Goal: Task Accomplishment & Management: Complete application form

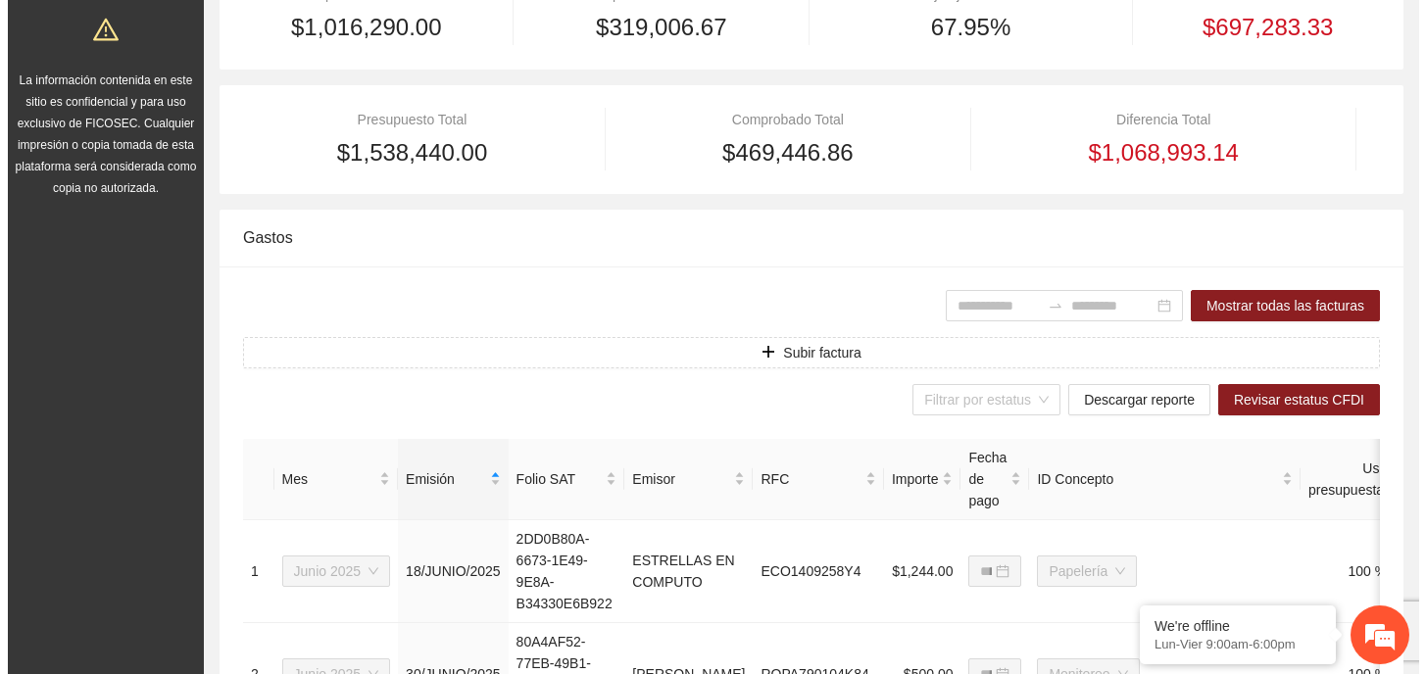
scroll to position [356, 0]
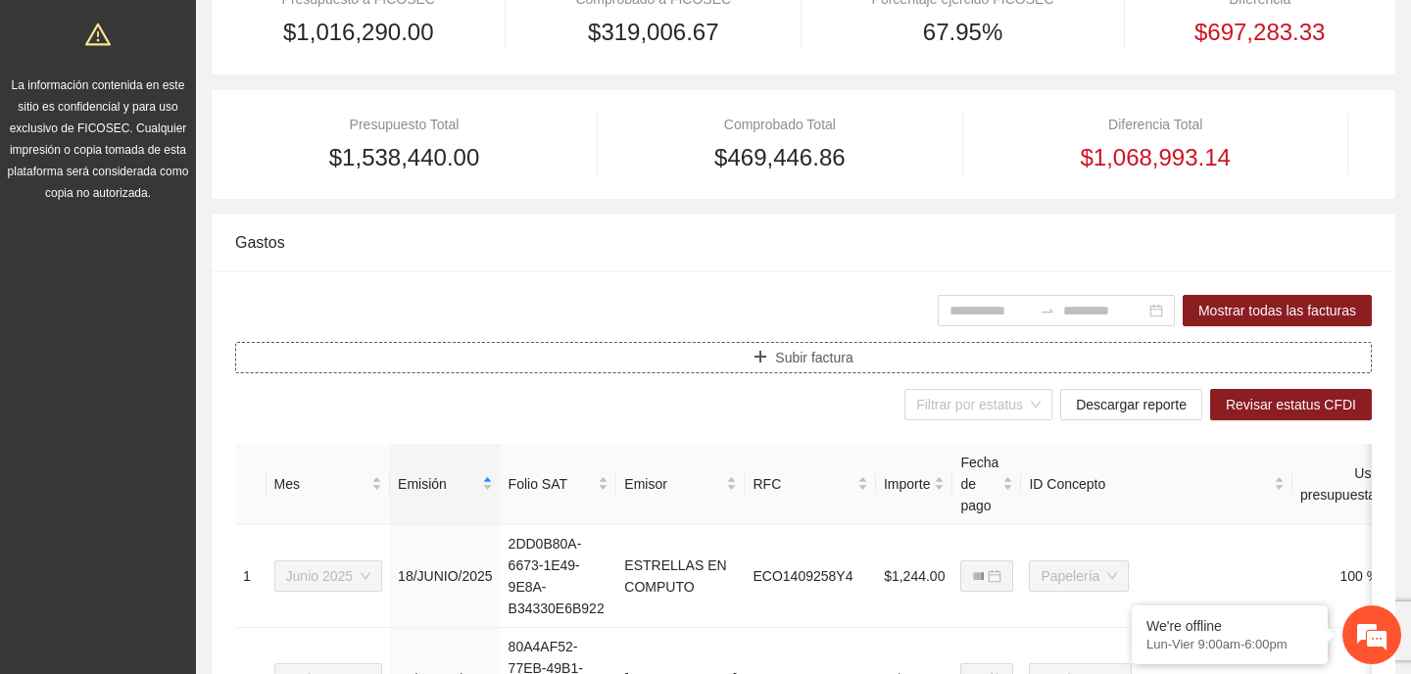
click at [785, 350] on span "Subir factura" at bounding box center [813, 358] width 77 height 22
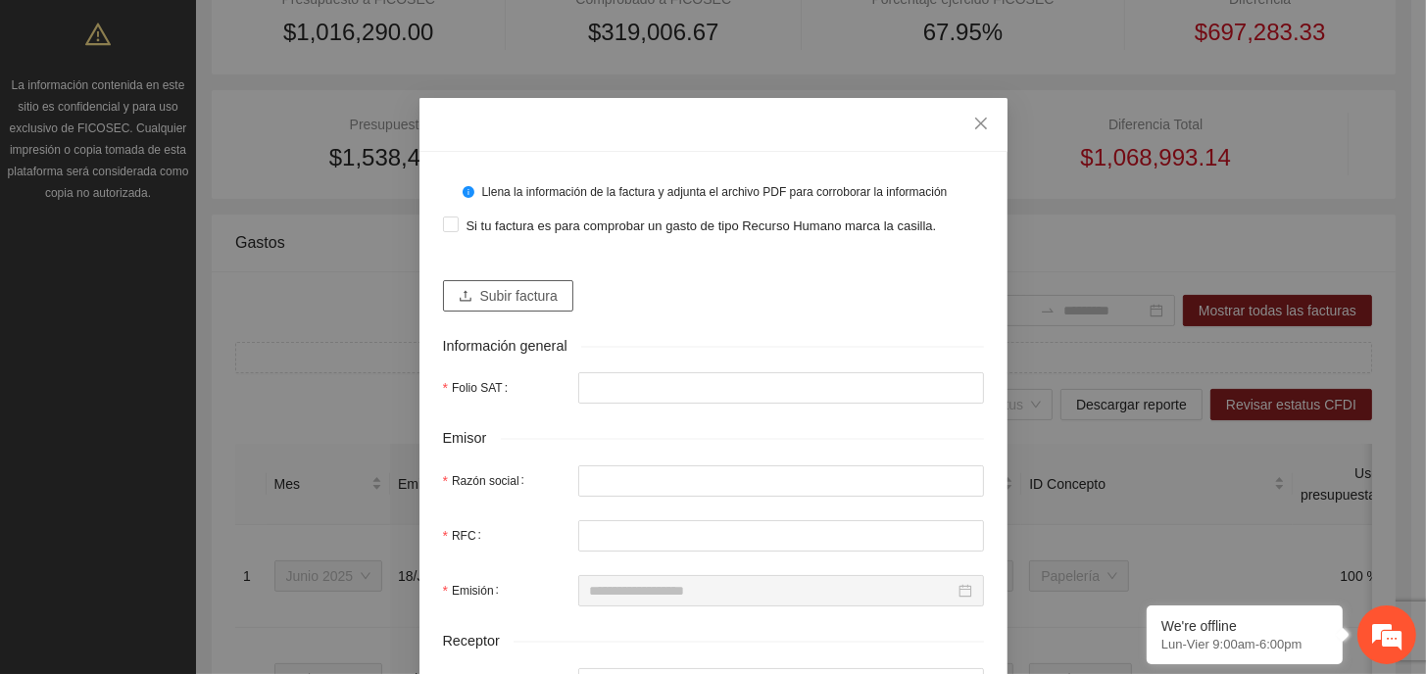
click at [506, 299] on span "Subir factura" at bounding box center [518, 296] width 77 height 22
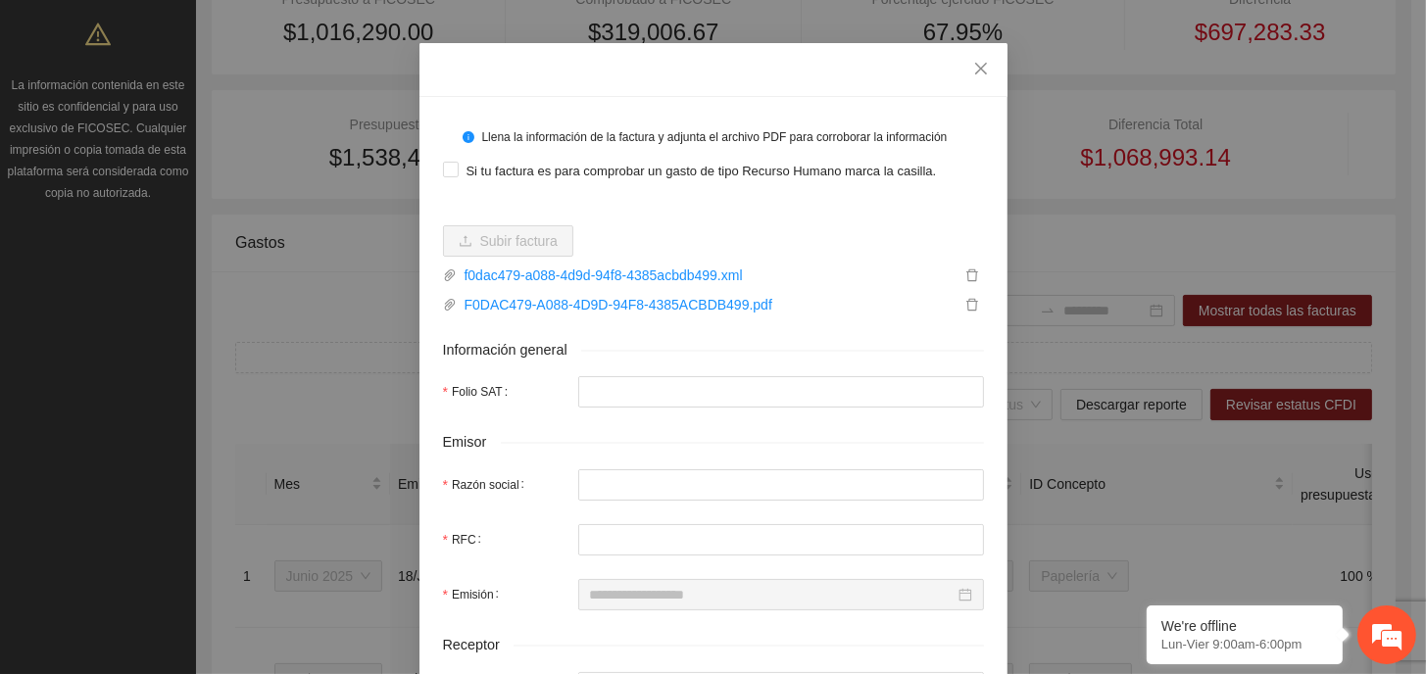
scroll to position [98, 0]
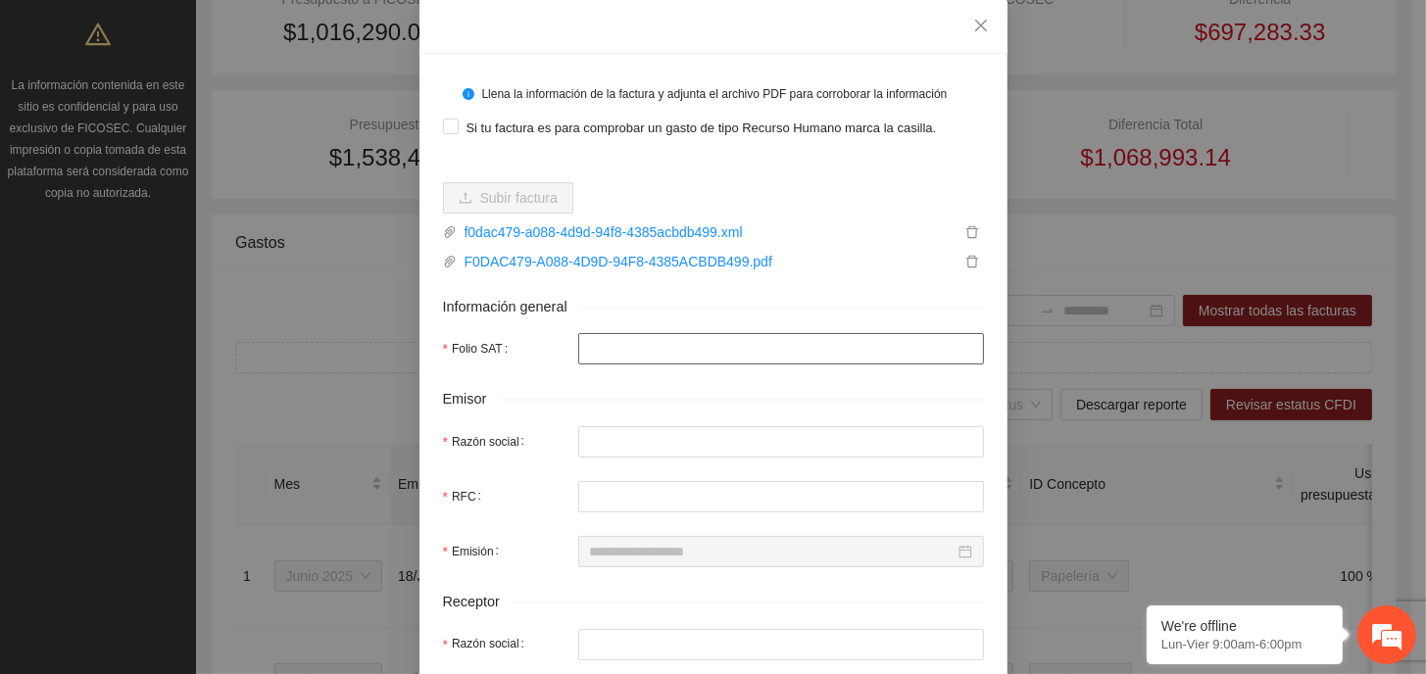
click at [693, 349] on input "Folio SAT" at bounding box center [781, 348] width 406 height 31
click at [566, 140] on div "Si tu factura es para comprobar un gasto de tipo Recurso Humano marca la casill…" at bounding box center [713, 127] width 541 height 31
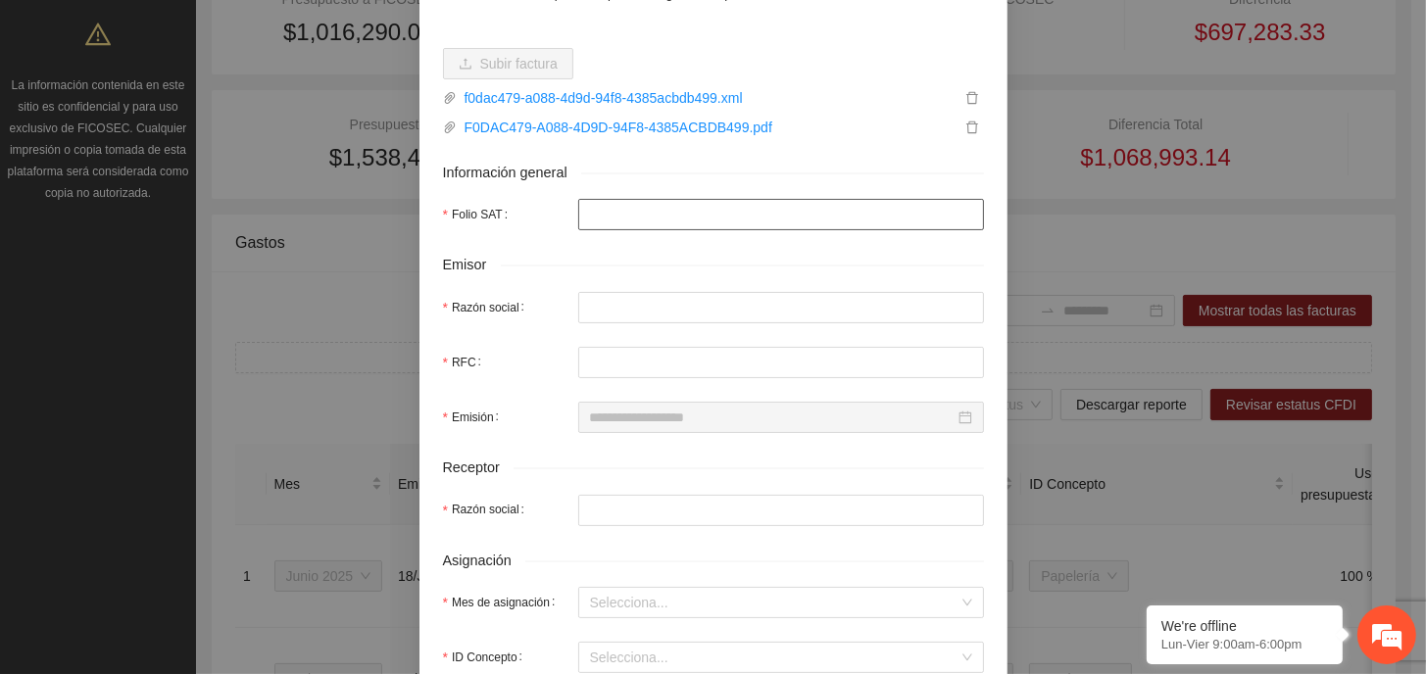
scroll to position [294, 0]
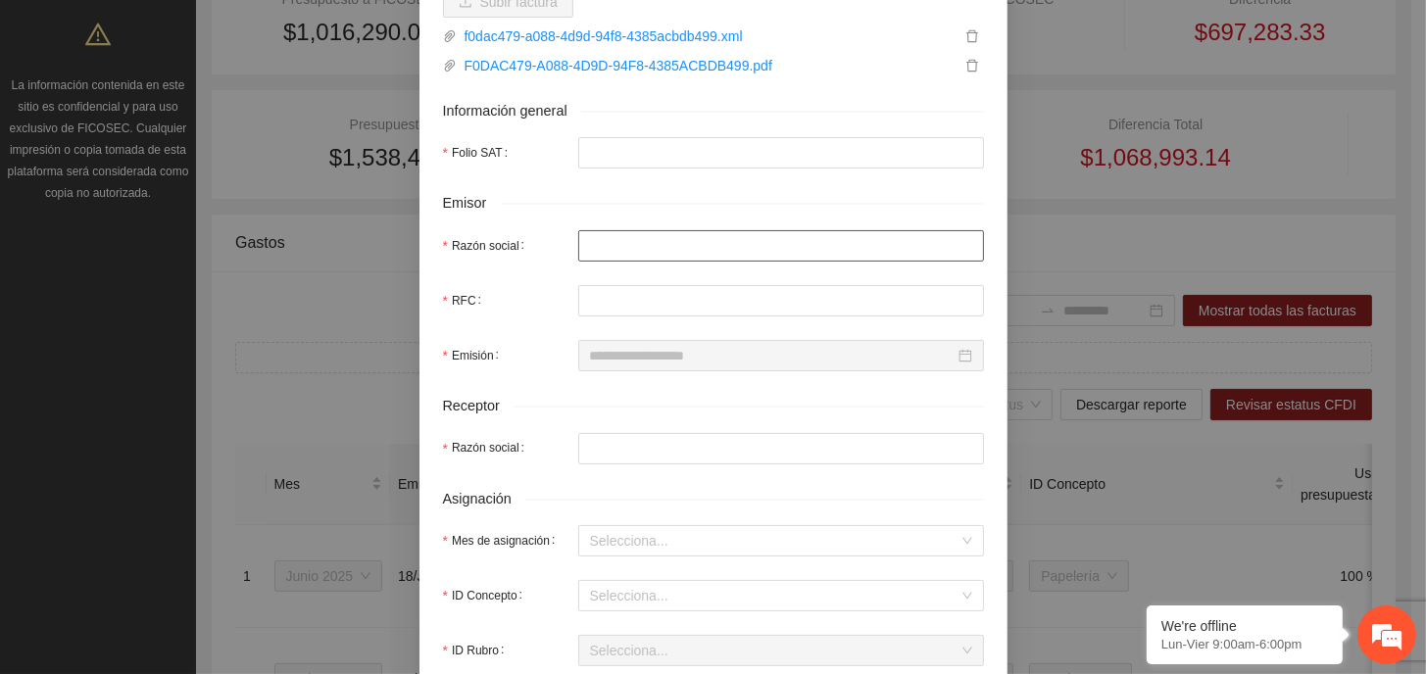
click at [651, 254] on input "Razón social" at bounding box center [781, 245] width 406 height 31
click at [672, 307] on input "RFC" at bounding box center [781, 300] width 406 height 31
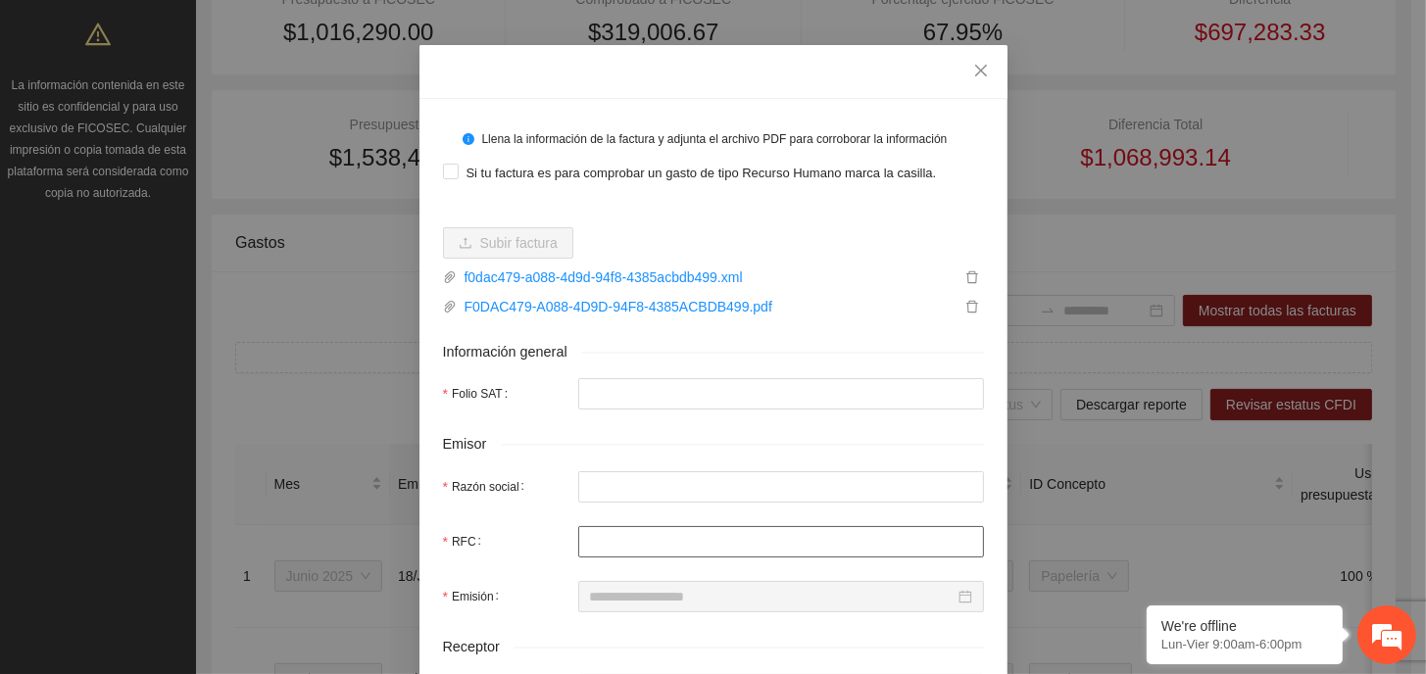
scroll to position [0, 0]
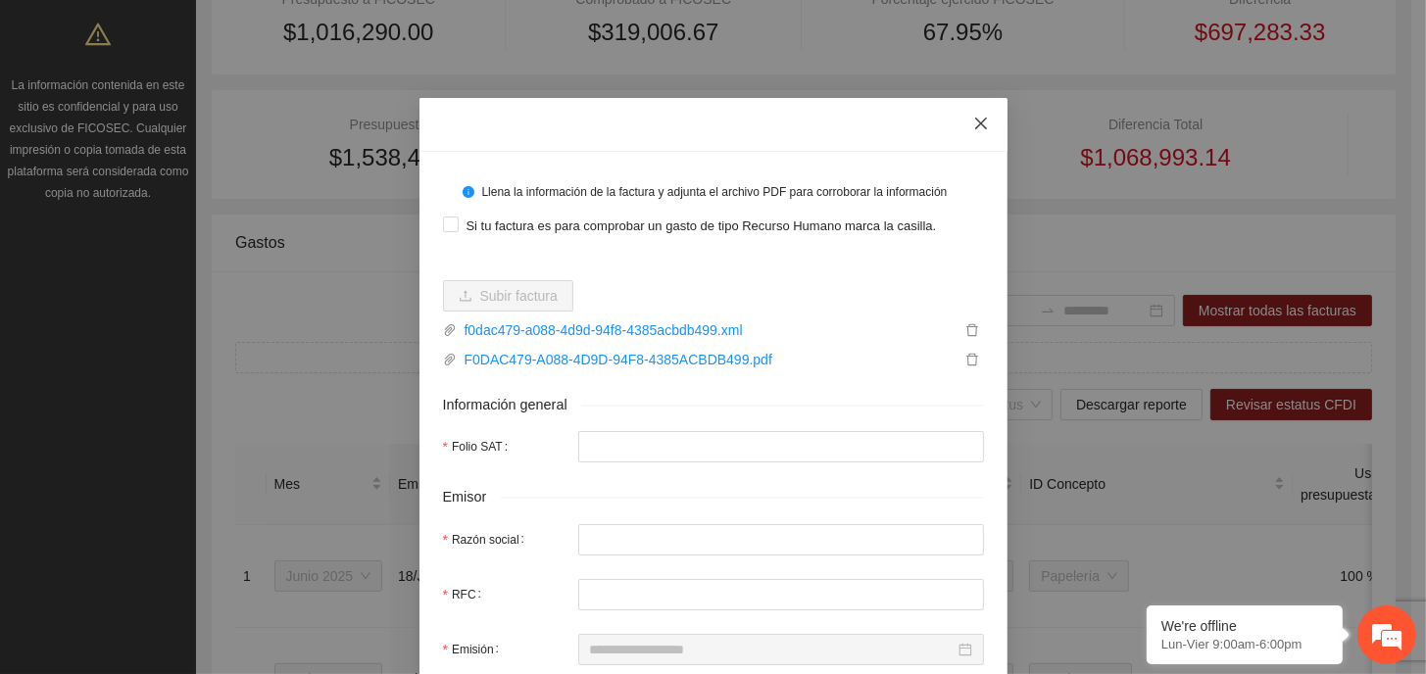
click at [973, 124] on icon "close" at bounding box center [981, 124] width 16 height 16
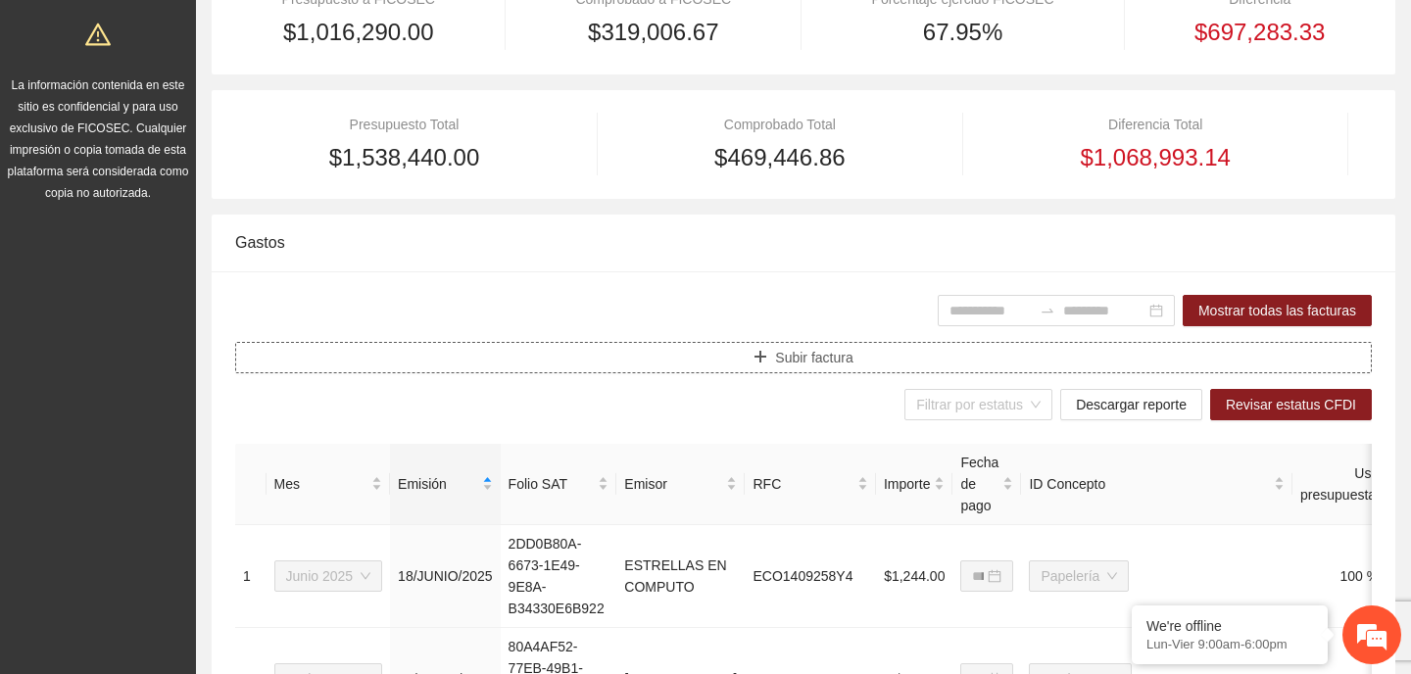
click at [834, 351] on span "Subir factura" at bounding box center [813, 358] width 77 height 22
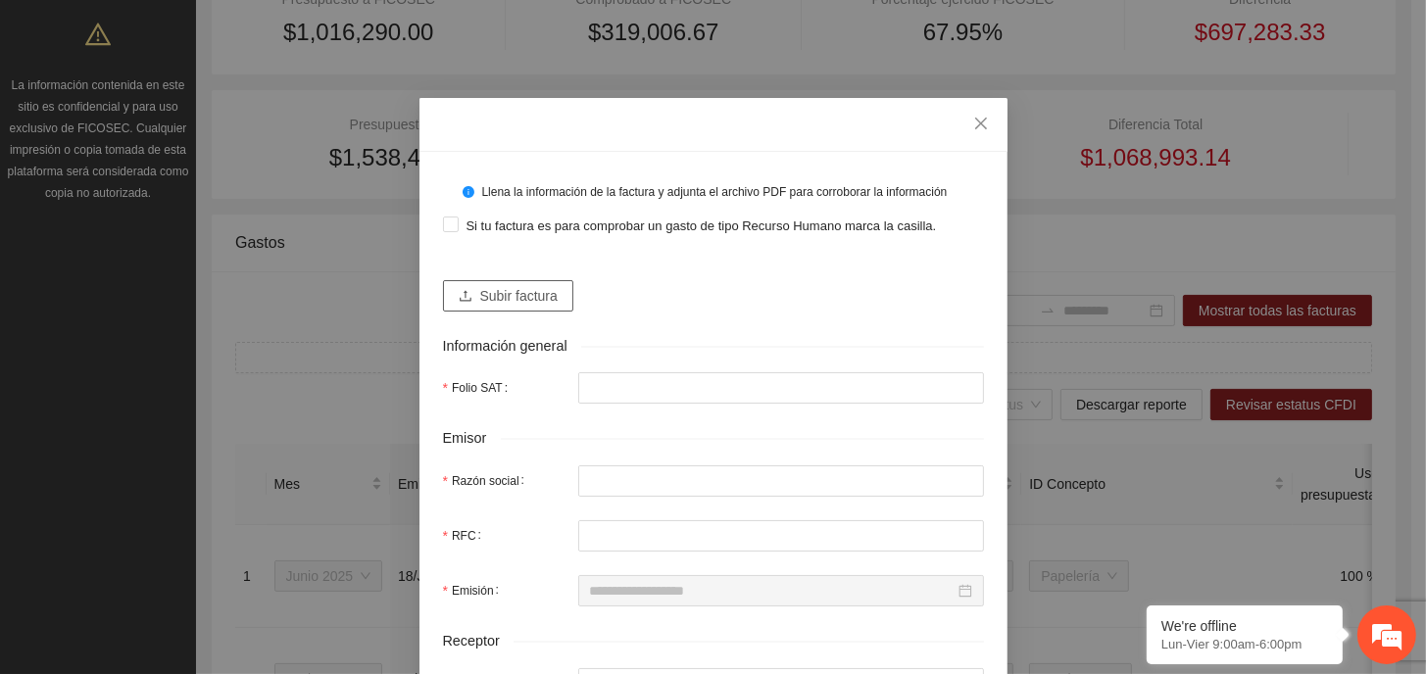
click at [522, 304] on span "Subir factura" at bounding box center [518, 296] width 77 height 22
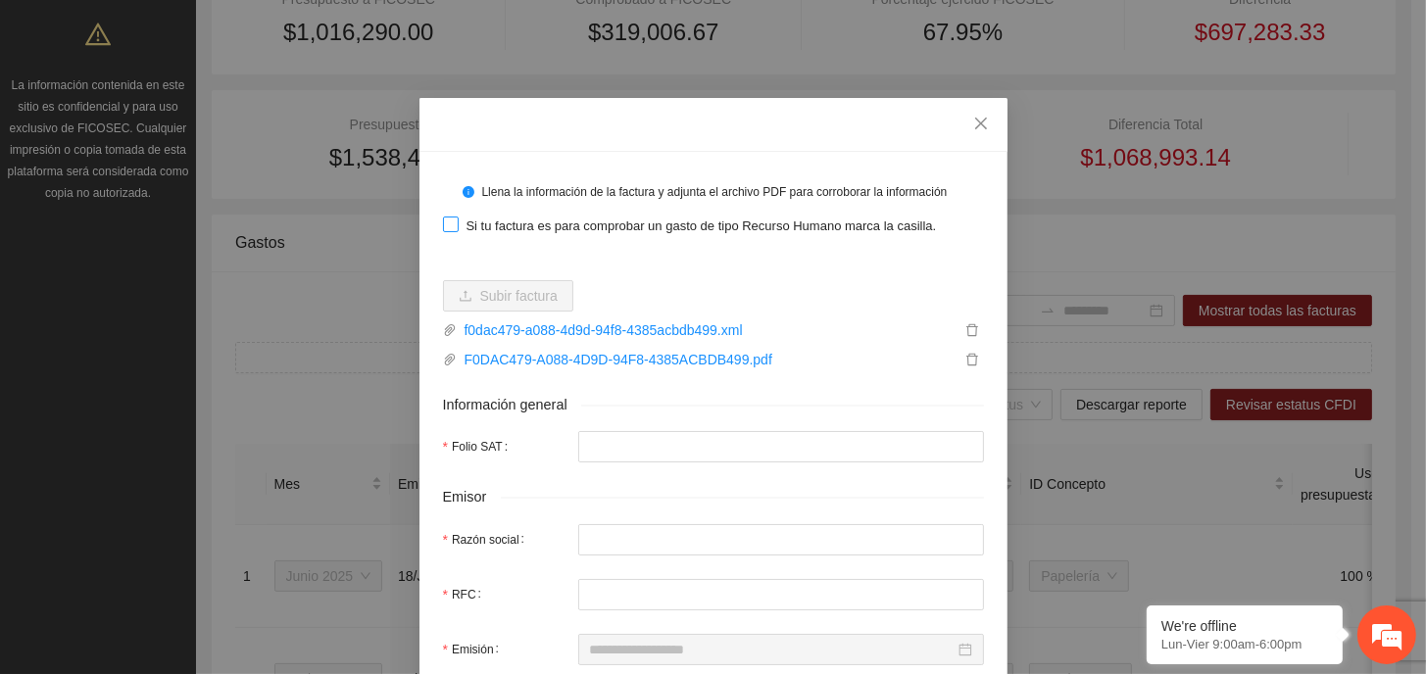
click at [459, 223] on span "Si tu factura es para comprobar un gasto de tipo Recurso Humano marca la casill…" at bounding box center [702, 227] width 486 height 20
click at [965, 330] on icon "delete" at bounding box center [972, 330] width 14 height 14
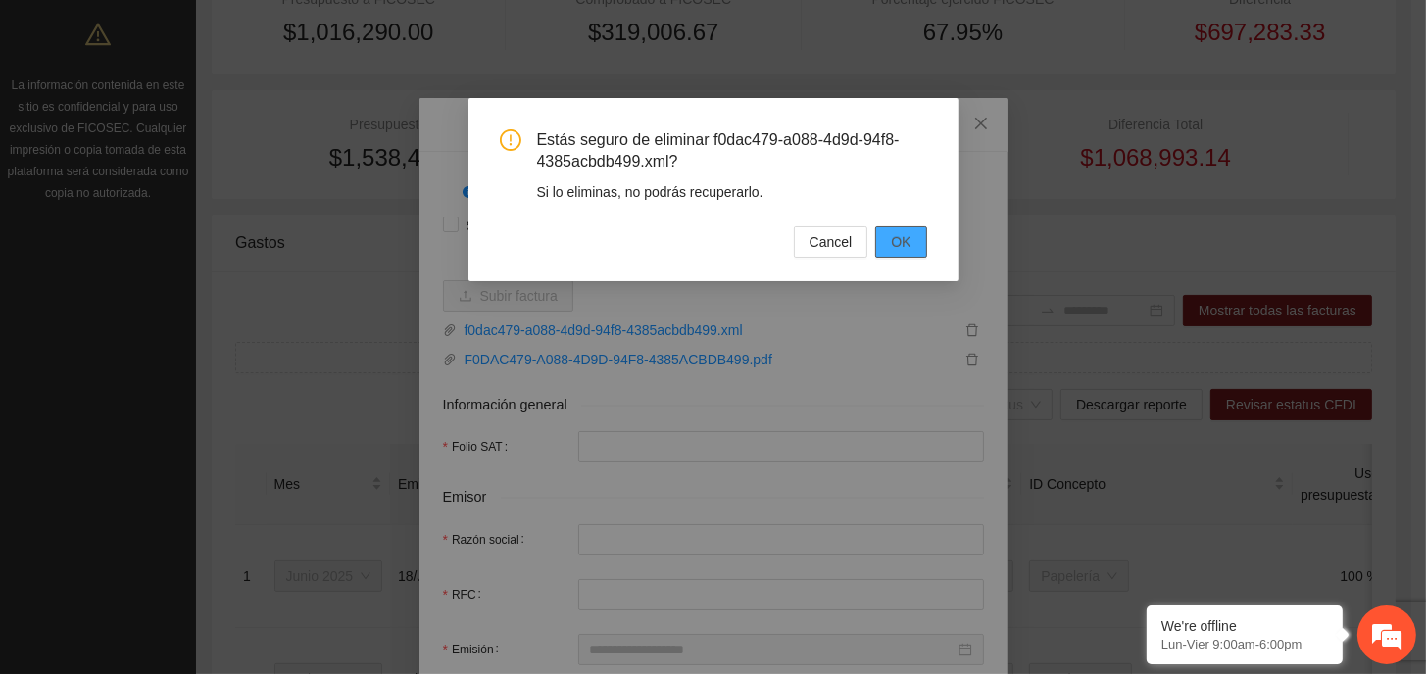
click at [899, 239] on span "OK" at bounding box center [901, 242] width 20 height 22
type input "*"
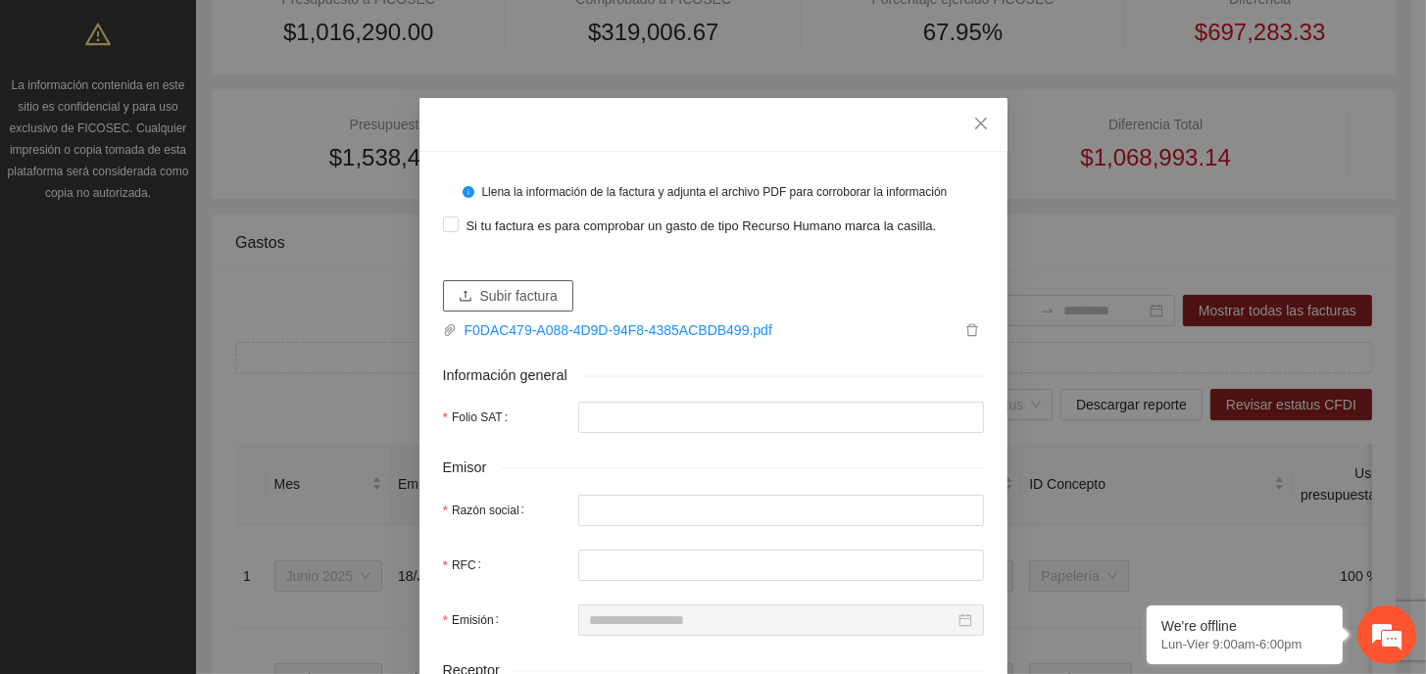
click at [490, 300] on span "Subir factura" at bounding box center [518, 296] width 77 height 22
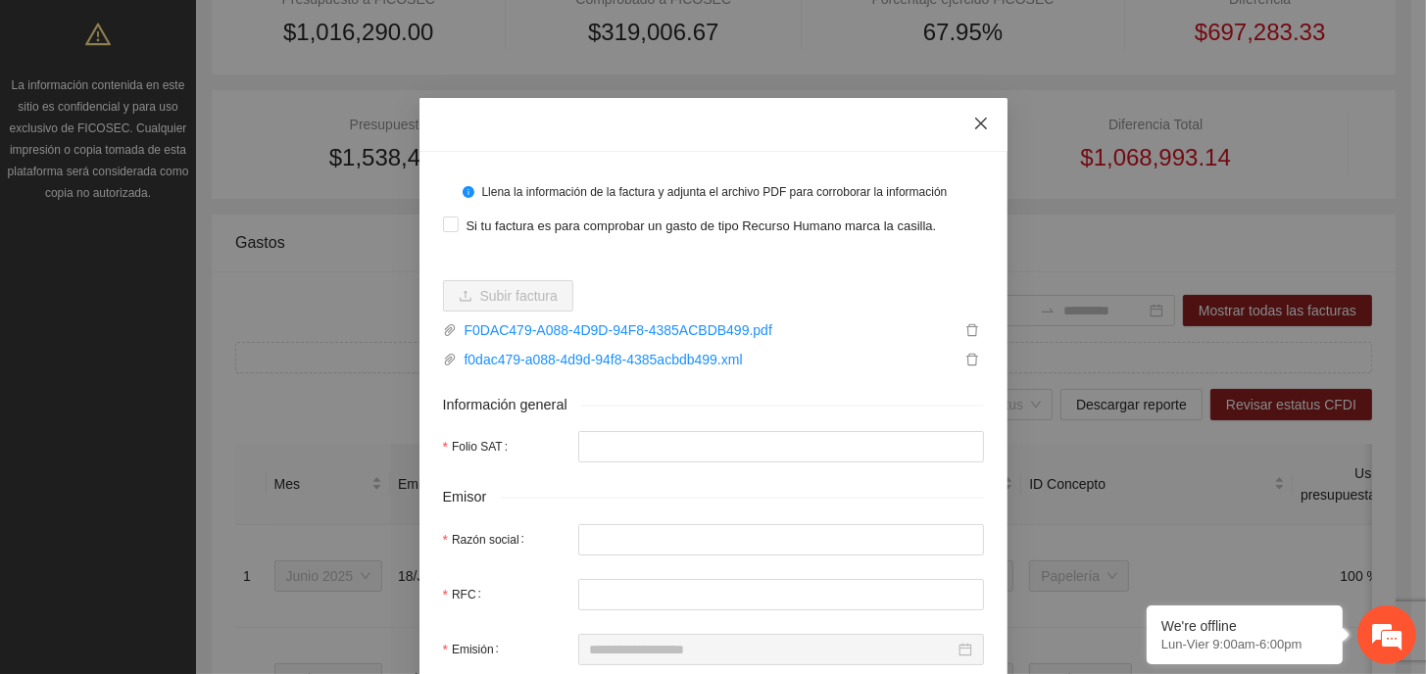
click at [973, 117] on icon "close" at bounding box center [981, 124] width 16 height 16
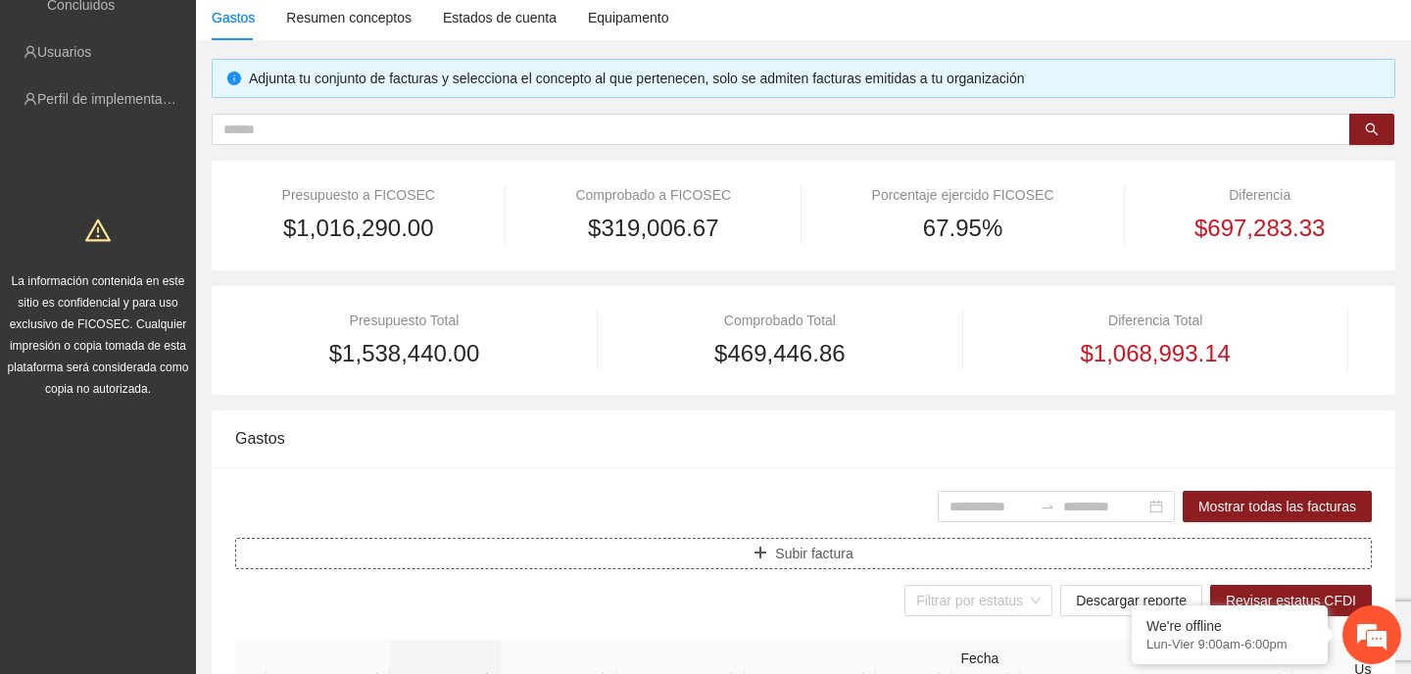
scroll to position [356, 0]
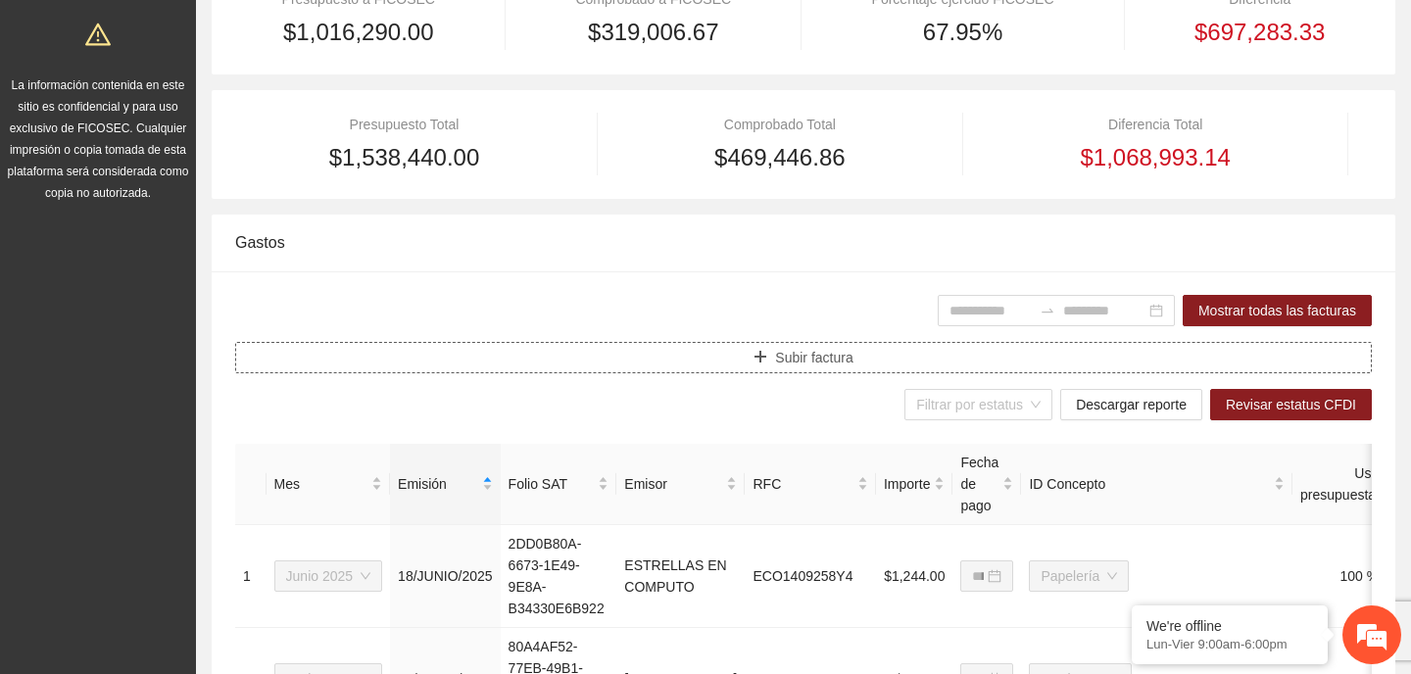
click at [837, 364] on span "Subir factura" at bounding box center [813, 358] width 77 height 22
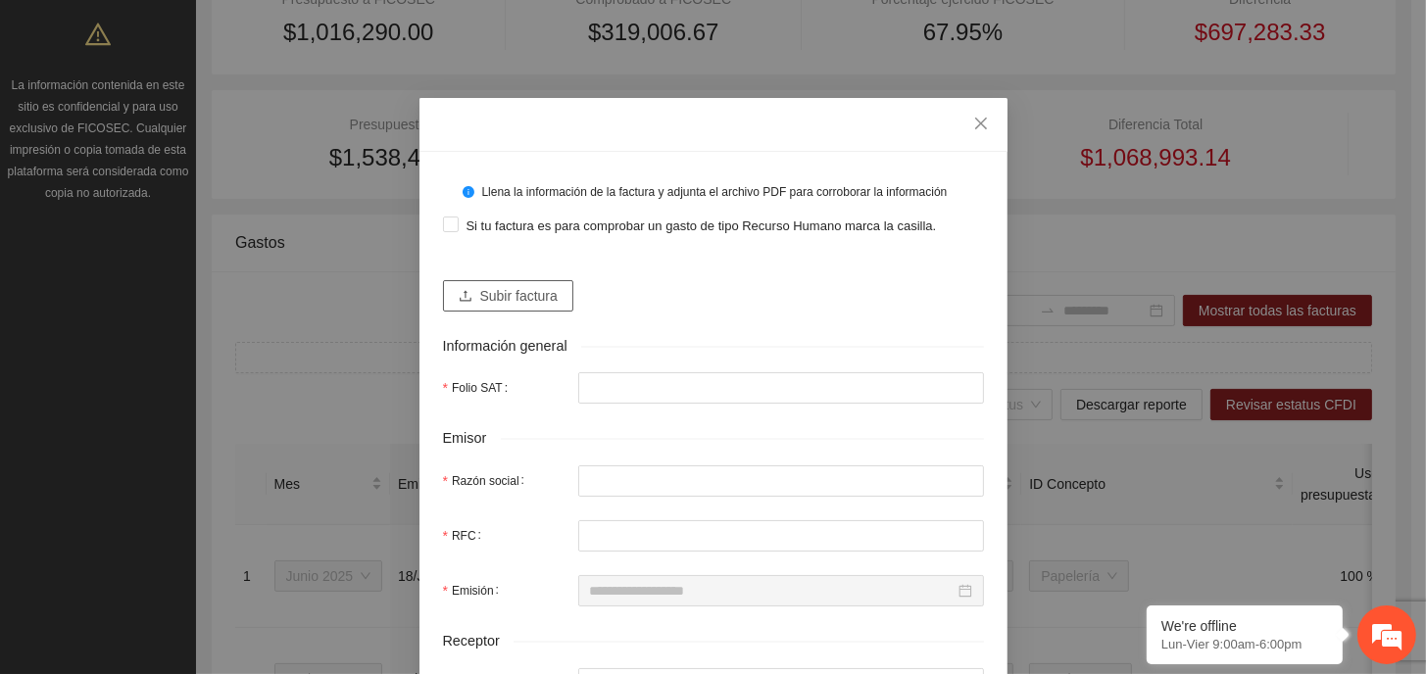
click at [505, 290] on span "Subir factura" at bounding box center [518, 296] width 77 height 22
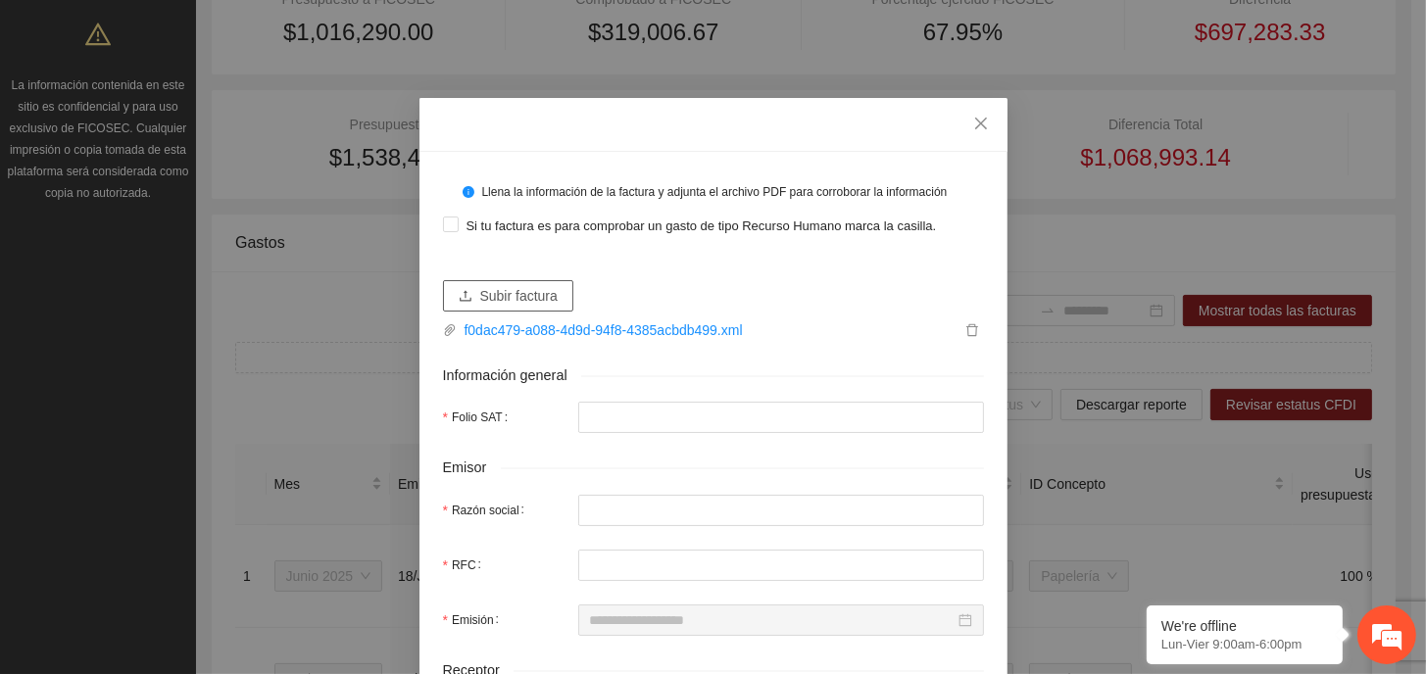
click at [515, 297] on span "Subir factura" at bounding box center [518, 296] width 77 height 22
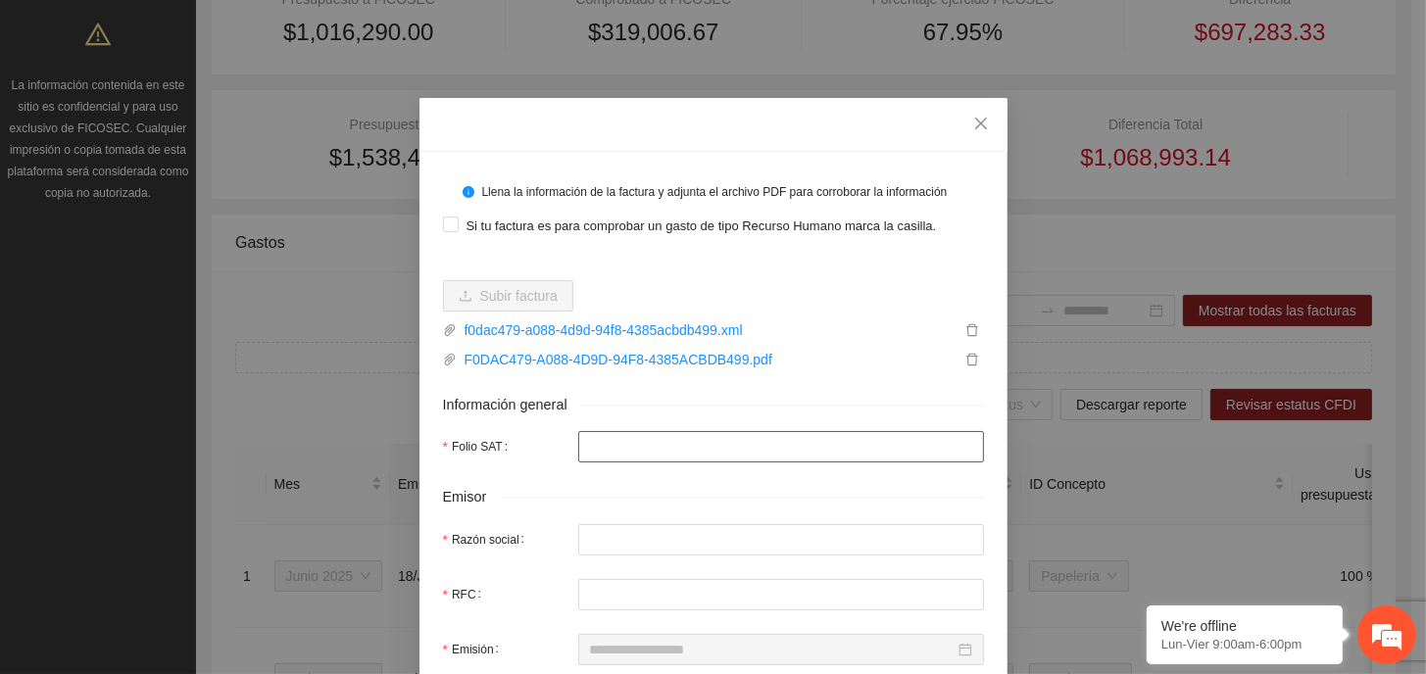
click at [656, 450] on input "Folio SAT" at bounding box center [781, 446] width 406 height 31
drag, startPoint x: 965, startPoint y: 122, endPoint x: 950, endPoint y: 134, distance: 19.4
click at [973, 123] on icon "close" at bounding box center [981, 124] width 16 height 16
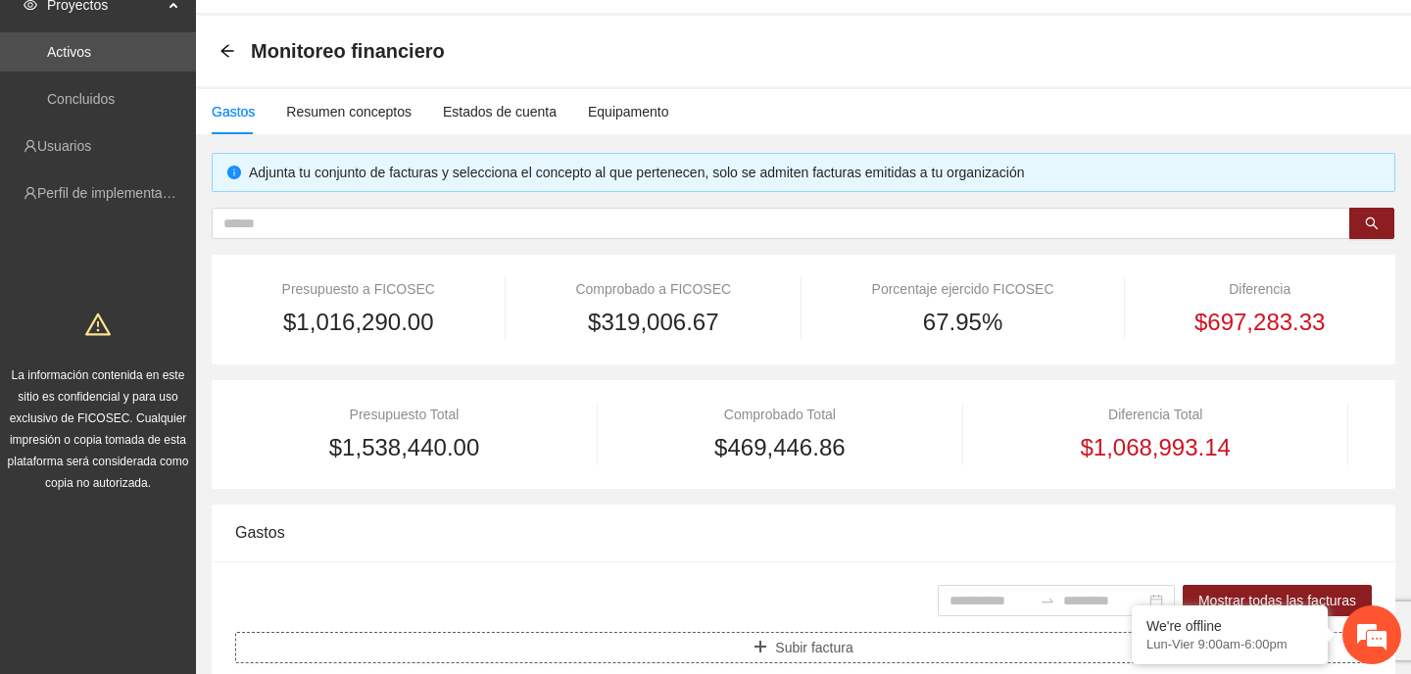
scroll to position [62, 0]
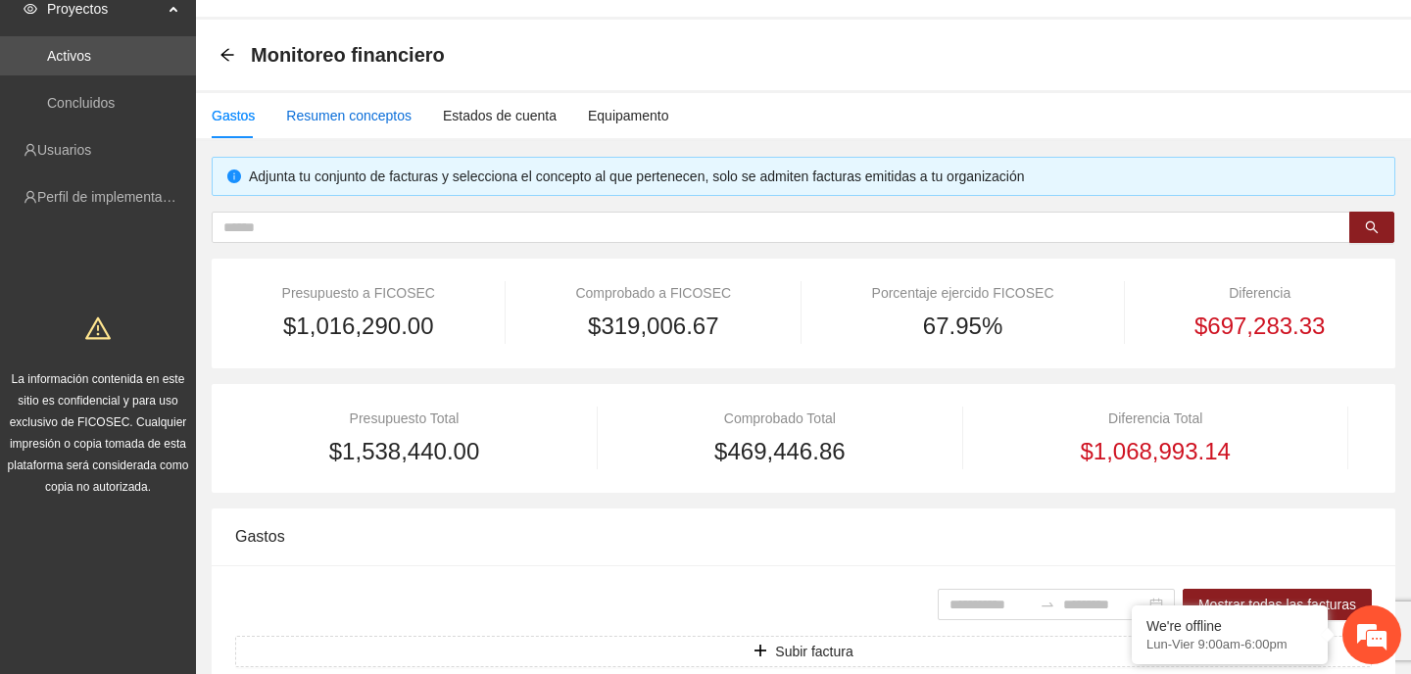
click at [386, 107] on div "Resumen conceptos" at bounding box center [348, 116] width 125 height 22
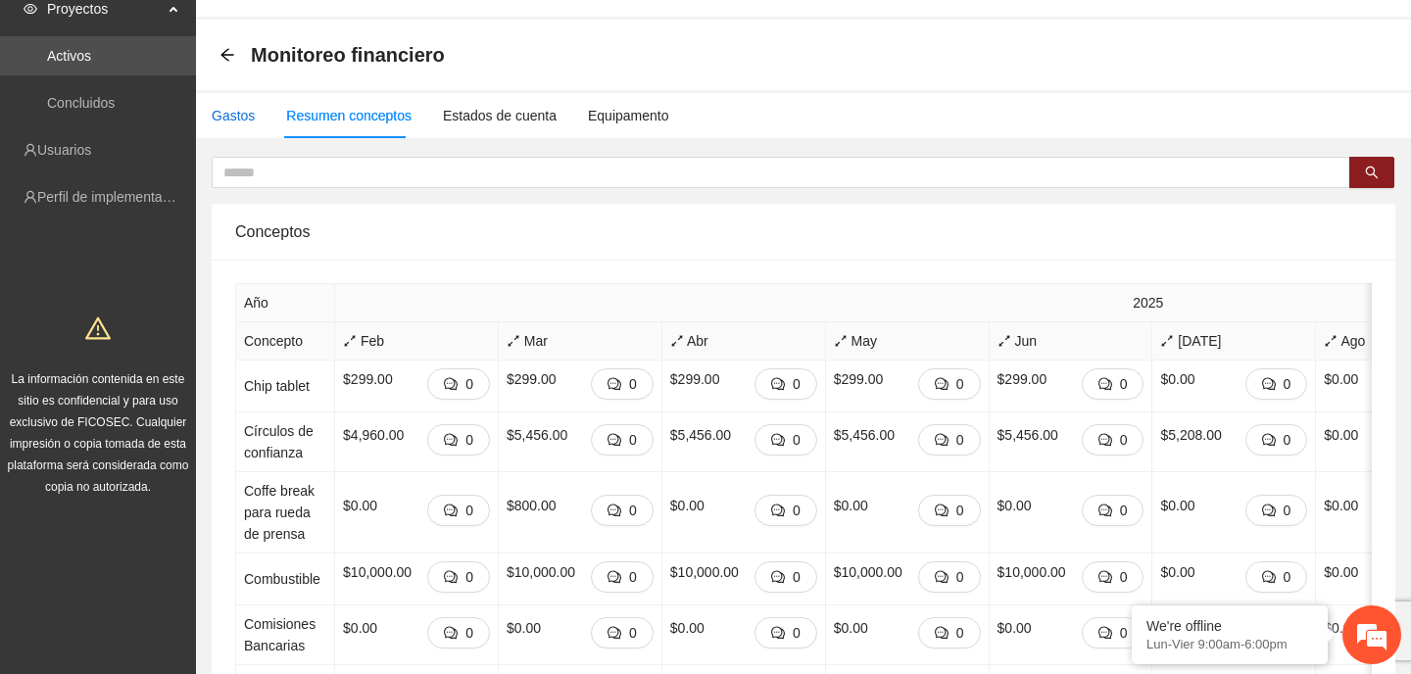
click at [229, 110] on div "Gastos" at bounding box center [233, 116] width 43 height 22
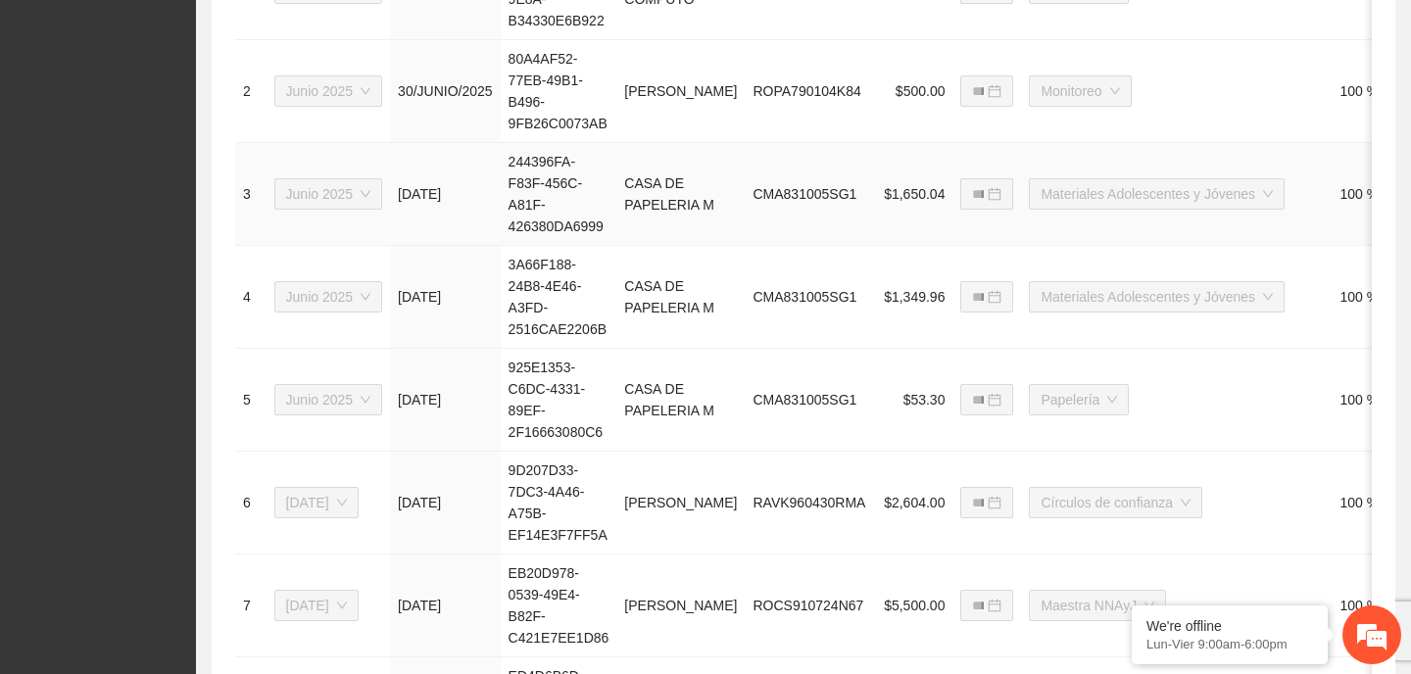
scroll to position [1395, 0]
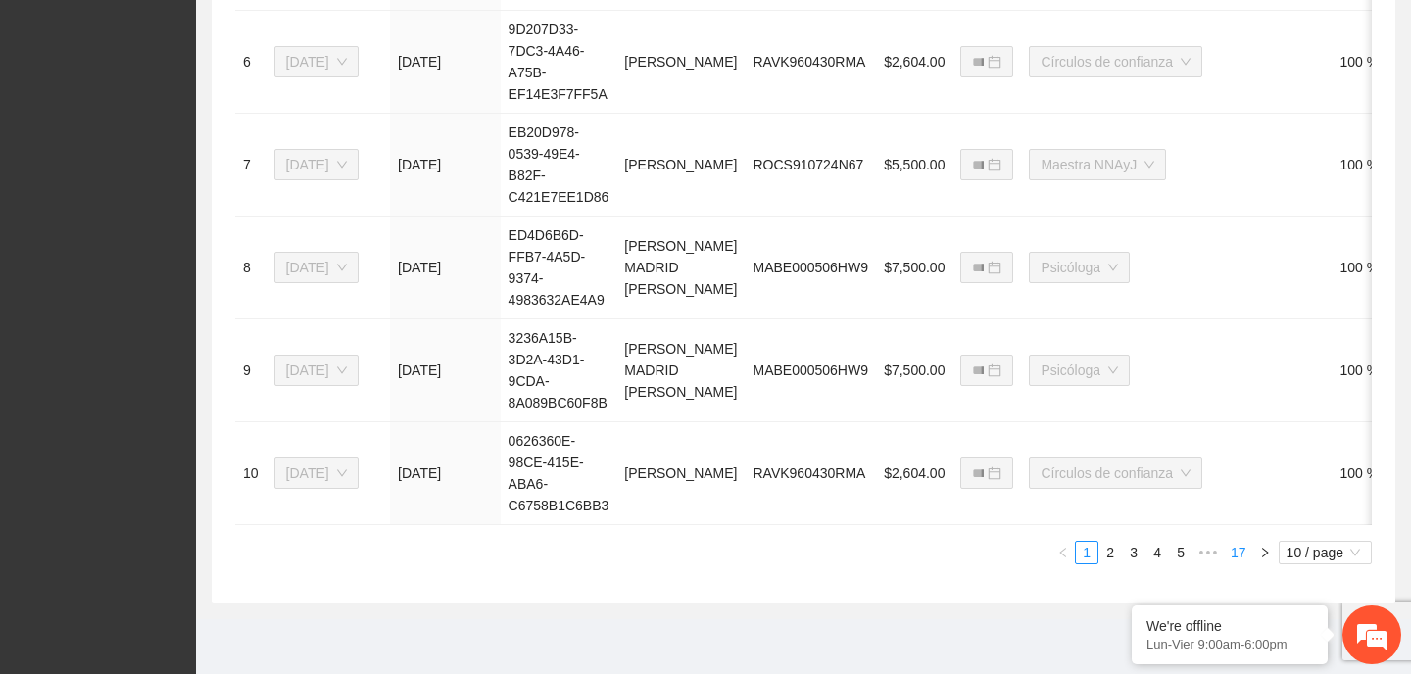
click at [1239, 552] on link "17" at bounding box center [1238, 553] width 27 height 22
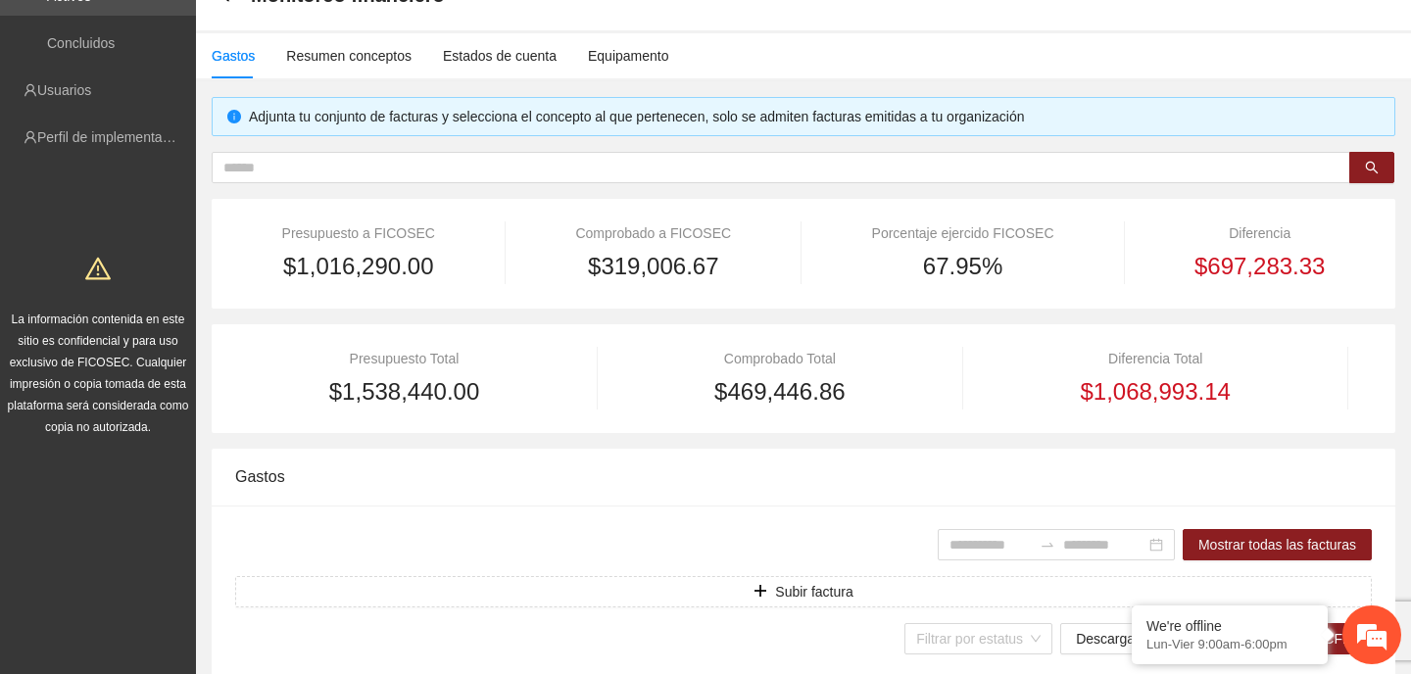
scroll to position [0, 0]
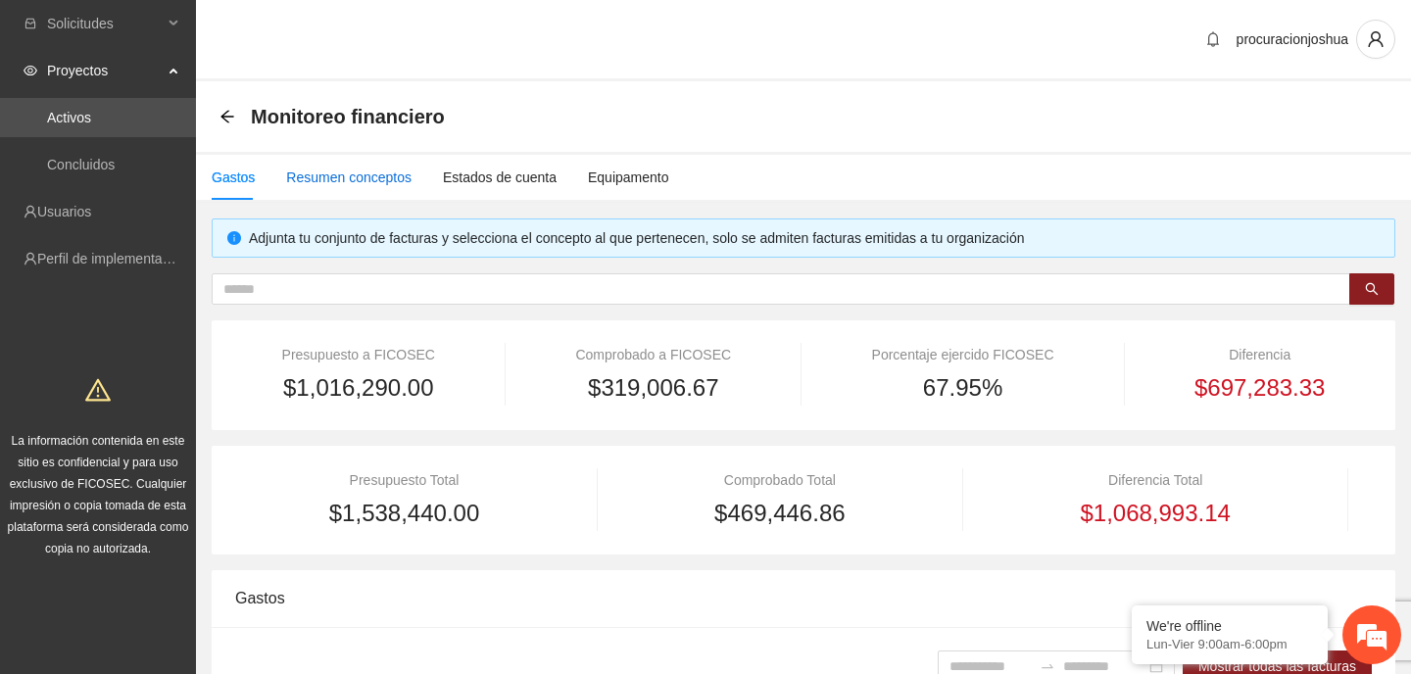
click at [372, 180] on div "Resumen conceptos" at bounding box center [348, 178] width 125 height 22
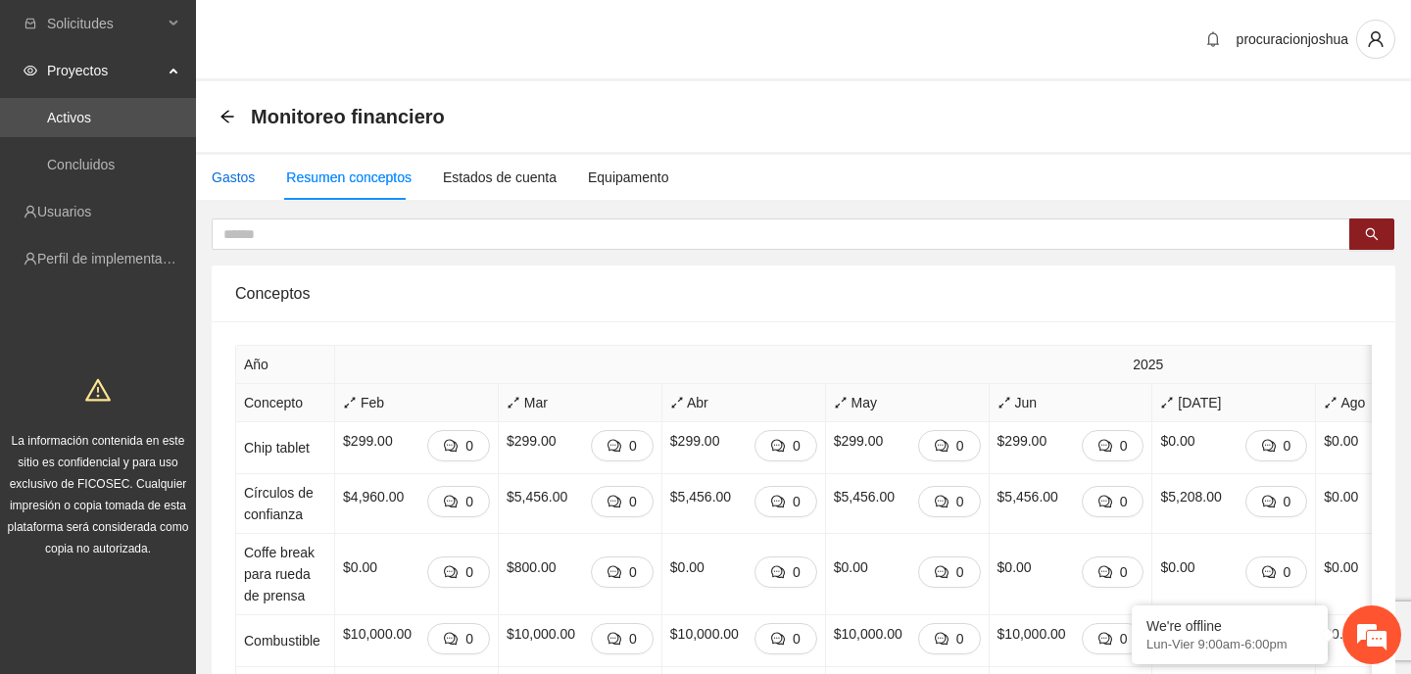
click at [224, 171] on div "Gastos" at bounding box center [233, 178] width 43 height 22
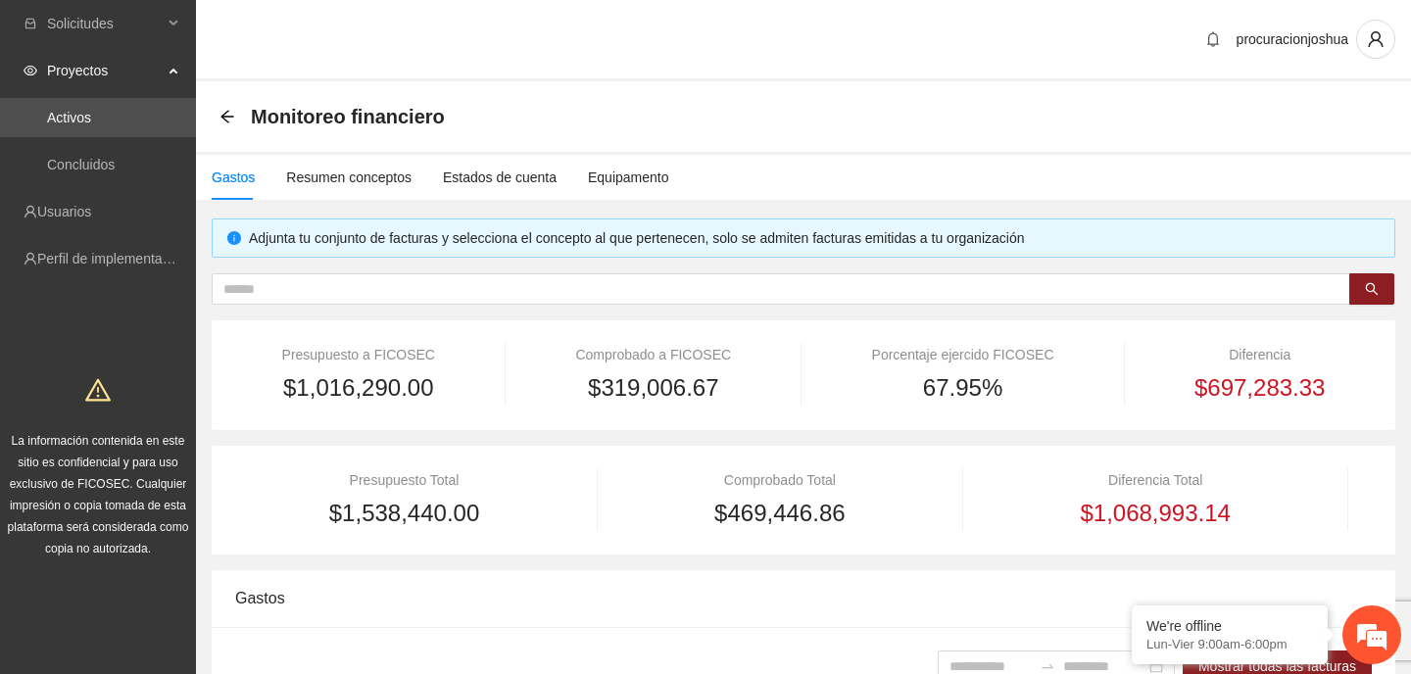
click at [238, 122] on div "Monitoreo financiero" at bounding box center [337, 116] width 237 height 31
click at [227, 113] on icon "arrow-left" at bounding box center [227, 117] width 16 height 16
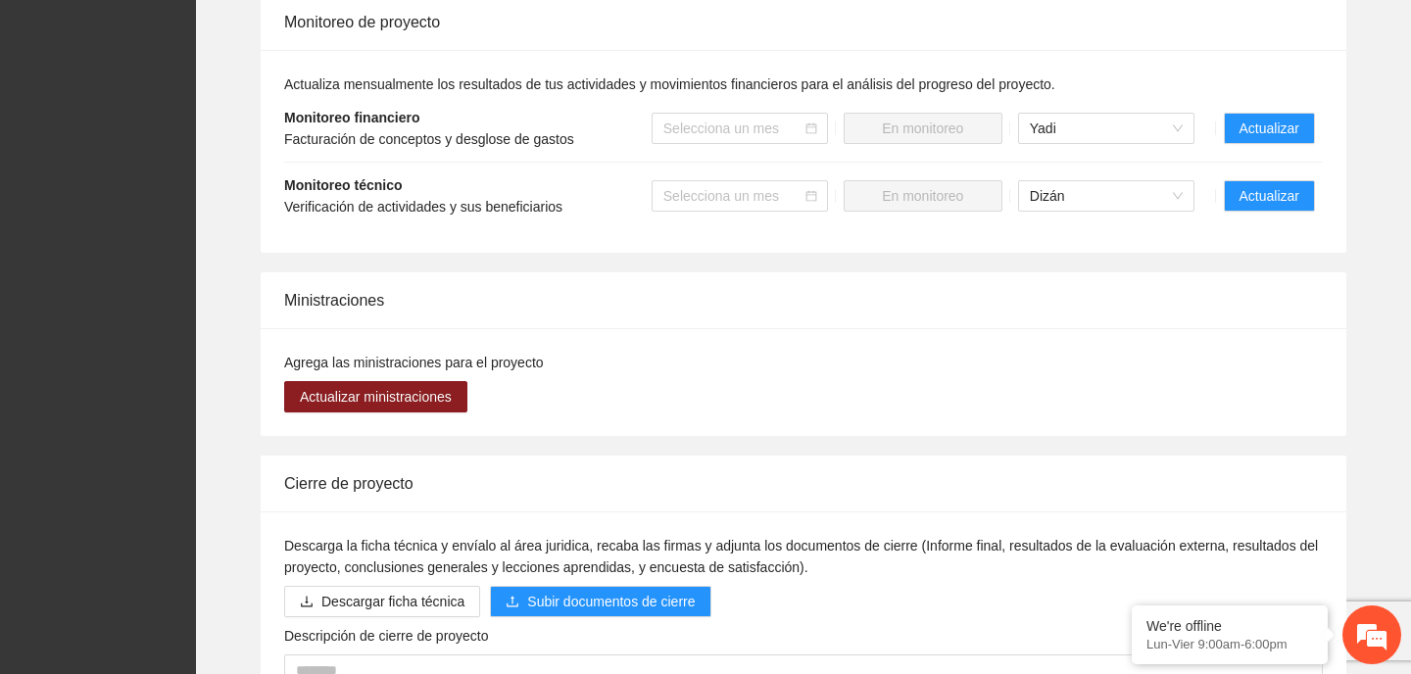
scroll to position [1829, 0]
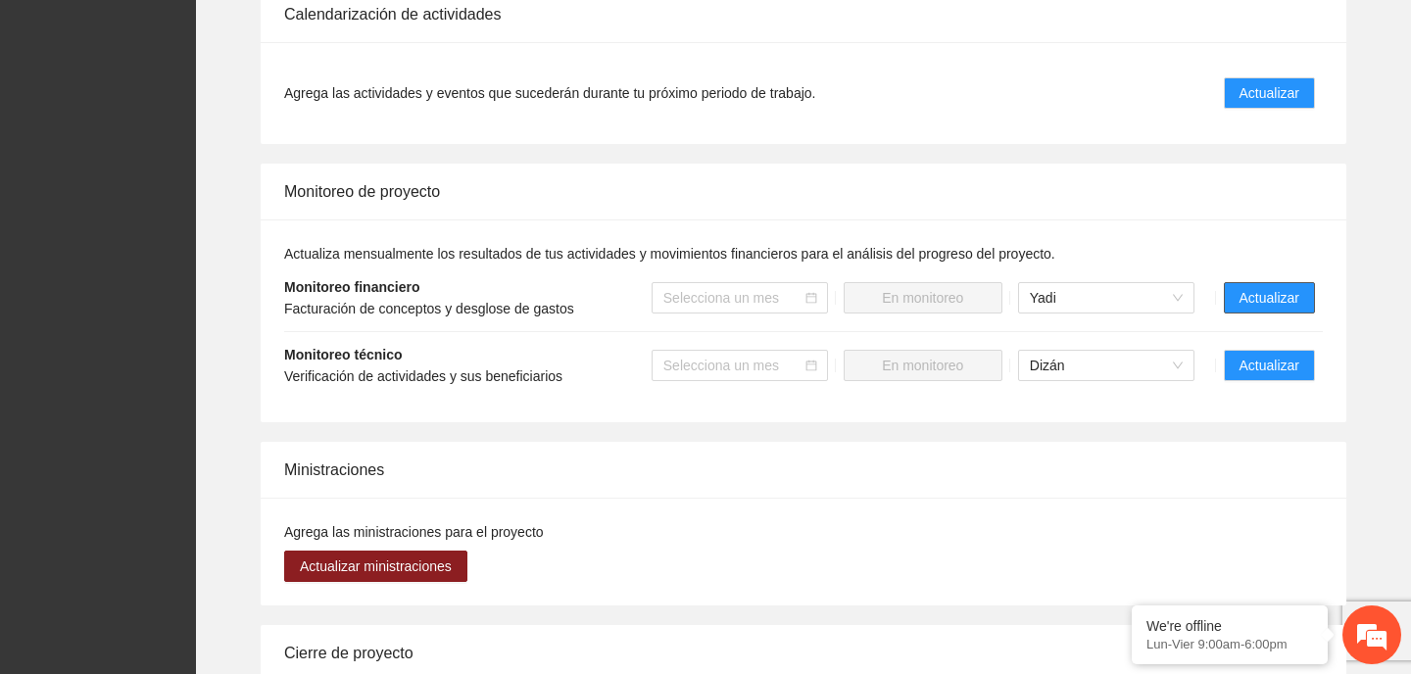
click at [1255, 287] on span "Actualizar" at bounding box center [1270, 298] width 60 height 22
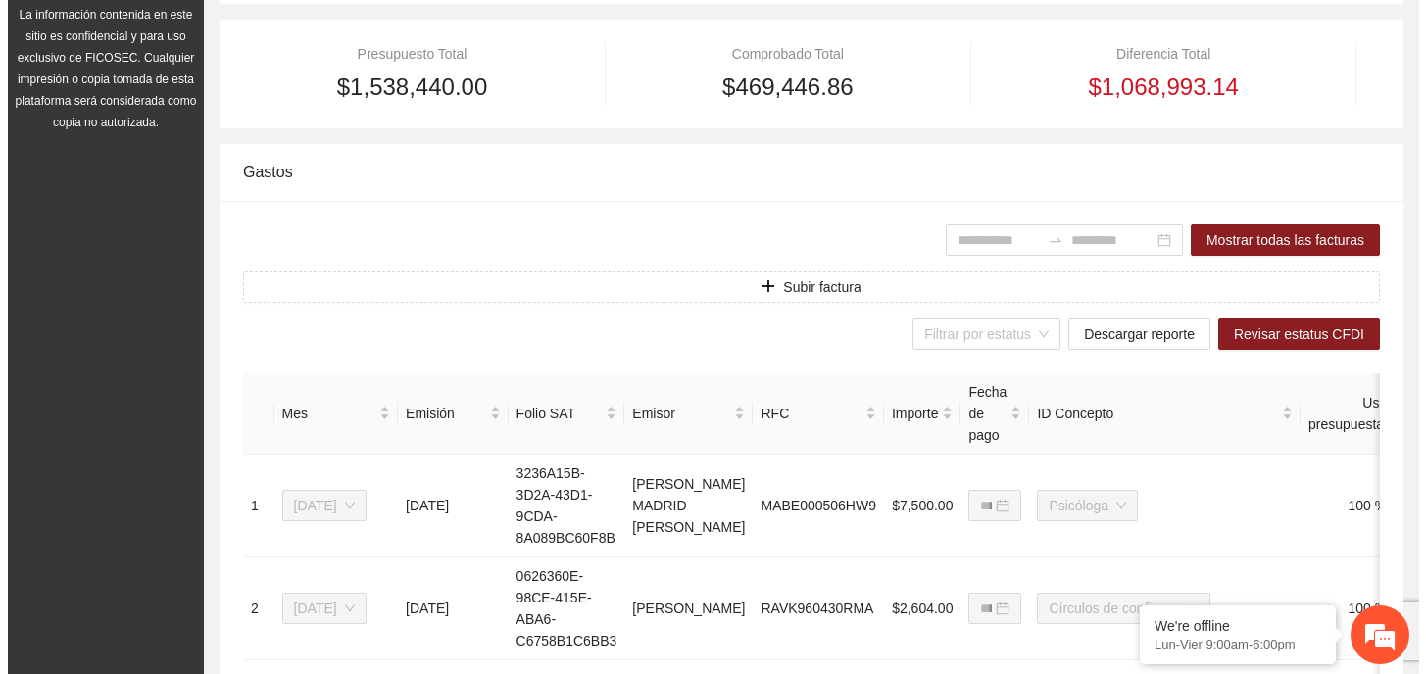
scroll to position [490, 0]
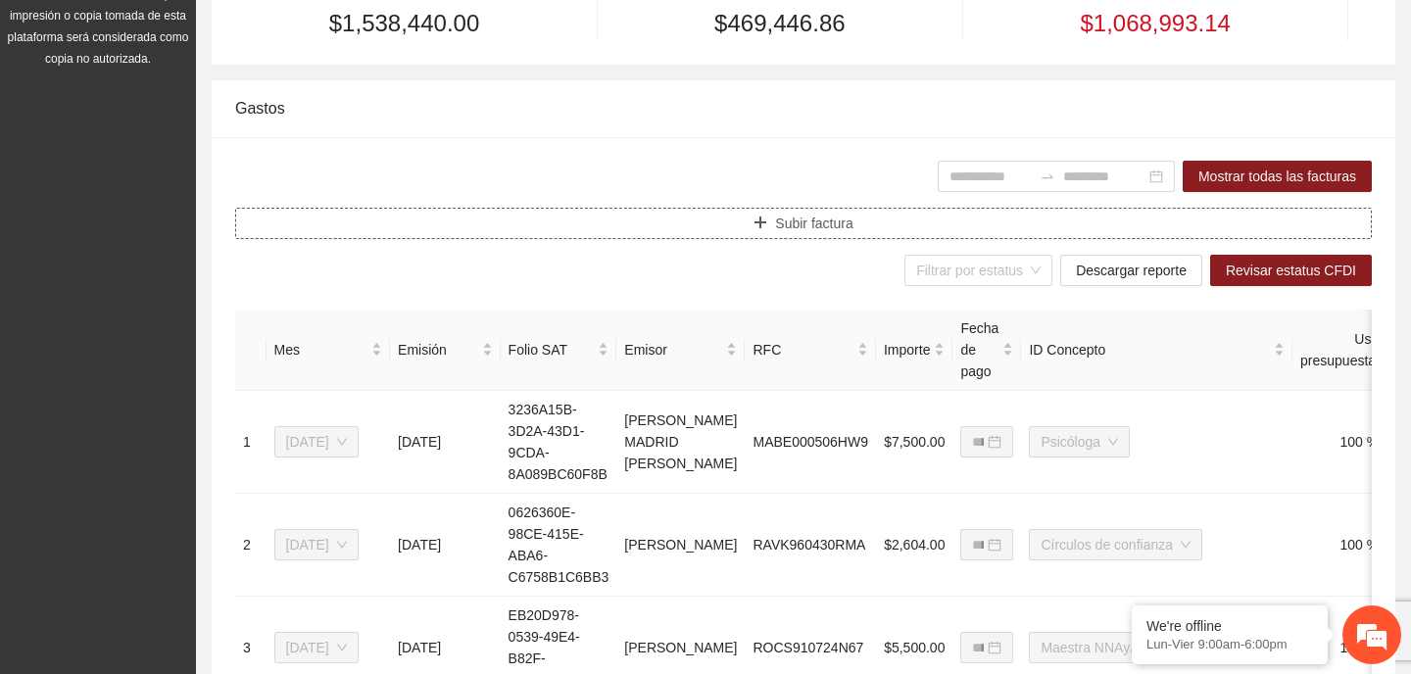
click at [784, 215] on span "Subir factura" at bounding box center [813, 224] width 77 height 22
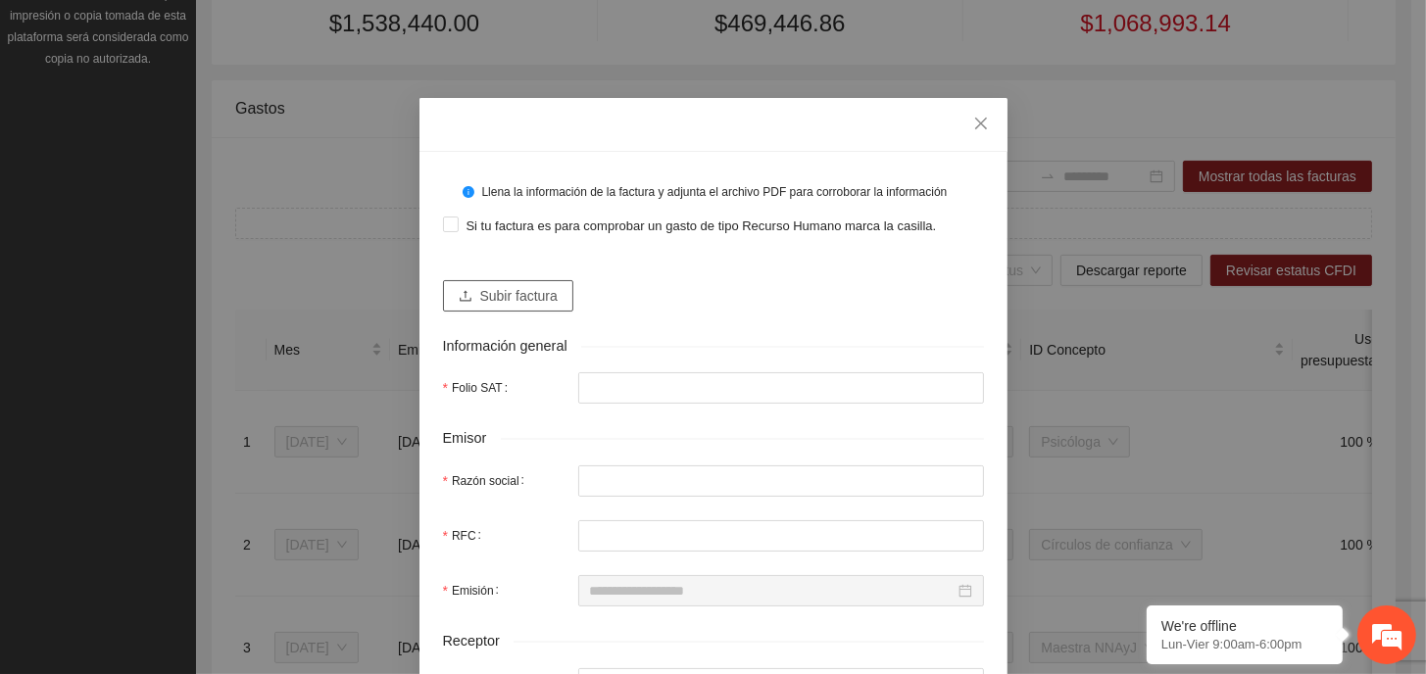
click at [510, 295] on span "Subir factura" at bounding box center [518, 296] width 77 height 22
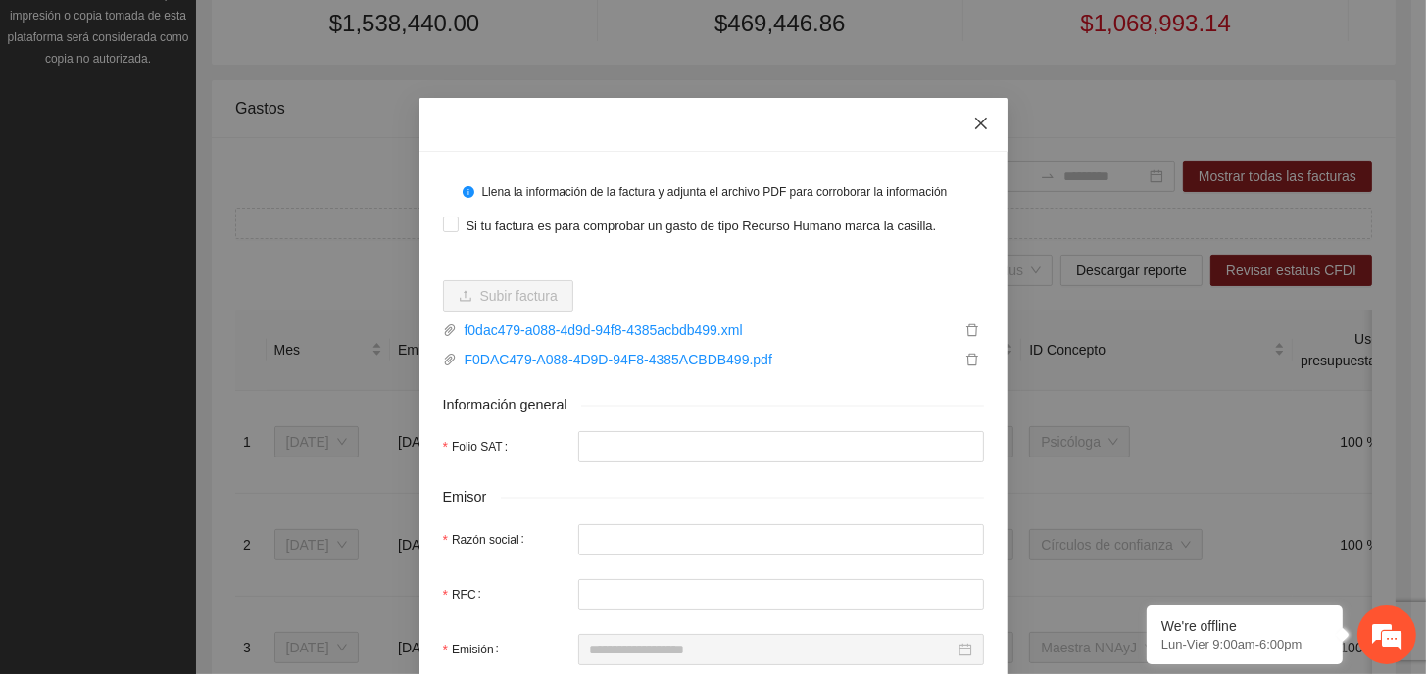
click at [973, 124] on icon "close" at bounding box center [981, 124] width 16 height 16
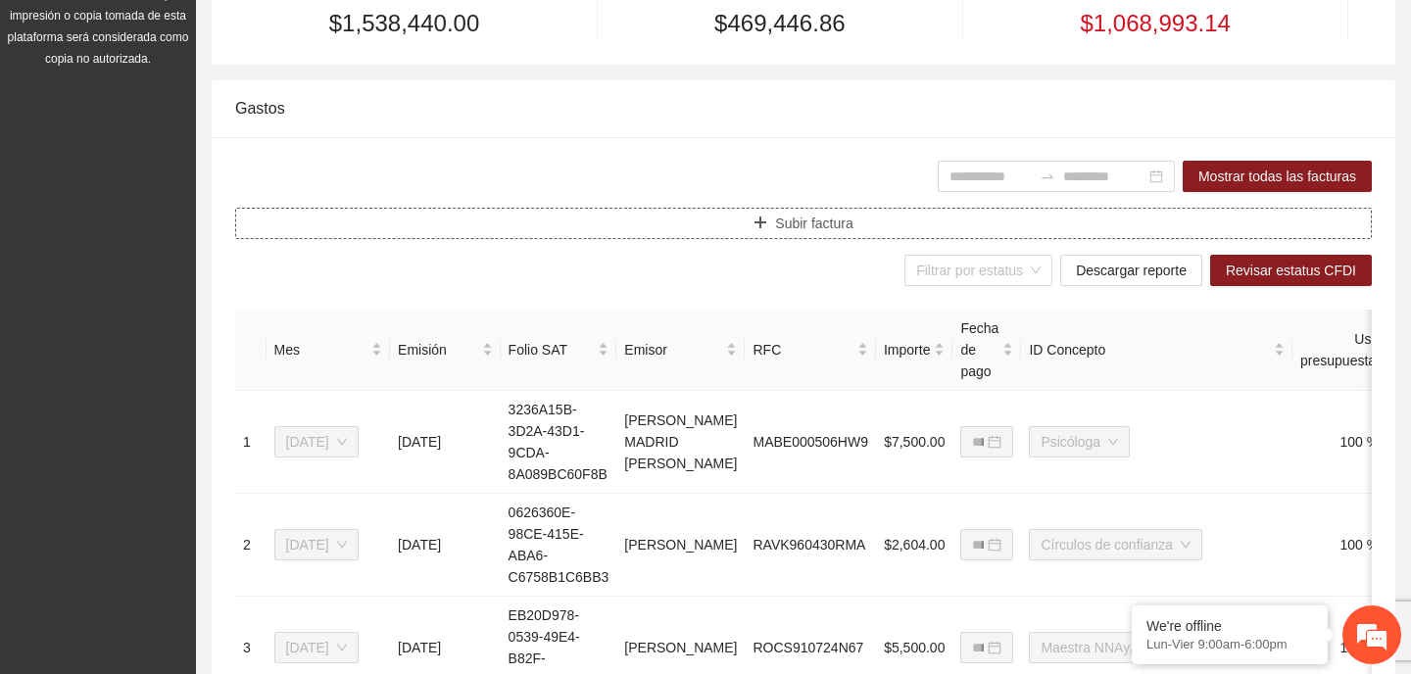
click at [760, 231] on button "Subir factura" at bounding box center [803, 223] width 1137 height 31
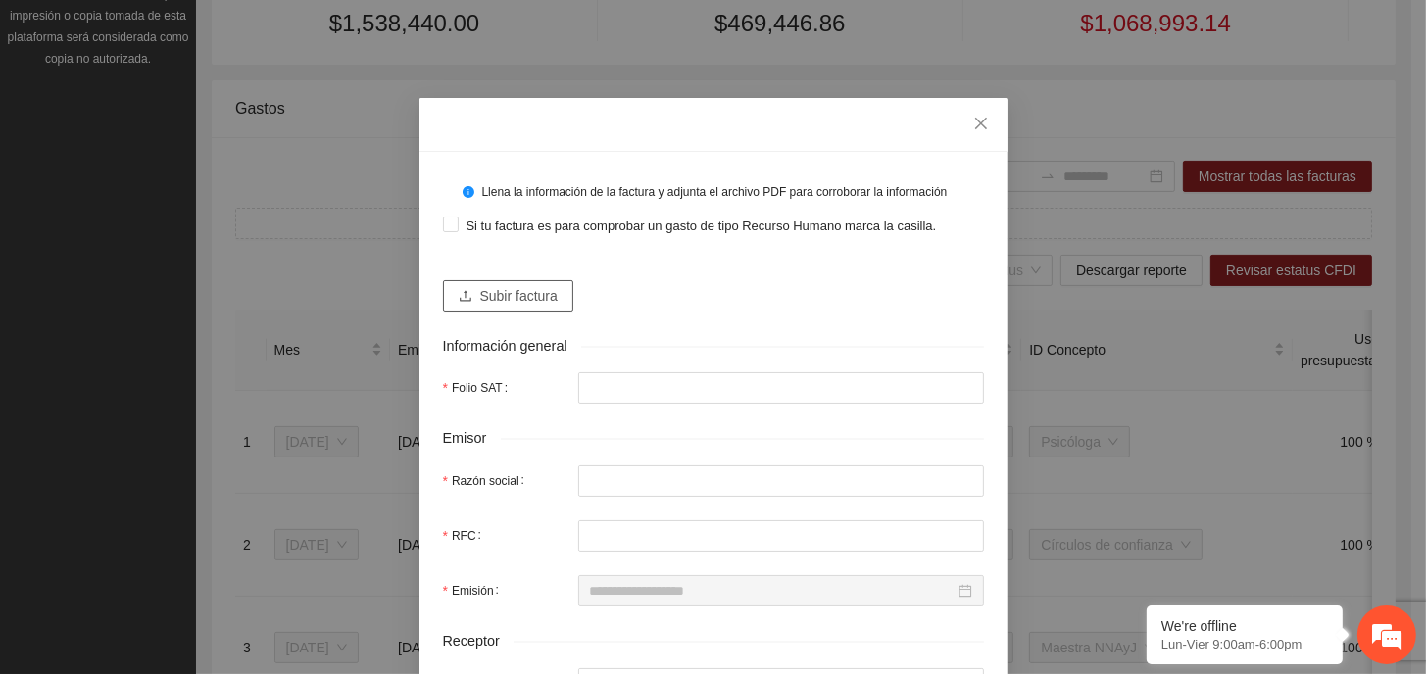
click at [526, 289] on span "Subir factura" at bounding box center [518, 296] width 77 height 22
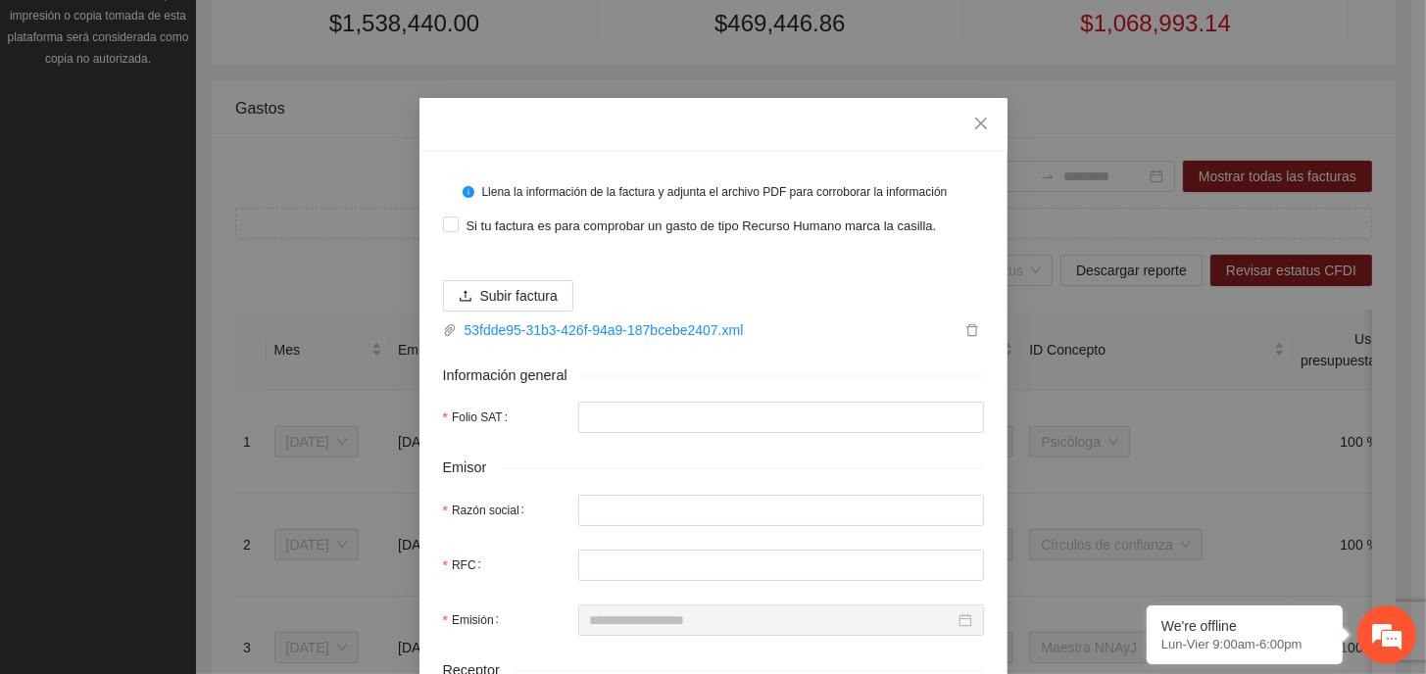
type input "**********"
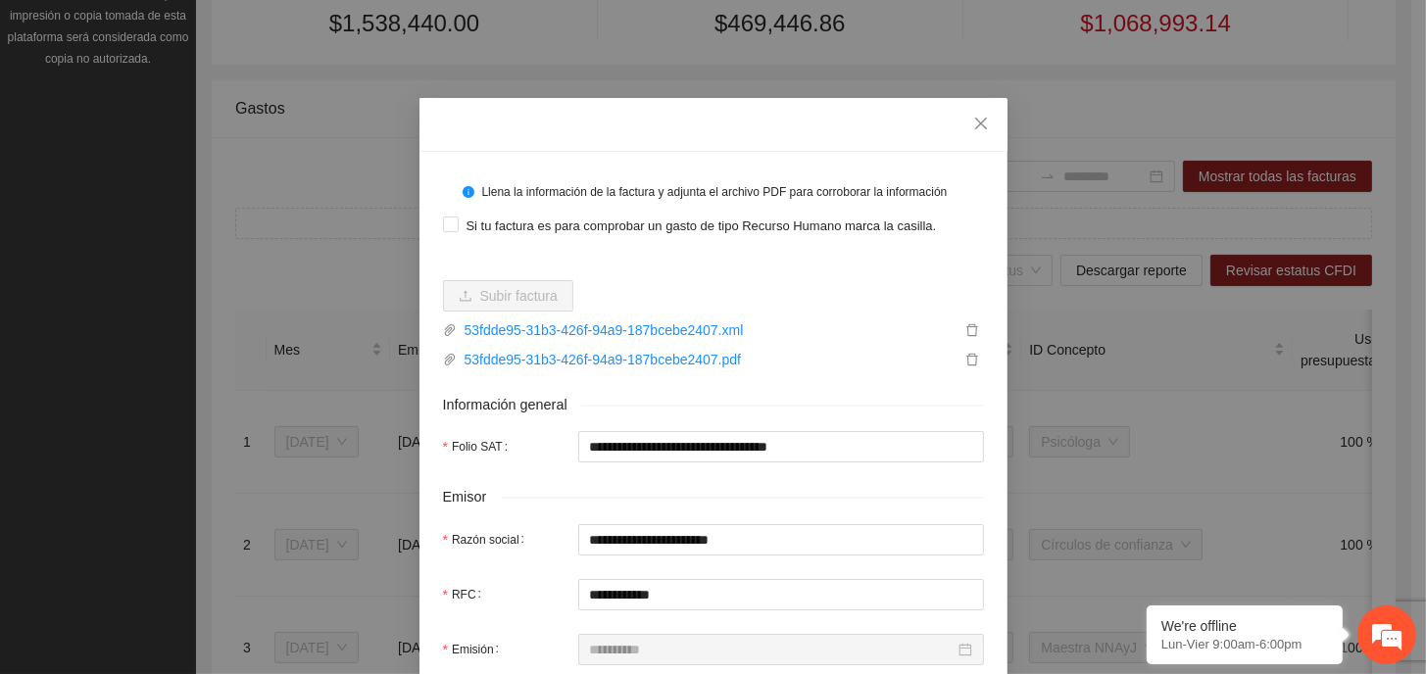
type input "**********"
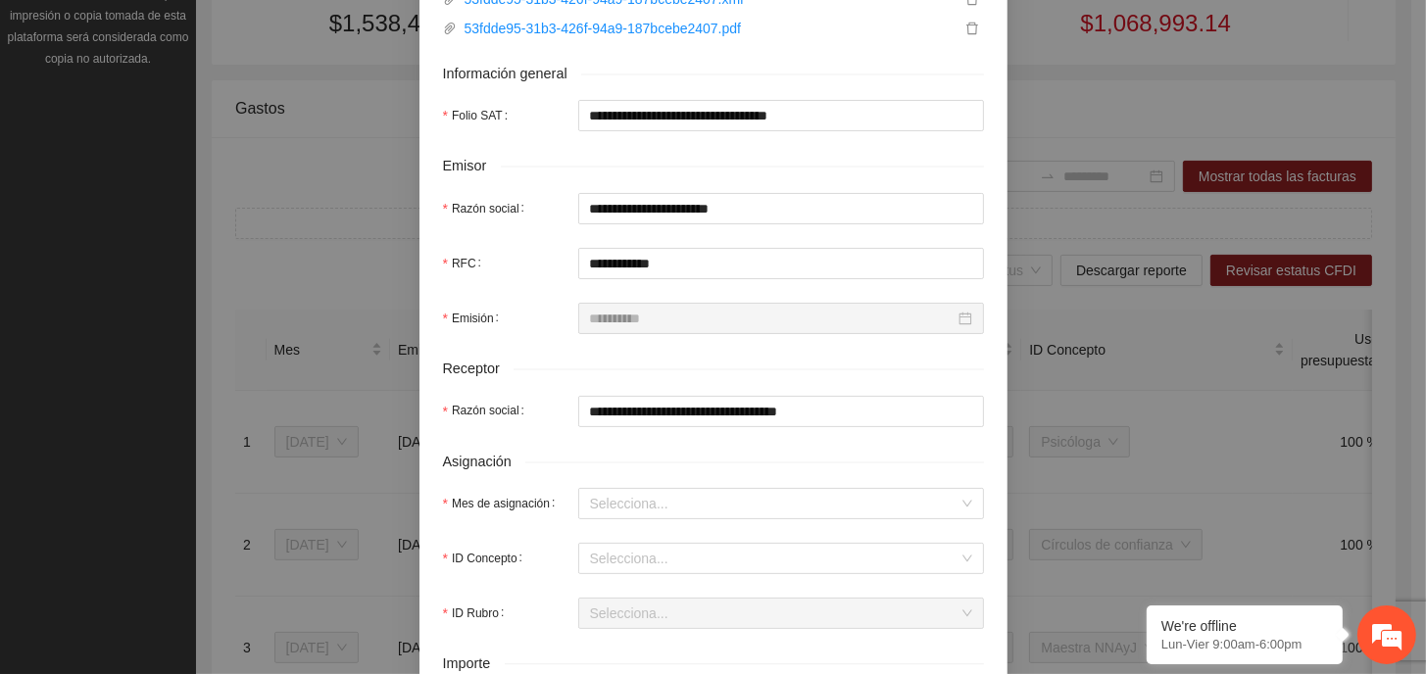
scroll to position [392, 0]
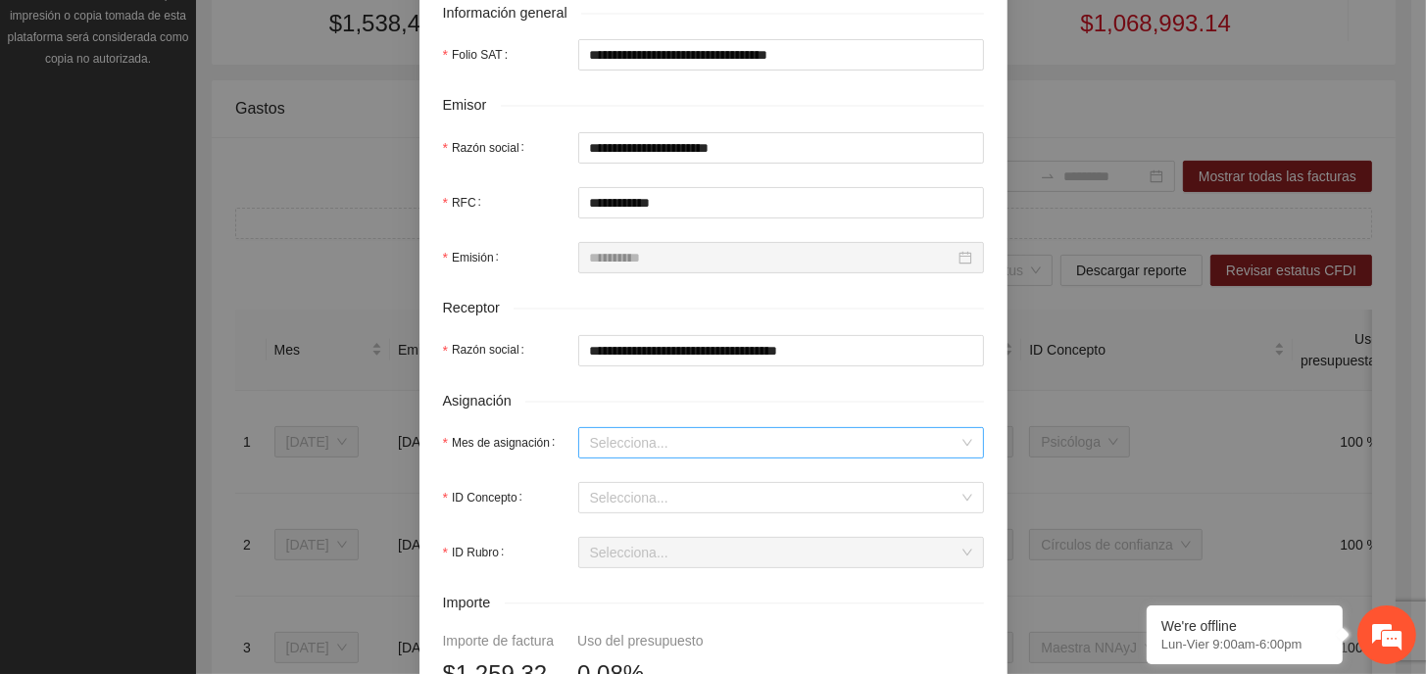
click at [713, 446] on input "Mes de asignación" at bounding box center [774, 442] width 368 height 29
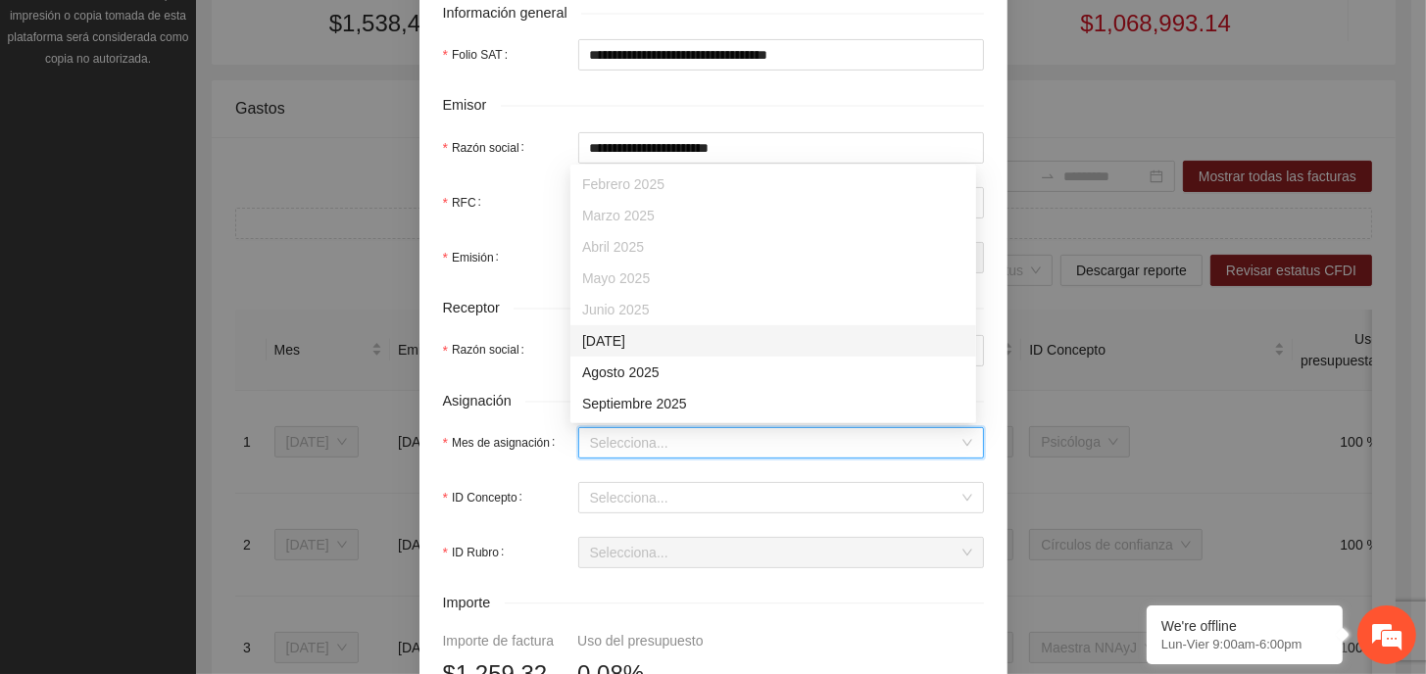
click at [663, 338] on div "[DATE]" at bounding box center [773, 341] width 382 height 22
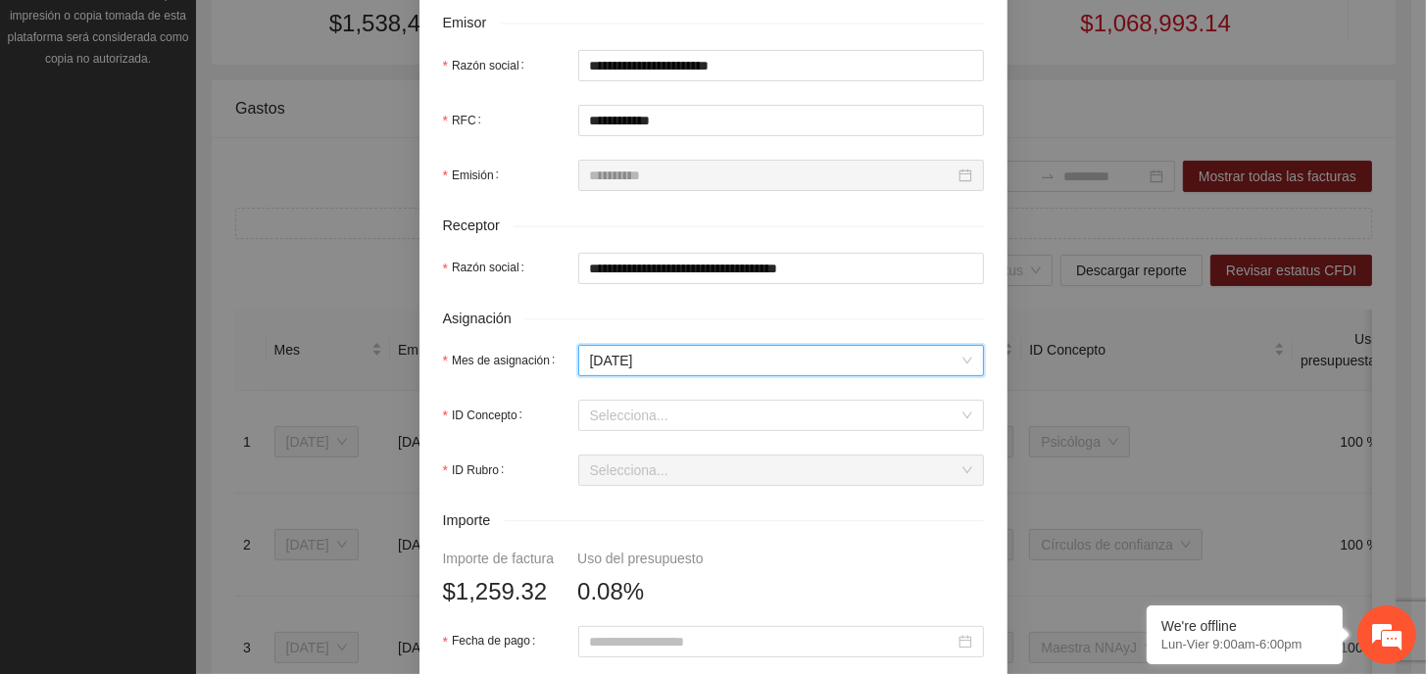
scroll to position [588, 0]
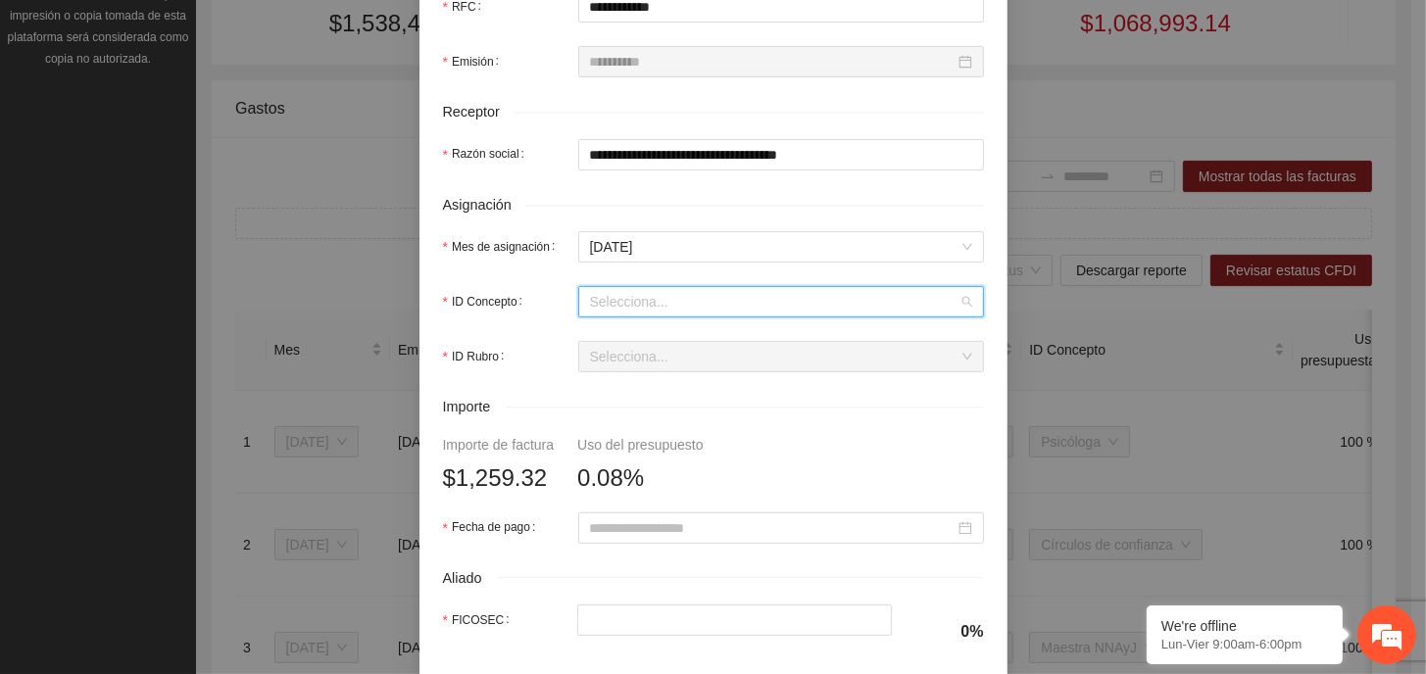
click at [689, 305] on input "ID Concepto" at bounding box center [774, 301] width 368 height 29
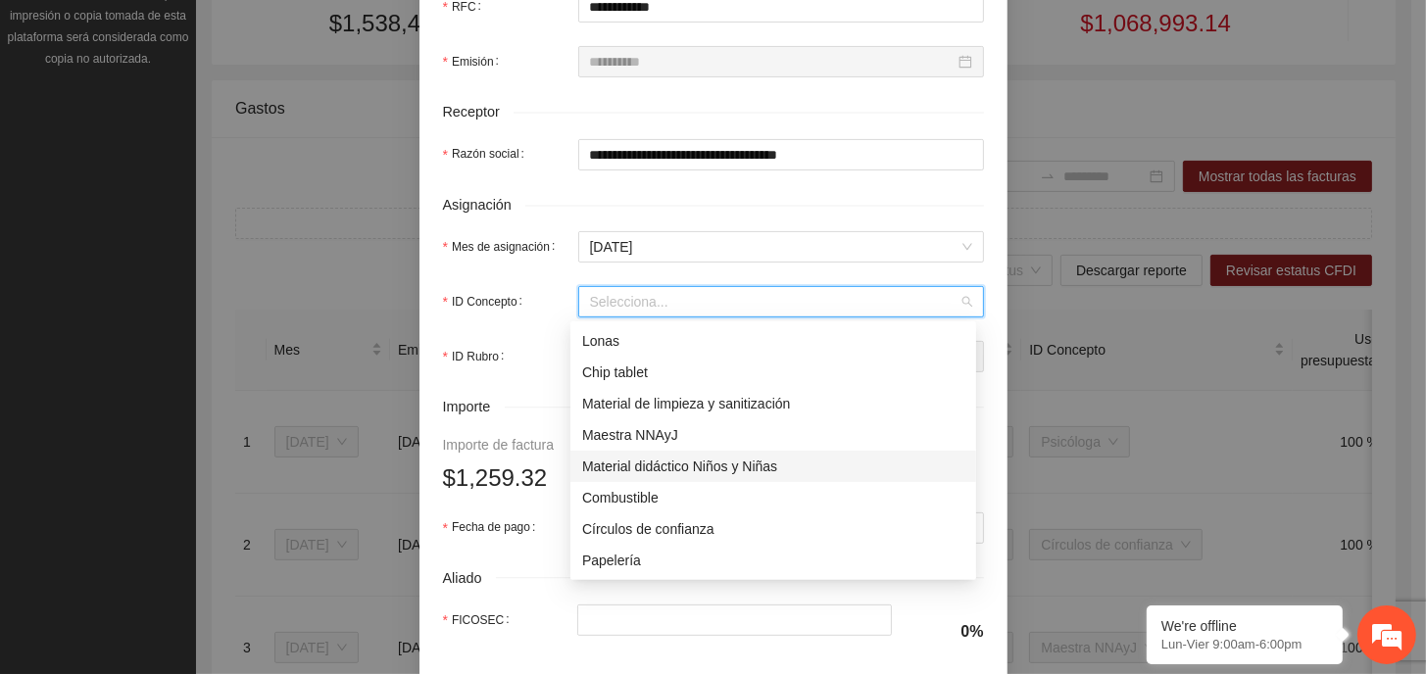
scroll to position [98, 0]
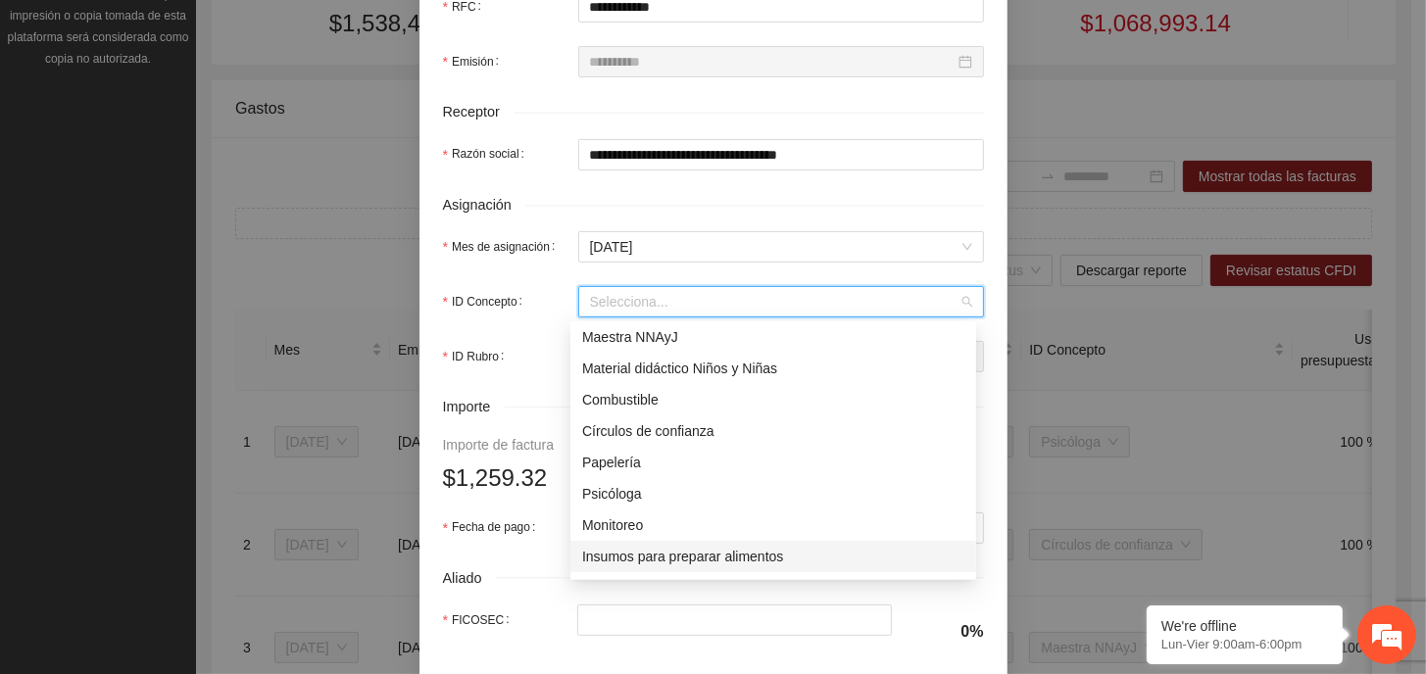
click at [717, 559] on div "Insumos para preparar alimentos" at bounding box center [773, 557] width 382 height 22
type input "******"
type input "*****"
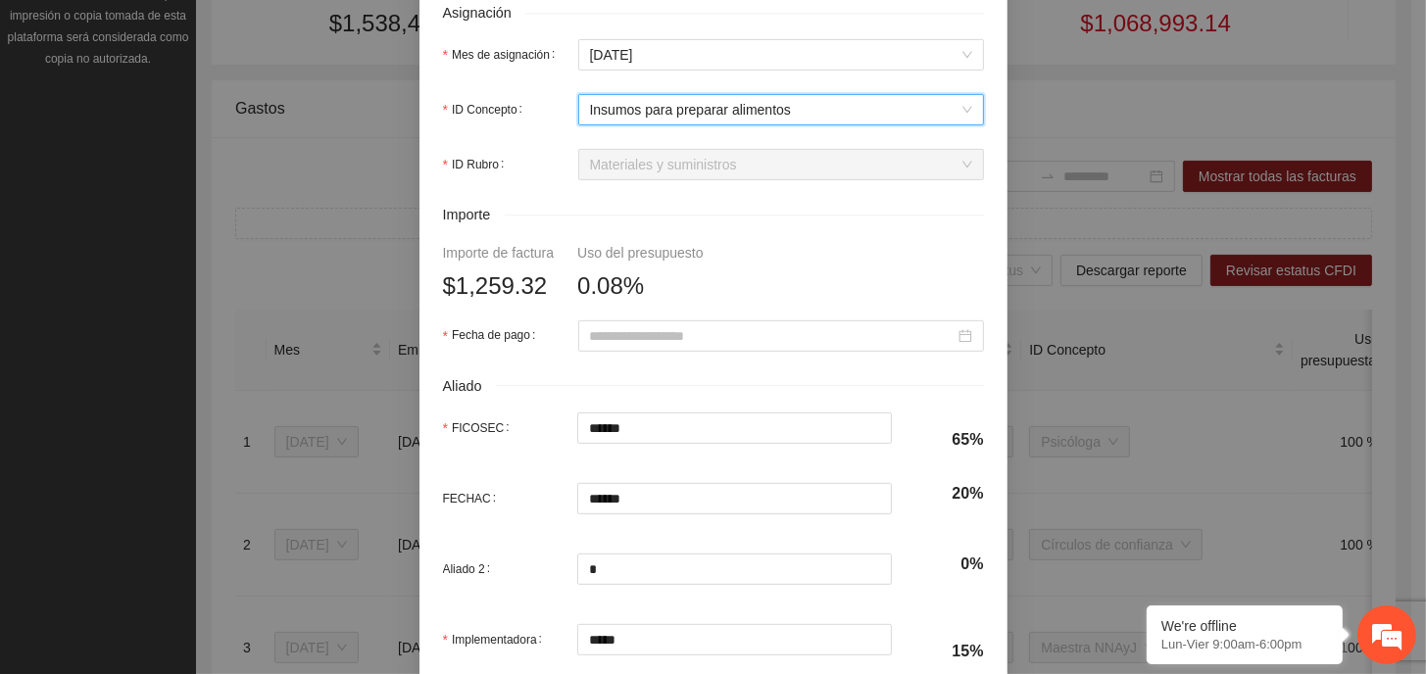
scroll to position [784, 0]
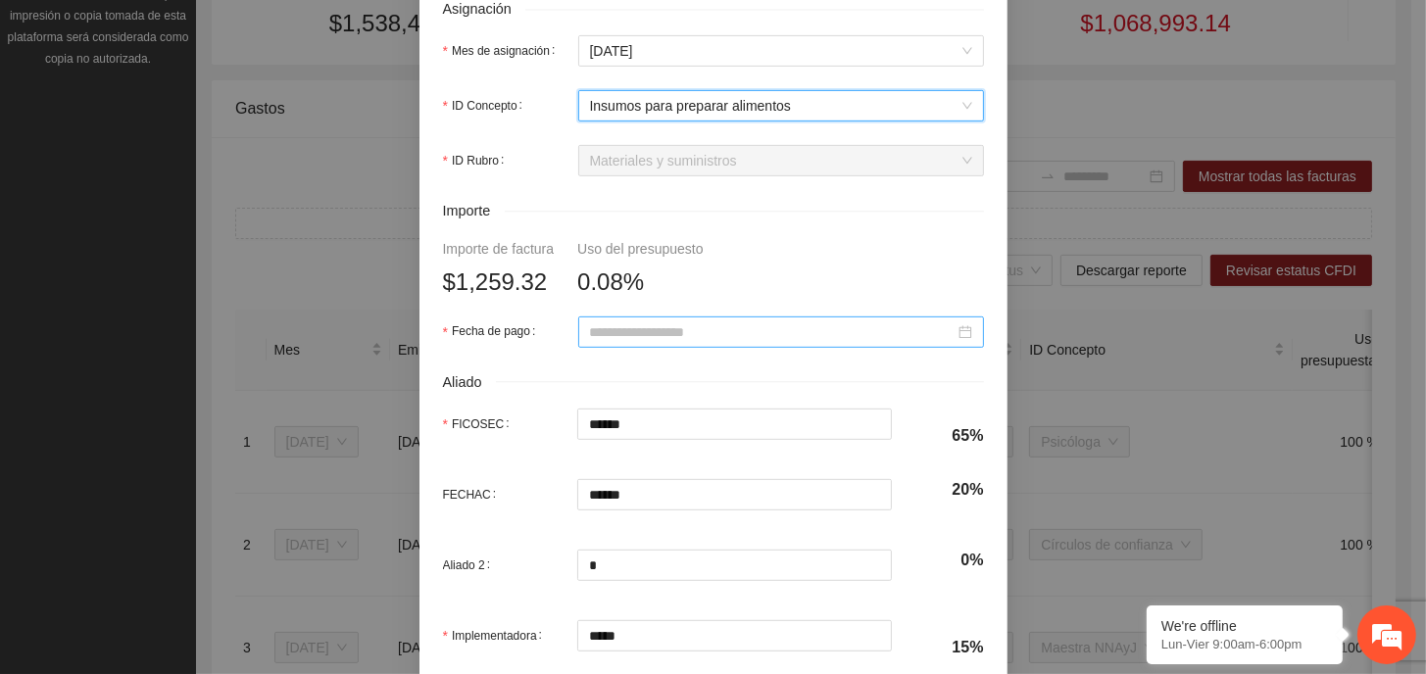
click at [784, 338] on input "Fecha de pago" at bounding box center [772, 332] width 365 height 22
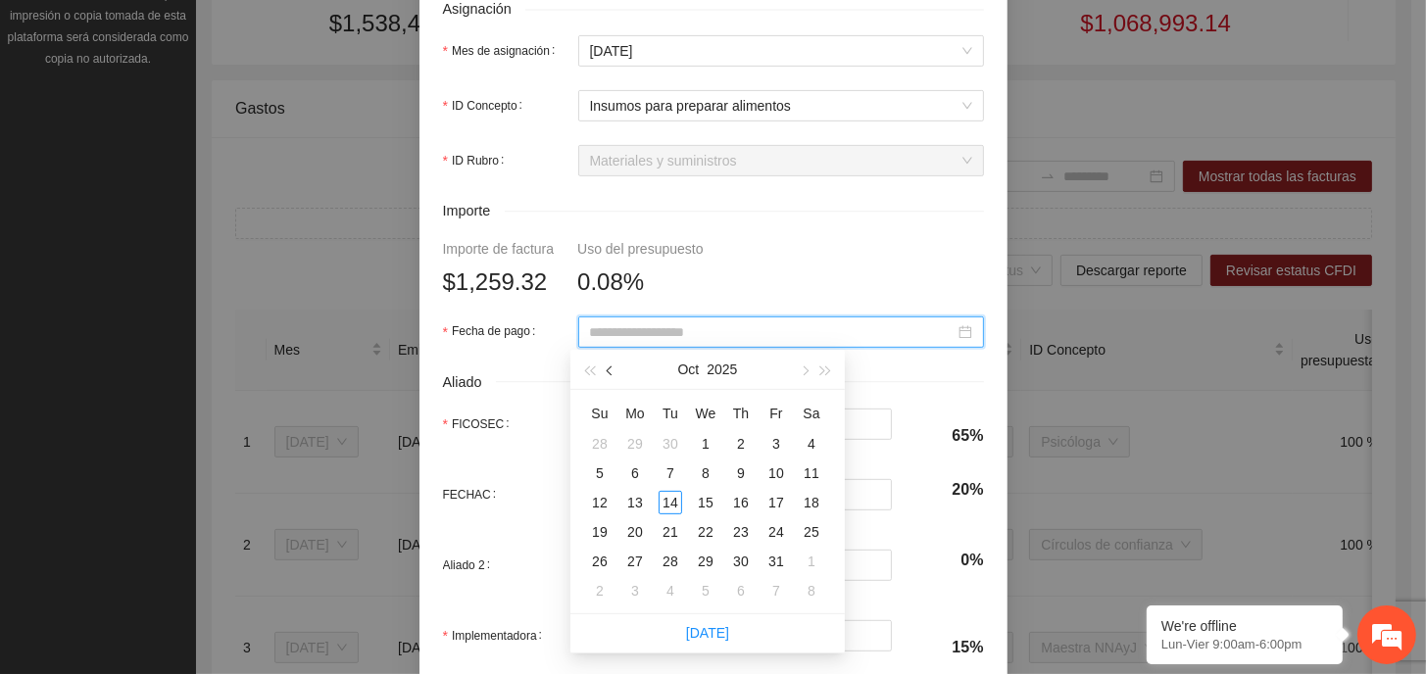
click at [614, 371] on span "button" at bounding box center [612, 371] width 10 height 10
click at [614, 370] on span "button" at bounding box center [612, 371] width 10 height 10
type input "**********"
click at [600, 532] on div "20" at bounding box center [600, 532] width 24 height 24
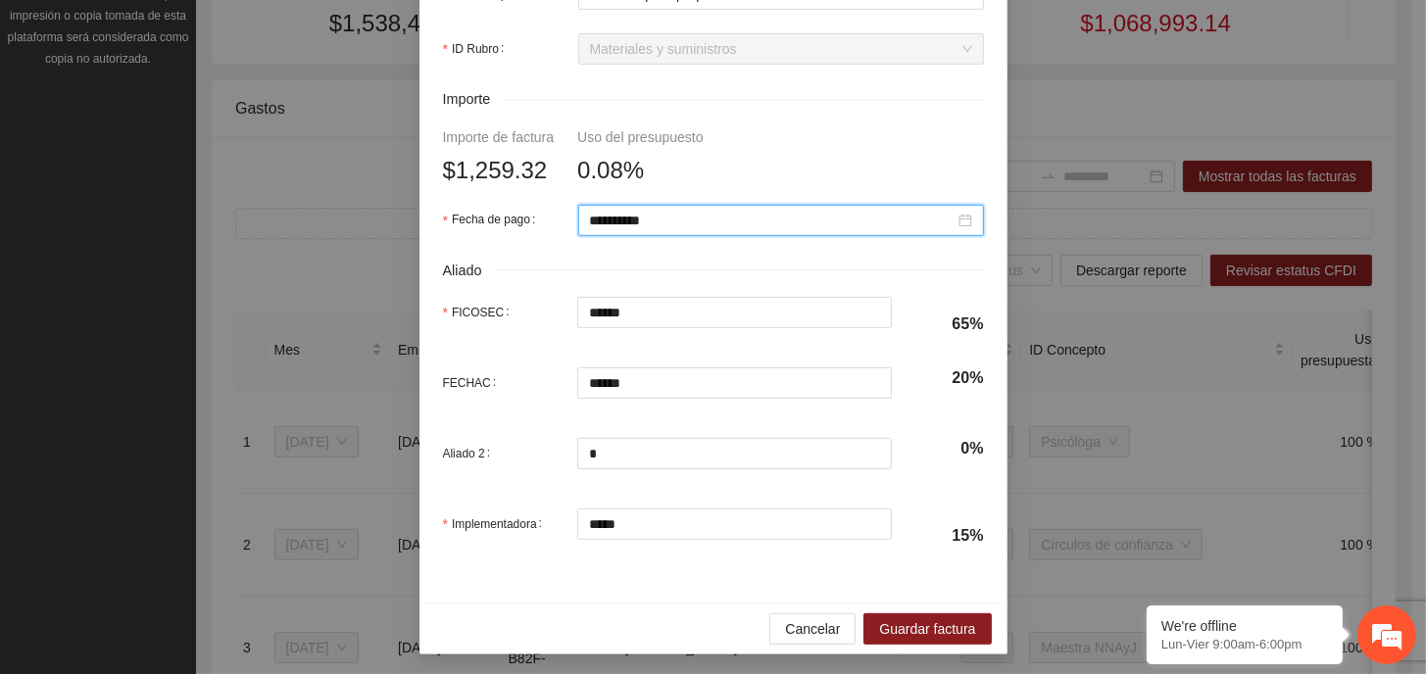
scroll to position [899, 0]
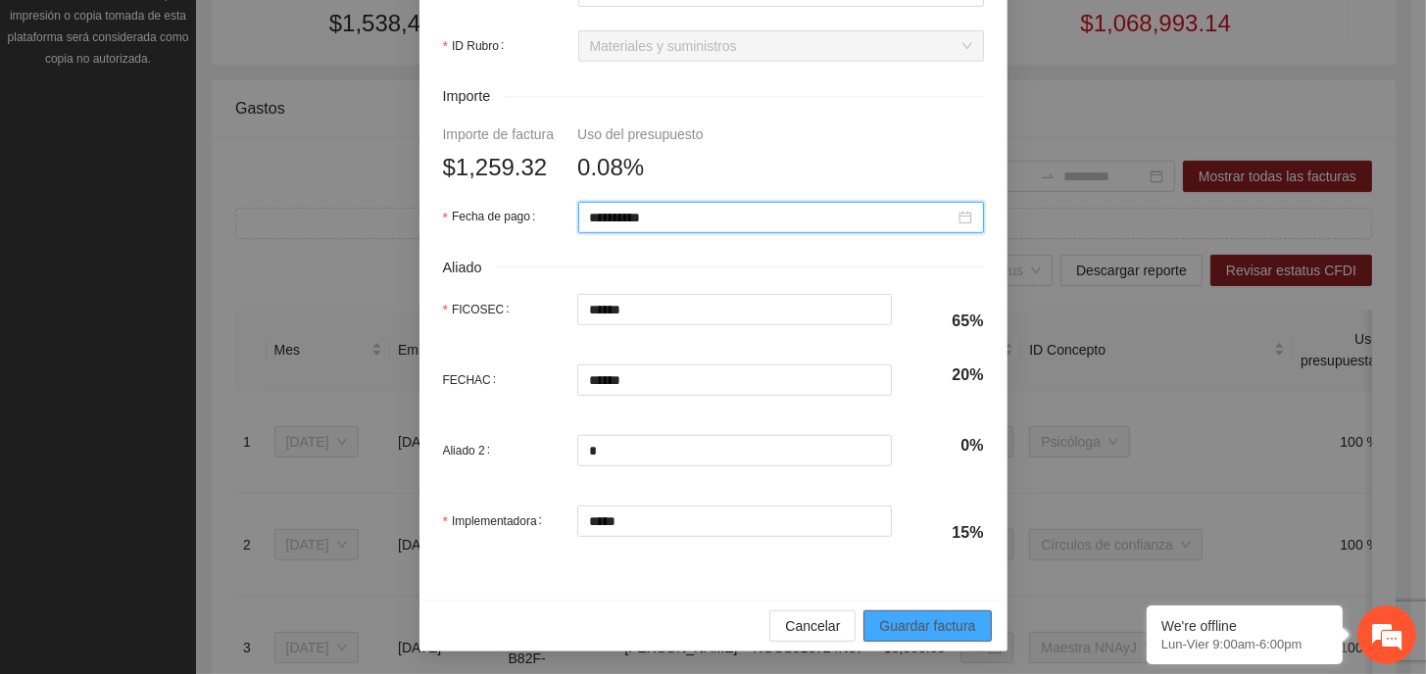
click at [941, 625] on span "Guardar factura" at bounding box center [927, 626] width 96 height 22
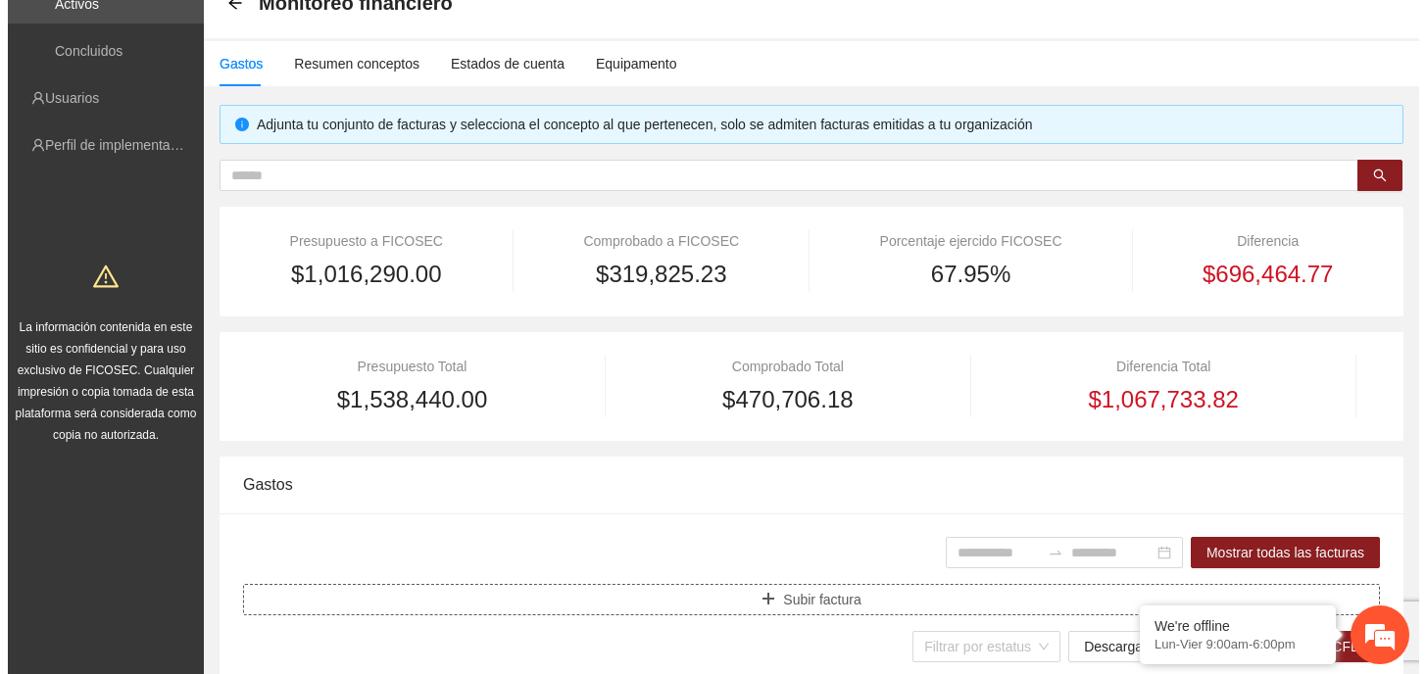
scroll to position [196, 0]
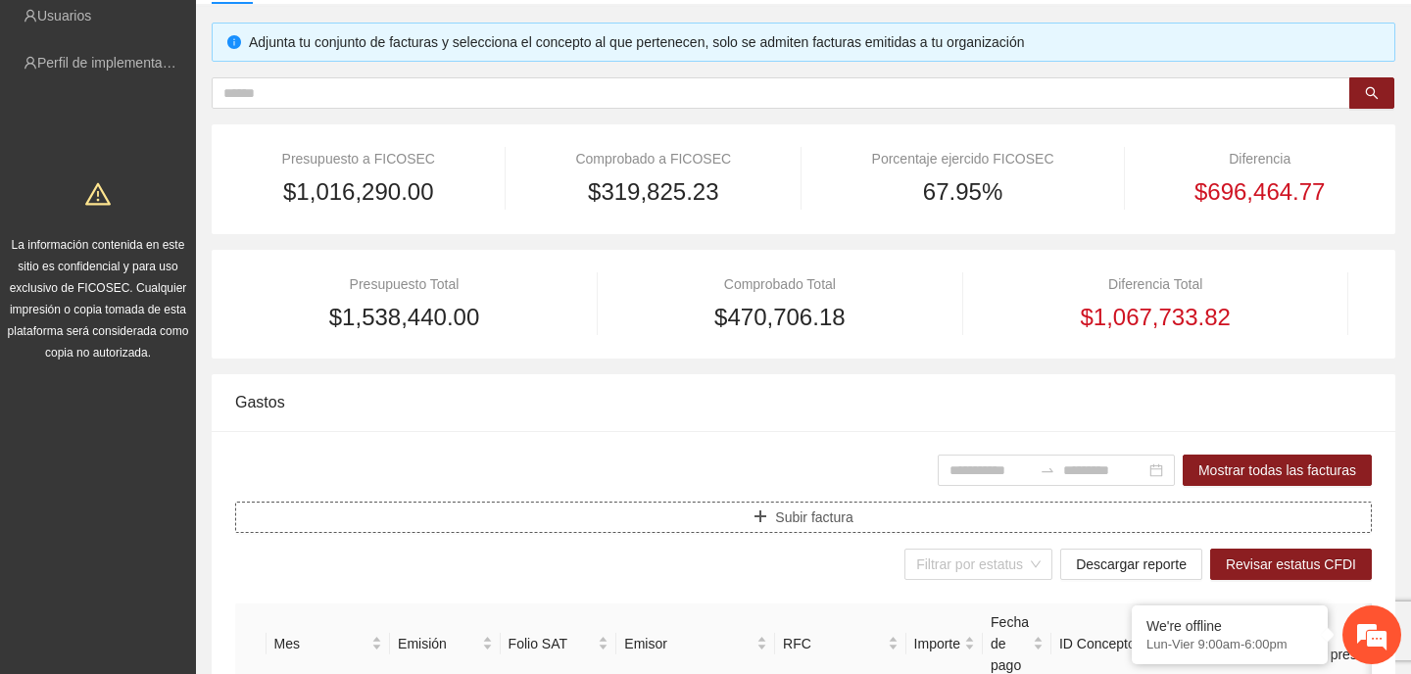
click at [813, 522] on span "Subir factura" at bounding box center [813, 518] width 77 height 22
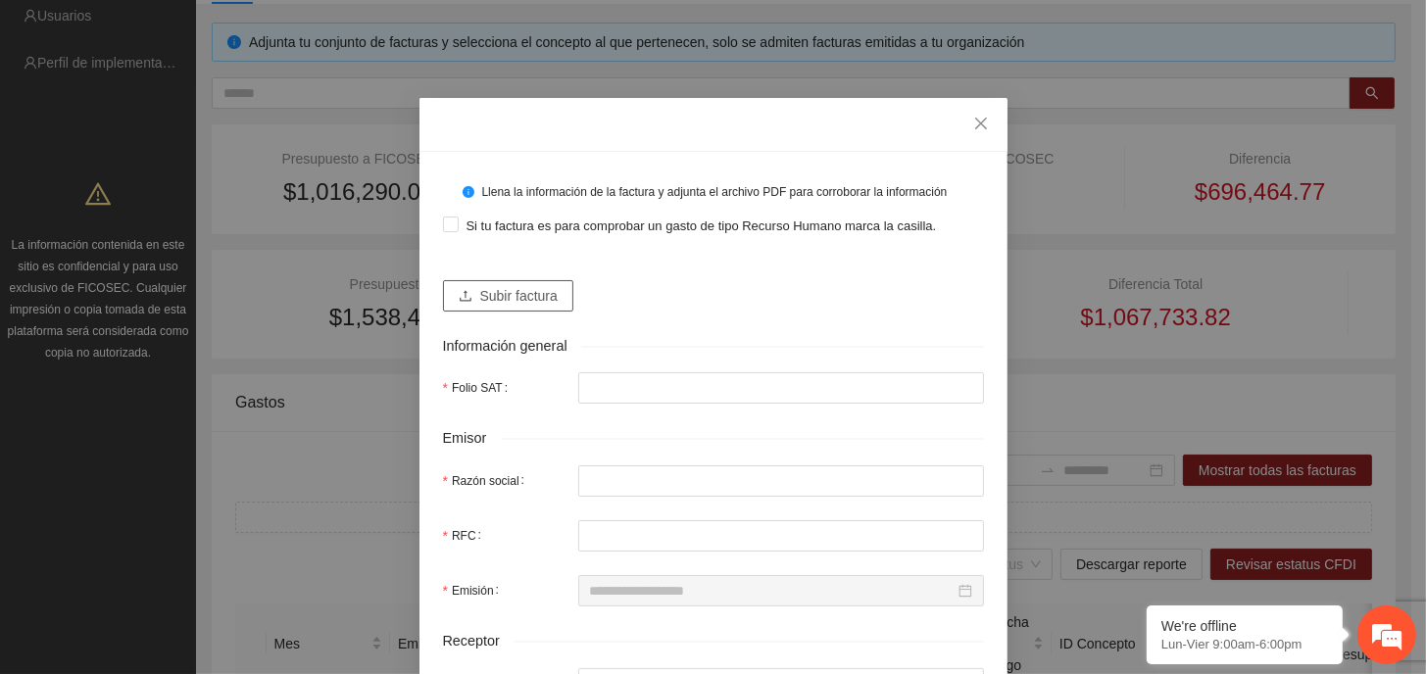
click at [494, 305] on span "Subir factura" at bounding box center [518, 296] width 77 height 22
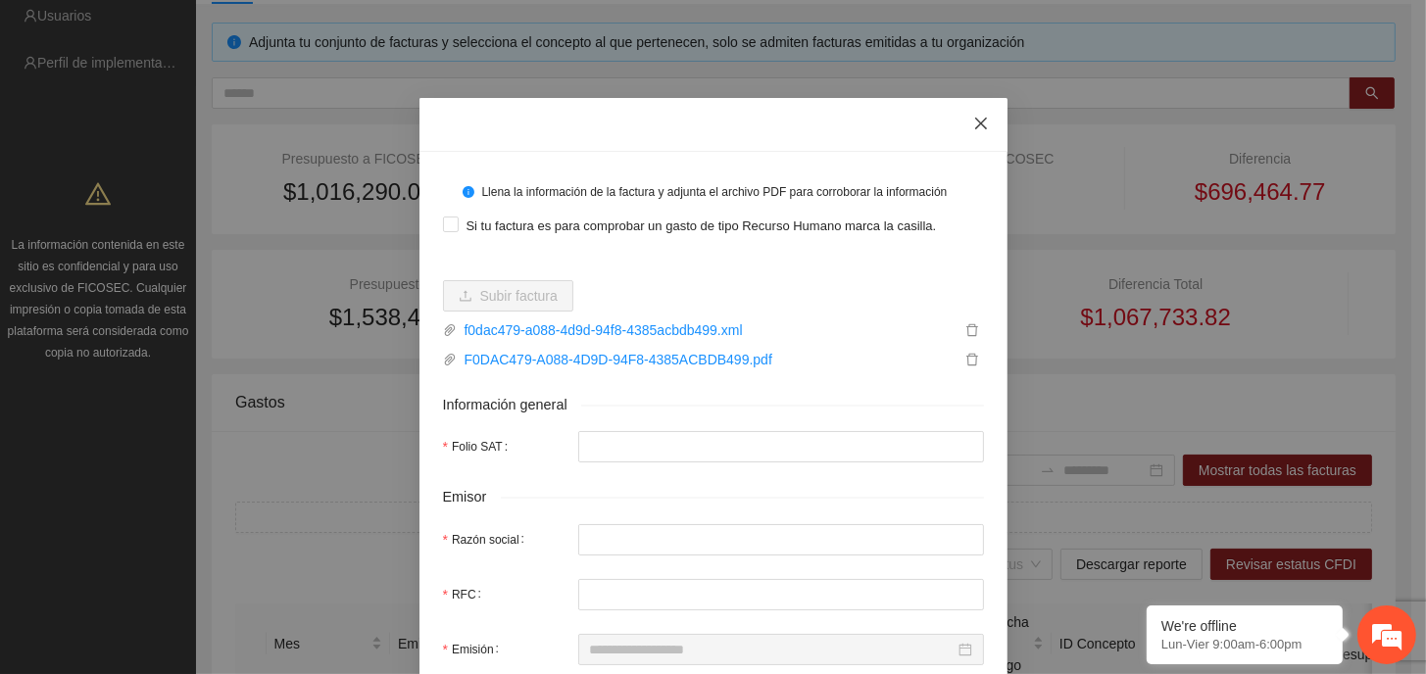
click at [976, 136] on span "Close" at bounding box center [980, 124] width 53 height 53
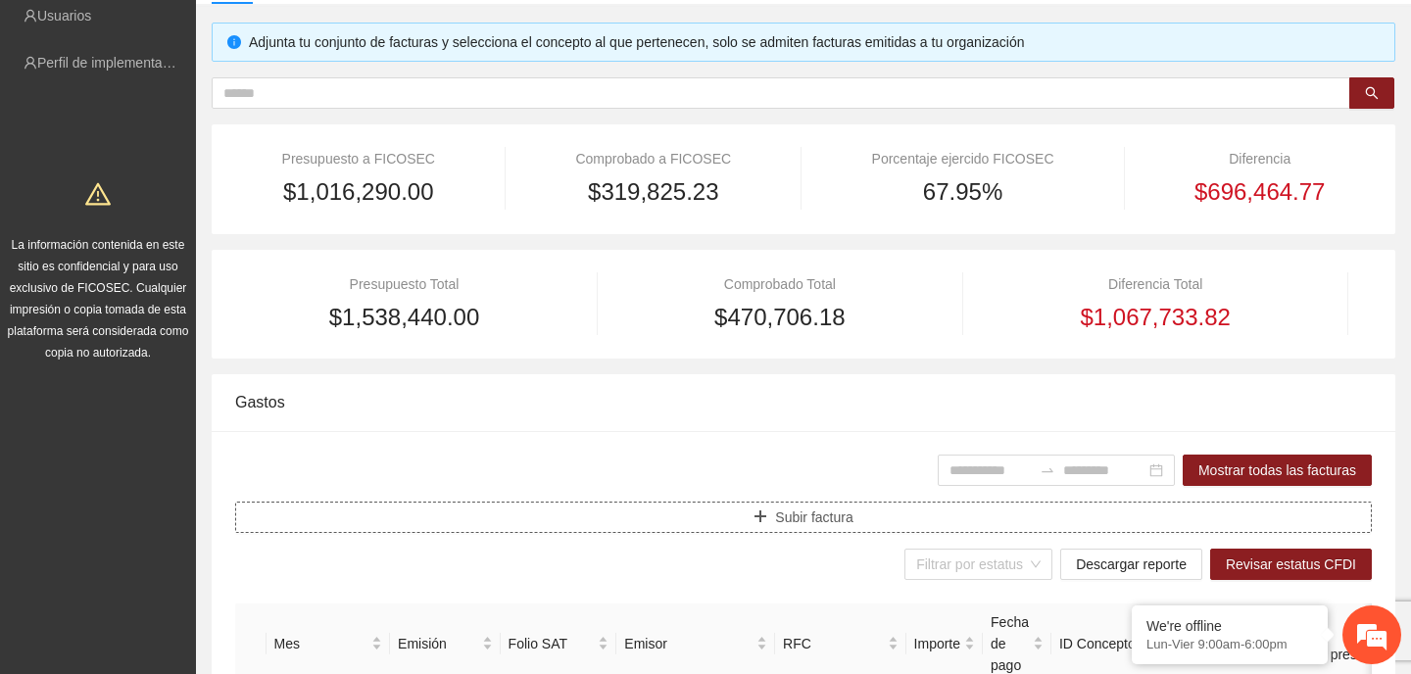
click at [823, 509] on span "Subir factura" at bounding box center [813, 518] width 77 height 22
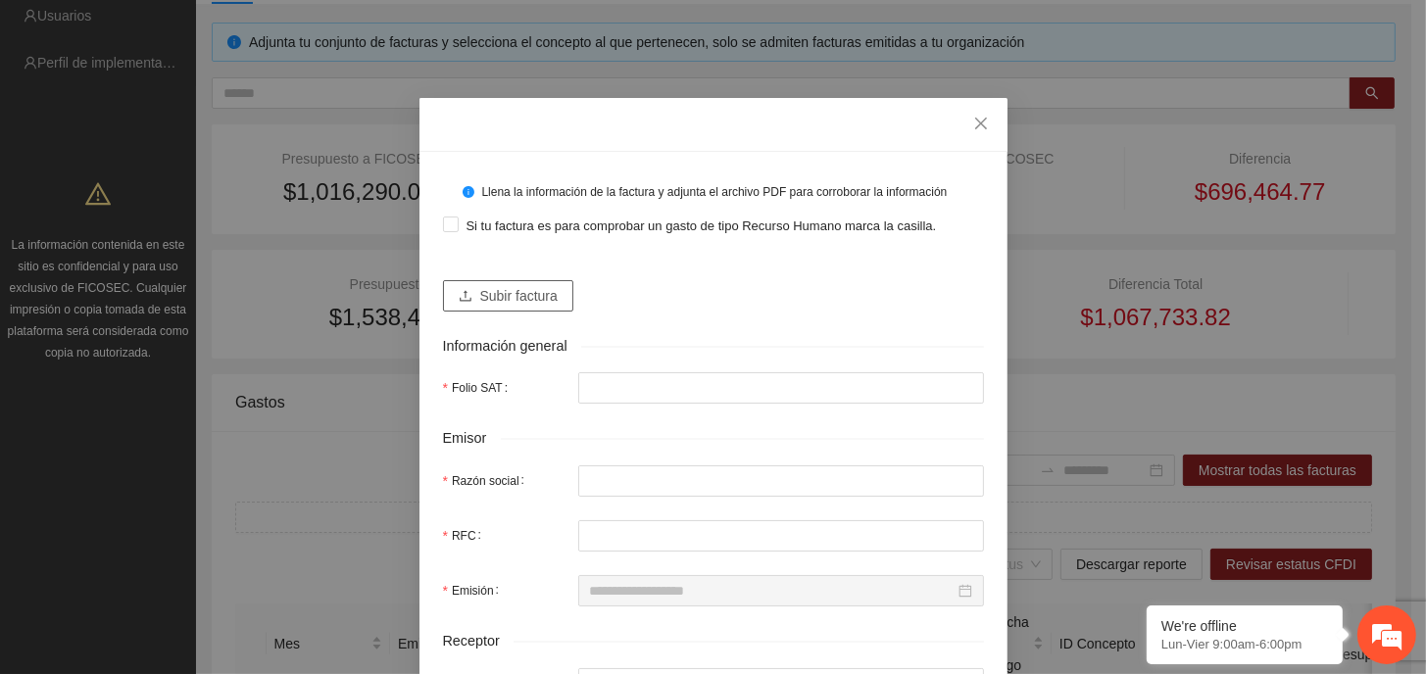
click at [498, 290] on span "Subir factura" at bounding box center [518, 296] width 77 height 22
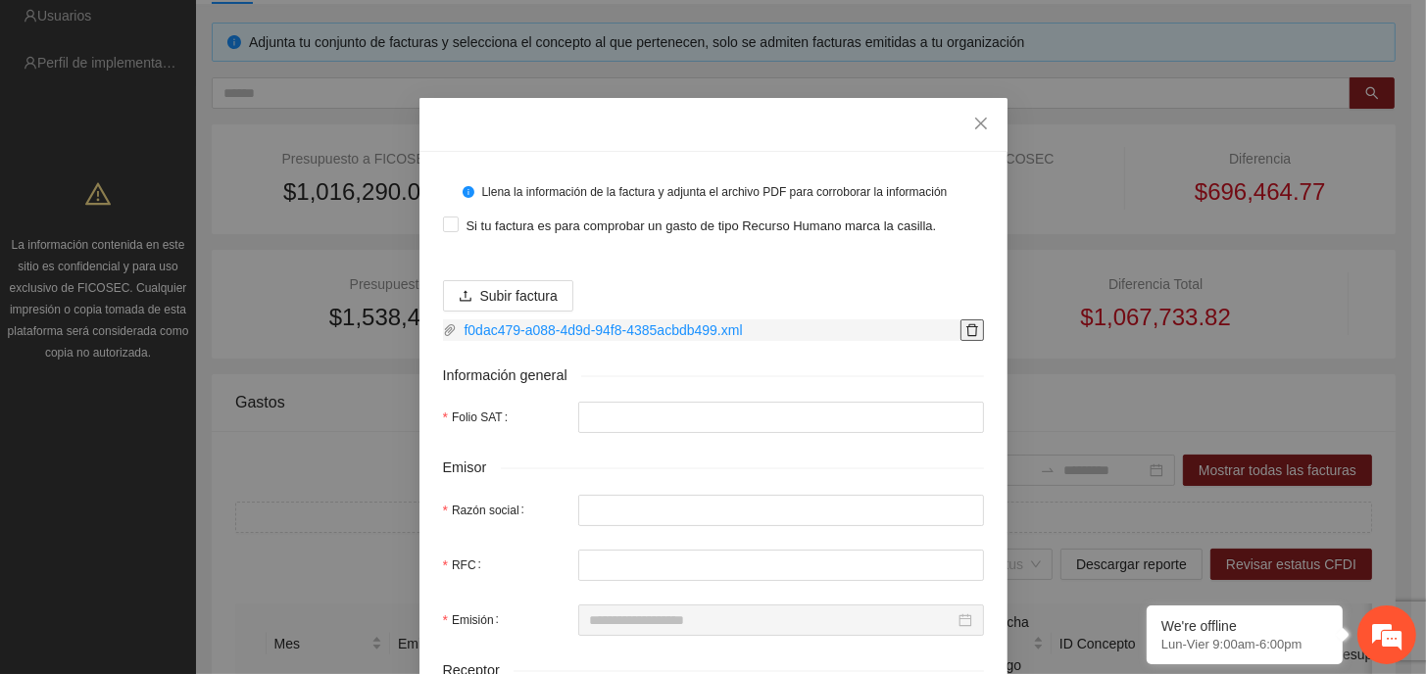
click at [968, 330] on icon "delete" at bounding box center [972, 330] width 14 height 14
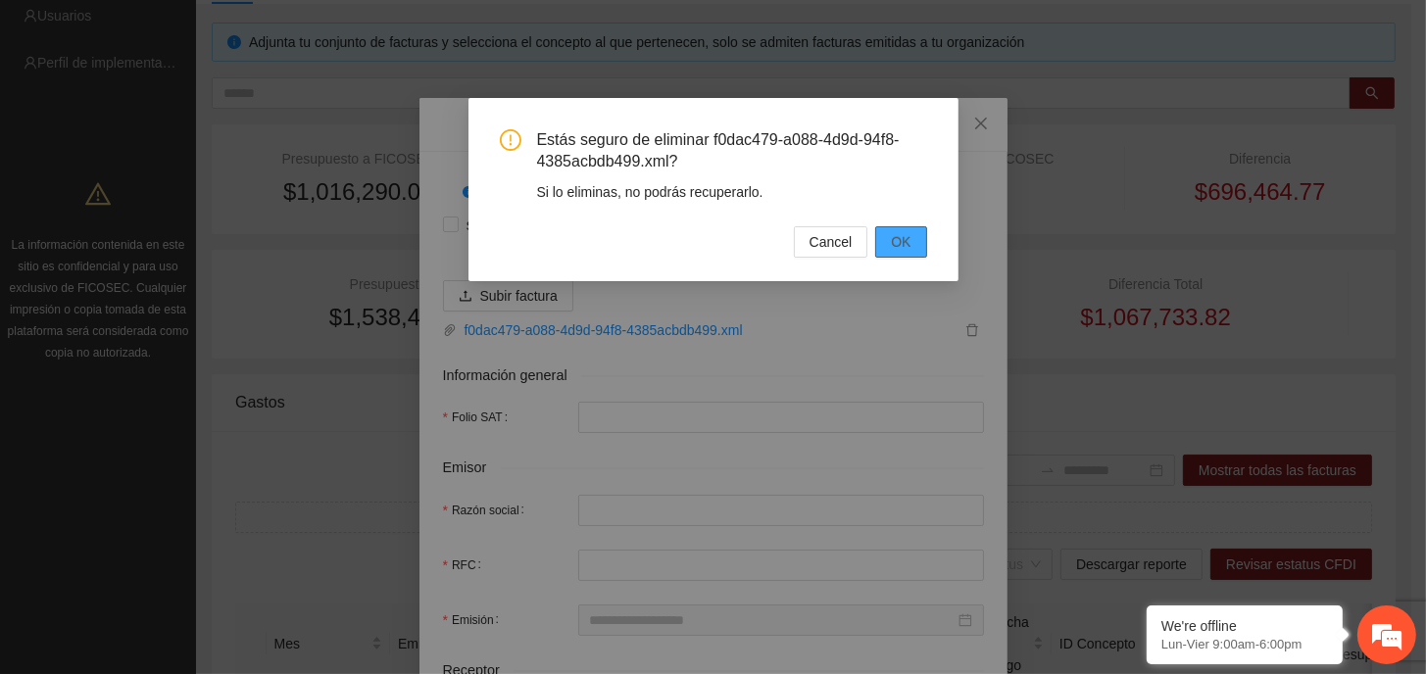
click at [899, 244] on span "OK" at bounding box center [901, 242] width 20 height 22
type input "*"
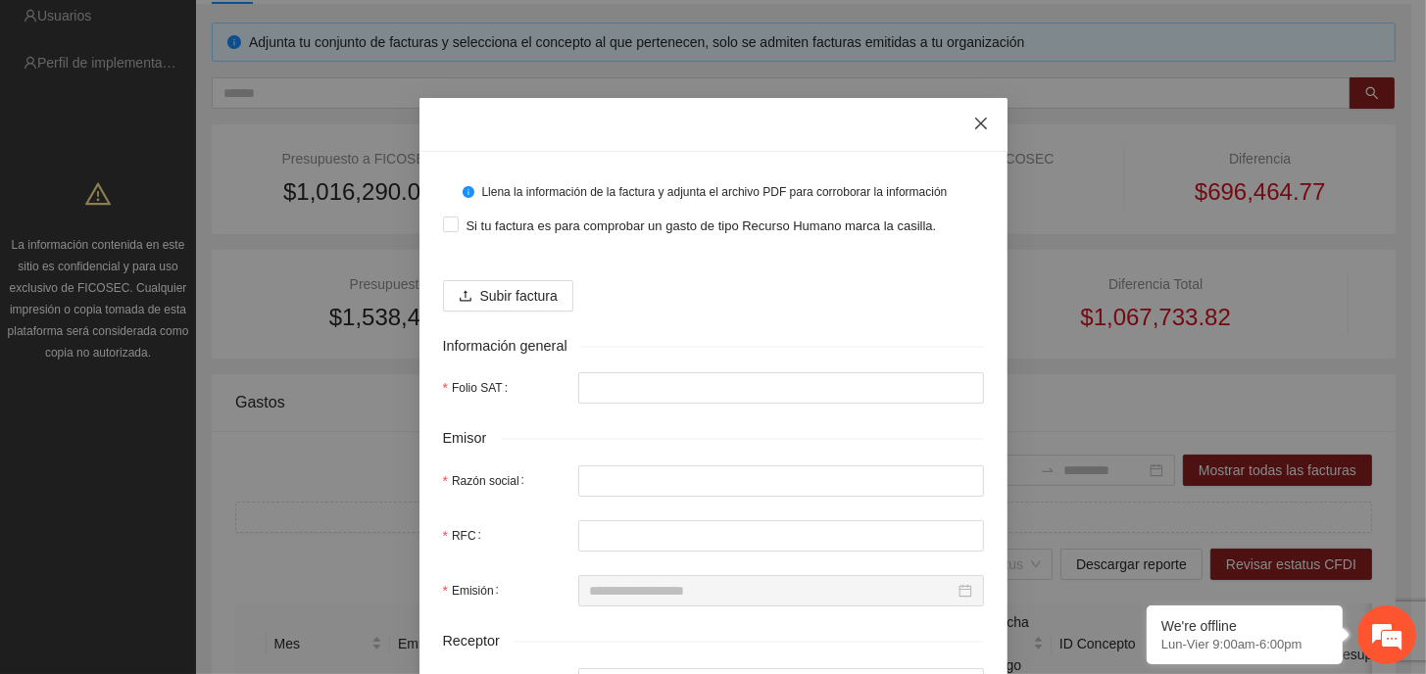
click at [973, 121] on icon "close" at bounding box center [981, 124] width 16 height 16
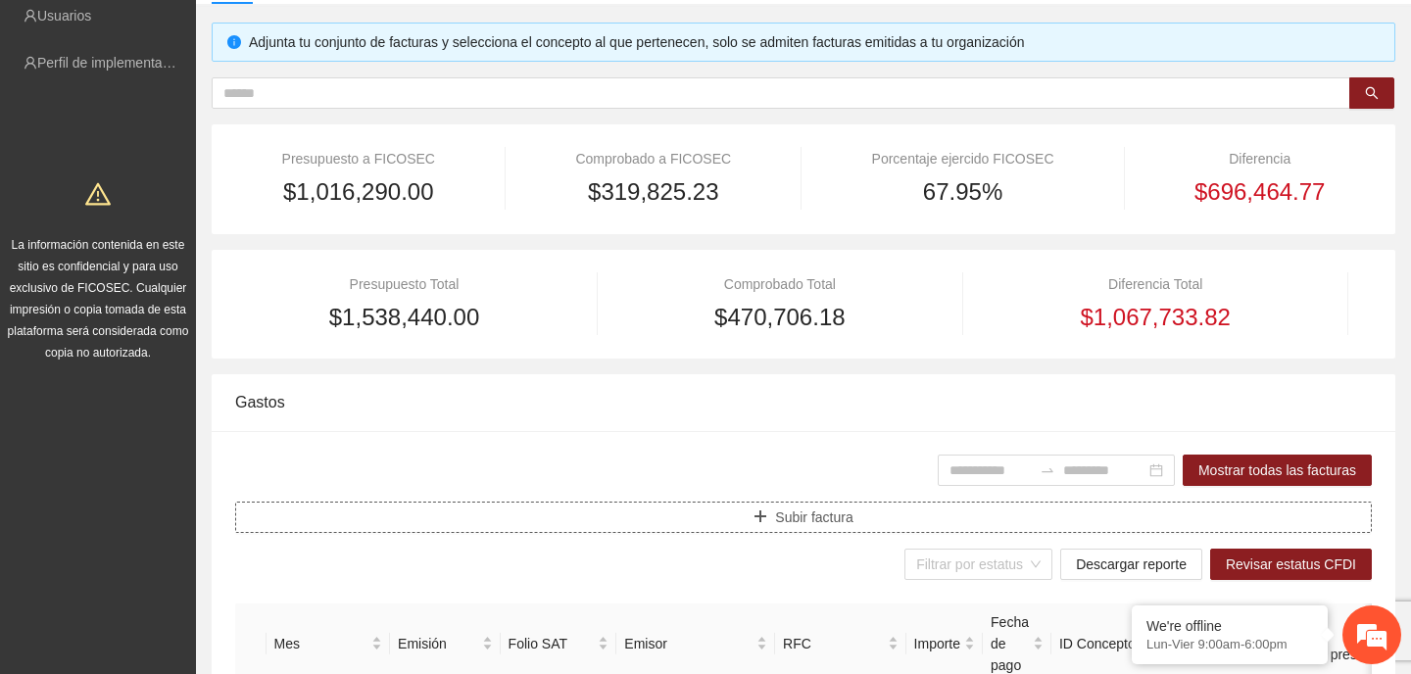
click at [847, 516] on span "Subir factura" at bounding box center [813, 518] width 77 height 22
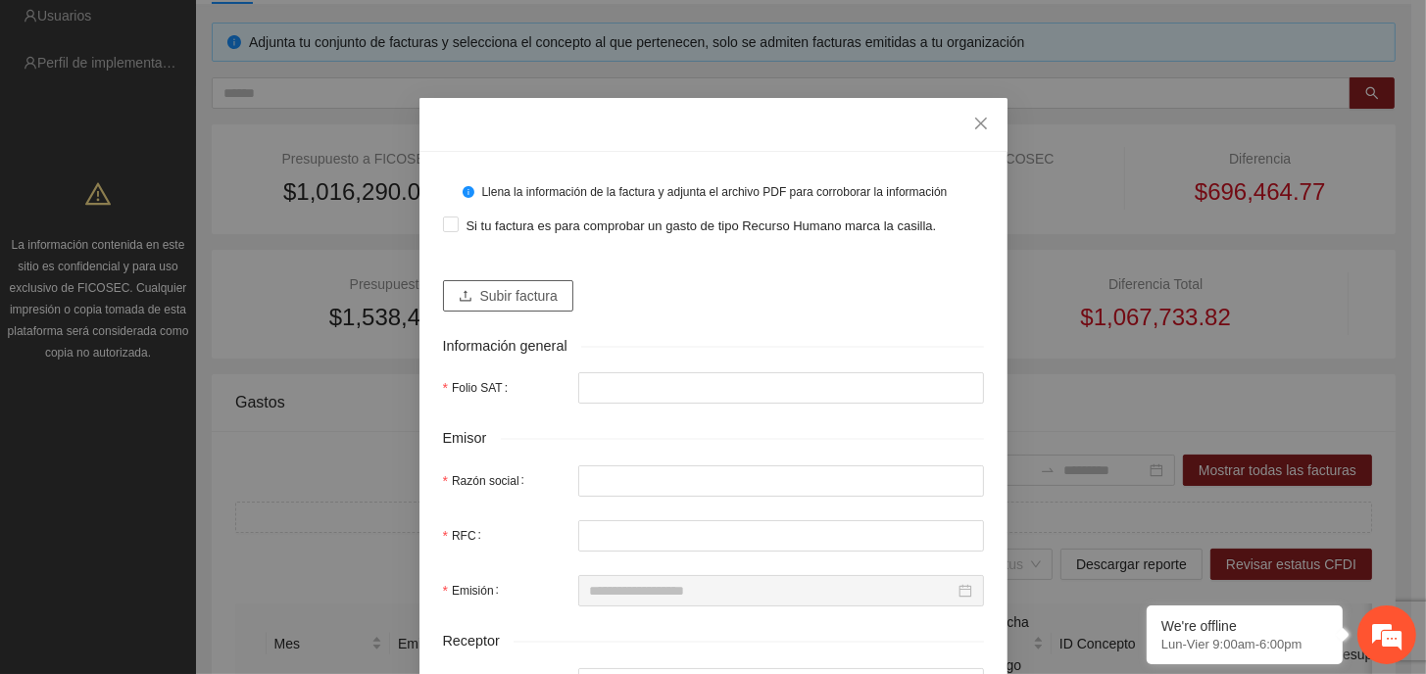
click at [521, 298] on span "Subir factura" at bounding box center [518, 296] width 77 height 22
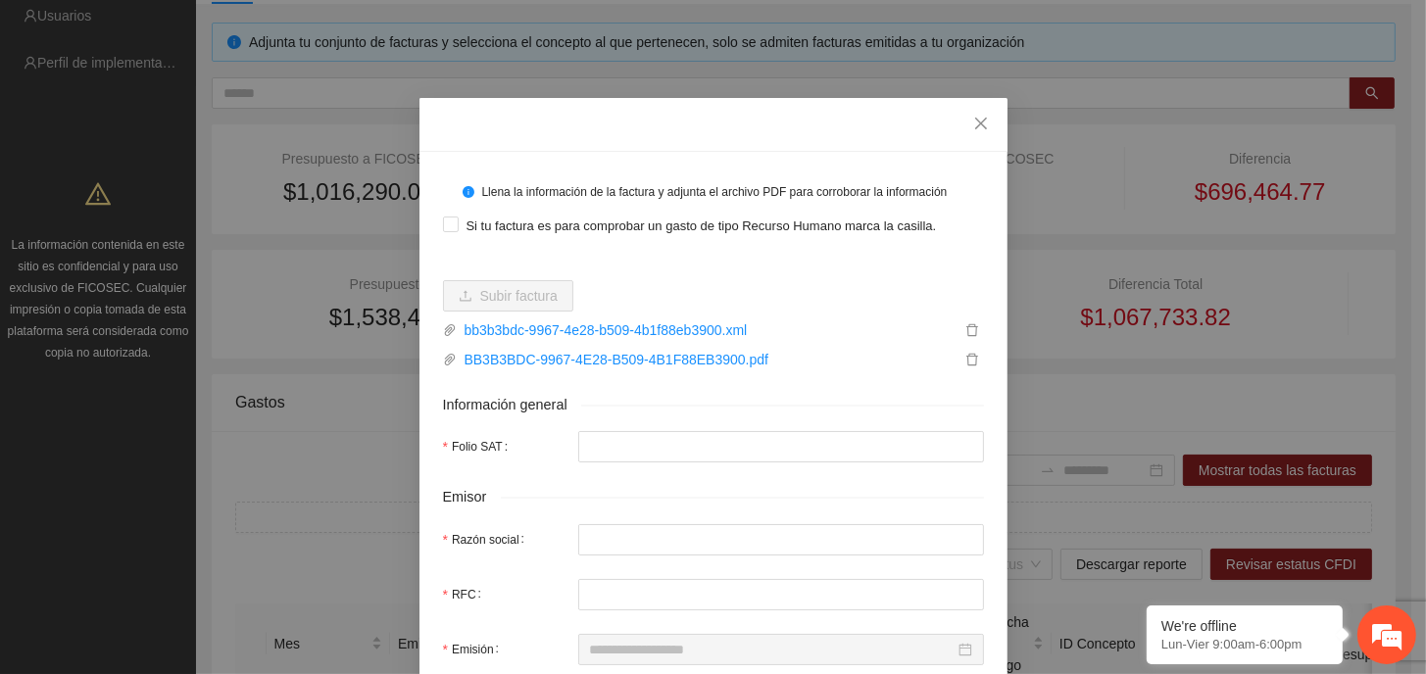
type input "**********"
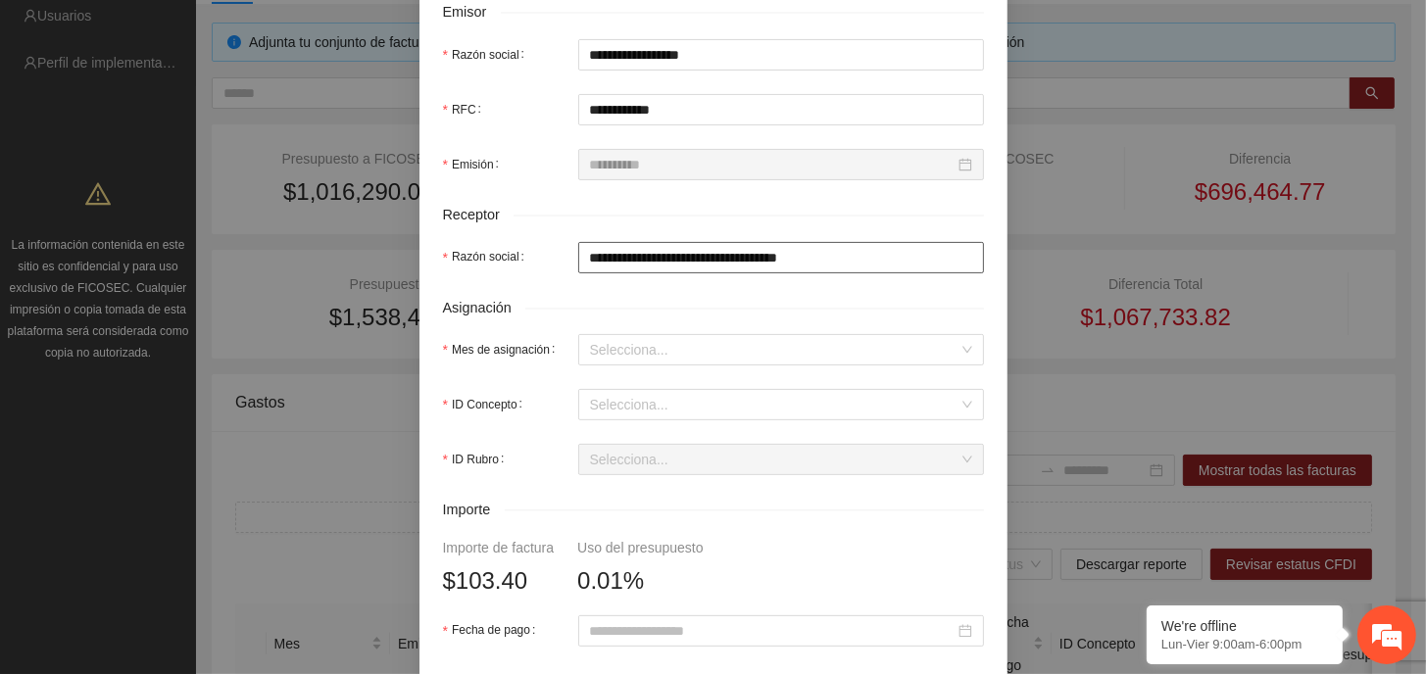
scroll to position [490, 0]
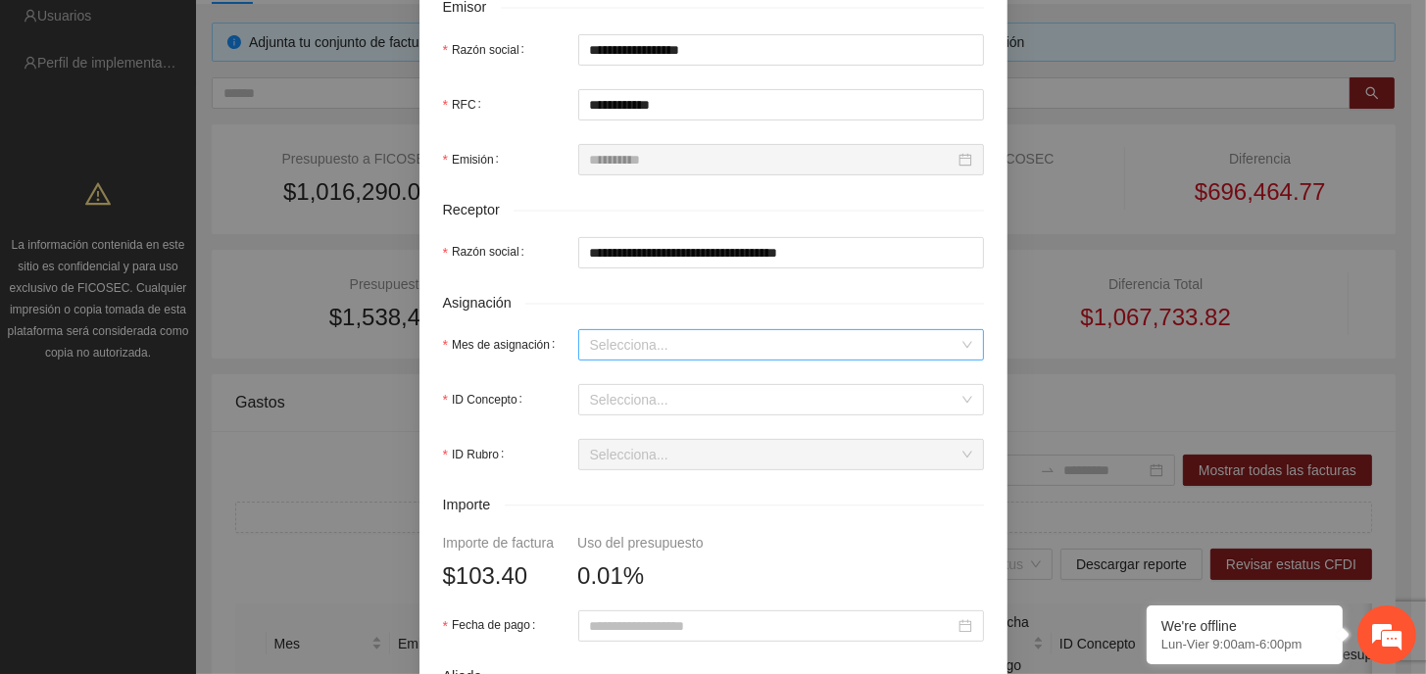
click at [656, 347] on input "Mes de asignación" at bounding box center [774, 344] width 368 height 29
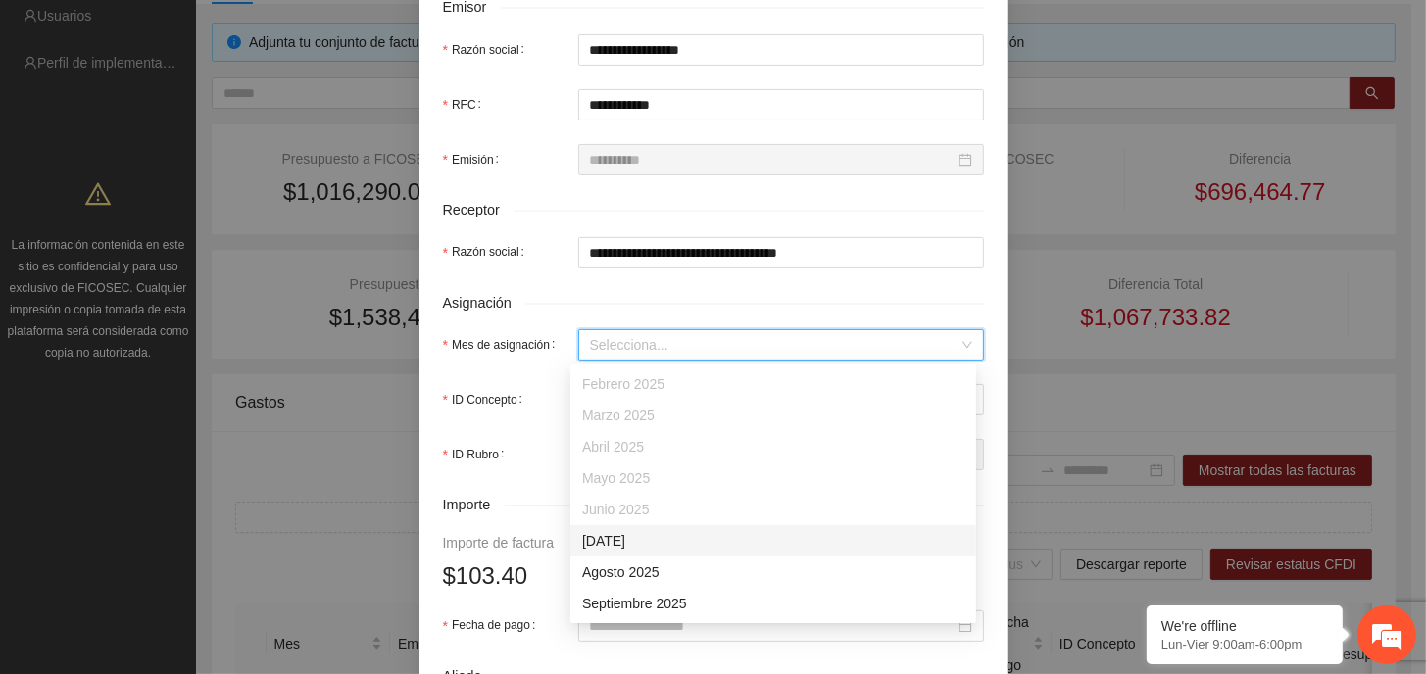
click at [652, 542] on div "[DATE]" at bounding box center [773, 541] width 382 height 22
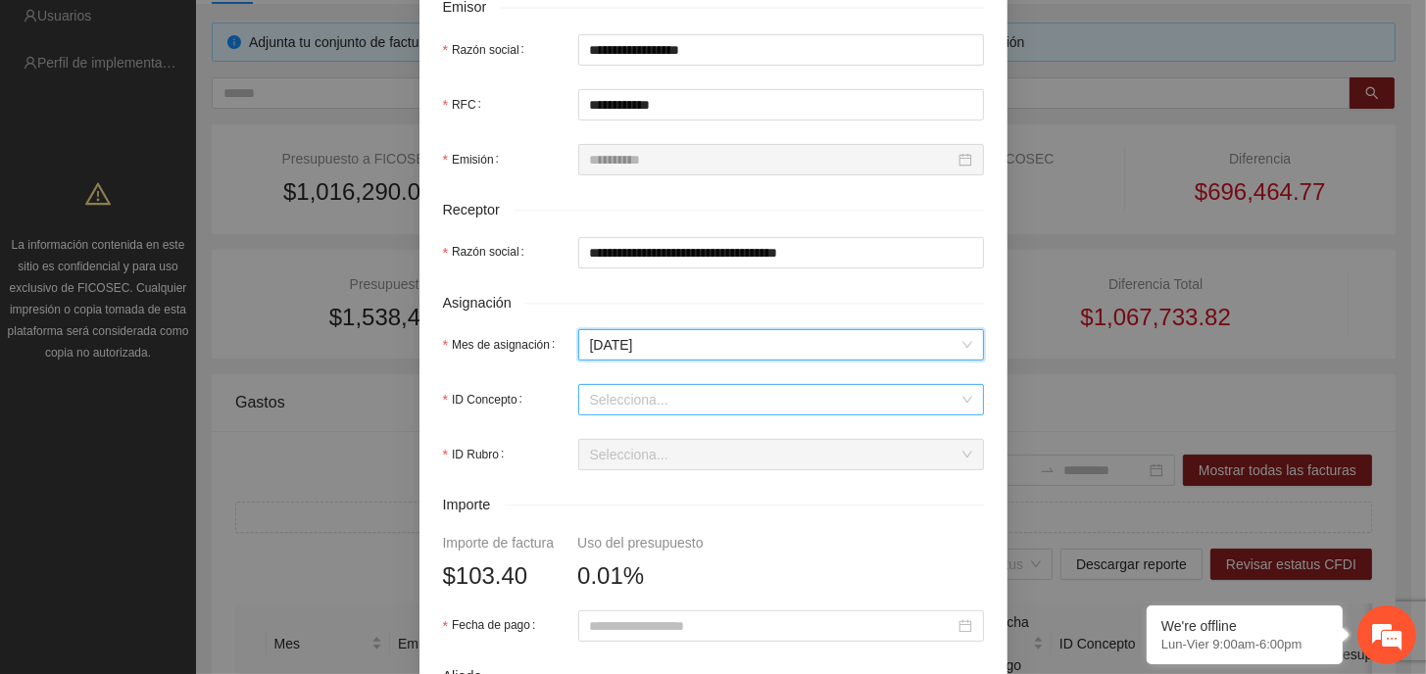
click at [644, 393] on input "ID Concepto" at bounding box center [774, 399] width 368 height 29
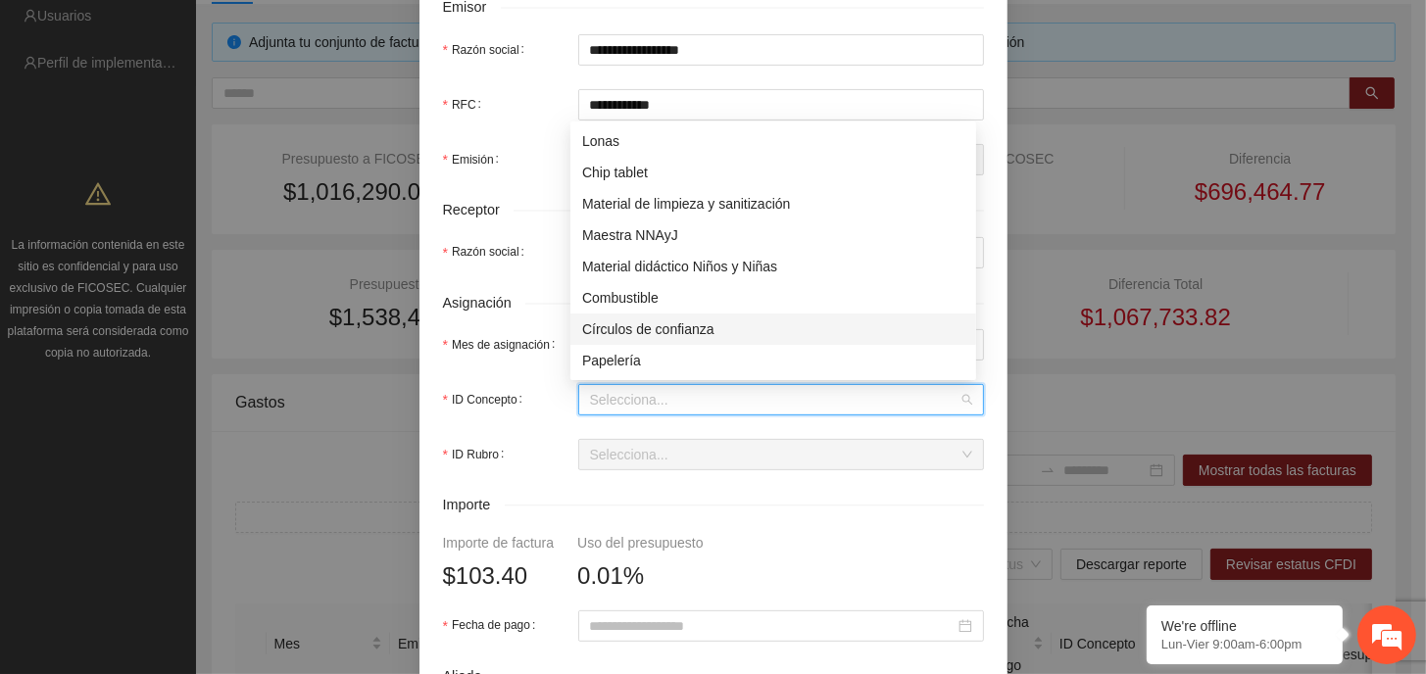
scroll to position [98, 0]
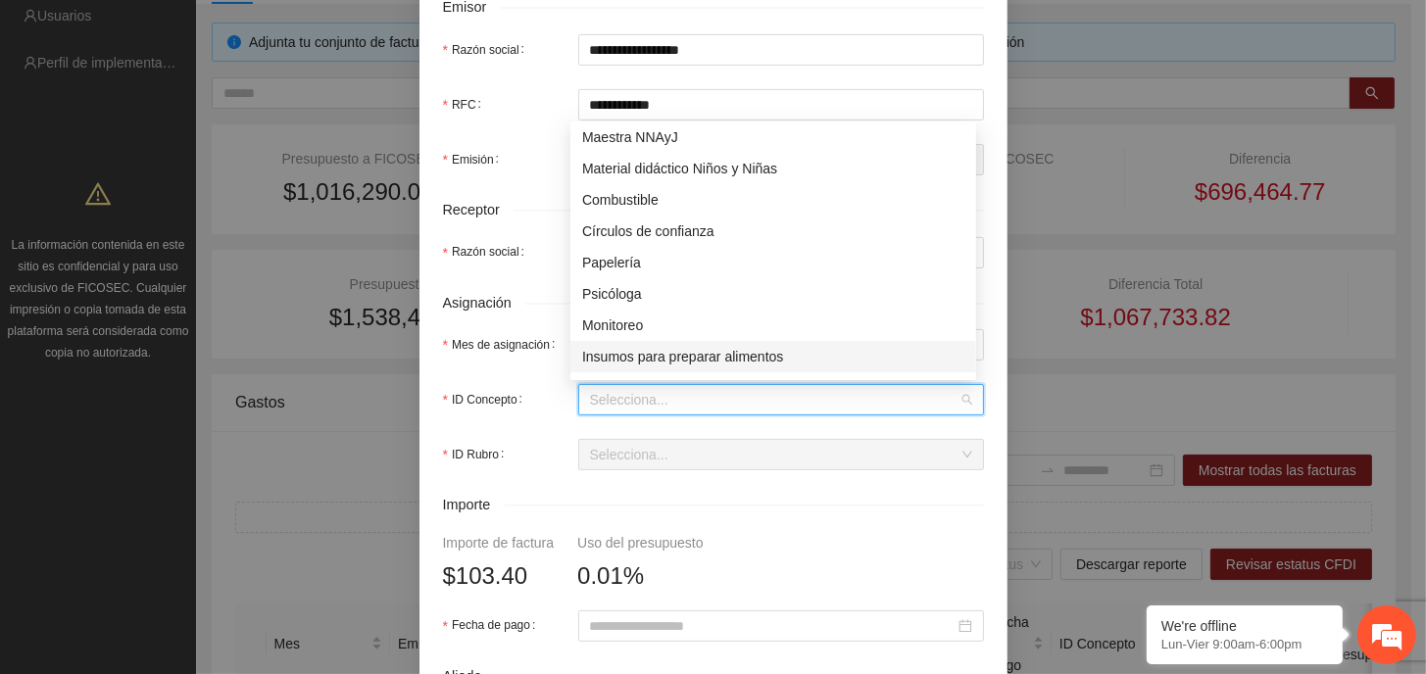
click at [677, 348] on div "Insumos para preparar alimentos" at bounding box center [773, 357] width 382 height 22
type input "*****"
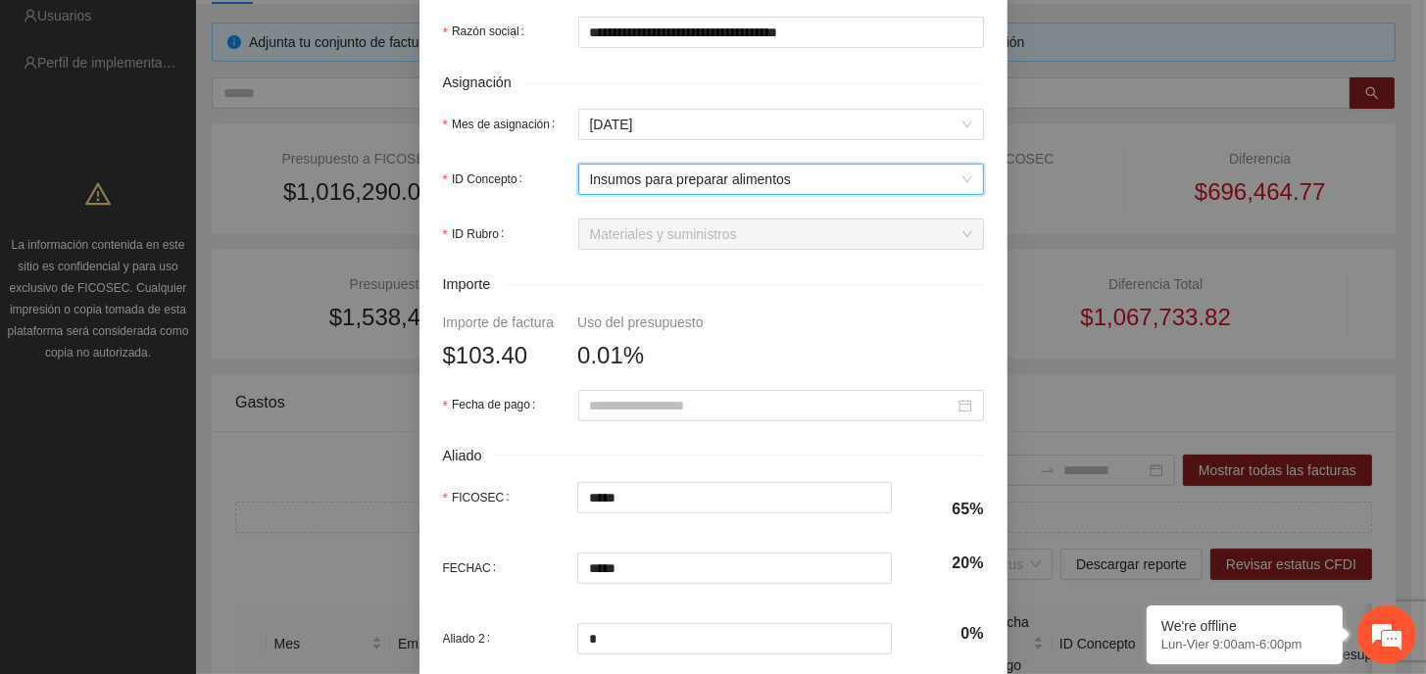
scroll to position [686, 0]
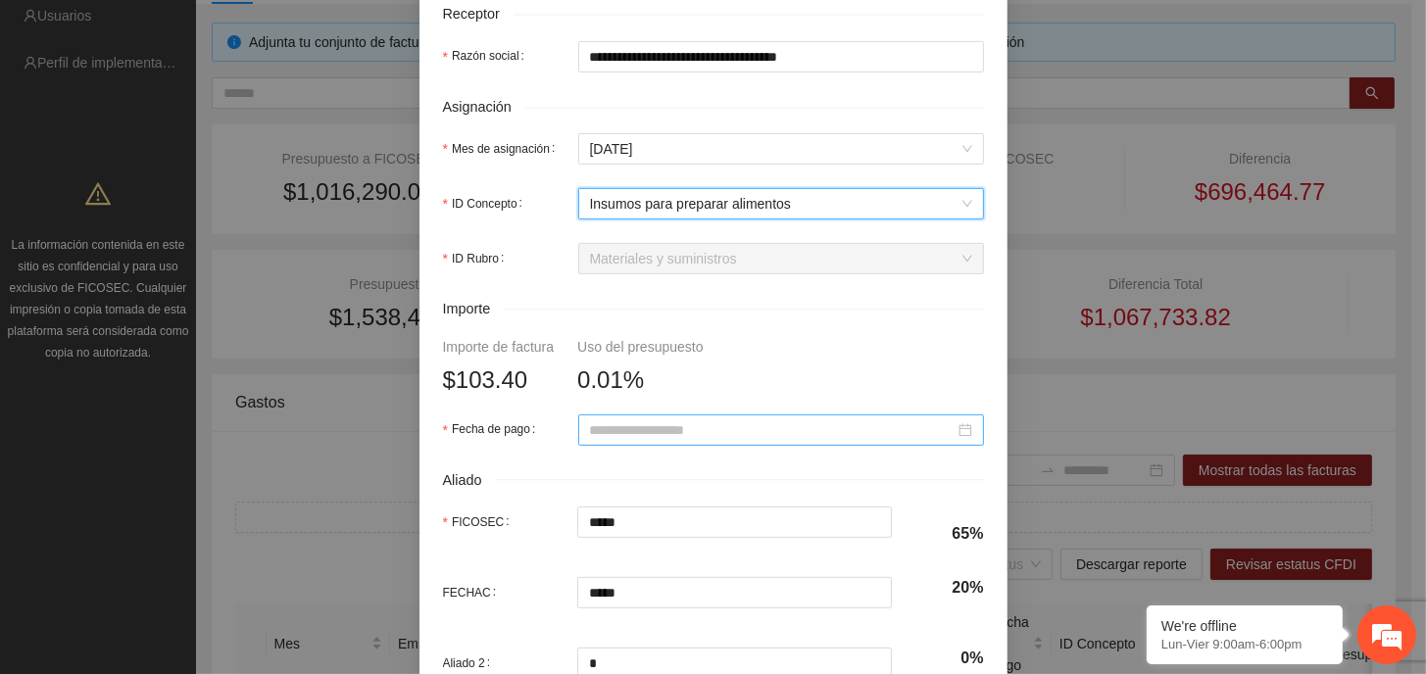
click at [717, 430] on input "Fecha de pago" at bounding box center [772, 430] width 365 height 22
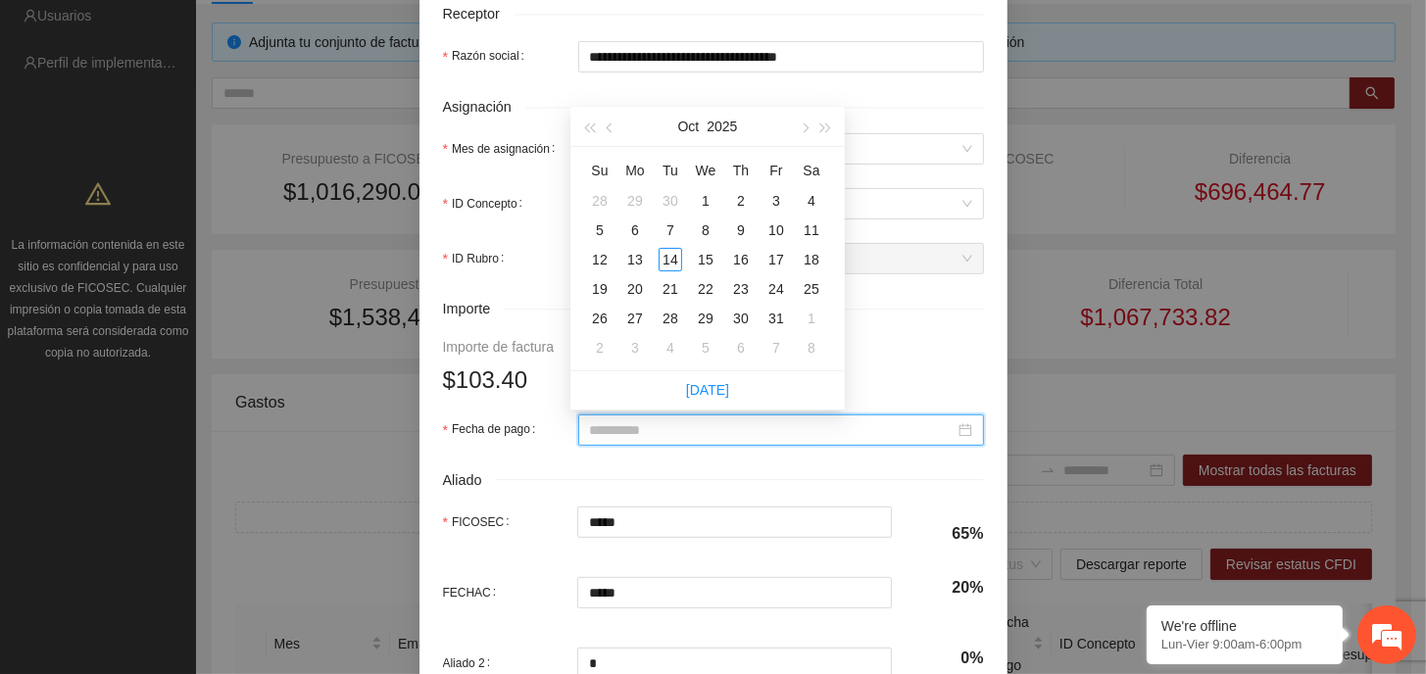
type input "**********"
click at [610, 136] on button "button" at bounding box center [611, 126] width 22 height 39
type input "**********"
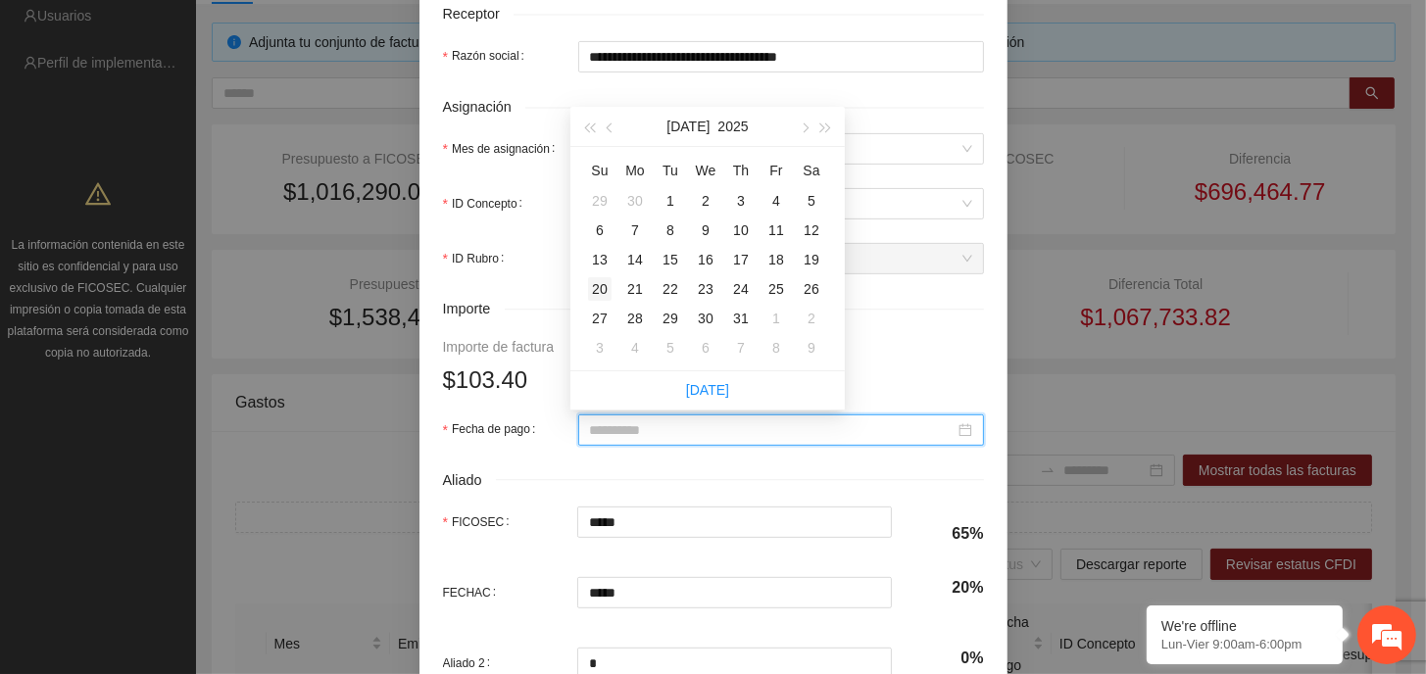
click at [598, 289] on div "20" at bounding box center [600, 289] width 24 height 24
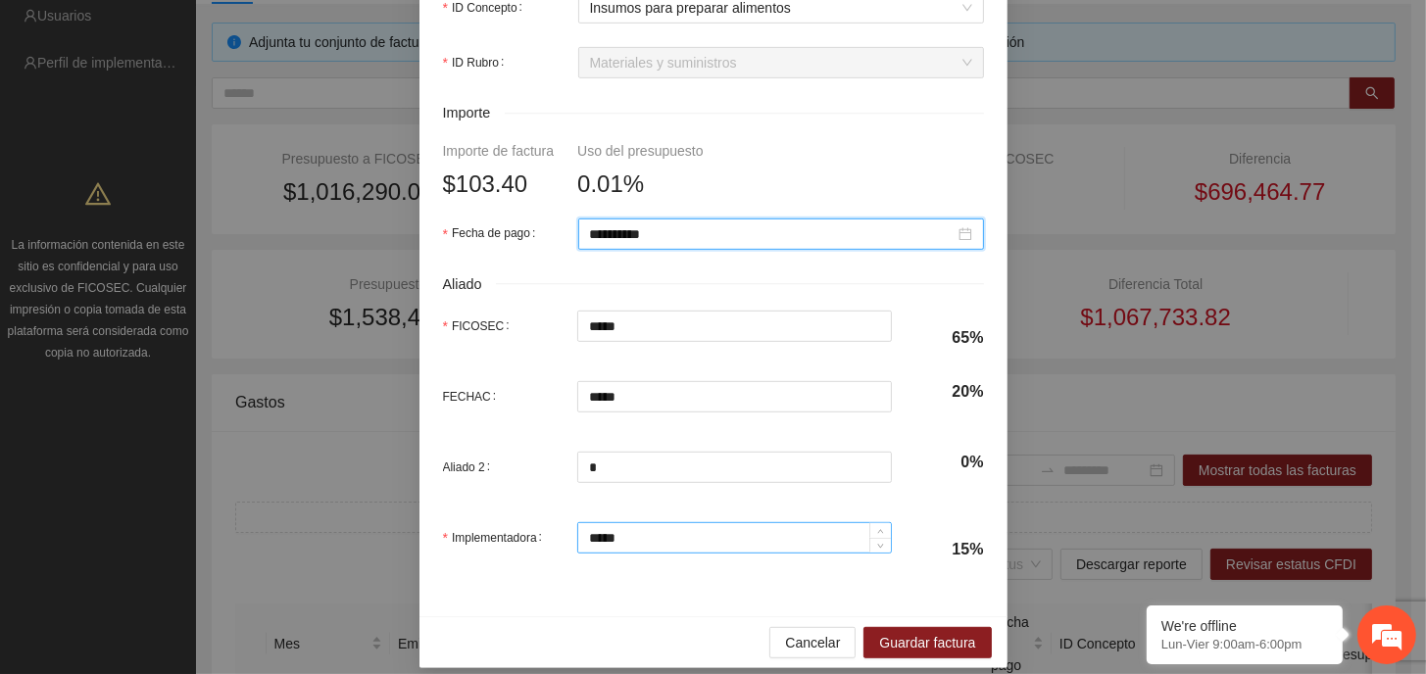
scroll to position [899, 0]
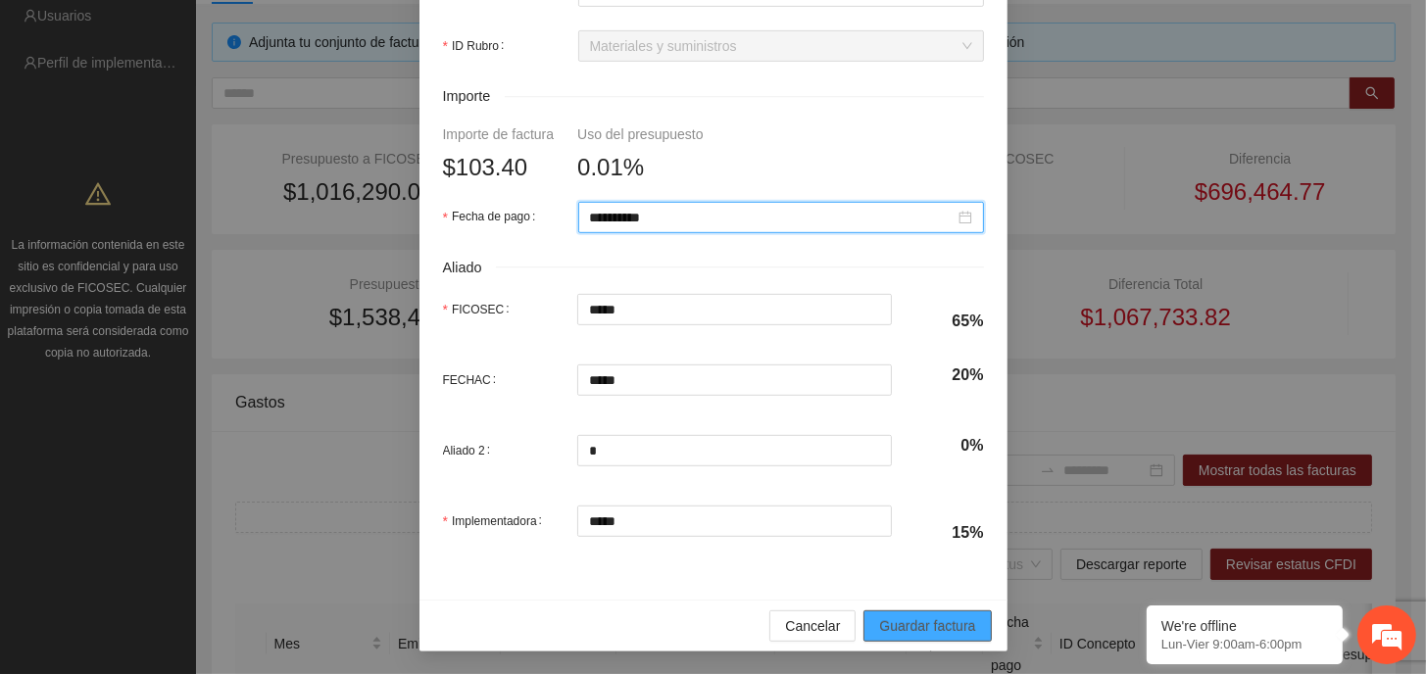
click at [917, 624] on span "Guardar factura" at bounding box center [927, 626] width 96 height 22
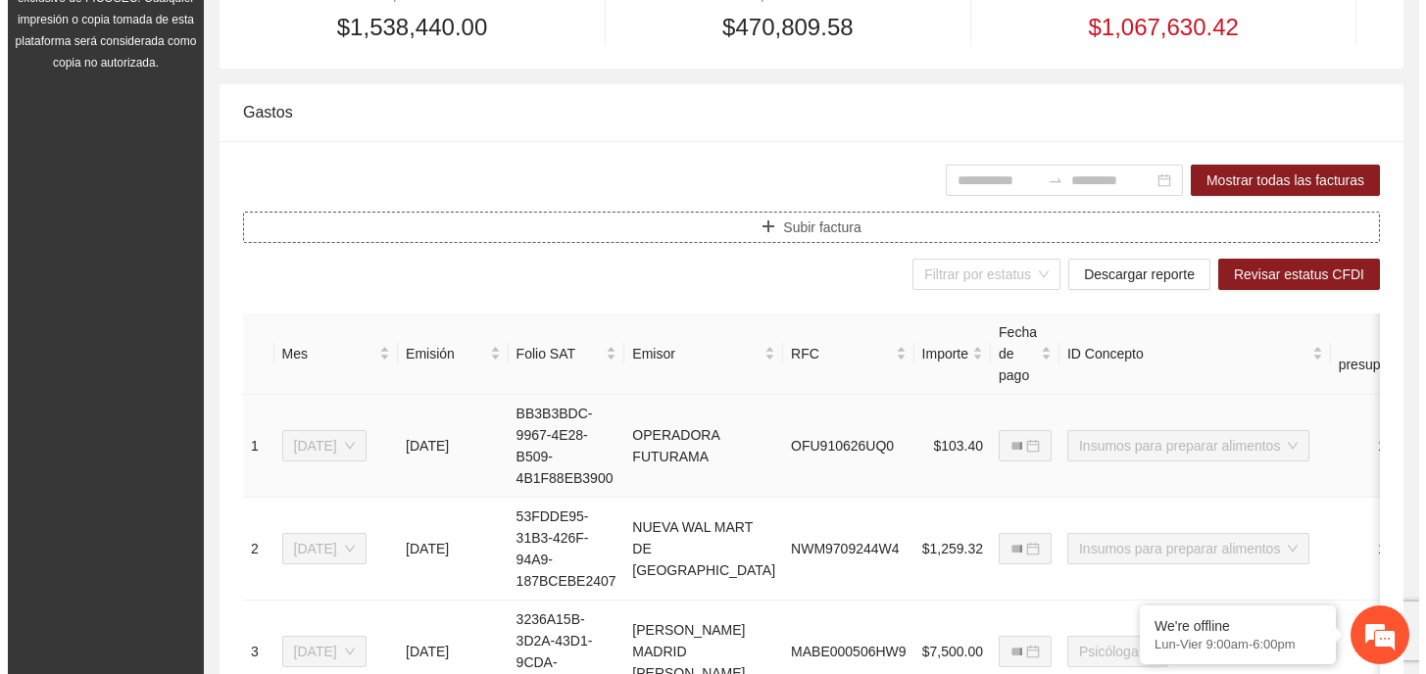
scroll to position [392, 0]
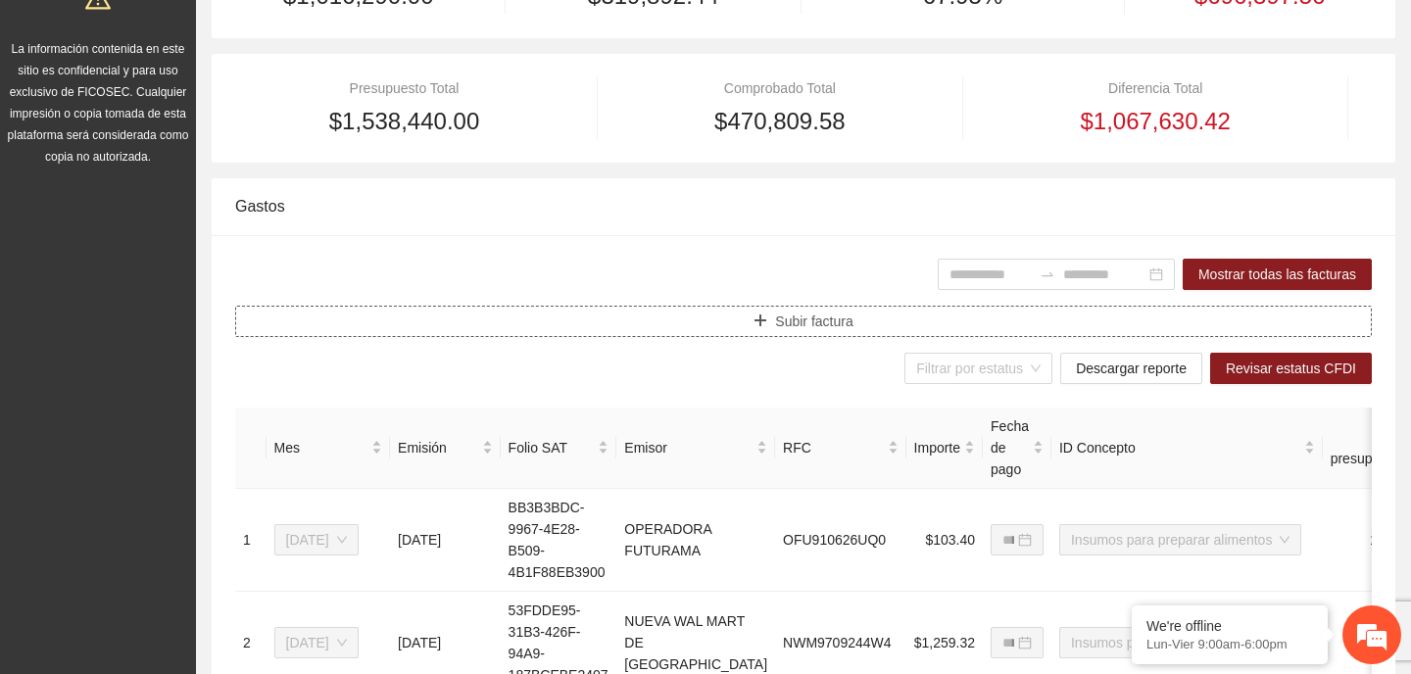
click at [826, 316] on span "Subir factura" at bounding box center [813, 322] width 77 height 22
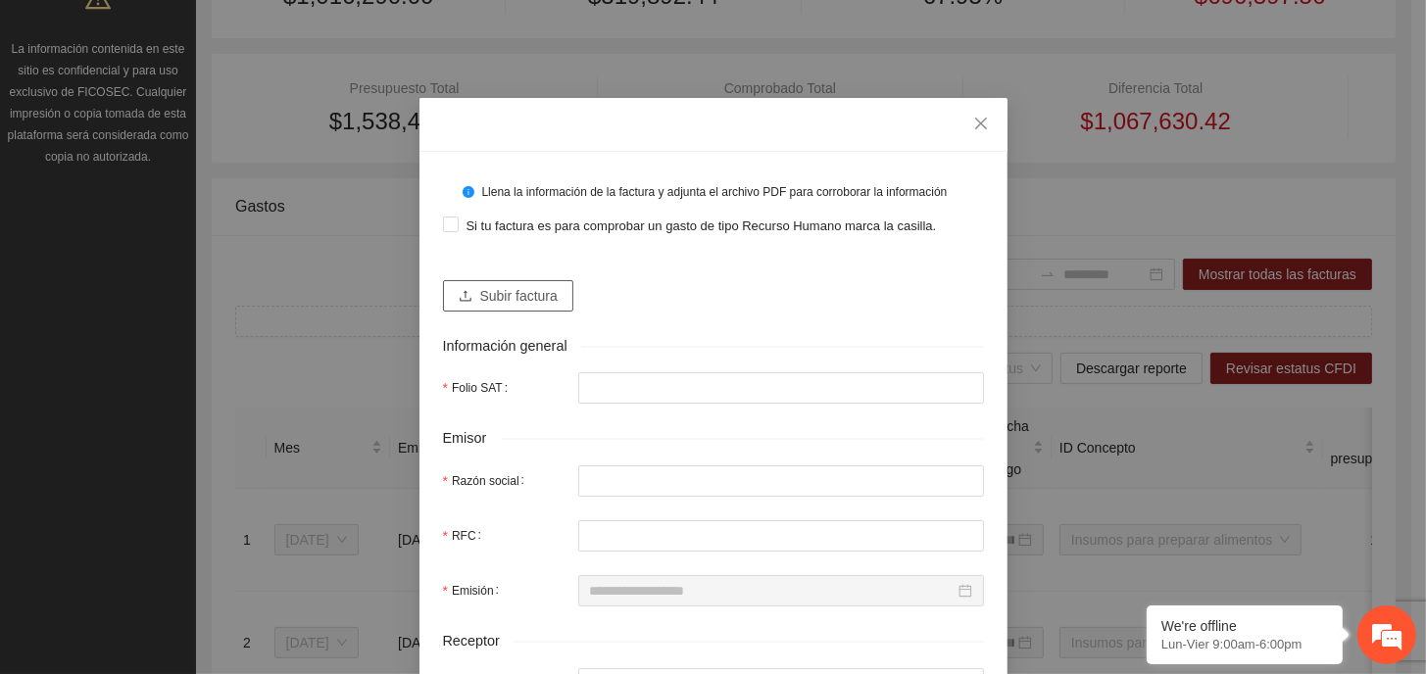
click at [510, 301] on span "Subir factura" at bounding box center [518, 296] width 77 height 22
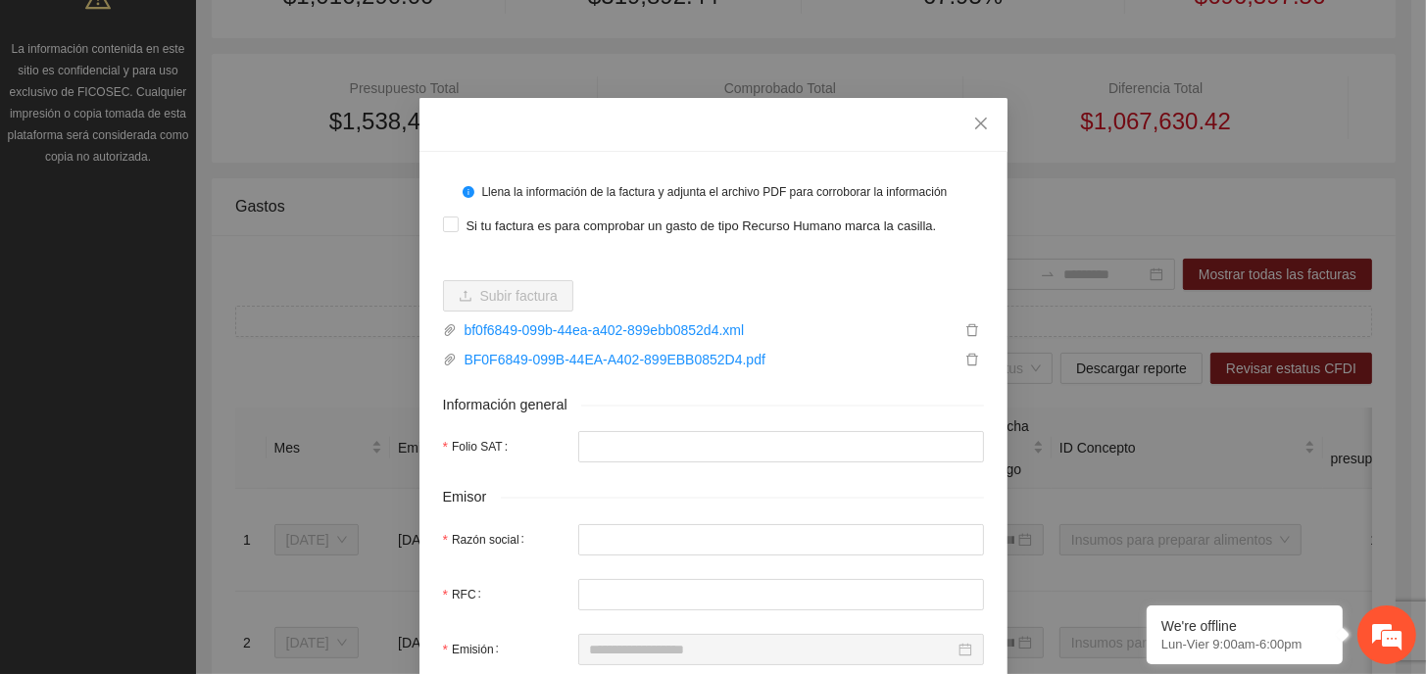
type input "**********"
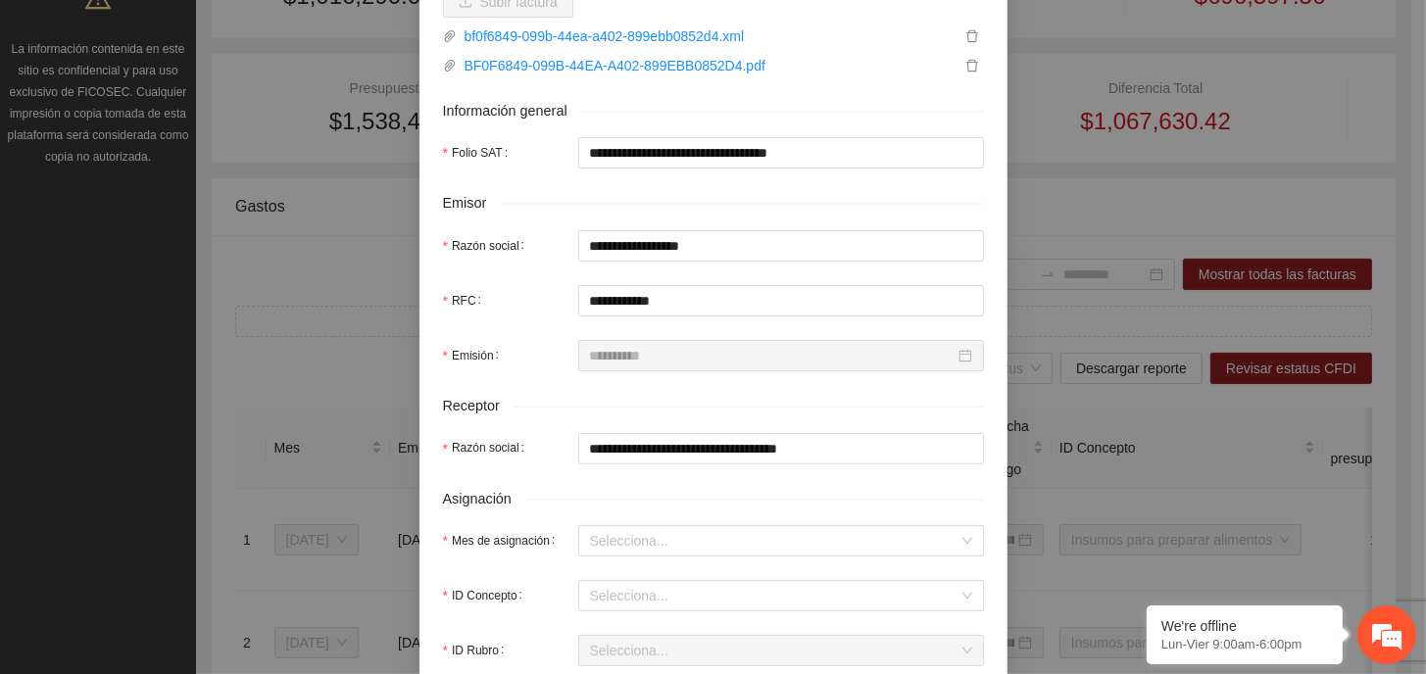
scroll to position [490, 0]
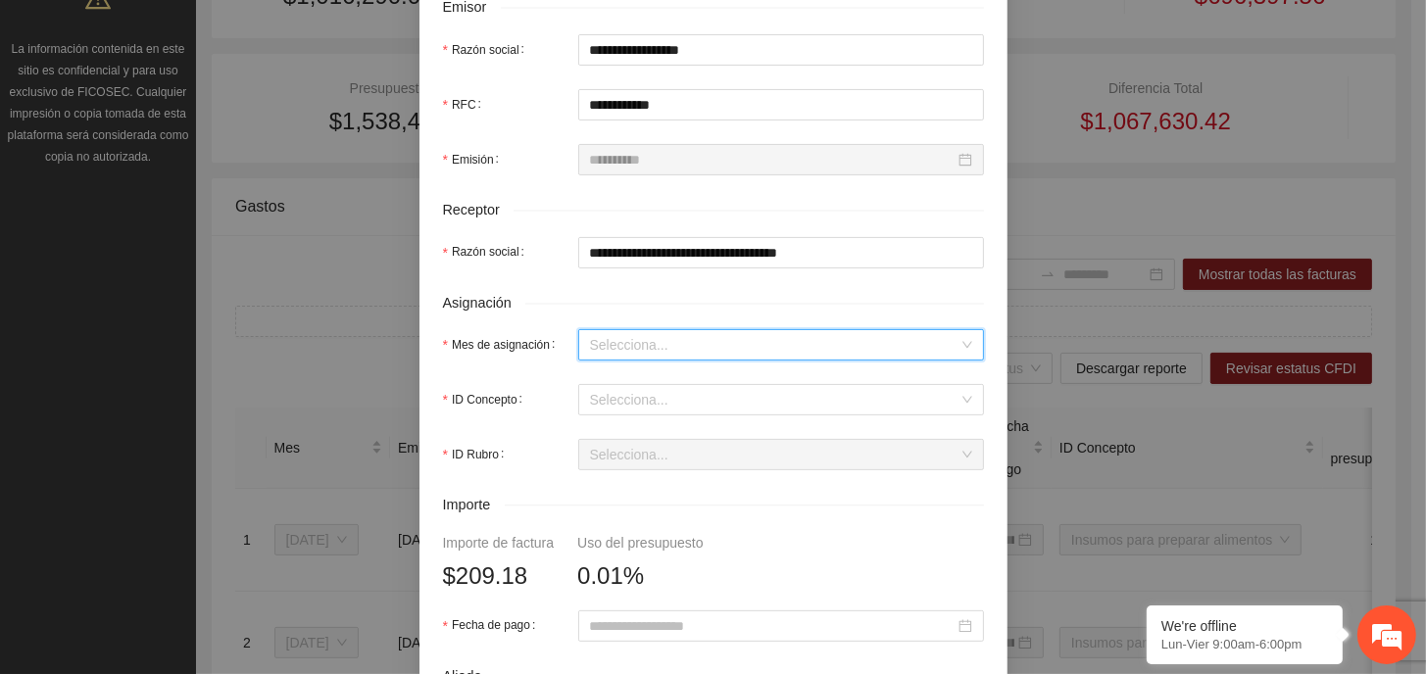
click at [683, 340] on input "Mes de asignación" at bounding box center [774, 344] width 368 height 29
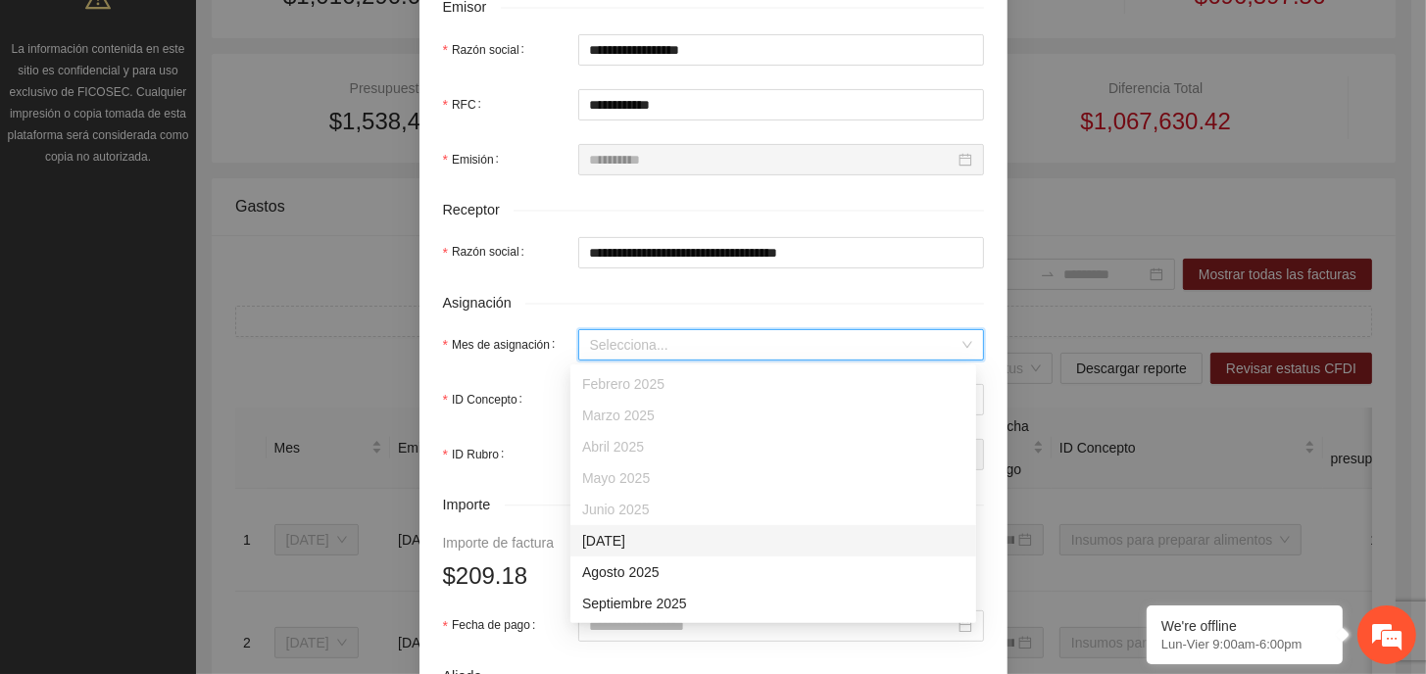
click at [647, 548] on div "[DATE]" at bounding box center [773, 541] width 382 height 22
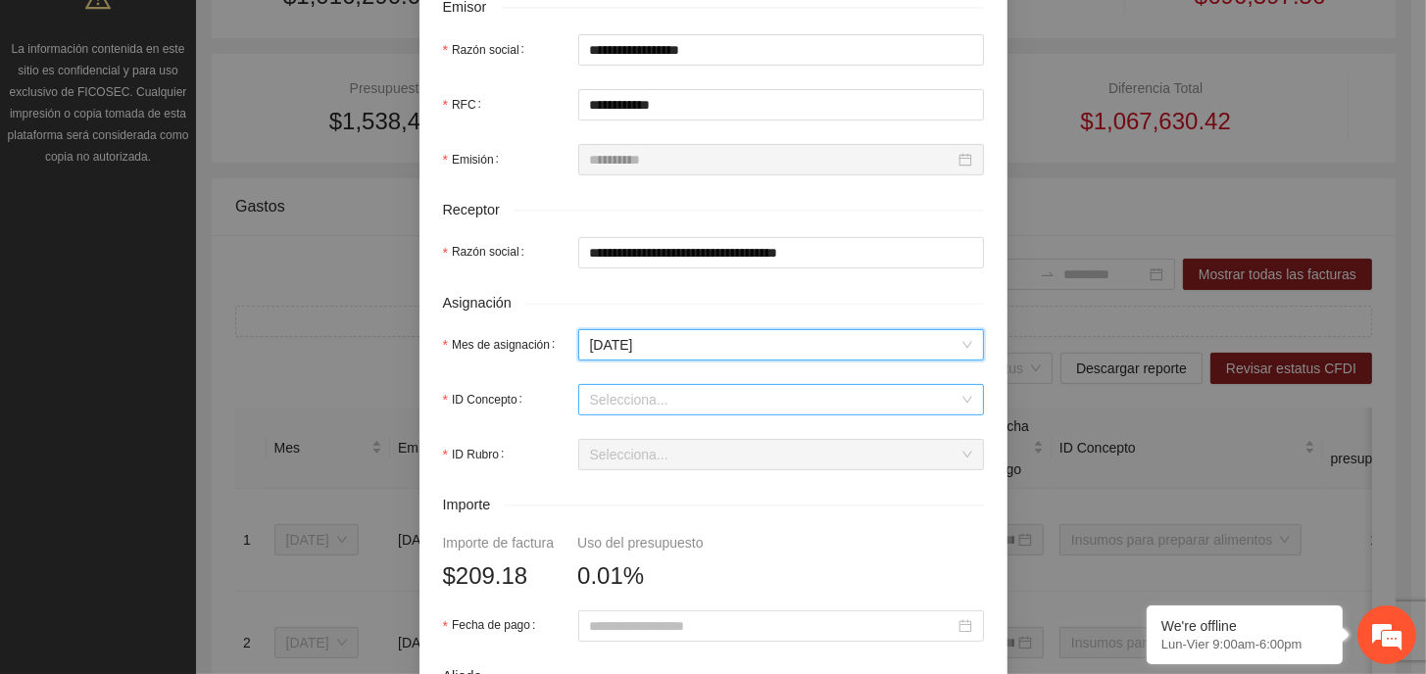
click at [643, 409] on input "ID Concepto" at bounding box center [774, 399] width 368 height 29
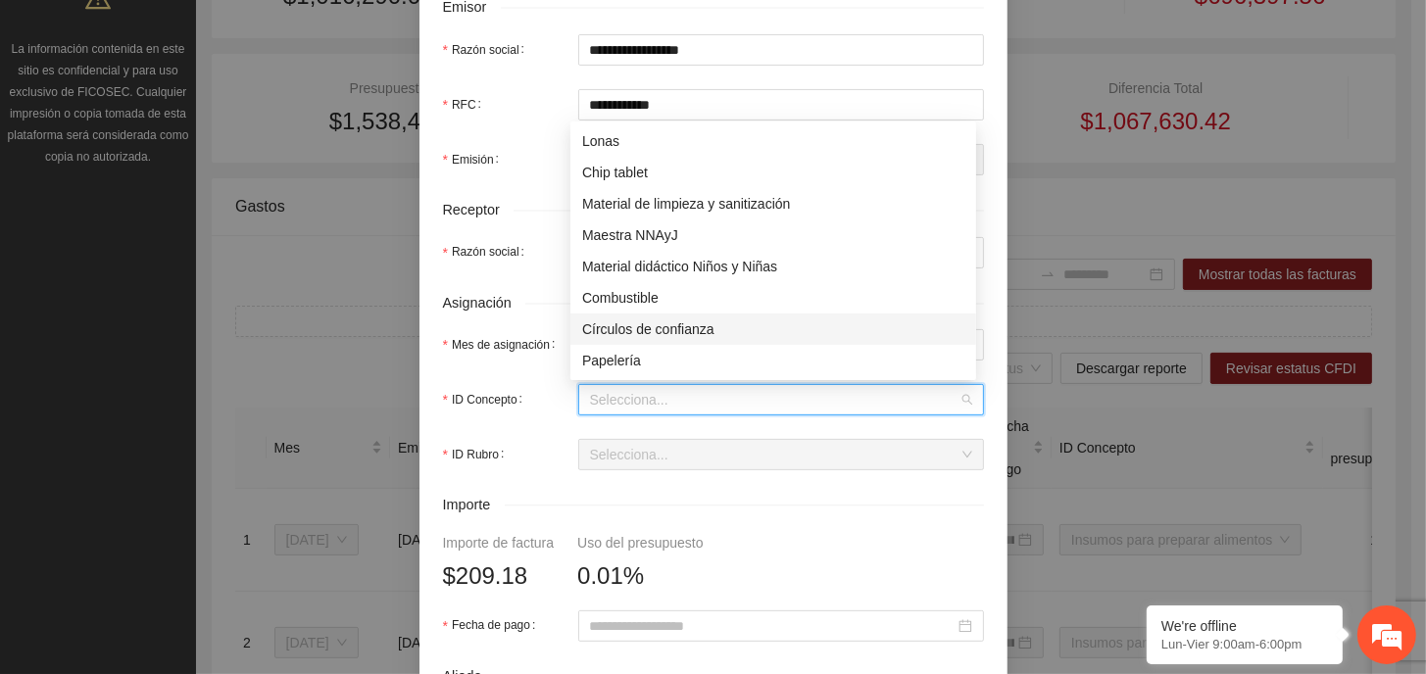
scroll to position [98, 0]
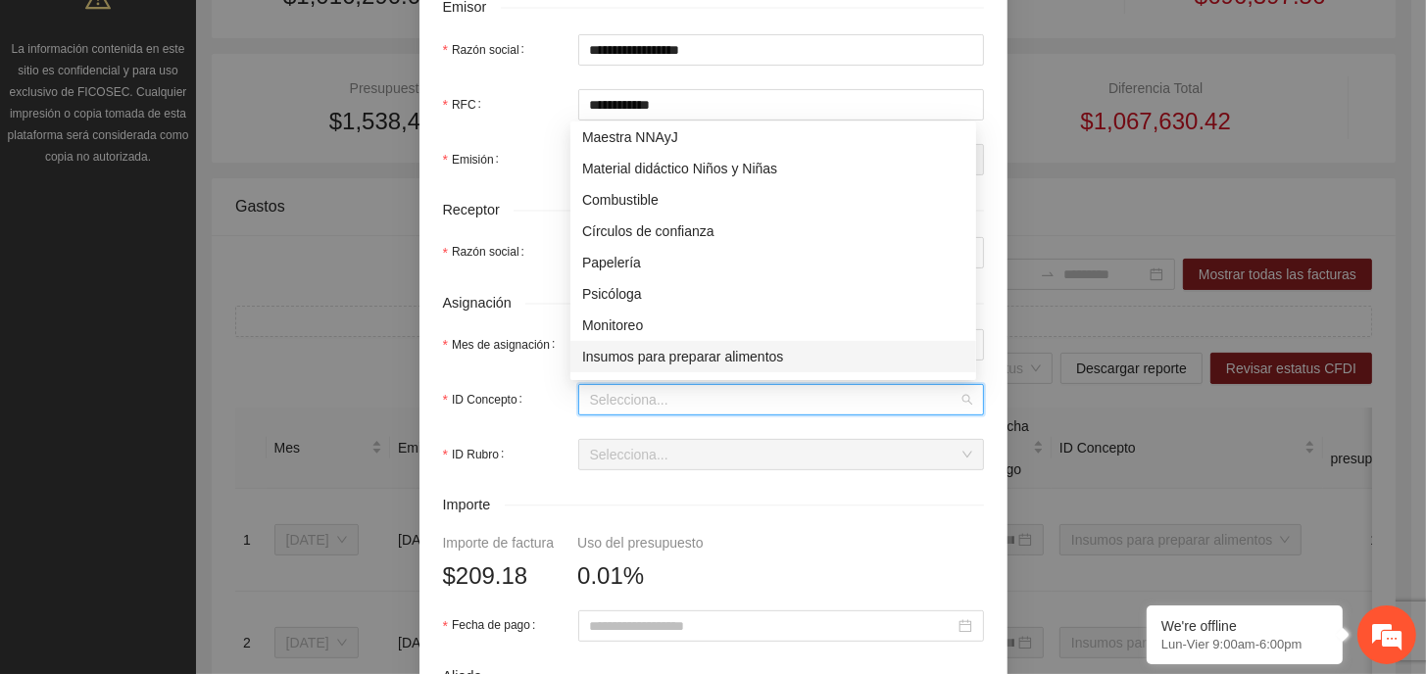
click at [702, 363] on div "Insumos para preparar alimentos" at bounding box center [773, 357] width 382 height 22
type input "******"
type input "*****"
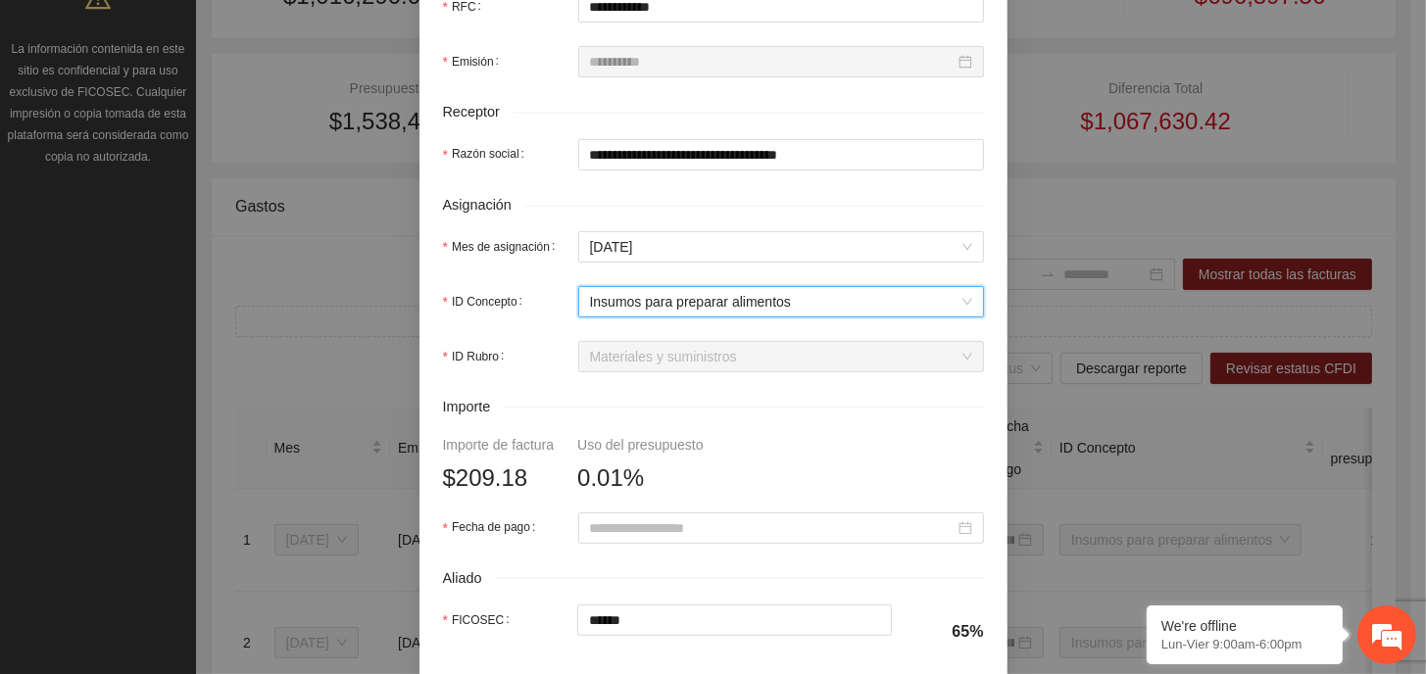
scroll to position [882, 0]
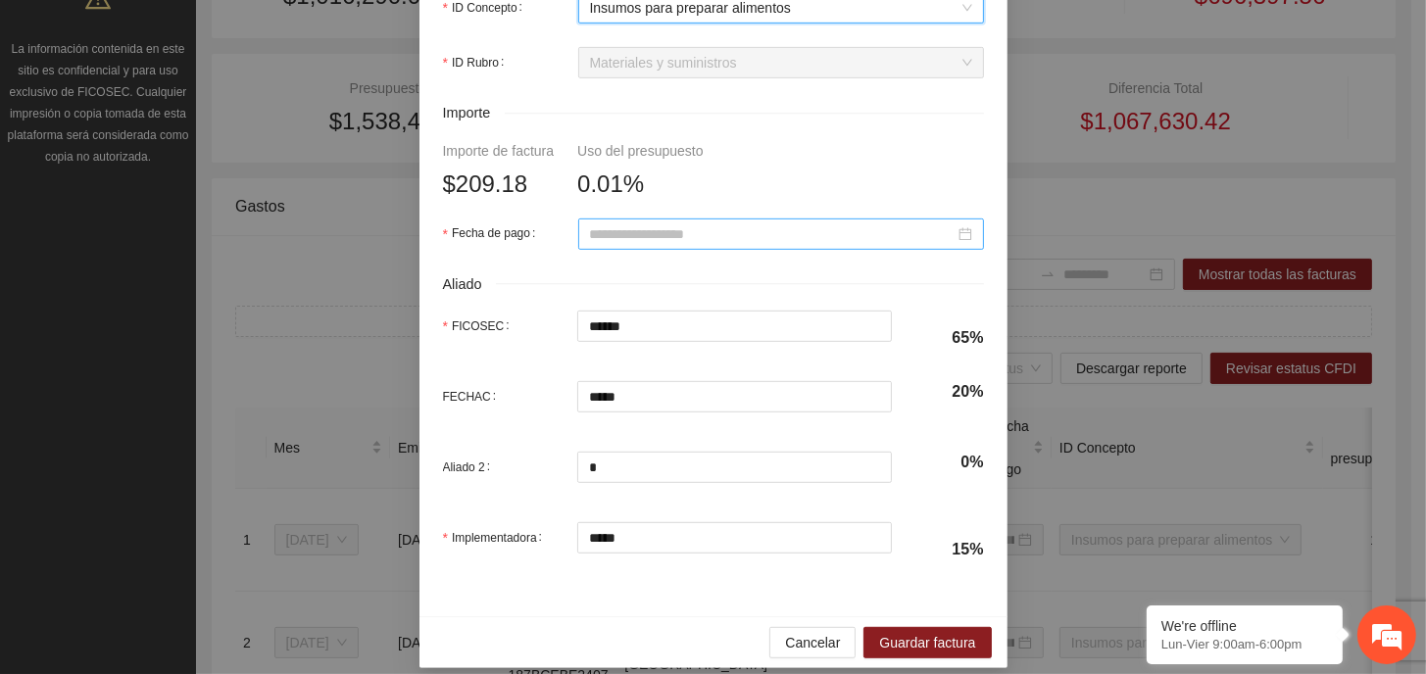
click at [682, 234] on input "Fecha de pago" at bounding box center [772, 234] width 365 height 22
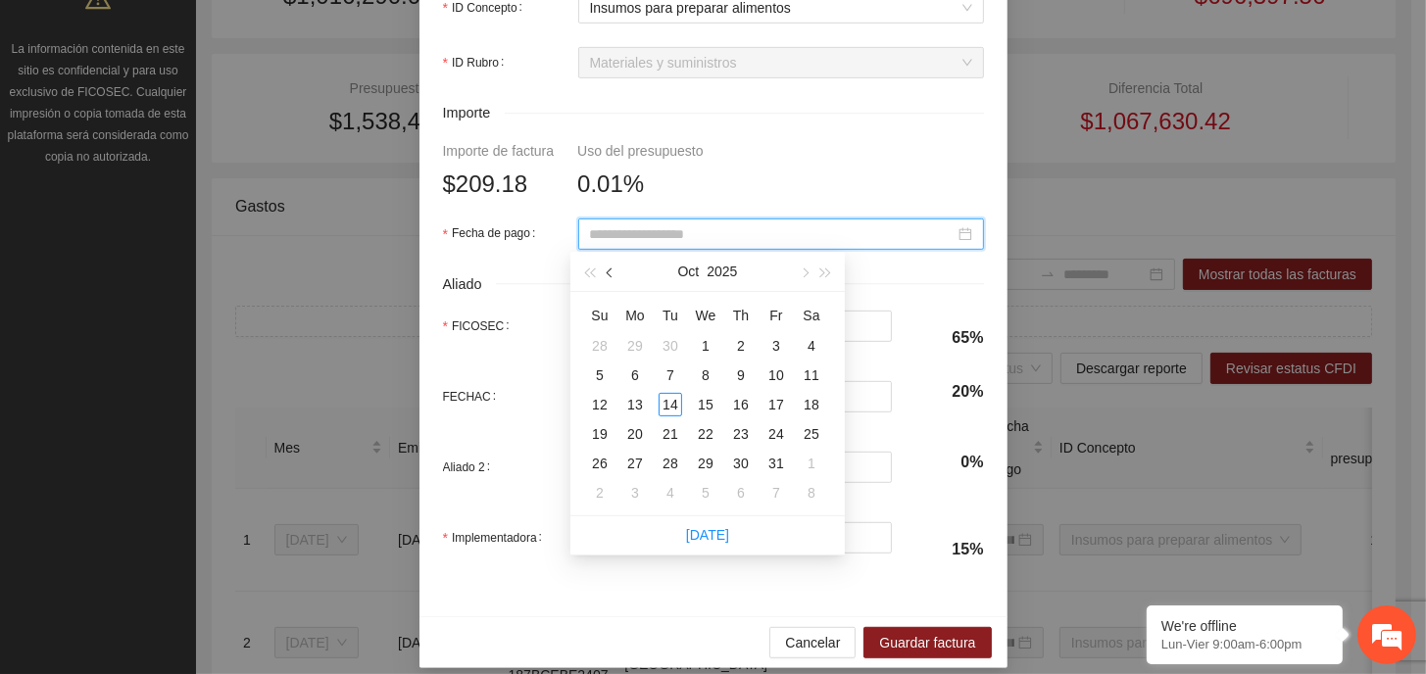
click at [611, 273] on span "button" at bounding box center [612, 273] width 10 height 10
type input "**********"
click at [607, 273] on span "button" at bounding box center [612, 273] width 10 height 10
type input "**********"
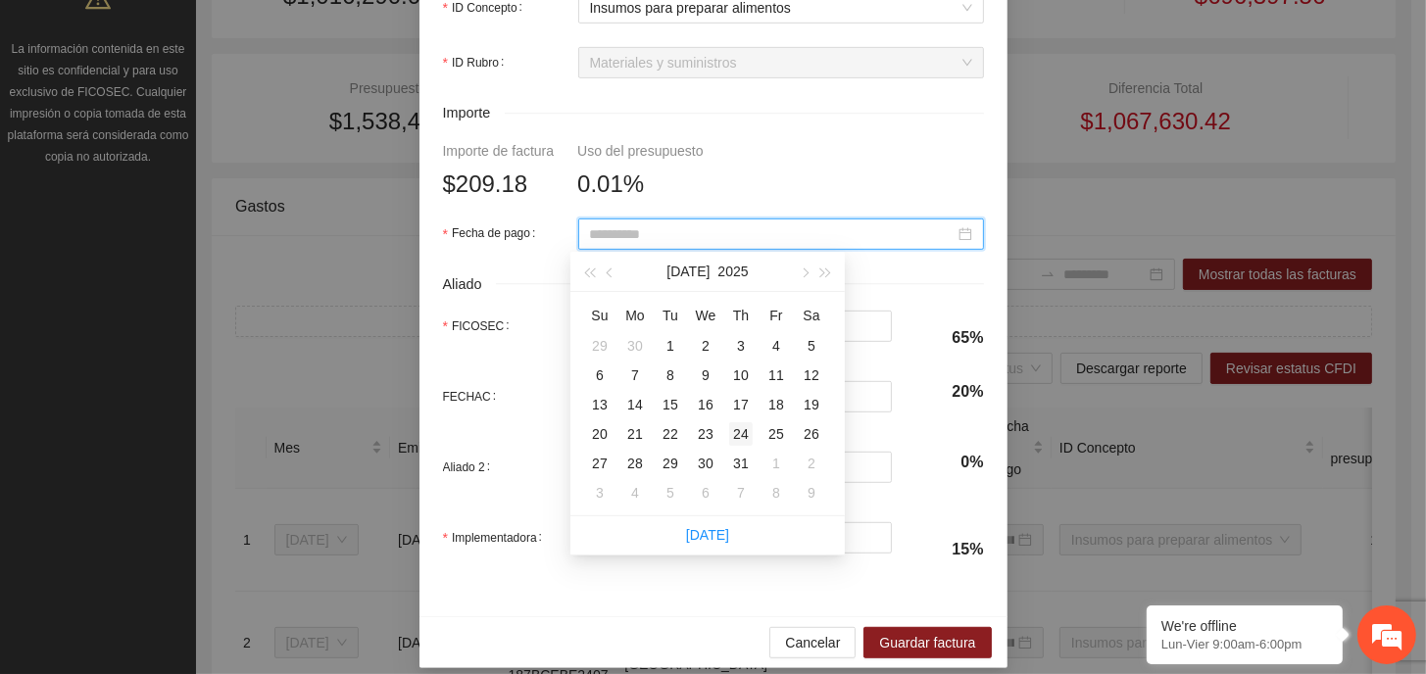
click at [741, 435] on div "24" at bounding box center [741, 434] width 24 height 24
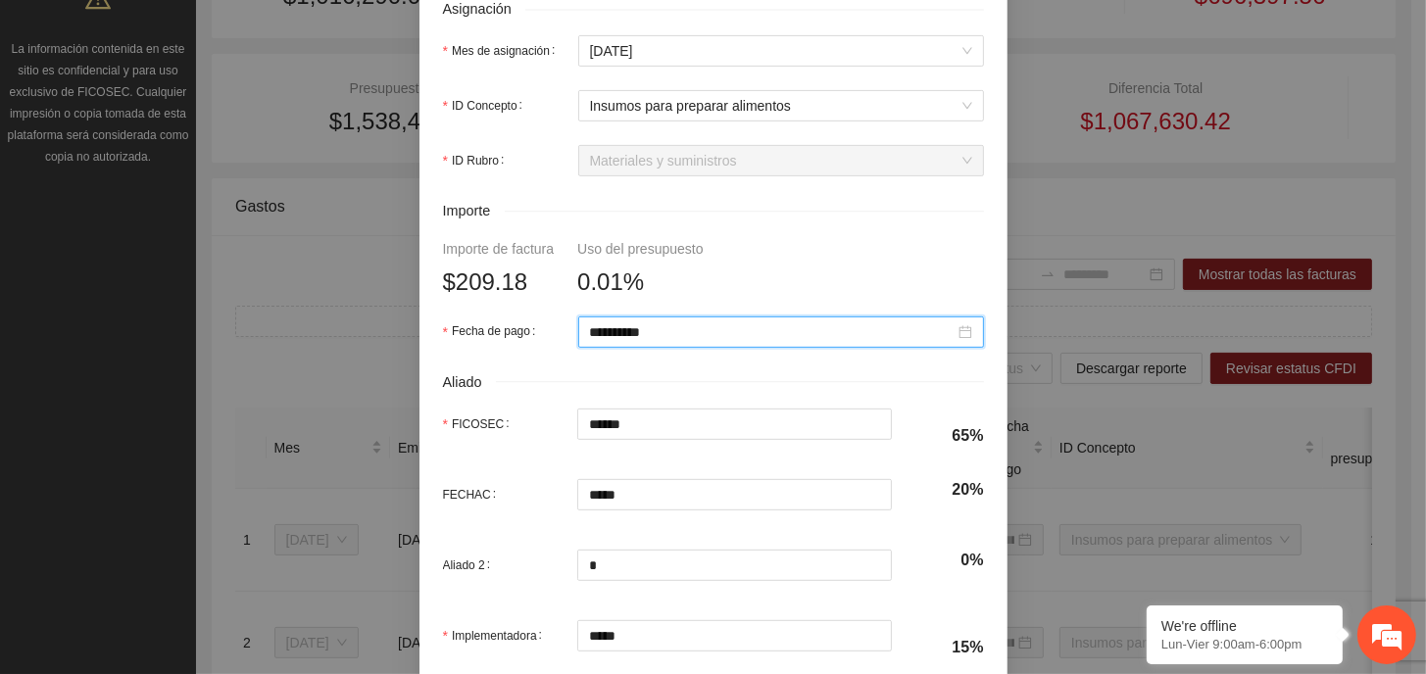
scroll to position [899, 0]
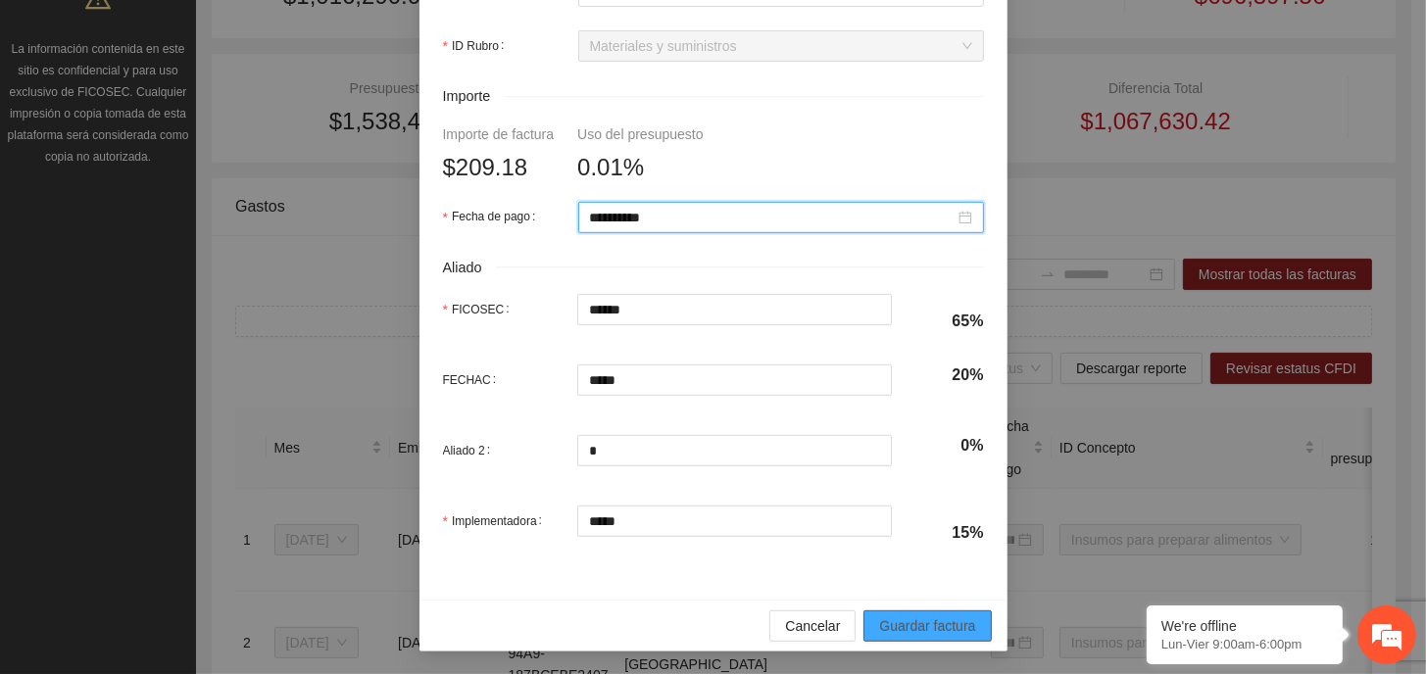
click at [912, 617] on span "Guardar factura" at bounding box center [927, 626] width 96 height 22
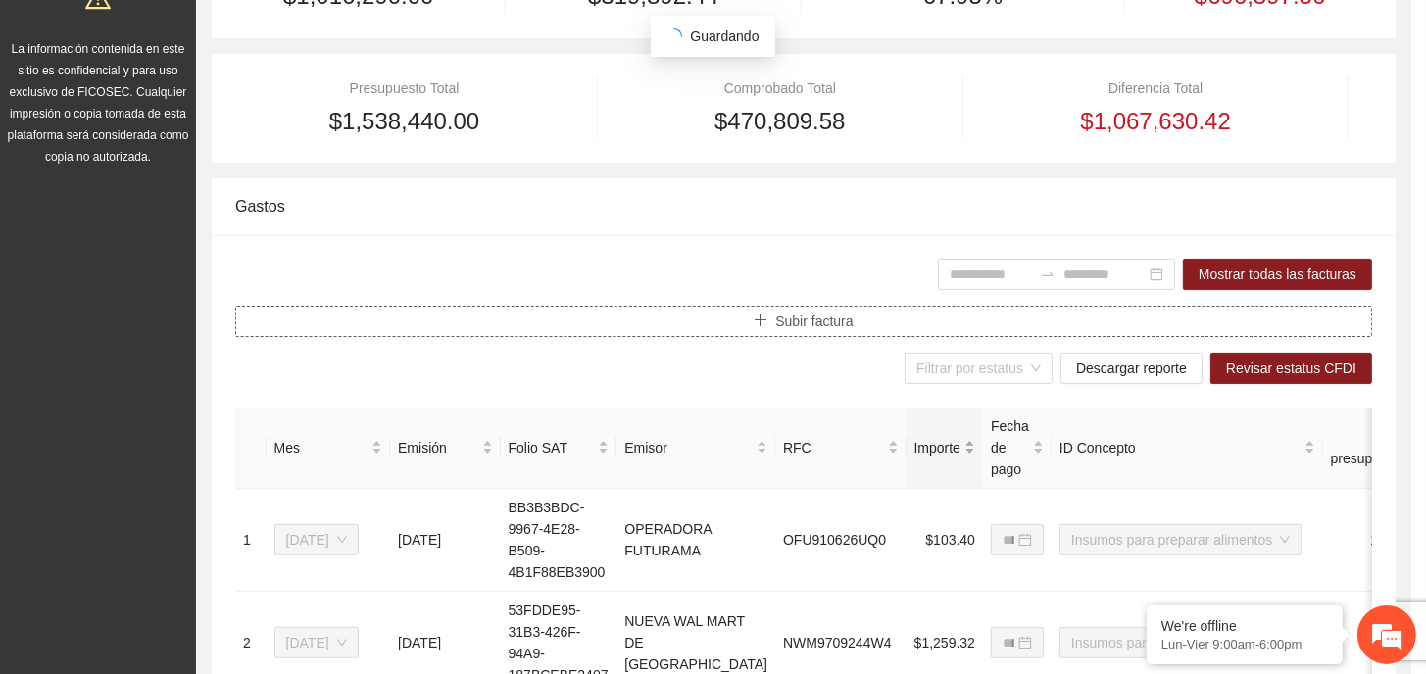
scroll to position [0, 0]
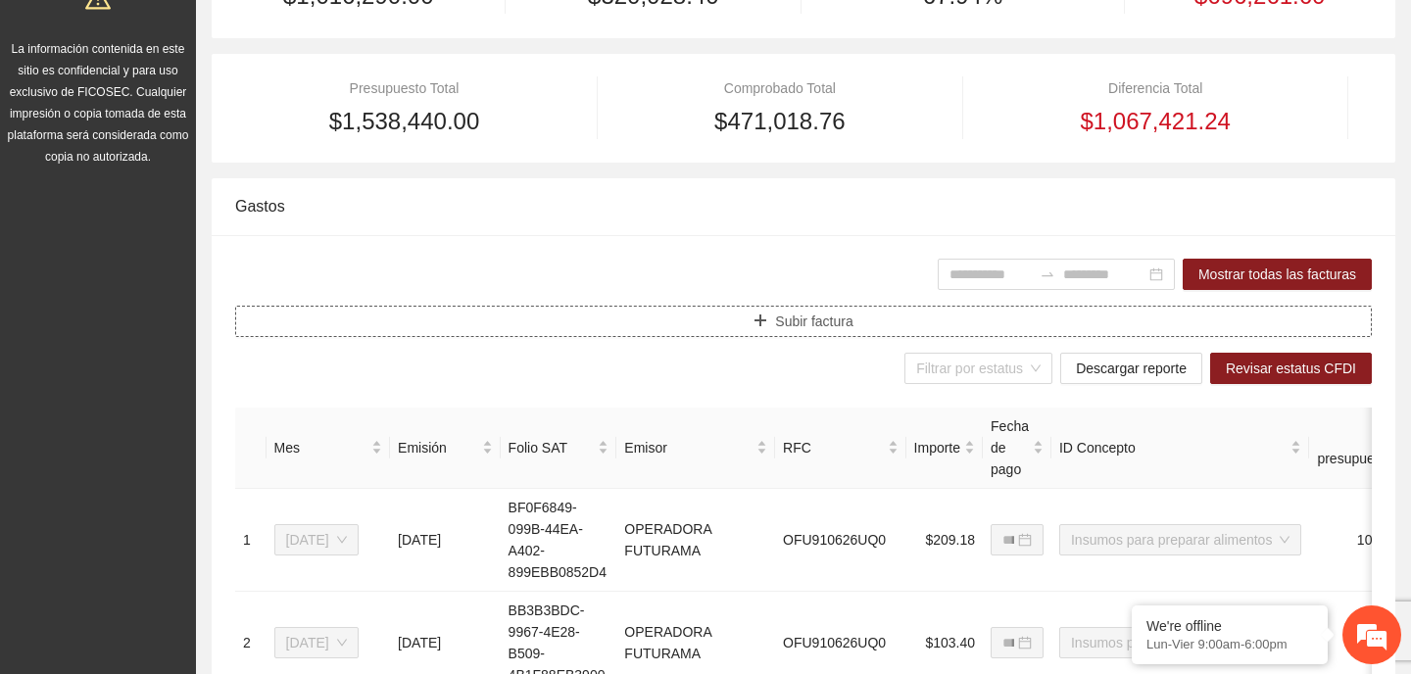
click at [857, 318] on button "Subir factura" at bounding box center [803, 321] width 1137 height 31
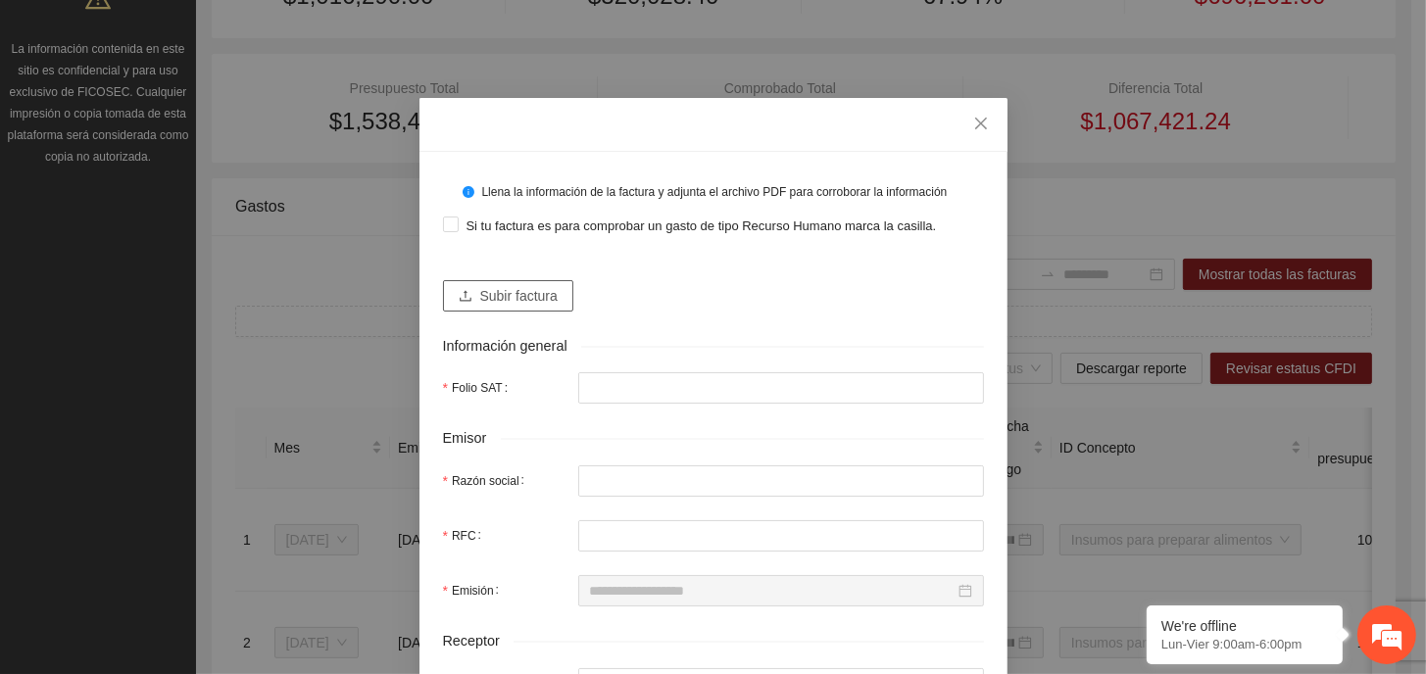
click at [494, 298] on span "Subir factura" at bounding box center [518, 296] width 77 height 22
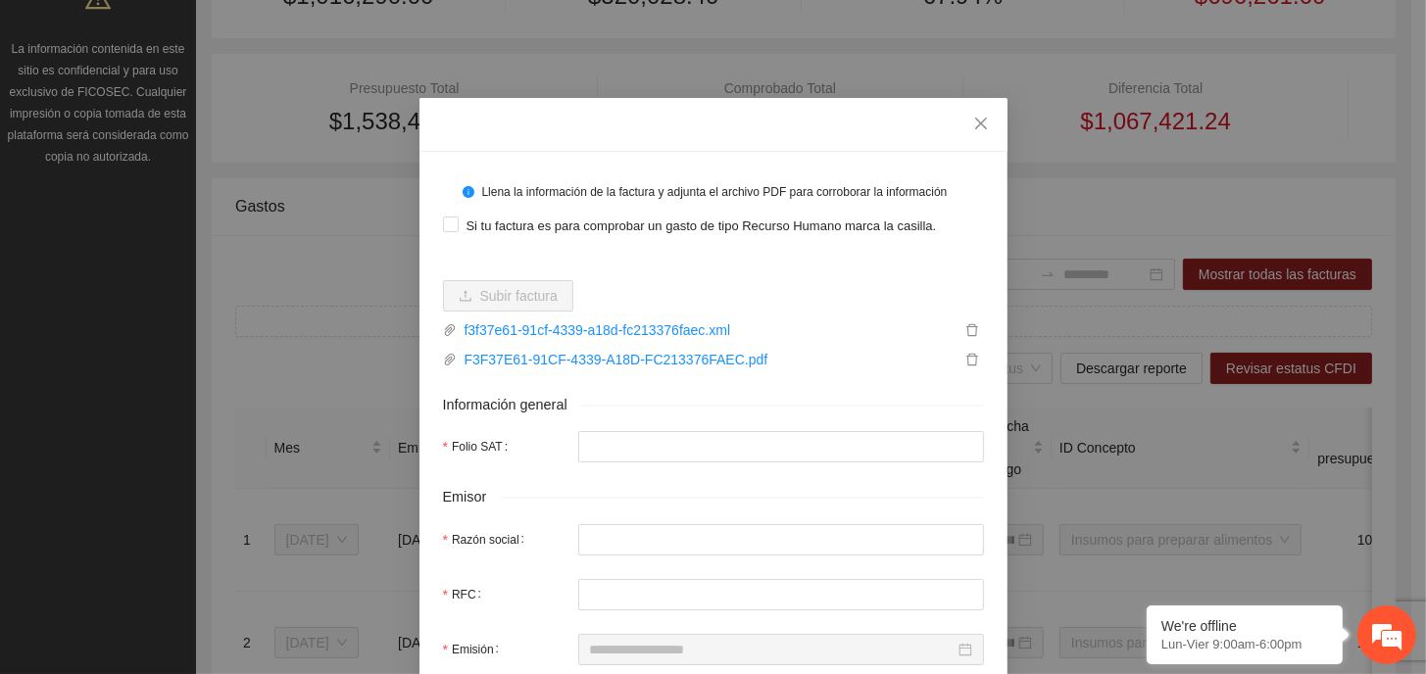
type input "**********"
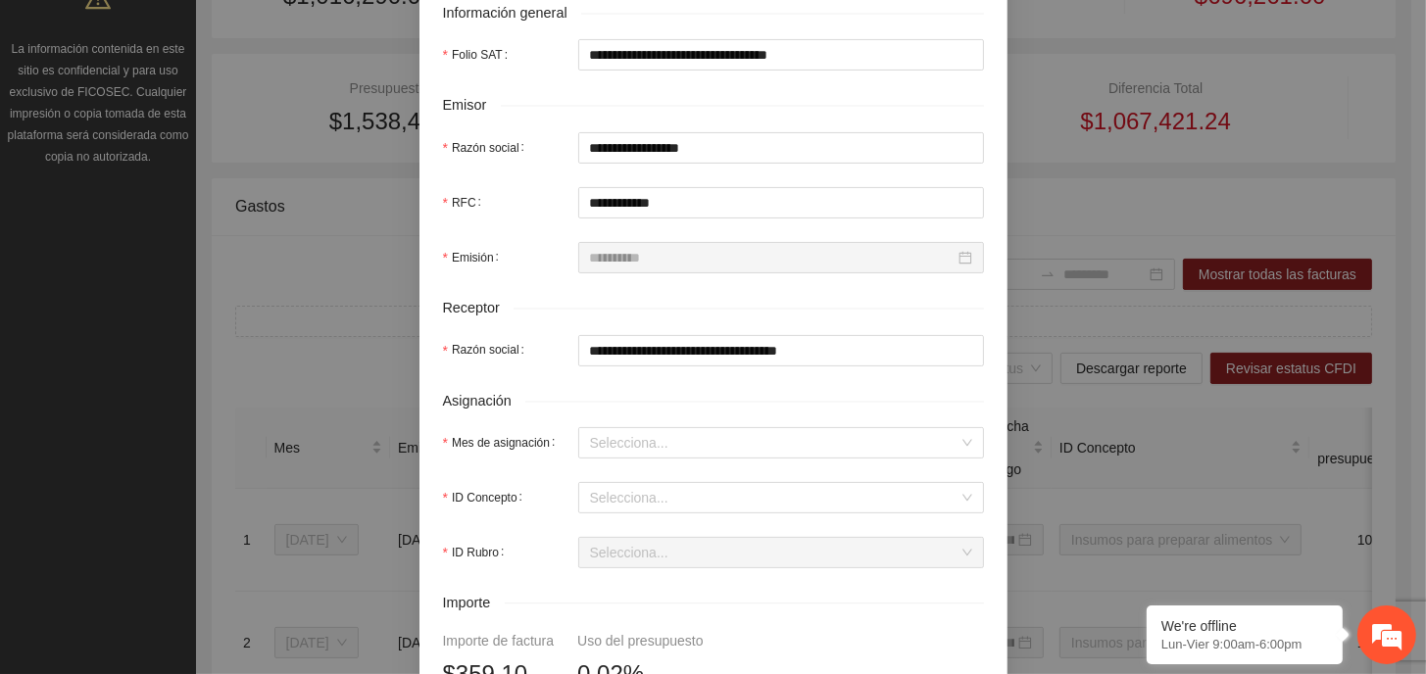
scroll to position [490, 0]
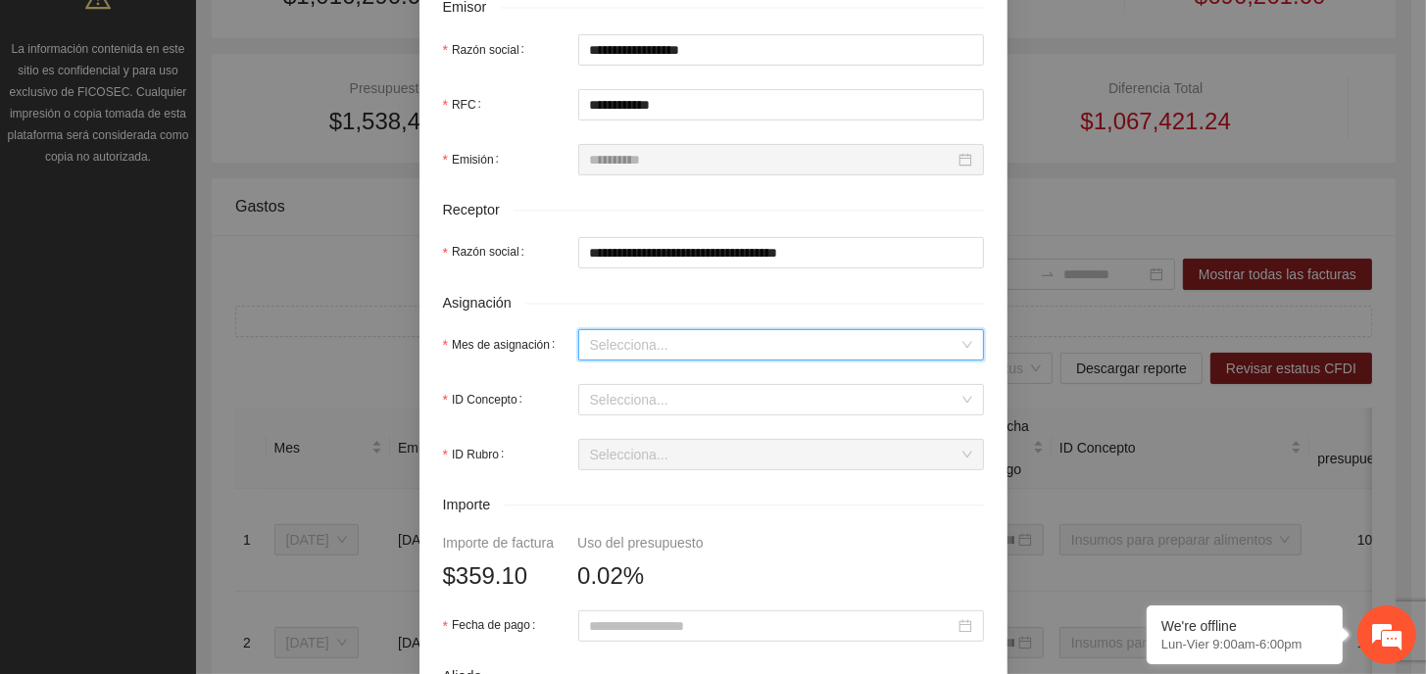
click at [687, 335] on input "Mes de asignación" at bounding box center [774, 344] width 368 height 29
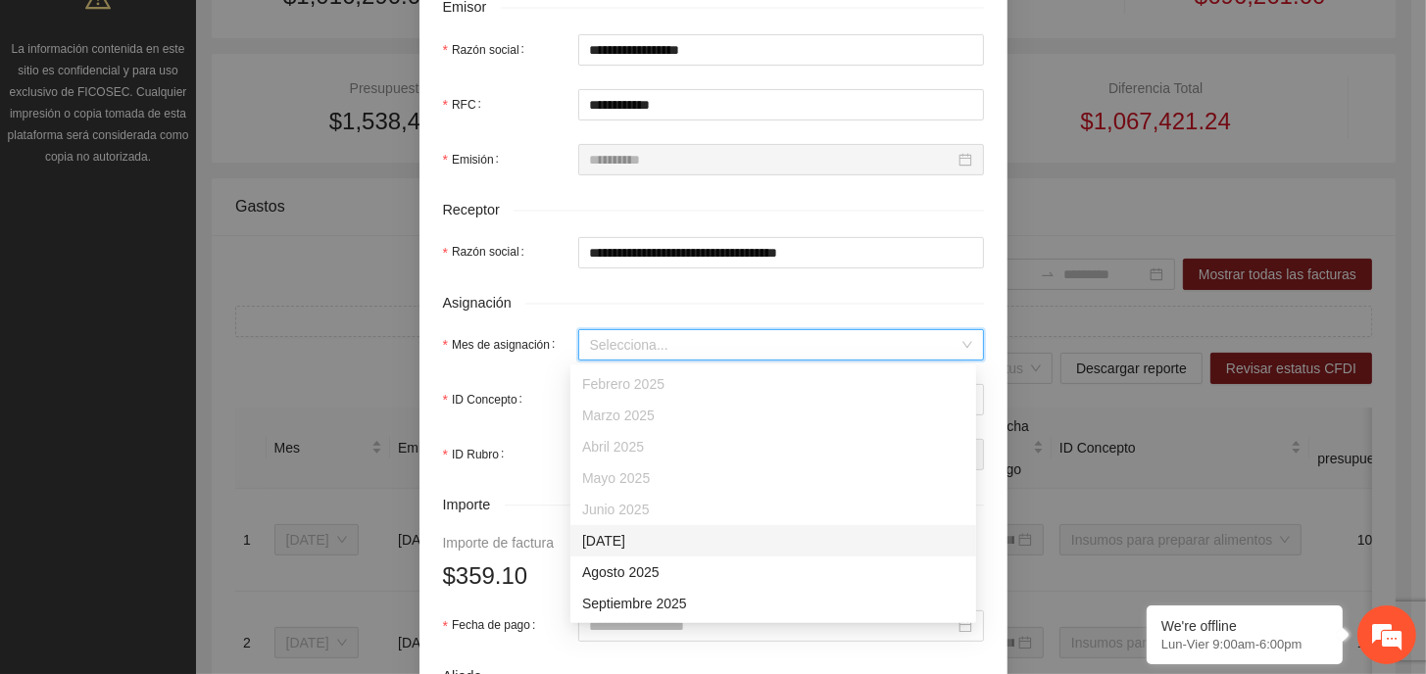
click at [655, 540] on div "[DATE]" at bounding box center [773, 541] width 382 height 22
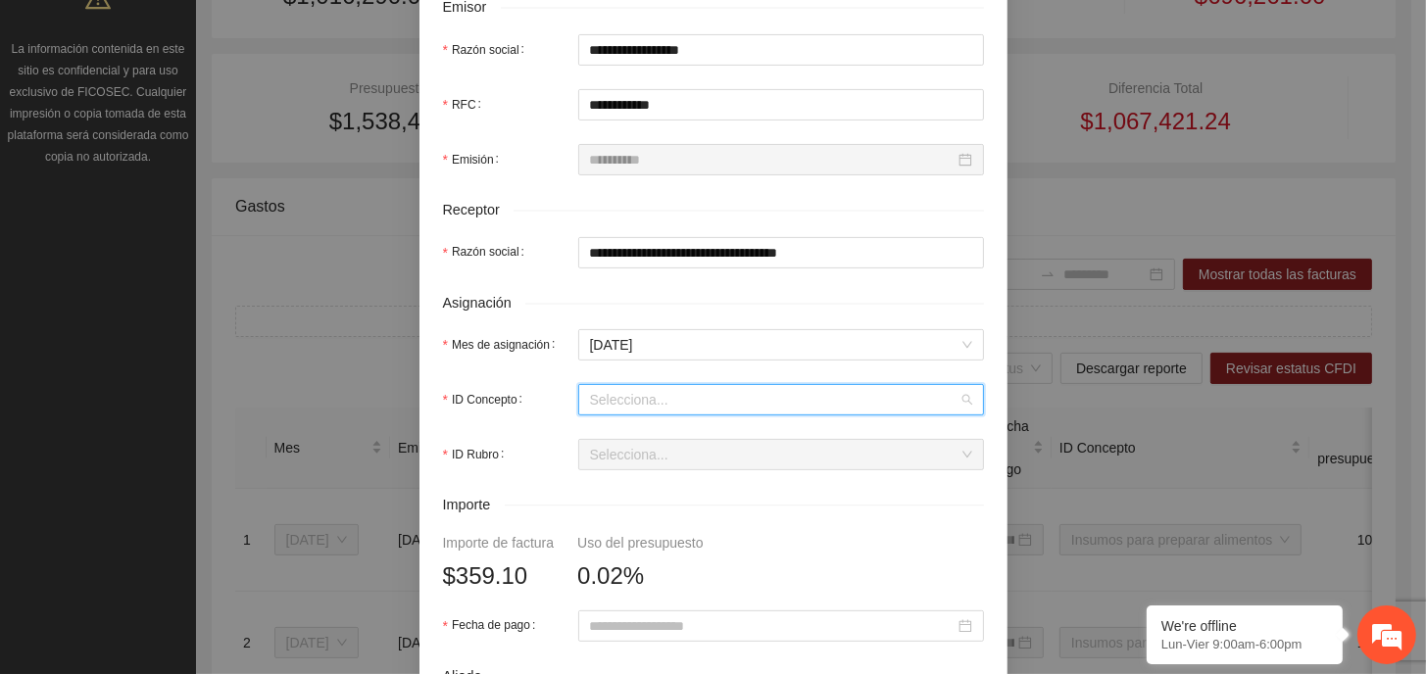
click at [653, 399] on input "ID Concepto" at bounding box center [774, 399] width 368 height 29
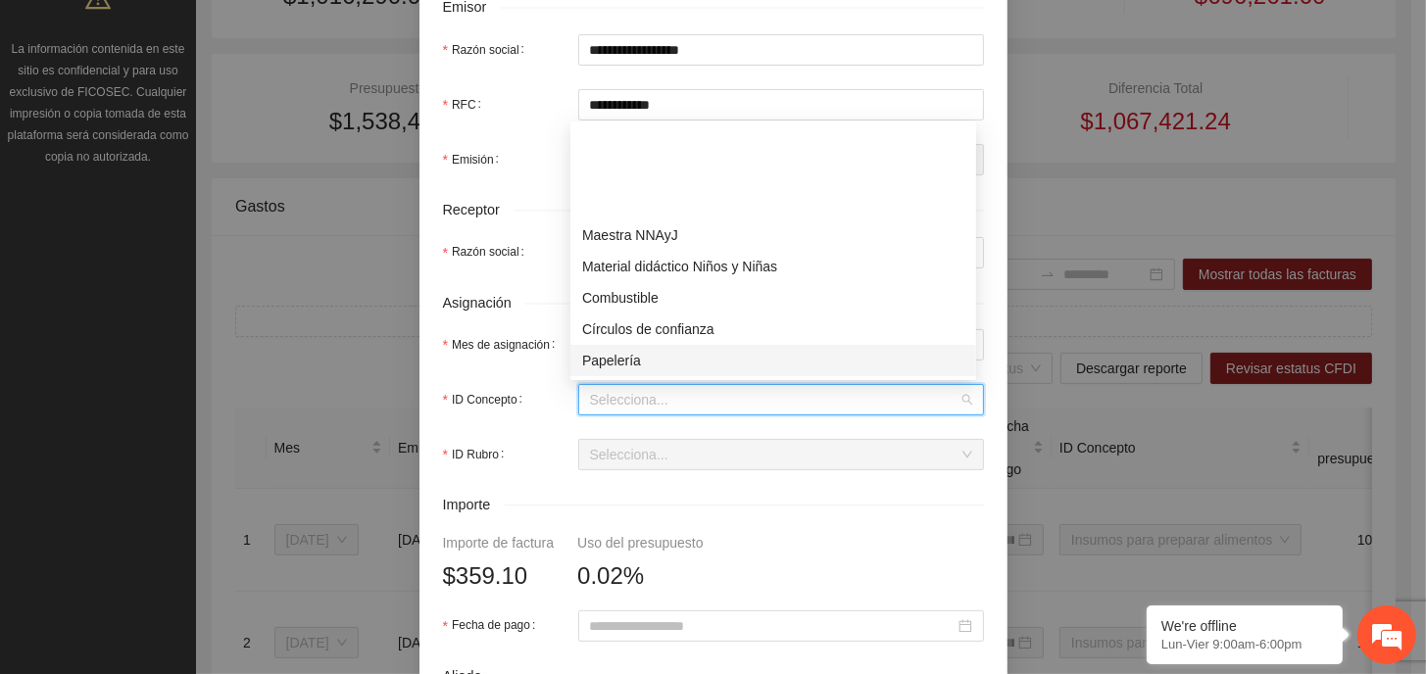
scroll to position [98, 0]
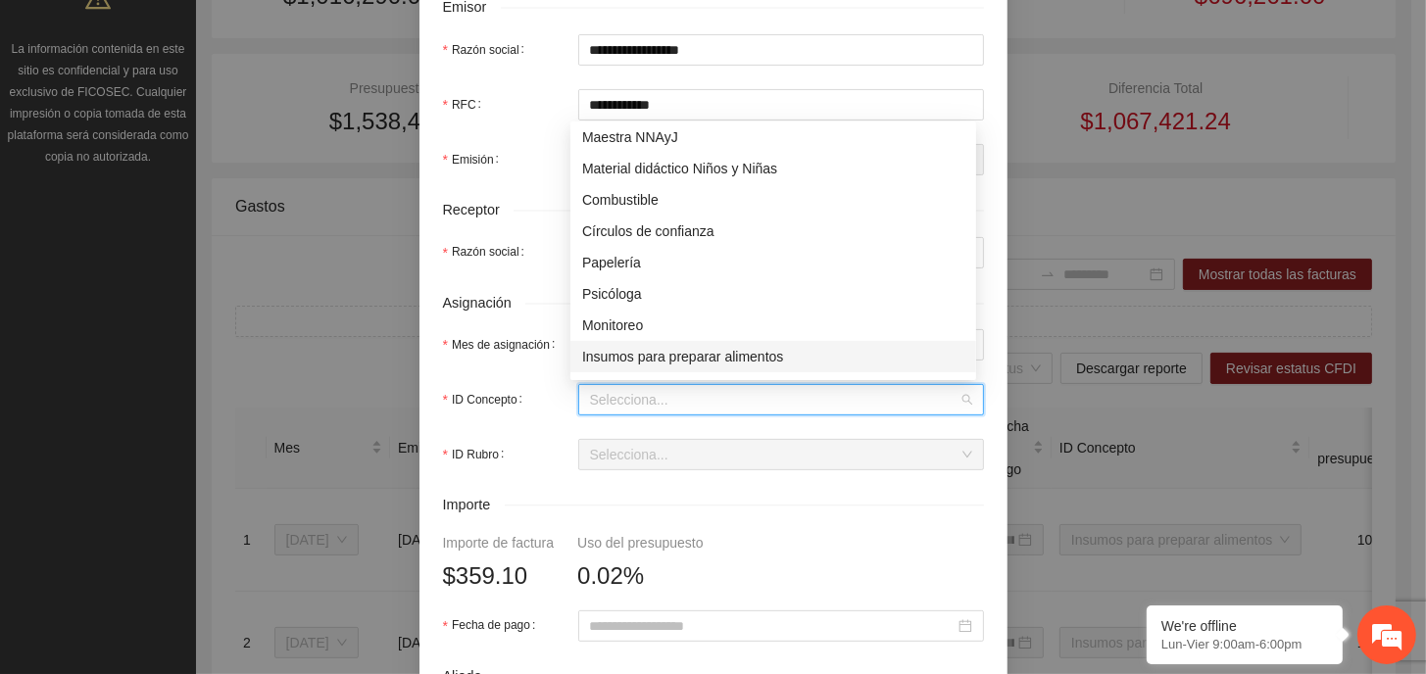
click at [700, 359] on div "Insumos para preparar alimentos" at bounding box center [773, 357] width 382 height 22
type input "******"
type input "*****"
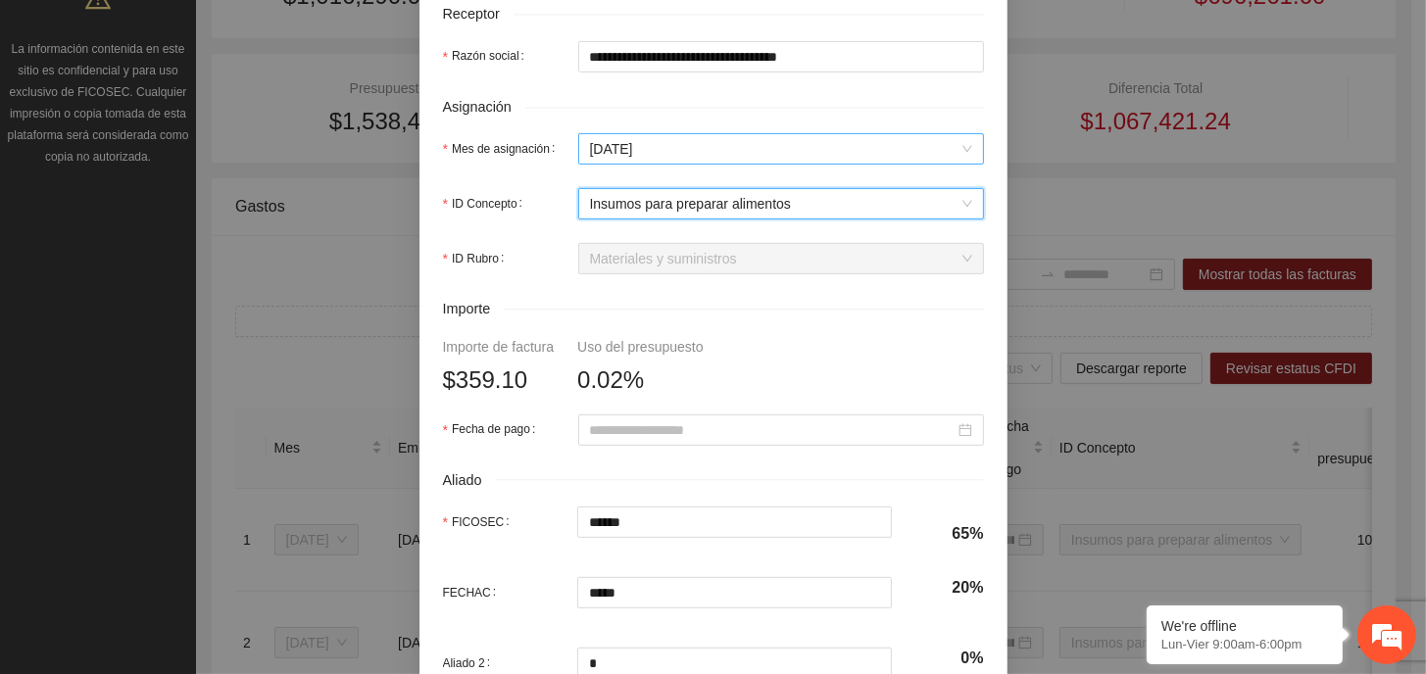
scroll to position [784, 0]
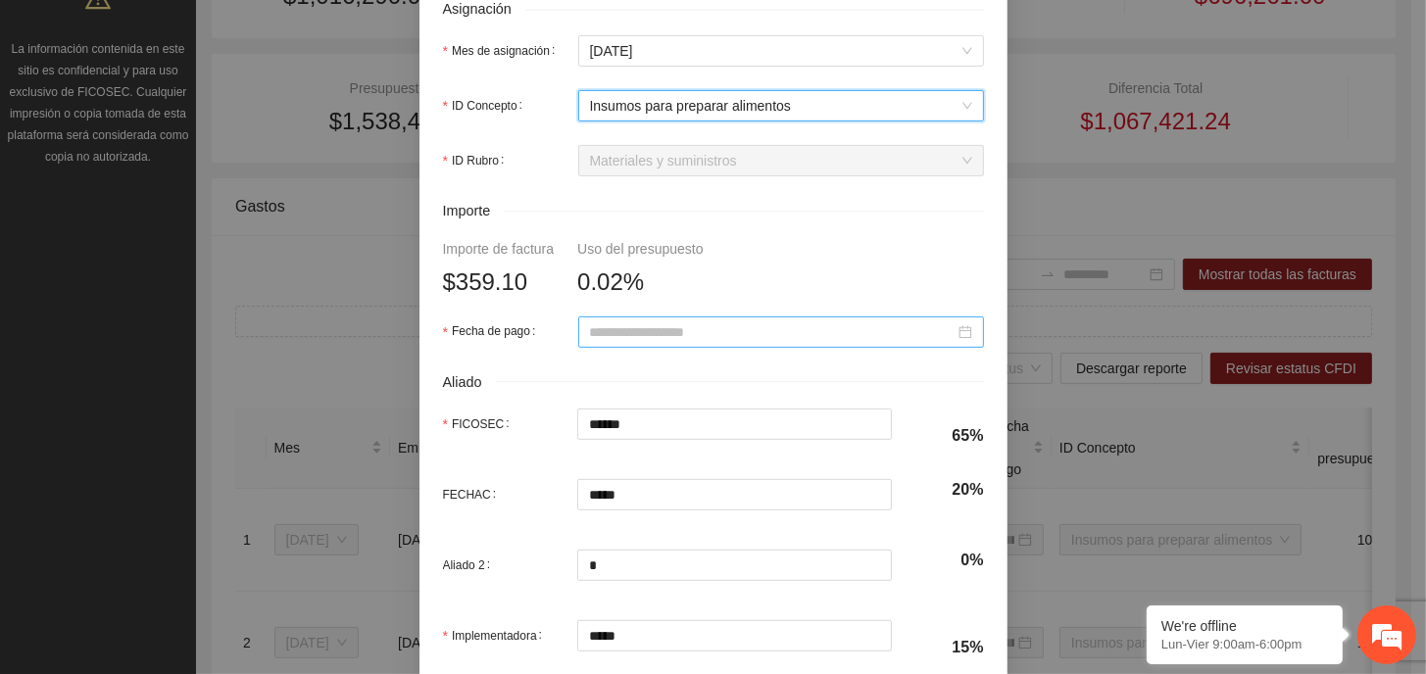
click at [772, 338] on input "Fecha de pago" at bounding box center [772, 332] width 365 height 22
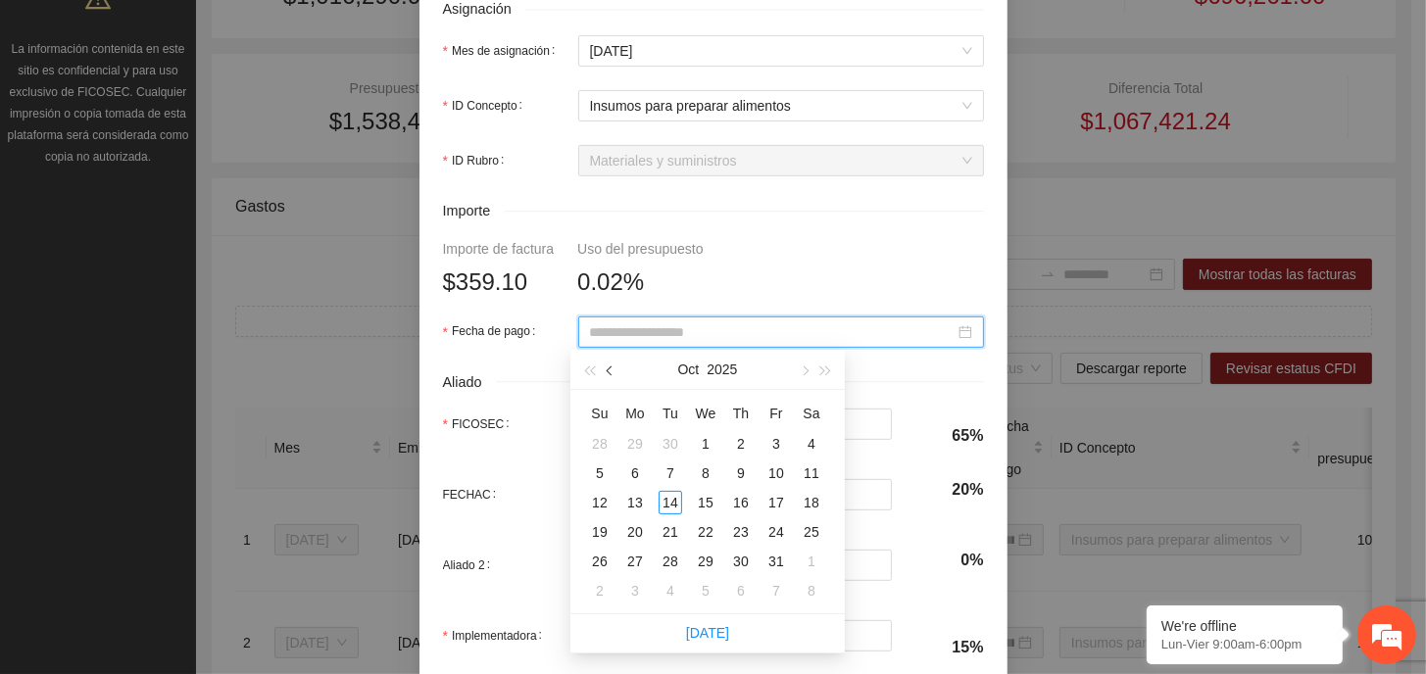
click at [612, 371] on span "button" at bounding box center [612, 371] width 10 height 10
type input "**********"
click at [773, 528] on div "25" at bounding box center [776, 532] width 24 height 24
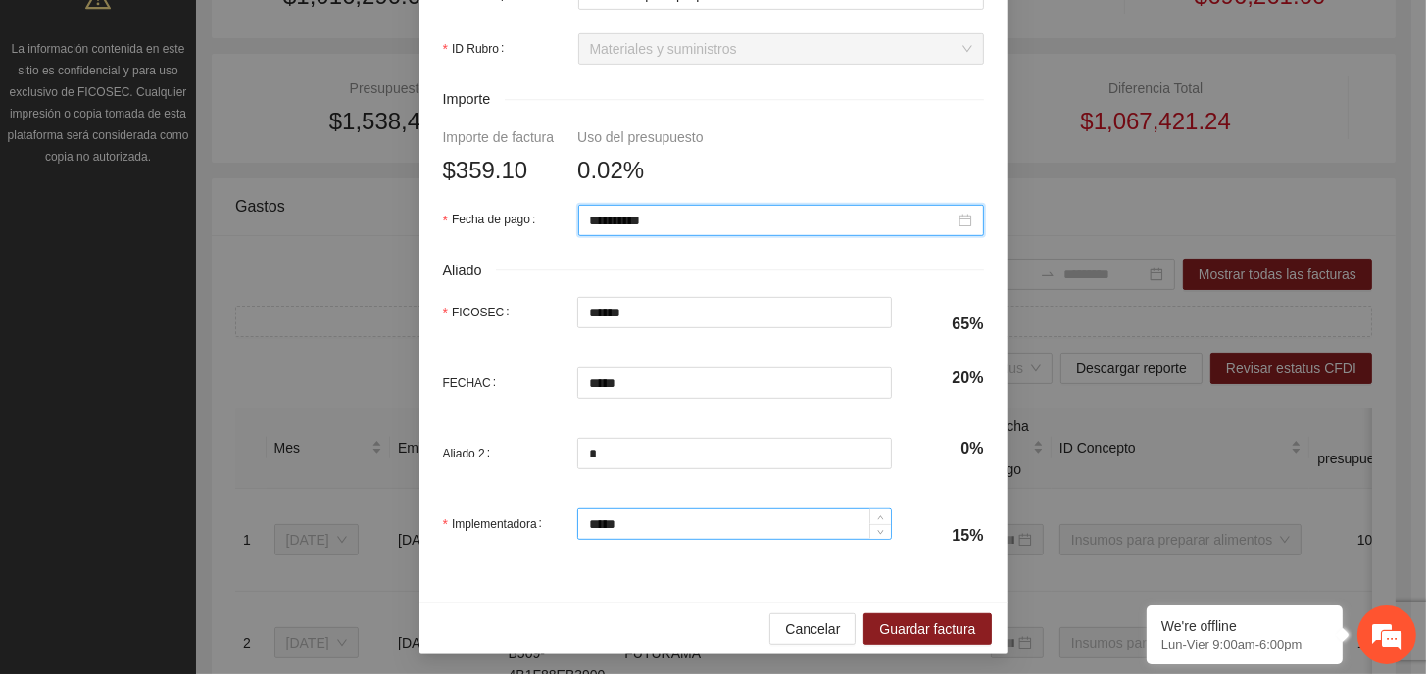
scroll to position [899, 0]
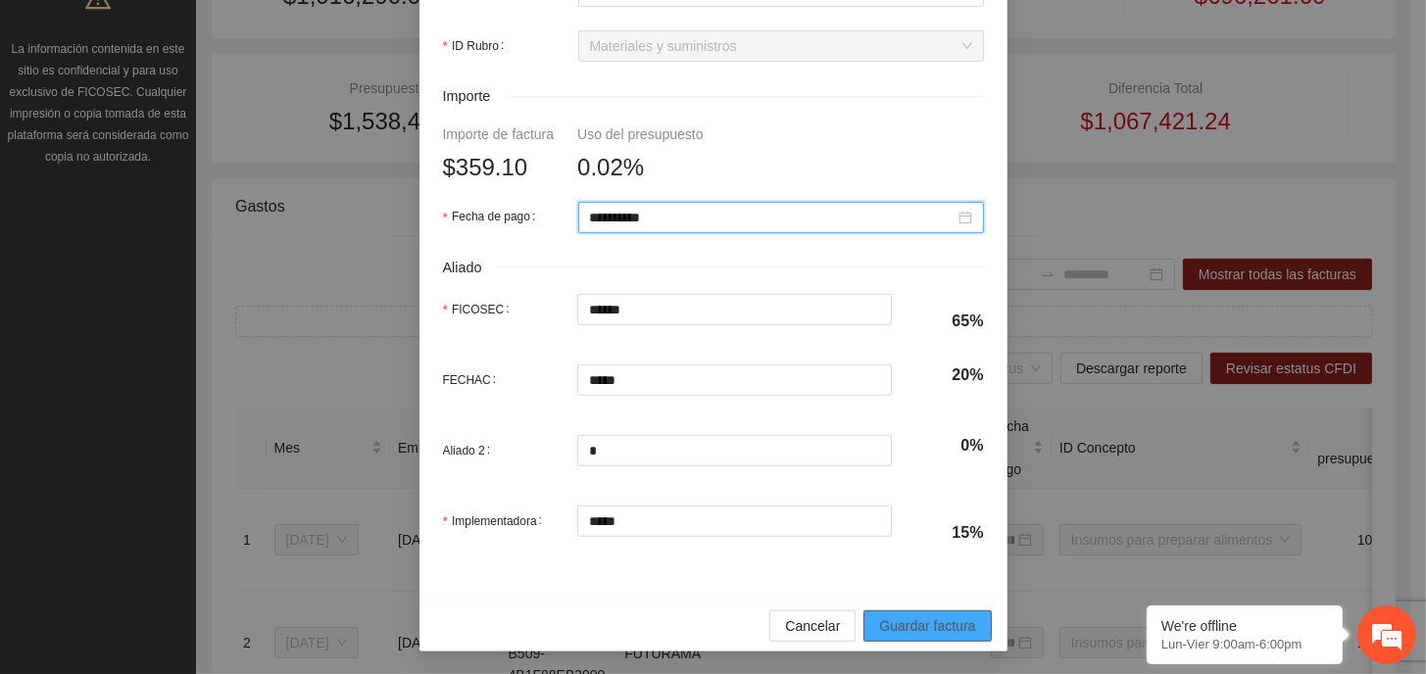
click at [939, 623] on span "Guardar factura" at bounding box center [927, 626] width 96 height 22
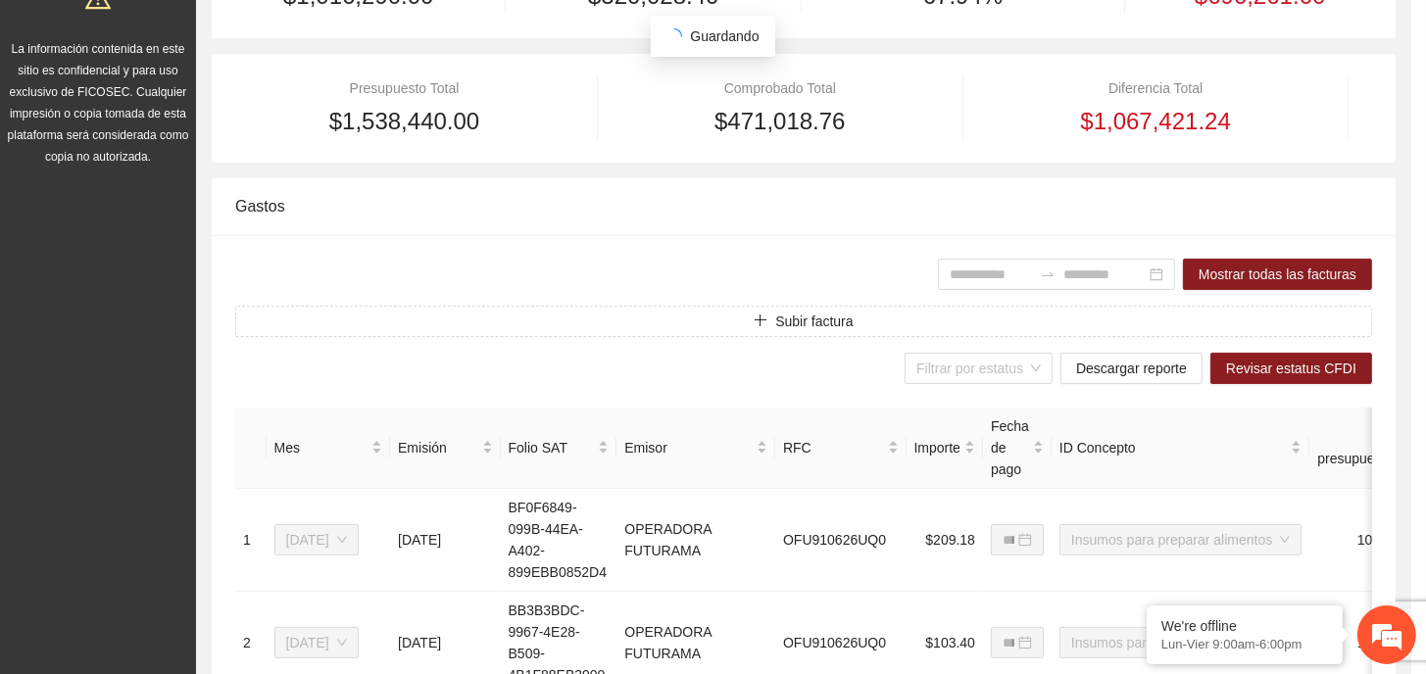
scroll to position [742, 0]
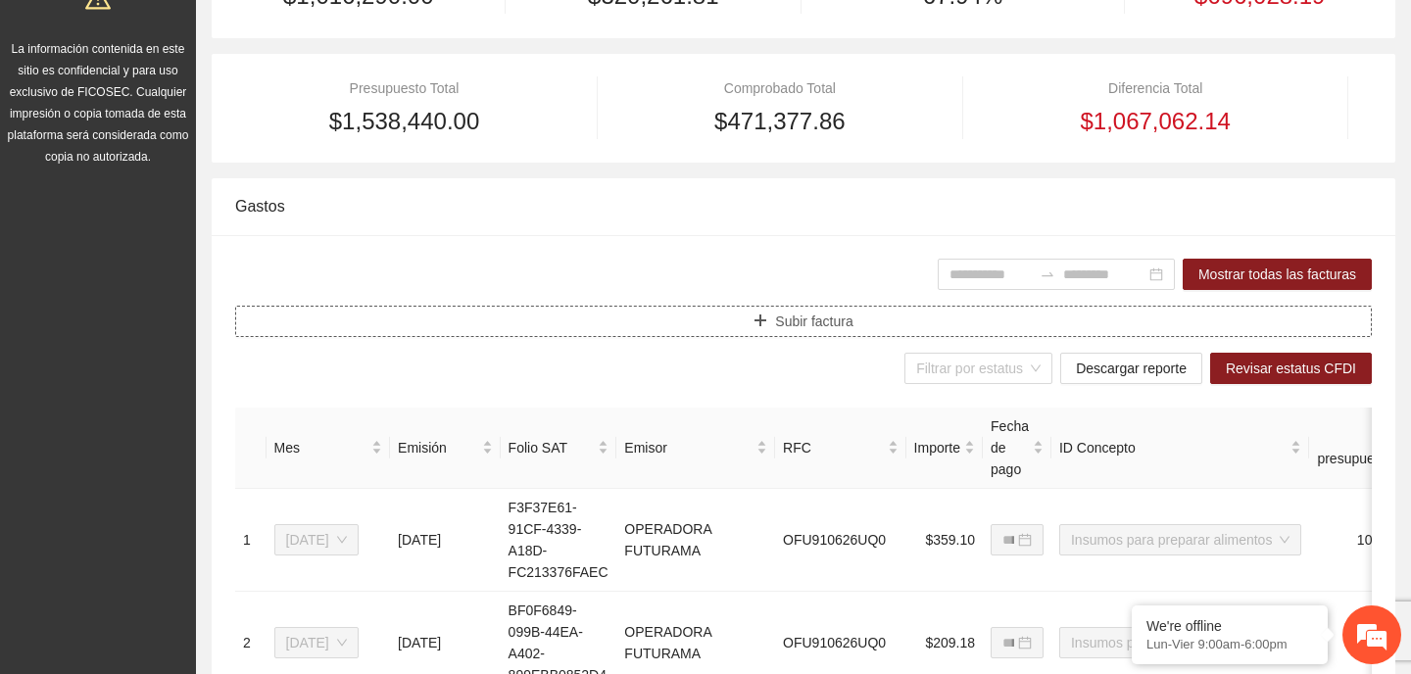
click at [696, 316] on button "Subir factura" at bounding box center [803, 321] width 1137 height 31
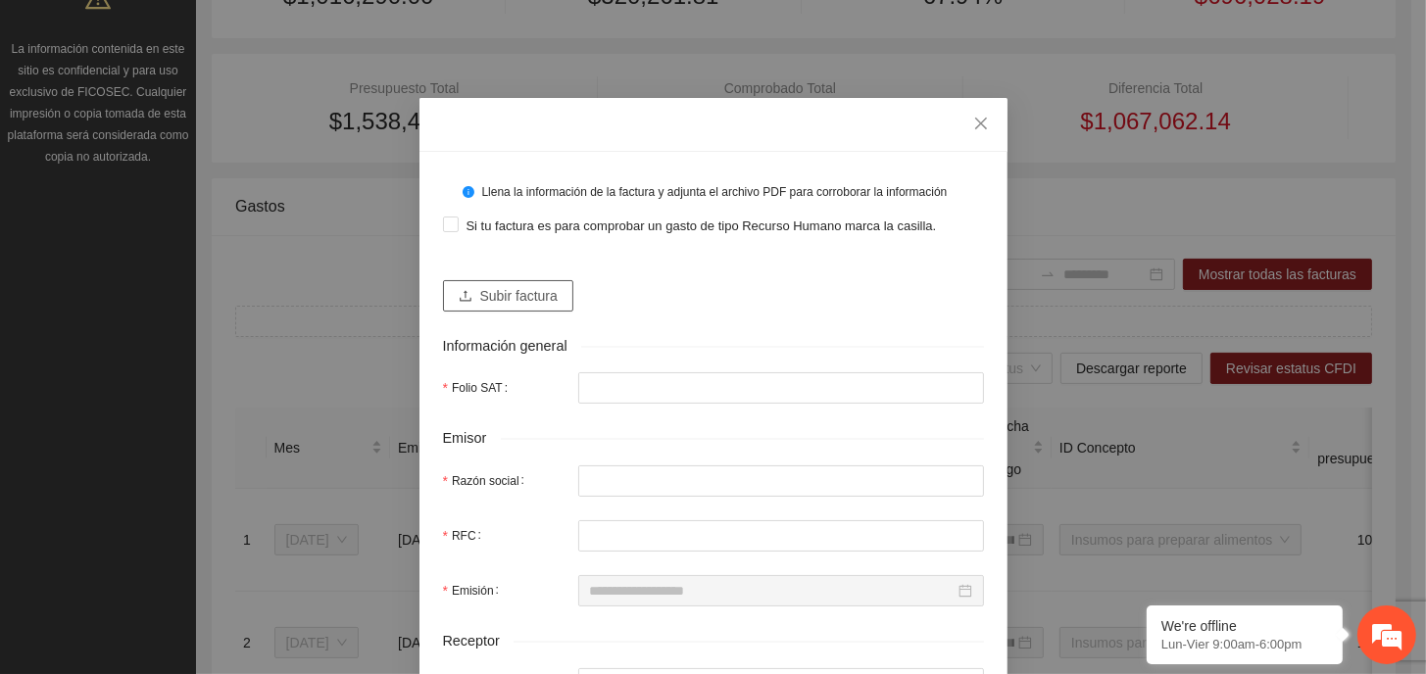
click at [500, 305] on span "Subir factura" at bounding box center [518, 296] width 77 height 22
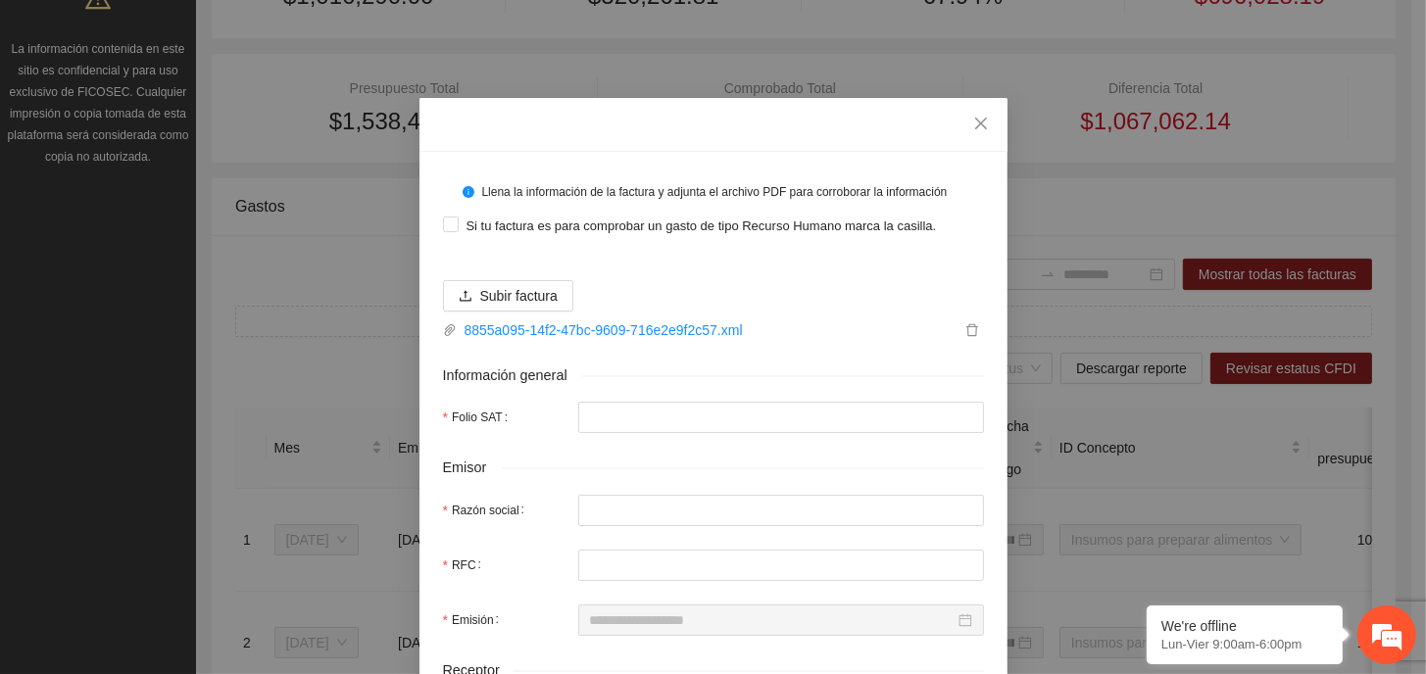
type input "**********"
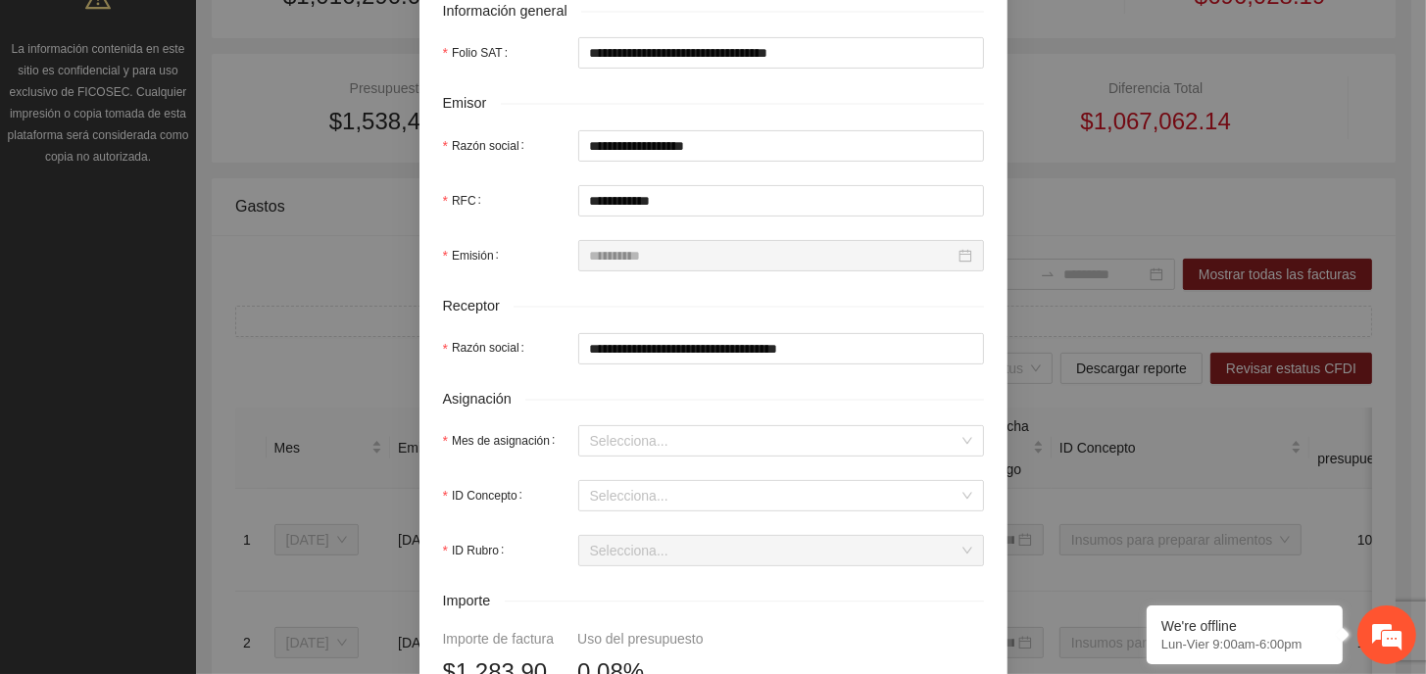
scroll to position [490, 0]
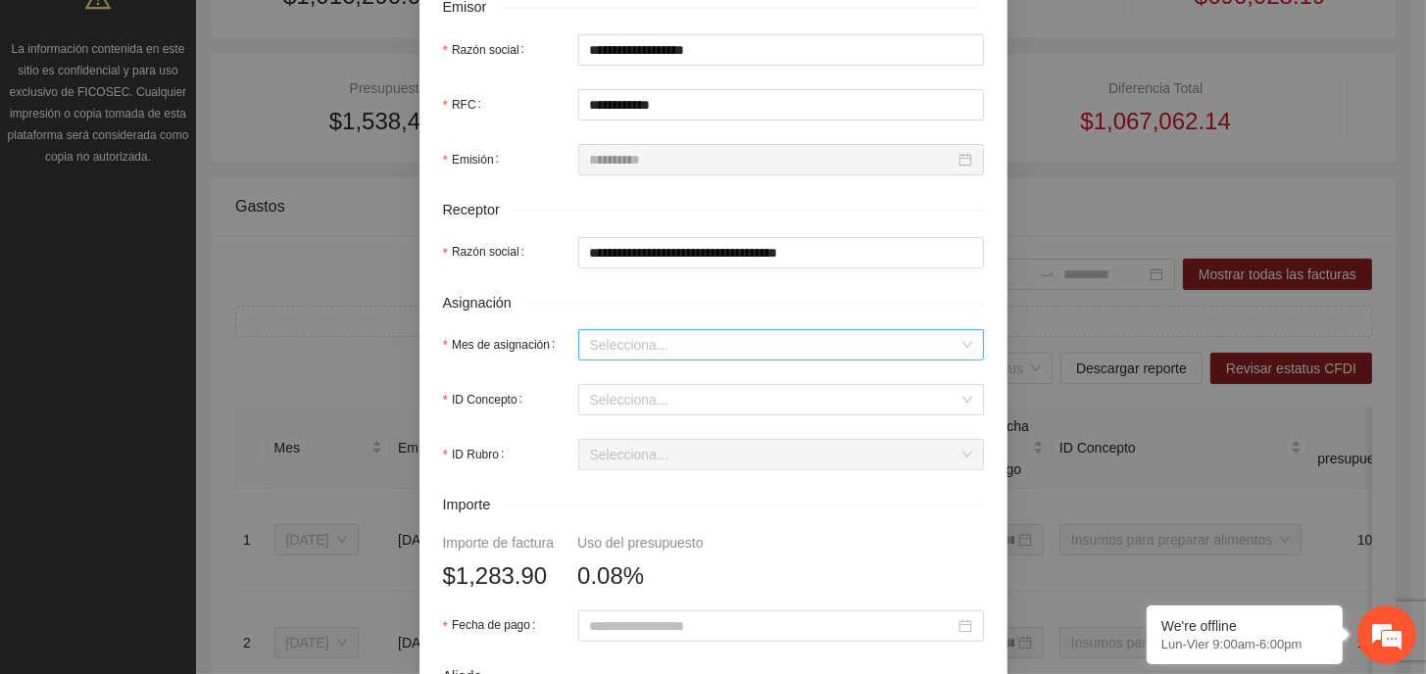
click at [711, 346] on input "Mes de asignación" at bounding box center [774, 344] width 368 height 29
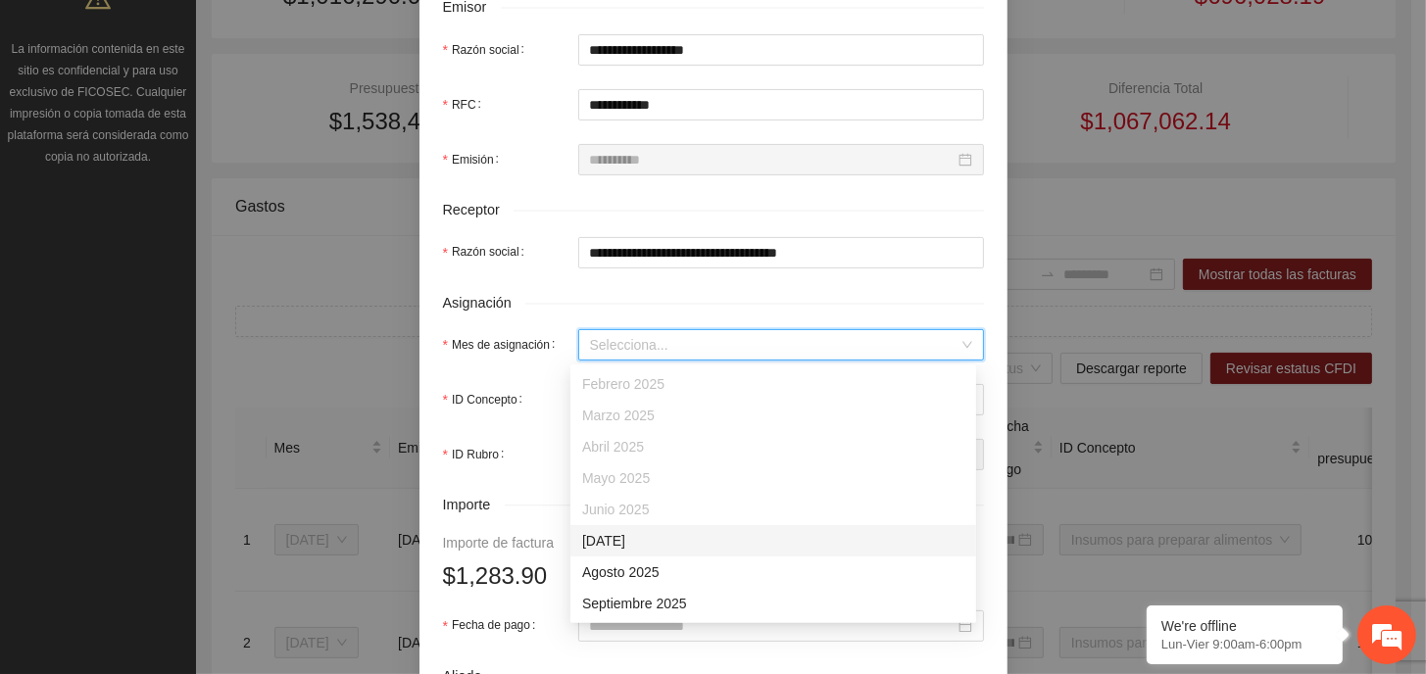
click at [661, 546] on div "[DATE]" at bounding box center [773, 541] width 382 height 22
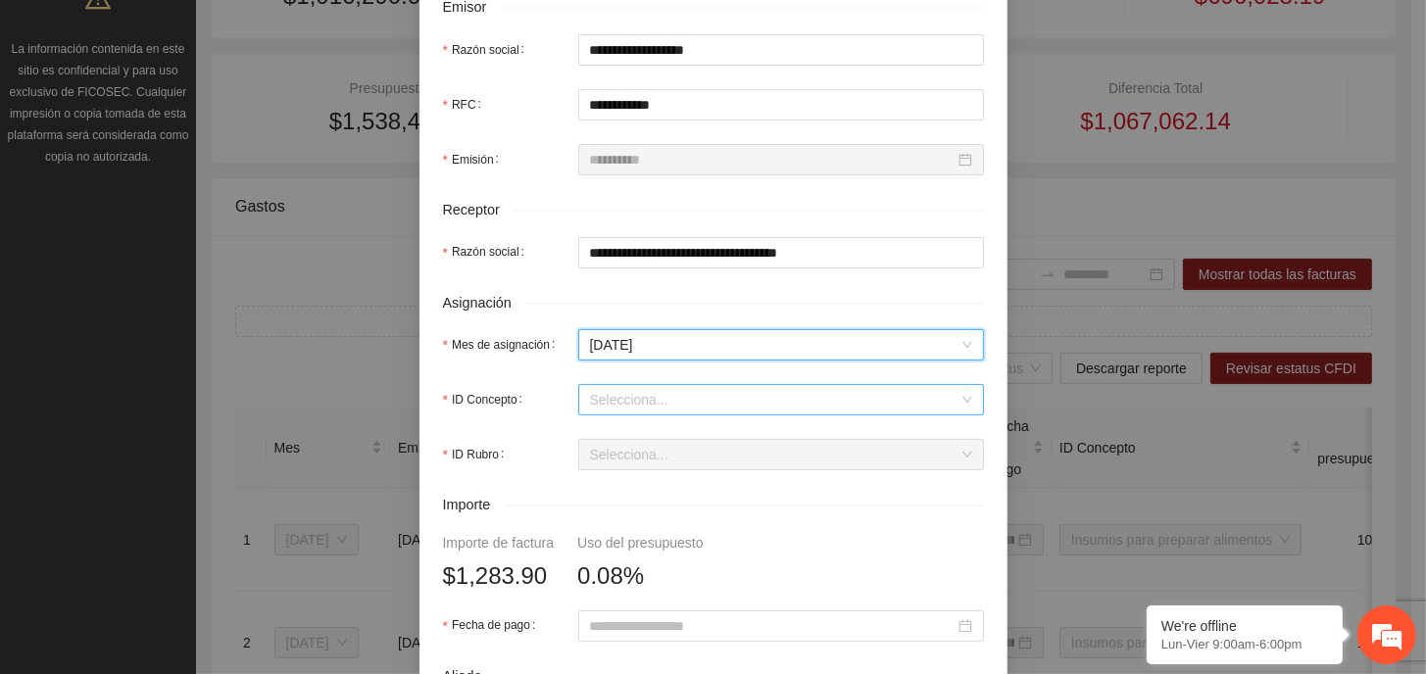
click at [647, 399] on input "ID Concepto" at bounding box center [774, 399] width 368 height 29
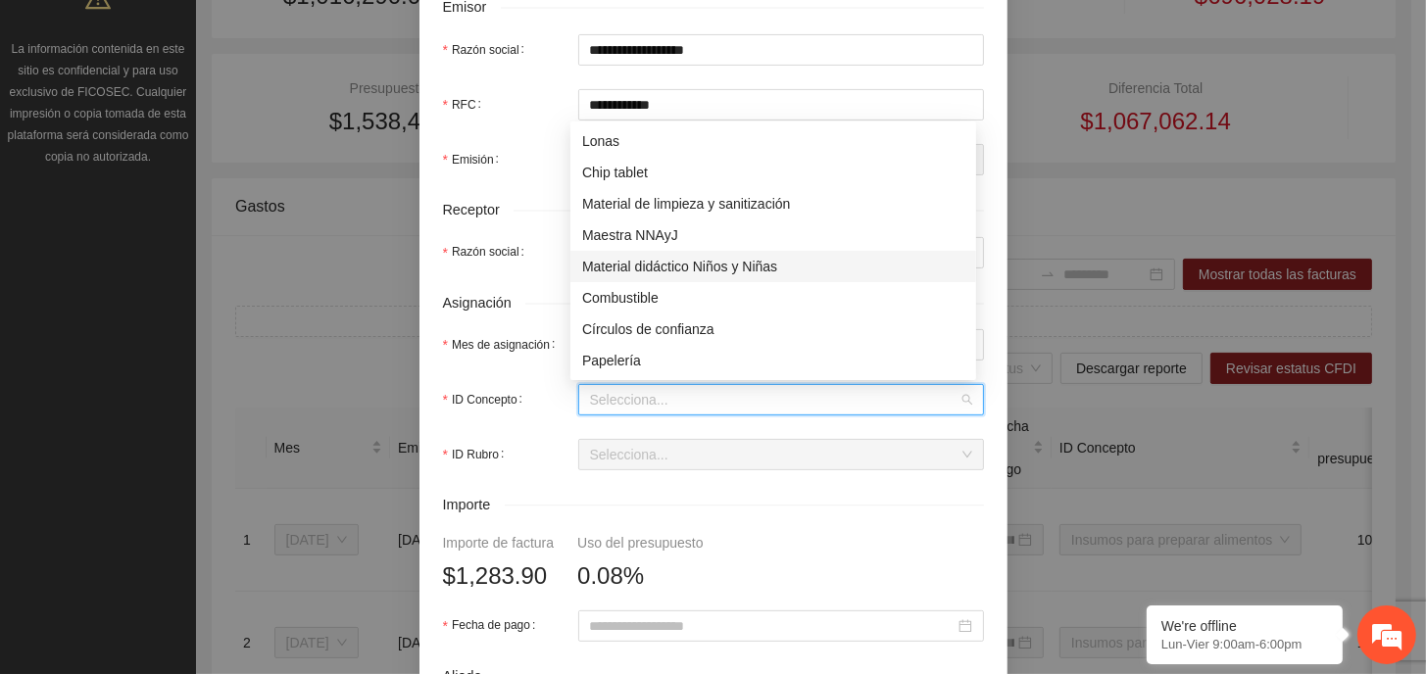
click at [718, 260] on div "Material didáctico Niños y Niñas" at bounding box center [773, 267] width 382 height 22
type input "*"
type input "*******"
type input "*"
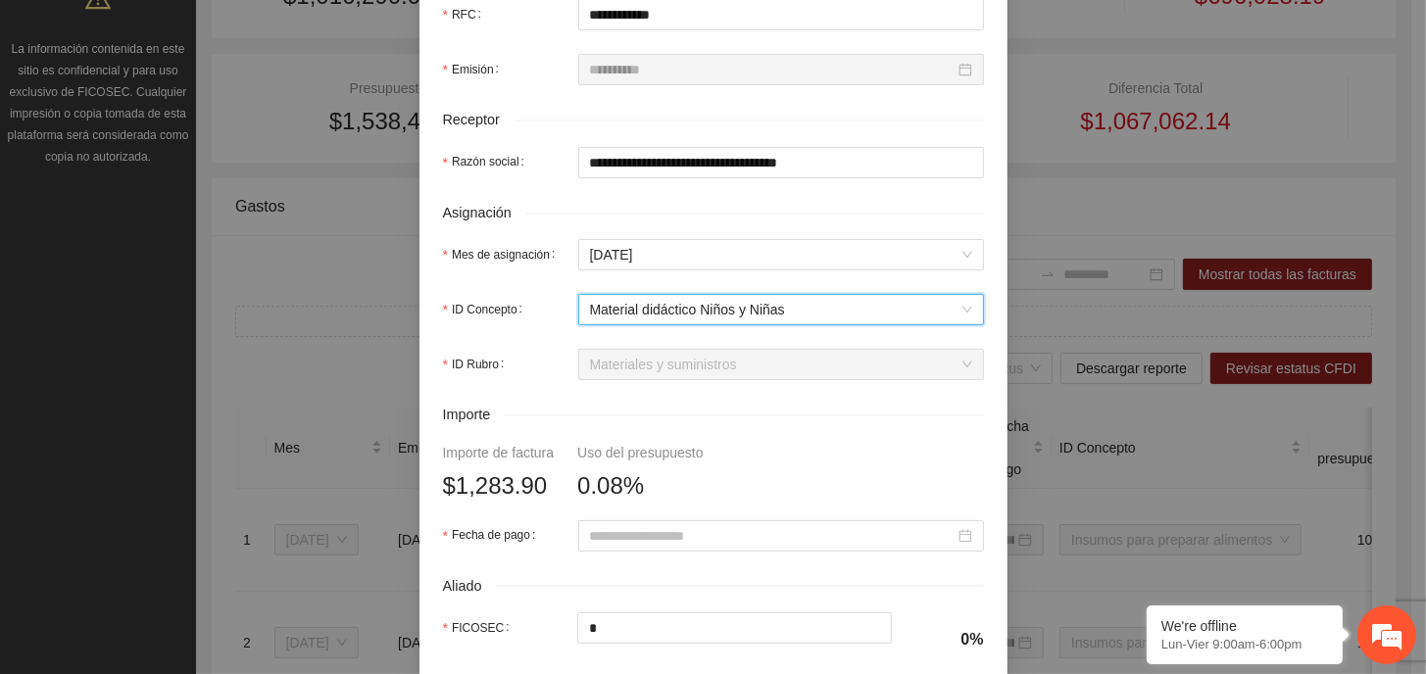
scroll to position [686, 0]
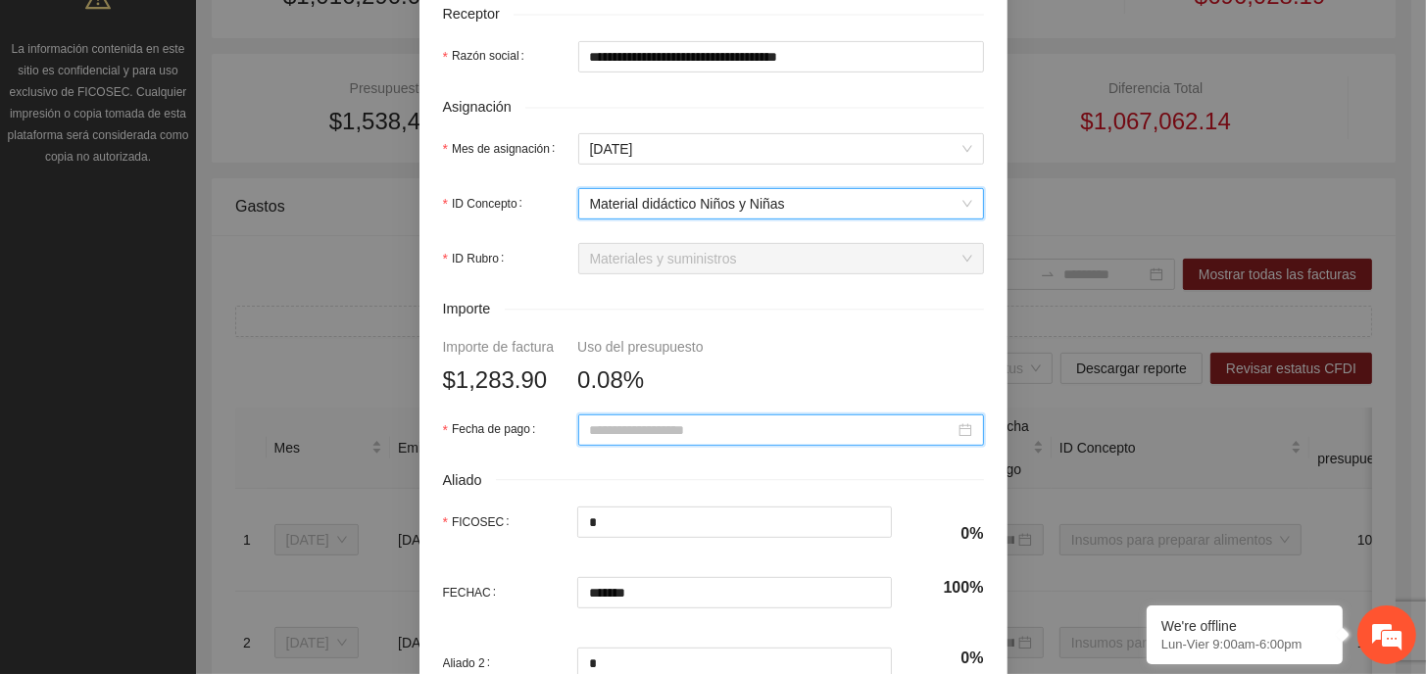
click at [733, 438] on input "Fecha de pago" at bounding box center [772, 430] width 365 height 22
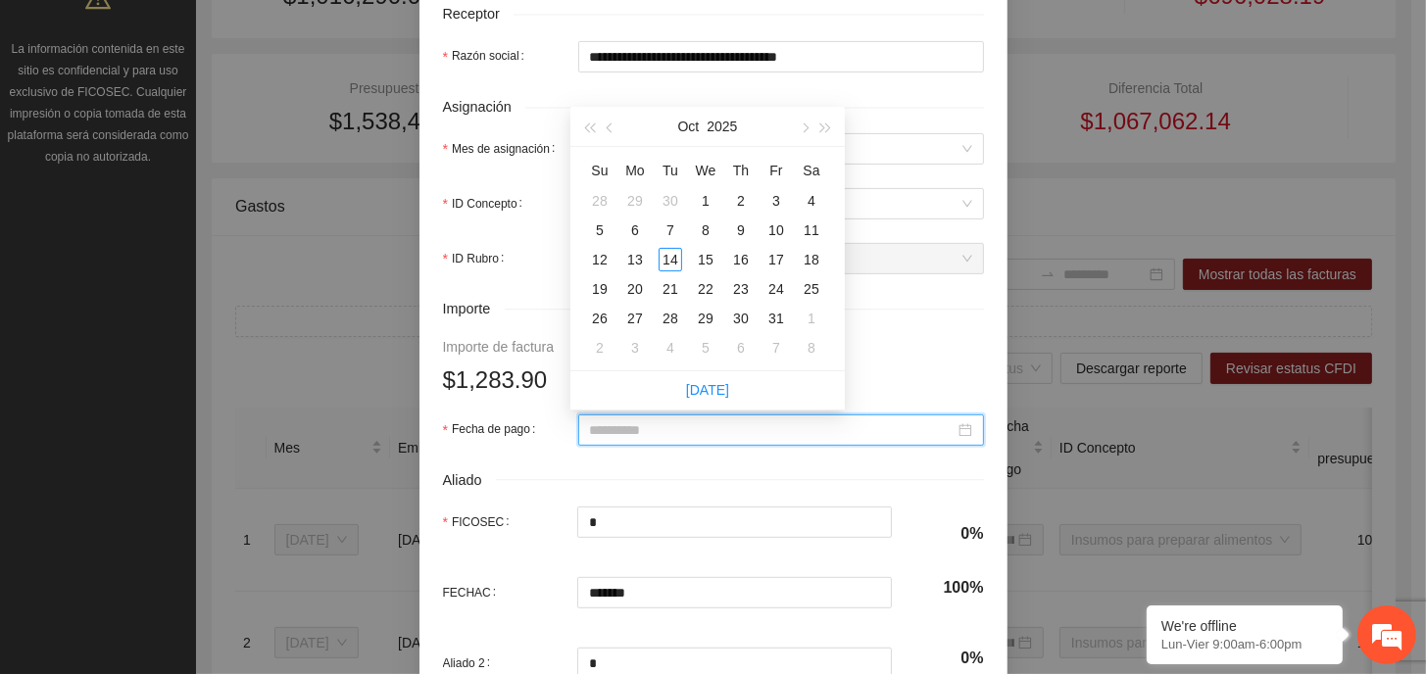
type input "**********"
click at [613, 128] on span "button" at bounding box center [612, 128] width 10 height 10
type input "**********"
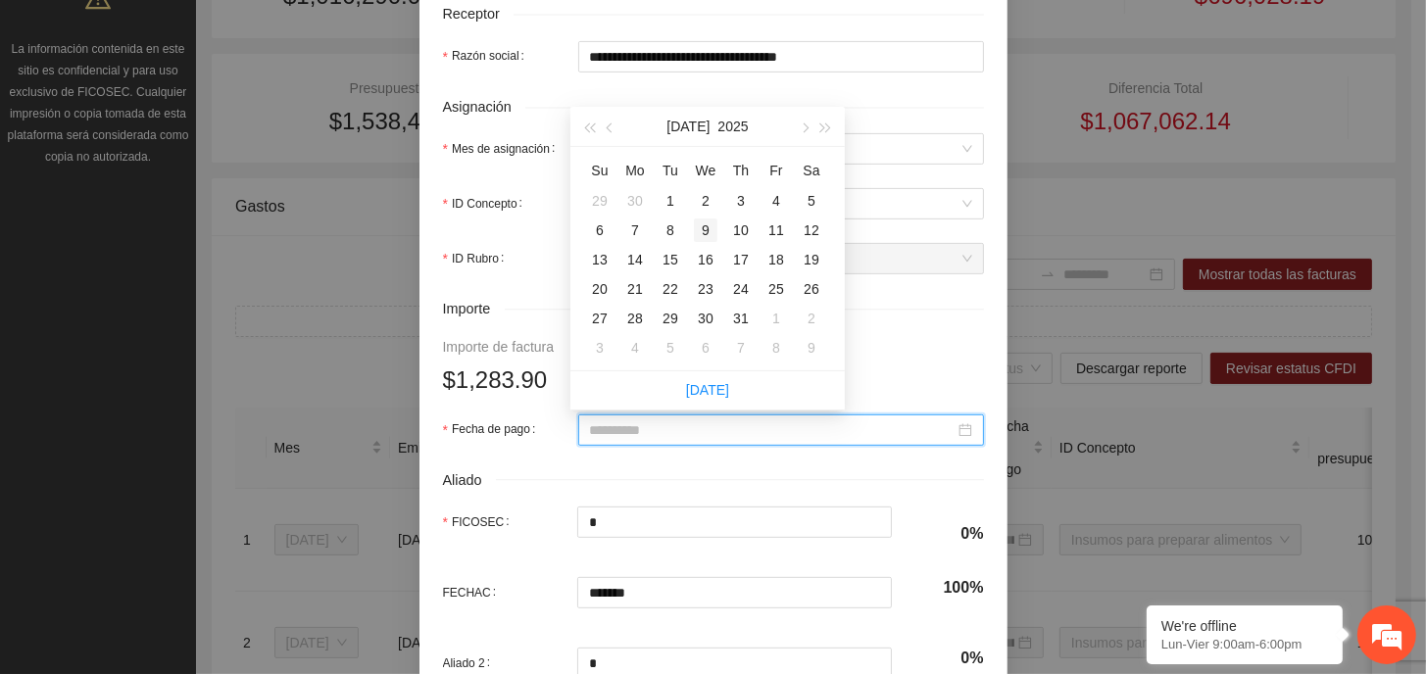
click at [703, 225] on div "9" at bounding box center [706, 231] width 24 height 24
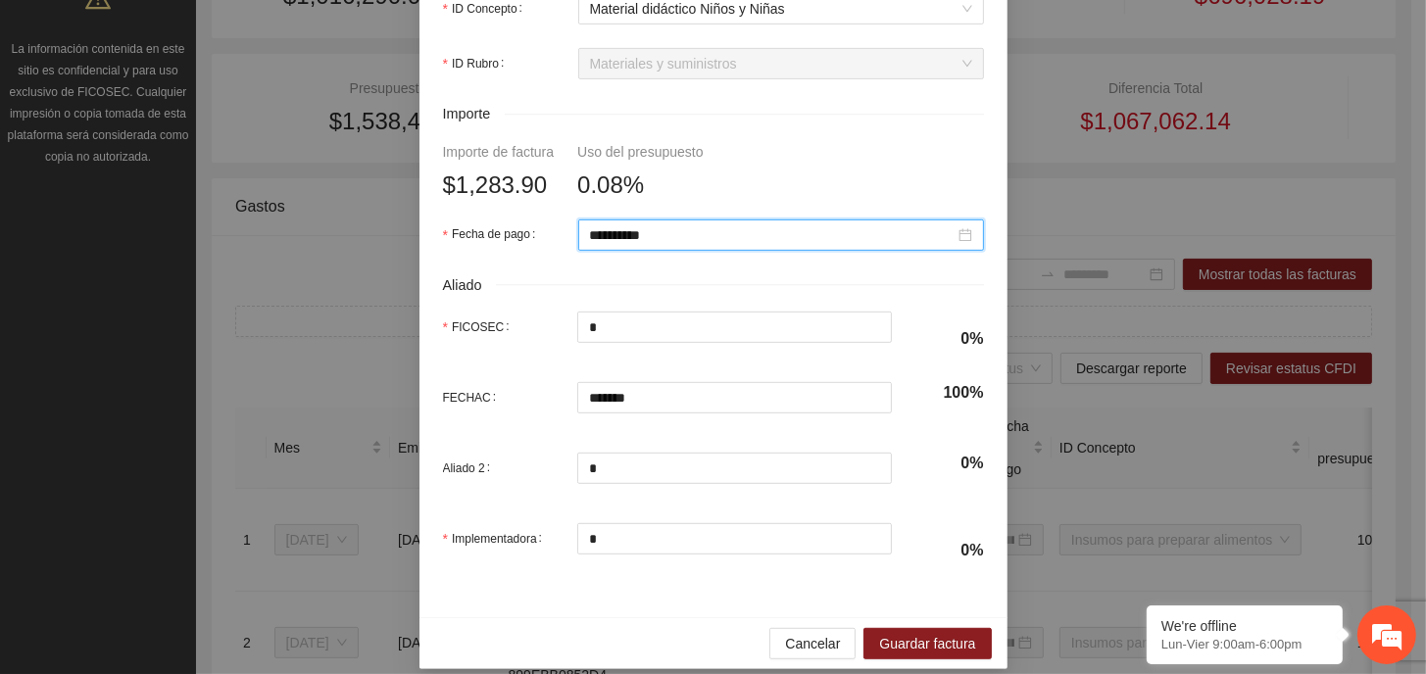
scroll to position [882, 0]
click at [925, 639] on span "Guardar factura" at bounding box center [927, 643] width 96 height 22
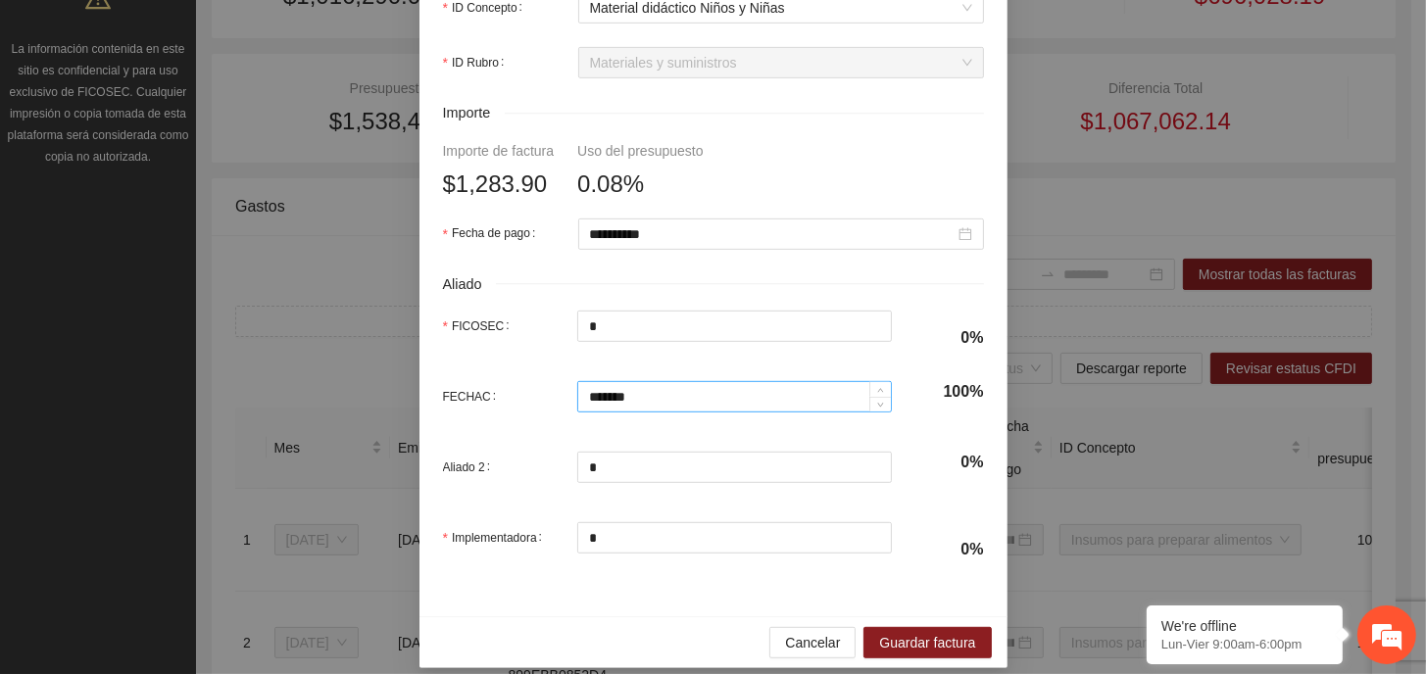
click at [670, 402] on input "*******" at bounding box center [734, 396] width 313 height 29
type input "*******"
click at [783, 352] on div "FICOSEC *" at bounding box center [667, 338] width 449 height 55
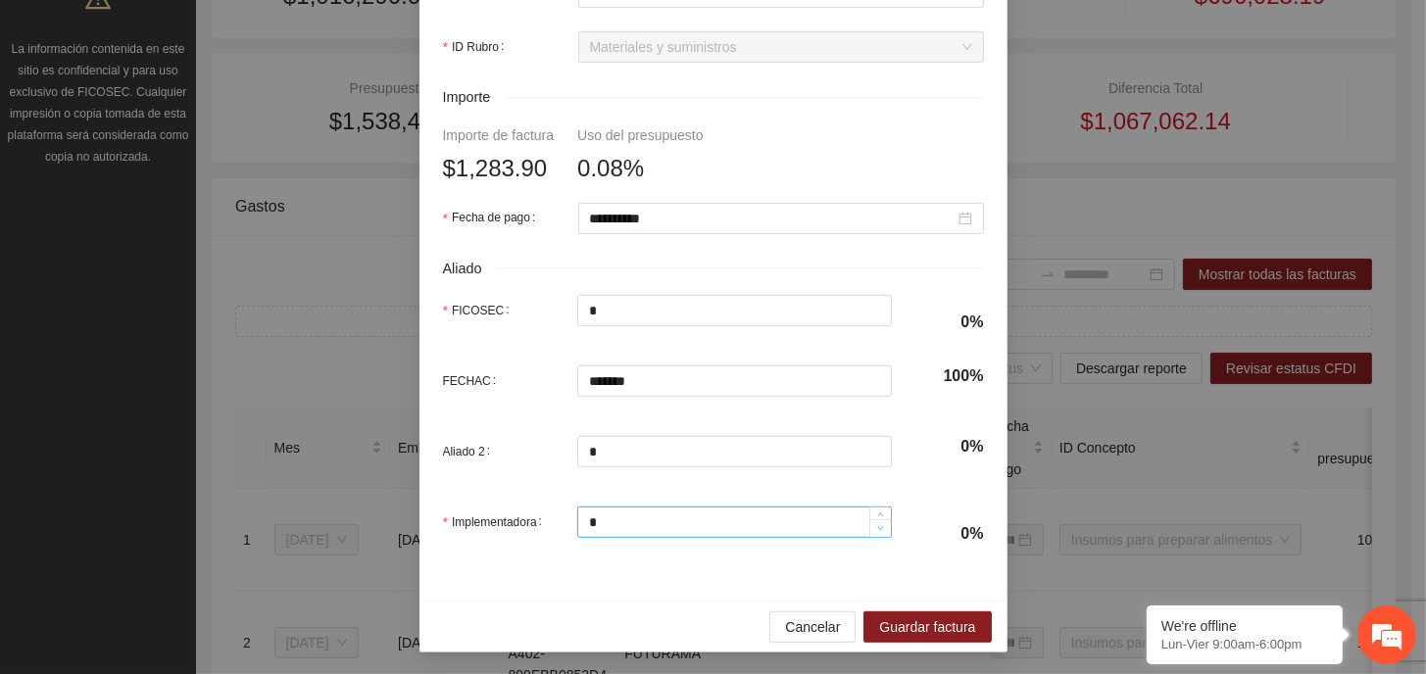
scroll to position [899, 0]
click at [919, 622] on span "Guardar factura" at bounding box center [927, 626] width 96 height 22
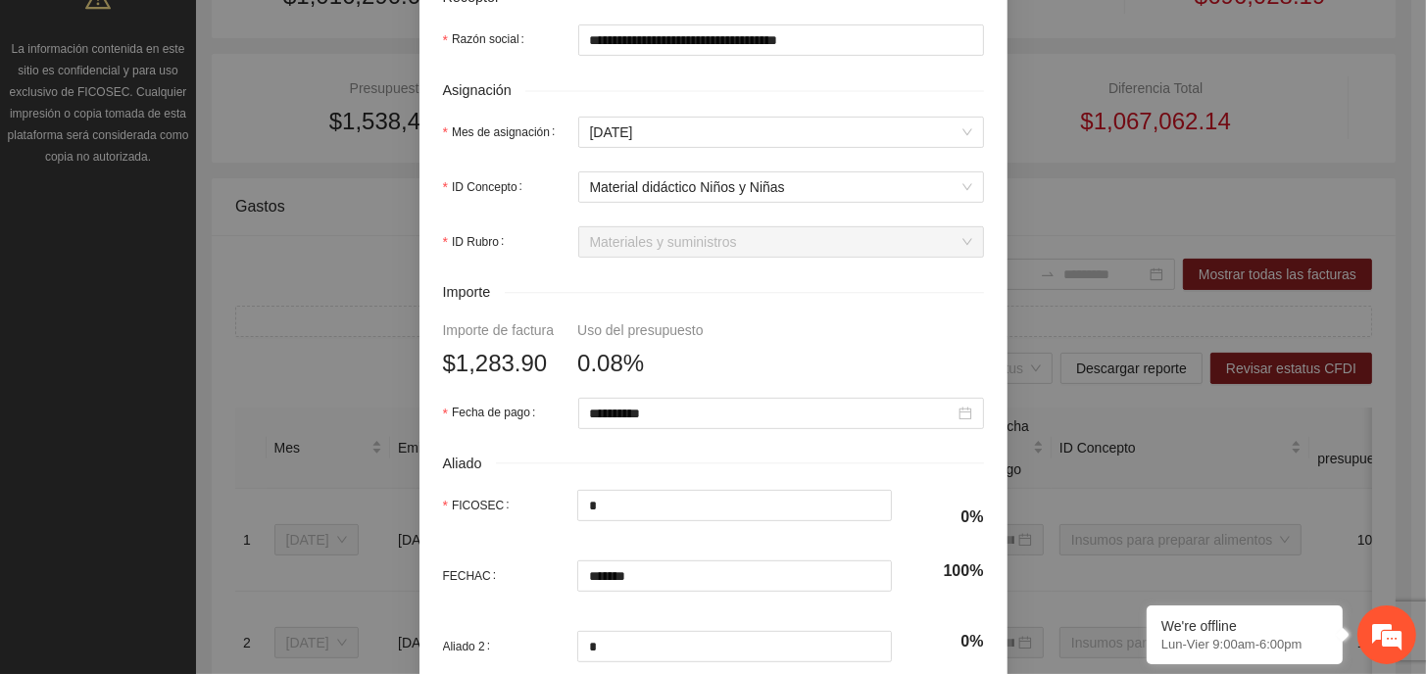
scroll to position [801, 0]
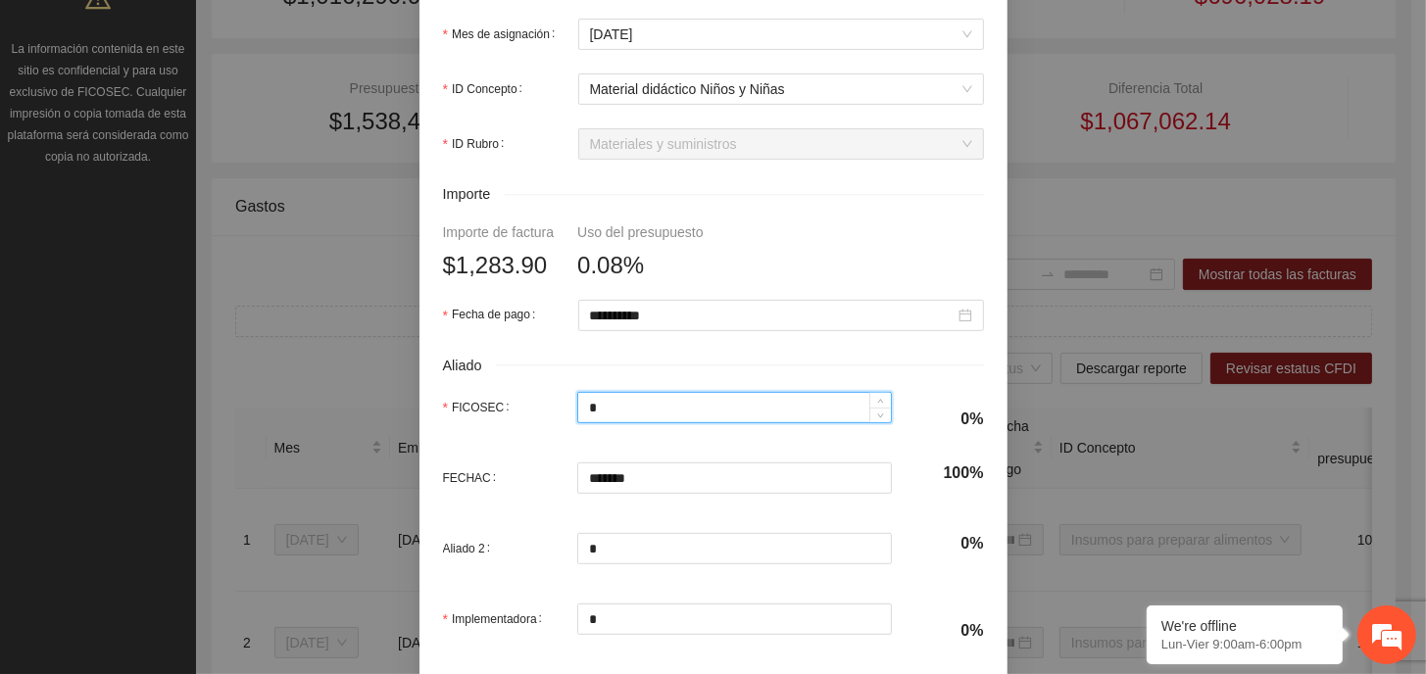
click at [644, 400] on input "*" at bounding box center [734, 407] width 313 height 29
type input "*"
click at [705, 446] on div "FICOSEC *" at bounding box center [667, 419] width 449 height 55
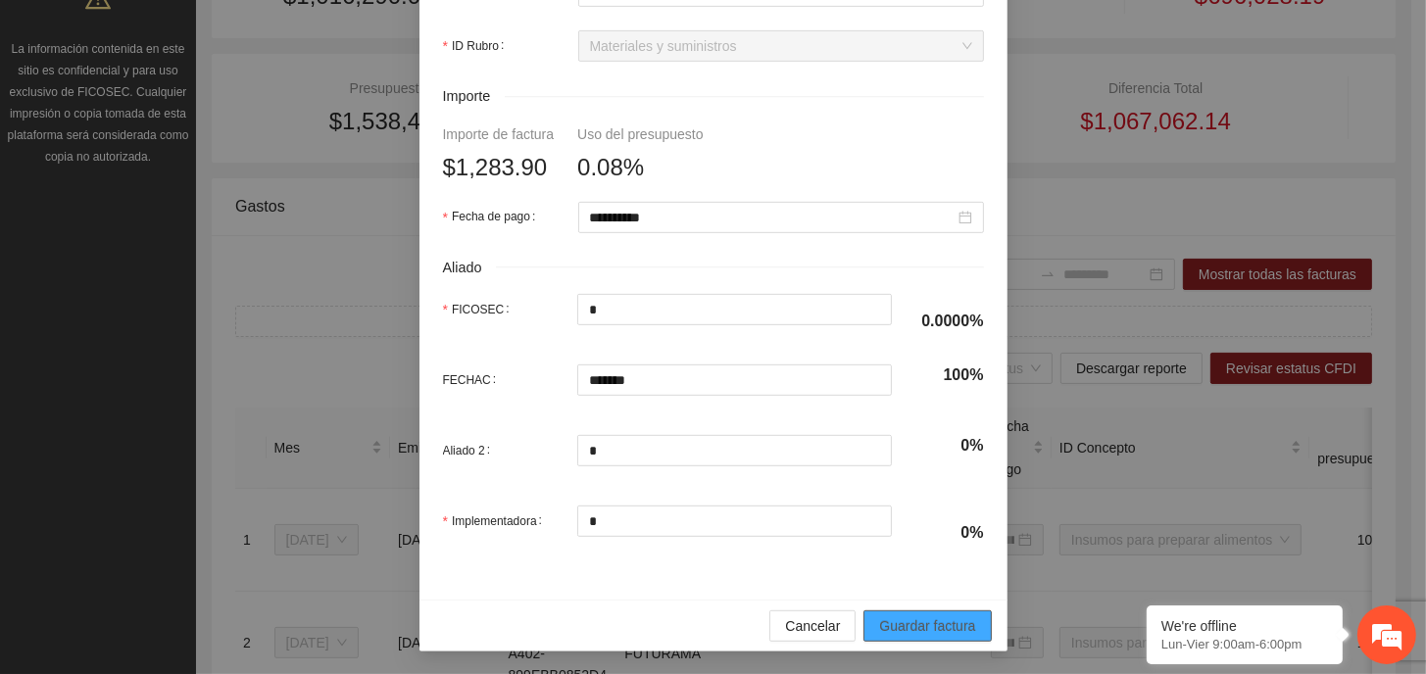
click at [907, 622] on span "Guardar factura" at bounding box center [927, 626] width 96 height 22
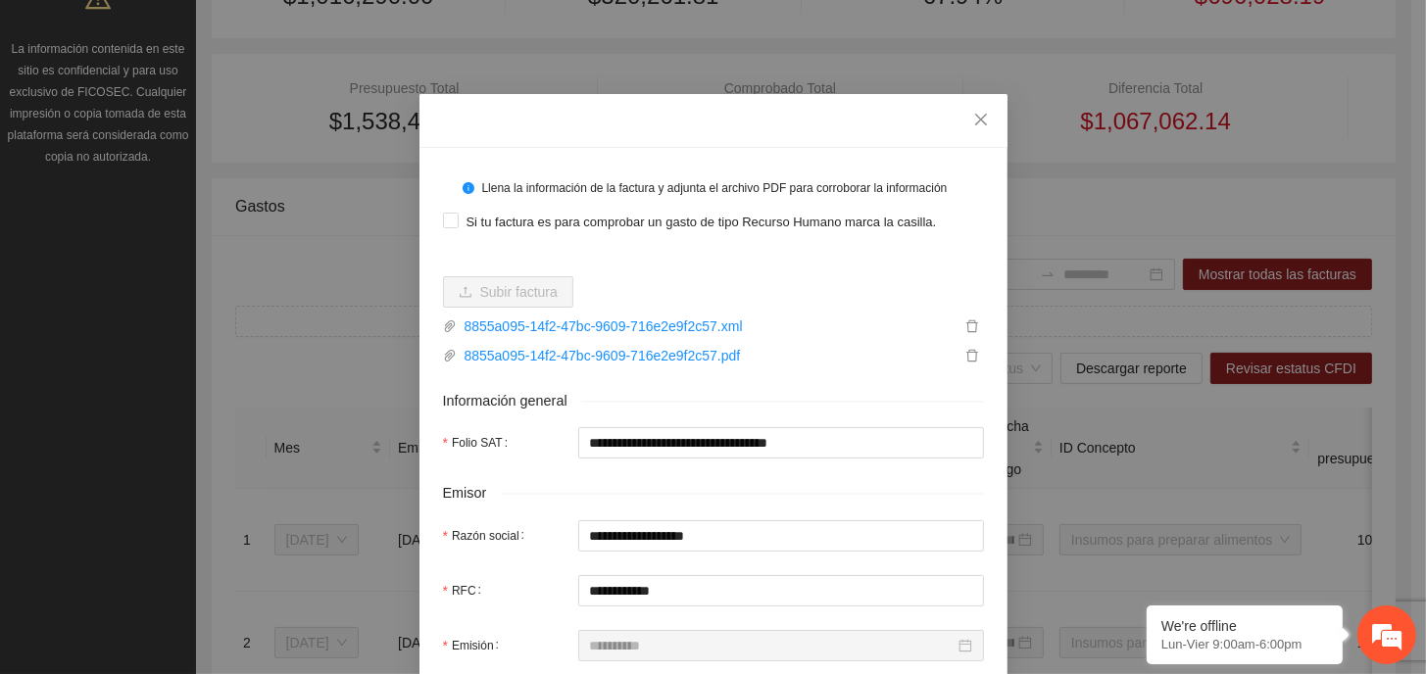
scroll to position [0, 0]
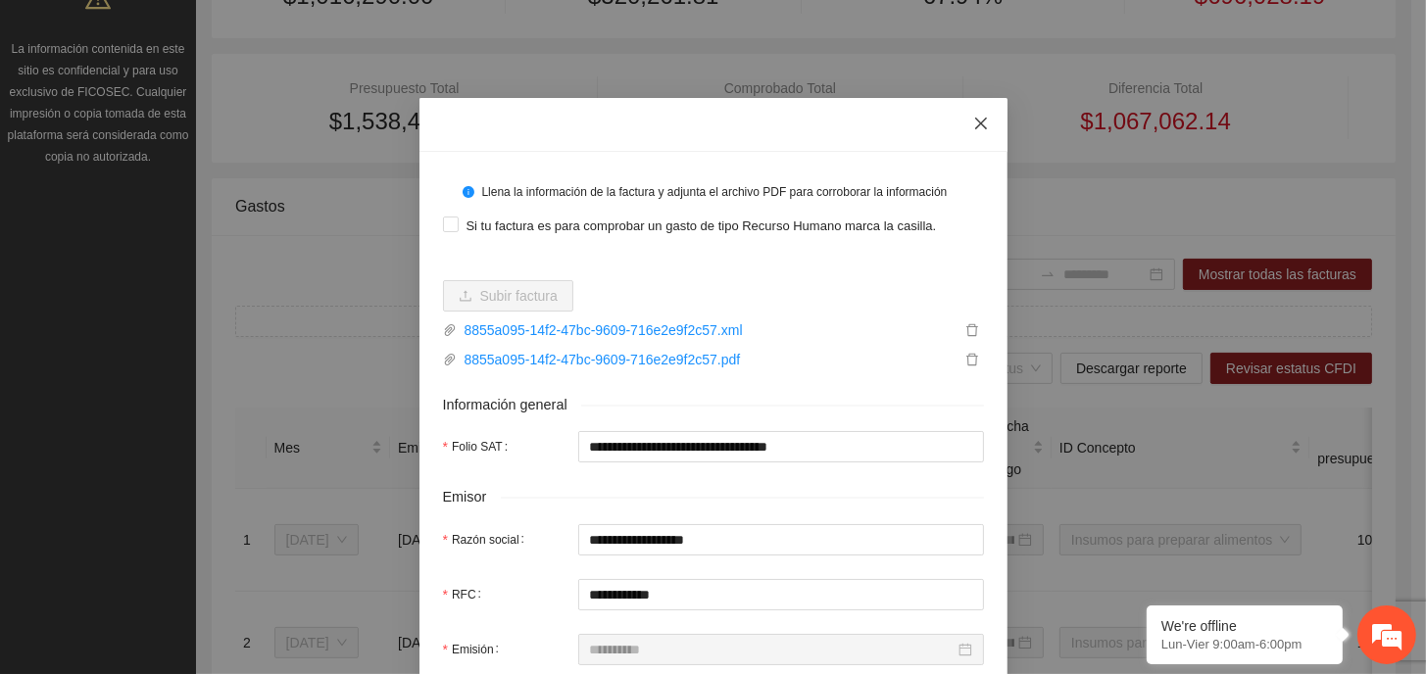
click at [976, 121] on icon "close" at bounding box center [980, 124] width 12 height 12
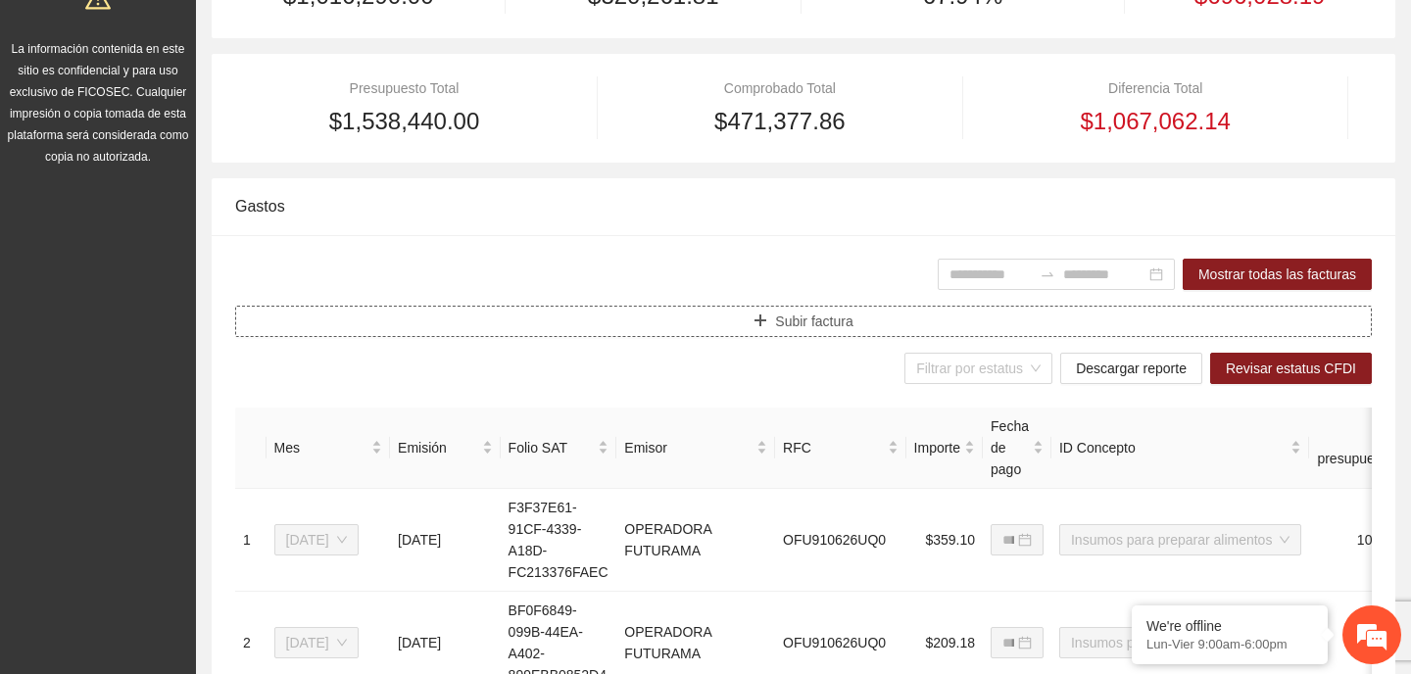
click at [742, 321] on button "Subir factura" at bounding box center [803, 321] width 1137 height 31
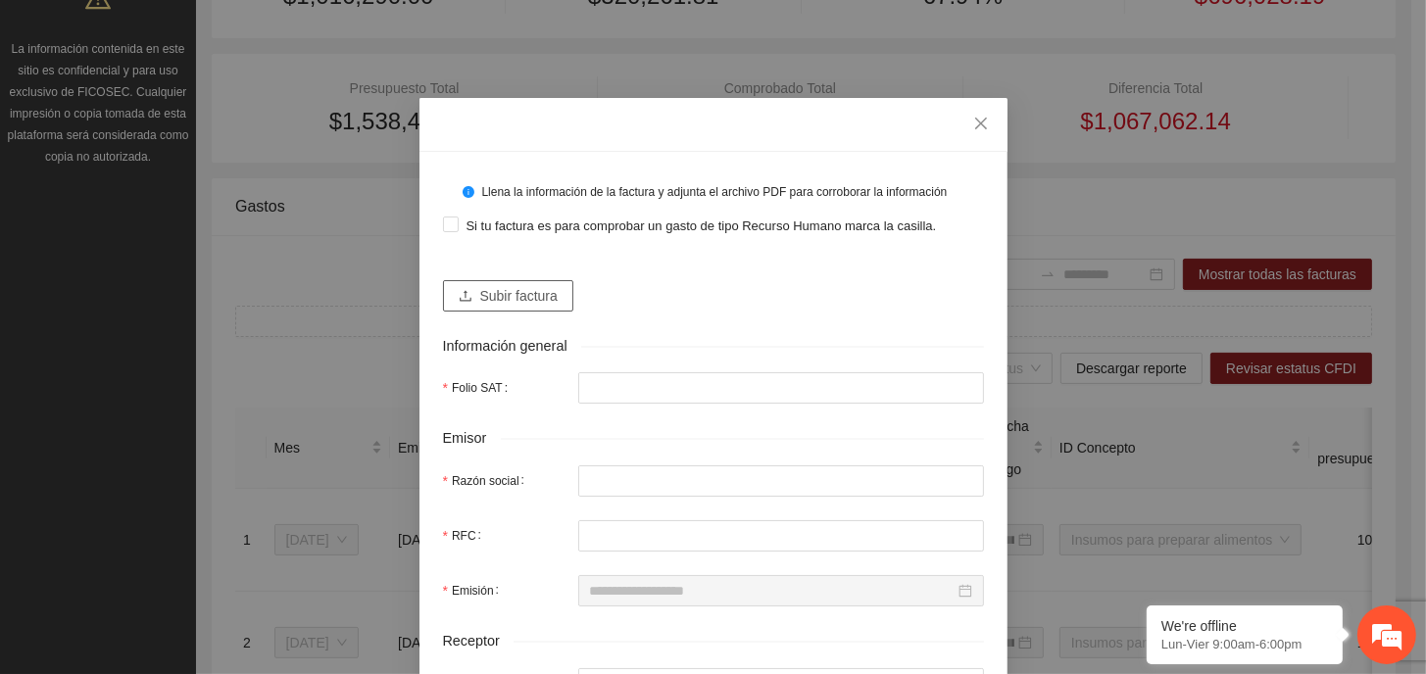
click at [521, 293] on span "Subir factura" at bounding box center [518, 296] width 77 height 22
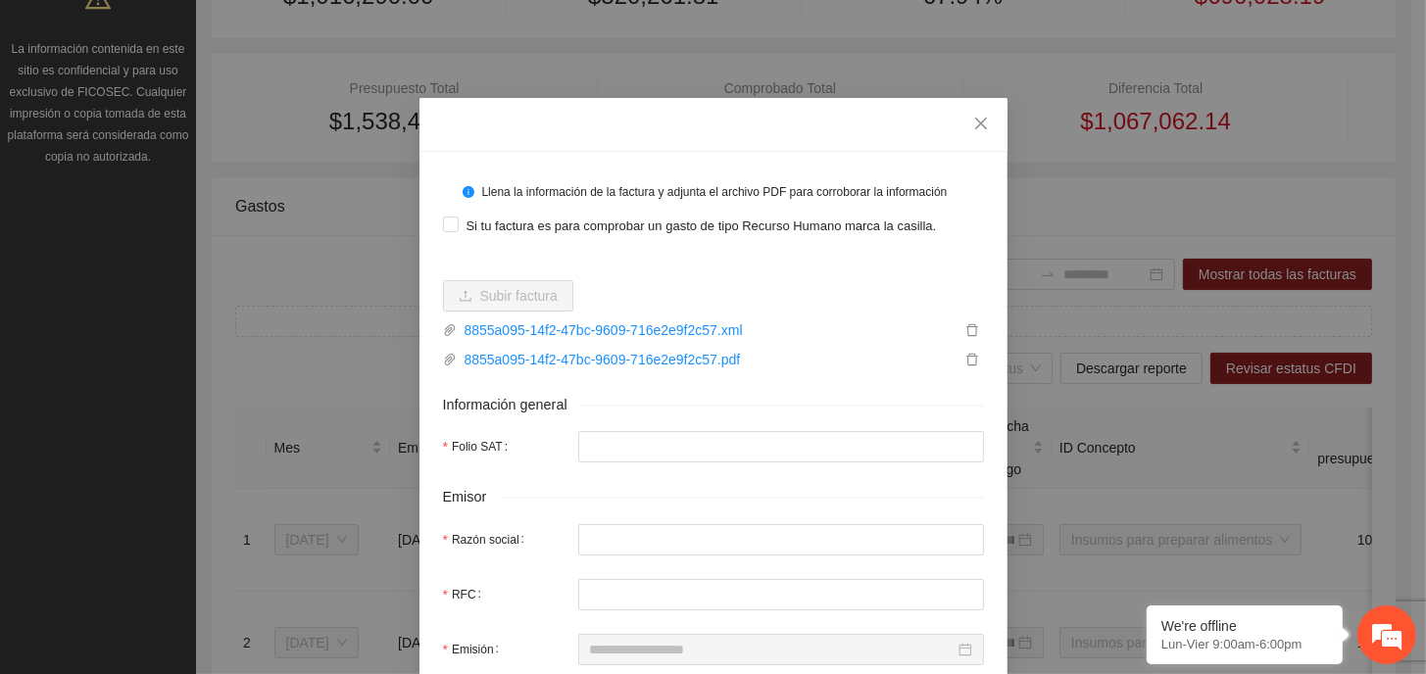
type input "**********"
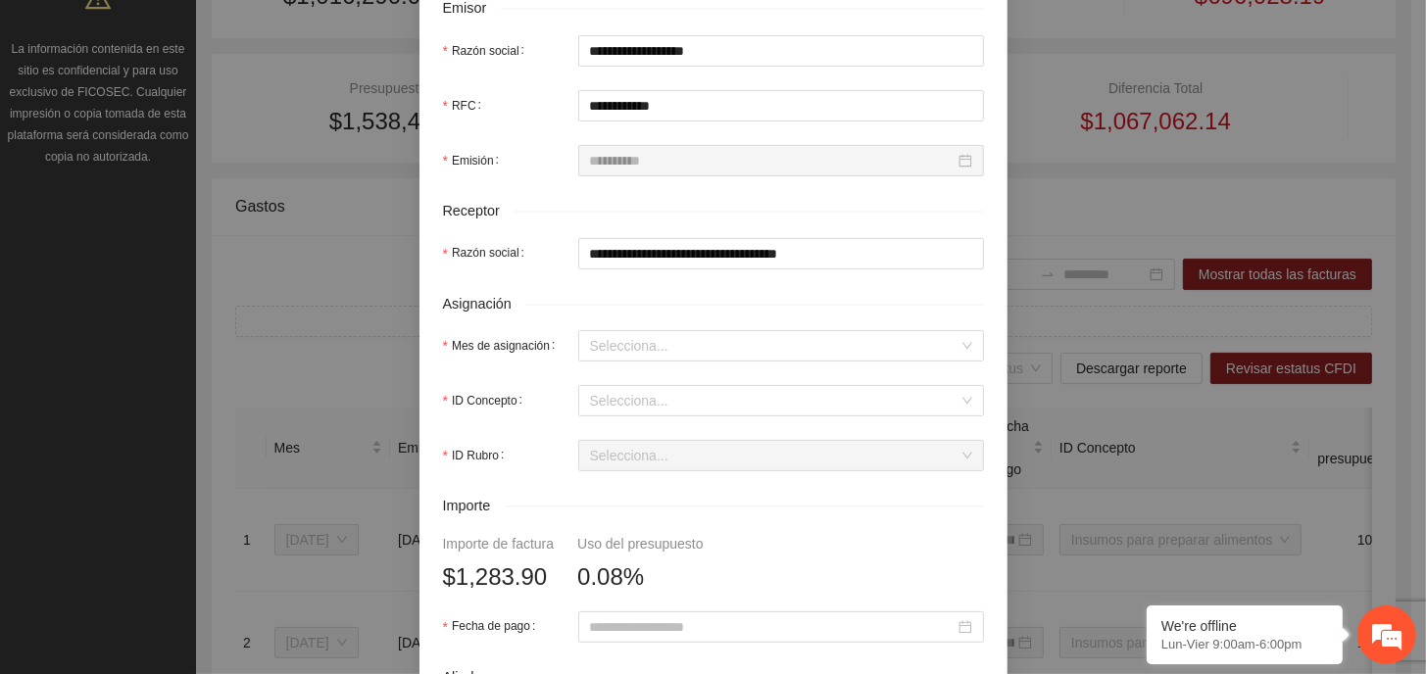
scroll to position [490, 0]
click at [691, 334] on input "Mes de asignación" at bounding box center [774, 344] width 368 height 29
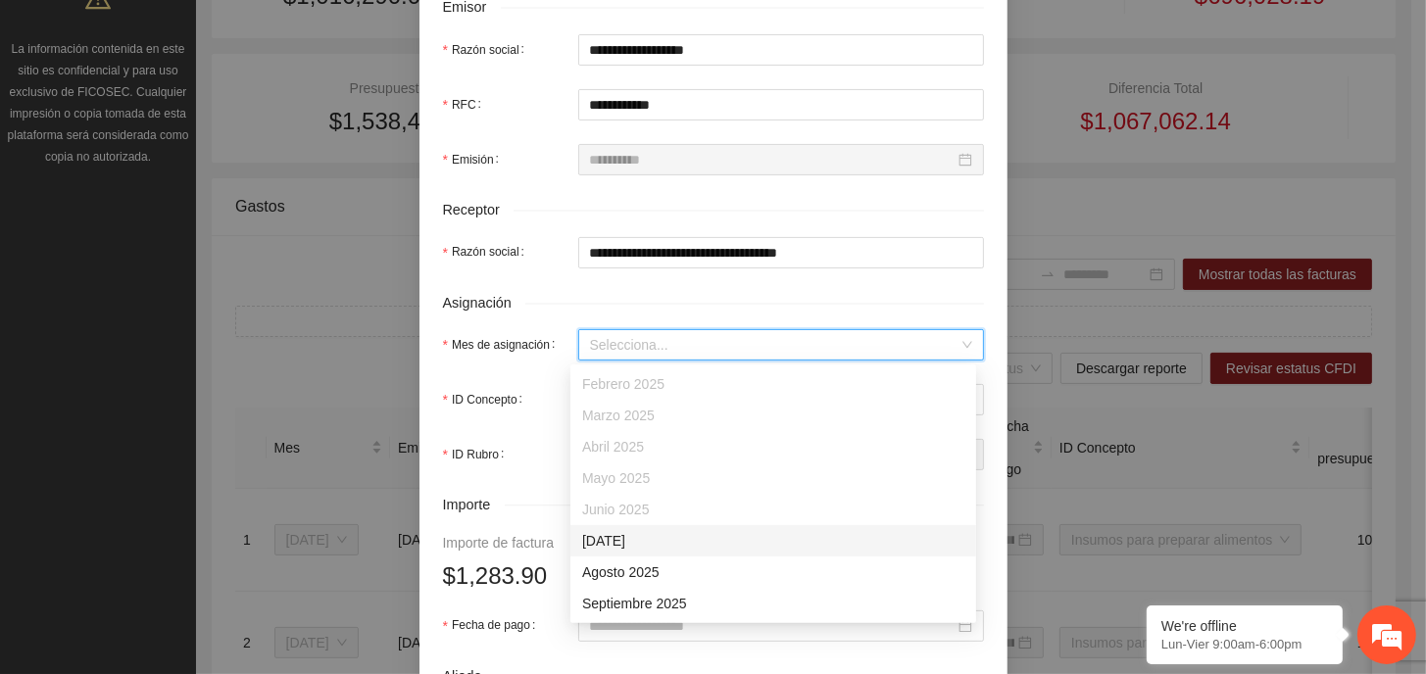
click at [657, 540] on div "[DATE]" at bounding box center [773, 541] width 382 height 22
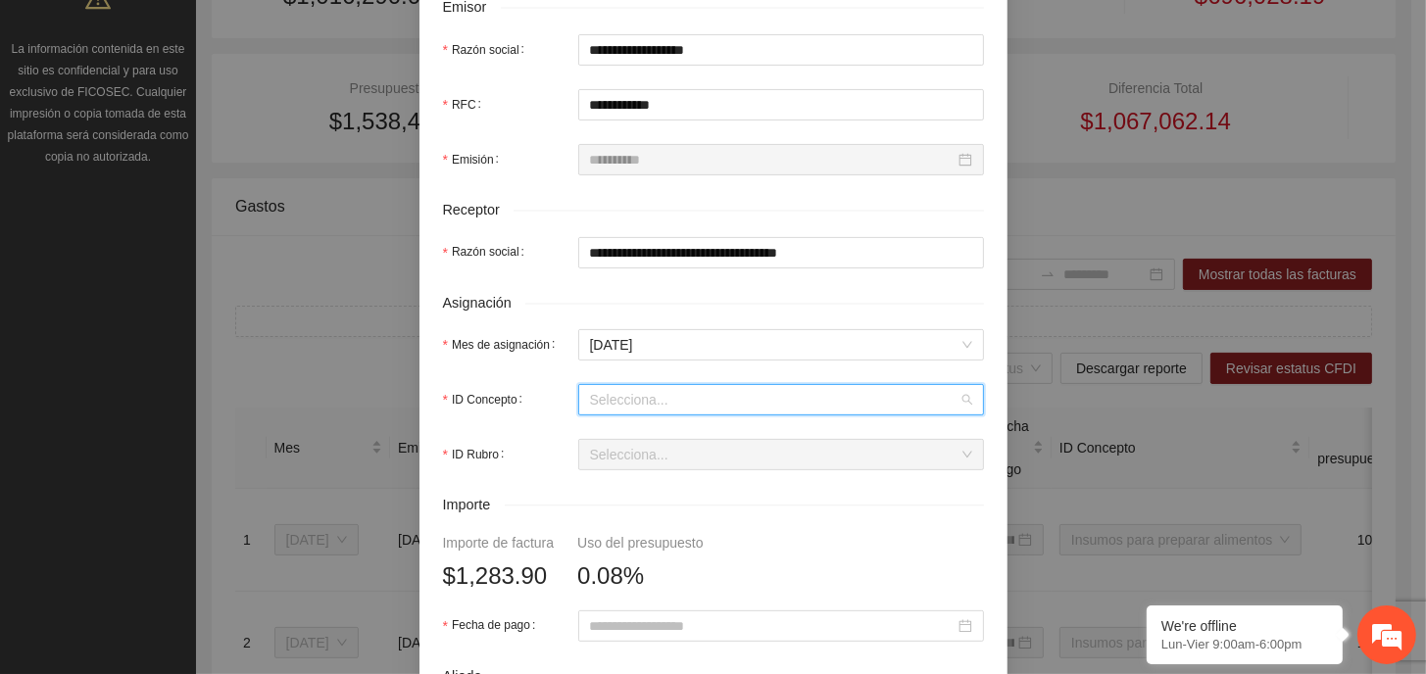
click at [647, 401] on input "ID Concepto" at bounding box center [774, 399] width 368 height 29
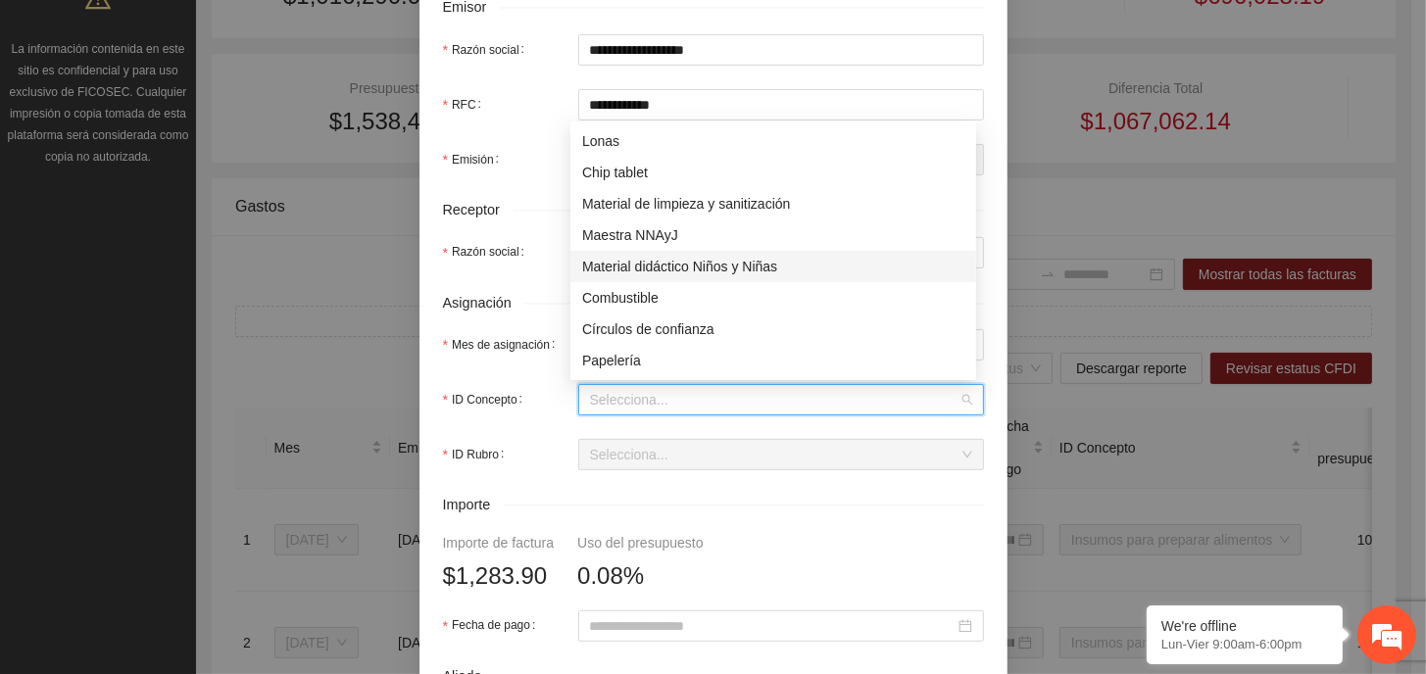
click at [678, 266] on div "Material didáctico Niños y Niñas" at bounding box center [773, 267] width 382 height 22
type input "*"
type input "*******"
type input "*"
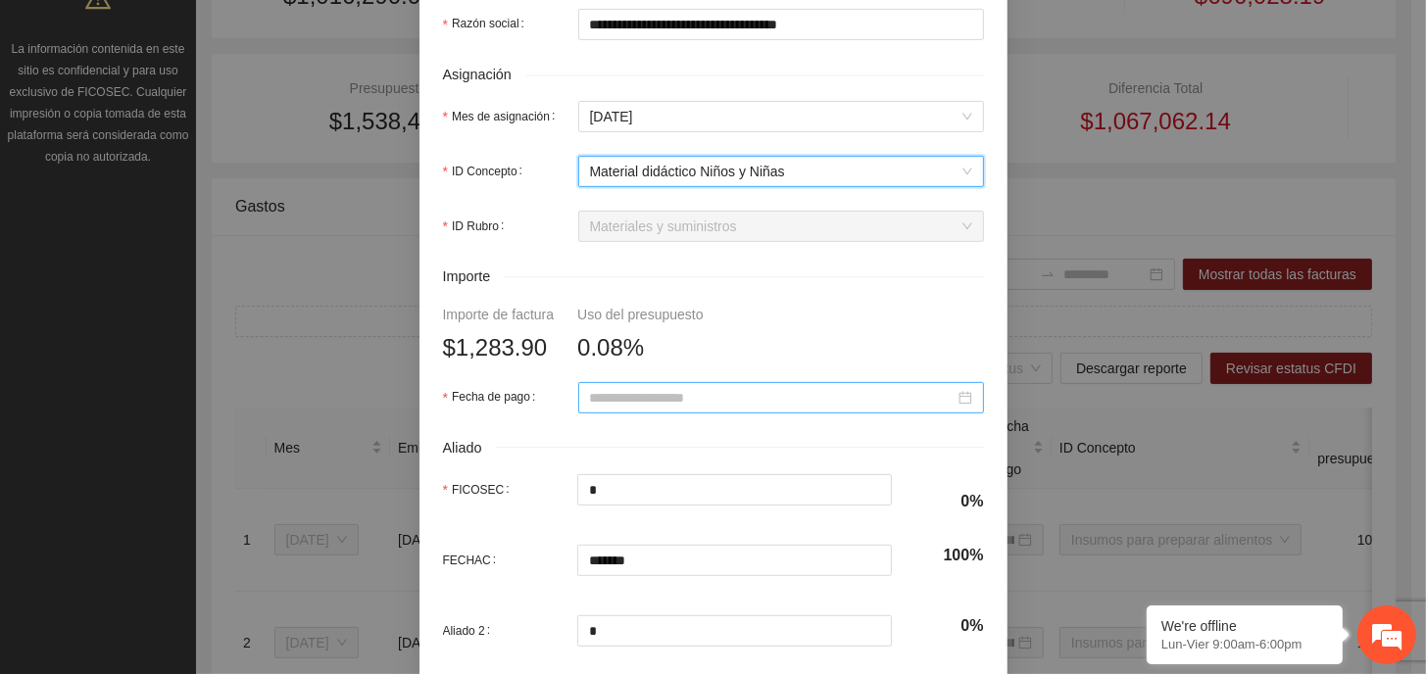
scroll to position [588, 0]
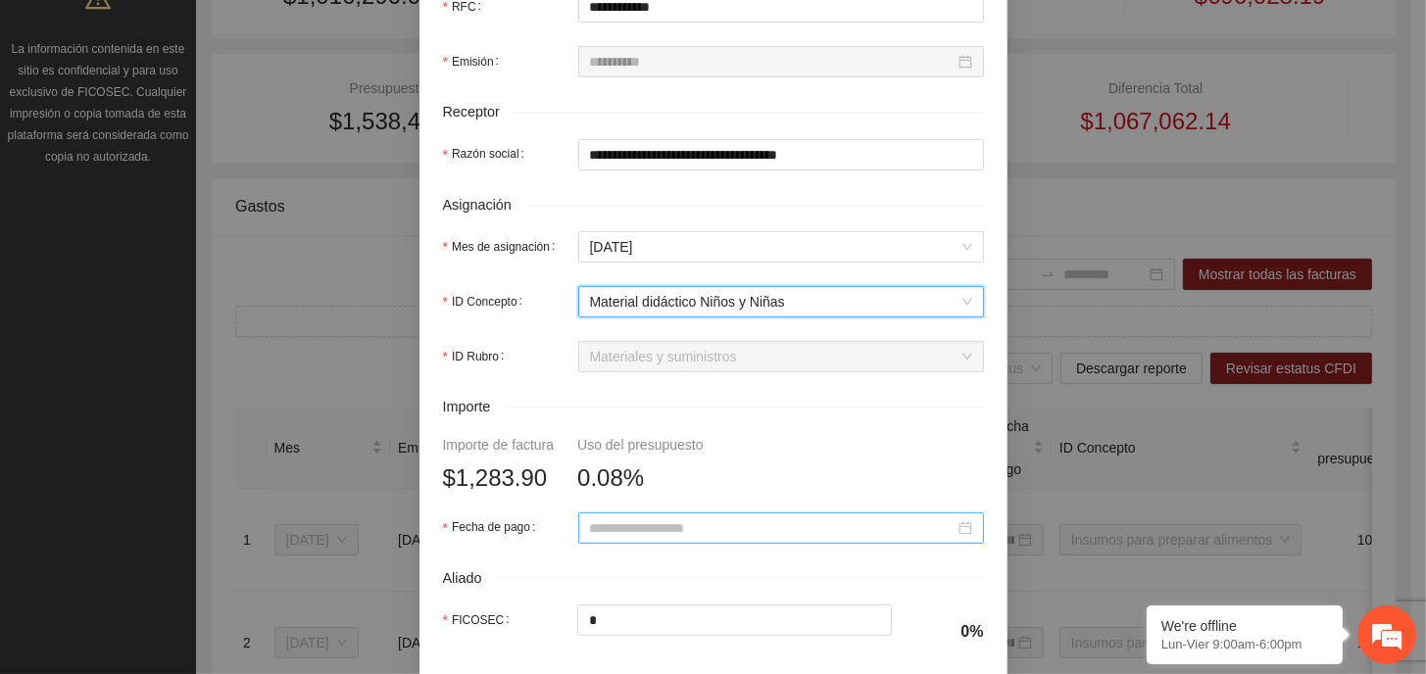
click at [730, 529] on input "Fecha de pago" at bounding box center [772, 528] width 365 height 22
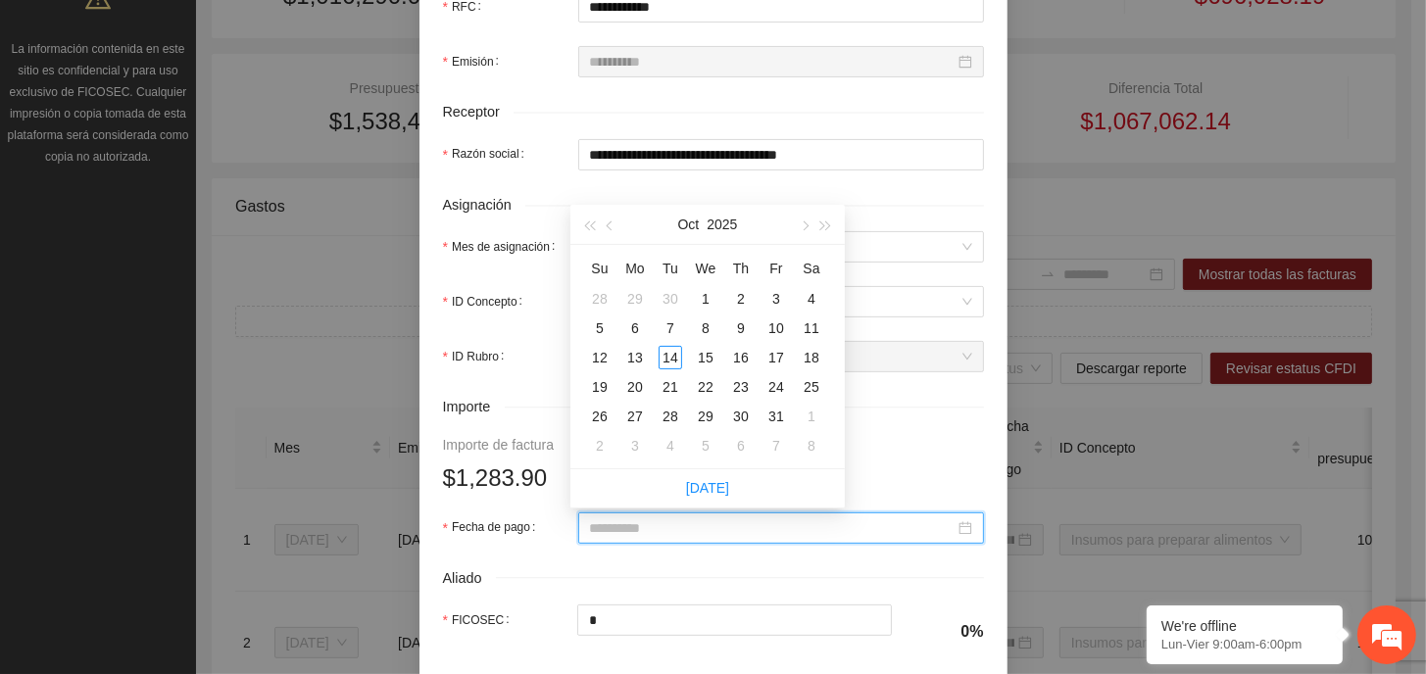
type input "**********"
click at [613, 219] on button "button" at bounding box center [611, 224] width 22 height 39
type input "**********"
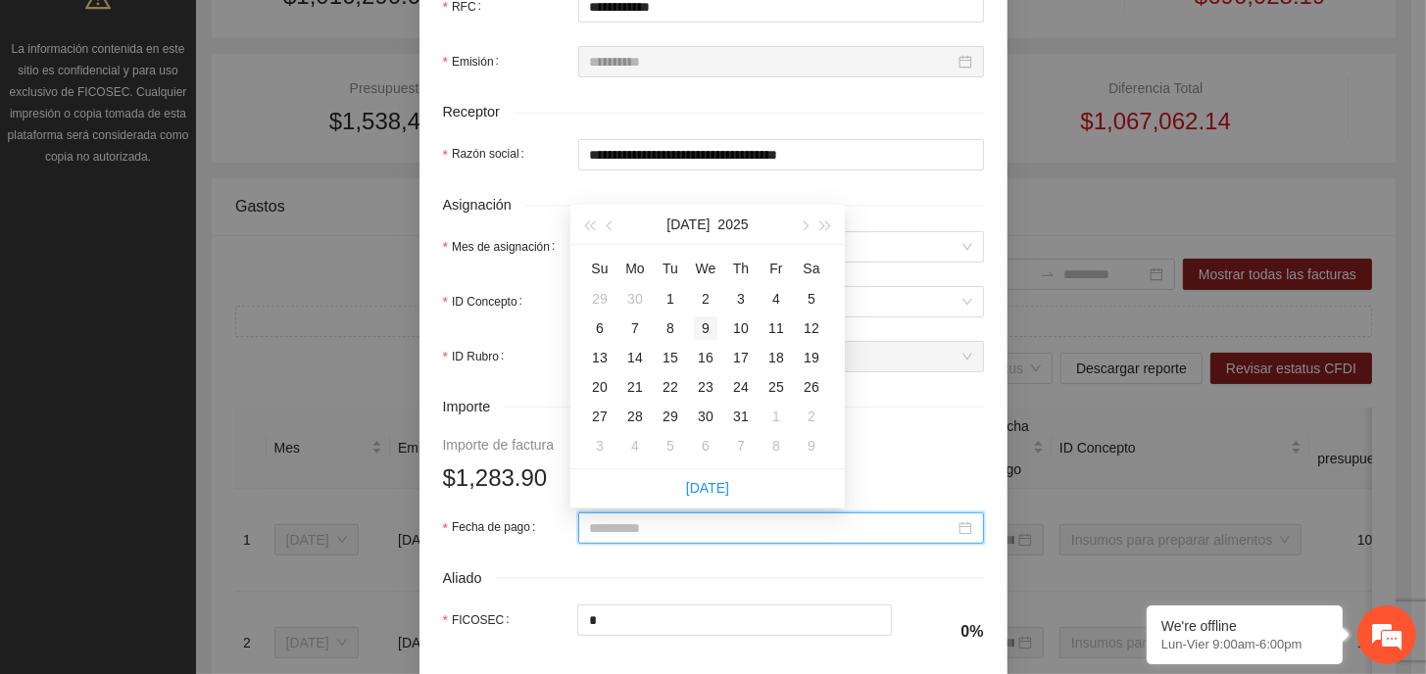
click at [702, 320] on div "9" at bounding box center [706, 328] width 24 height 24
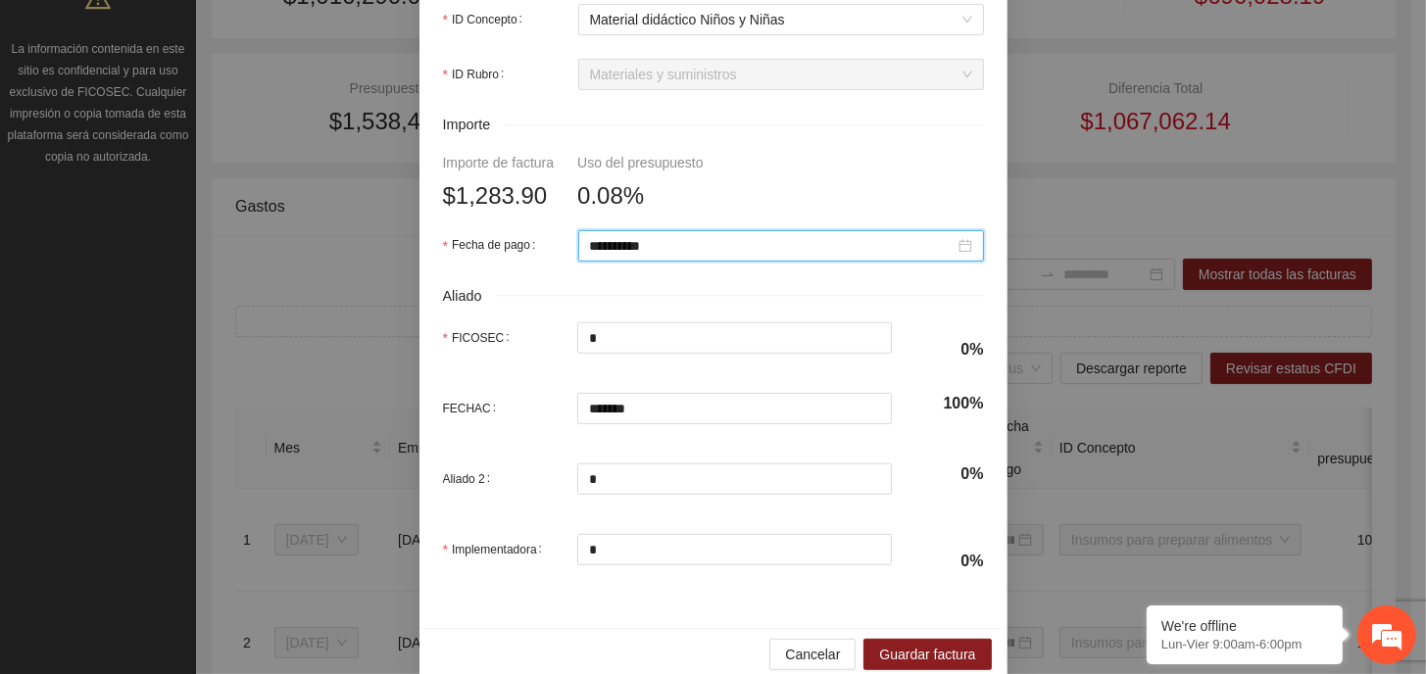
scroll to position [882, 0]
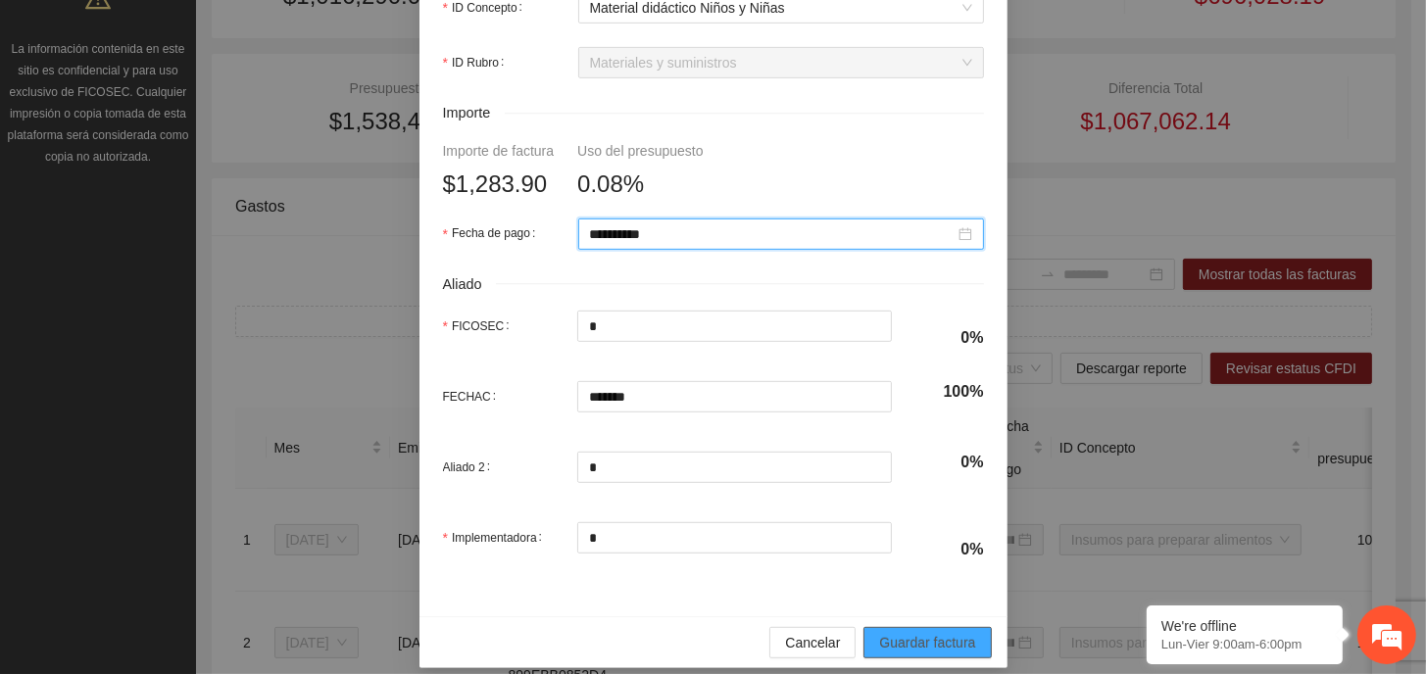
click at [943, 650] on span "Guardar factura" at bounding box center [927, 643] width 96 height 22
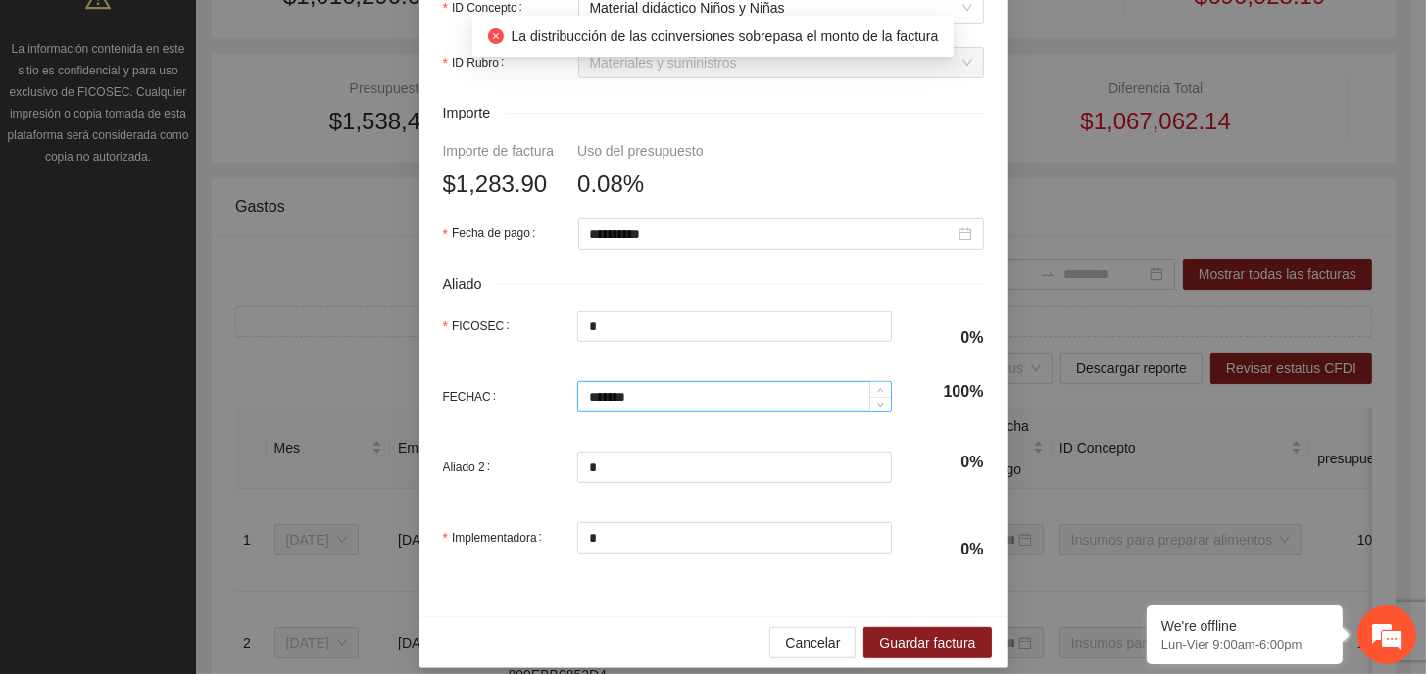
click at [663, 403] on input "*******" at bounding box center [734, 396] width 313 height 29
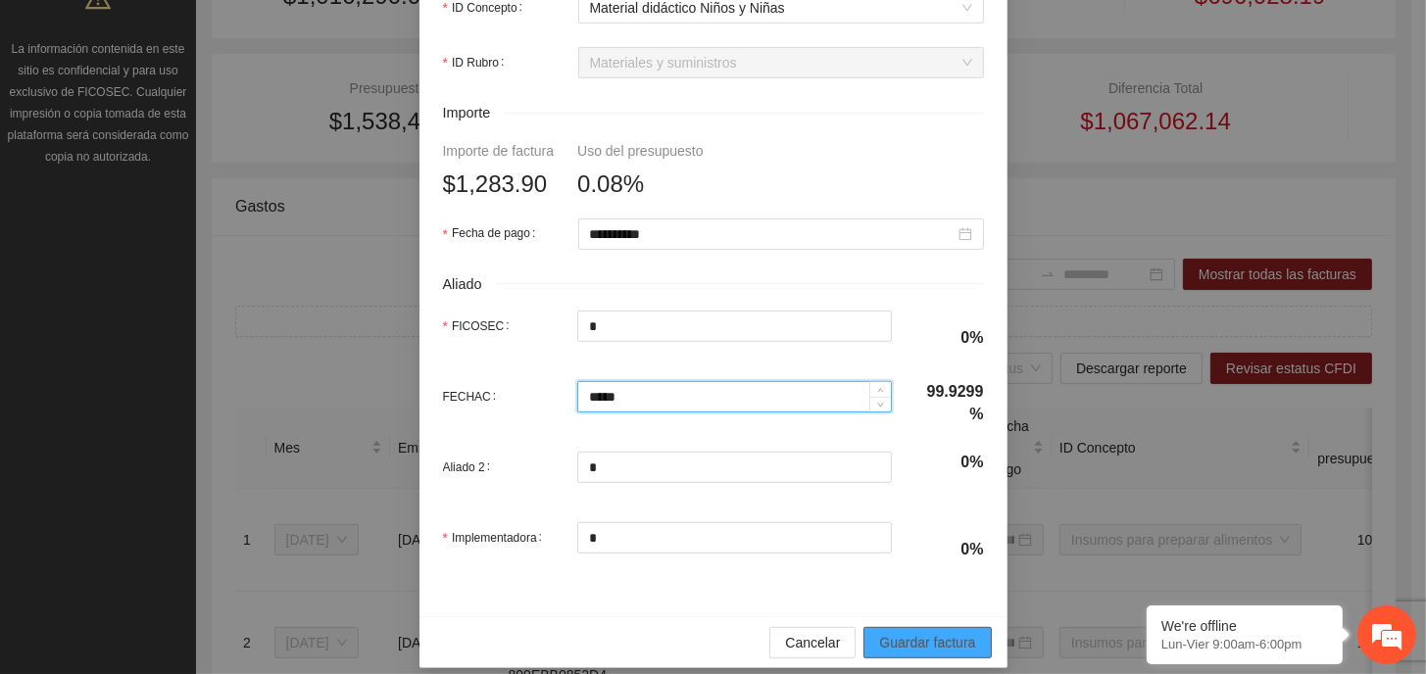
type input "*****"
click at [940, 643] on span "Guardar factura" at bounding box center [927, 643] width 96 height 22
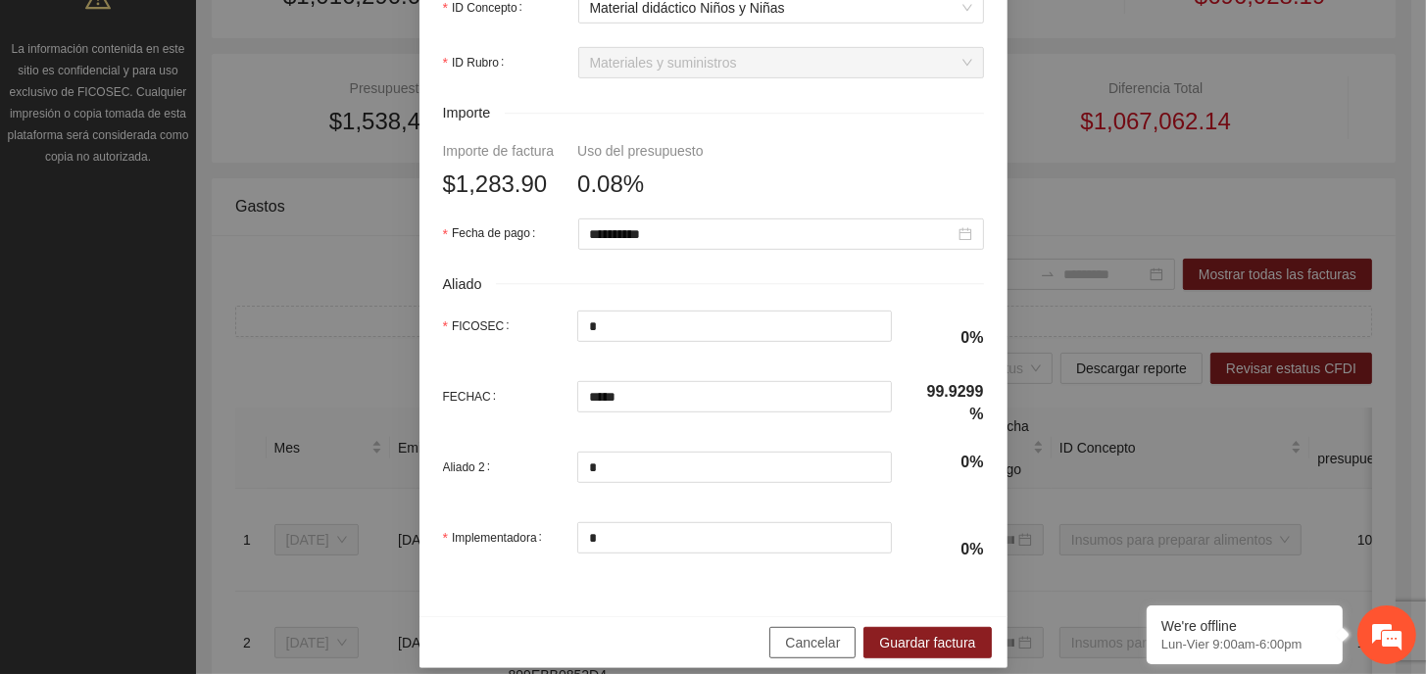
click at [836, 645] on button "Cancelar" at bounding box center [812, 642] width 86 height 31
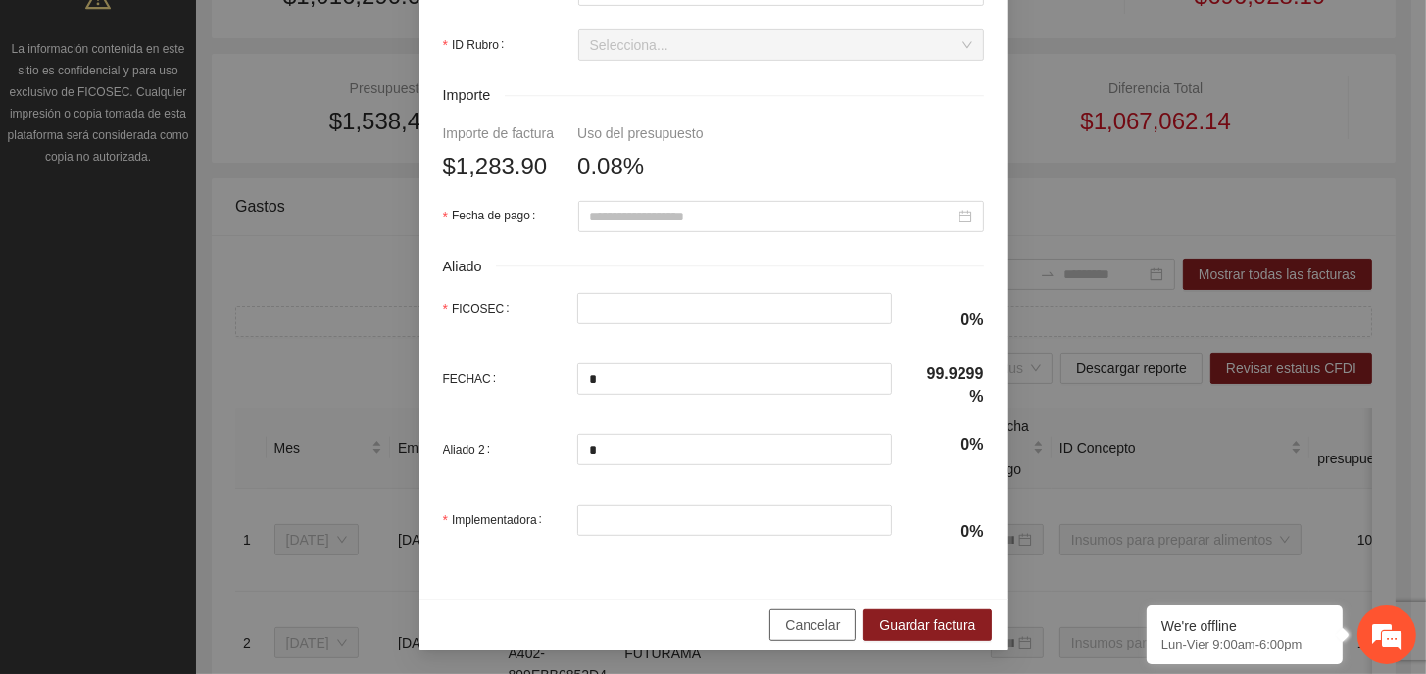
scroll to position [742, 0]
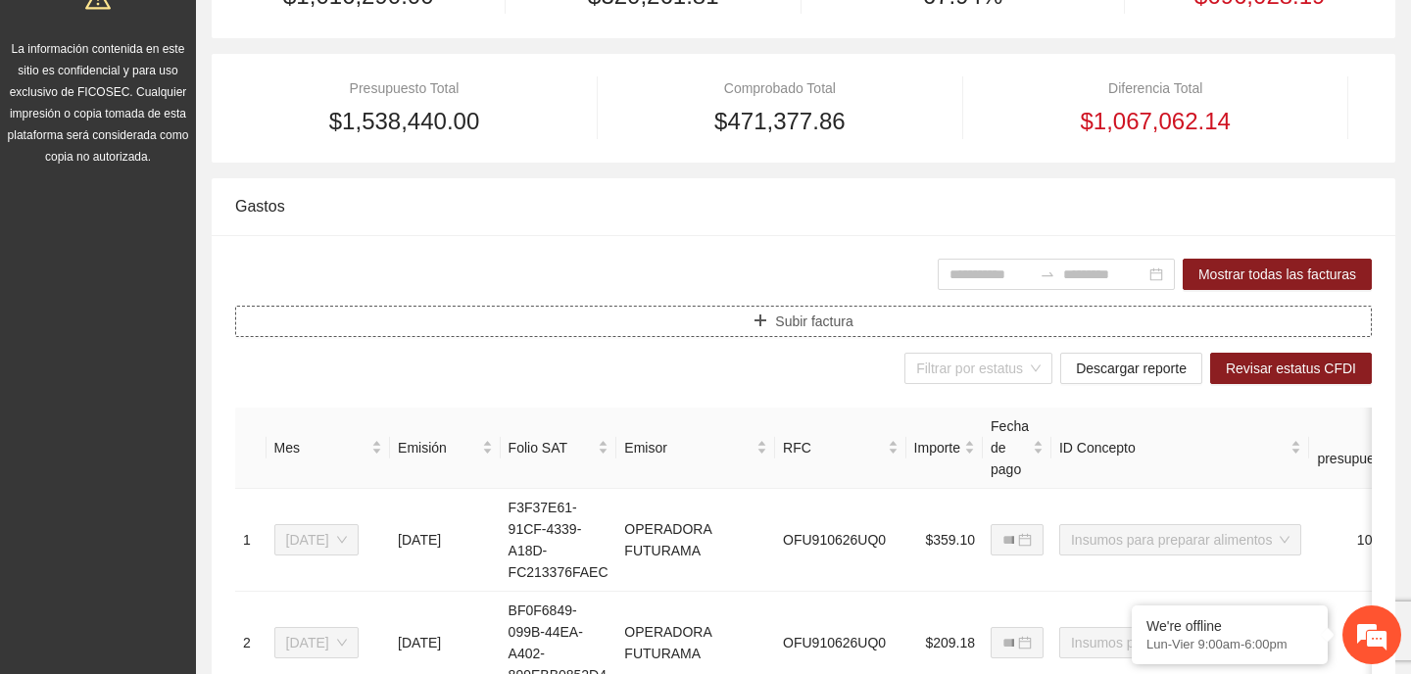
click at [822, 312] on span "Subir factura" at bounding box center [813, 322] width 77 height 22
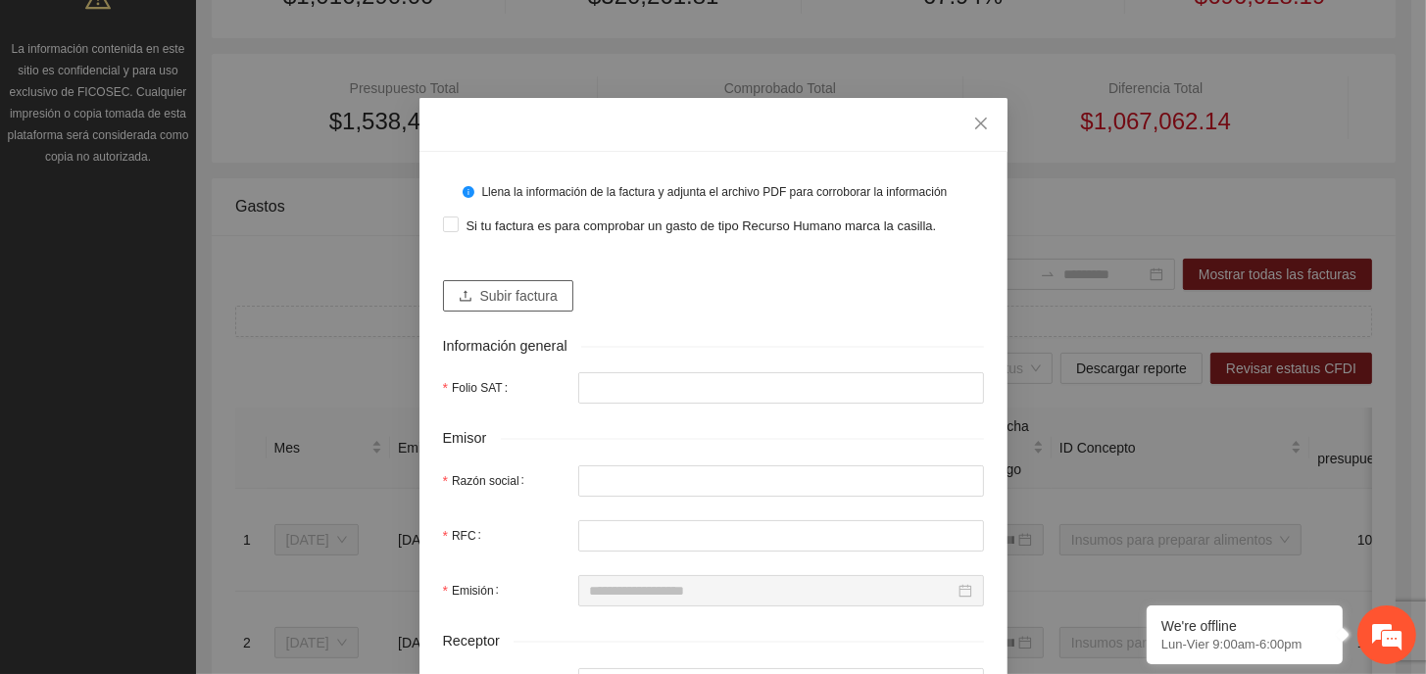
click at [506, 293] on span "Subir factura" at bounding box center [518, 296] width 77 height 22
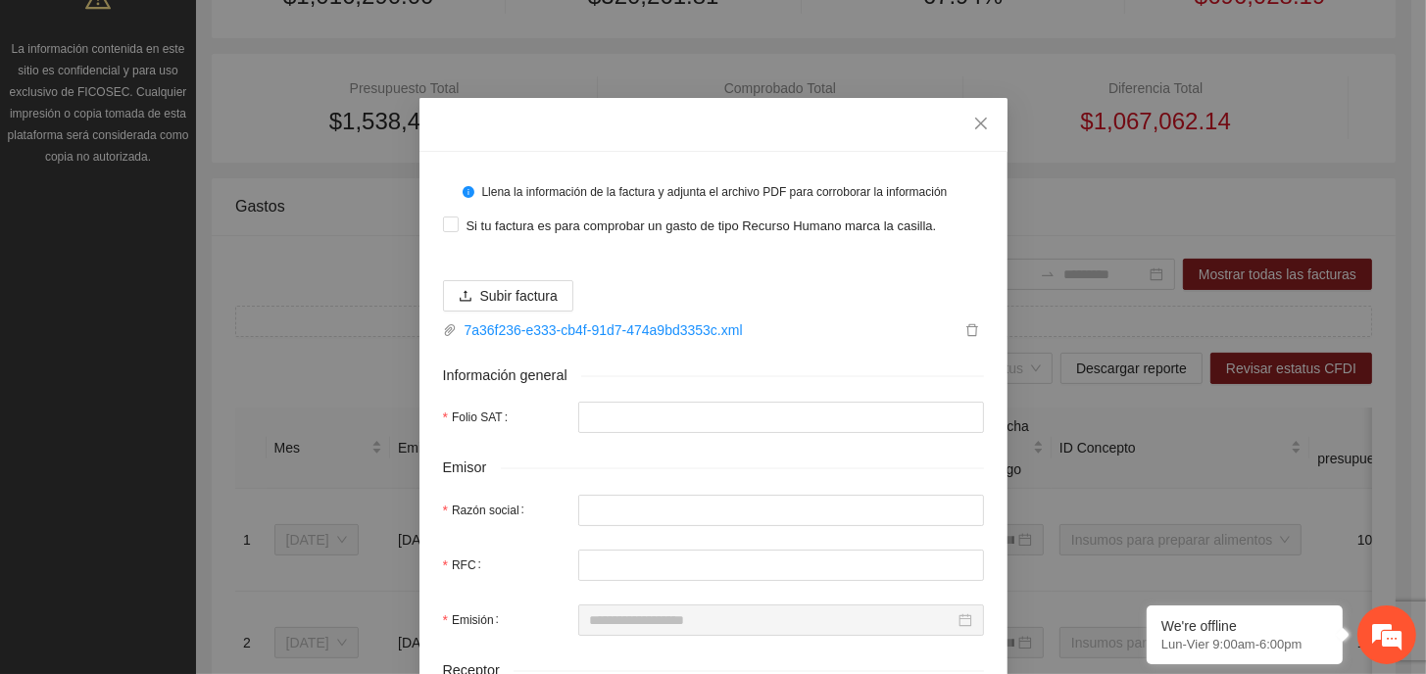
type input "**********"
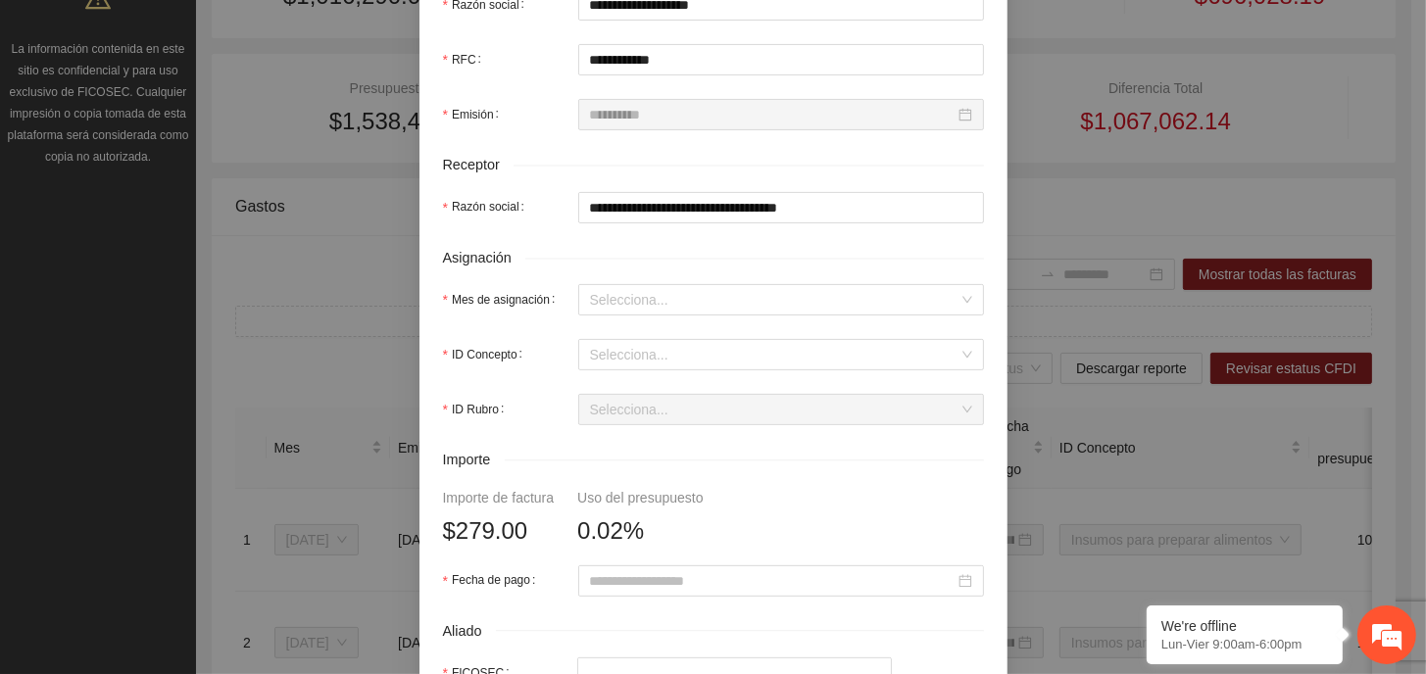
scroll to position [588, 0]
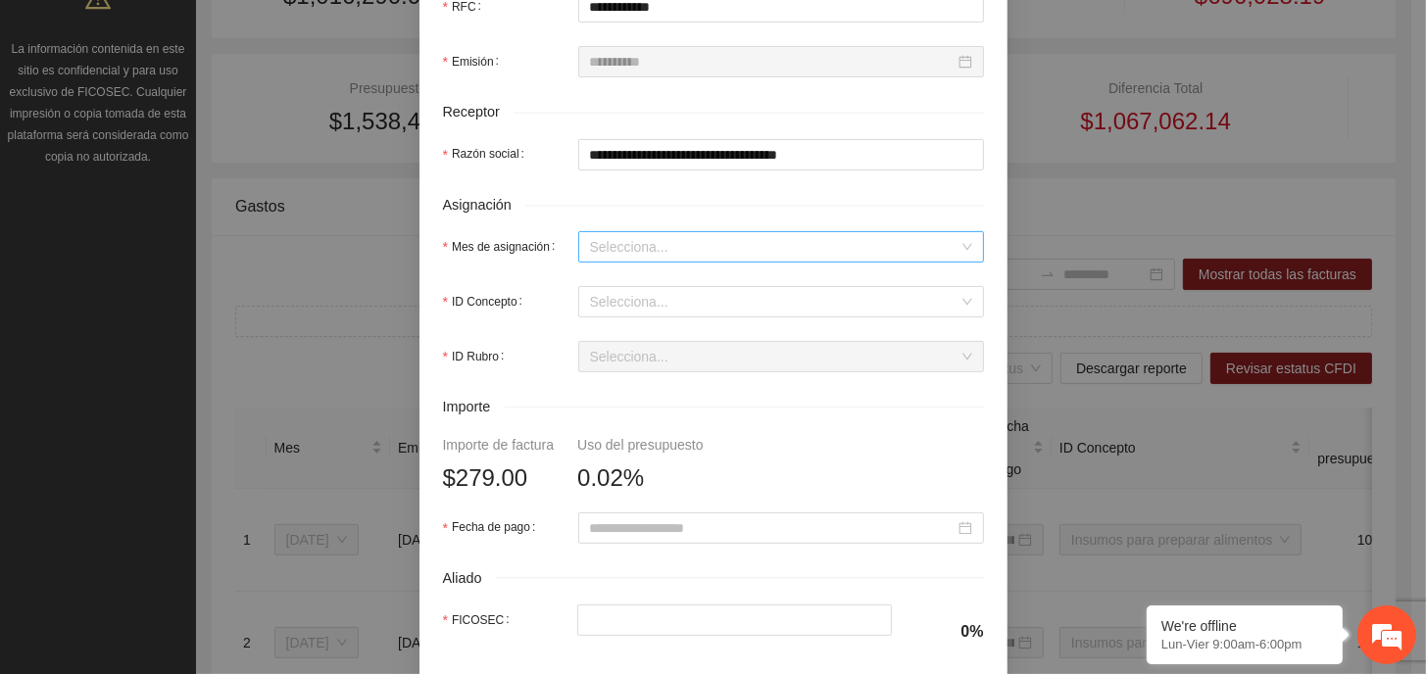
click at [720, 252] on input "Mes de asignación" at bounding box center [774, 246] width 368 height 29
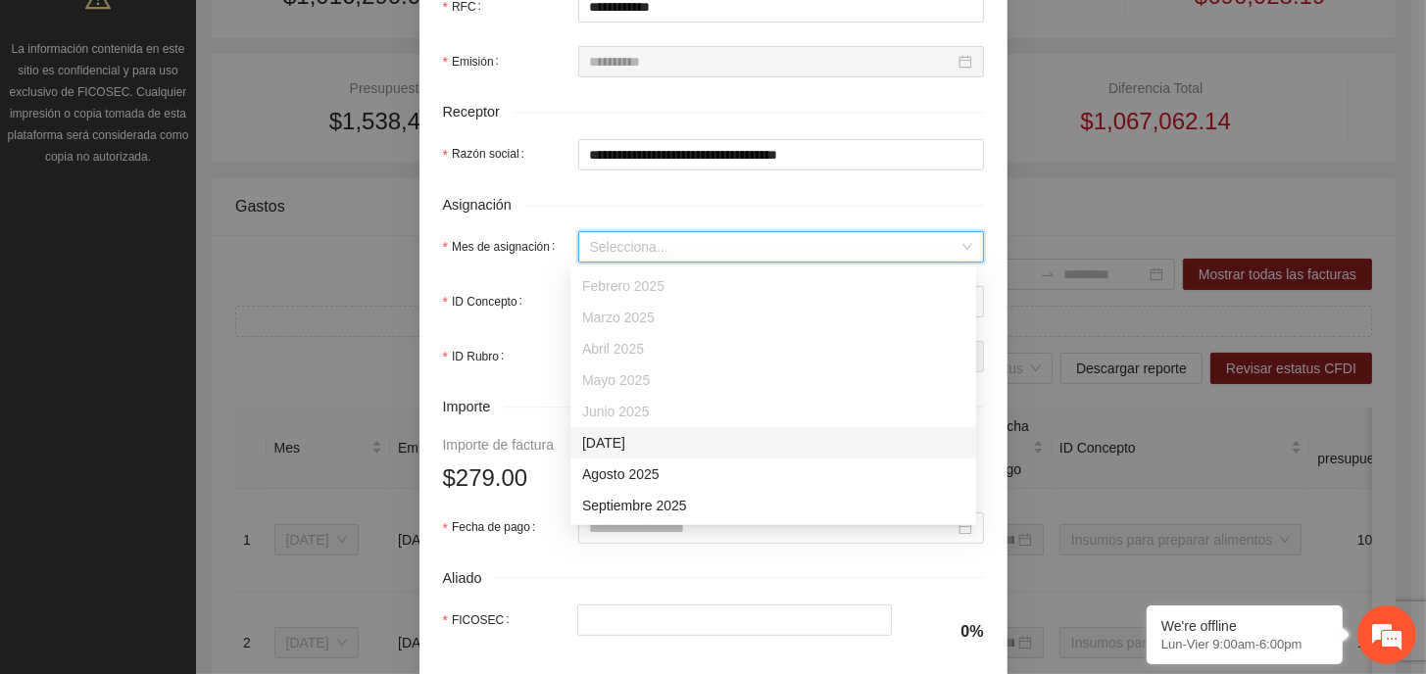
click at [657, 447] on div "[DATE]" at bounding box center [773, 443] width 382 height 22
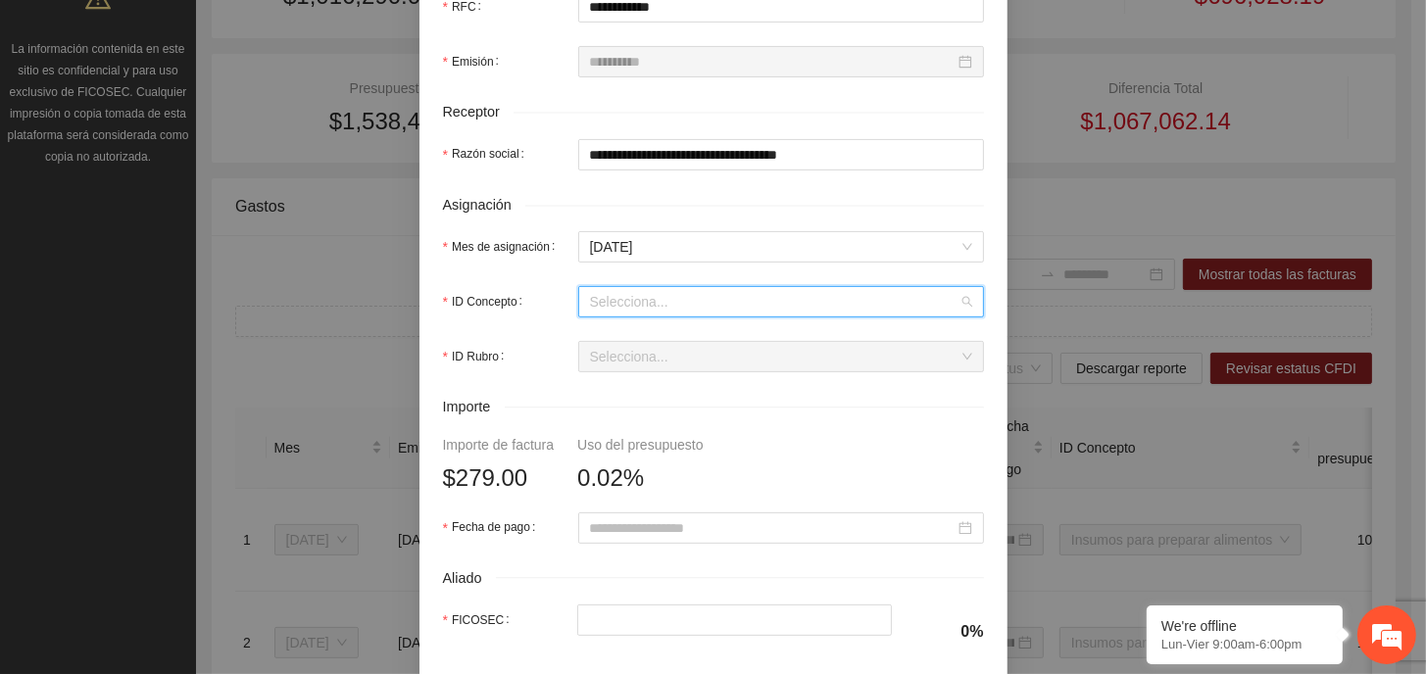
click at [628, 303] on input "ID Concepto" at bounding box center [774, 301] width 368 height 29
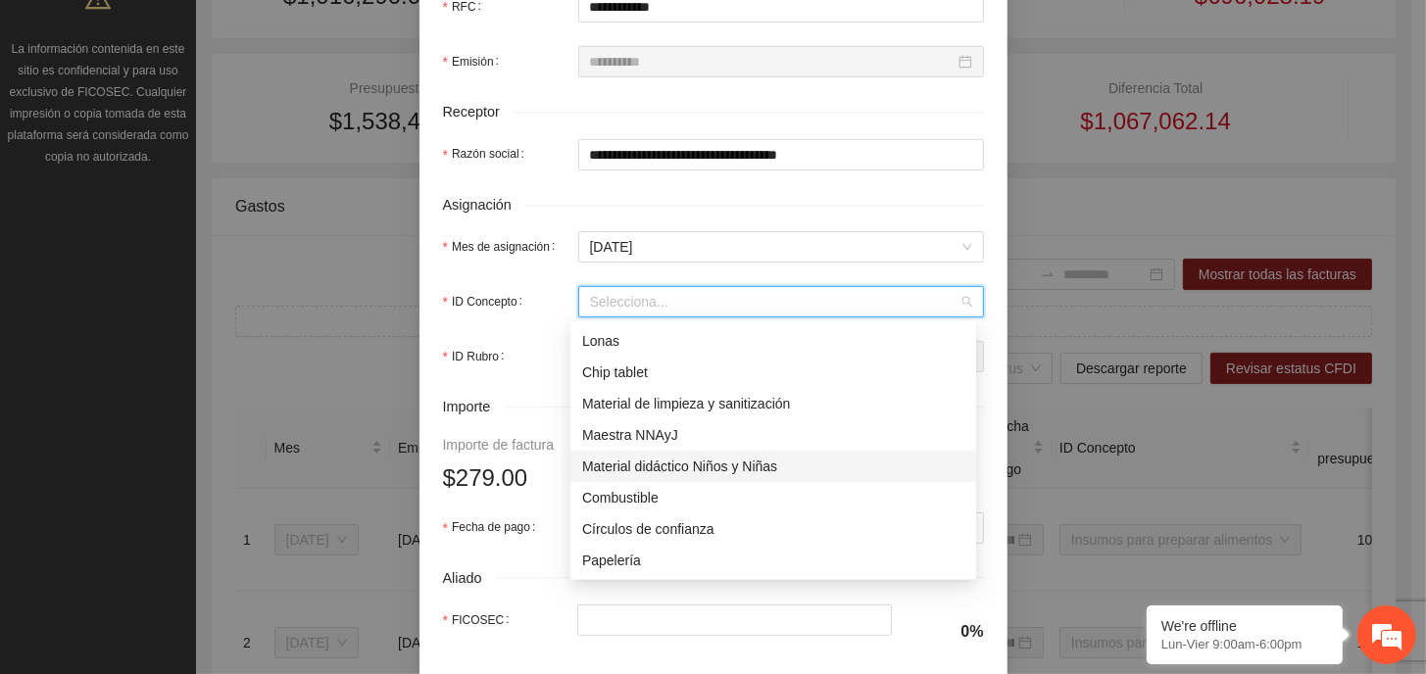
click at [702, 468] on div "Material didáctico Niños y Niñas" at bounding box center [773, 467] width 382 height 22
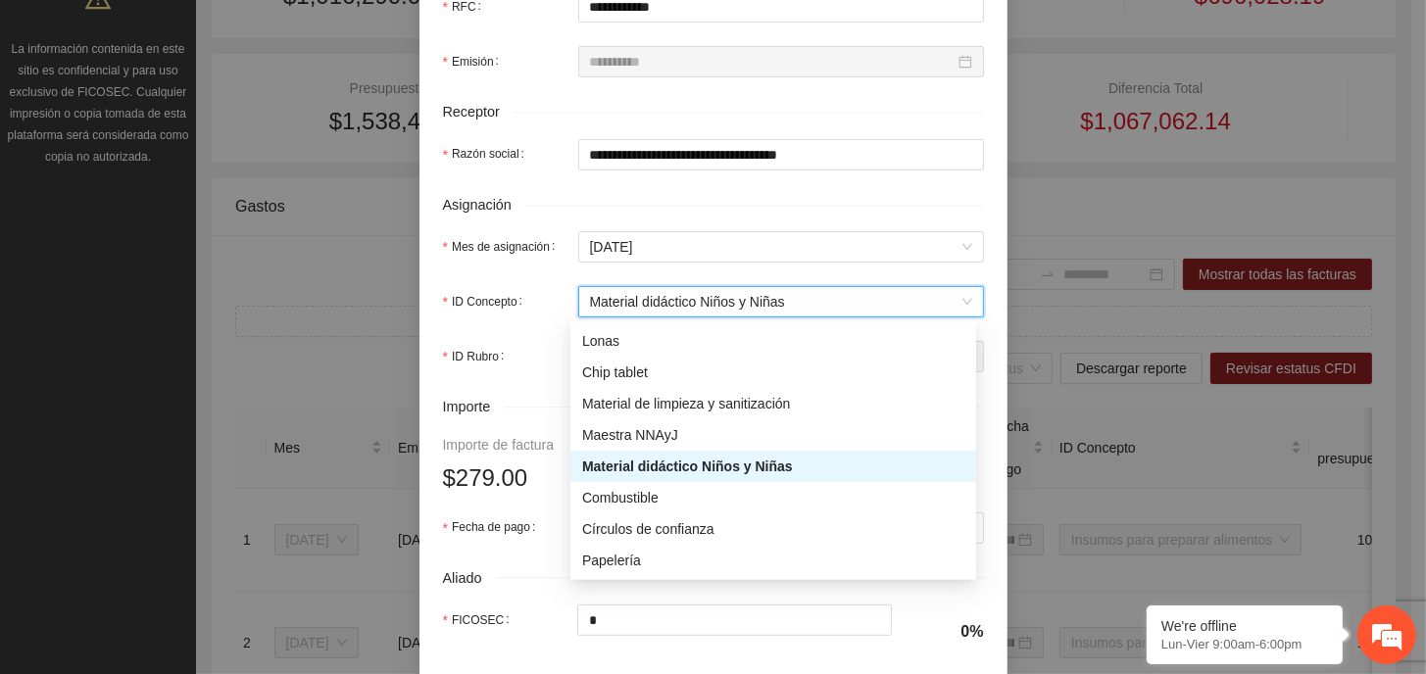
type input "*"
type input "***"
type input "*"
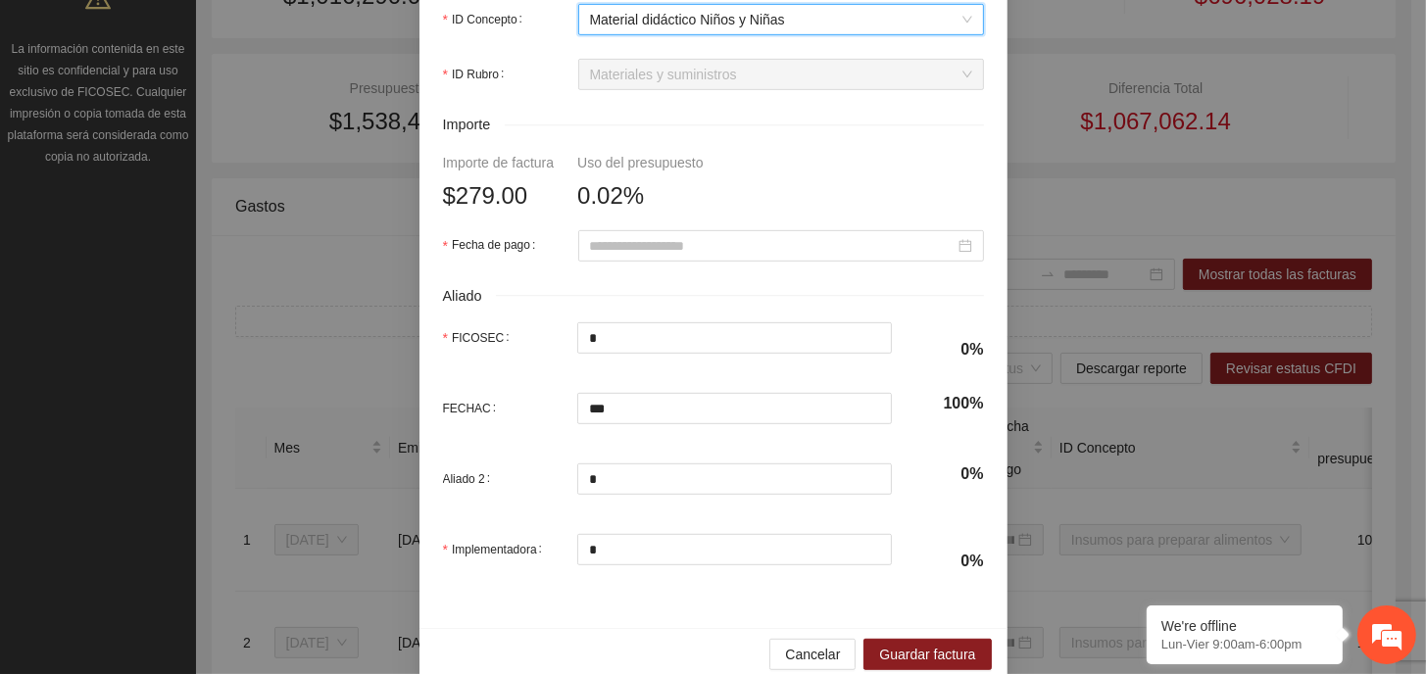
scroll to position [899, 0]
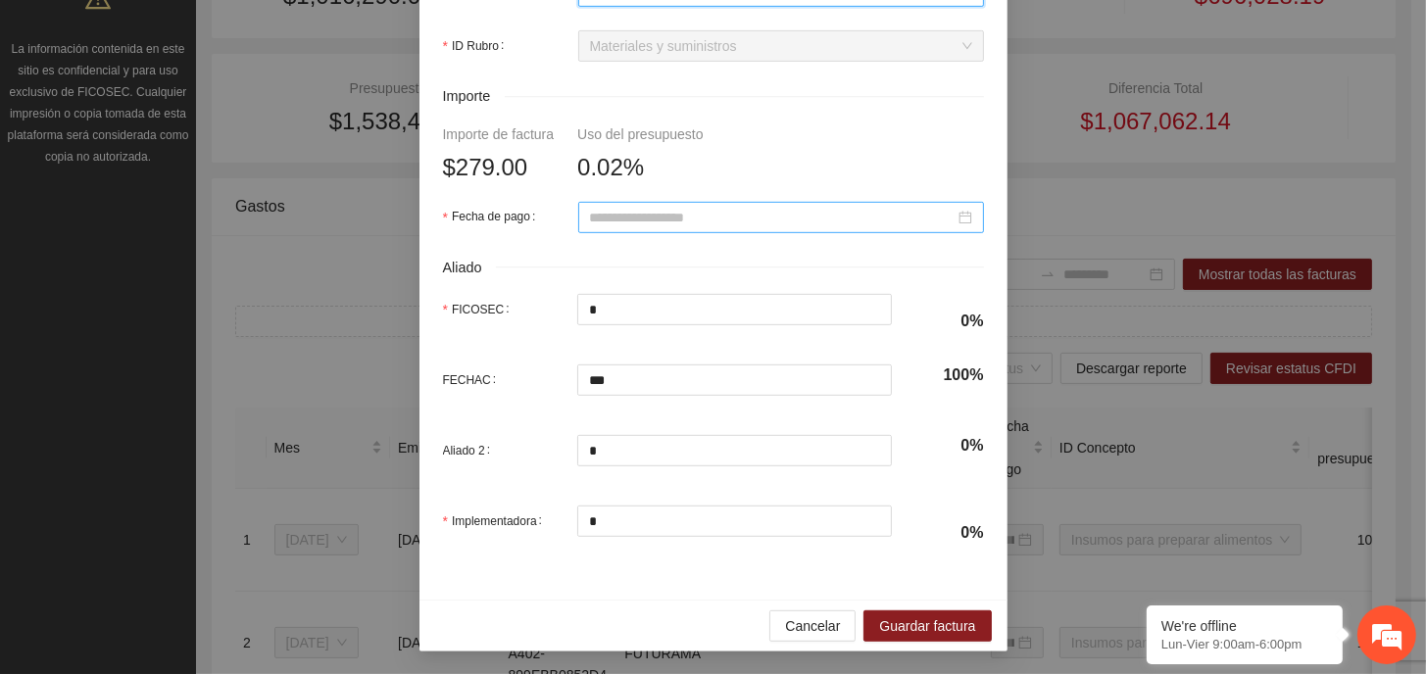
click at [705, 223] on input "Fecha de pago" at bounding box center [772, 218] width 365 height 22
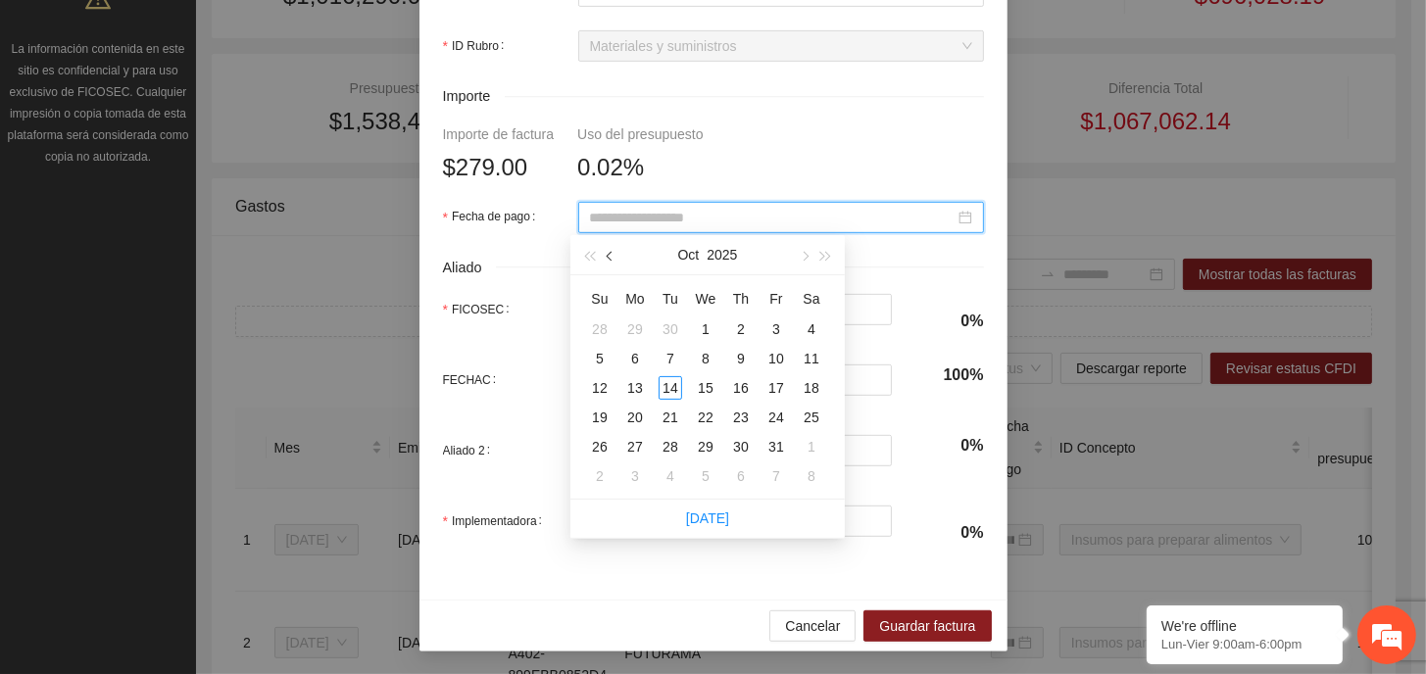
click at [610, 259] on span "button" at bounding box center [612, 257] width 10 height 10
type input "**********"
click at [667, 356] on div "8" at bounding box center [670, 359] width 24 height 24
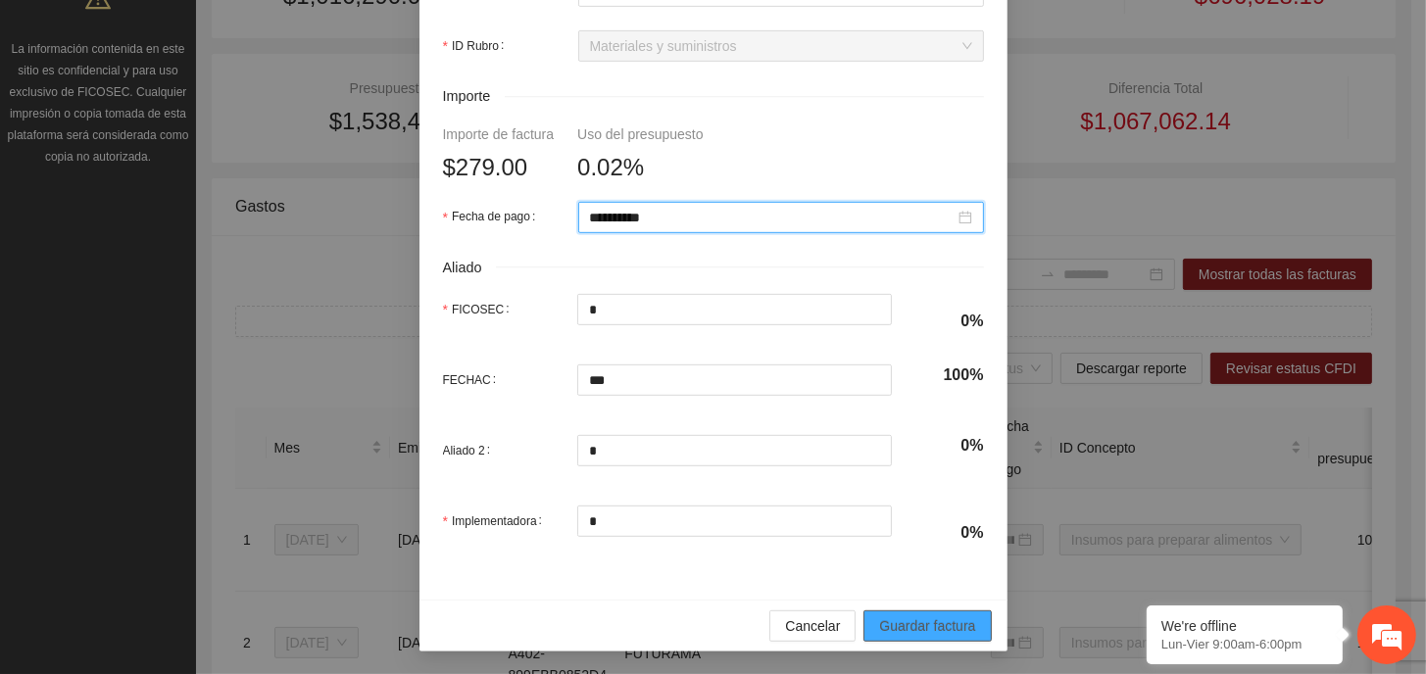
click at [945, 626] on span "Guardar factura" at bounding box center [927, 626] width 96 height 22
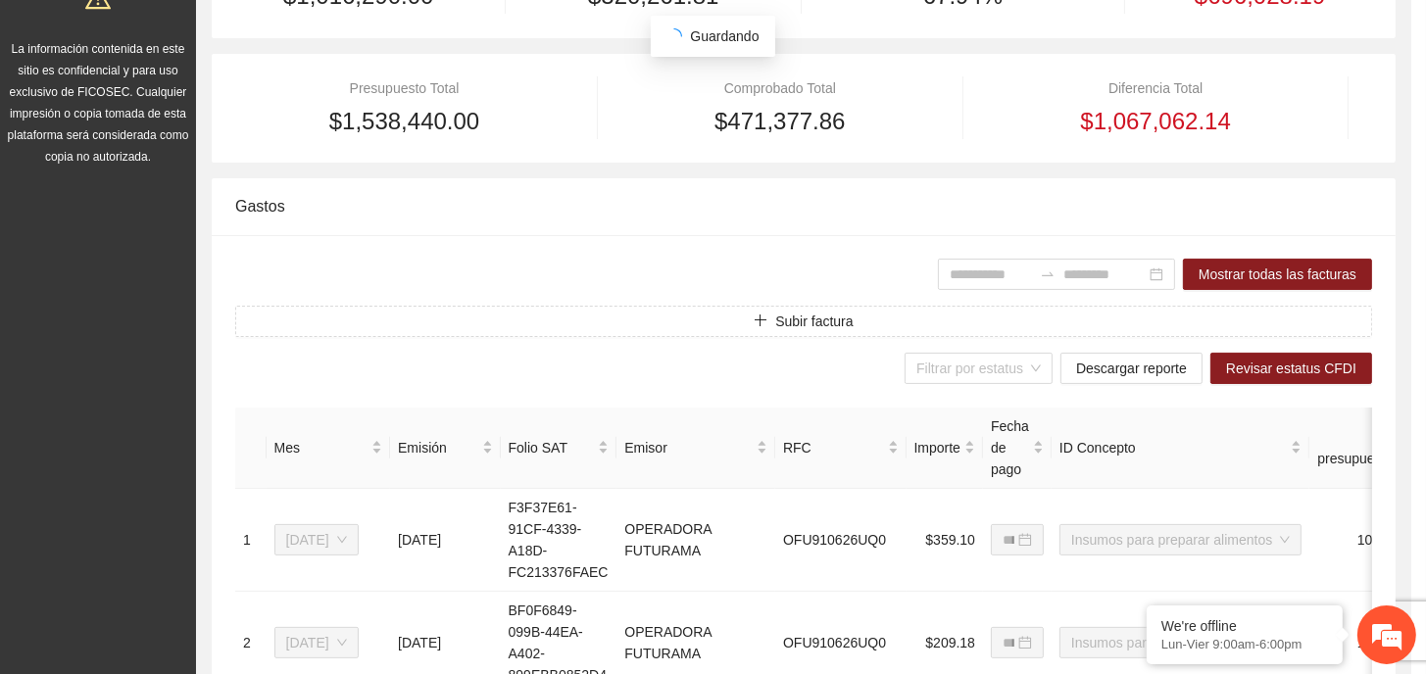
scroll to position [742, 0]
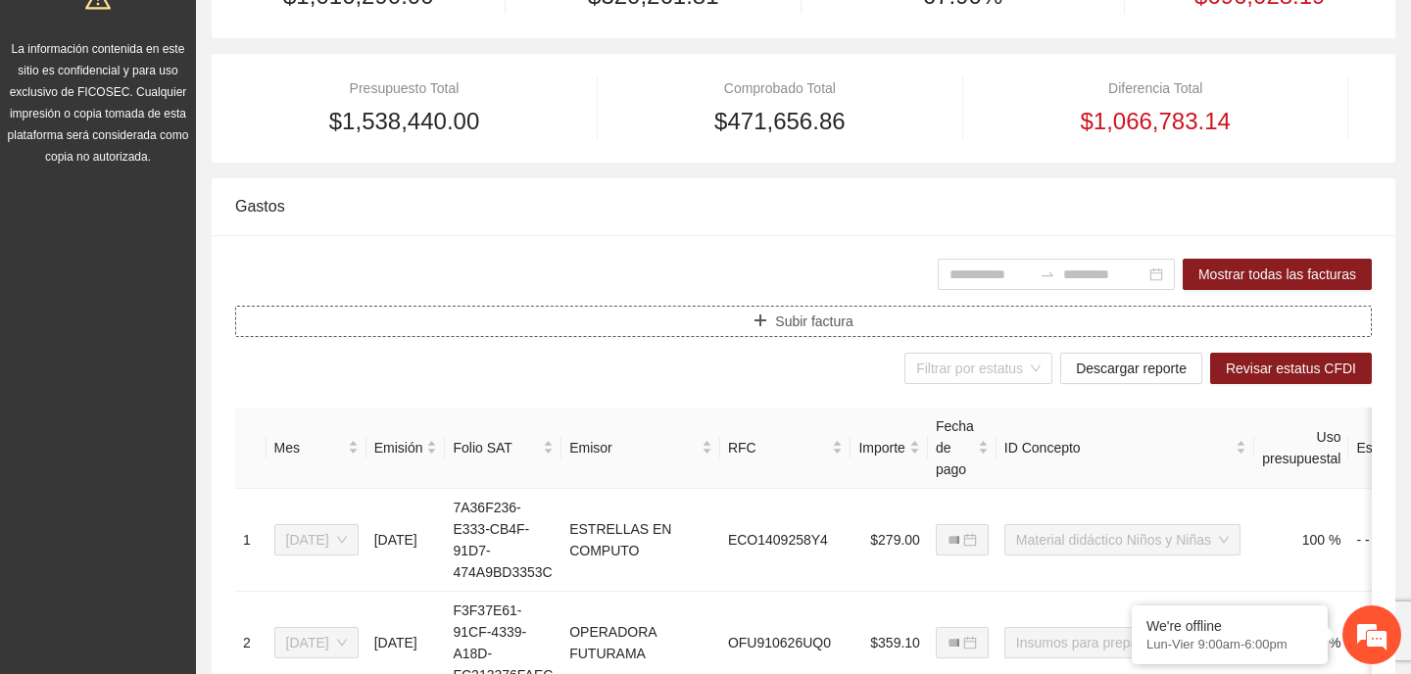
click at [724, 310] on button "Subir factura" at bounding box center [803, 321] width 1137 height 31
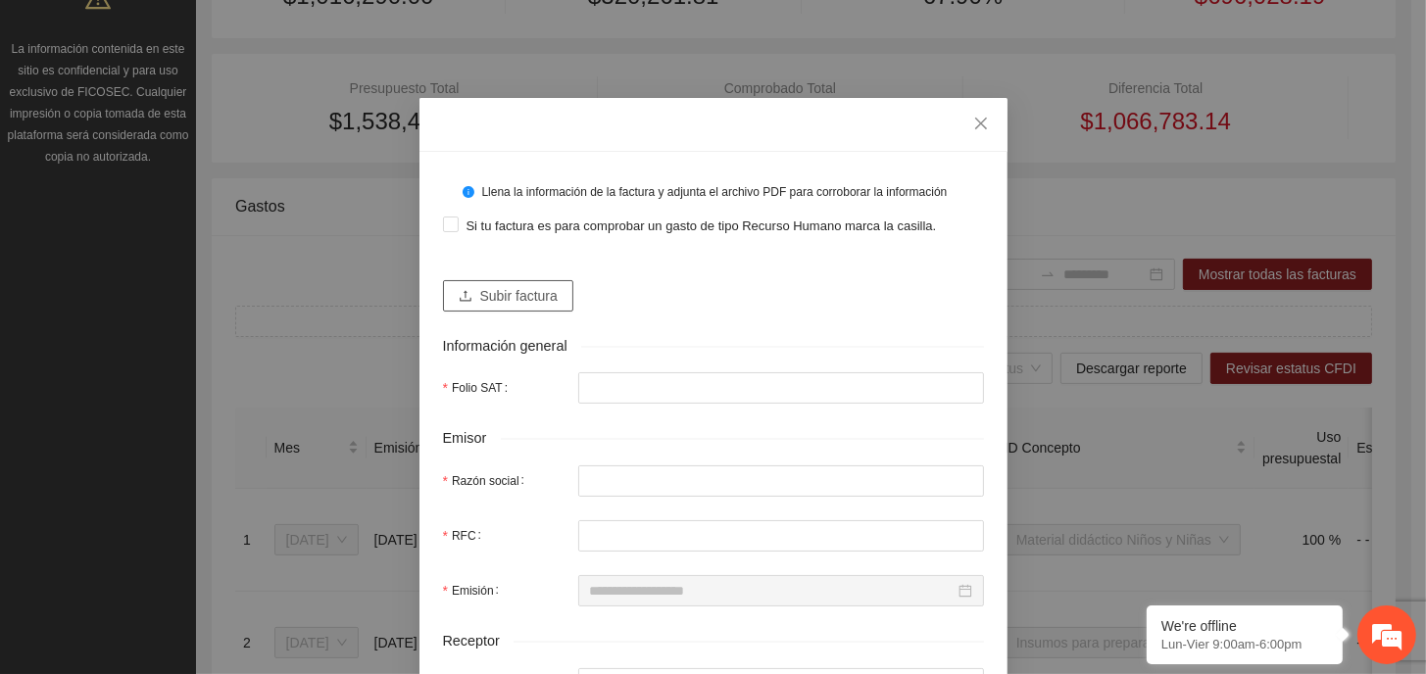
click at [533, 300] on span "Subir factura" at bounding box center [518, 296] width 77 height 22
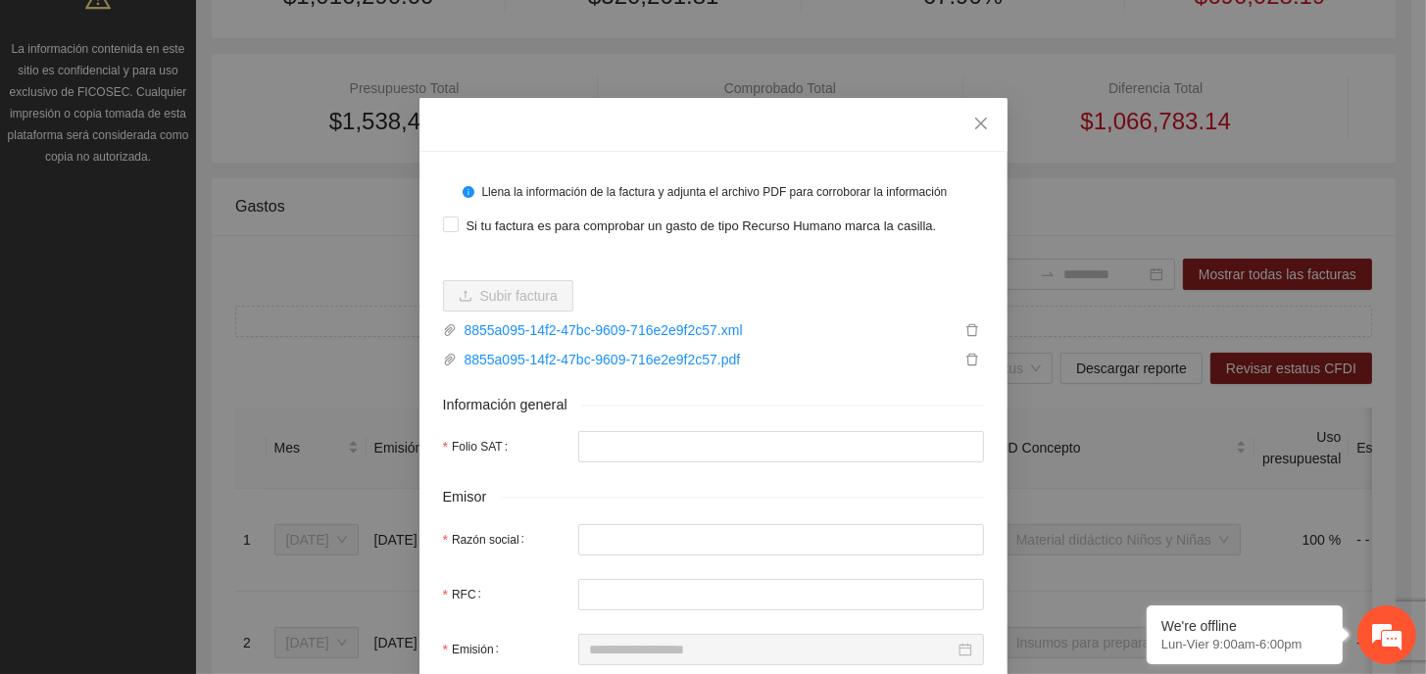
type input "**********"
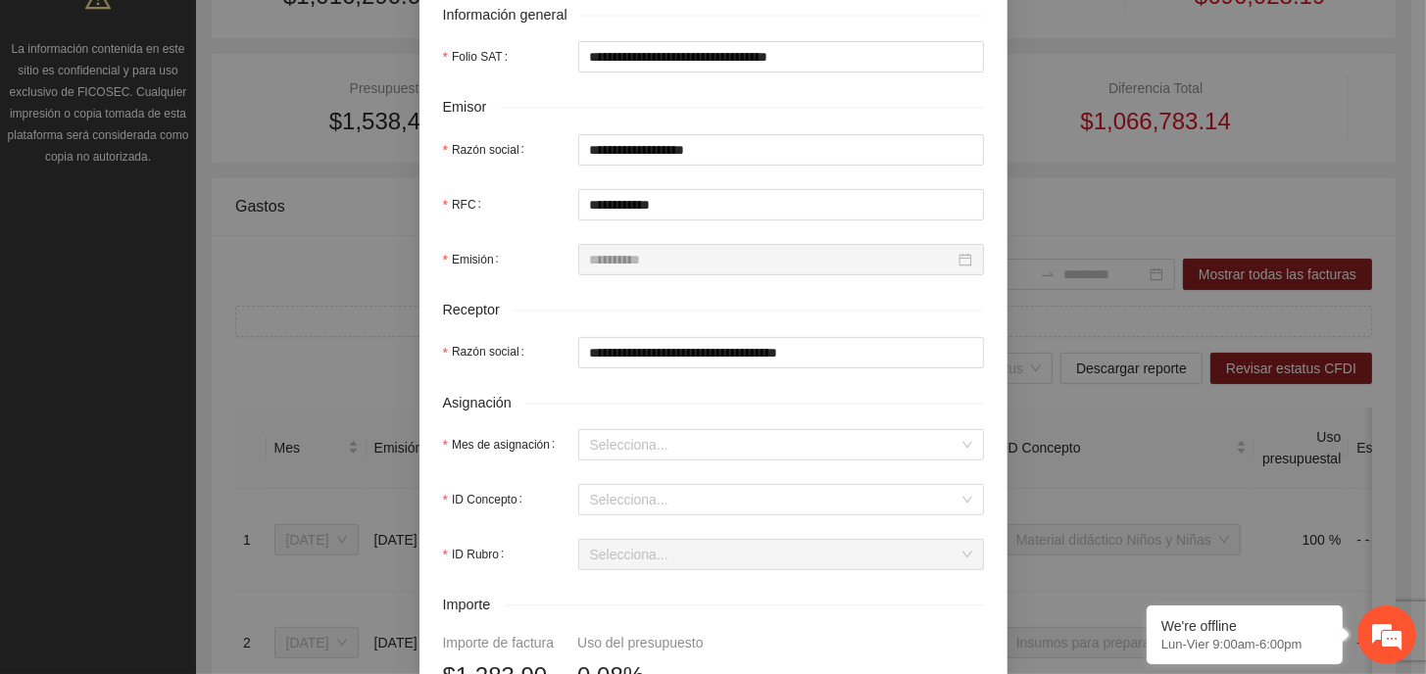
scroll to position [392, 0]
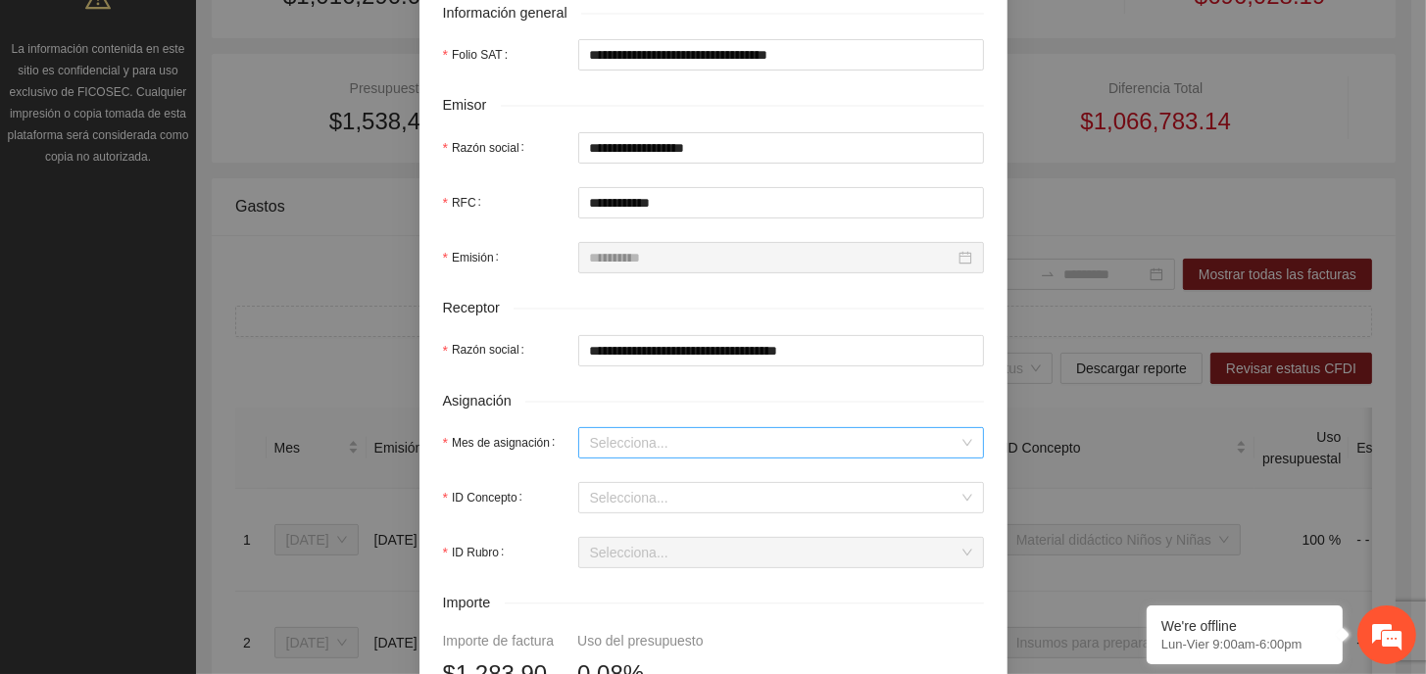
click at [672, 439] on input "Mes de asignación" at bounding box center [774, 442] width 368 height 29
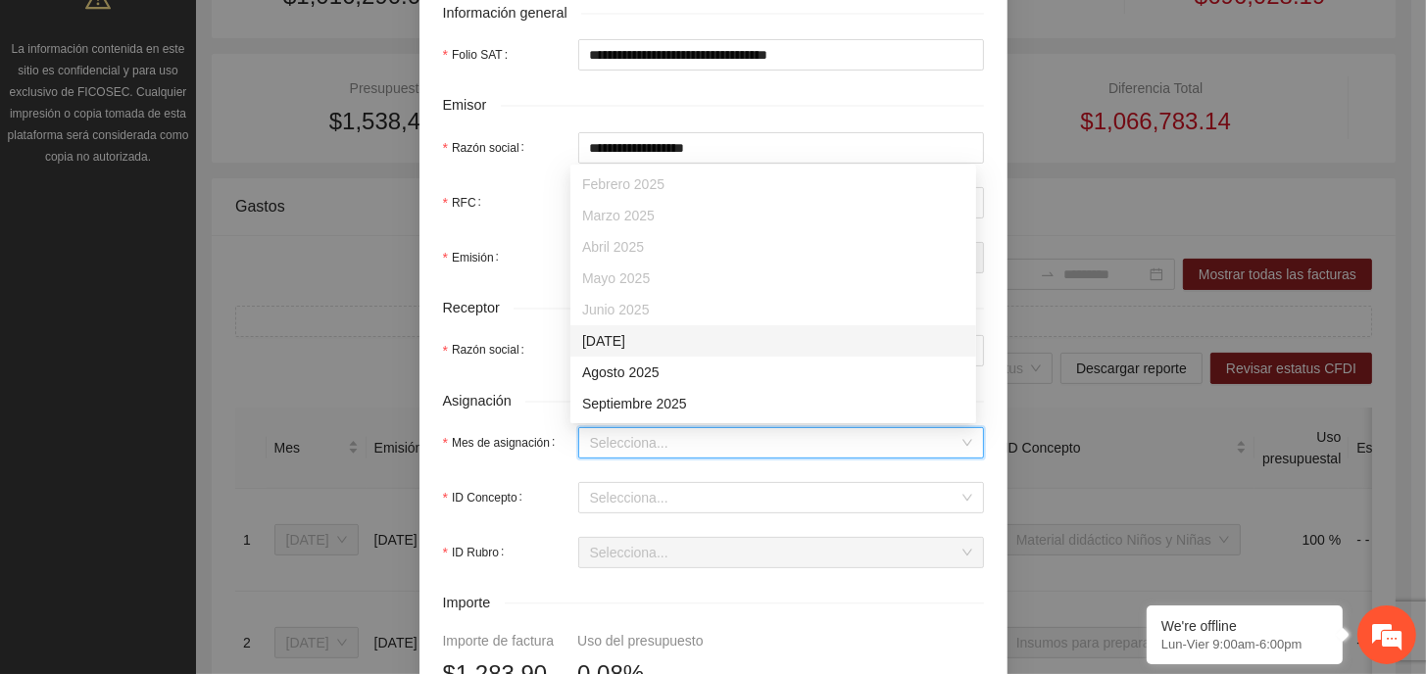
click at [641, 340] on div "[DATE]" at bounding box center [773, 341] width 382 height 22
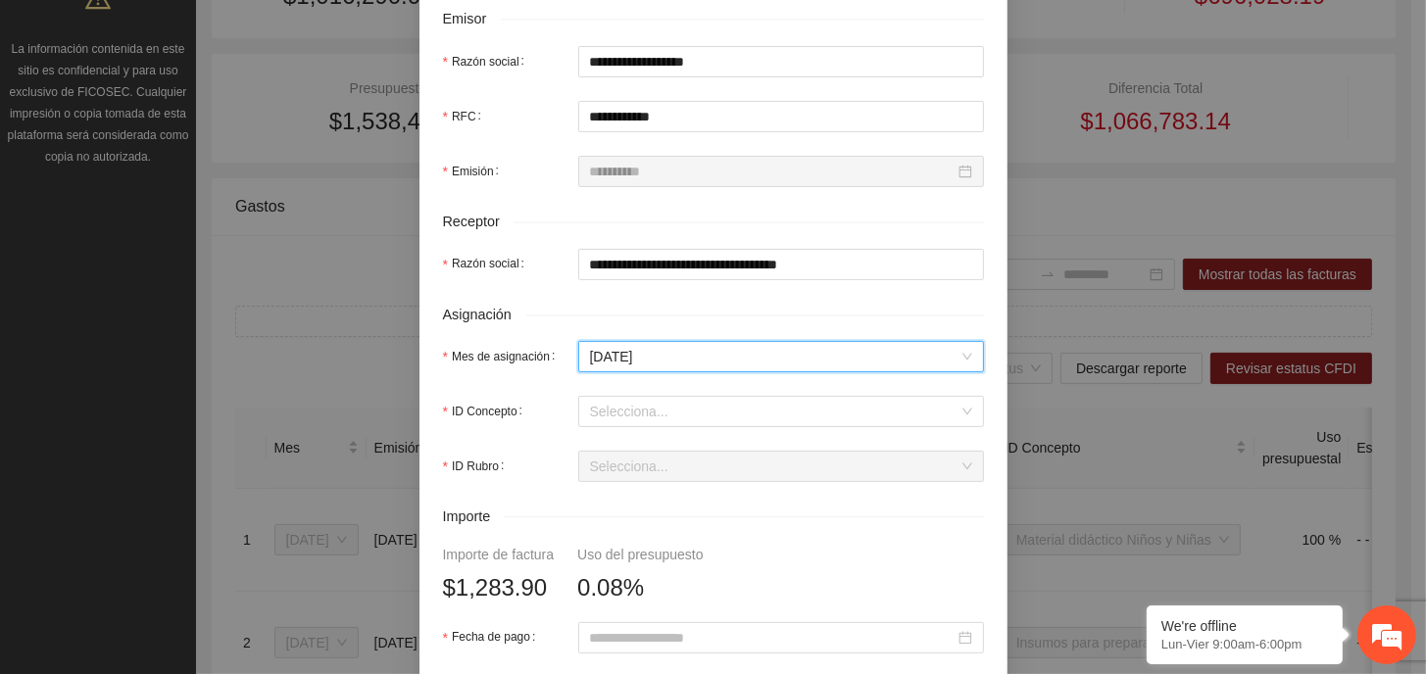
scroll to position [588, 0]
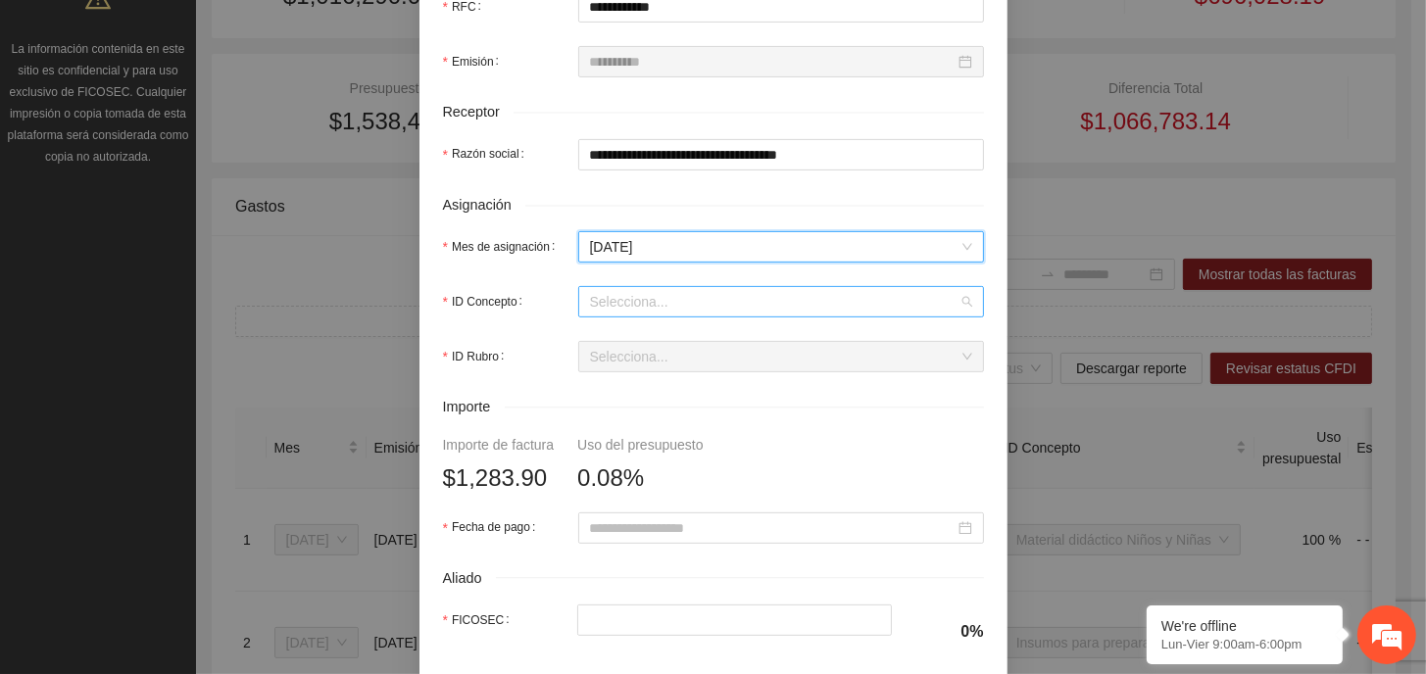
click at [638, 302] on input "ID Concepto" at bounding box center [774, 301] width 368 height 29
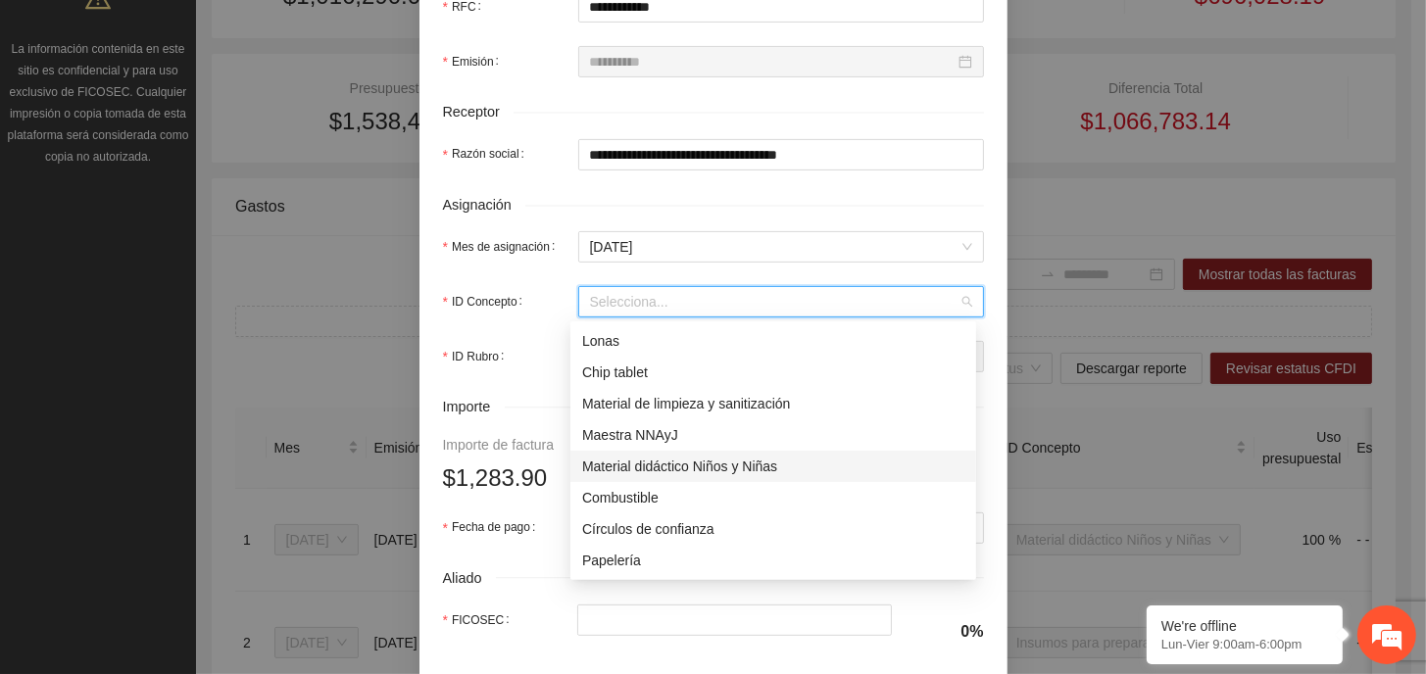
click at [694, 469] on div "Material didáctico Niños y Niñas" at bounding box center [773, 467] width 382 height 22
type input "*"
type input "*******"
type input "*"
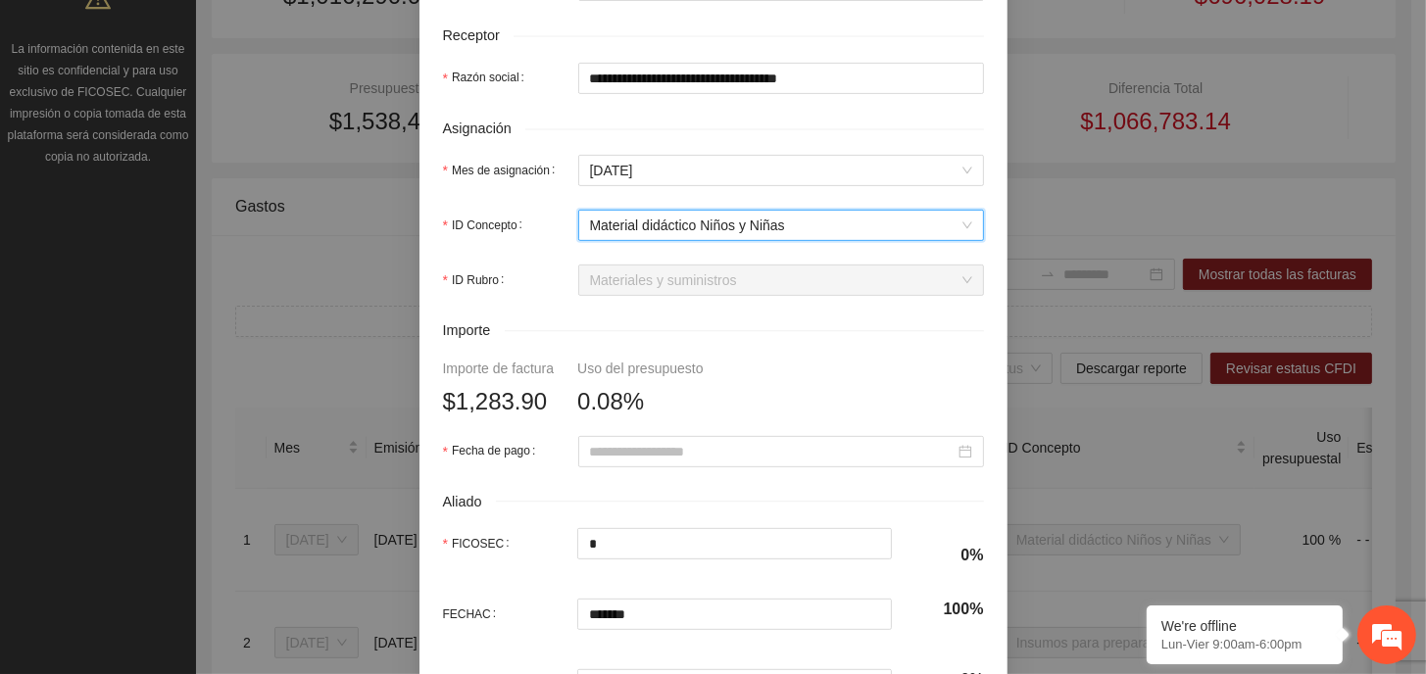
scroll to position [784, 0]
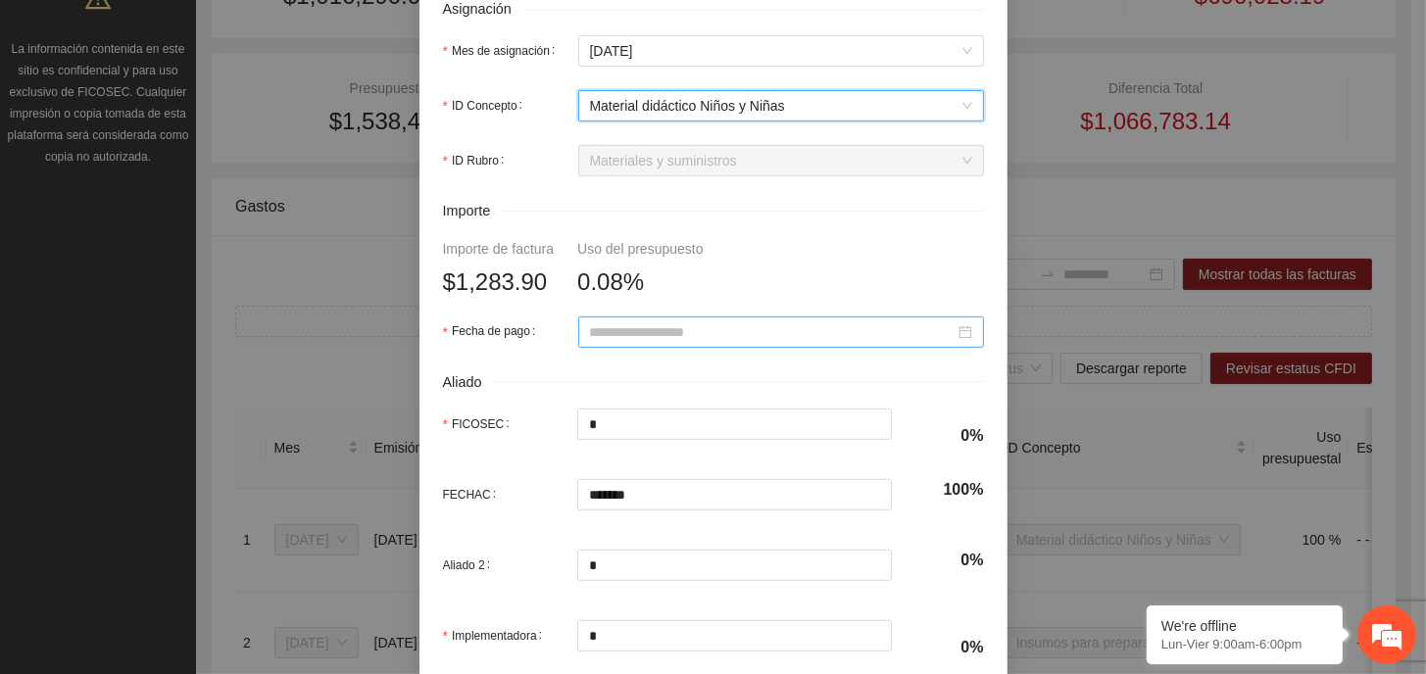
click at [741, 330] on input "Fecha de pago" at bounding box center [772, 332] width 365 height 22
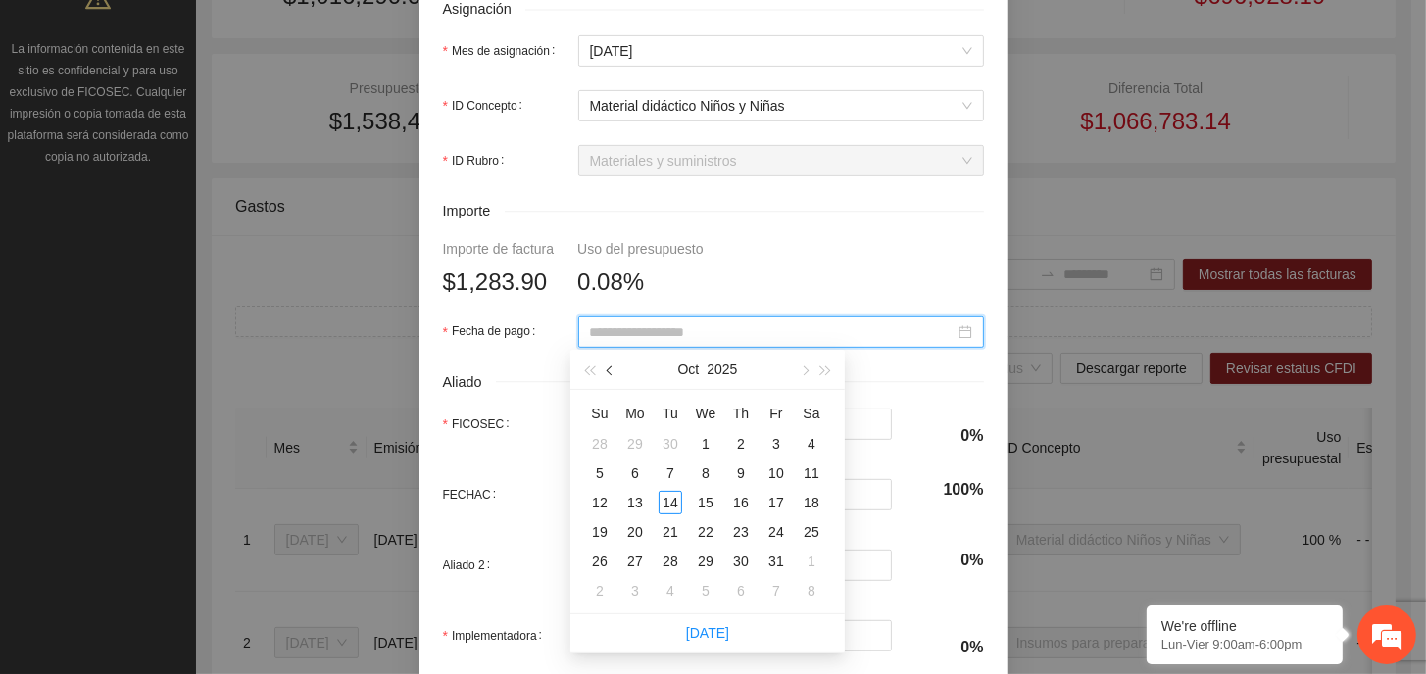
click at [605, 372] on button "button" at bounding box center [611, 369] width 22 height 39
type input "**********"
click at [706, 470] on div "9" at bounding box center [706, 474] width 24 height 24
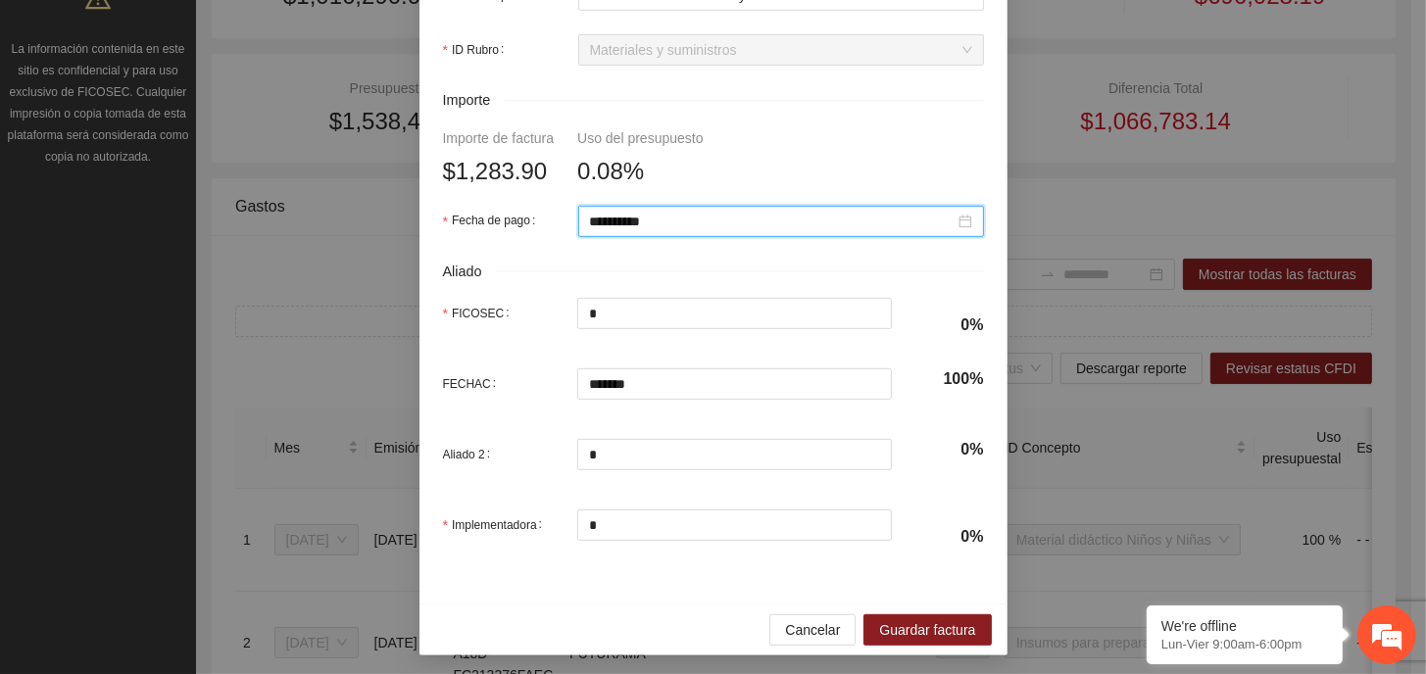
scroll to position [899, 0]
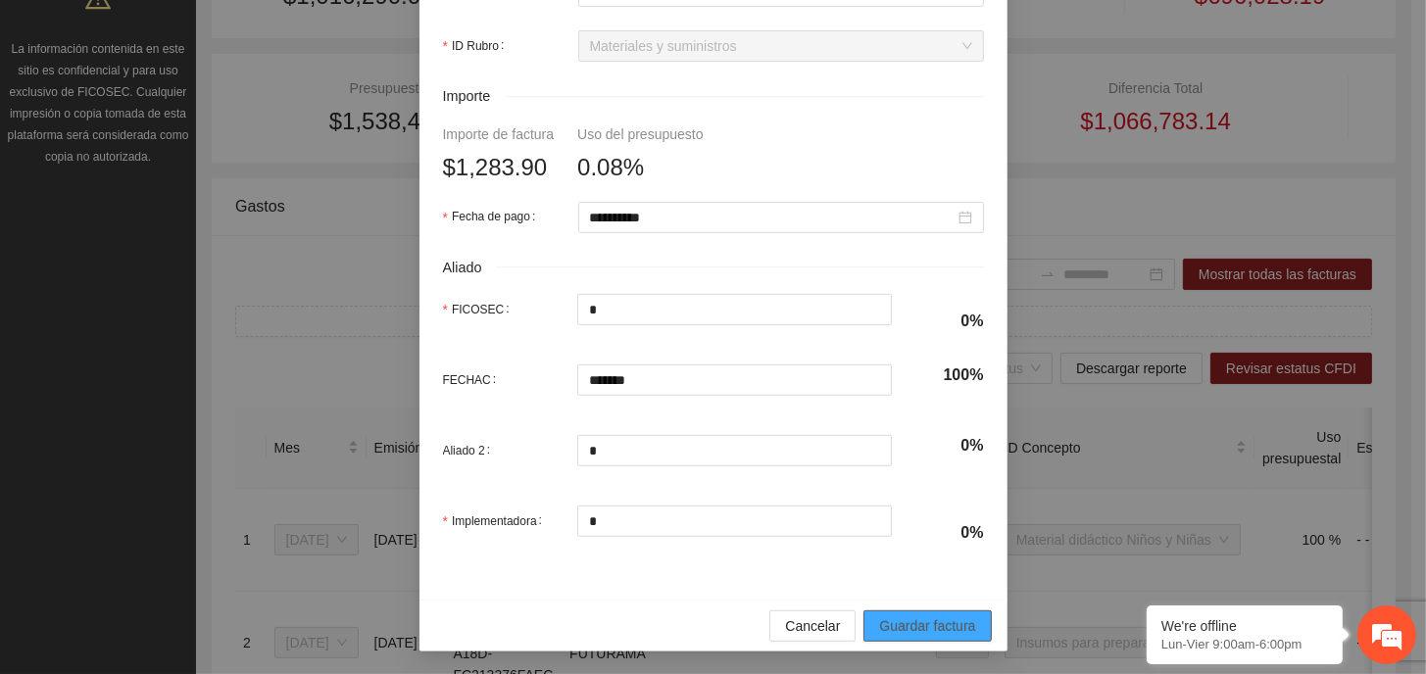
click at [938, 627] on span "Guardar factura" at bounding box center [927, 626] width 96 height 22
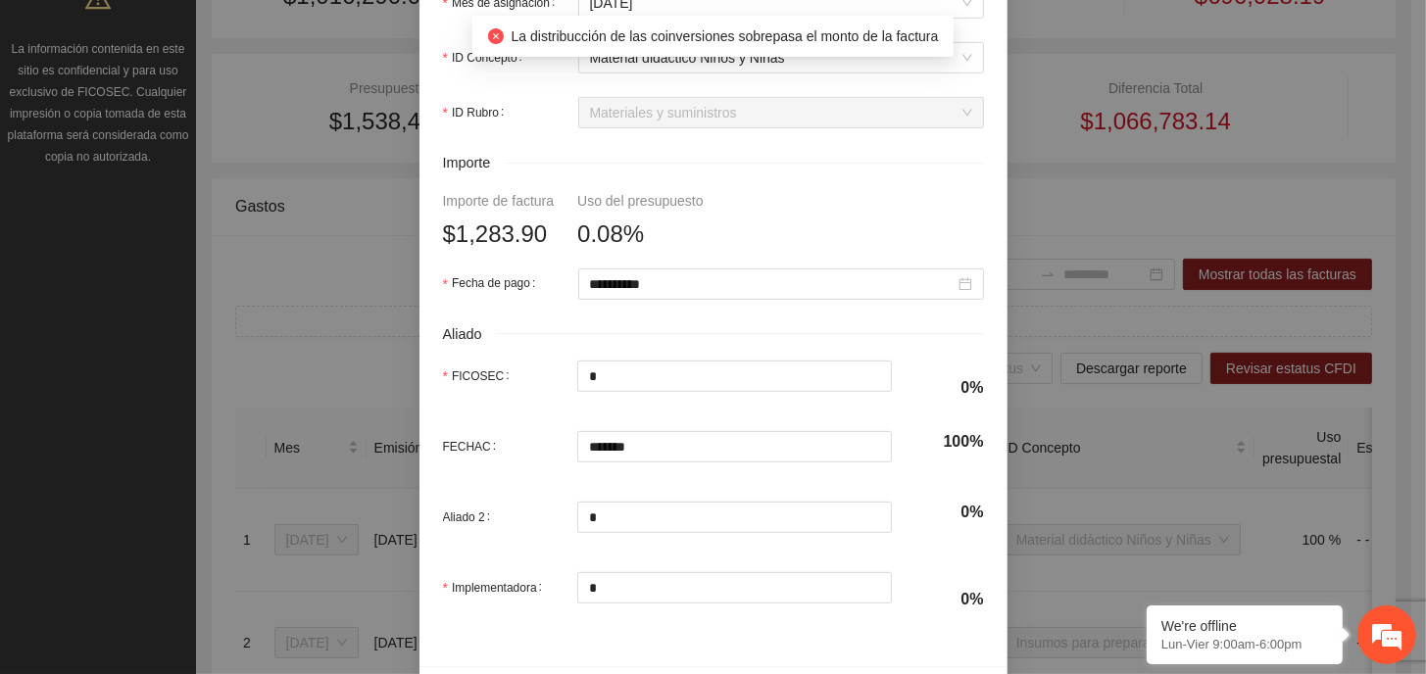
scroll to position [801, 0]
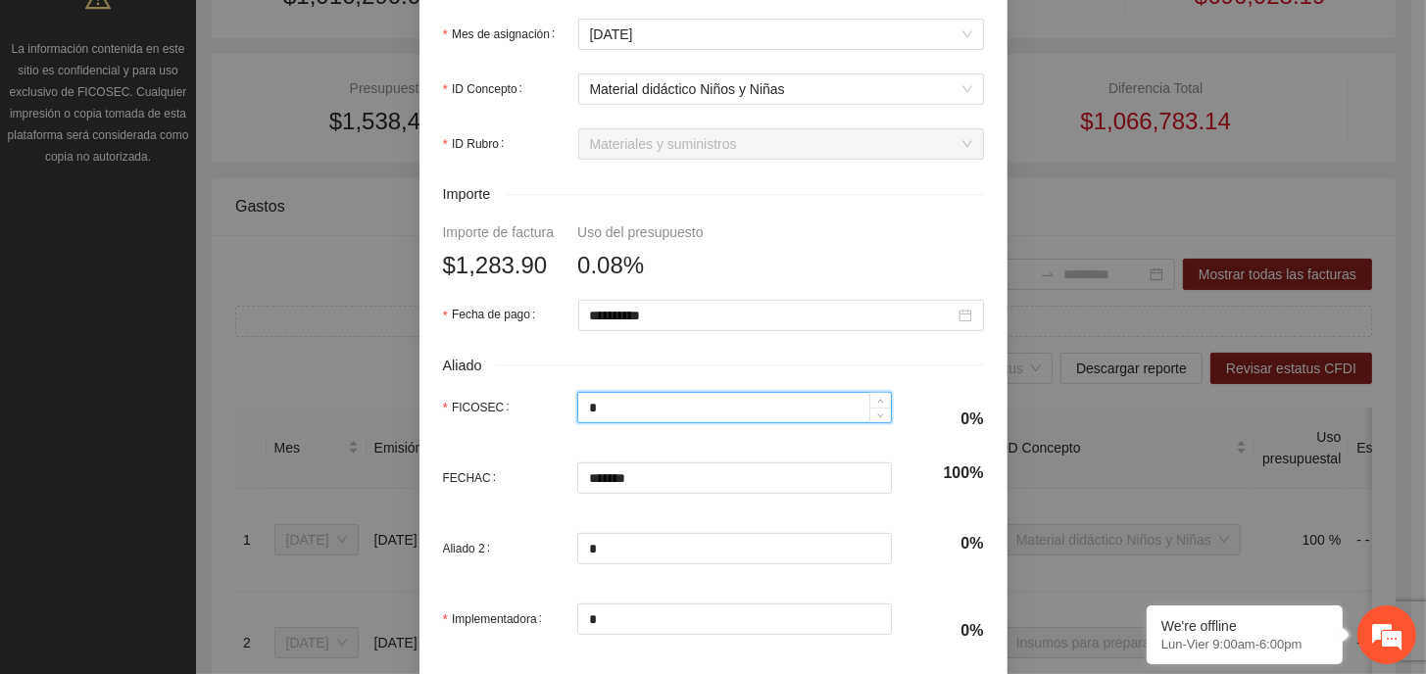
click at [633, 412] on input "*" at bounding box center [734, 407] width 313 height 29
type input "*"
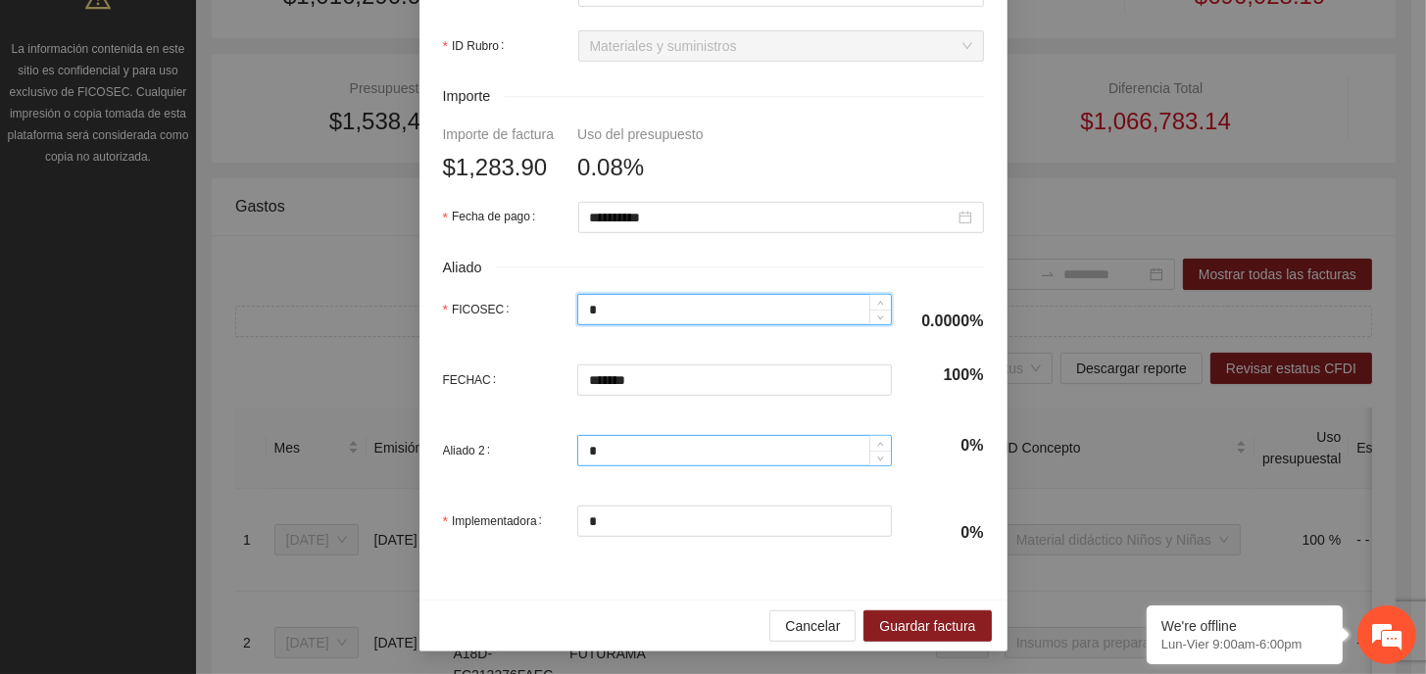
click at [596, 453] on input "*" at bounding box center [734, 450] width 313 height 29
type input "*"
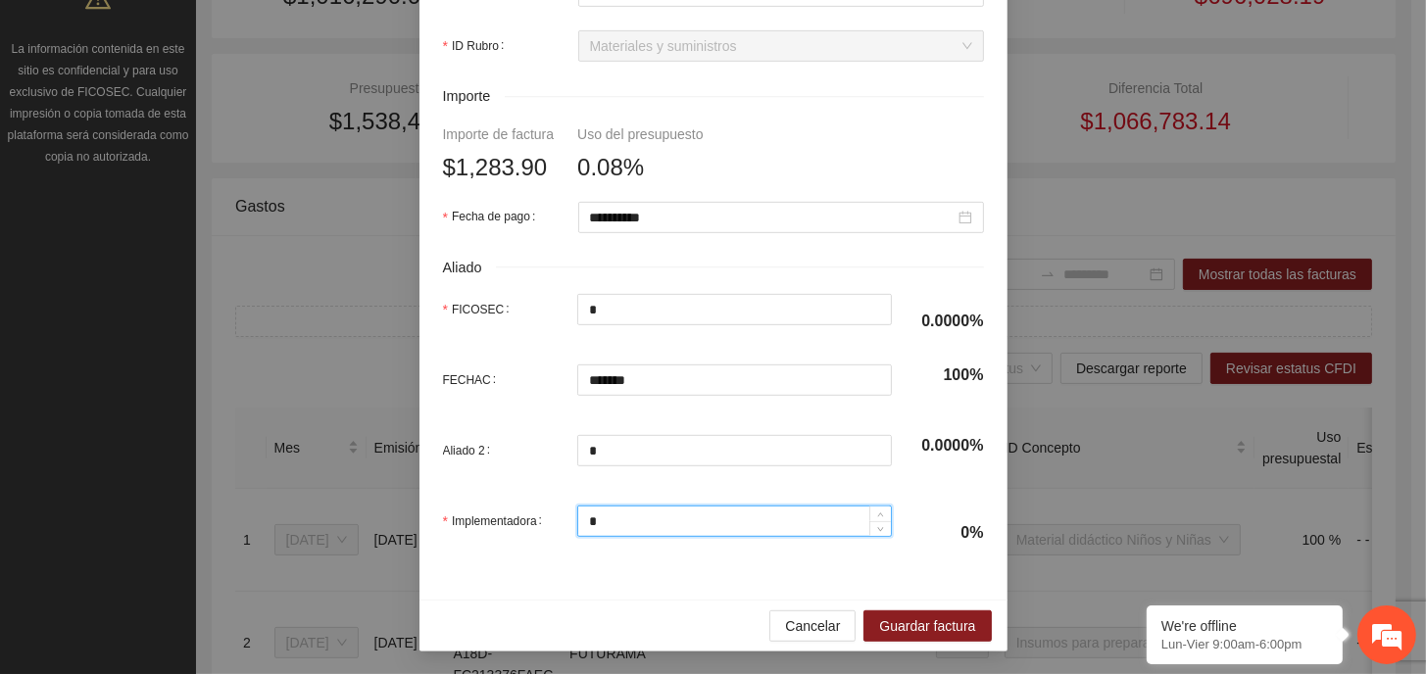
click at [599, 516] on input "*" at bounding box center [734, 521] width 313 height 29
type input "*"
click at [598, 477] on div "Aliado 2 *" at bounding box center [667, 462] width 449 height 55
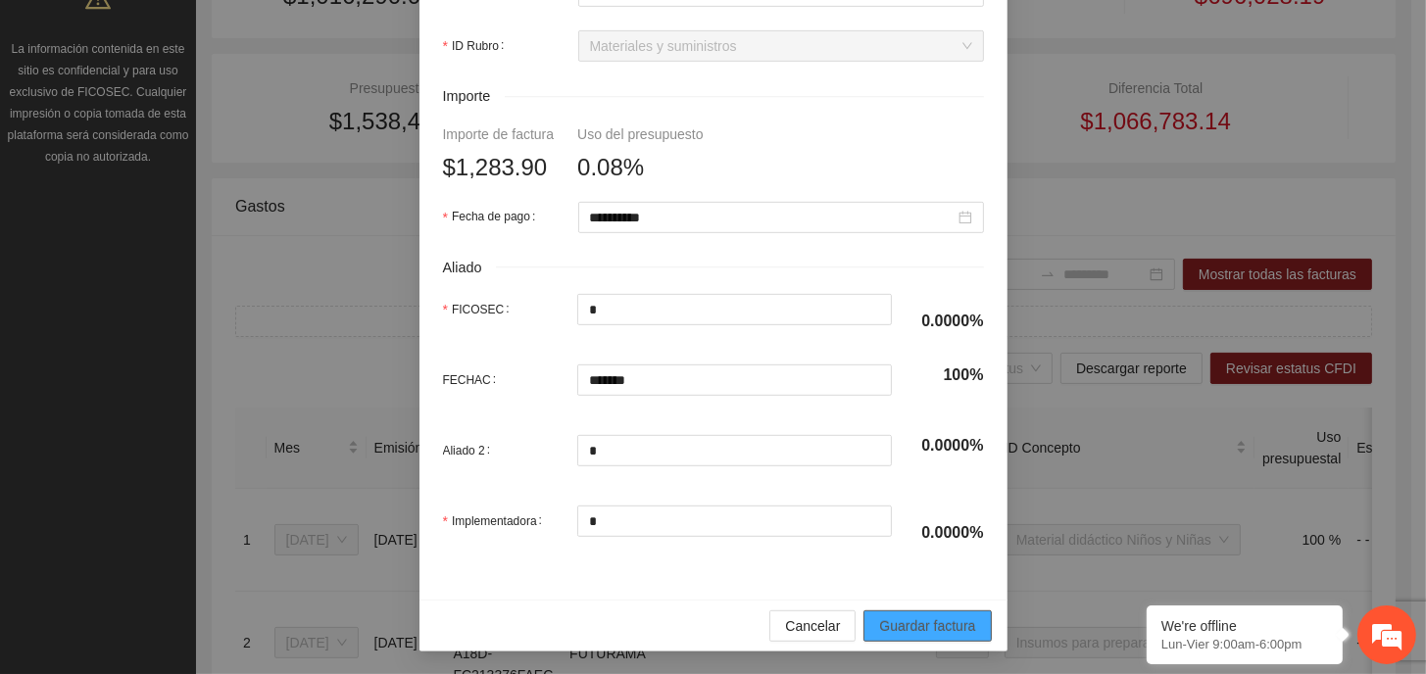
click at [928, 627] on span "Guardar factura" at bounding box center [927, 626] width 96 height 22
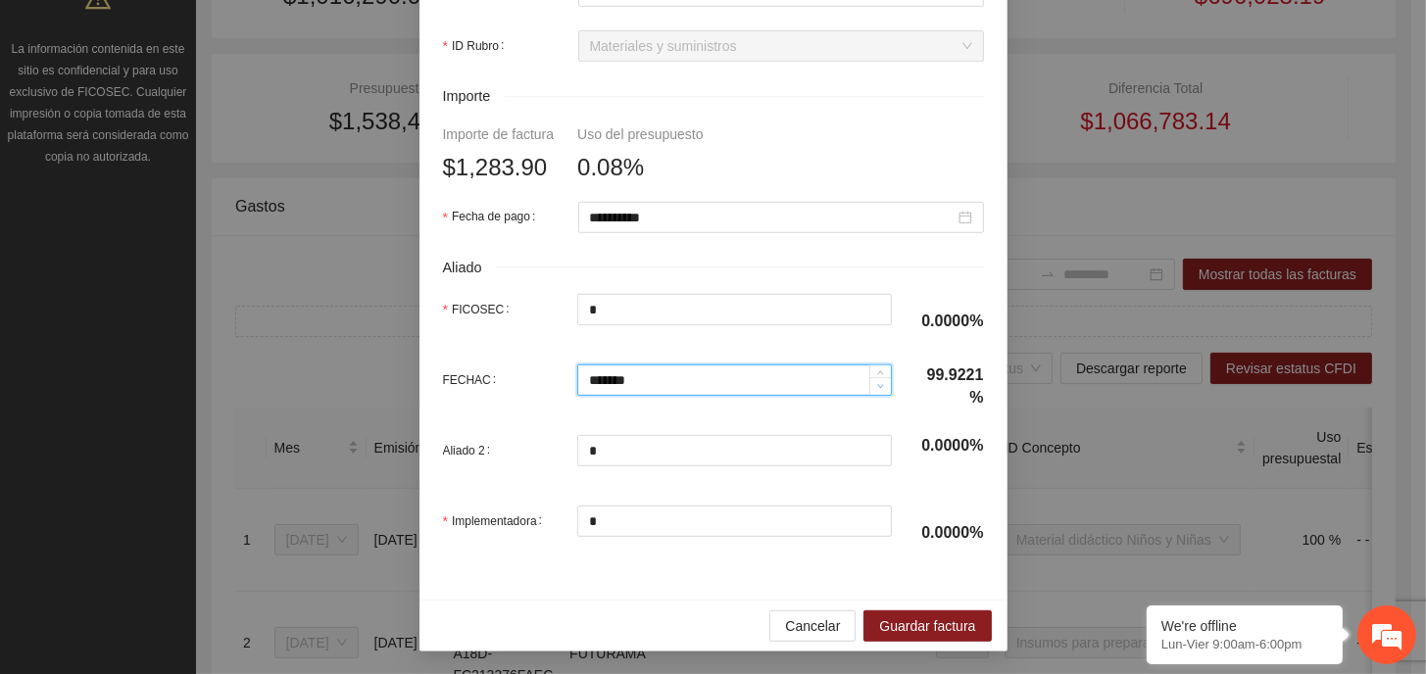
click at [875, 390] on span "down" at bounding box center [881, 387] width 12 height 12
click at [875, 369] on span "up" at bounding box center [881, 375] width 12 height 12
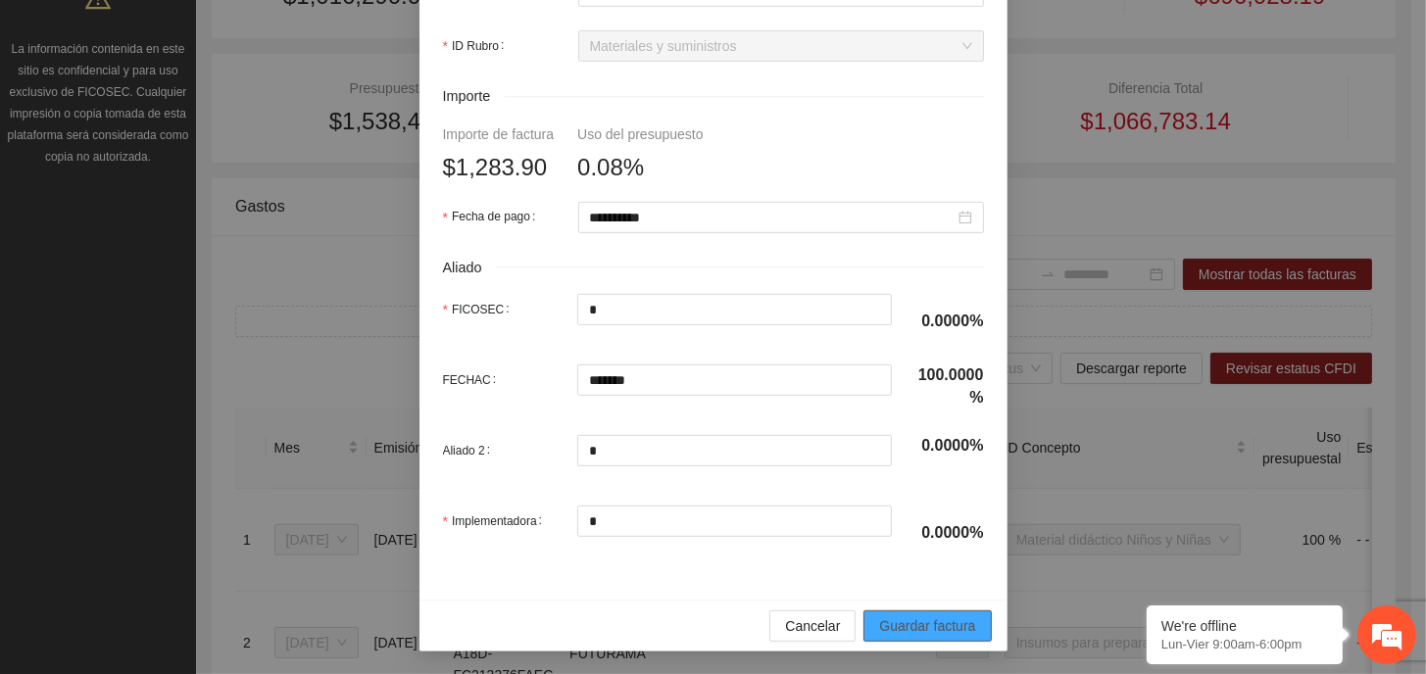
click at [948, 627] on span "Guardar factura" at bounding box center [927, 626] width 96 height 22
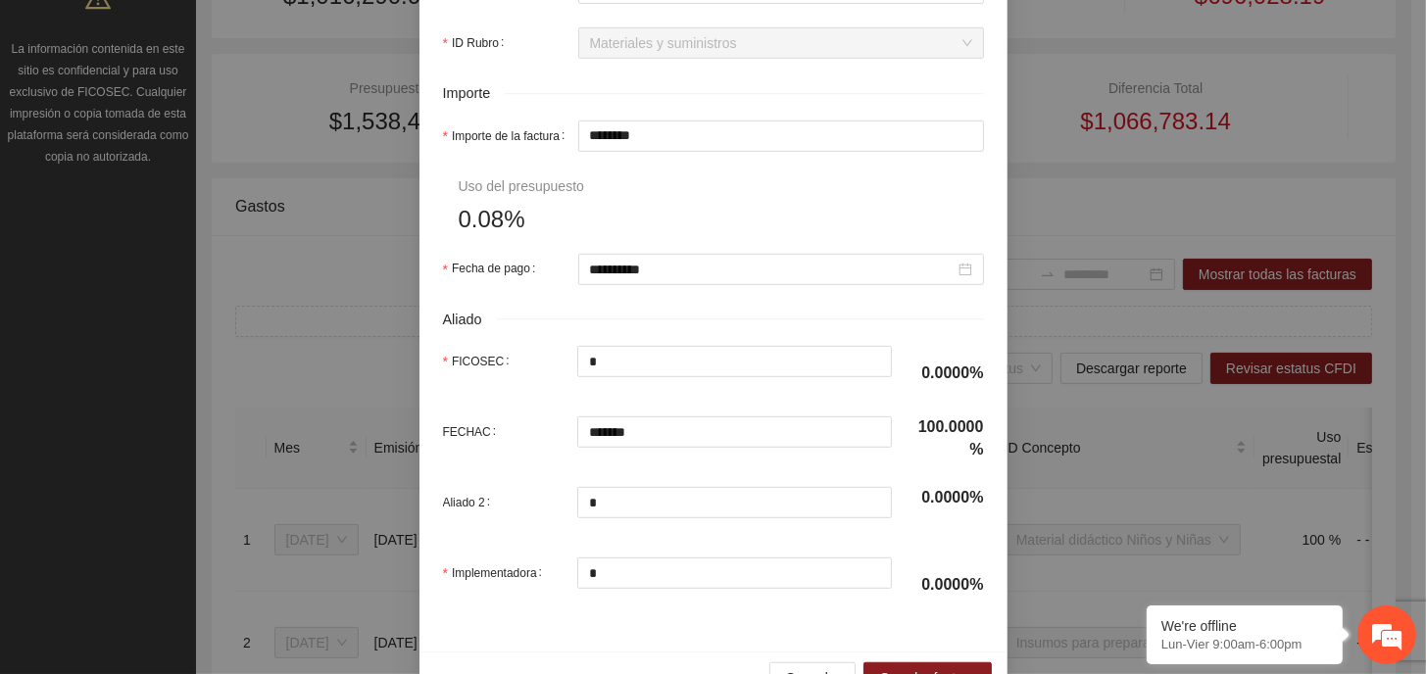
scroll to position [953, 0]
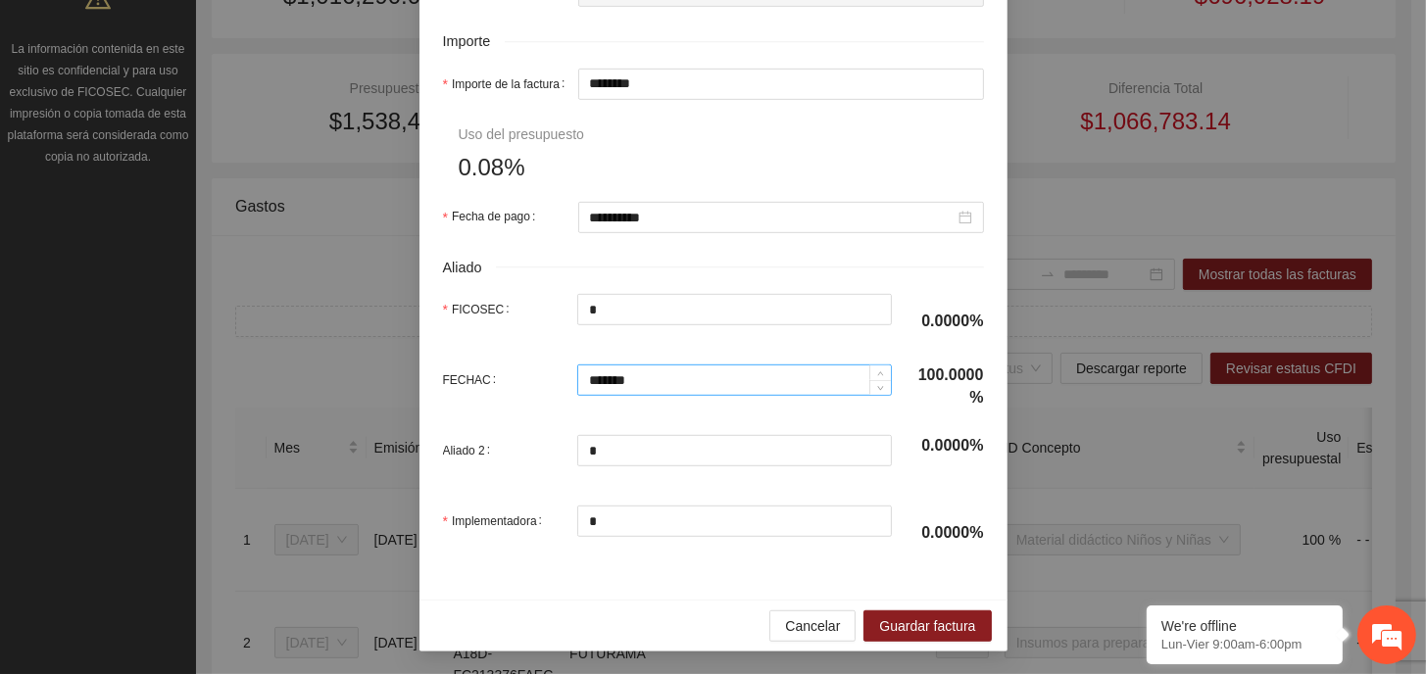
click at [647, 375] on input "*******" at bounding box center [734, 379] width 313 height 29
click at [661, 413] on div "FECHAC ********" at bounding box center [667, 392] width 449 height 55
click at [949, 629] on span "Guardar factura" at bounding box center [927, 626] width 96 height 22
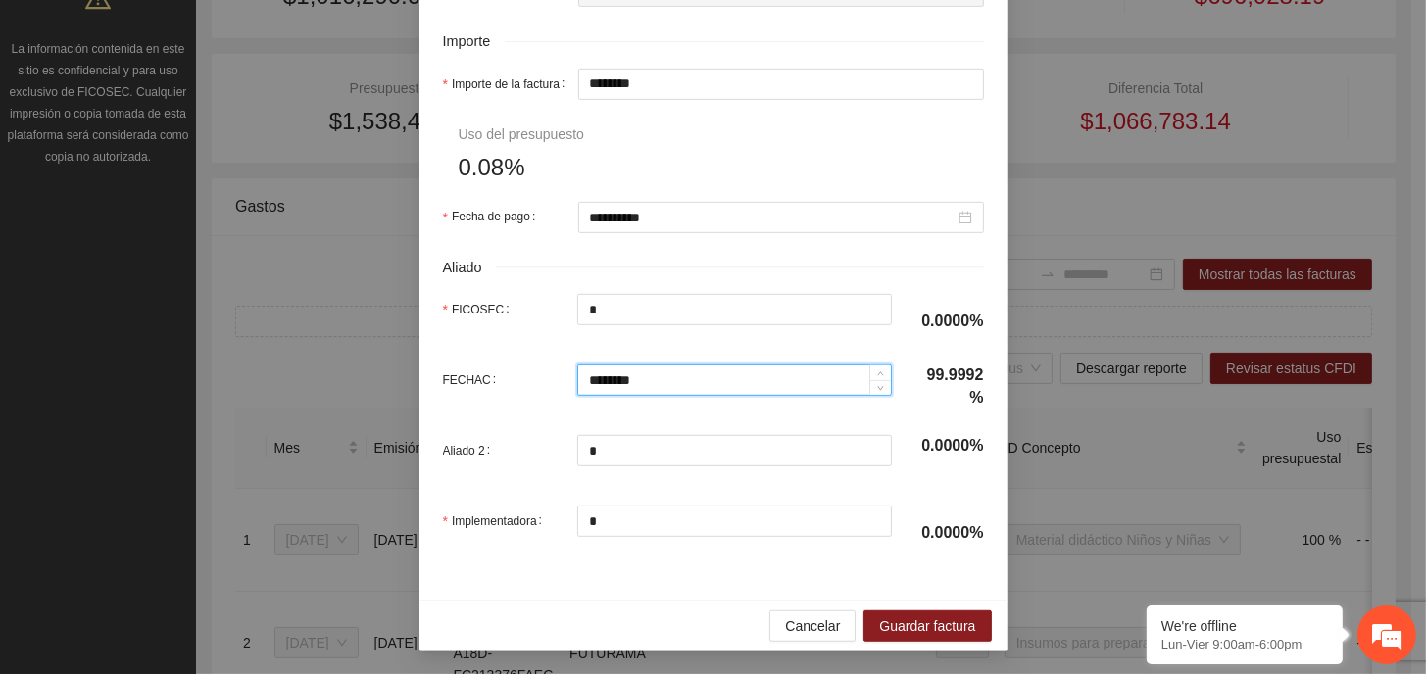
click at [660, 379] on input "********" at bounding box center [734, 379] width 313 height 29
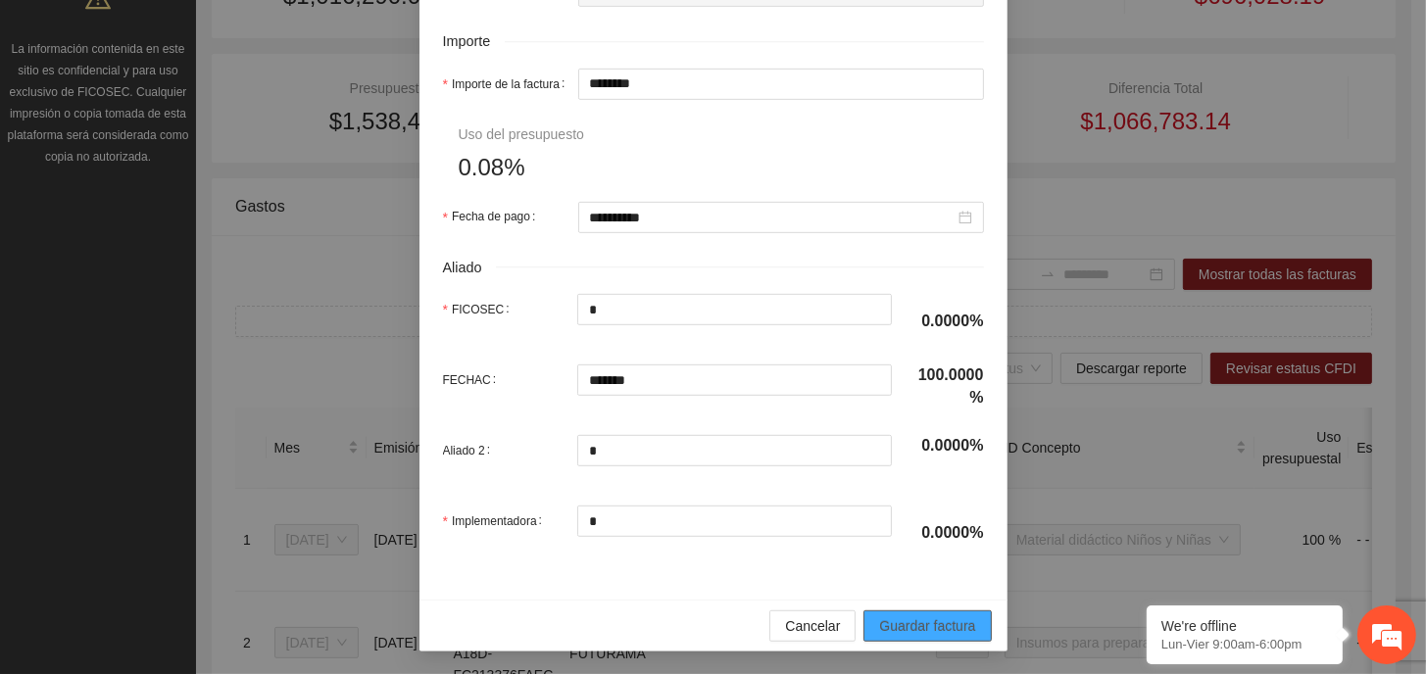
click at [901, 628] on span "Guardar factura" at bounding box center [927, 626] width 96 height 22
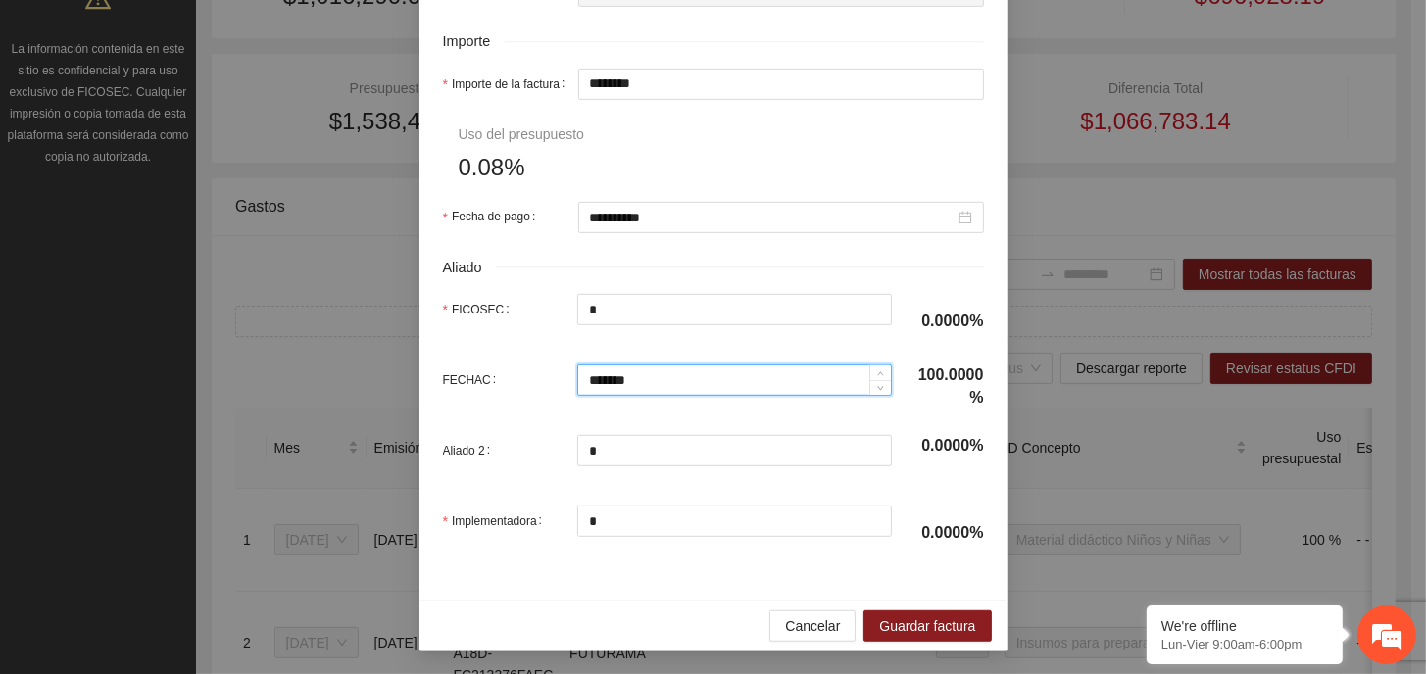
drag, startPoint x: 638, startPoint y: 384, endPoint x: 541, endPoint y: 382, distance: 97.0
click at [541, 383] on div "FECHAC *******" at bounding box center [667, 380] width 449 height 31
type input "********"
click at [580, 410] on div "FECHAC ********" at bounding box center [667, 392] width 449 height 55
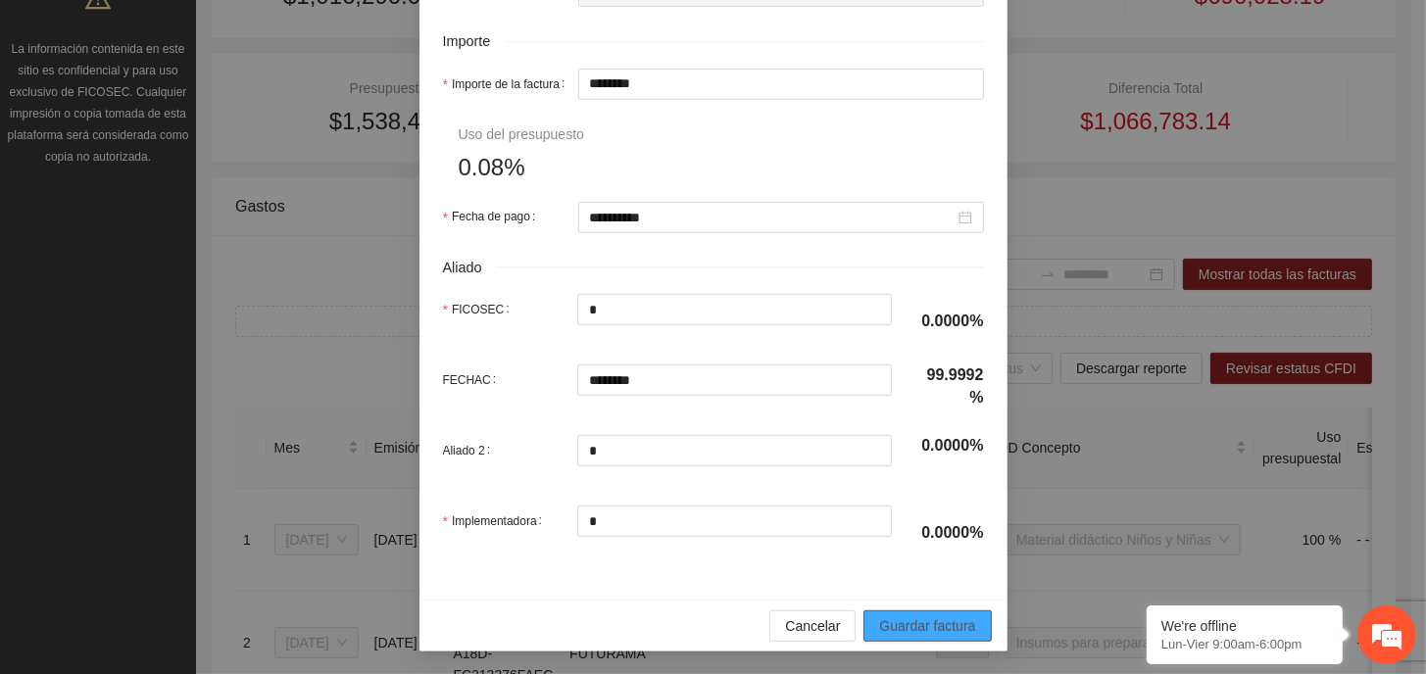
click at [916, 620] on span "Guardar factura" at bounding box center [927, 626] width 96 height 22
click at [599, 515] on input "*" at bounding box center [734, 521] width 313 height 29
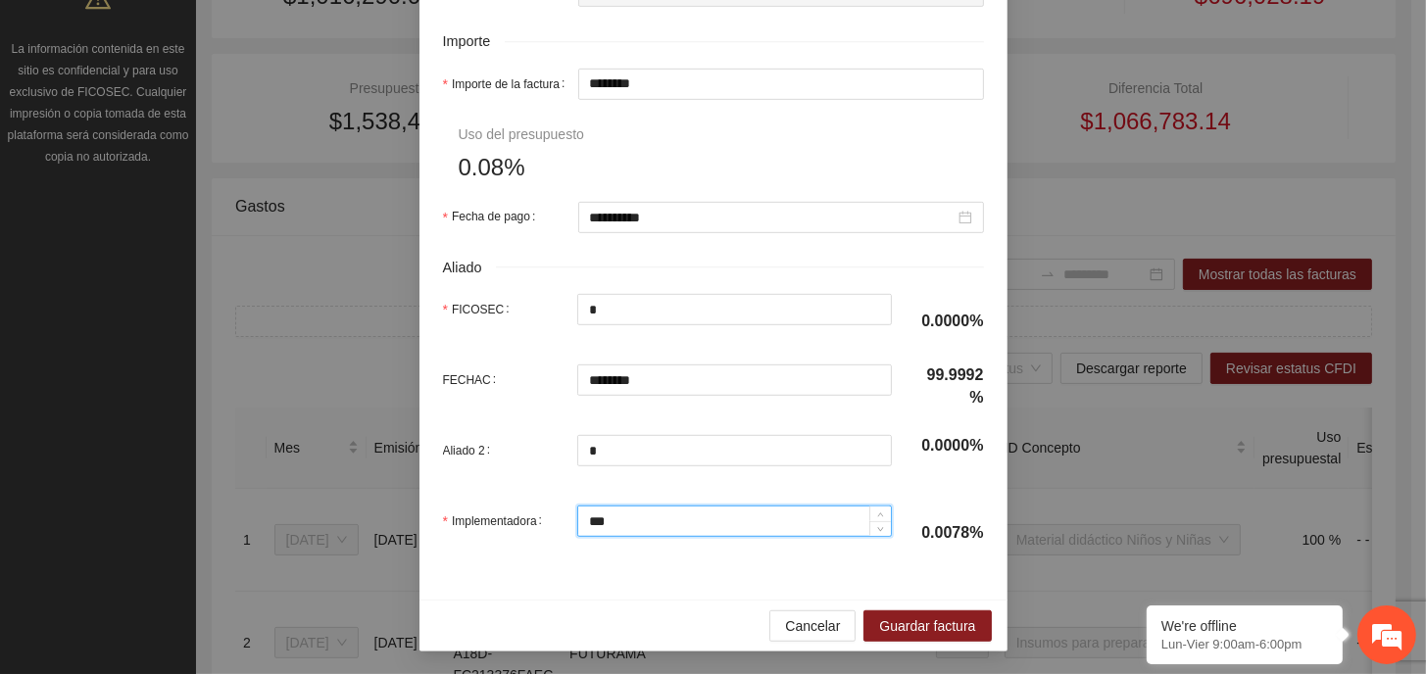
click at [676, 553] on div "Implementadora ***" at bounding box center [667, 533] width 449 height 55
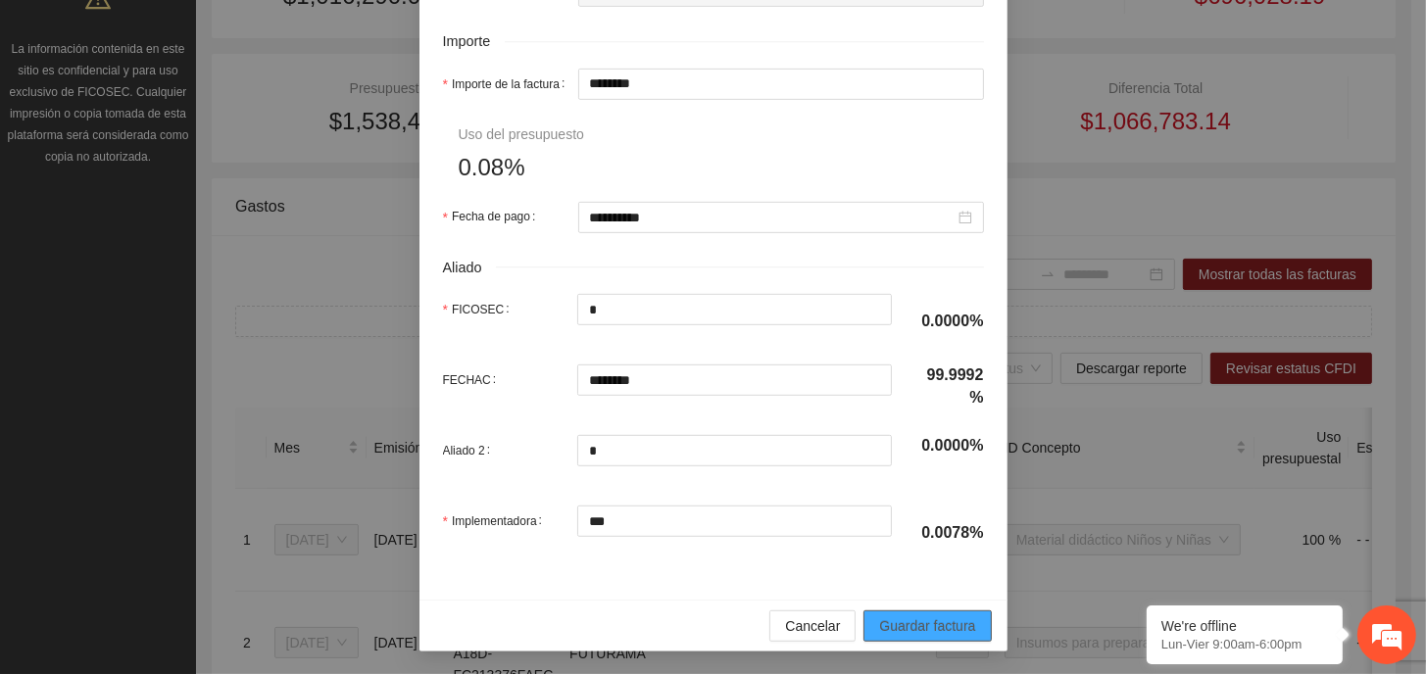
click at [966, 615] on span "Guardar factura" at bounding box center [927, 626] width 96 height 22
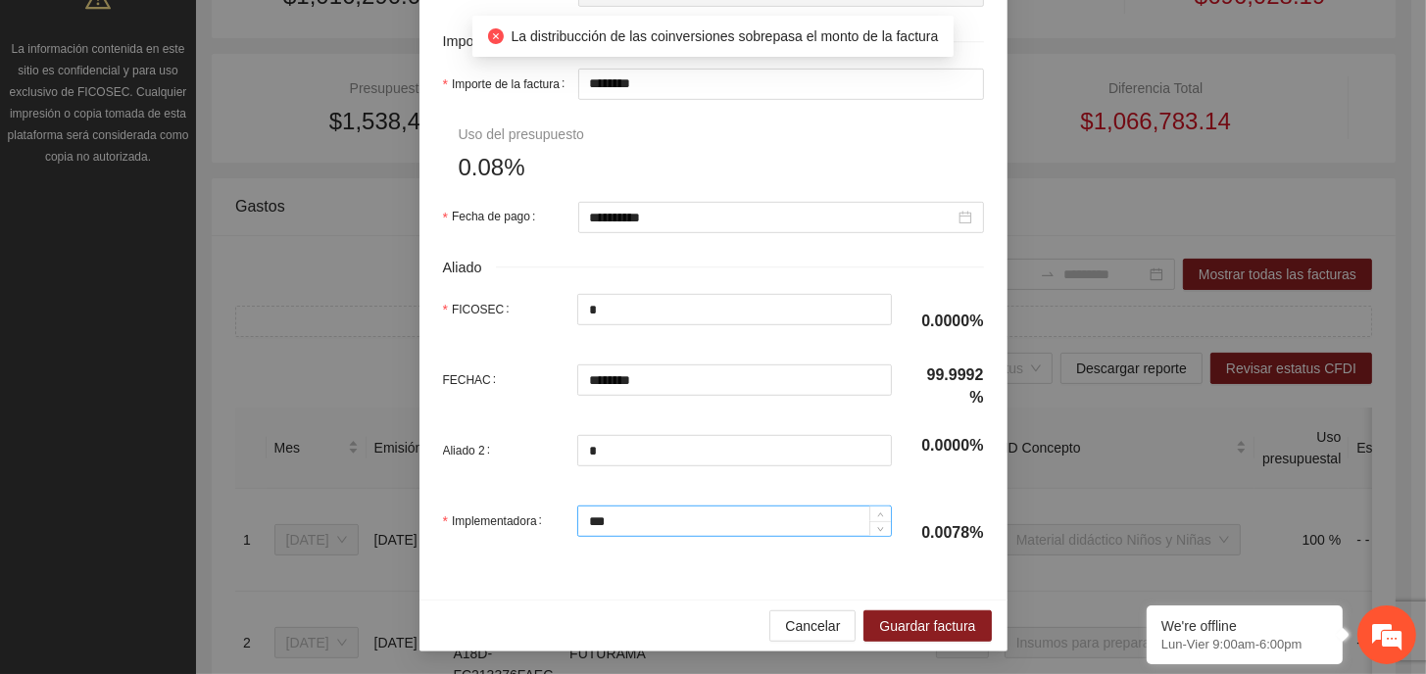
click at [627, 529] on input "***" at bounding box center [734, 521] width 313 height 29
type input "*"
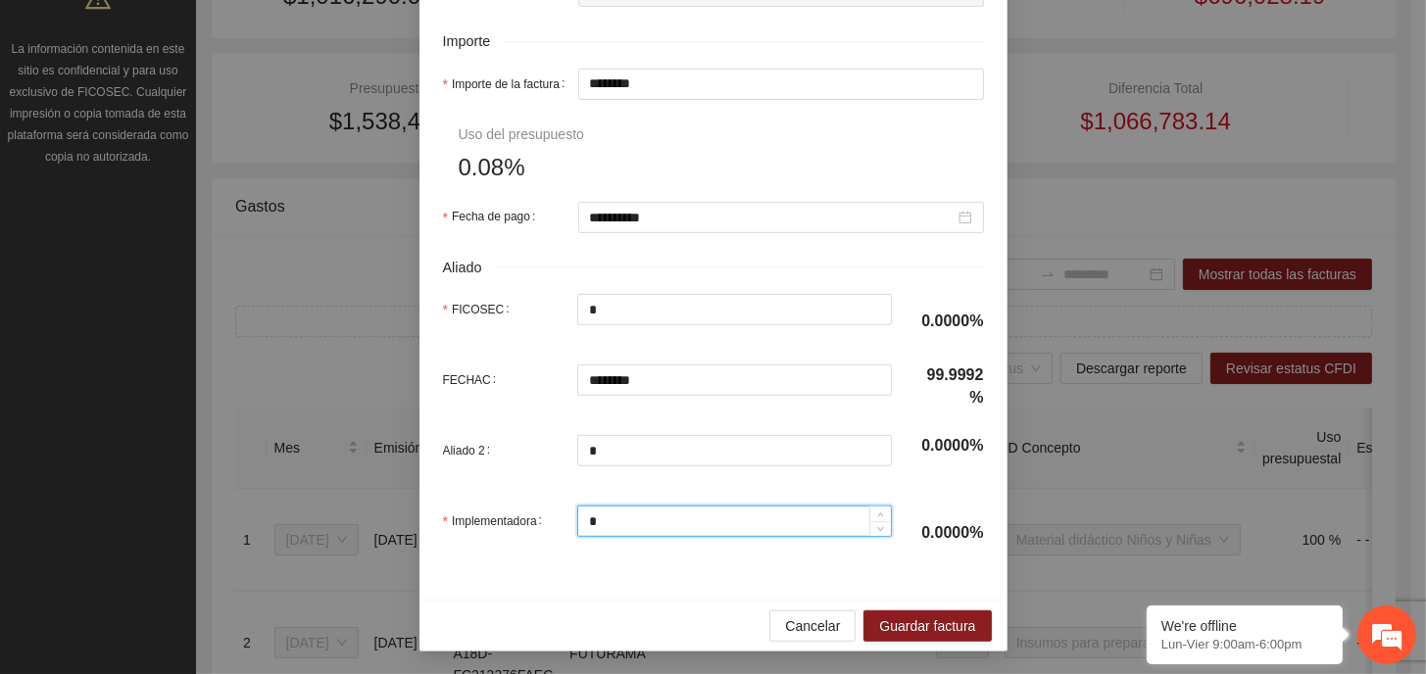
type input "*"
click at [665, 484] on div "Aliado 2 *" at bounding box center [667, 462] width 449 height 55
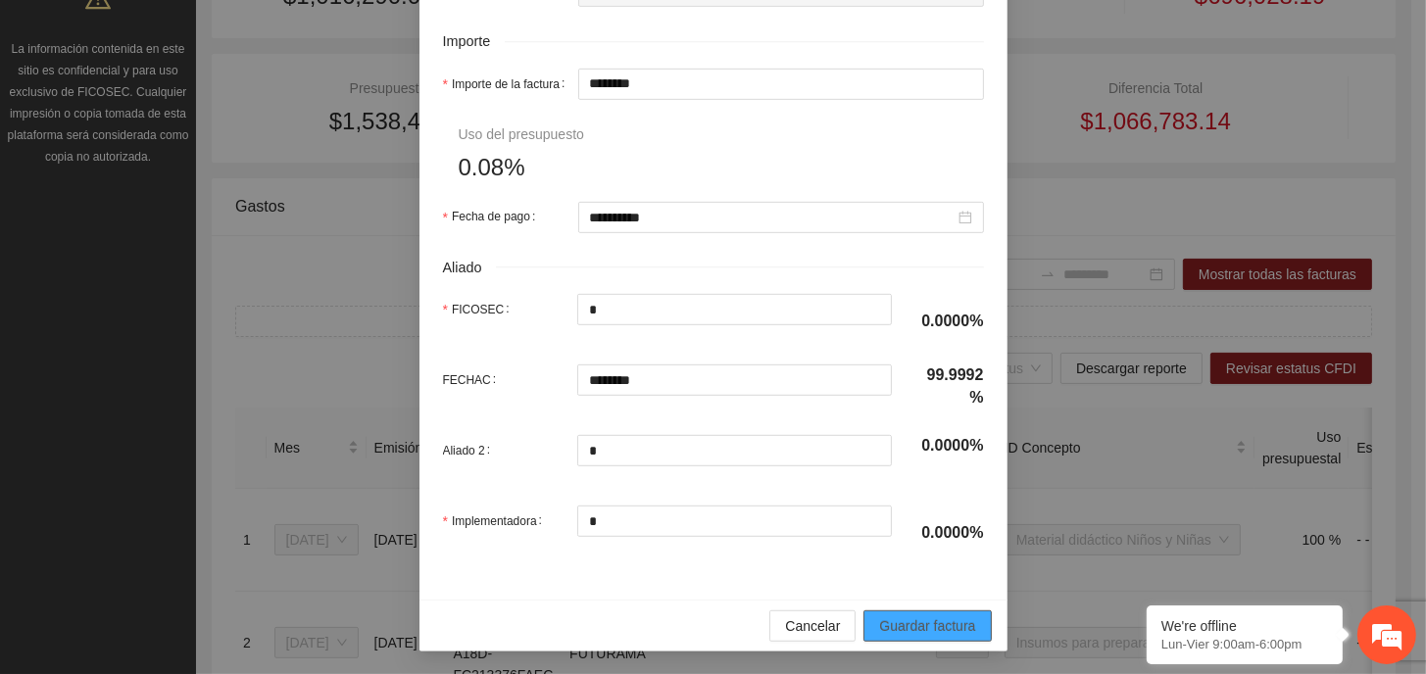
click at [898, 622] on span "Guardar factura" at bounding box center [927, 626] width 96 height 22
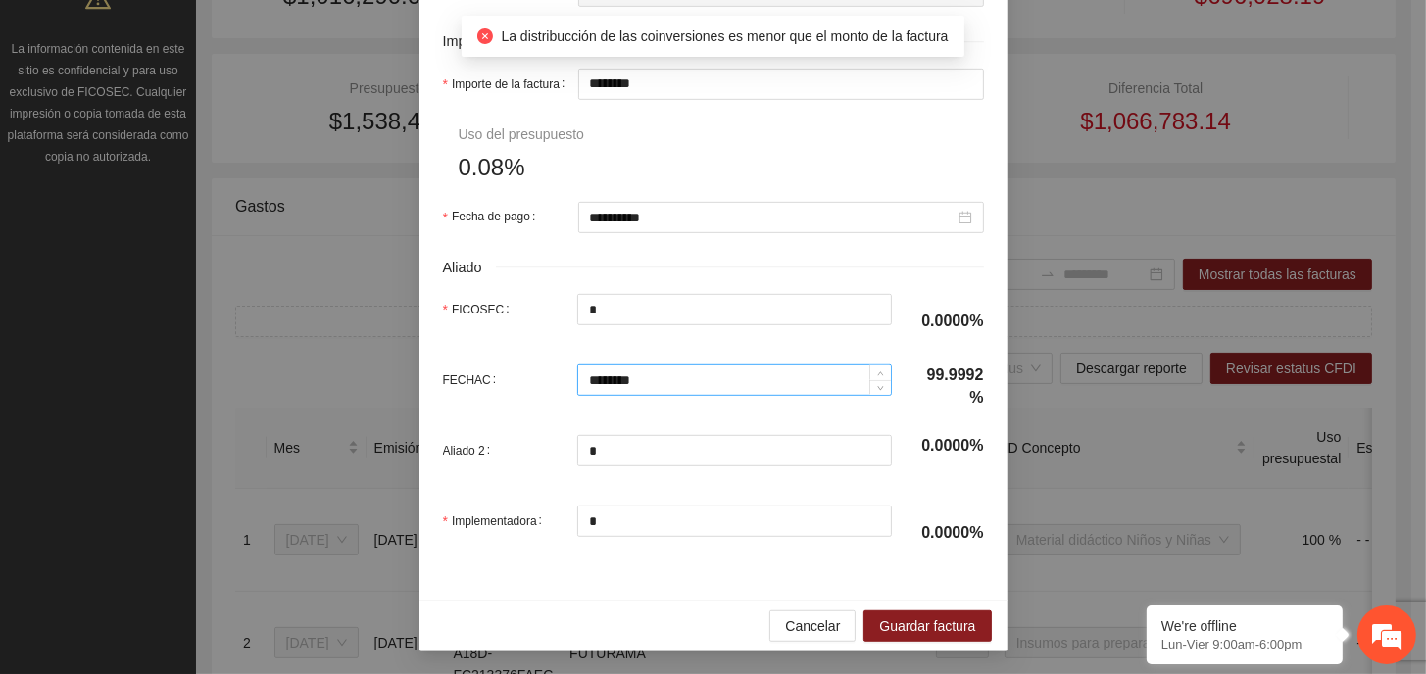
click at [670, 368] on input "********" at bounding box center [734, 379] width 313 height 29
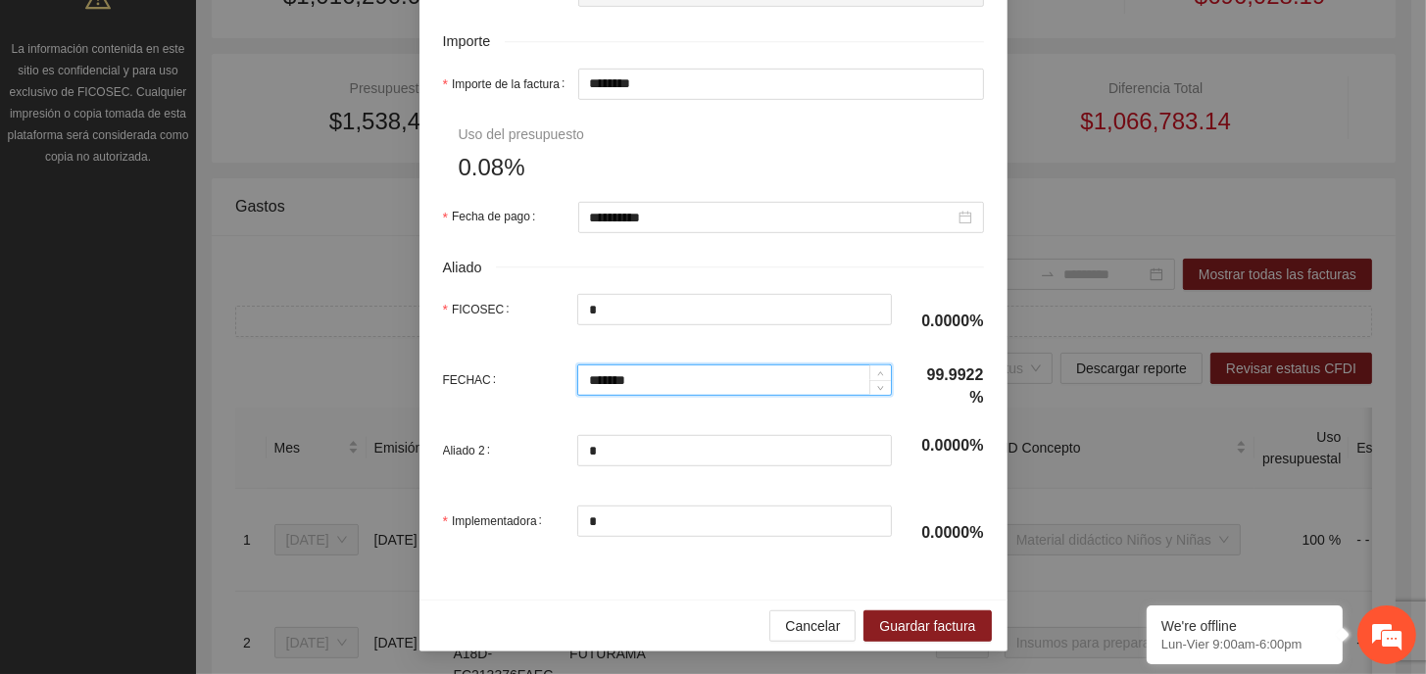
type input "*******"
click at [637, 91] on input "********" at bounding box center [781, 84] width 404 height 29
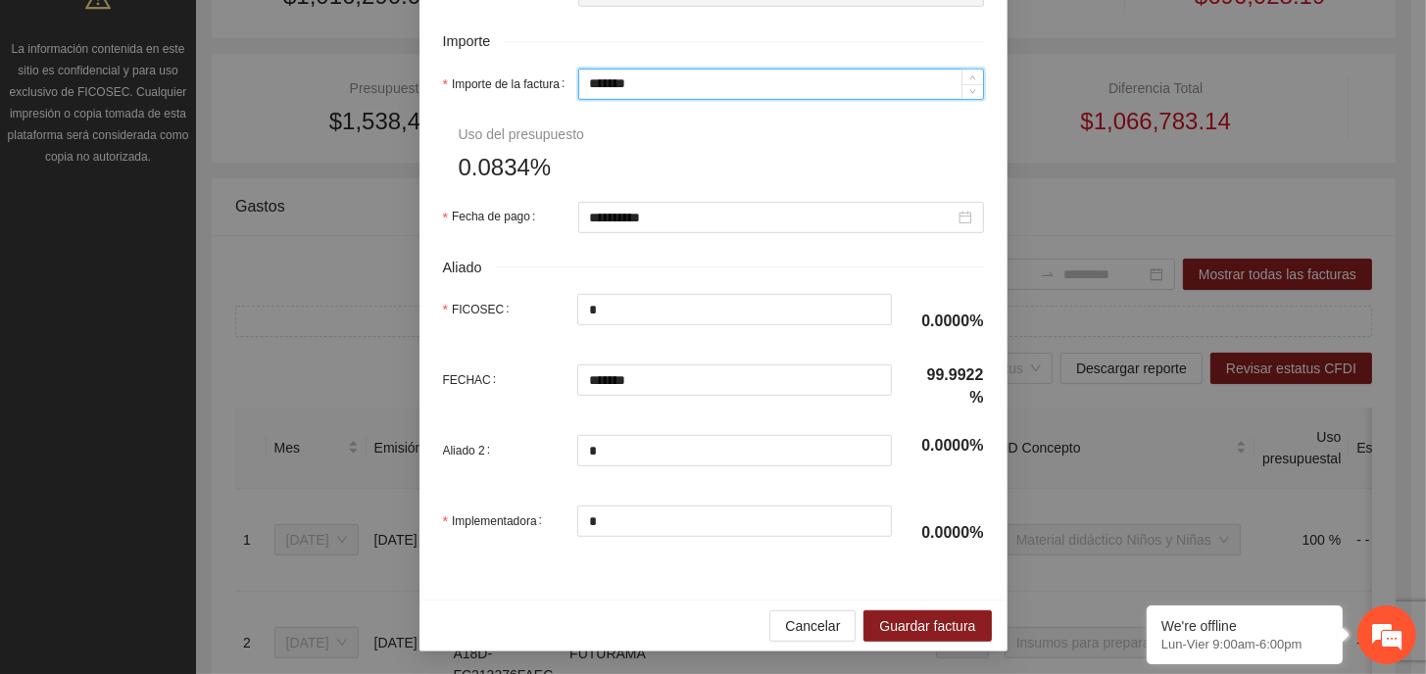
type input "*****"
type input "*******"
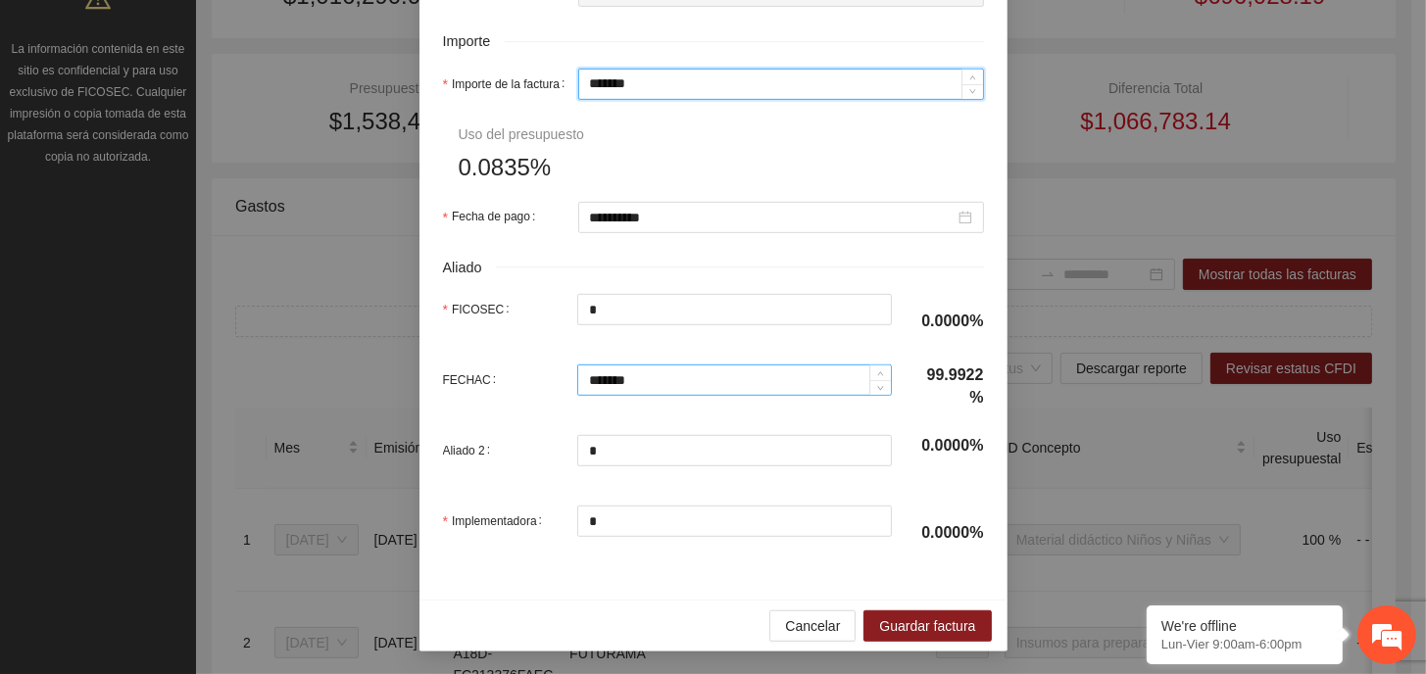
click at [627, 380] on input "*******" at bounding box center [734, 379] width 313 height 29
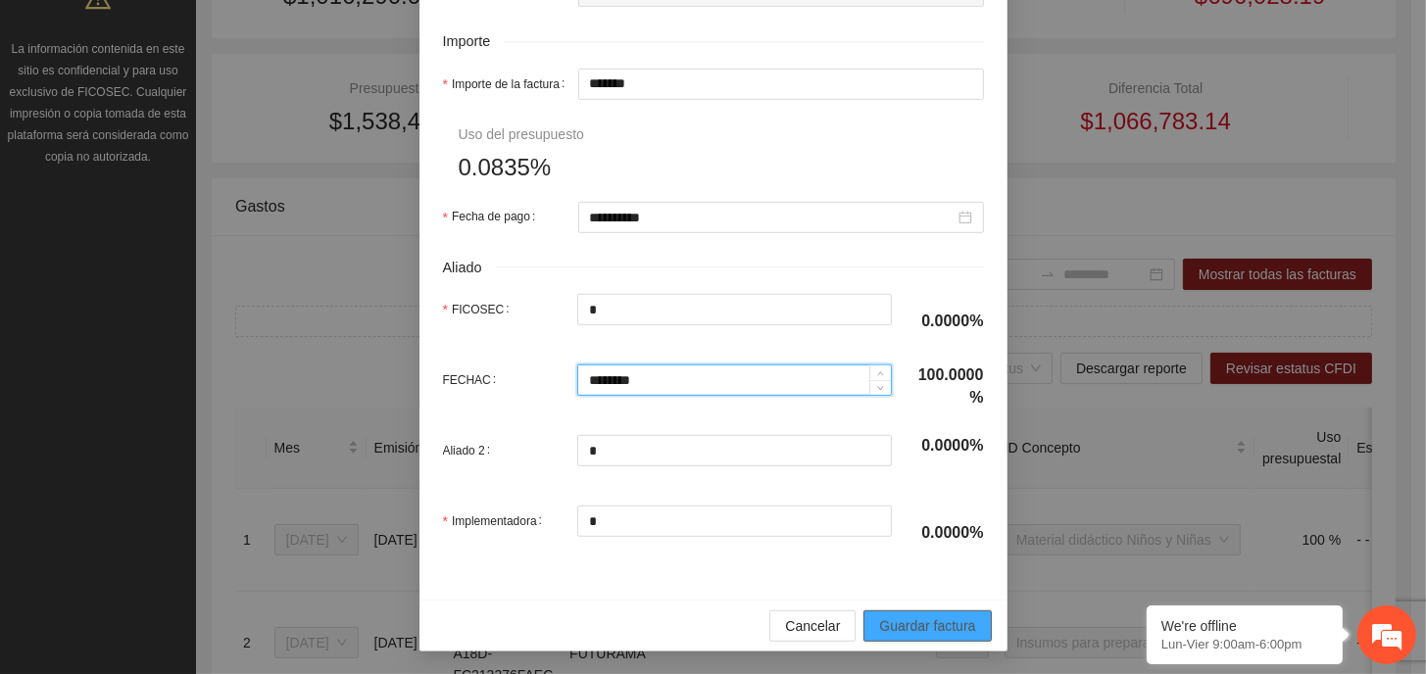
type input "*******"
click at [936, 615] on span "Guardar factura" at bounding box center [927, 626] width 96 height 22
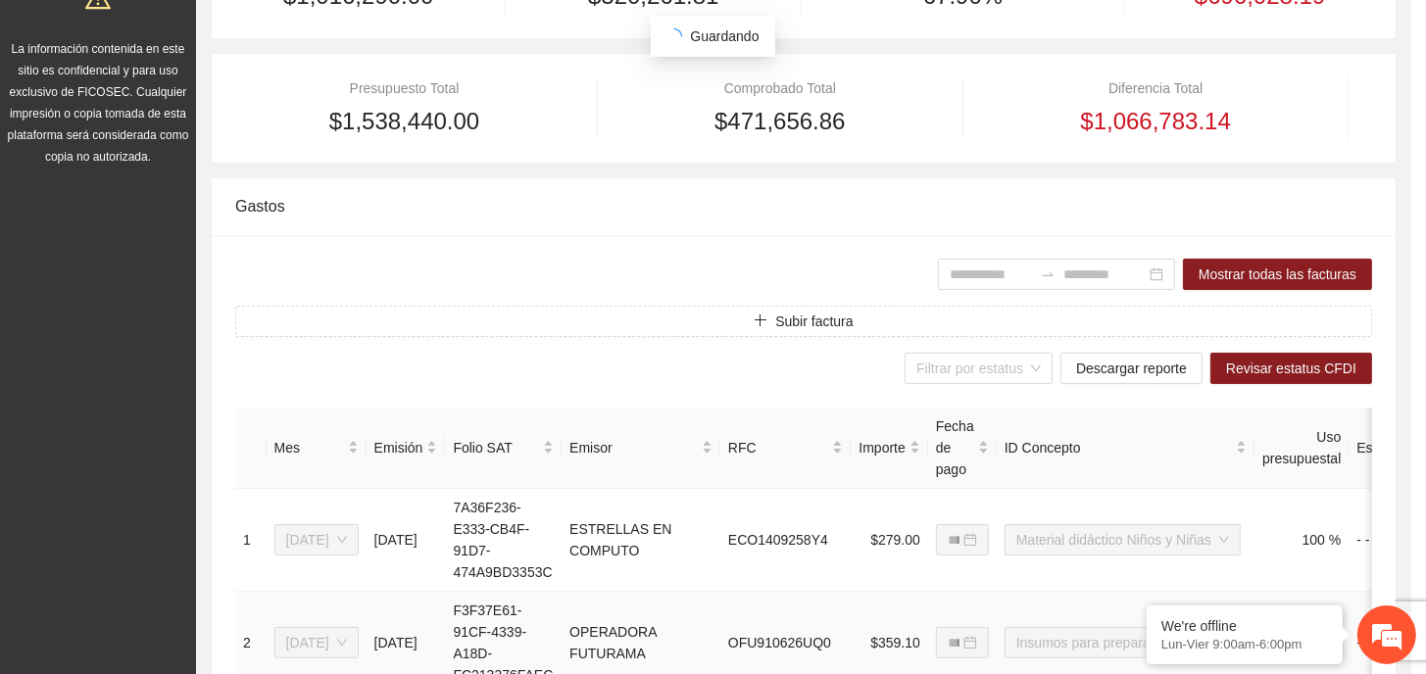
scroll to position [797, 0]
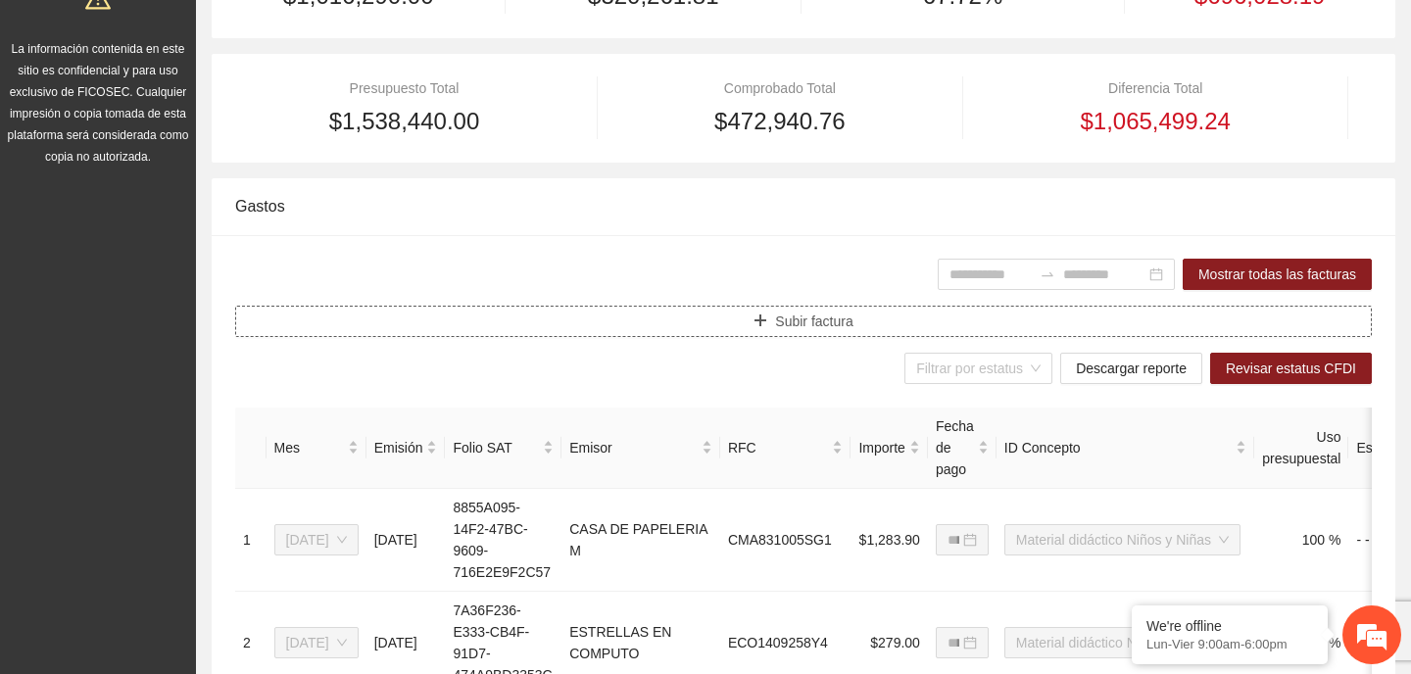
click at [838, 306] on button "Subir factura" at bounding box center [803, 321] width 1137 height 31
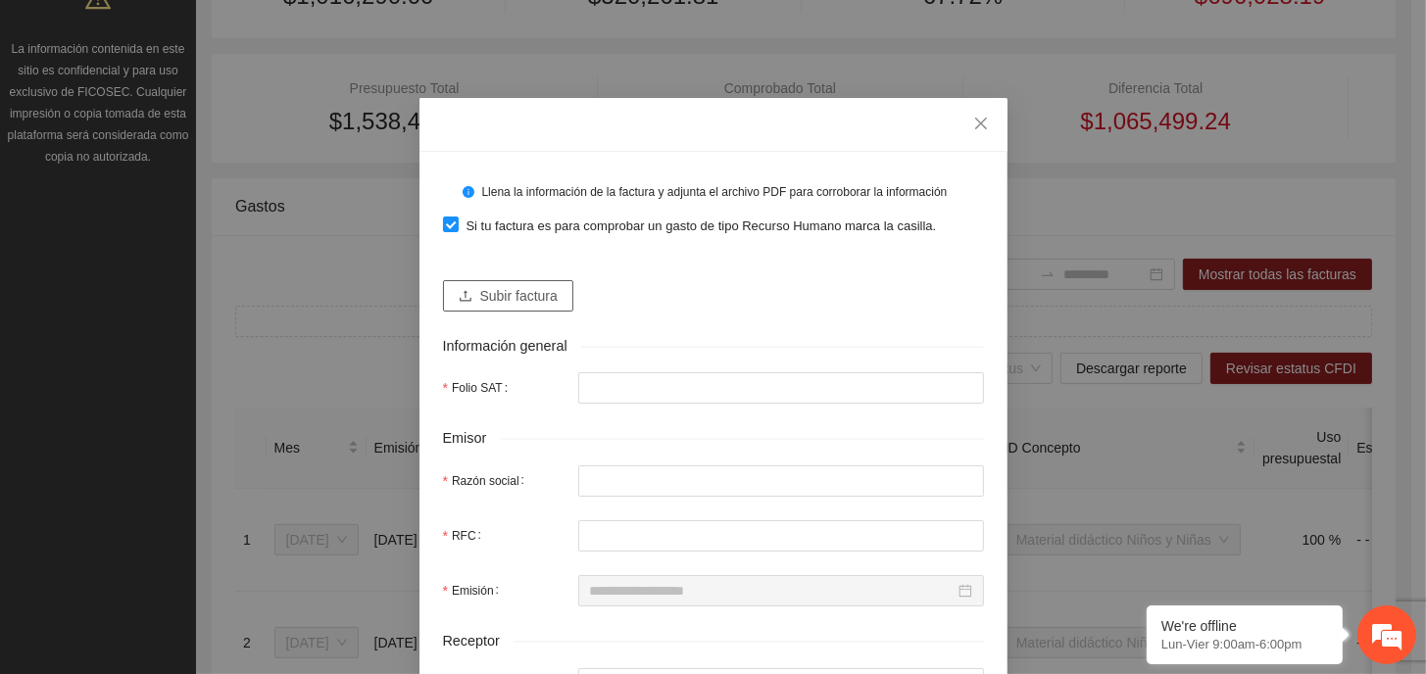
click at [523, 299] on span "Subir factura" at bounding box center [518, 296] width 77 height 22
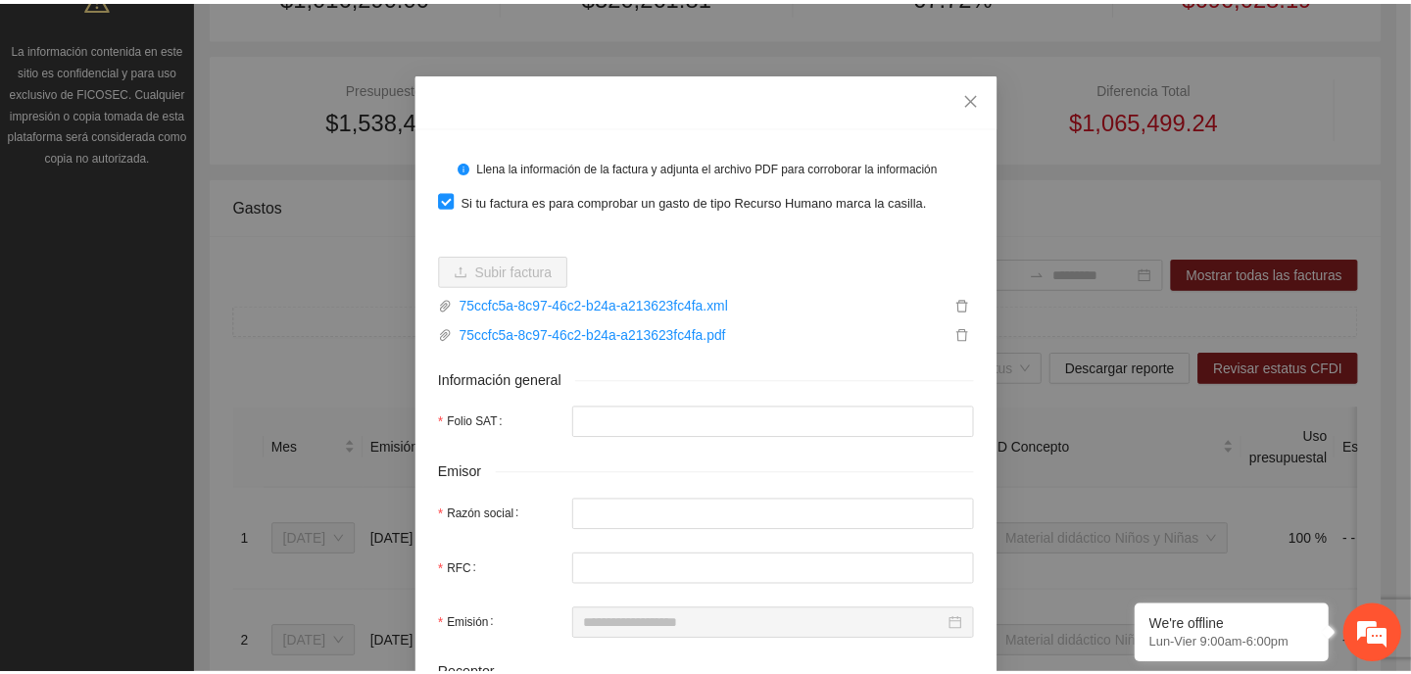
scroll to position [0, 0]
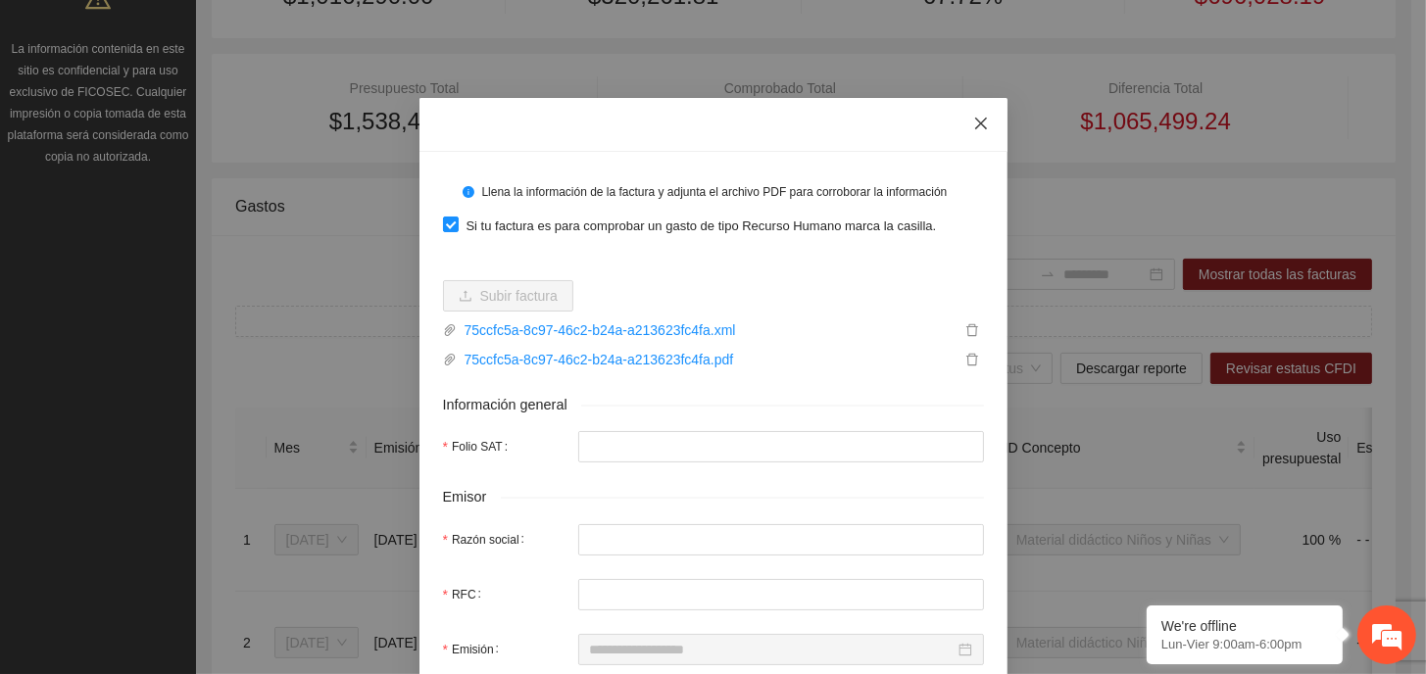
click at [973, 128] on icon "close" at bounding box center [981, 124] width 16 height 16
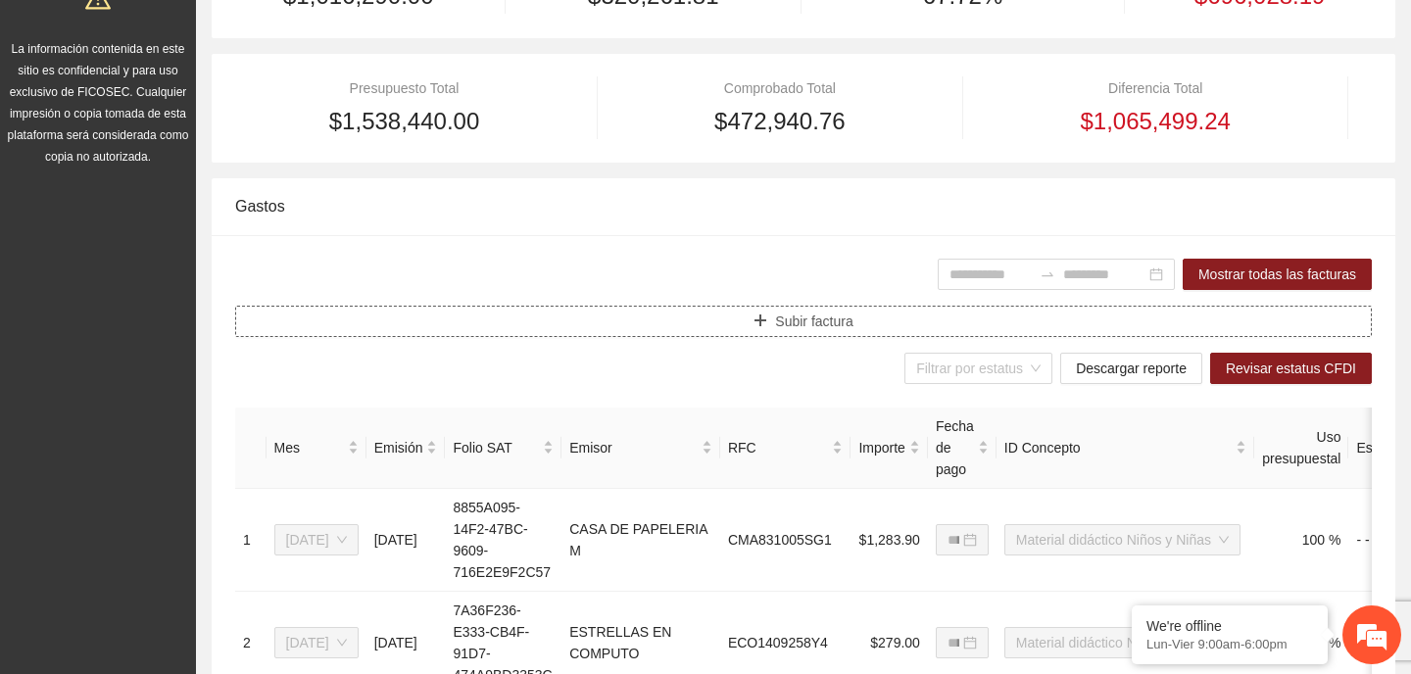
click at [752, 317] on button "Subir factura" at bounding box center [803, 321] width 1137 height 31
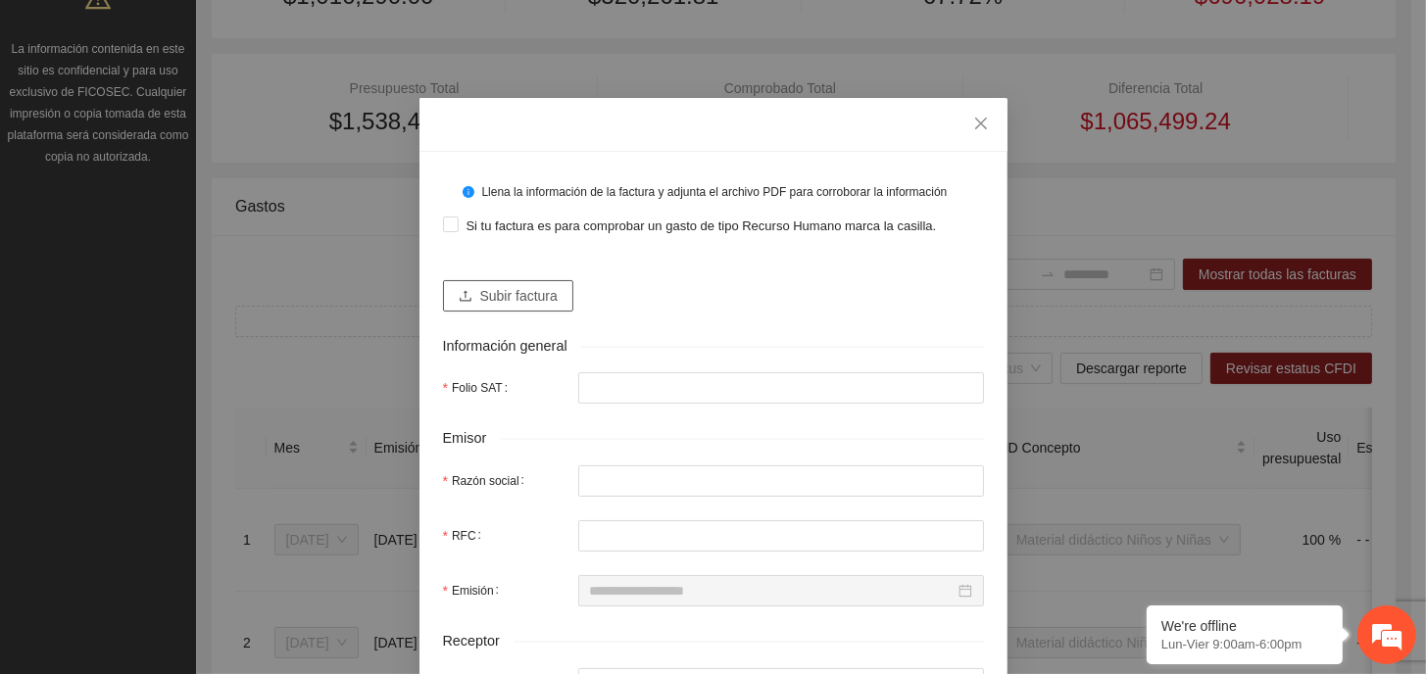
click at [494, 281] on button "Subir factura" at bounding box center [508, 295] width 130 height 31
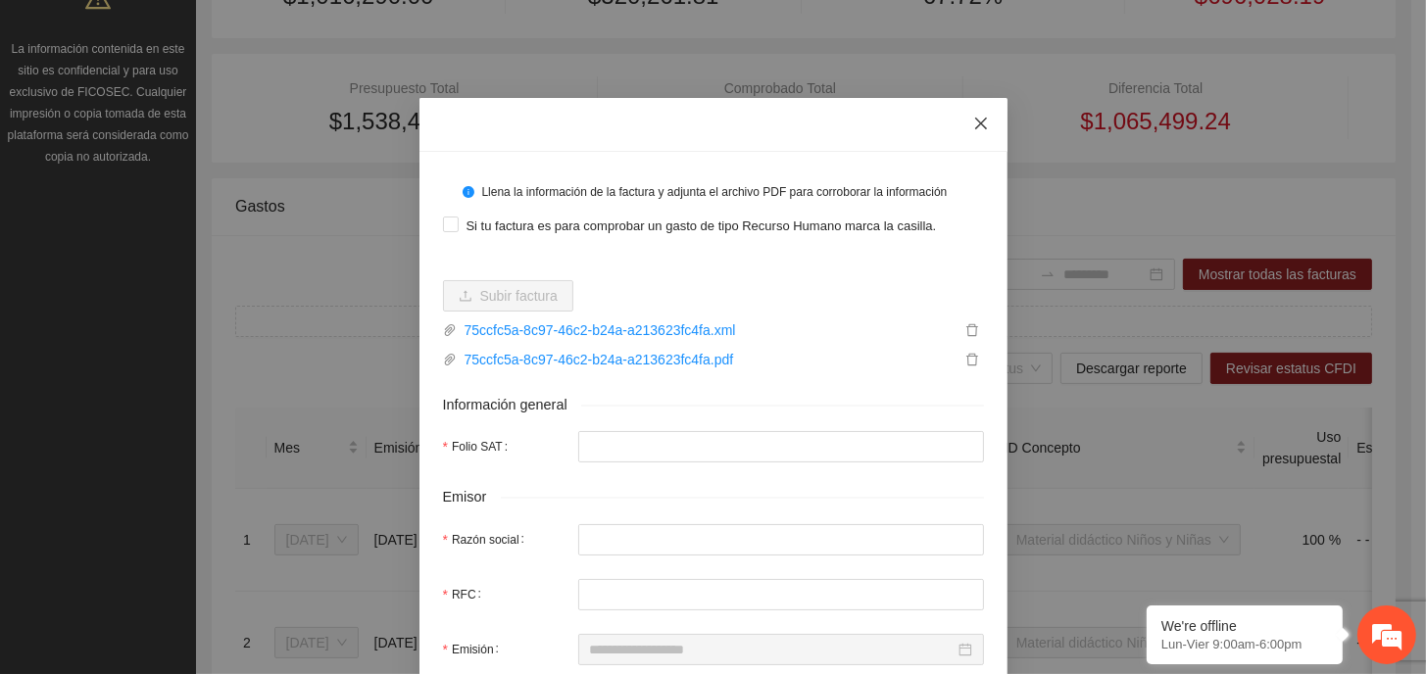
click at [973, 120] on icon "close" at bounding box center [981, 124] width 16 height 16
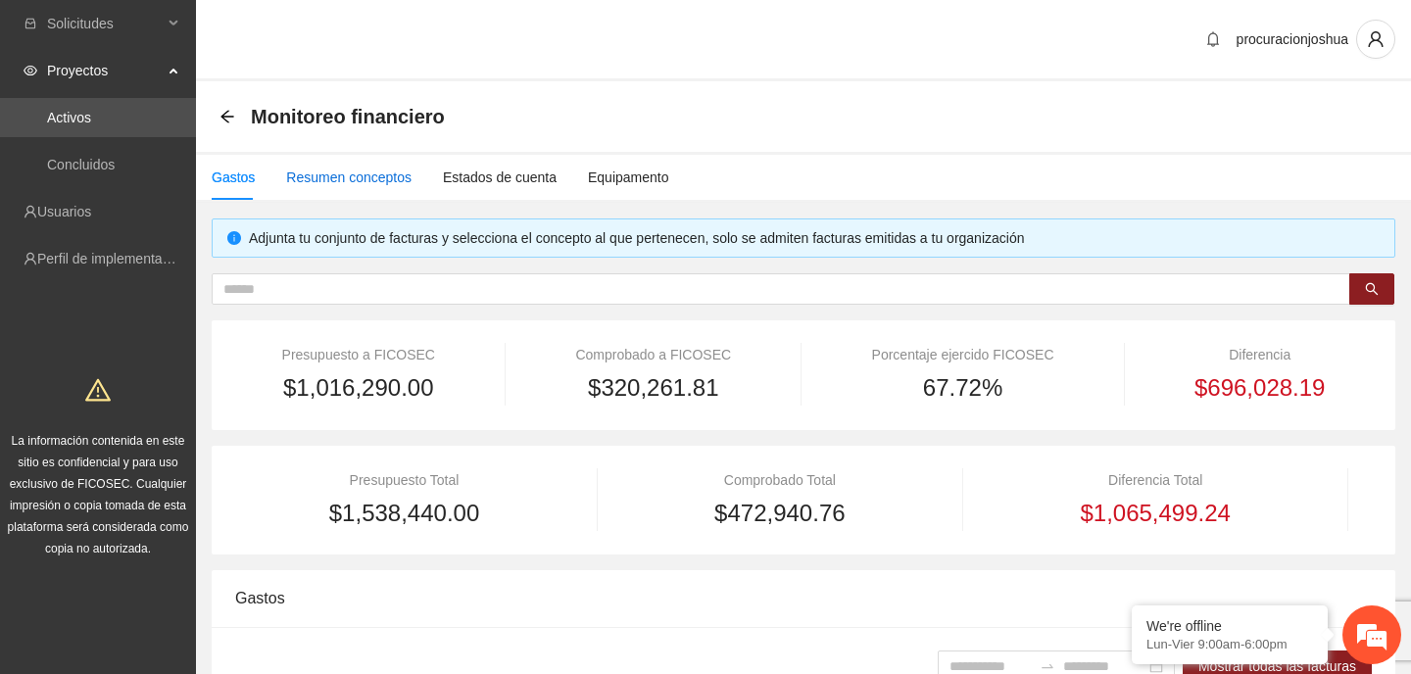
click at [349, 179] on div "Resumen conceptos" at bounding box center [348, 178] width 125 height 22
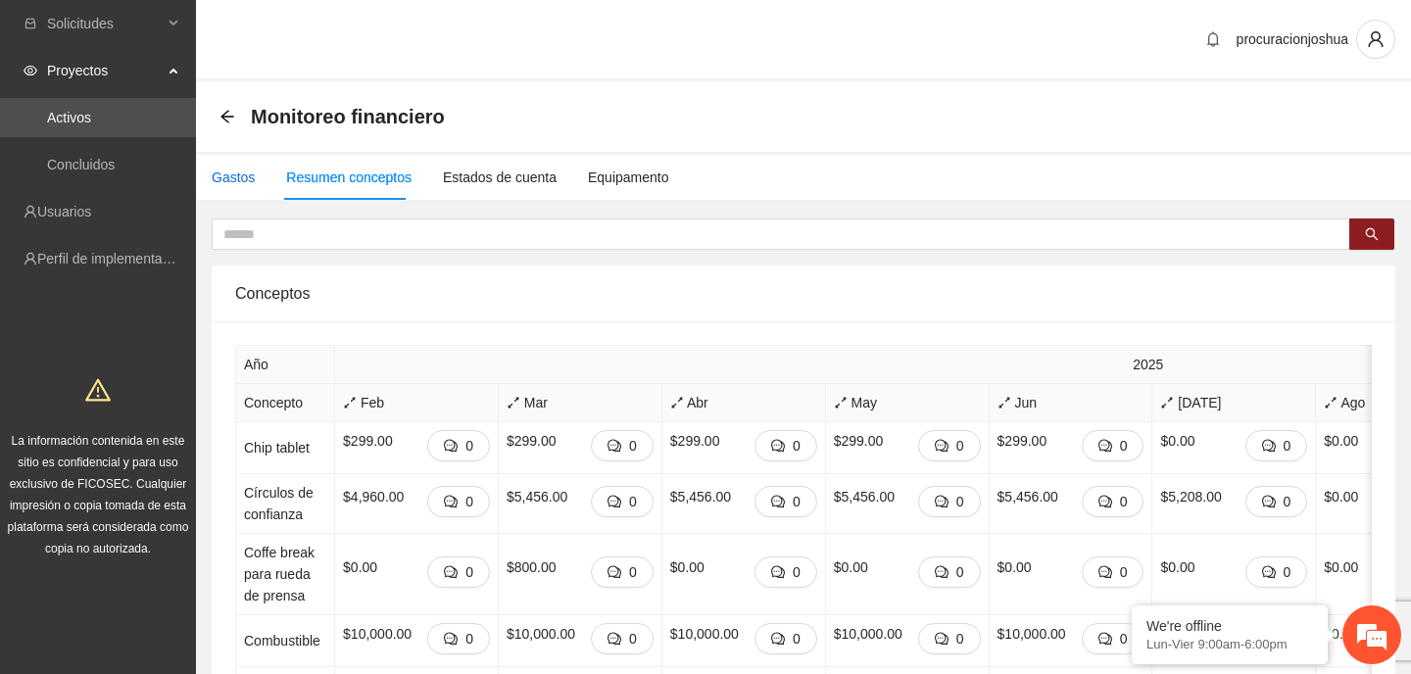
click at [231, 174] on div "Gastos" at bounding box center [233, 178] width 43 height 22
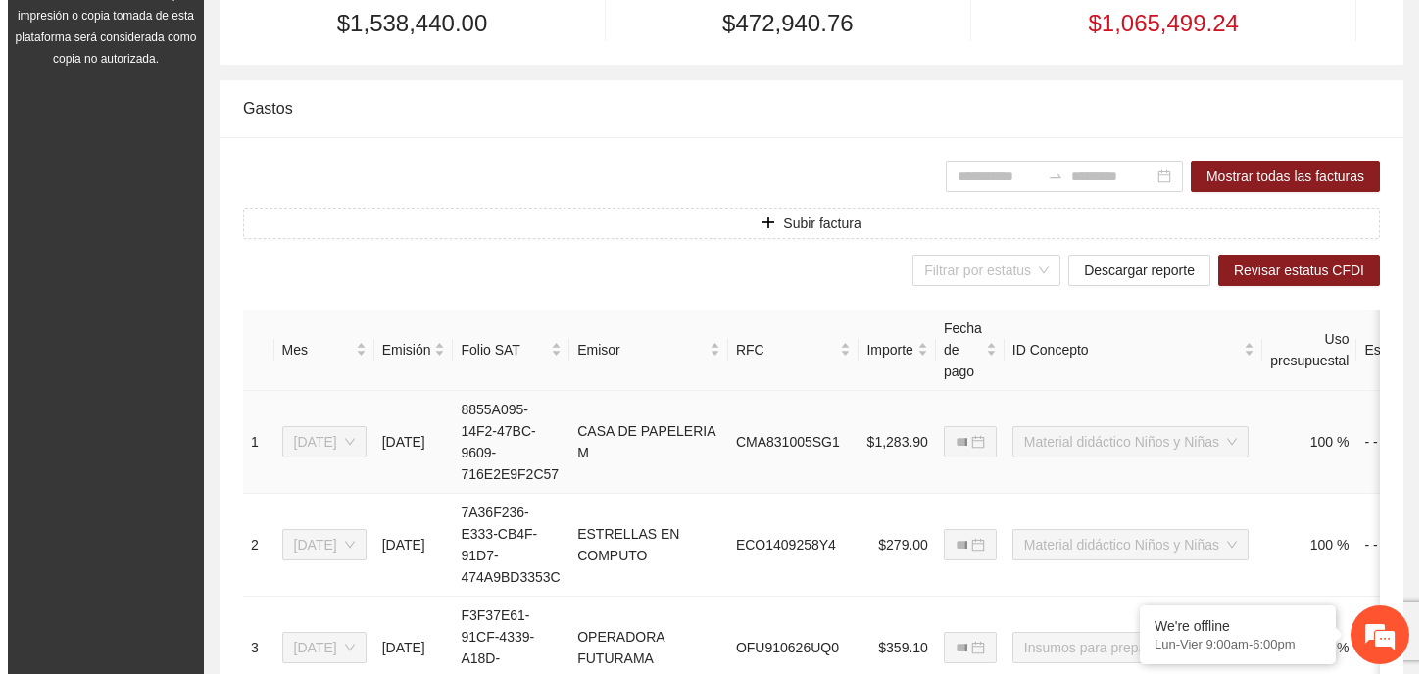
scroll to position [490, 0]
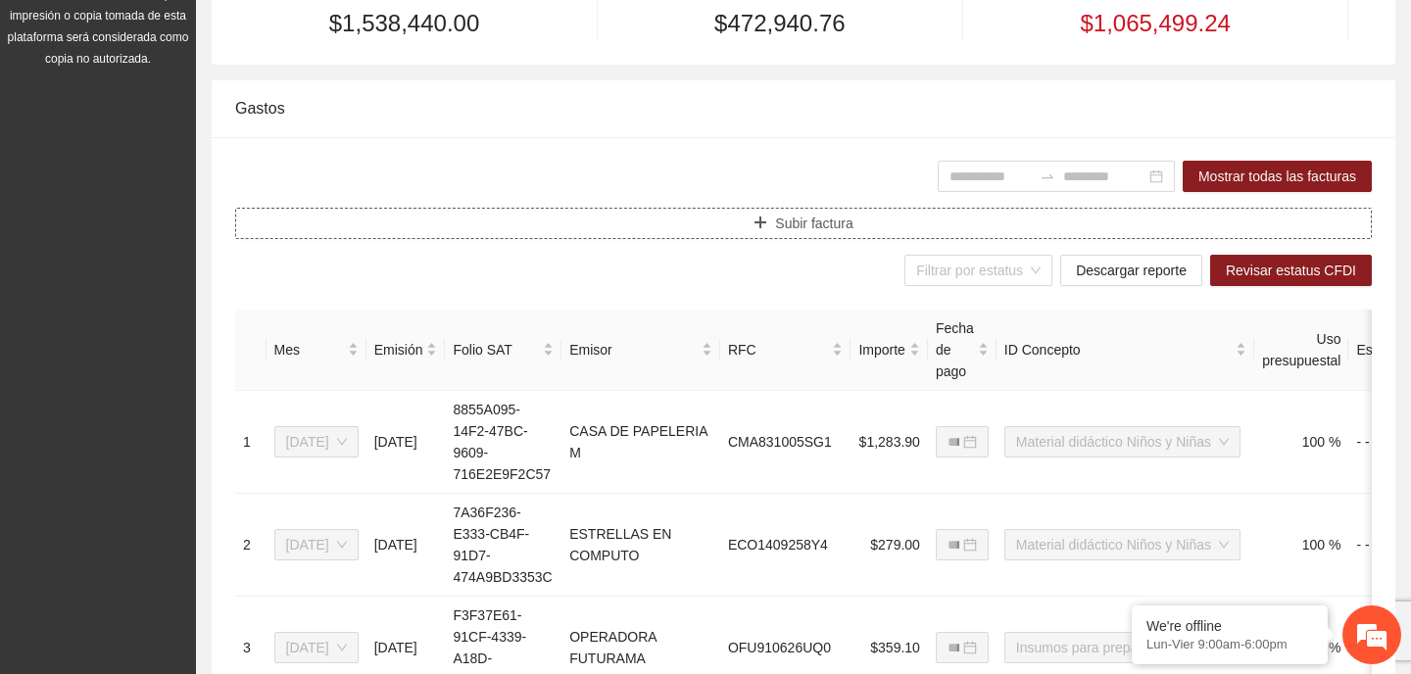
click at [840, 222] on span "Subir factura" at bounding box center [813, 224] width 77 height 22
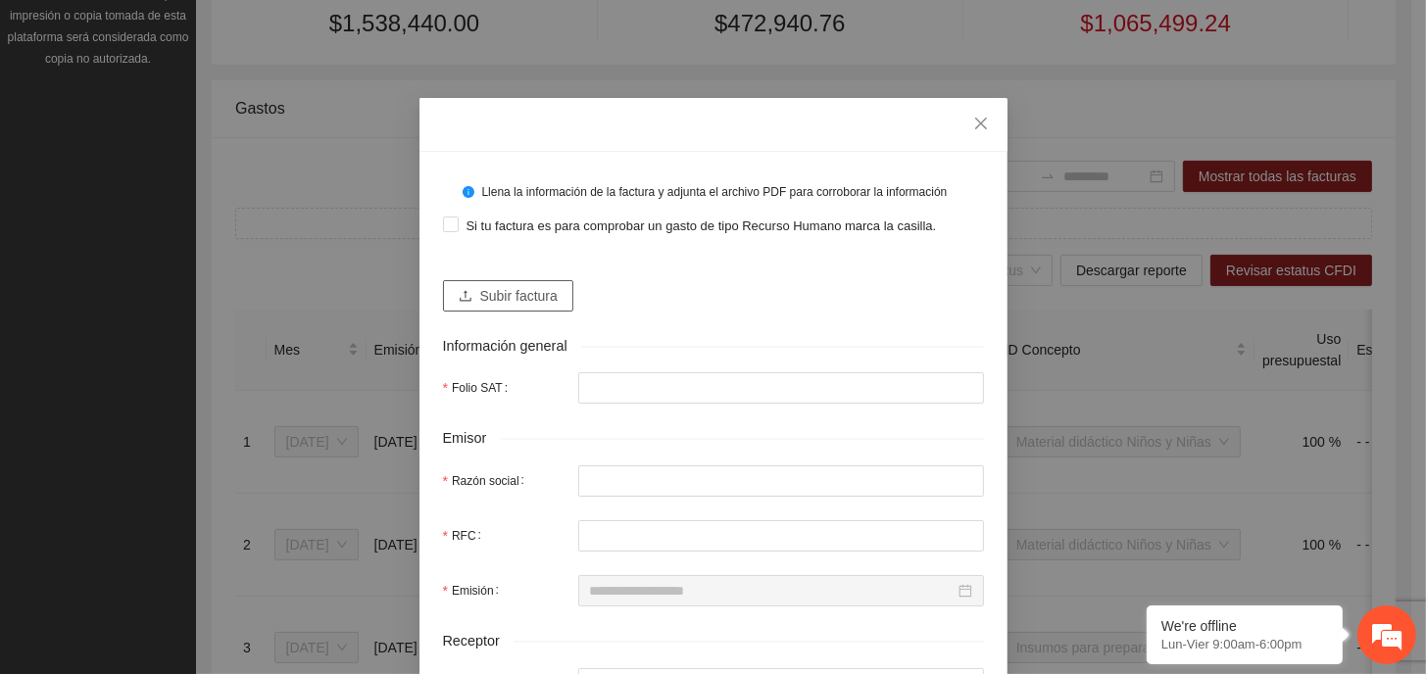
click at [480, 293] on span "Subir factura" at bounding box center [518, 296] width 77 height 22
click at [538, 297] on span "Subir factura" at bounding box center [518, 296] width 77 height 22
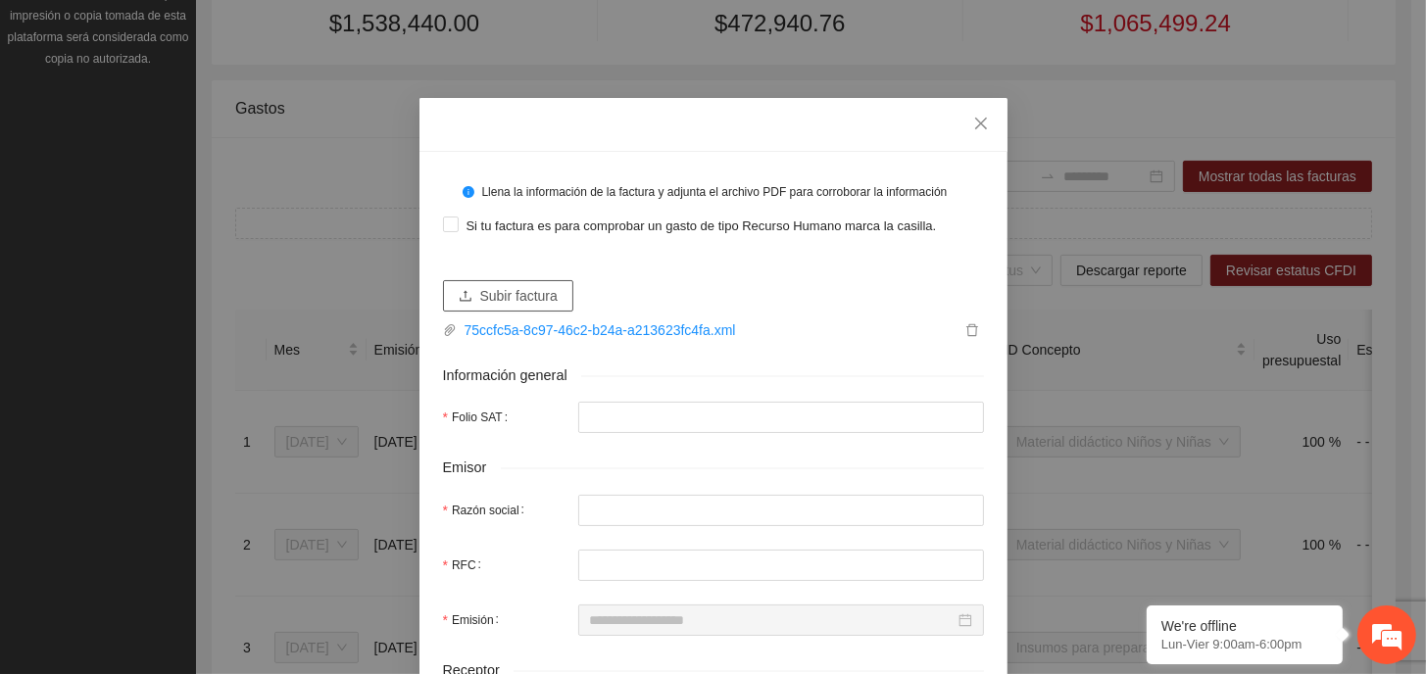
click at [512, 301] on span "Subir factura" at bounding box center [518, 296] width 77 height 22
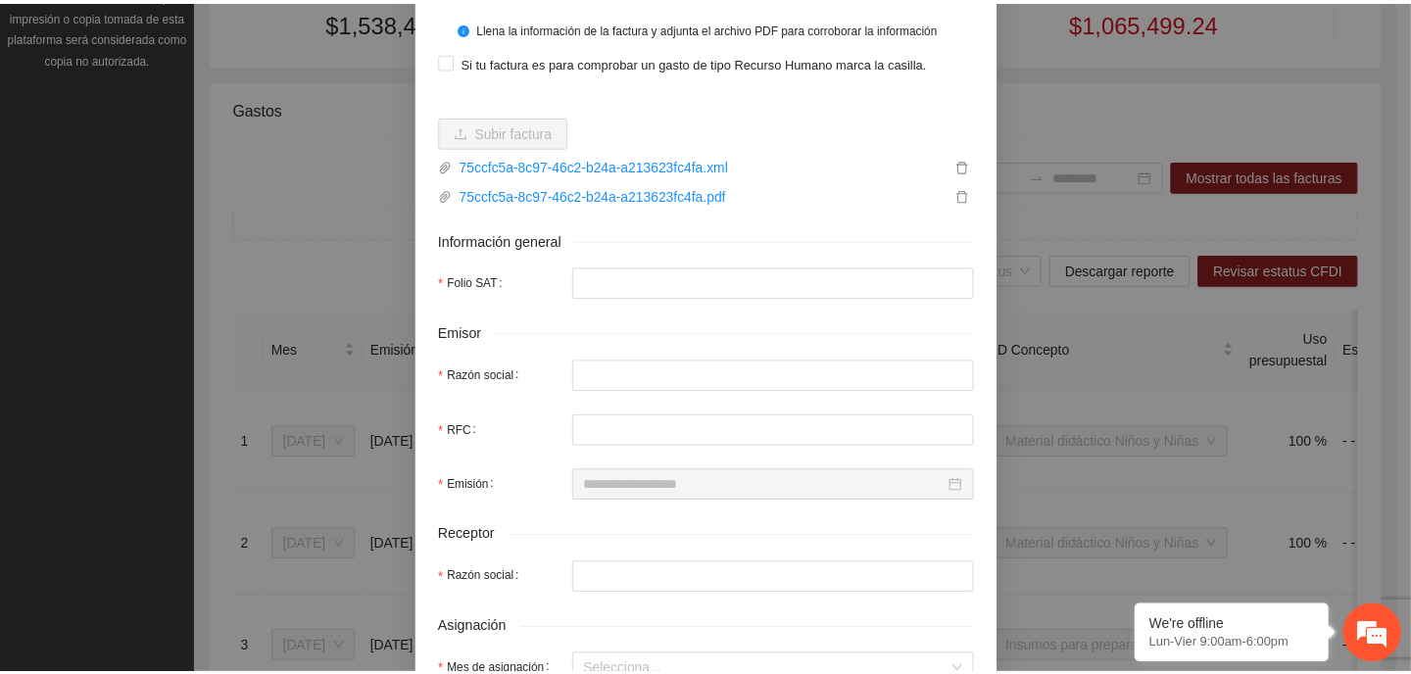
scroll to position [0, 0]
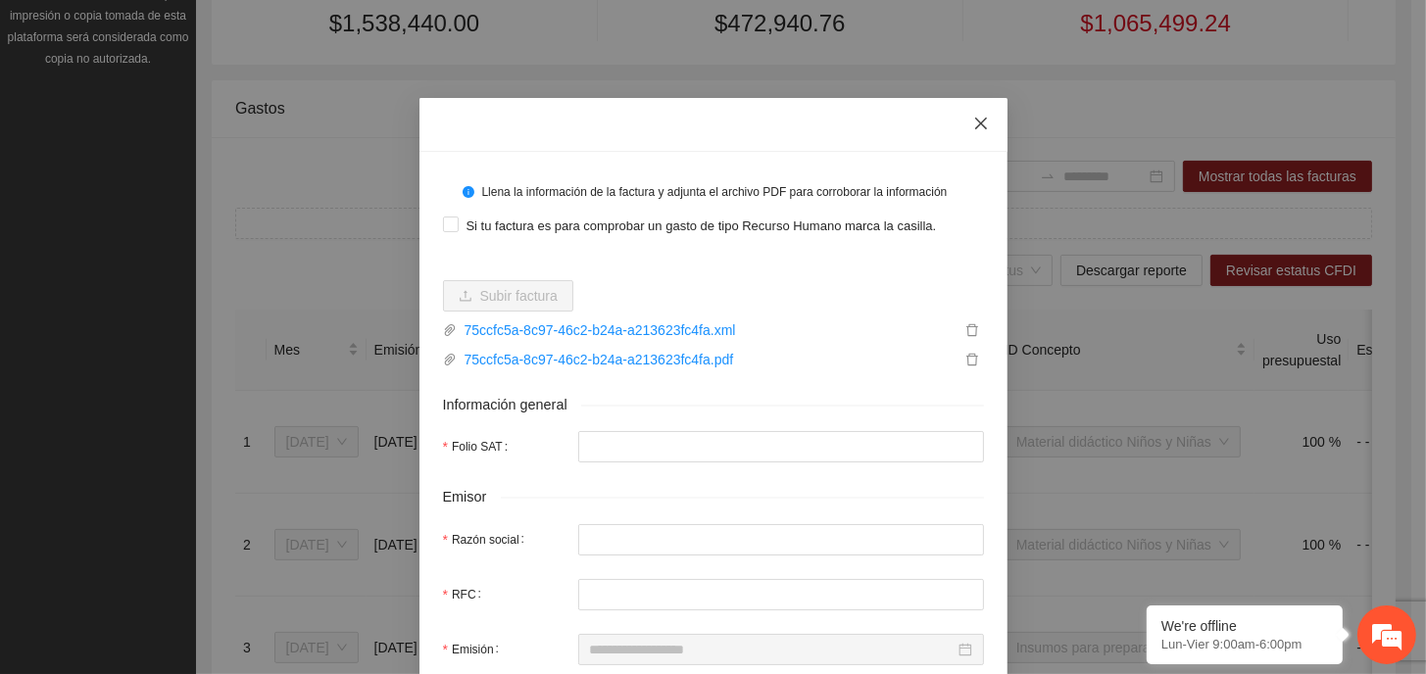
click at [979, 126] on icon "close" at bounding box center [981, 124] width 16 height 16
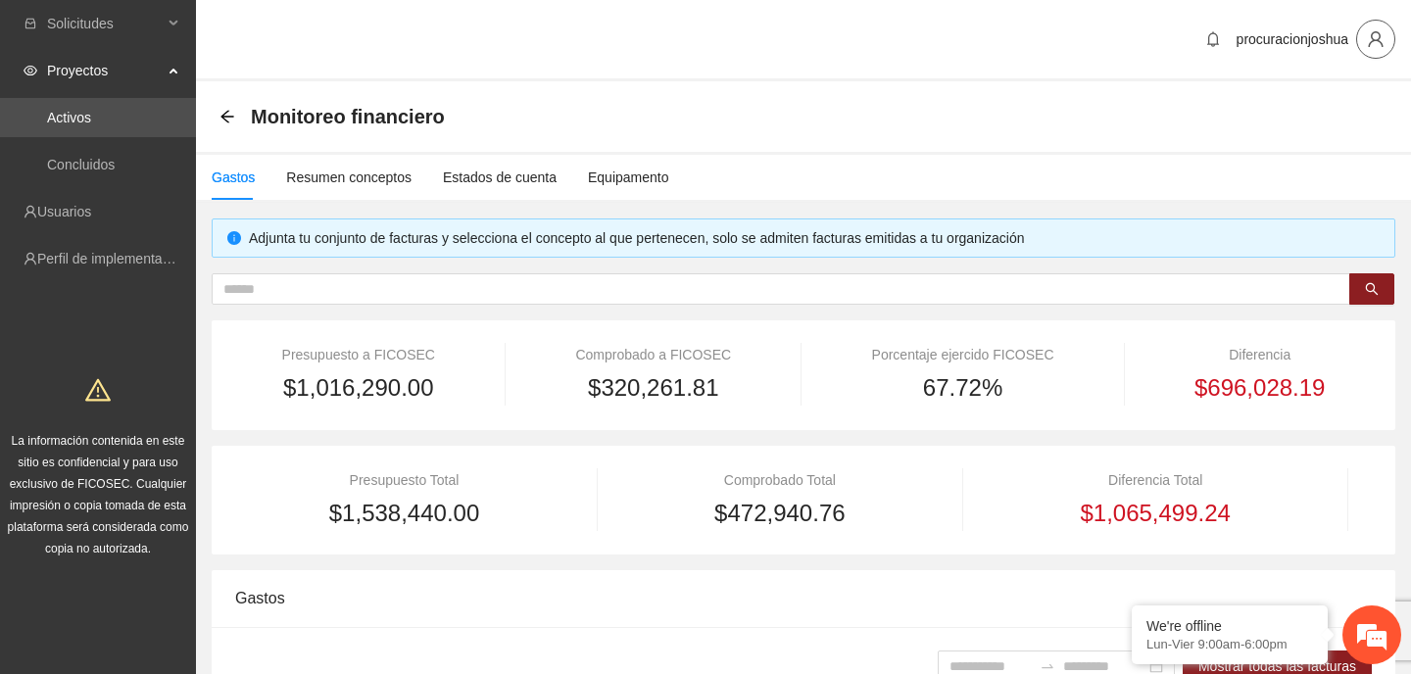
click at [1384, 35] on icon "user" at bounding box center [1376, 39] width 18 height 18
click at [1344, 117] on span "Cerrar sesión" at bounding box center [1324, 114] width 123 height 22
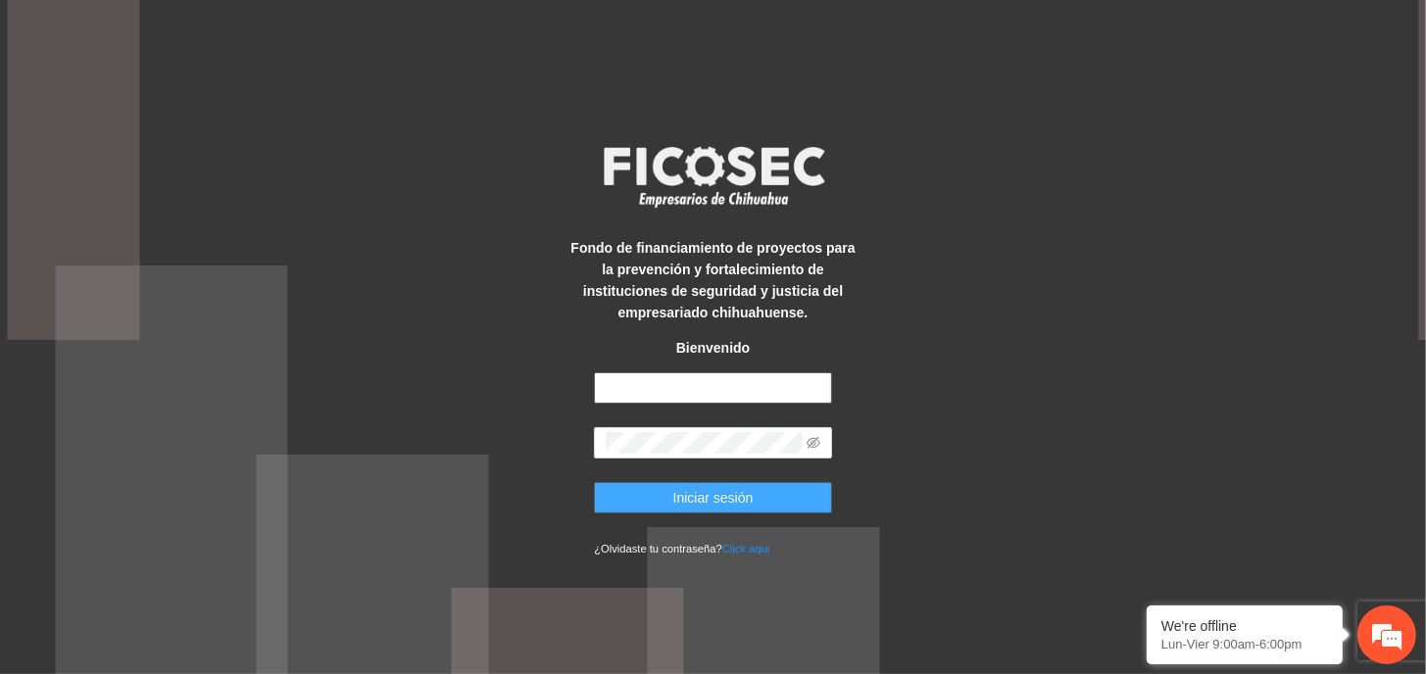
type input "**********"
click at [720, 503] on span "Iniciar sesión" at bounding box center [713, 498] width 80 height 22
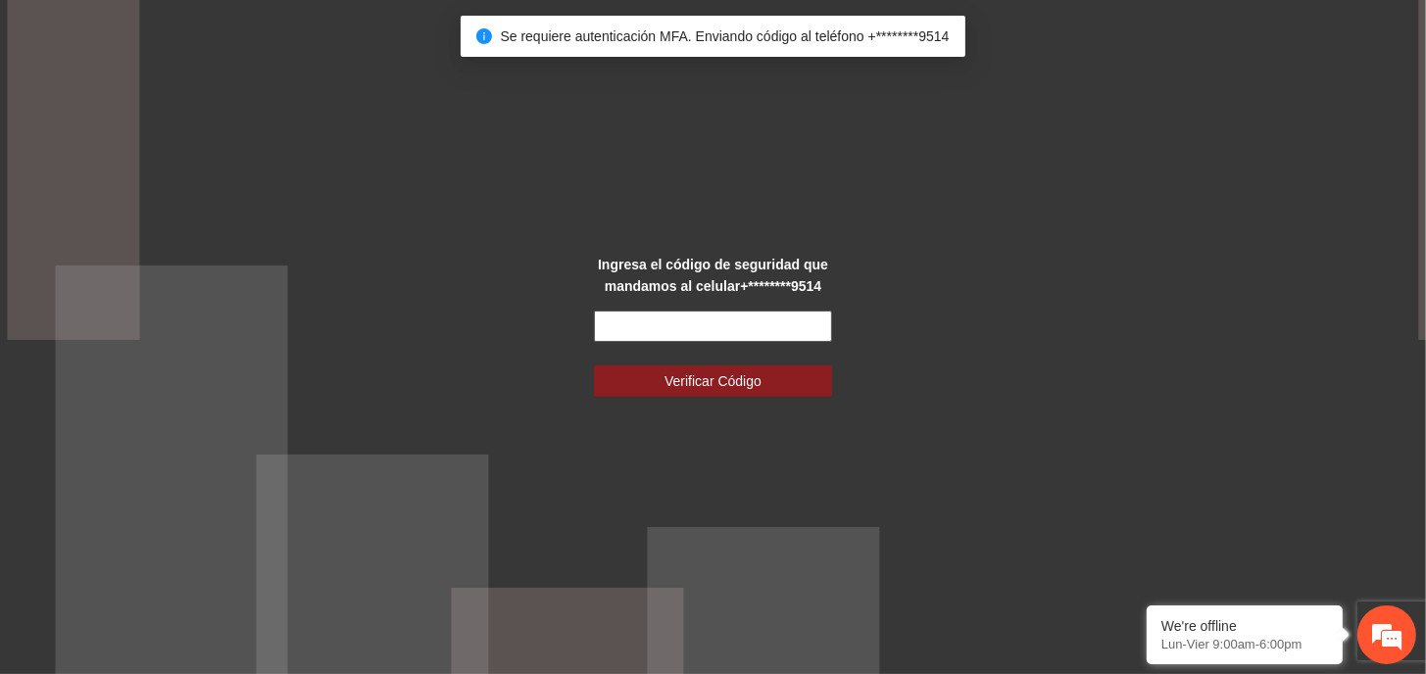
click at [754, 329] on input "text" at bounding box center [713, 326] width 238 height 31
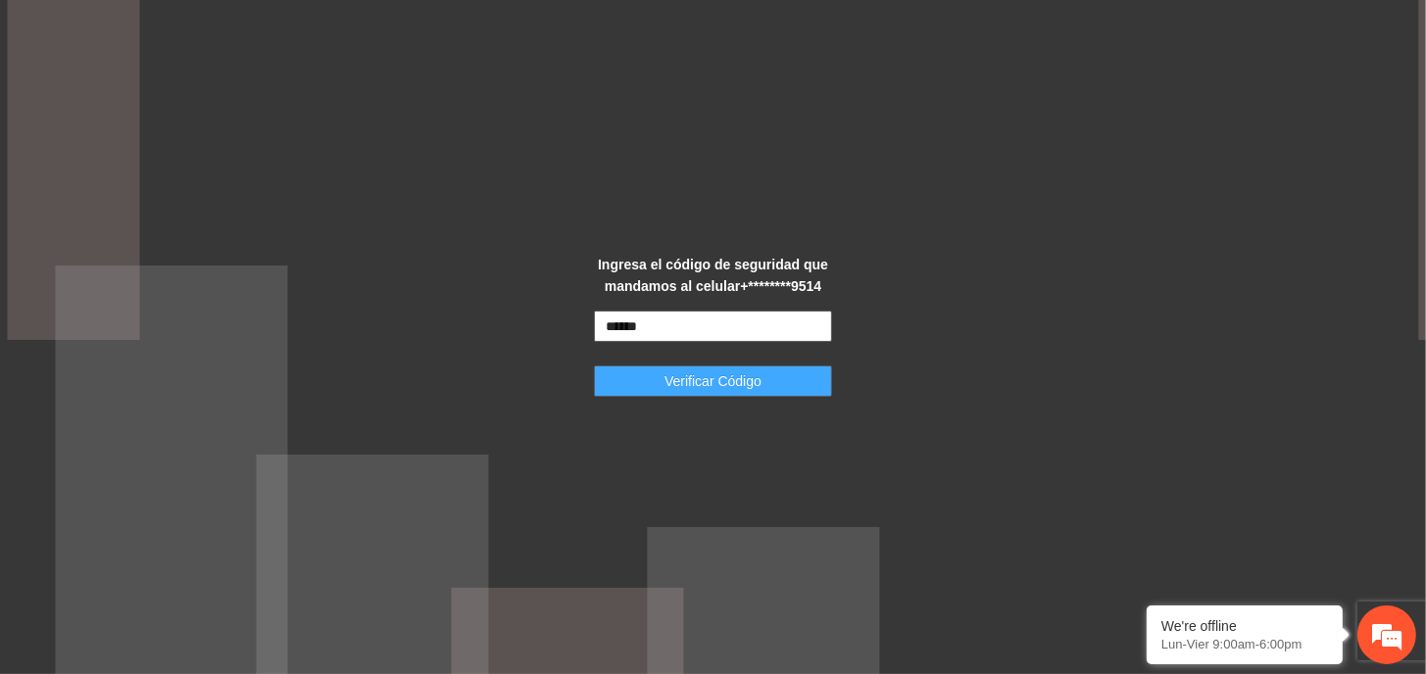
type input "******"
click at [720, 370] on span "Verificar Código" at bounding box center [712, 381] width 97 height 22
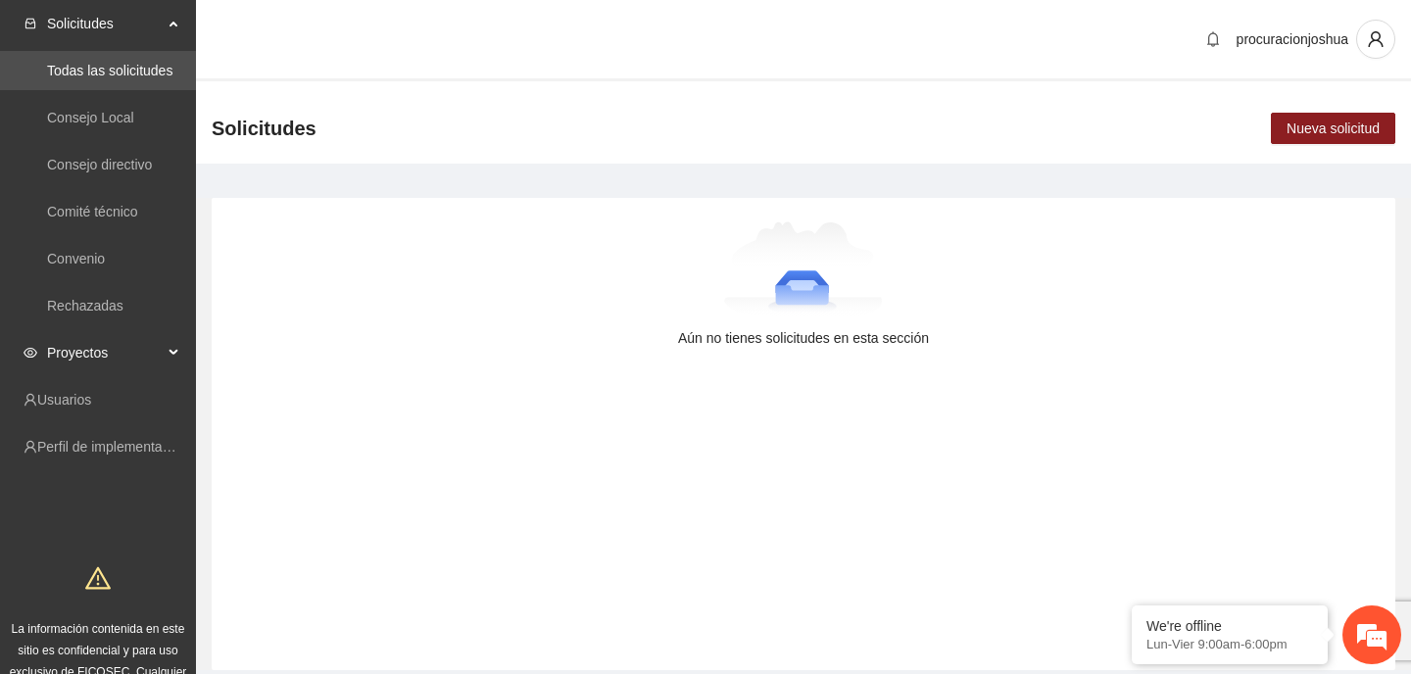
click at [107, 356] on span "Proyectos" at bounding box center [105, 352] width 116 height 39
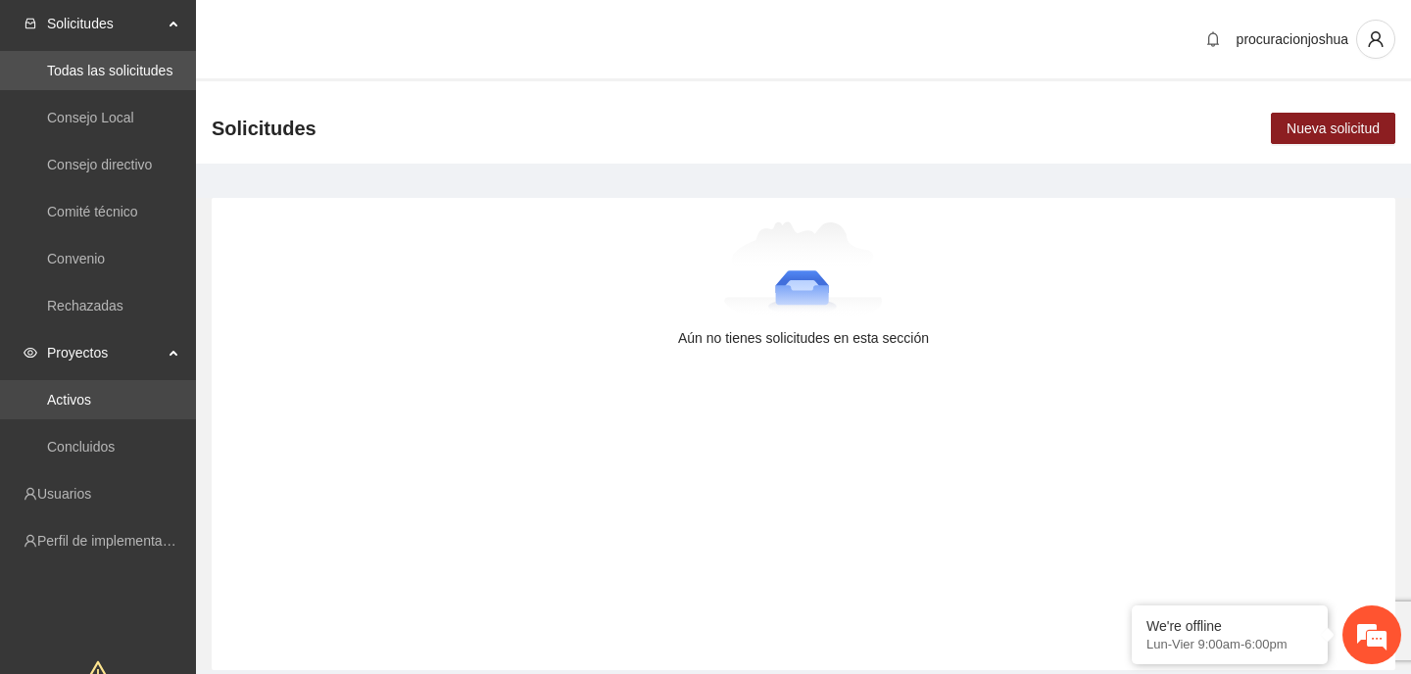
click at [75, 399] on link "Activos" at bounding box center [69, 400] width 44 height 16
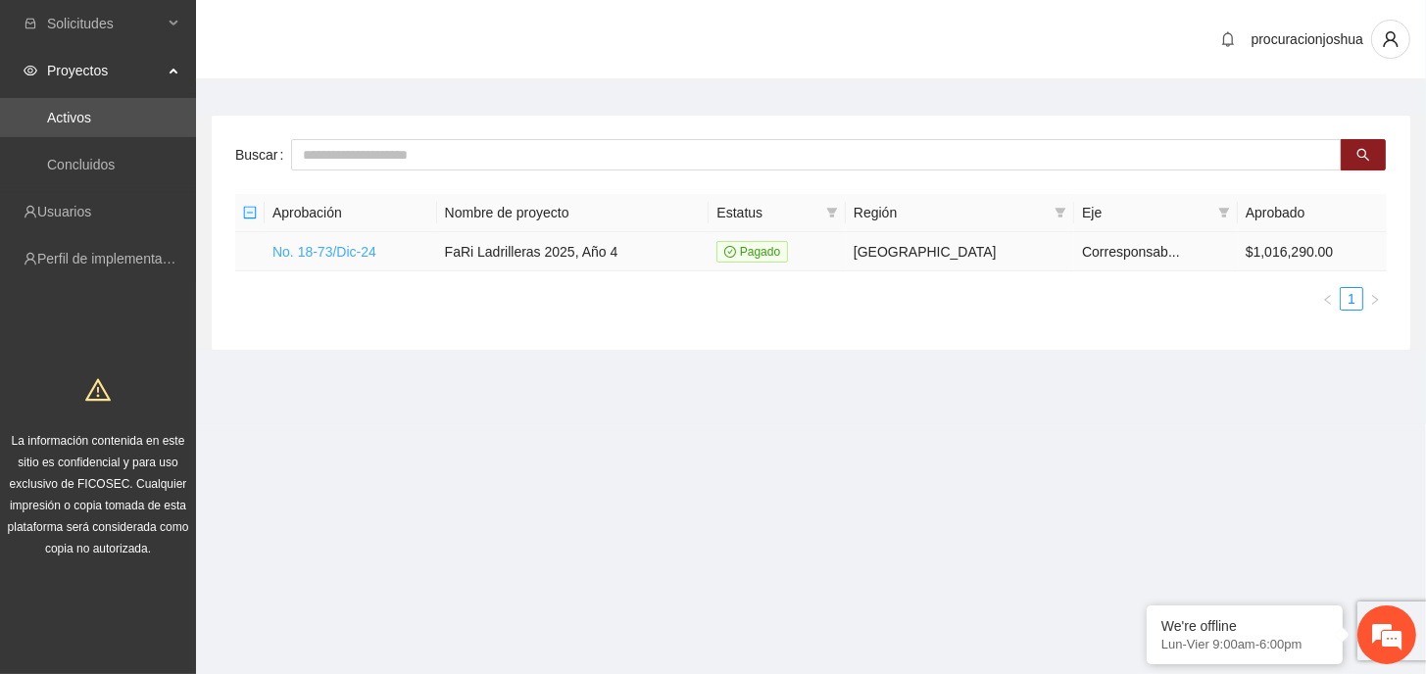
click at [332, 248] on link "No. 18-73/Dic-24" at bounding box center [324, 252] width 104 height 16
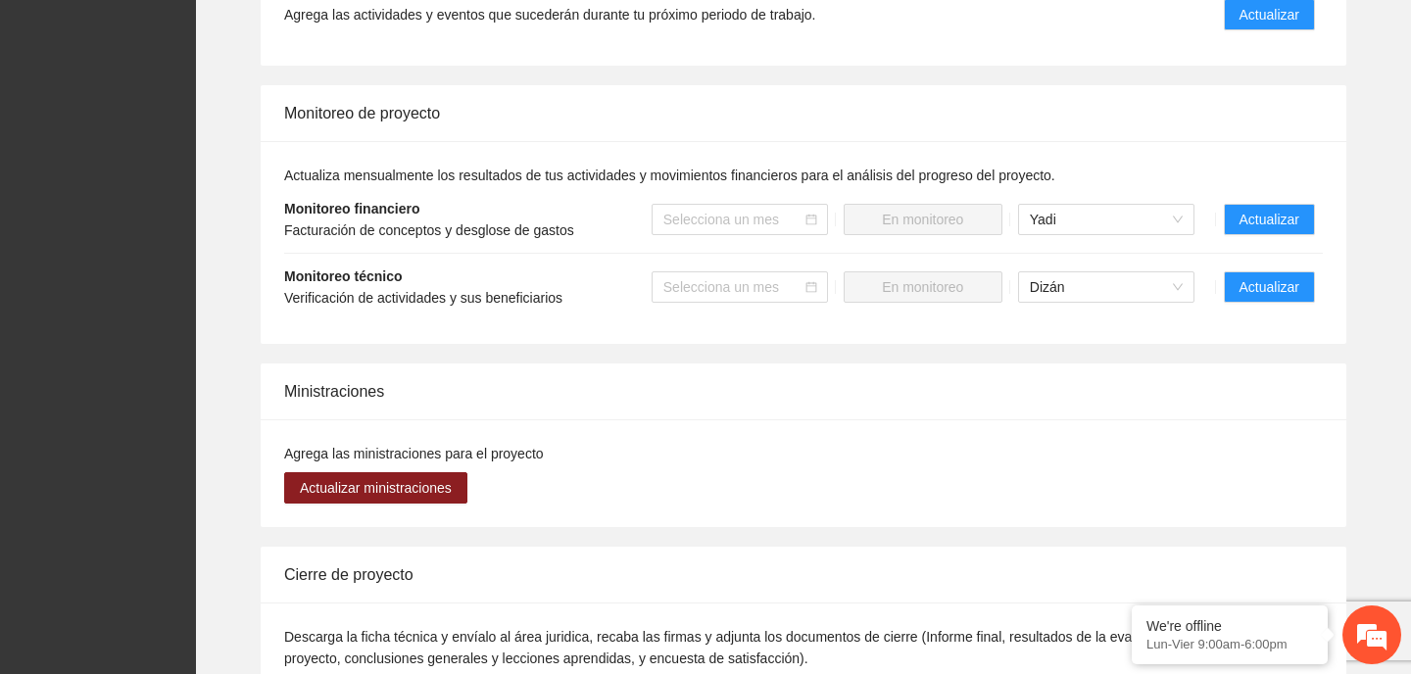
scroll to position [1862, 0]
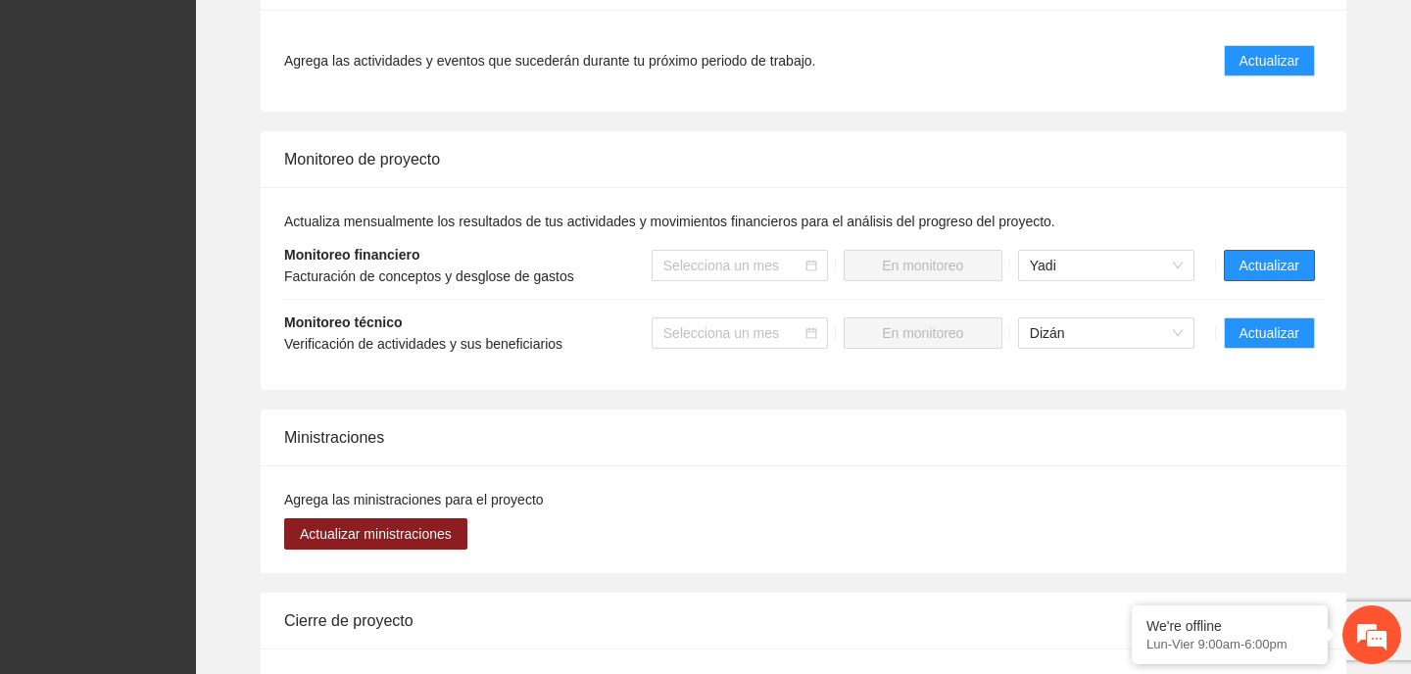
click at [1276, 255] on span "Actualizar" at bounding box center [1270, 266] width 60 height 22
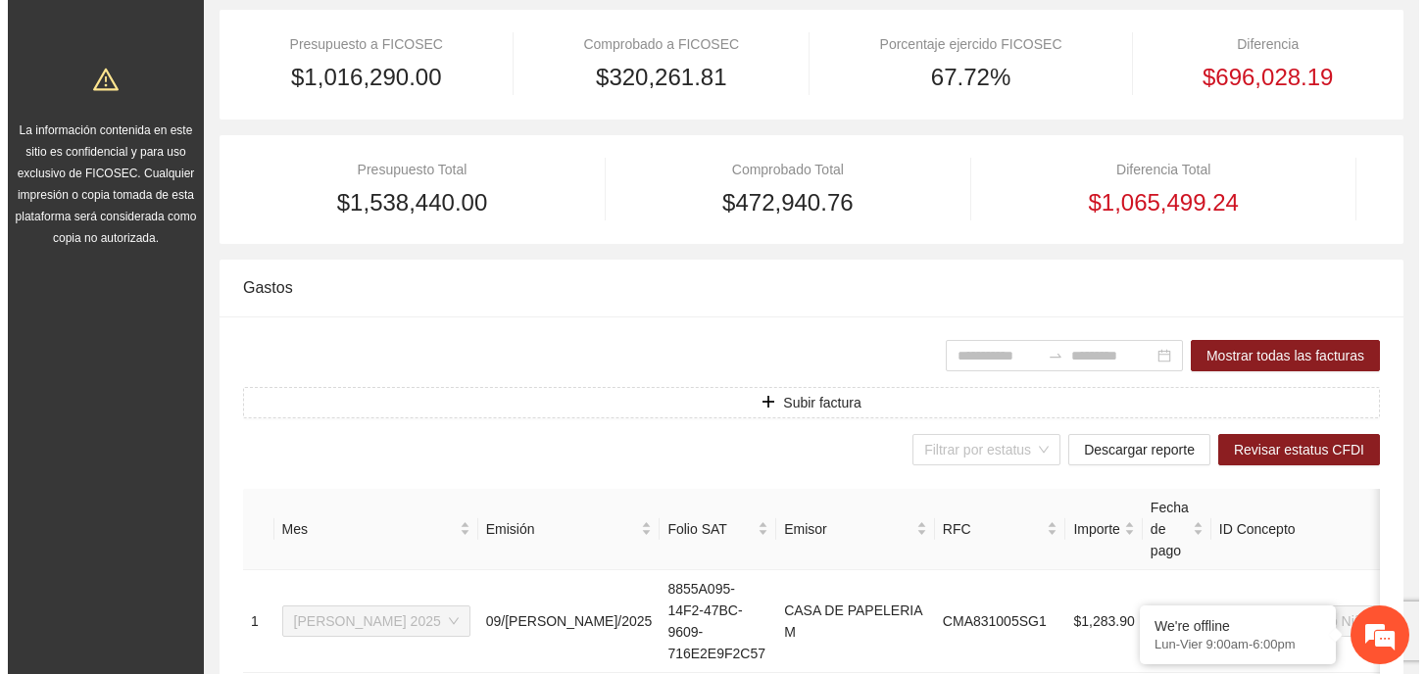
scroll to position [294, 0]
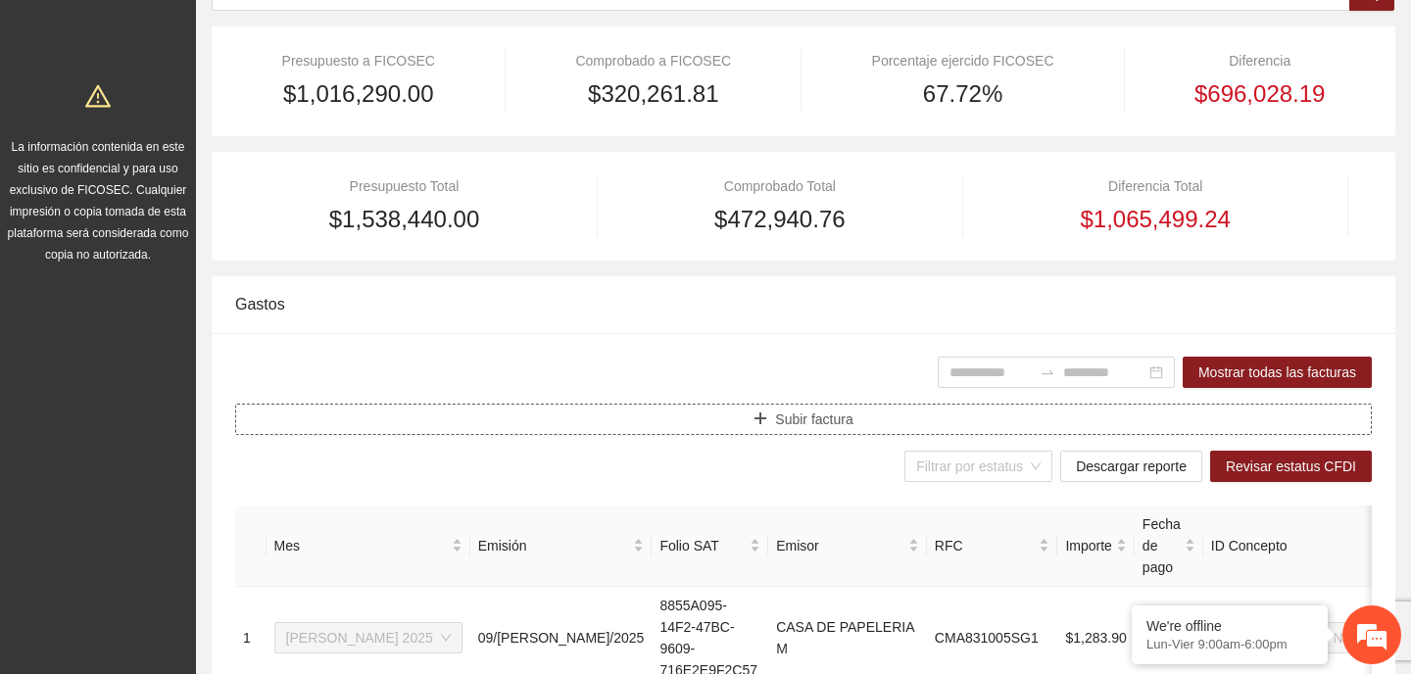
click at [853, 411] on button "Subir factura" at bounding box center [803, 419] width 1137 height 31
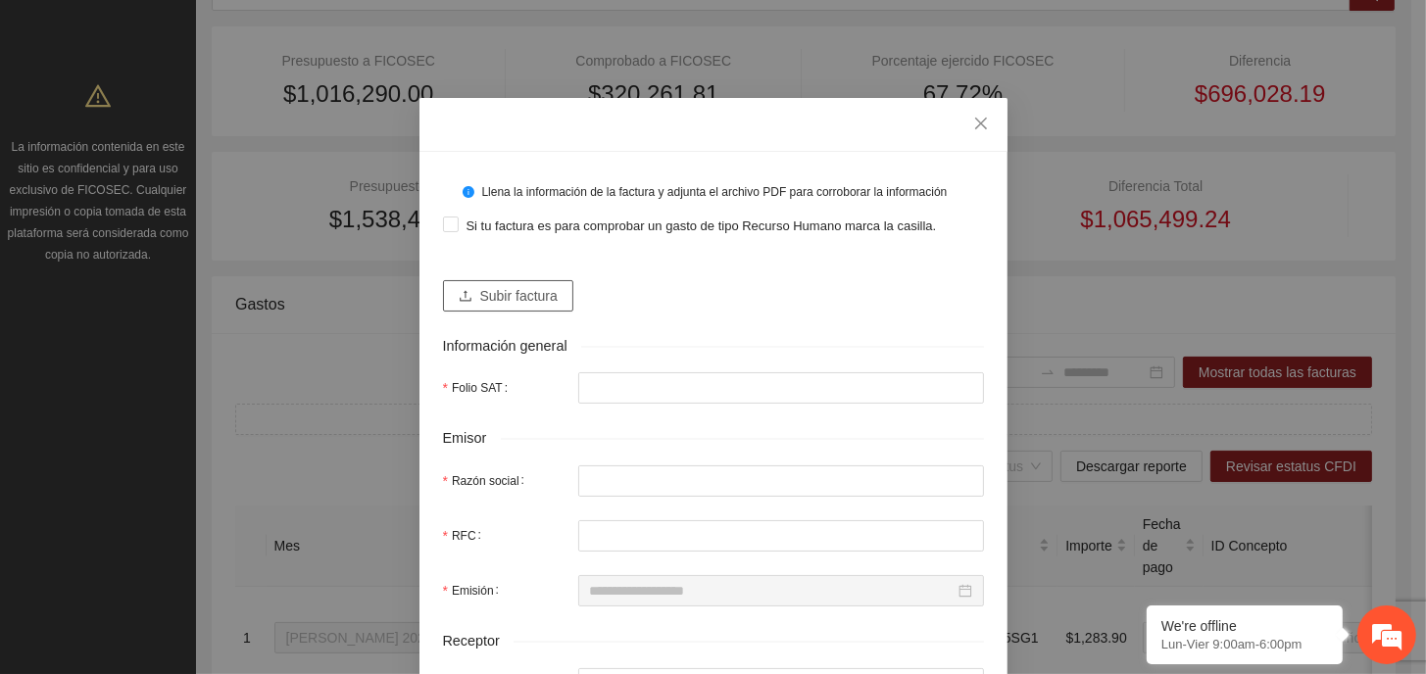
click at [507, 297] on span "Subir factura" at bounding box center [518, 296] width 77 height 22
click at [529, 291] on span "Subir factura" at bounding box center [518, 296] width 77 height 22
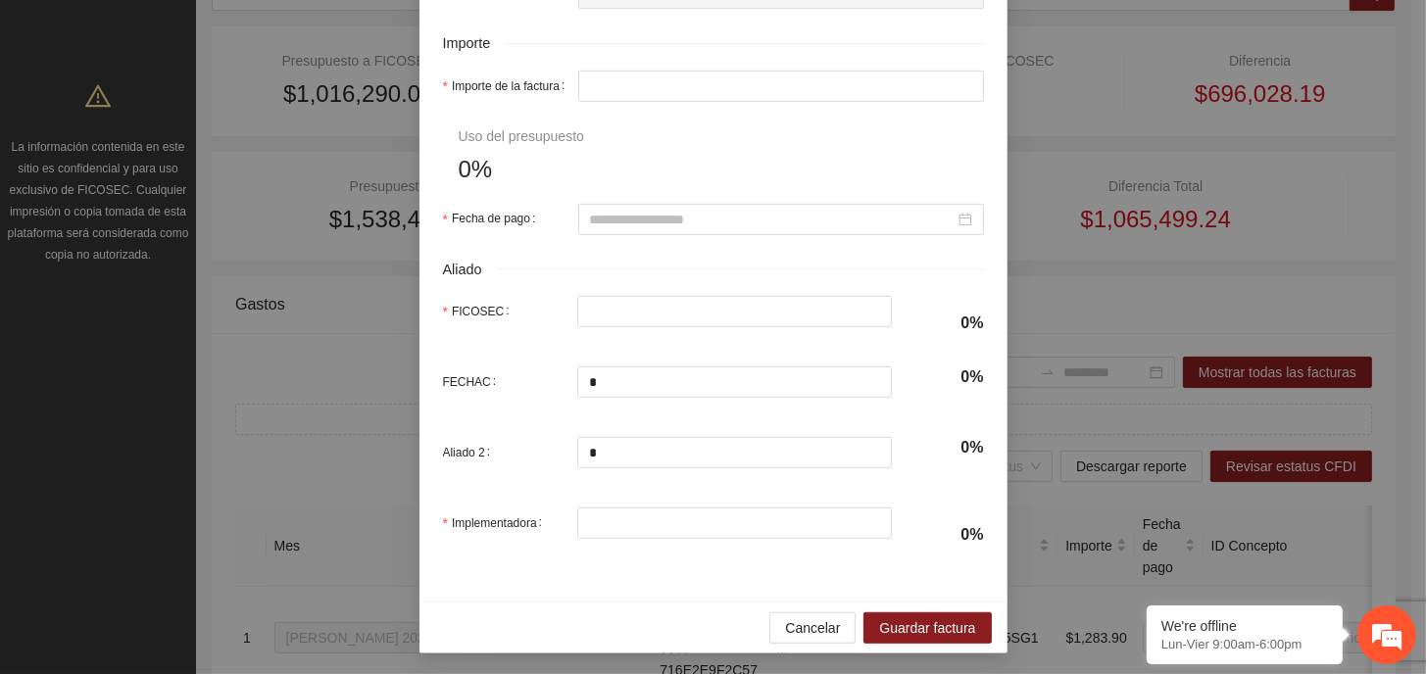
scroll to position [953, 0]
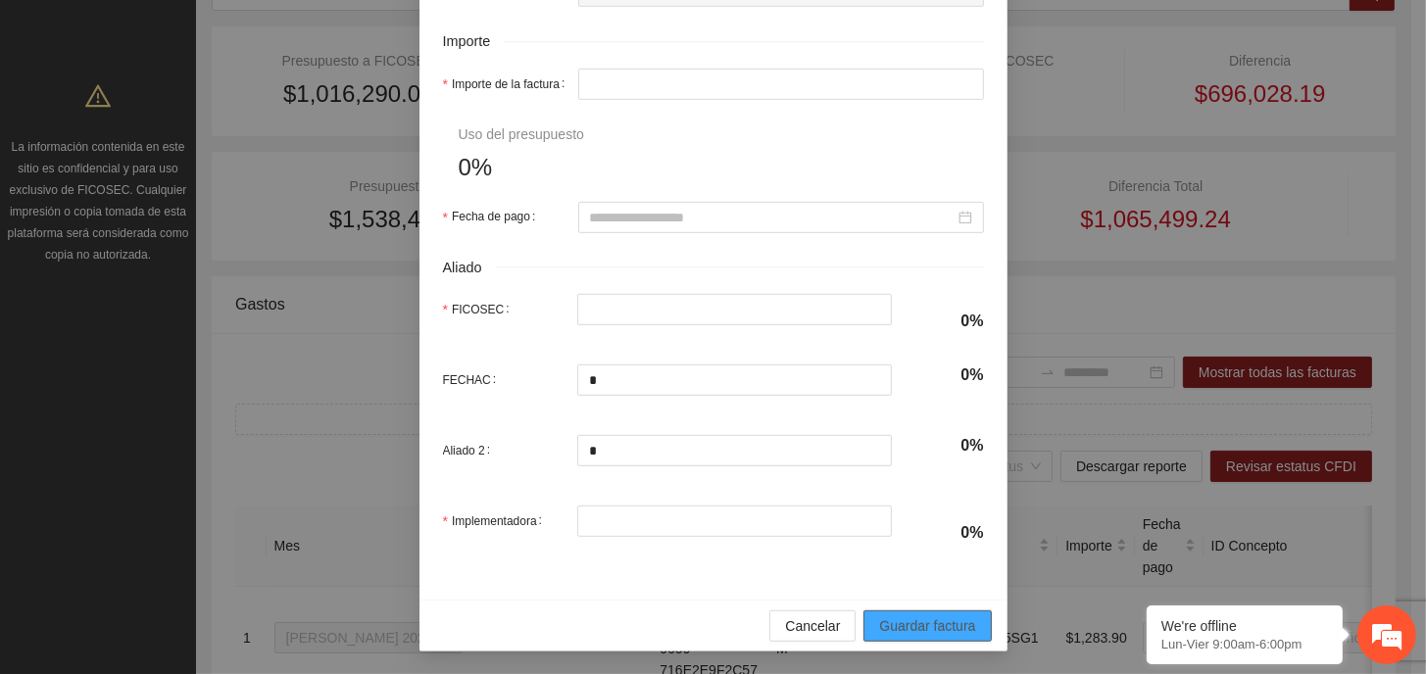
click at [928, 626] on span "Guardar factura" at bounding box center [927, 626] width 96 height 22
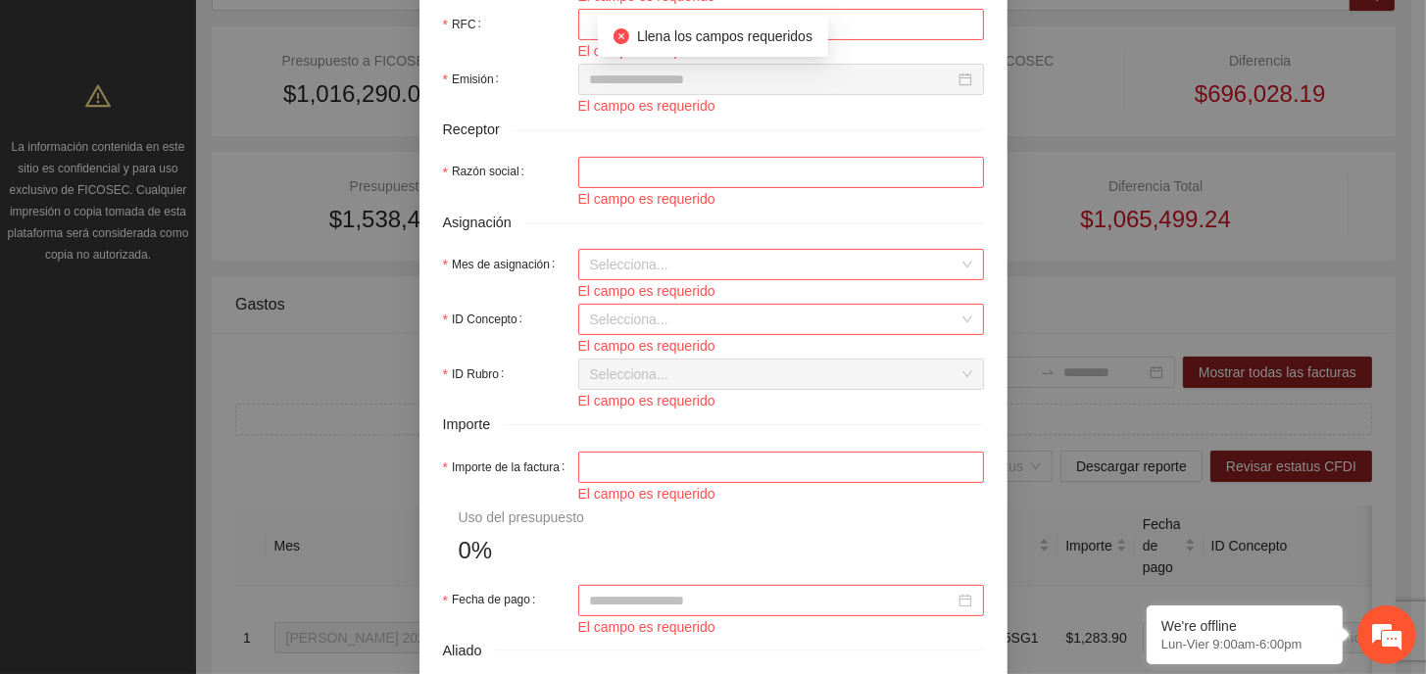
scroll to position [170, 0]
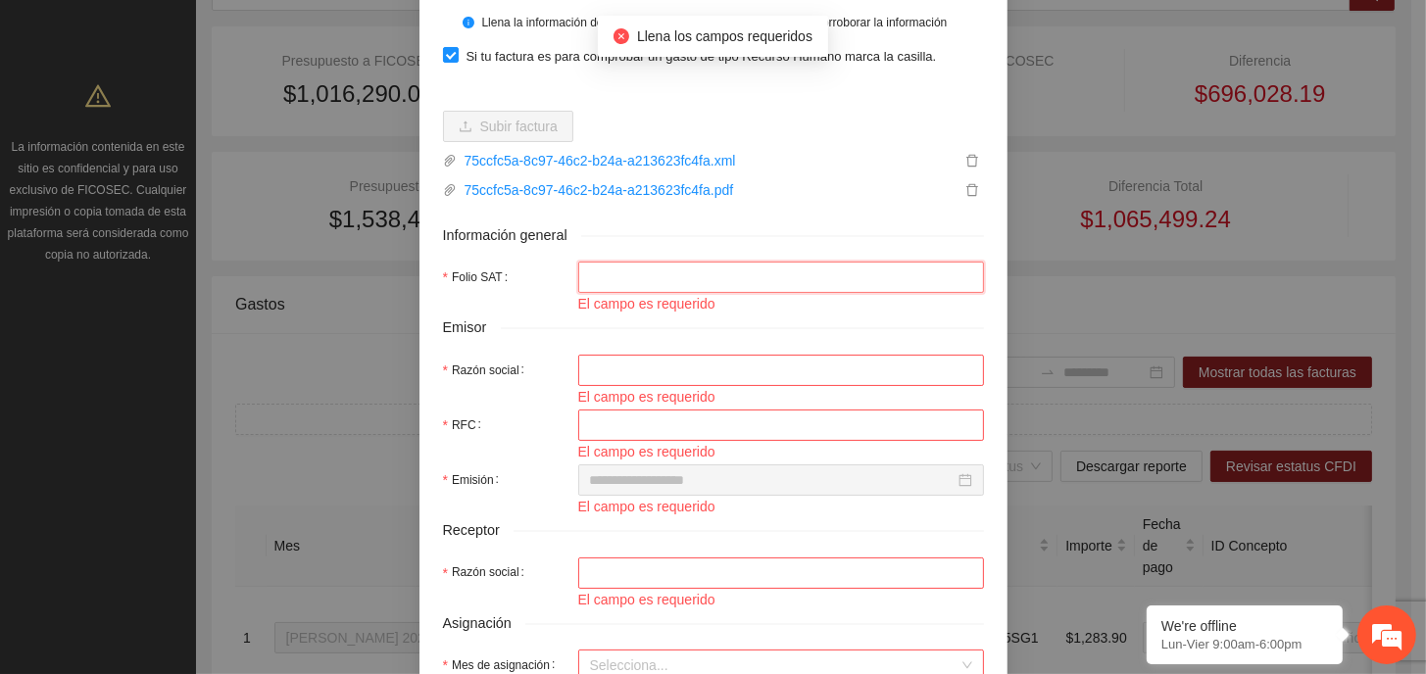
click at [760, 277] on input "Folio SAT" at bounding box center [781, 277] width 406 height 31
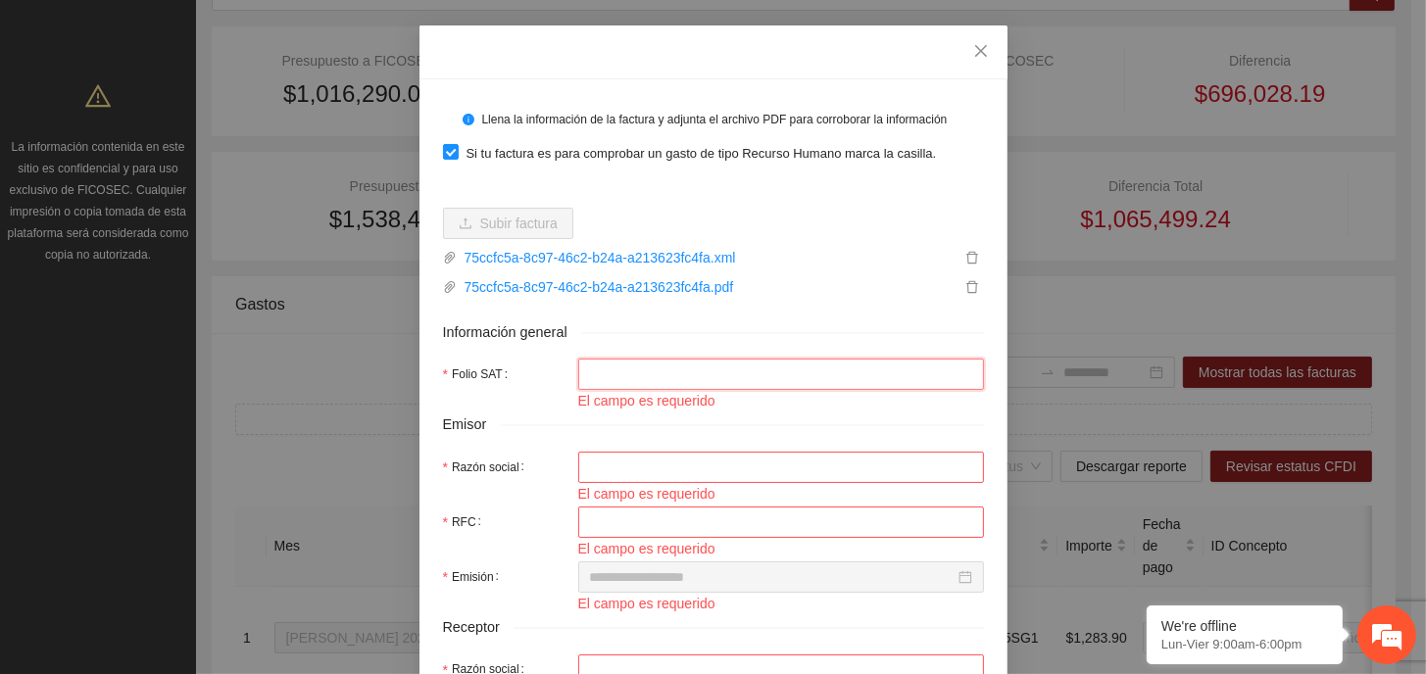
scroll to position [0, 0]
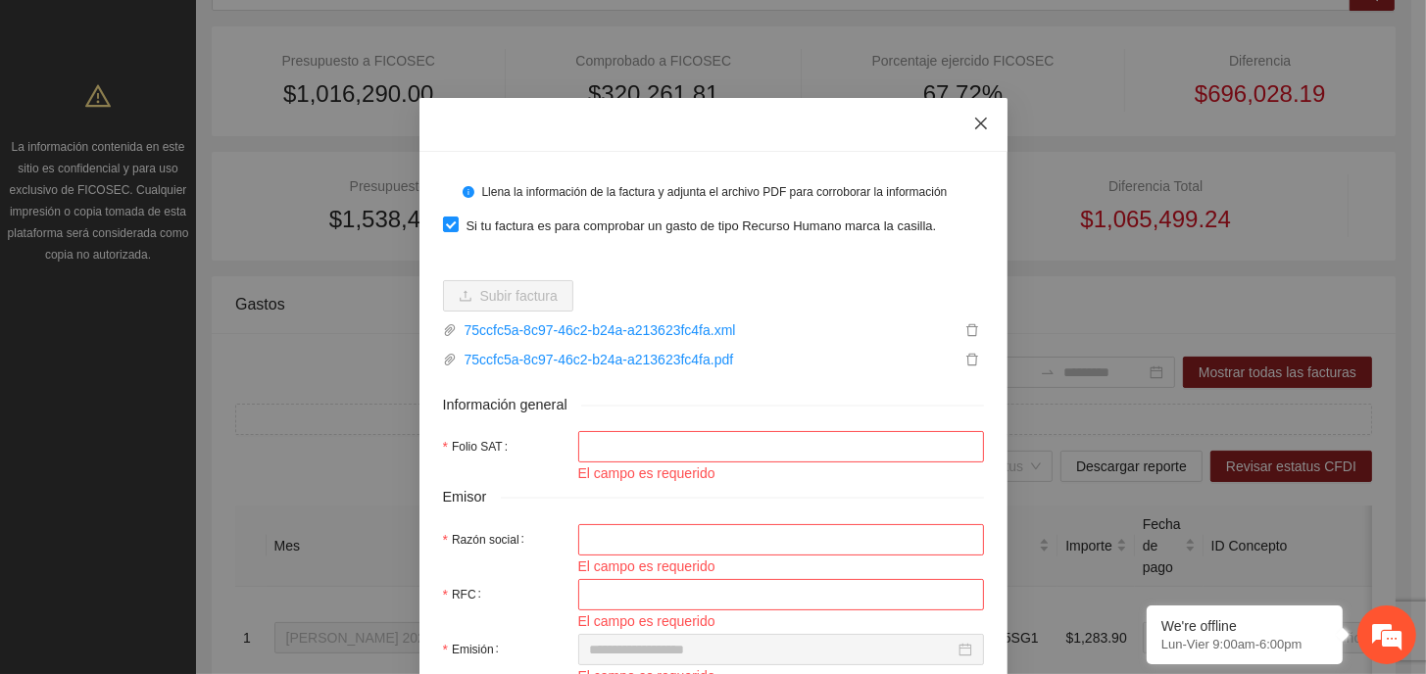
click at [973, 118] on icon "close" at bounding box center [981, 124] width 16 height 16
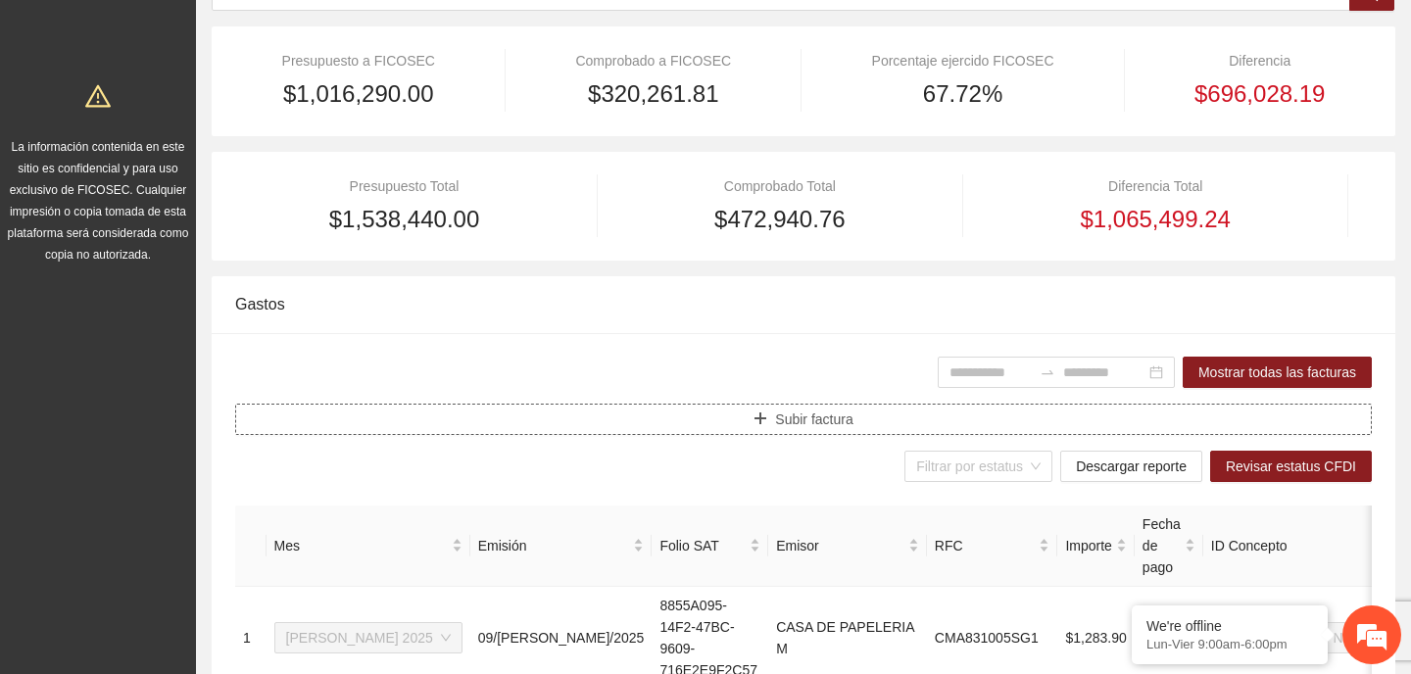
click at [795, 423] on span "Subir factura" at bounding box center [813, 420] width 77 height 22
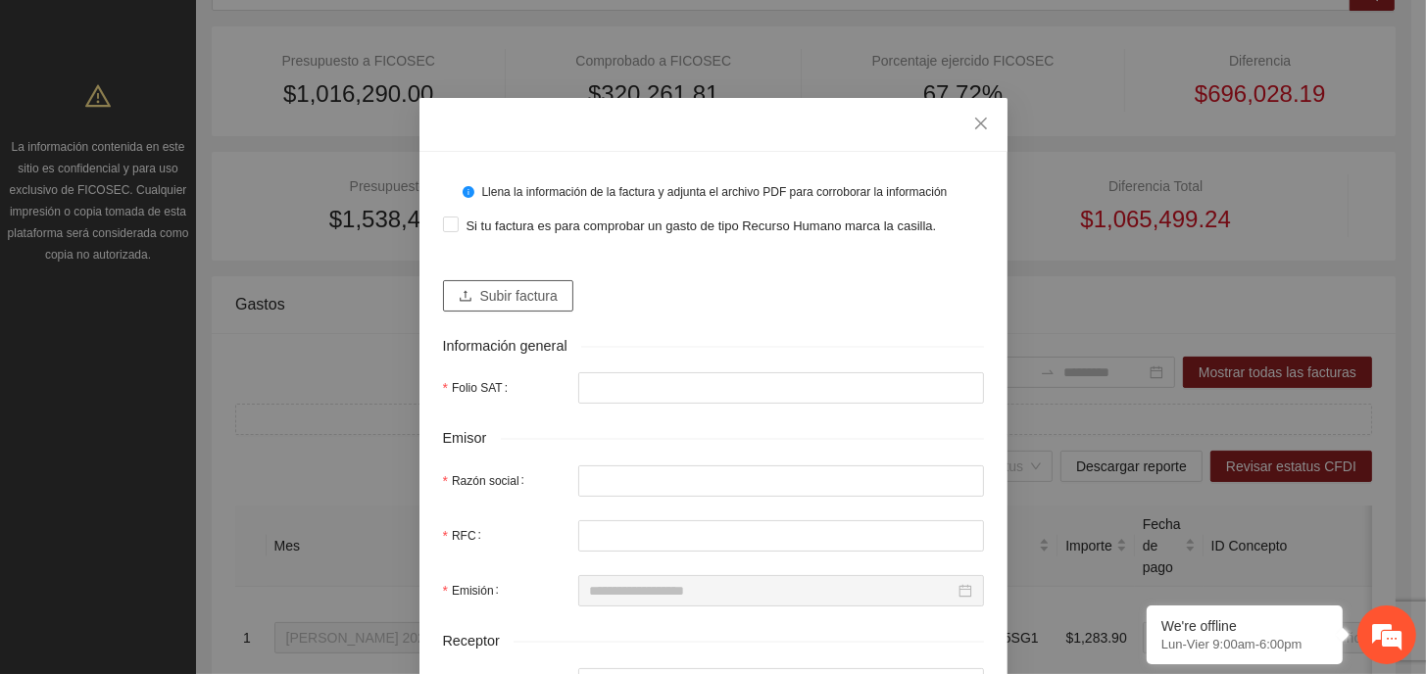
click at [502, 298] on span "Subir factura" at bounding box center [518, 296] width 77 height 22
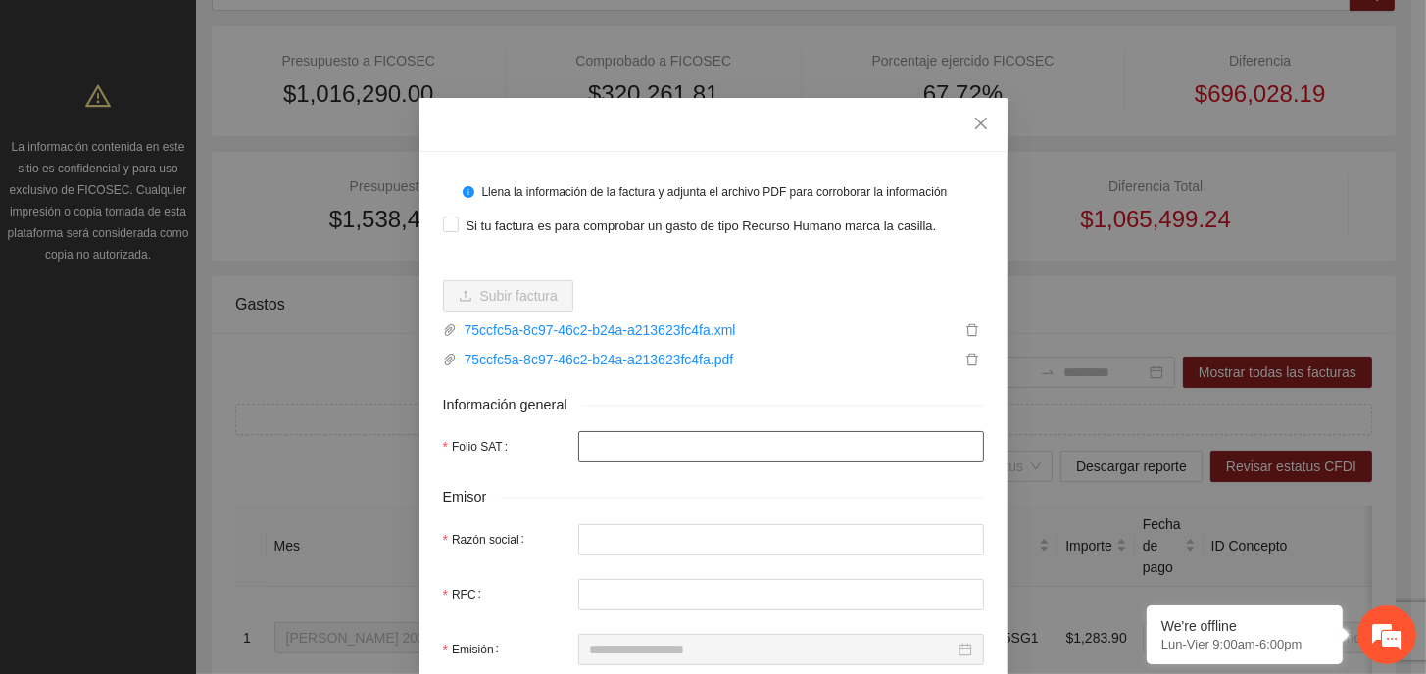
click at [634, 448] on input "Folio SAT" at bounding box center [781, 446] width 406 height 31
click at [968, 456] on input "Folio SAT" at bounding box center [781, 446] width 406 height 31
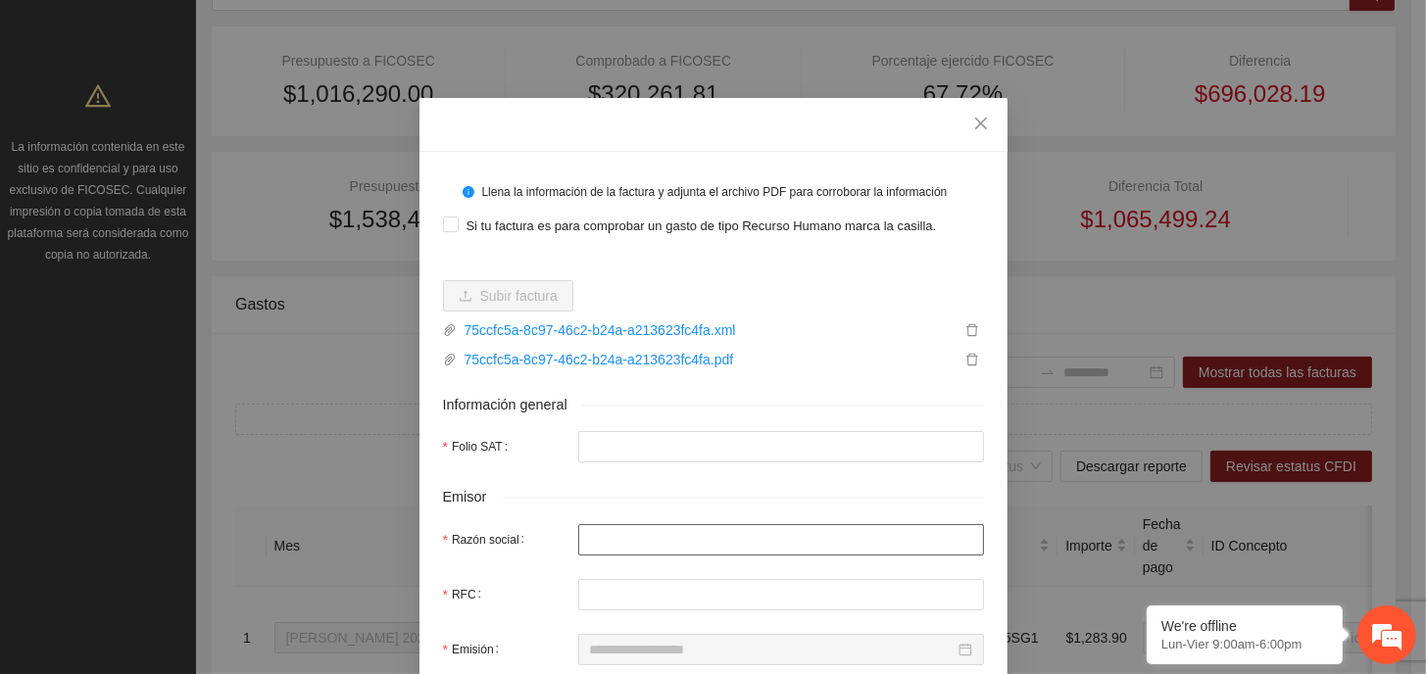
click at [826, 540] on input "Razón social" at bounding box center [781, 539] width 406 height 31
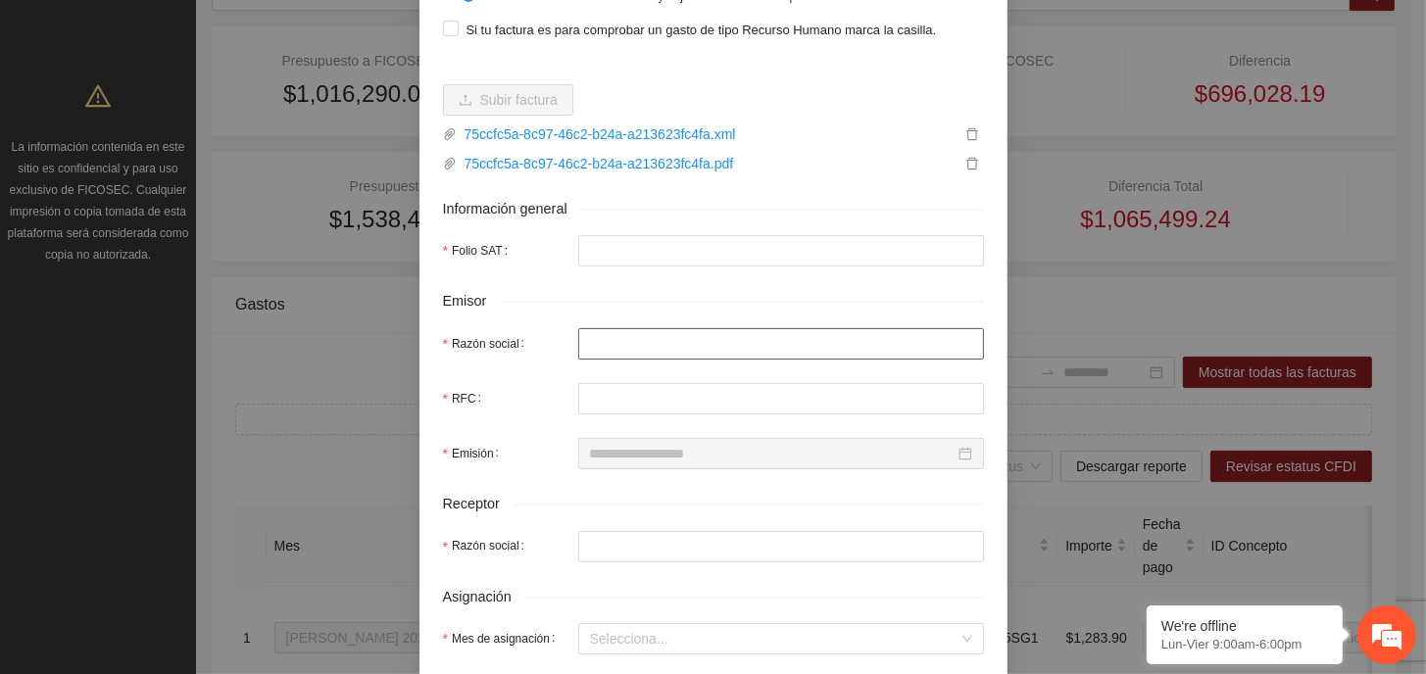
scroll to position [294, 0]
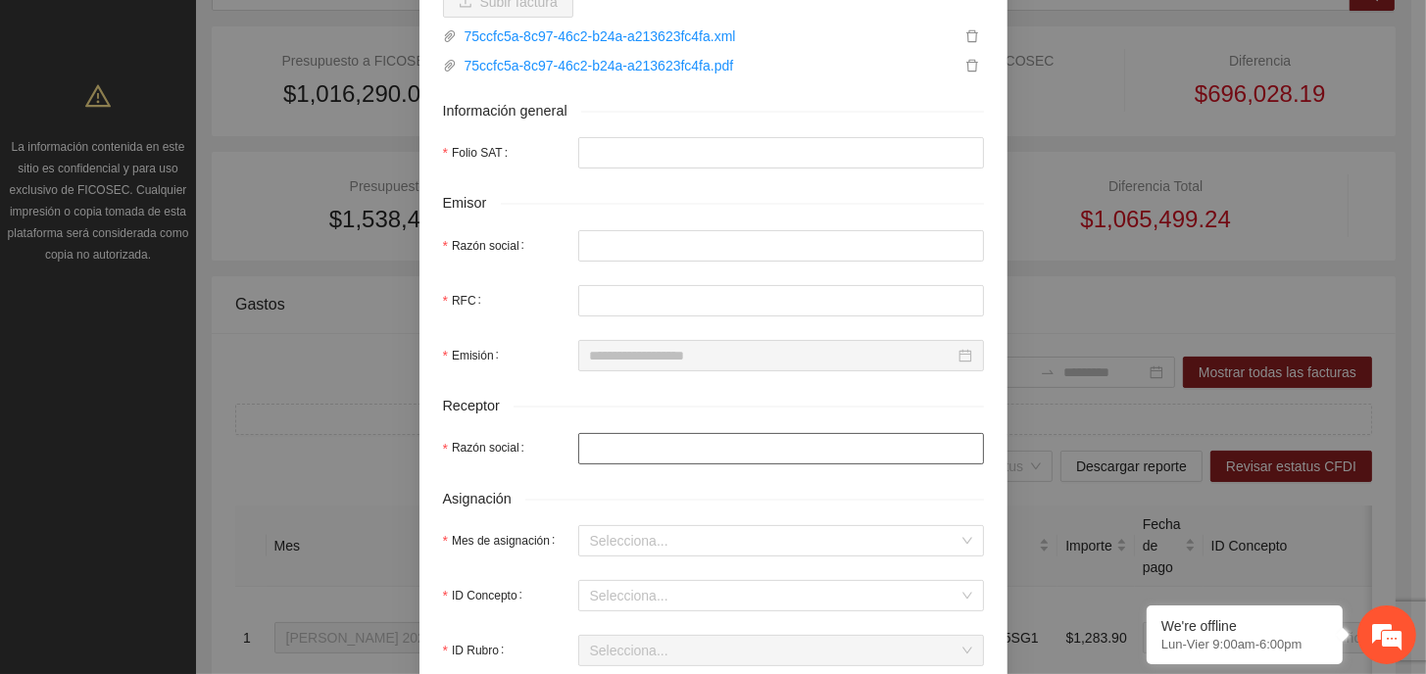
click at [677, 455] on input "Razón social" at bounding box center [781, 448] width 406 height 31
click at [651, 234] on input "Razón social" at bounding box center [781, 245] width 406 height 31
click at [639, 462] on input "Razón social" at bounding box center [781, 448] width 406 height 31
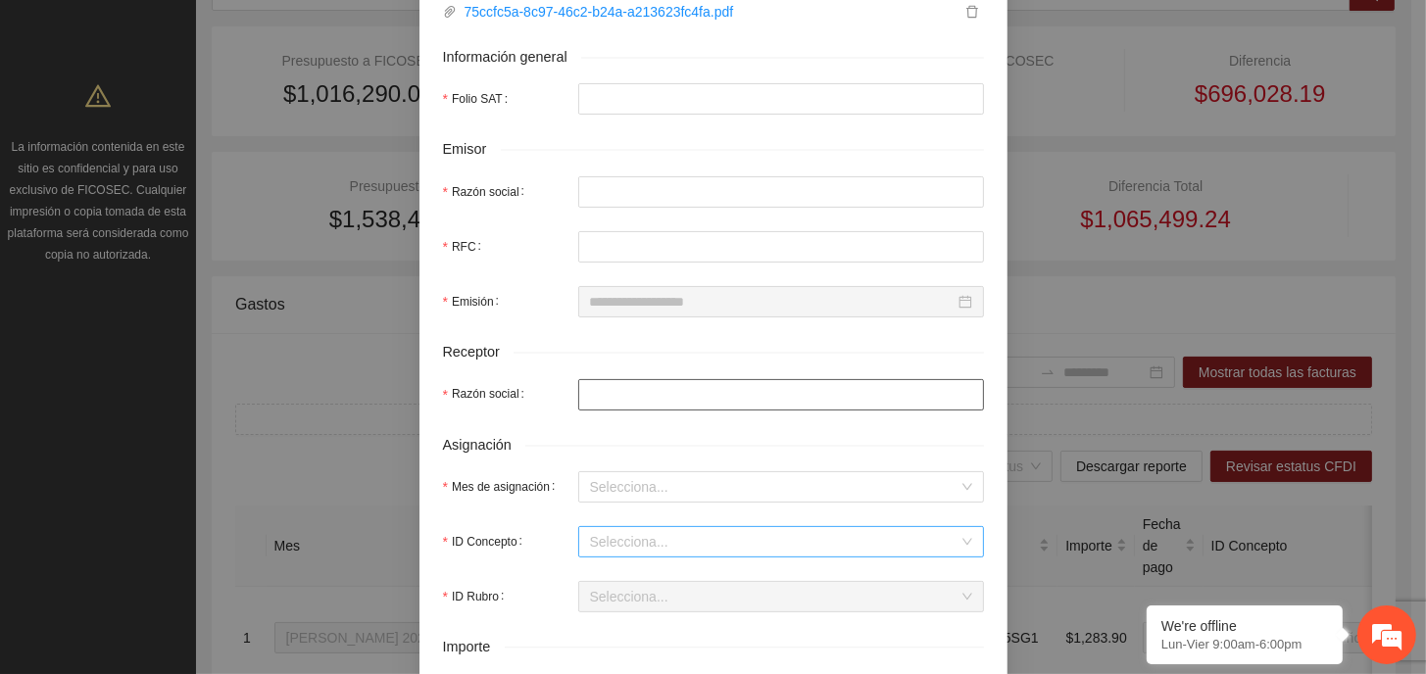
scroll to position [392, 0]
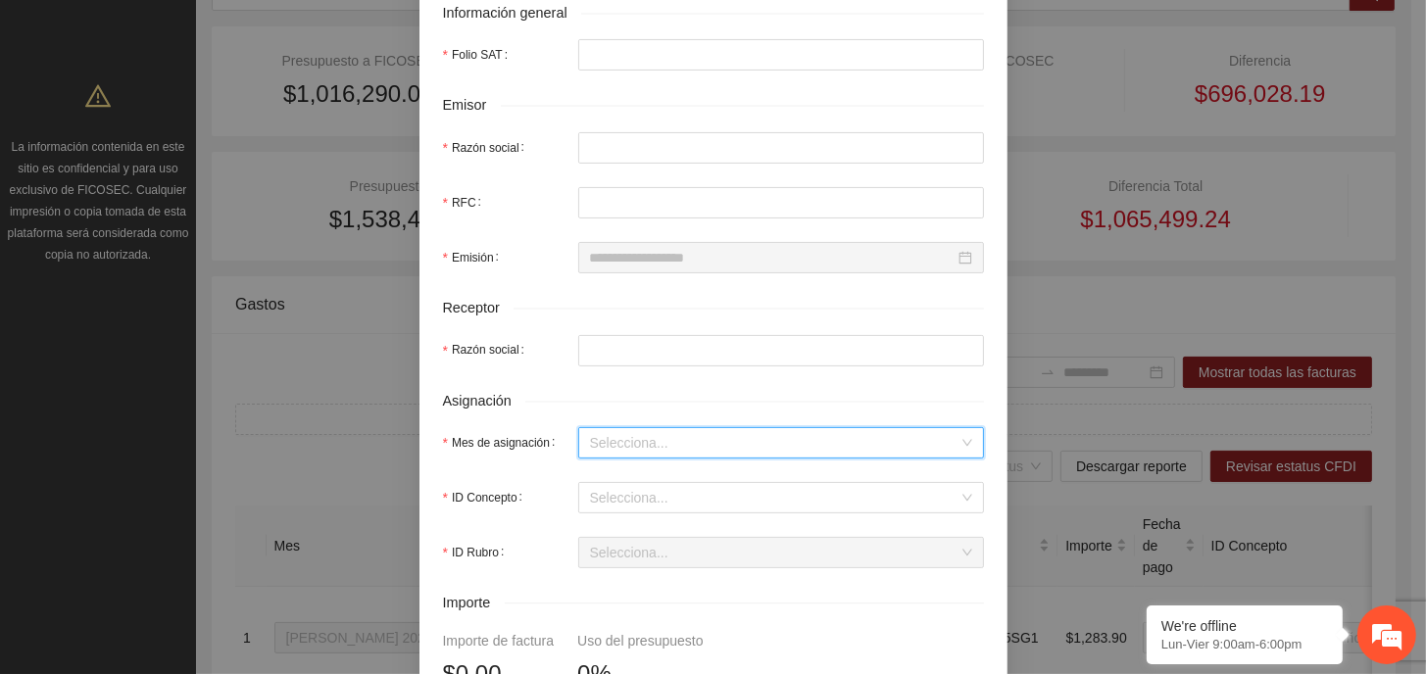
click at [668, 447] on input "Mes de asignación" at bounding box center [774, 442] width 368 height 29
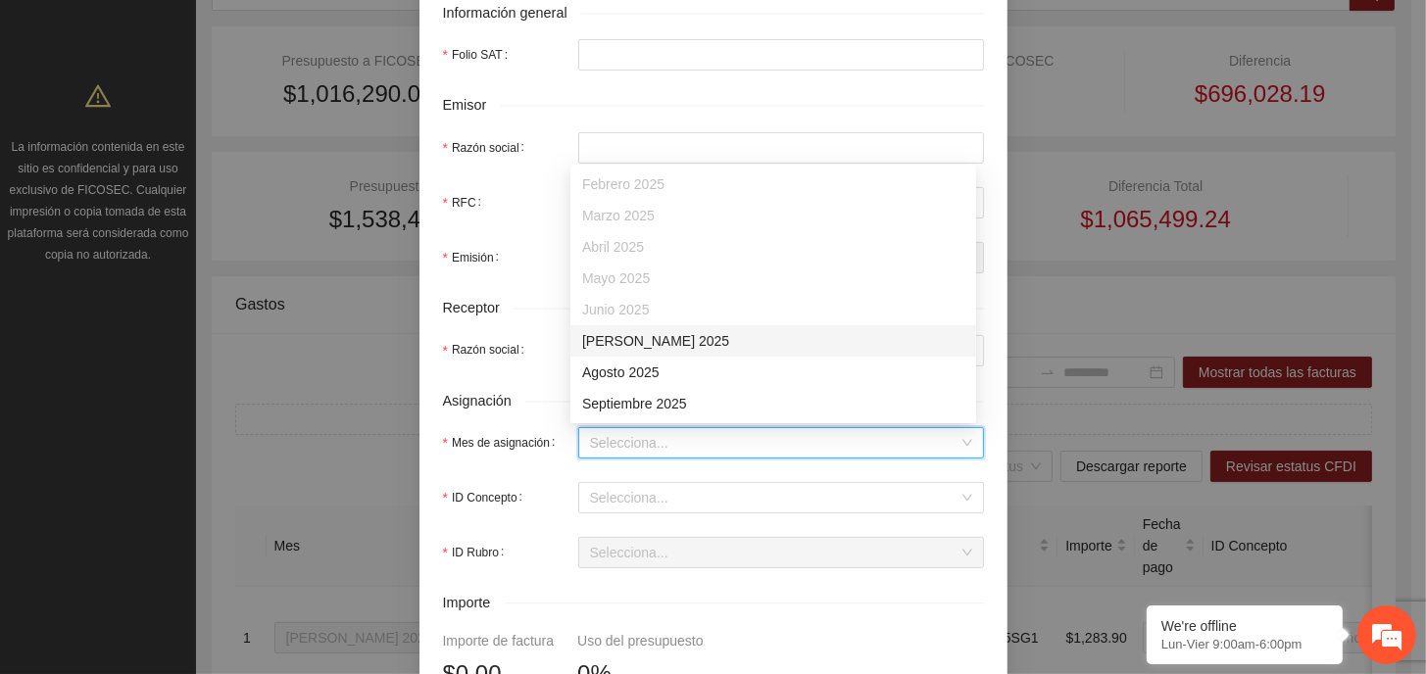
click at [671, 345] on div "[DATE]" at bounding box center [773, 341] width 382 height 22
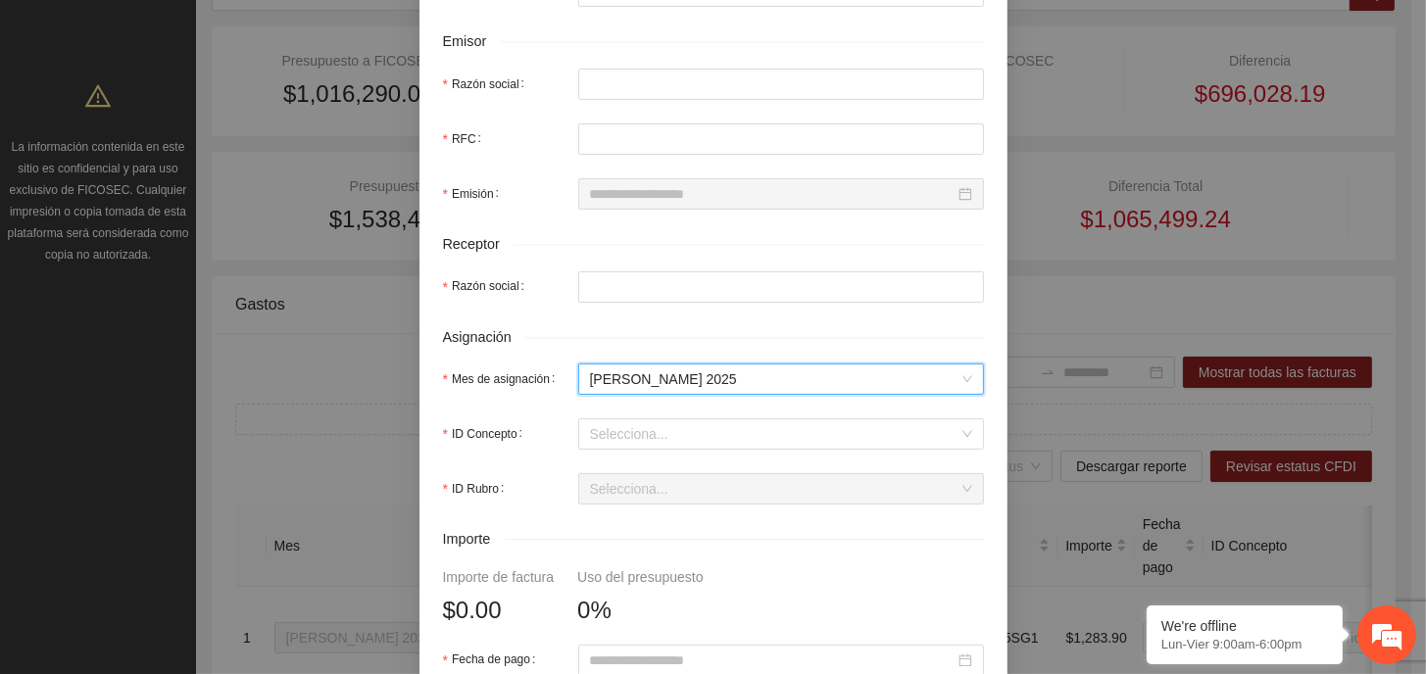
scroll to position [490, 0]
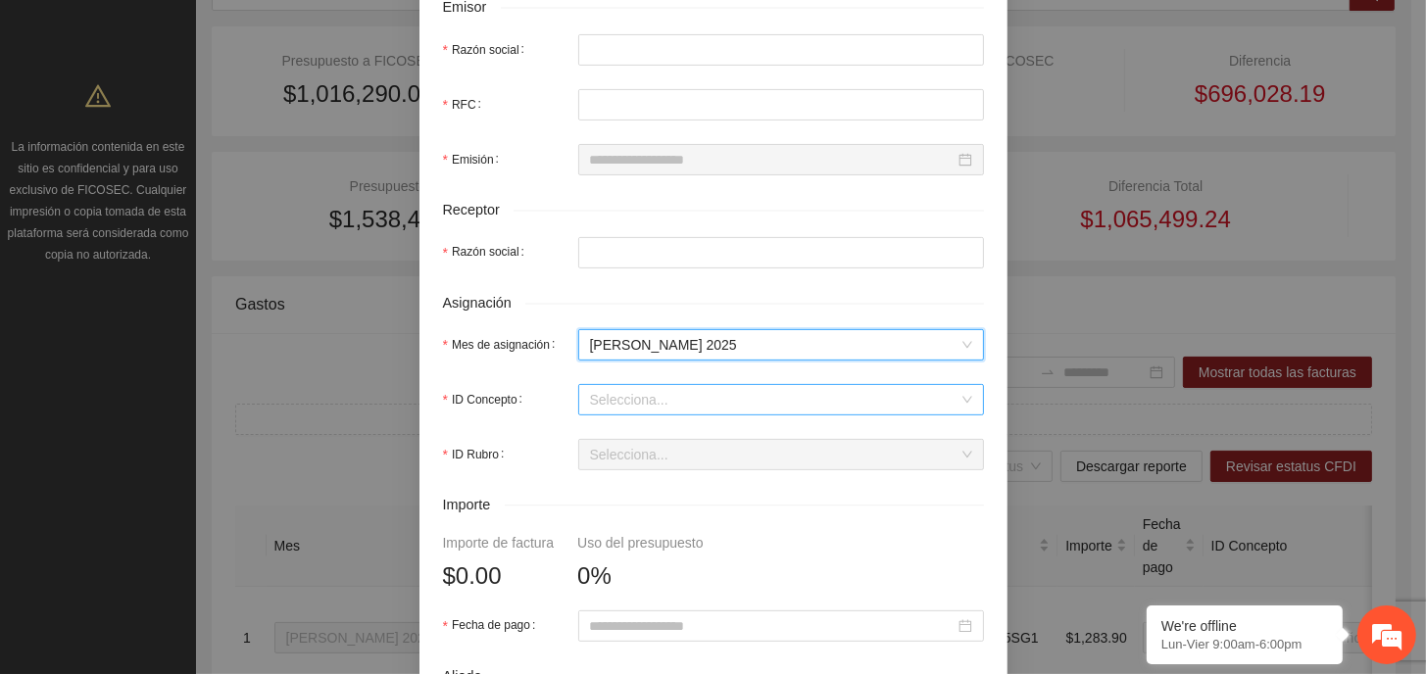
click at [668, 406] on input "ID Concepto" at bounding box center [774, 399] width 368 height 29
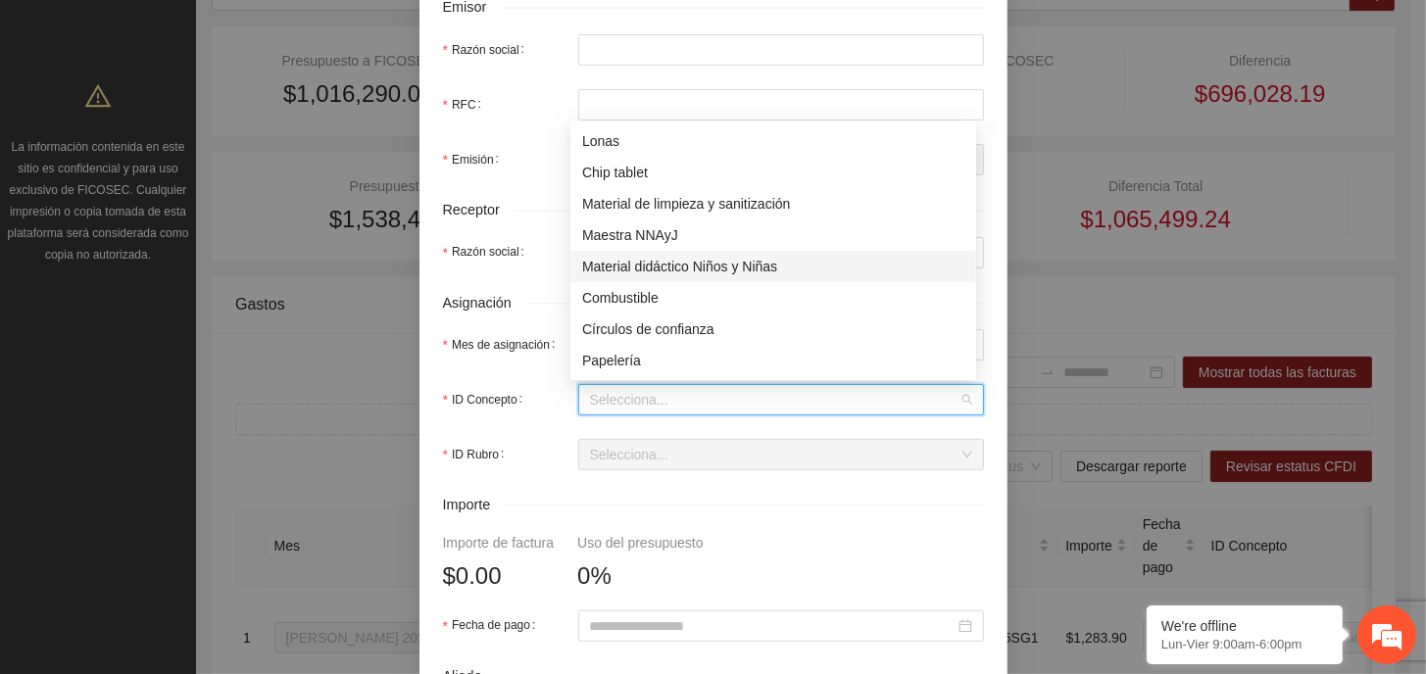
click at [754, 266] on div "Material didáctico Niños y Niñas" at bounding box center [773, 267] width 382 height 22
type input "*"
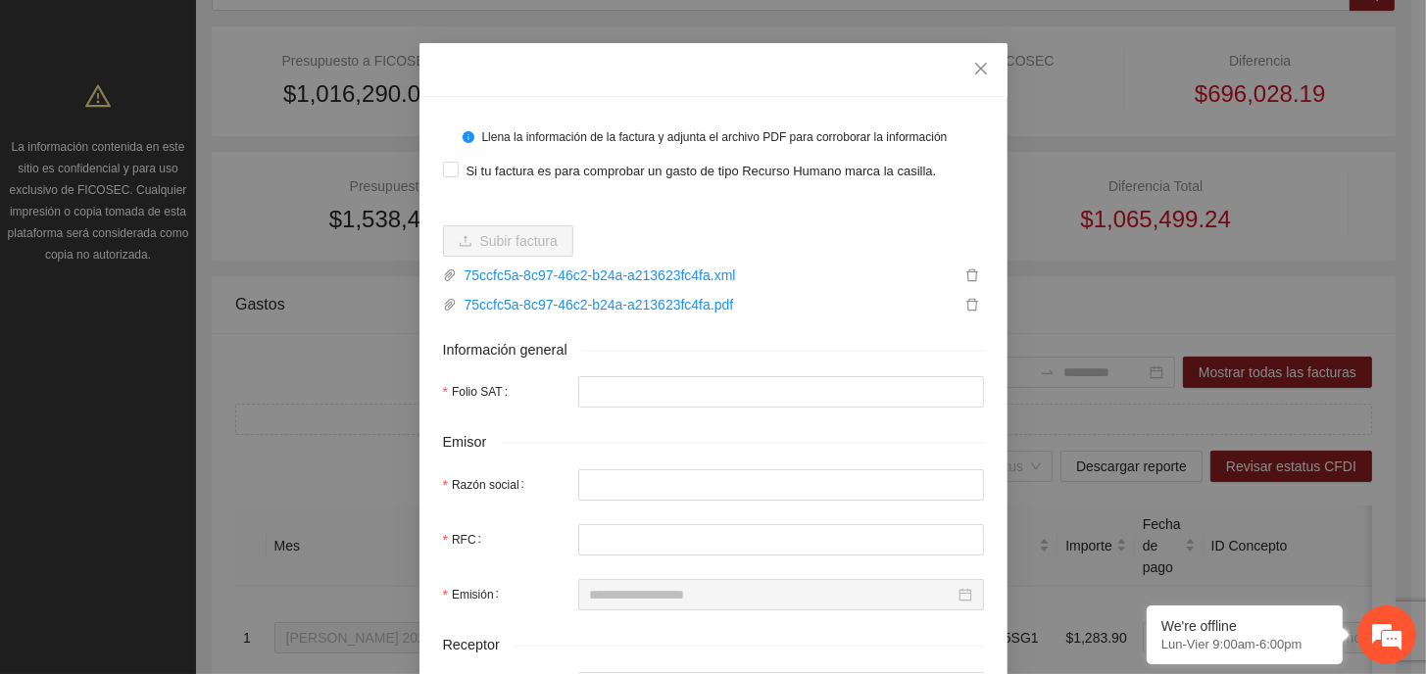
scroll to position [0, 0]
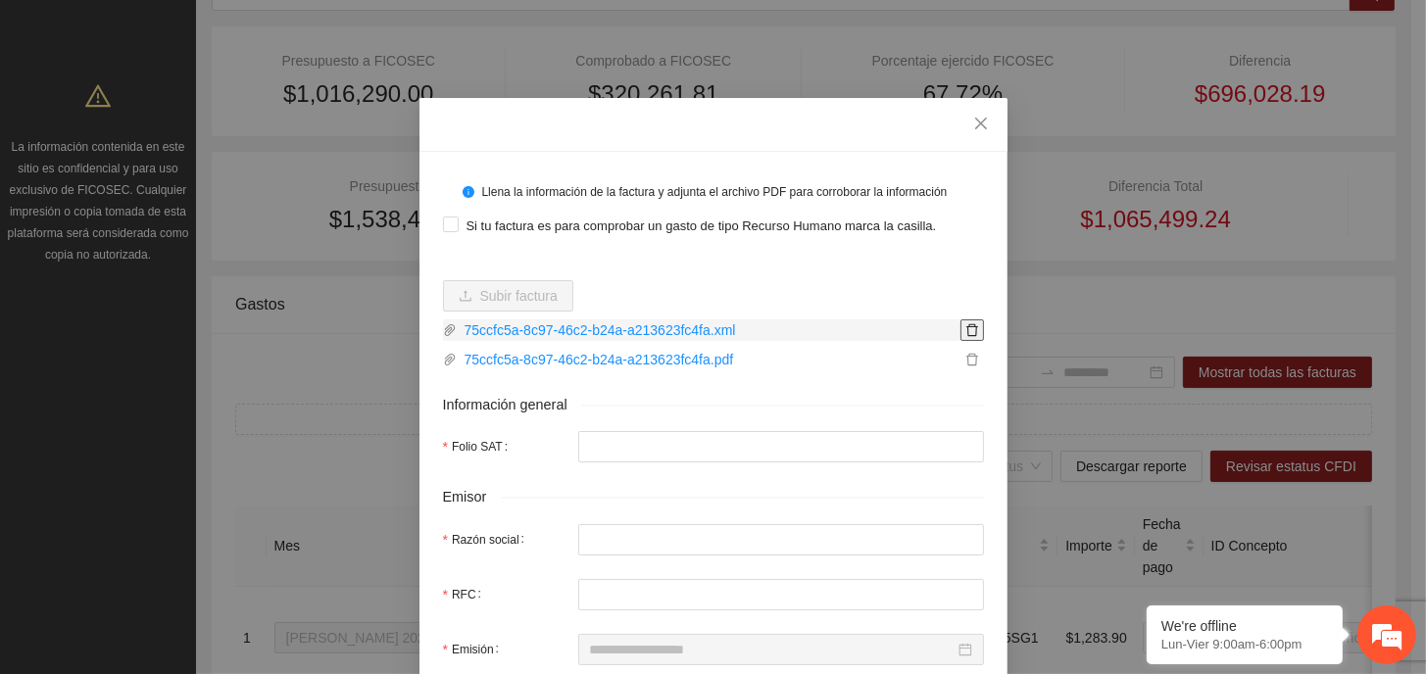
click at [965, 330] on icon "delete" at bounding box center [972, 330] width 14 height 14
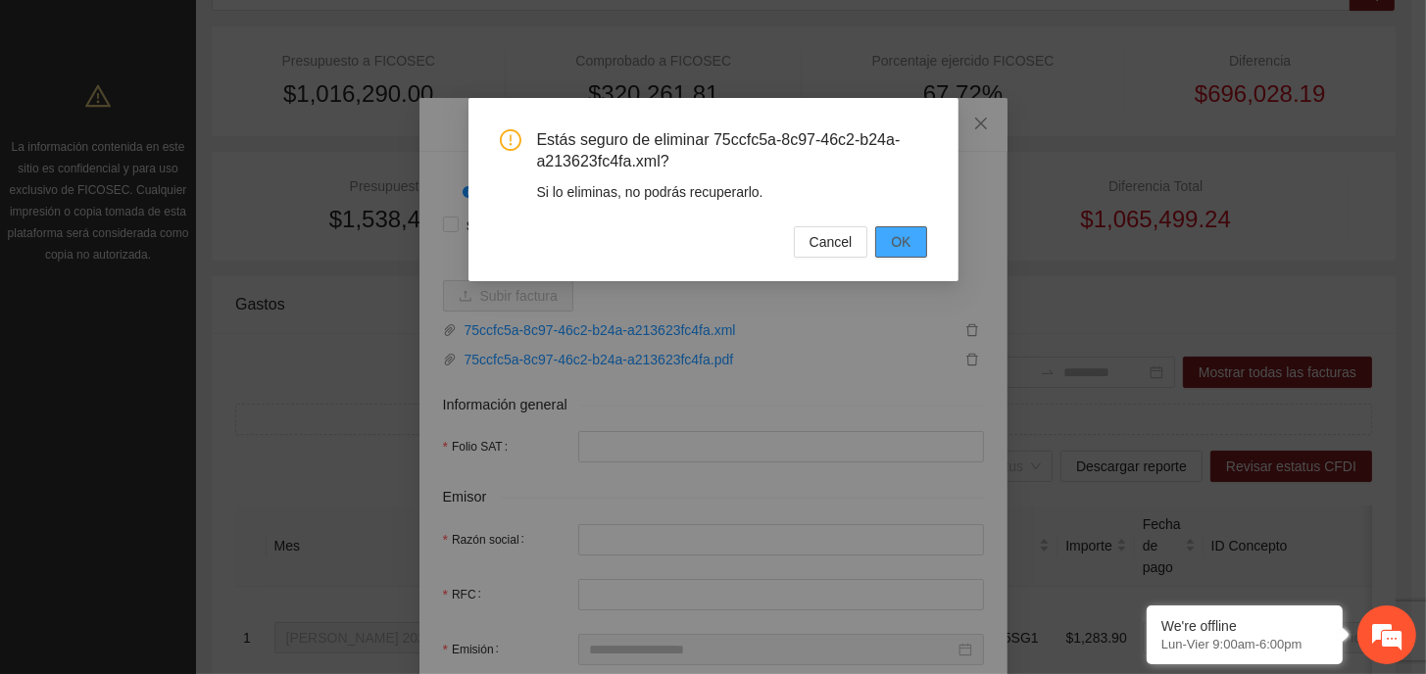
click at [898, 240] on span "OK" at bounding box center [901, 242] width 20 height 22
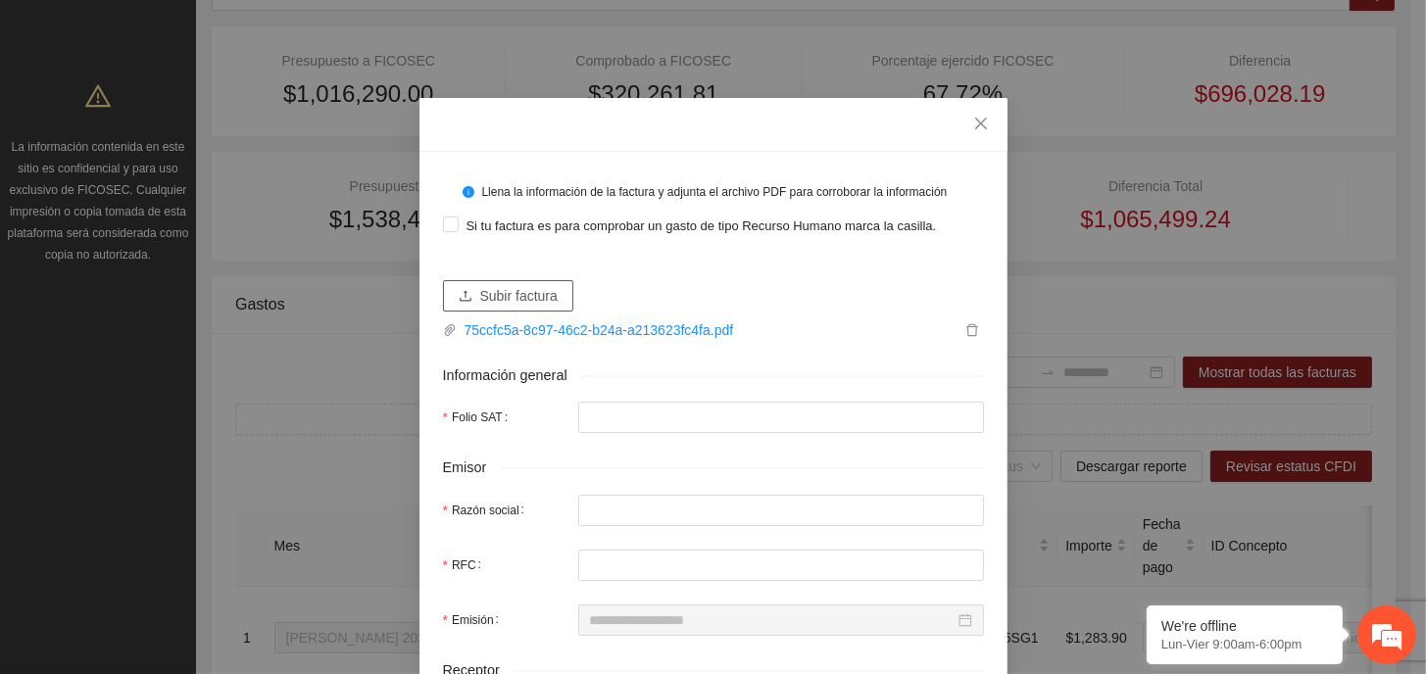
click at [533, 301] on span "Subir factura" at bounding box center [518, 296] width 77 height 22
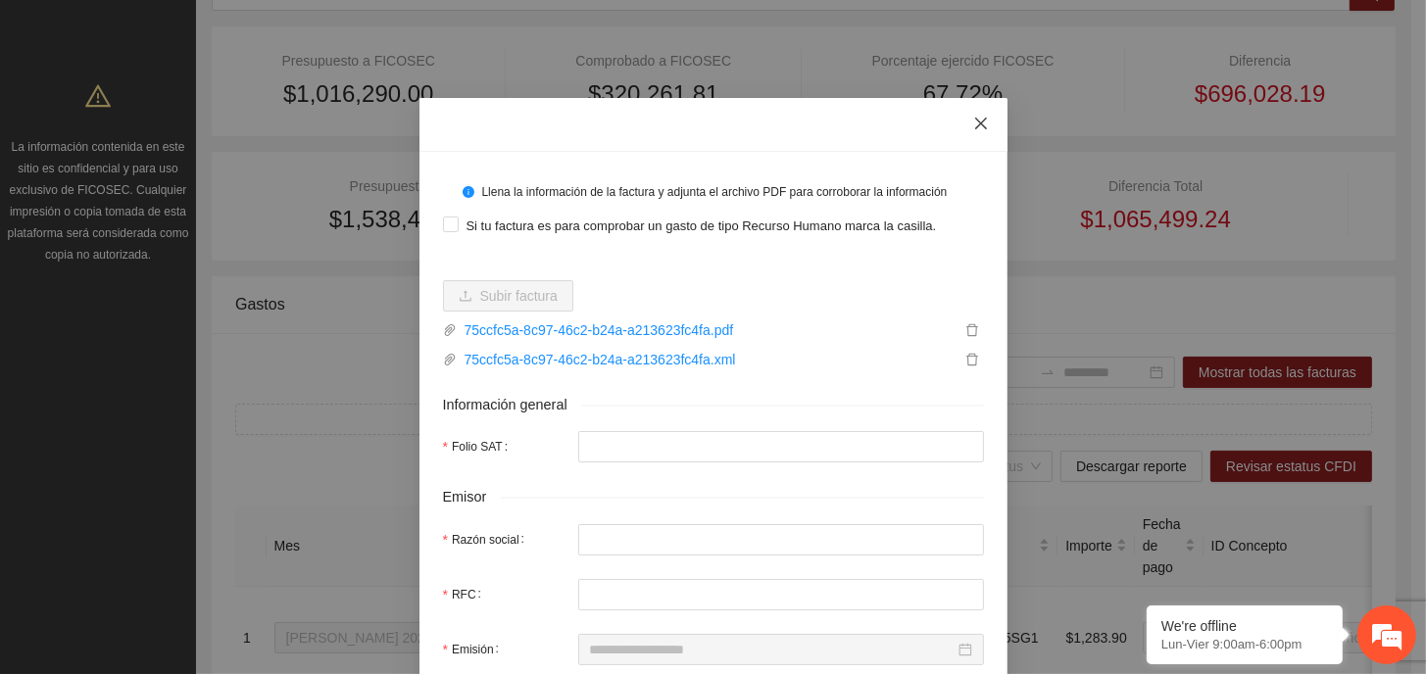
click at [973, 125] on icon "close" at bounding box center [981, 124] width 16 height 16
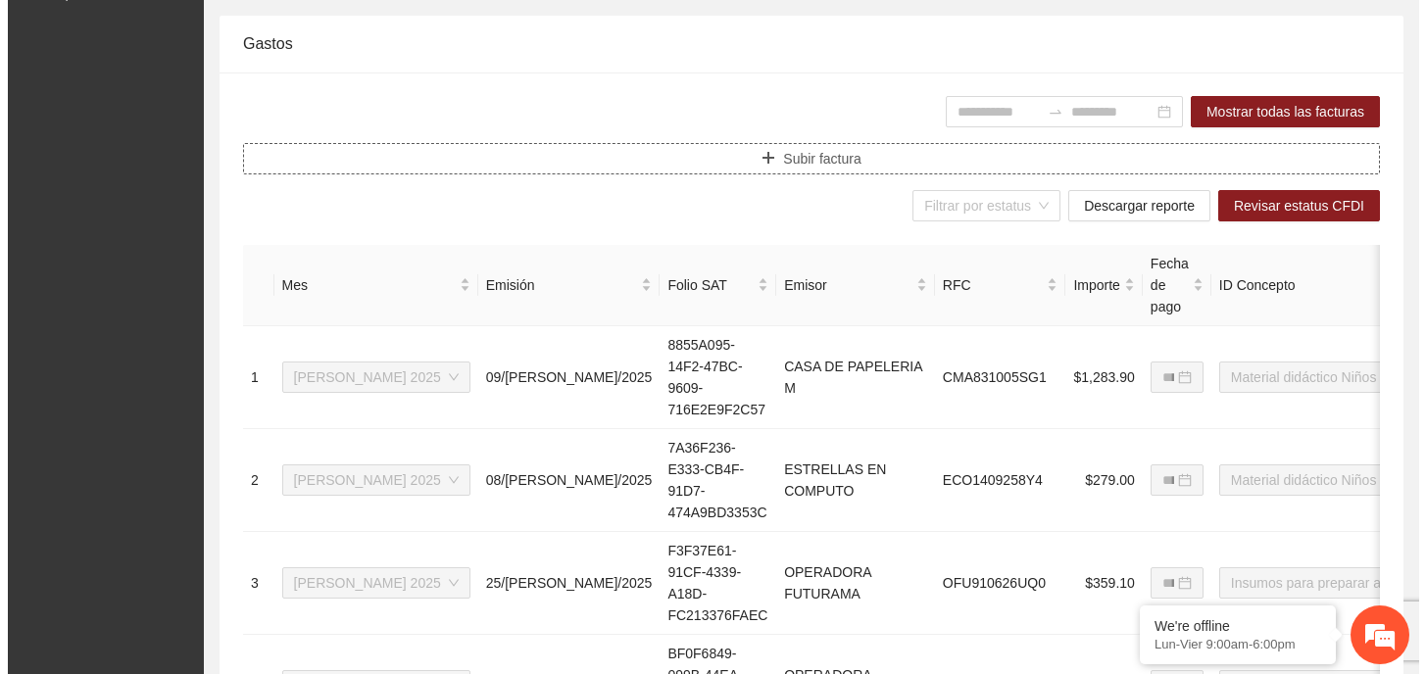
scroll to position [588, 0]
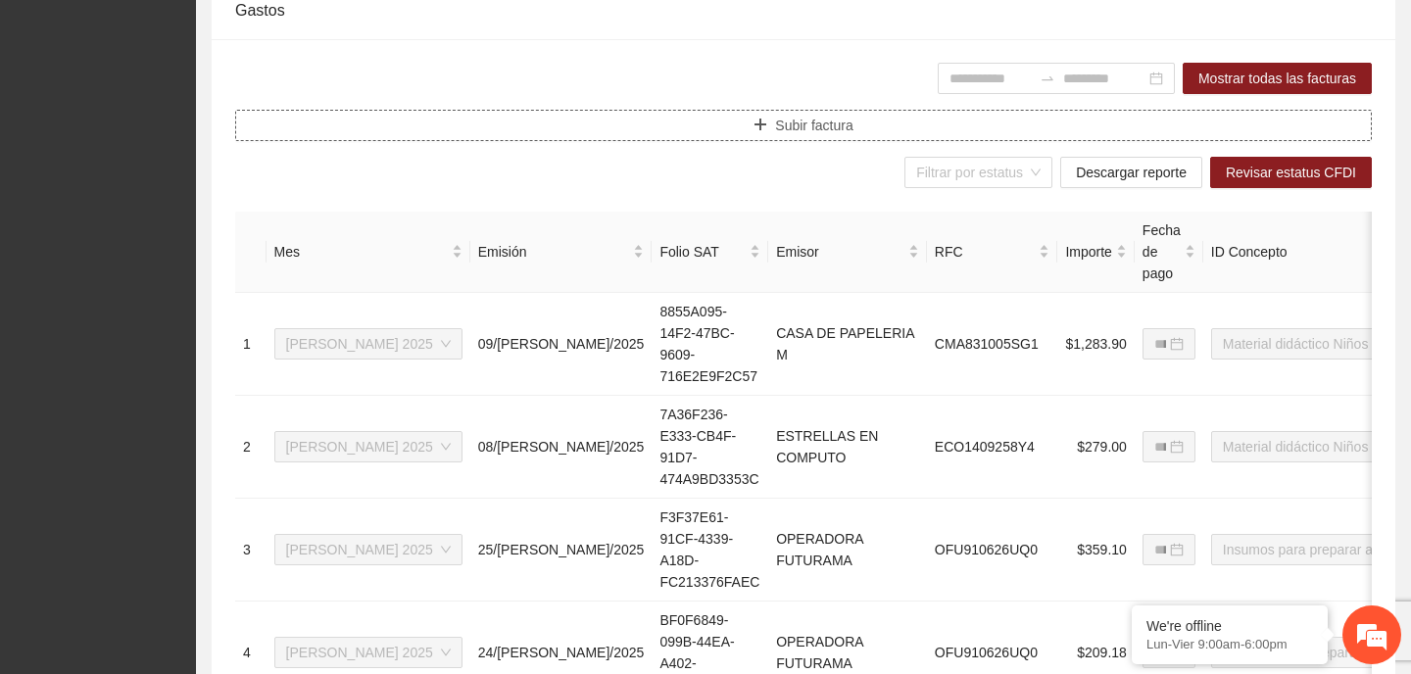
click at [835, 120] on span "Subir factura" at bounding box center [813, 126] width 77 height 22
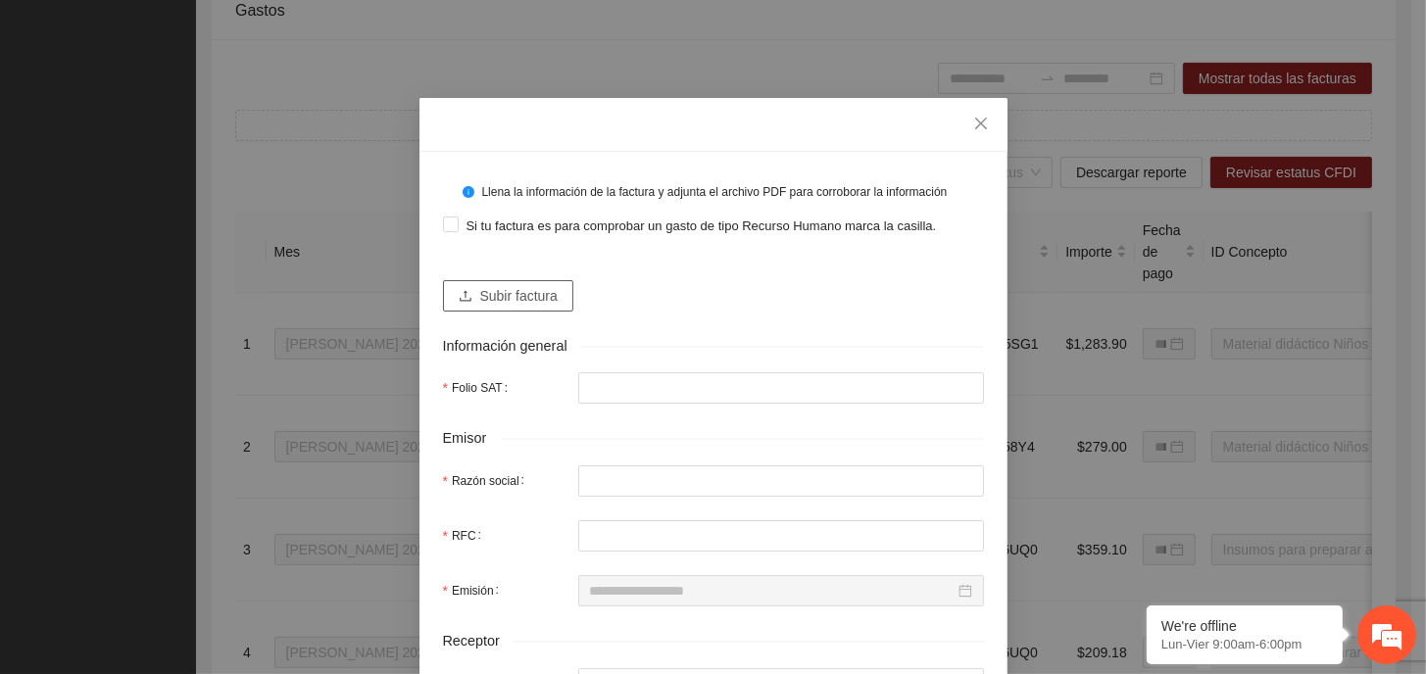
click at [483, 301] on span "Subir factura" at bounding box center [518, 296] width 77 height 22
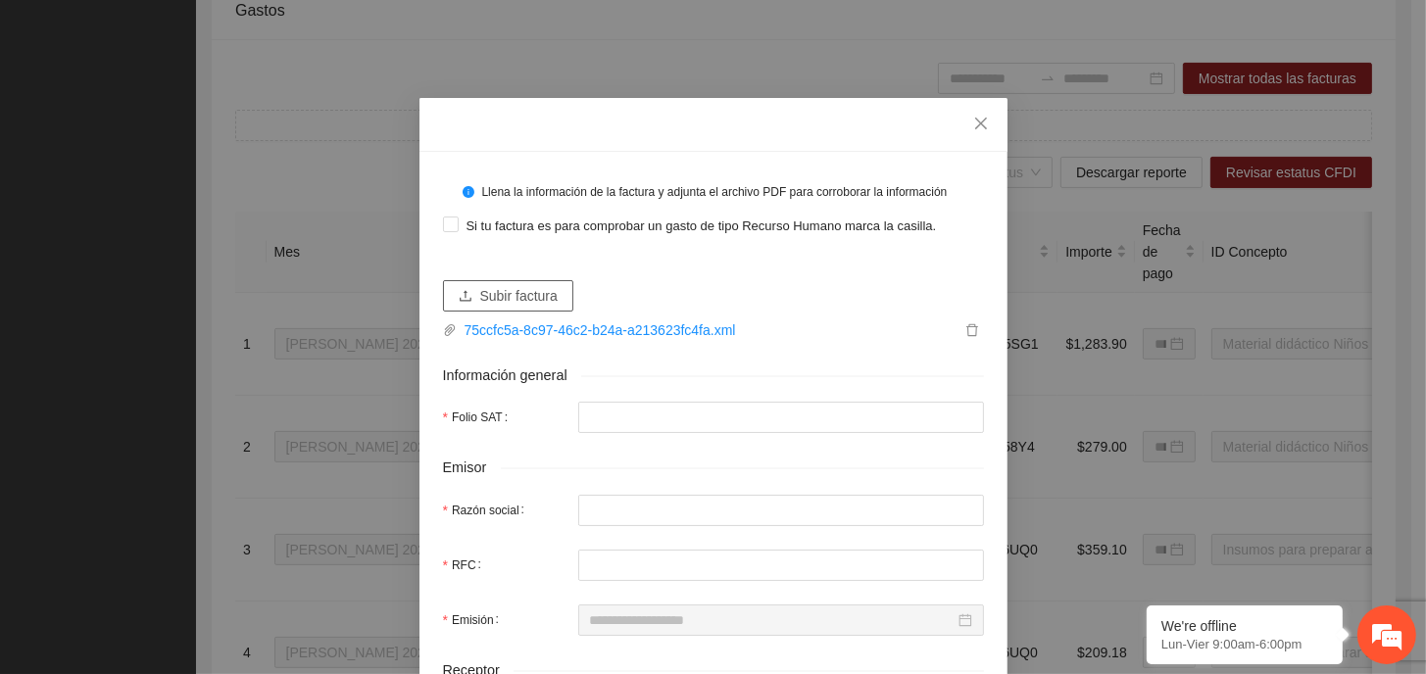
click at [534, 290] on span "Subir factura" at bounding box center [518, 296] width 77 height 22
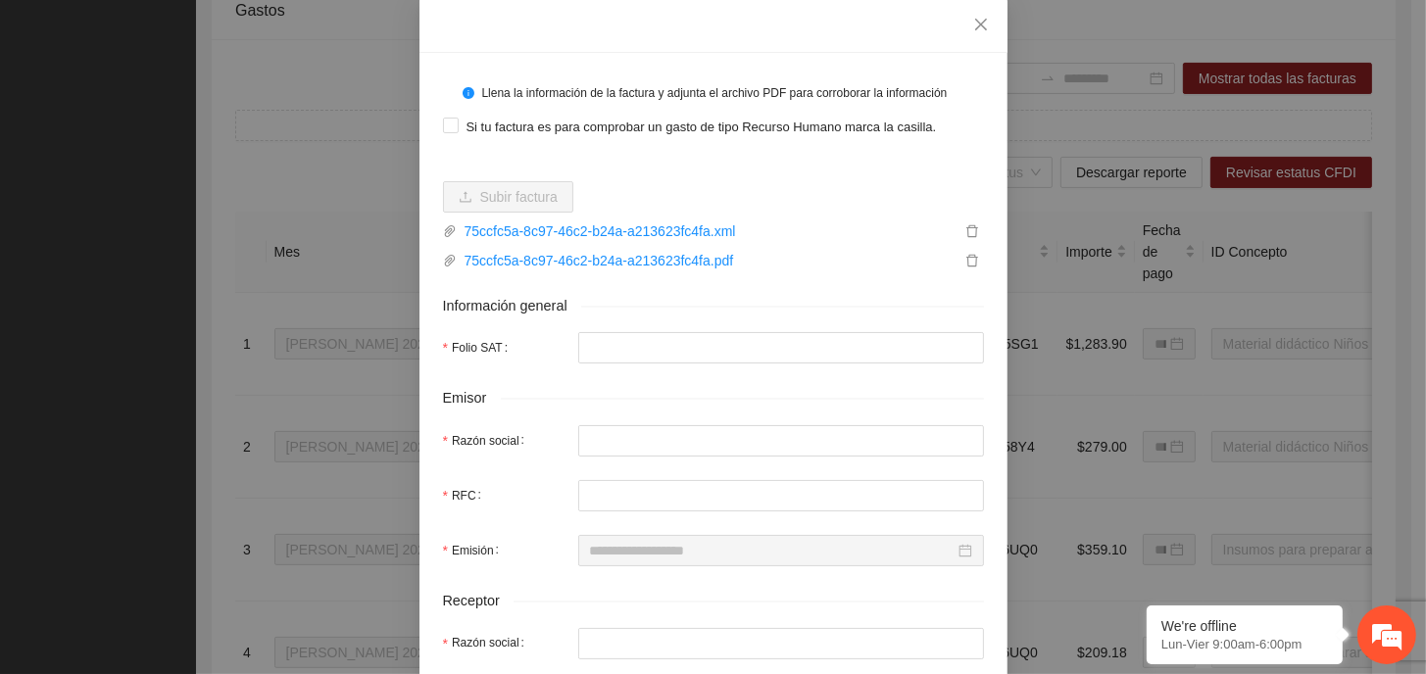
scroll to position [196, 0]
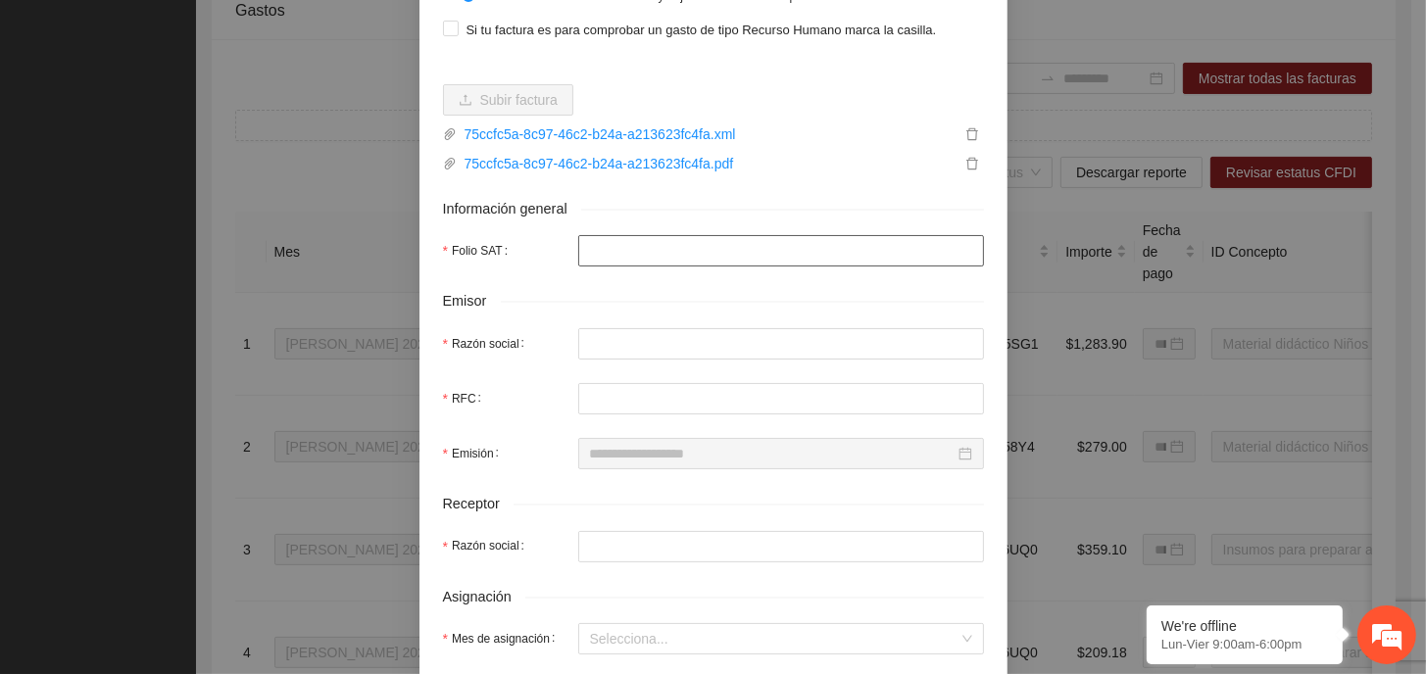
click at [720, 246] on input "Folio SAT" at bounding box center [781, 250] width 406 height 31
click at [767, 294] on div "Emisor" at bounding box center [713, 301] width 541 height 23
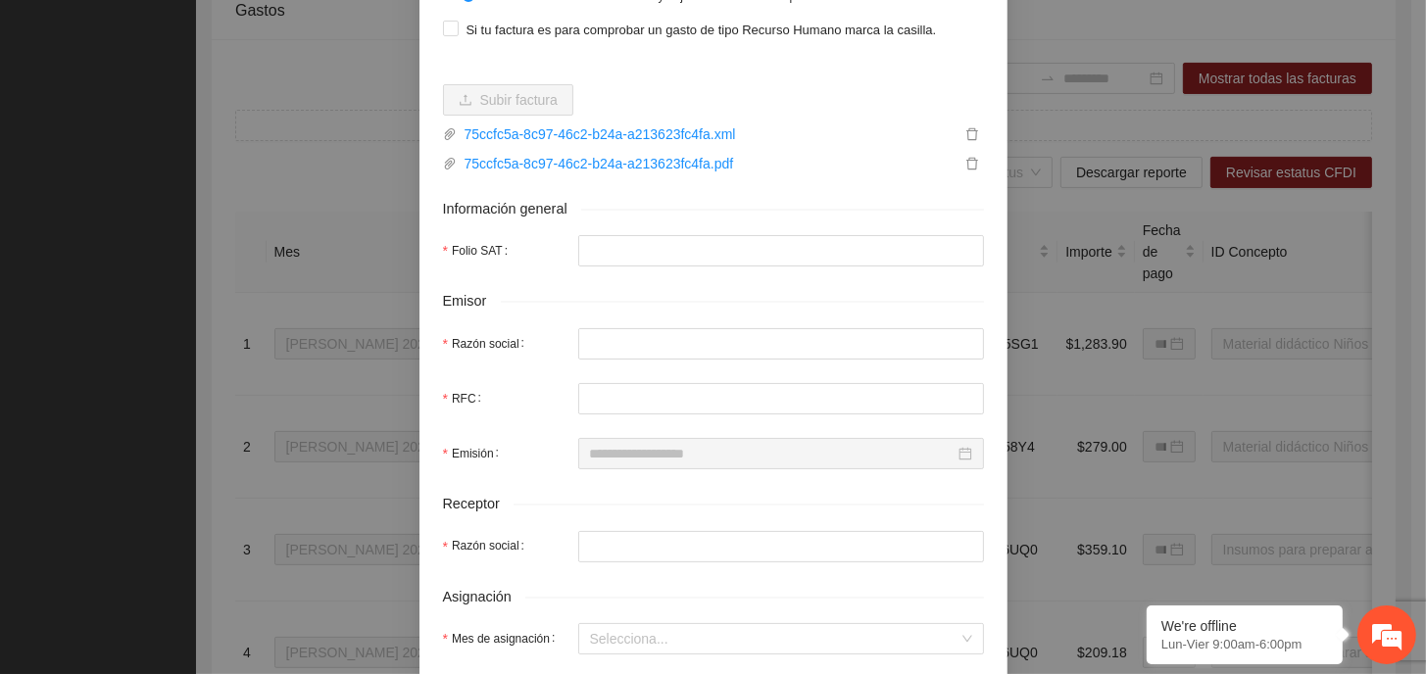
click at [772, 294] on div "Emisor" at bounding box center [713, 301] width 541 height 23
click at [959, 253] on input "Folio SAT" at bounding box center [781, 250] width 406 height 31
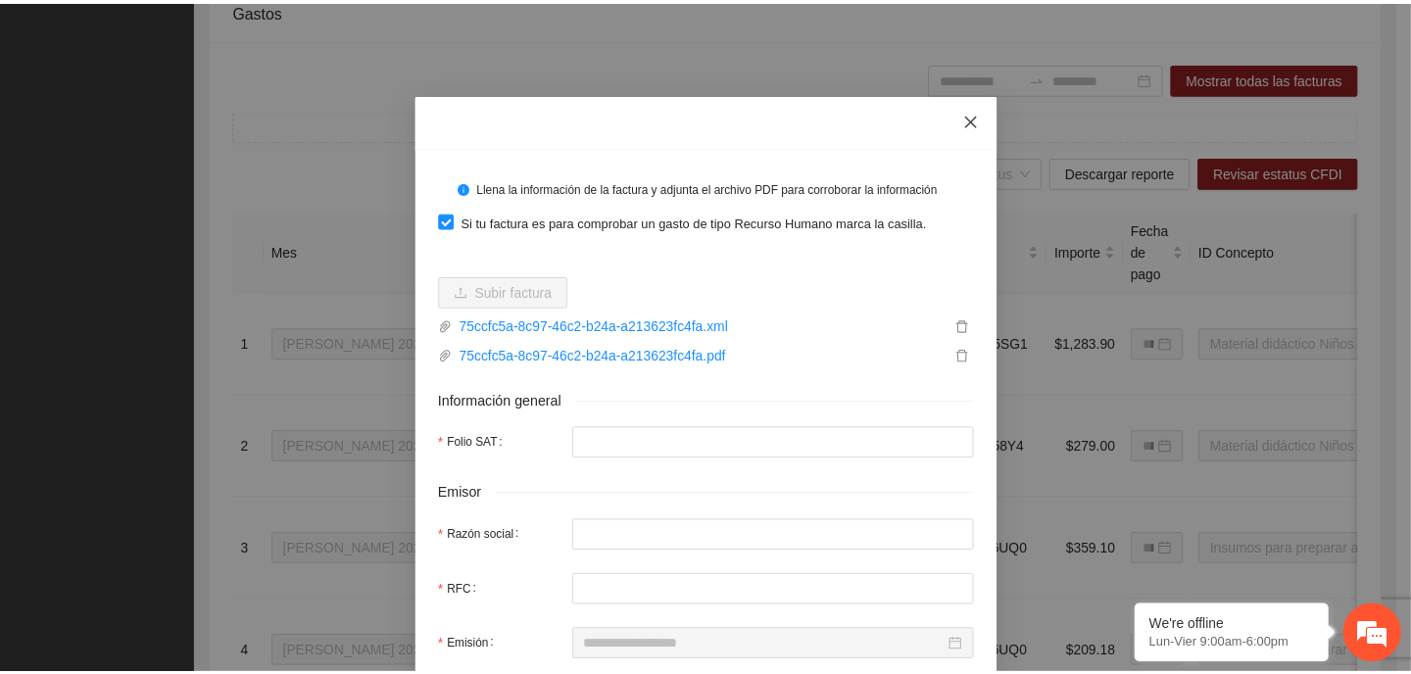
scroll to position [0, 0]
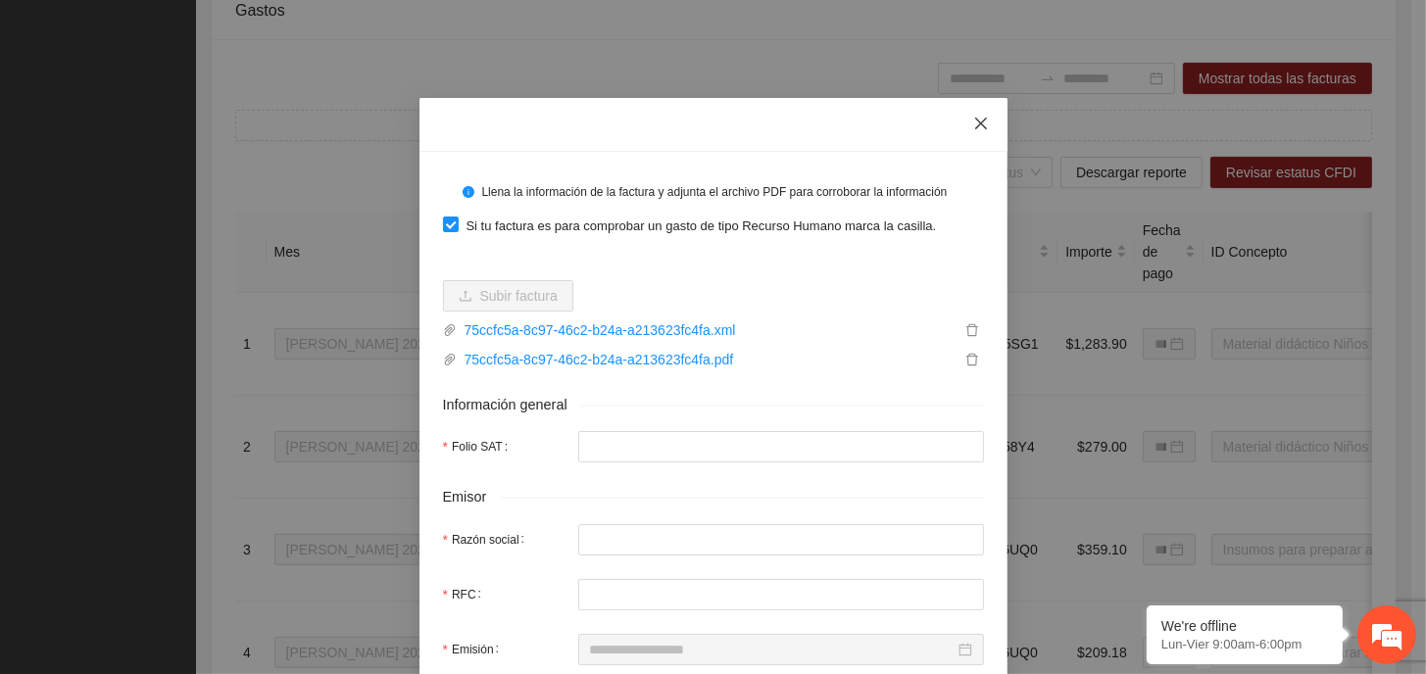
click at [973, 122] on icon "close" at bounding box center [981, 124] width 16 height 16
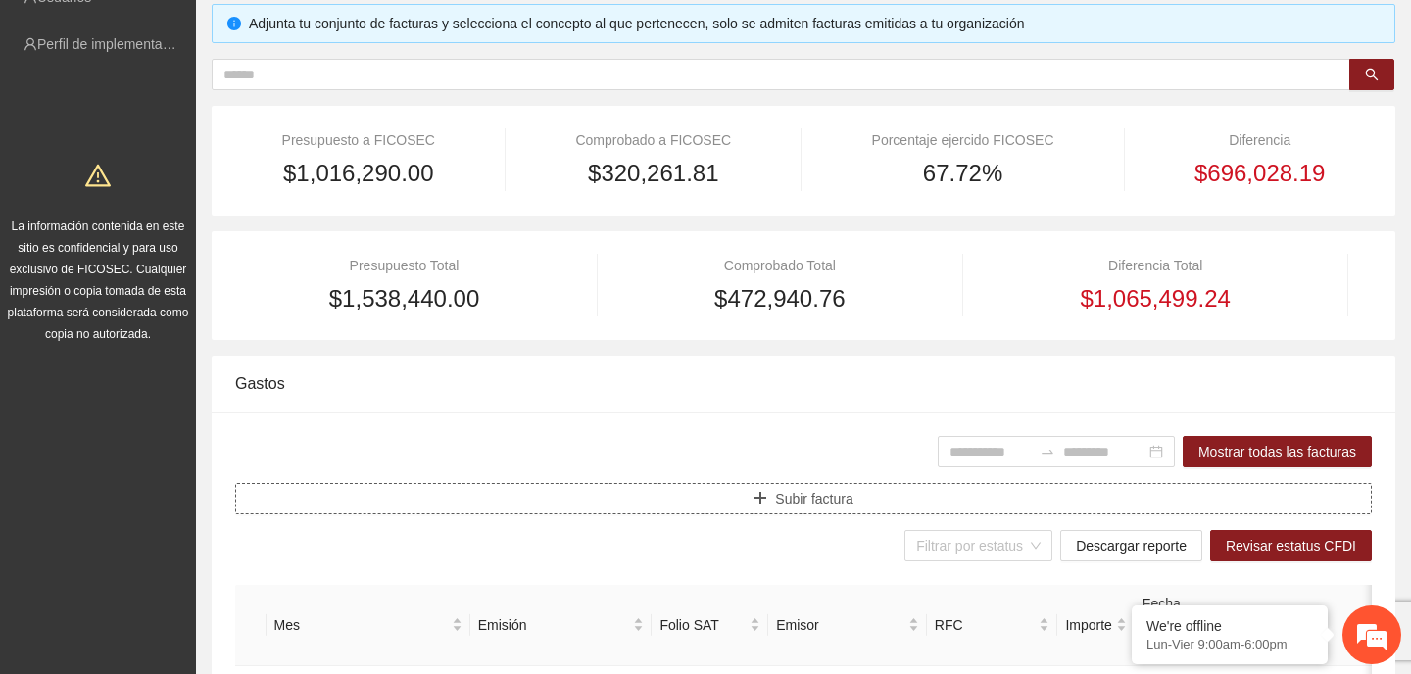
scroll to position [219, 0]
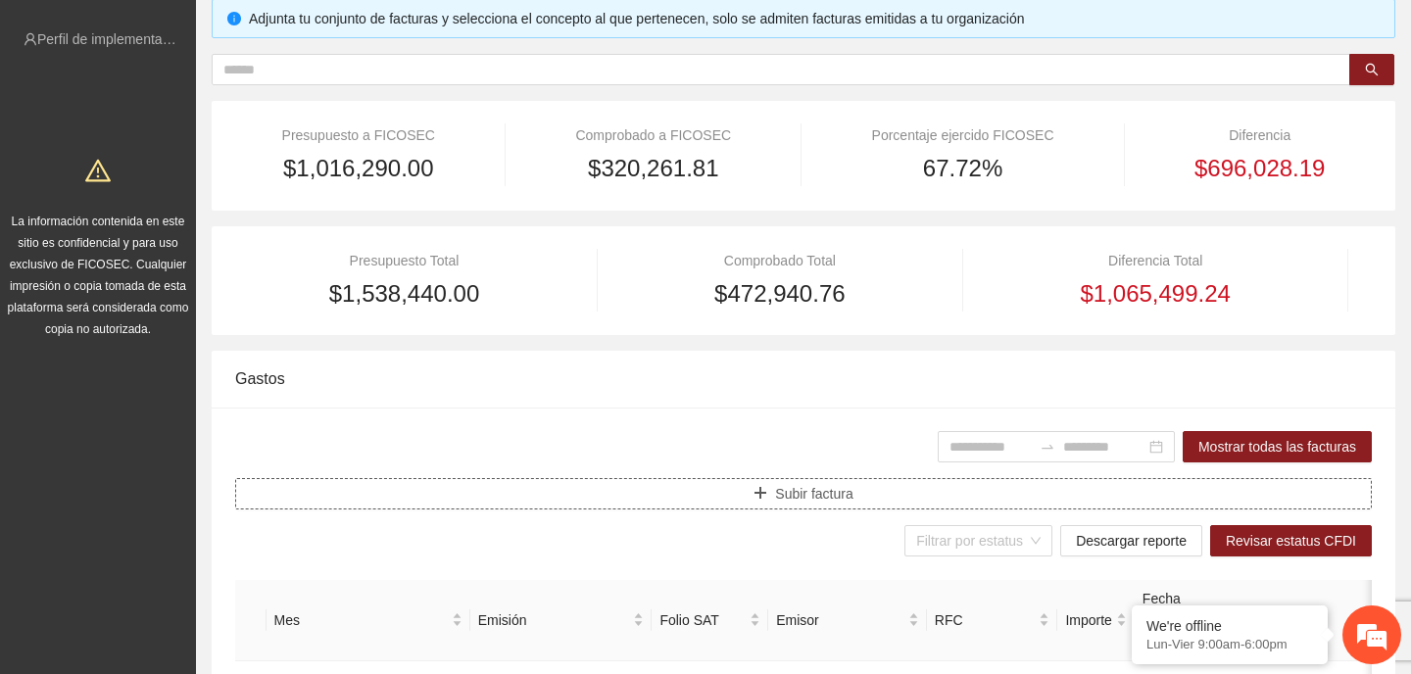
click at [792, 491] on span "Subir factura" at bounding box center [813, 494] width 77 height 22
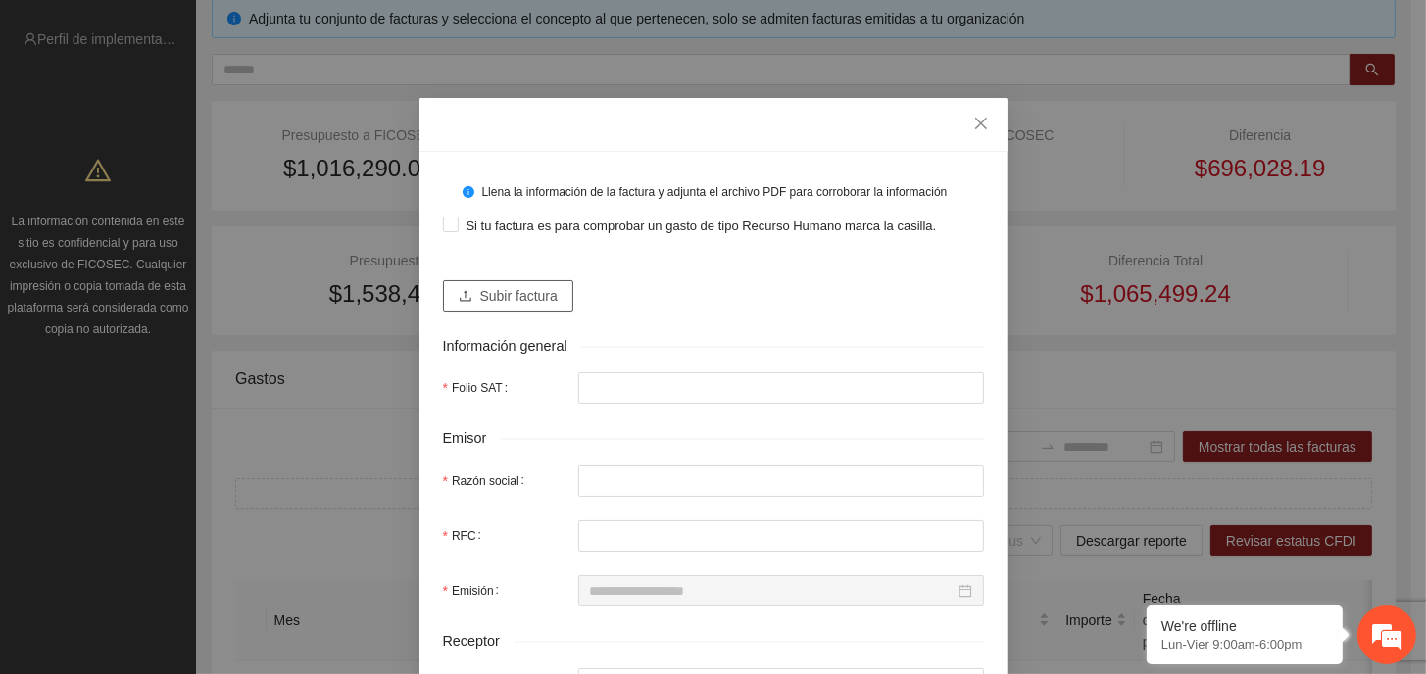
click at [527, 303] on span "Subir factura" at bounding box center [518, 296] width 77 height 22
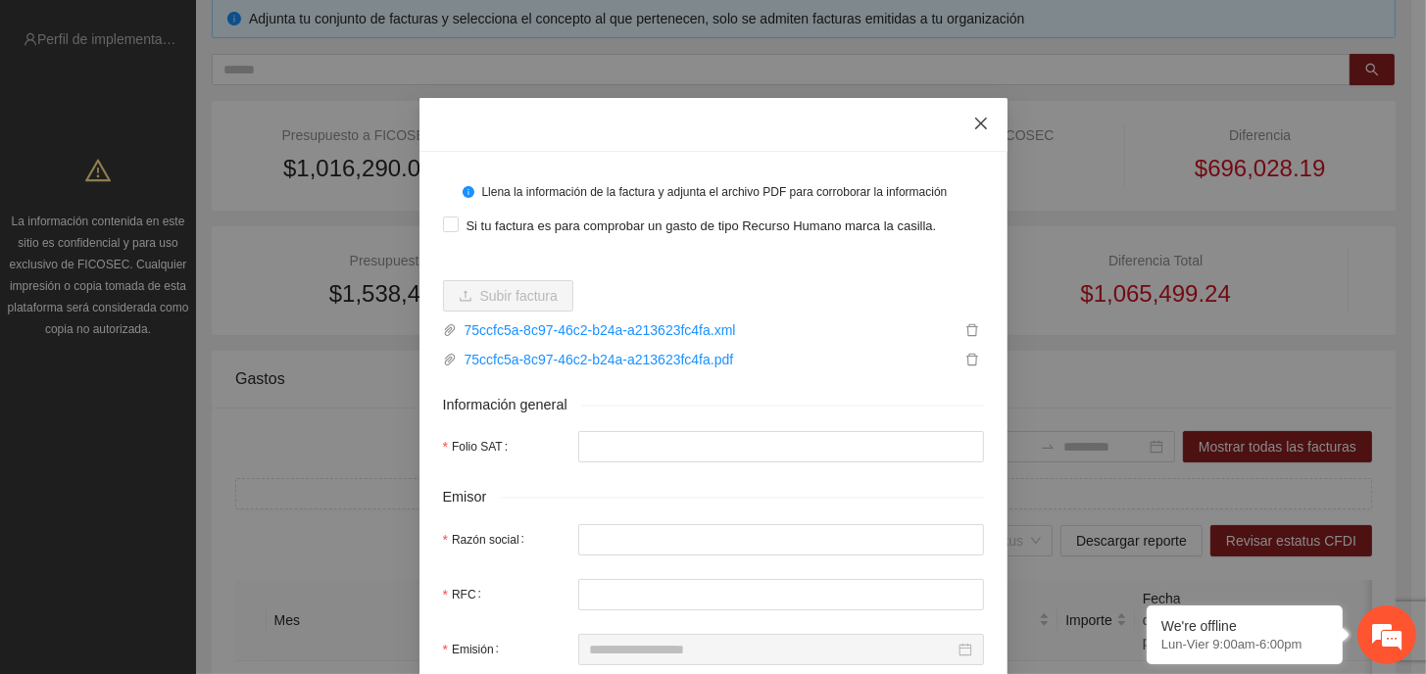
click at [973, 122] on icon "close" at bounding box center [981, 124] width 16 height 16
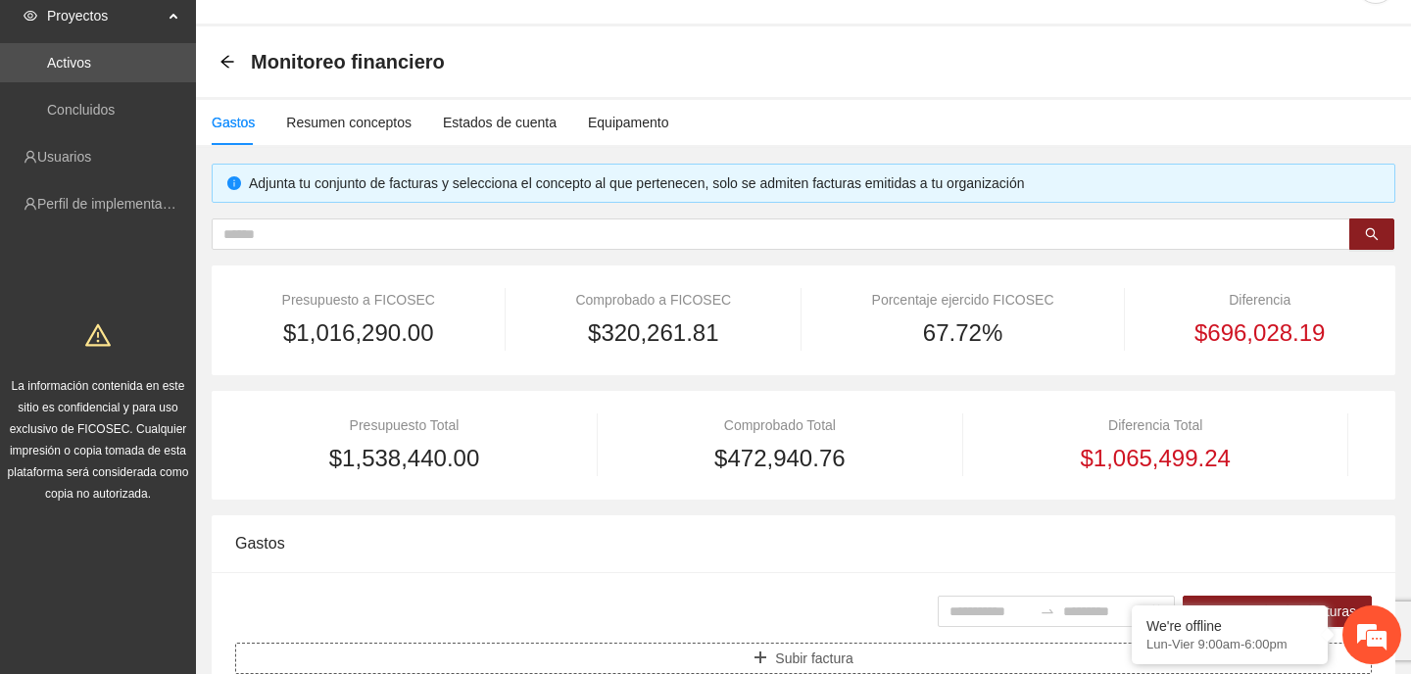
scroll to position [0, 0]
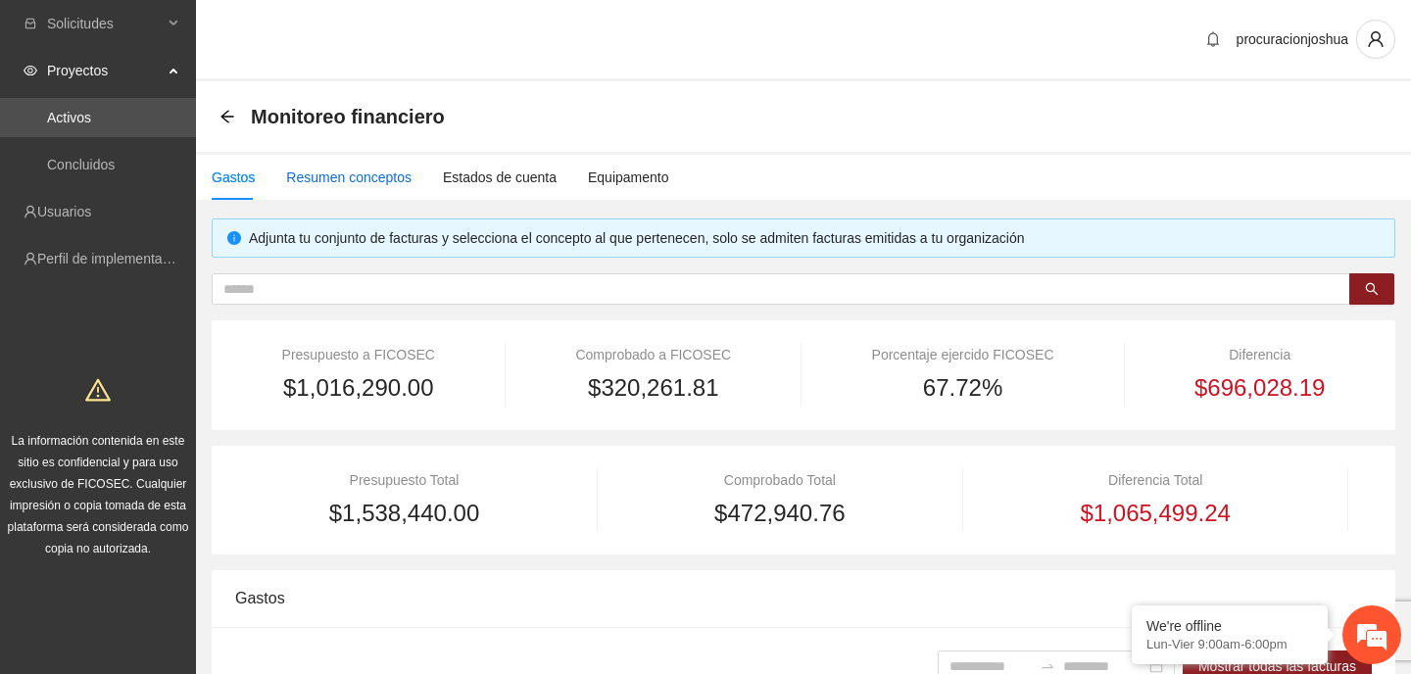
click at [346, 180] on div "Resumen conceptos" at bounding box center [348, 178] width 125 height 22
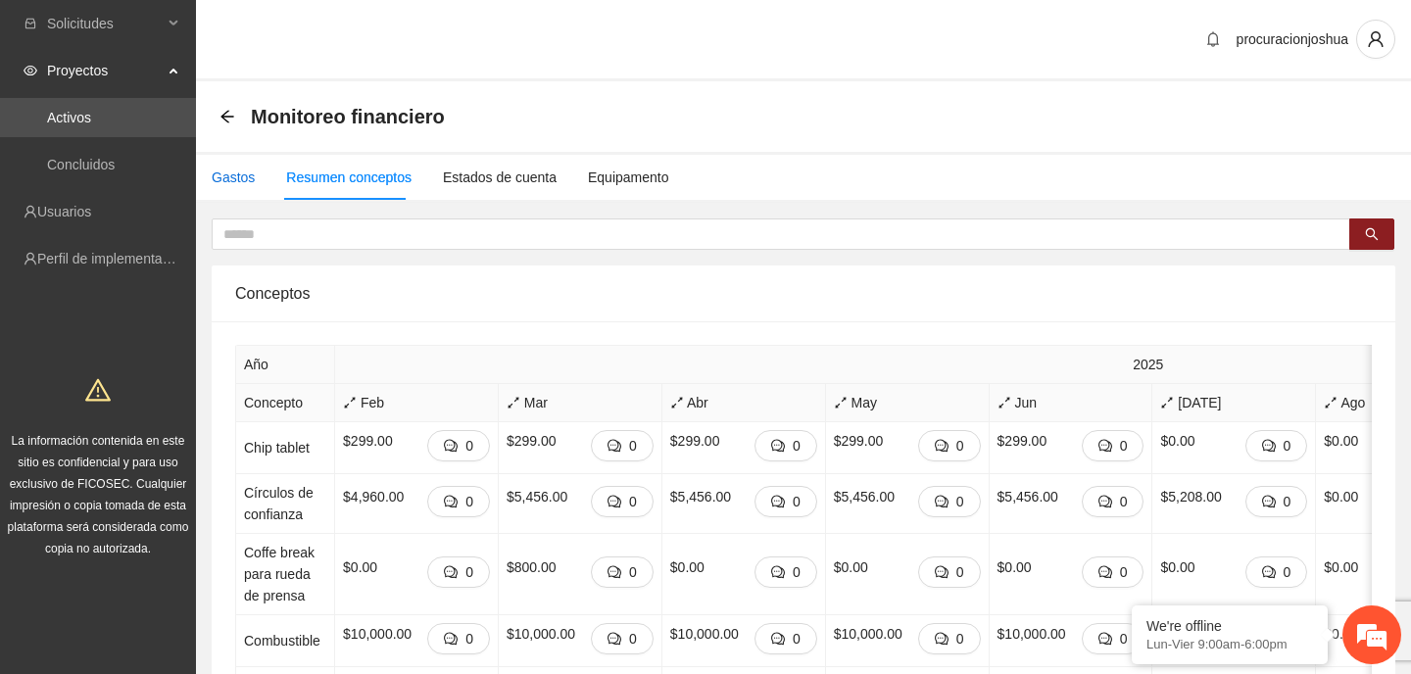
click at [246, 172] on div "Gastos" at bounding box center [233, 178] width 43 height 22
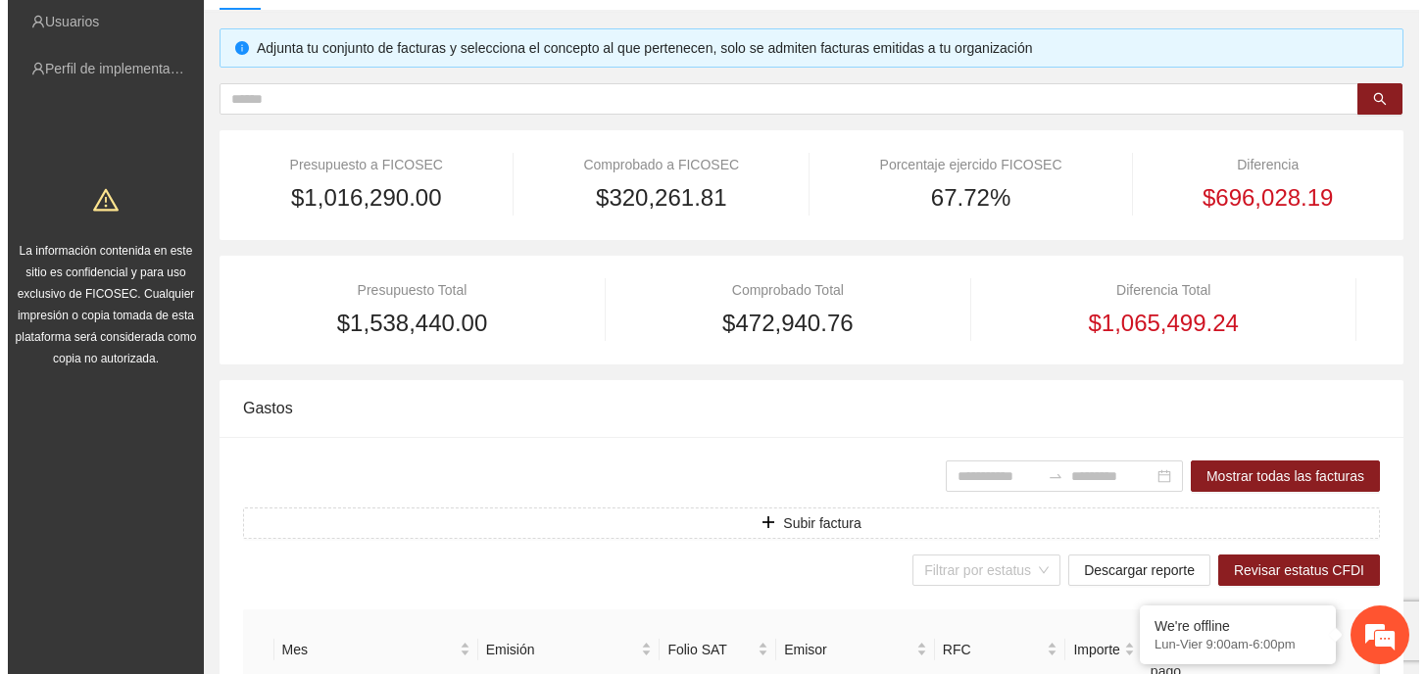
scroll to position [196, 0]
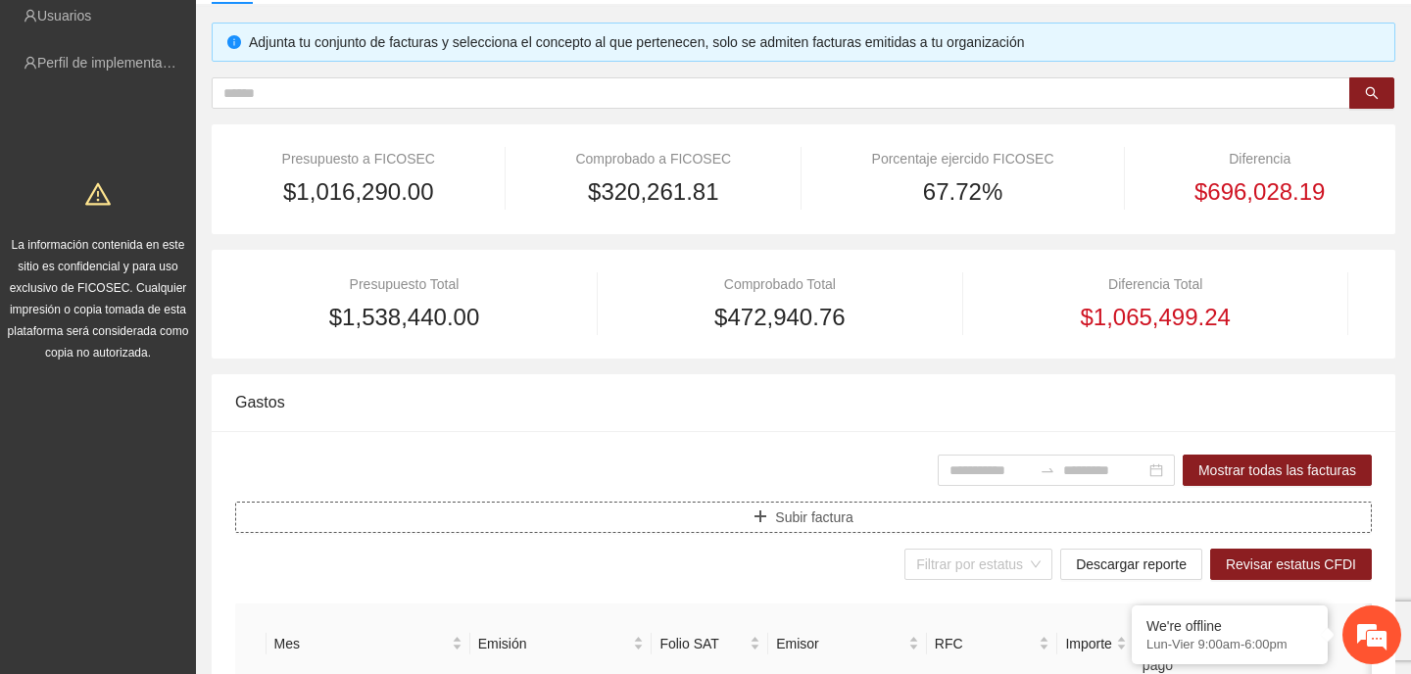
click at [807, 528] on button "Subir factura" at bounding box center [803, 517] width 1137 height 31
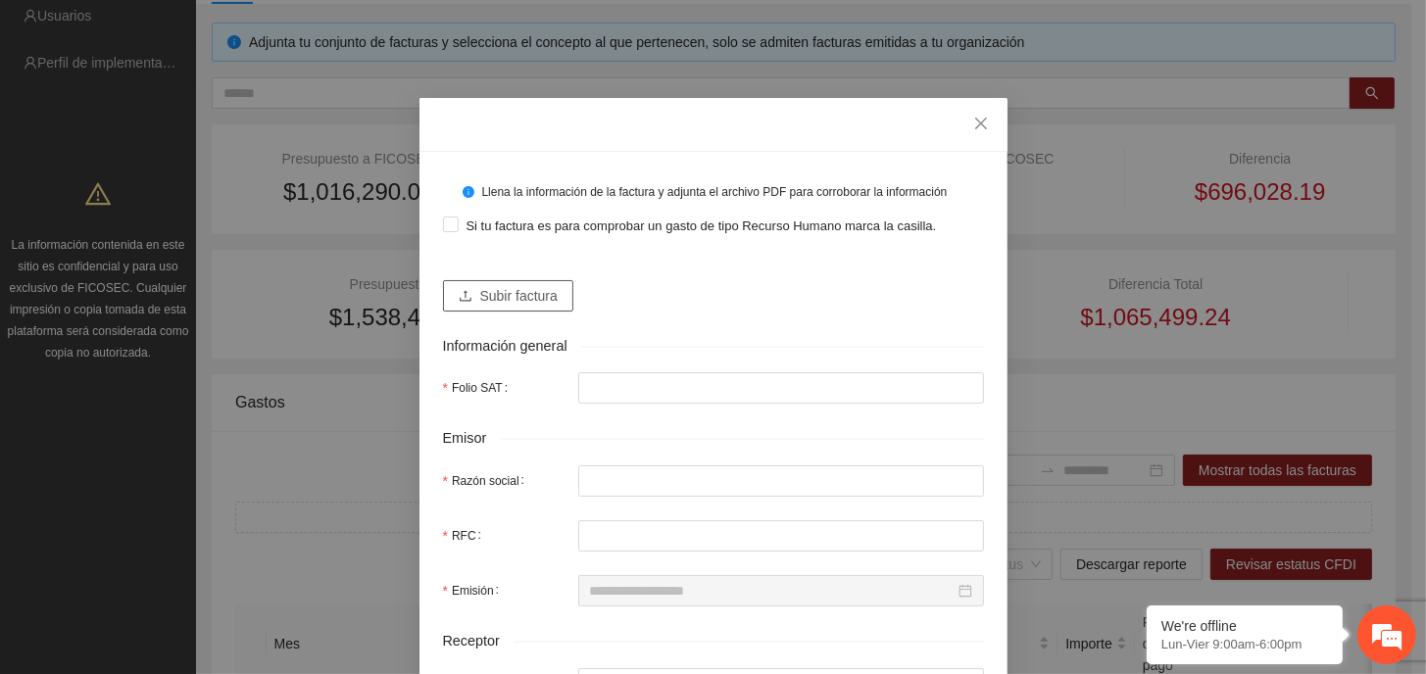
click at [491, 299] on span "Subir factura" at bounding box center [518, 296] width 77 height 22
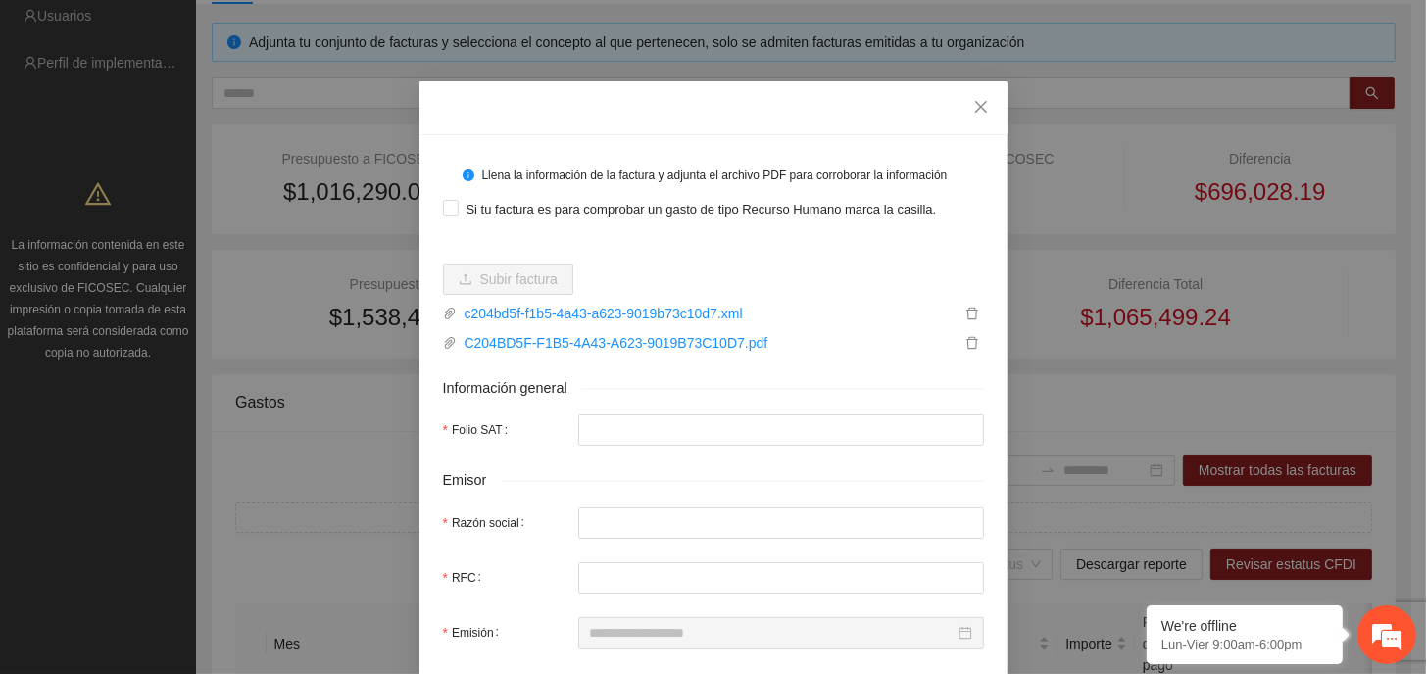
scroll to position [0, 0]
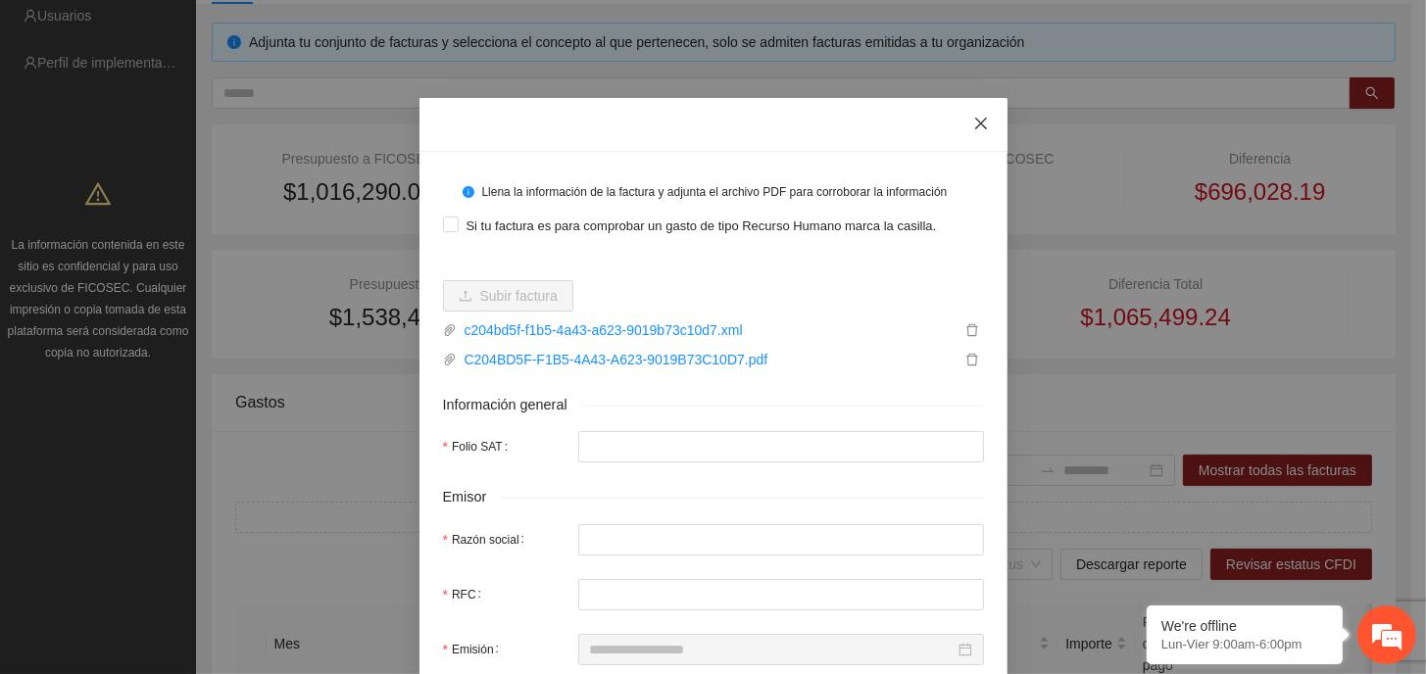
click at [976, 122] on icon "close" at bounding box center [980, 124] width 12 height 12
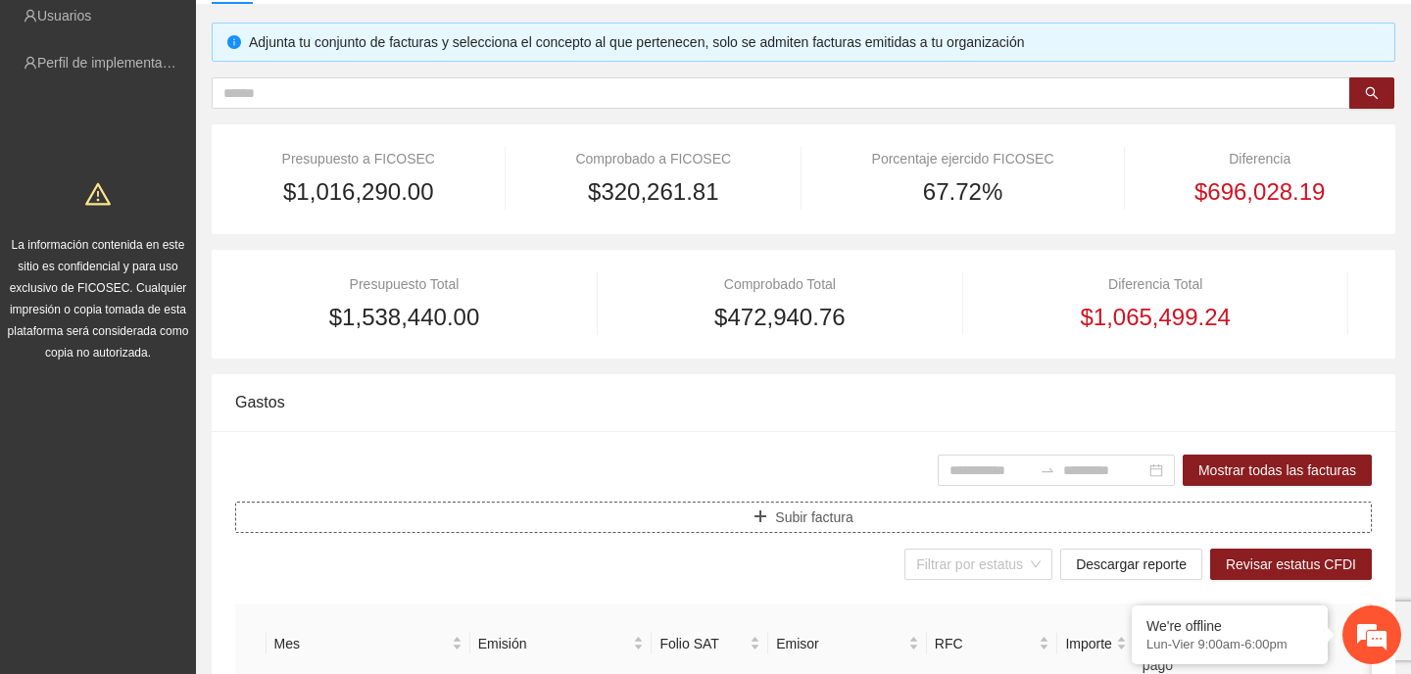
click at [836, 522] on span "Subir factura" at bounding box center [813, 518] width 77 height 22
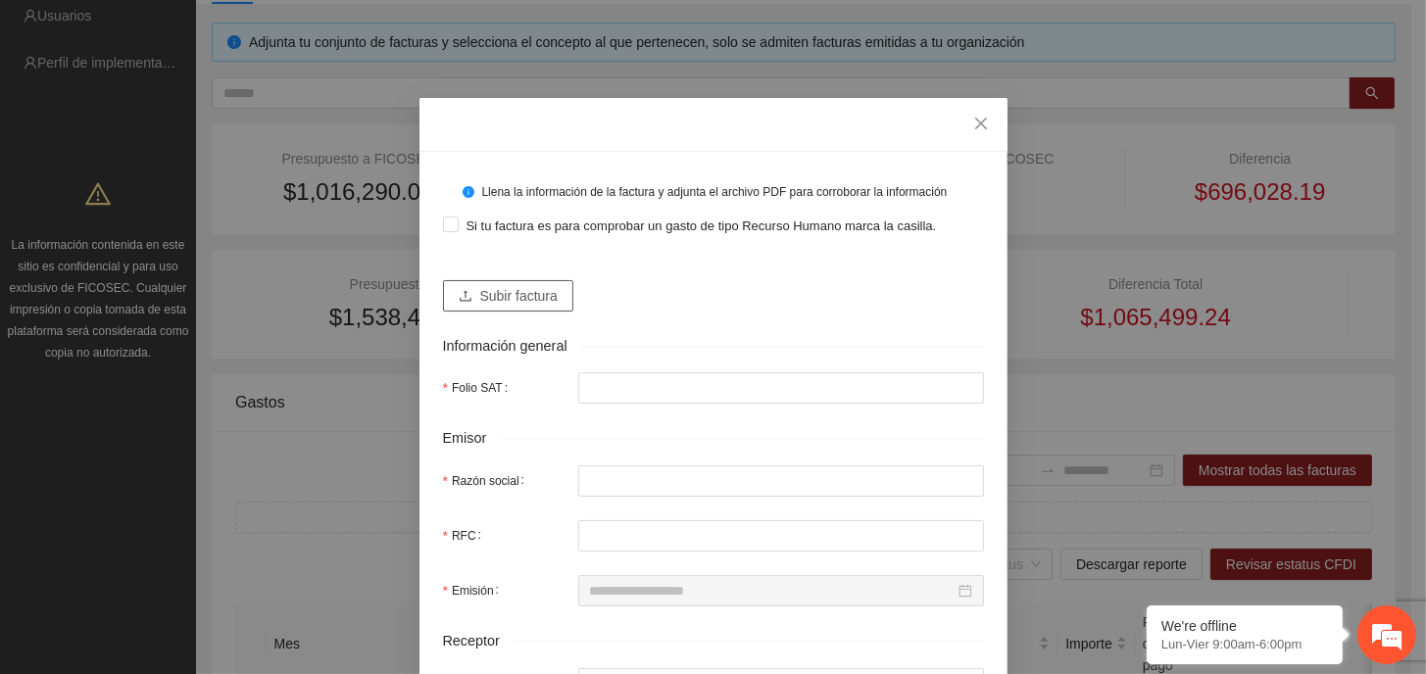
click at [480, 289] on span "Subir factura" at bounding box center [518, 296] width 77 height 22
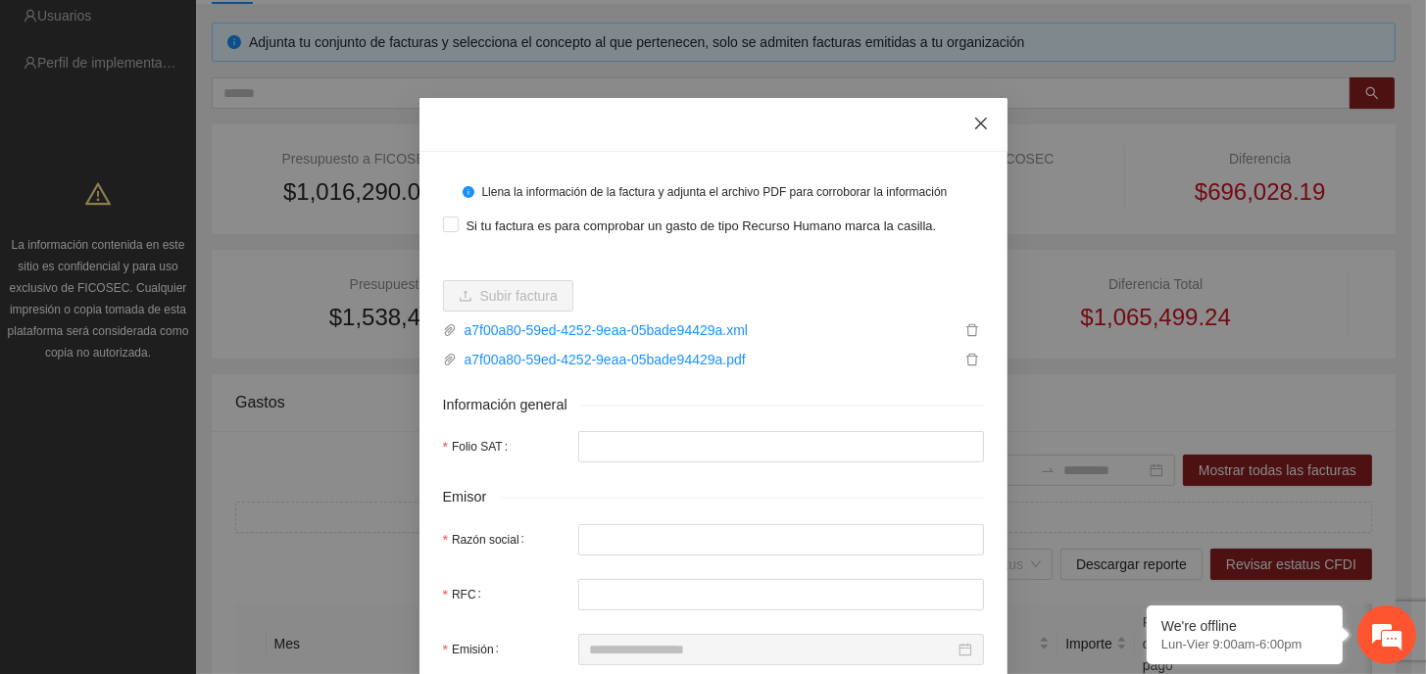
click at [973, 121] on icon "close" at bounding box center [981, 124] width 16 height 16
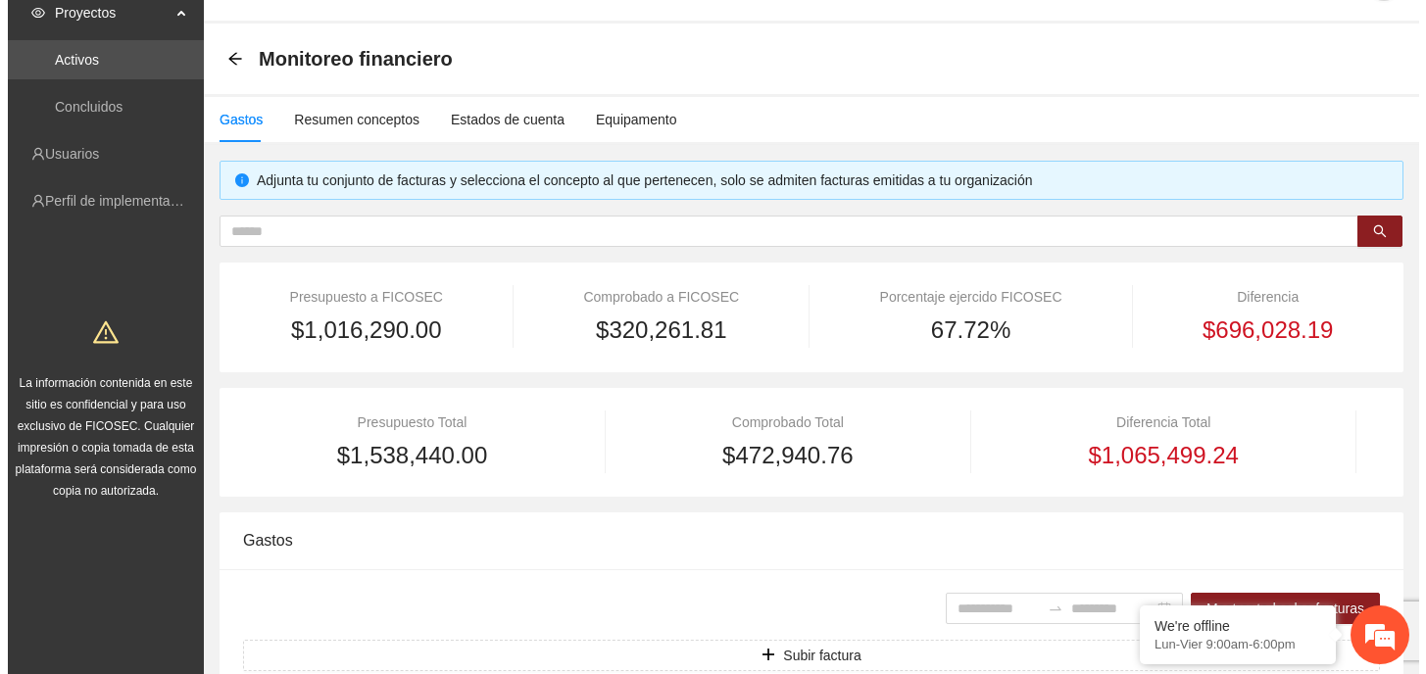
scroll to position [98, 0]
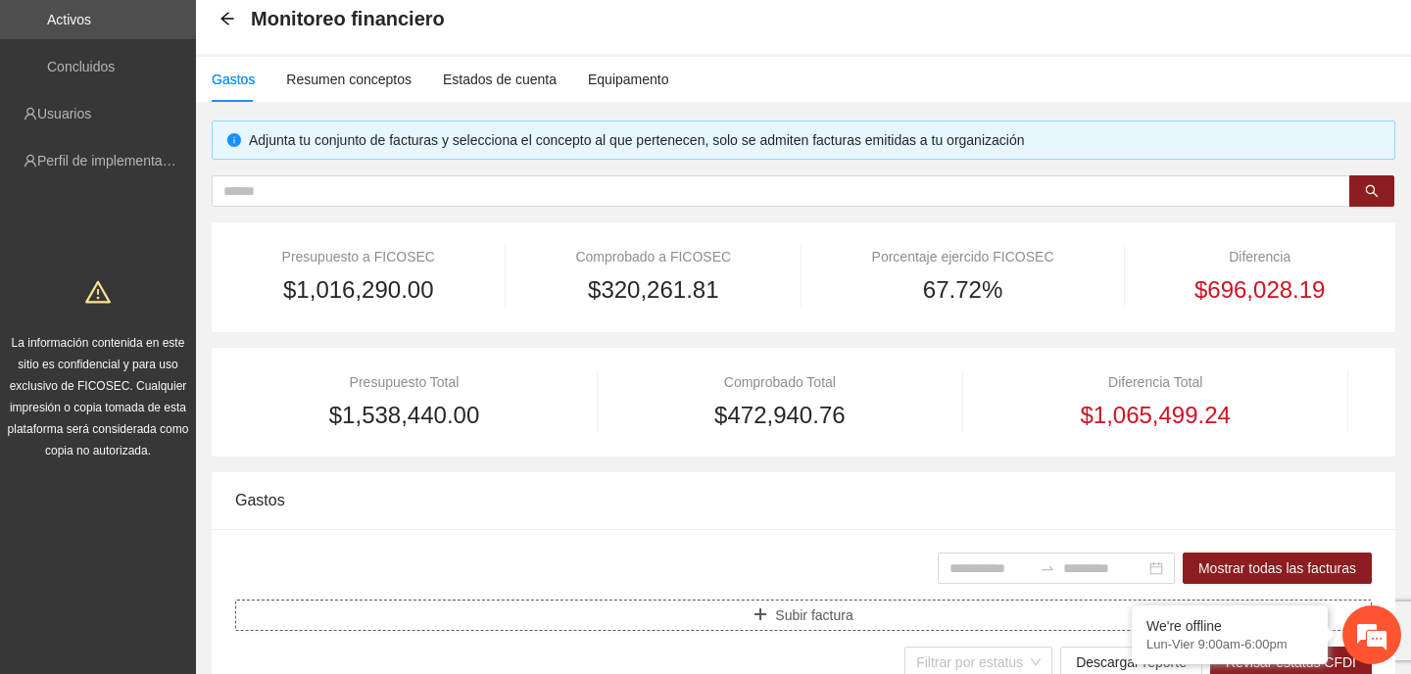
click at [836, 614] on span "Subir factura" at bounding box center [813, 616] width 77 height 22
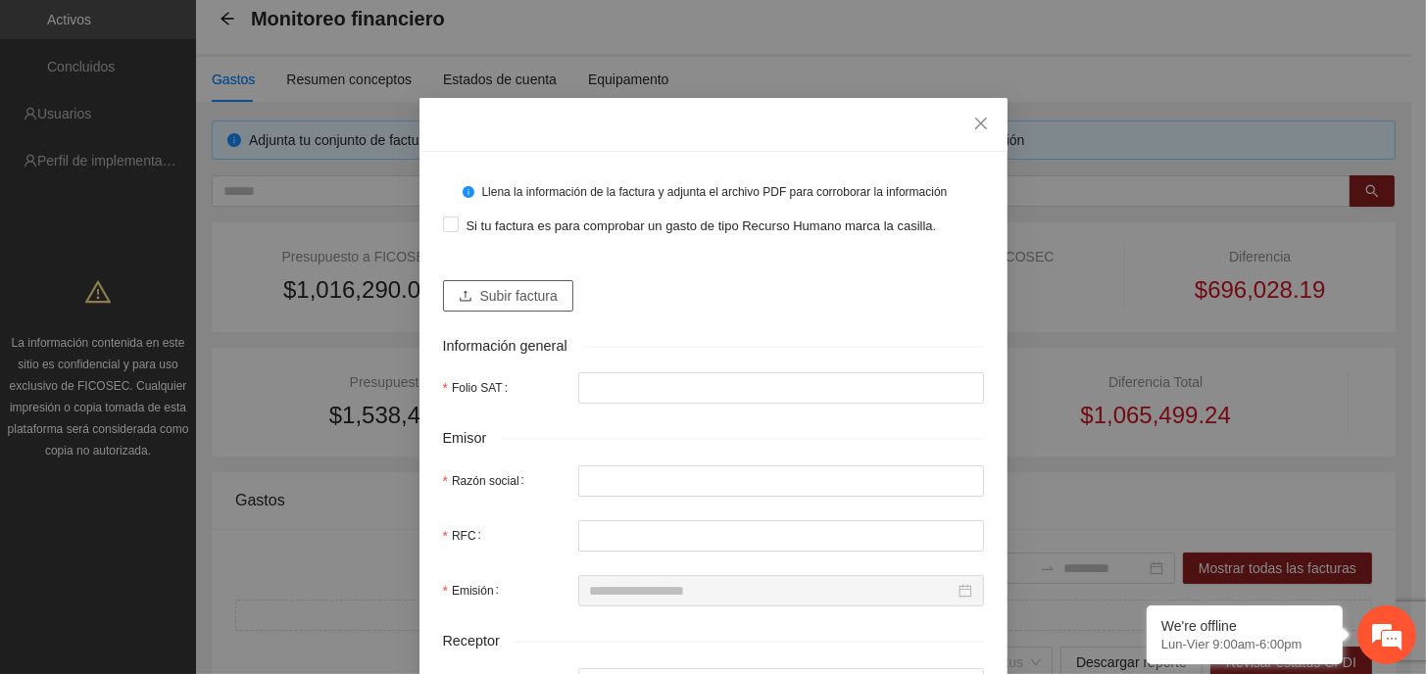
click at [510, 294] on span "Subir factura" at bounding box center [518, 296] width 77 height 22
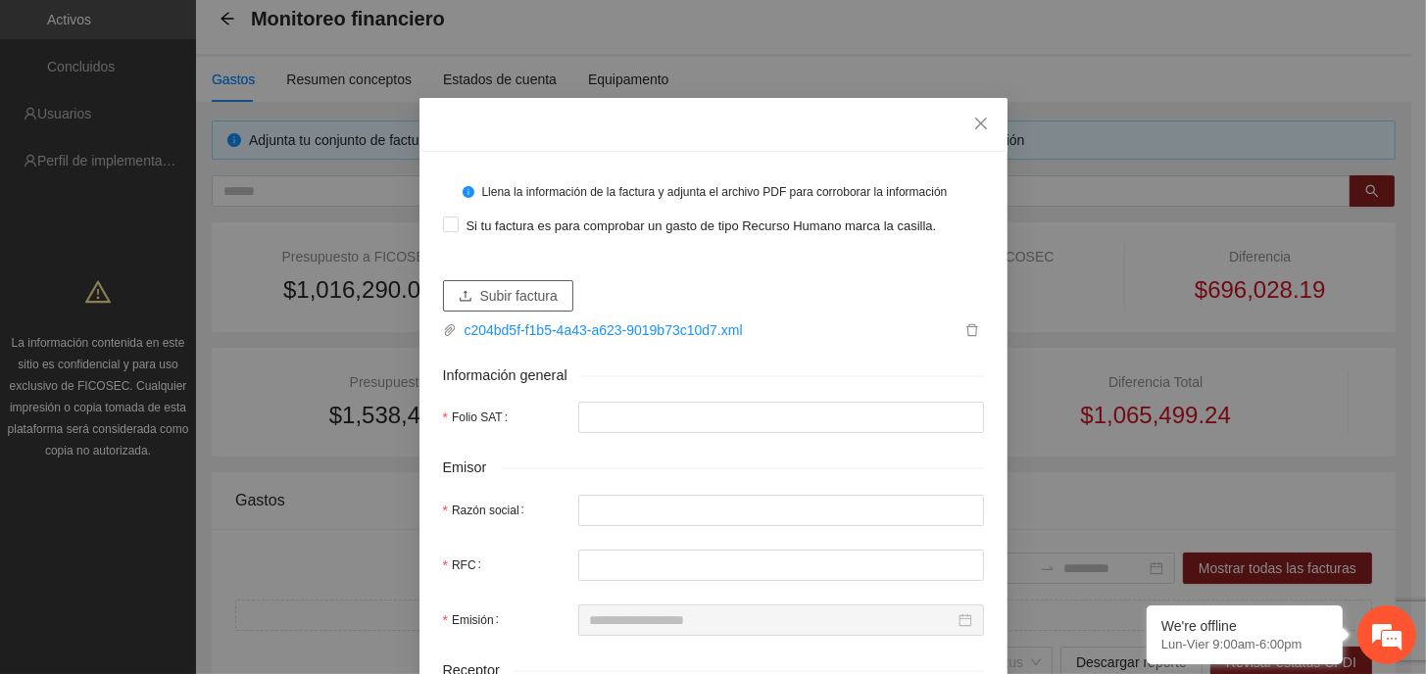
click at [533, 293] on span "Subir factura" at bounding box center [518, 296] width 77 height 22
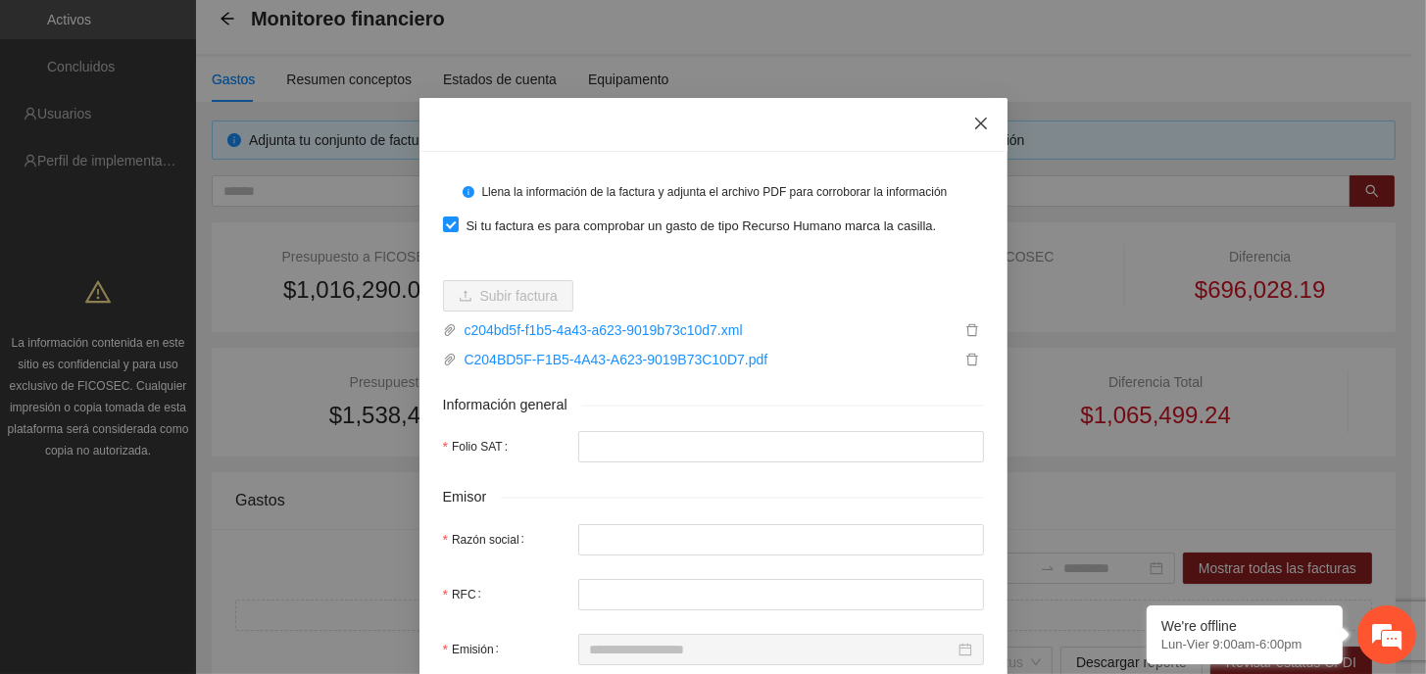
click at [974, 123] on icon "close" at bounding box center [980, 124] width 12 height 12
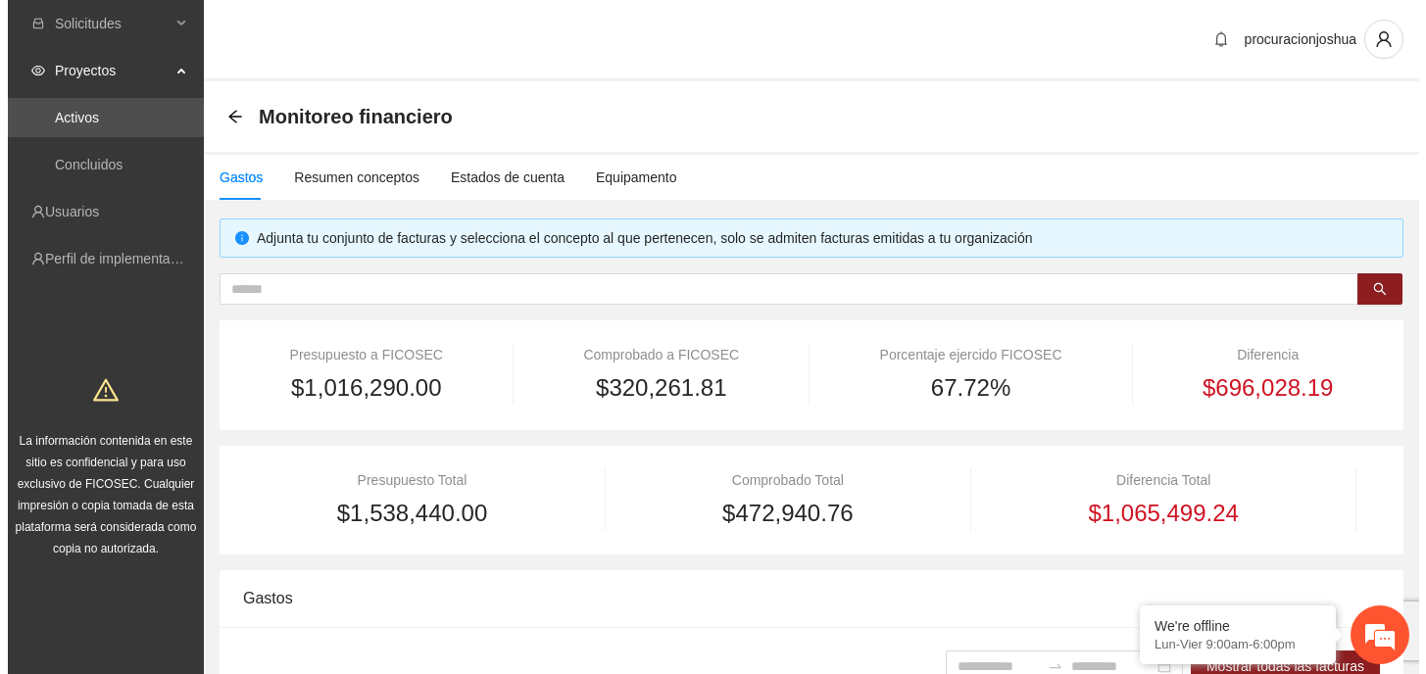
scroll to position [392, 0]
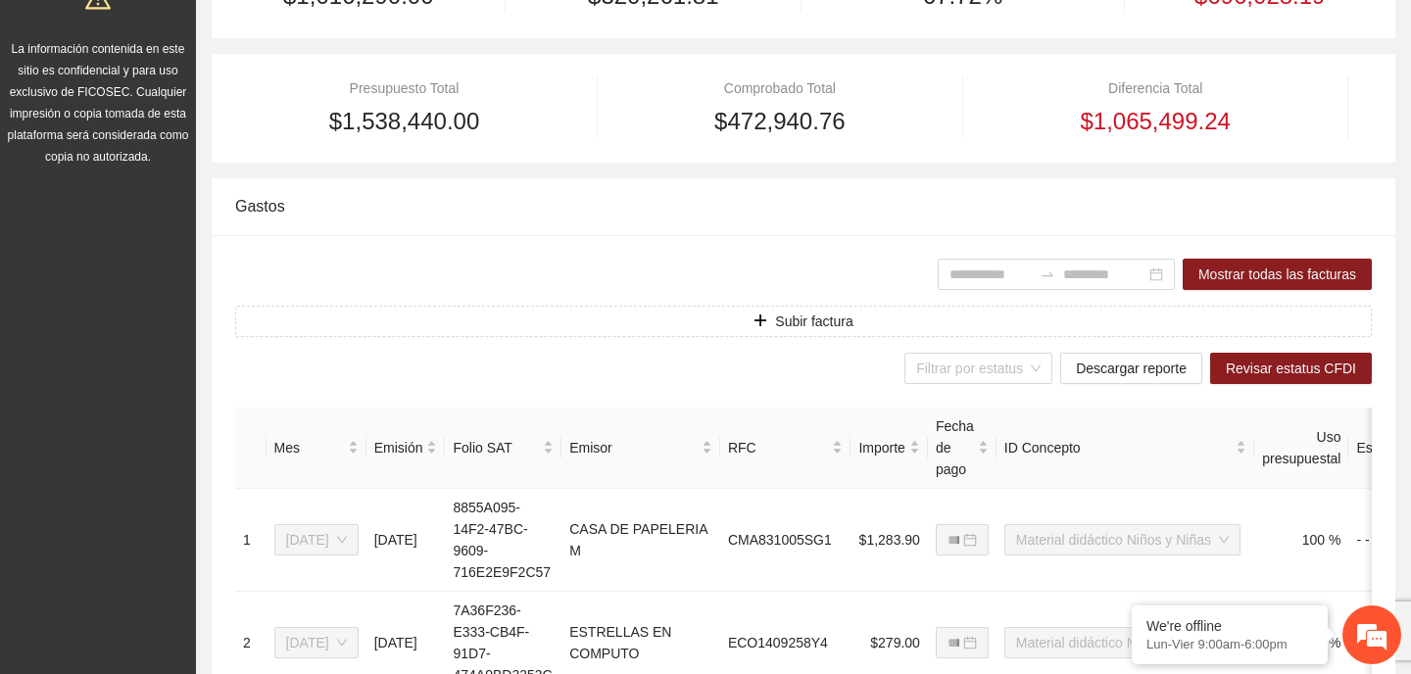
click at [694, 219] on div "Gastos" at bounding box center [803, 206] width 1137 height 56
click at [770, 332] on button "Subir factura" at bounding box center [803, 321] width 1137 height 31
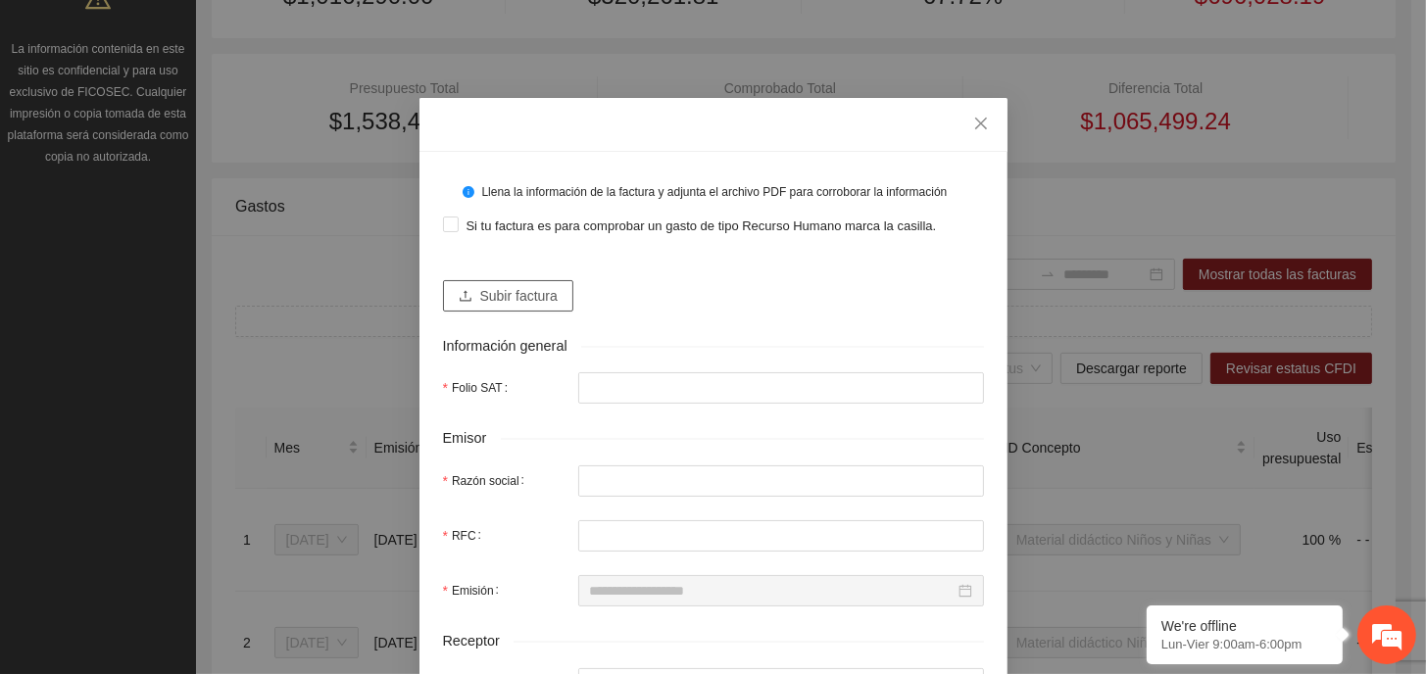
click at [462, 293] on icon "upload" at bounding box center [466, 296] width 14 height 14
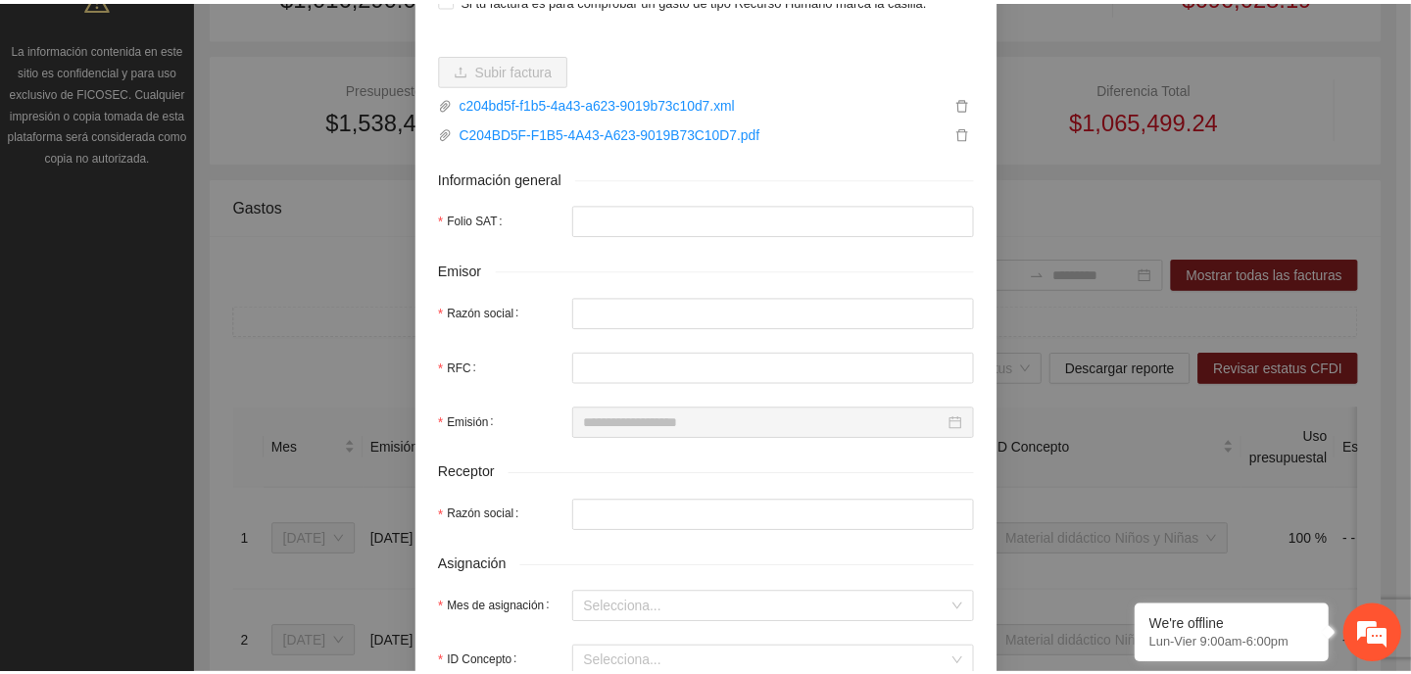
scroll to position [0, 0]
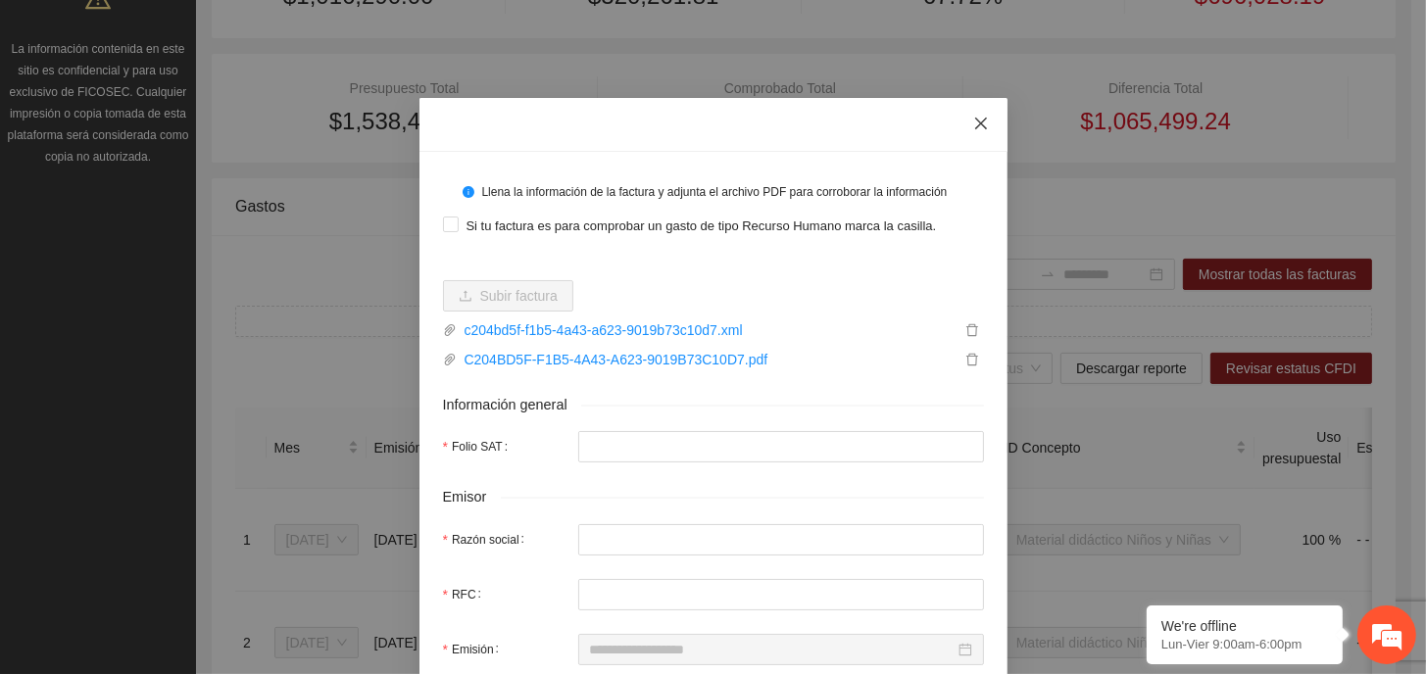
click at [973, 119] on icon "close" at bounding box center [981, 124] width 16 height 16
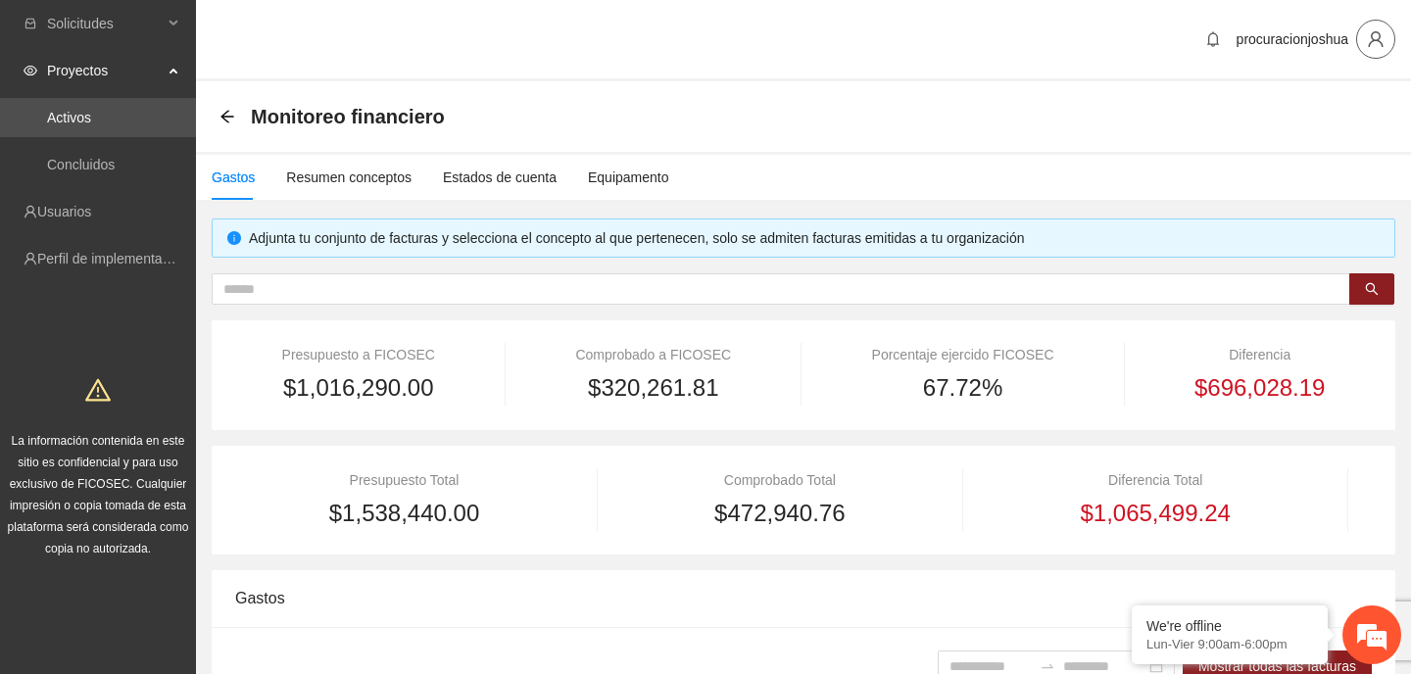
click at [1374, 39] on icon "user" at bounding box center [1375, 39] width 15 height 16
click at [1311, 117] on span "Cerrar sesión" at bounding box center [1324, 114] width 123 height 22
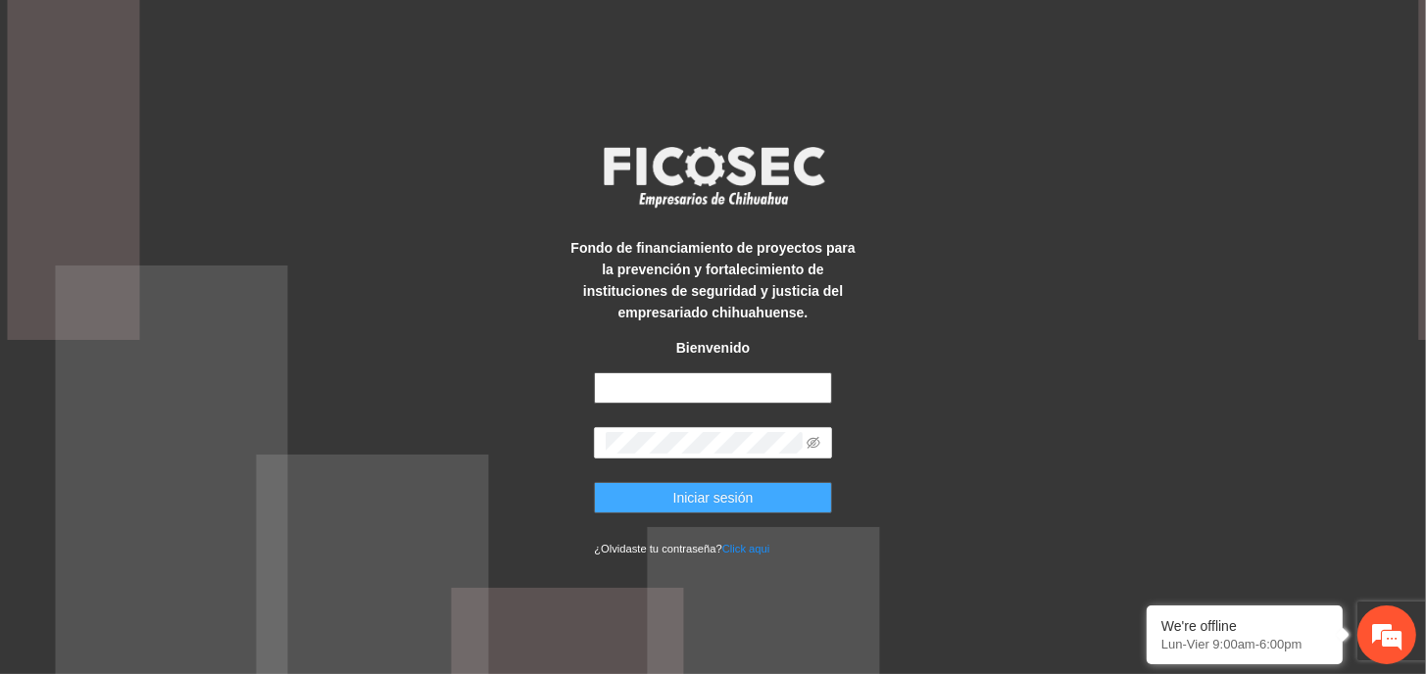
type input "**********"
click at [776, 502] on button "Iniciar sesión" at bounding box center [713, 497] width 238 height 31
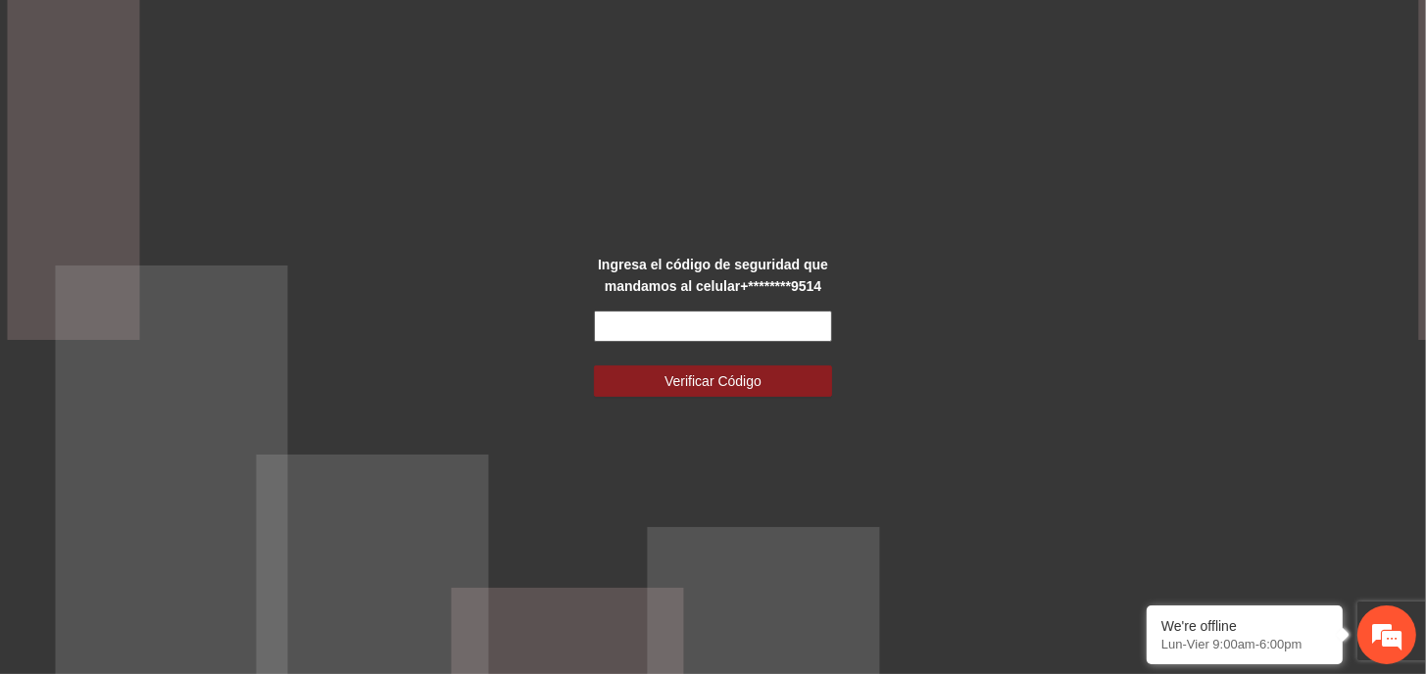
click at [753, 321] on input "text" at bounding box center [713, 326] width 238 height 31
type input "******"
click at [746, 391] on button "Verificar Código" at bounding box center [713, 380] width 238 height 31
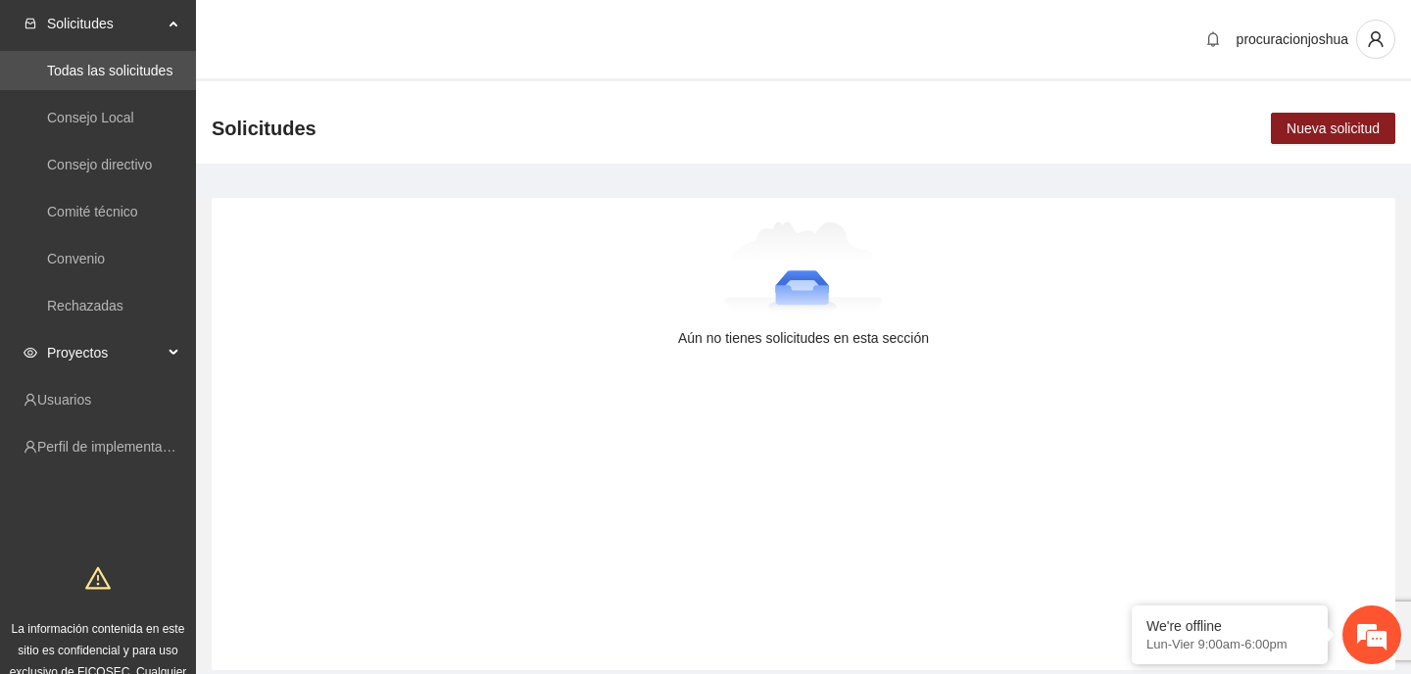
click at [76, 351] on span "Proyectos" at bounding box center [105, 352] width 116 height 39
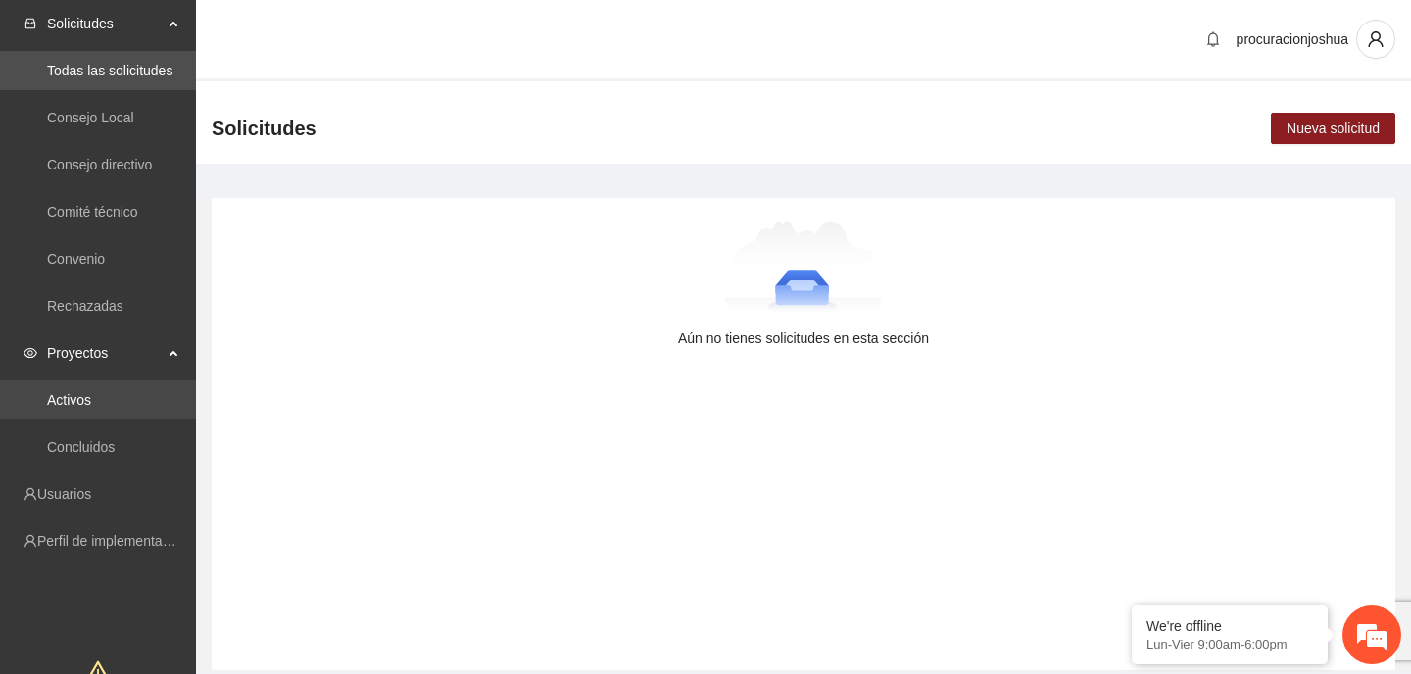
click at [65, 403] on link "Activos" at bounding box center [69, 400] width 44 height 16
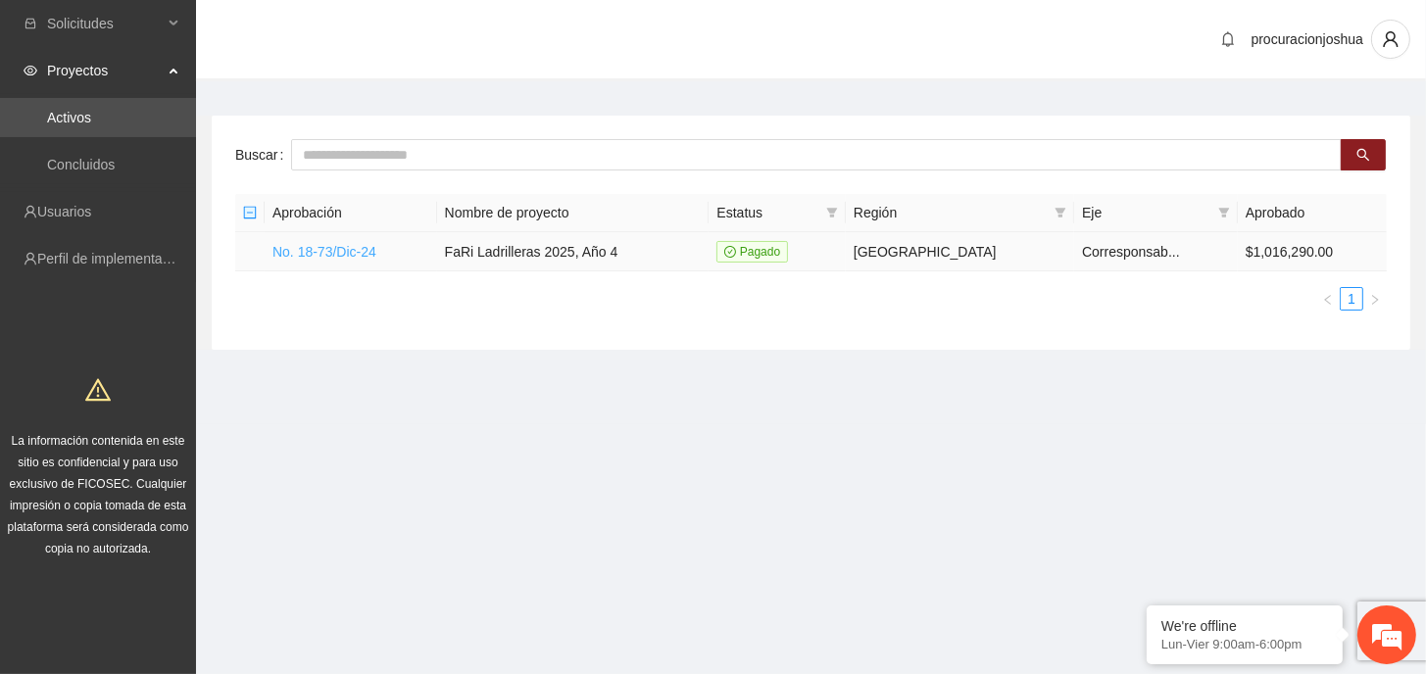
click at [345, 244] on link "No. 18-73/Dic-24" at bounding box center [324, 252] width 104 height 16
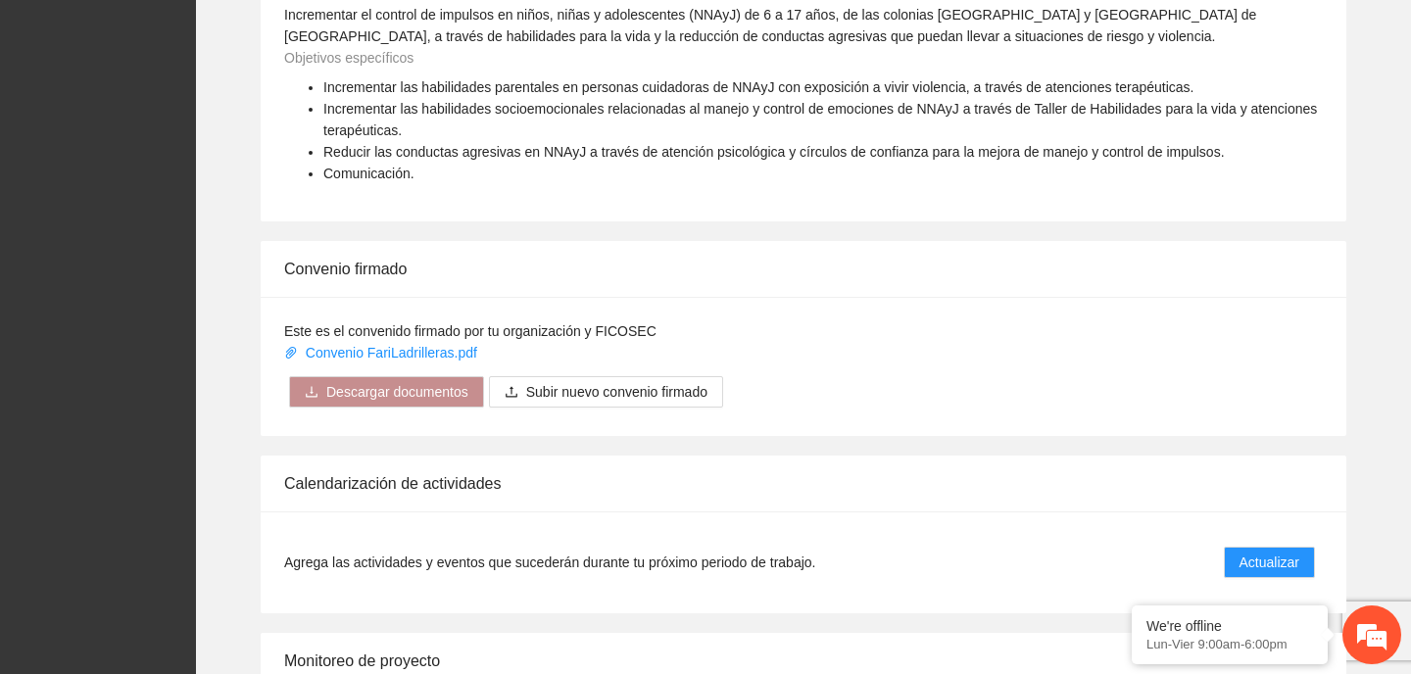
scroll to position [1764, 0]
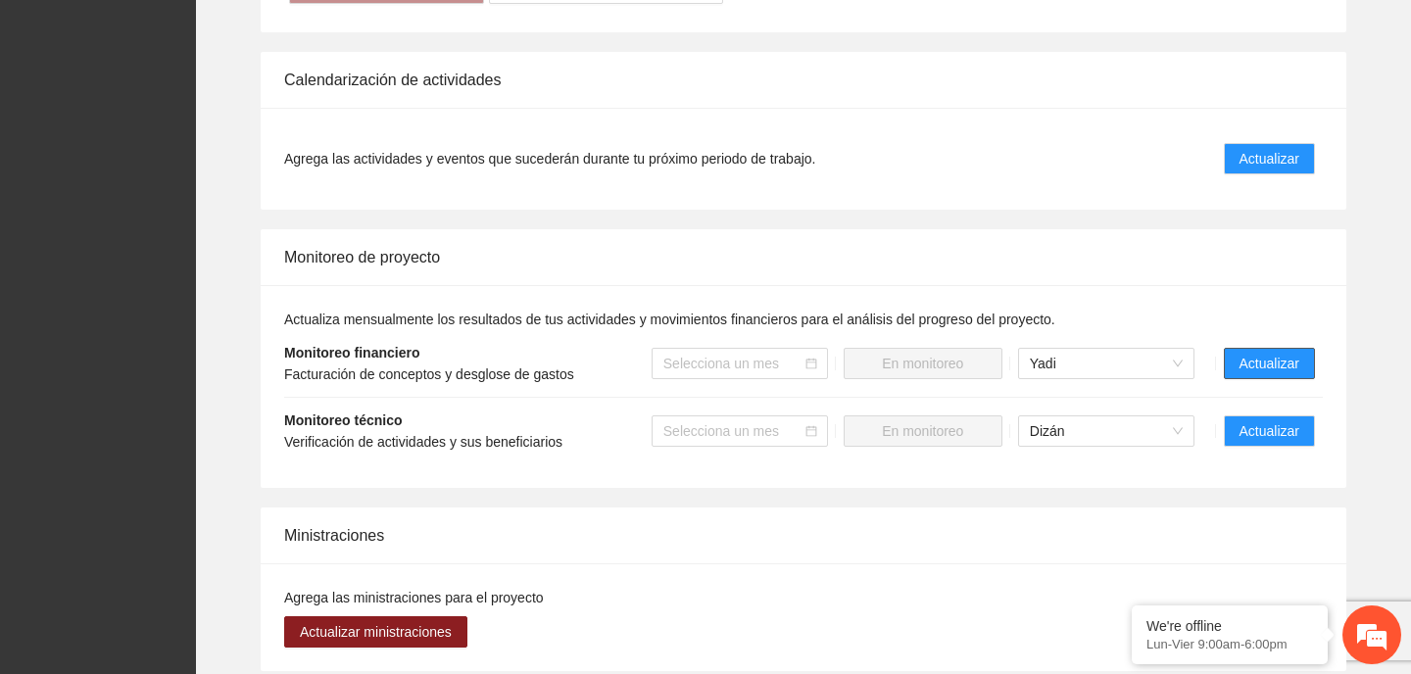
click at [1288, 353] on span "Actualizar" at bounding box center [1270, 364] width 60 height 22
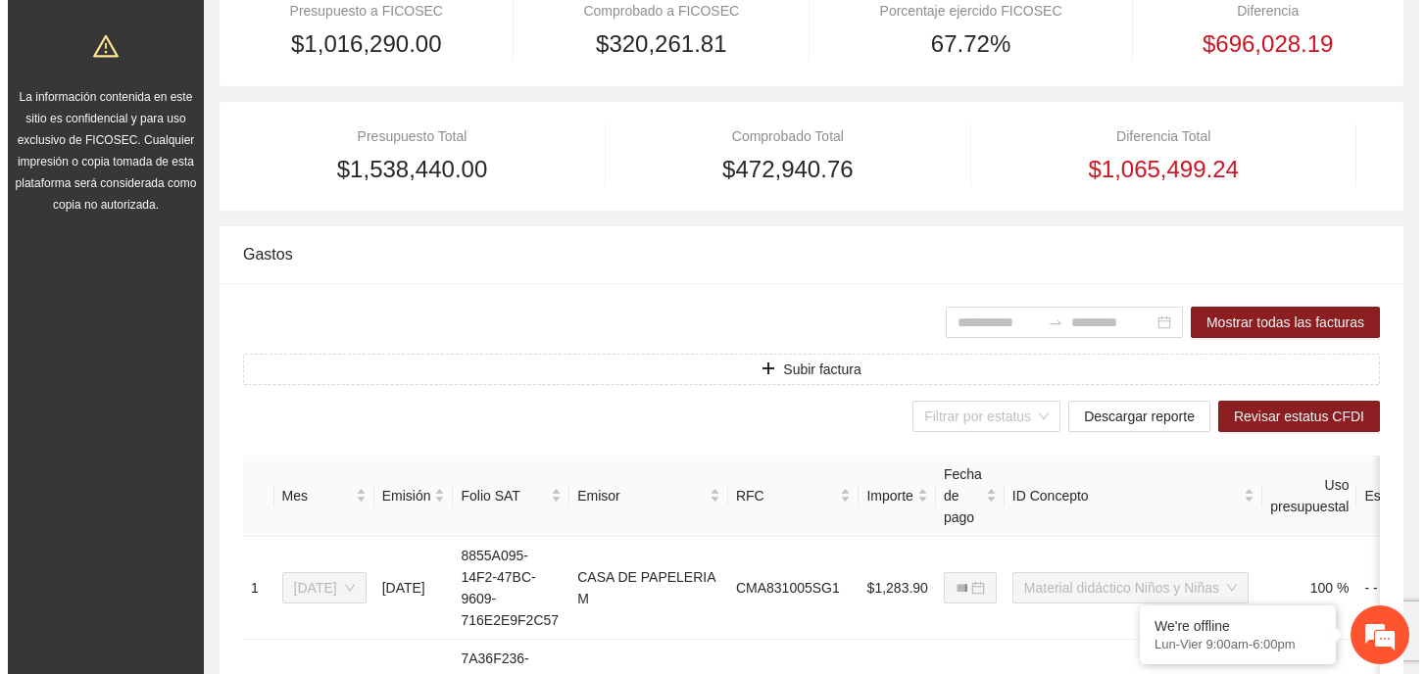
scroll to position [392, 0]
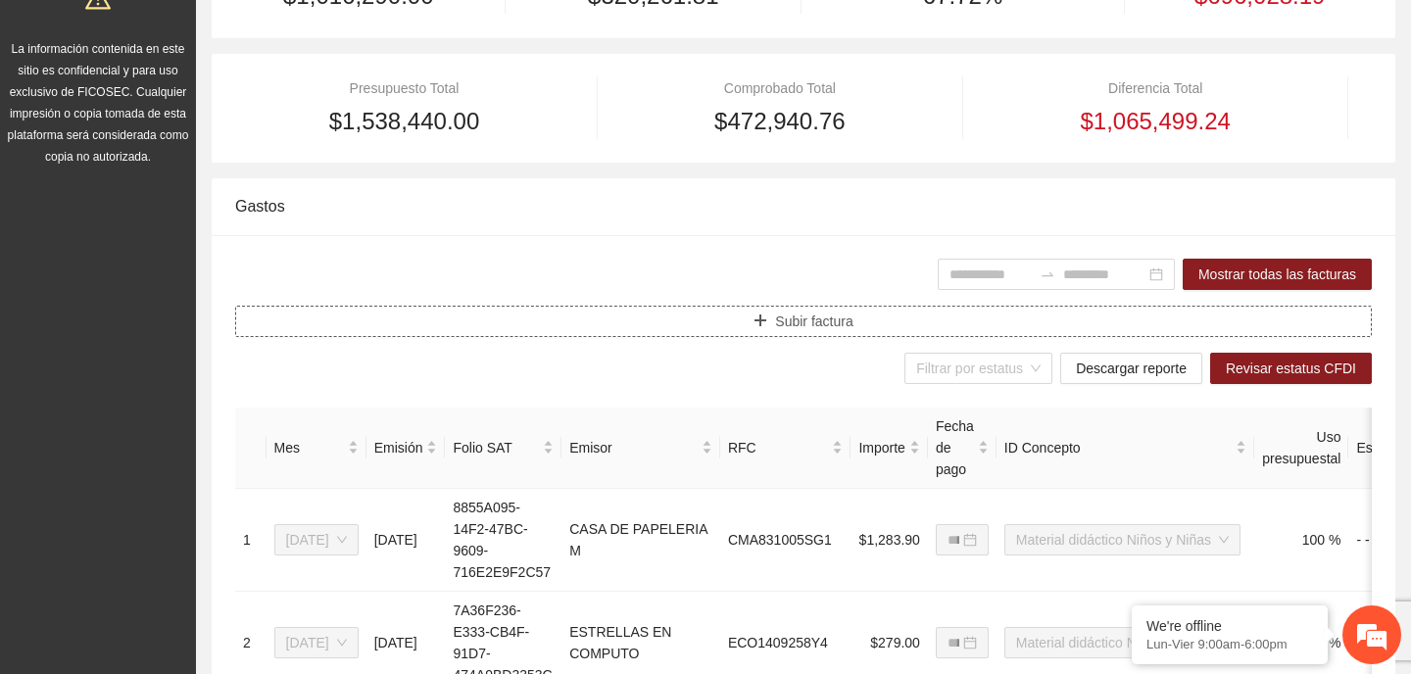
click at [807, 326] on span "Subir factura" at bounding box center [813, 322] width 77 height 22
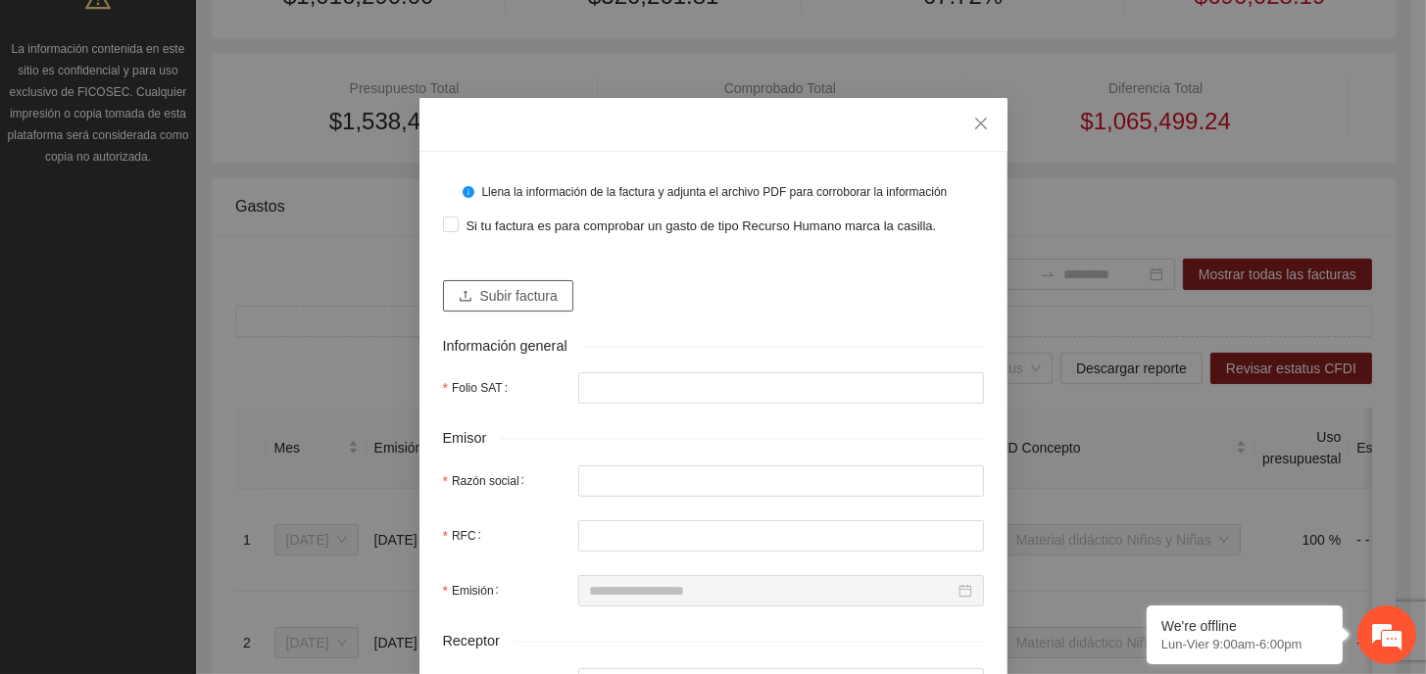
click at [498, 299] on span "Subir factura" at bounding box center [518, 296] width 77 height 22
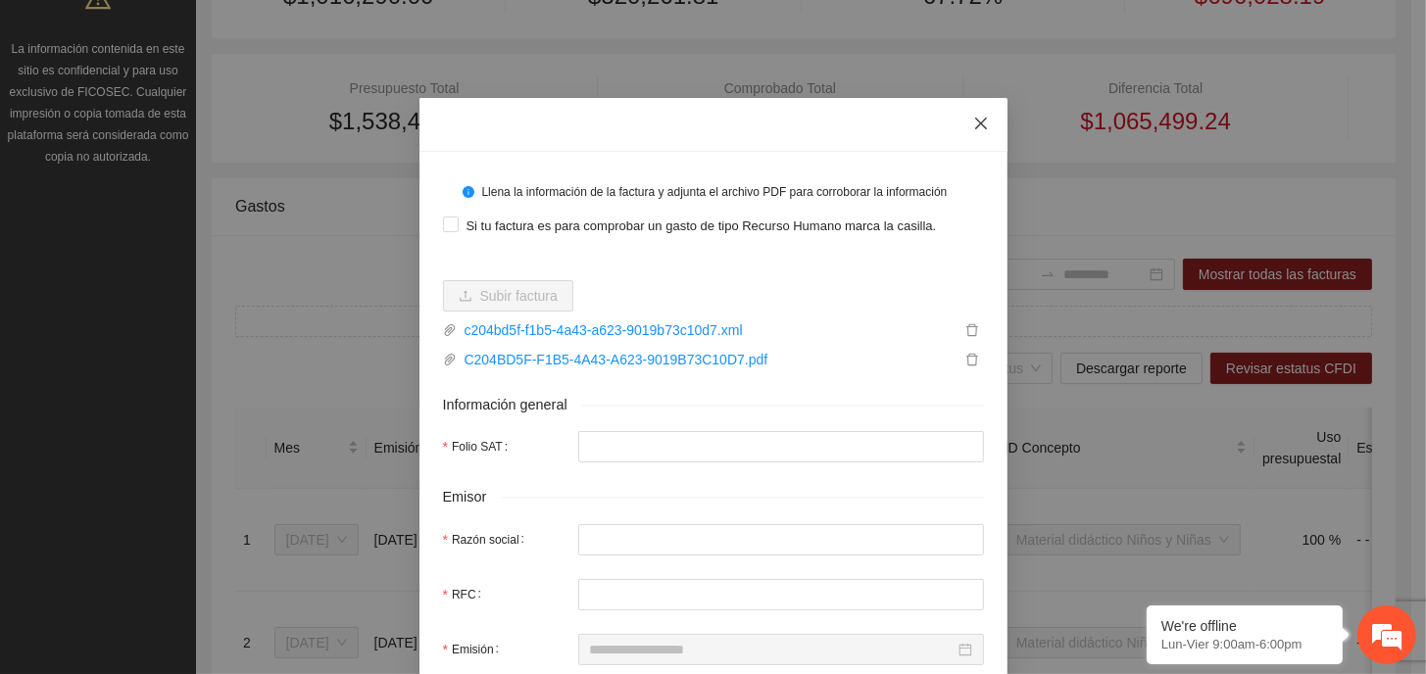
click at [974, 129] on icon "close" at bounding box center [980, 124] width 12 height 12
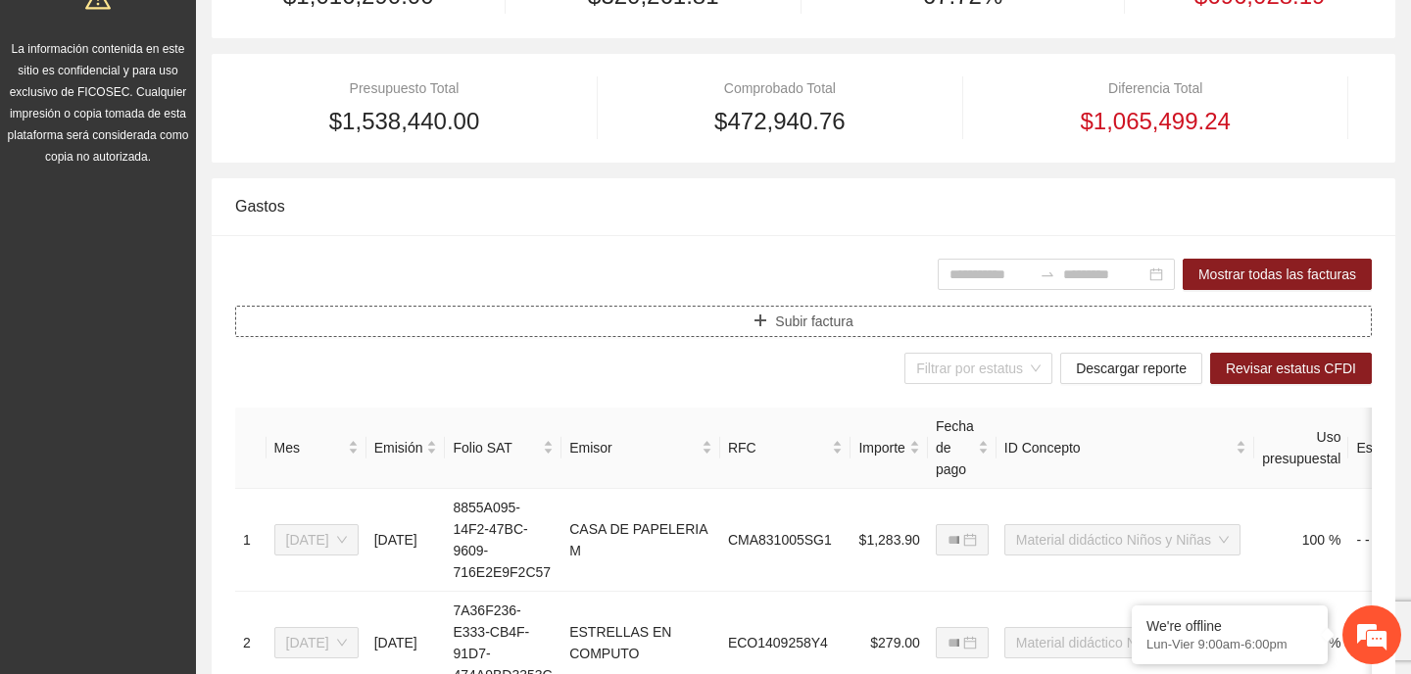
click at [845, 328] on span "Subir factura" at bounding box center [813, 322] width 77 height 22
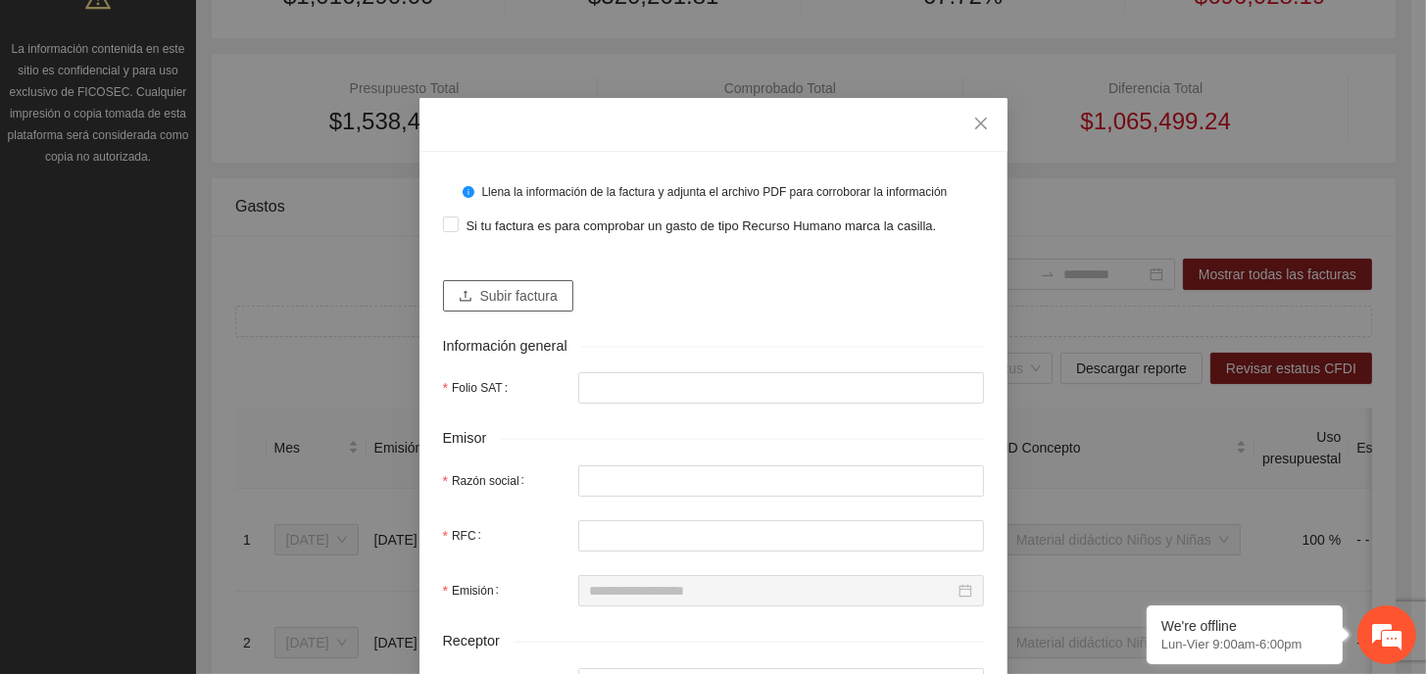
click at [512, 283] on button "Subir factura" at bounding box center [508, 295] width 130 height 31
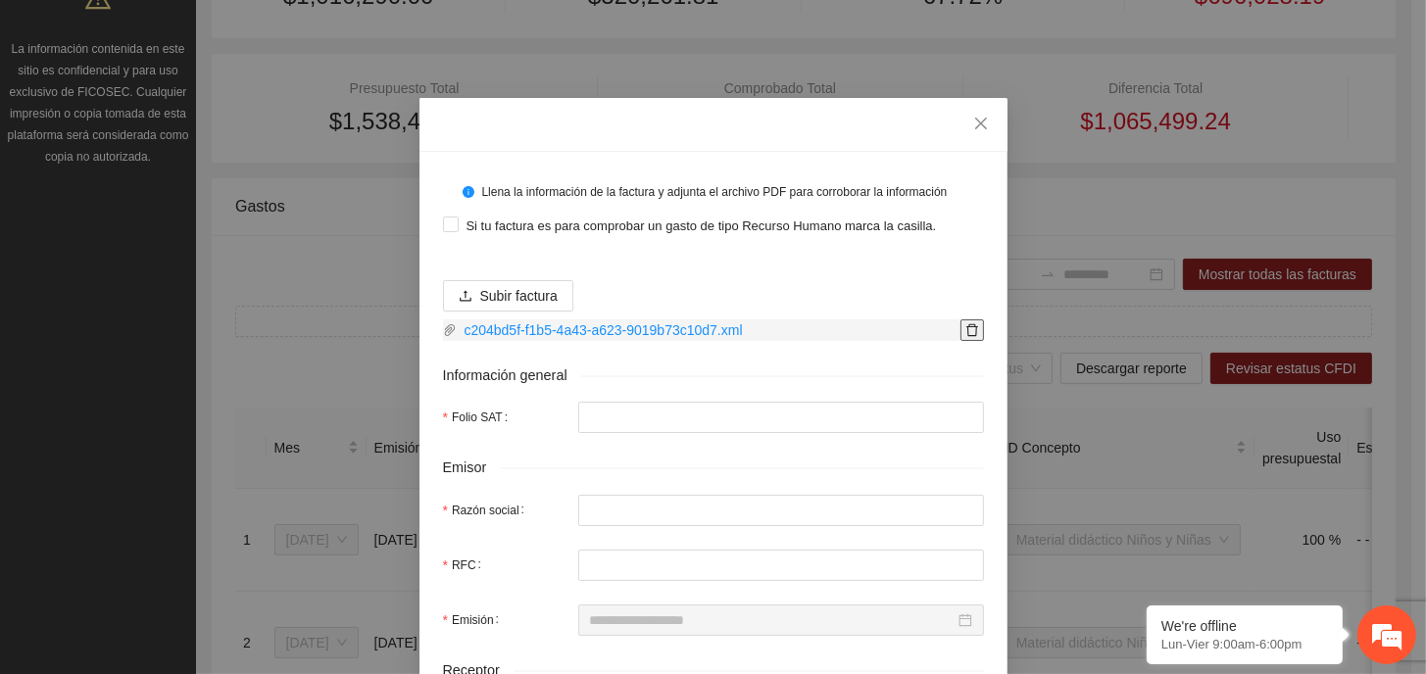
click at [968, 328] on icon "delete" at bounding box center [972, 330] width 12 height 13
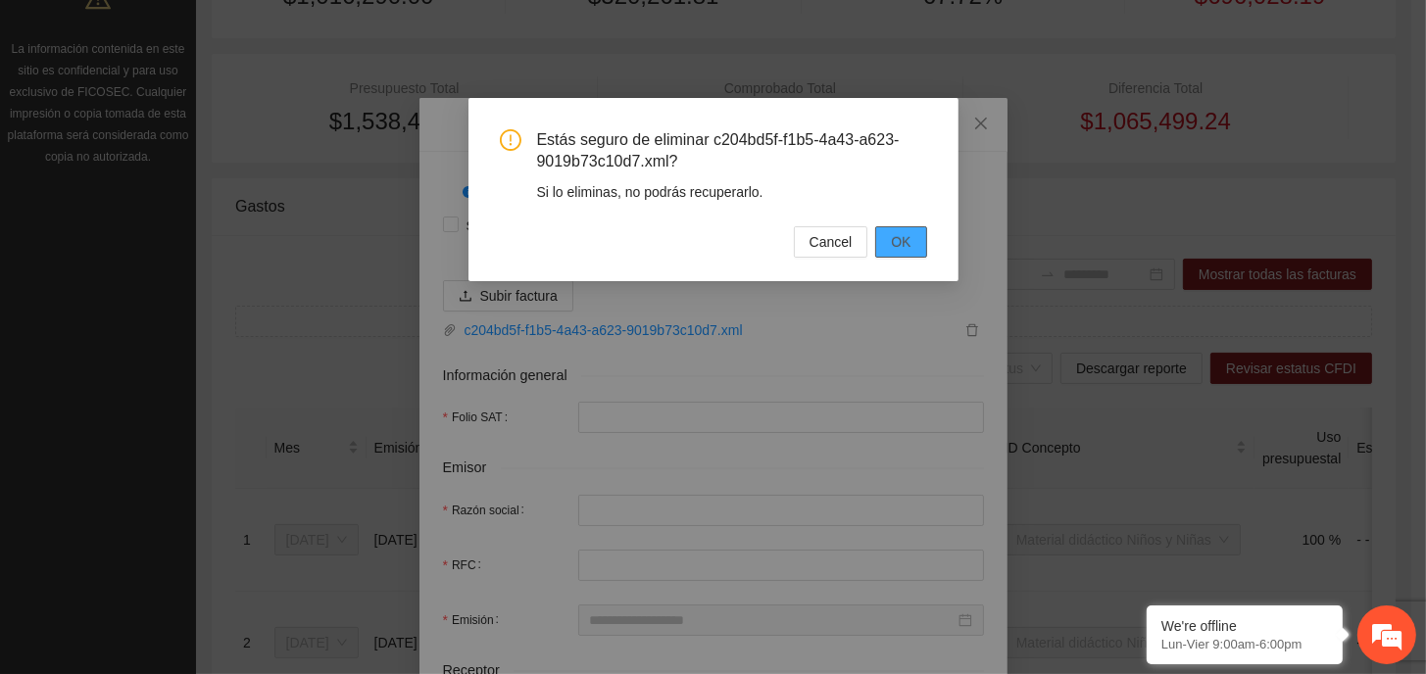
click at [910, 234] on span "OK" at bounding box center [901, 242] width 20 height 22
type input "*"
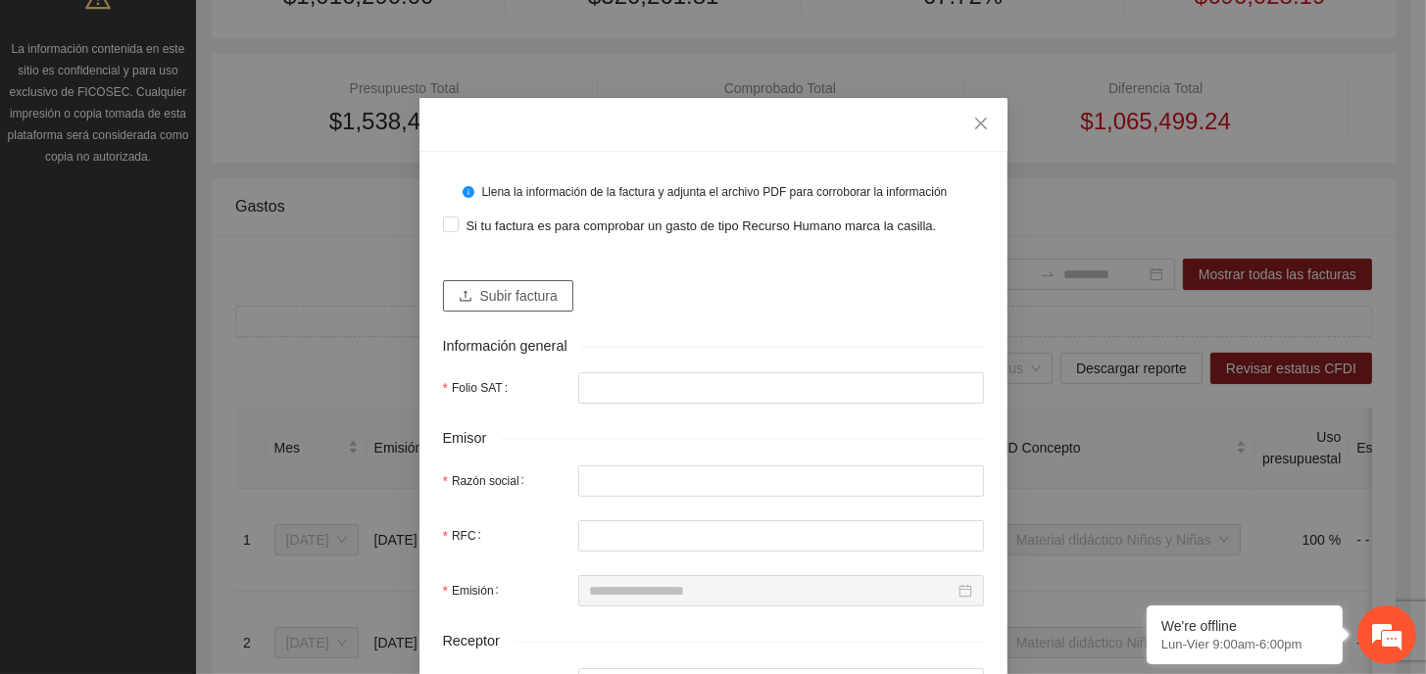
click at [510, 294] on span "Subir factura" at bounding box center [518, 296] width 77 height 22
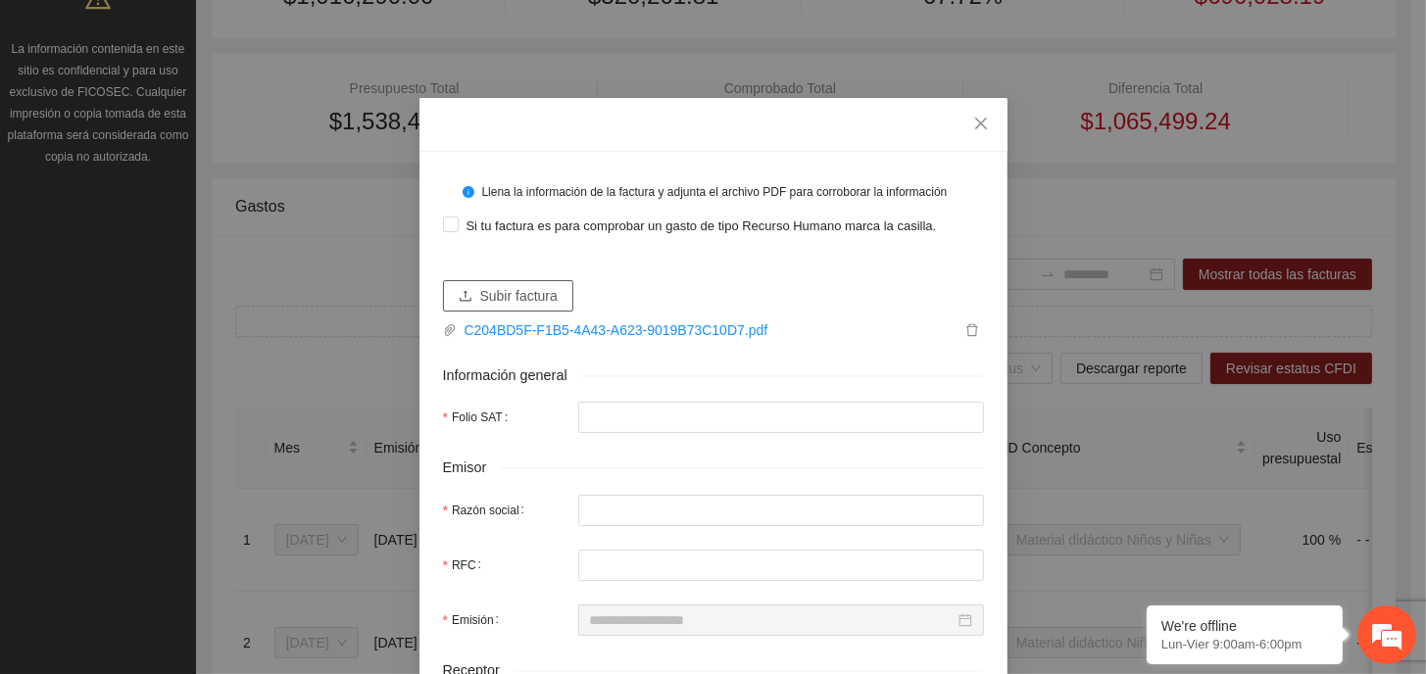
click at [510, 285] on span "Subir factura" at bounding box center [518, 296] width 77 height 22
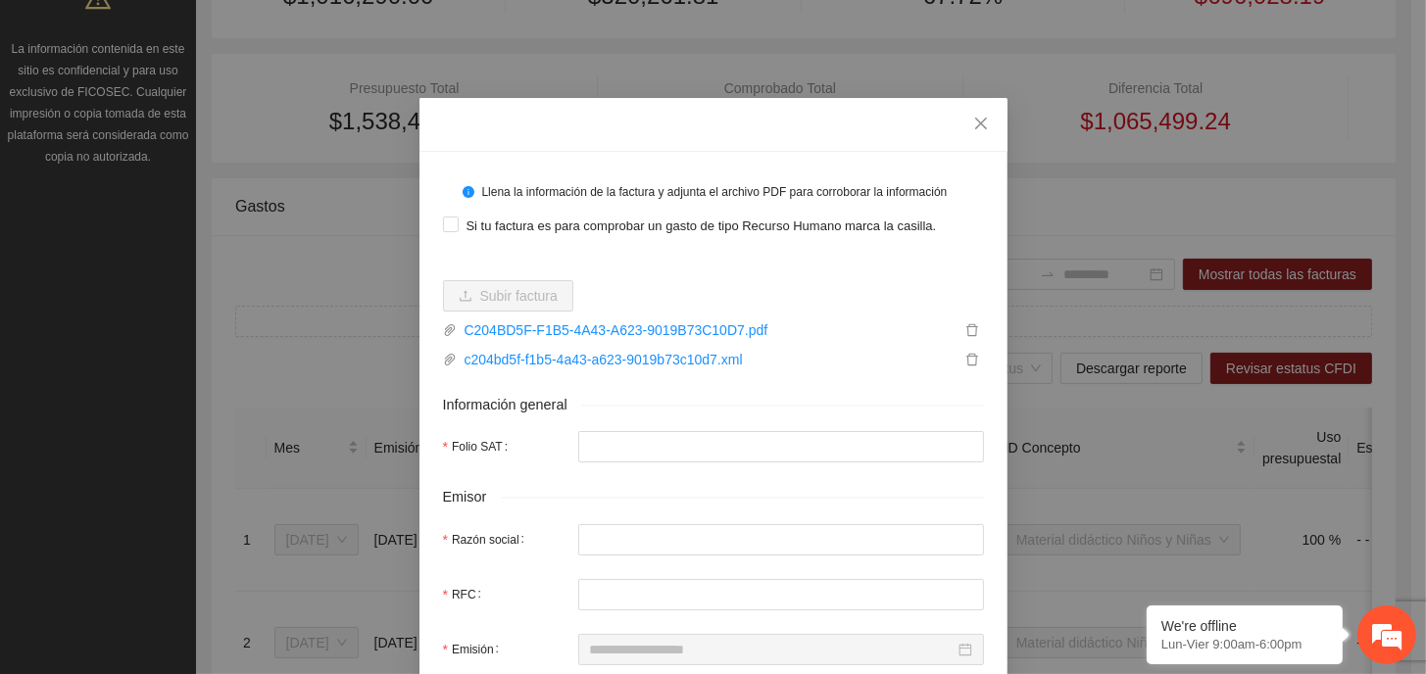
scroll to position [98, 0]
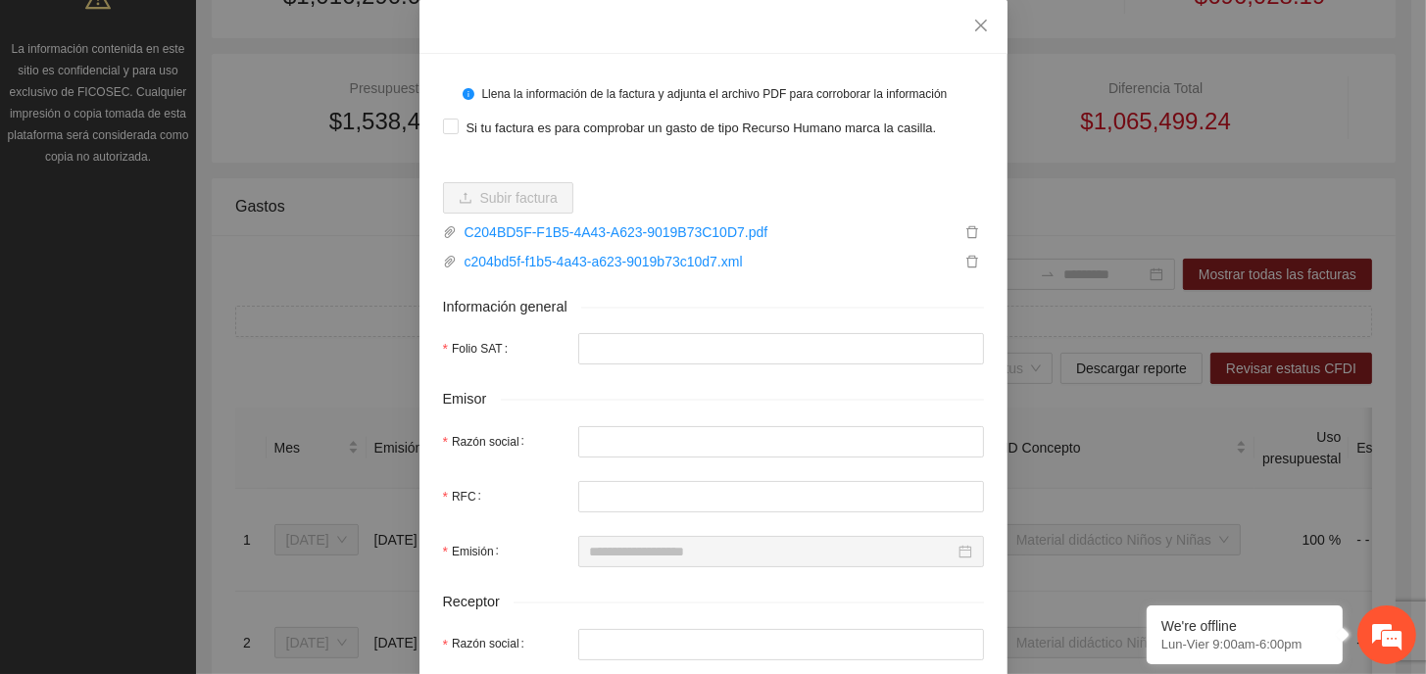
click at [563, 93] on div "Llena la información de la factura y adjunta el archivo PDF para corroborar la …" at bounding box center [725, 94] width 487 height 19
click at [860, 94] on div "Llena la información de la factura y adjunta el archivo PDF para corroborar la …" at bounding box center [725, 94] width 487 height 19
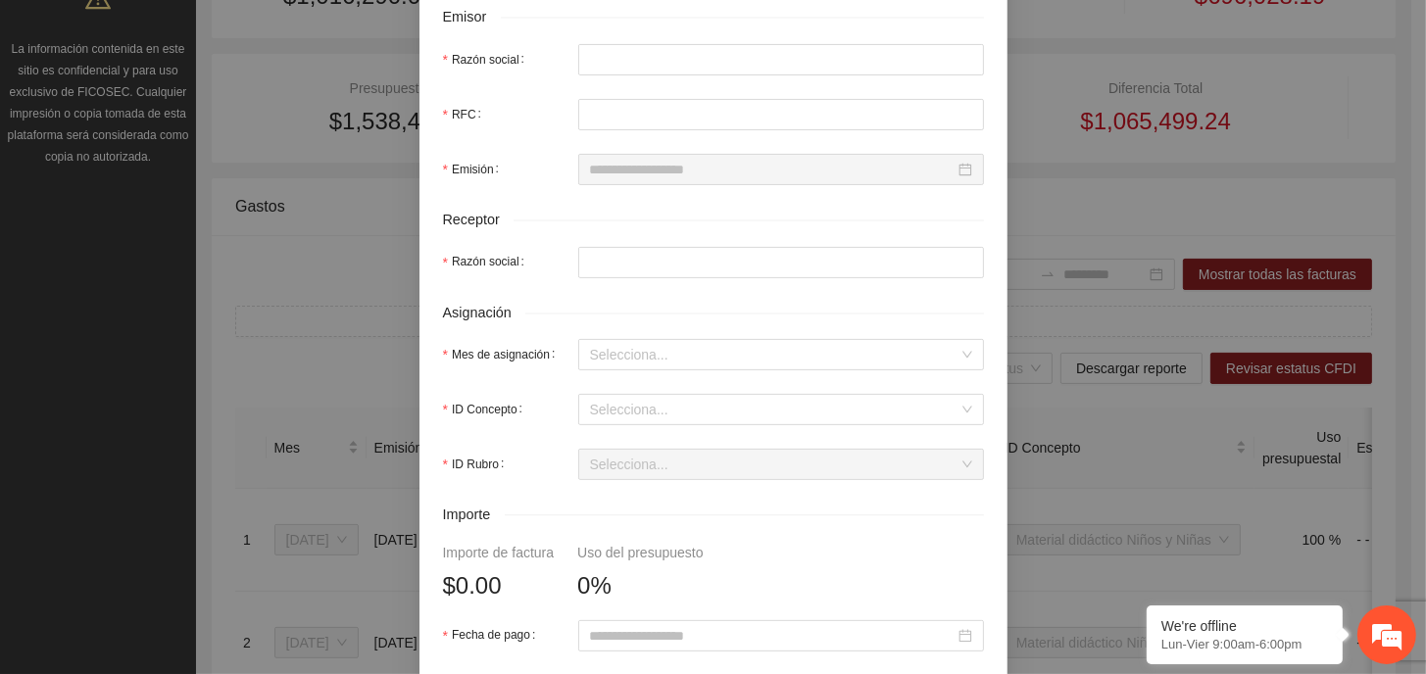
scroll to position [0, 0]
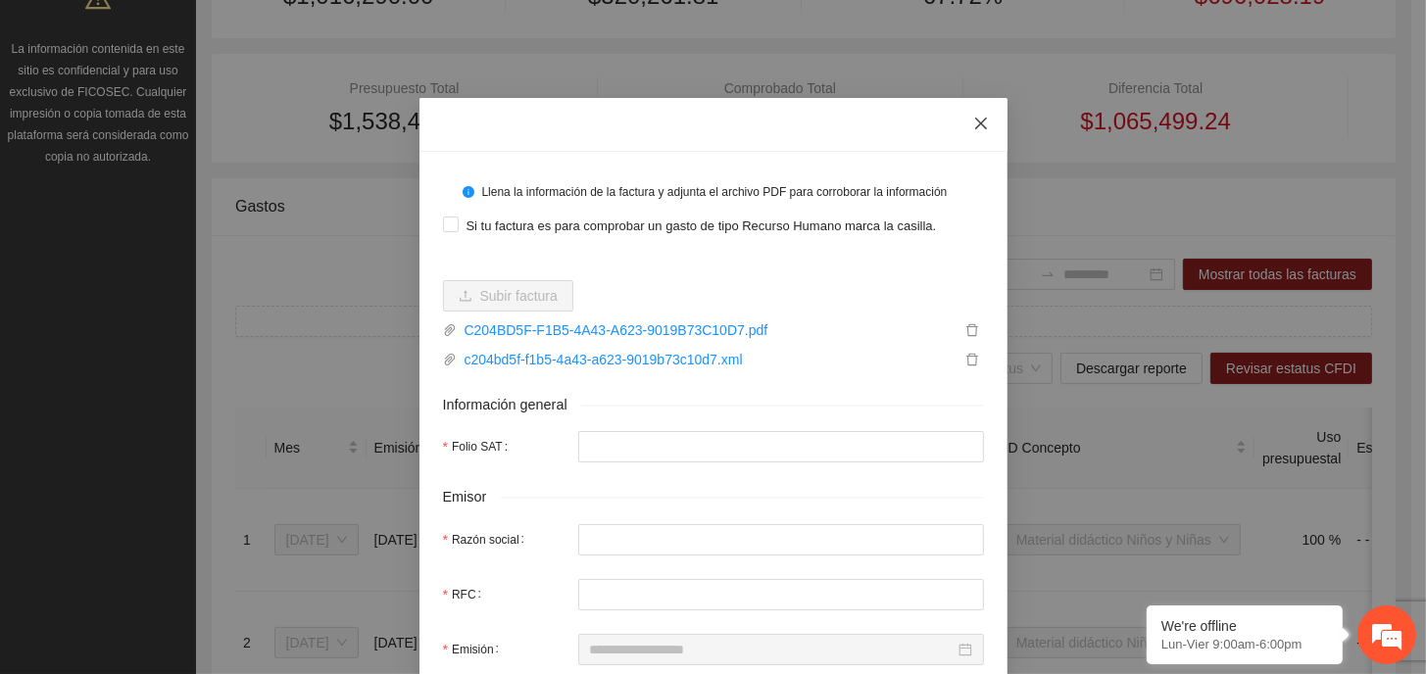
click at [978, 122] on icon "close" at bounding box center [981, 124] width 16 height 16
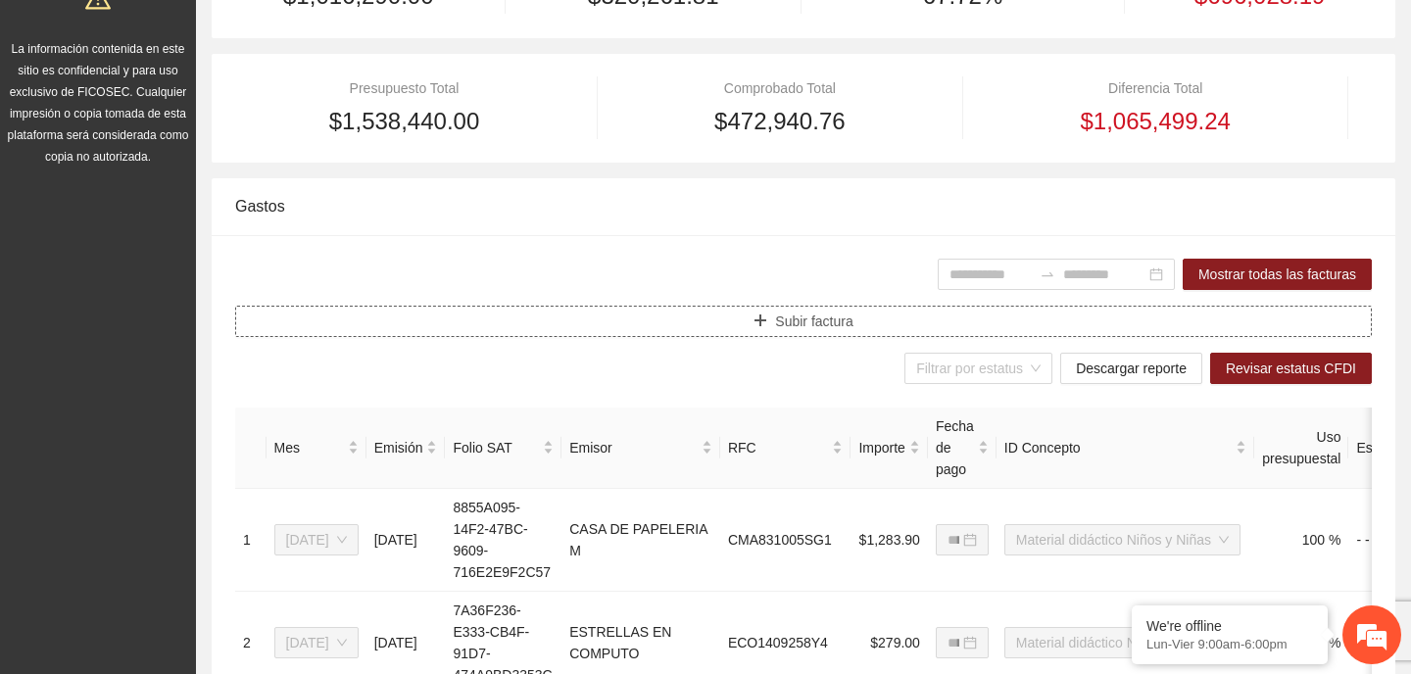
click at [803, 322] on span "Subir factura" at bounding box center [813, 322] width 77 height 22
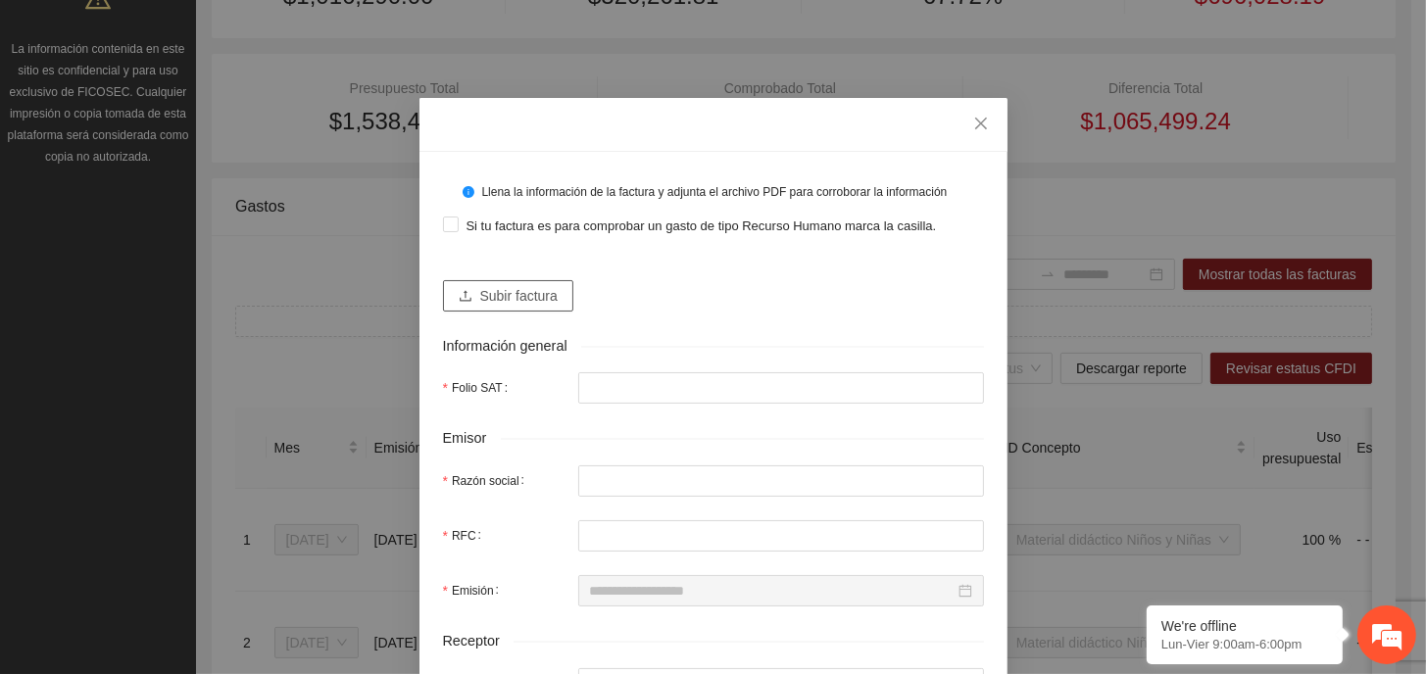
click at [521, 297] on span "Subir factura" at bounding box center [518, 296] width 77 height 22
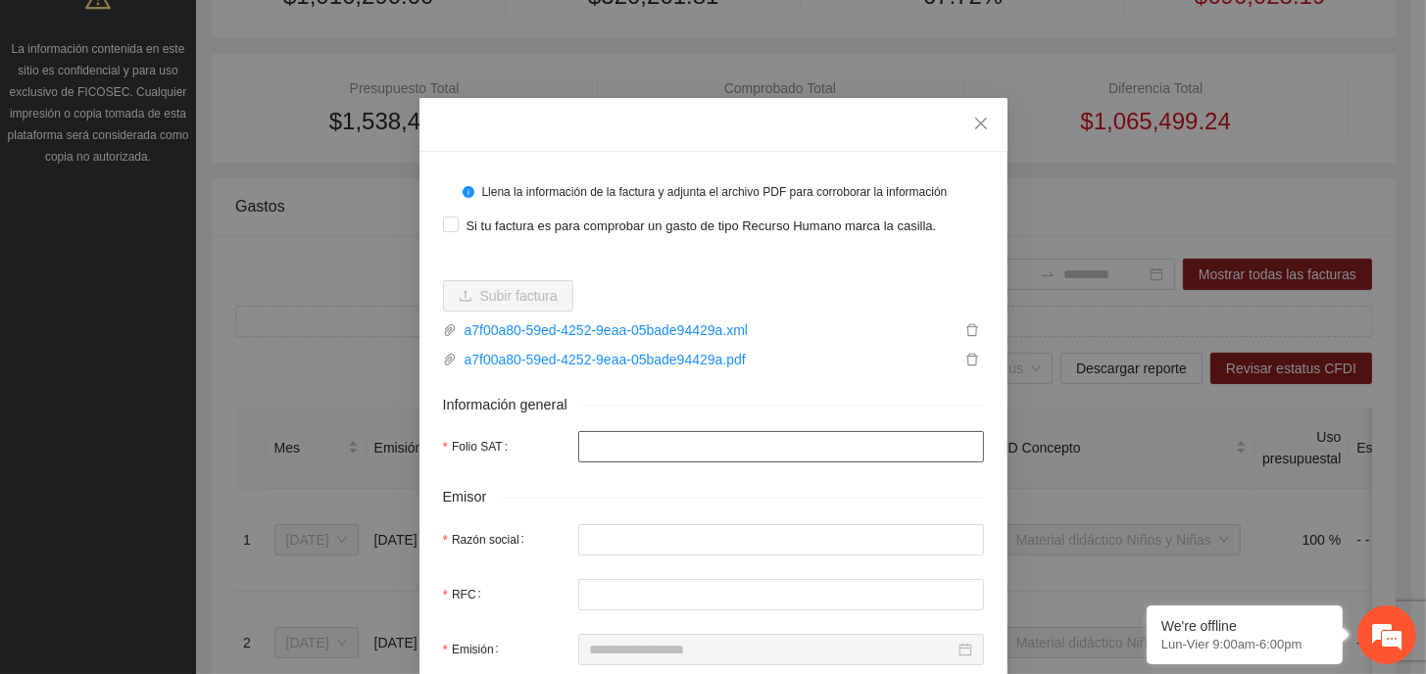
click at [787, 445] on input "Folio SAT" at bounding box center [781, 446] width 406 height 31
click at [781, 529] on input "Razón social" at bounding box center [781, 539] width 406 height 31
click at [790, 590] on input "RFC" at bounding box center [781, 594] width 406 height 31
click at [852, 634] on div at bounding box center [781, 649] width 406 height 31
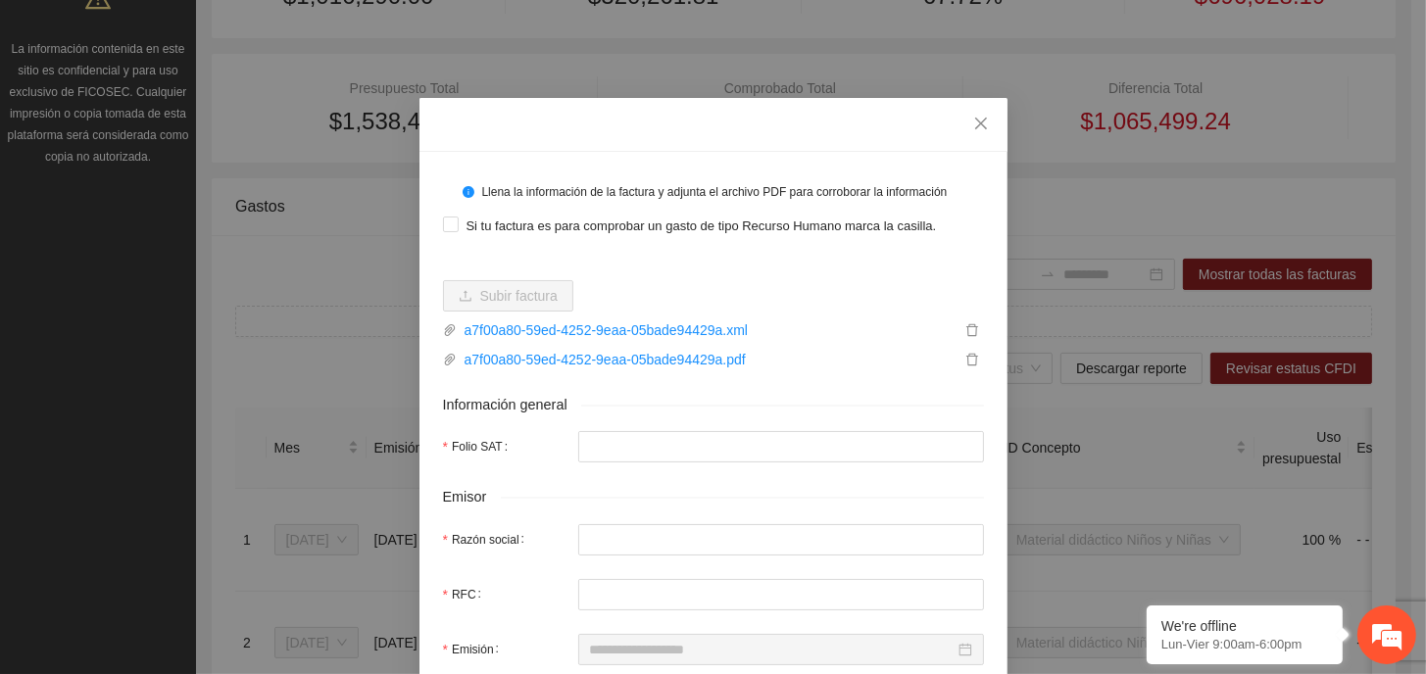
drag, startPoint x: 808, startPoint y: 559, endPoint x: 806, endPoint y: 533, distance: 26.5
click at [801, 498] on div "Emisor" at bounding box center [713, 497] width 541 height 23
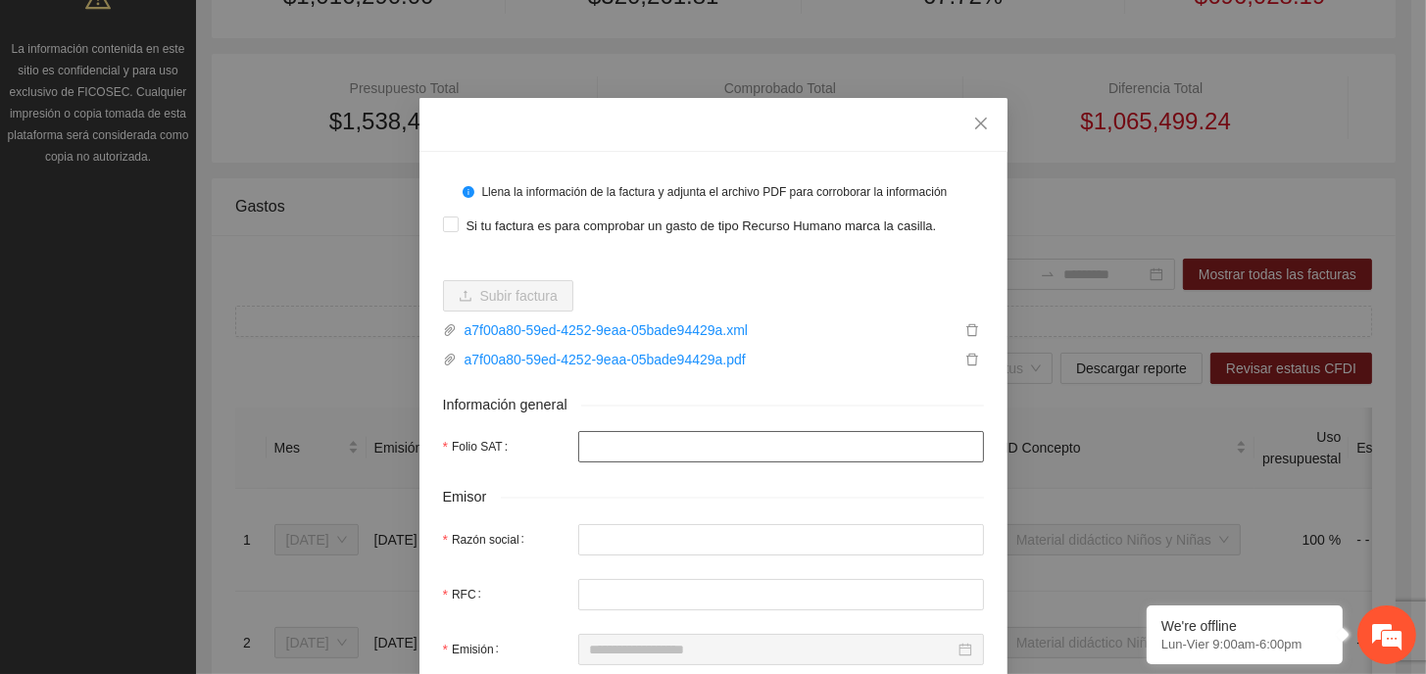
drag, startPoint x: 798, startPoint y: 484, endPoint x: 792, endPoint y: 461, distance: 24.2
click at [792, 461] on input "Folio SAT" at bounding box center [781, 446] width 406 height 31
click at [790, 458] on input "Folio SAT" at bounding box center [781, 446] width 406 height 31
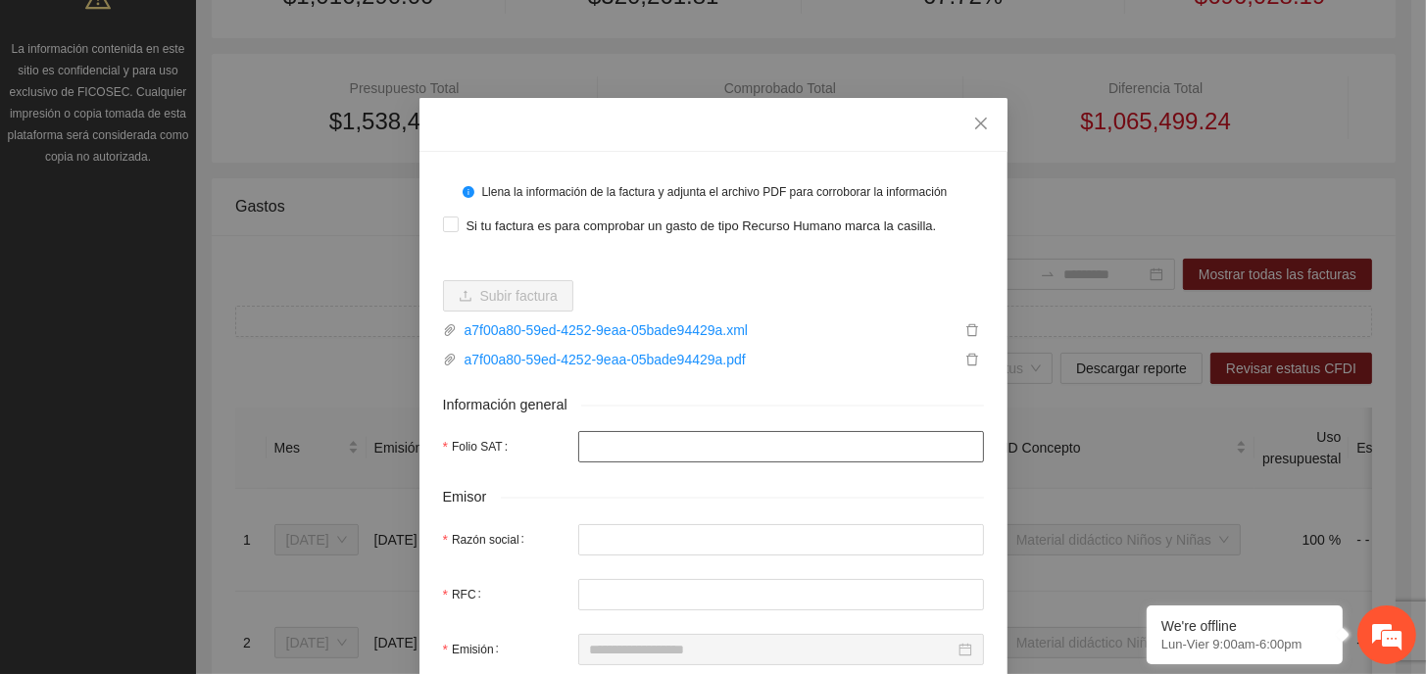
click at [790, 458] on input "Folio SAT" at bounding box center [781, 446] width 406 height 31
click at [973, 121] on icon "close" at bounding box center [981, 124] width 16 height 16
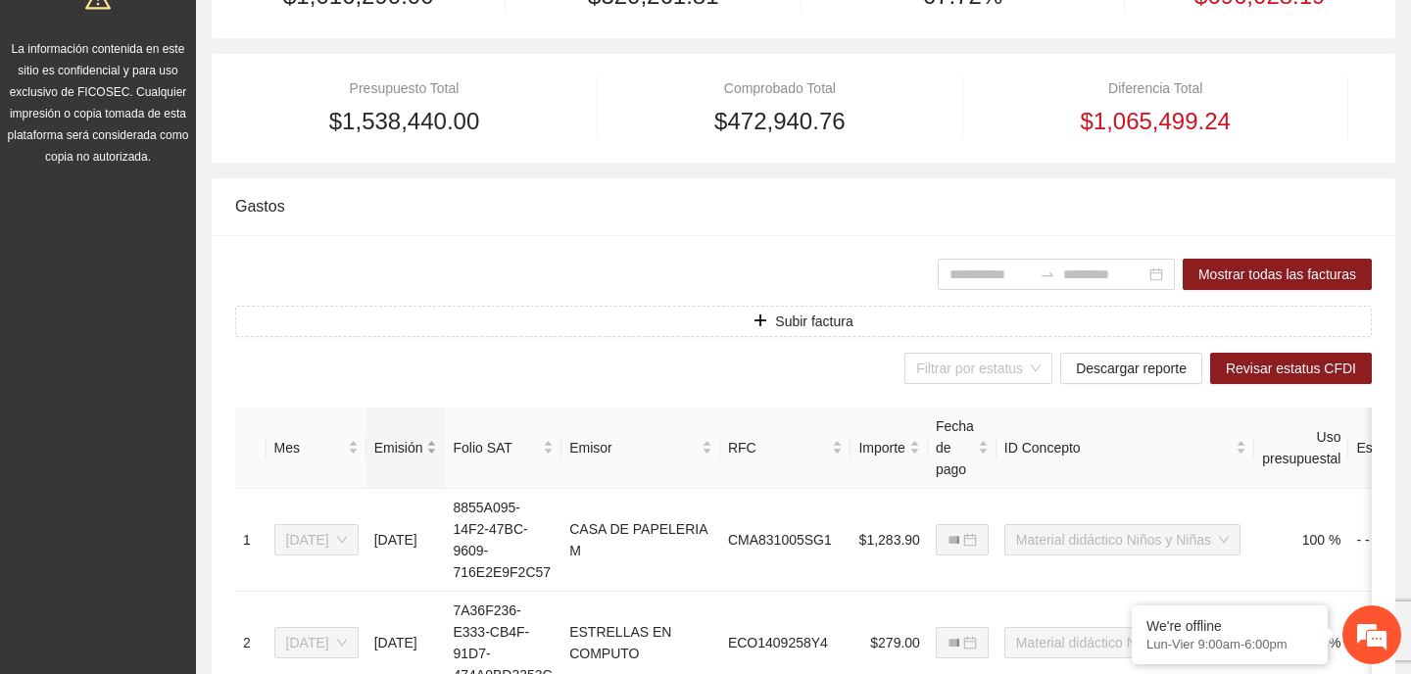
click at [438, 459] on div "Emisión" at bounding box center [406, 448] width 64 height 22
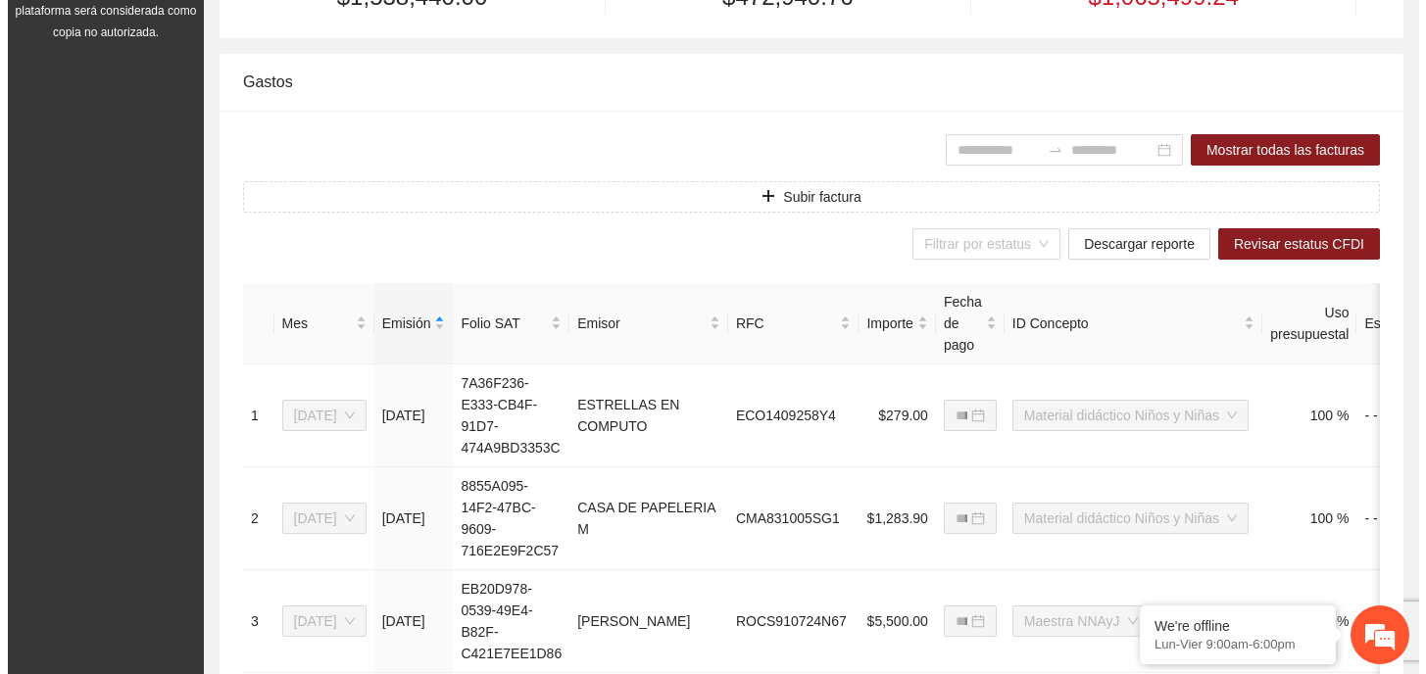
scroll to position [219, 0]
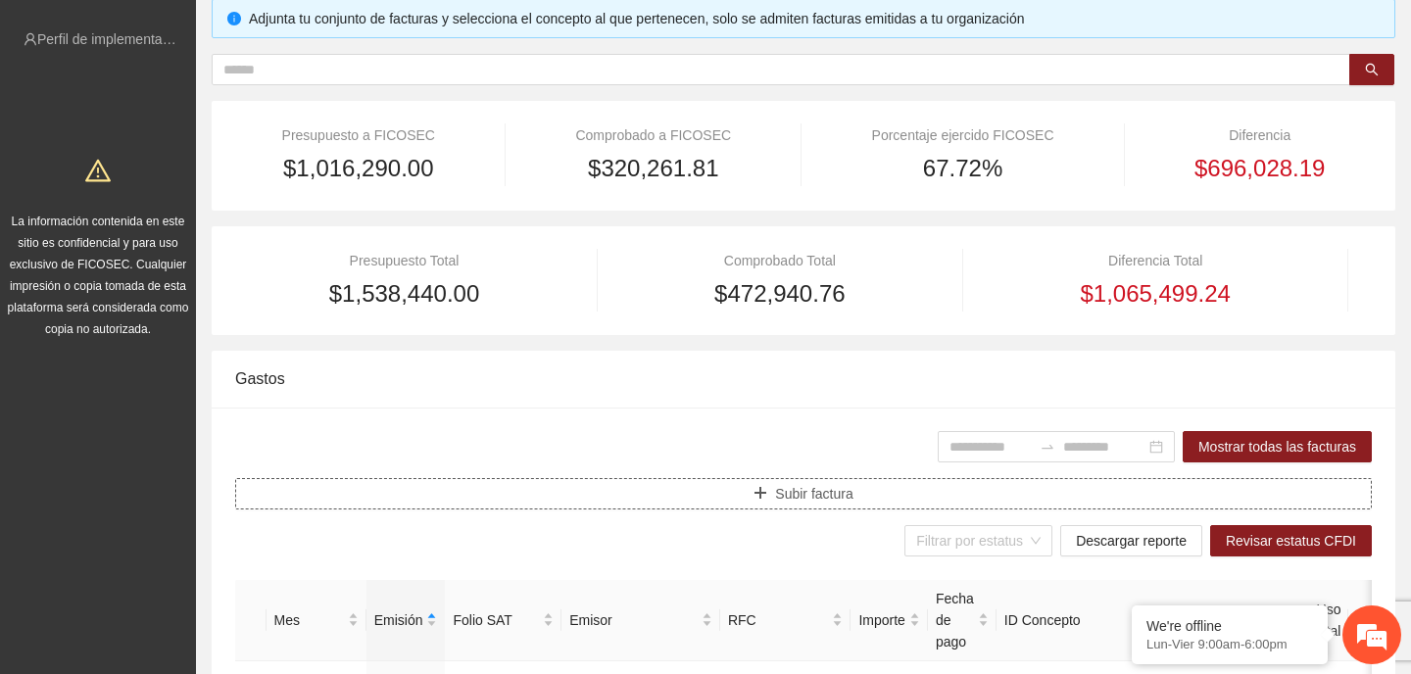
click at [807, 484] on span "Subir factura" at bounding box center [813, 494] width 77 height 22
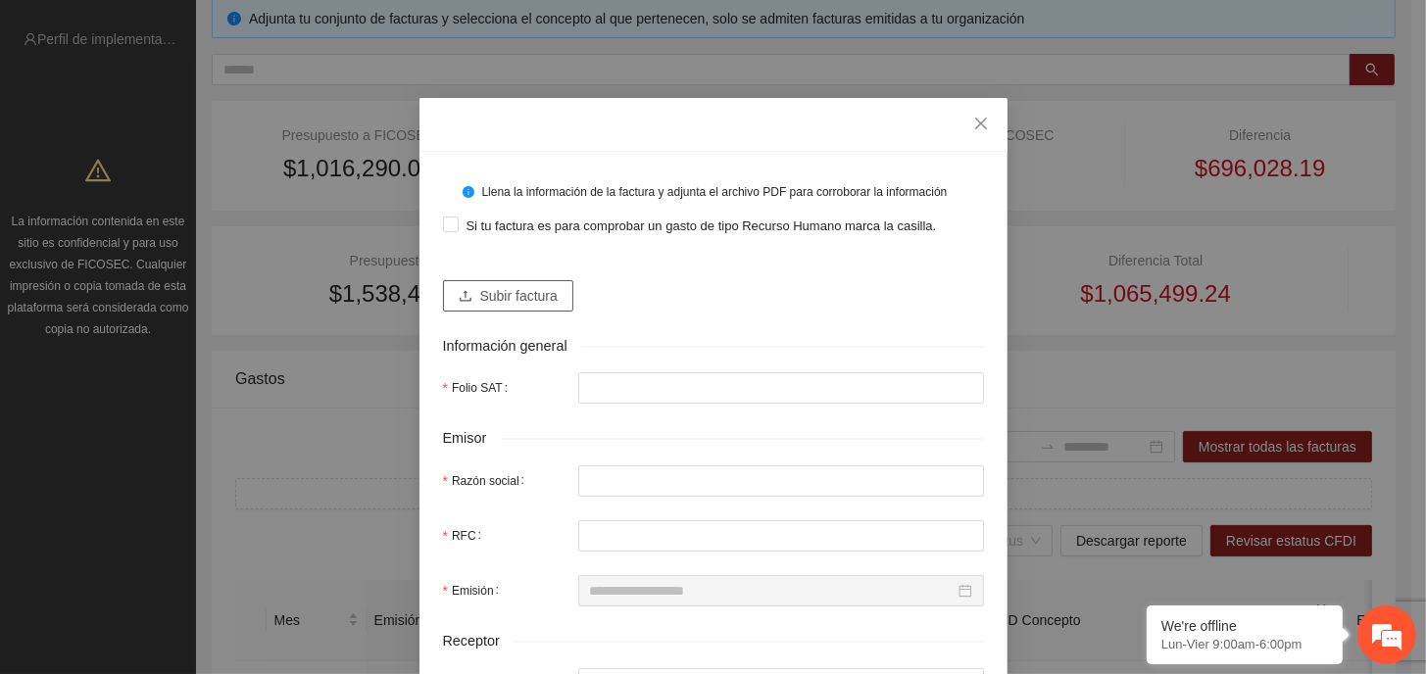
click at [529, 298] on span "Subir factura" at bounding box center [518, 296] width 77 height 22
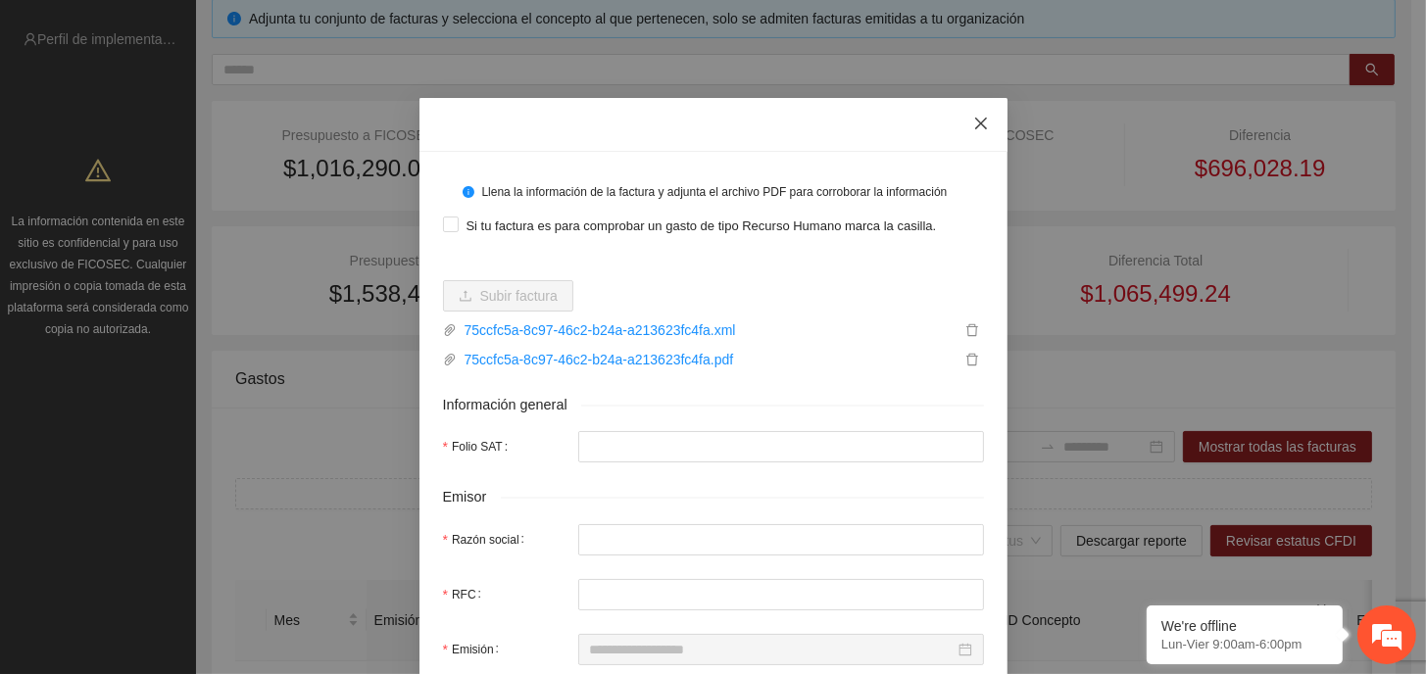
click at [973, 122] on icon "close" at bounding box center [981, 124] width 16 height 16
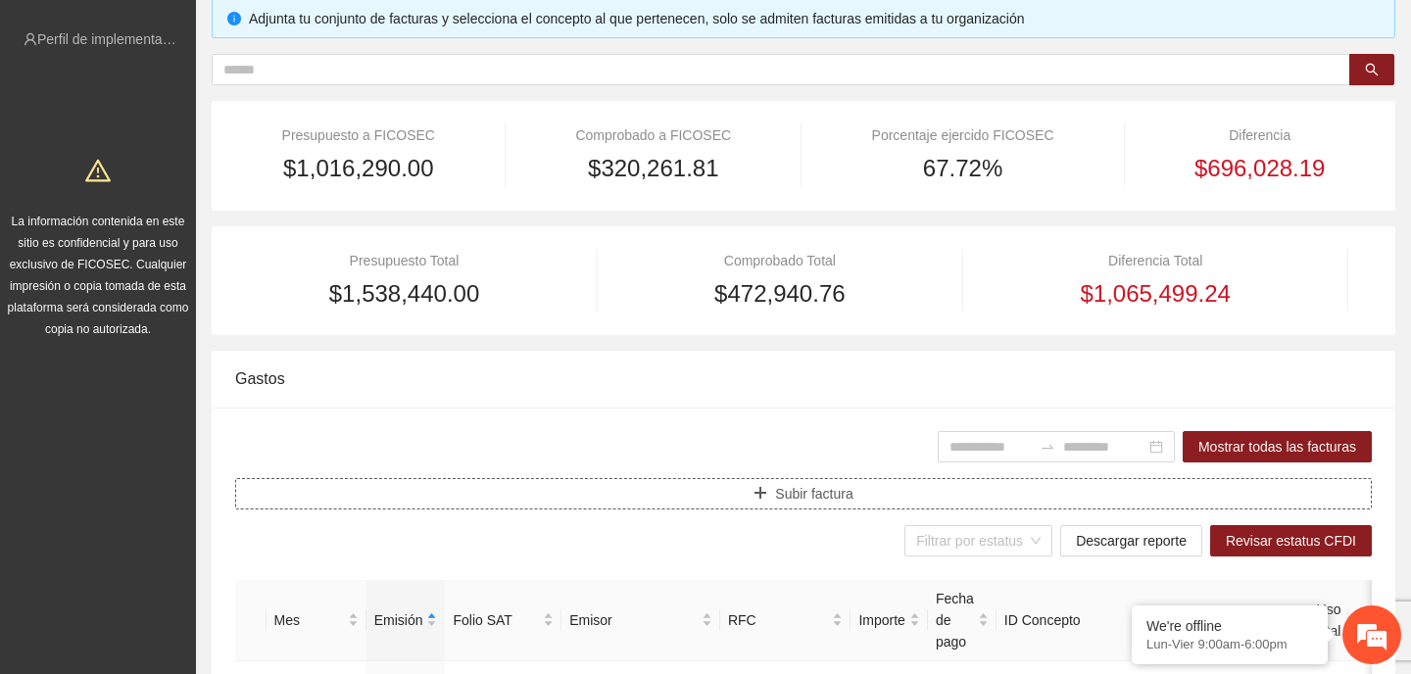
click at [792, 494] on span "Subir factura" at bounding box center [813, 494] width 77 height 22
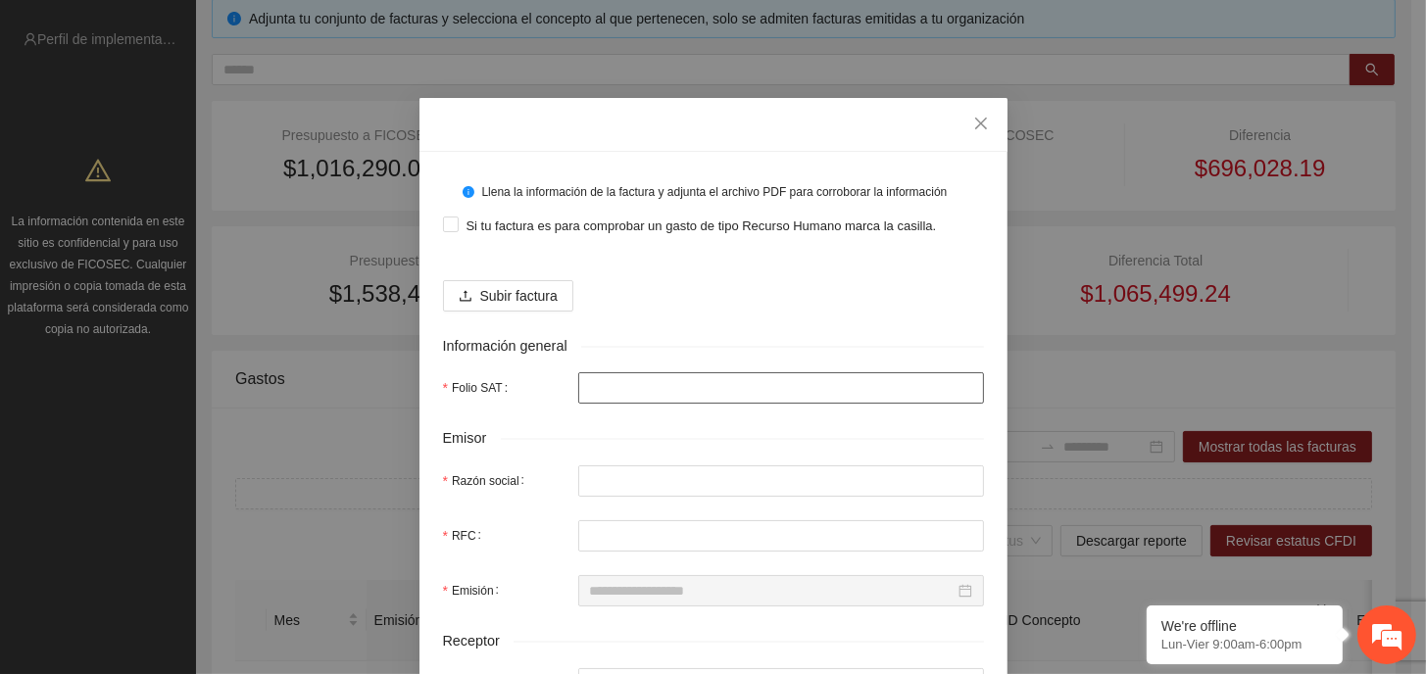
click at [621, 391] on input "Folio SAT" at bounding box center [781, 387] width 406 height 31
click at [501, 277] on div "Subir factura" at bounding box center [713, 288] width 541 height 47
click at [508, 291] on span "Subir factura" at bounding box center [518, 296] width 77 height 22
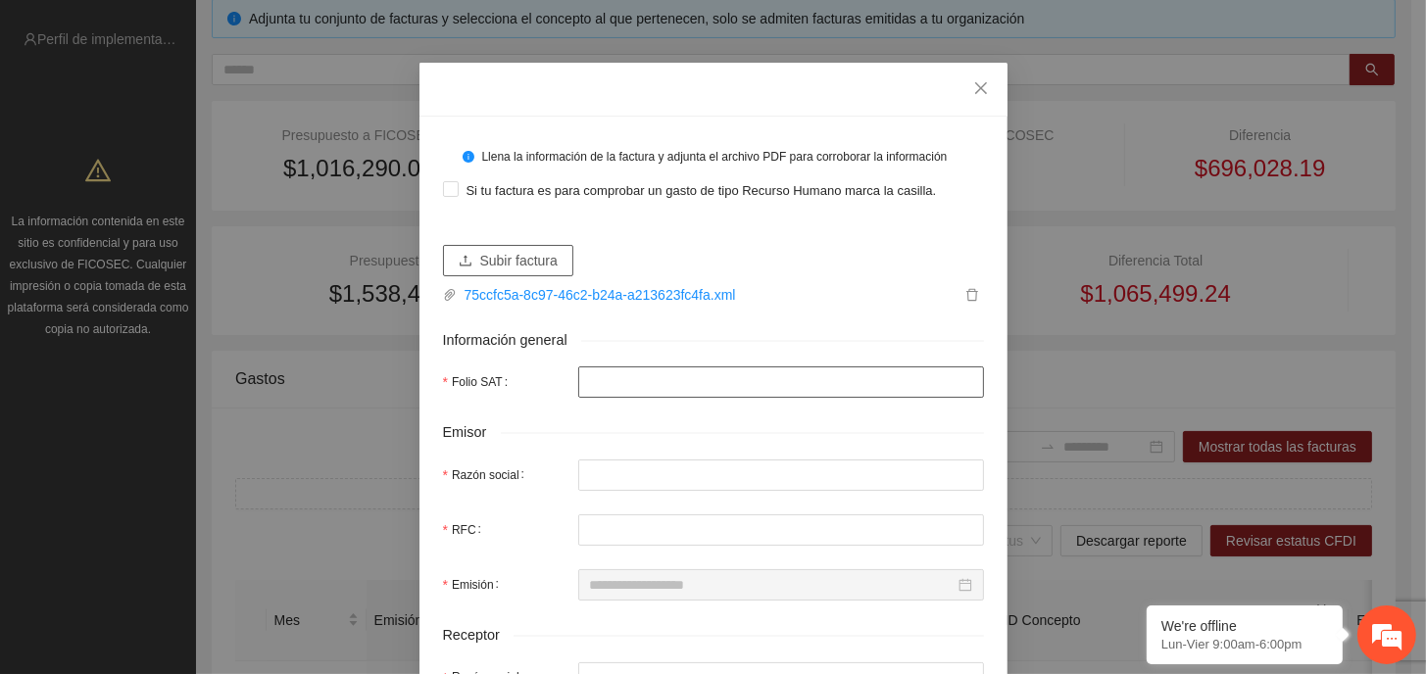
scroll to position [0, 0]
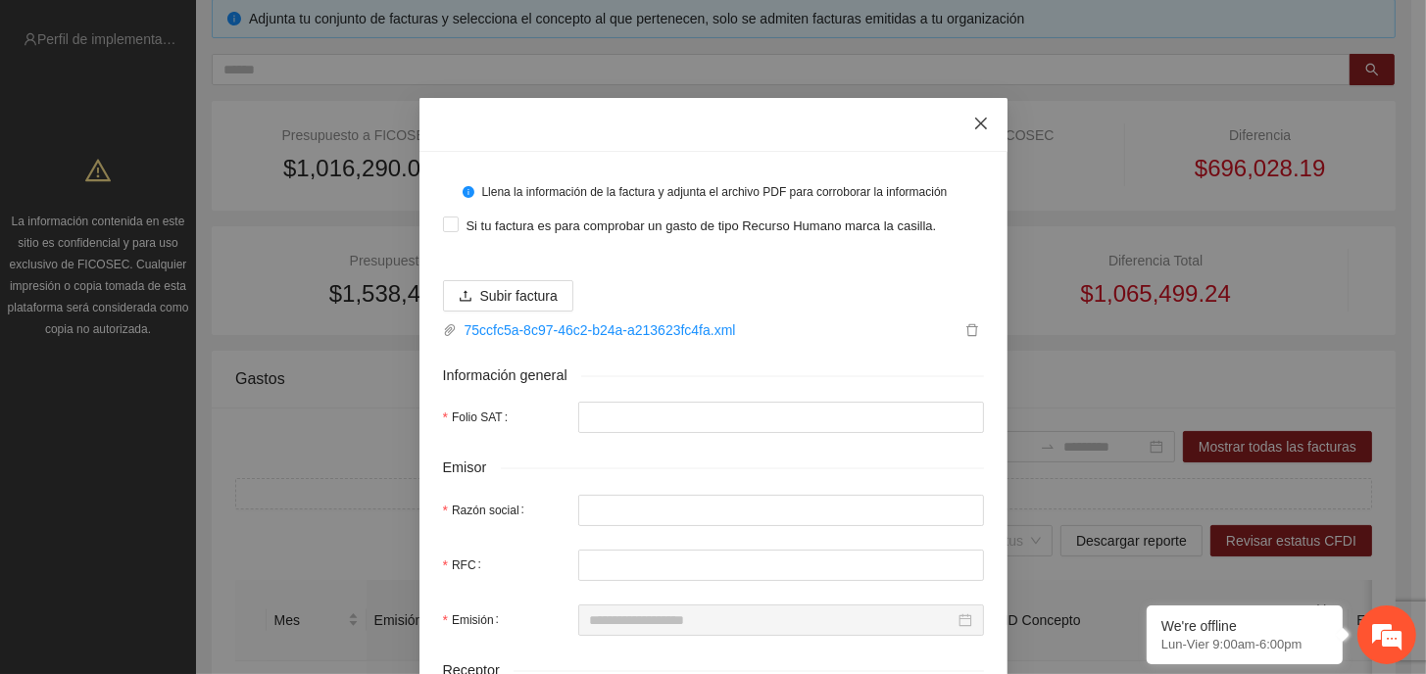
click at [962, 123] on span "Close" at bounding box center [980, 124] width 53 height 53
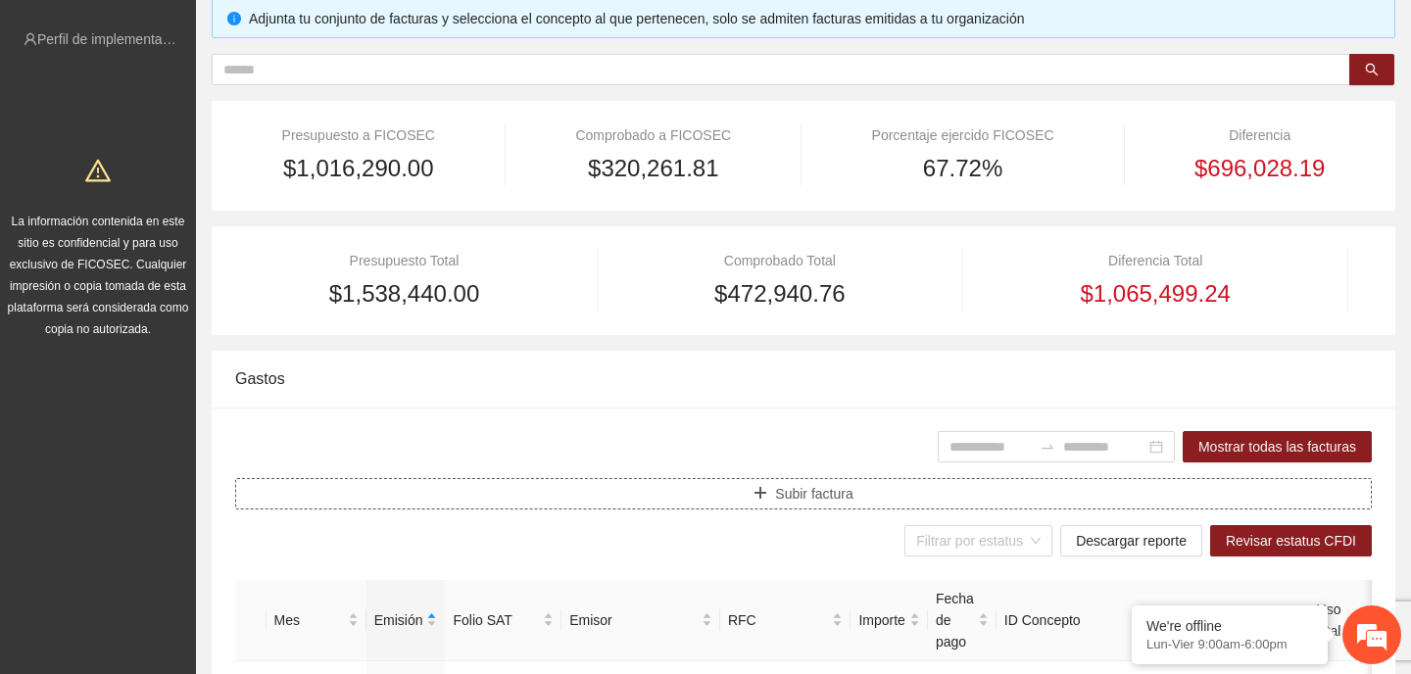
click at [811, 490] on span "Subir factura" at bounding box center [813, 494] width 77 height 22
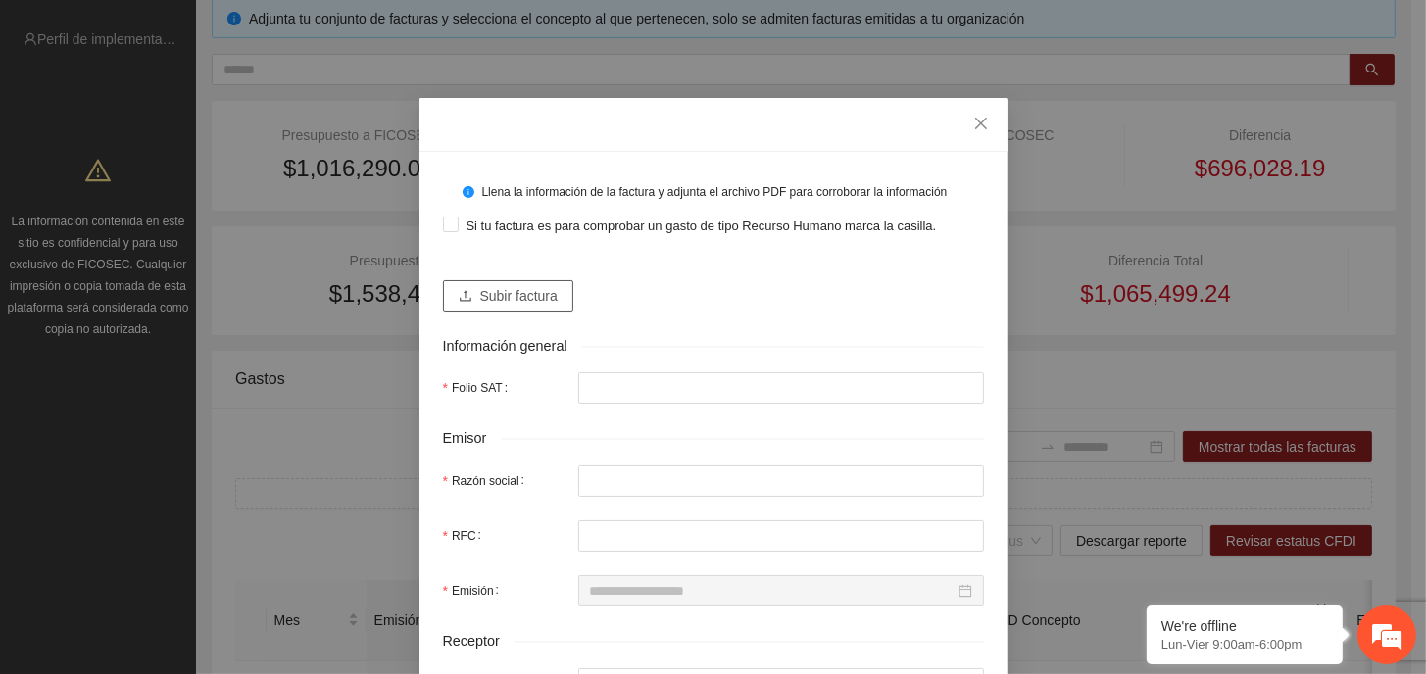
click at [505, 297] on span "Subir factura" at bounding box center [518, 296] width 77 height 22
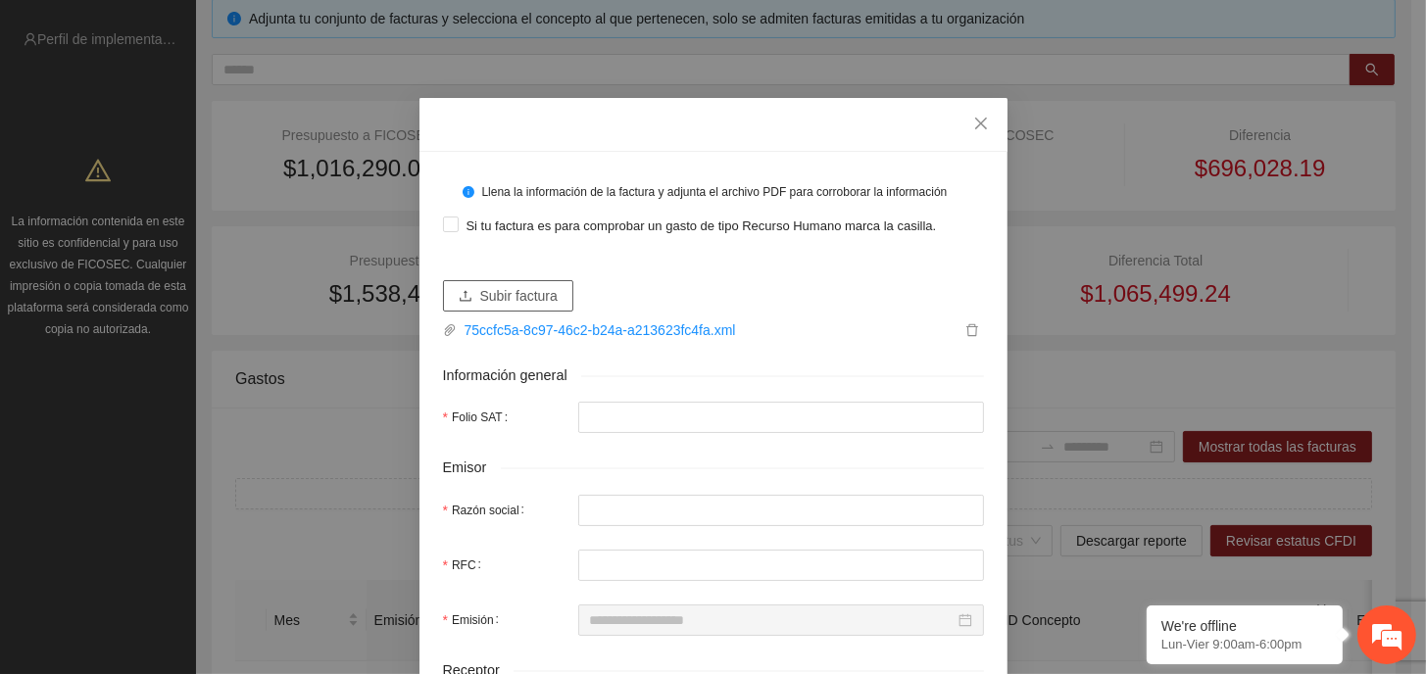
click at [501, 304] on span "Subir factura" at bounding box center [518, 296] width 77 height 22
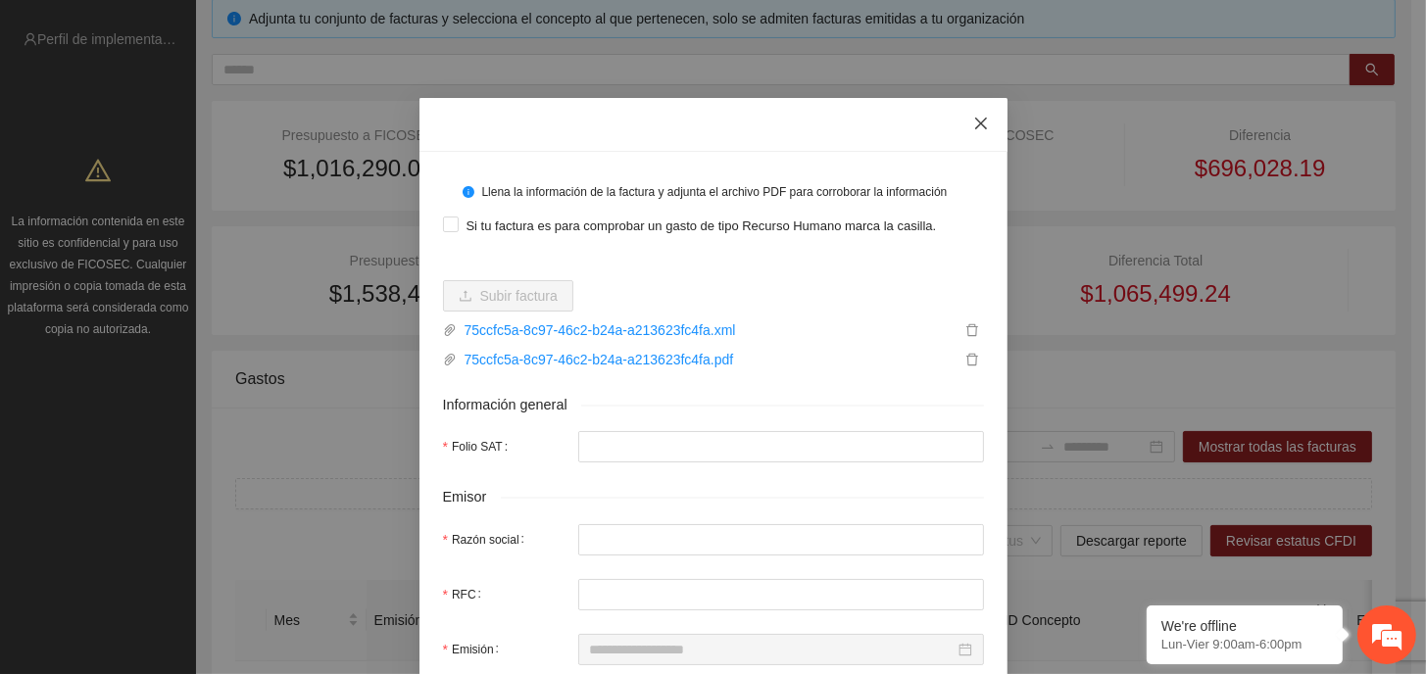
click at [973, 127] on icon "close" at bounding box center [981, 124] width 16 height 16
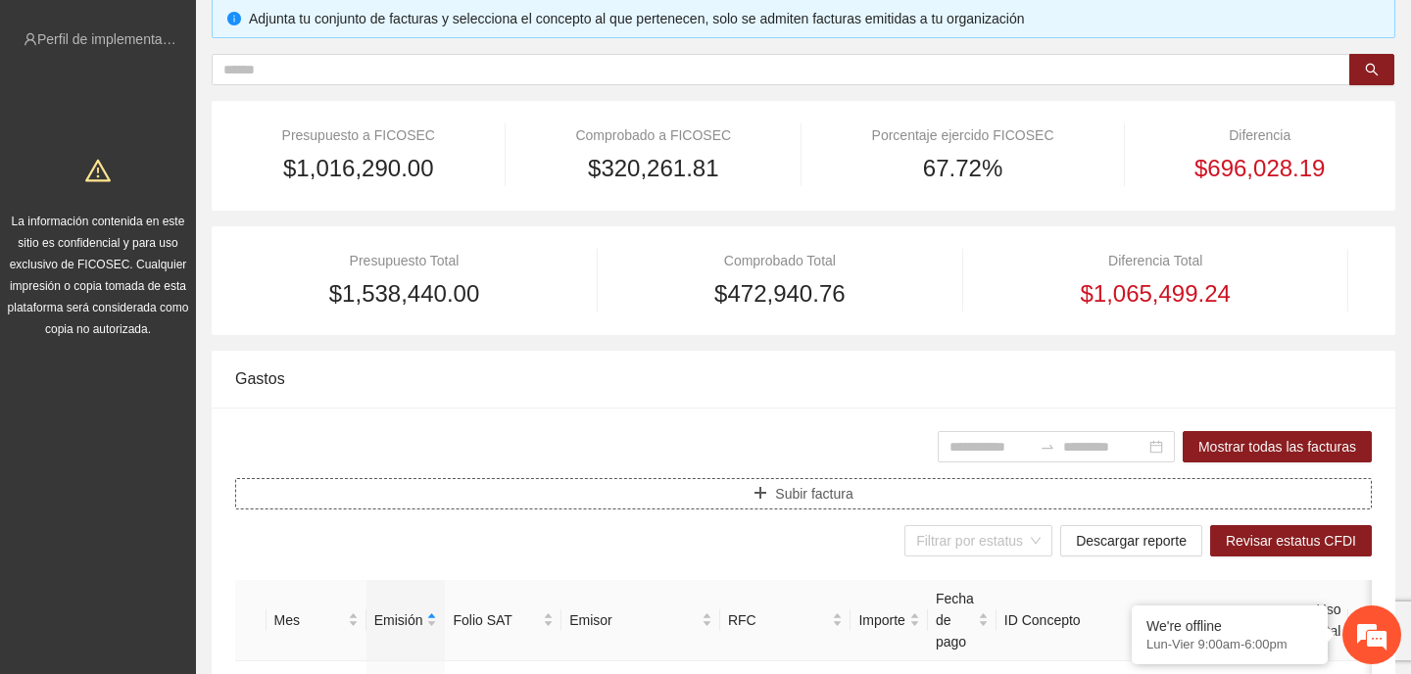
click at [812, 491] on span "Subir factura" at bounding box center [813, 494] width 77 height 22
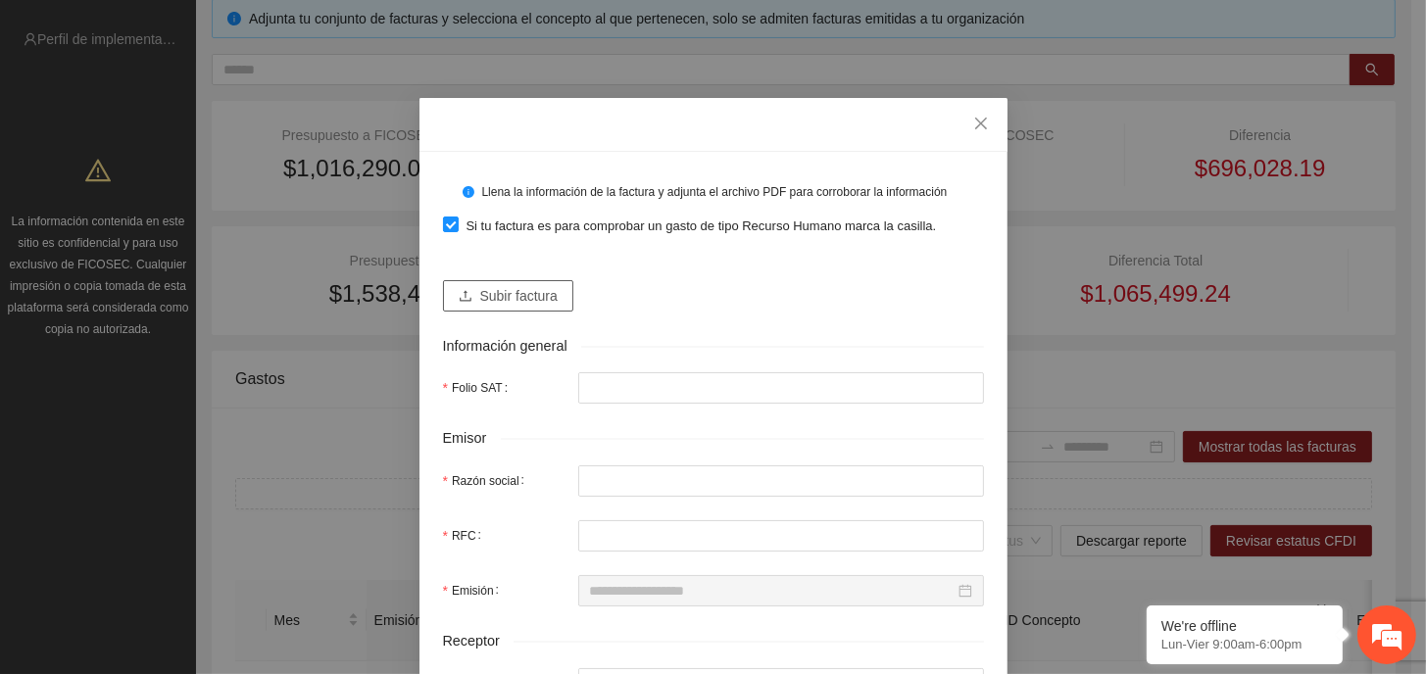
click at [517, 291] on span "Subir factura" at bounding box center [518, 296] width 77 height 22
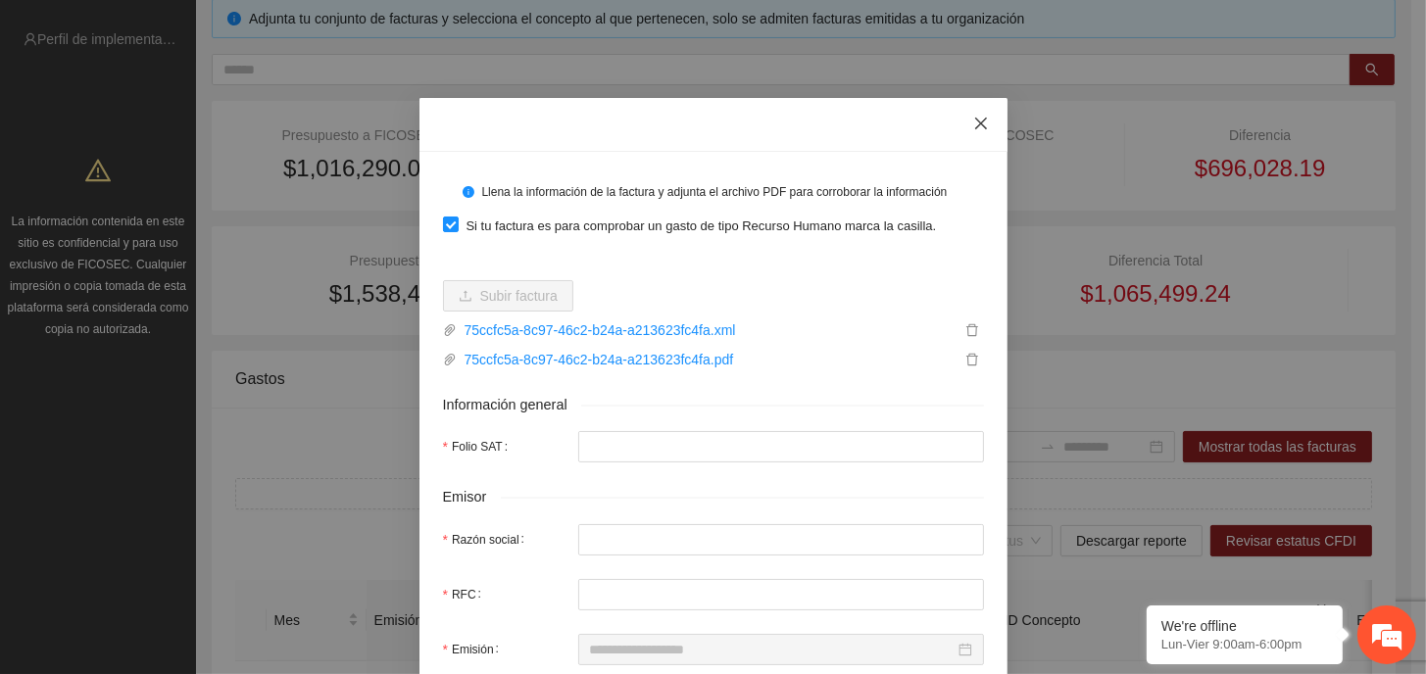
click at [977, 120] on icon "close" at bounding box center [980, 124] width 12 height 12
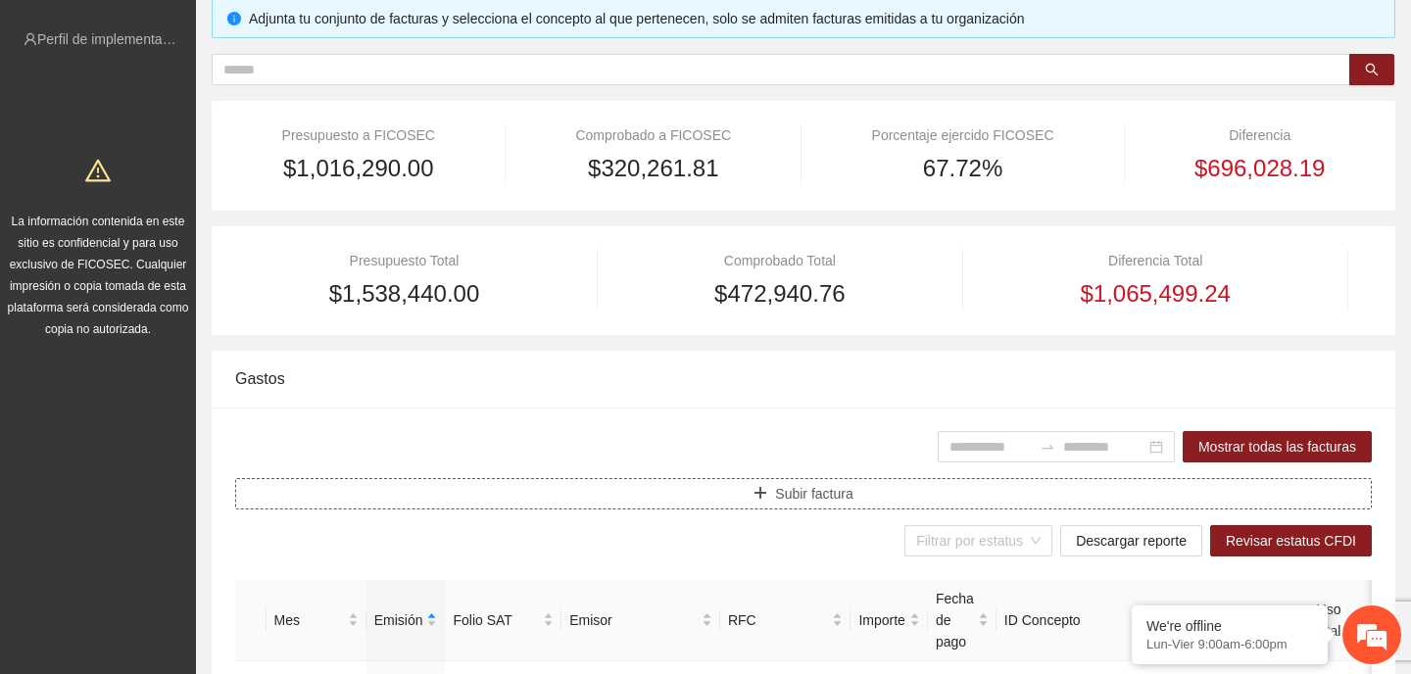
click at [771, 482] on button "Subir factura" at bounding box center [803, 493] width 1137 height 31
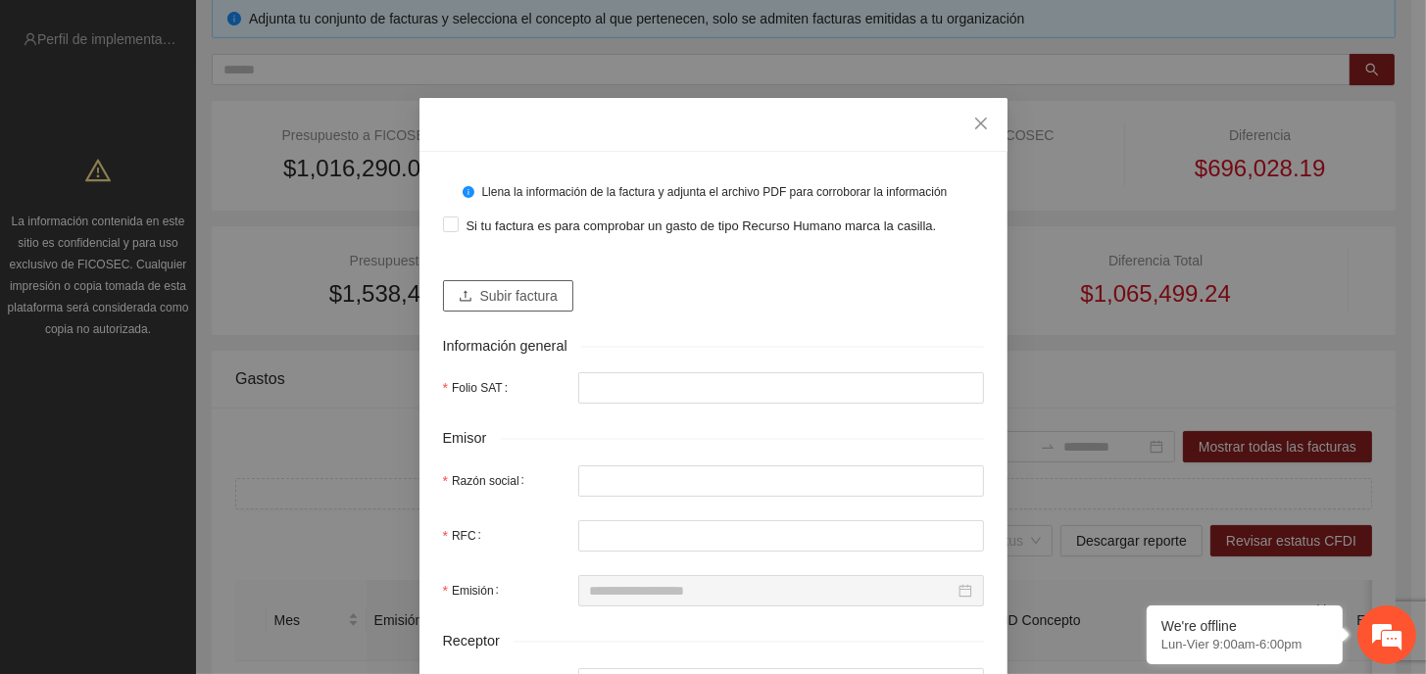
click at [521, 296] on span "Subir factura" at bounding box center [518, 296] width 77 height 22
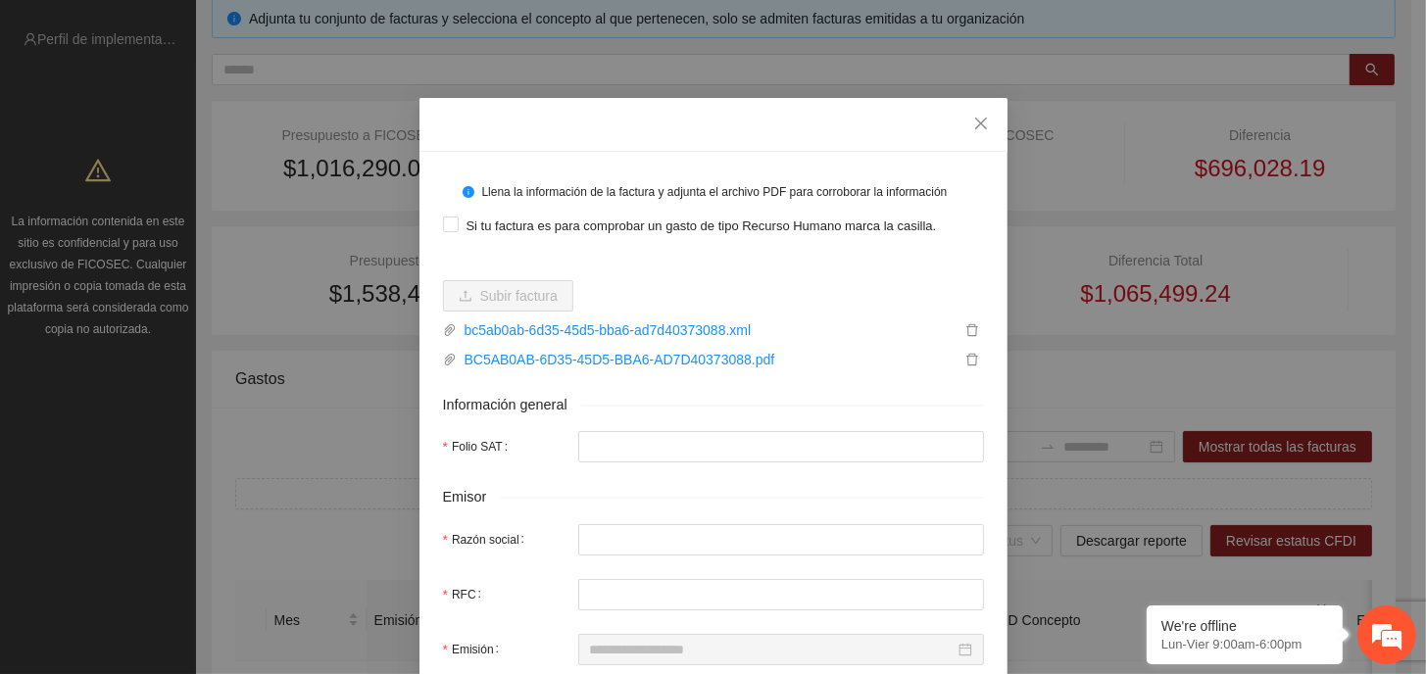
type input "**********"
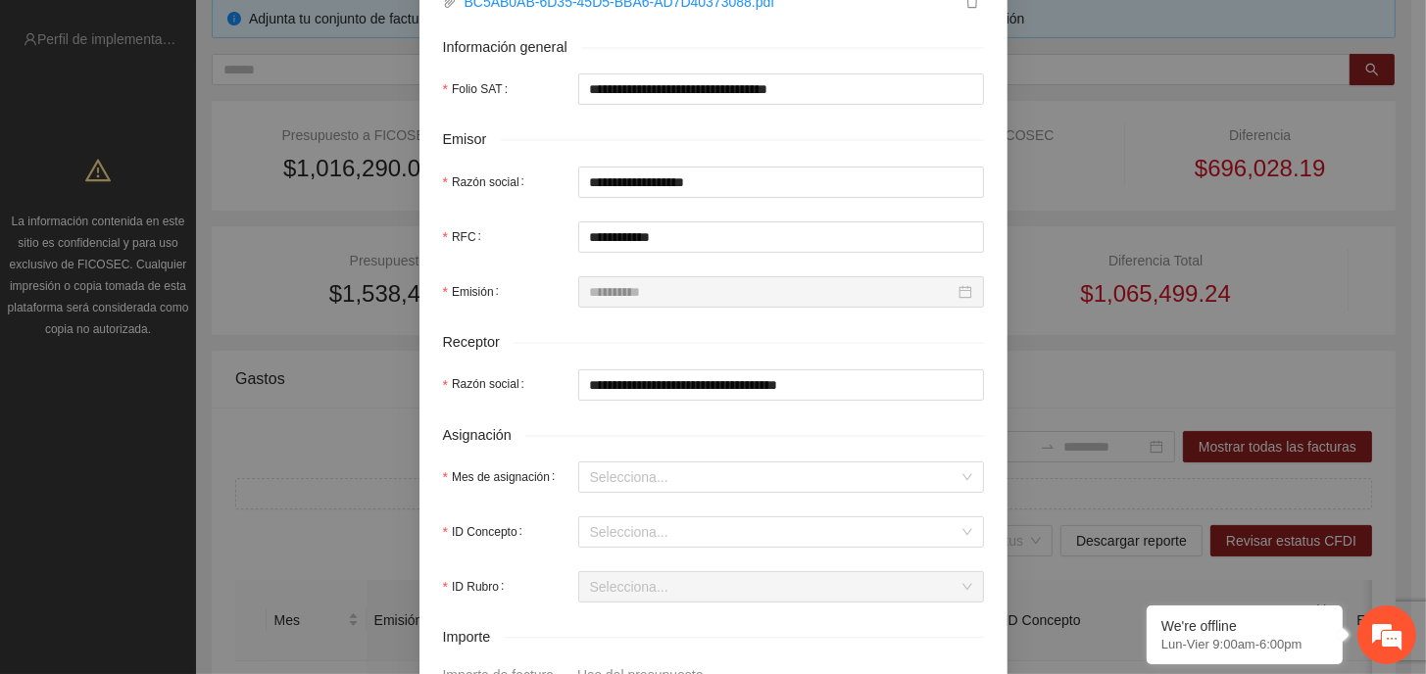
scroll to position [392, 0]
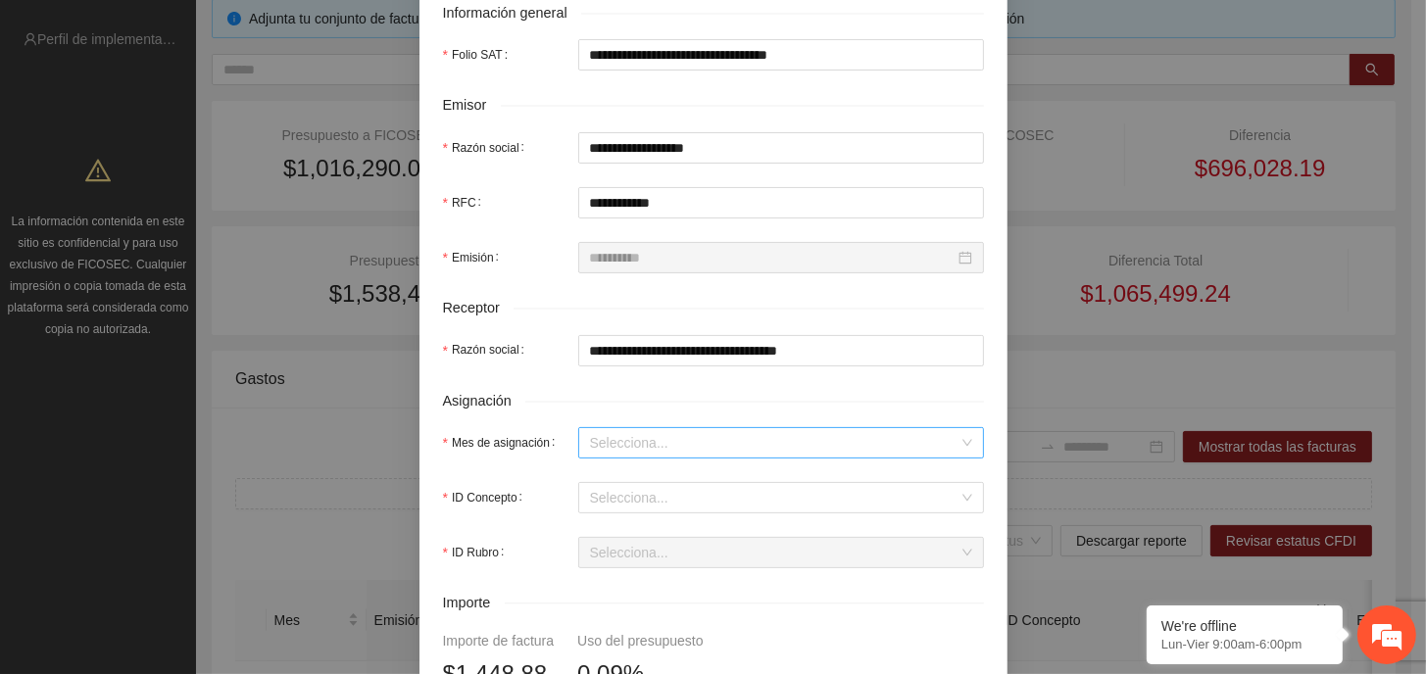
click at [657, 444] on input "Mes de asignación" at bounding box center [774, 442] width 368 height 29
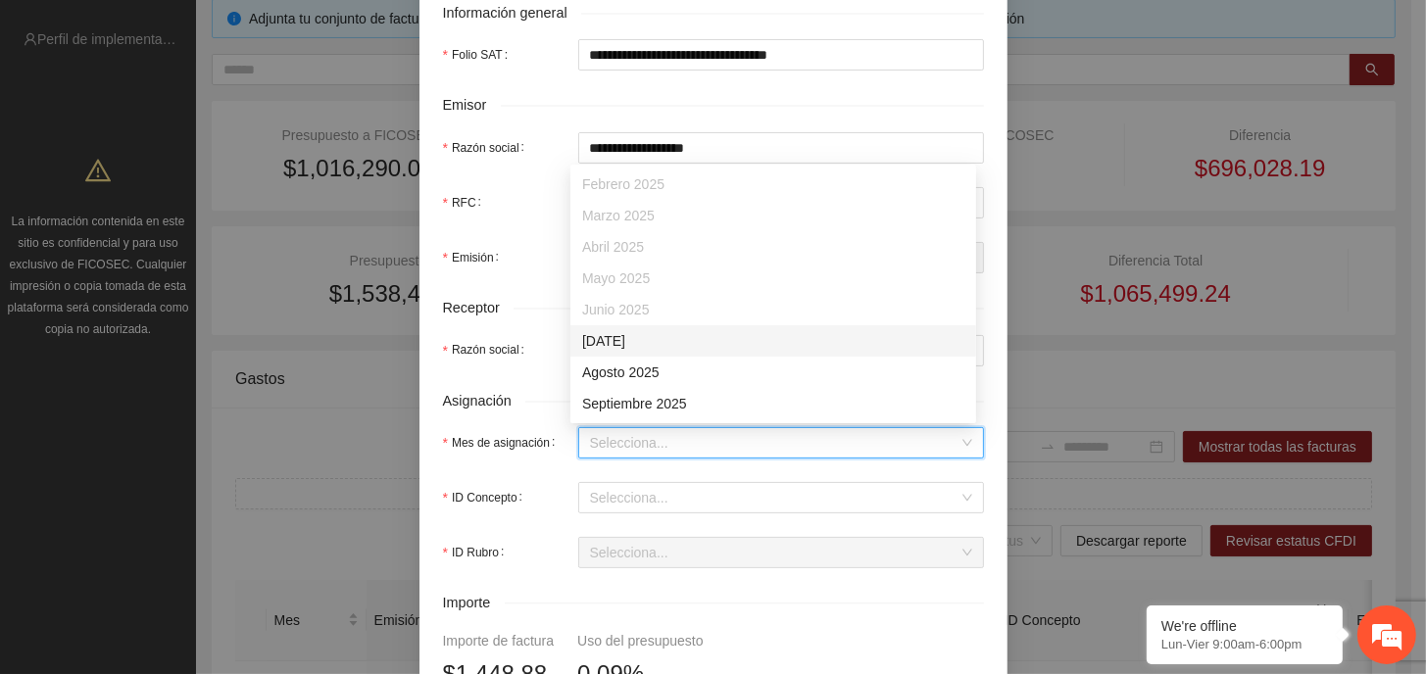
click at [644, 342] on div "[DATE]" at bounding box center [773, 341] width 382 height 22
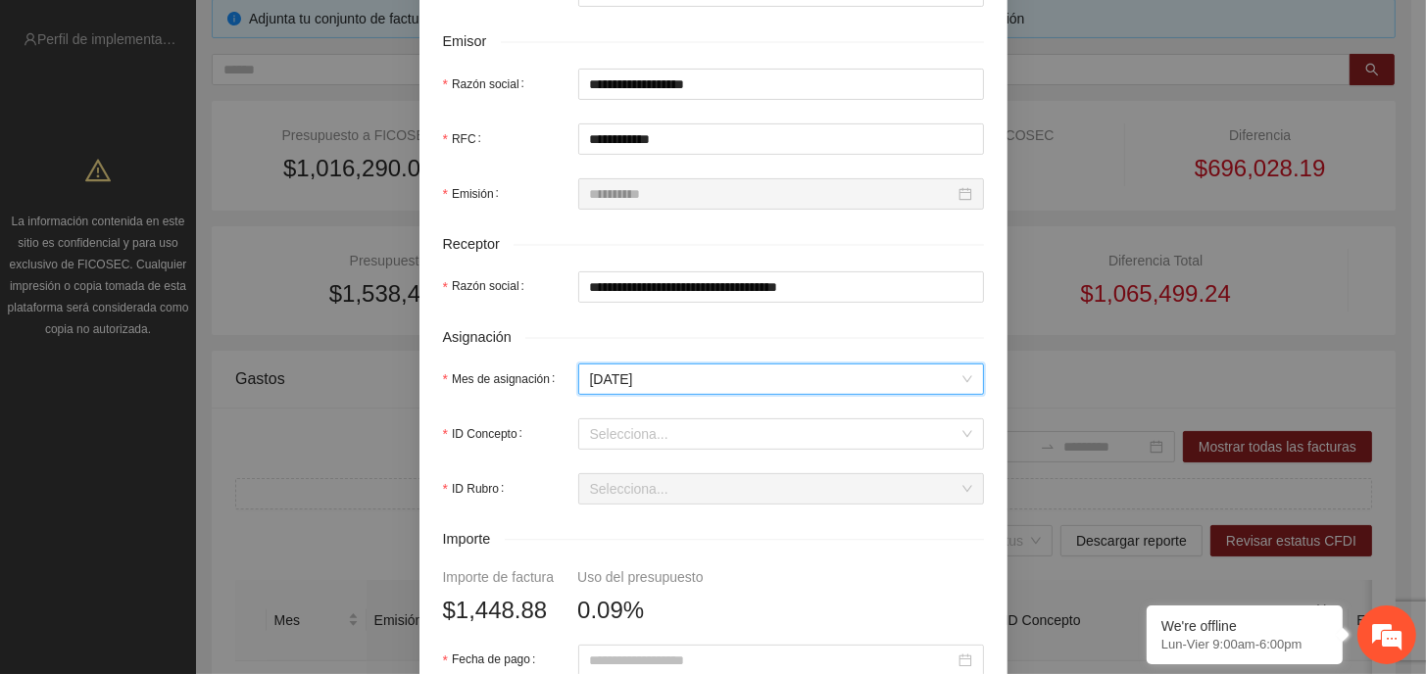
scroll to position [490, 0]
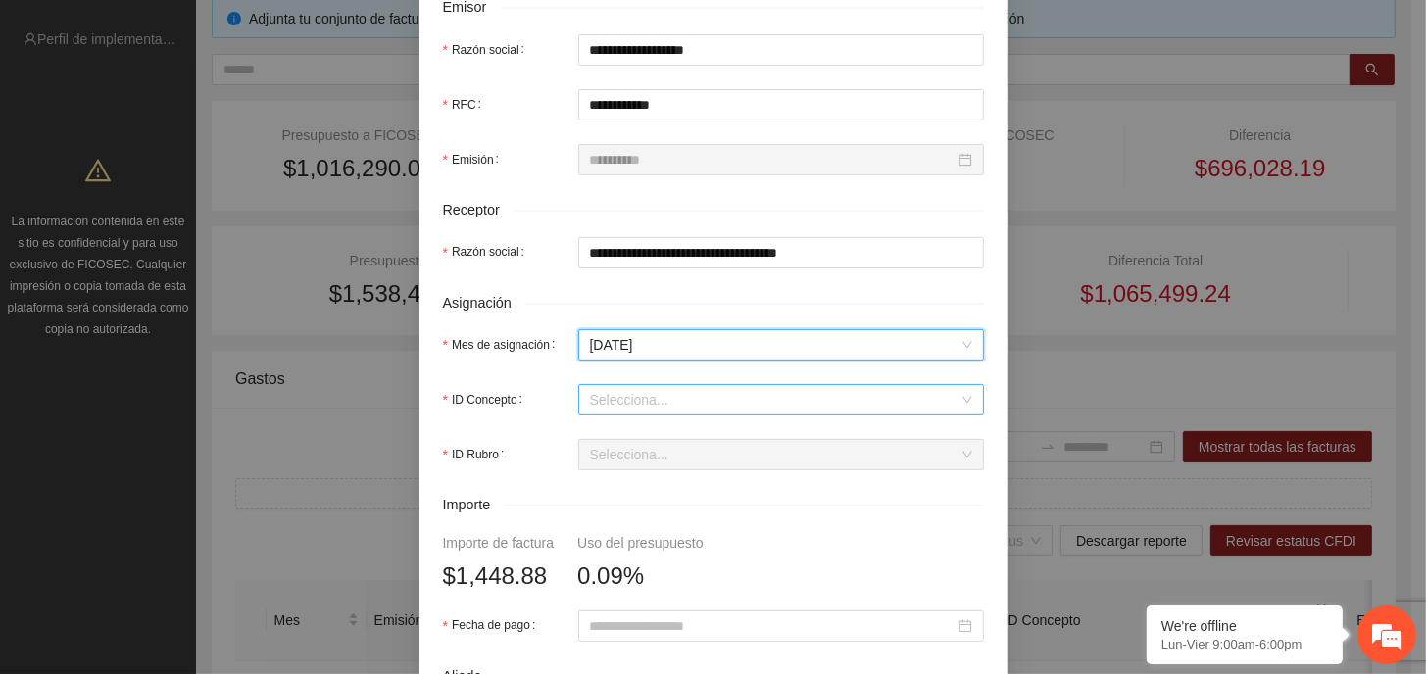
click at [662, 400] on input "ID Concepto" at bounding box center [774, 399] width 368 height 29
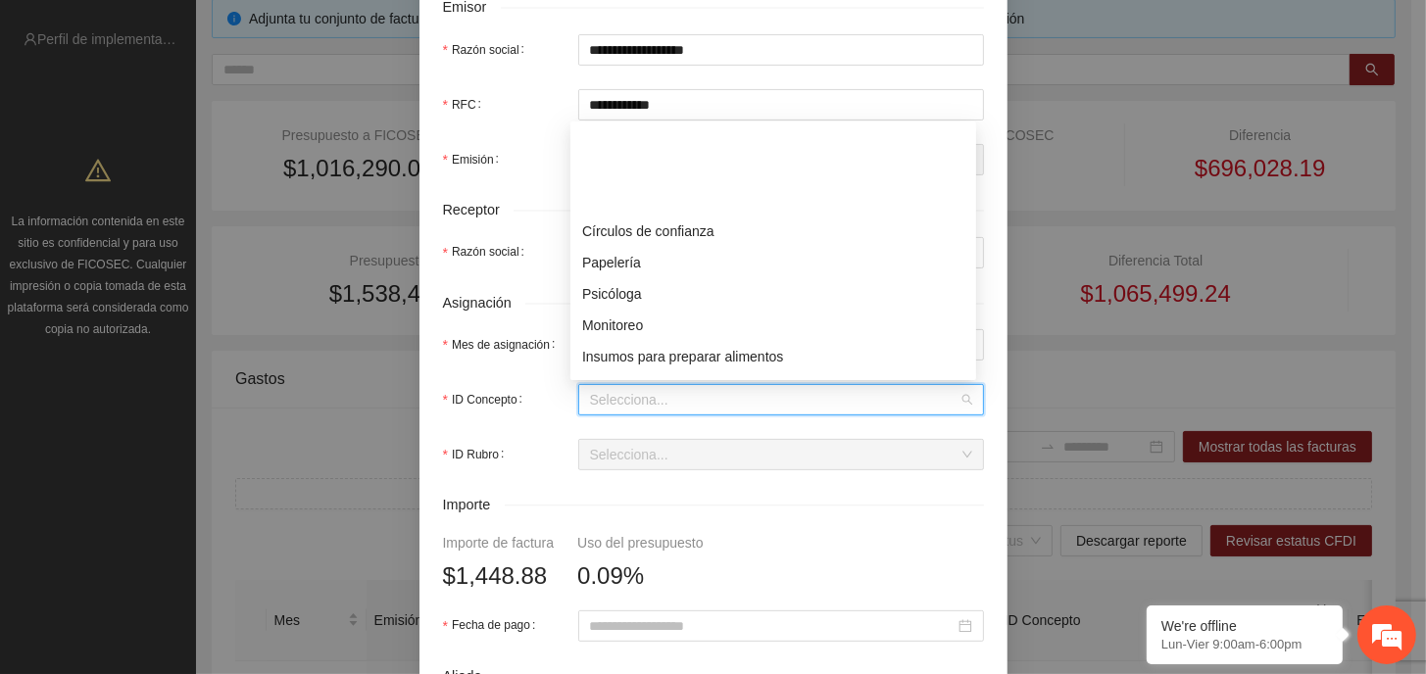
scroll to position [196, 0]
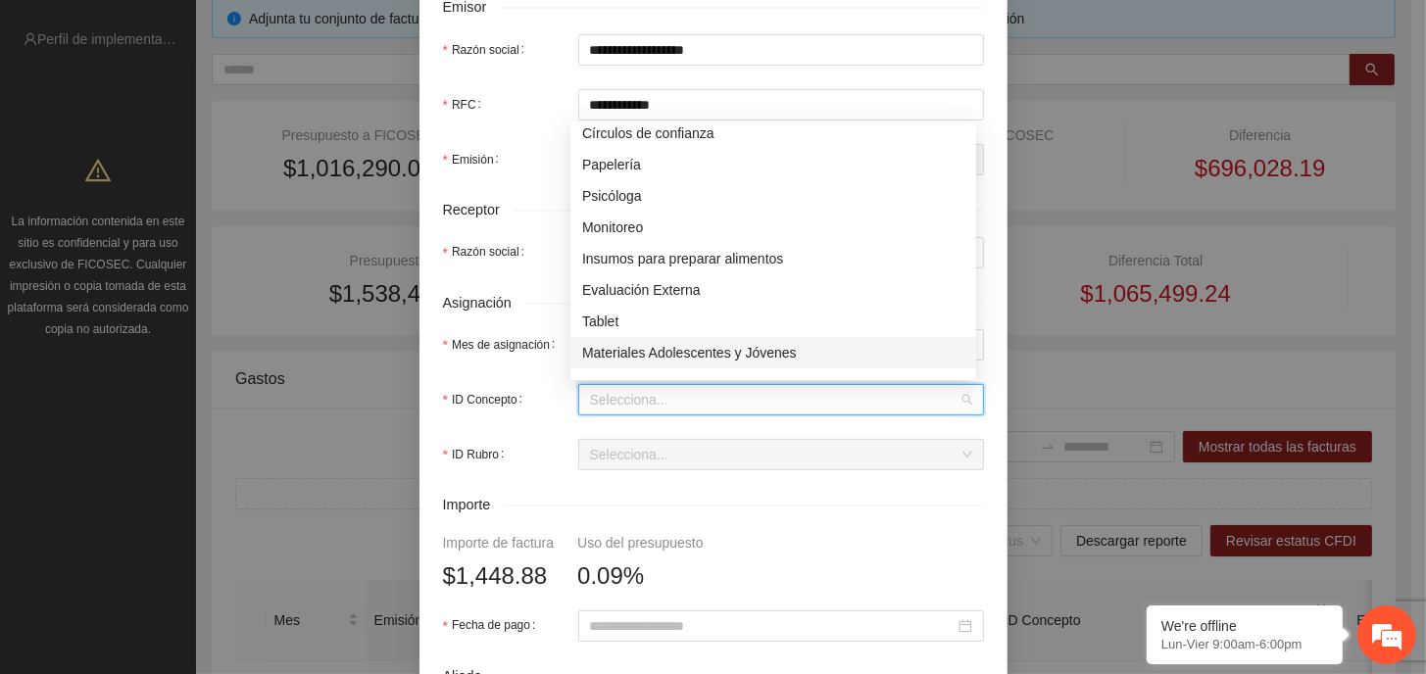
click at [714, 356] on div "Materiales Adolescentes y Jóvenes" at bounding box center [773, 353] width 382 height 22
type input "*"
type input "********"
type input "*"
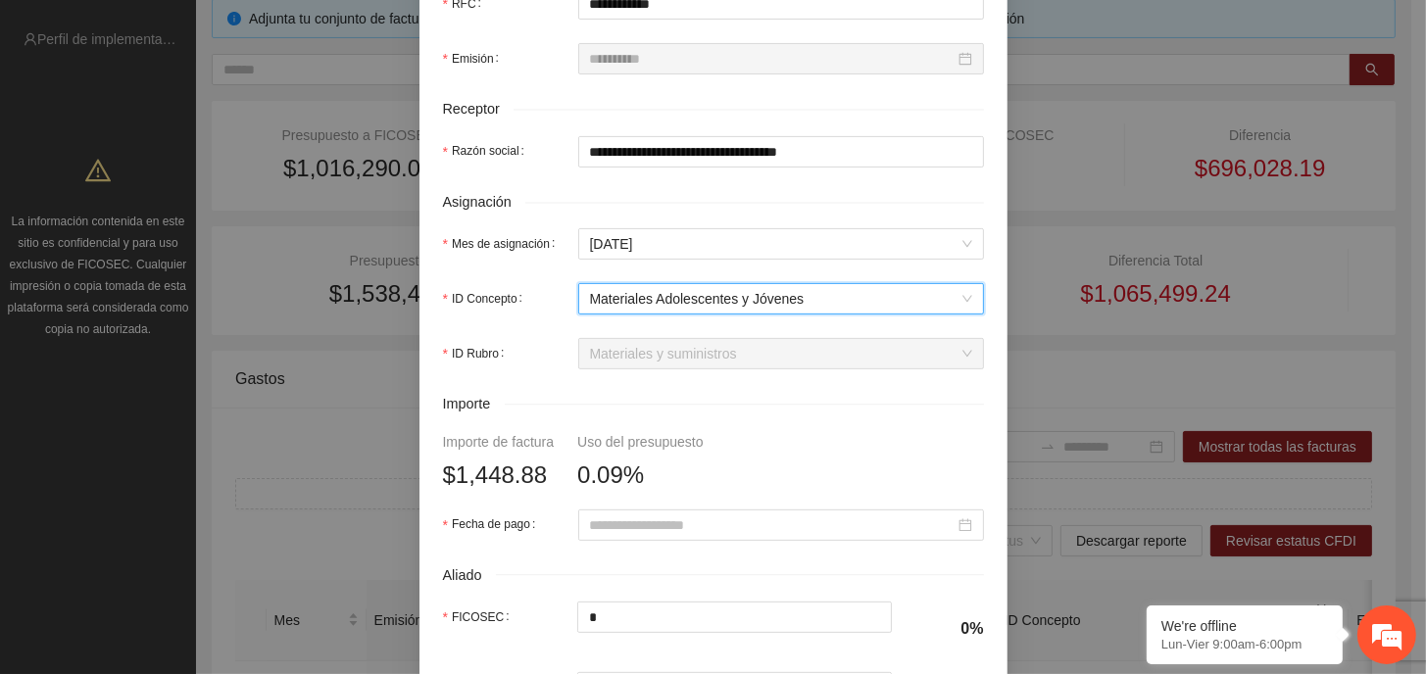
scroll to position [588, 0]
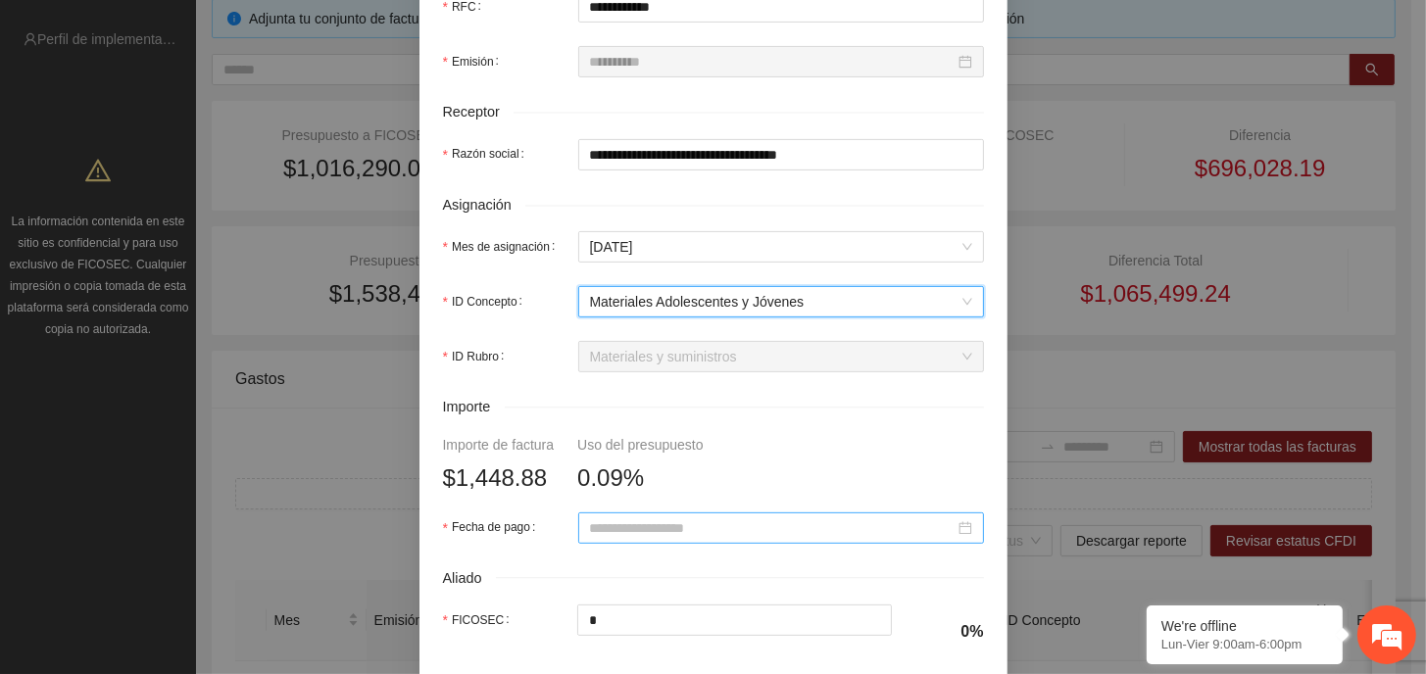
click at [720, 544] on form "**********" at bounding box center [713, 229] width 541 height 1284
click at [718, 532] on input "Fecha de pago" at bounding box center [772, 528] width 365 height 22
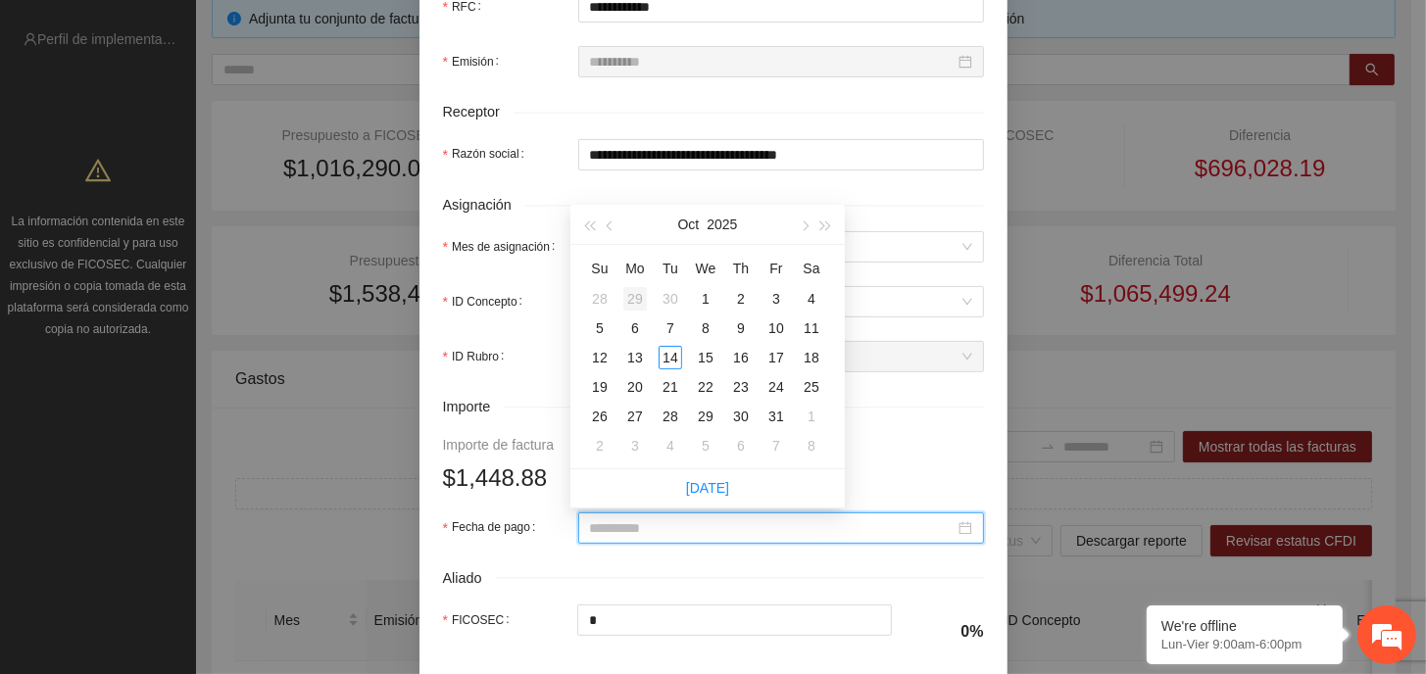
type input "**********"
click at [607, 222] on button "button" at bounding box center [611, 224] width 22 height 39
type input "**********"
click at [610, 222] on span "button" at bounding box center [612, 226] width 10 height 10
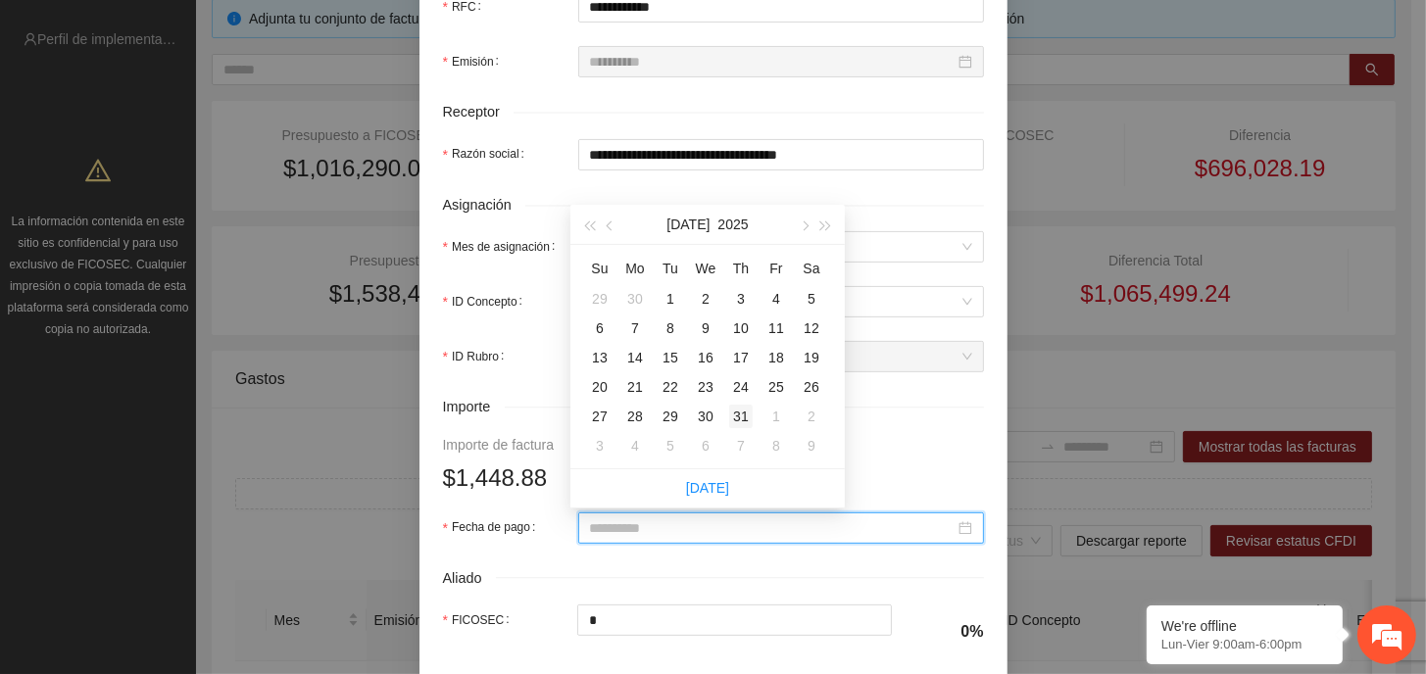
type input "**********"
click at [745, 414] on div "31" at bounding box center [741, 417] width 24 height 24
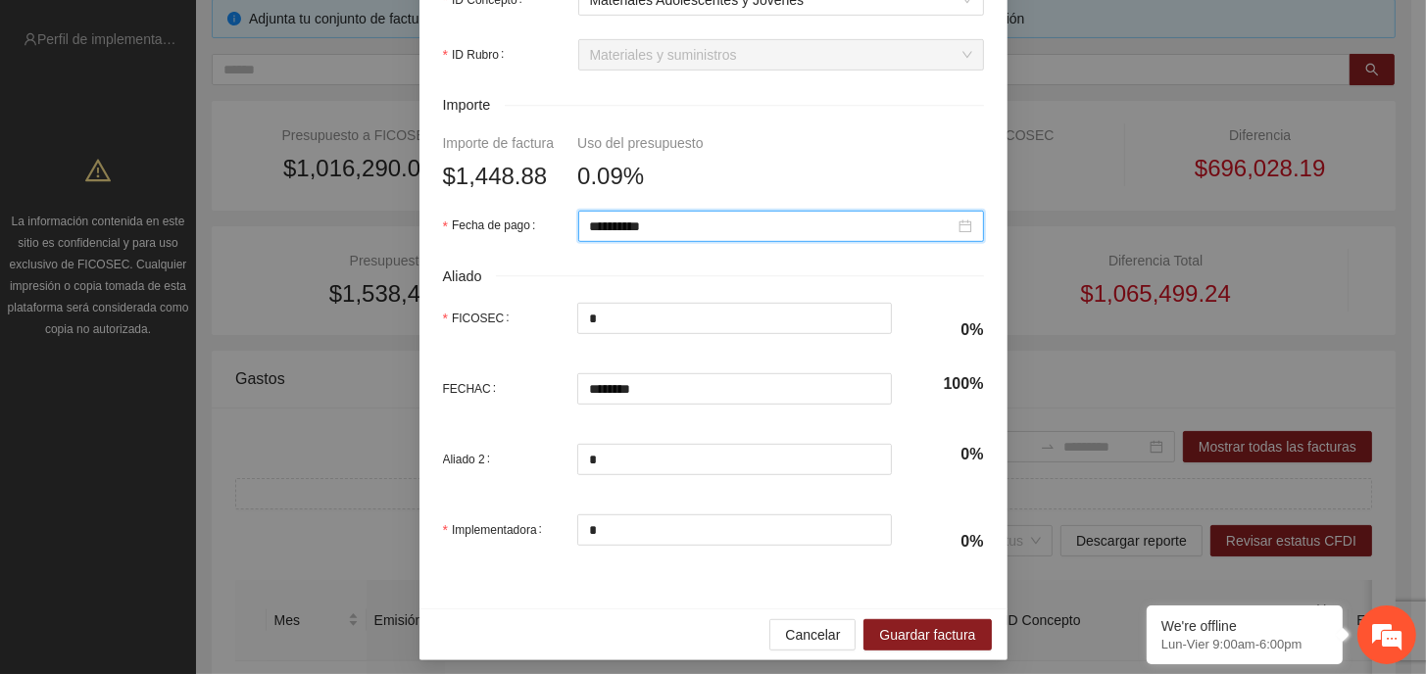
scroll to position [899, 0]
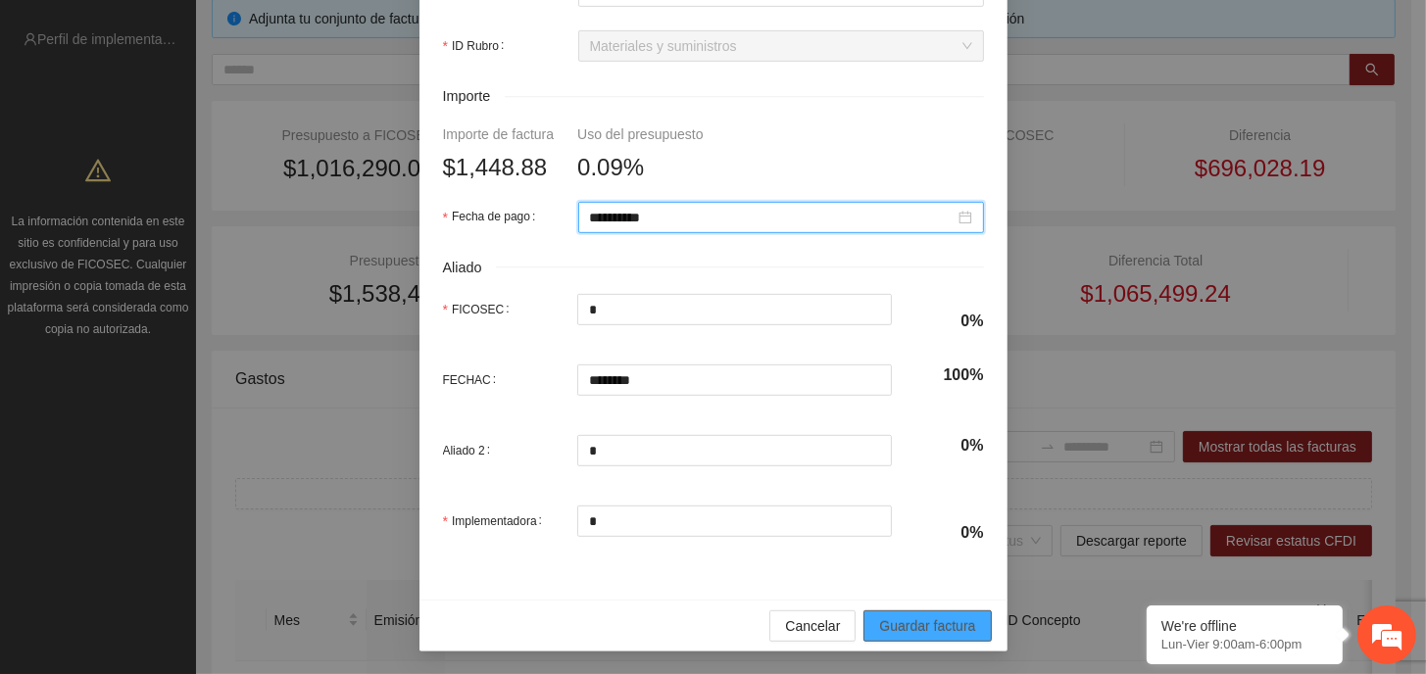
click at [927, 625] on span "Guardar factura" at bounding box center [927, 626] width 96 height 22
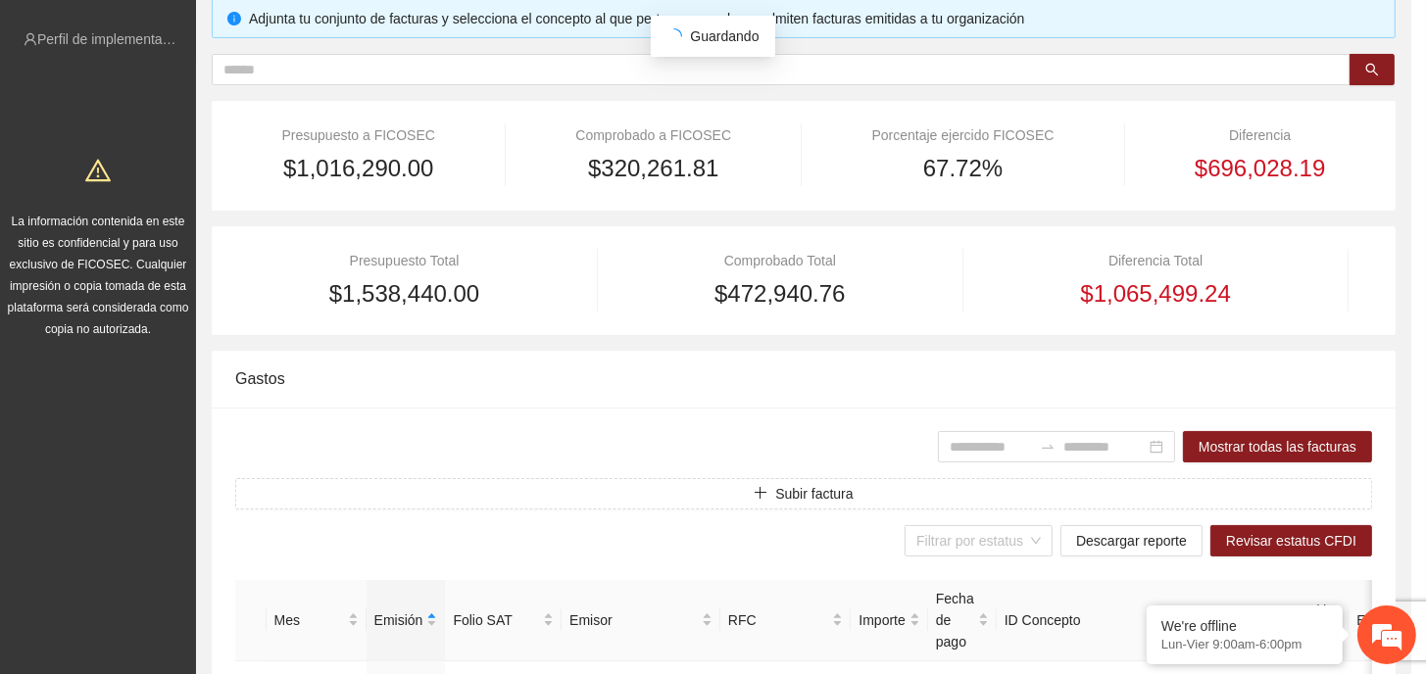
scroll to position [742, 0]
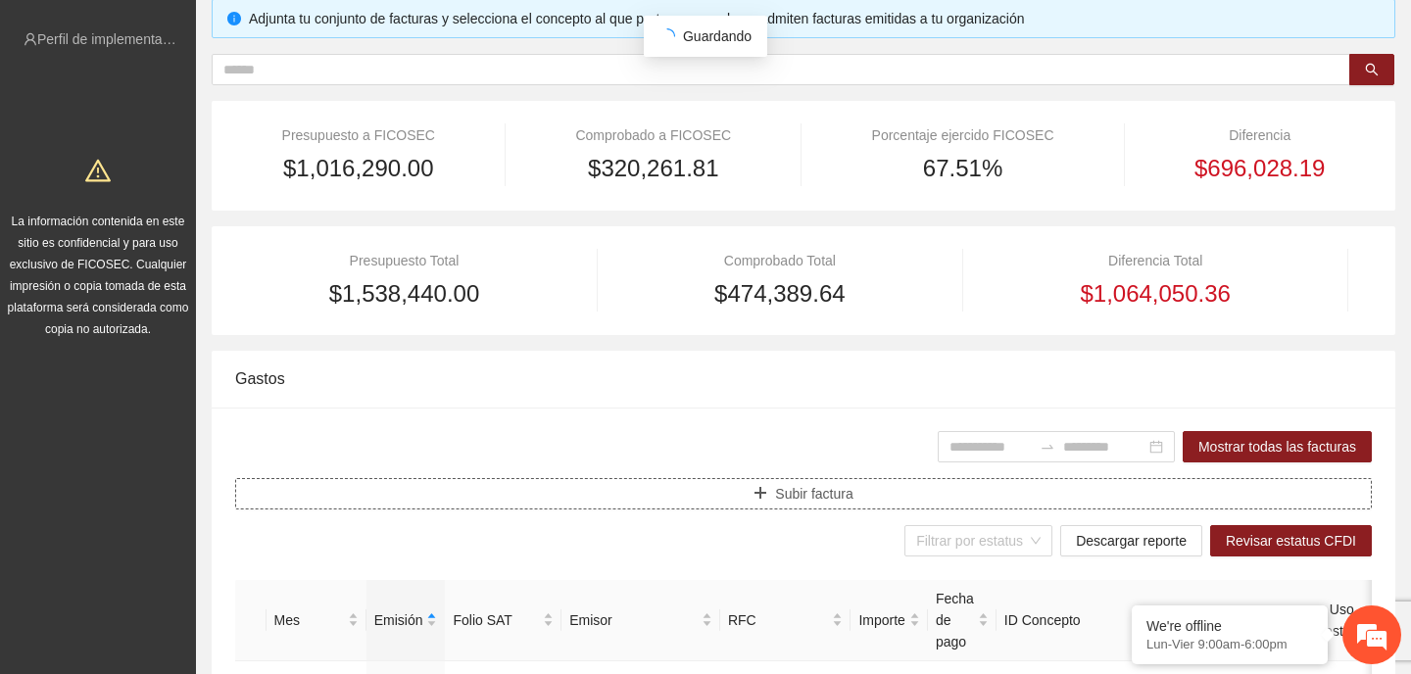
type input "**********"
click at [849, 488] on span "Subir factura" at bounding box center [813, 494] width 77 height 22
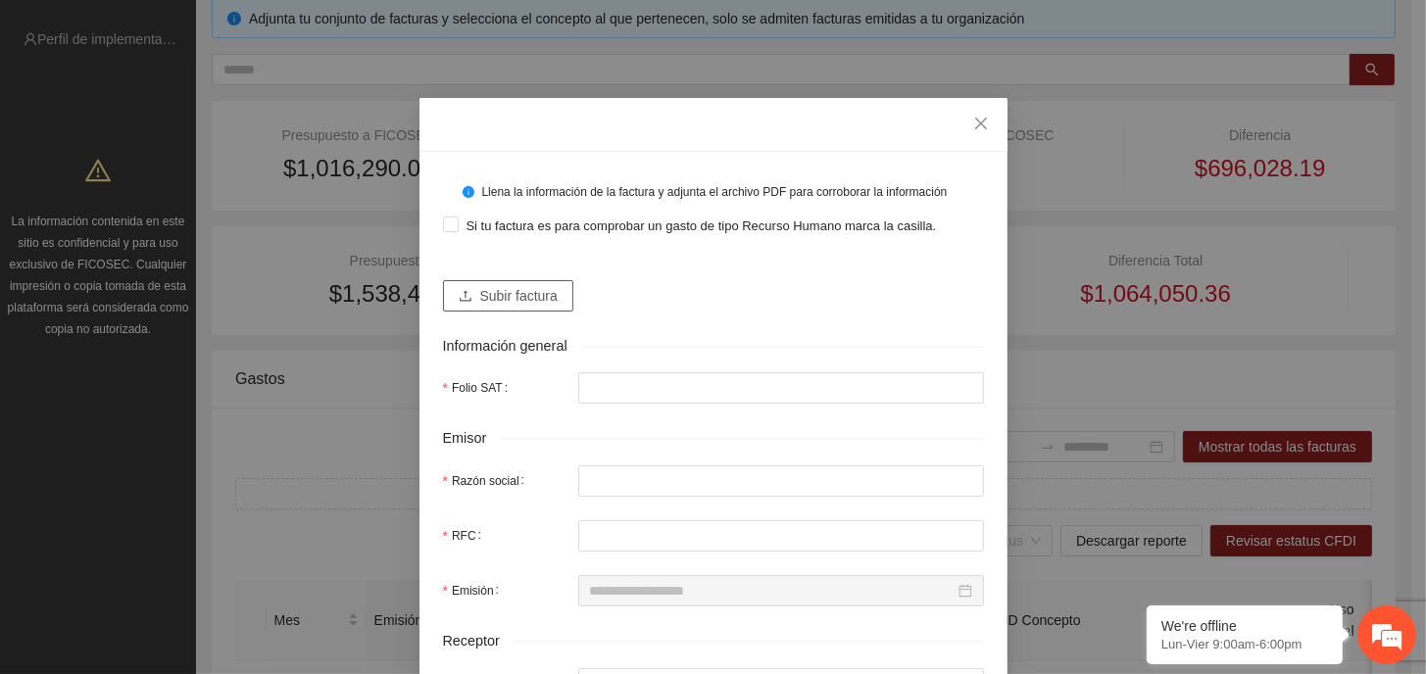
click at [551, 296] on button "Subir factura" at bounding box center [508, 295] width 130 height 31
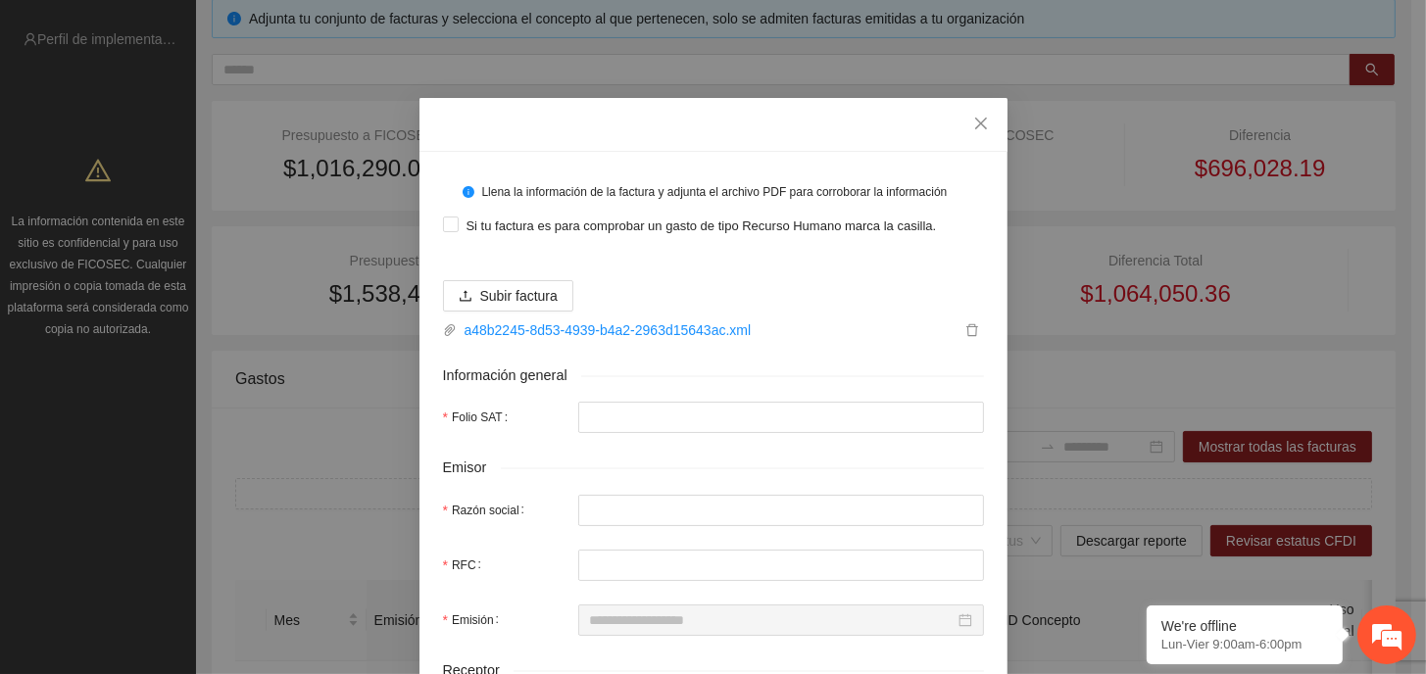
type input "**********"
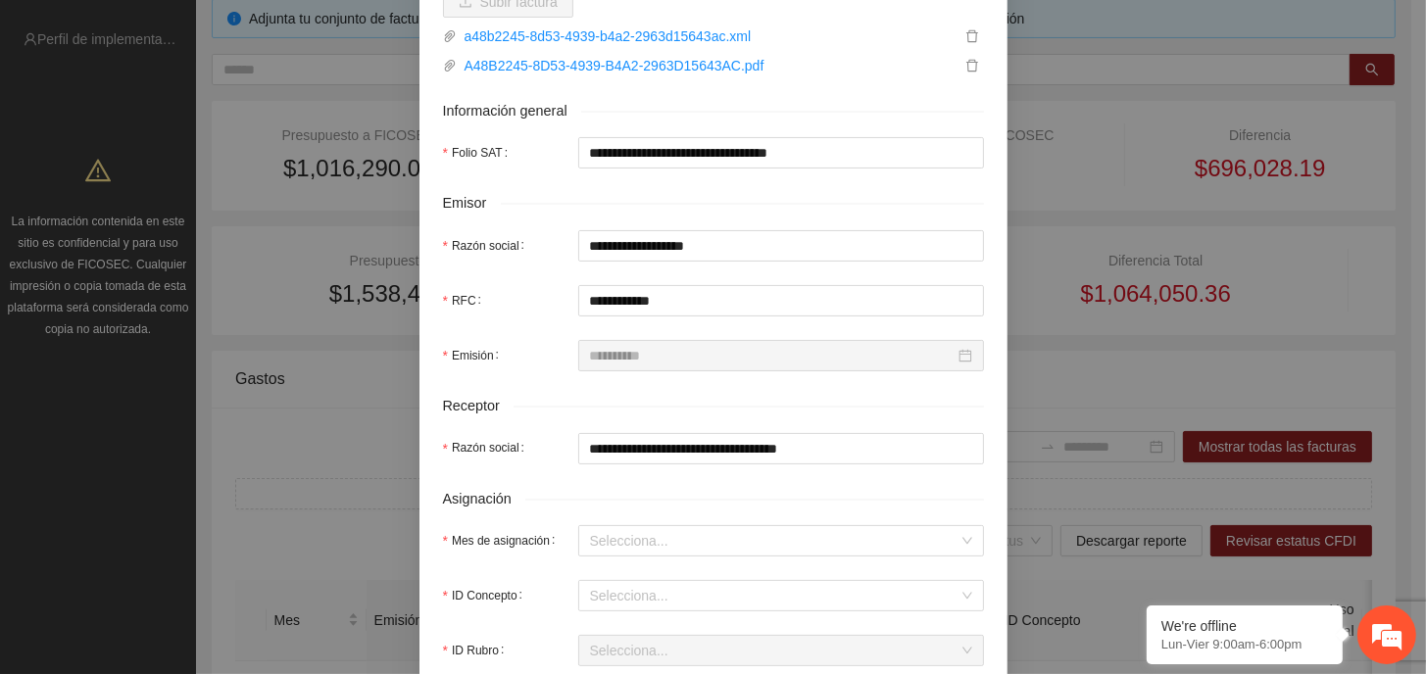
scroll to position [392, 0]
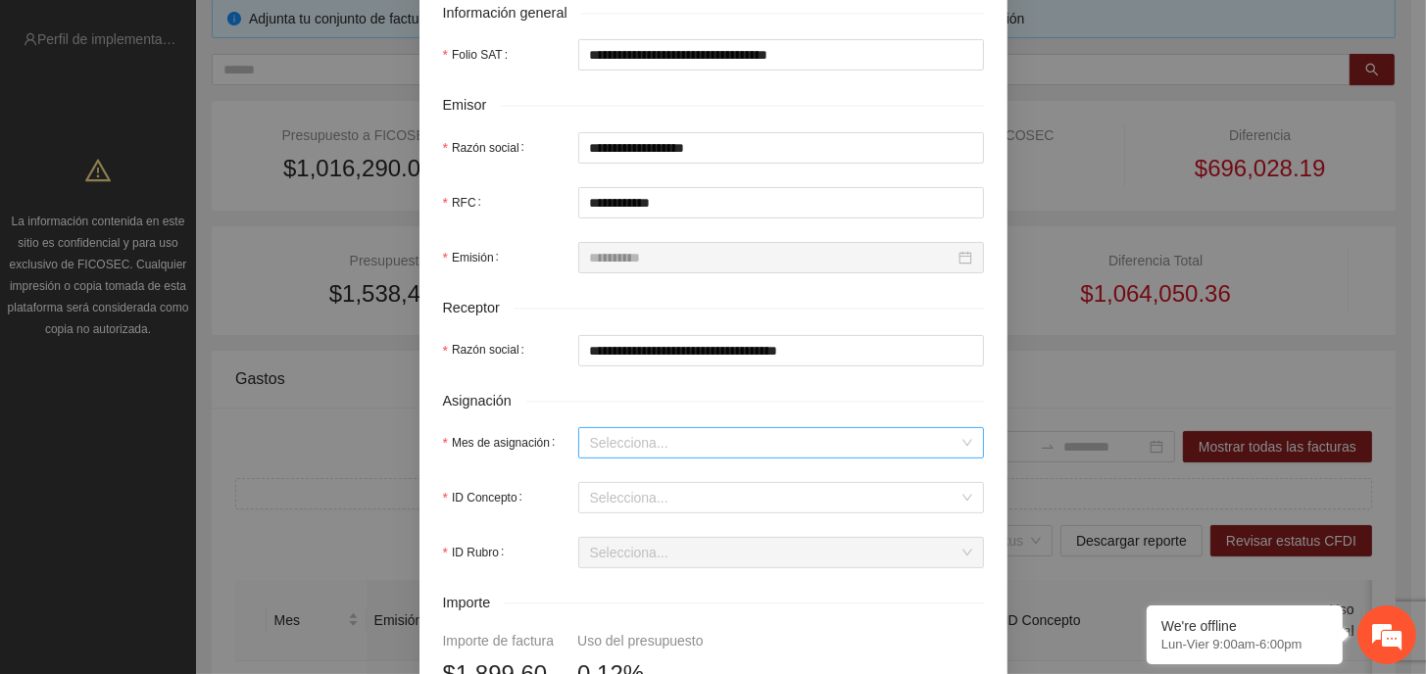
click at [680, 446] on input "Mes de asignación" at bounding box center [774, 442] width 368 height 29
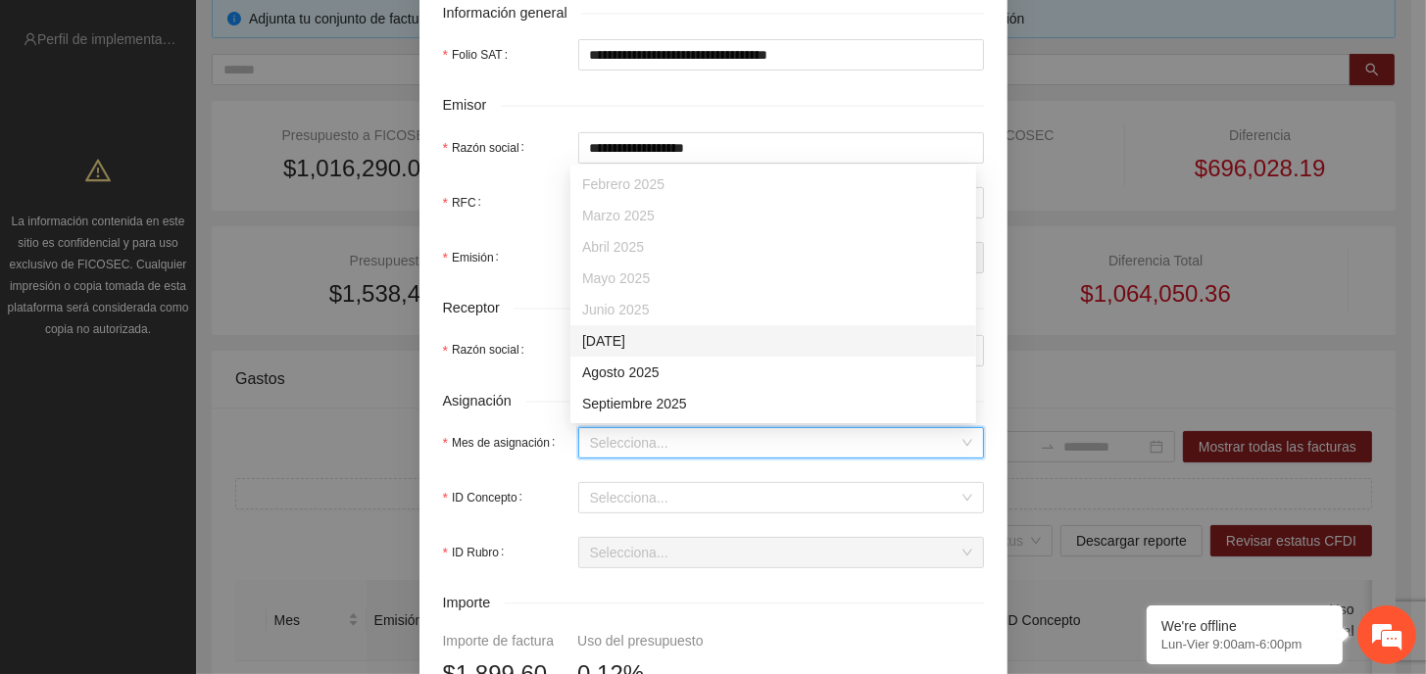
click at [655, 340] on div "[DATE]" at bounding box center [773, 341] width 382 height 22
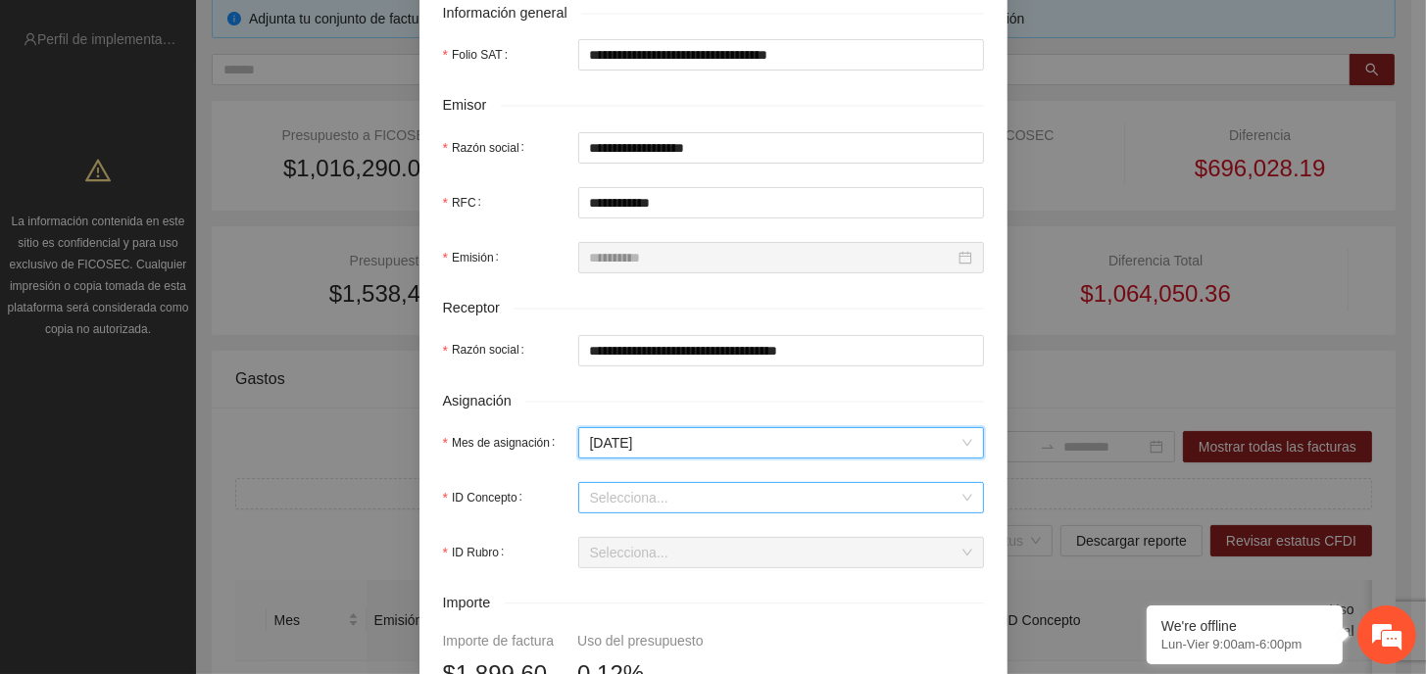
click at [675, 499] on input "ID Concepto" at bounding box center [774, 497] width 368 height 29
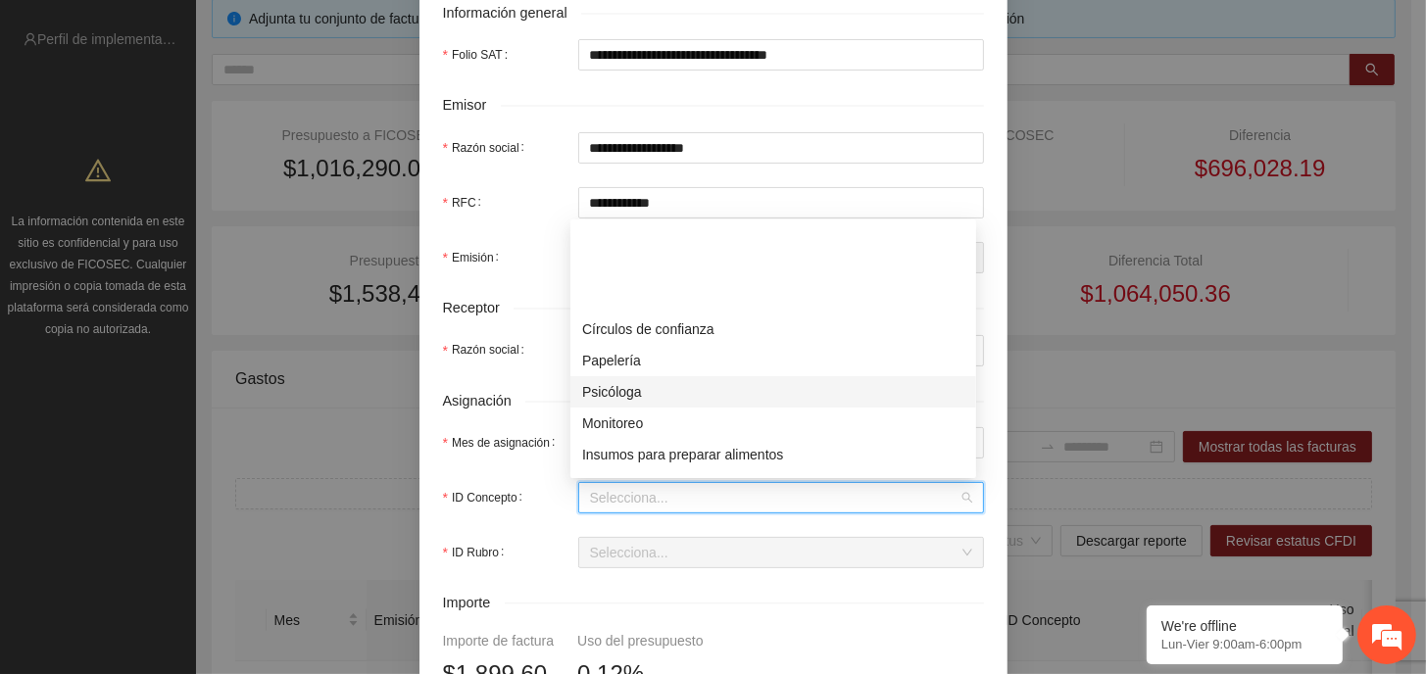
scroll to position [314, 0]
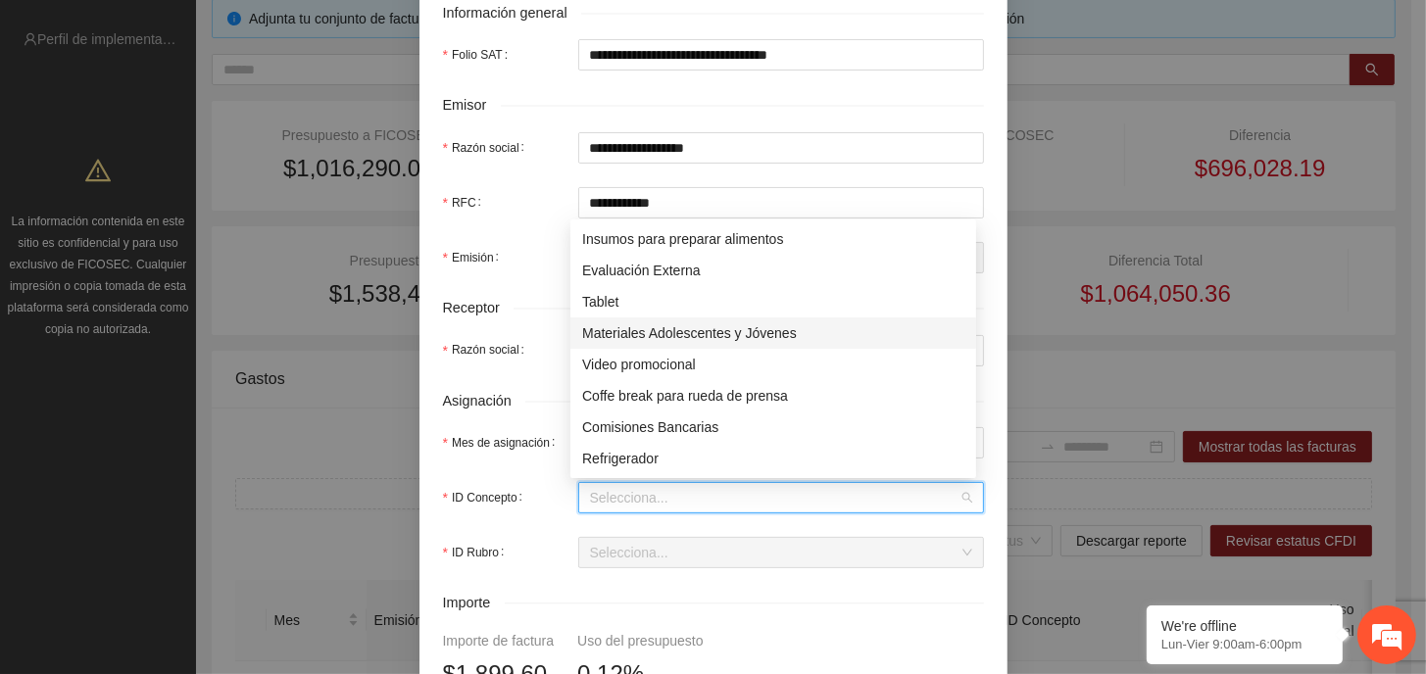
click at [715, 333] on div "Materiales Adolescentes y Jóvenes" at bounding box center [773, 333] width 382 height 22
type input "*"
type input "*******"
type input "*"
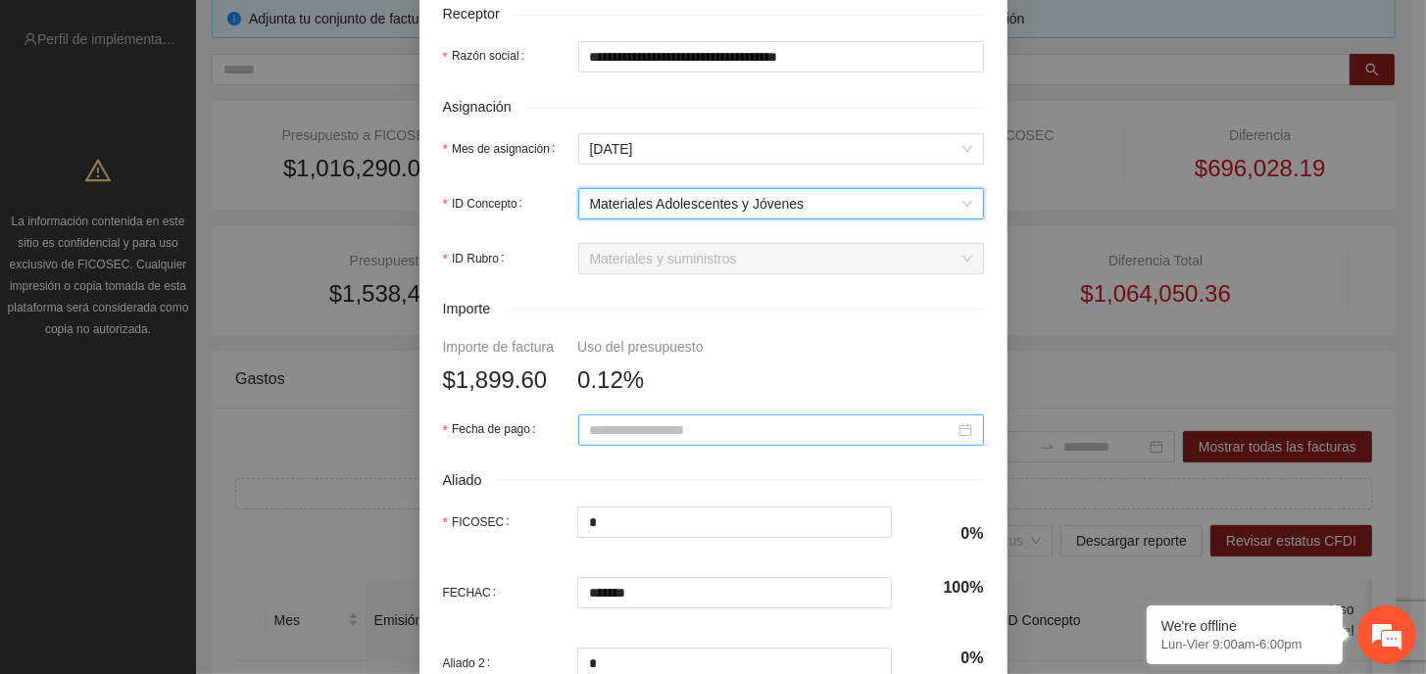
scroll to position [588, 0]
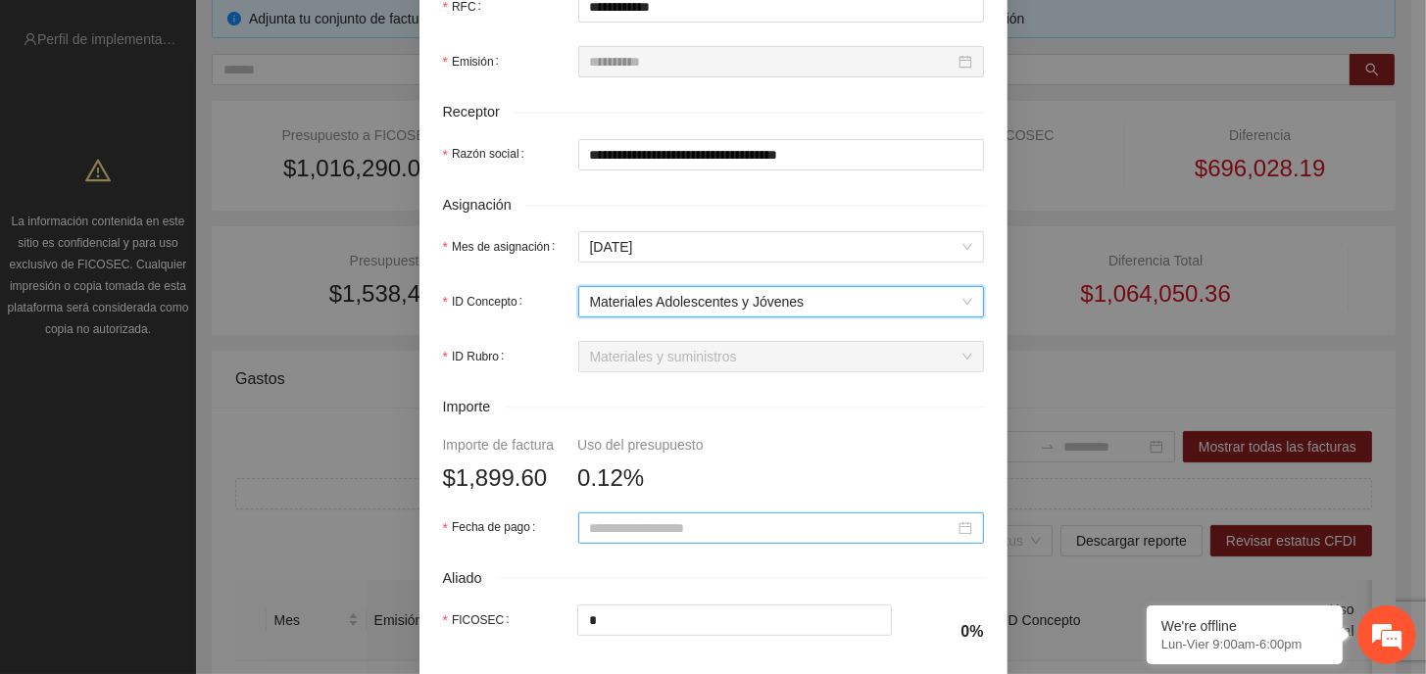
click at [719, 532] on input "Fecha de pago" at bounding box center [772, 528] width 365 height 22
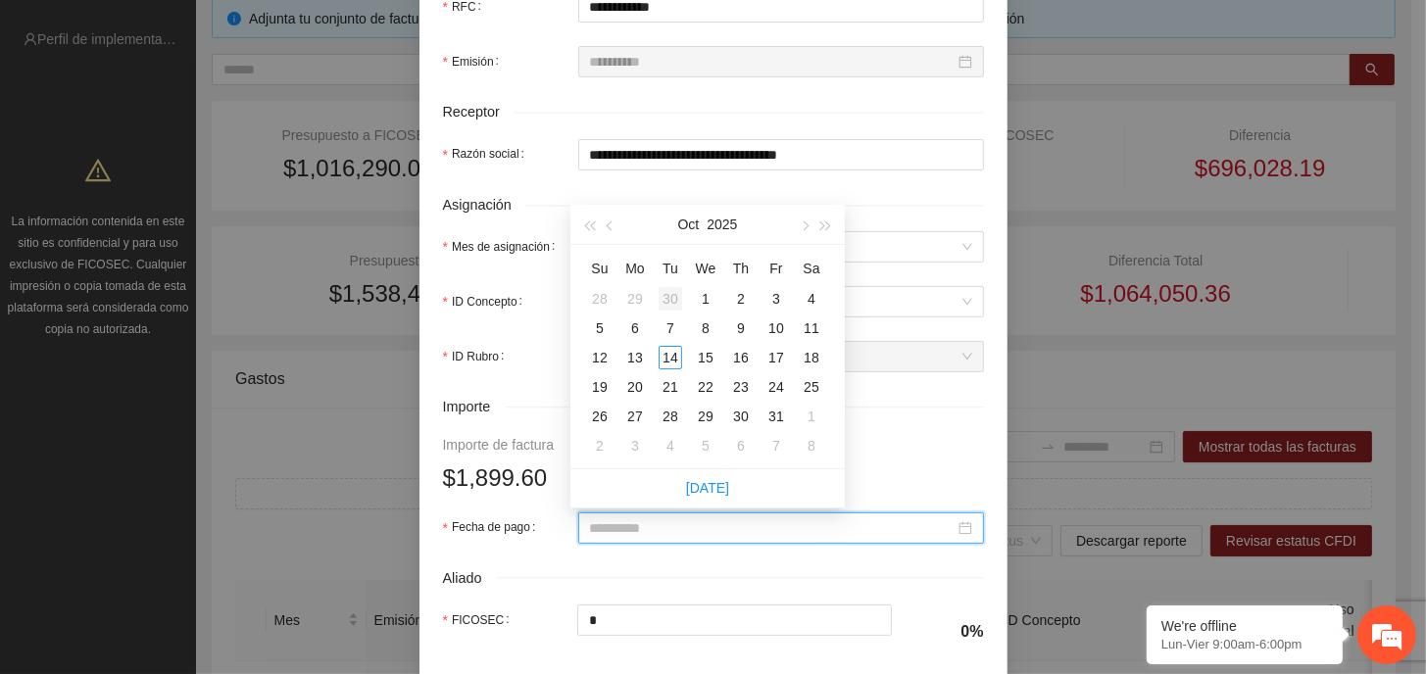
type input "**********"
click at [617, 230] on button "button" at bounding box center [611, 224] width 22 height 39
type input "**********"
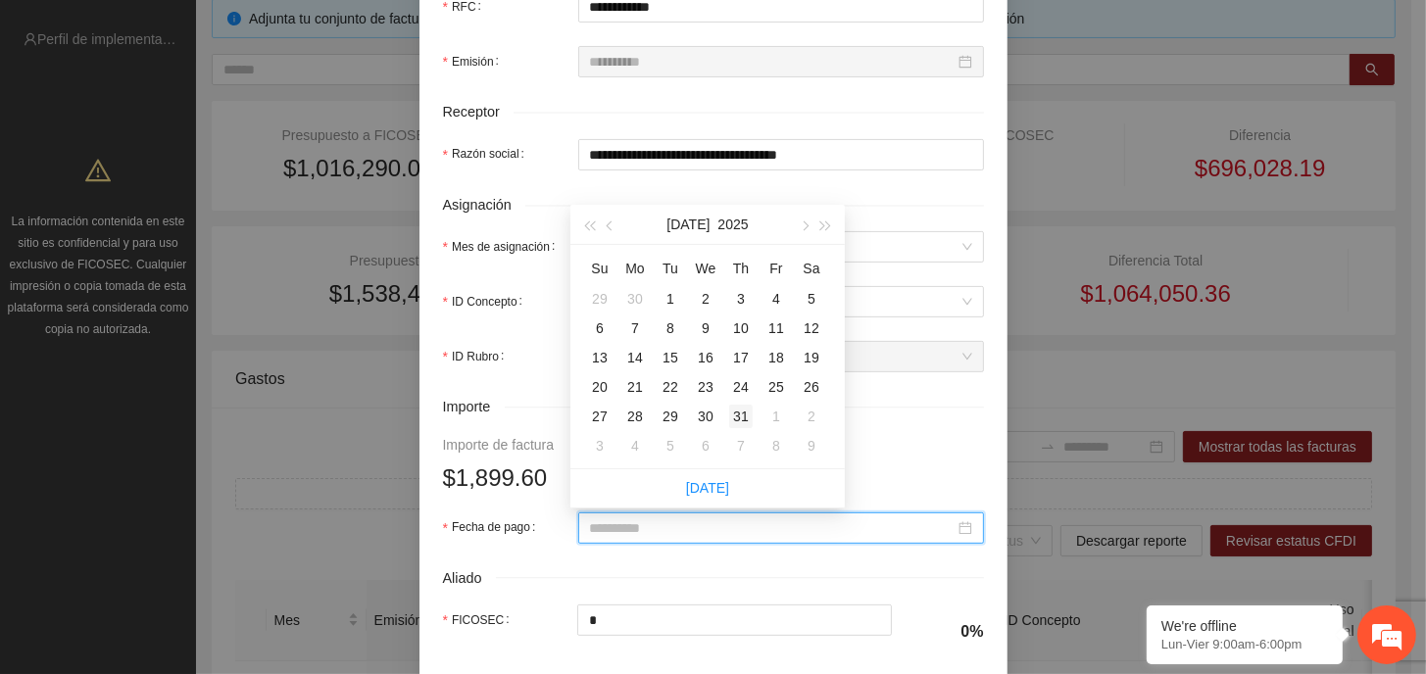
click at [739, 415] on div "31" at bounding box center [741, 417] width 24 height 24
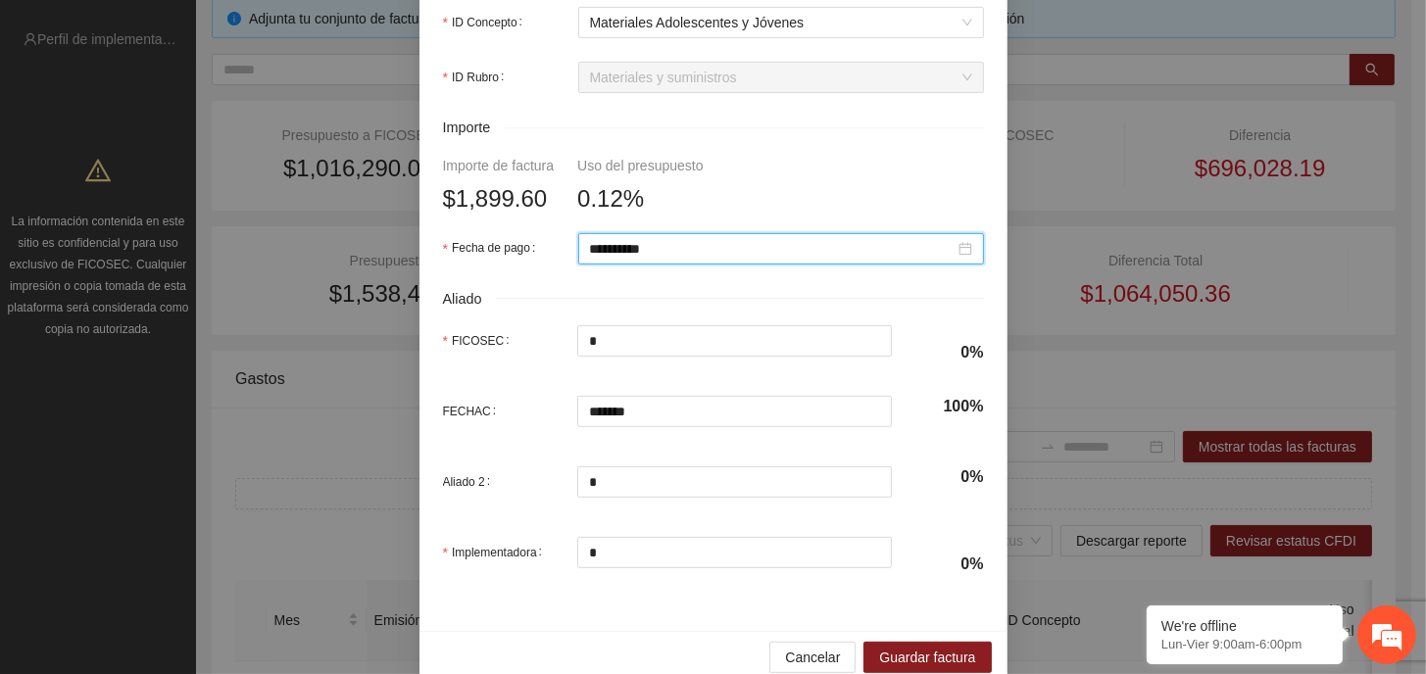
scroll to position [882, 0]
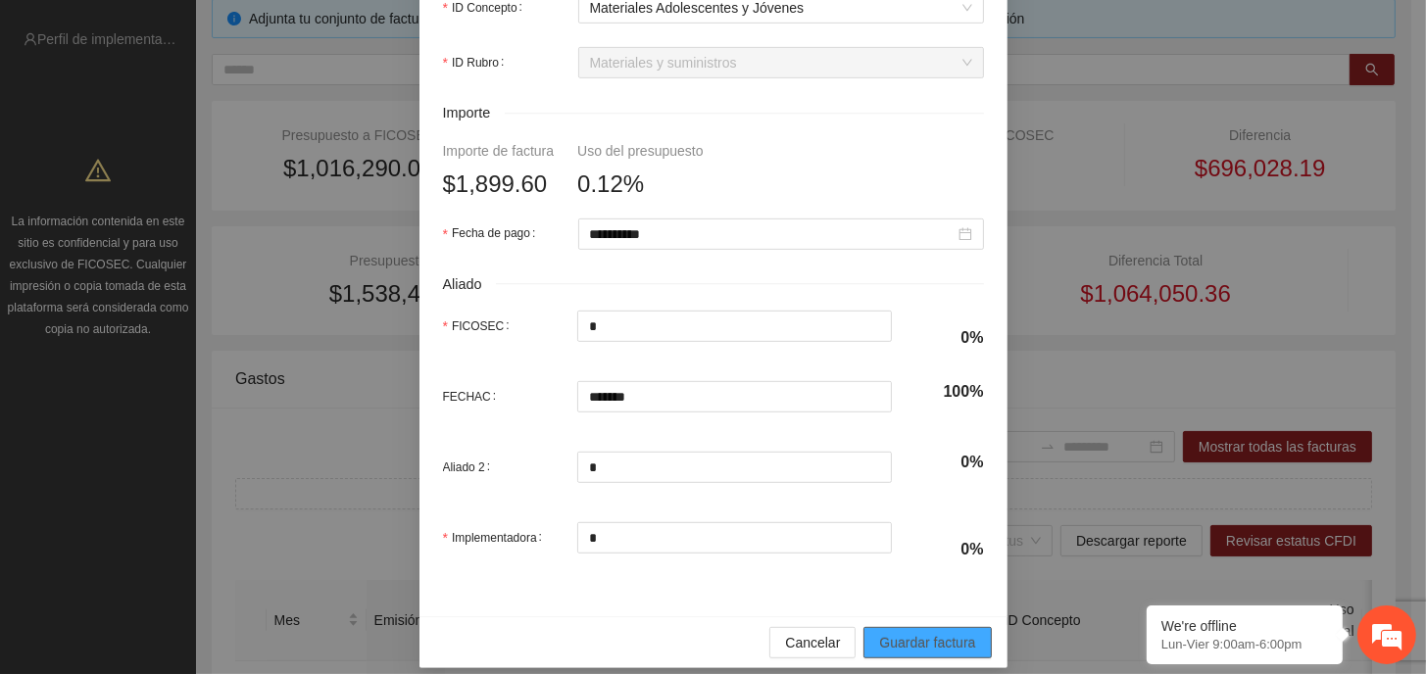
click at [920, 642] on span "Guardar factura" at bounding box center [927, 643] width 96 height 22
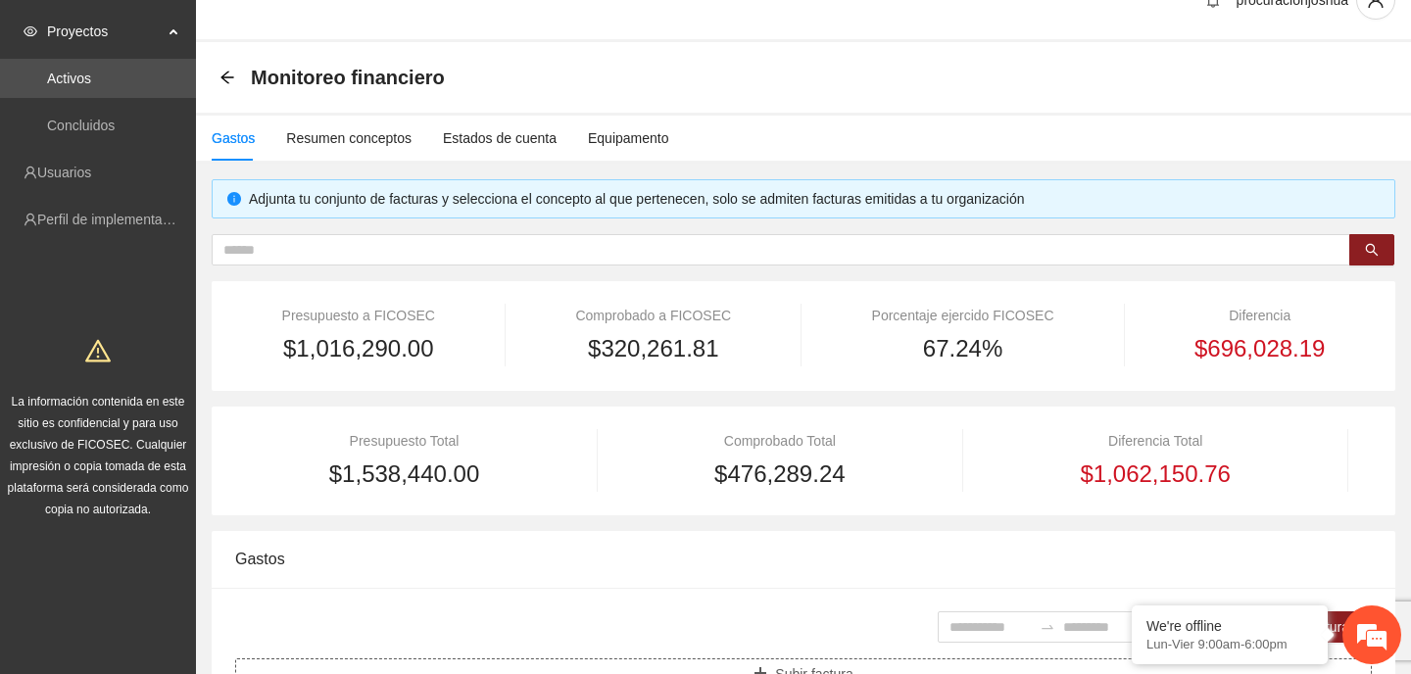
scroll to position [24, 0]
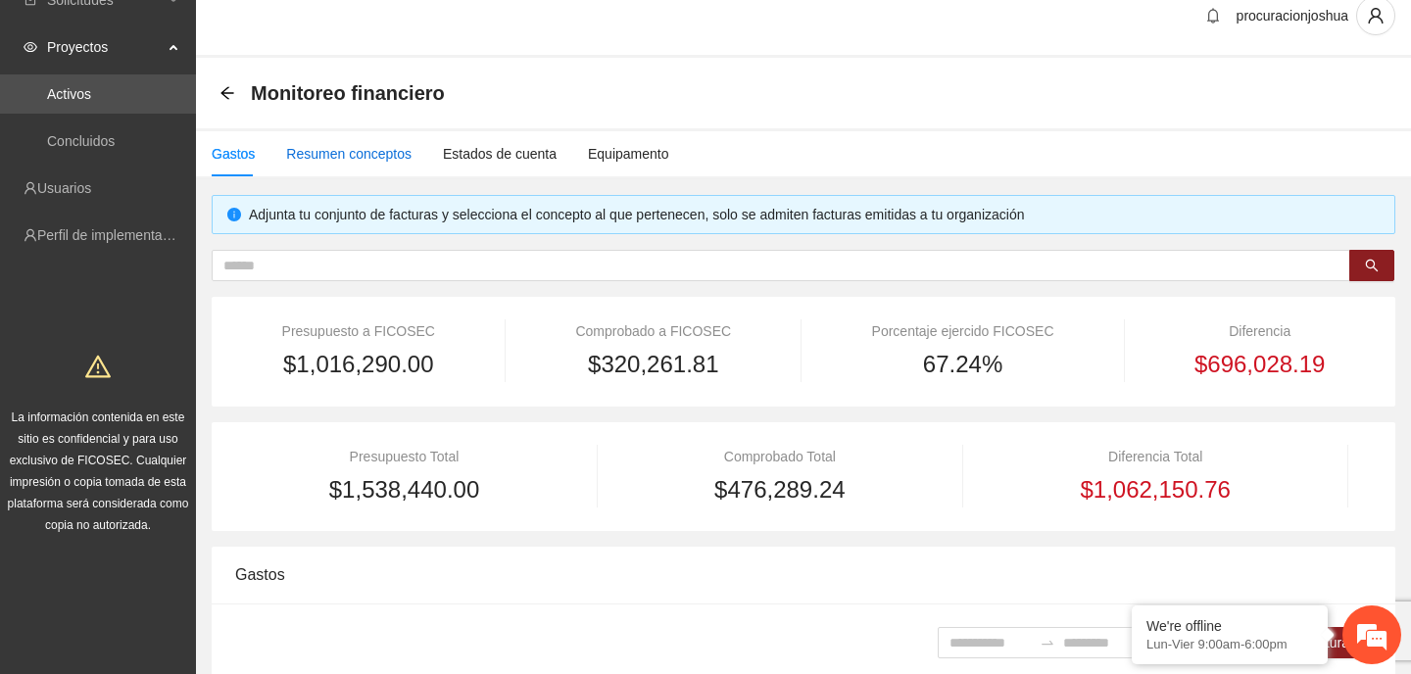
click at [366, 158] on div "Resumen conceptos" at bounding box center [348, 154] width 125 height 22
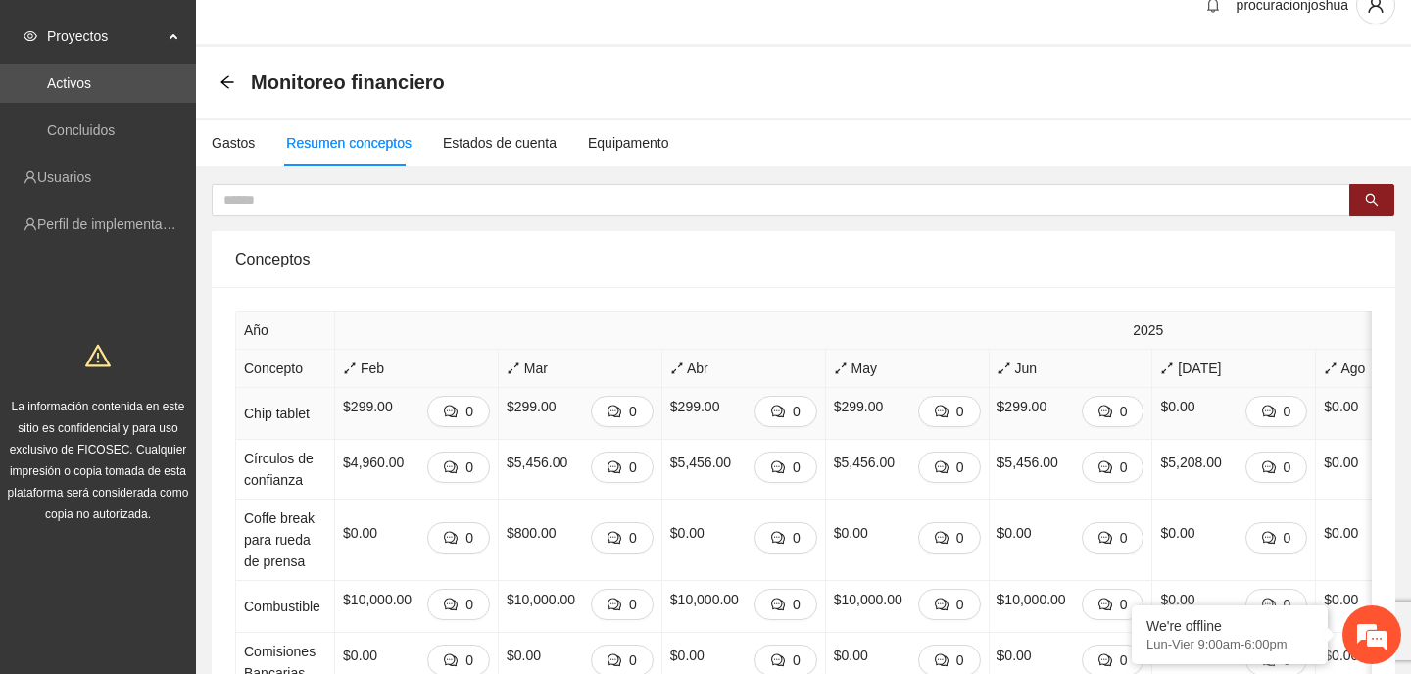
scroll to position [0, 0]
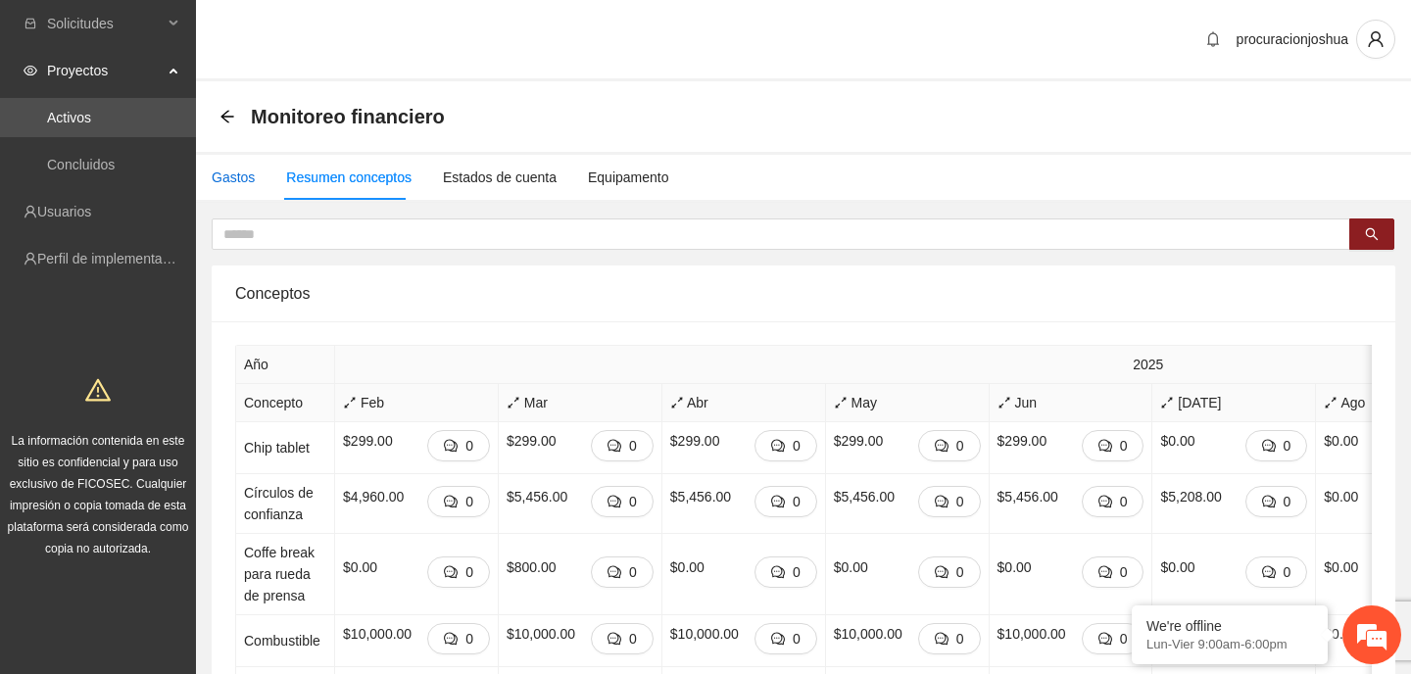
click at [231, 179] on div "Gastos" at bounding box center [233, 178] width 43 height 22
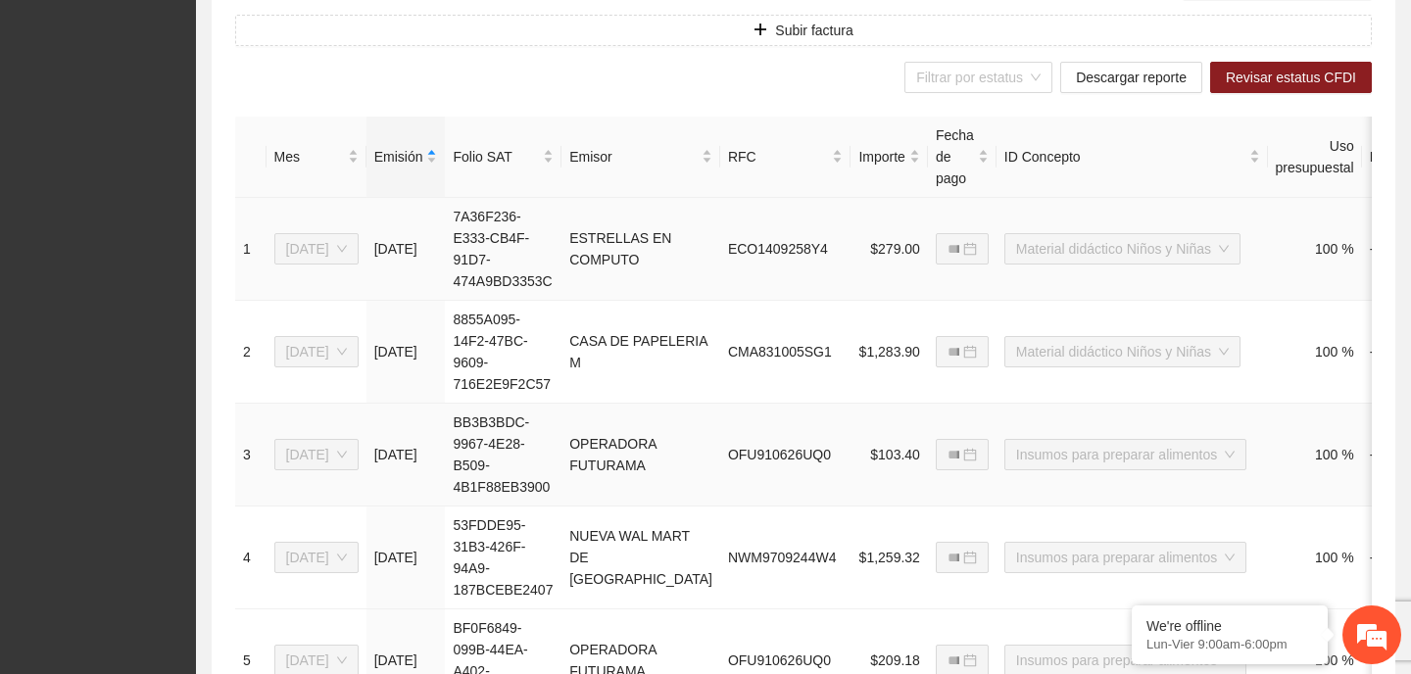
scroll to position [686, 0]
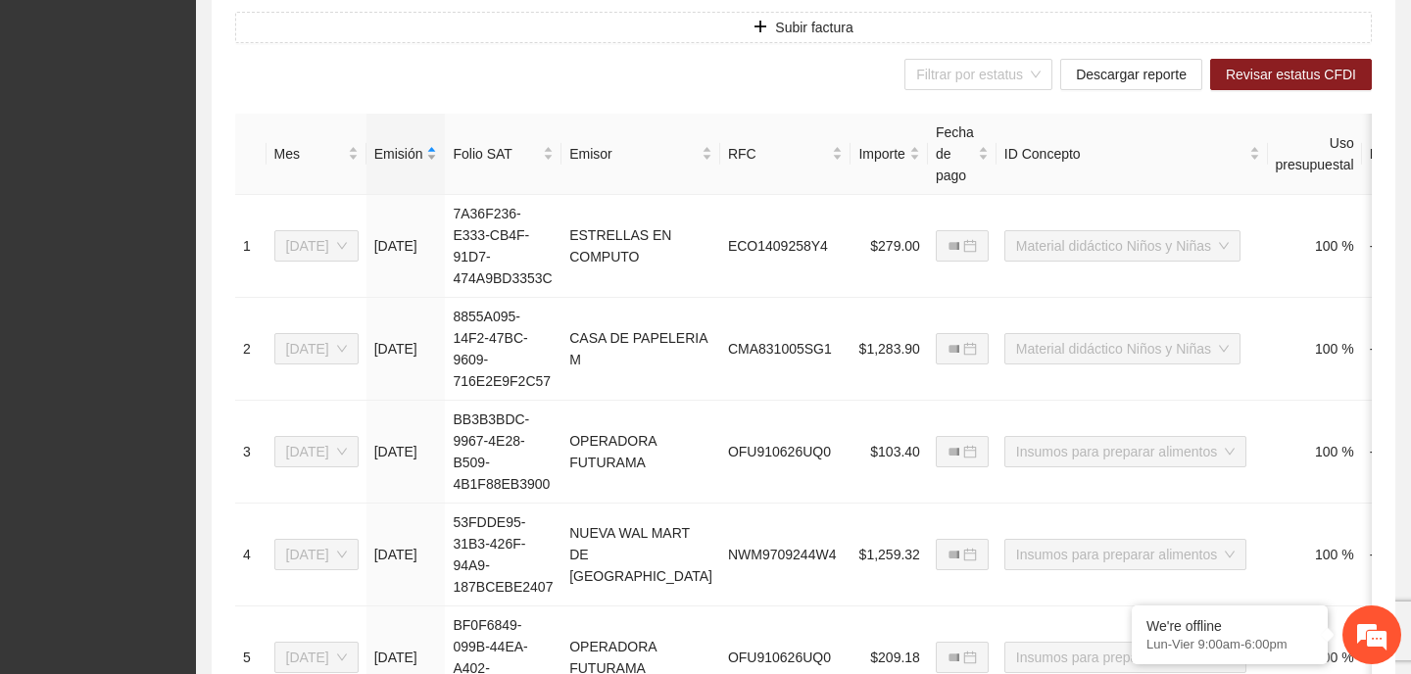
click at [438, 165] on div "Emisión" at bounding box center [406, 154] width 64 height 22
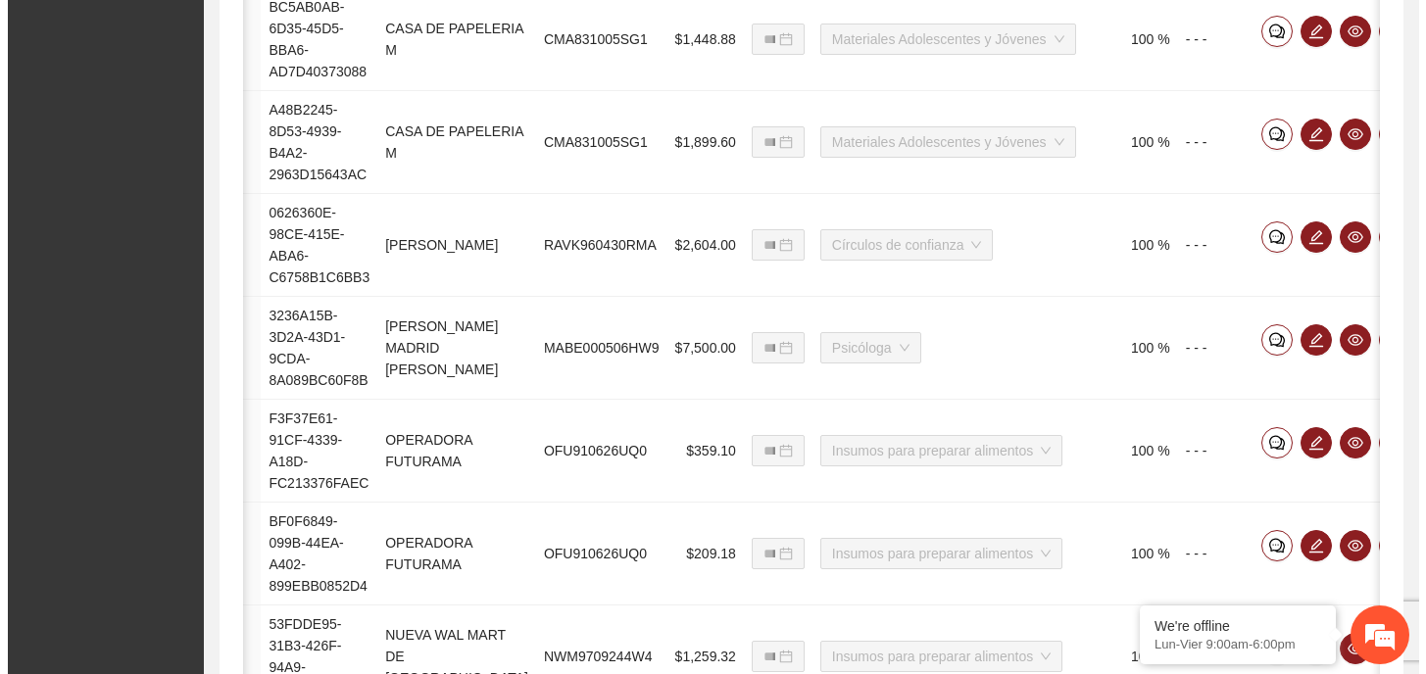
scroll to position [709, 0]
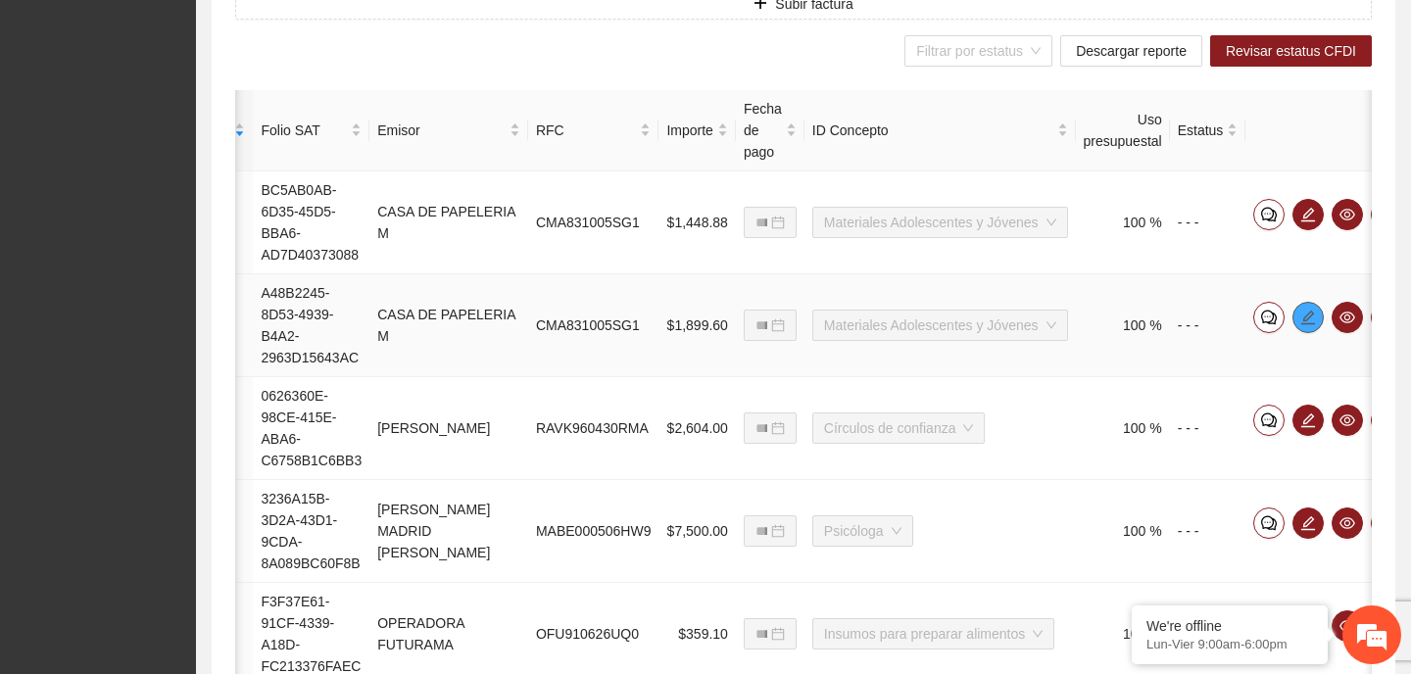
click at [1301, 313] on icon "edit" at bounding box center [1308, 317] width 14 height 14
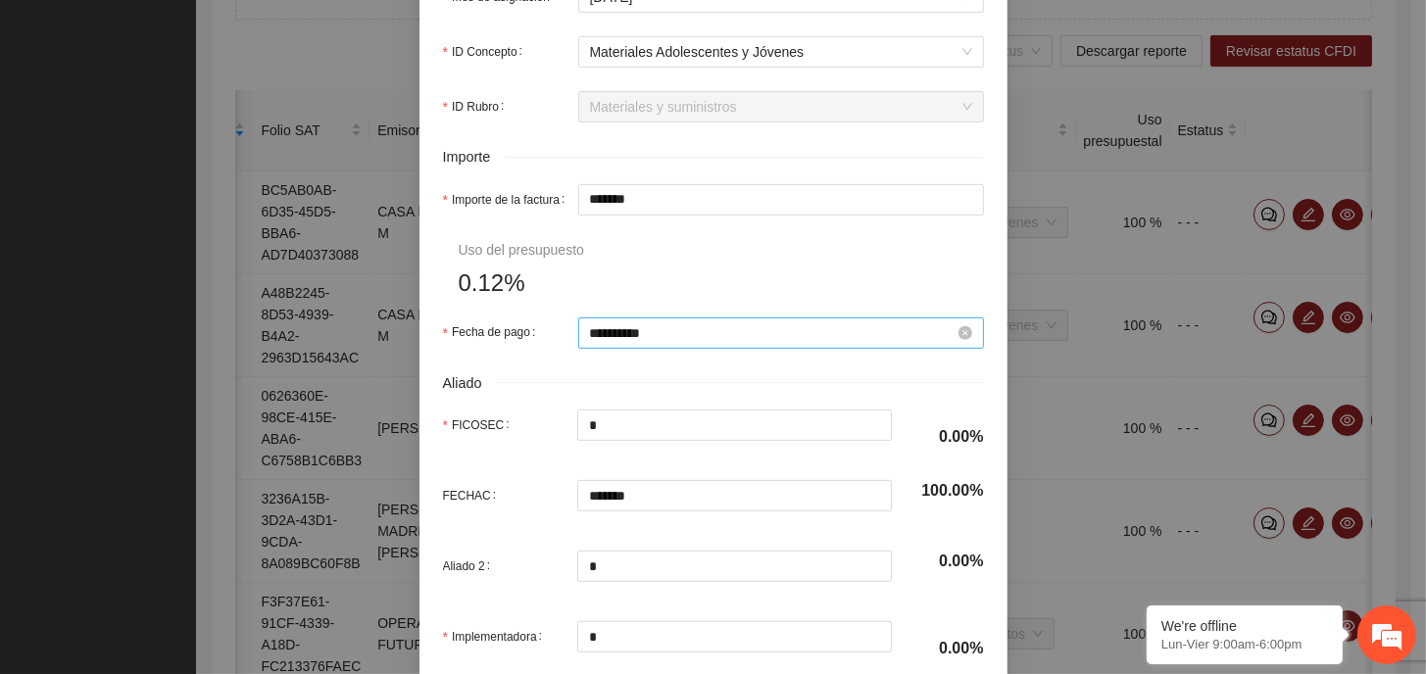
scroll to position [882, 0]
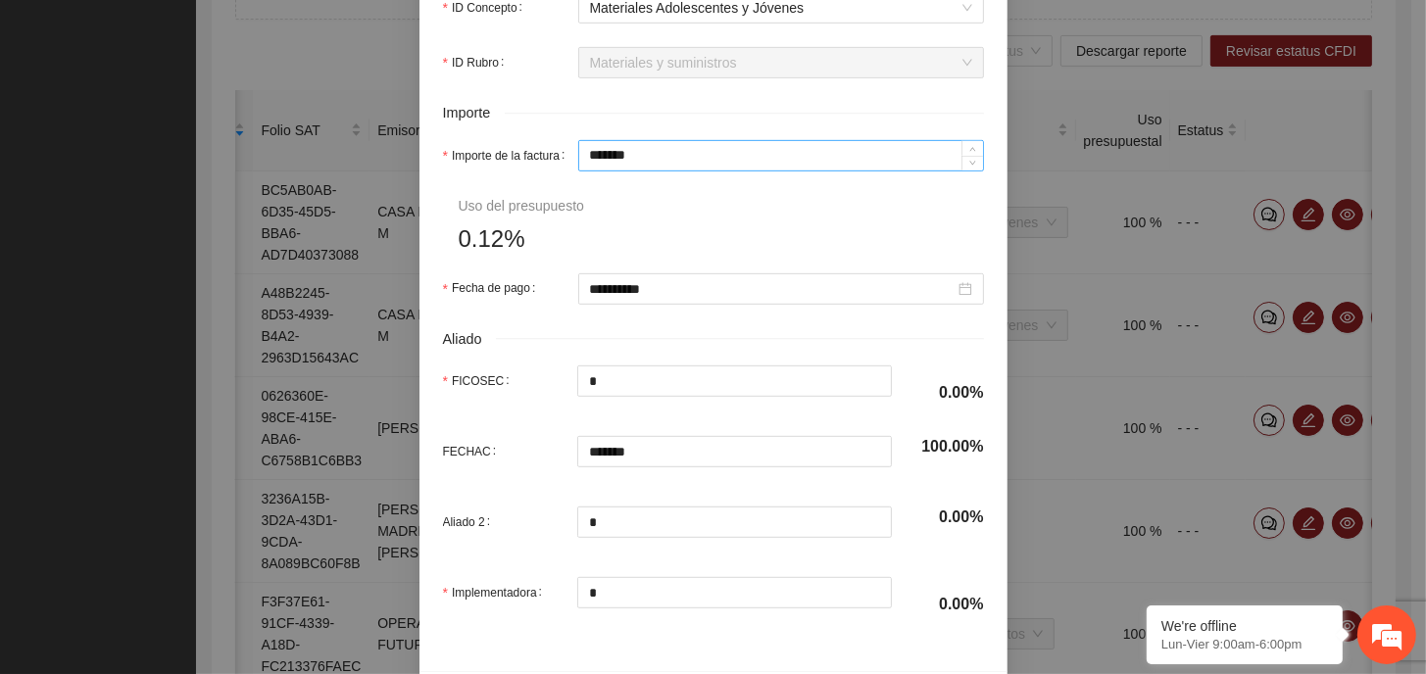
click at [647, 152] on input "*******" at bounding box center [781, 155] width 404 height 29
type input "*****"
type input "***"
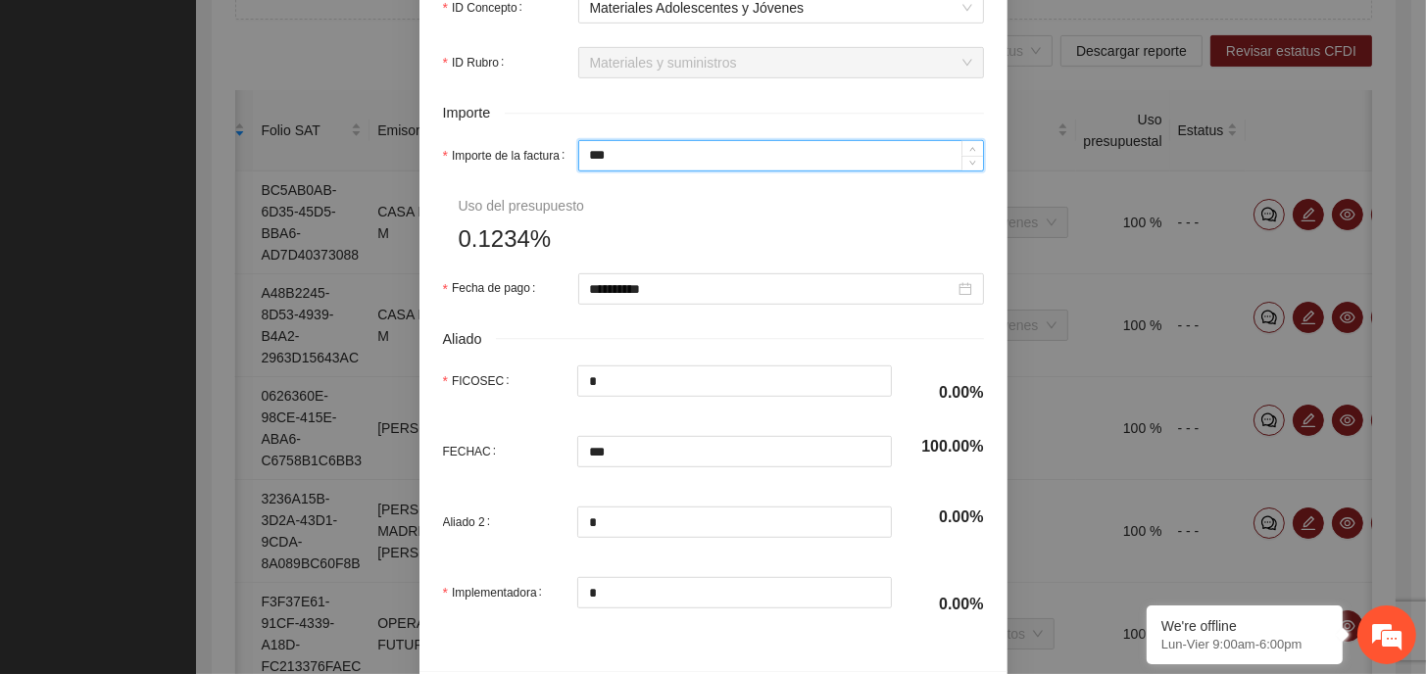
type input "**"
type input "*"
type input "**"
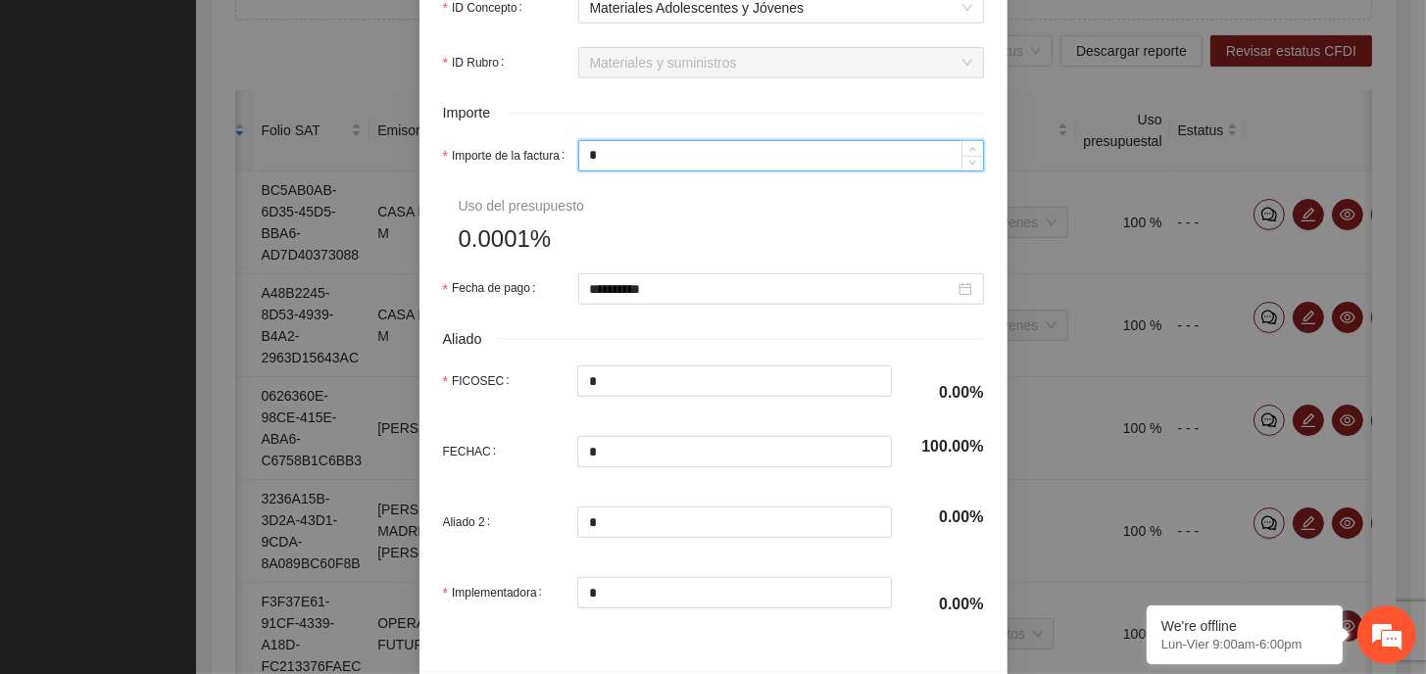
type input "**"
type input "***"
type input "*****"
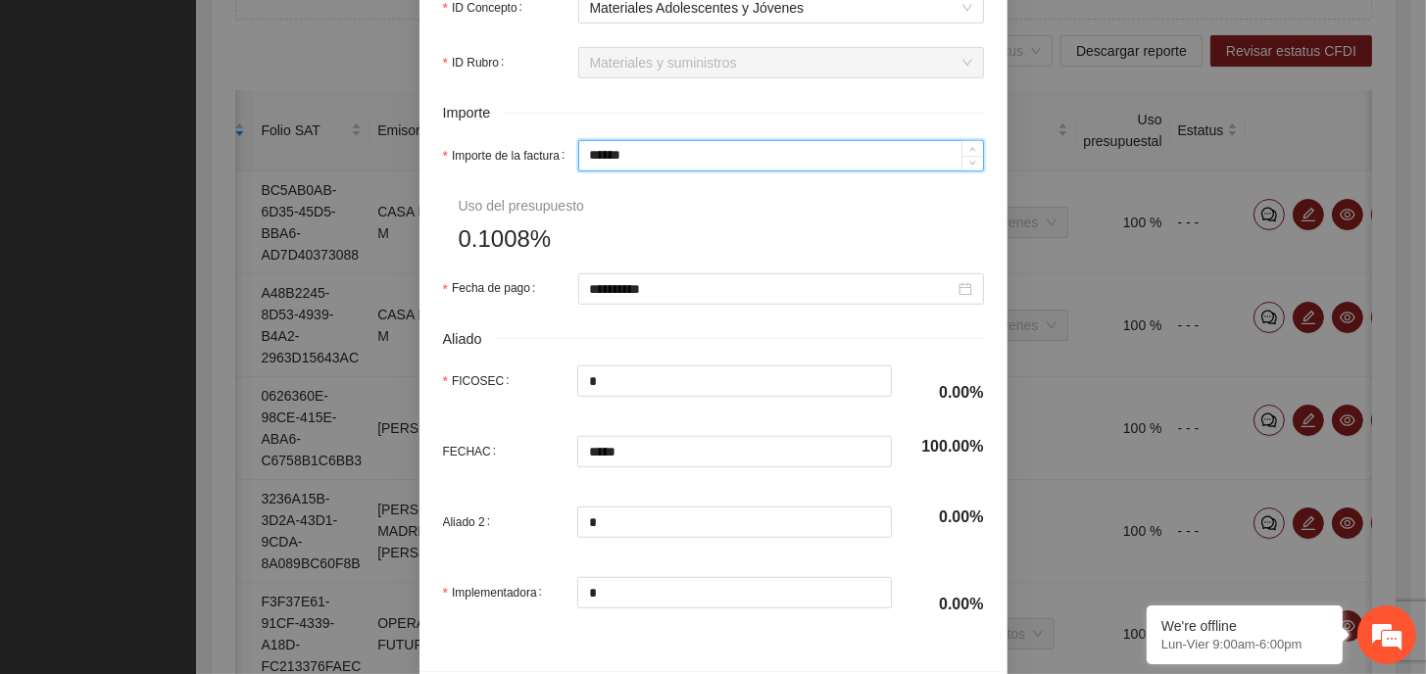
type input "*******"
type input "********"
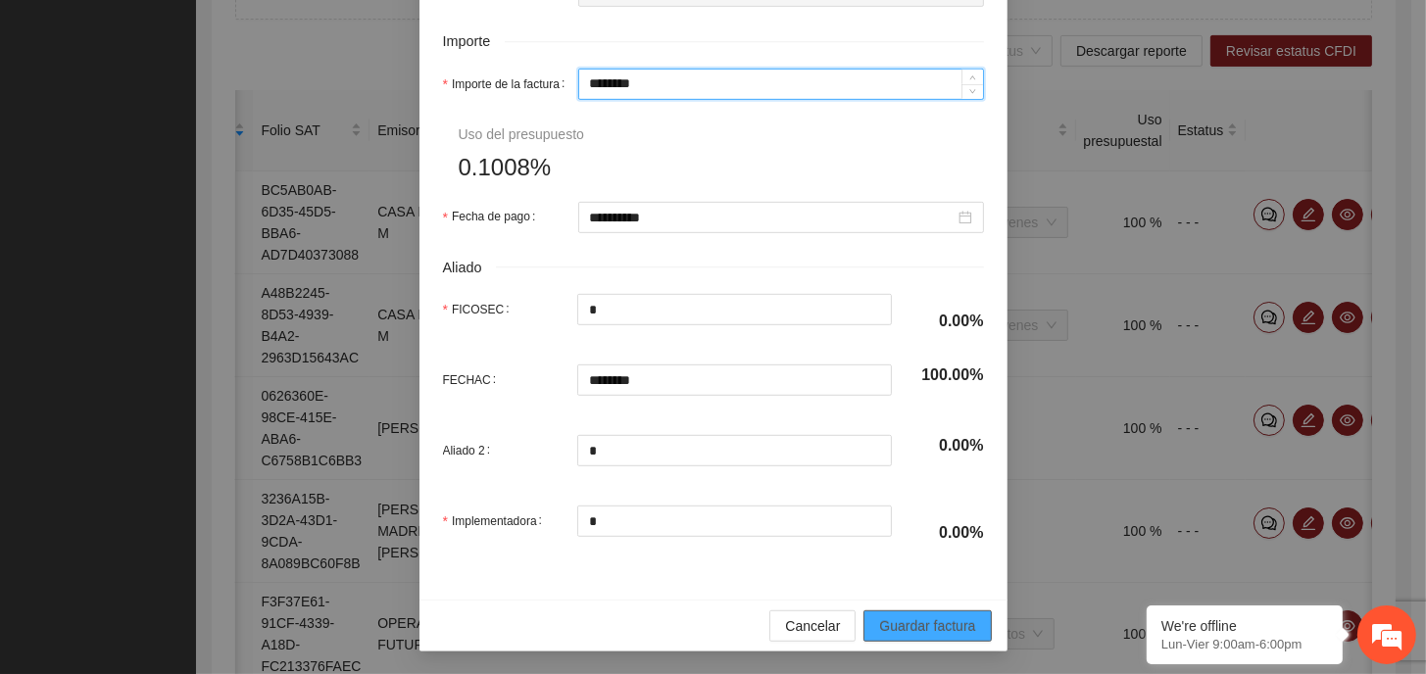
type input "********"
click at [928, 624] on span "Guardar factura" at bounding box center [927, 626] width 96 height 22
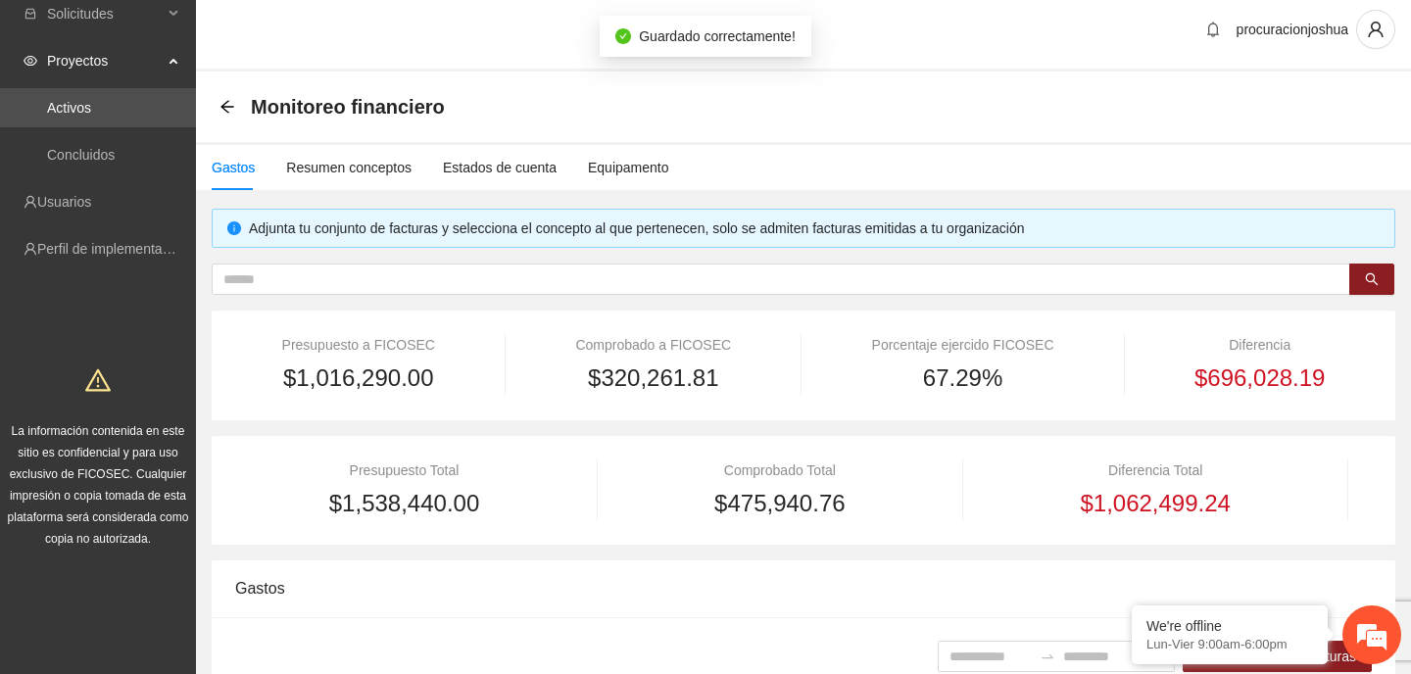
scroll to position [0, 0]
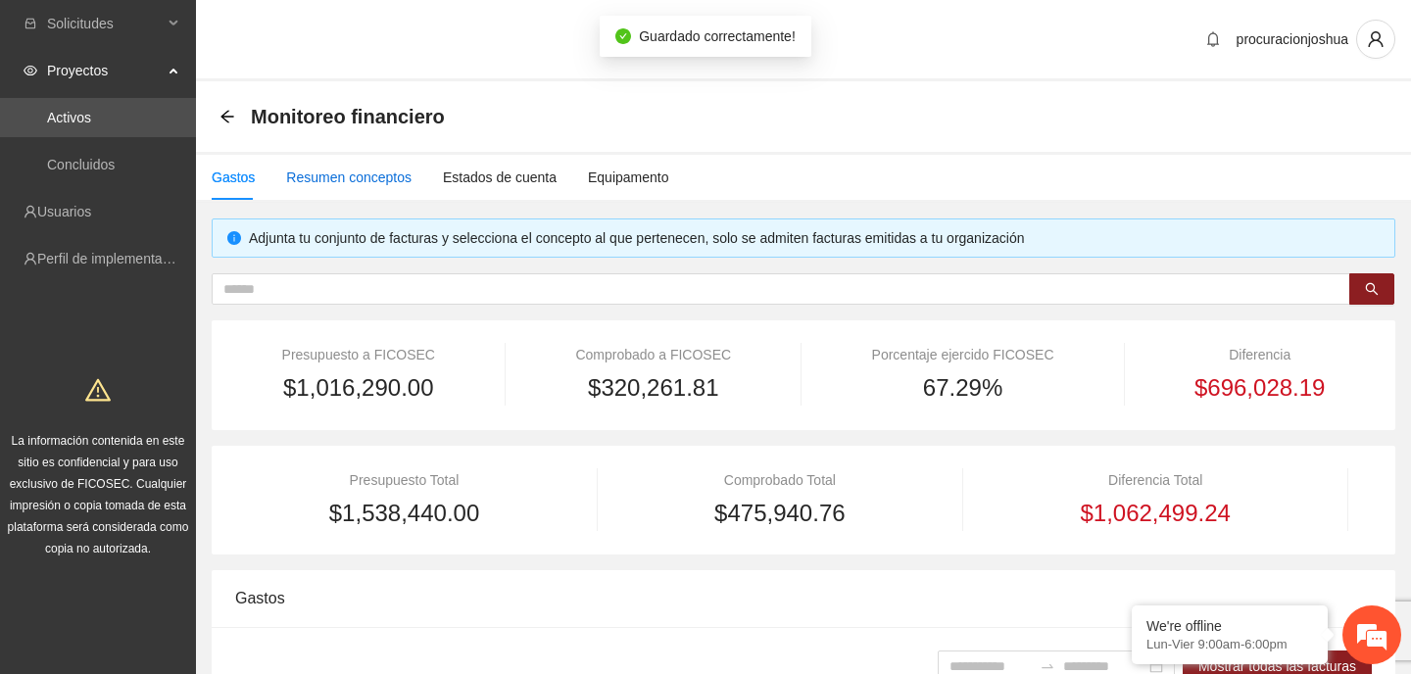
click at [368, 177] on div "Resumen conceptos" at bounding box center [348, 178] width 125 height 22
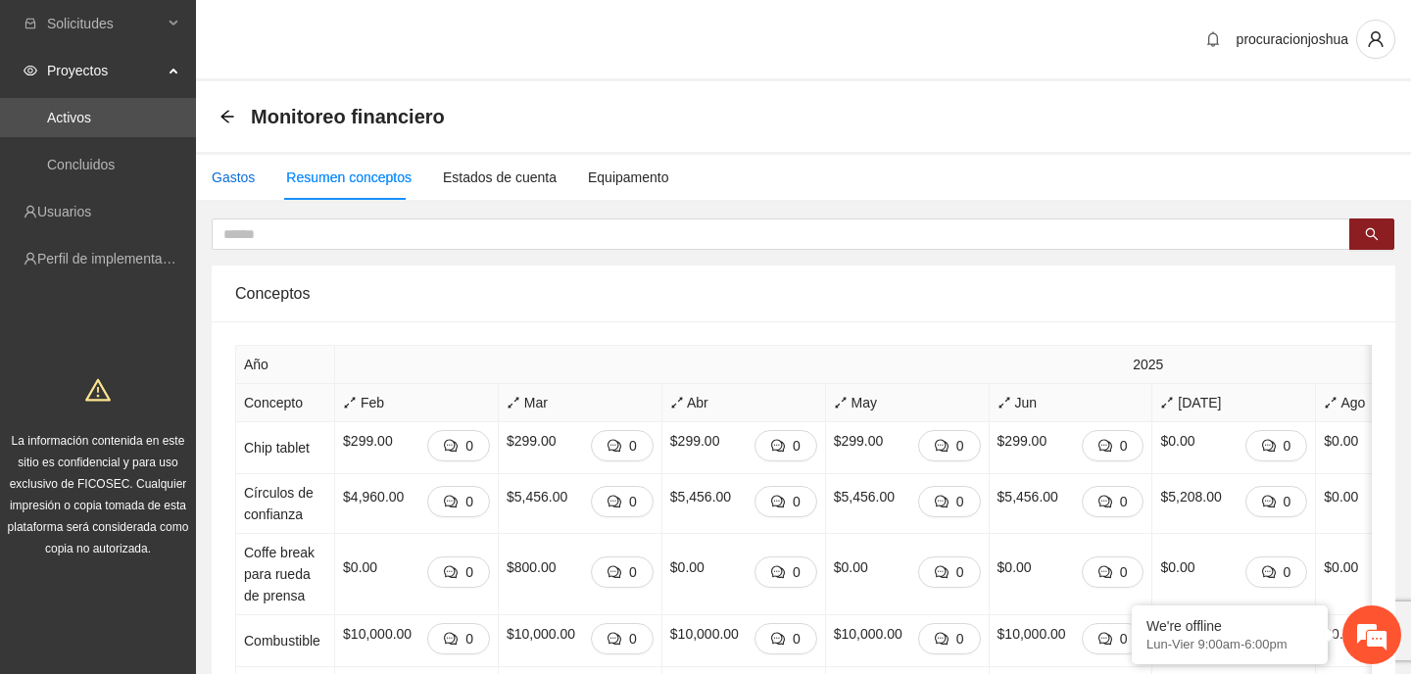
click at [226, 178] on div "Gastos" at bounding box center [233, 178] width 43 height 22
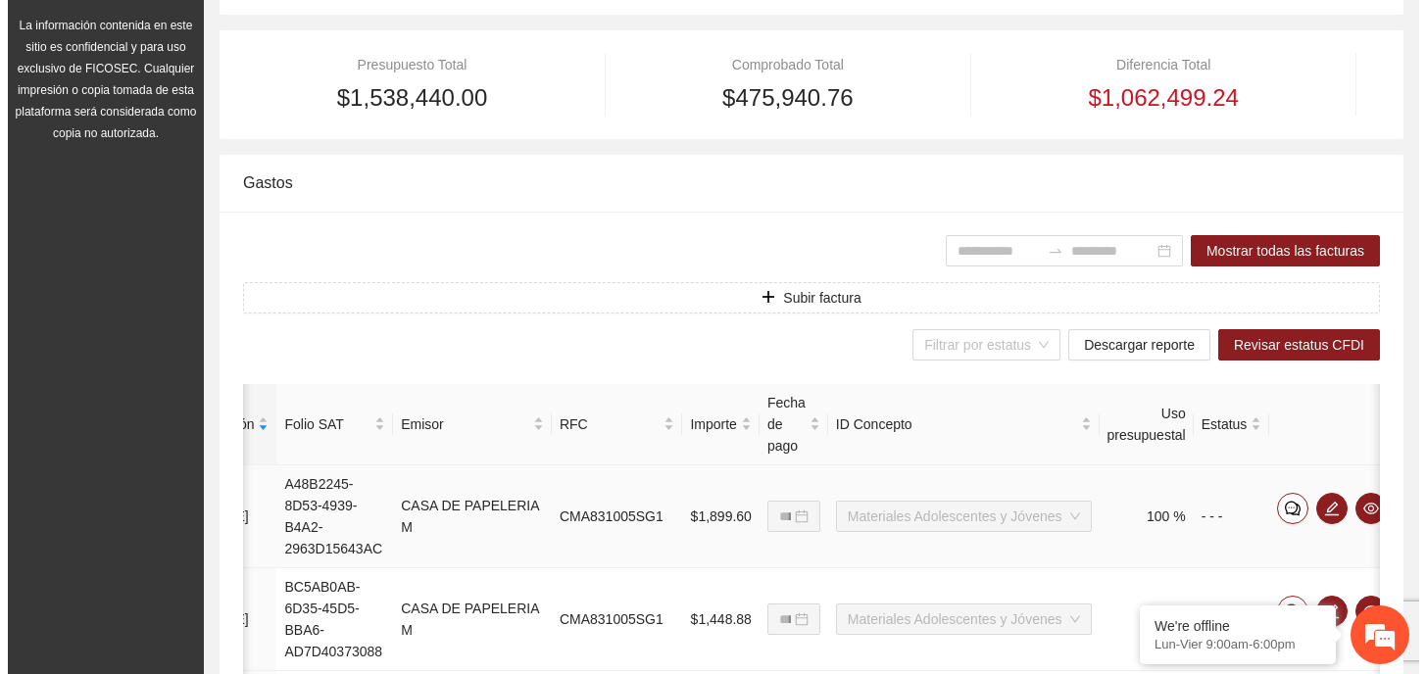
scroll to position [490, 0]
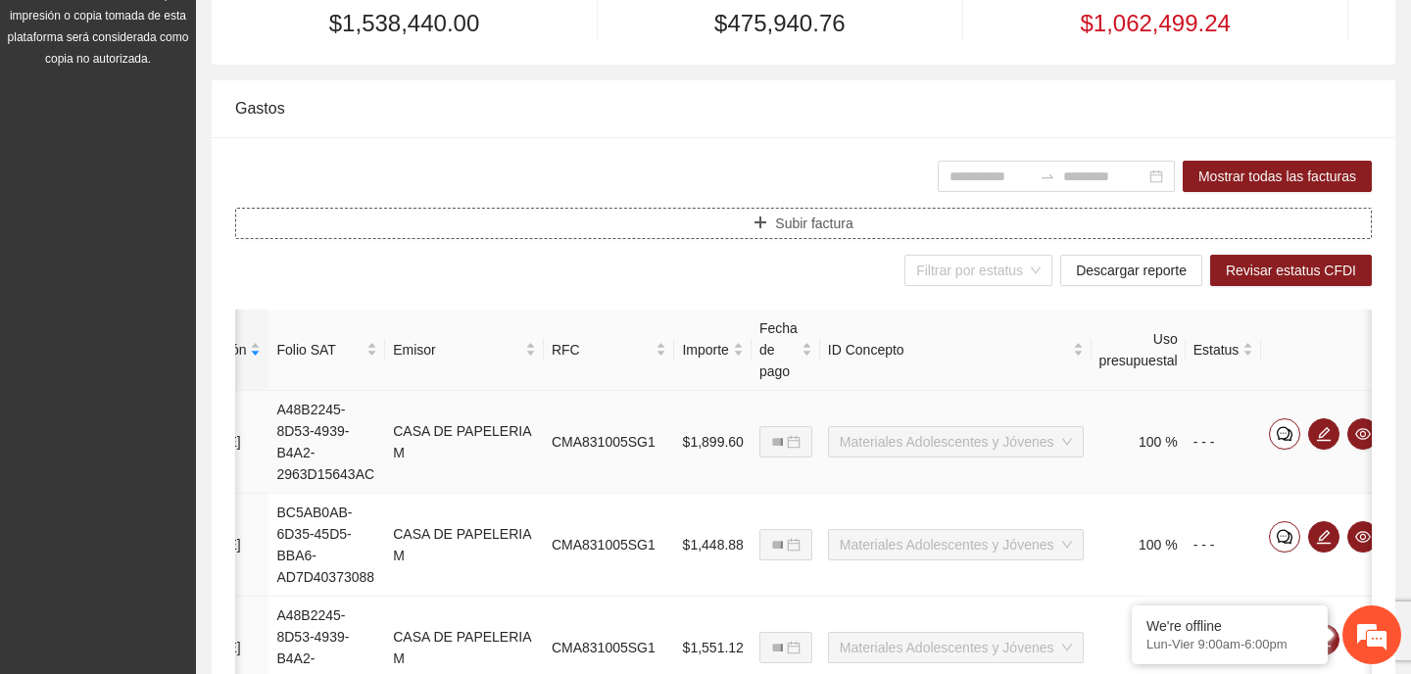
click at [851, 220] on span "Subir factura" at bounding box center [813, 224] width 77 height 22
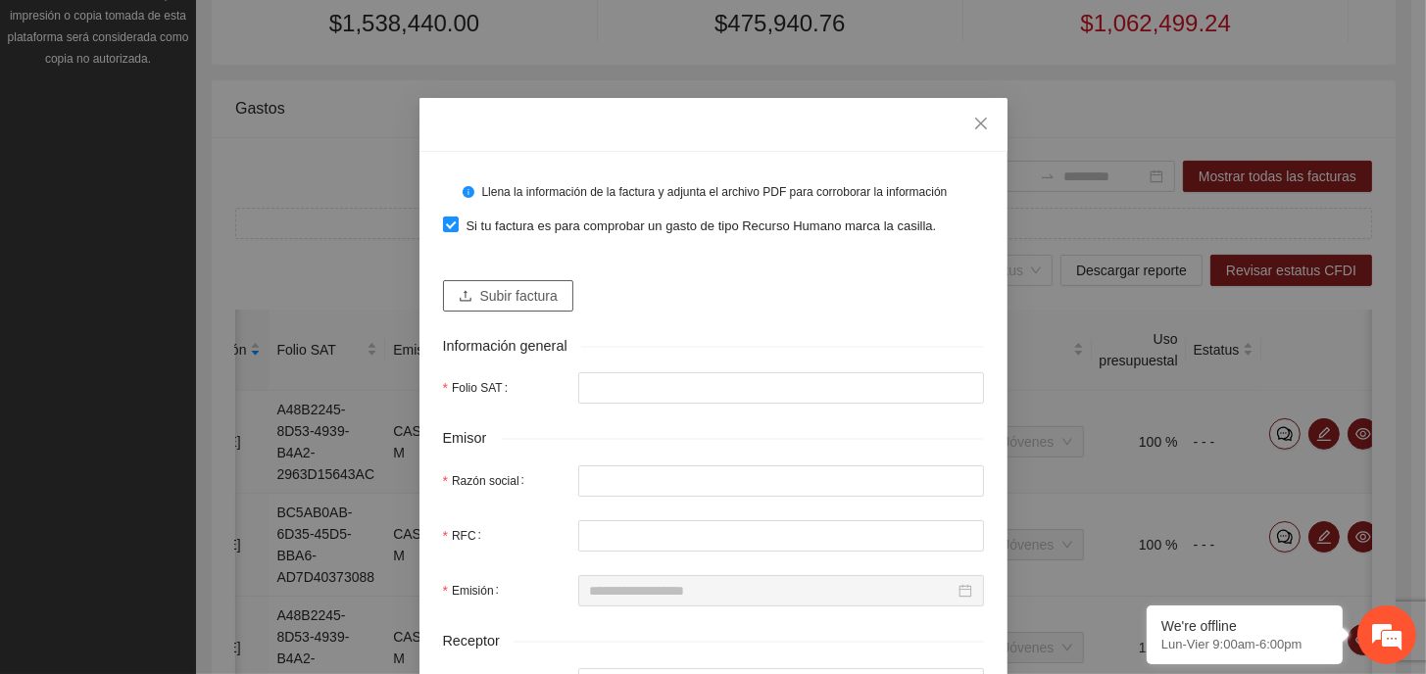
click at [519, 296] on span "Subir factura" at bounding box center [518, 296] width 77 height 22
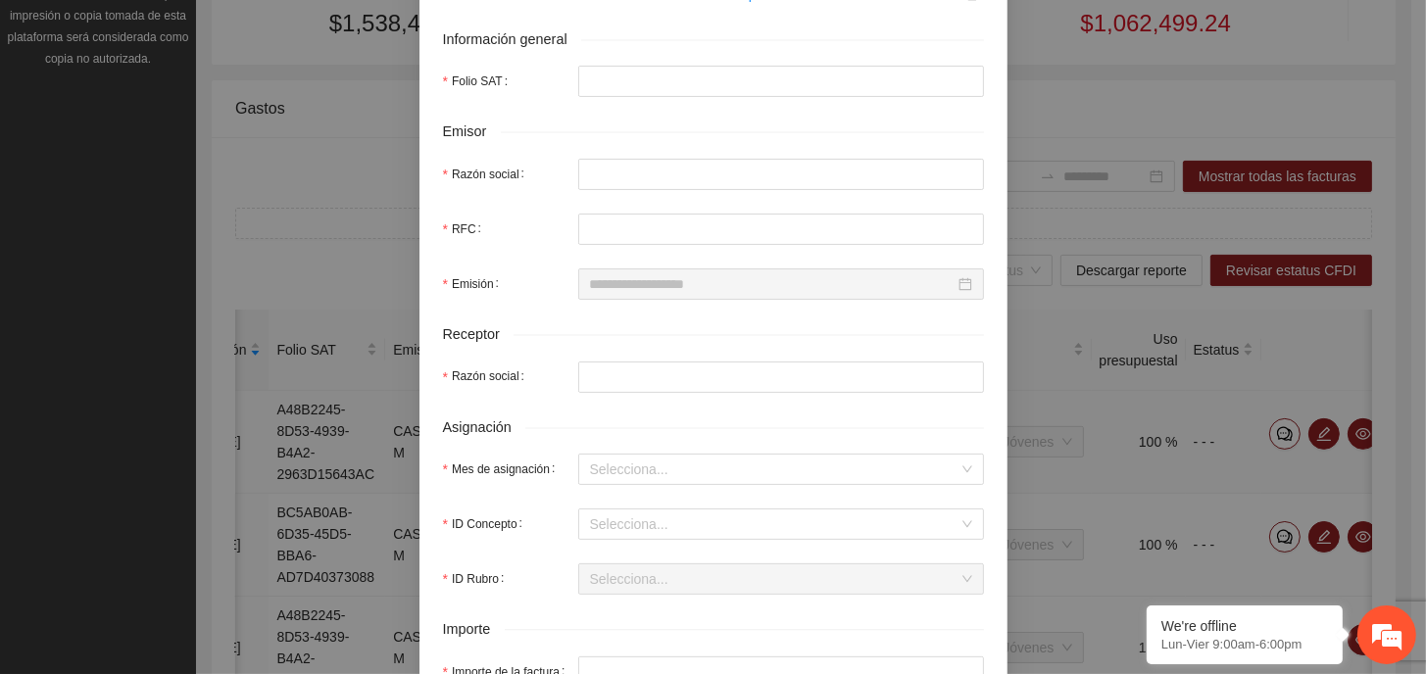
scroll to position [0, 0]
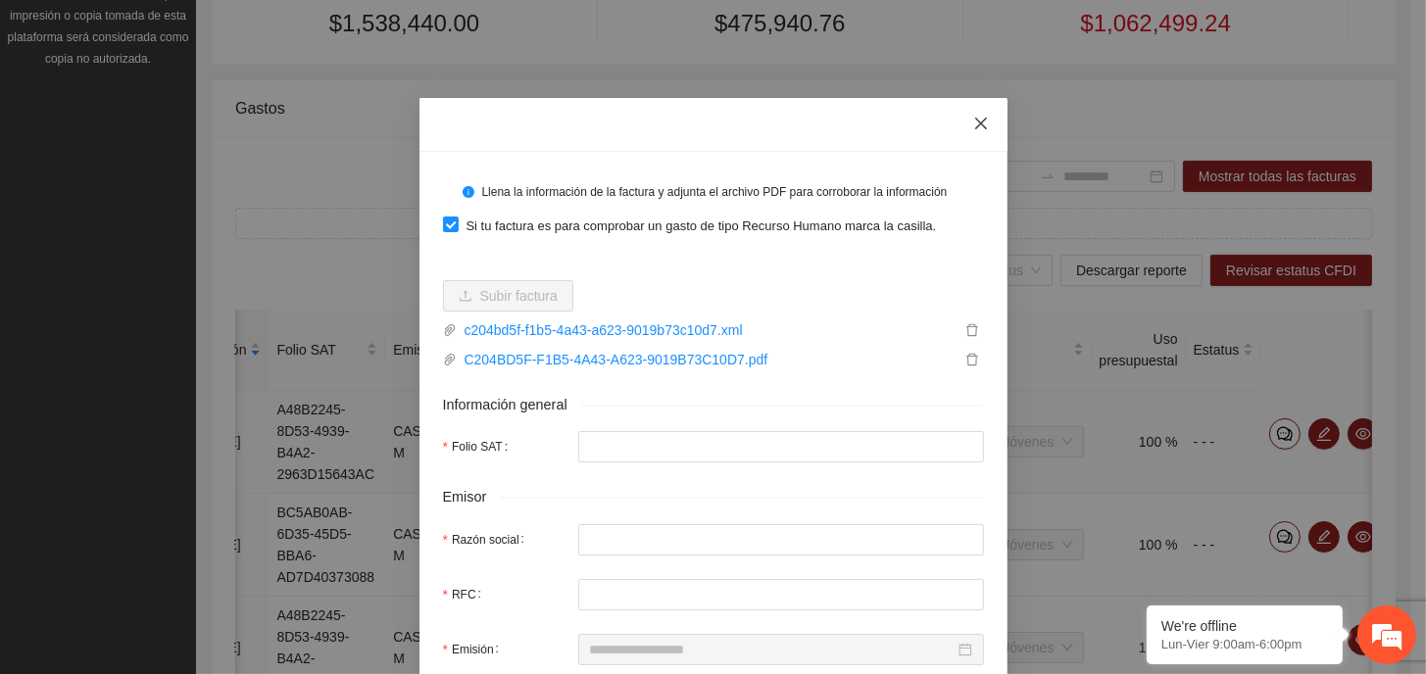
click at [976, 124] on icon "close" at bounding box center [981, 124] width 16 height 16
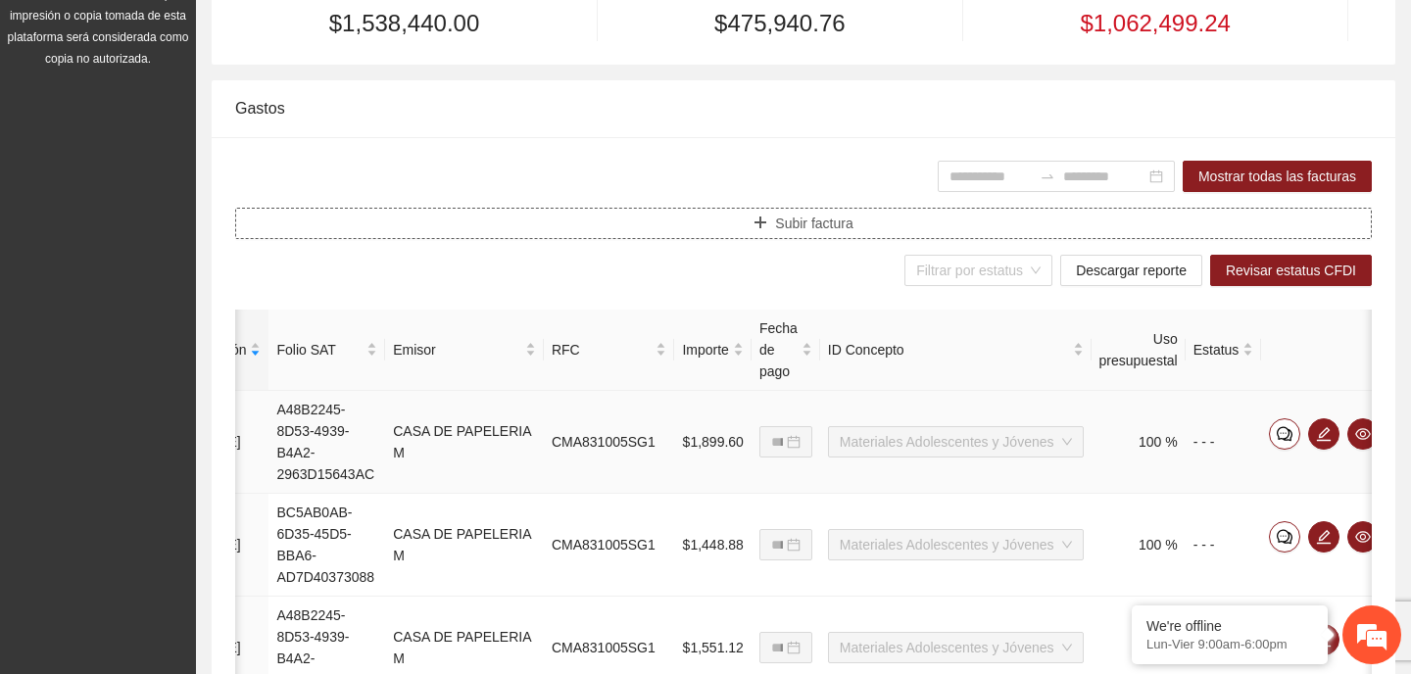
click at [775, 226] on span "Subir factura" at bounding box center [813, 224] width 77 height 22
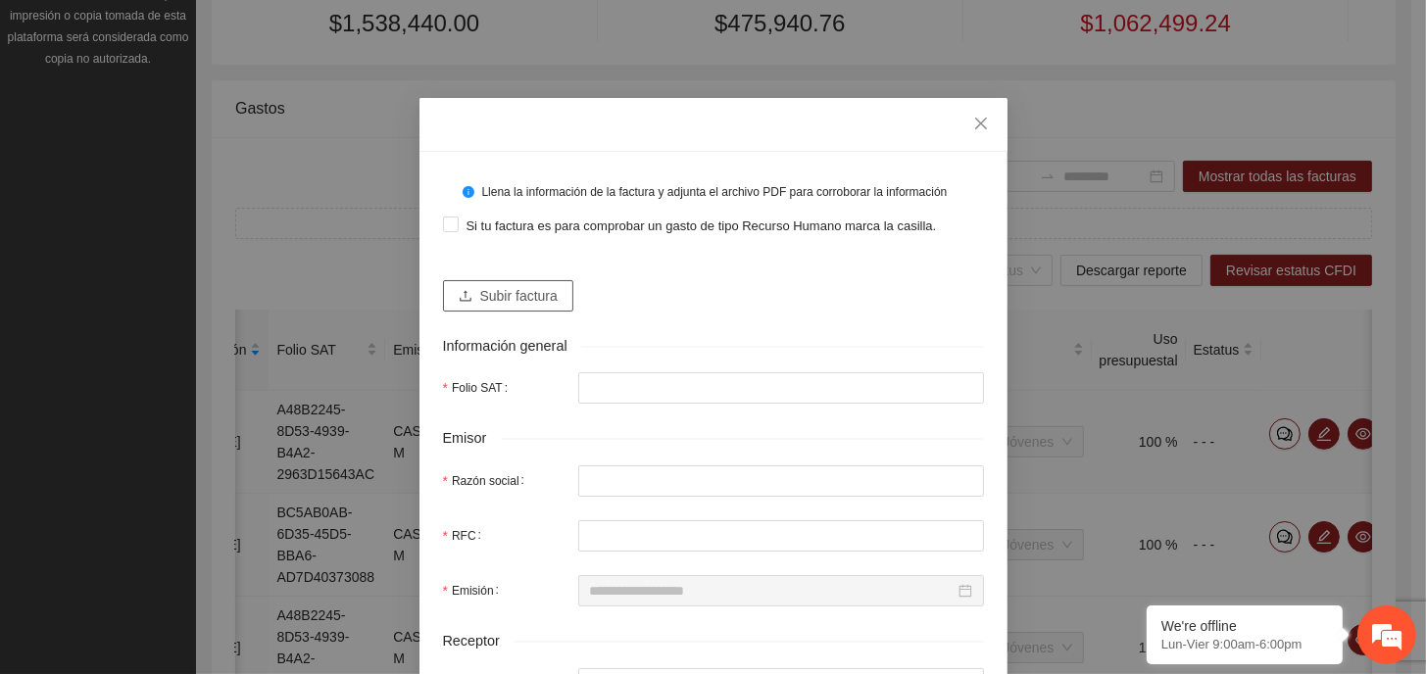
click at [493, 294] on span "Subir factura" at bounding box center [518, 296] width 77 height 22
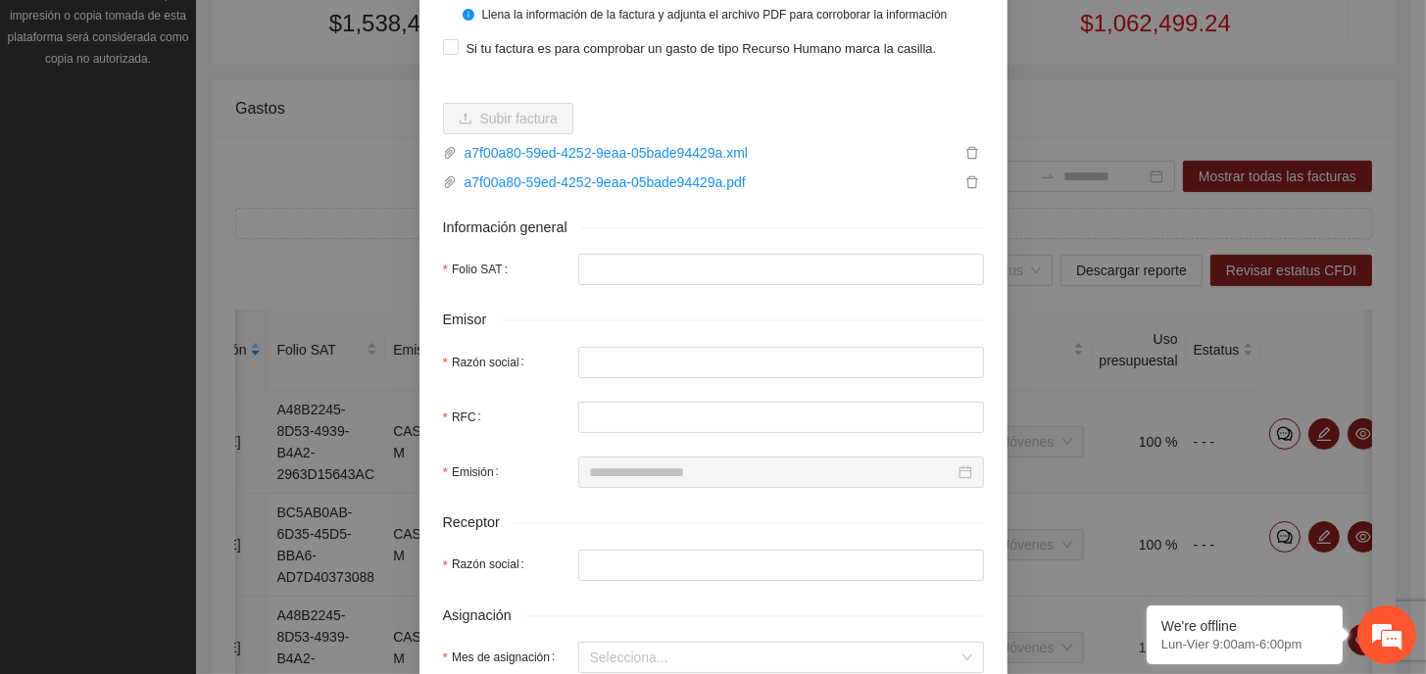
scroll to position [196, 0]
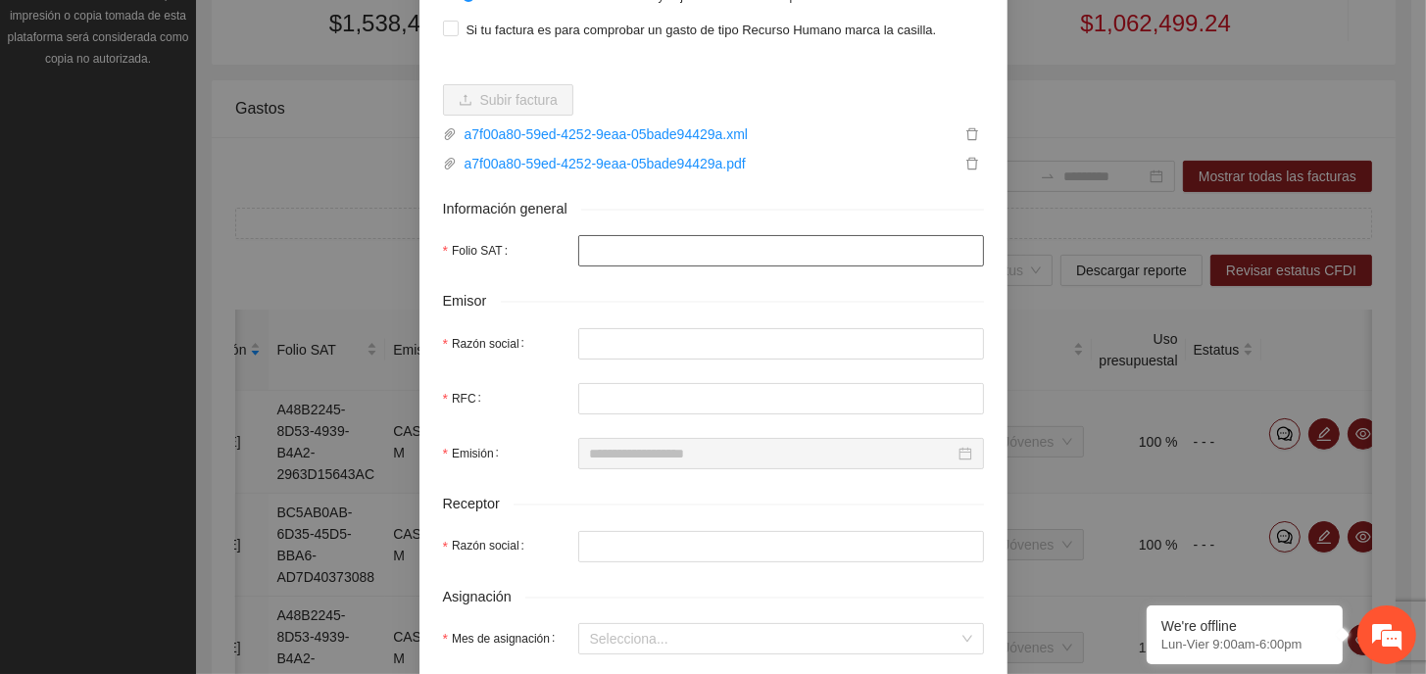
click at [670, 242] on input "Folio SAT" at bounding box center [781, 250] width 406 height 31
click at [676, 339] on input "Razón social" at bounding box center [781, 343] width 406 height 31
drag, startPoint x: 680, startPoint y: 407, endPoint x: 669, endPoint y: 416, distance: 14.6
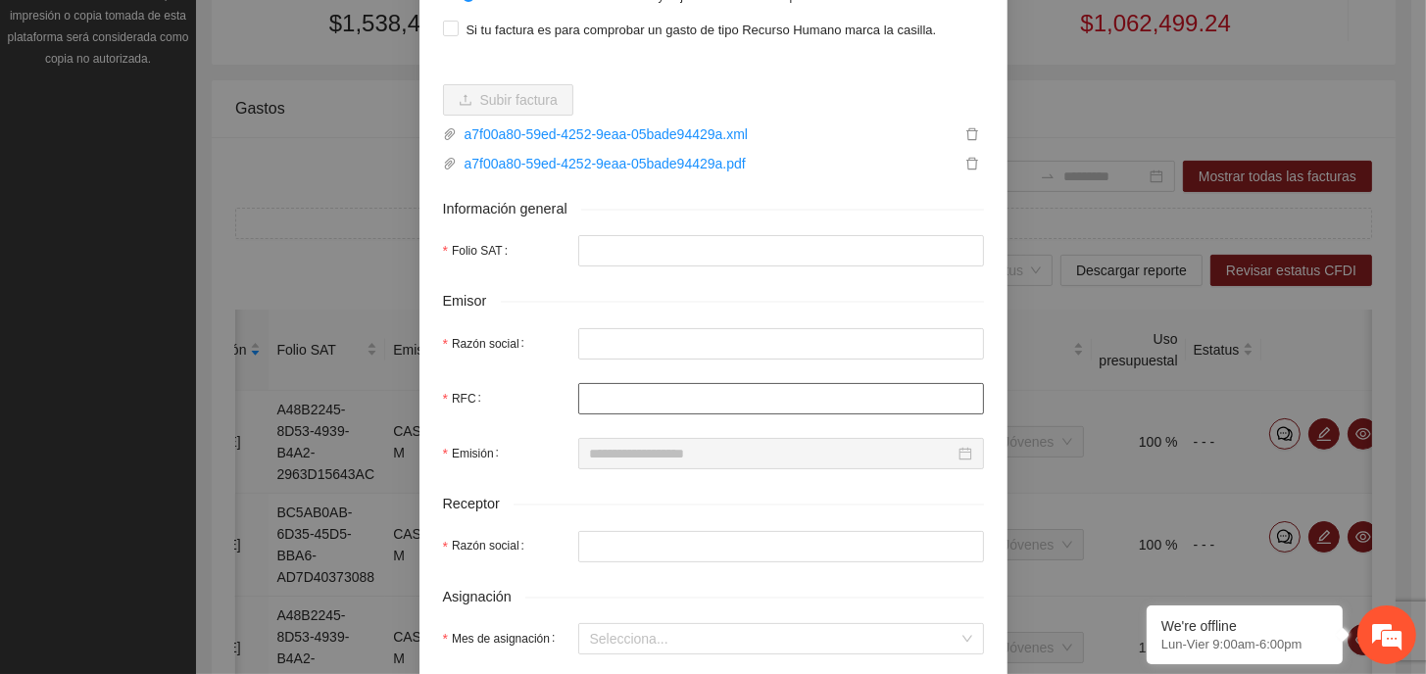
click at [679, 407] on input "RFC" at bounding box center [781, 398] width 406 height 31
click at [674, 509] on div "Receptor" at bounding box center [713, 504] width 541 height 23
click at [686, 551] on input "Razón social" at bounding box center [781, 546] width 406 height 31
click at [686, 552] on input "Razón social" at bounding box center [781, 546] width 406 height 31
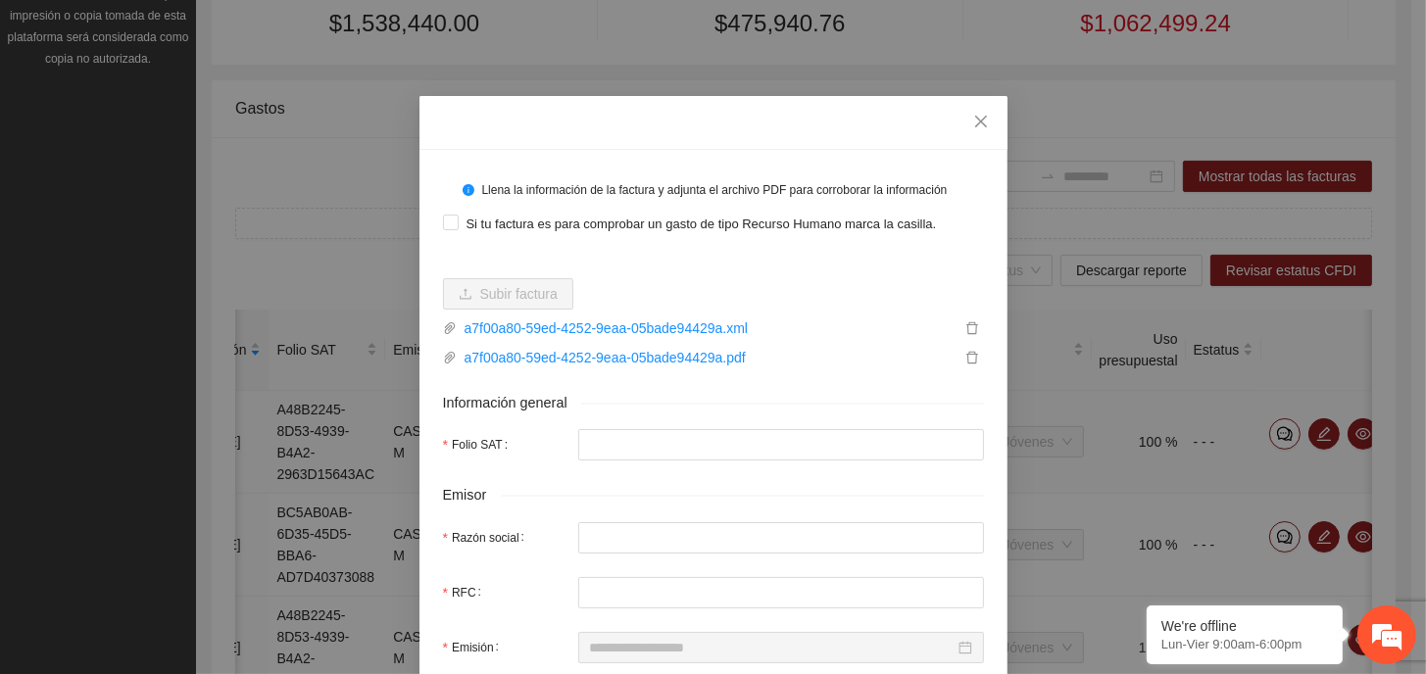
scroll to position [0, 0]
click at [973, 117] on icon "close" at bounding box center [981, 124] width 16 height 16
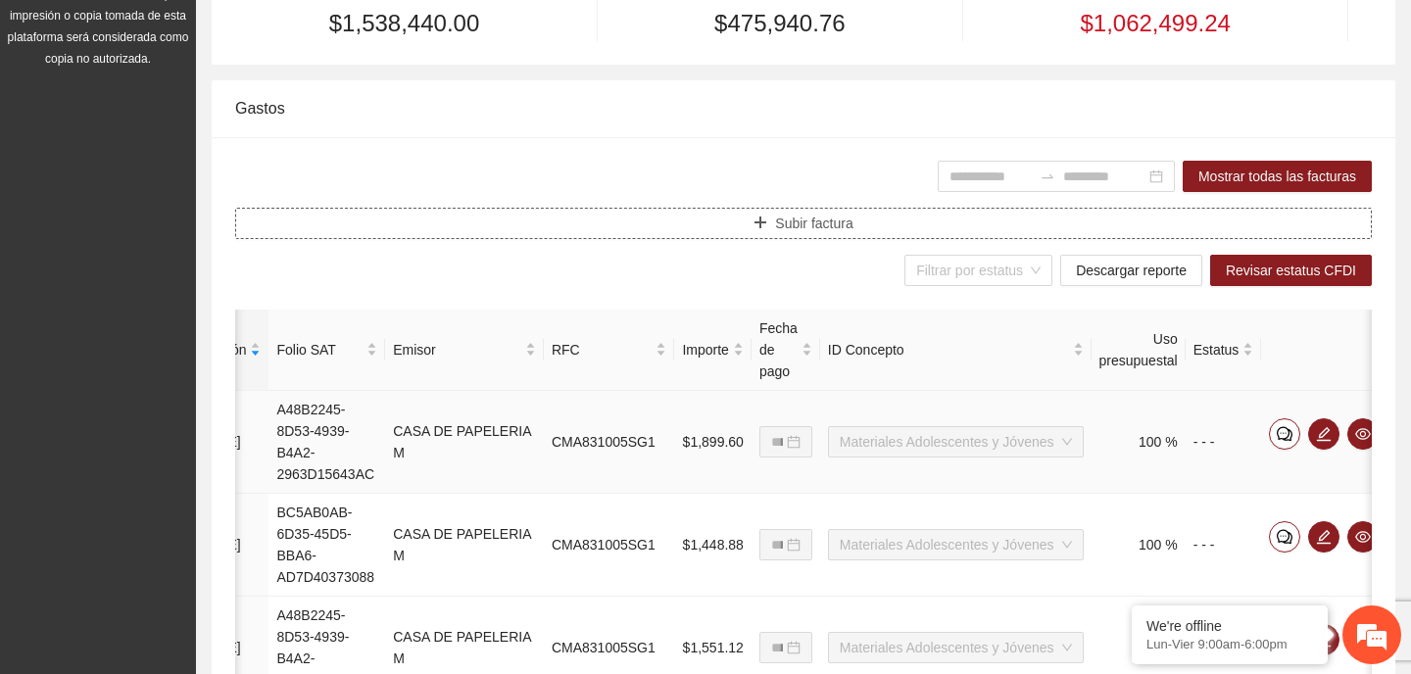
click at [845, 219] on span "Subir factura" at bounding box center [813, 224] width 77 height 22
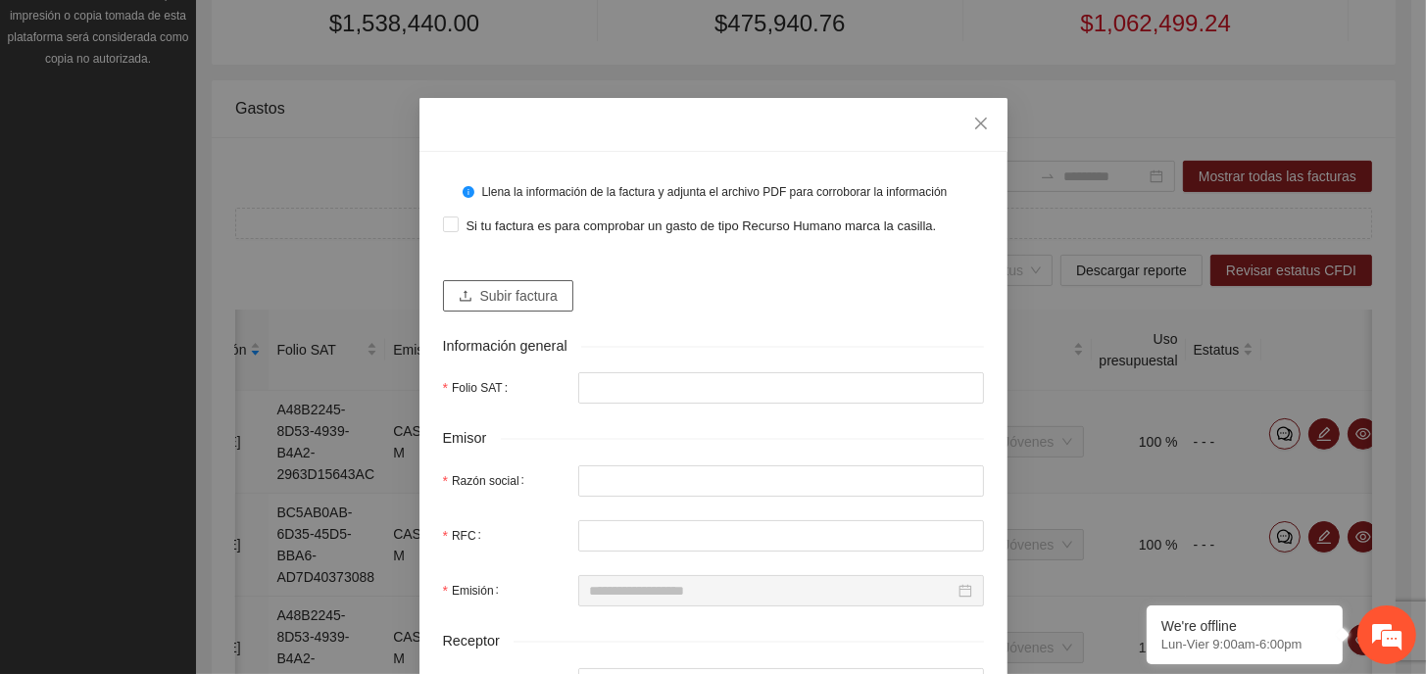
click at [493, 289] on span "Subir factura" at bounding box center [518, 296] width 77 height 22
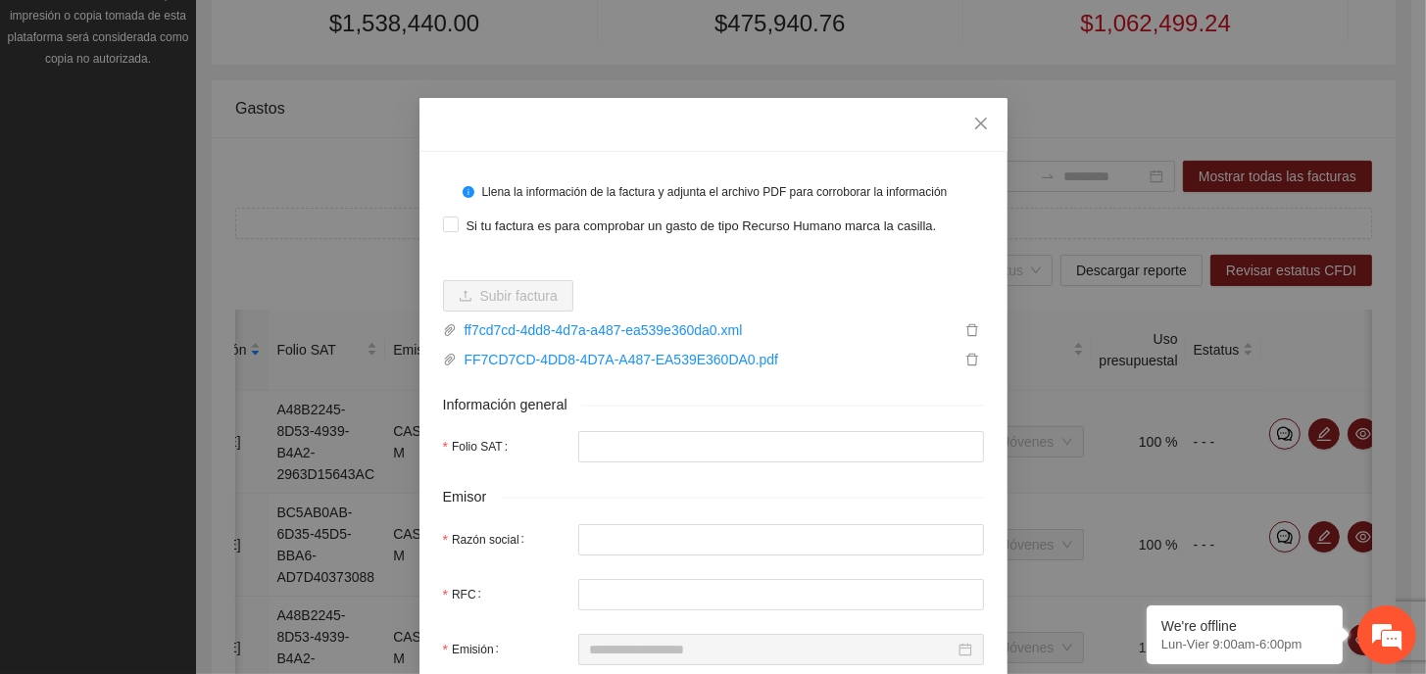
type input "**********"
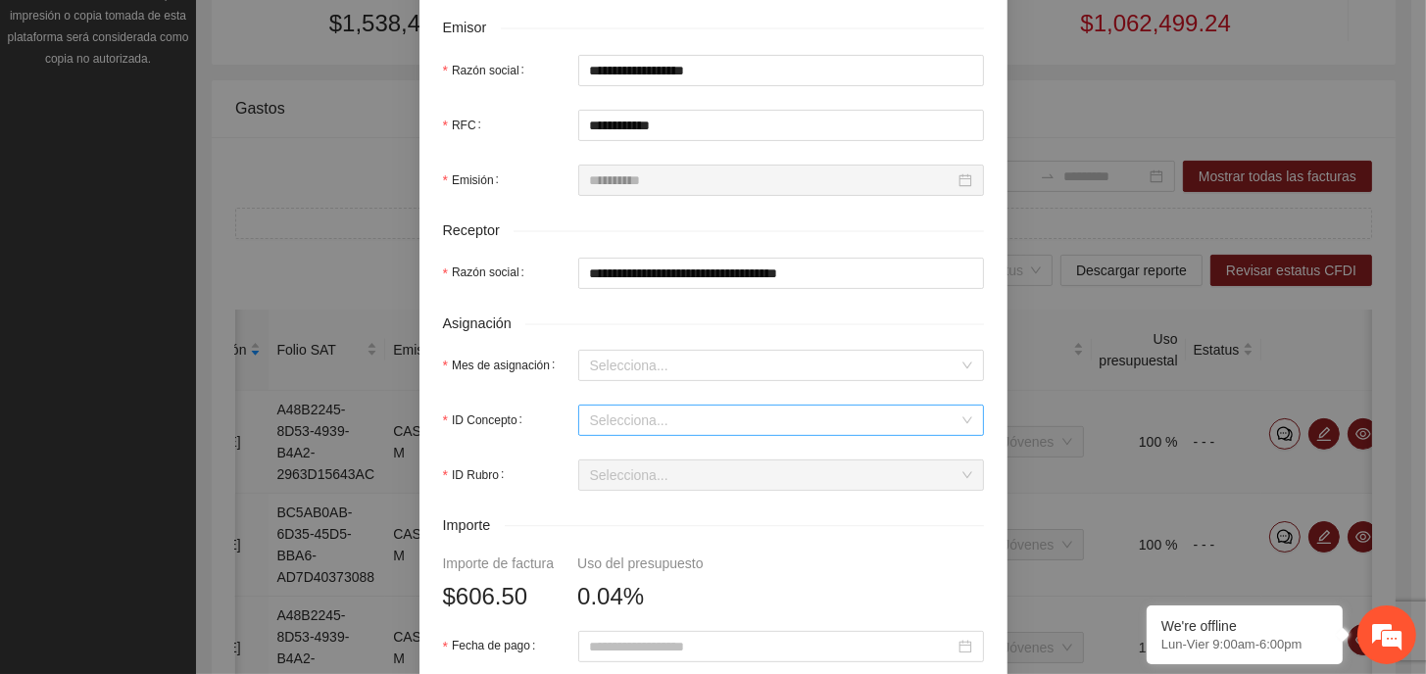
scroll to position [490, 0]
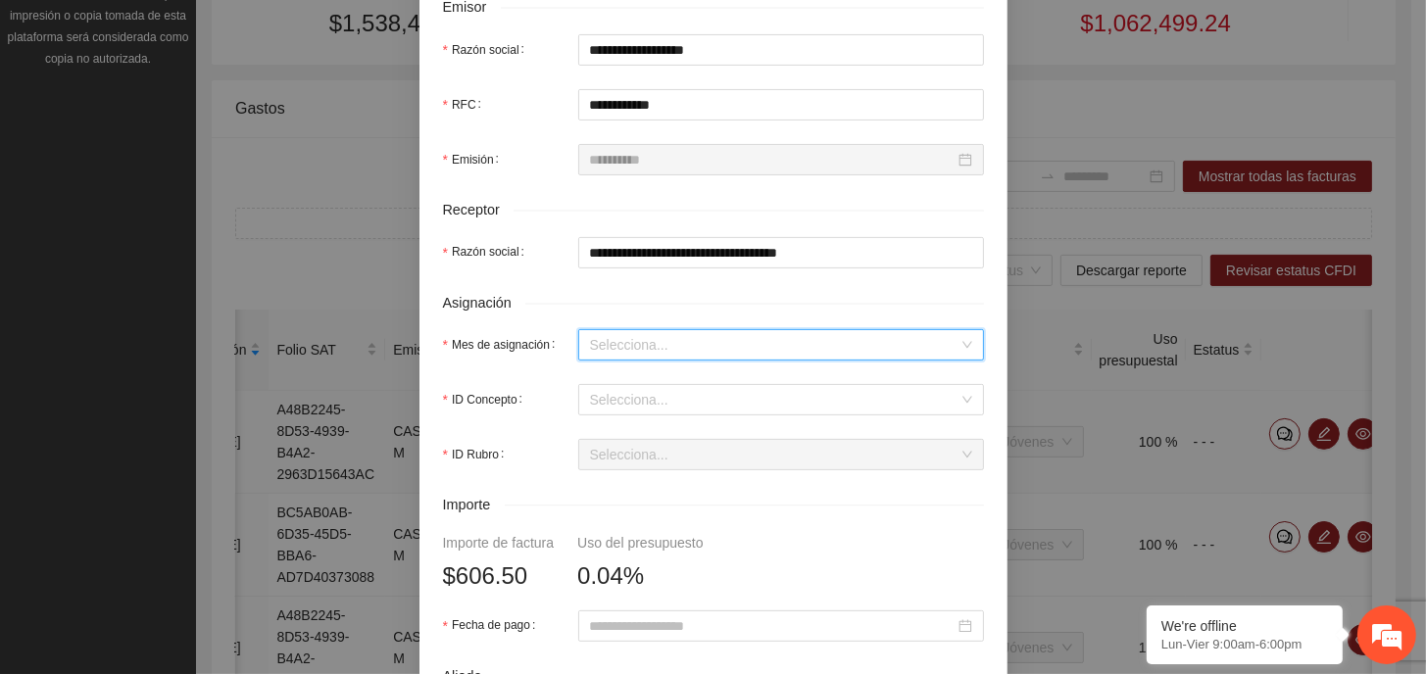
click at [674, 343] on input "Mes de asignación" at bounding box center [774, 344] width 368 height 29
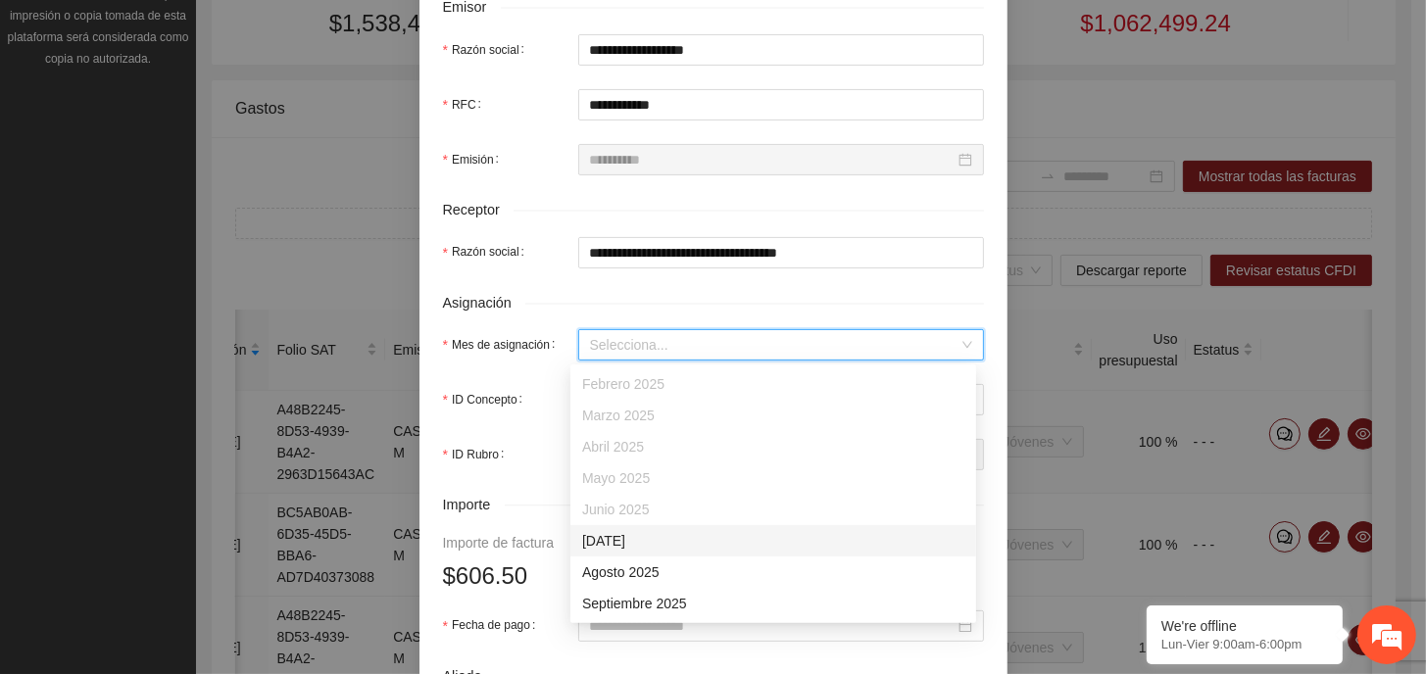
click at [611, 543] on div "[DATE]" at bounding box center [773, 541] width 382 height 22
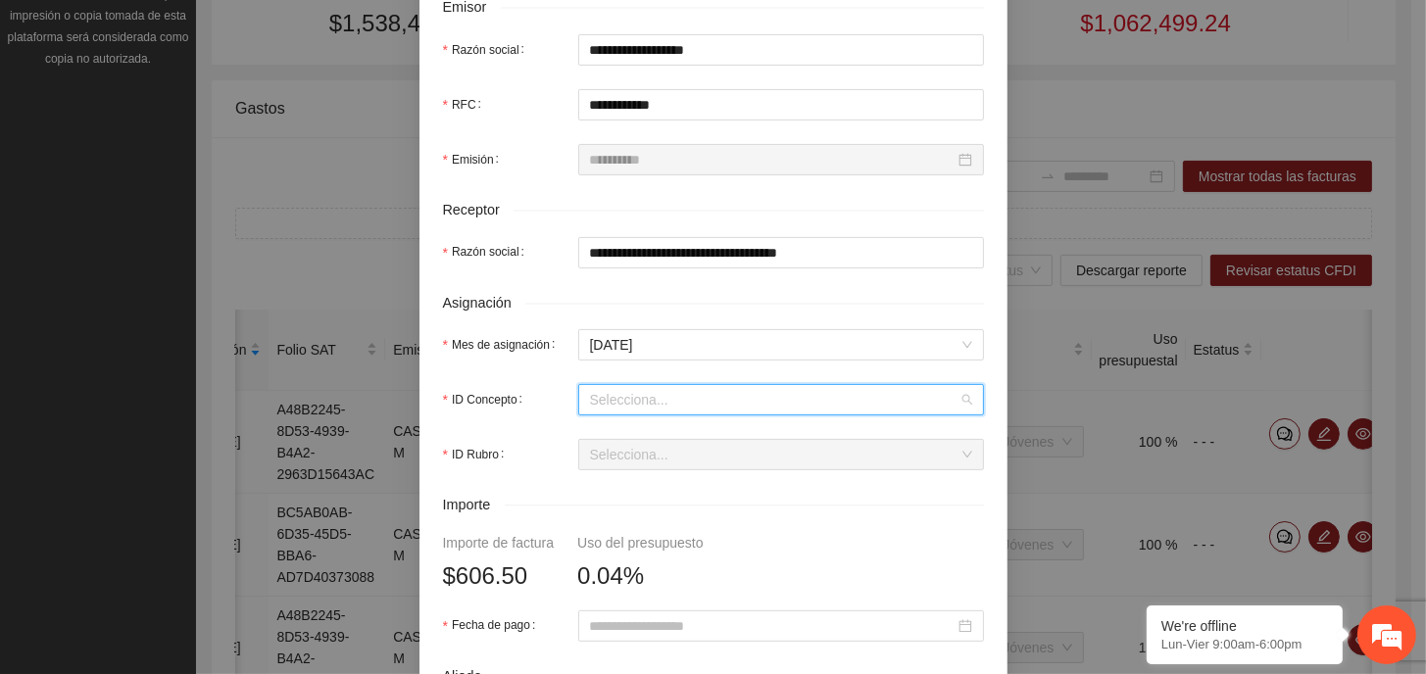
click at [640, 402] on input "ID Concepto" at bounding box center [774, 399] width 368 height 29
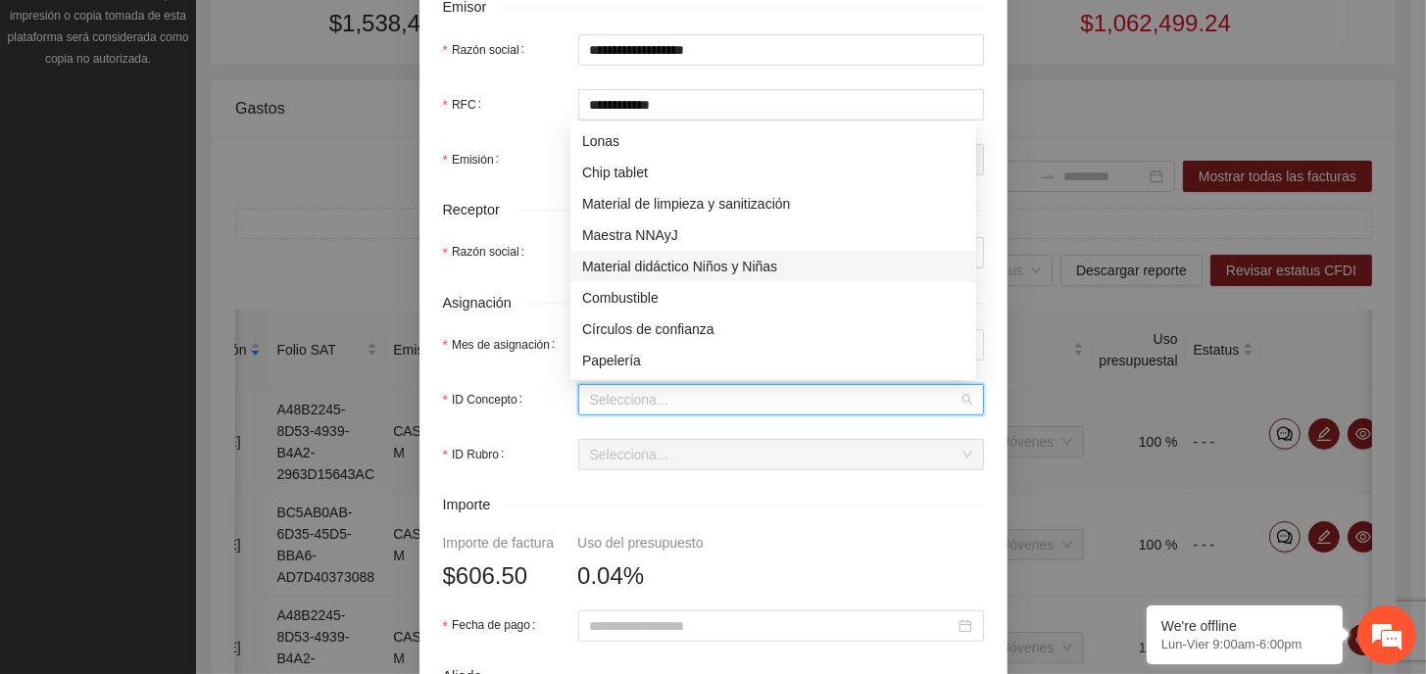
click at [675, 258] on div "Material didáctico Niños y Niñas" at bounding box center [773, 267] width 382 height 22
type input "*"
type input "*****"
type input "*"
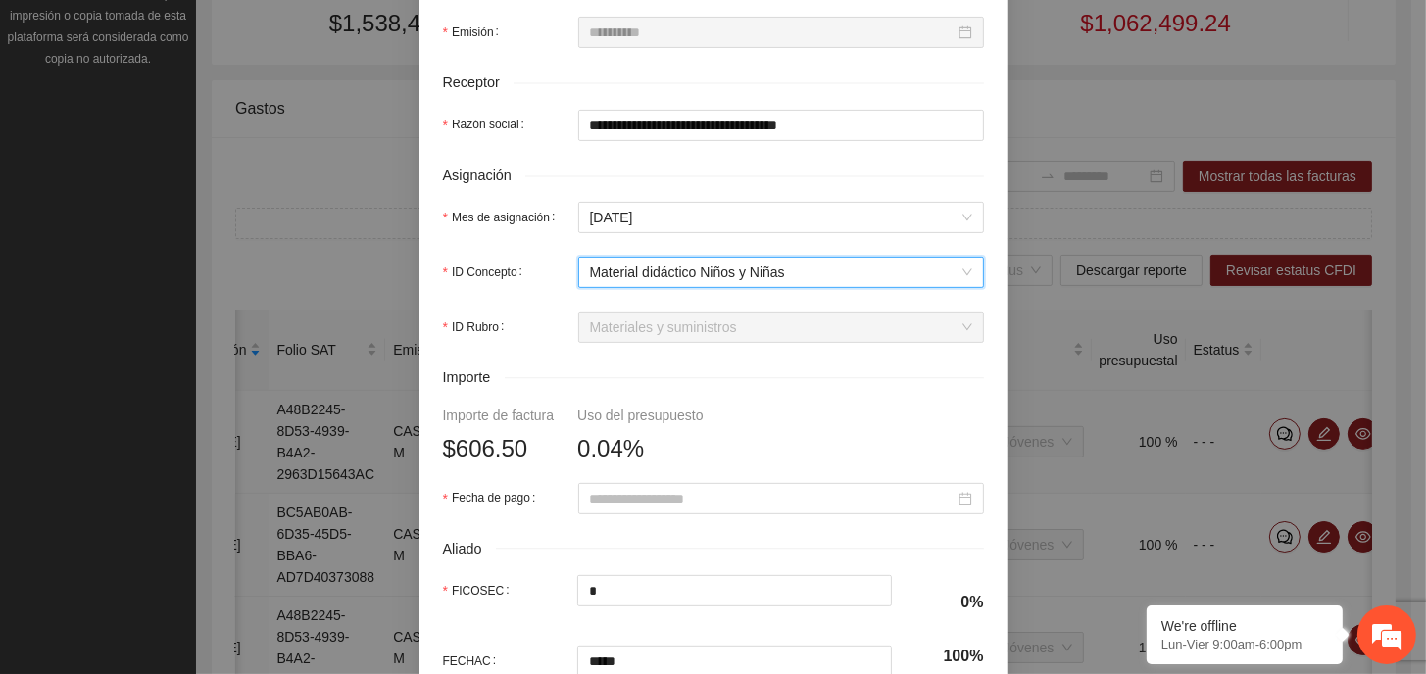
scroll to position [784, 0]
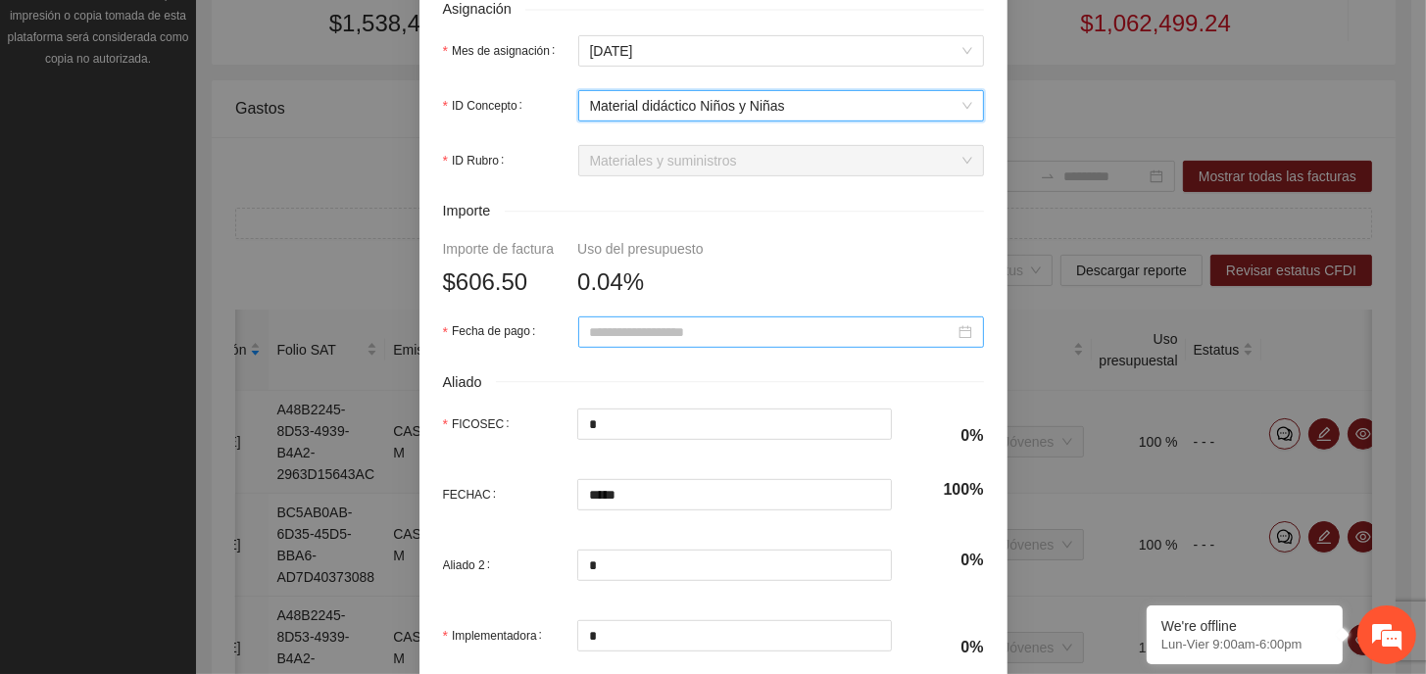
click at [754, 338] on input "Fecha de pago" at bounding box center [772, 332] width 365 height 22
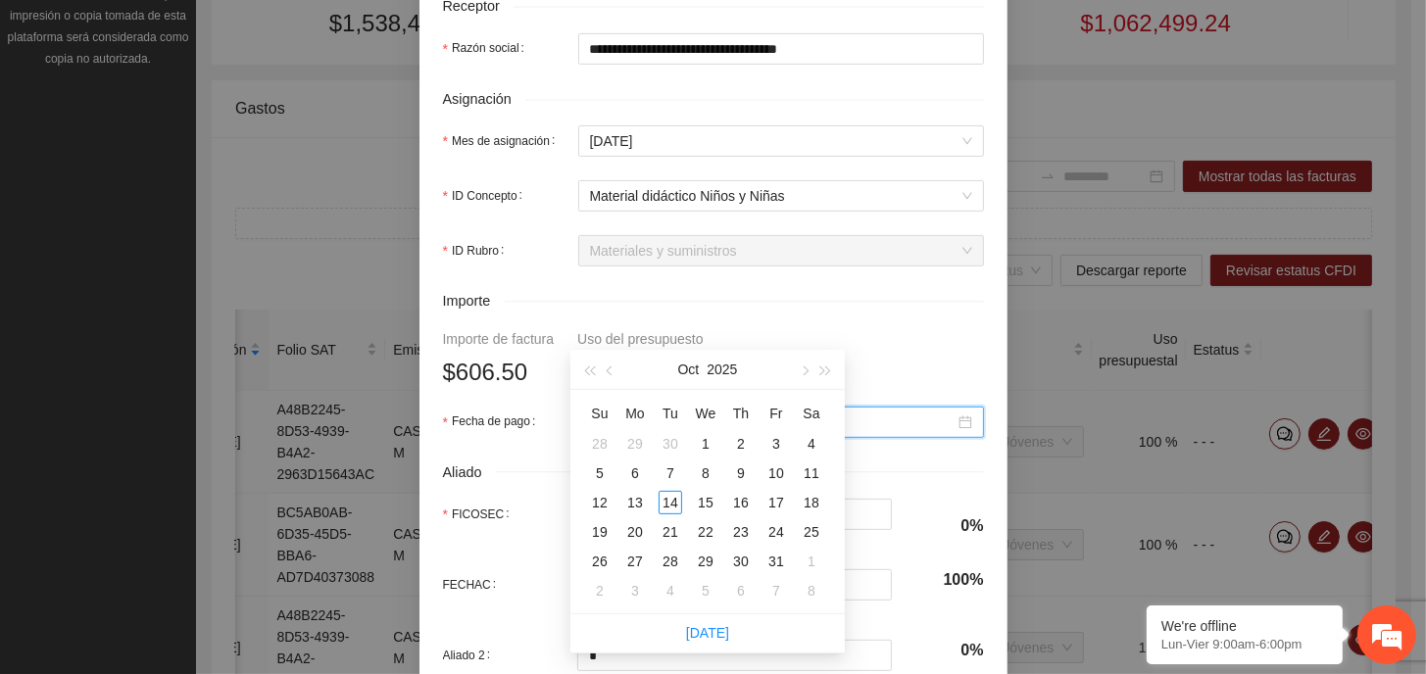
scroll to position [588, 0]
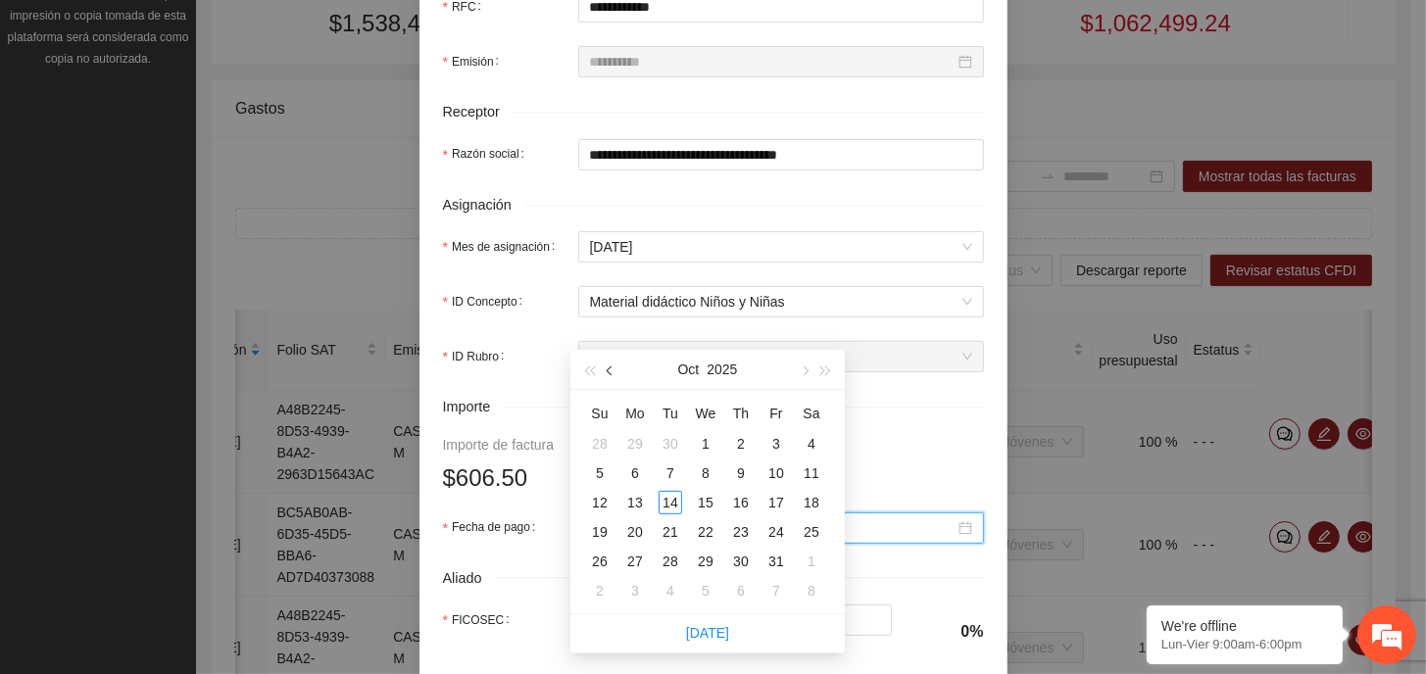
click at [614, 367] on button "button" at bounding box center [611, 369] width 22 height 39
type input "**********"
click at [815, 527] on div "26" at bounding box center [812, 532] width 24 height 24
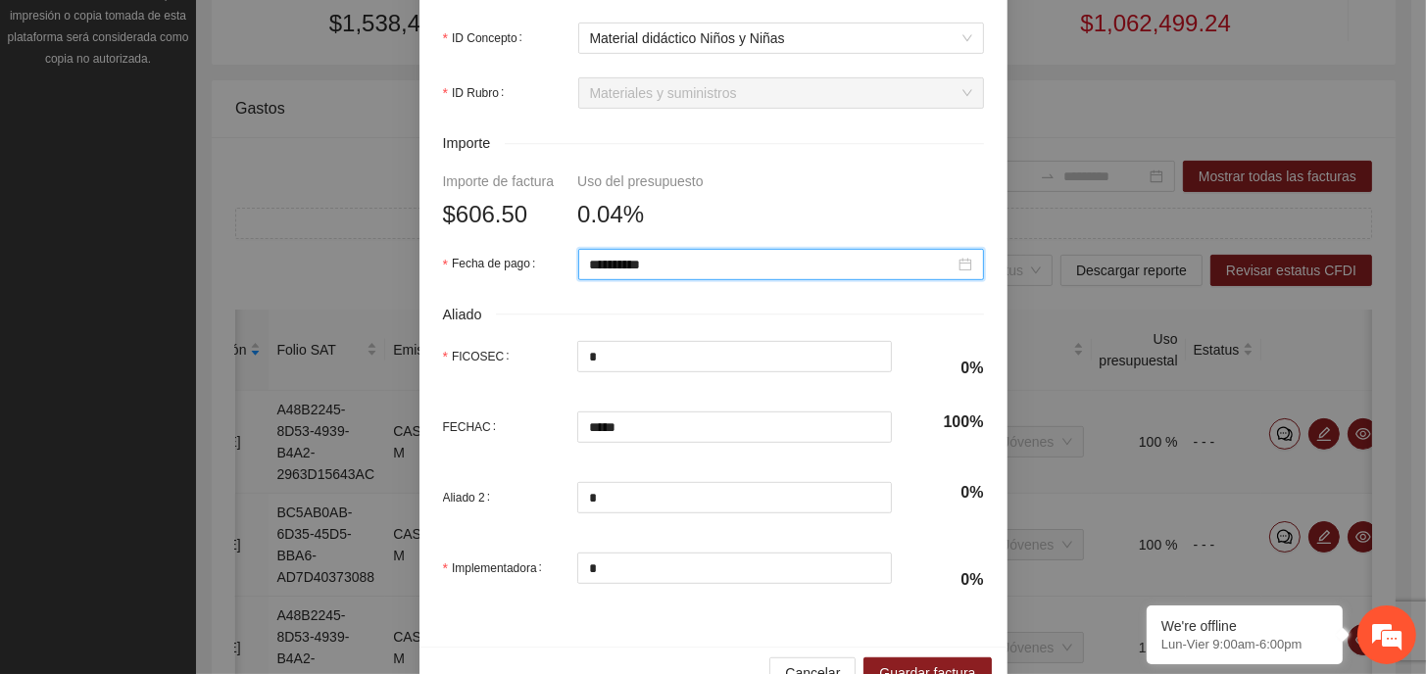
scroll to position [899, 0]
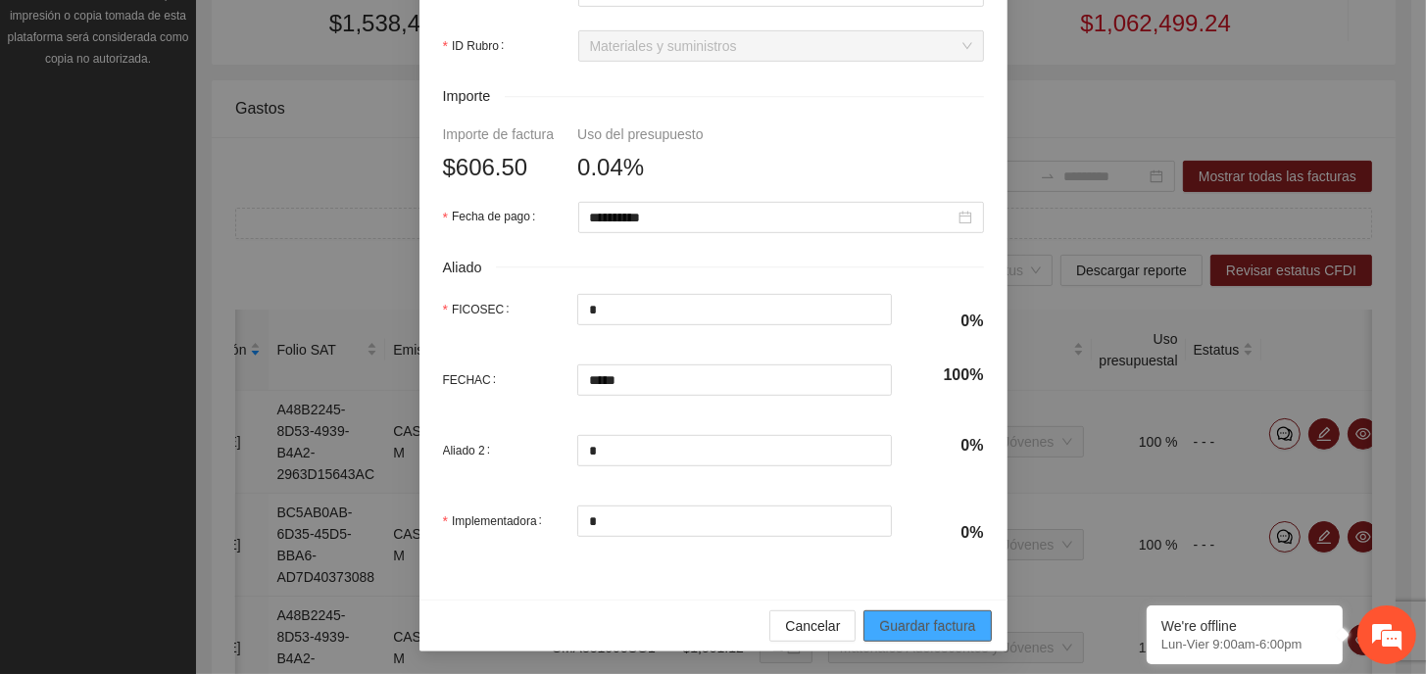
click at [929, 622] on span "Guardar factura" at bounding box center [927, 626] width 96 height 22
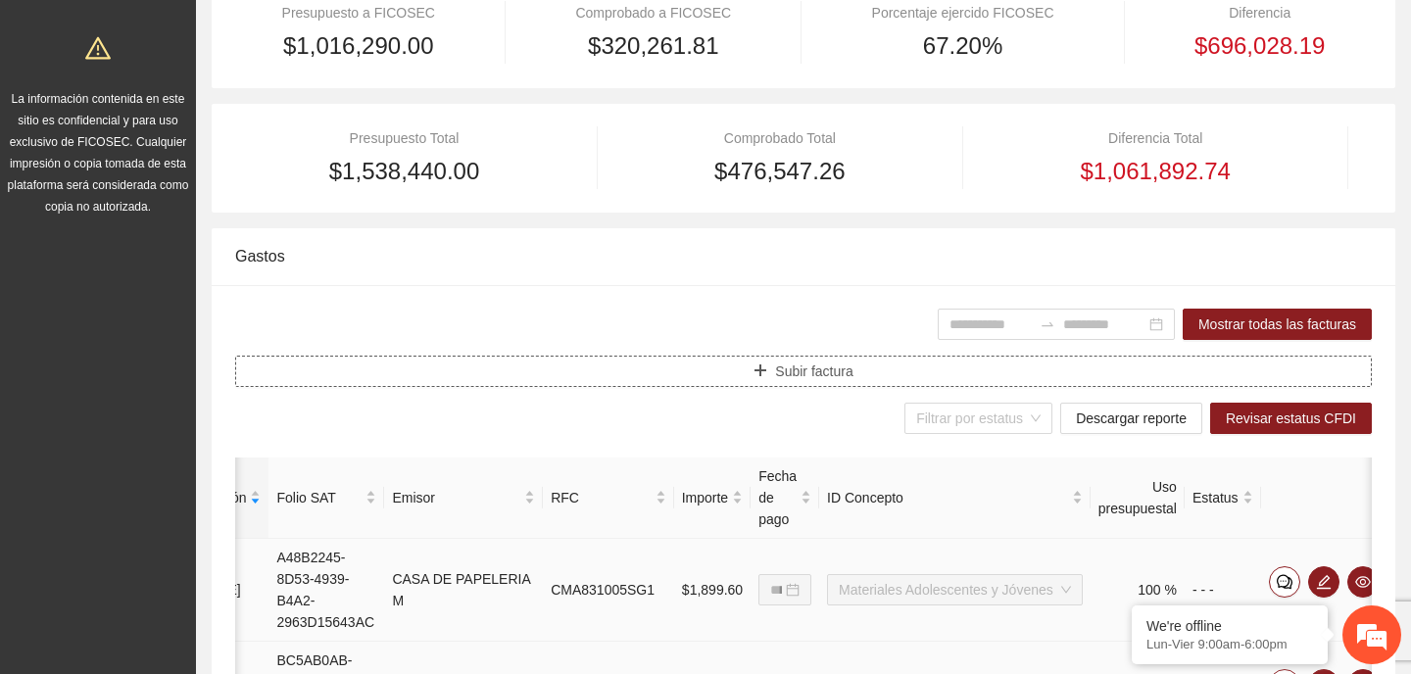
scroll to position [98, 0]
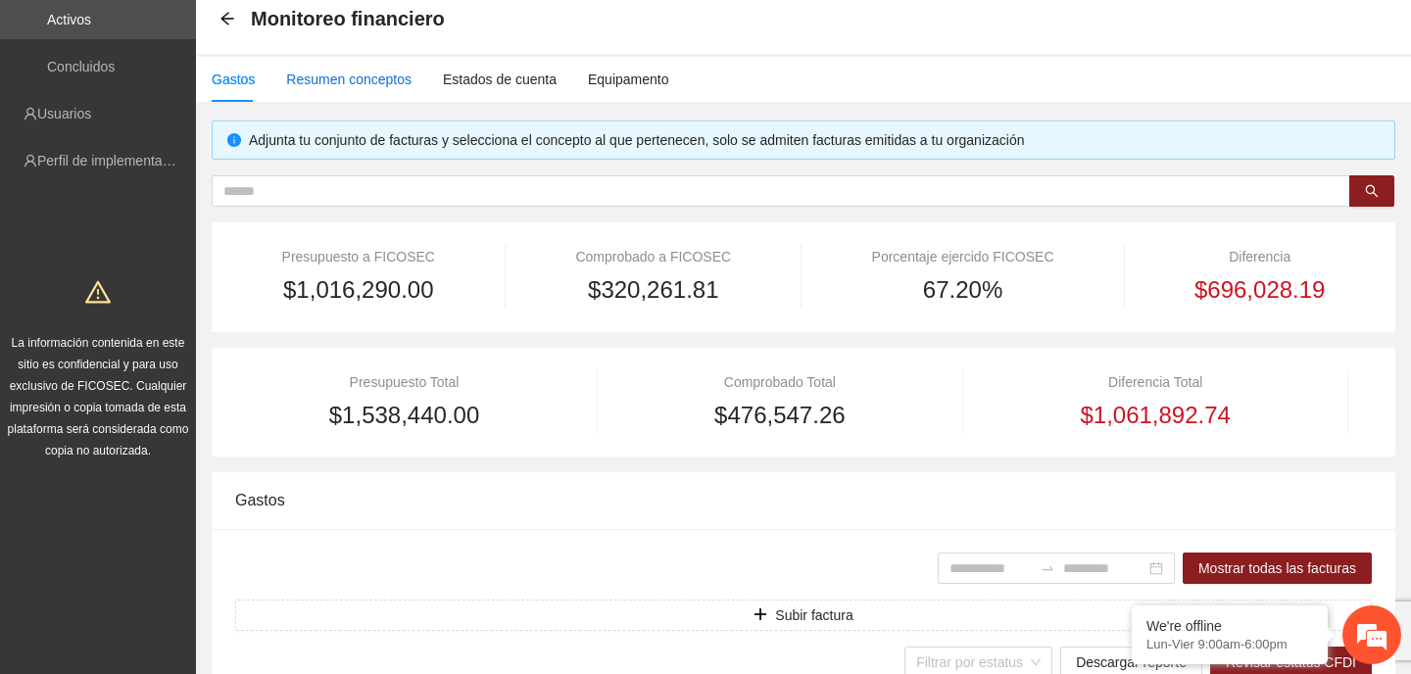
click at [322, 79] on div "Resumen conceptos" at bounding box center [348, 80] width 125 height 22
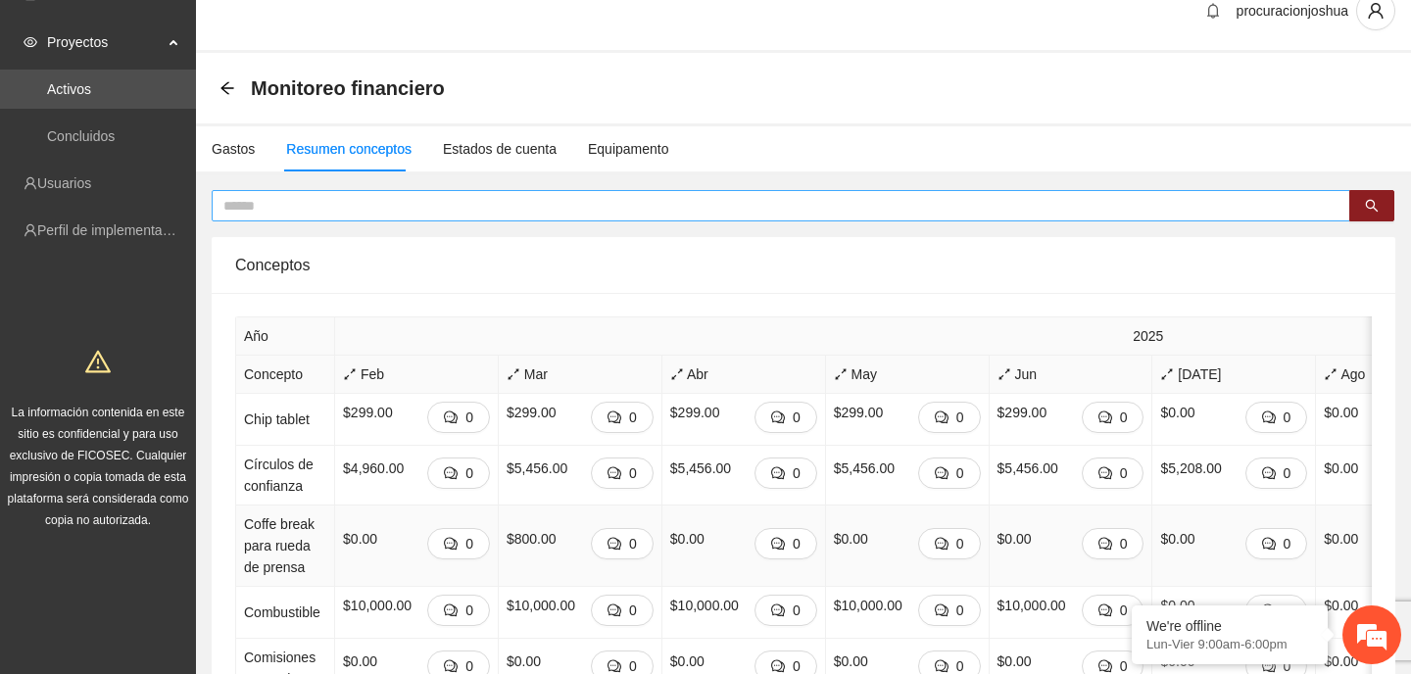
scroll to position [0, 0]
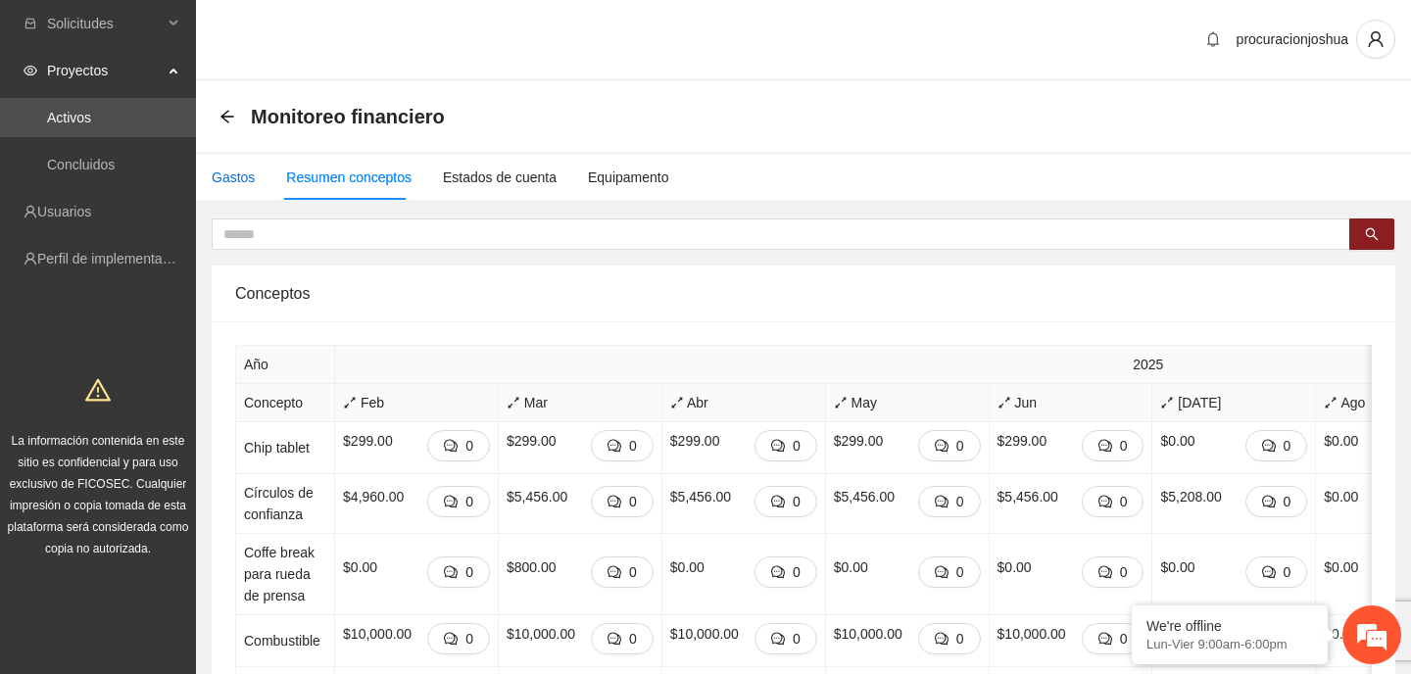
click at [230, 176] on div "Gastos" at bounding box center [233, 178] width 43 height 22
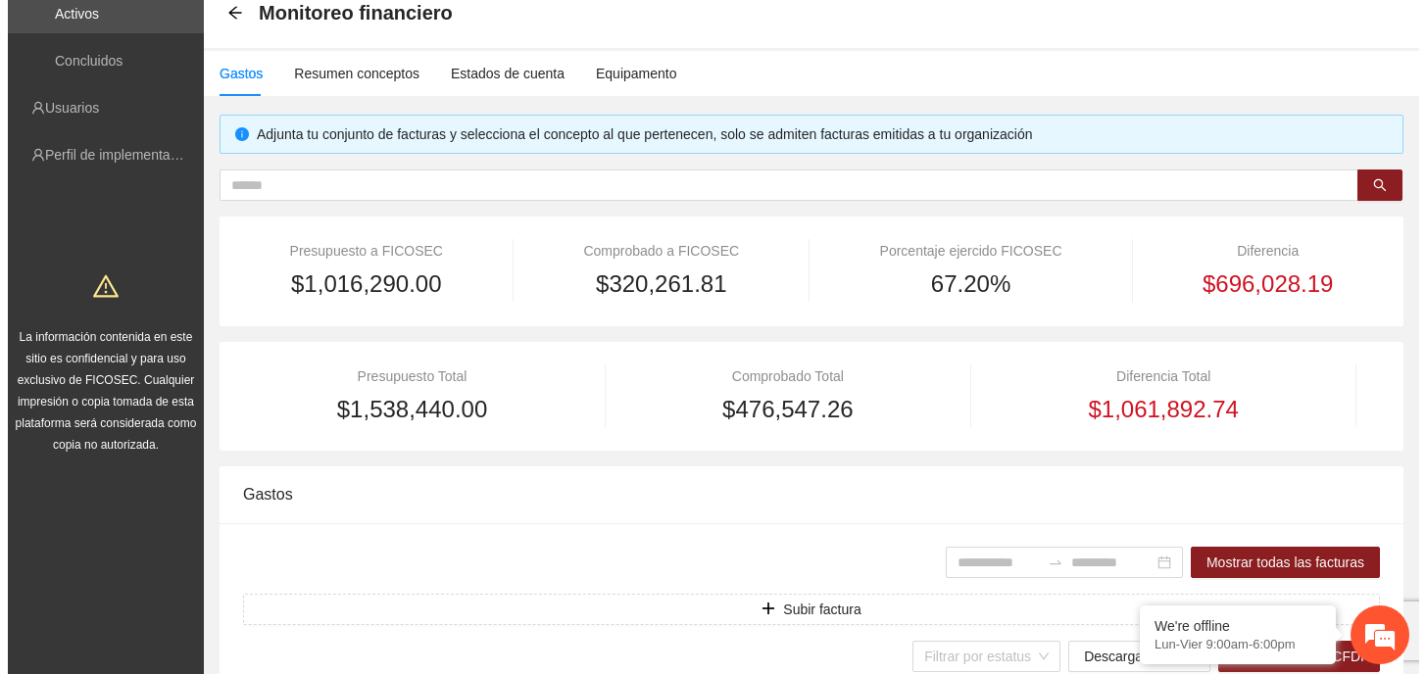
scroll to position [392, 0]
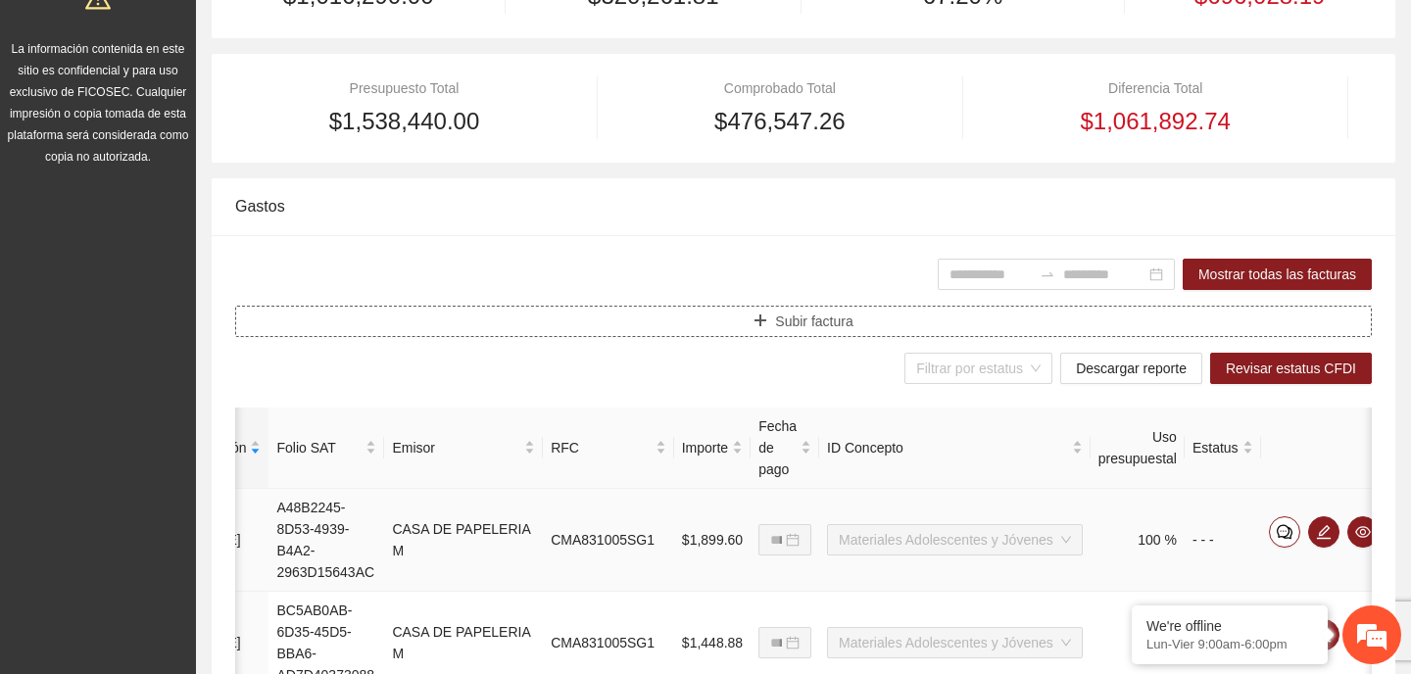
click at [812, 316] on span "Subir factura" at bounding box center [813, 322] width 77 height 22
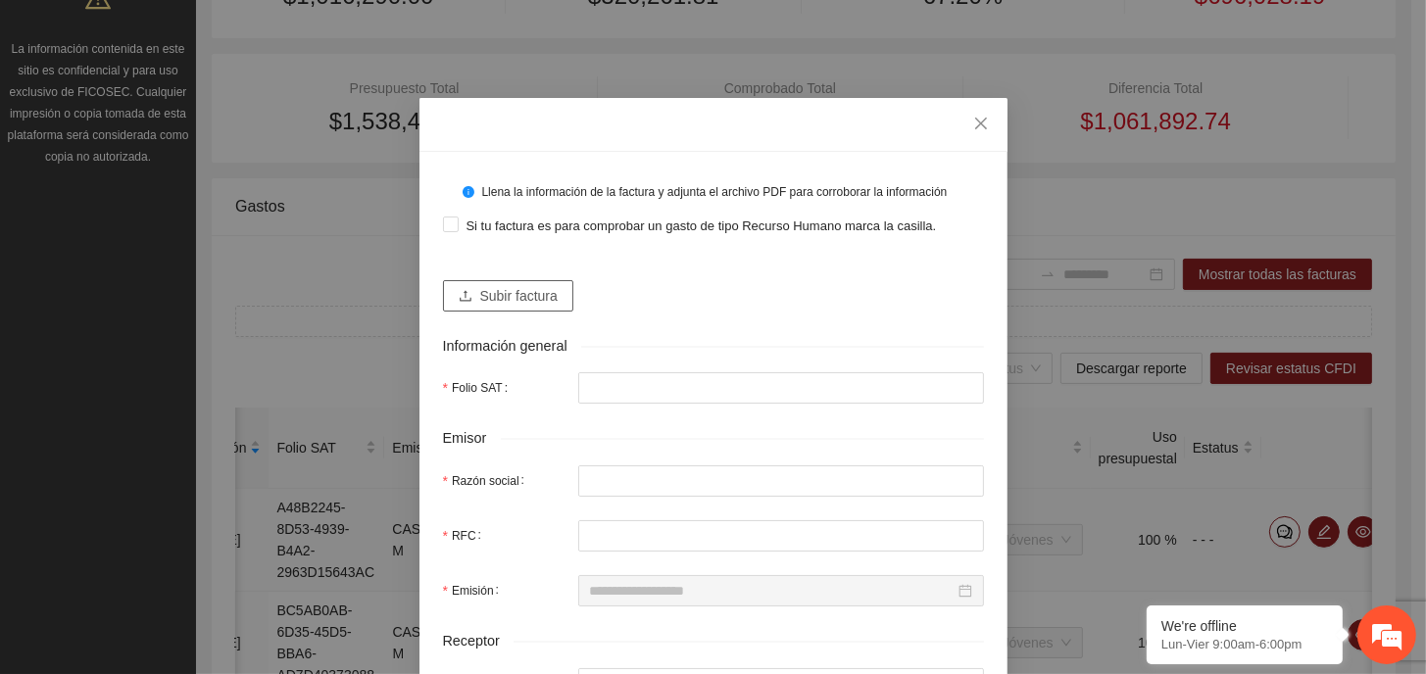
click at [466, 294] on button "Subir factura" at bounding box center [508, 295] width 130 height 31
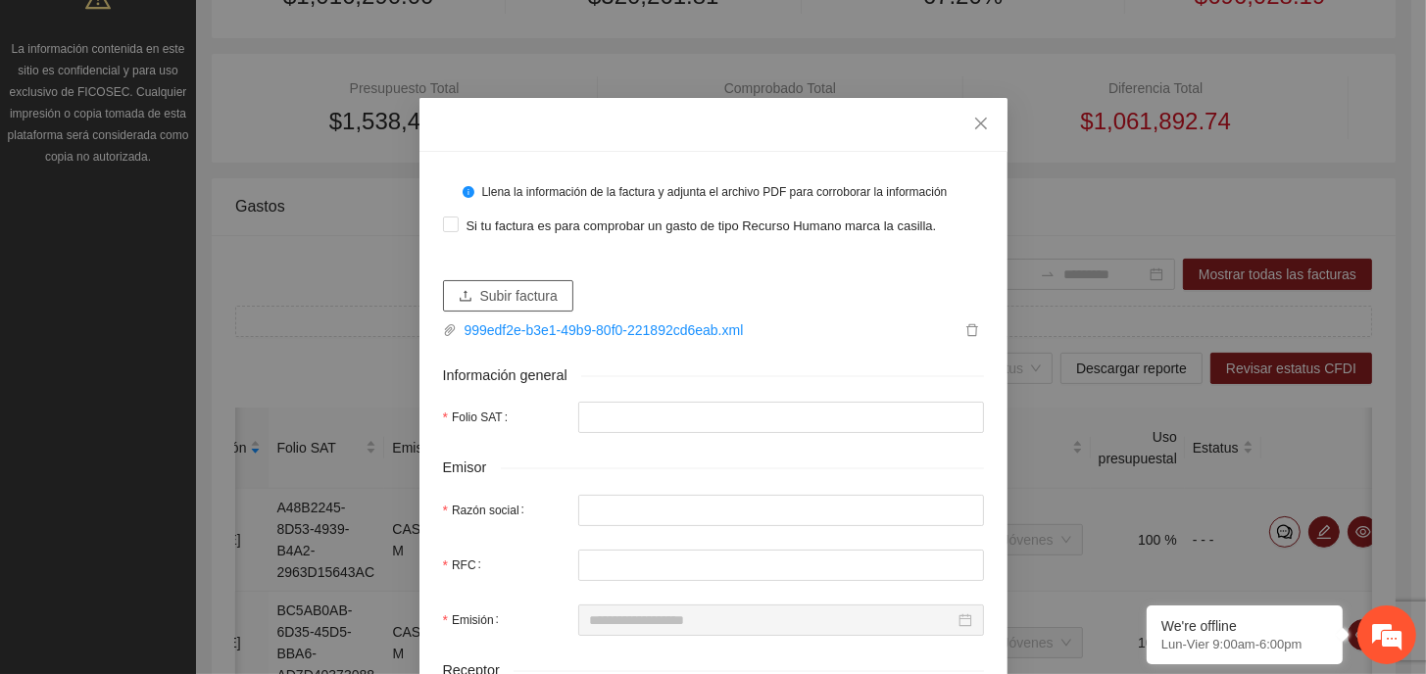
type input "**********"
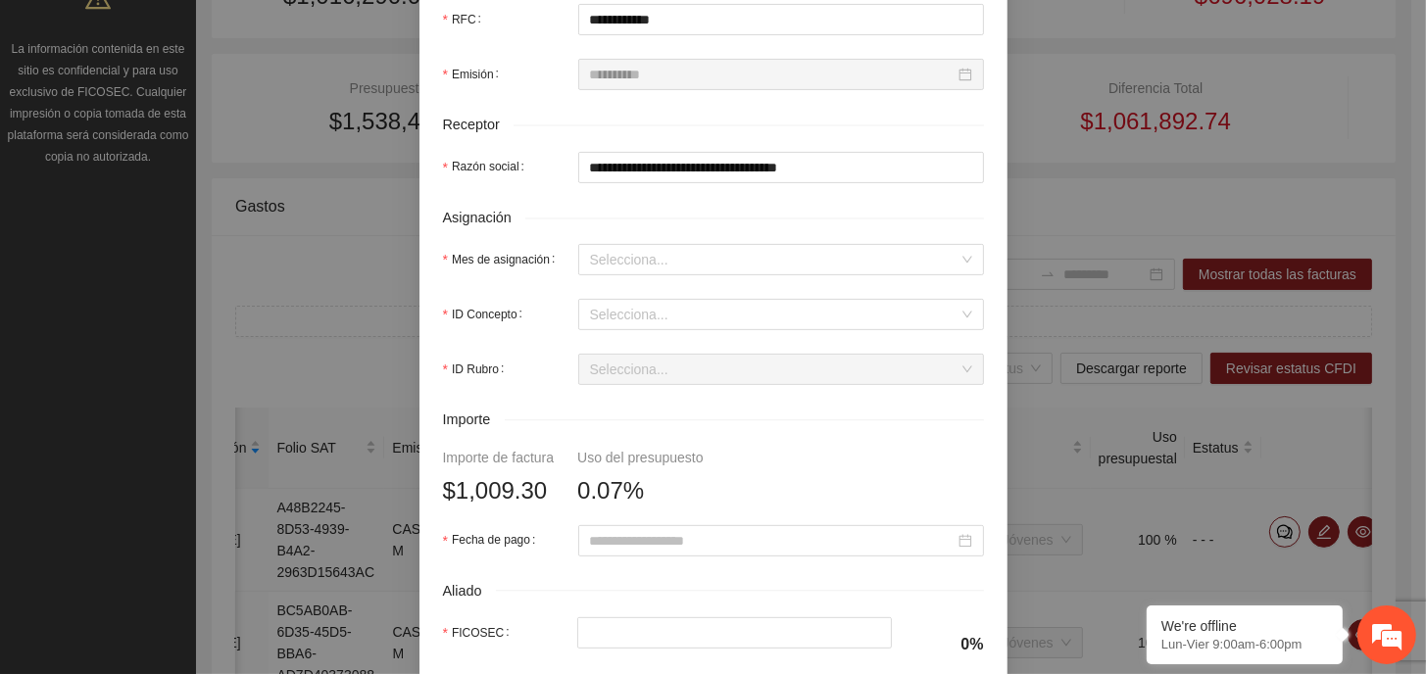
scroll to position [588, 0]
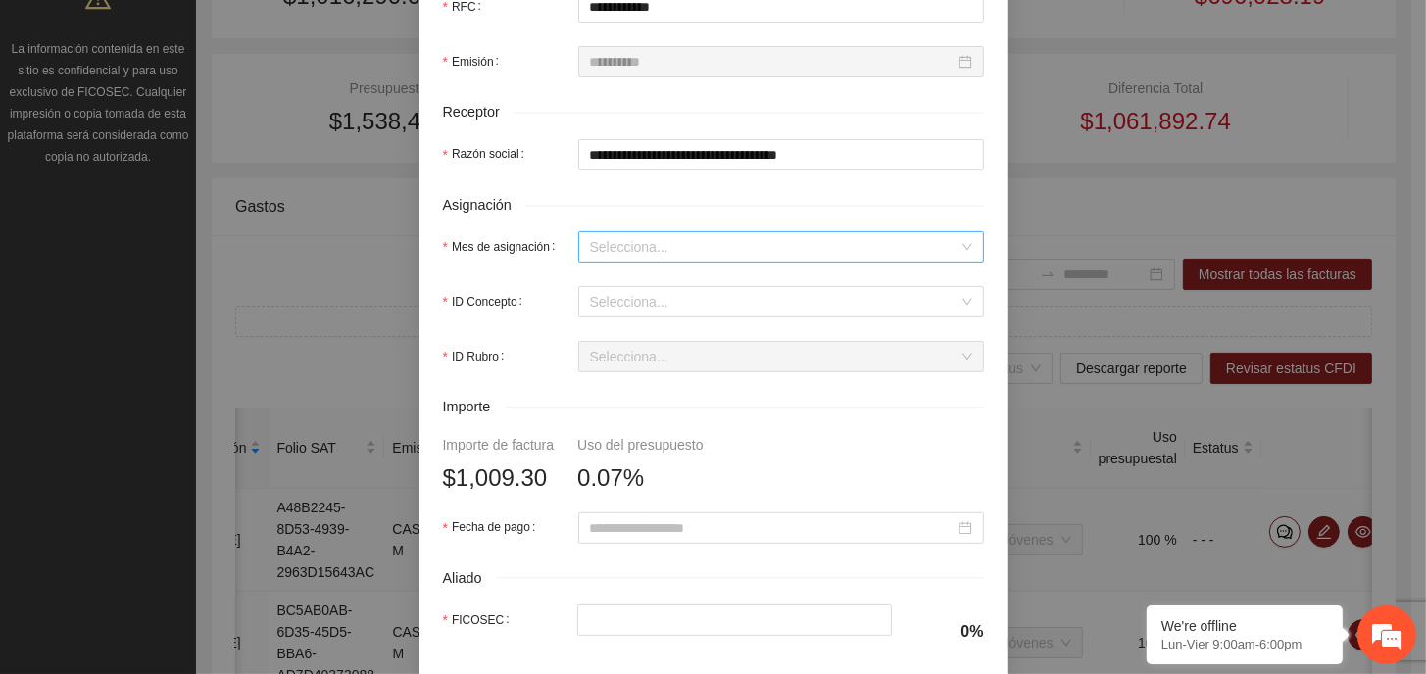
click at [667, 245] on input "Mes de asignación" at bounding box center [774, 246] width 368 height 29
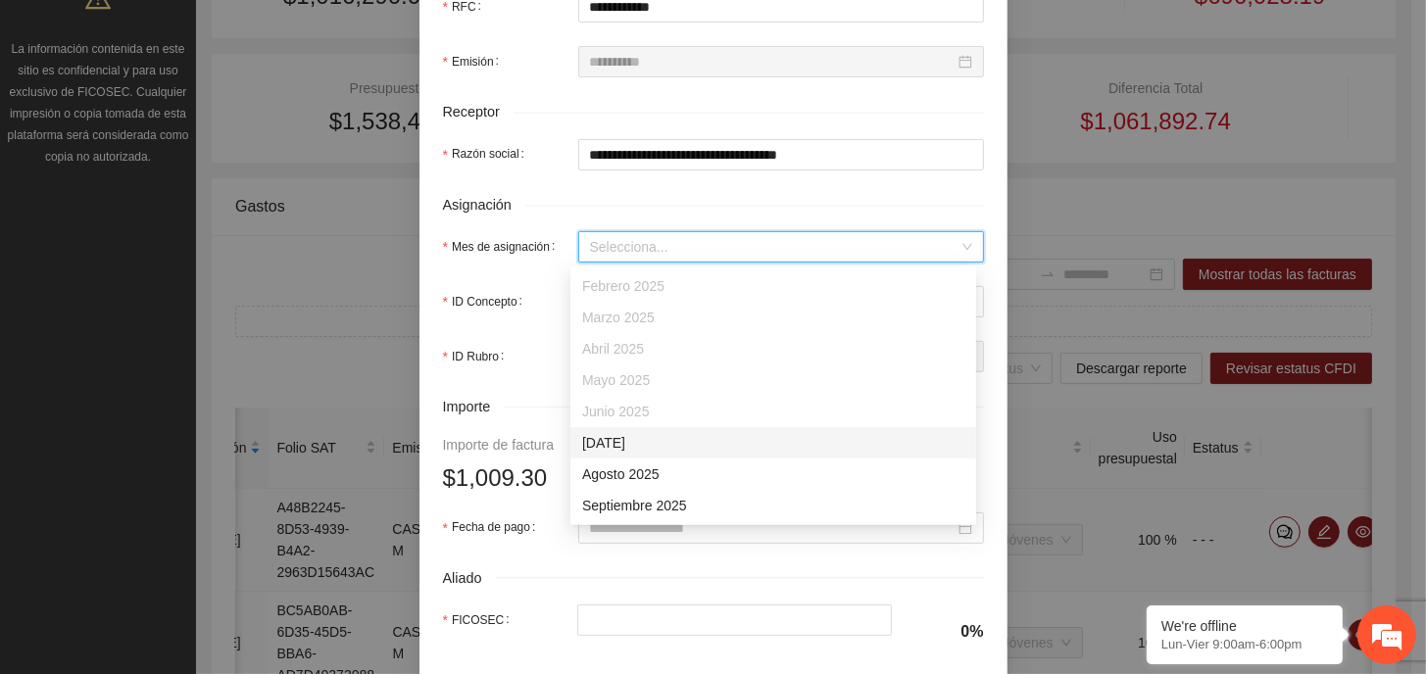
click at [652, 450] on div "[DATE]" at bounding box center [773, 443] width 382 height 22
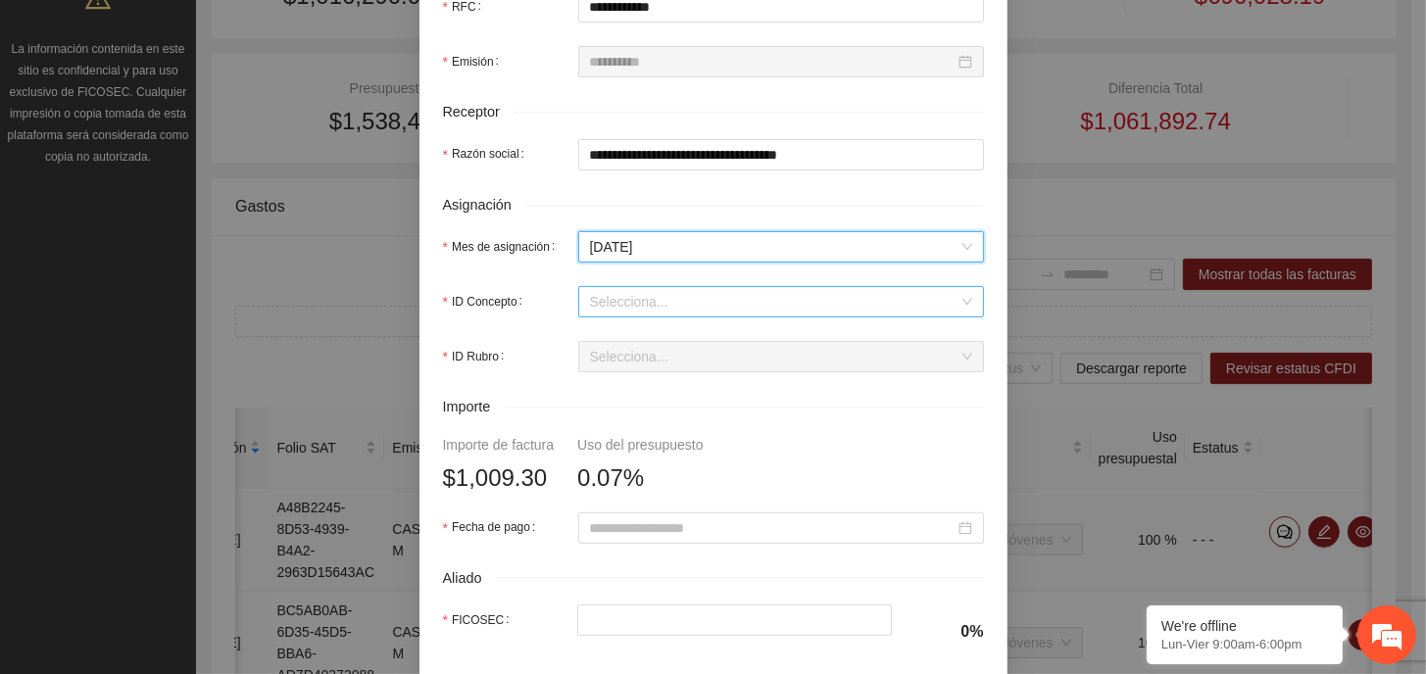
click at [651, 300] on input "ID Concepto" at bounding box center [774, 301] width 368 height 29
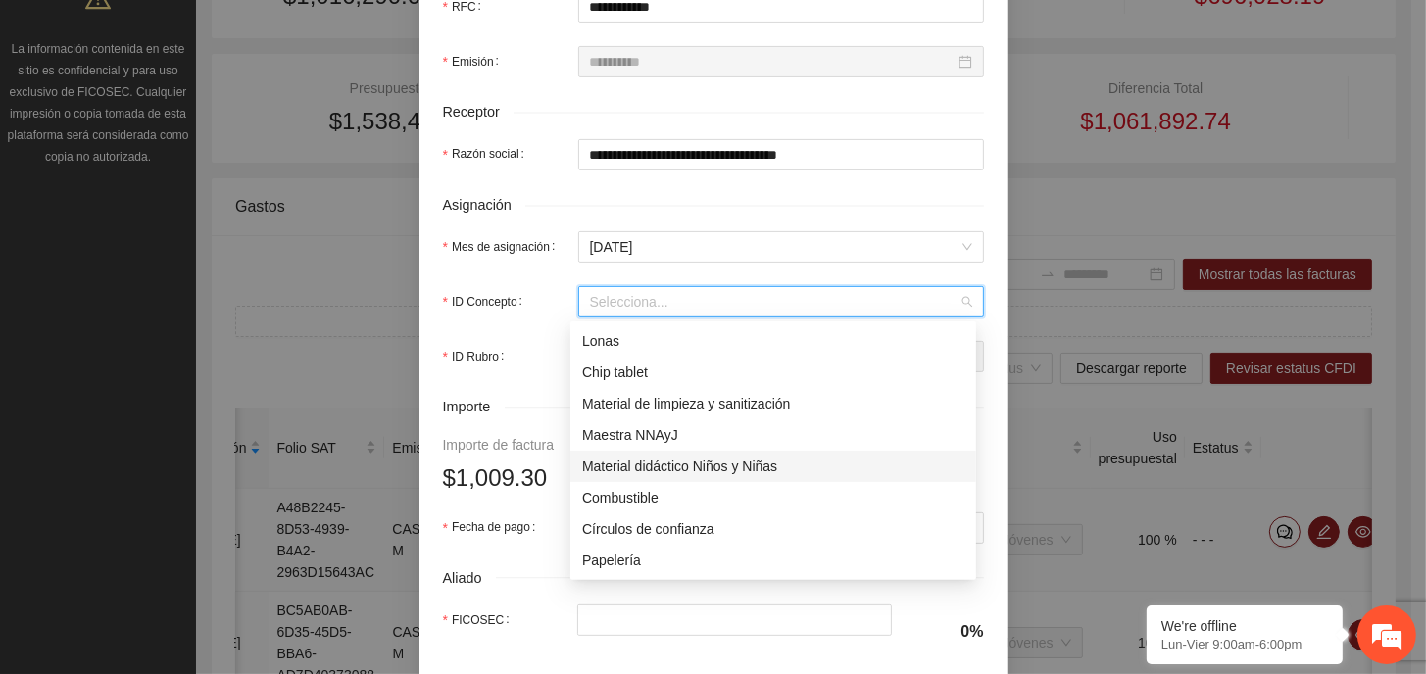
click at [756, 465] on div "Material didáctico Niños y Niñas" at bounding box center [773, 467] width 382 height 22
type input "*"
type input "*******"
type input "*"
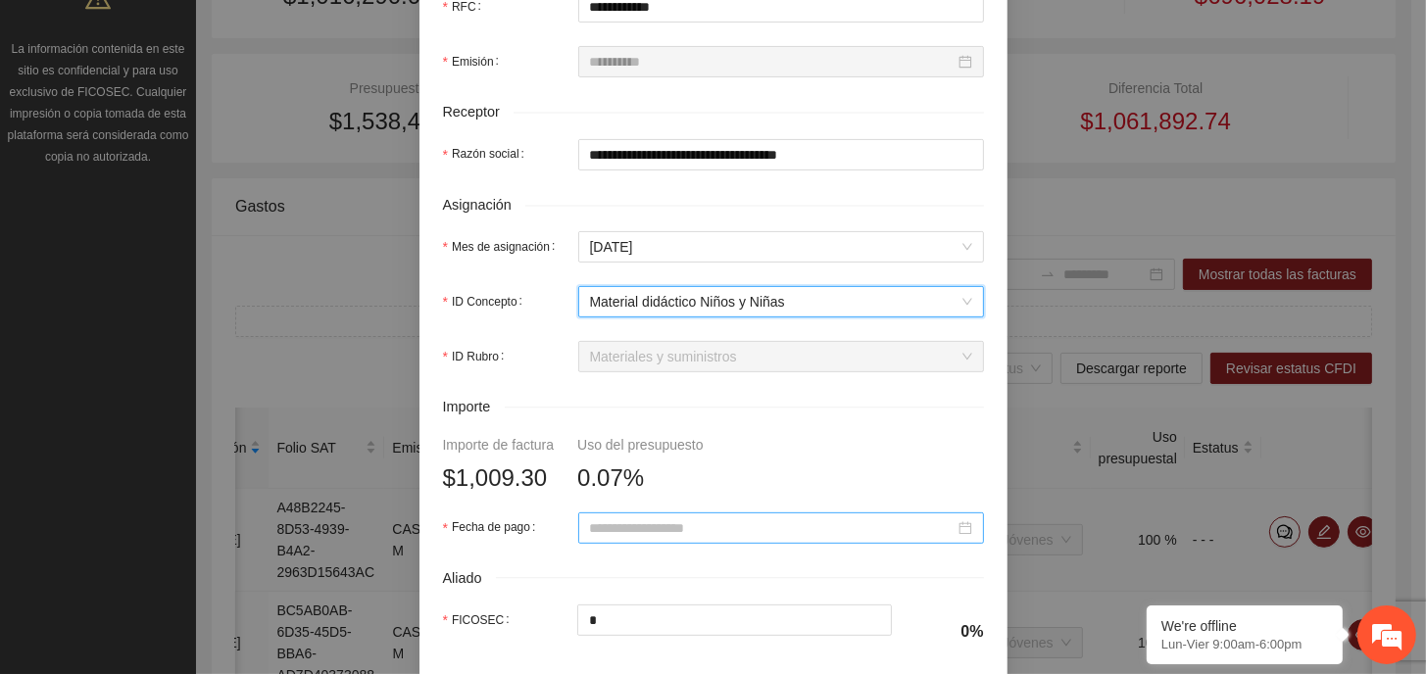
click at [754, 532] on input "Fecha de pago" at bounding box center [772, 528] width 365 height 22
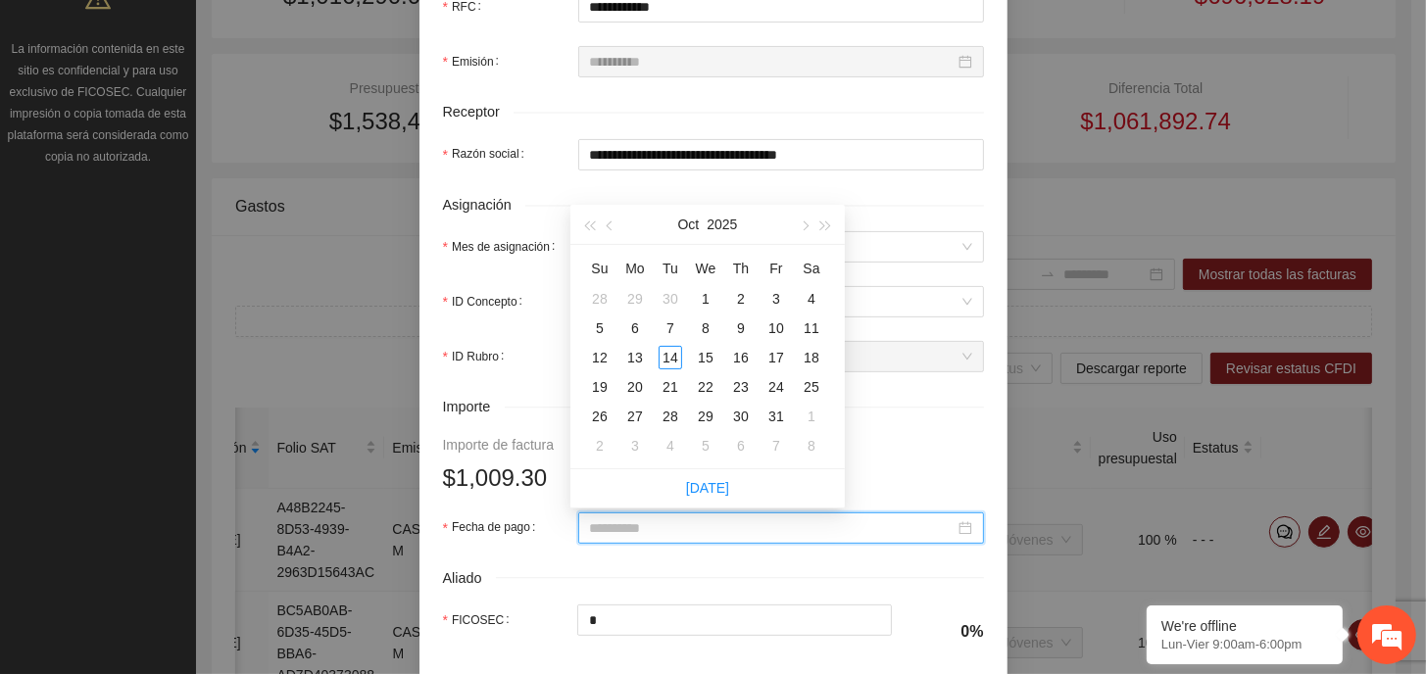
type input "**********"
click at [608, 229] on span "button" at bounding box center [612, 226] width 10 height 10
type input "**********"
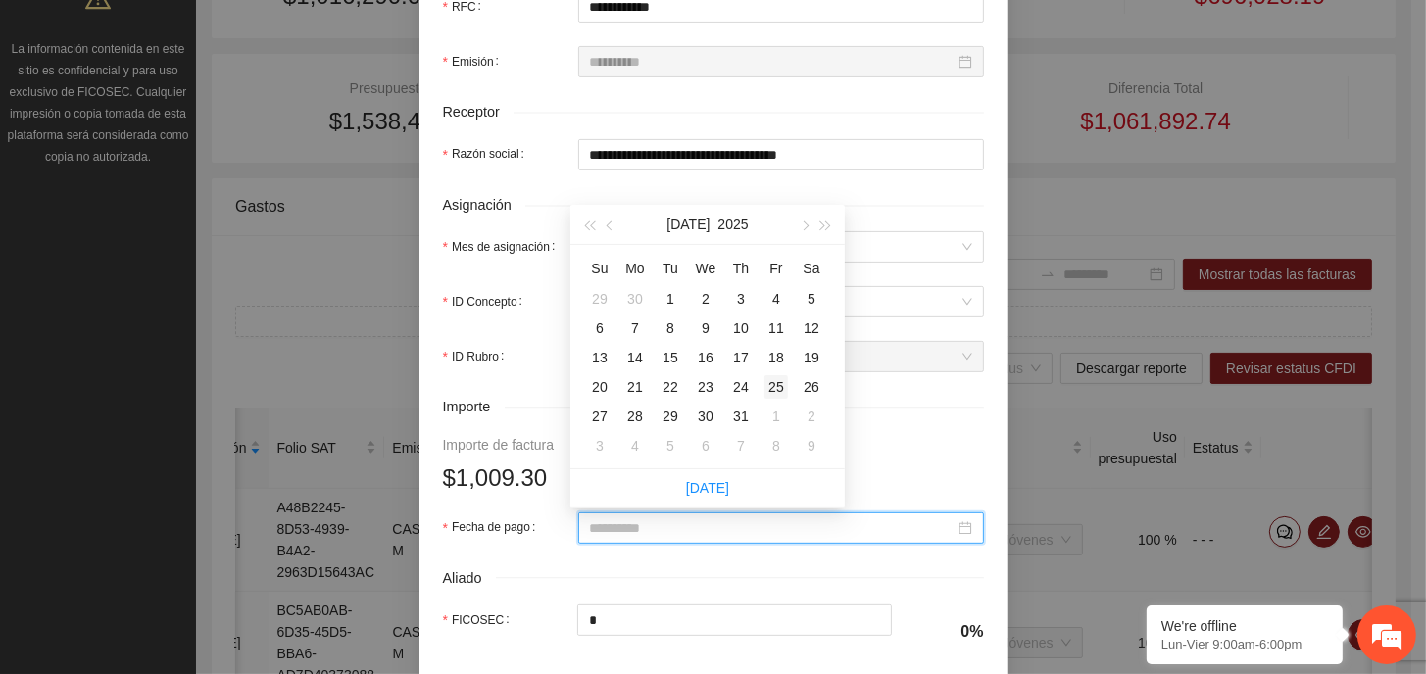
click at [783, 389] on div "25" at bounding box center [776, 387] width 24 height 24
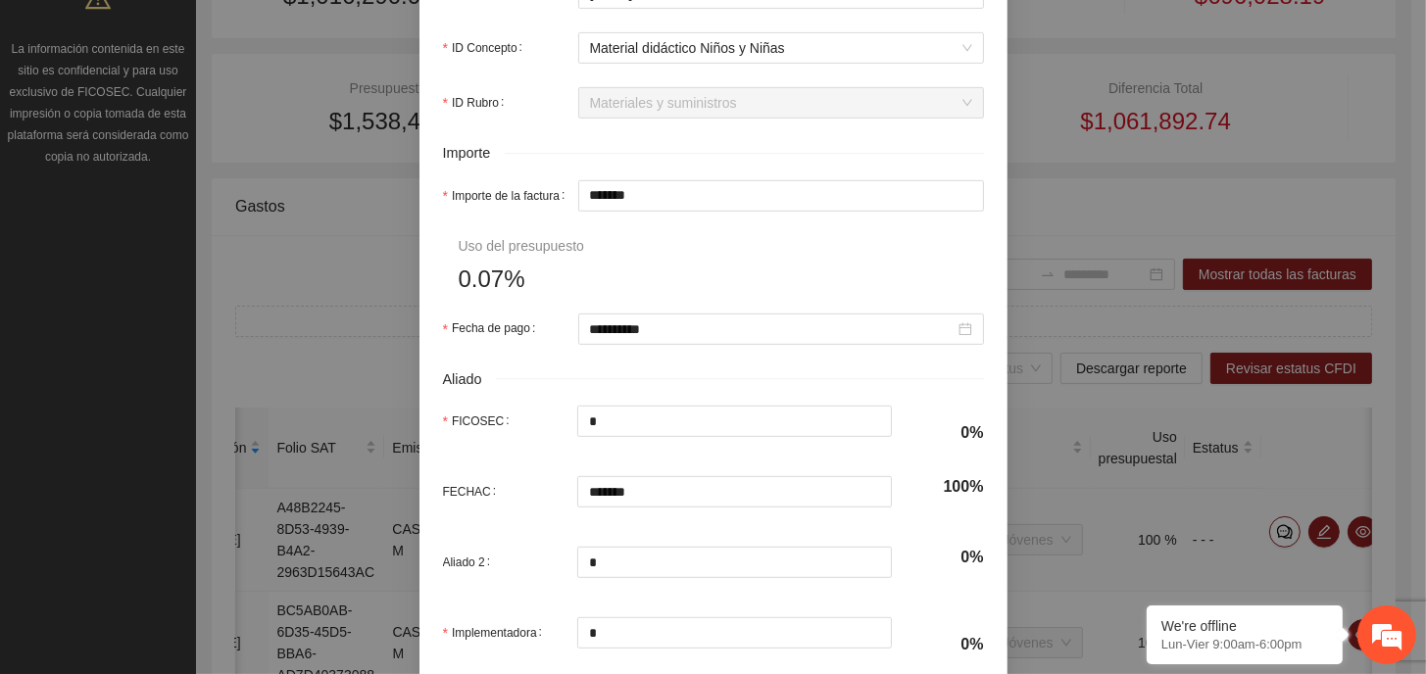
scroll to position [882, 0]
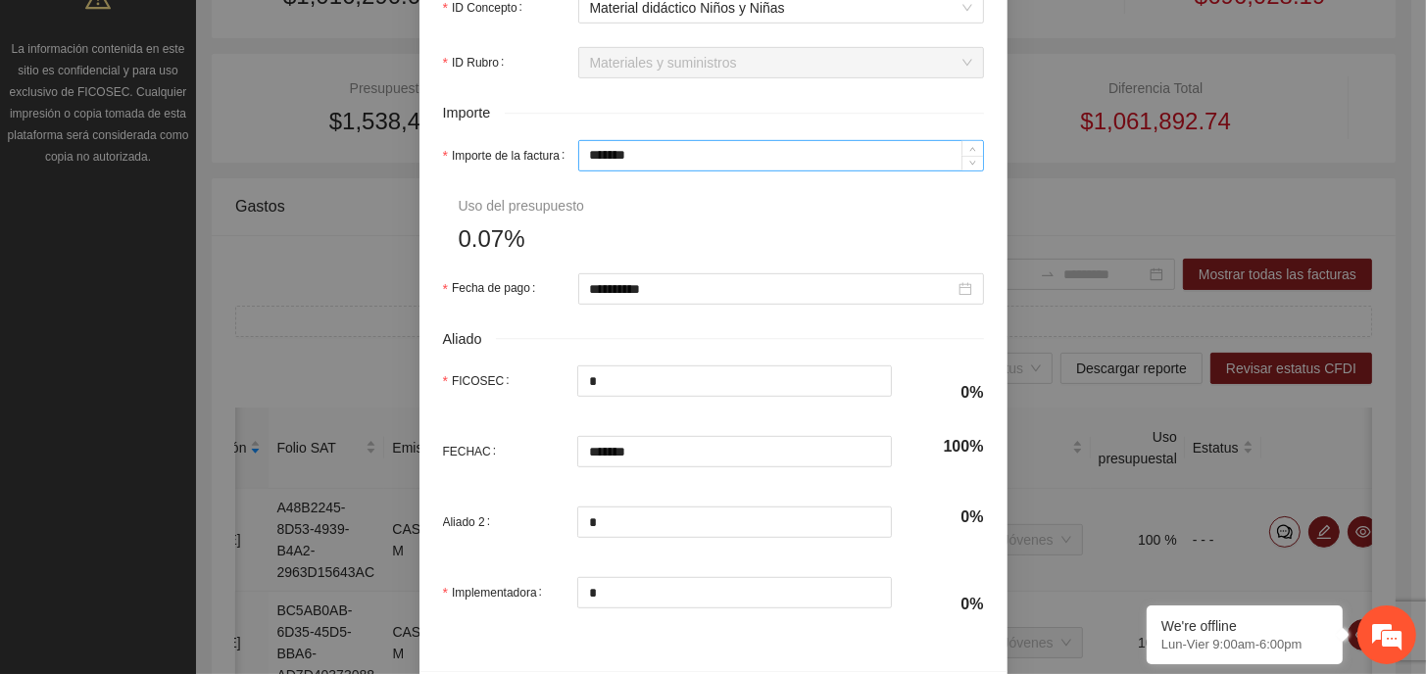
click at [631, 155] on input "*******" at bounding box center [781, 155] width 404 height 29
type input "*****"
type input "***"
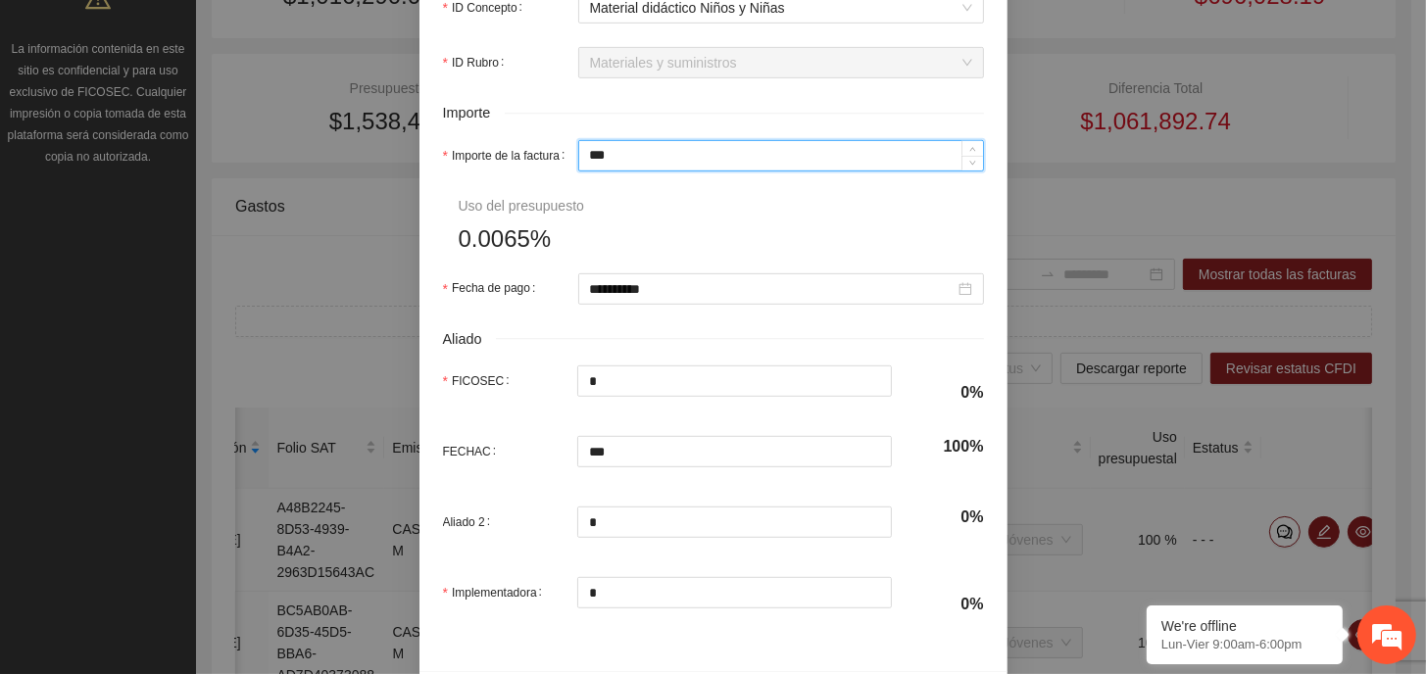
type input "**"
type input "*"
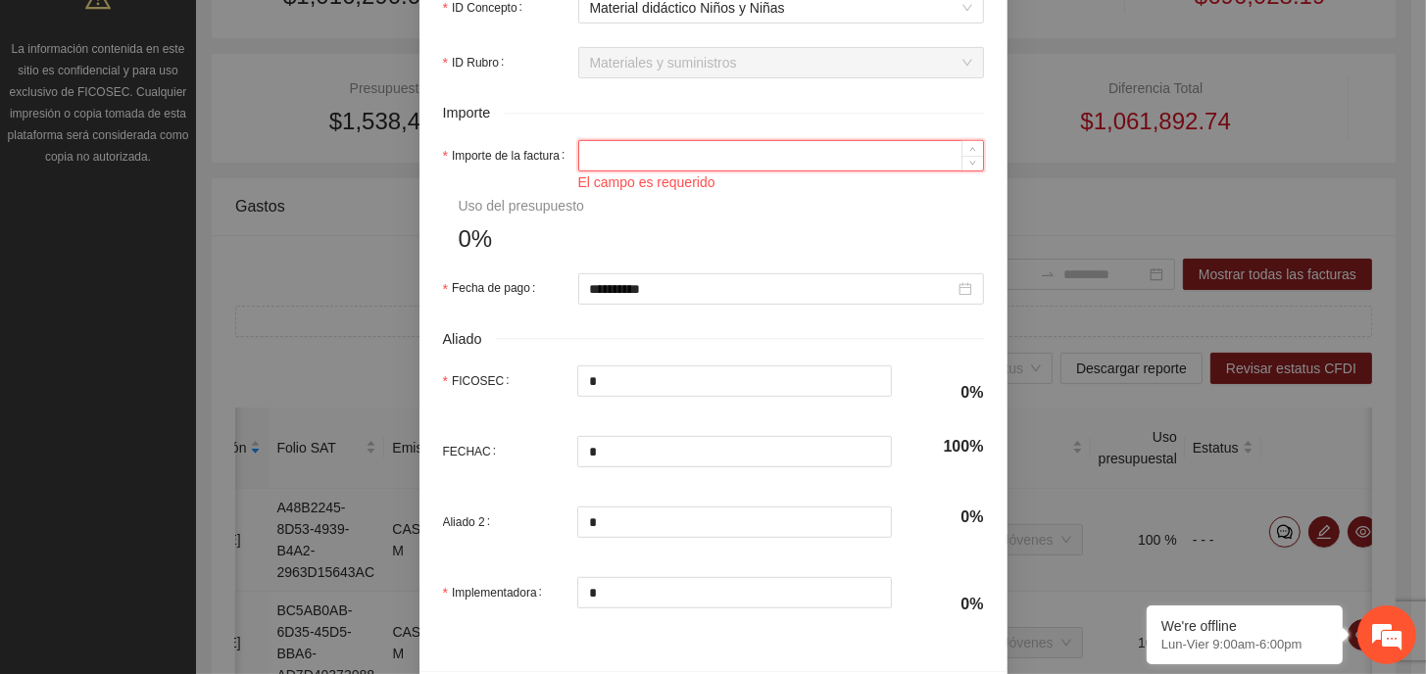
type input "*"
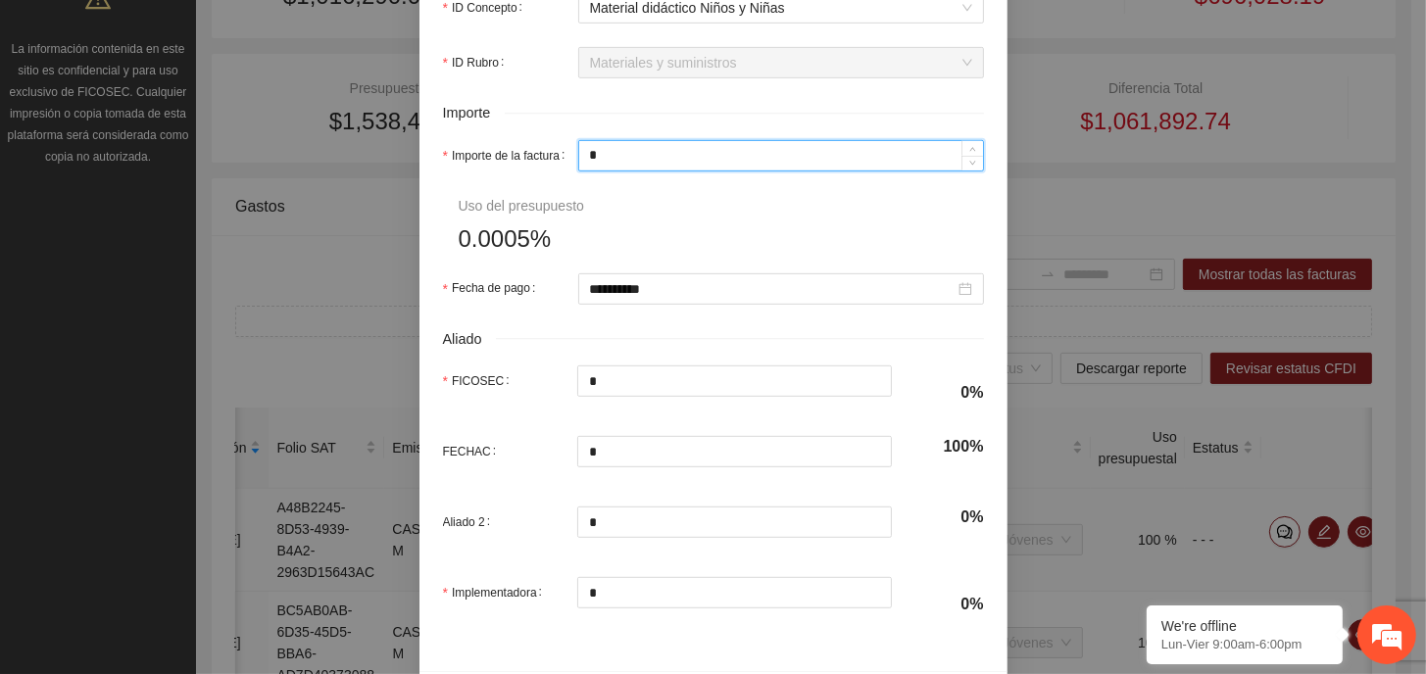
type input "**"
type input "***"
type input "*****"
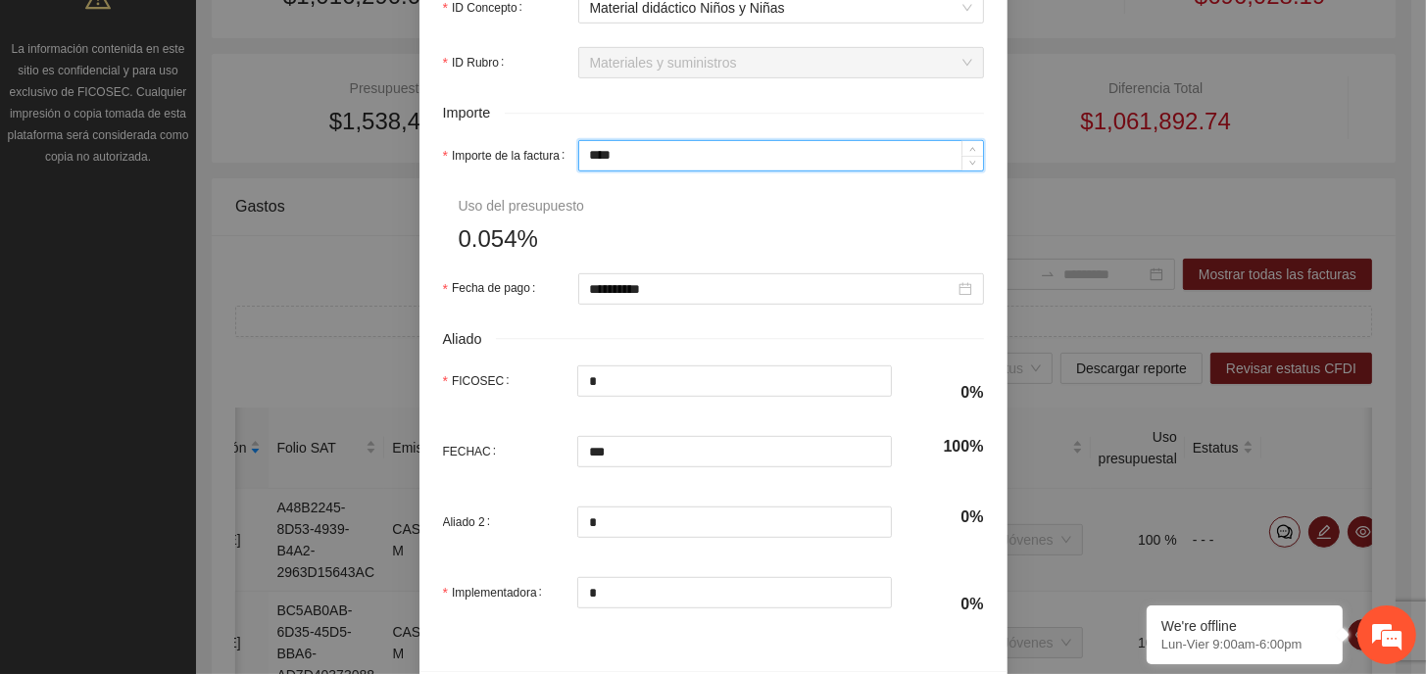
type input "*****"
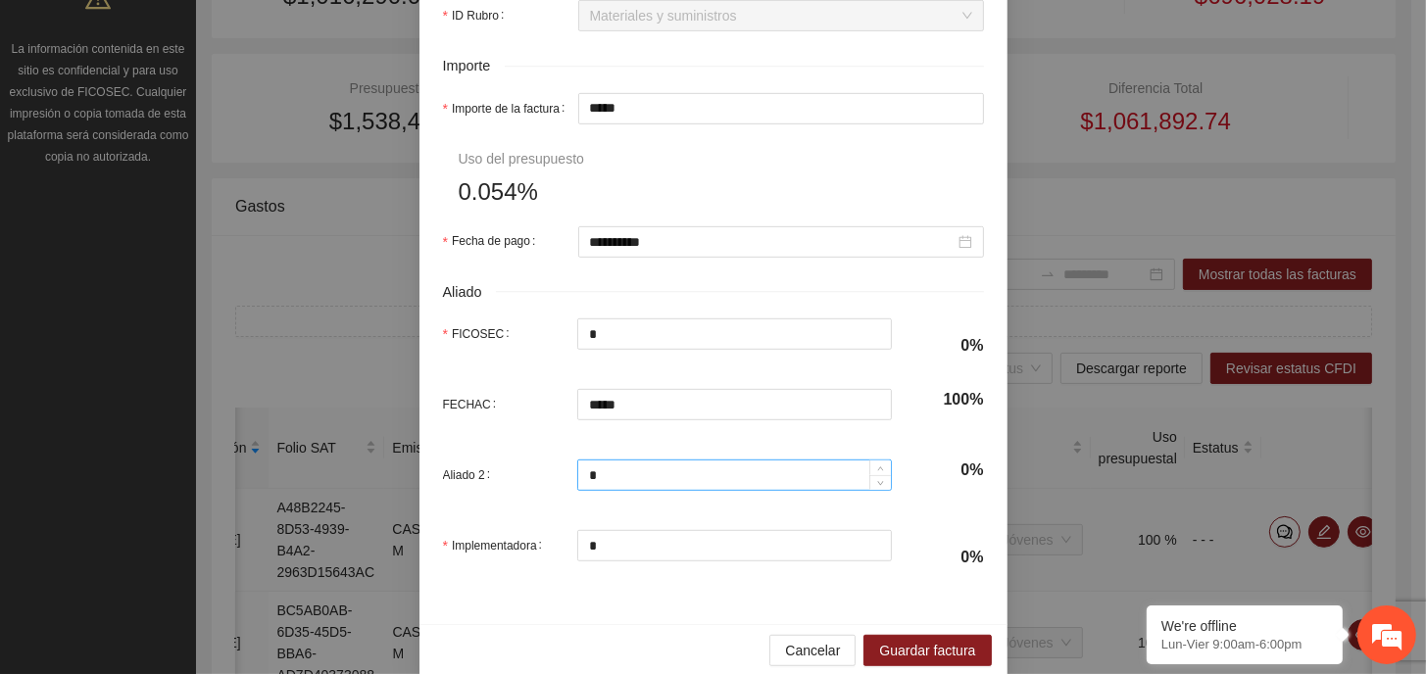
scroll to position [953, 0]
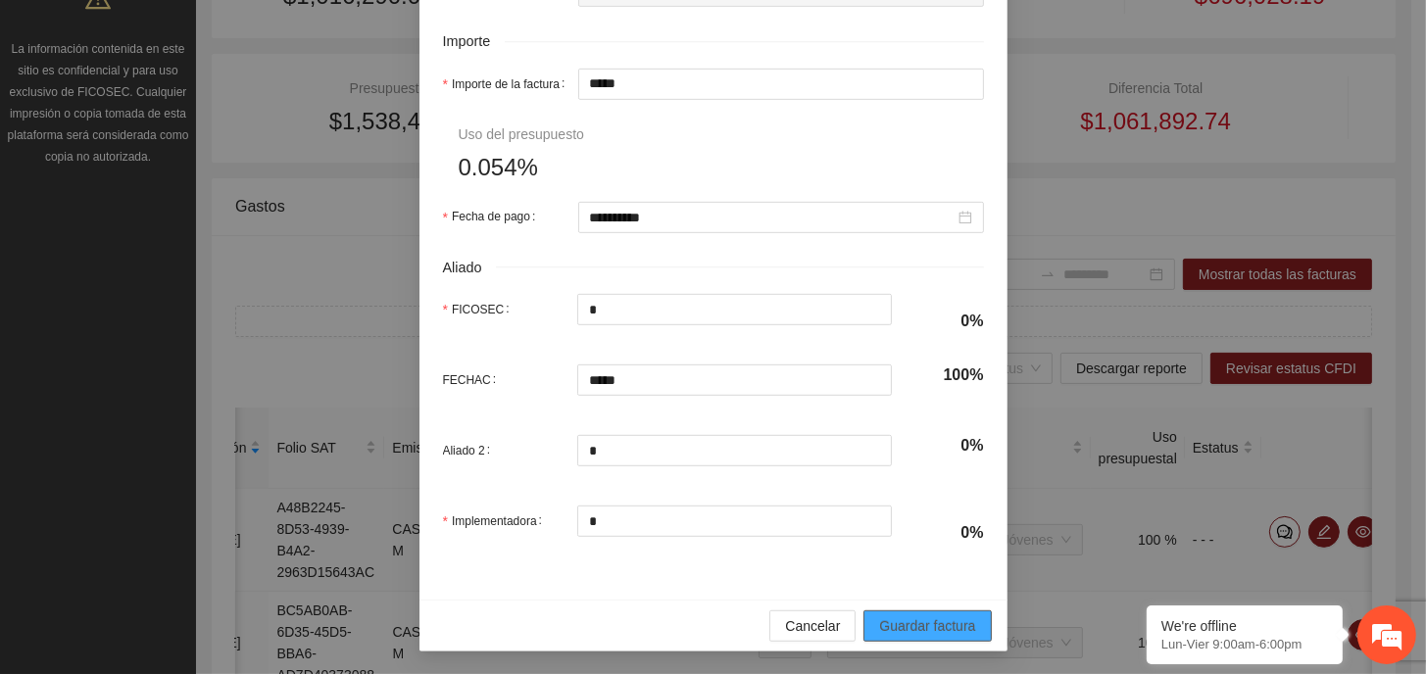
click at [922, 624] on span "Guardar factura" at bounding box center [927, 626] width 96 height 22
type input "**********"
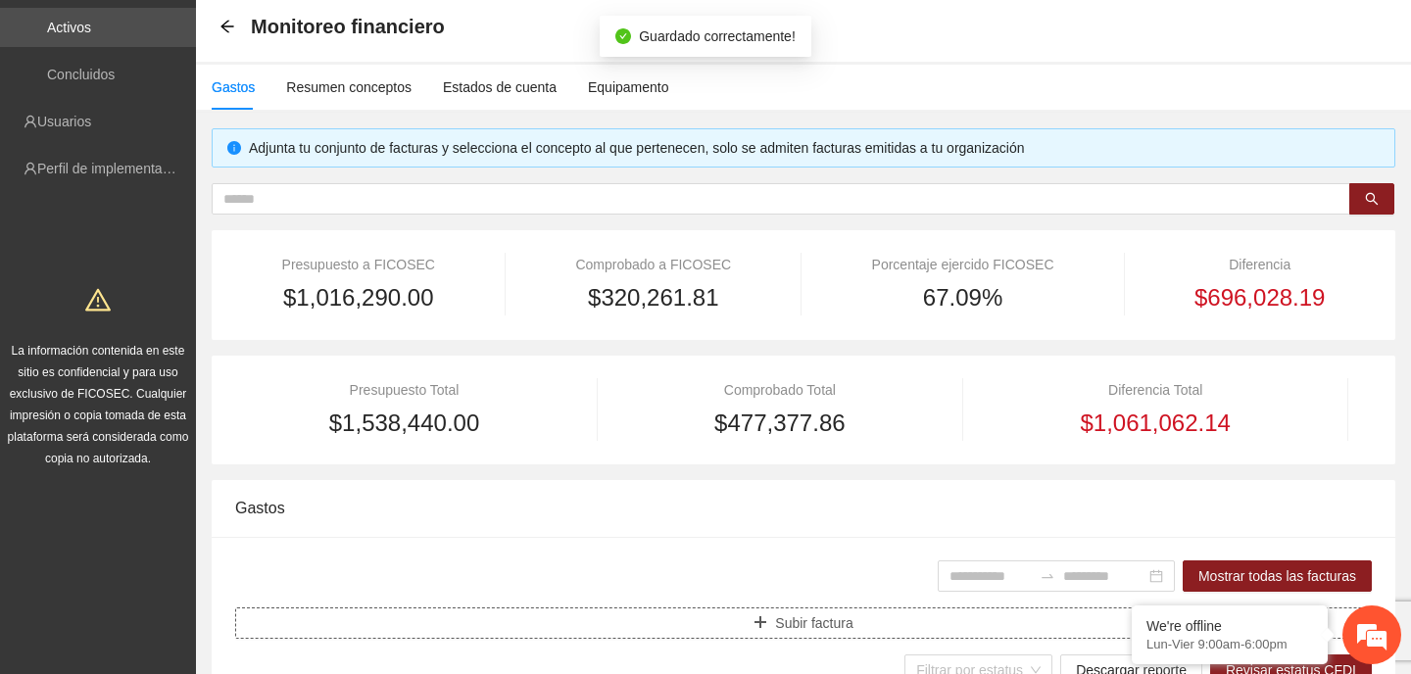
scroll to position [0, 0]
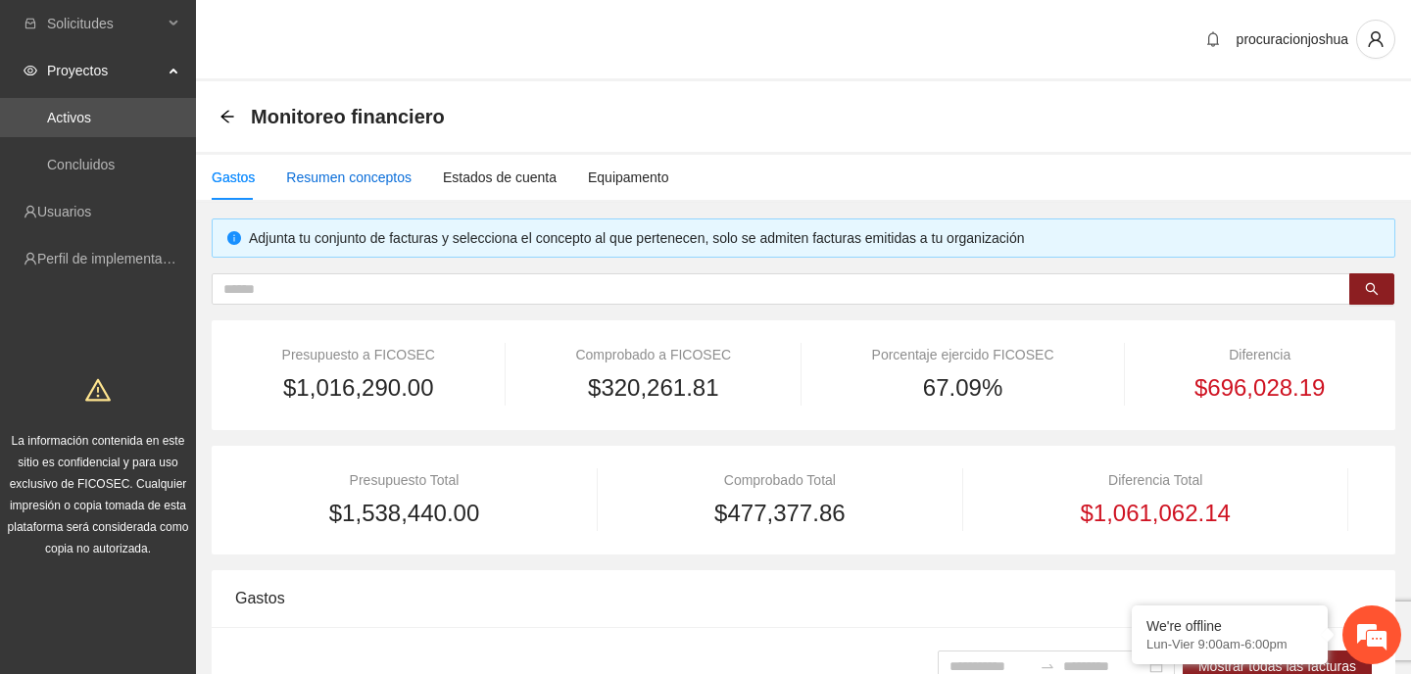
click at [339, 174] on div "Resumen conceptos" at bounding box center [348, 178] width 125 height 22
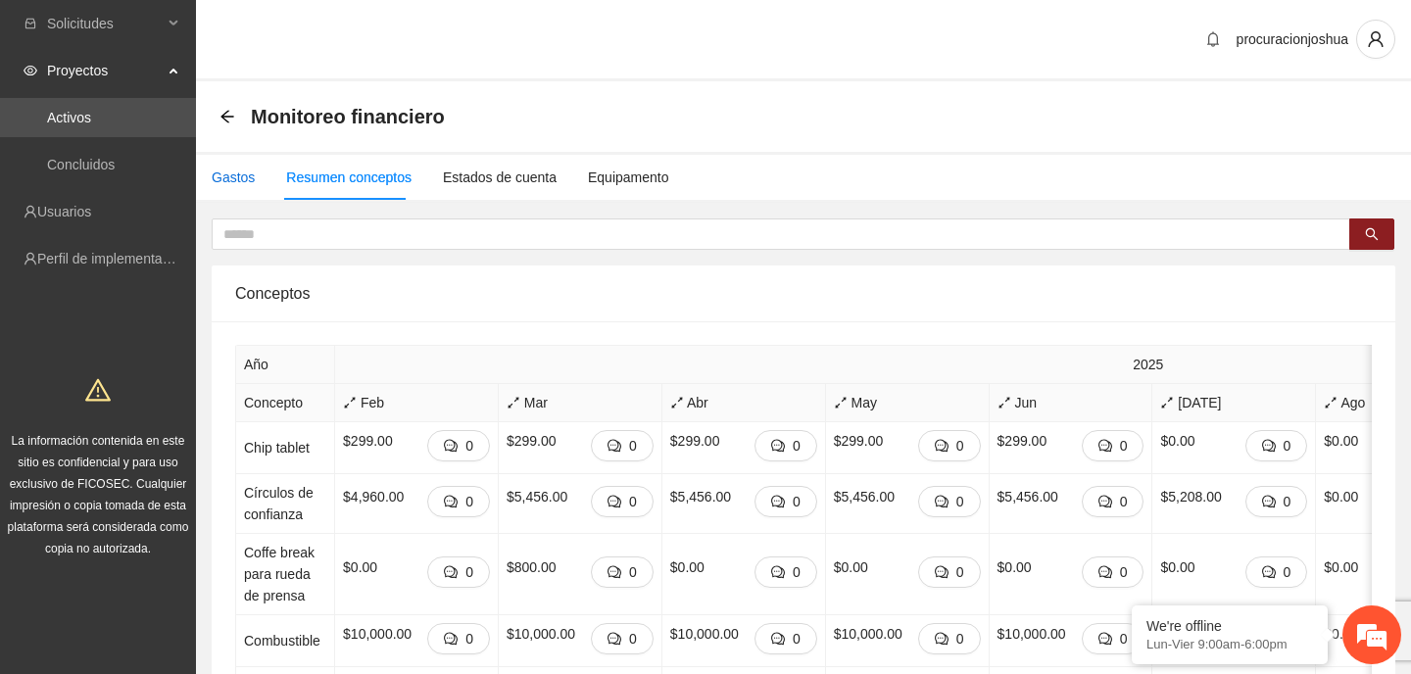
click at [235, 181] on div "Gastos" at bounding box center [233, 178] width 43 height 22
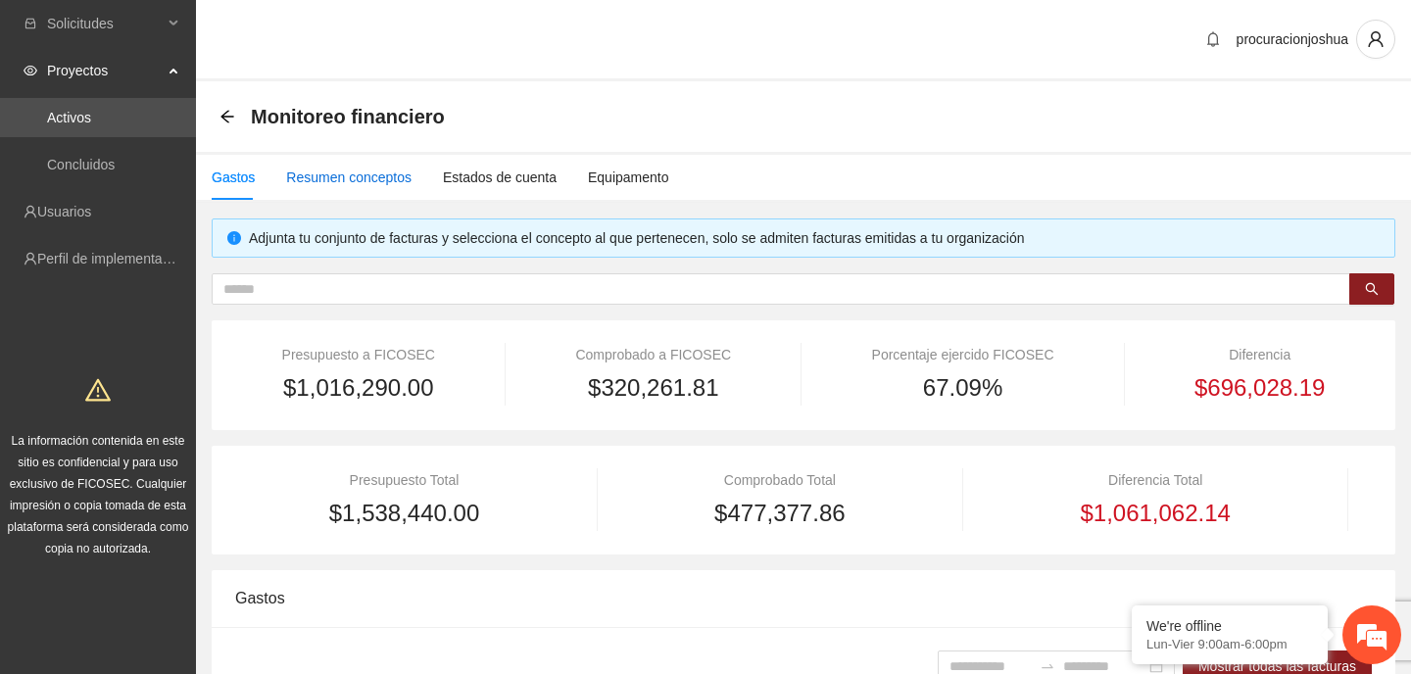
click at [331, 175] on div "Resumen conceptos" at bounding box center [348, 178] width 125 height 22
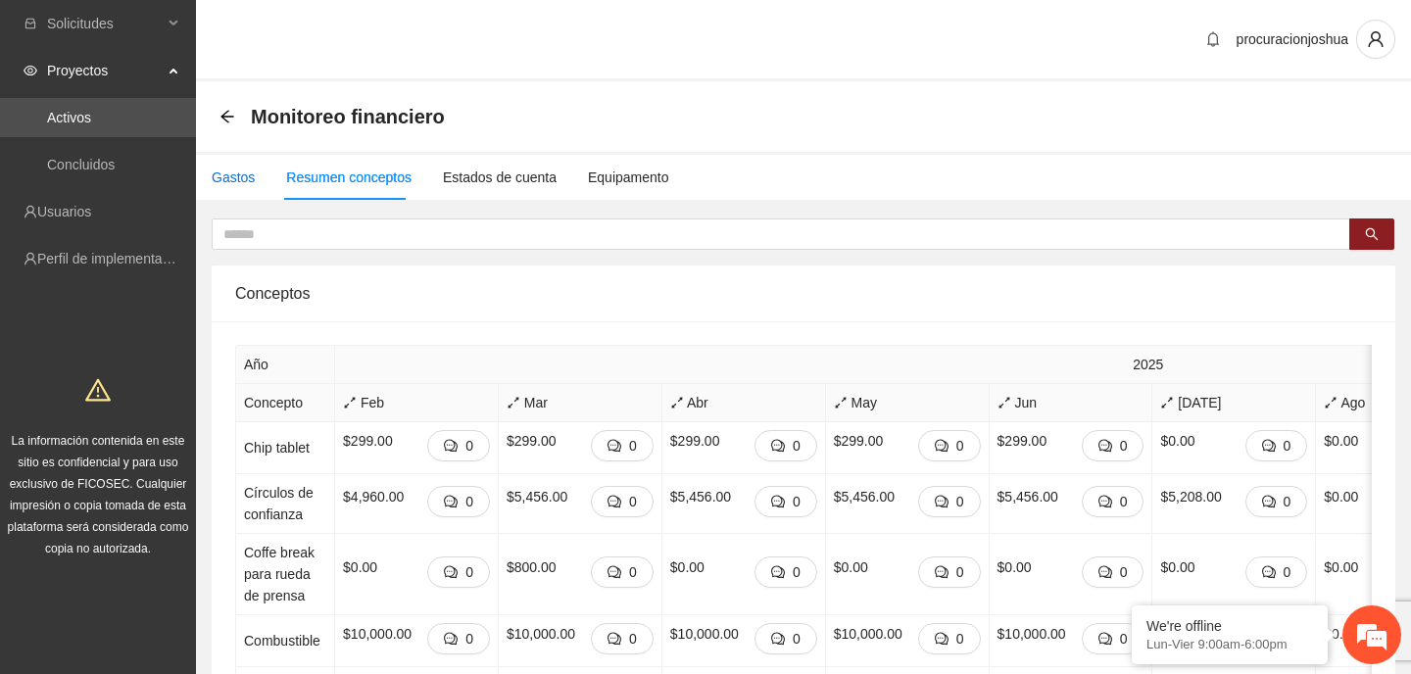
click at [243, 183] on div "Gastos" at bounding box center [233, 178] width 43 height 22
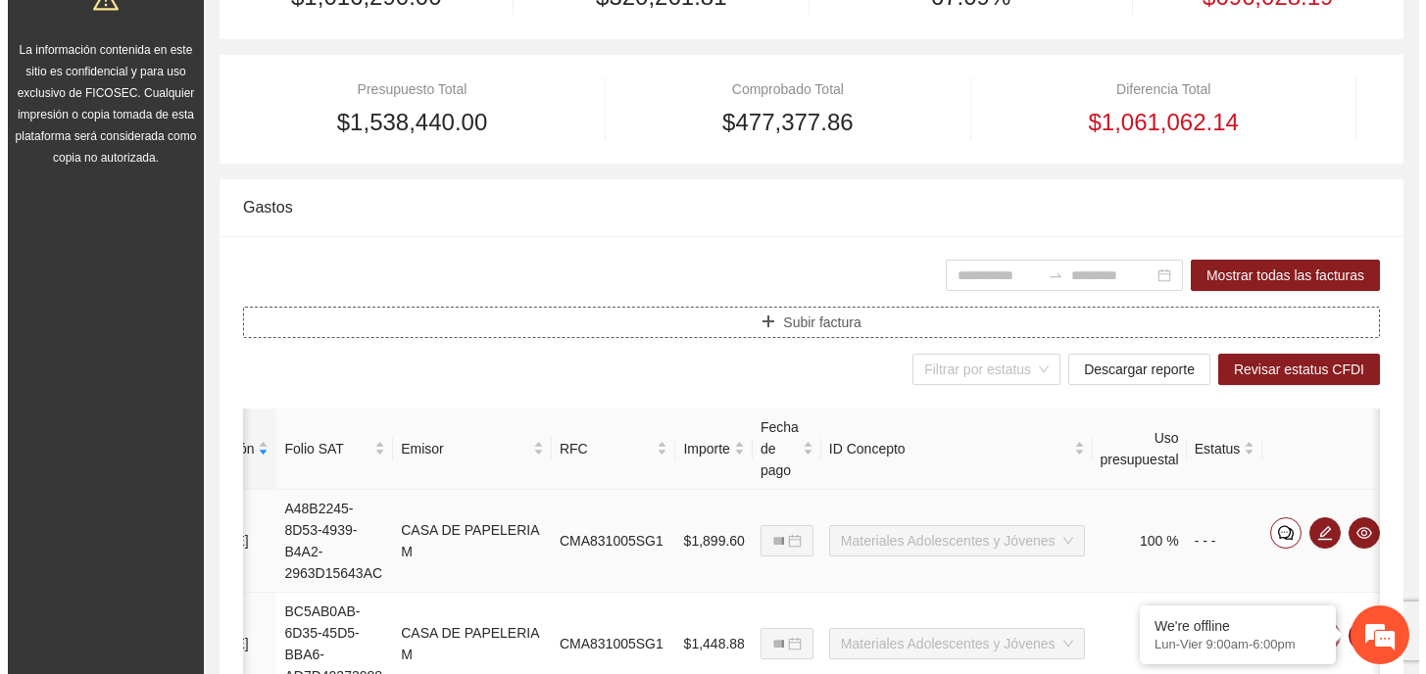
scroll to position [392, 0]
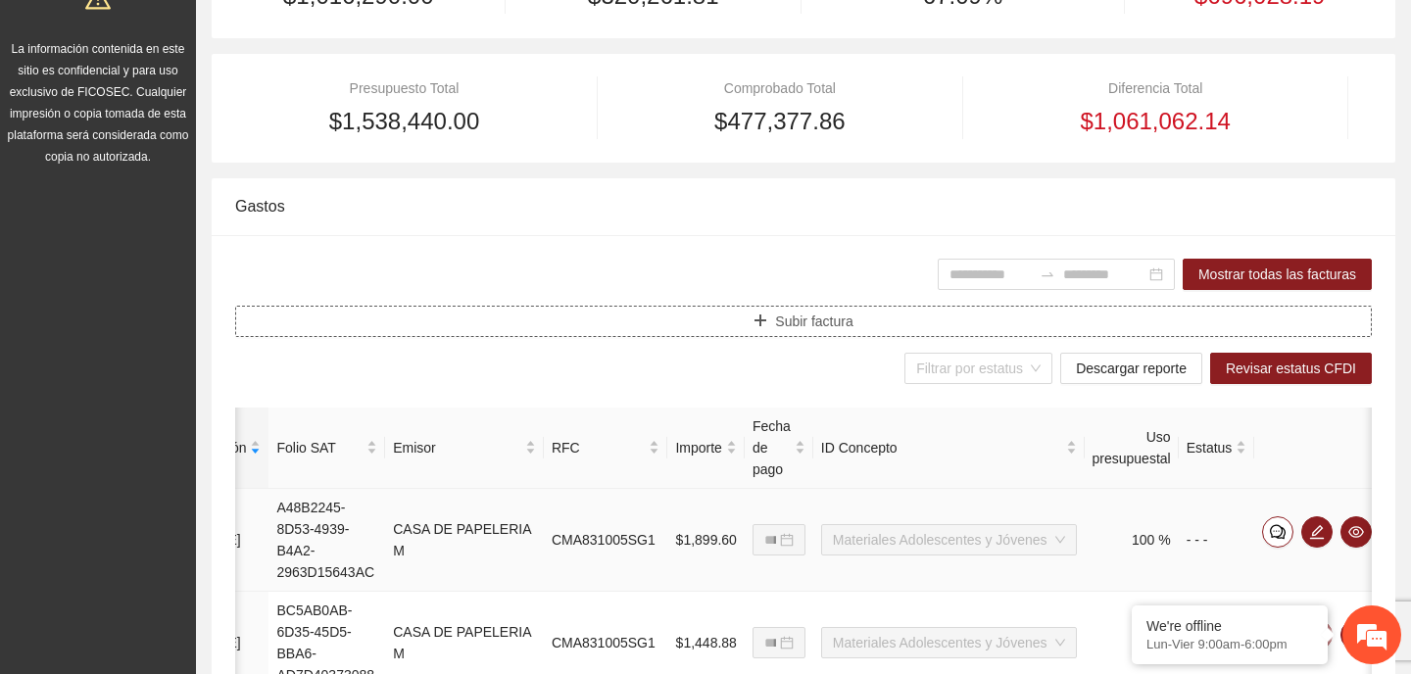
click at [835, 320] on span "Subir factura" at bounding box center [813, 322] width 77 height 22
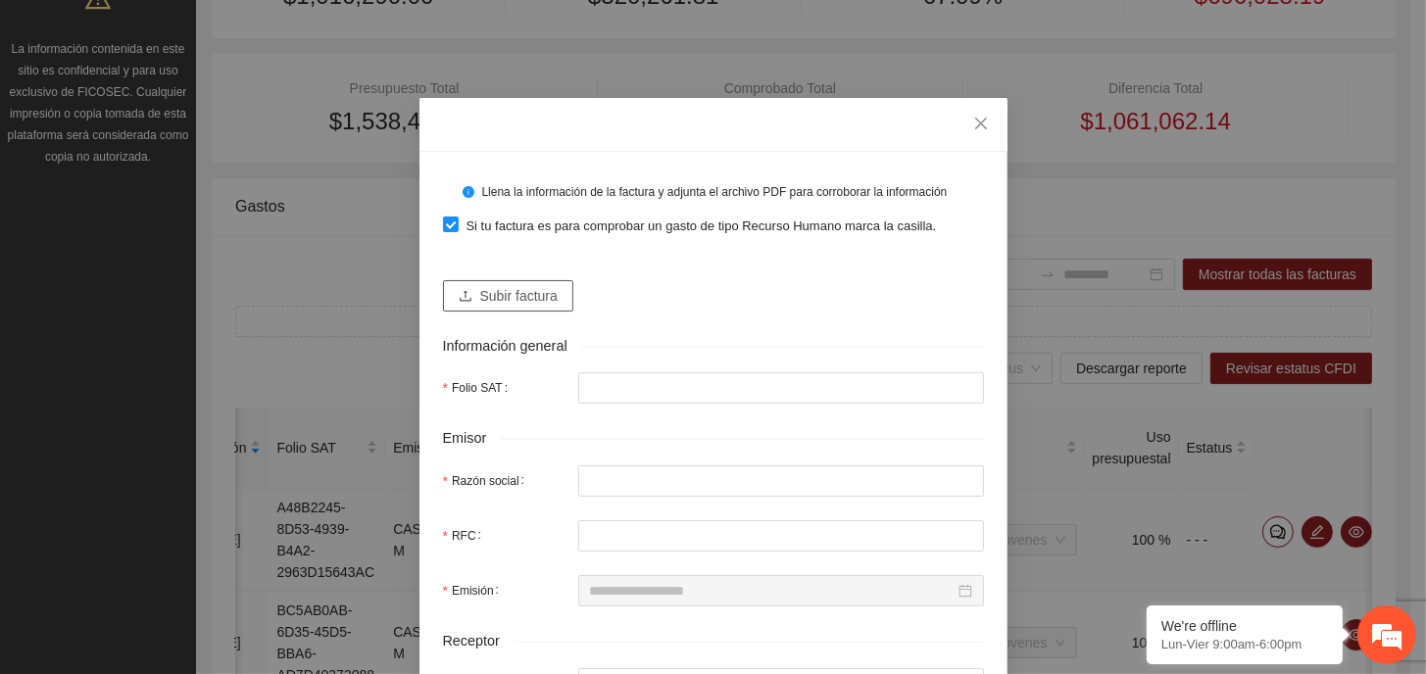
click at [483, 306] on span "Subir factura" at bounding box center [518, 296] width 77 height 22
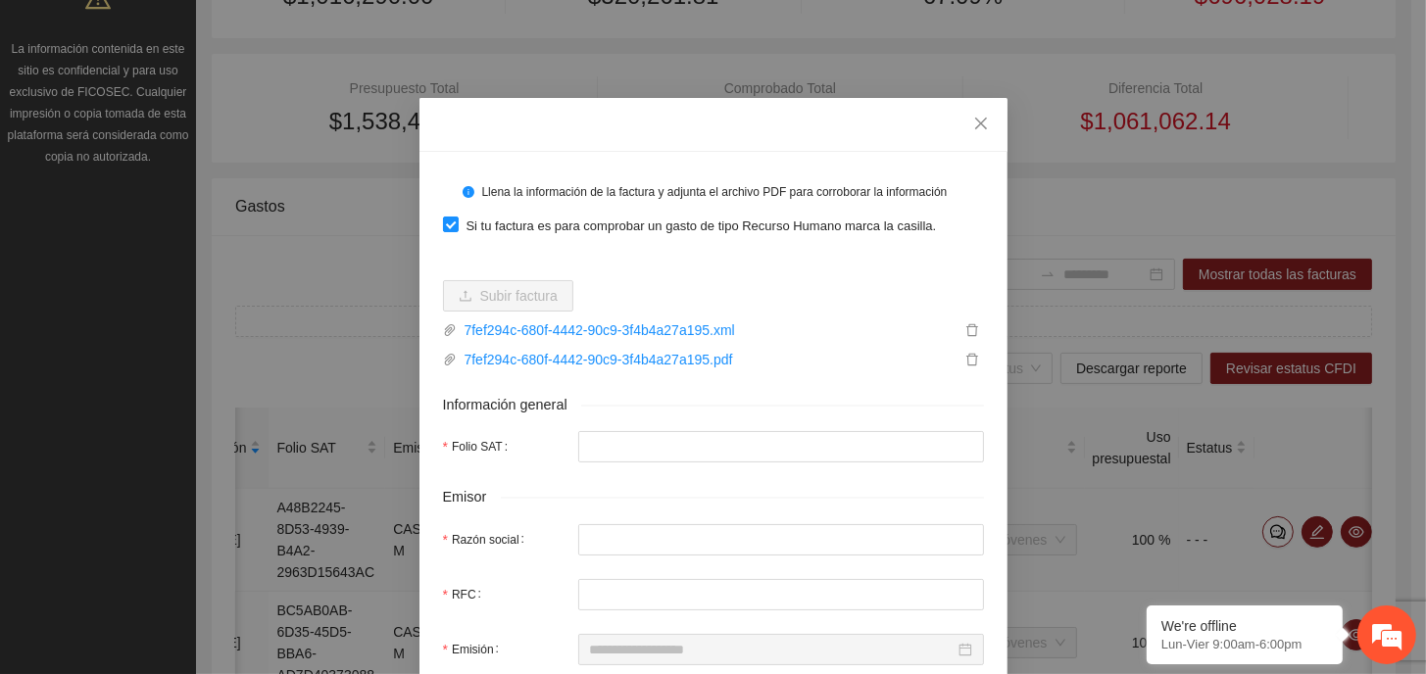
type input "**********"
type input "******"
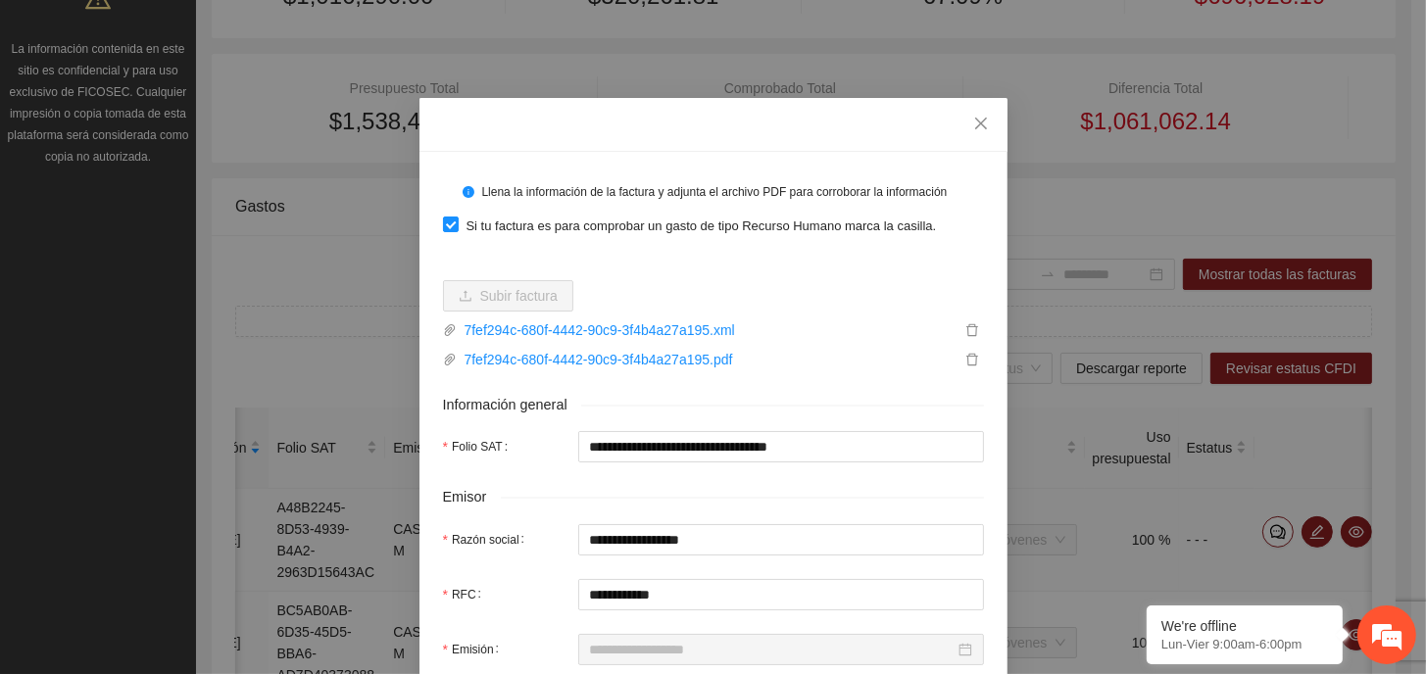
type input "**********"
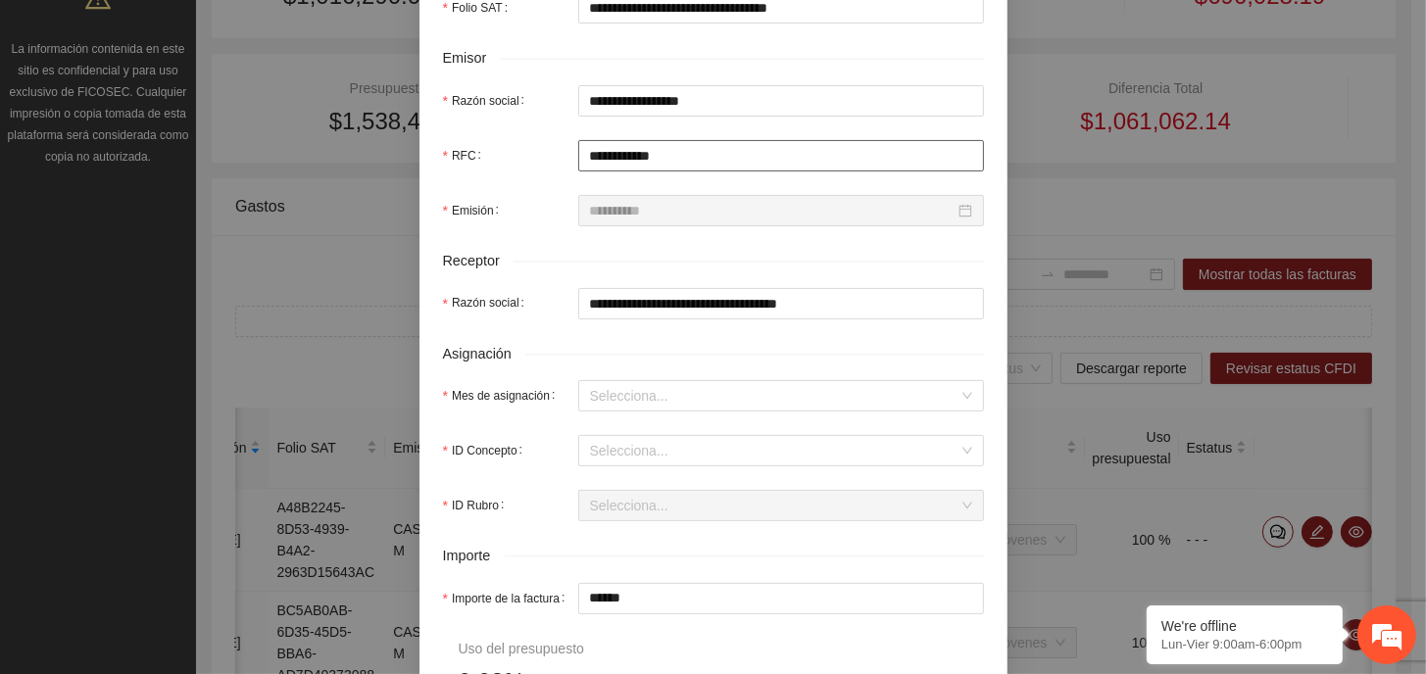
scroll to position [490, 0]
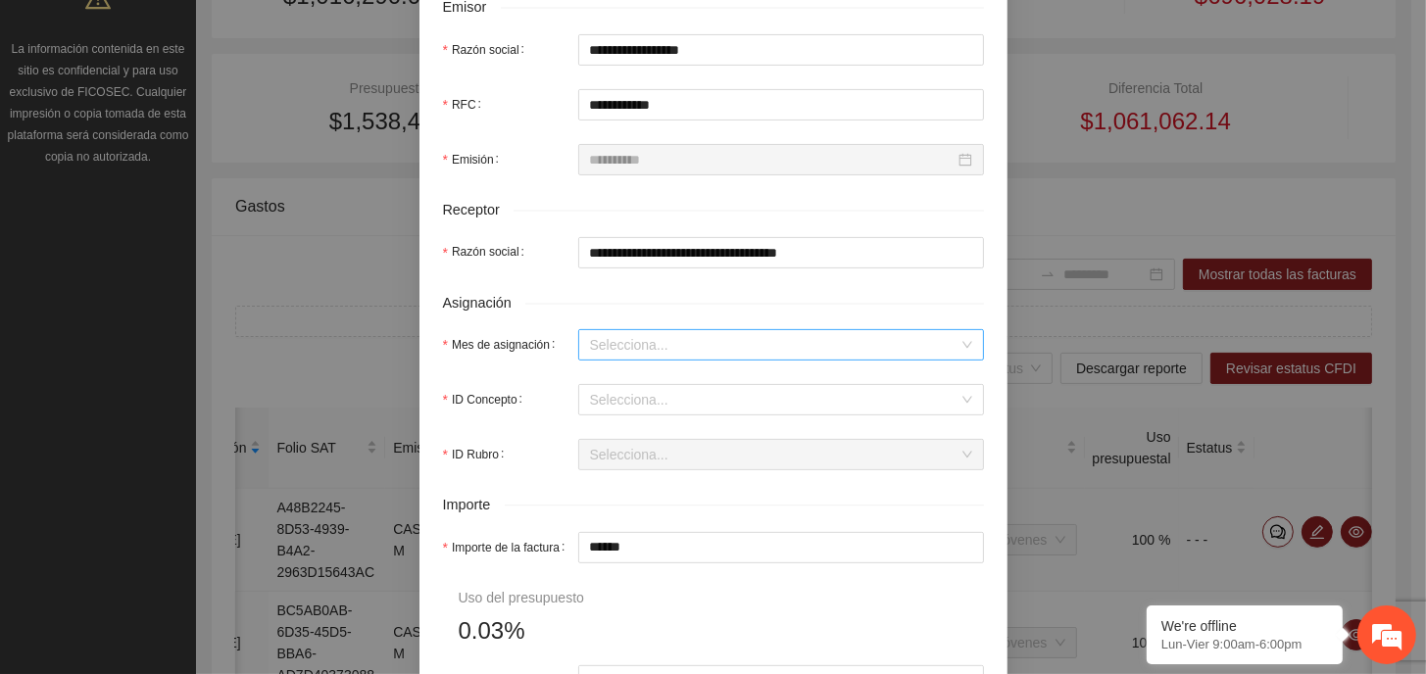
click at [678, 344] on input "Mes de asignación" at bounding box center [774, 344] width 368 height 29
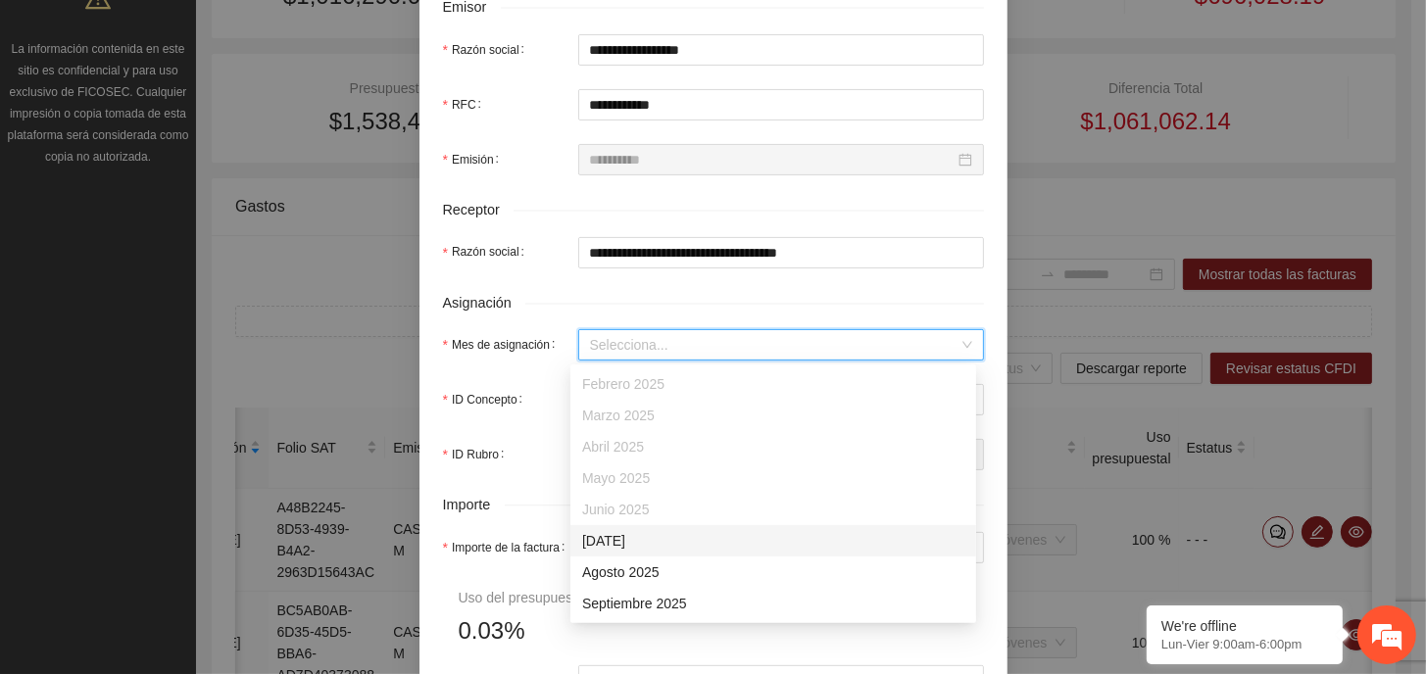
click at [636, 551] on div "[DATE]" at bounding box center [773, 541] width 382 height 22
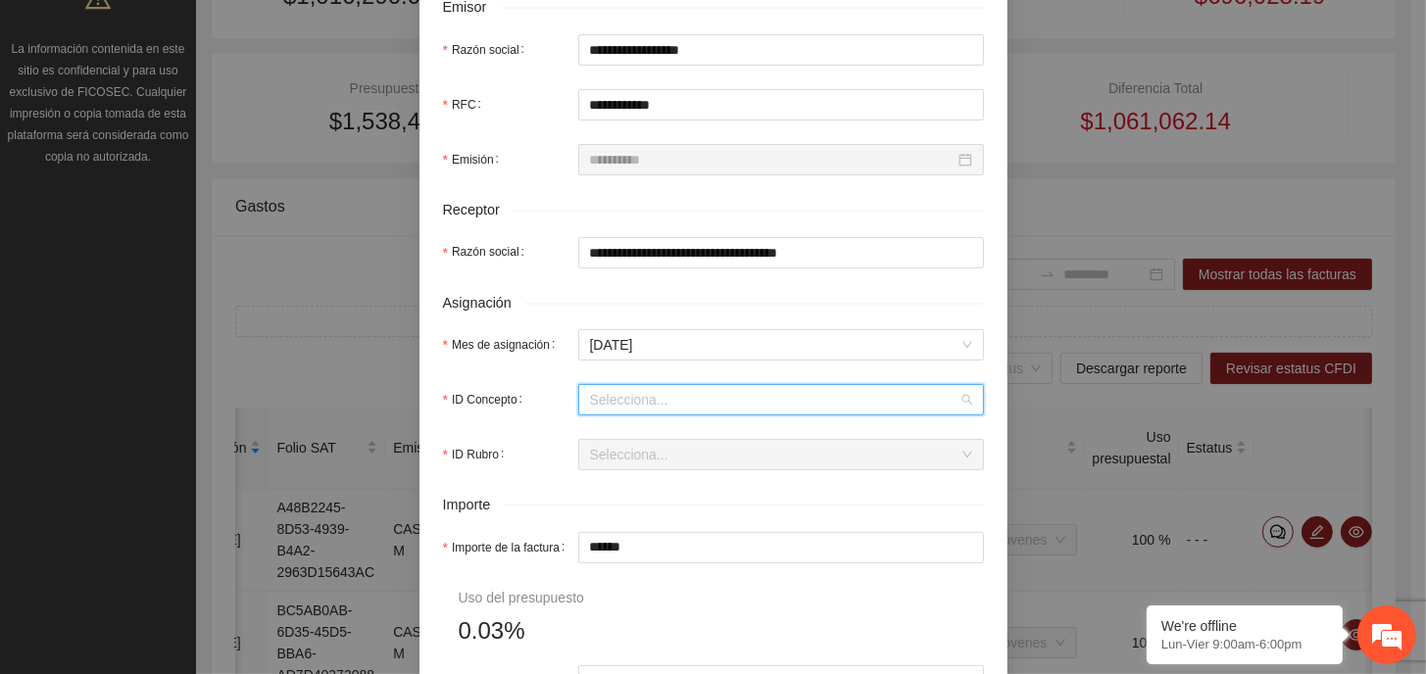
click at [658, 406] on input "ID Concepto" at bounding box center [774, 399] width 368 height 29
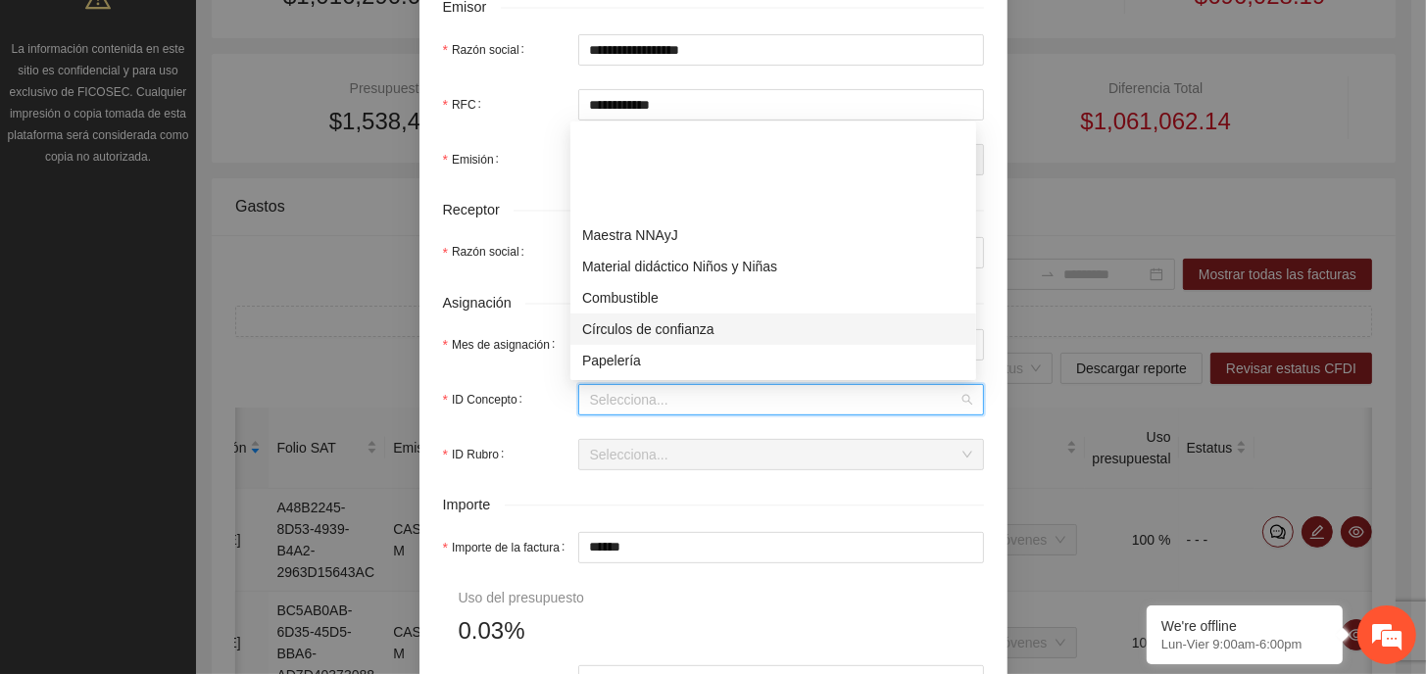
scroll to position [196, 0]
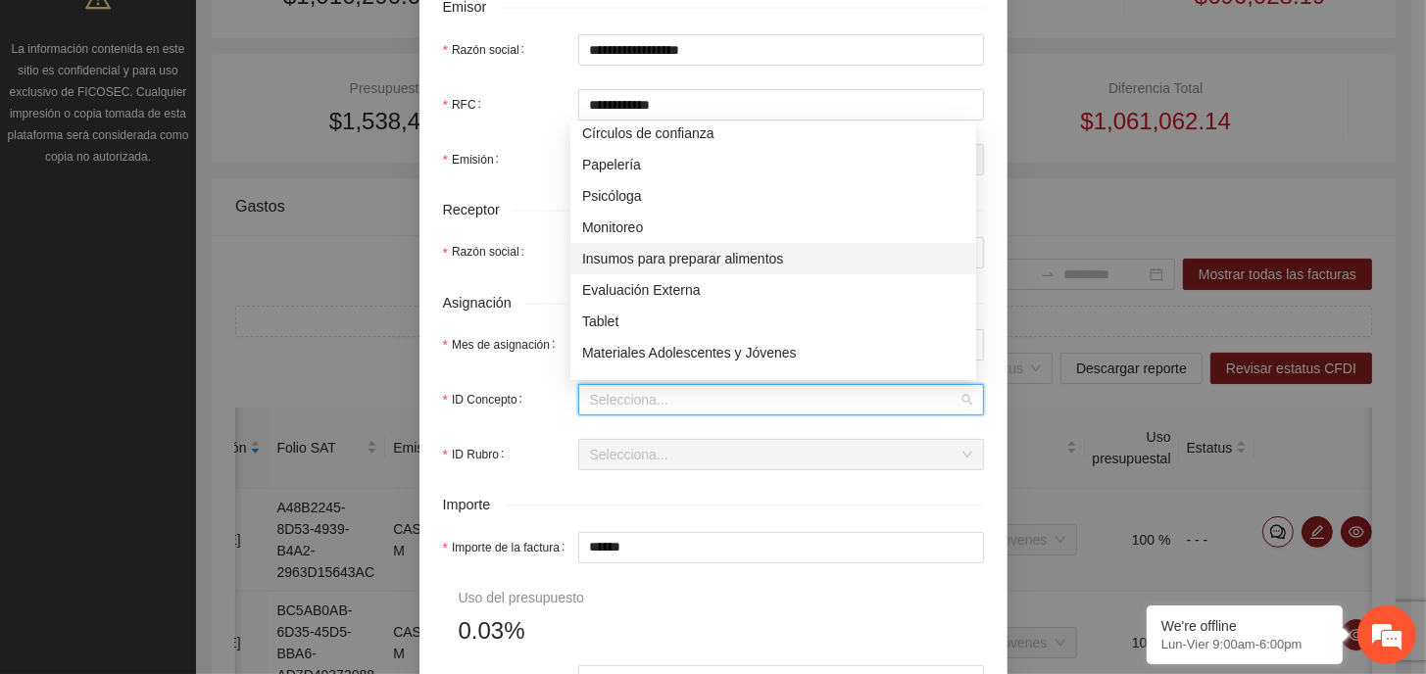
click at [662, 256] on div "Insumos para preparar alimentos" at bounding box center [773, 259] width 382 height 22
type input "*****"
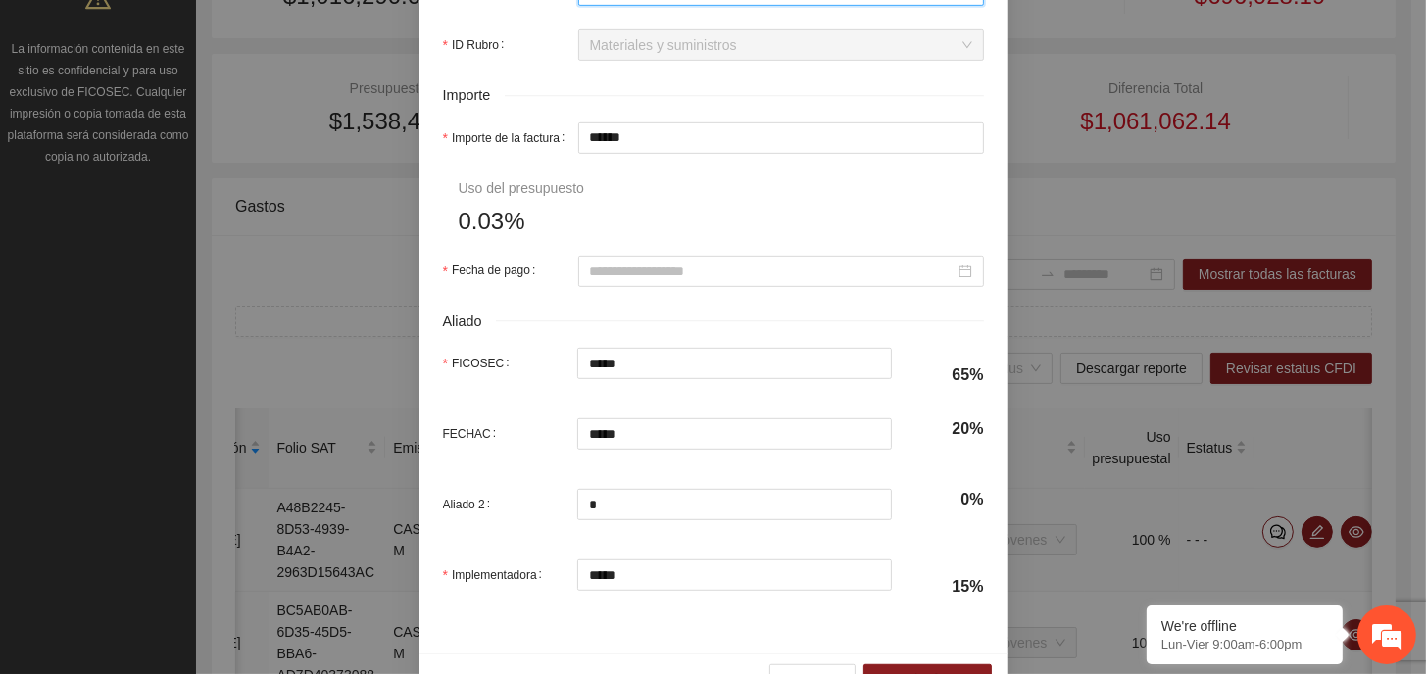
scroll to position [855, 0]
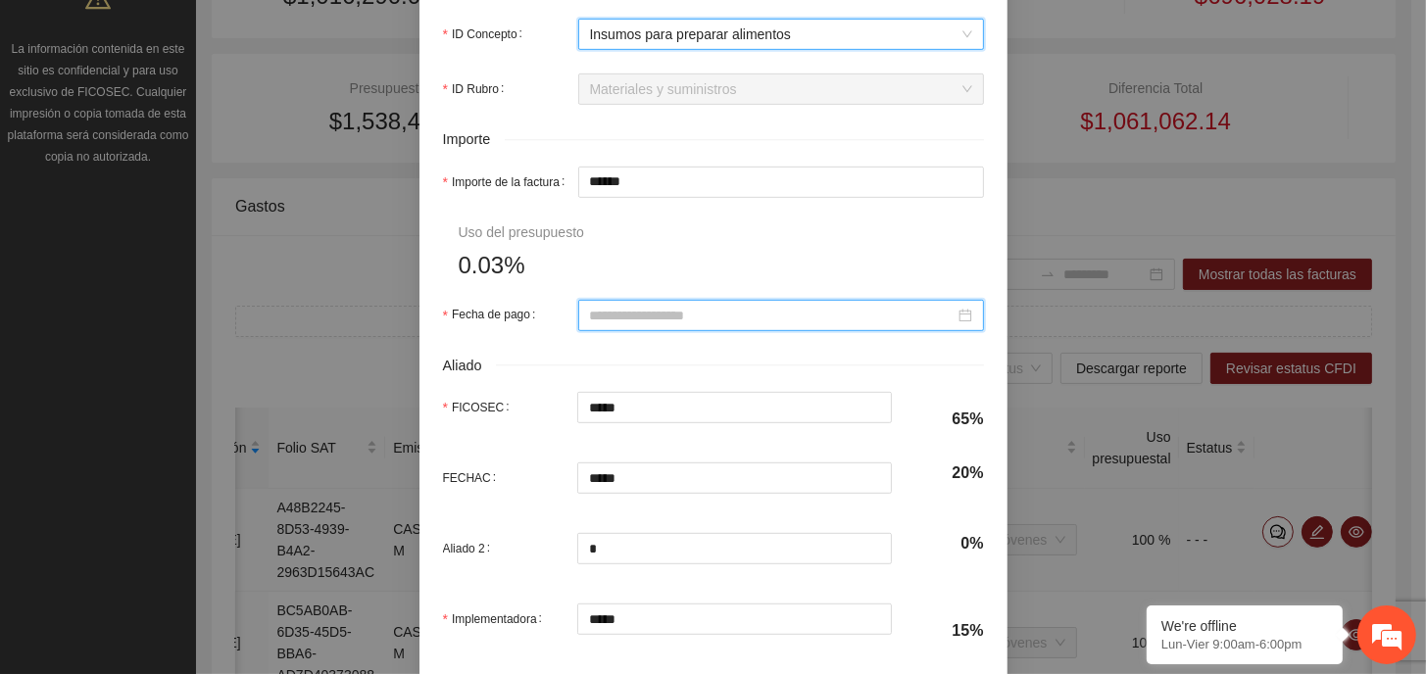
click at [729, 311] on input "Fecha de pago" at bounding box center [772, 316] width 365 height 22
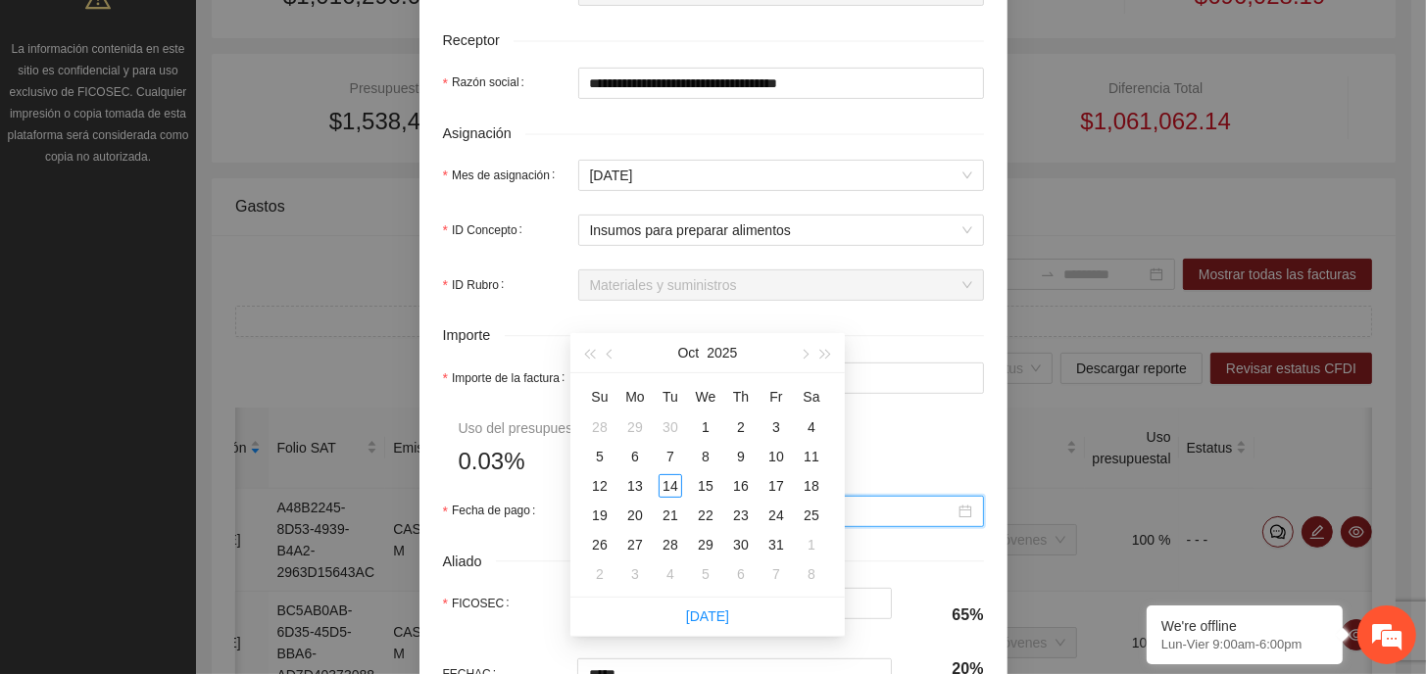
scroll to position [561, 0]
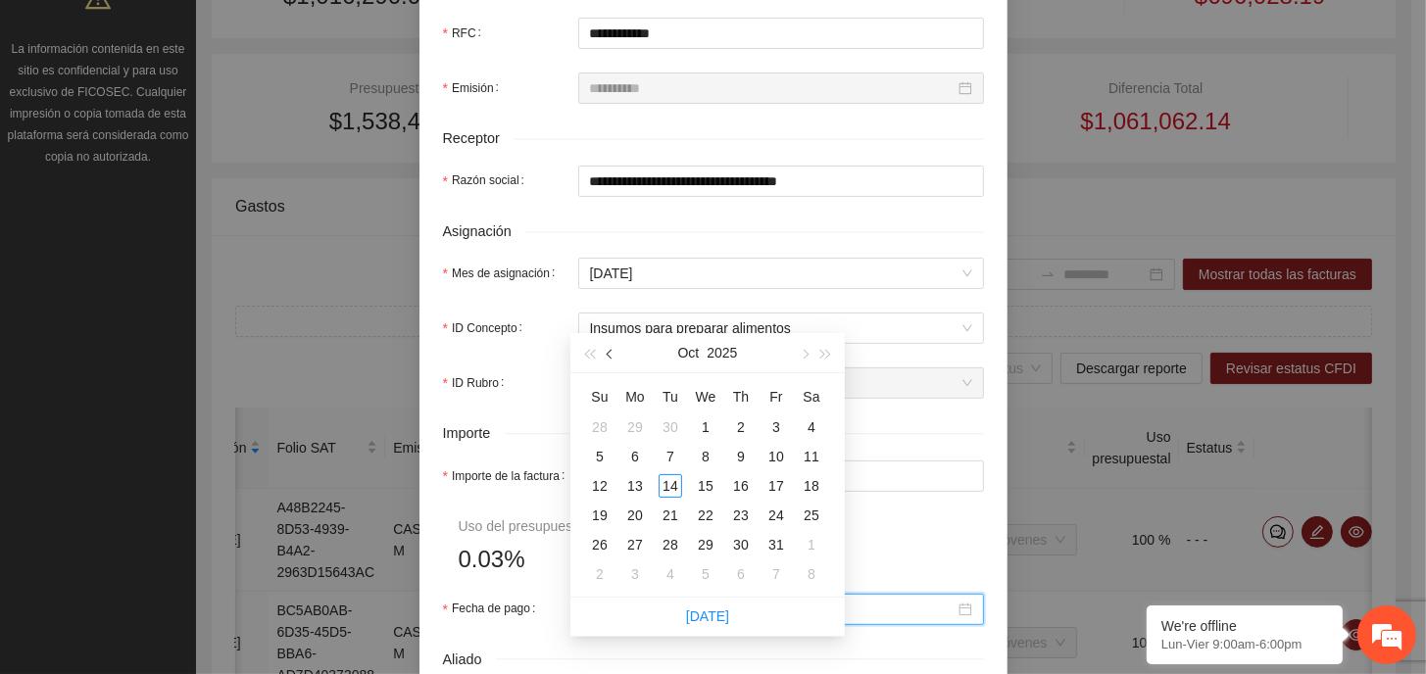
click at [608, 356] on span "button" at bounding box center [612, 355] width 10 height 10
type input "**********"
click at [778, 517] on div "25" at bounding box center [776, 516] width 24 height 24
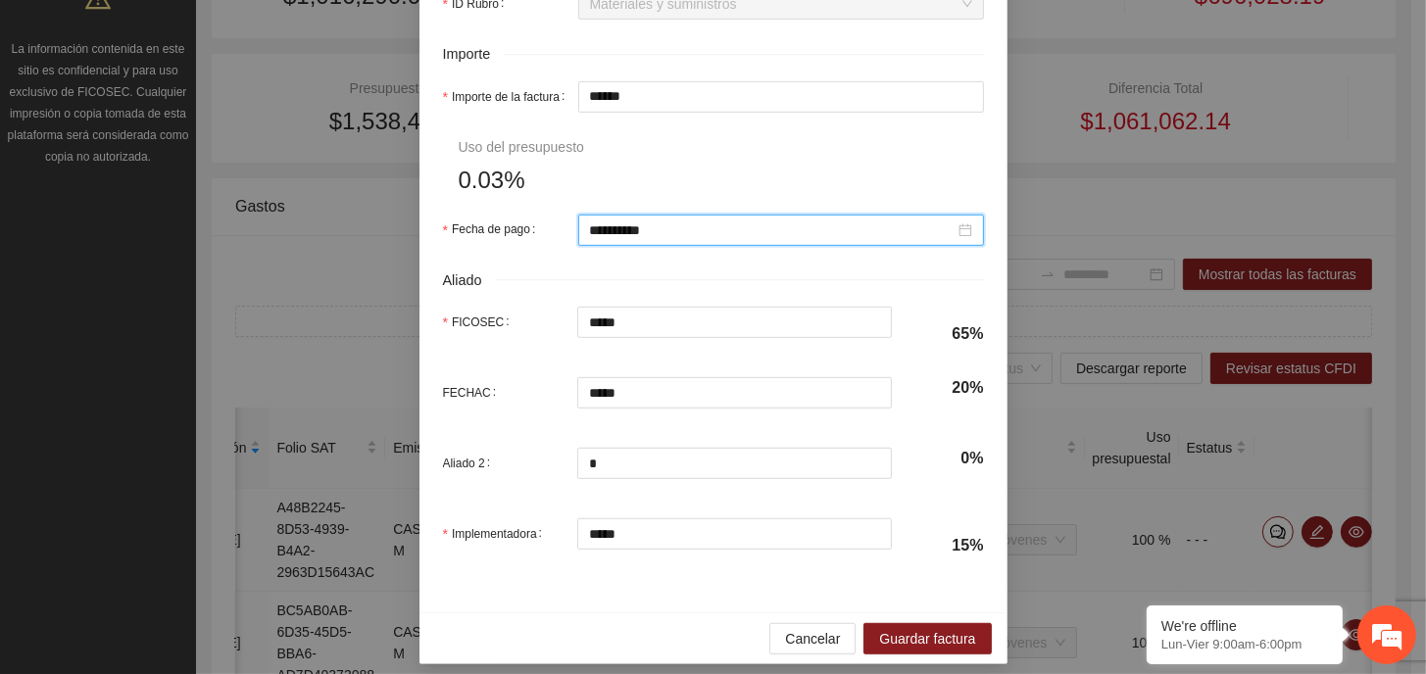
scroll to position [953, 0]
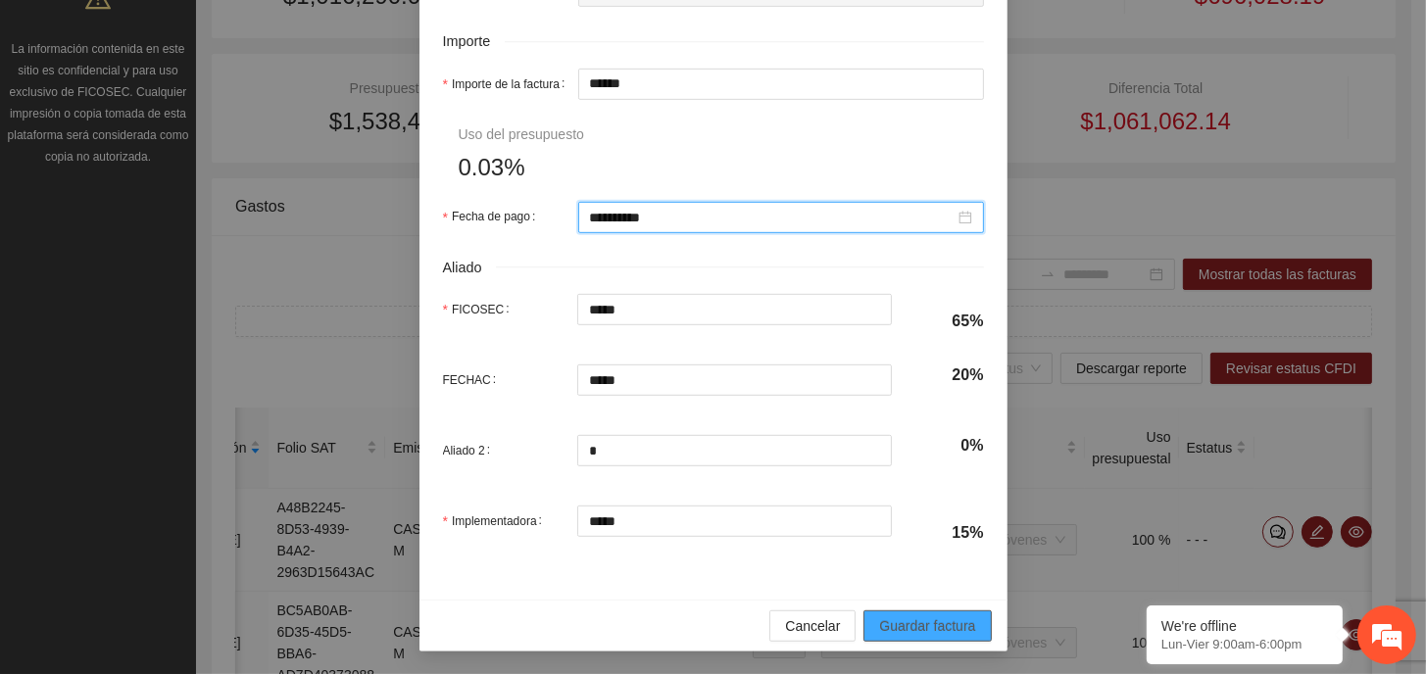
click at [951, 622] on span "Guardar factura" at bounding box center [927, 626] width 96 height 22
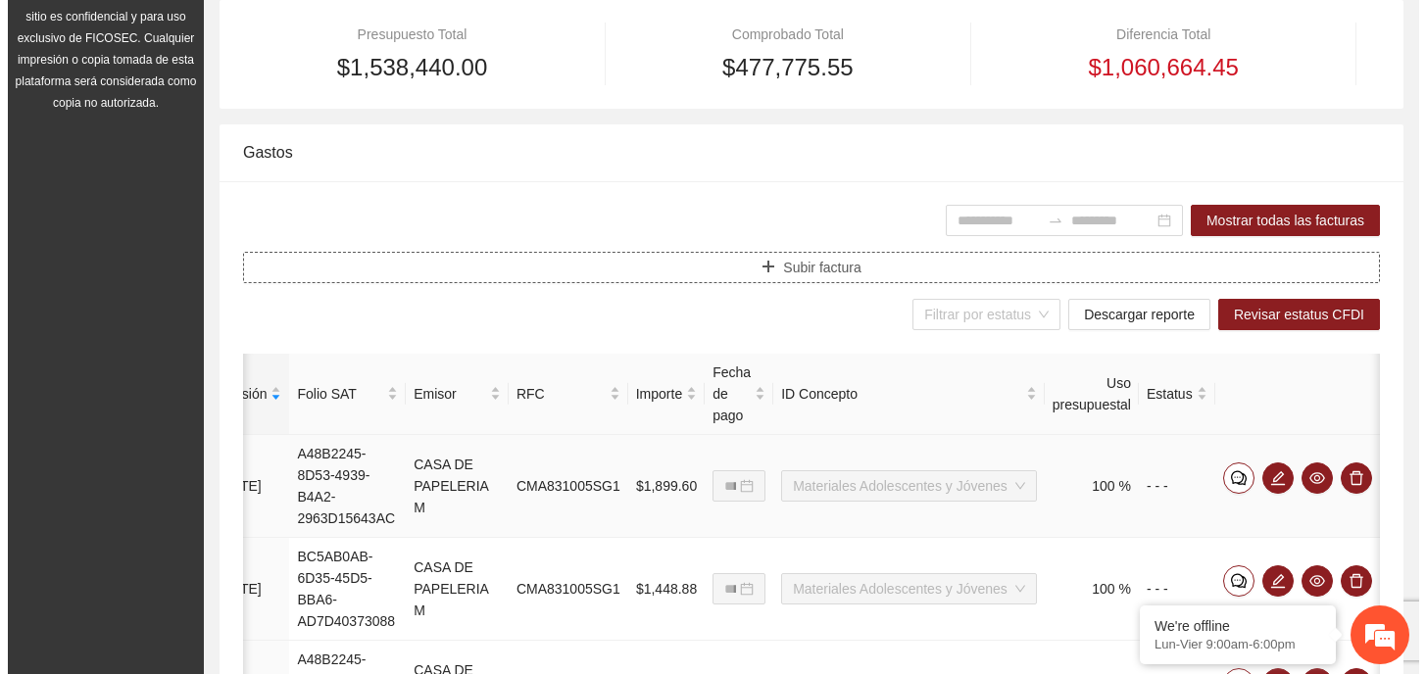
scroll to position [294, 0]
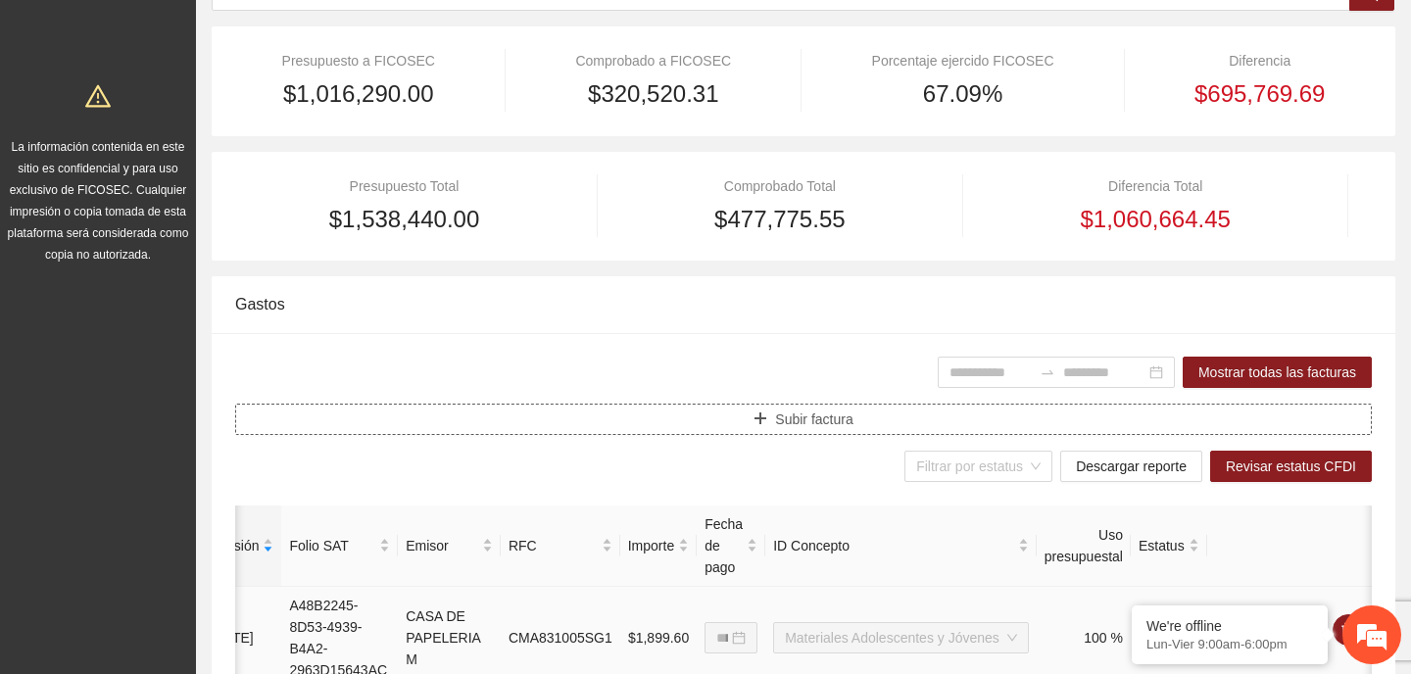
click at [809, 422] on span "Subir factura" at bounding box center [813, 420] width 77 height 22
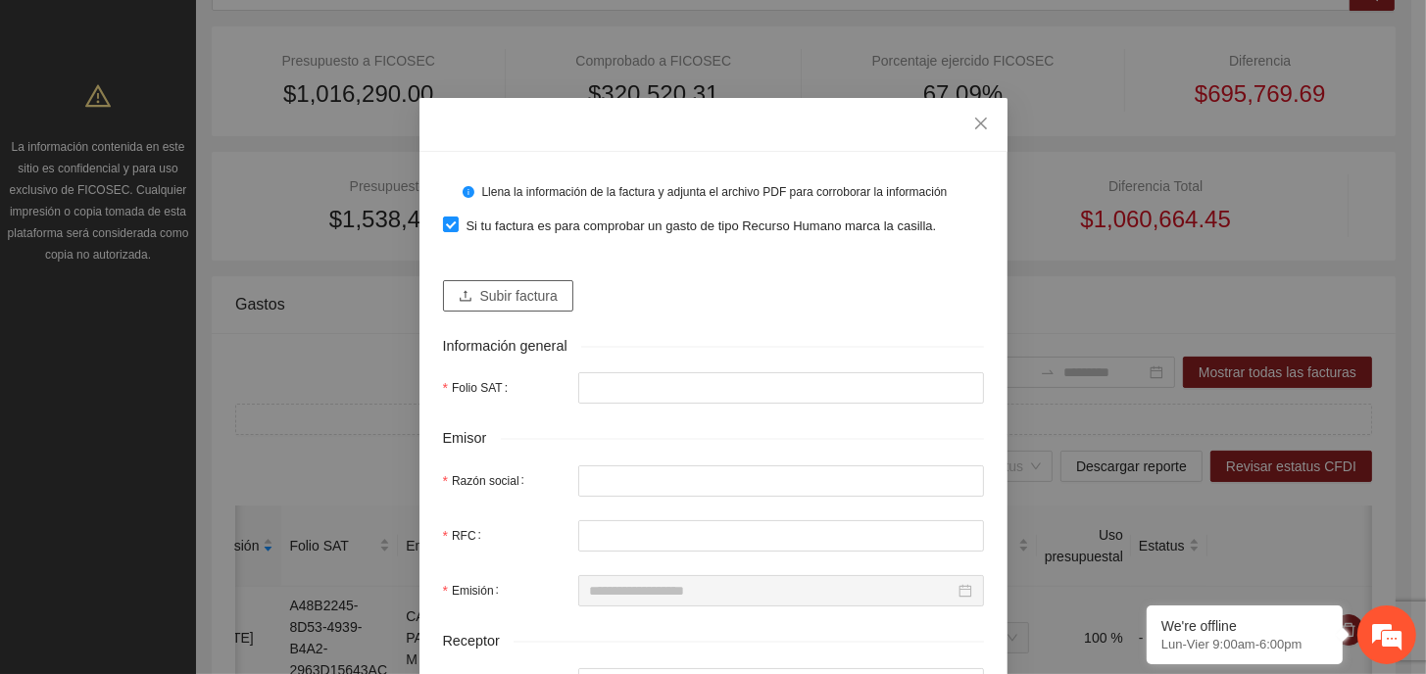
click at [486, 297] on span "Subir factura" at bounding box center [518, 296] width 77 height 22
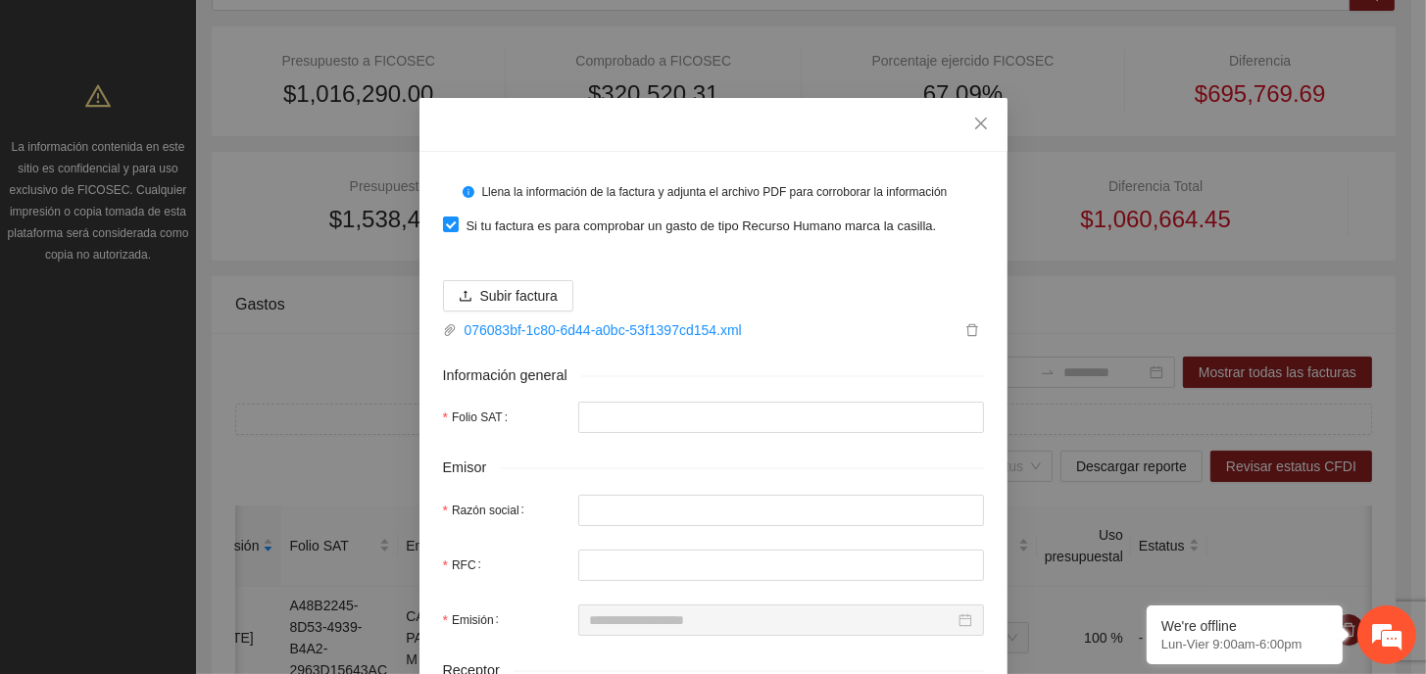
type input "**********"
type input "******"
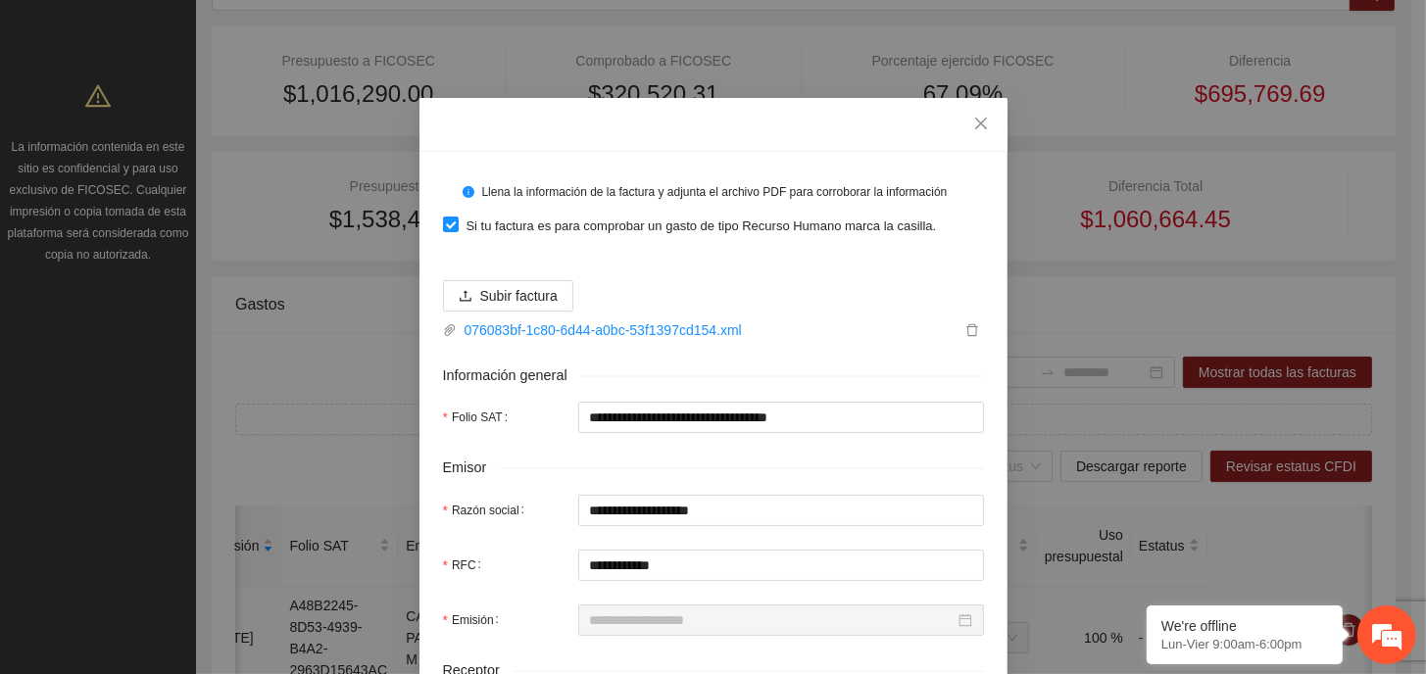
type input "**********"
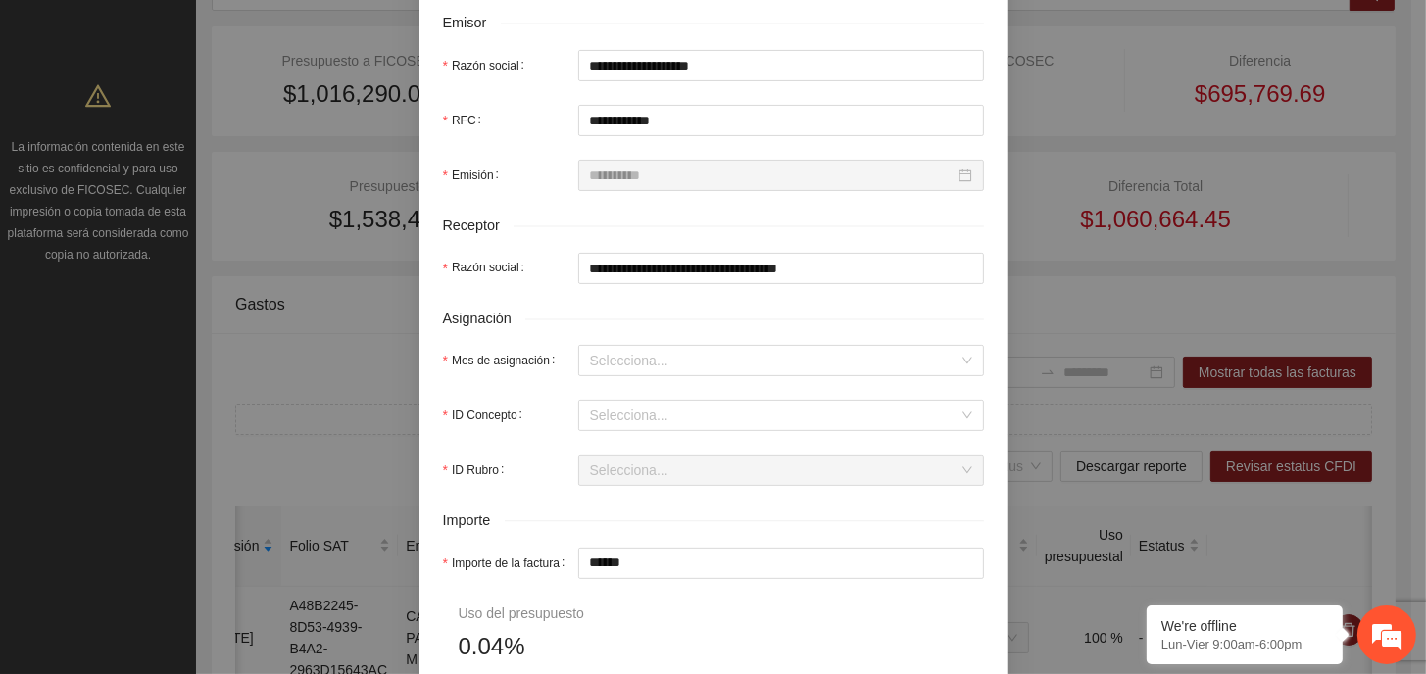
scroll to position [588, 0]
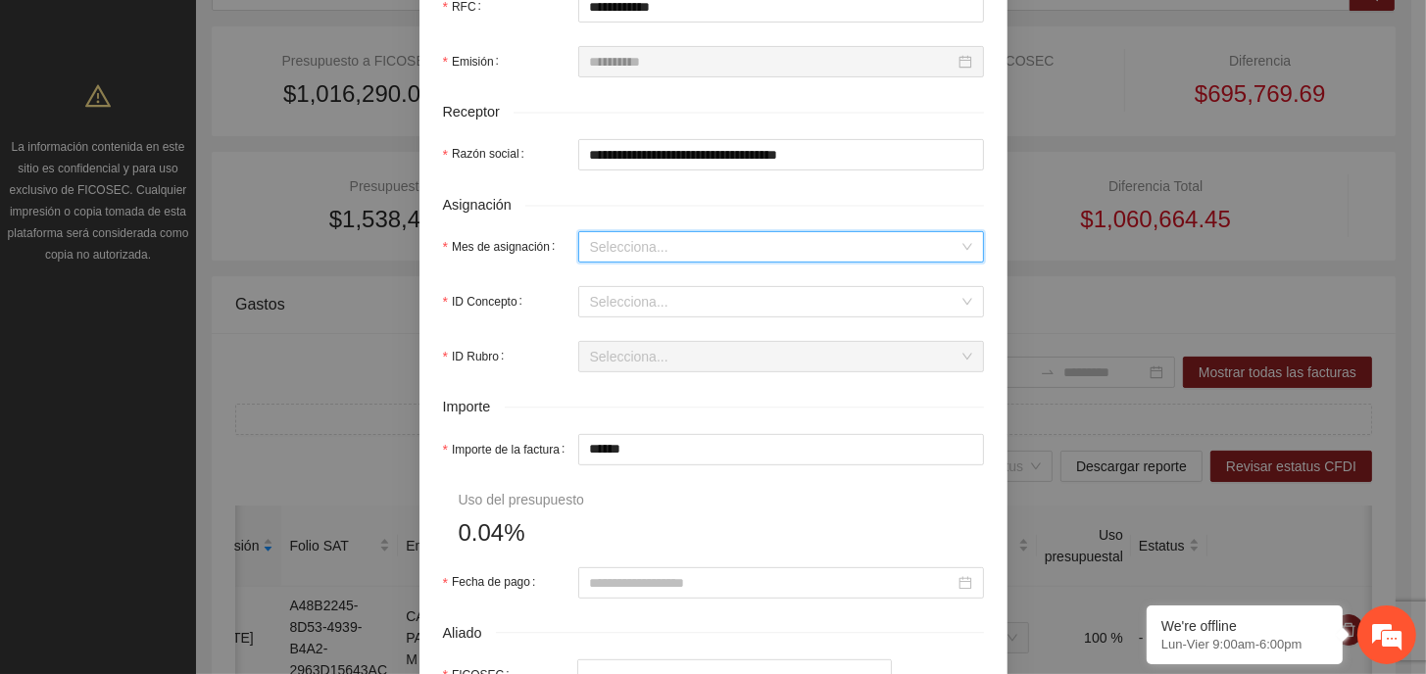
click at [650, 250] on input "Mes de asignación" at bounding box center [774, 246] width 368 height 29
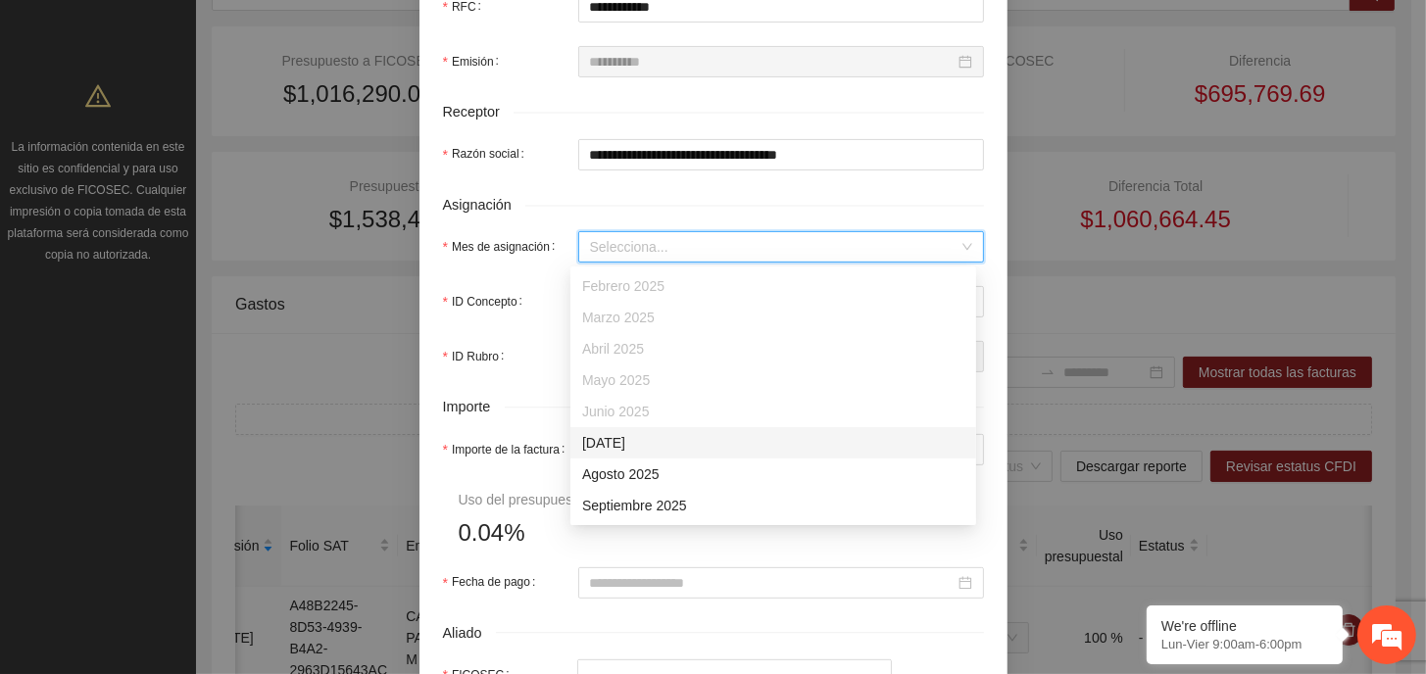
click at [651, 446] on div "[DATE]" at bounding box center [773, 443] width 382 height 22
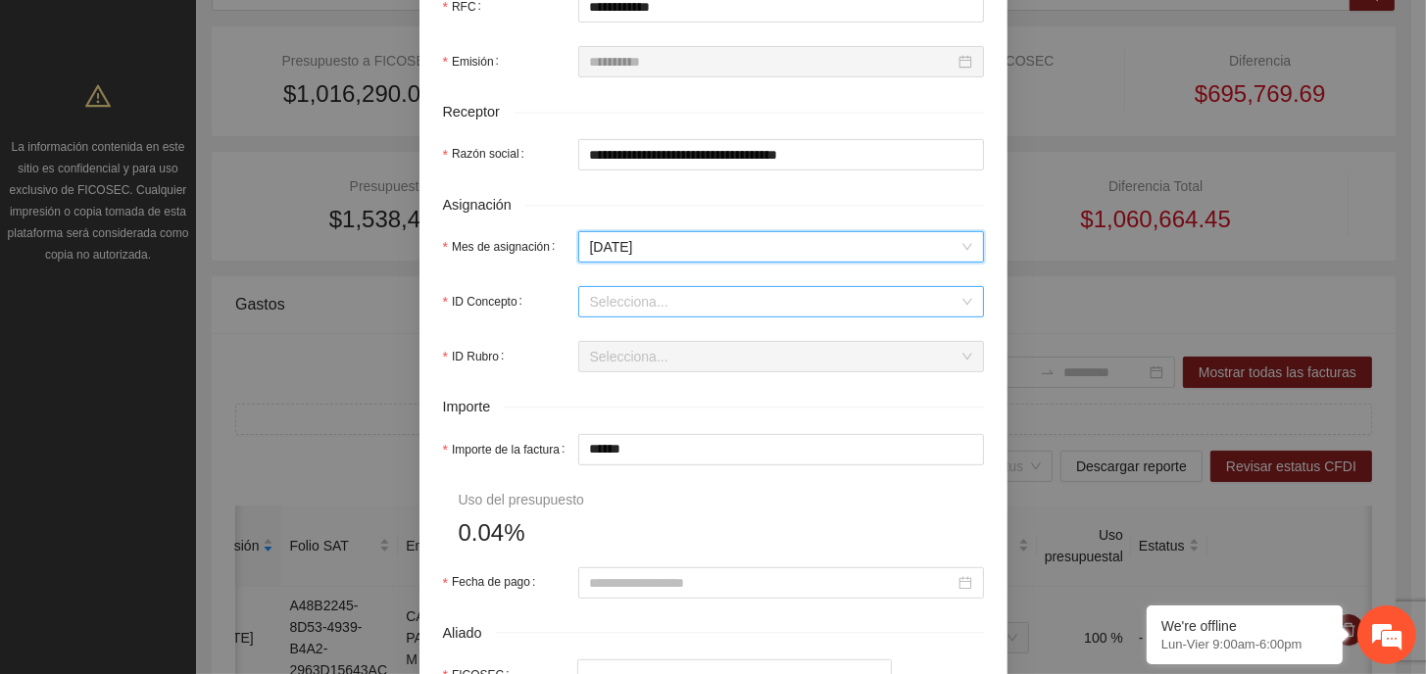
click at [649, 305] on input "ID Concepto" at bounding box center [774, 301] width 368 height 29
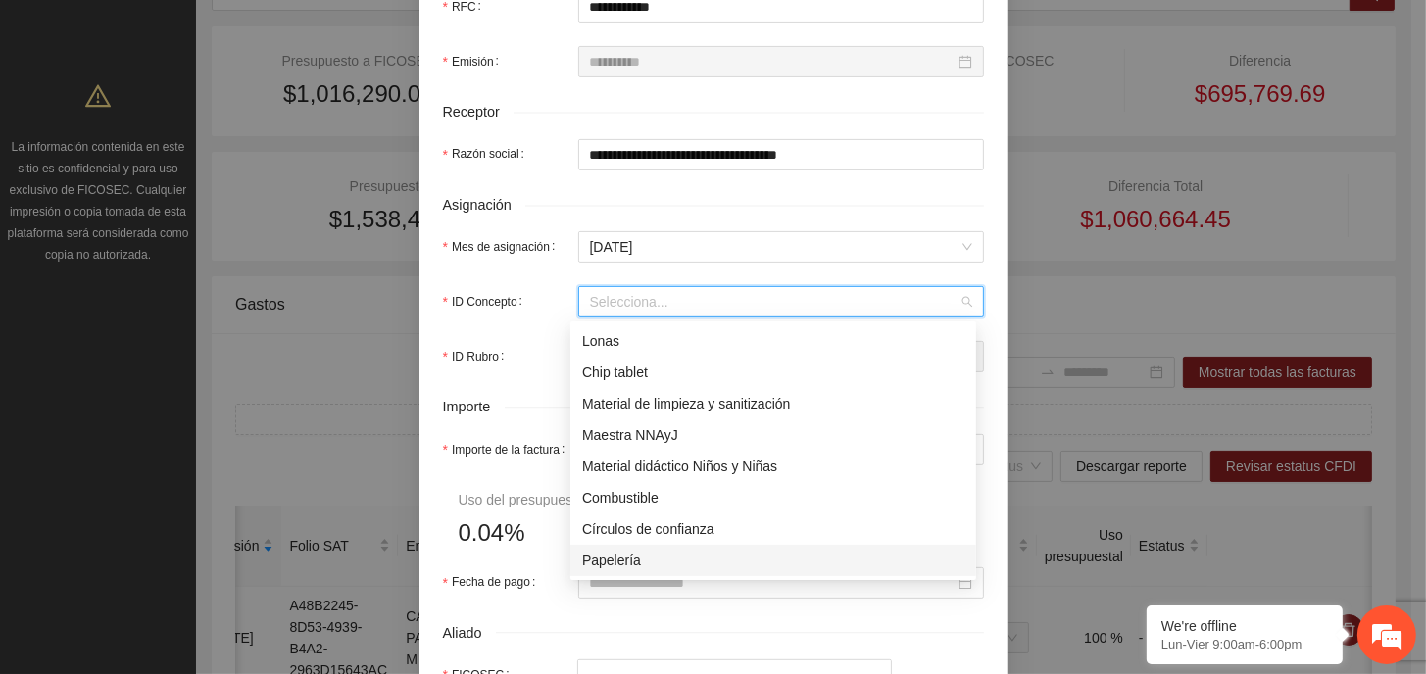
click at [634, 557] on div "Papelería" at bounding box center [773, 561] width 382 height 22
type input "*"
type input "******"
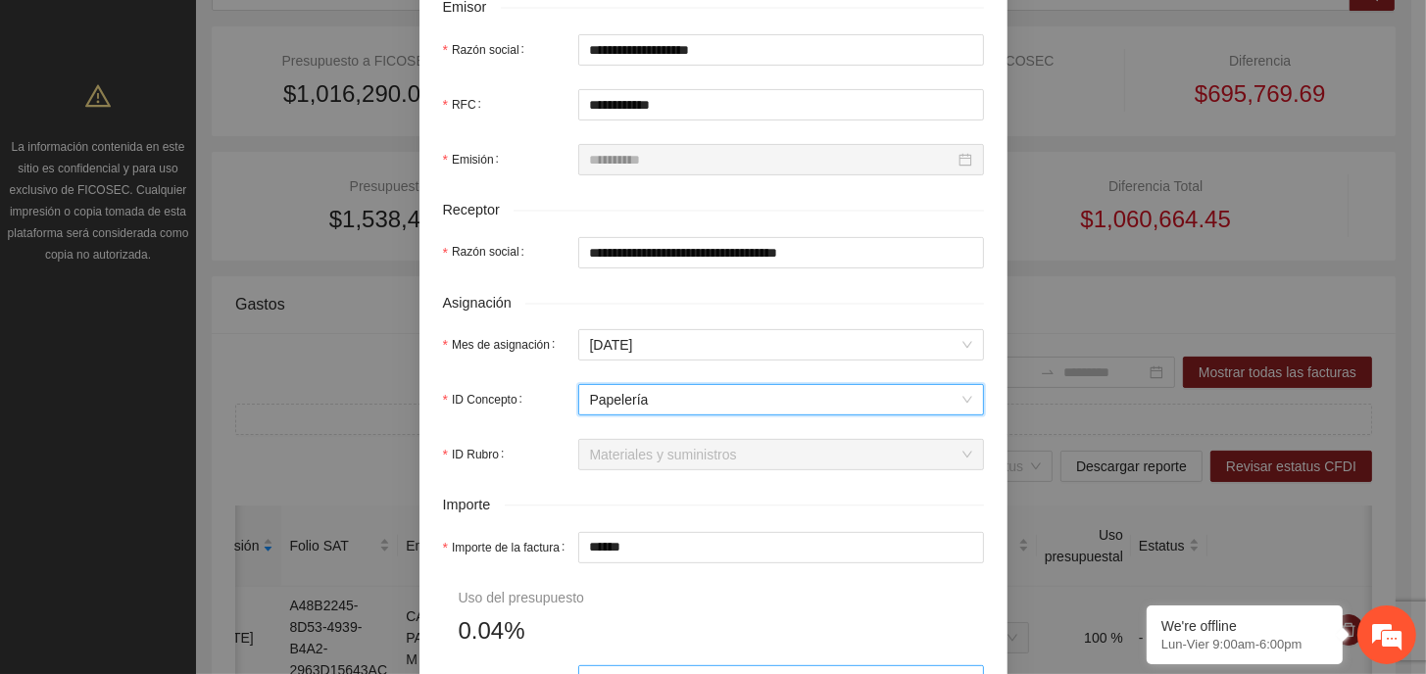
scroll to position [686, 0]
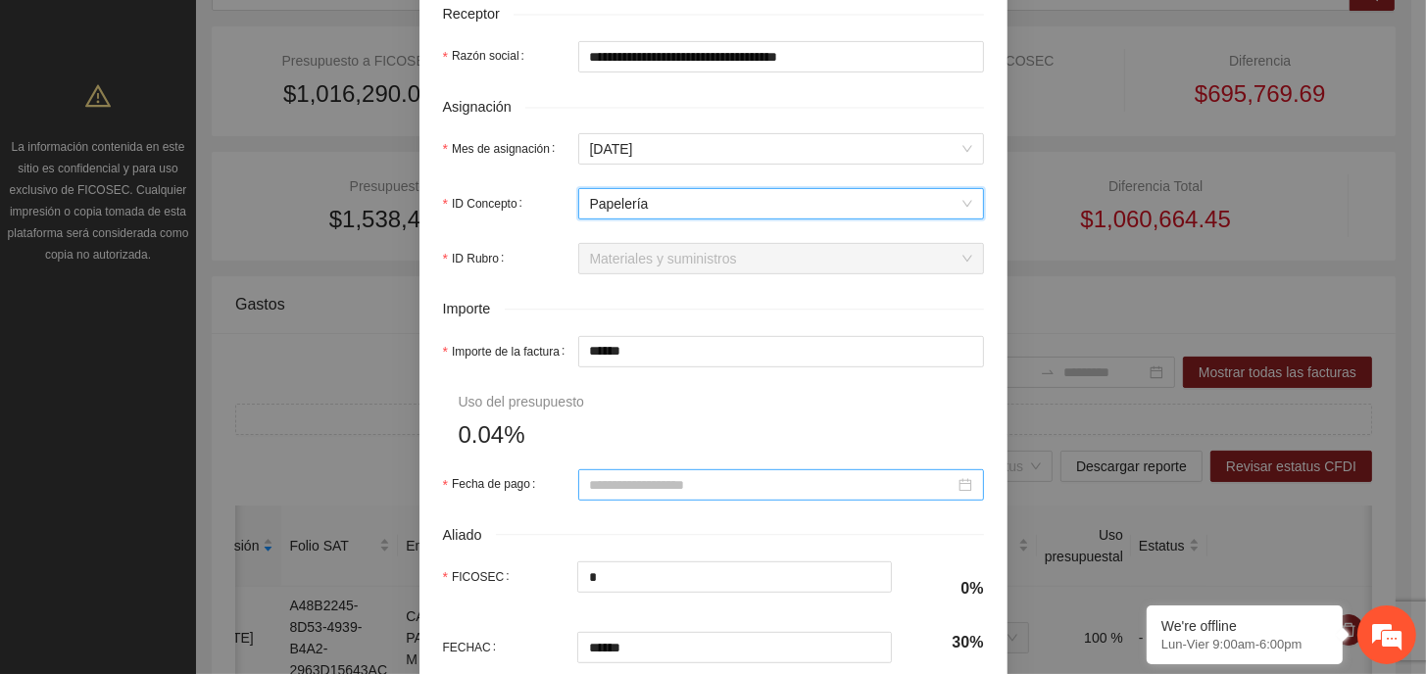
click at [666, 485] on input "Fecha de pago" at bounding box center [772, 485] width 365 height 22
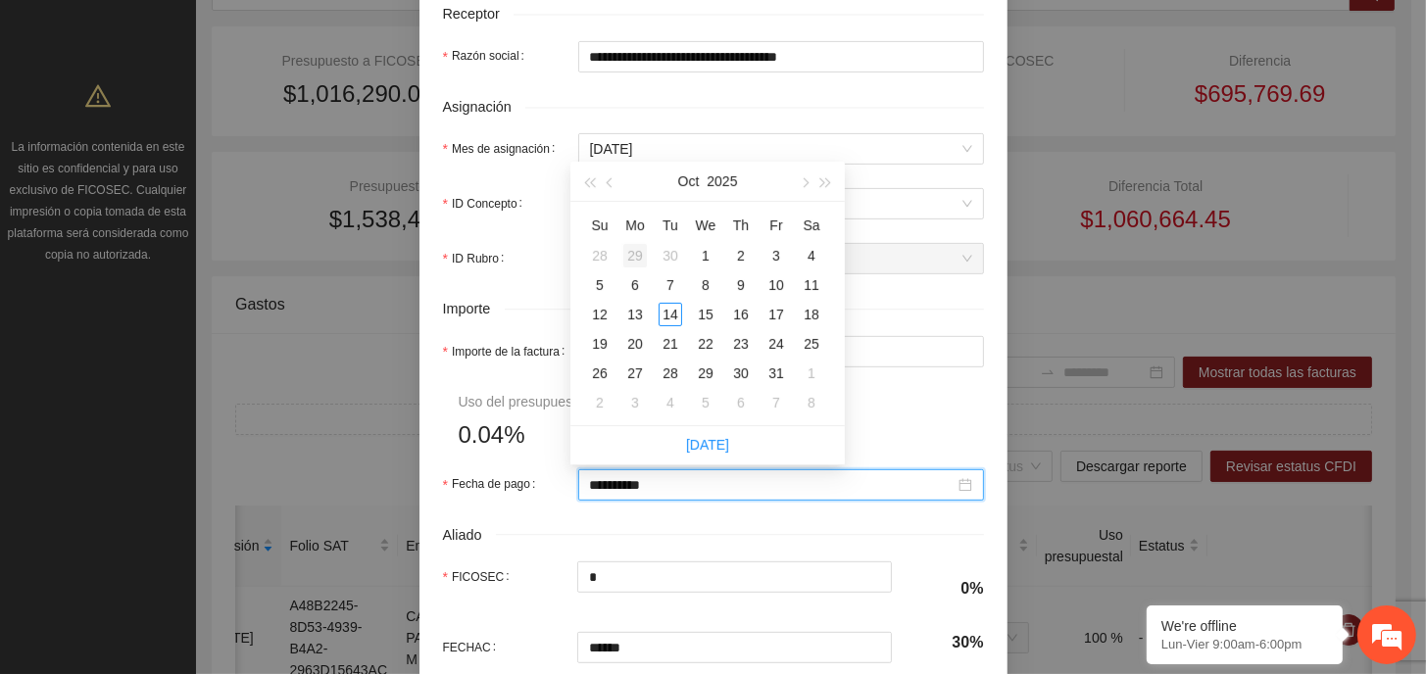
type input "**********"
click at [604, 180] on button "button" at bounding box center [611, 181] width 22 height 39
type input "**********"
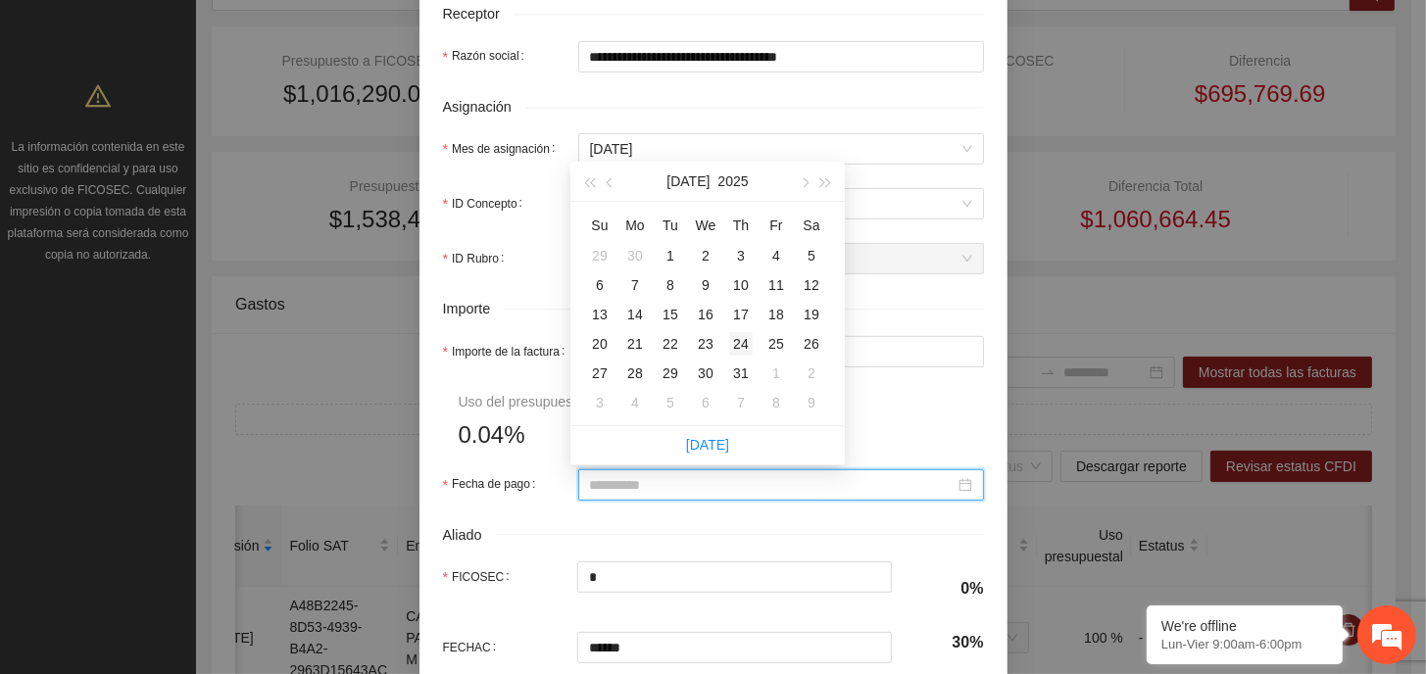
click at [741, 344] on div "24" at bounding box center [741, 344] width 24 height 24
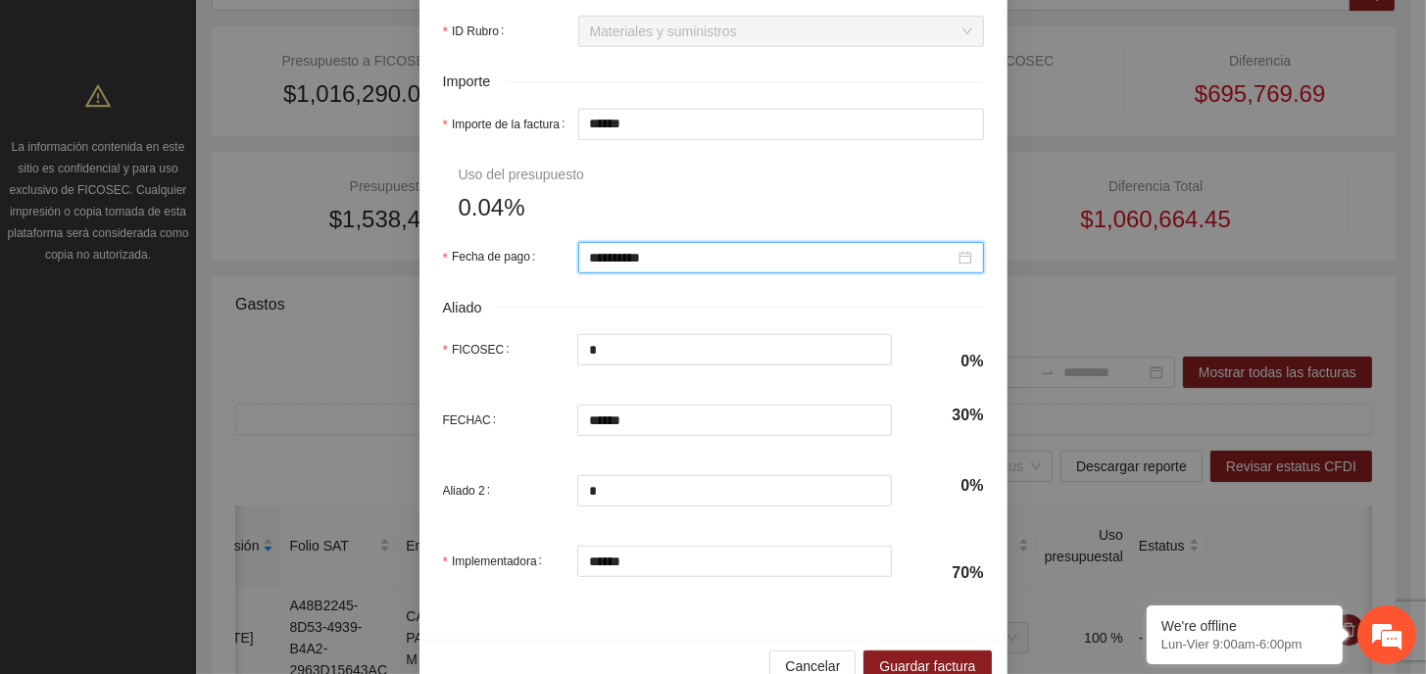
scroll to position [953, 0]
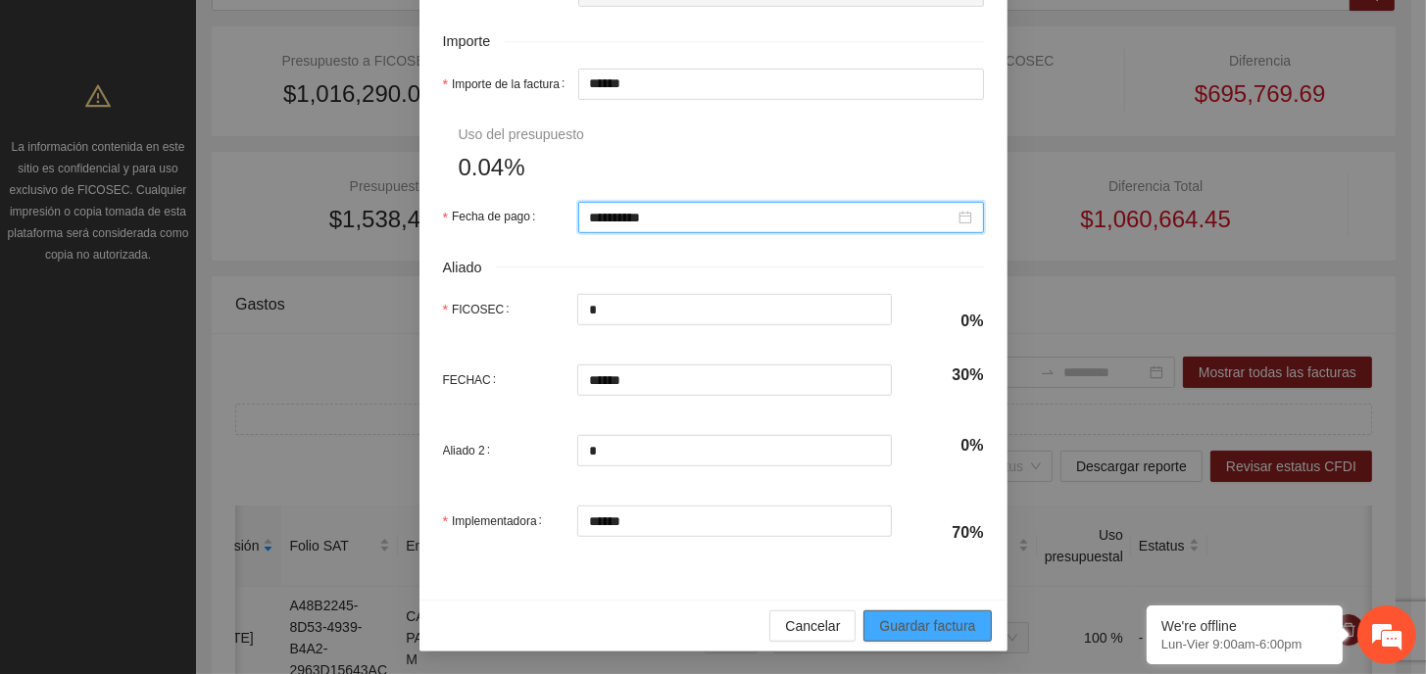
click at [947, 622] on span "Guardar factura" at bounding box center [927, 626] width 96 height 22
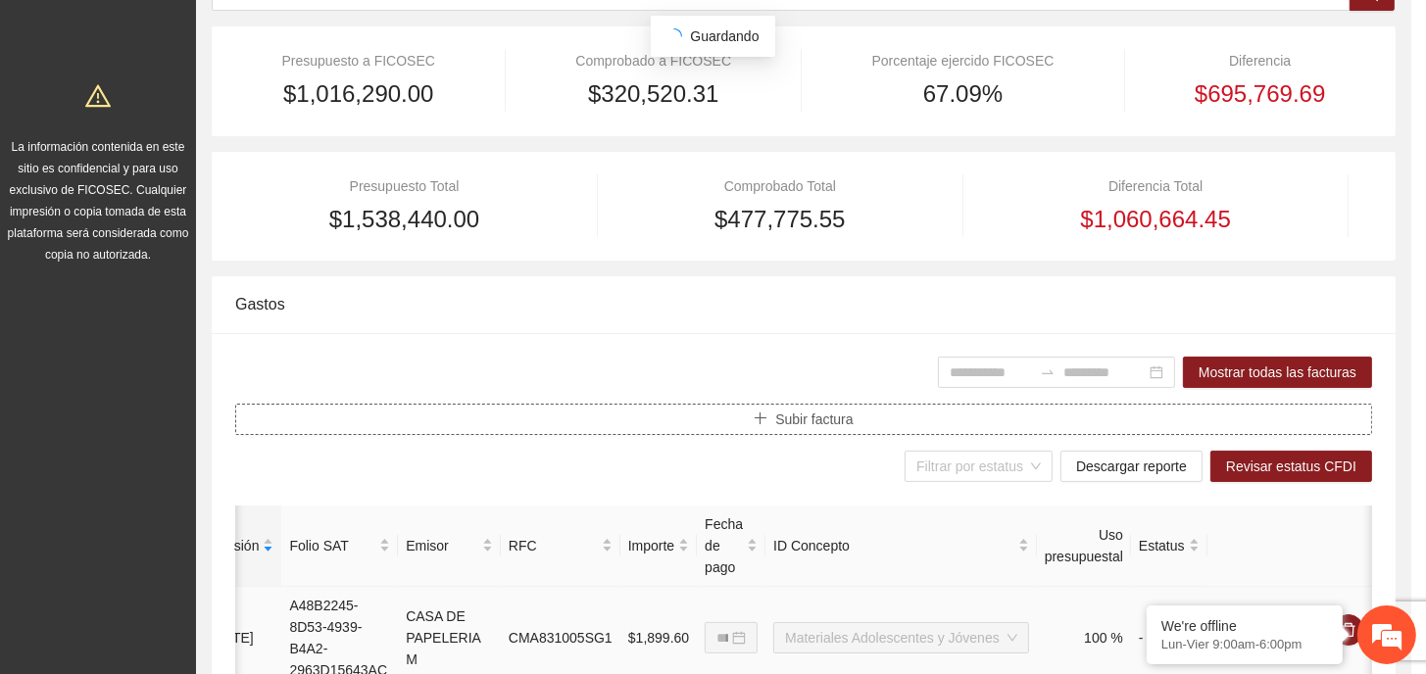
scroll to position [0, 166]
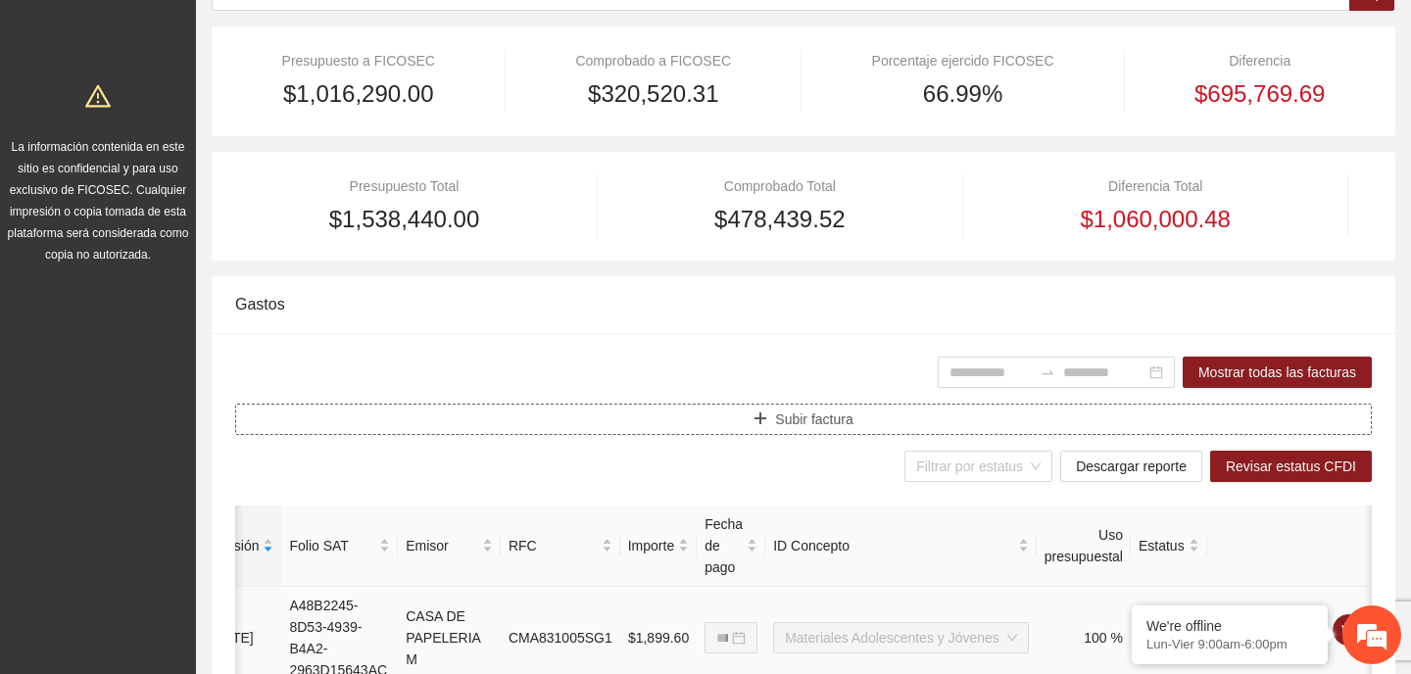
click at [754, 416] on icon "plus" at bounding box center [761, 419] width 14 height 14
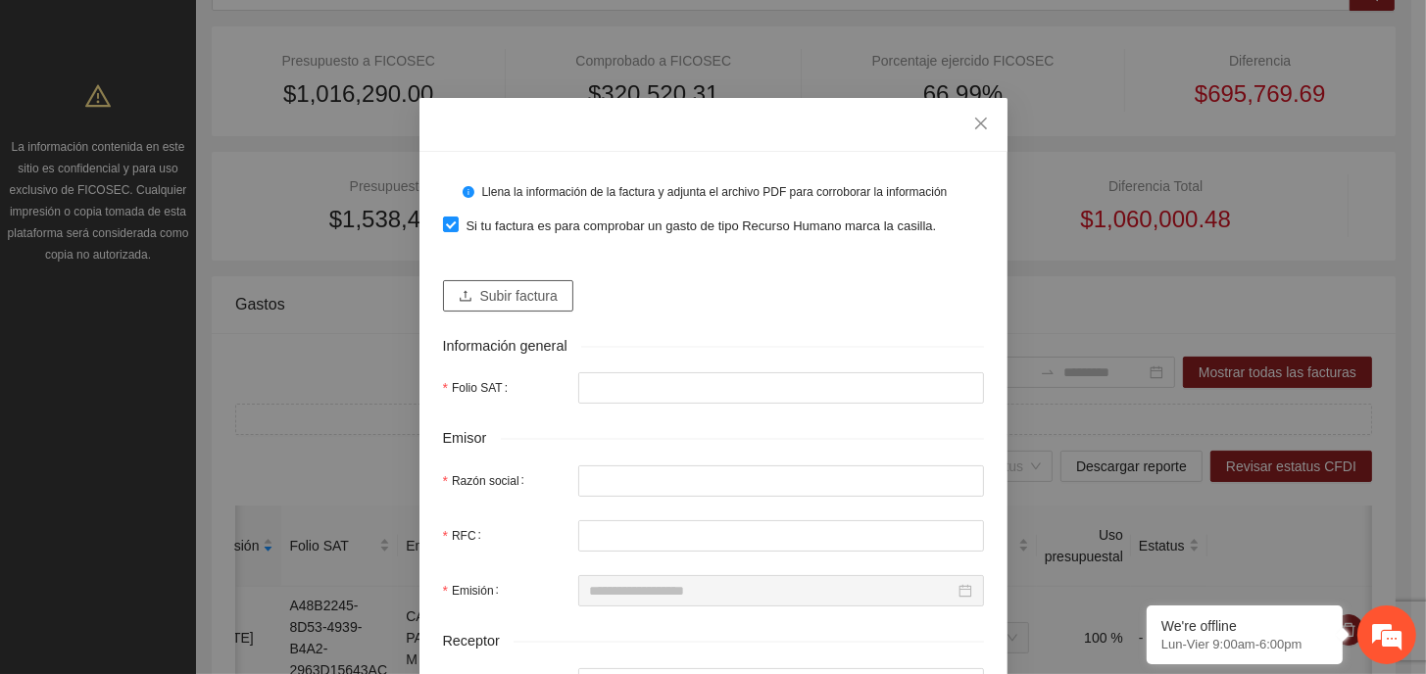
click at [459, 293] on icon "upload" at bounding box center [466, 296] width 14 height 14
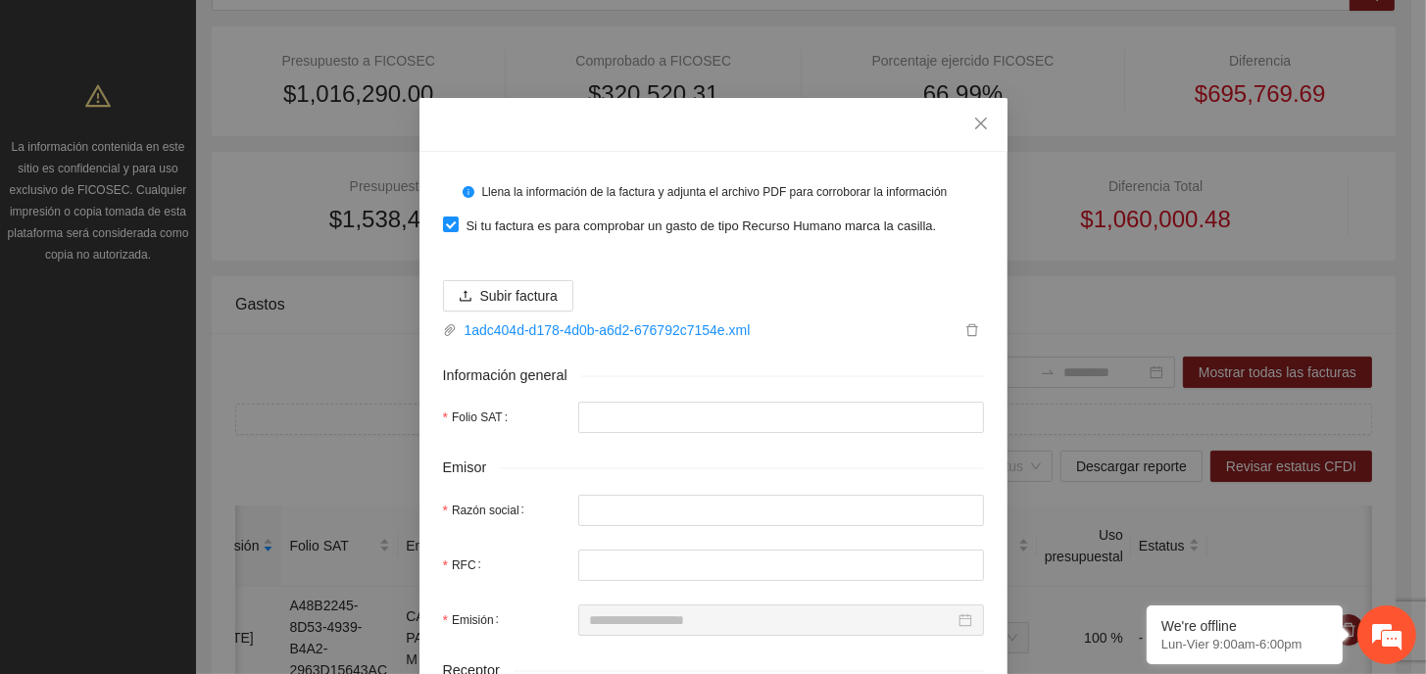
type input "**********"
type input "****"
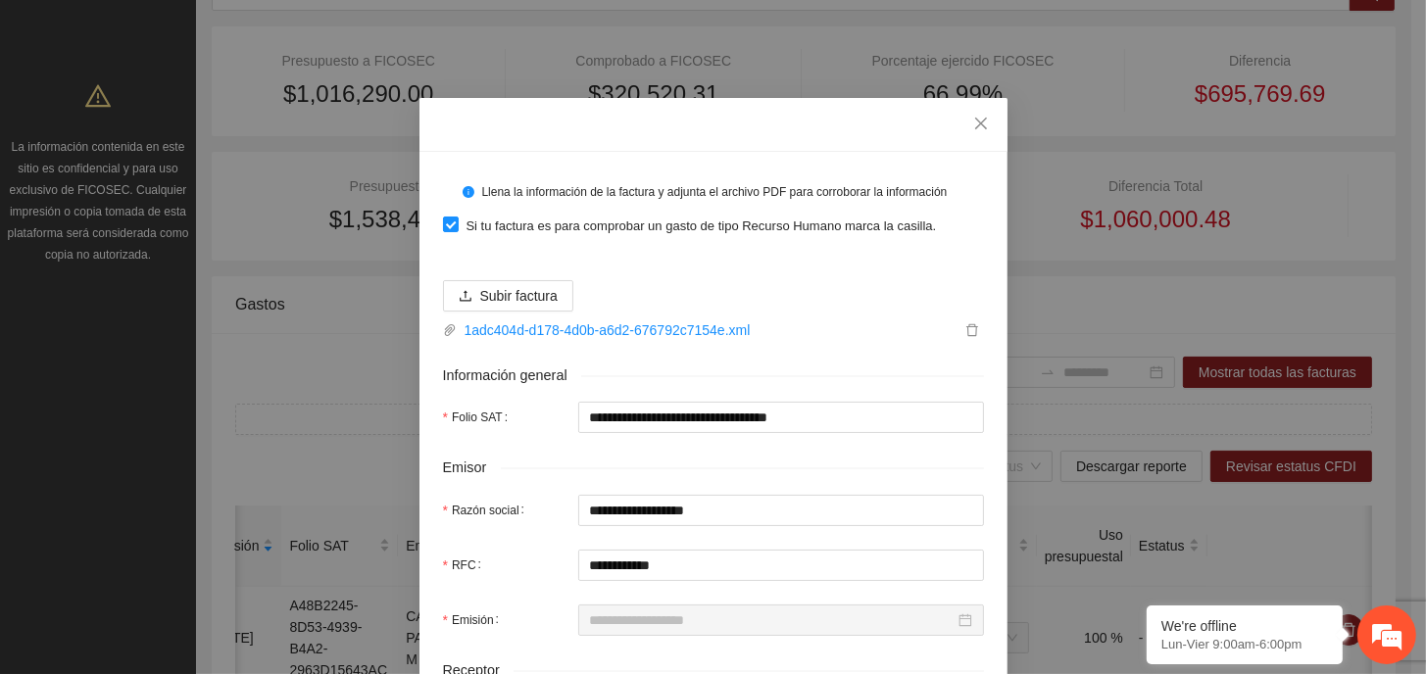
type input "**********"
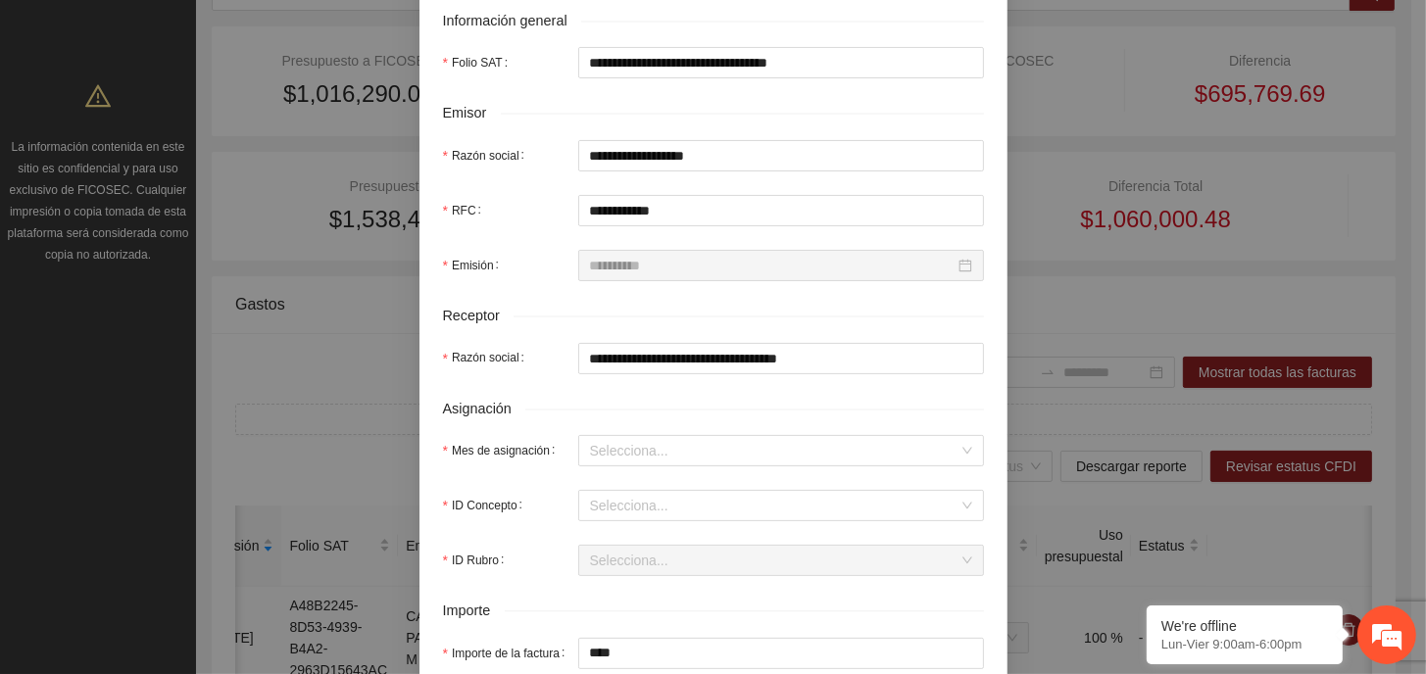
scroll to position [490, 0]
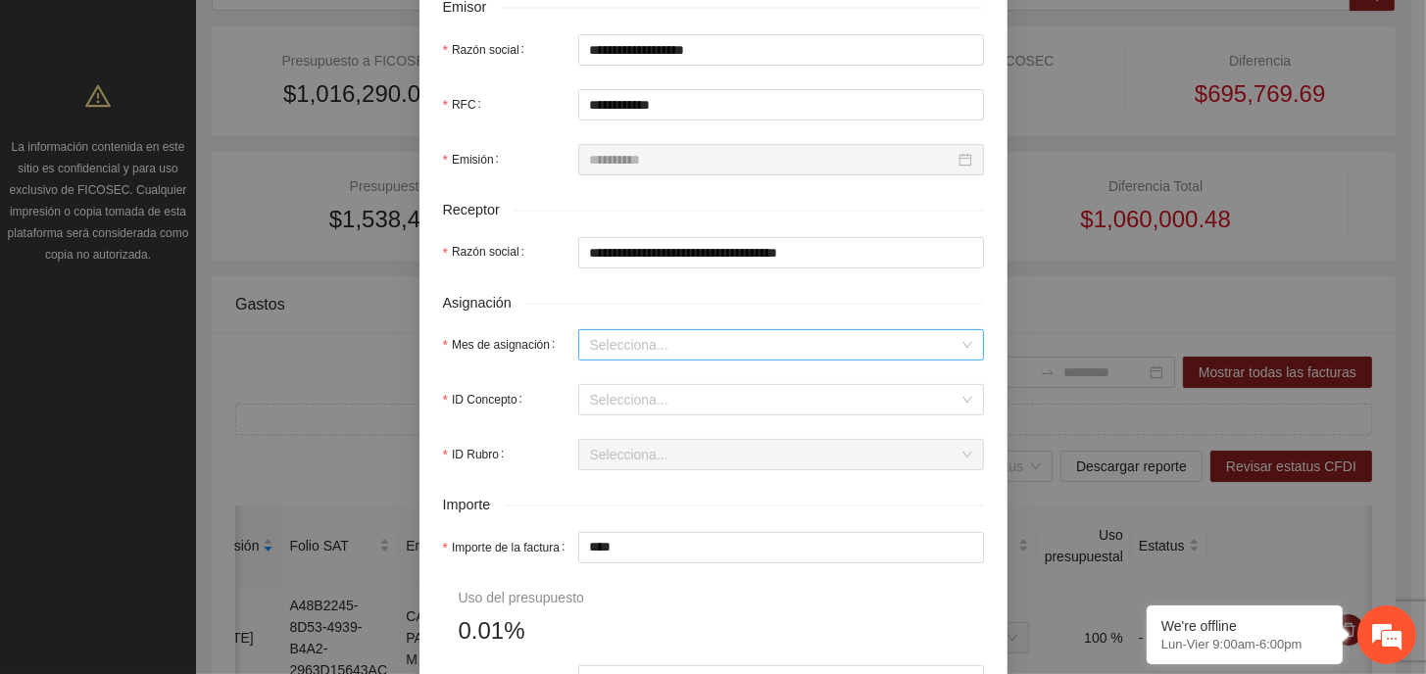
click at [710, 344] on input "Mes de asignación" at bounding box center [774, 344] width 368 height 29
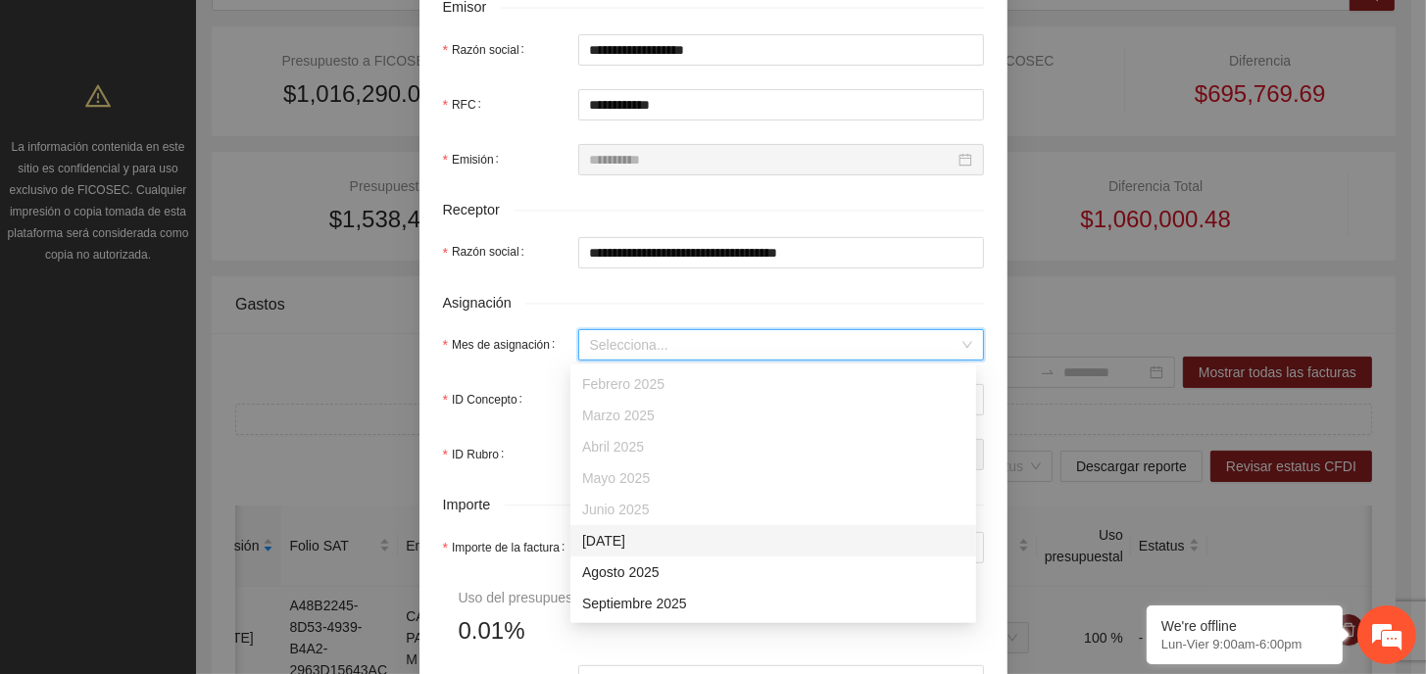
click at [637, 542] on div "[DATE]" at bounding box center [773, 541] width 382 height 22
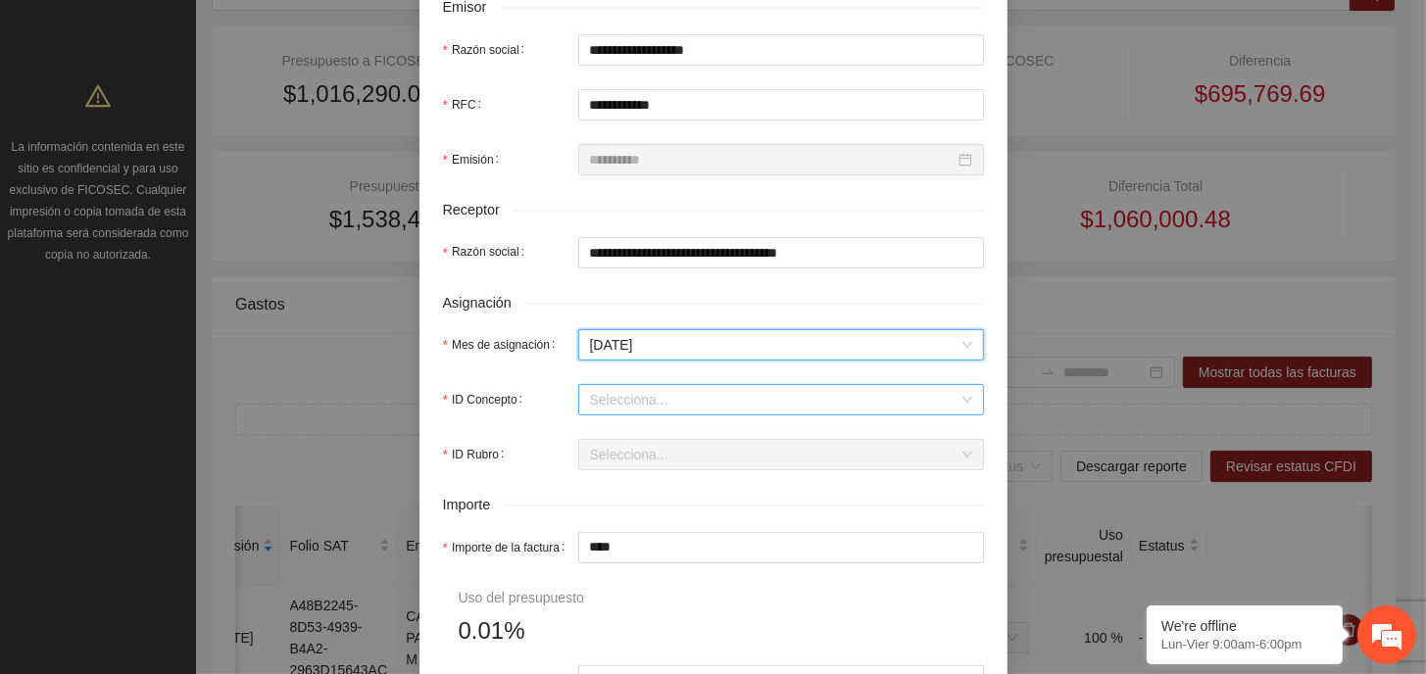
click at [633, 406] on input "ID Concepto" at bounding box center [774, 399] width 368 height 29
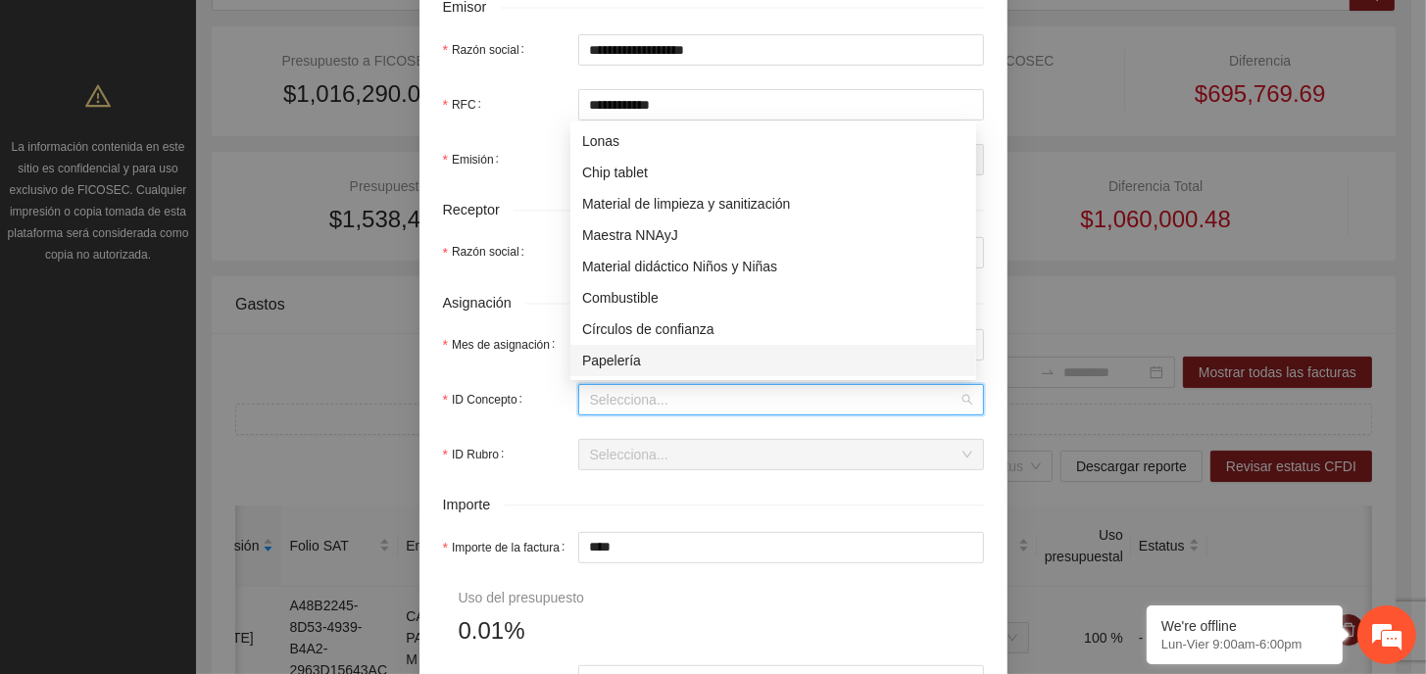
click at [637, 360] on div "Papelería" at bounding box center [773, 361] width 382 height 22
type input "*"
type input "*****"
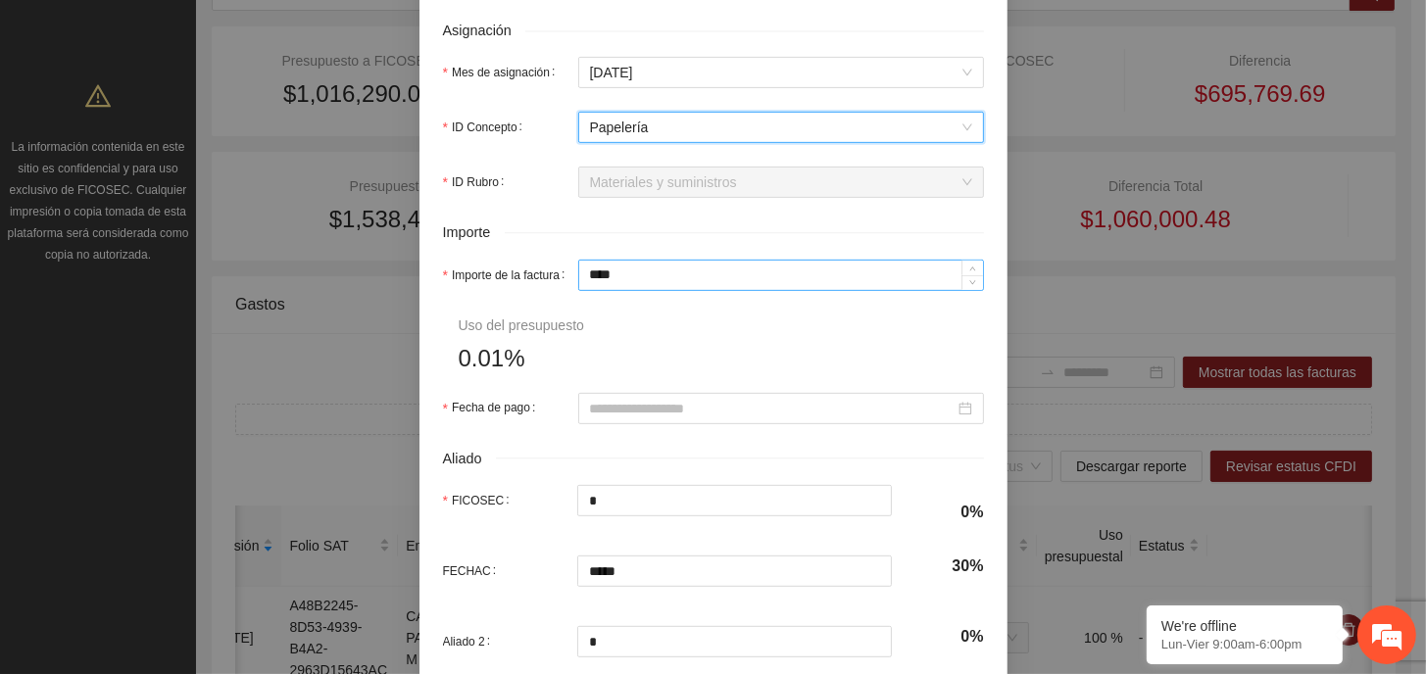
scroll to position [882, 0]
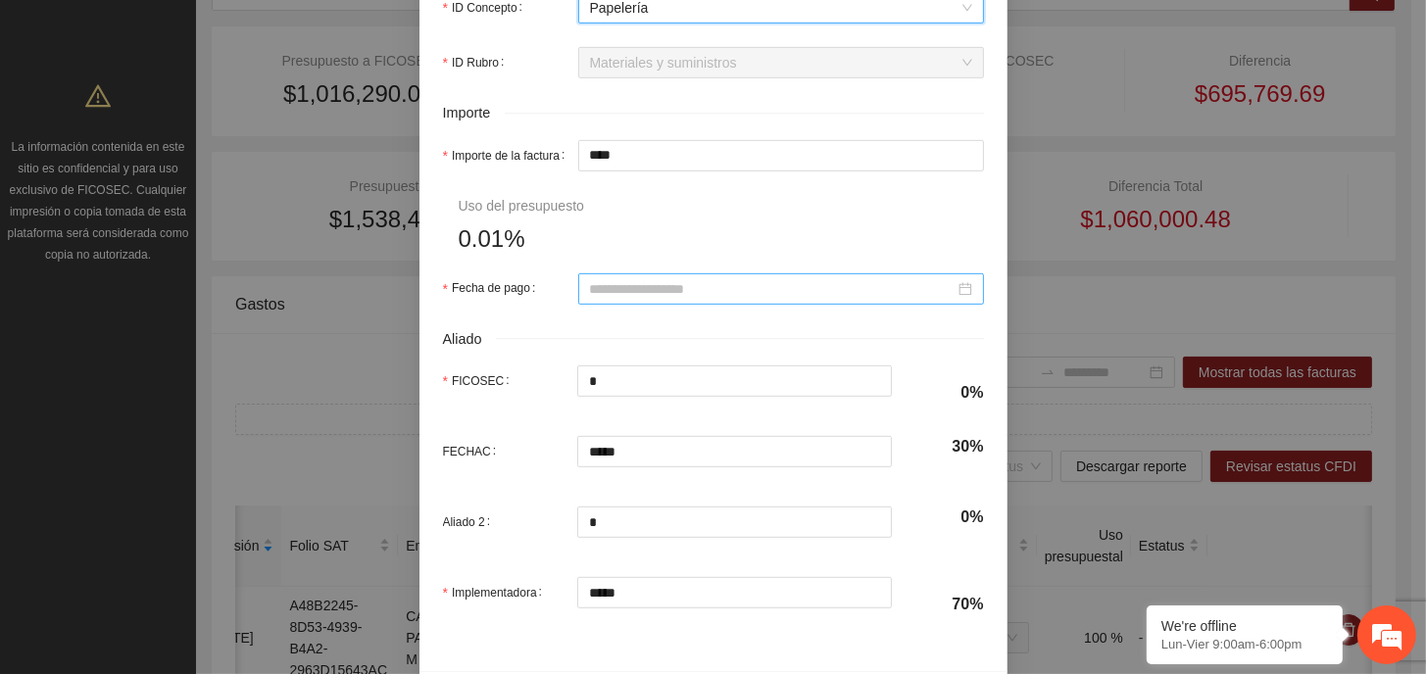
click at [674, 289] on input "Fecha de pago" at bounding box center [772, 289] width 365 height 22
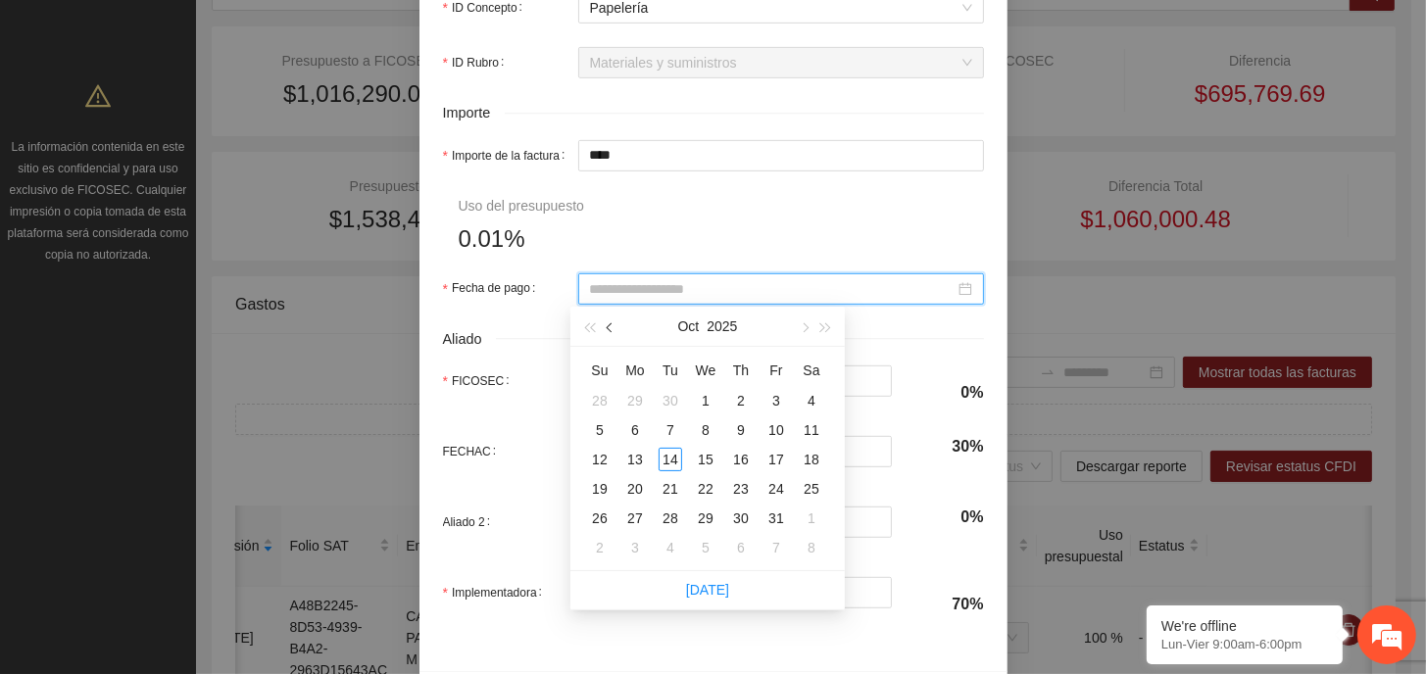
click at [612, 334] on button "button" at bounding box center [611, 326] width 22 height 39
type input "**********"
click at [737, 515] on div "31" at bounding box center [741, 519] width 24 height 24
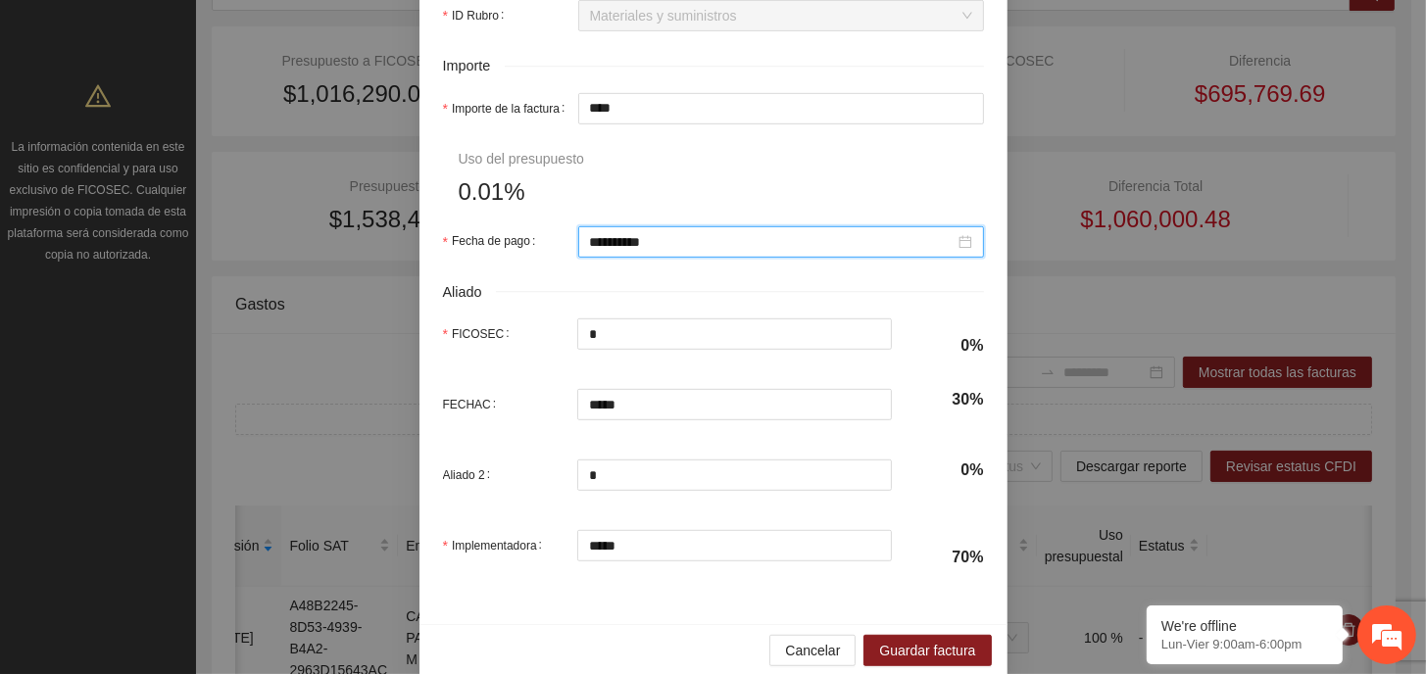
scroll to position [953, 0]
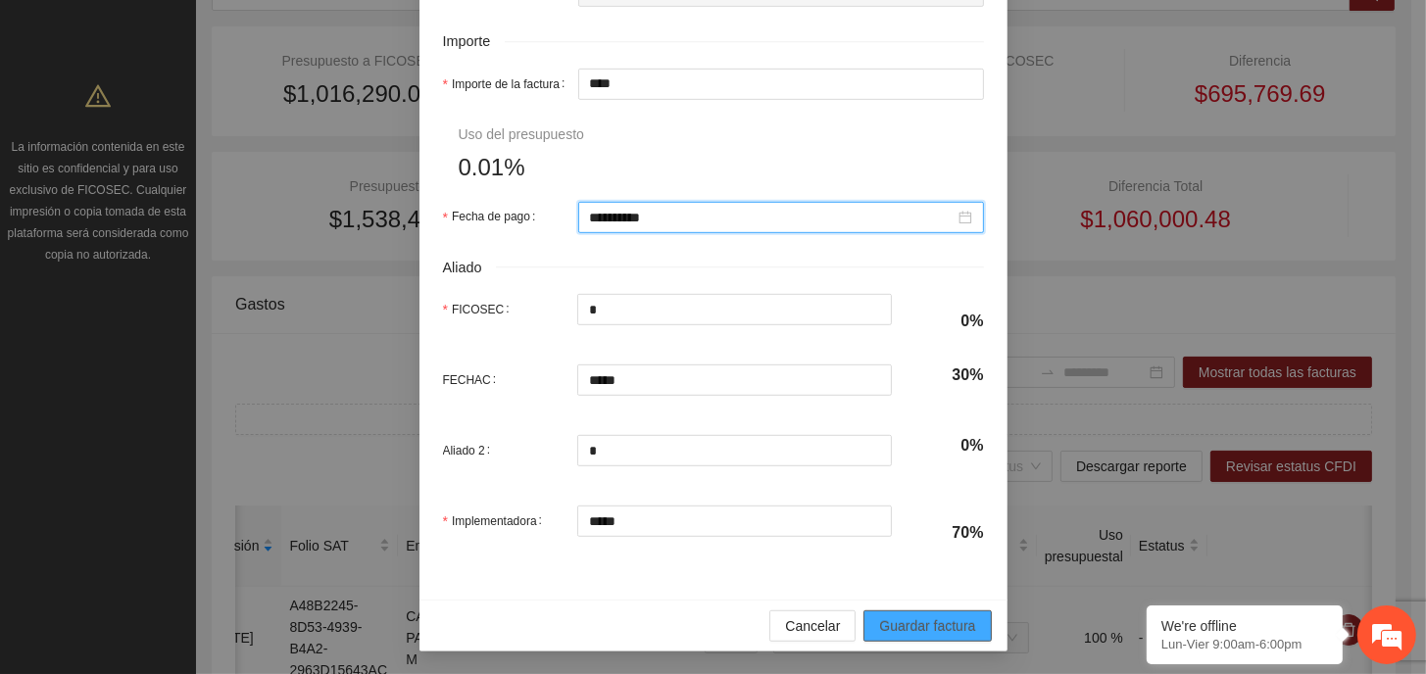
click at [921, 619] on span "Guardar factura" at bounding box center [927, 626] width 96 height 22
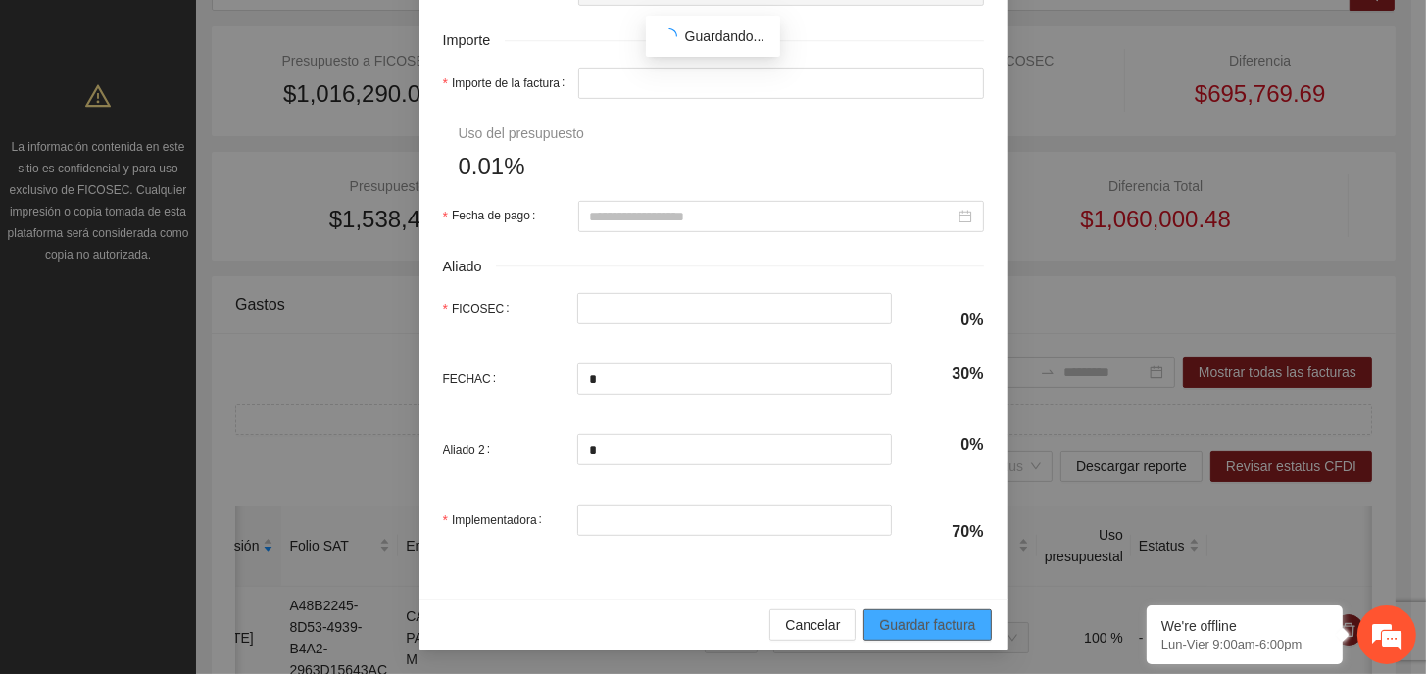
type input "**********"
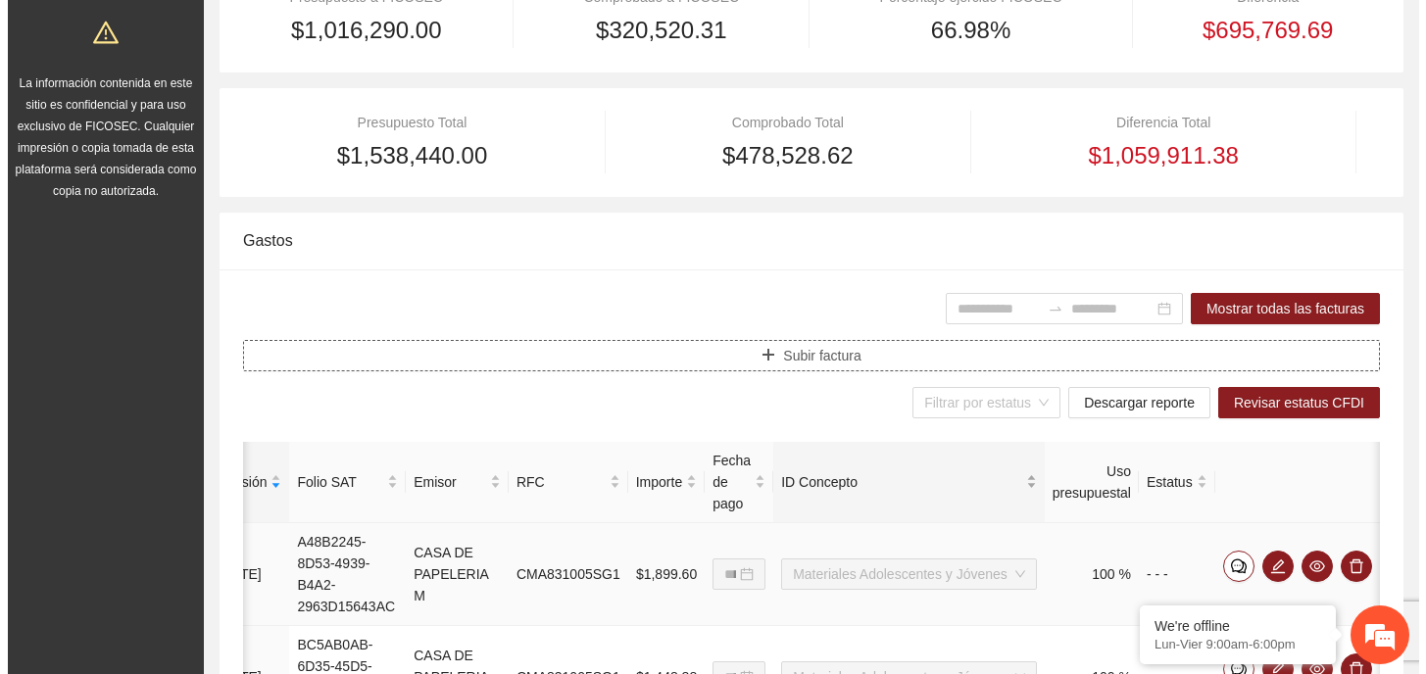
scroll to position [392, 0]
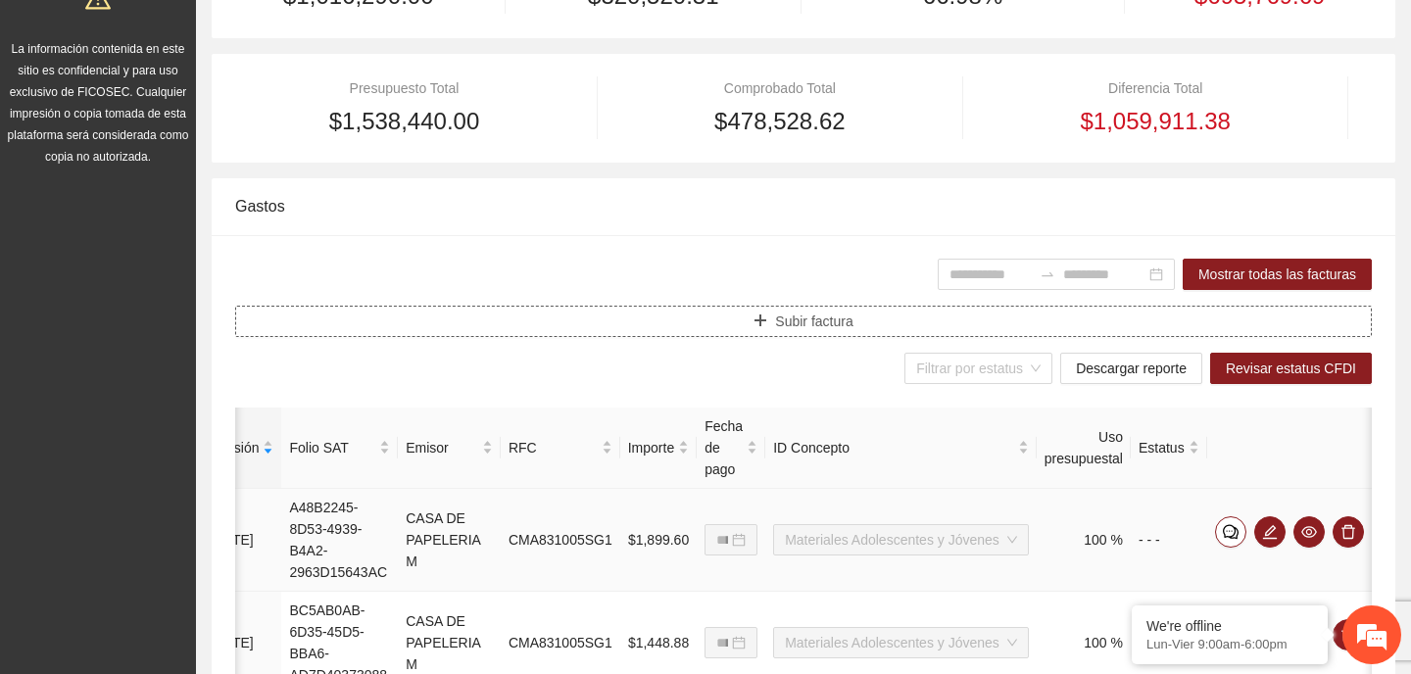
click at [814, 313] on span "Subir factura" at bounding box center [813, 322] width 77 height 22
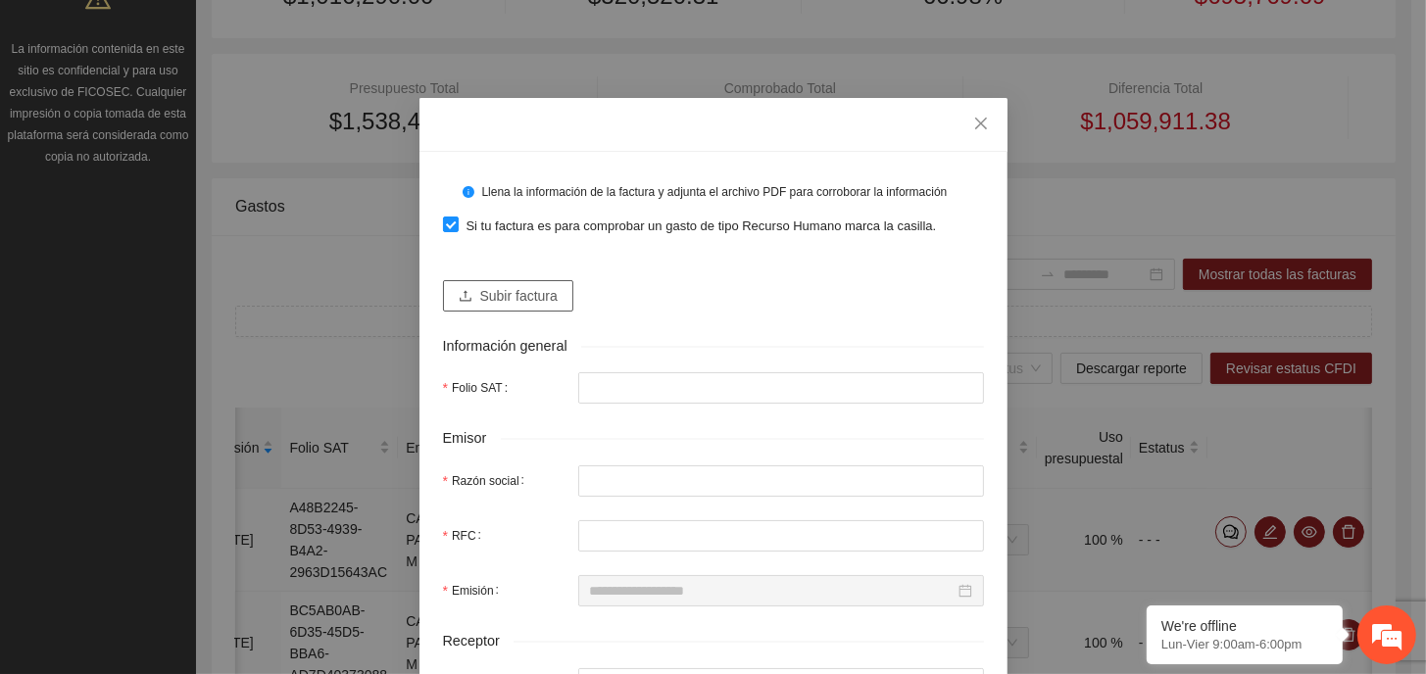
click at [499, 294] on span "Subir factura" at bounding box center [518, 296] width 77 height 22
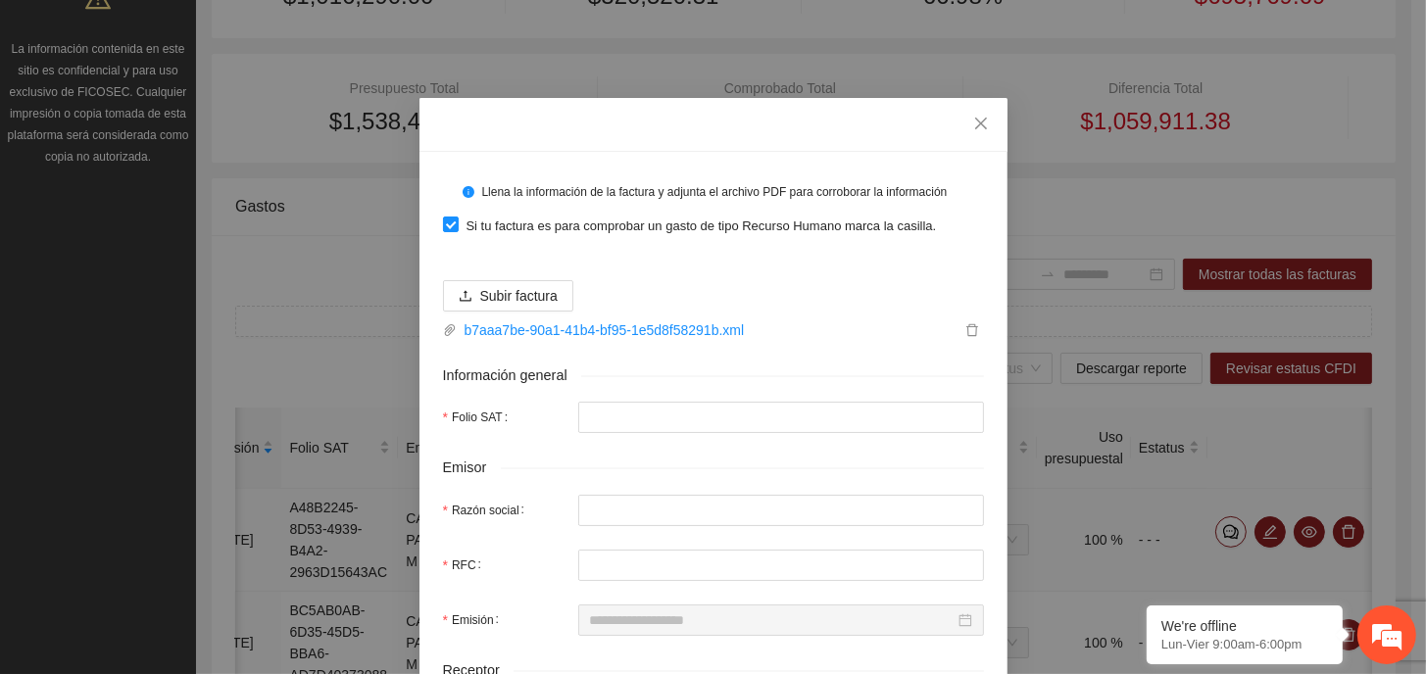
type input "**********"
type input "******"
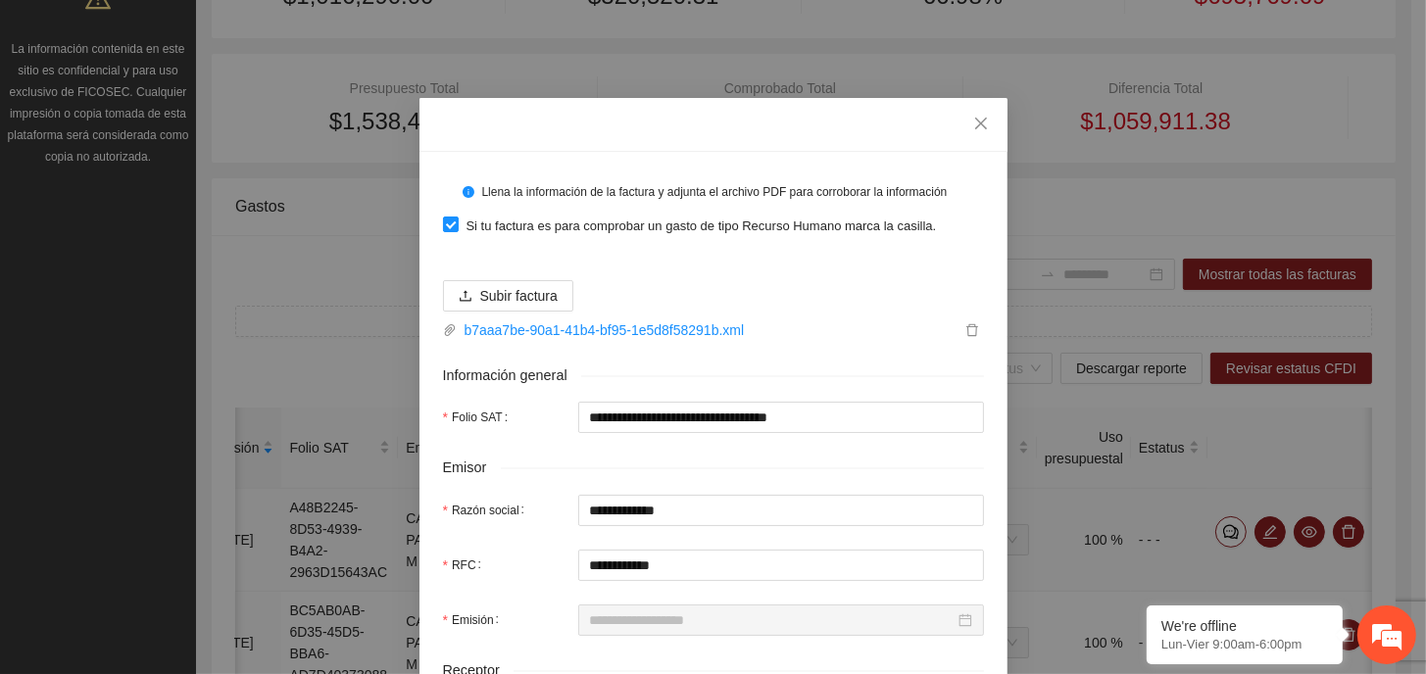
type input "**********"
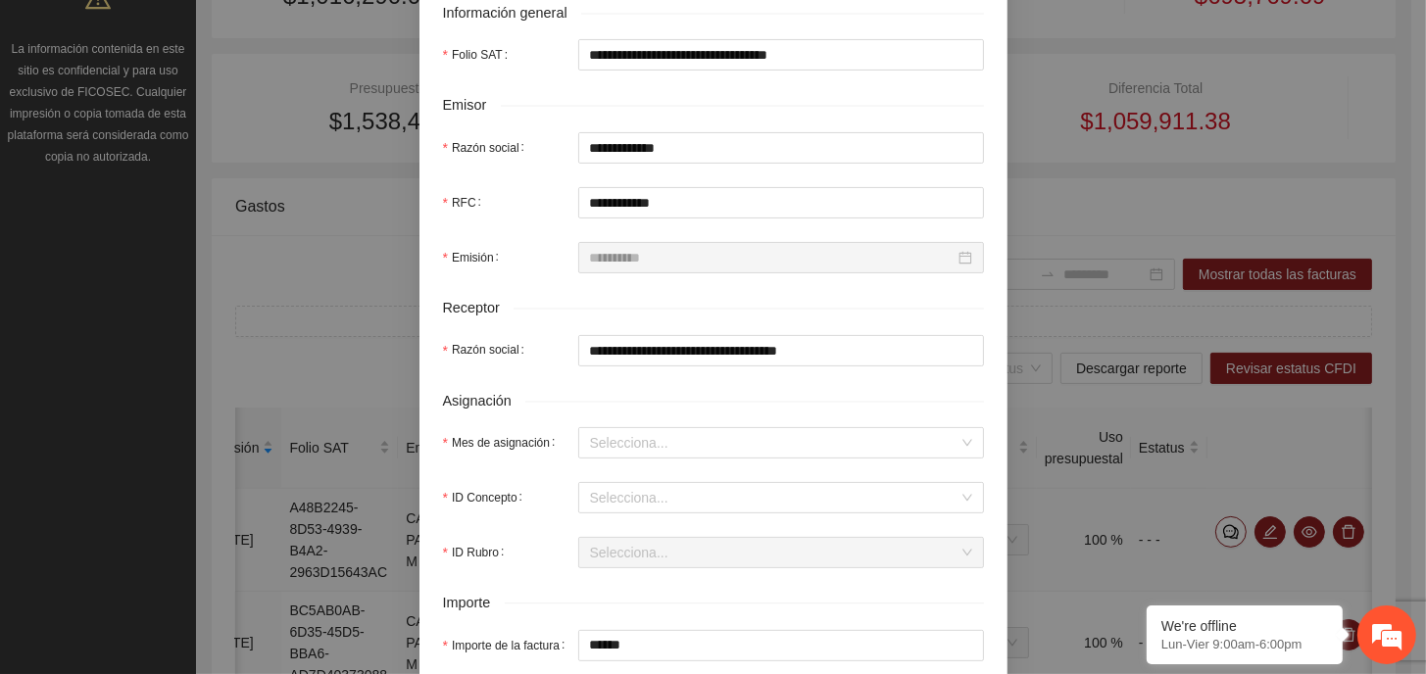
scroll to position [490, 0]
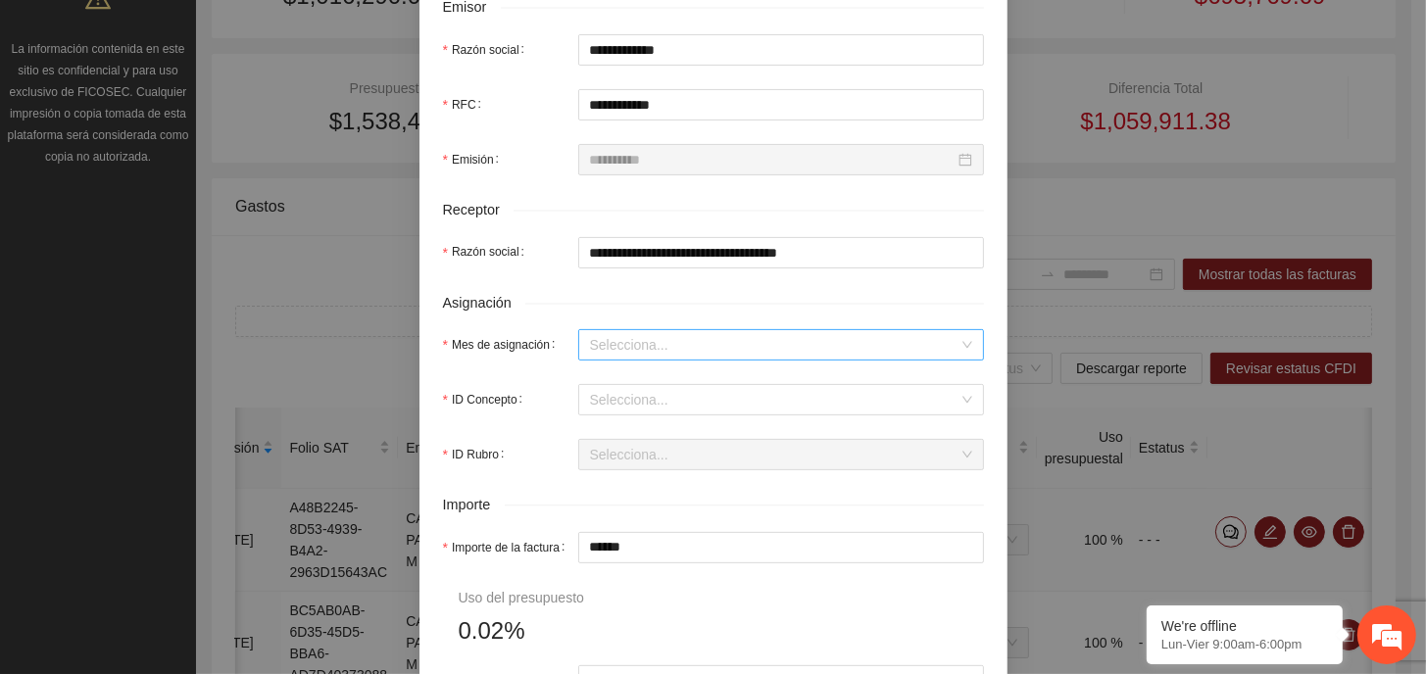
click at [667, 344] on input "Mes de asignación" at bounding box center [774, 344] width 368 height 29
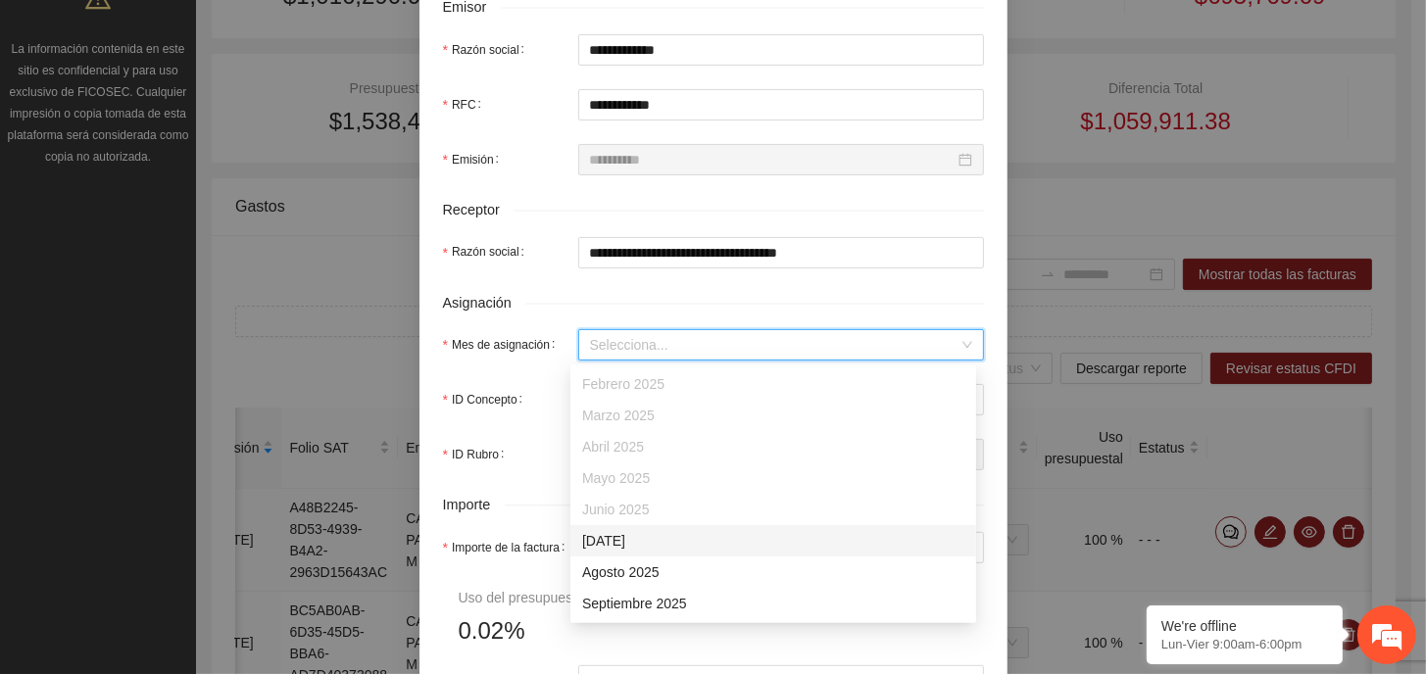
click at [644, 547] on div "[DATE]" at bounding box center [773, 541] width 382 height 22
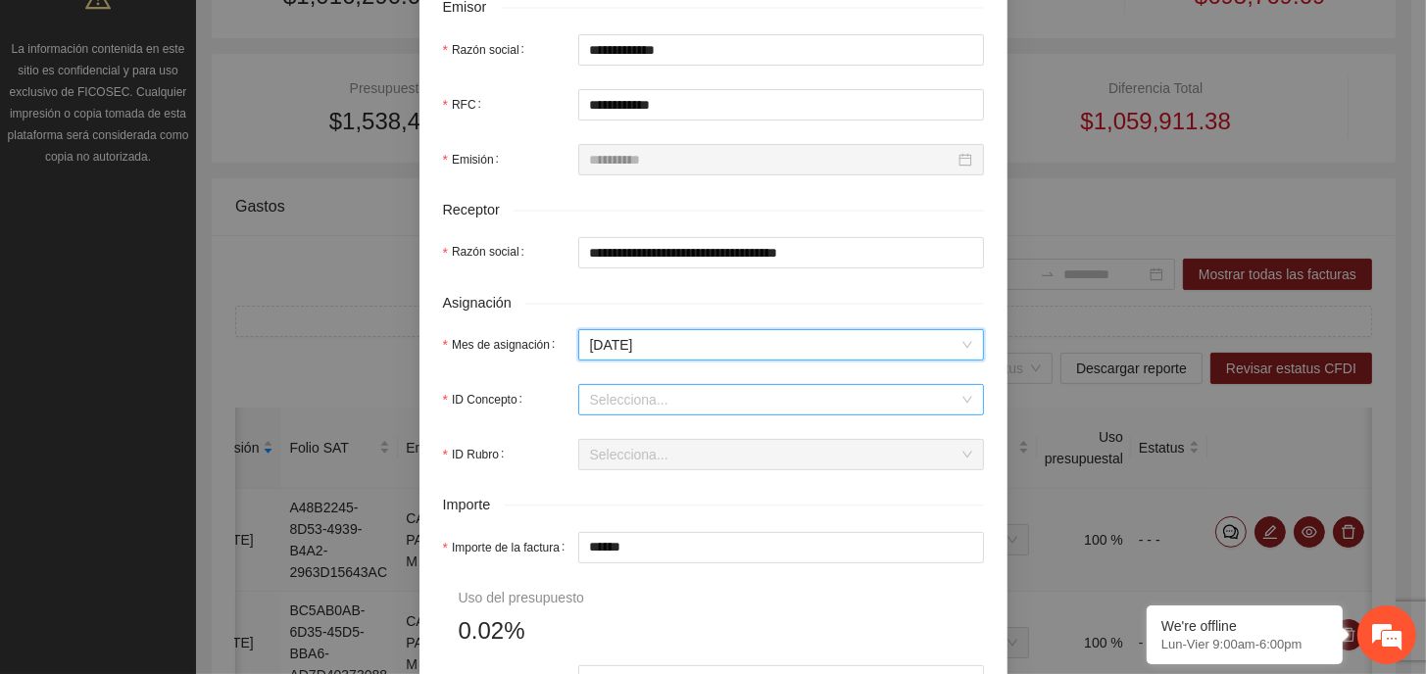
click at [623, 387] on input "ID Concepto" at bounding box center [774, 399] width 368 height 29
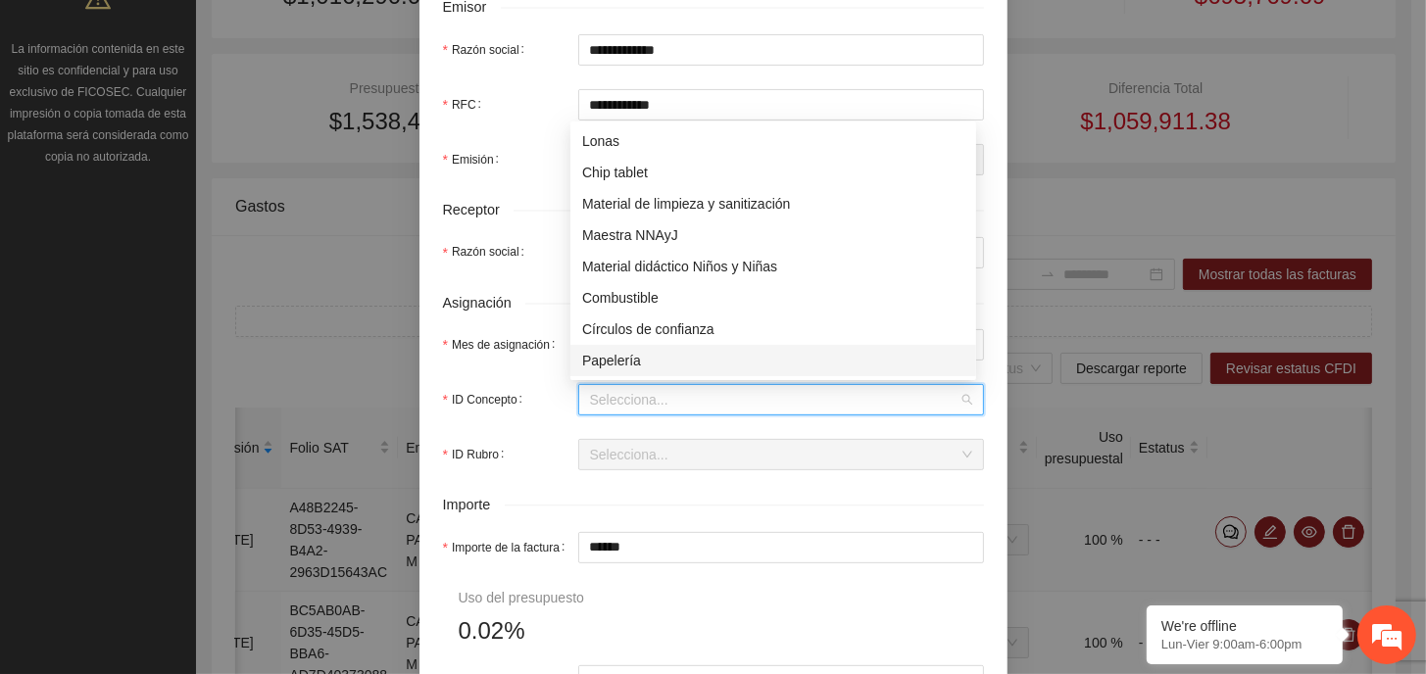
click at [674, 361] on div "Papelería" at bounding box center [773, 361] width 382 height 22
type input "*"
type input "******"
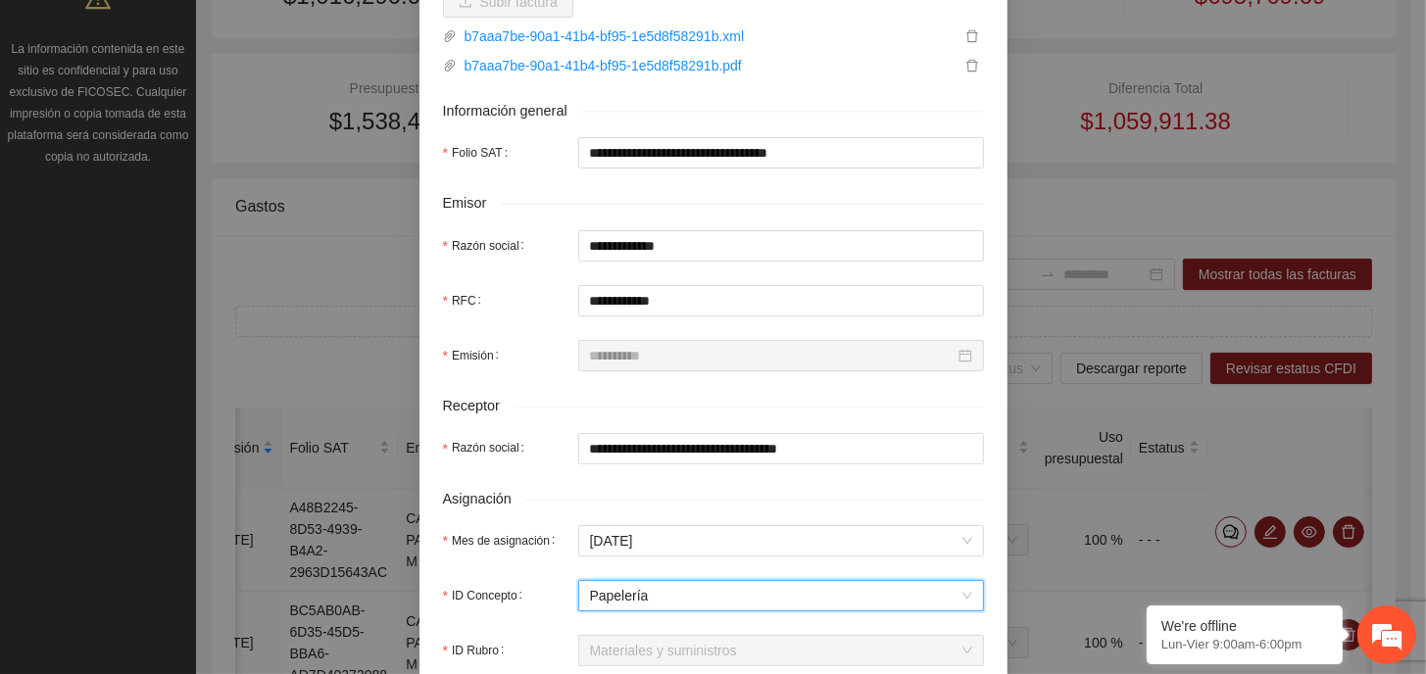
scroll to position [882, 0]
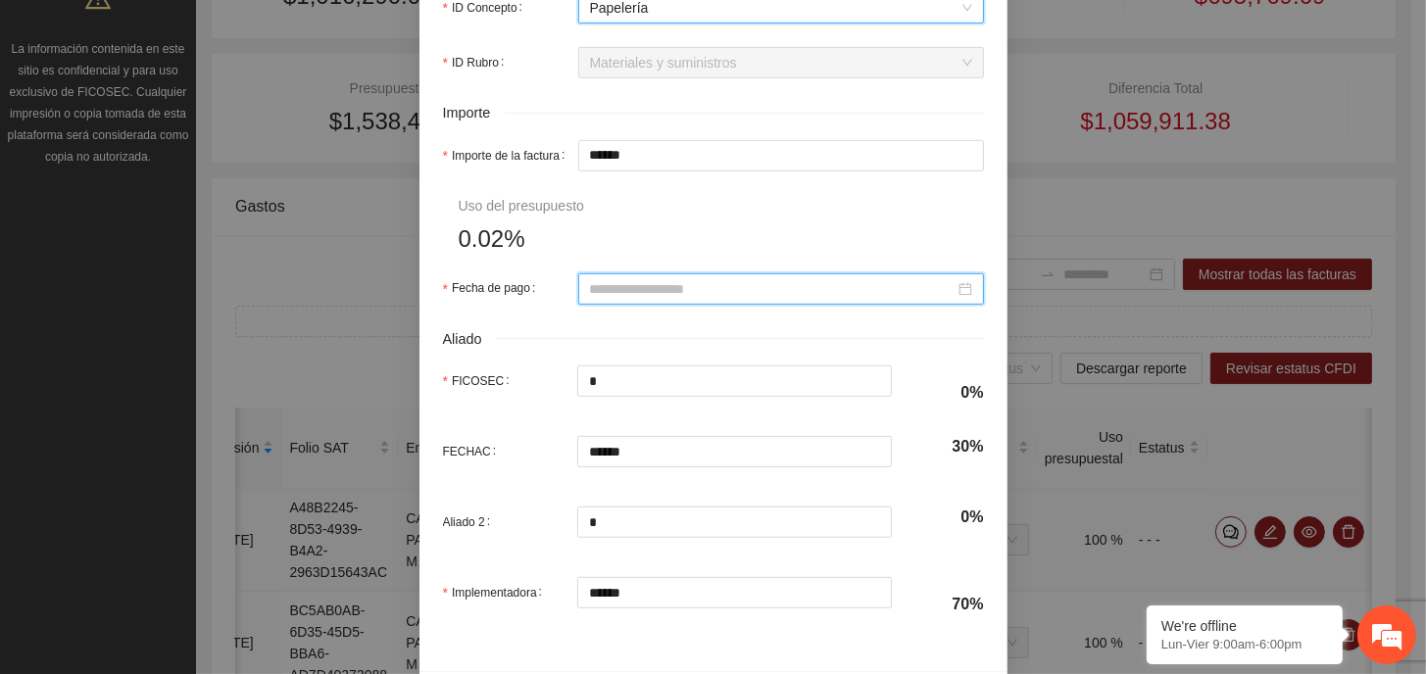
click at [647, 295] on input "Fecha de pago" at bounding box center [772, 289] width 365 height 22
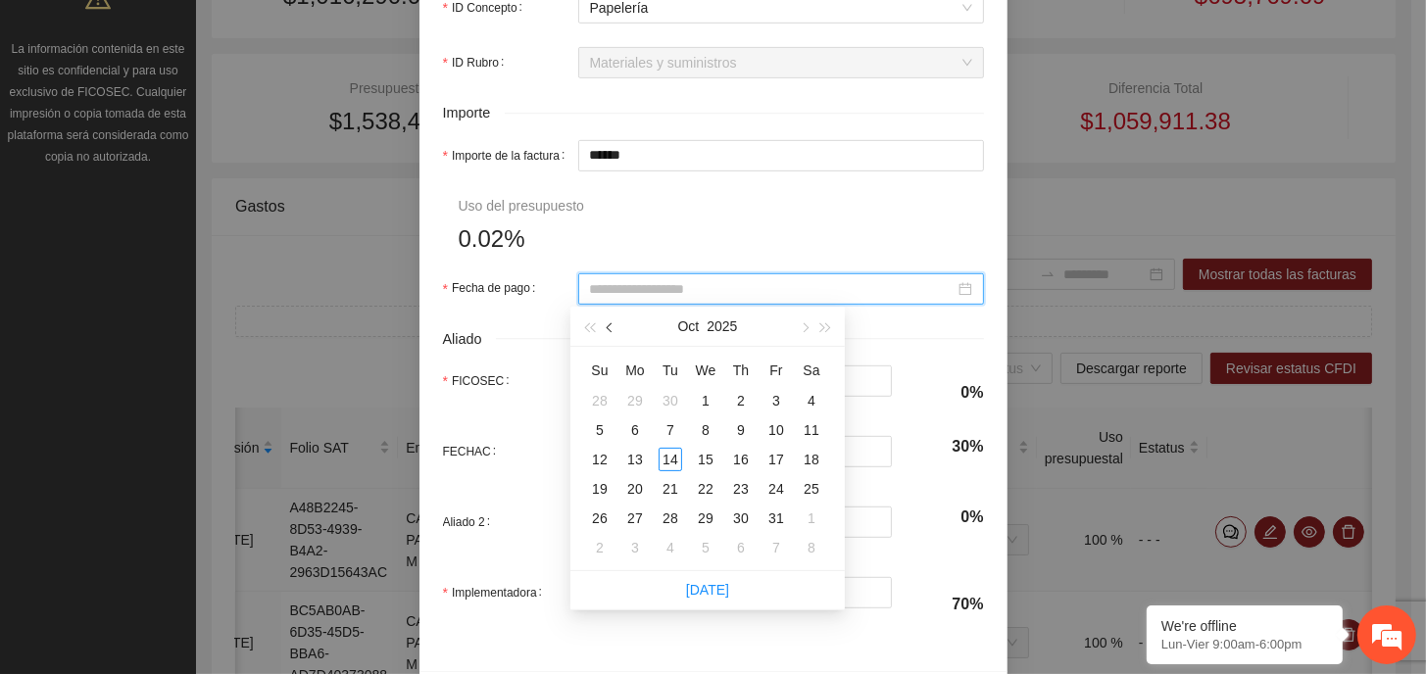
click at [617, 328] on button "button" at bounding box center [611, 326] width 22 height 39
type input "**********"
click at [669, 518] on div "29" at bounding box center [670, 519] width 24 height 24
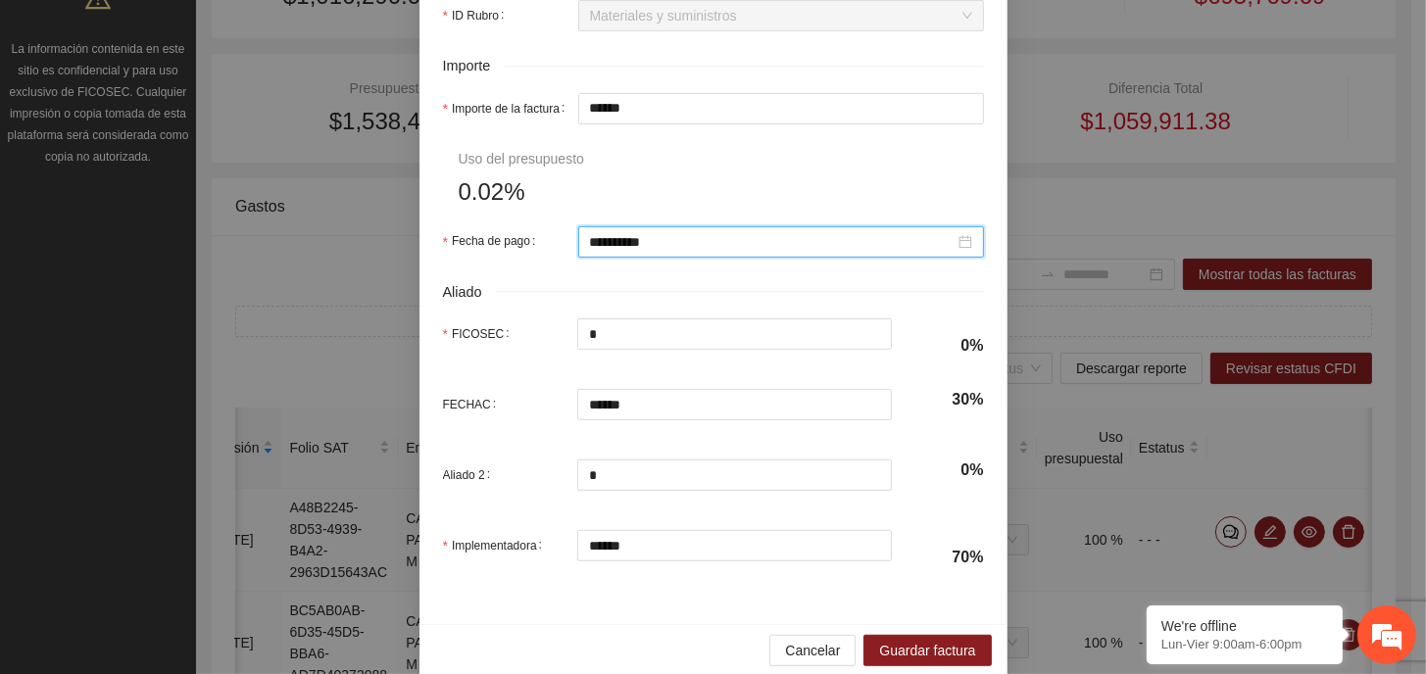
scroll to position [953, 0]
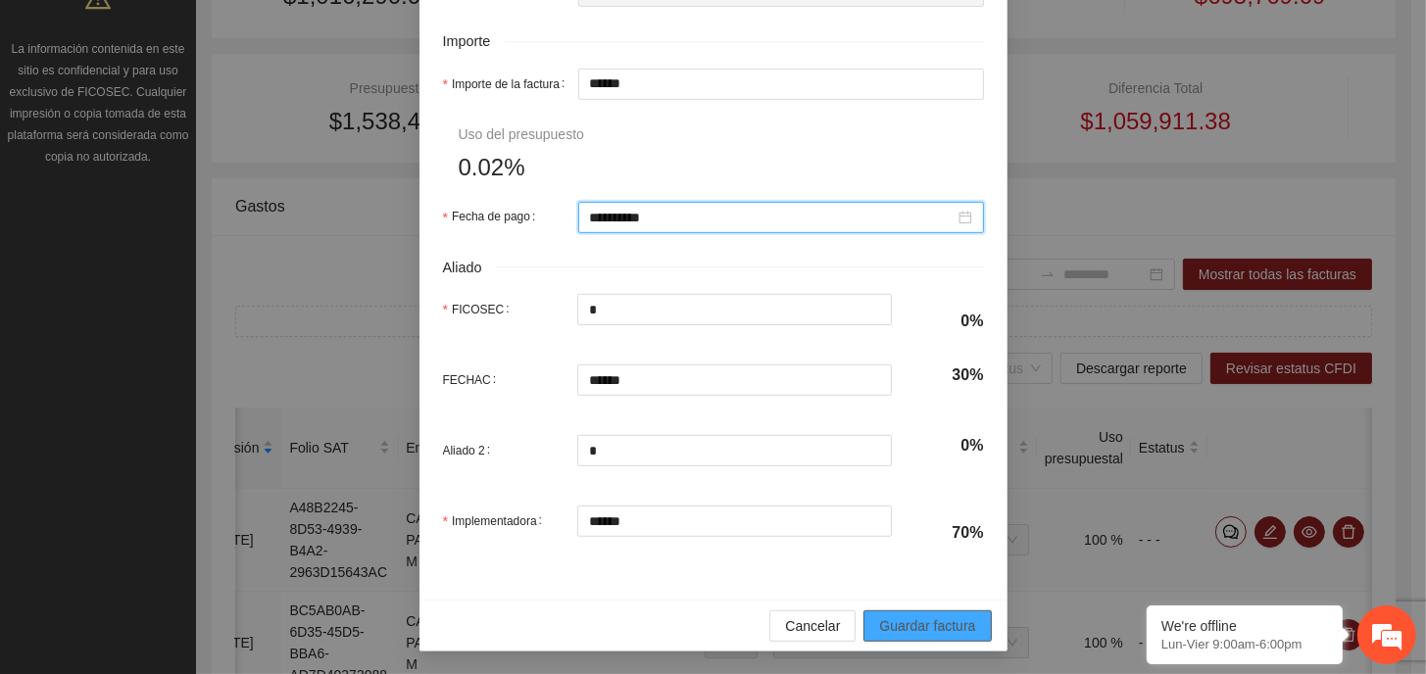
click at [916, 623] on span "Guardar factura" at bounding box center [927, 626] width 96 height 22
click at [925, 618] on span "Guardar factura" at bounding box center [927, 626] width 96 height 22
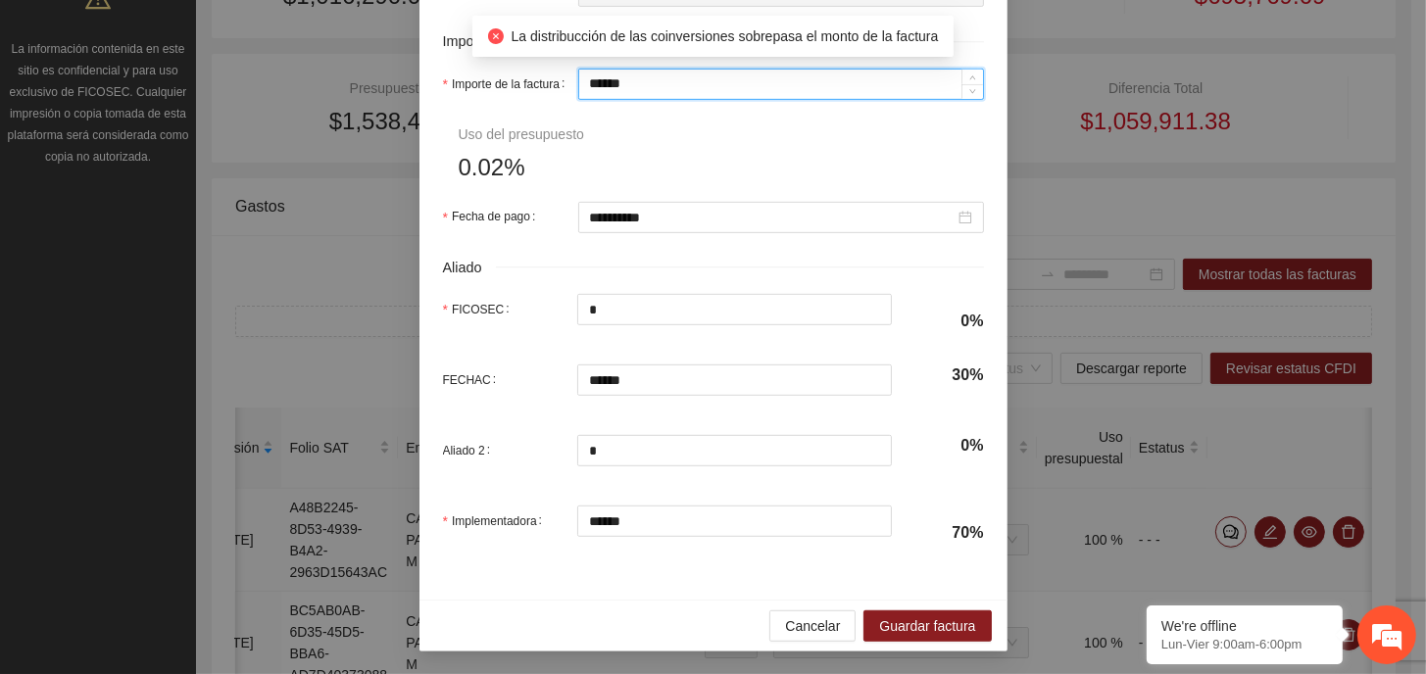
click at [669, 85] on input "******" at bounding box center [781, 84] width 404 height 29
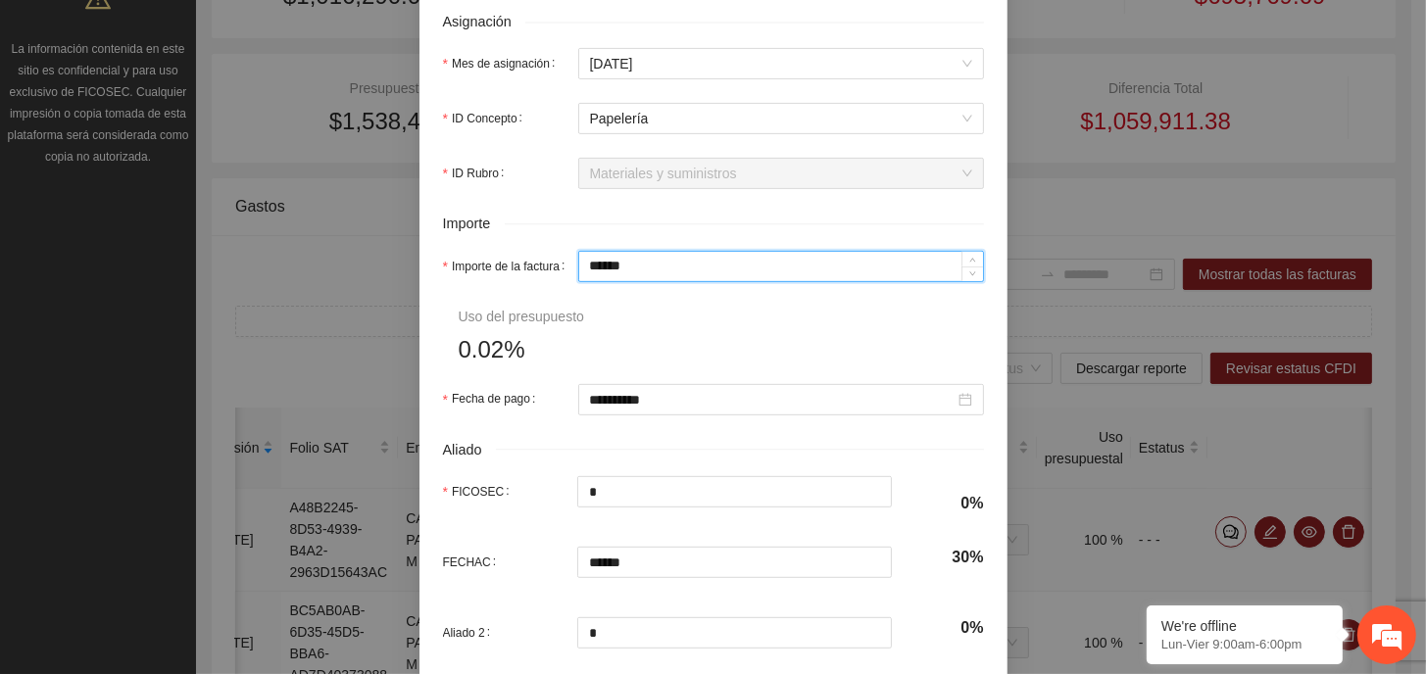
scroll to position [784, 0]
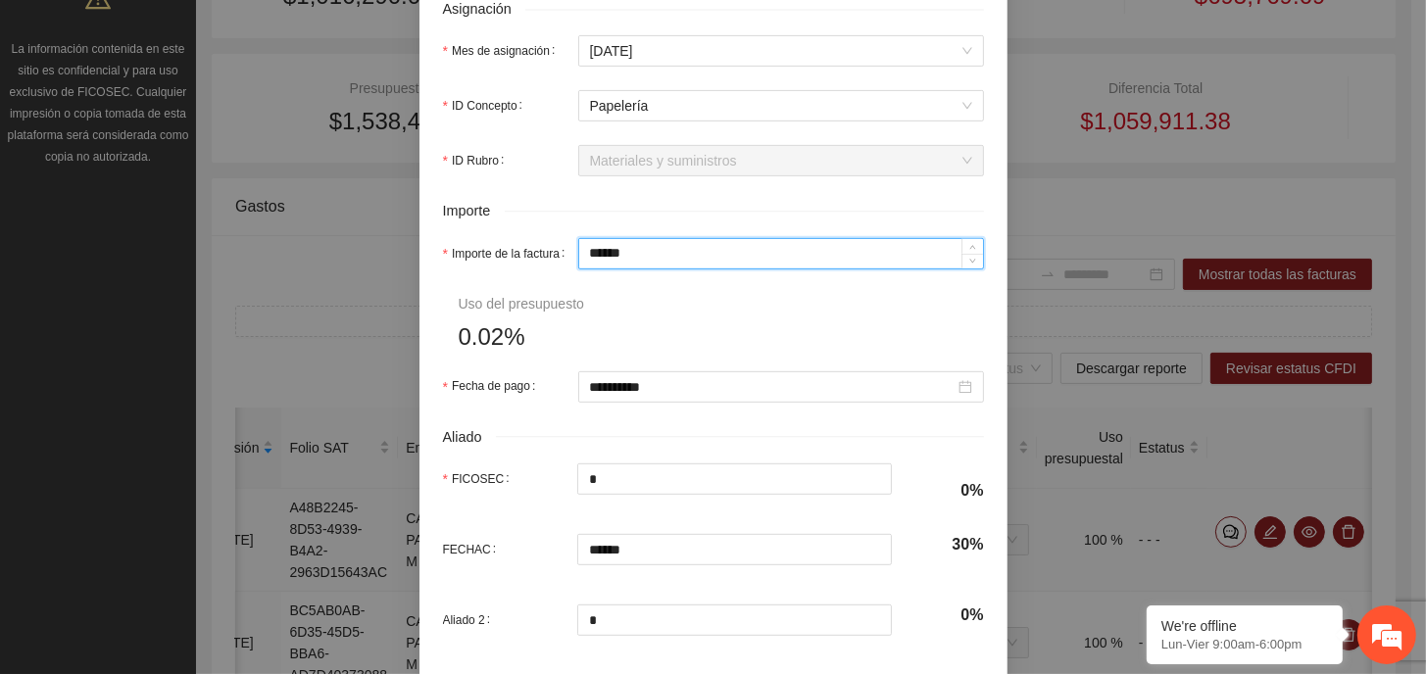
type input "***"
type input "*****"
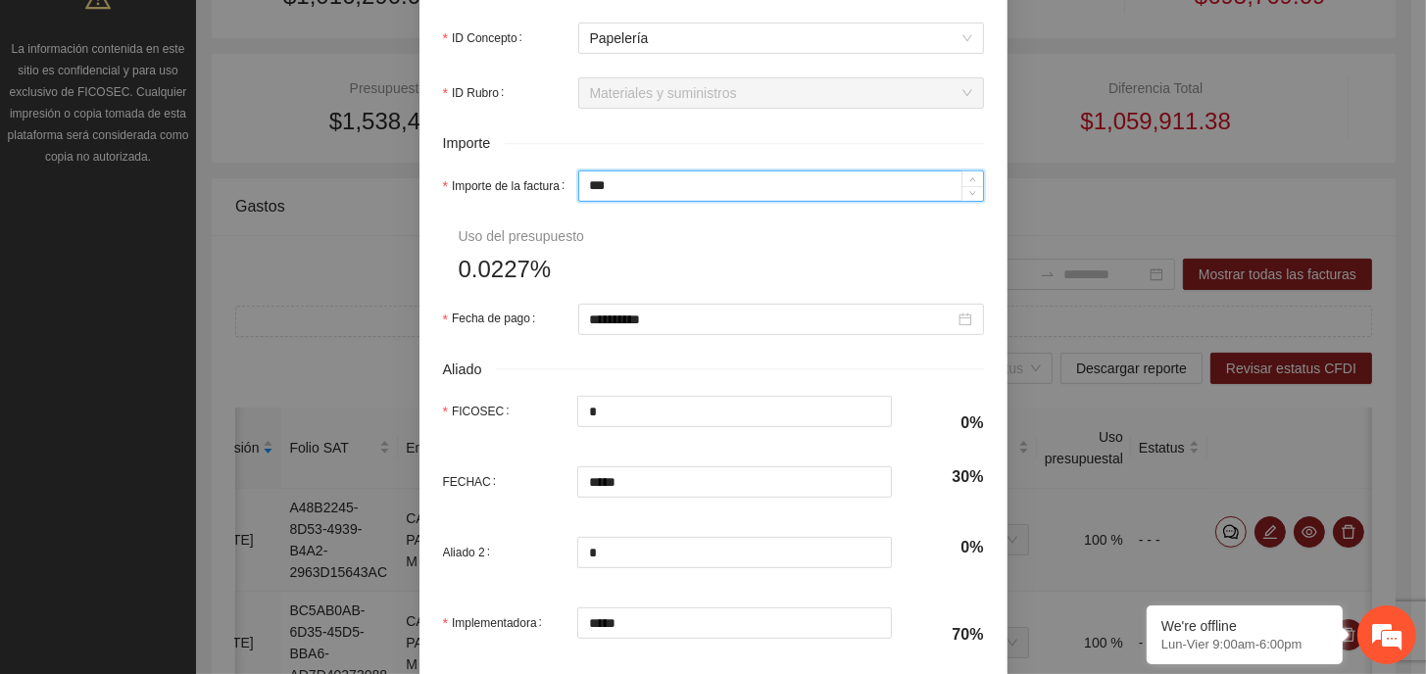
scroll to position [953, 0]
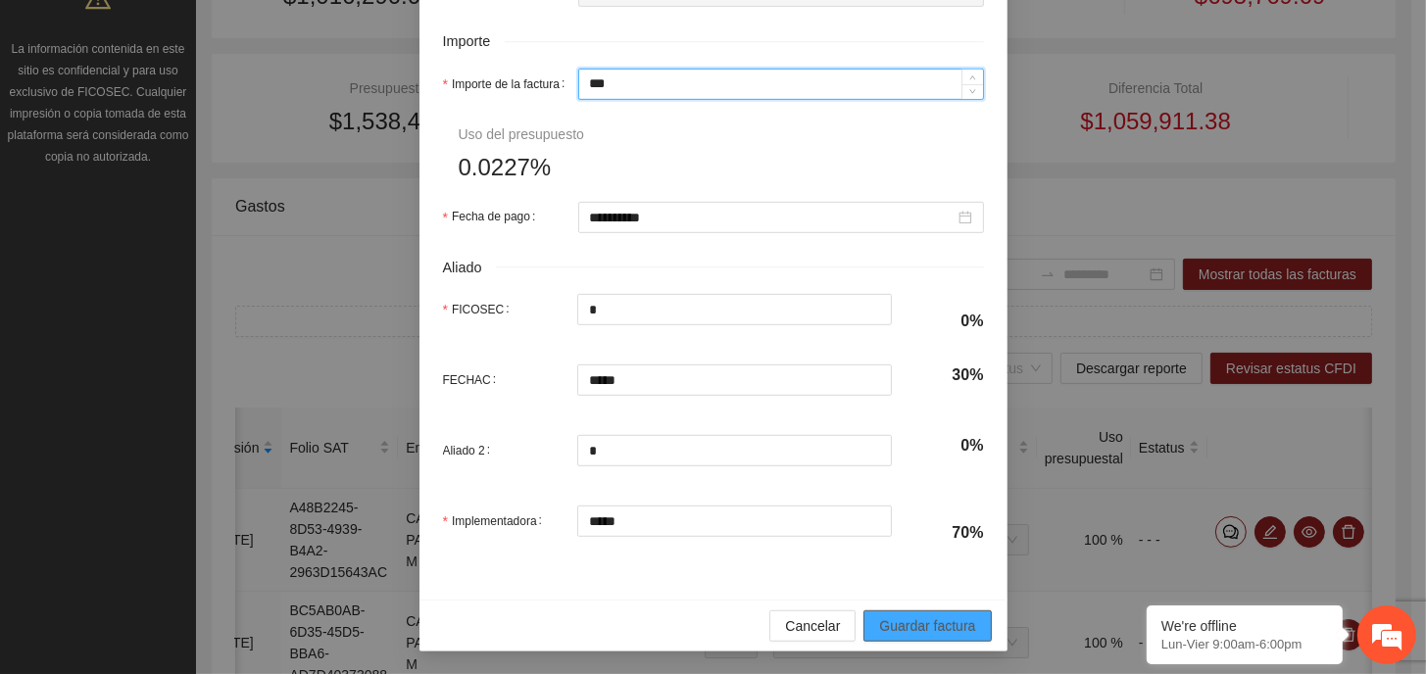
type input "***"
click at [899, 619] on span "Guardar factura" at bounding box center [927, 626] width 96 height 22
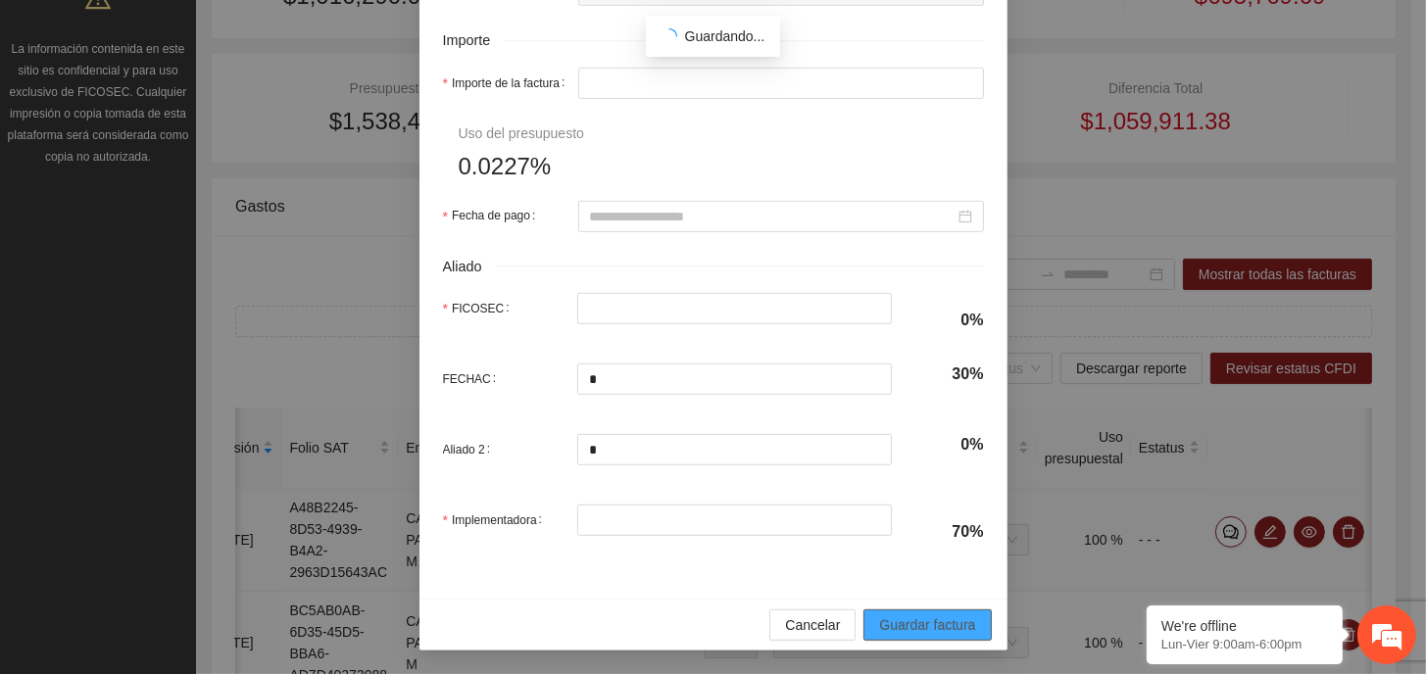
type input "**********"
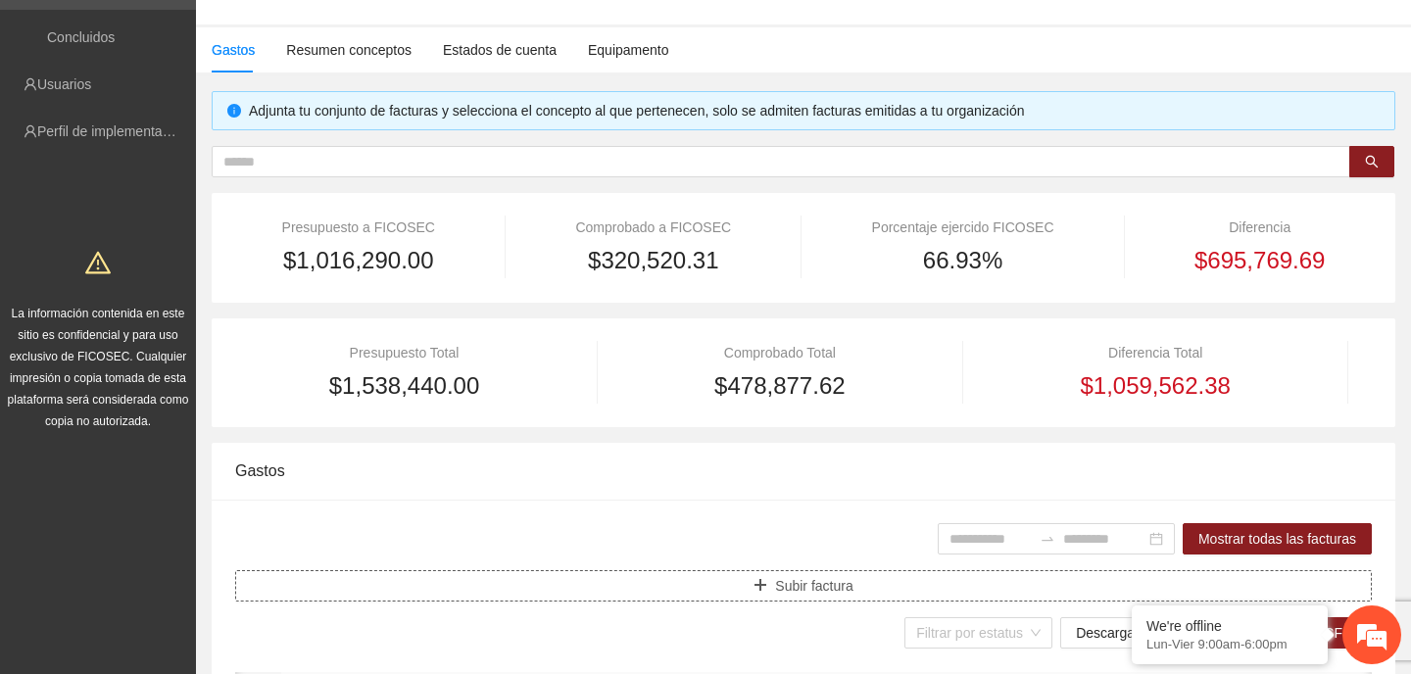
scroll to position [98, 0]
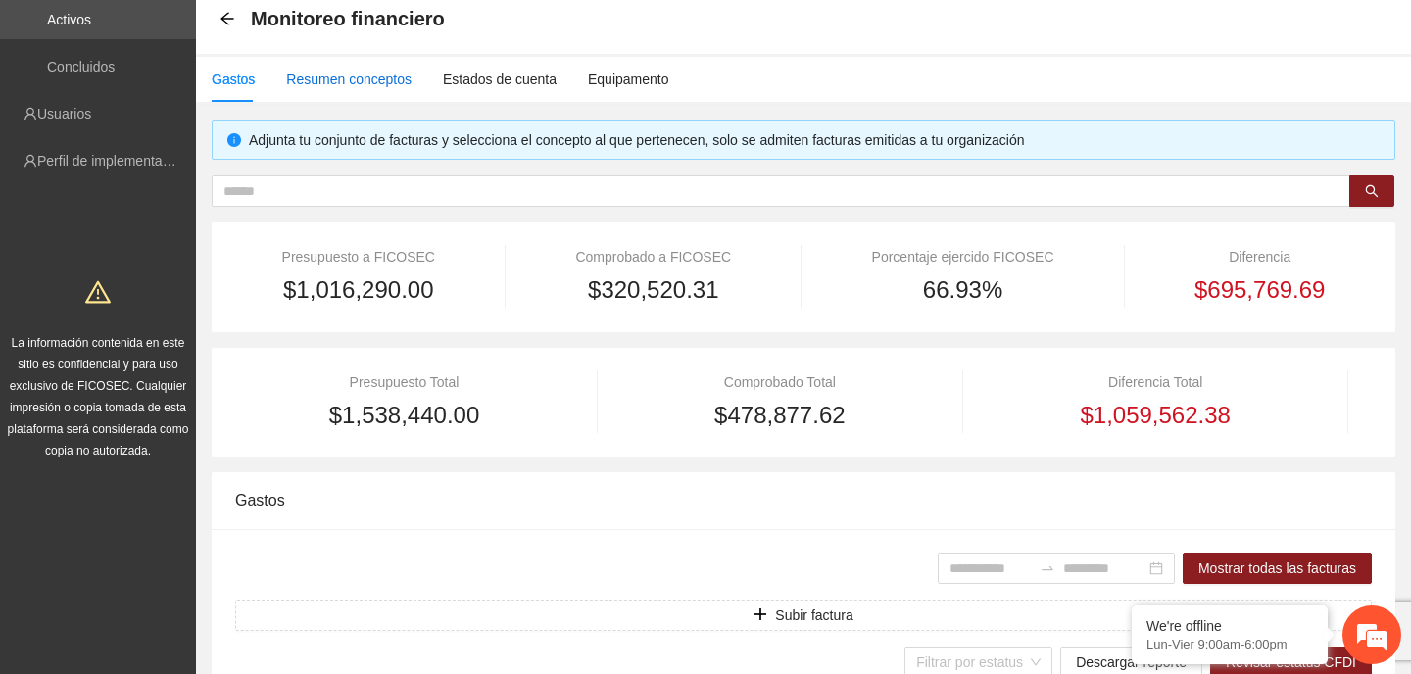
click at [334, 77] on div "Resumen conceptos" at bounding box center [348, 80] width 125 height 22
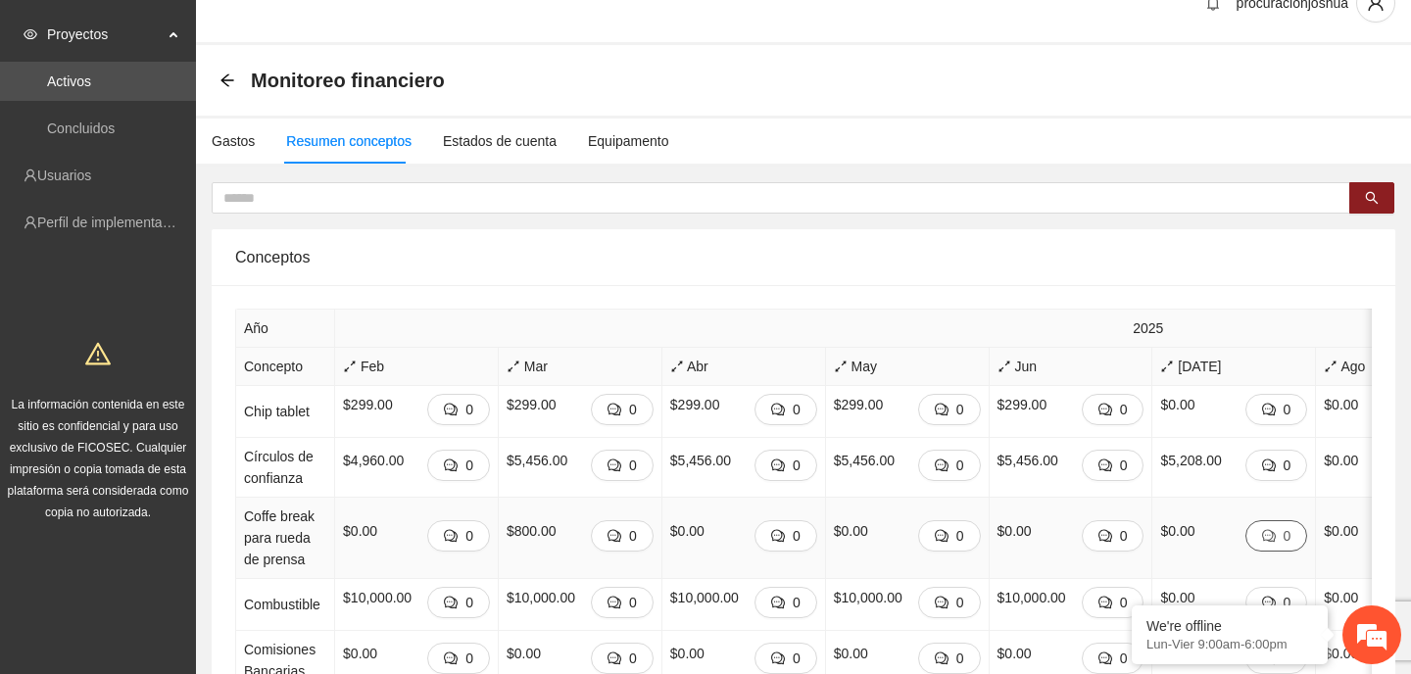
scroll to position [0, 0]
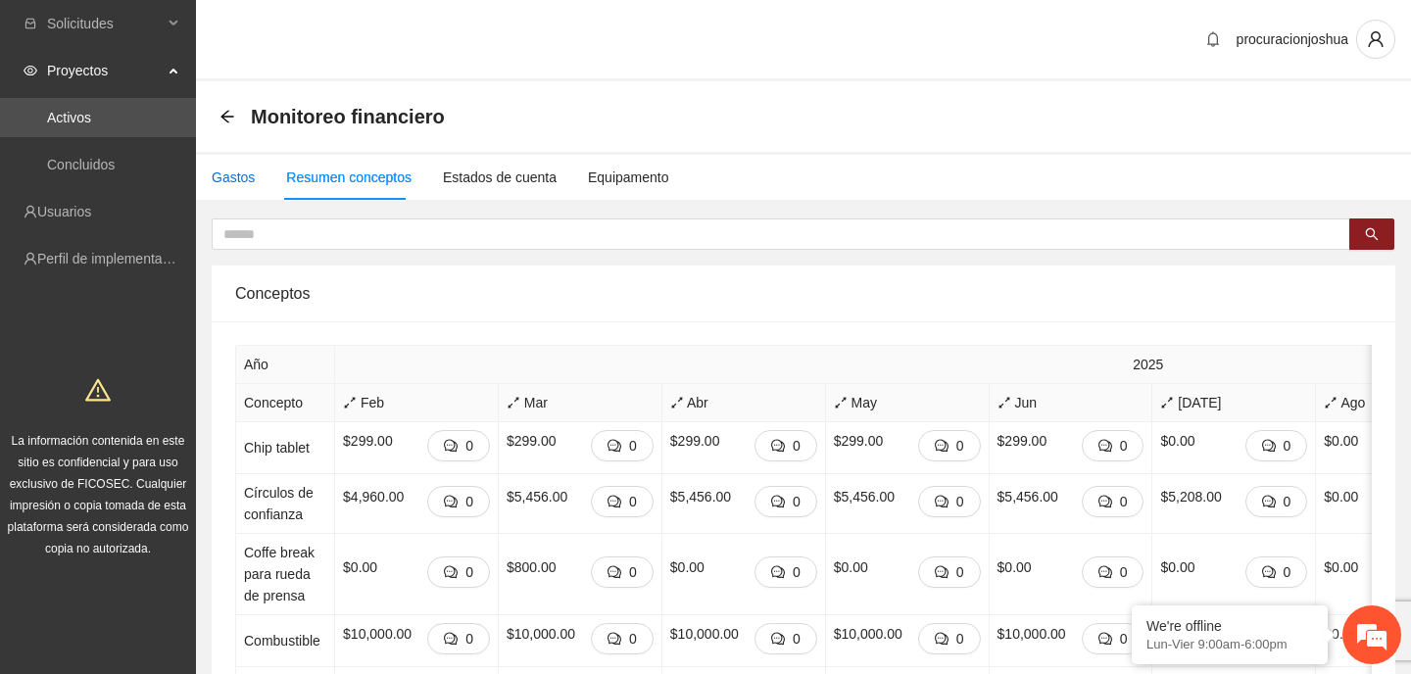
click at [216, 176] on div "Gastos" at bounding box center [233, 178] width 43 height 22
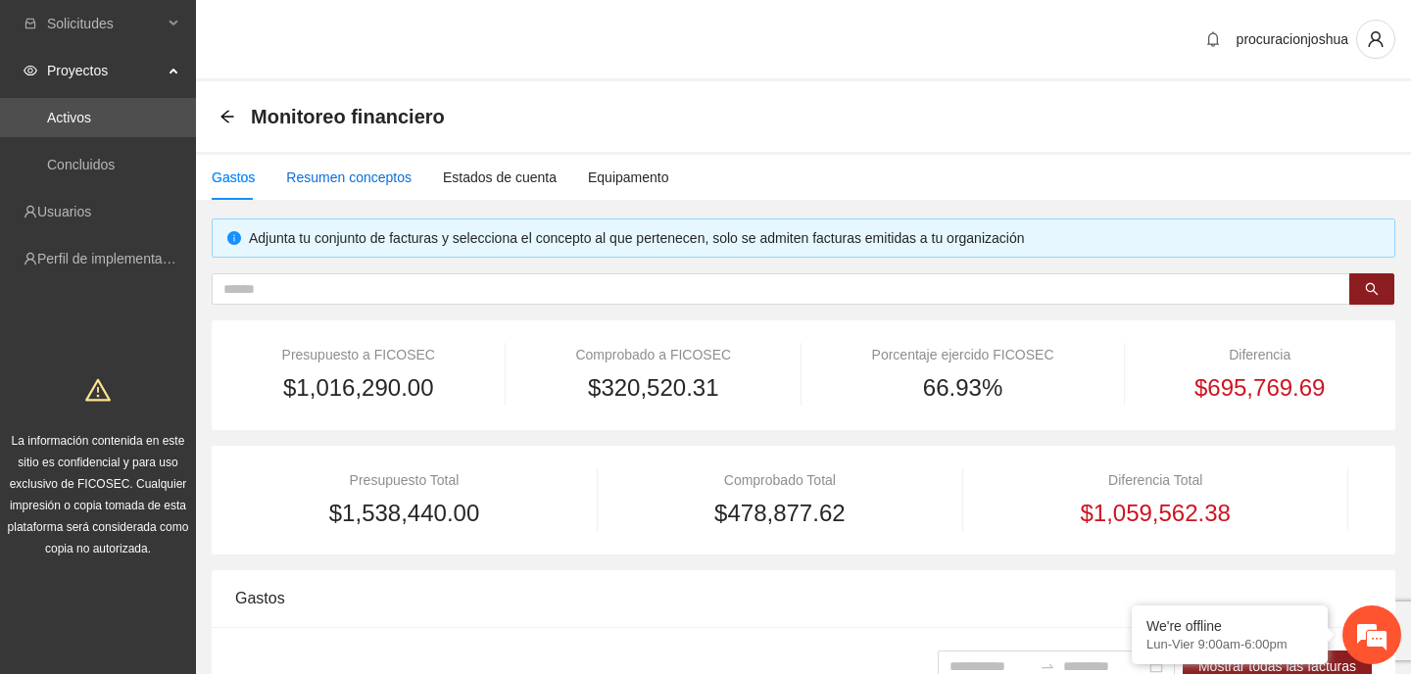
click at [341, 175] on div "Resumen conceptos" at bounding box center [348, 178] width 125 height 22
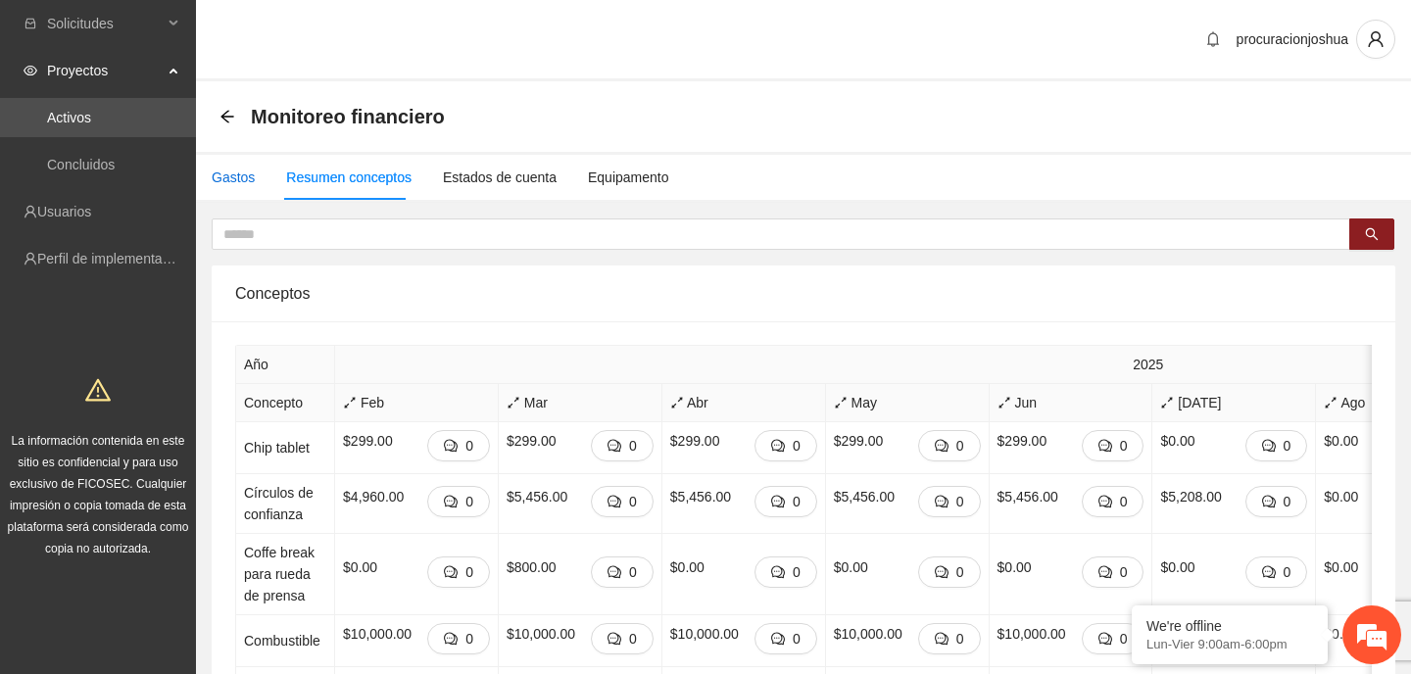
click at [212, 169] on div "Gastos" at bounding box center [233, 178] width 43 height 22
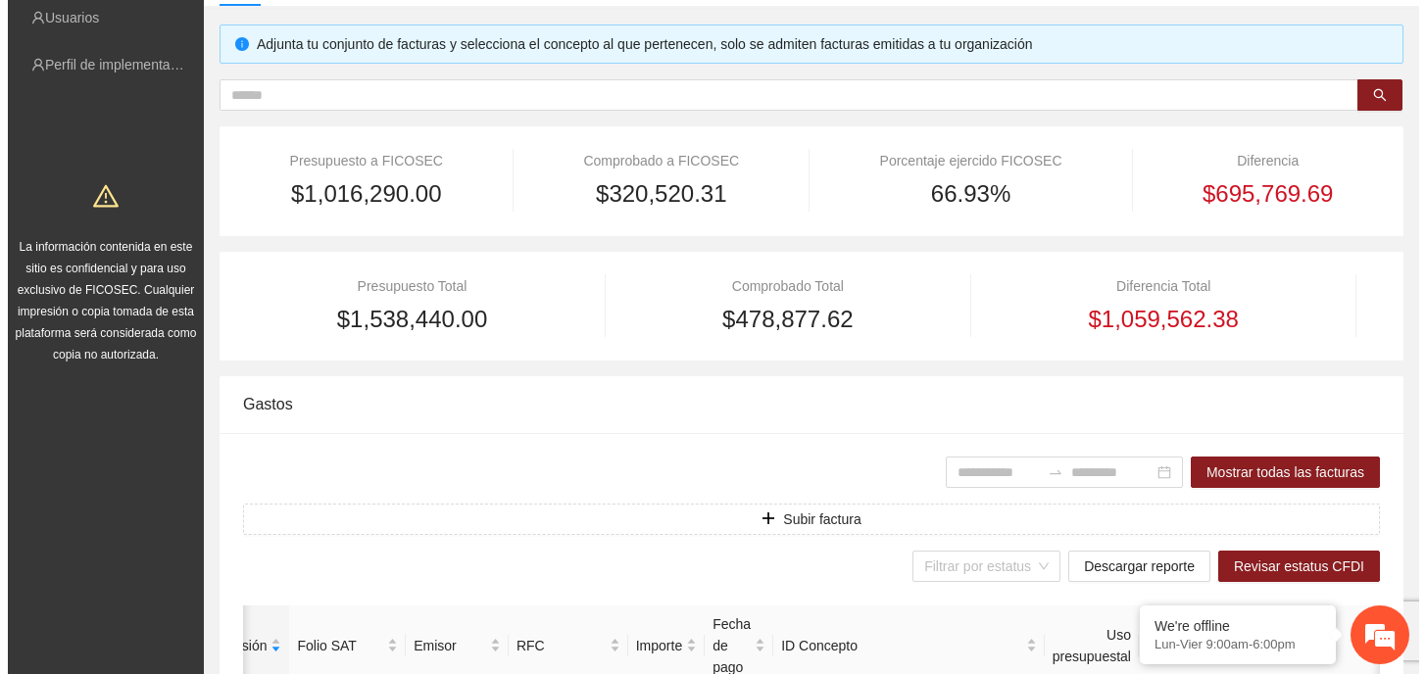
scroll to position [294, 0]
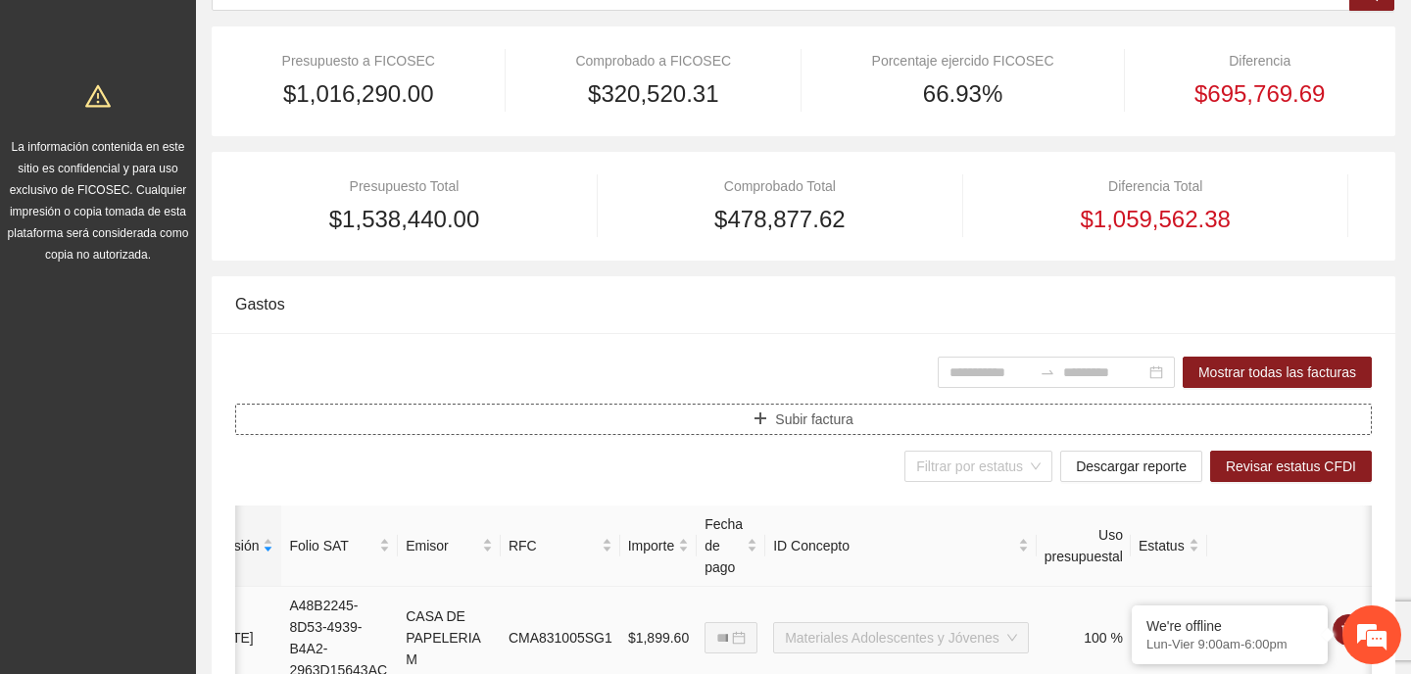
click at [852, 419] on button "Subir factura" at bounding box center [803, 419] width 1137 height 31
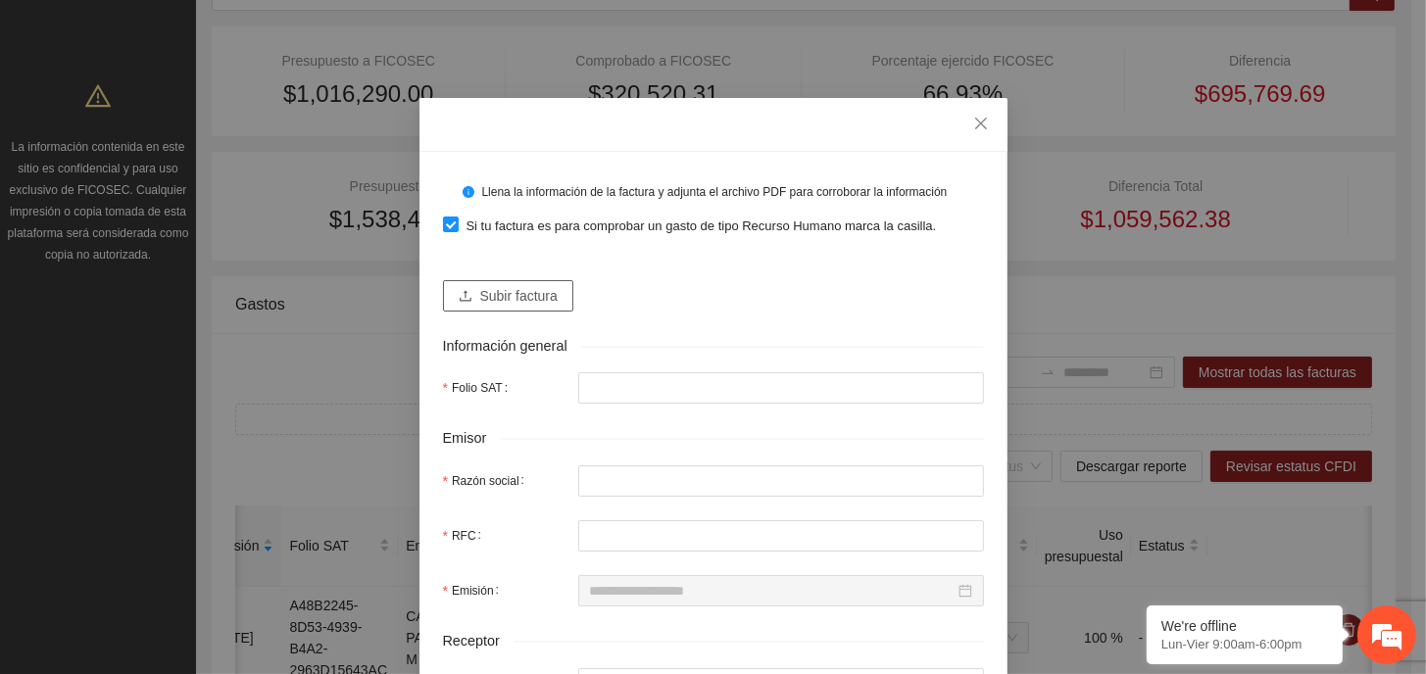
click at [513, 295] on span "Subir factura" at bounding box center [518, 296] width 77 height 22
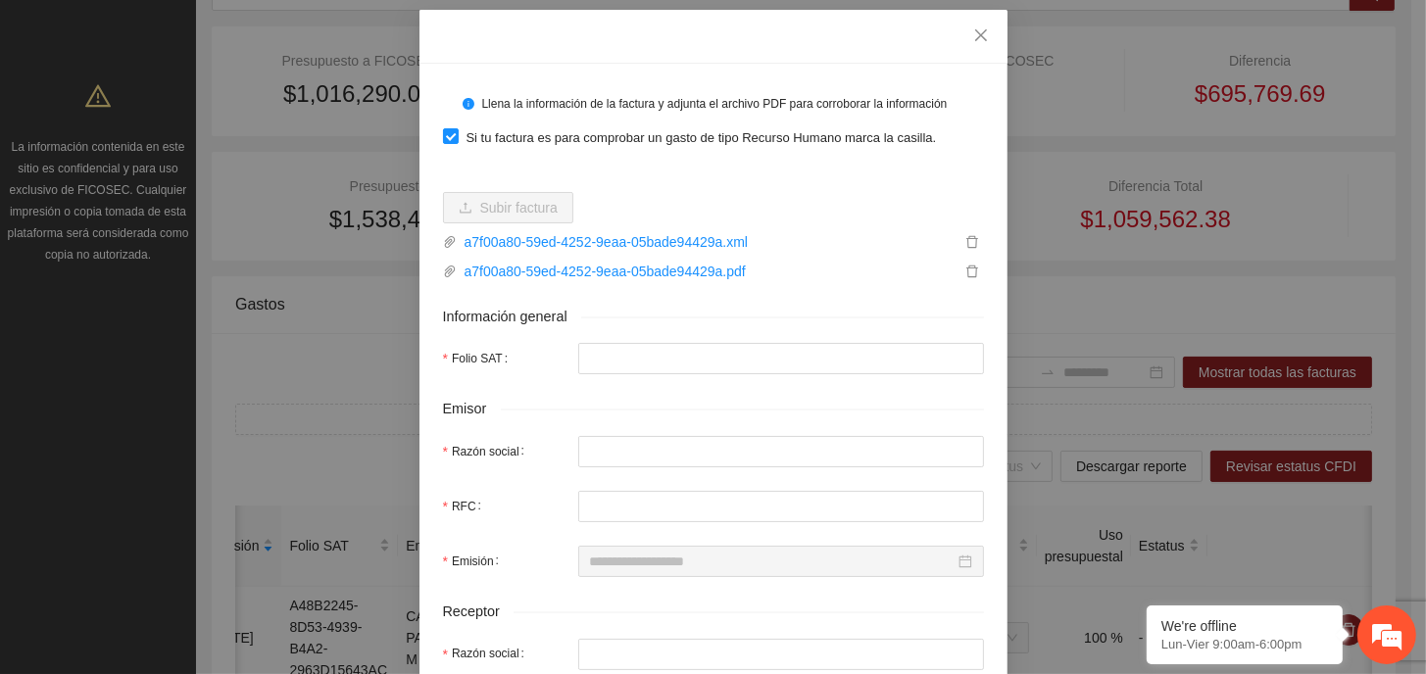
scroll to position [98, 0]
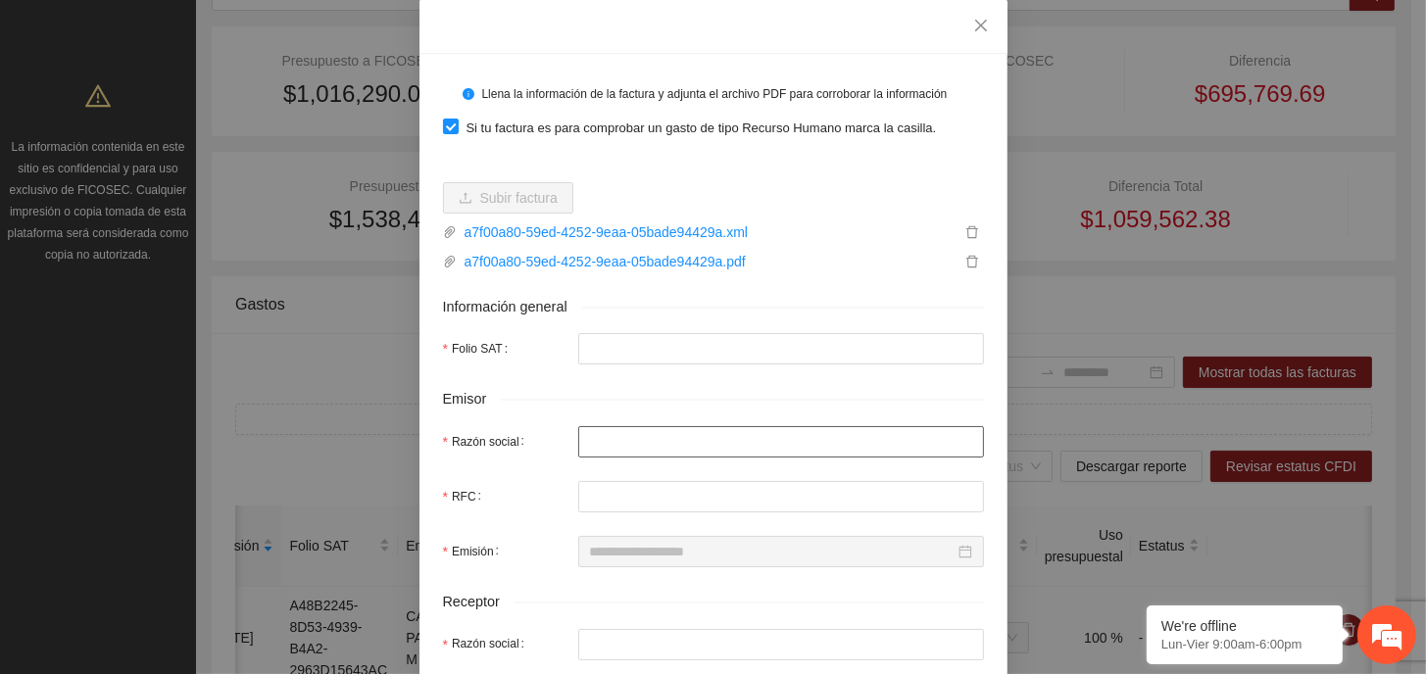
click at [697, 441] on input "Razón social" at bounding box center [781, 441] width 406 height 31
click at [764, 344] on input "Folio SAT" at bounding box center [781, 348] width 406 height 31
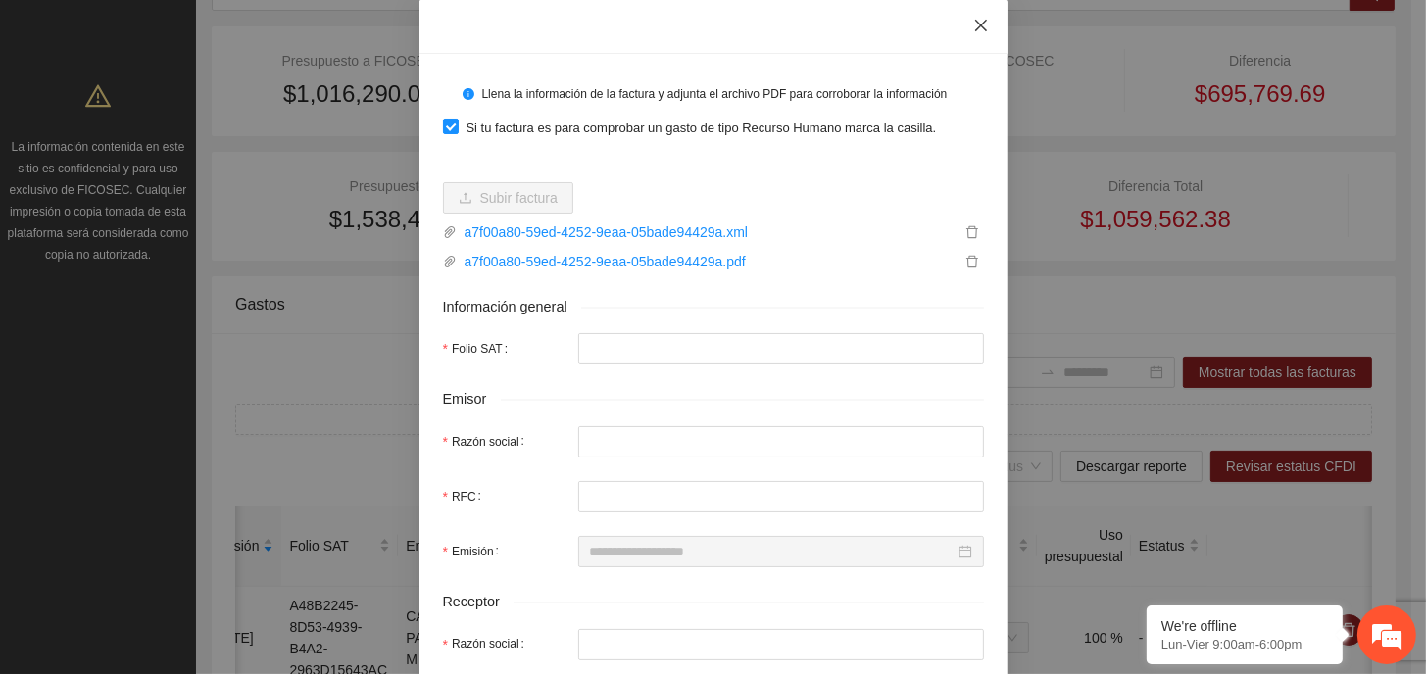
click at [977, 23] on icon "close" at bounding box center [980, 26] width 12 height 12
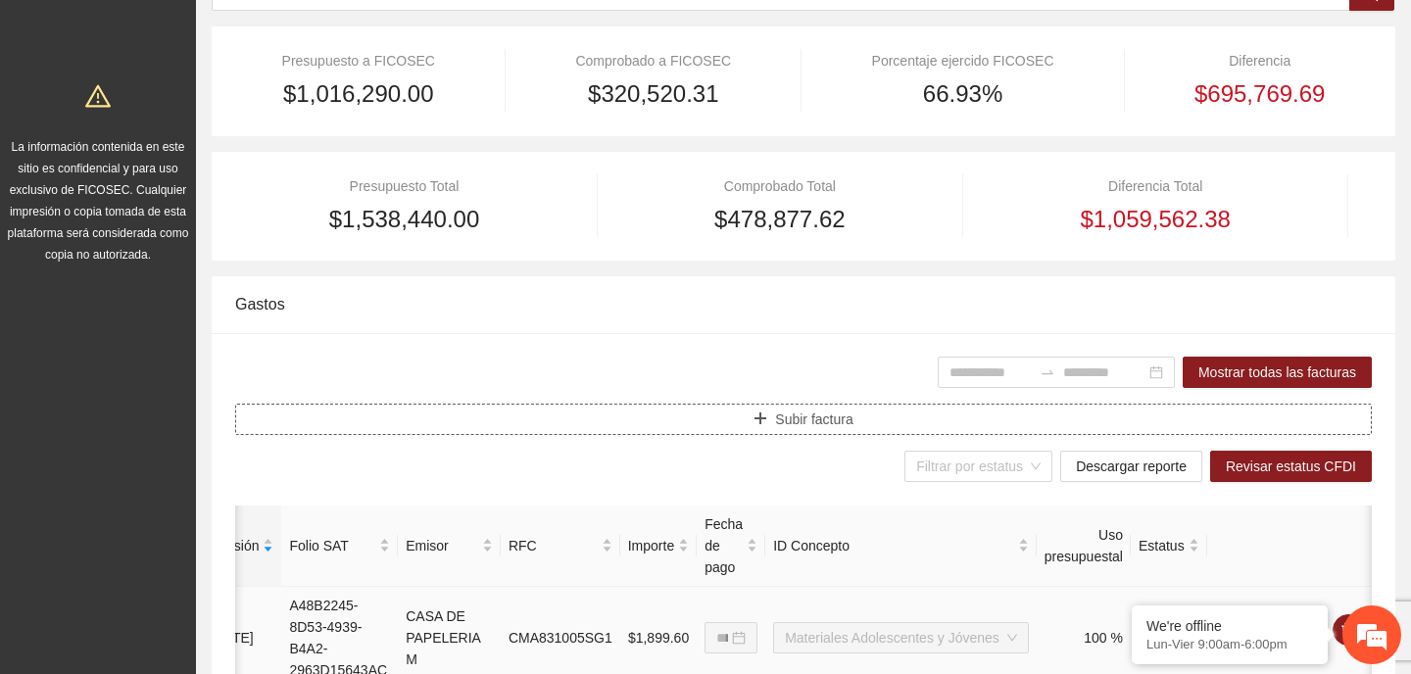
click at [844, 418] on span "Subir factura" at bounding box center [813, 420] width 77 height 22
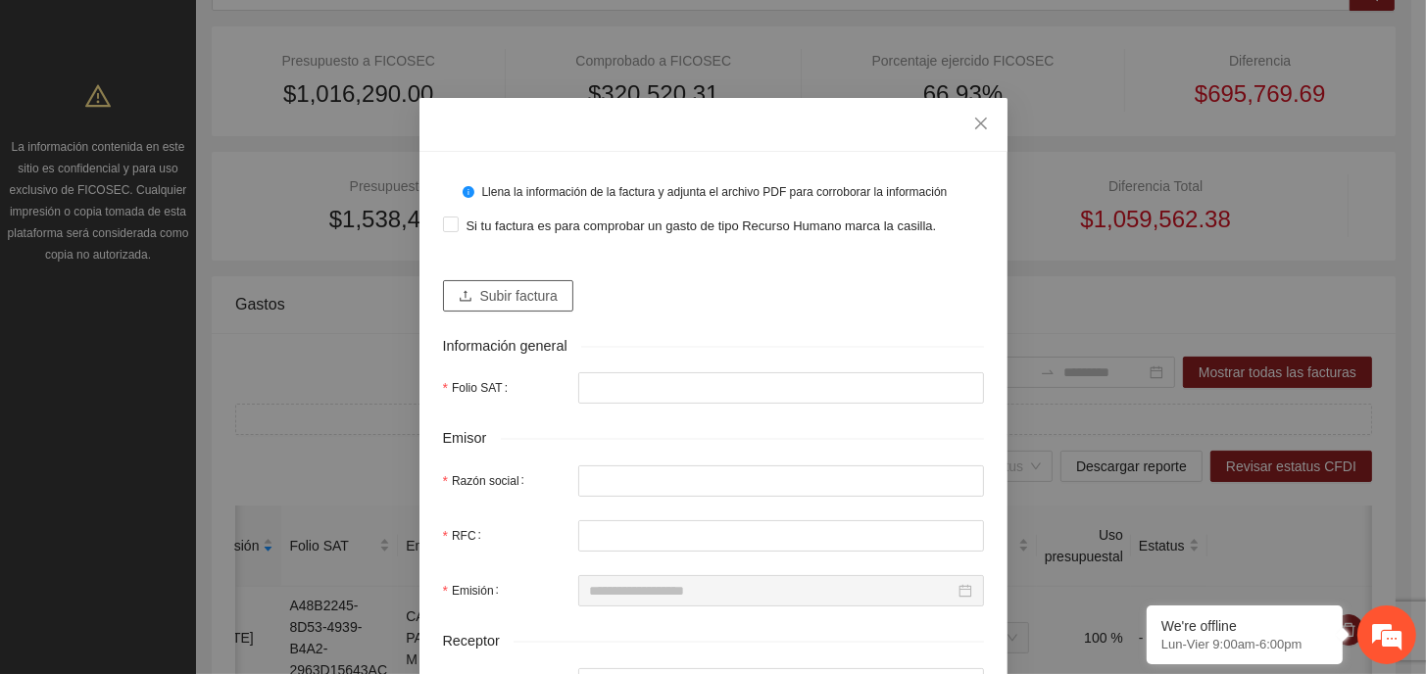
click at [495, 295] on span "Subir factura" at bounding box center [518, 296] width 77 height 22
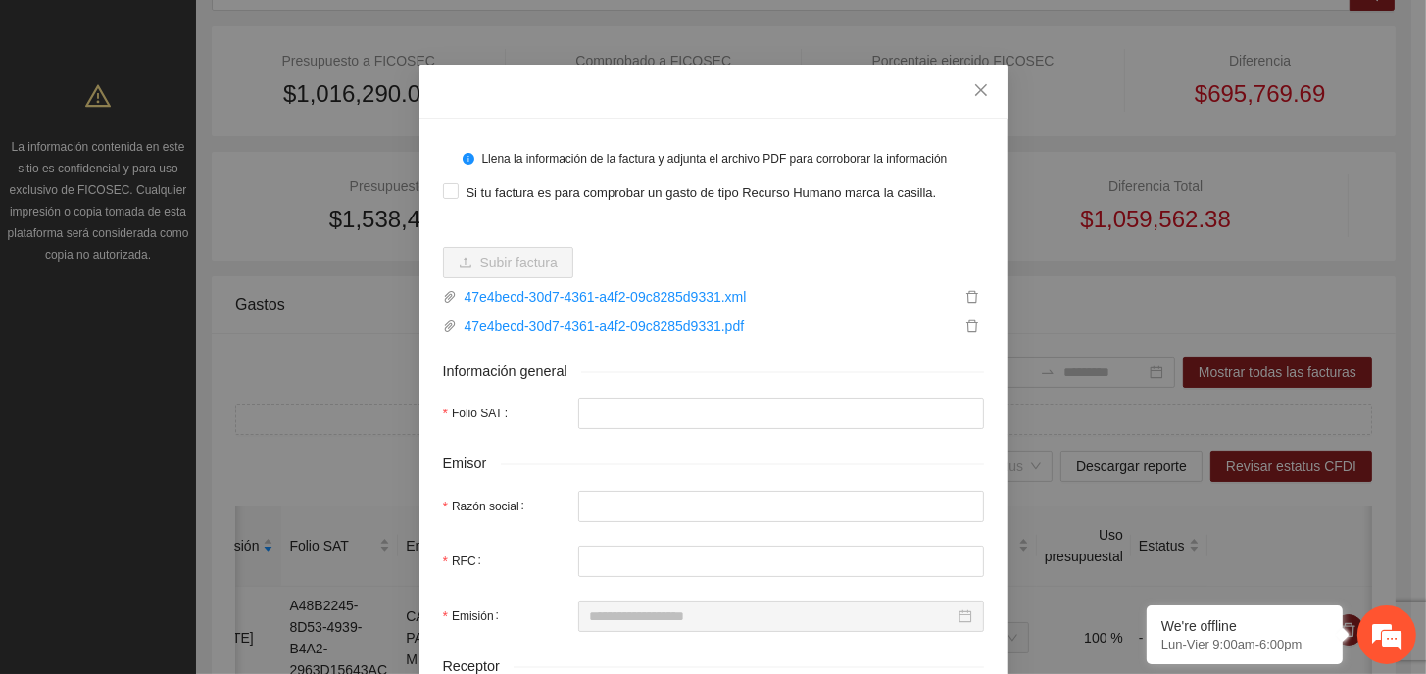
scroll to position [0, 0]
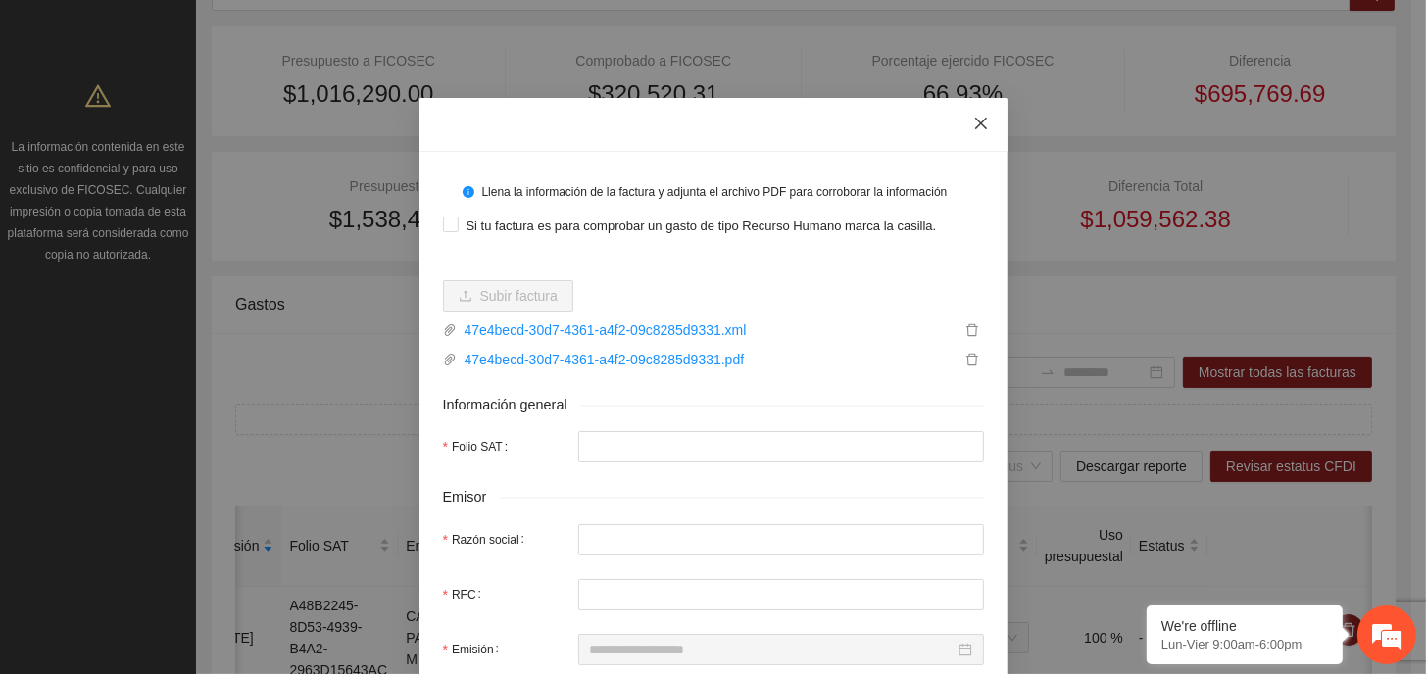
click at [973, 128] on icon "close" at bounding box center [981, 124] width 16 height 16
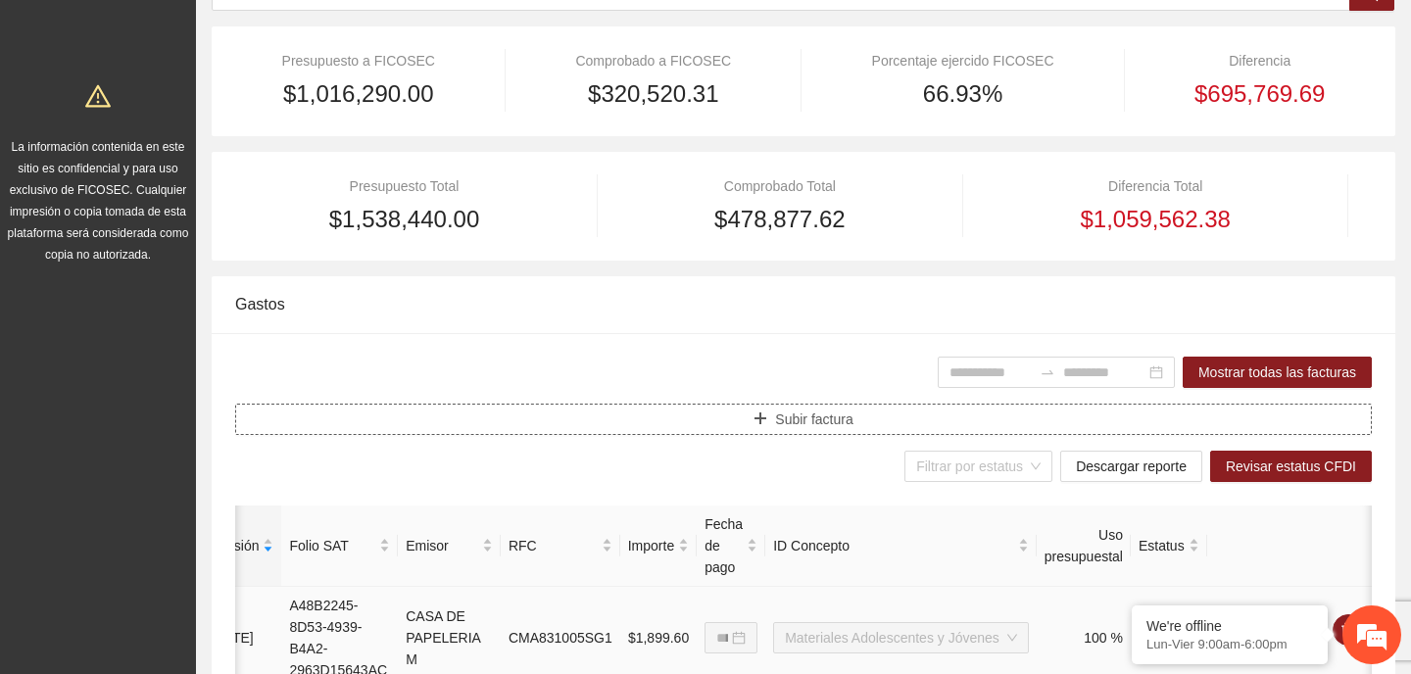
click at [788, 419] on span "Subir factura" at bounding box center [813, 420] width 77 height 22
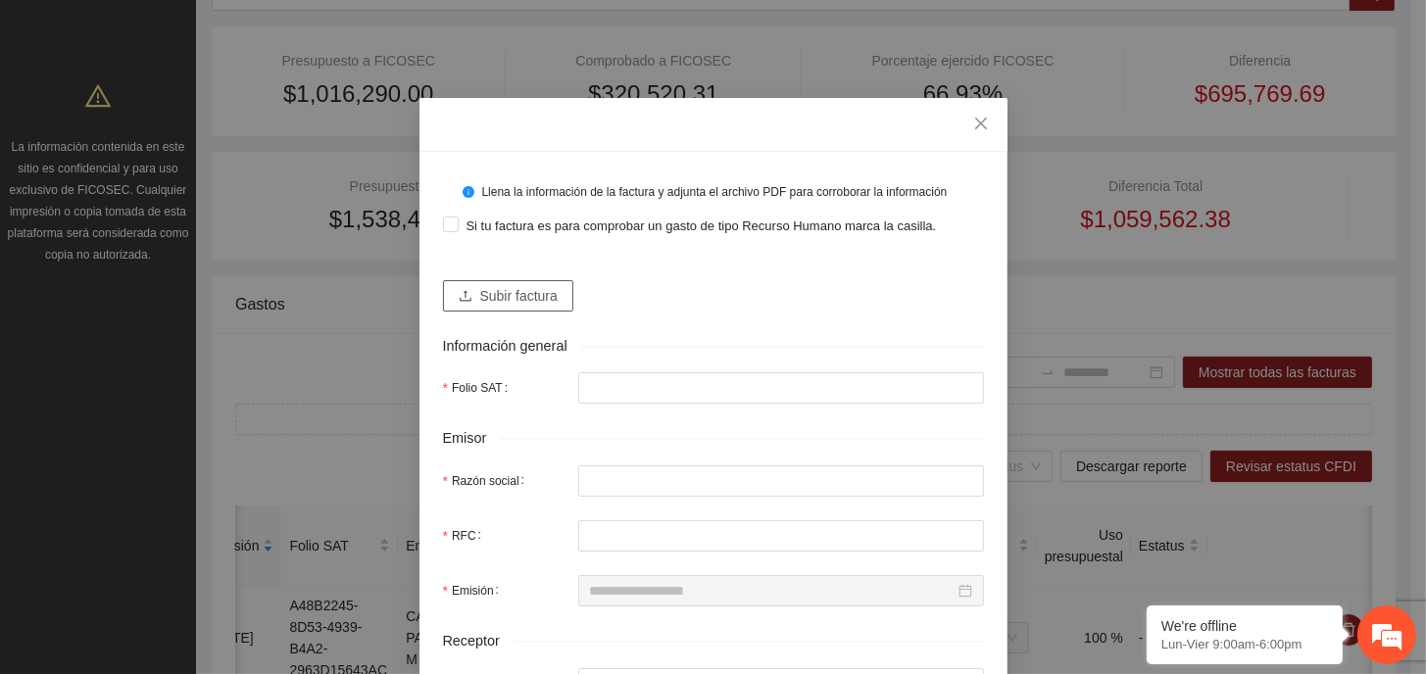
click at [547, 289] on span "Subir factura" at bounding box center [518, 296] width 77 height 22
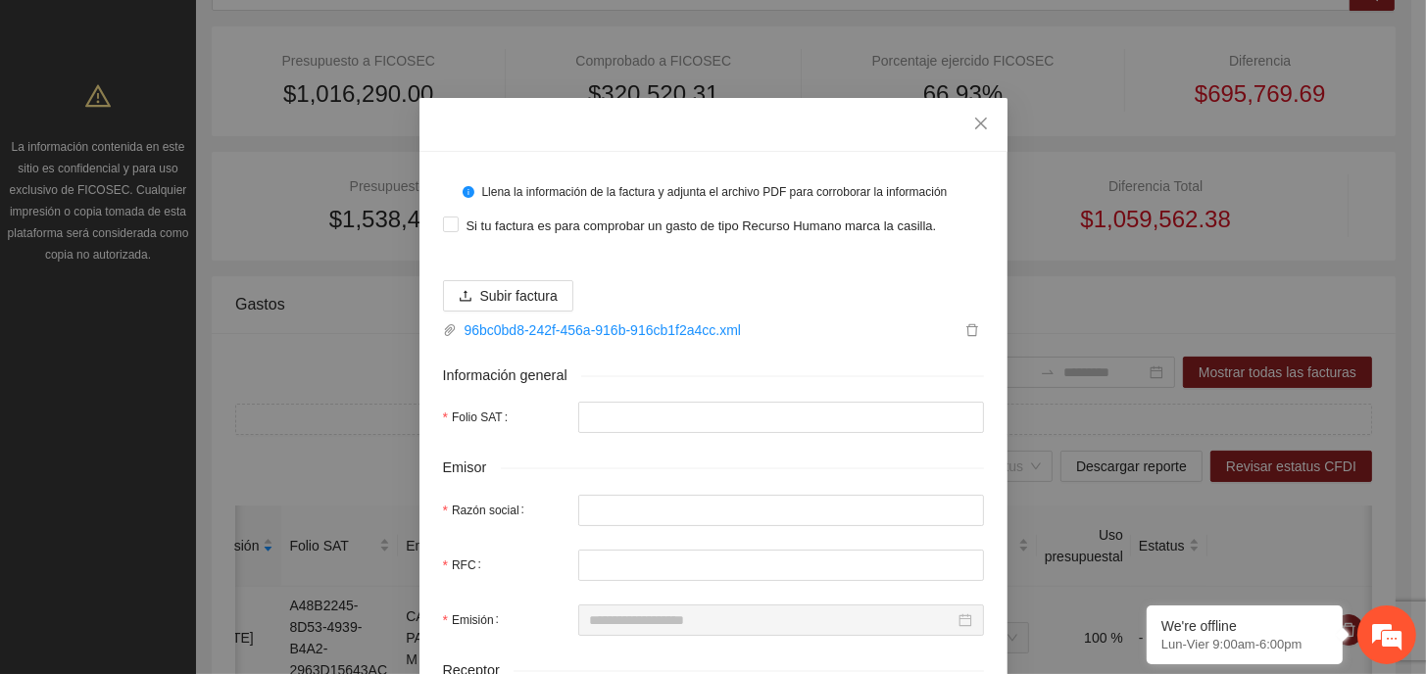
type input "**********"
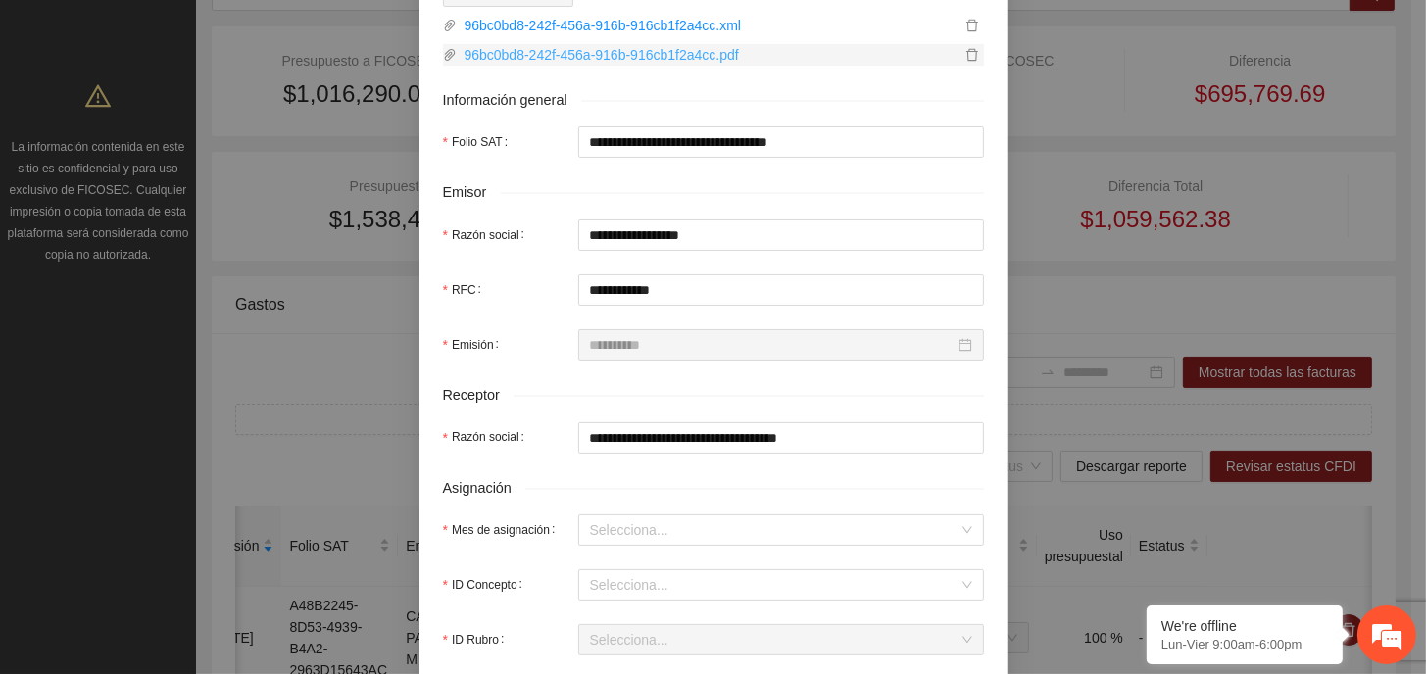
scroll to position [392, 0]
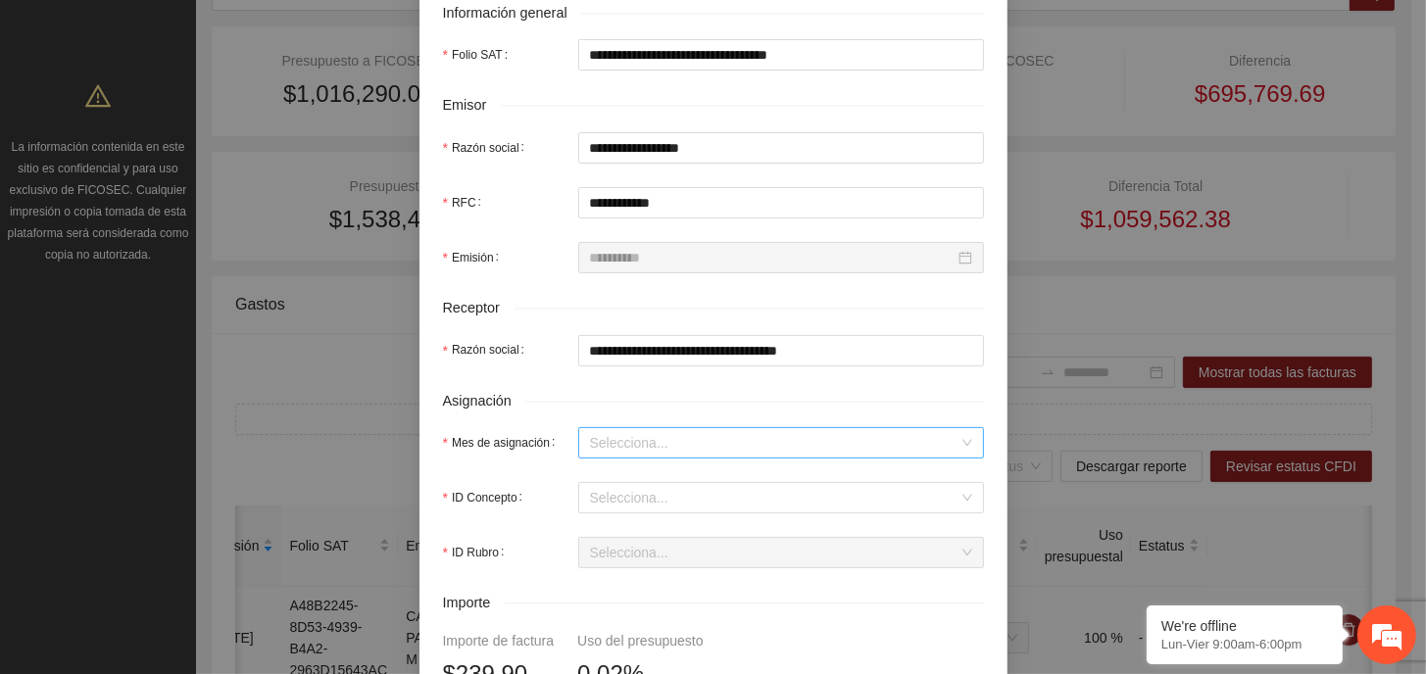
click at [659, 438] on input "Mes de asignación" at bounding box center [774, 442] width 368 height 29
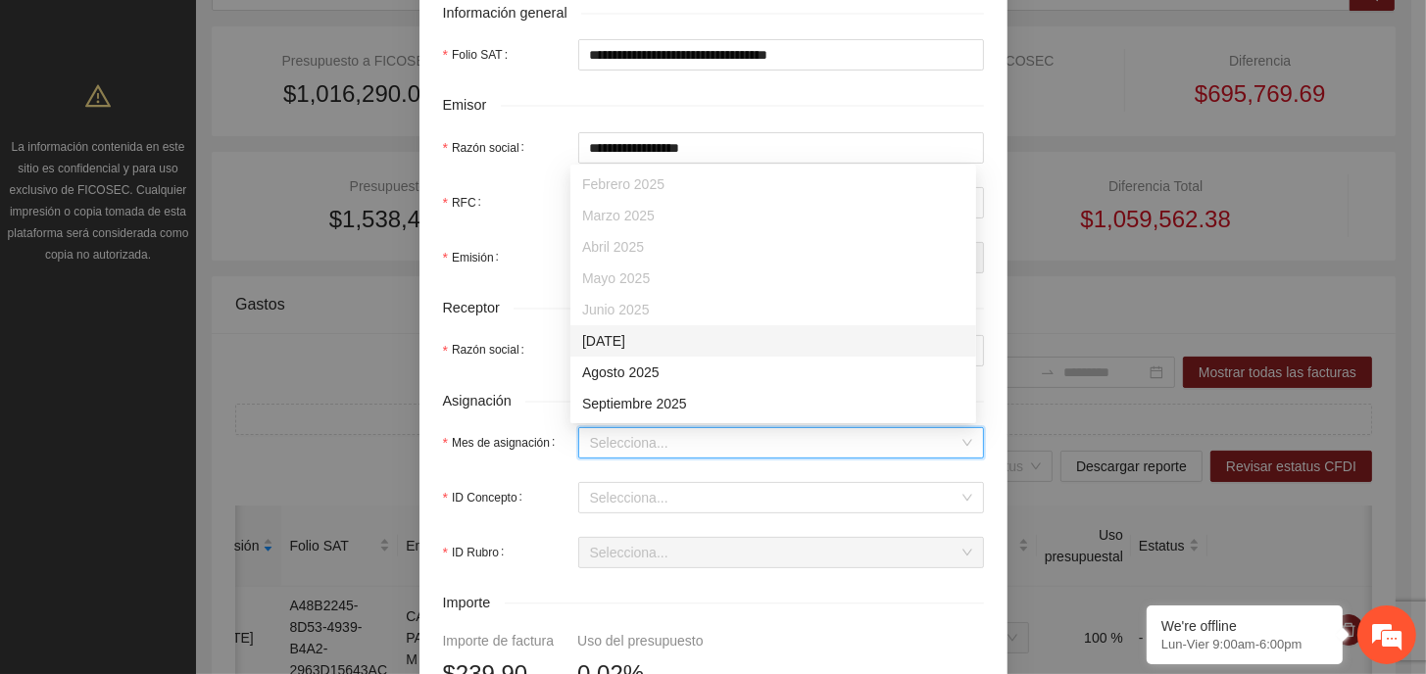
click at [647, 344] on div "[DATE]" at bounding box center [773, 341] width 382 height 22
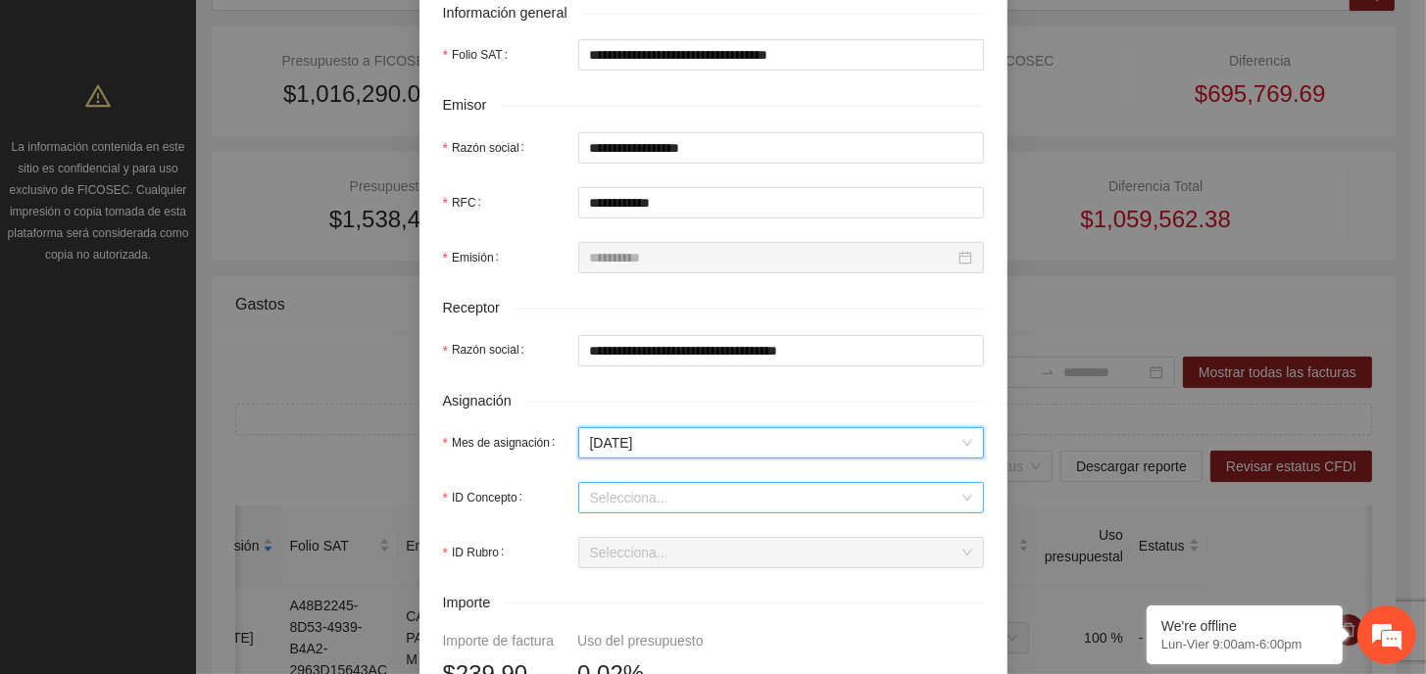
click at [697, 490] on input "ID Concepto" at bounding box center [774, 497] width 368 height 29
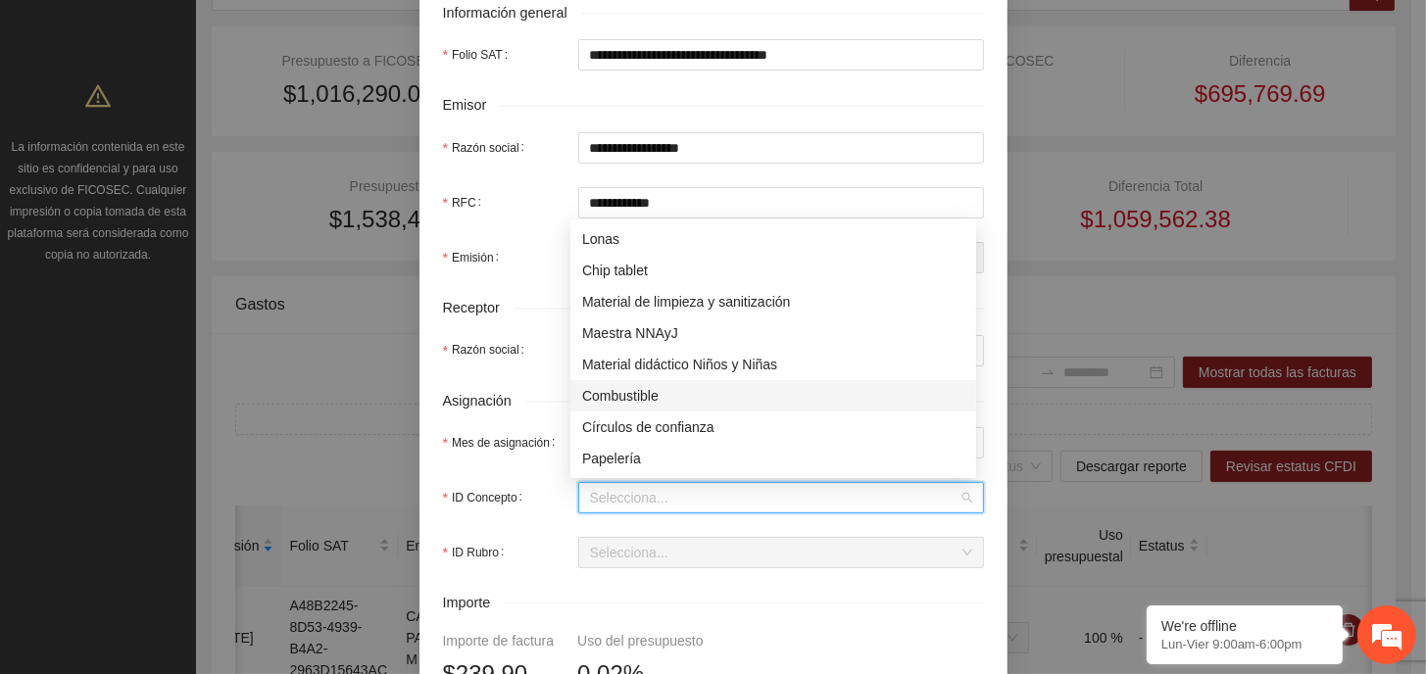
scroll to position [98, 0]
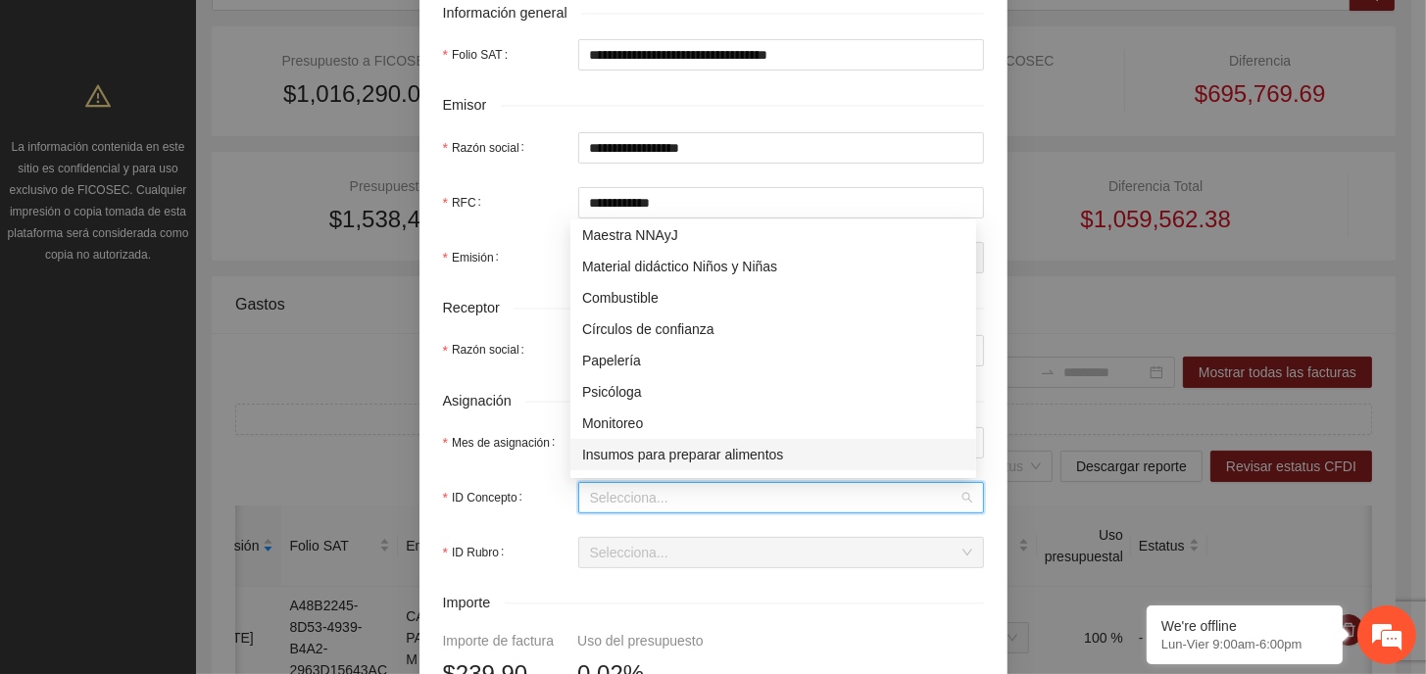
click at [691, 457] on div "Insumos para preparar alimentos" at bounding box center [773, 455] width 382 height 22
type input "******"
type input "*****"
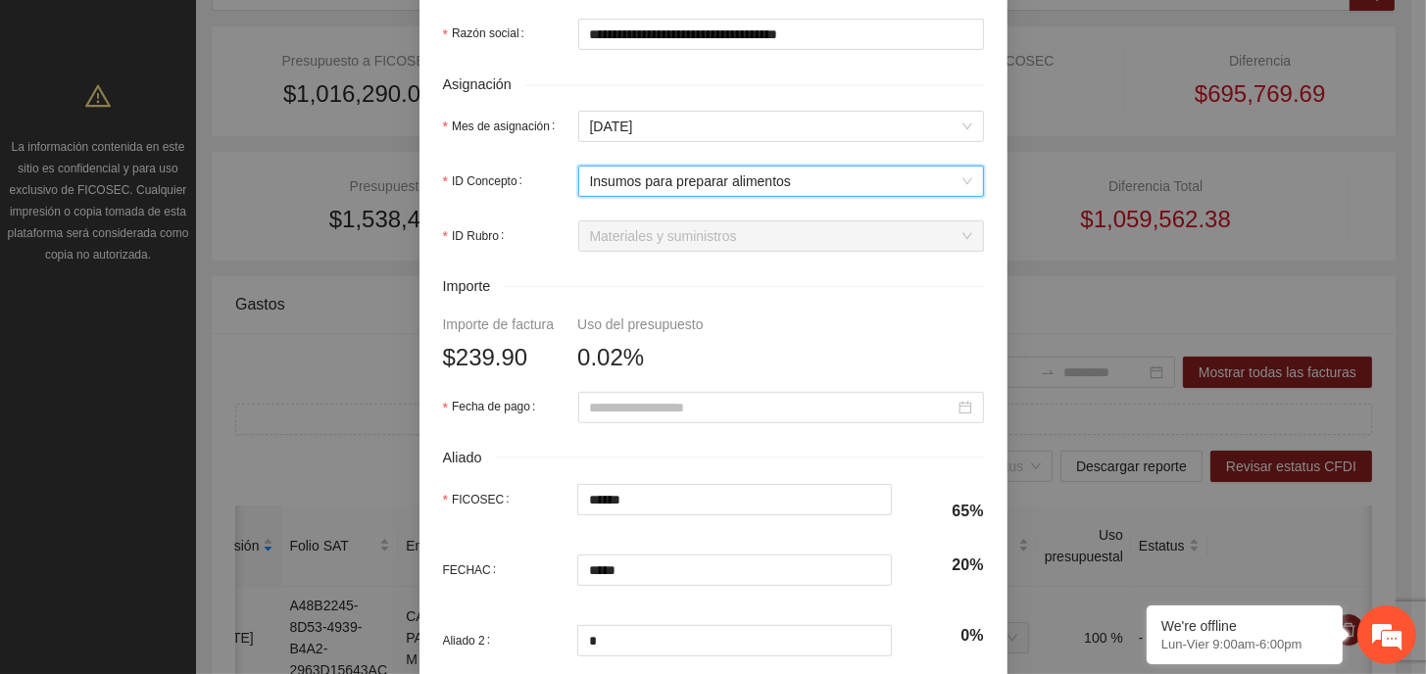
scroll to position [784, 0]
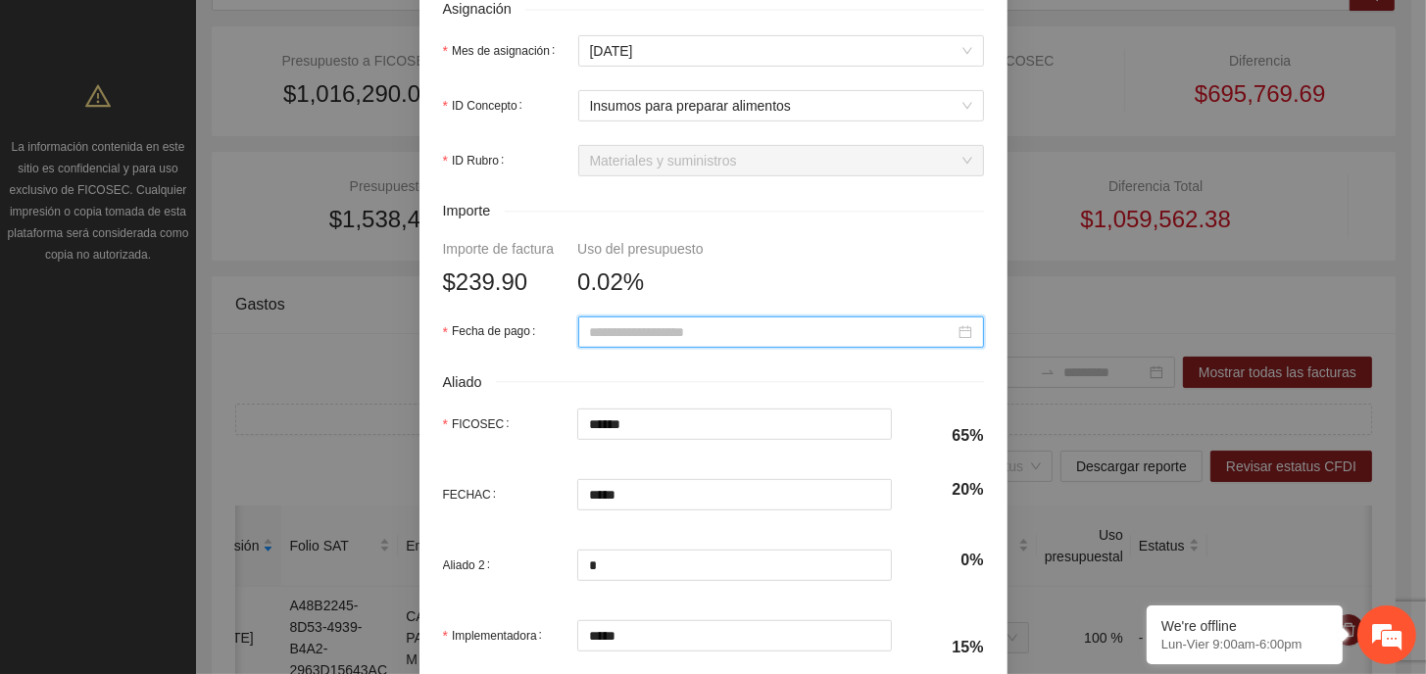
click at [674, 339] on input "Fecha de pago" at bounding box center [772, 332] width 365 height 22
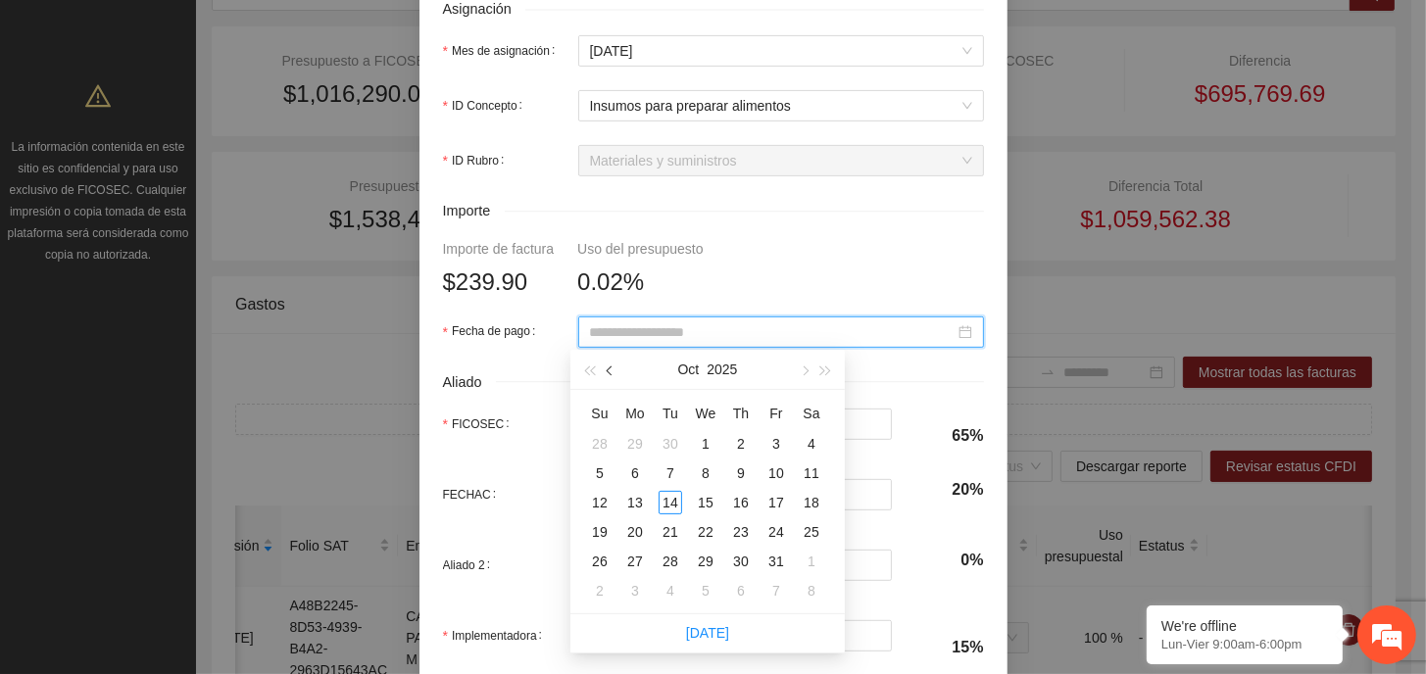
click at [609, 371] on span "button" at bounding box center [612, 371] width 10 height 10
type input "**********"
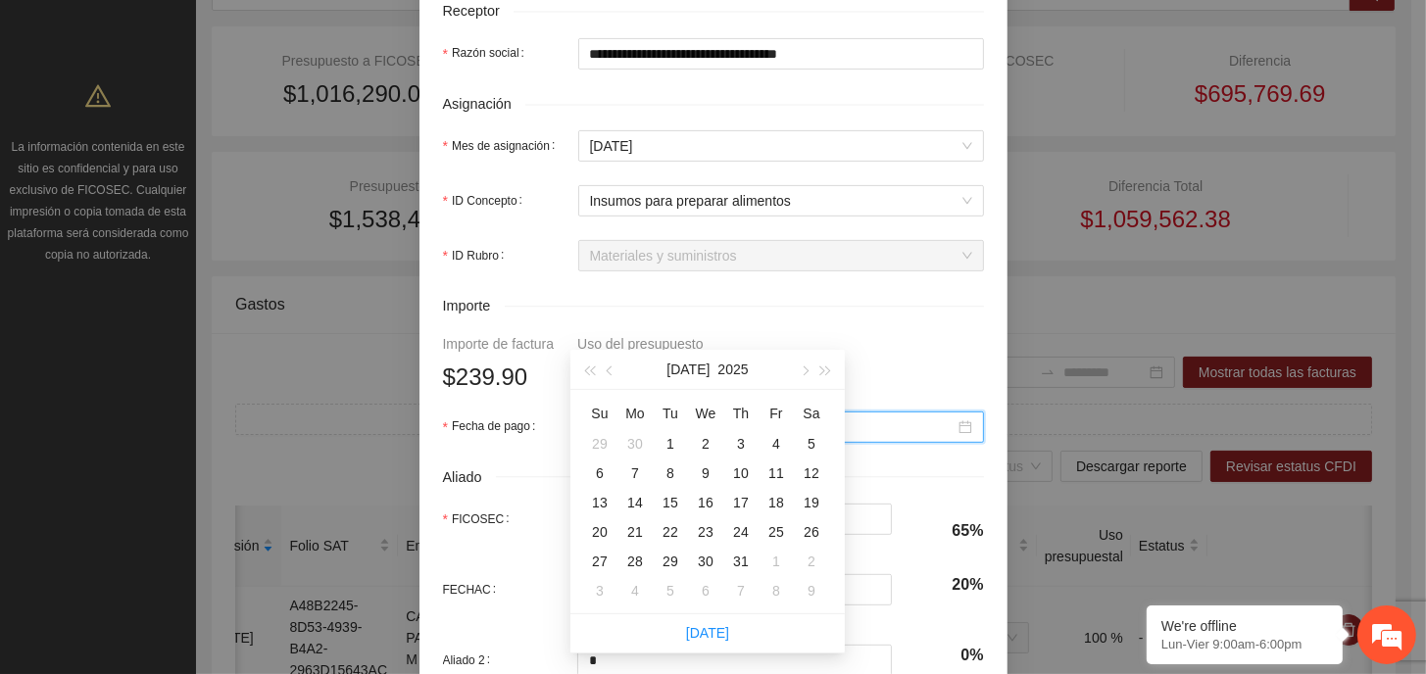
scroll to position [588, 0]
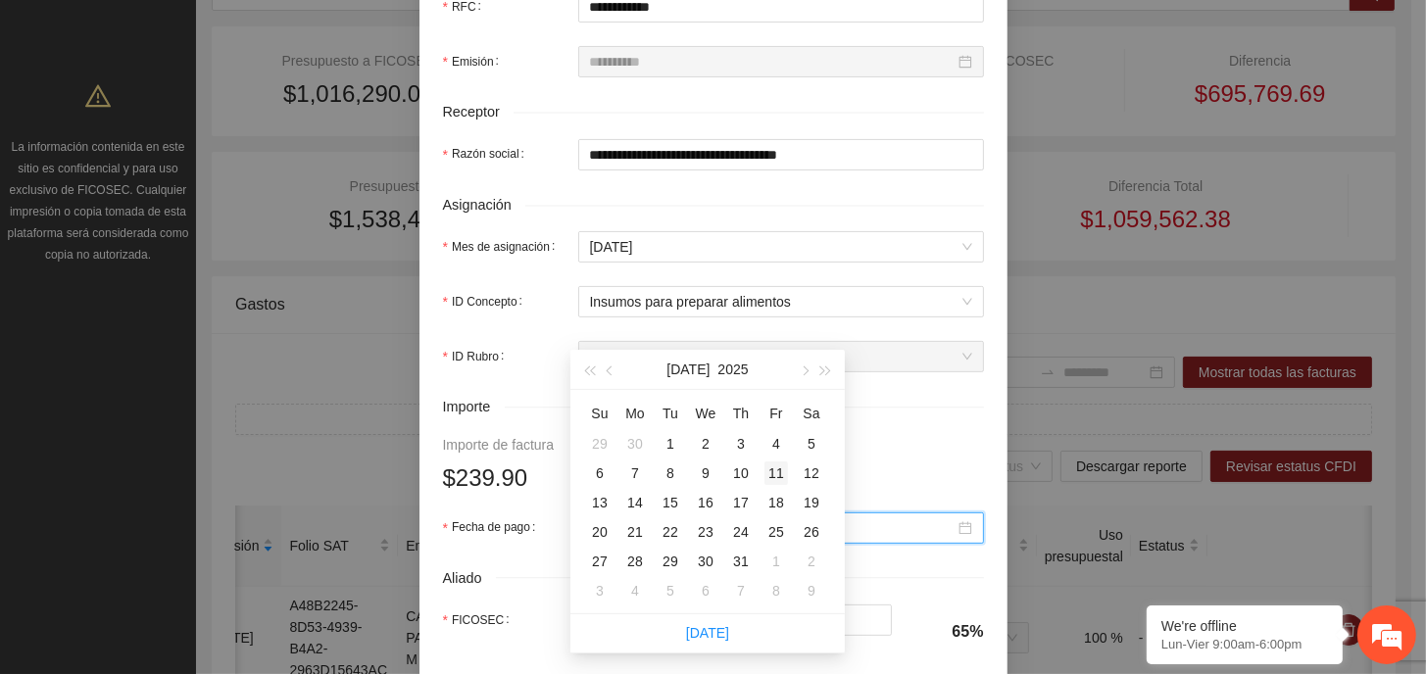
type input "**********"
click at [781, 471] on div "11" at bounding box center [776, 474] width 24 height 24
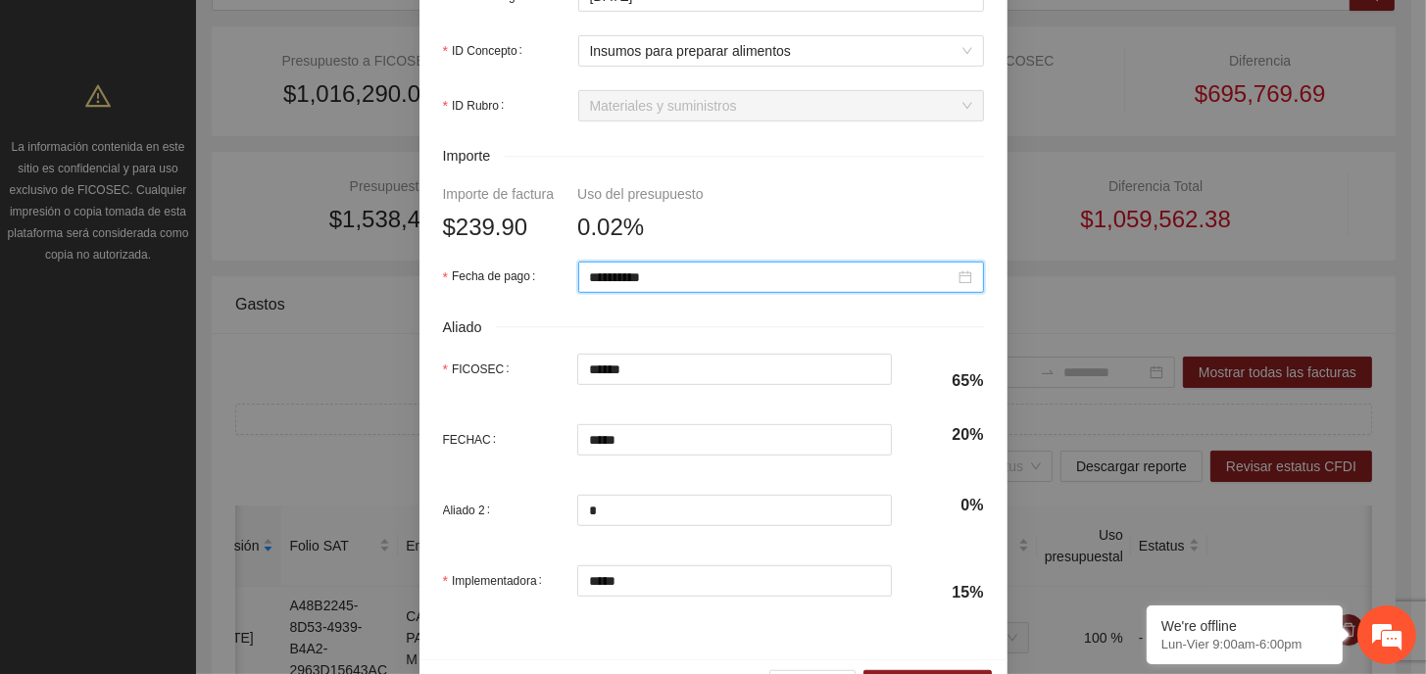
scroll to position [899, 0]
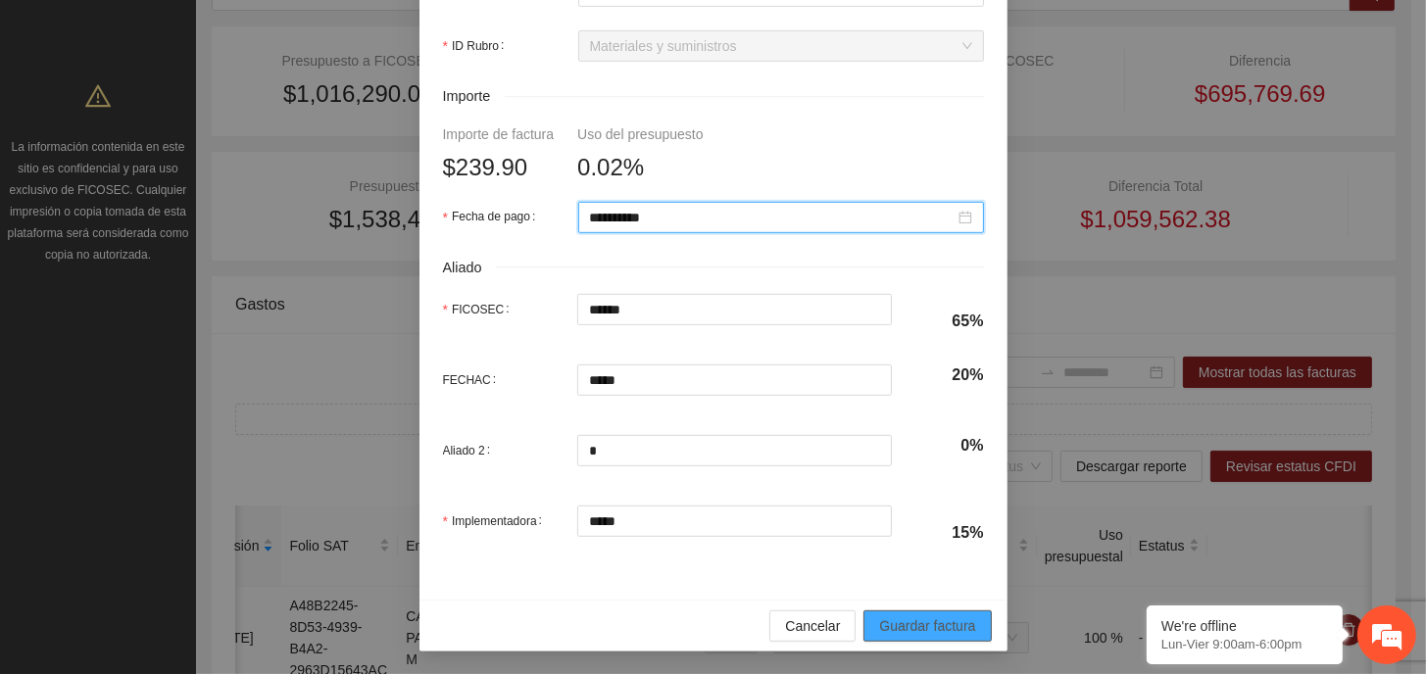
click at [934, 629] on span "Guardar factura" at bounding box center [927, 626] width 96 height 22
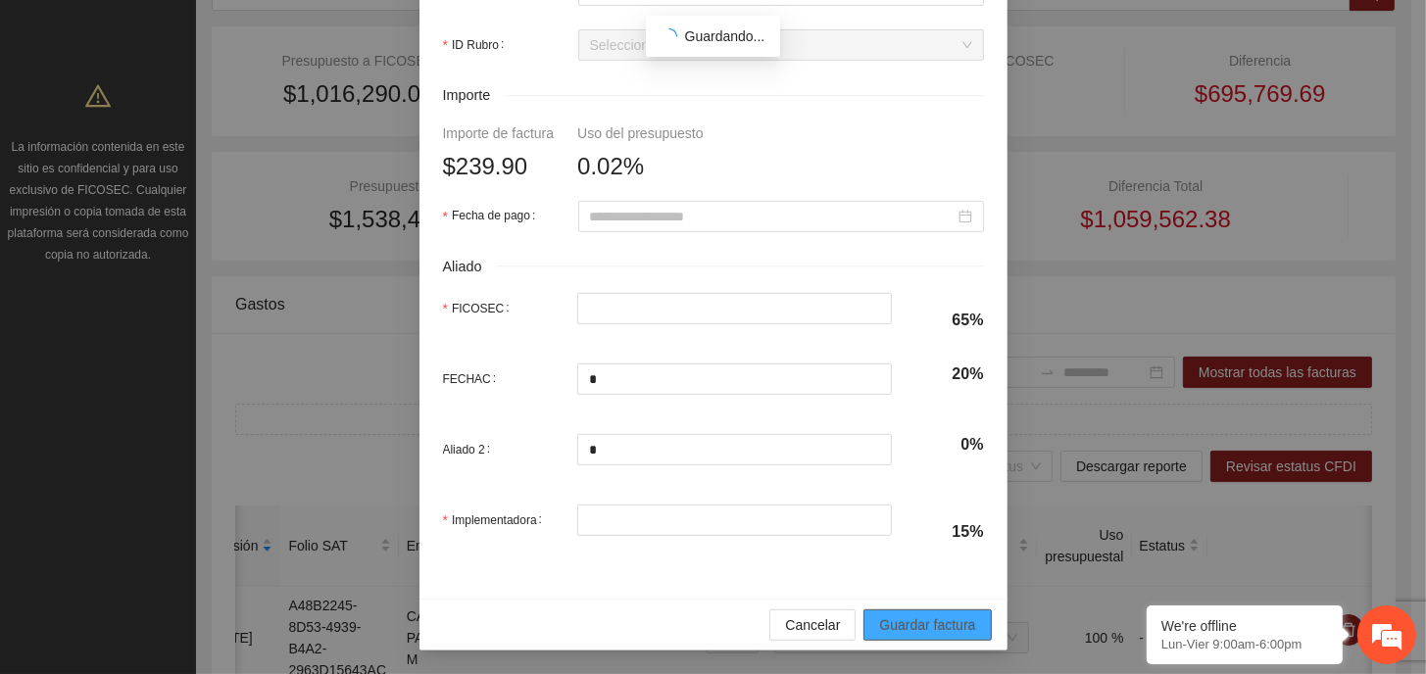
type input "**********"
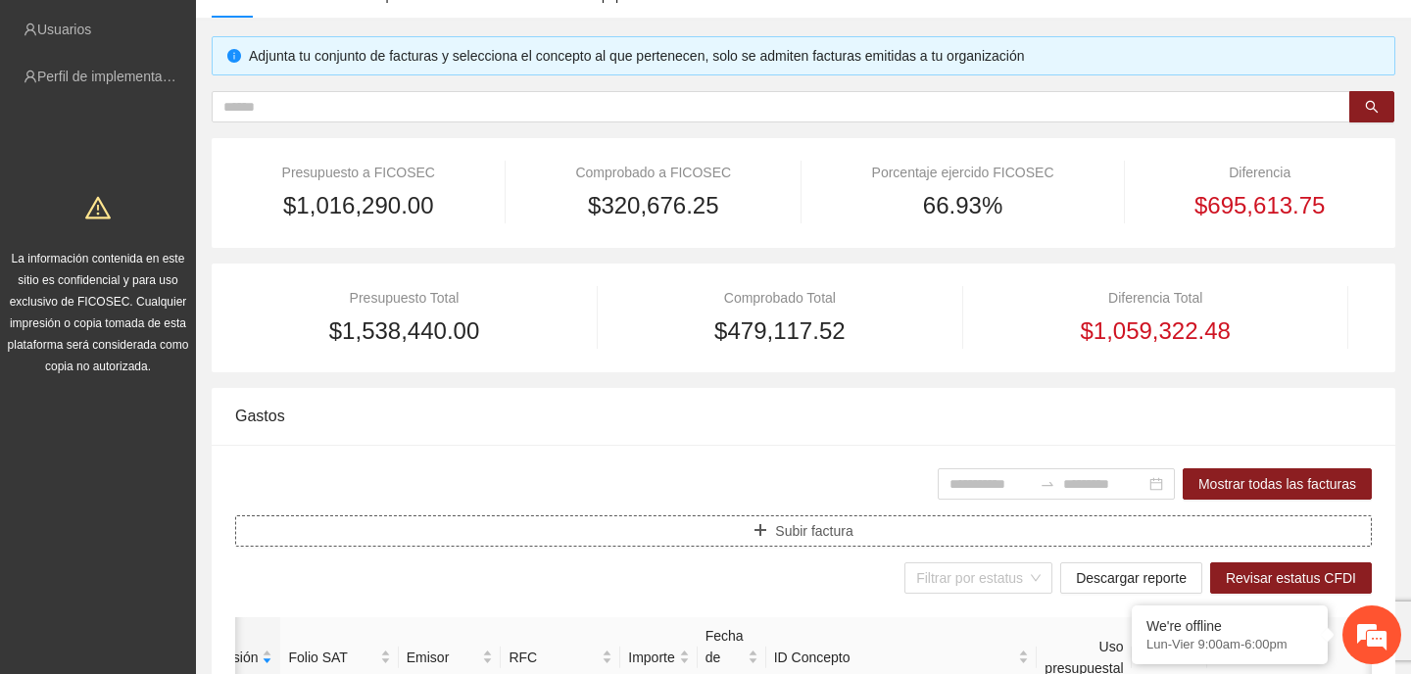
scroll to position [98, 0]
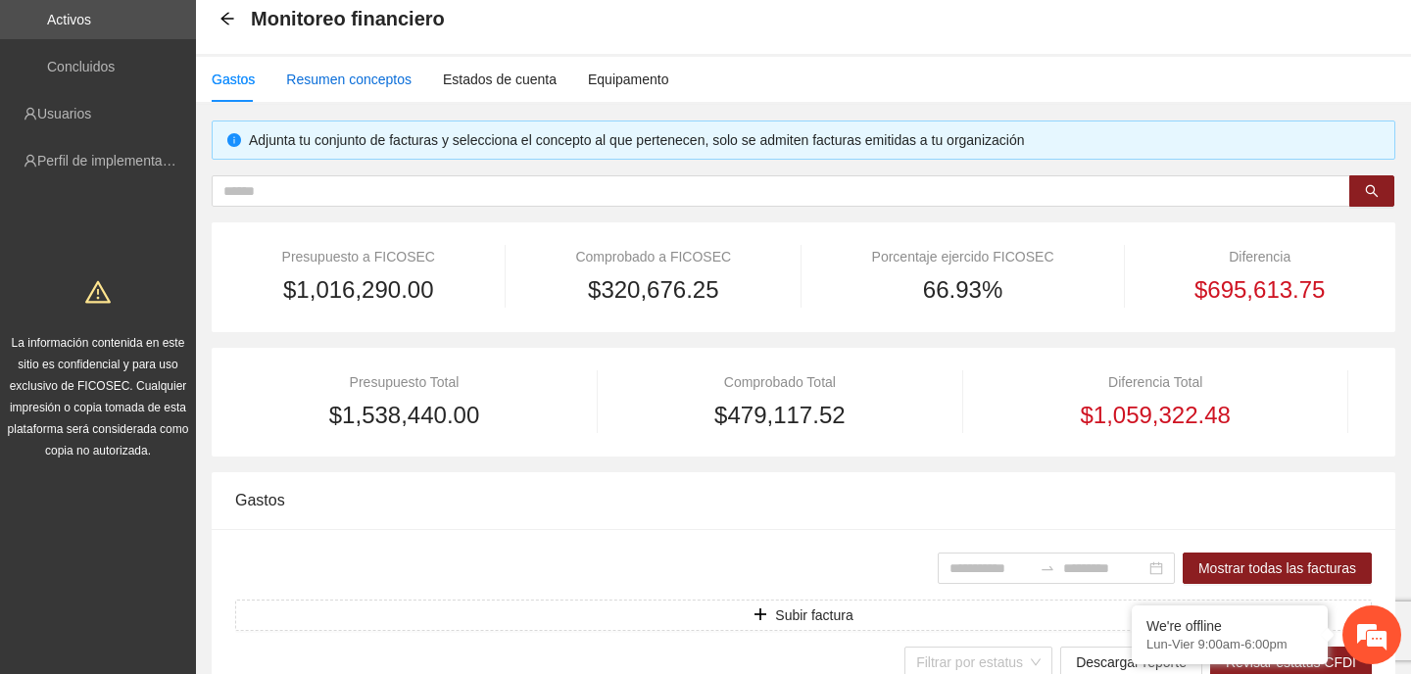
click at [335, 83] on div "Resumen conceptos" at bounding box center [348, 80] width 125 height 22
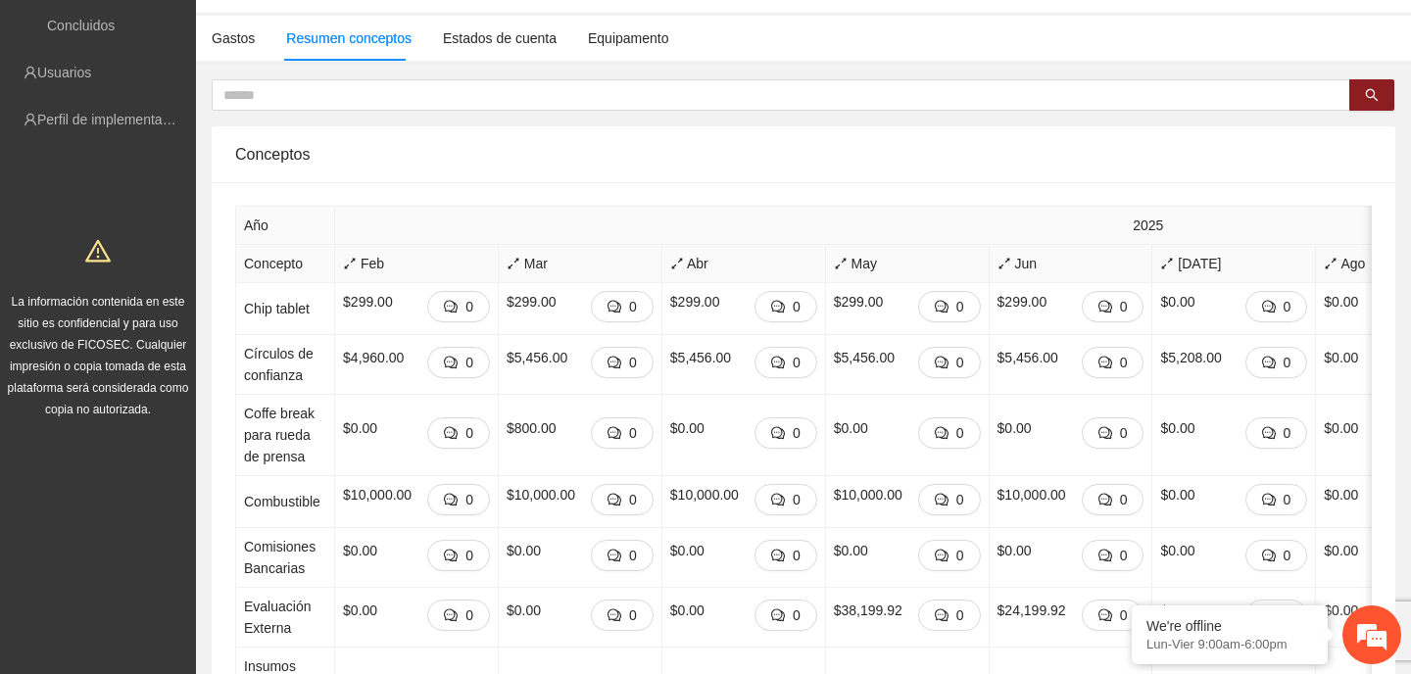
scroll to position [0, 0]
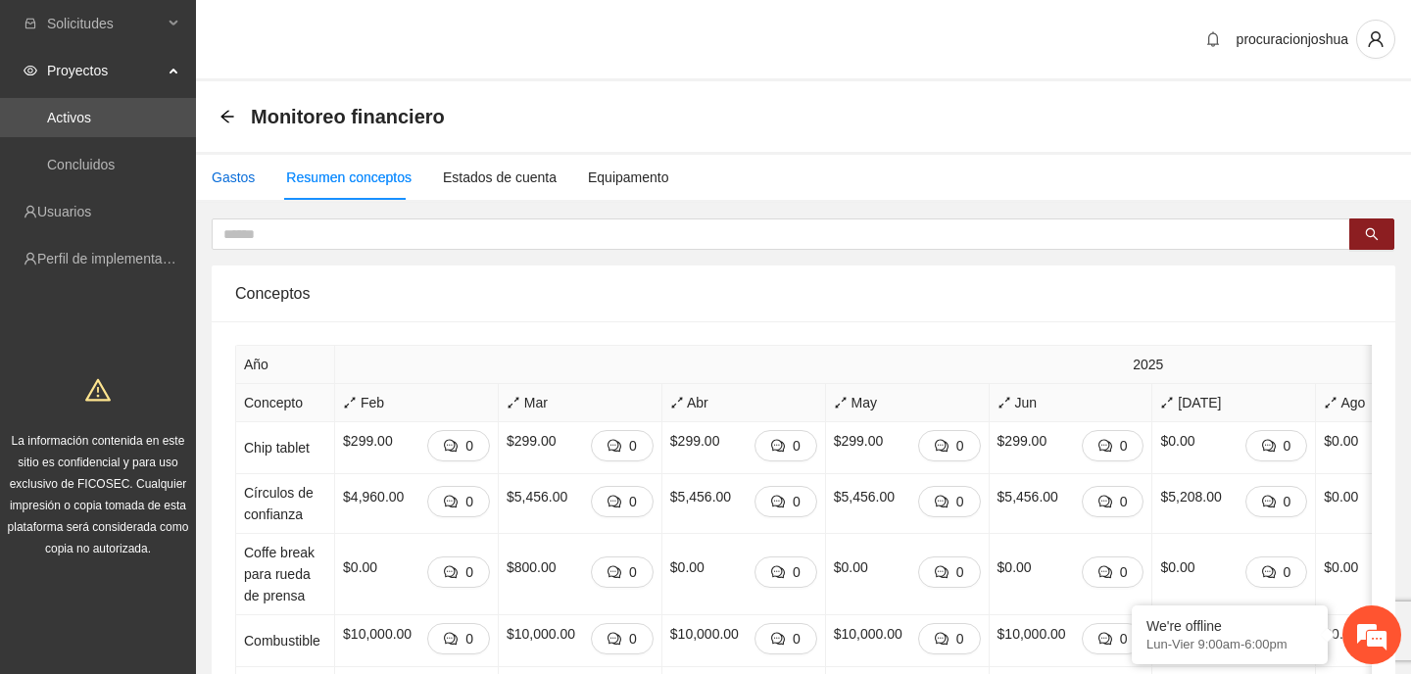
click at [234, 172] on div "Gastos" at bounding box center [233, 178] width 43 height 22
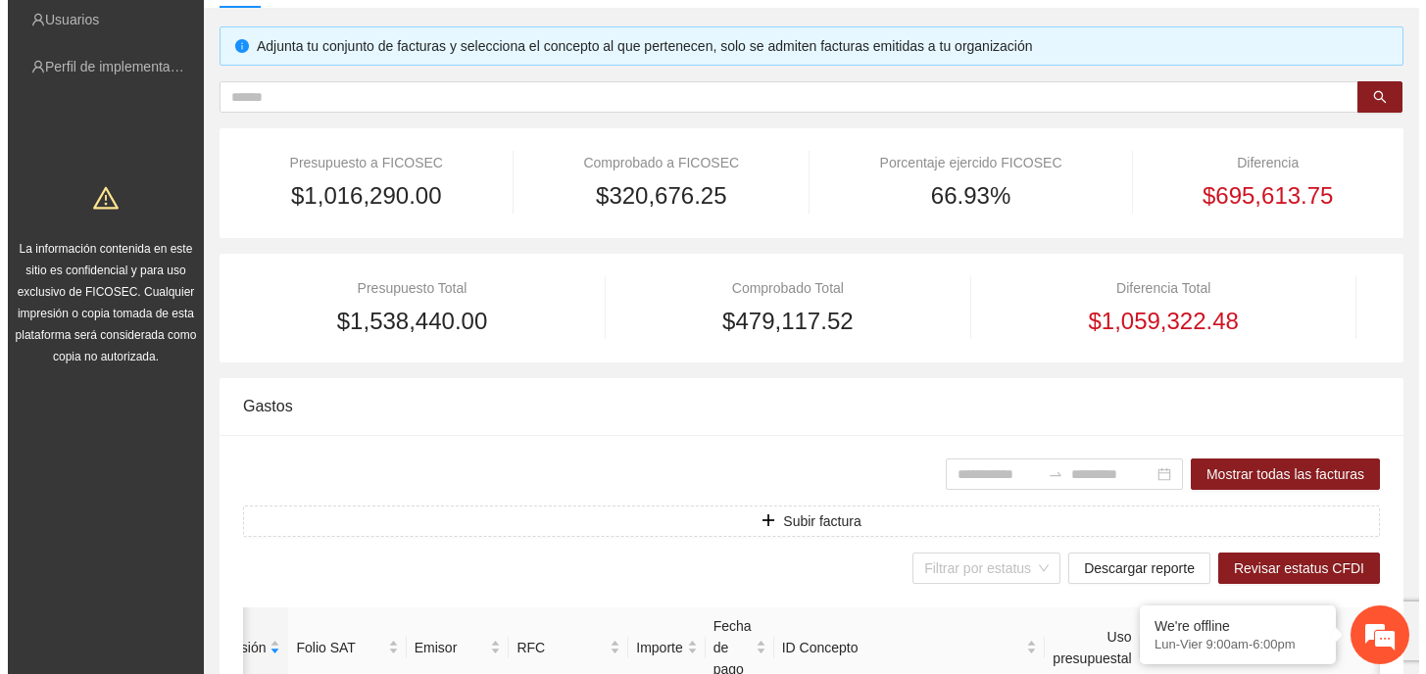
scroll to position [196, 0]
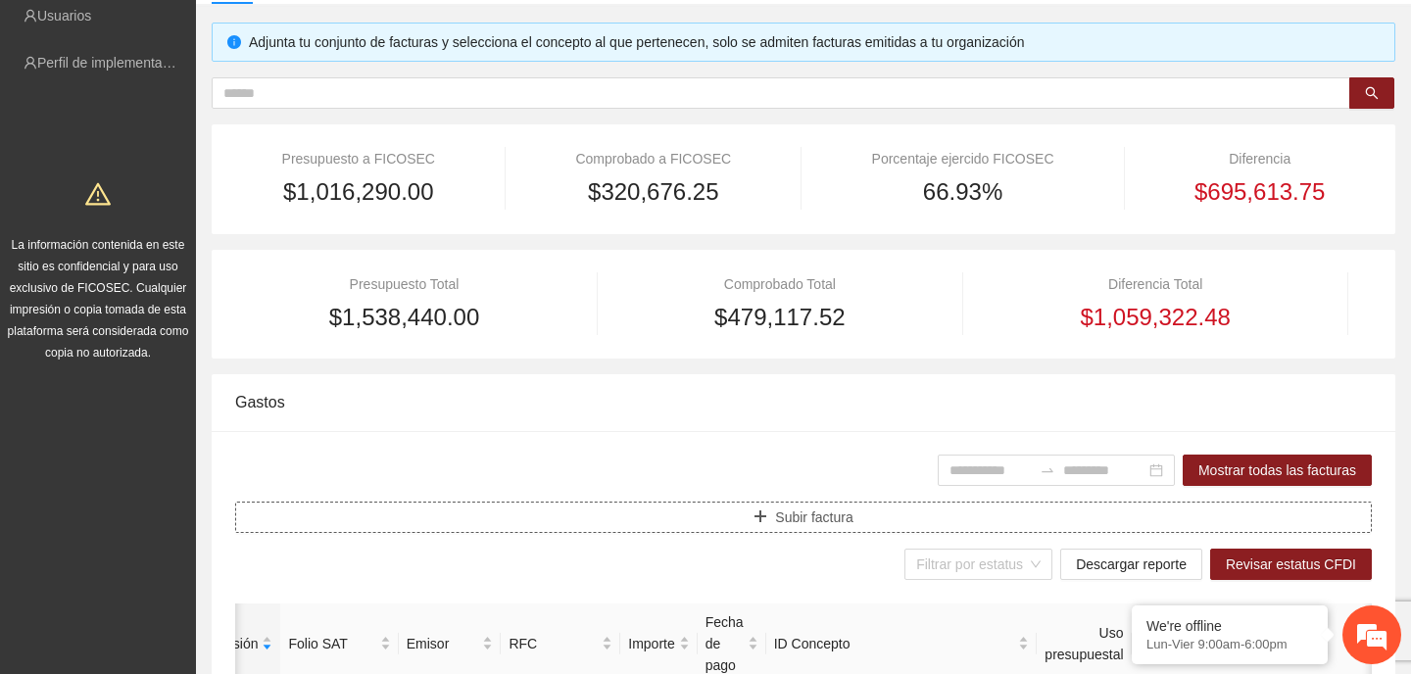
click at [828, 511] on span "Subir factura" at bounding box center [813, 518] width 77 height 22
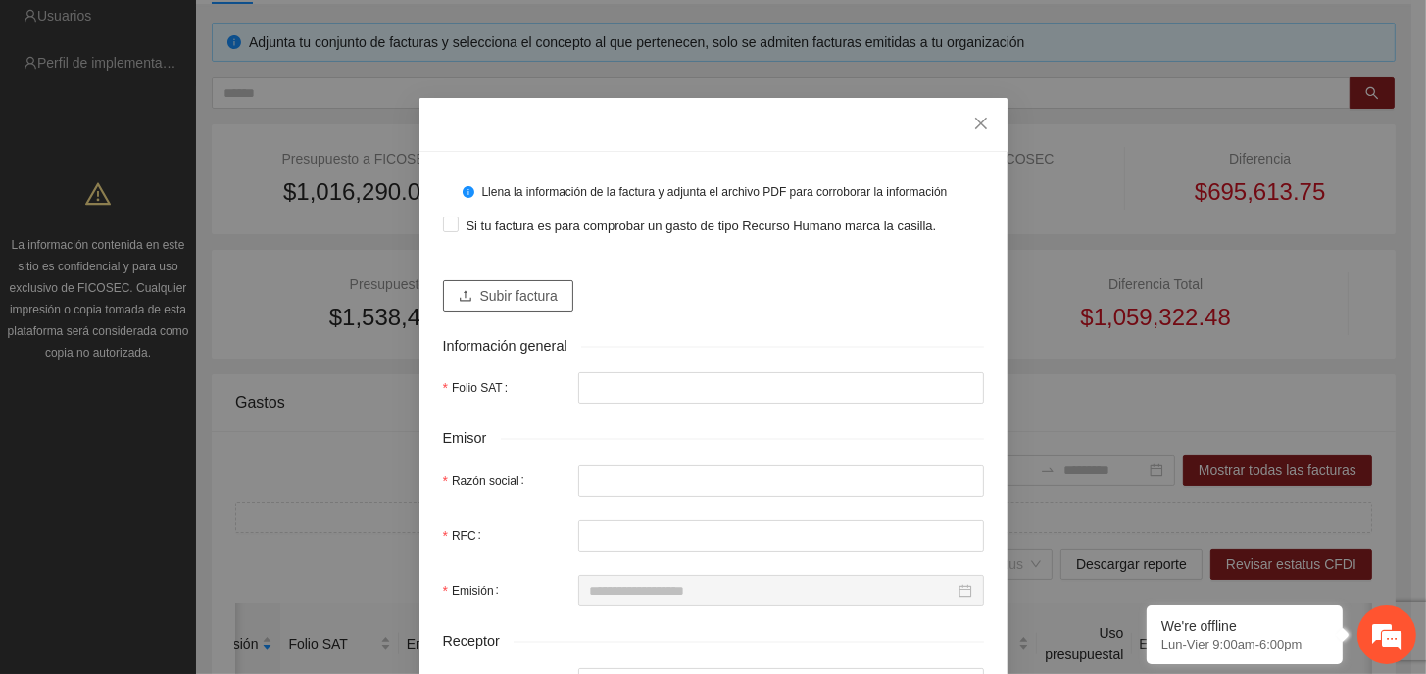
click at [545, 293] on span "Subir factura" at bounding box center [518, 296] width 77 height 22
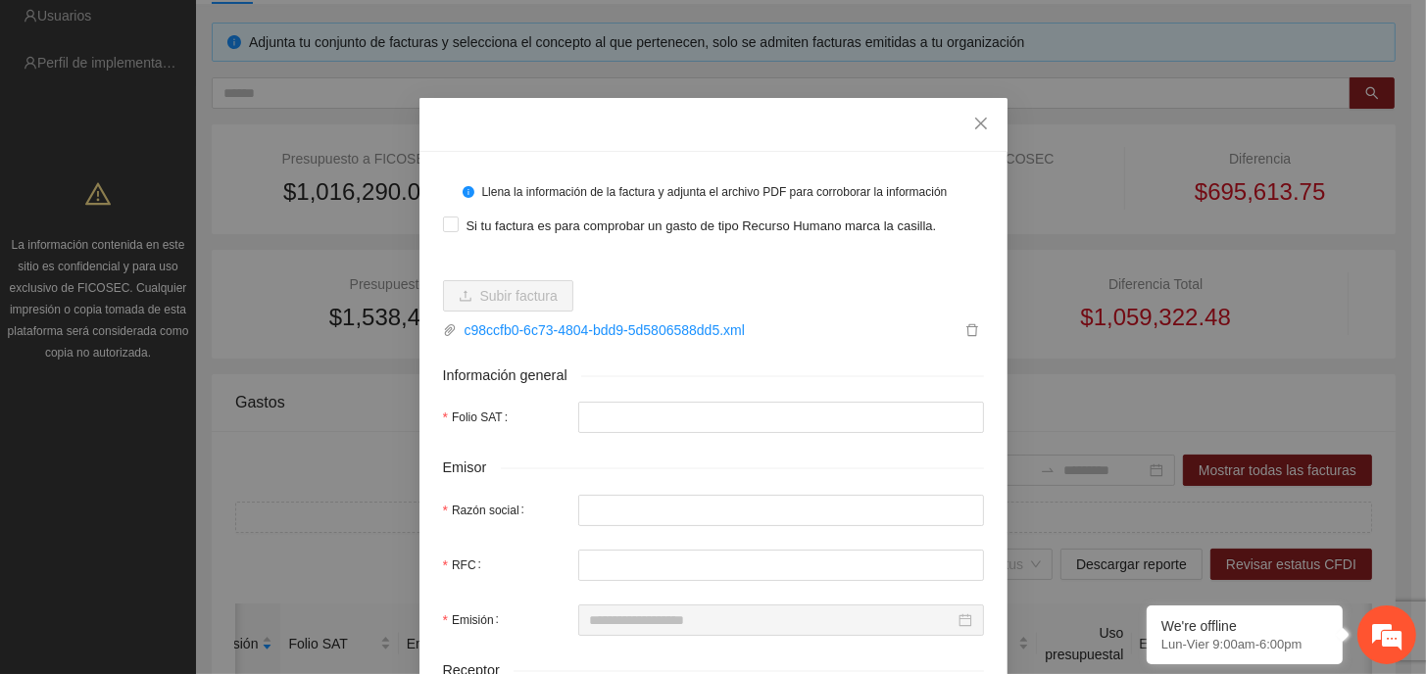
type input "**********"
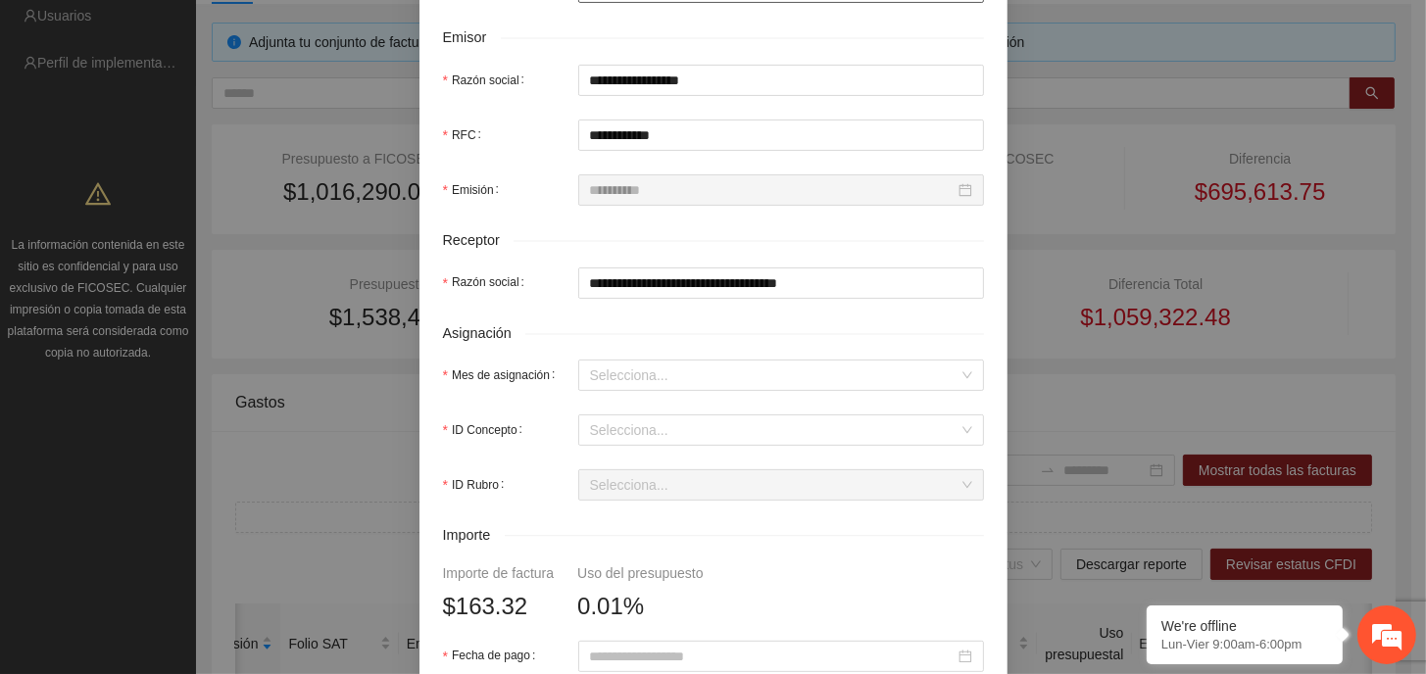
scroll to position [490, 0]
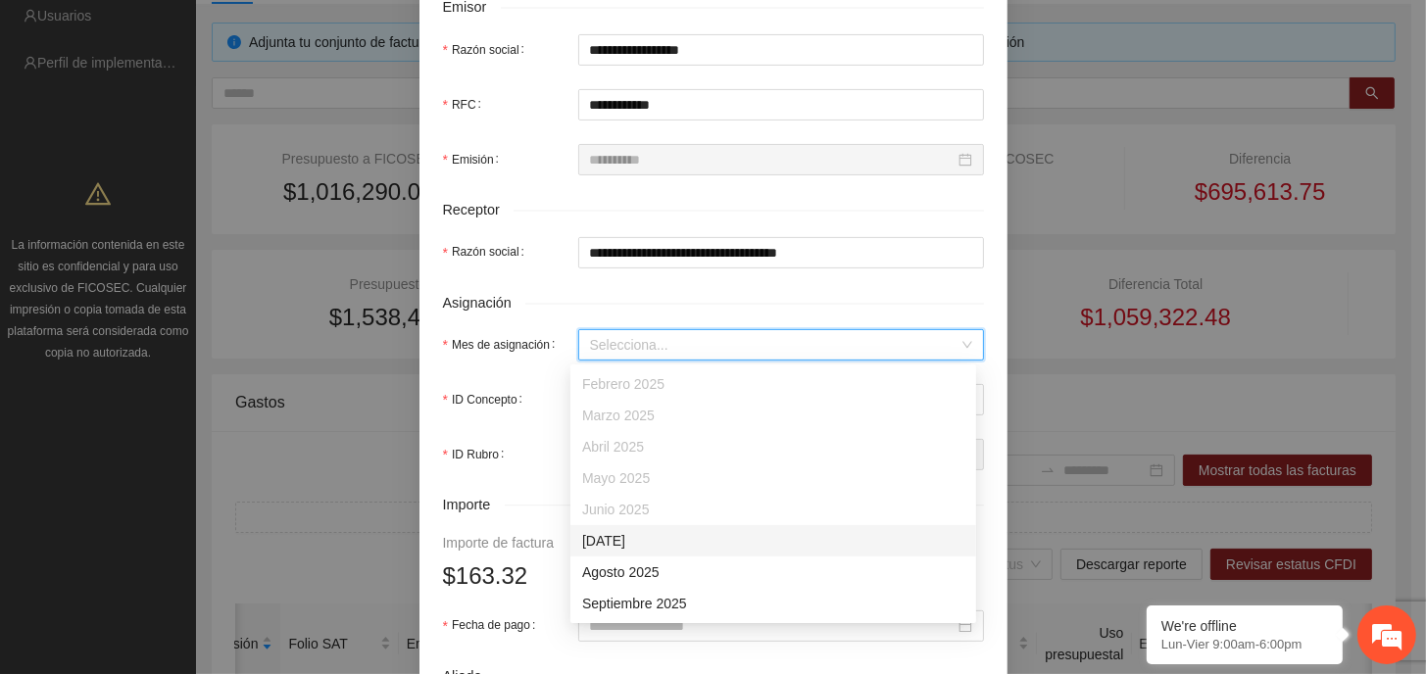
click at [674, 341] on input "Mes de asignación" at bounding box center [774, 344] width 368 height 29
click at [636, 546] on div "[DATE]" at bounding box center [773, 541] width 382 height 22
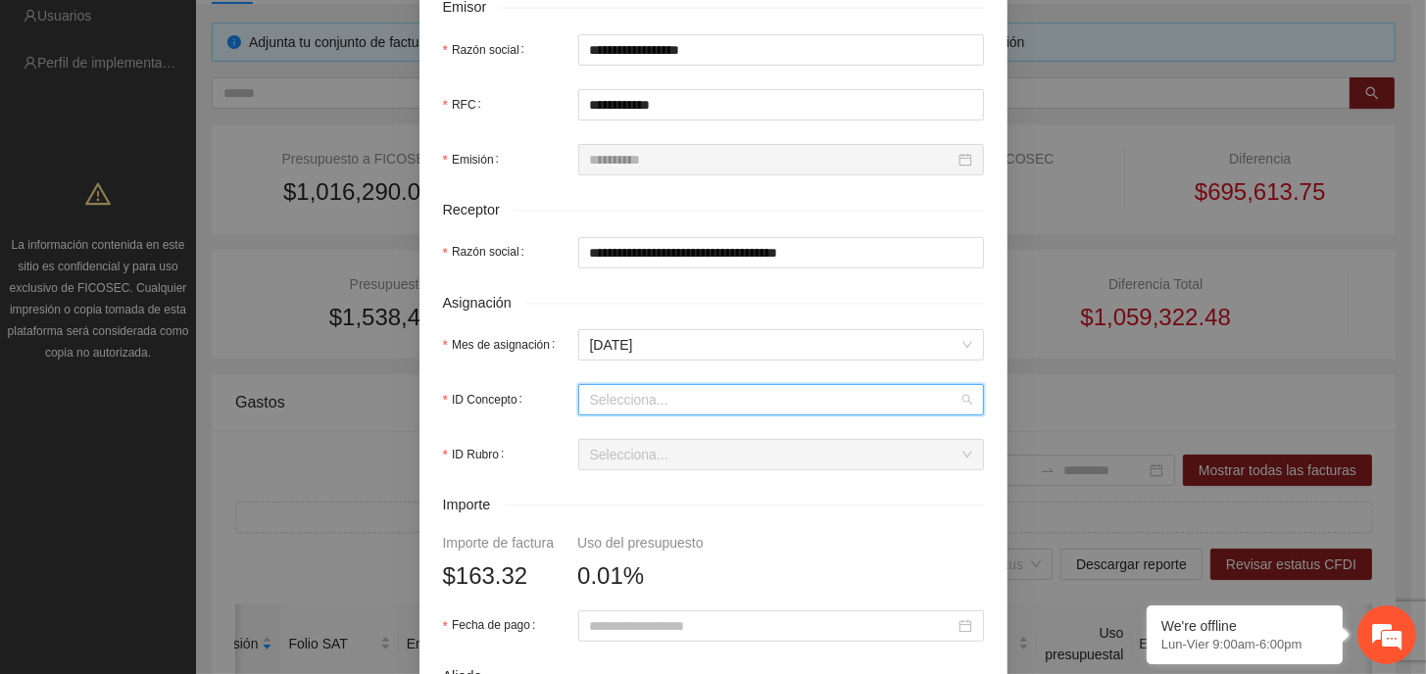
click at [622, 405] on input "ID Concepto" at bounding box center [774, 399] width 368 height 29
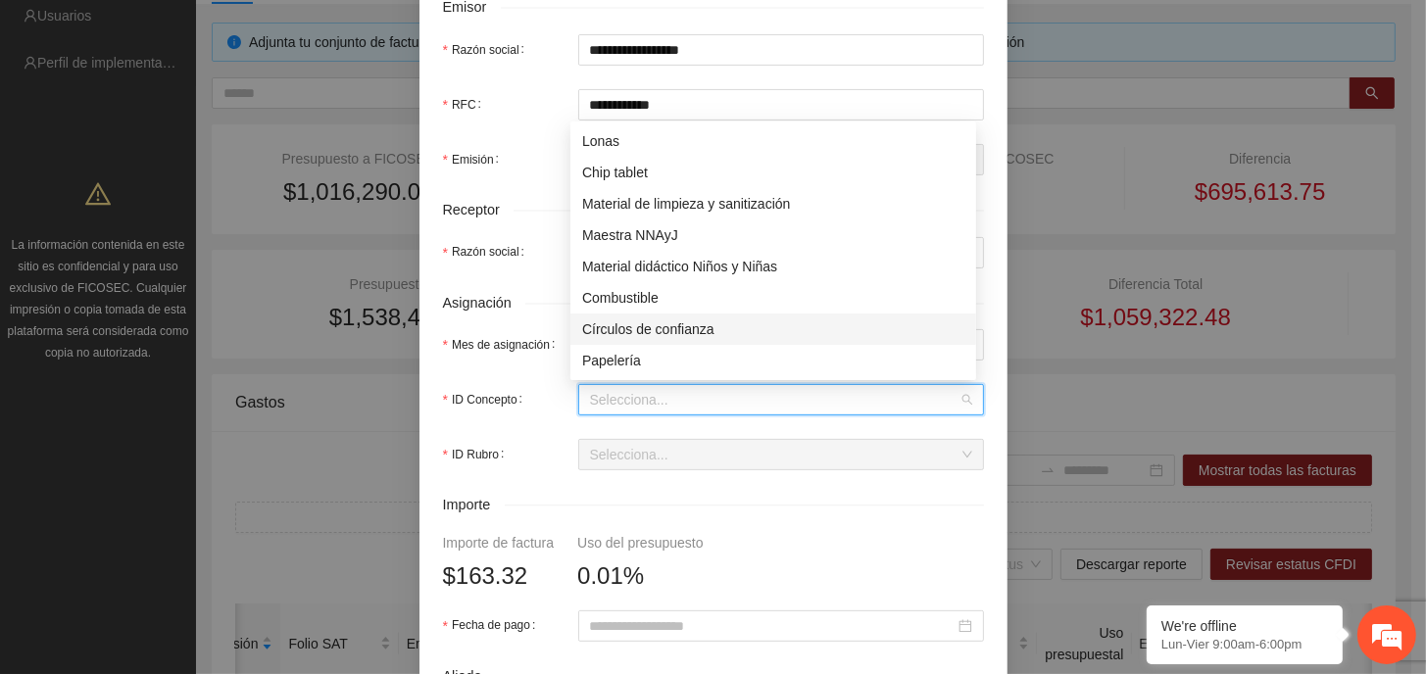
scroll to position [196, 0]
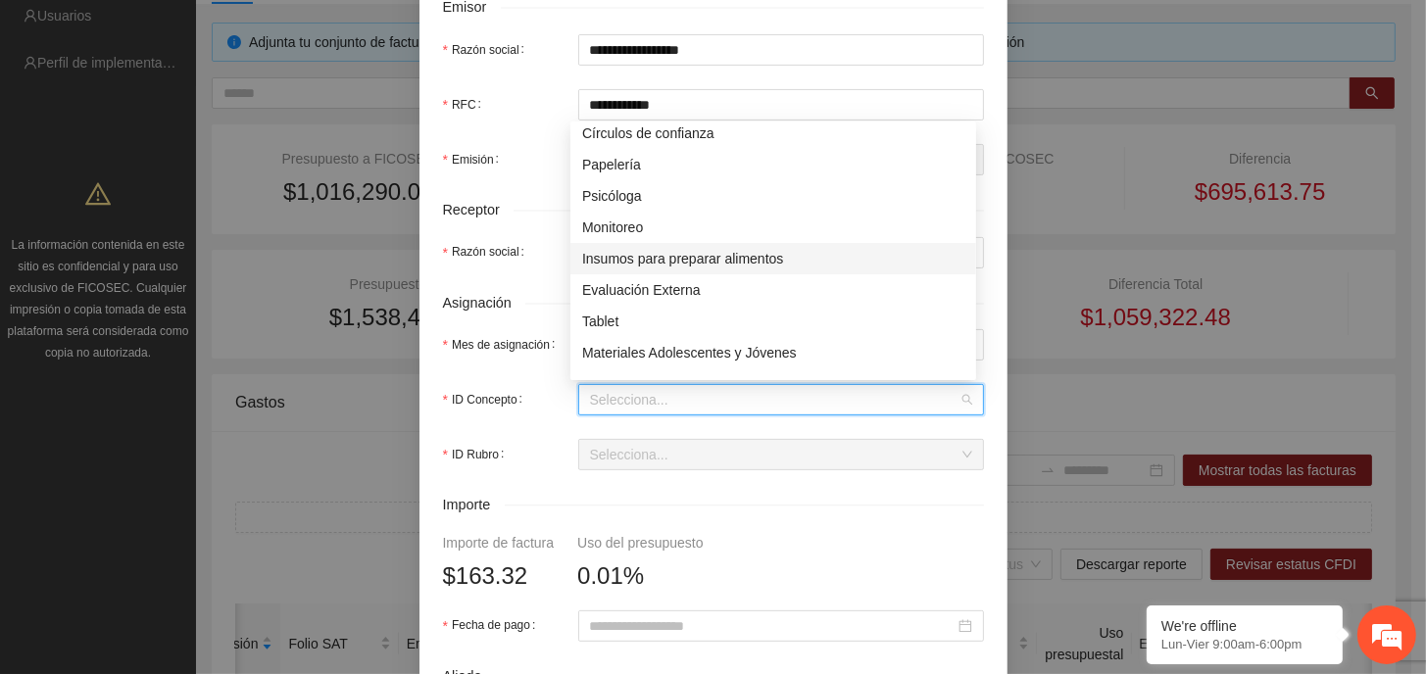
click at [714, 259] on div "Insumos para preparar alimentos" at bounding box center [773, 259] width 382 height 22
type input "******"
type input "*****"
type input "****"
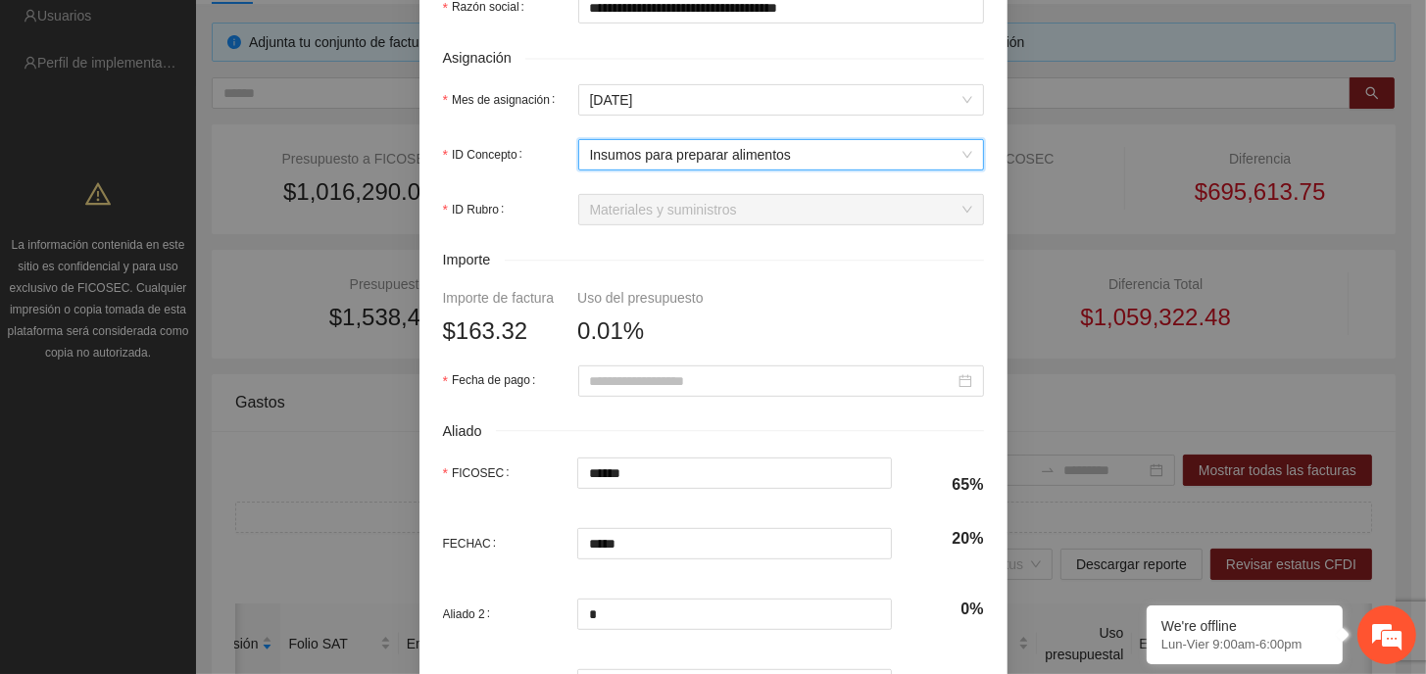
scroll to position [784, 0]
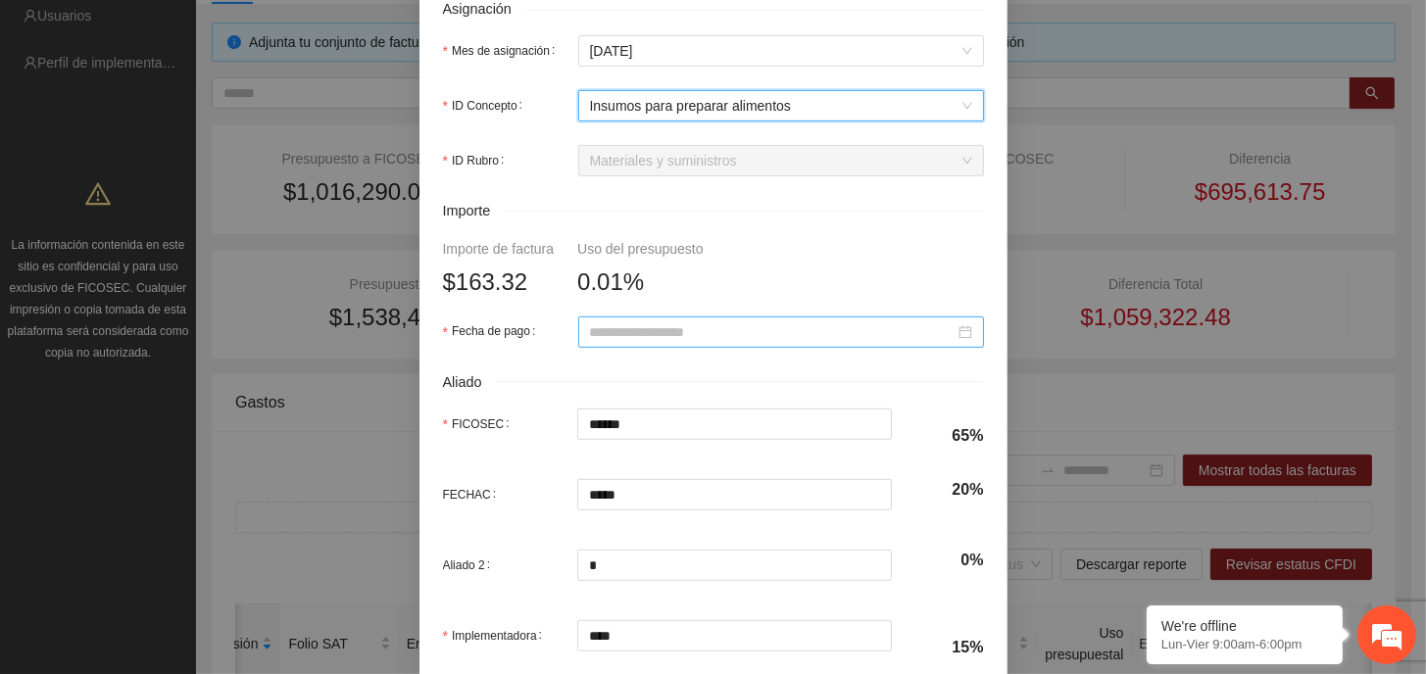
click at [740, 328] on input "Fecha de pago" at bounding box center [772, 332] width 365 height 22
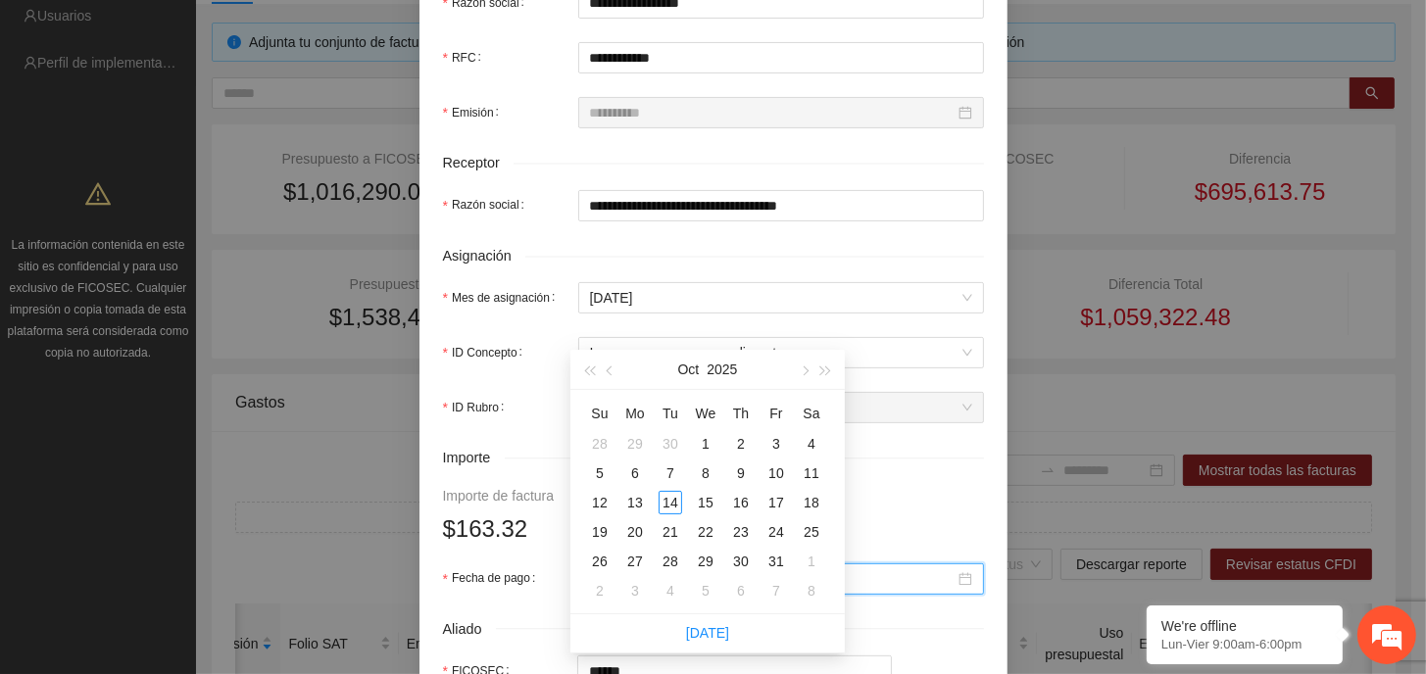
scroll to position [392, 0]
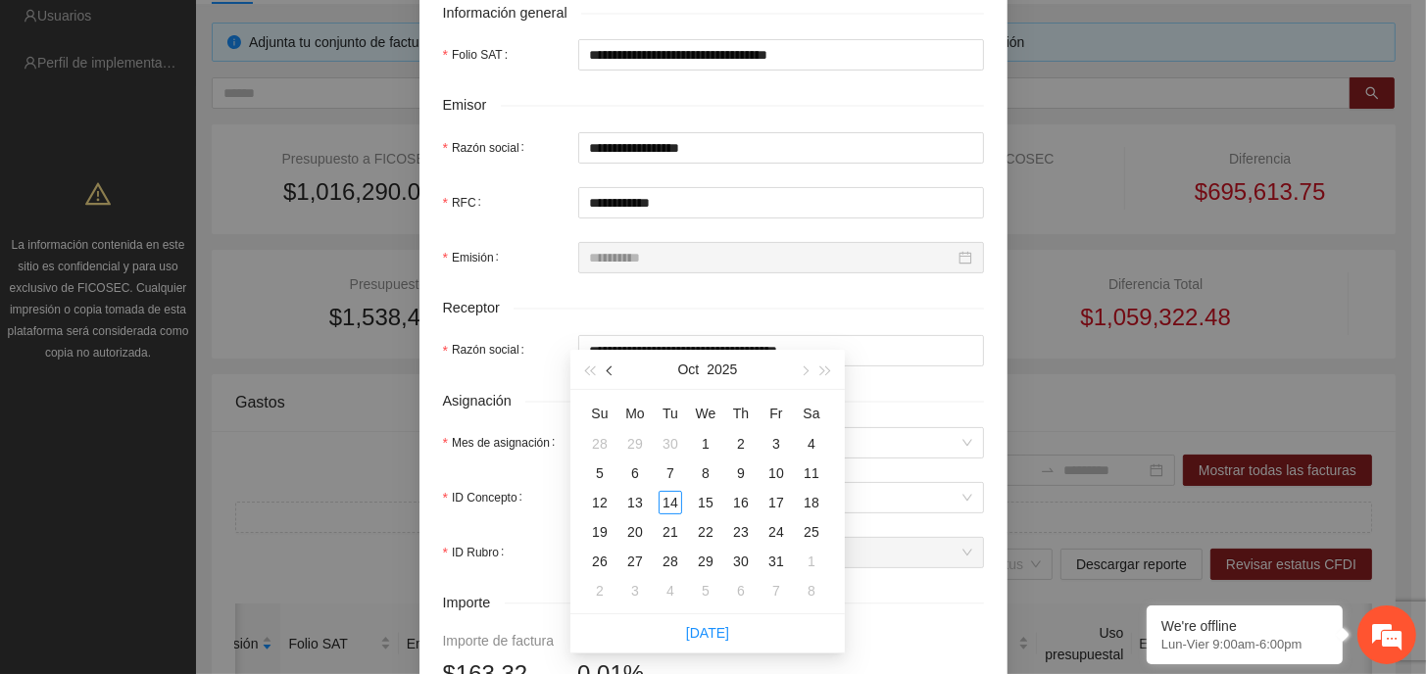
click at [613, 371] on span "button" at bounding box center [612, 371] width 10 height 10
type input "**********"
click at [784, 469] on div "11" at bounding box center [776, 474] width 24 height 24
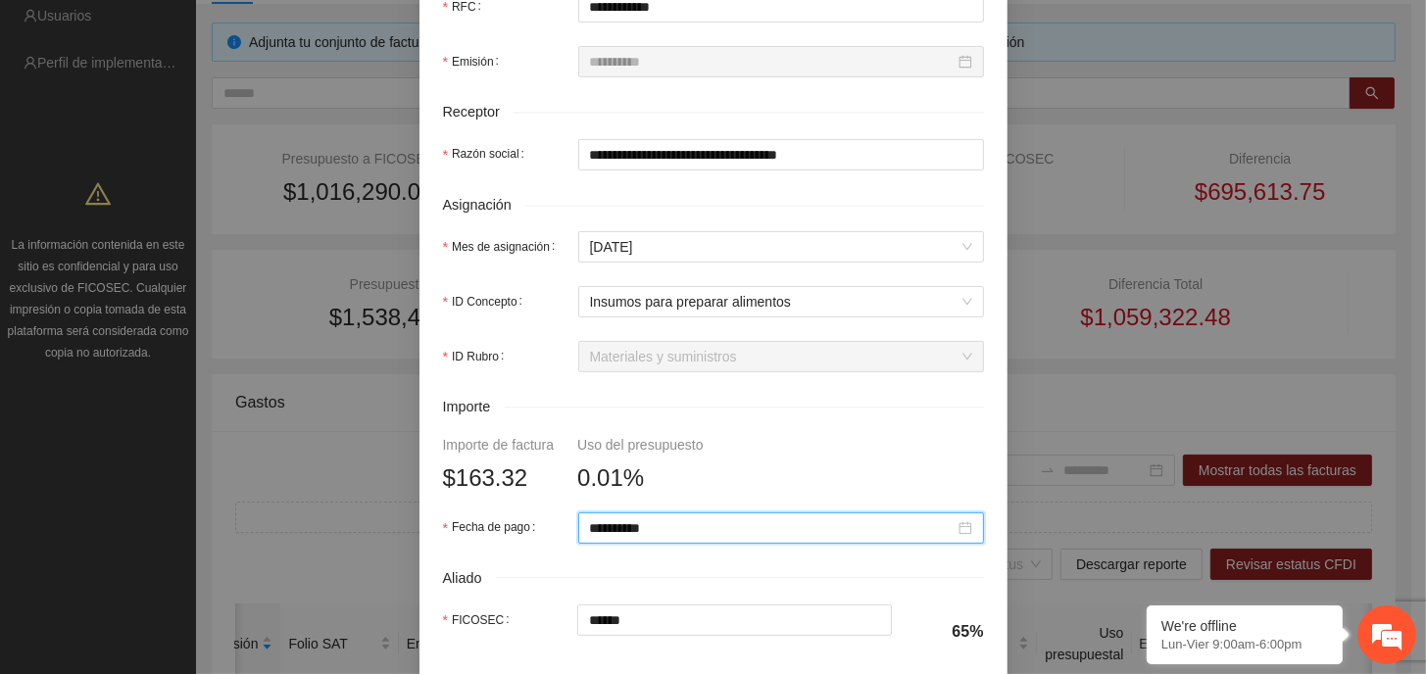
scroll to position [899, 0]
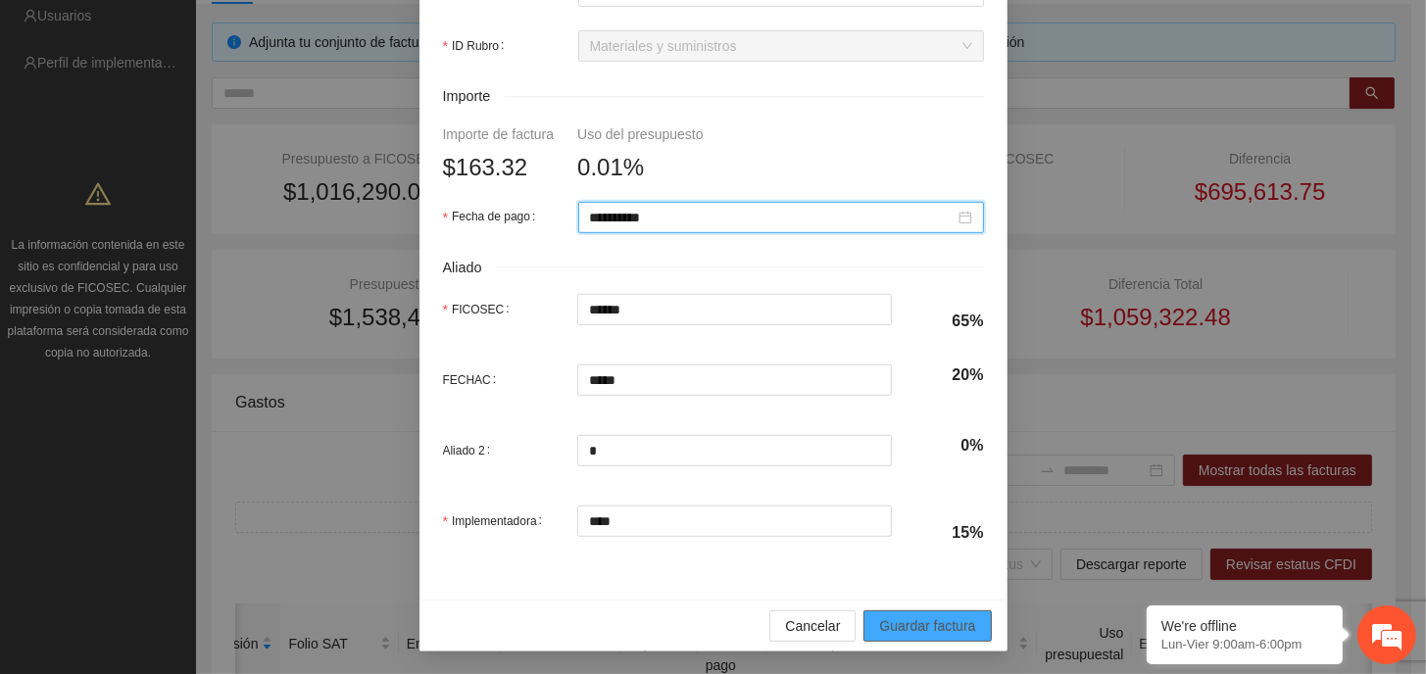
click at [936, 629] on span "Guardar factura" at bounding box center [927, 626] width 96 height 22
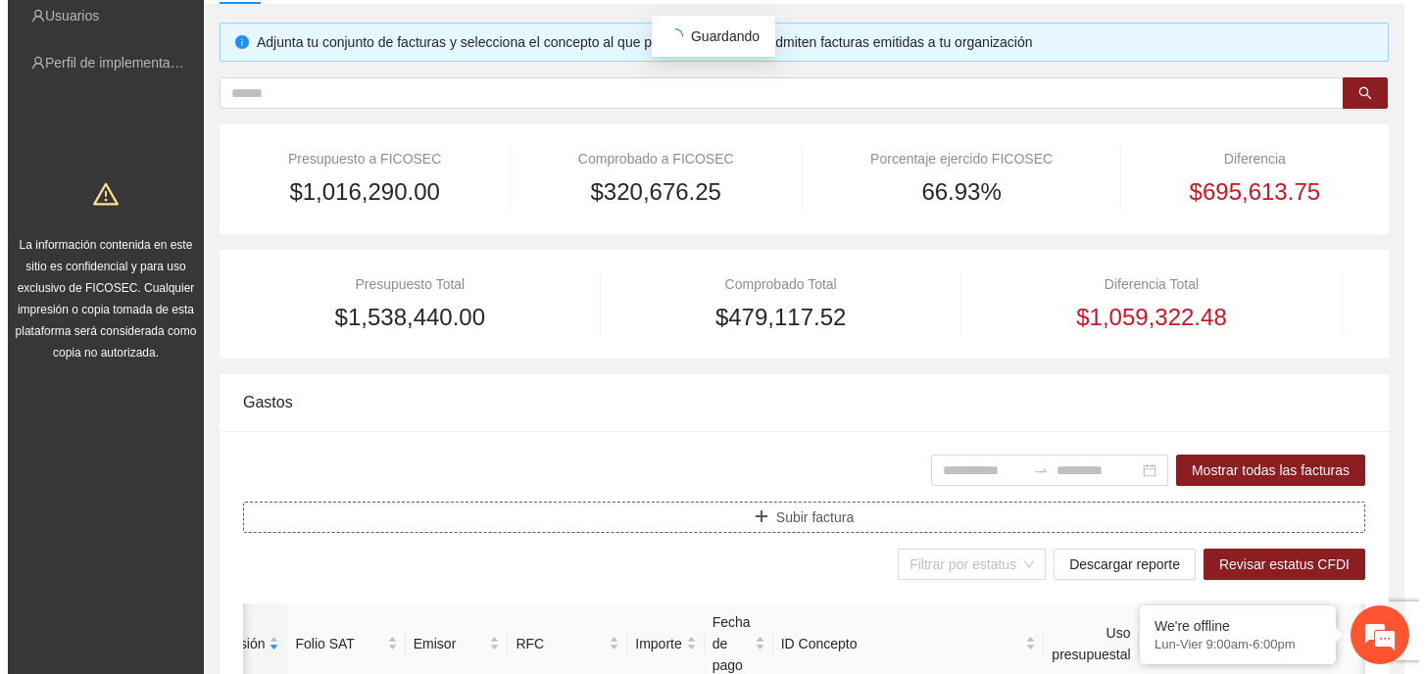
scroll to position [0, 0]
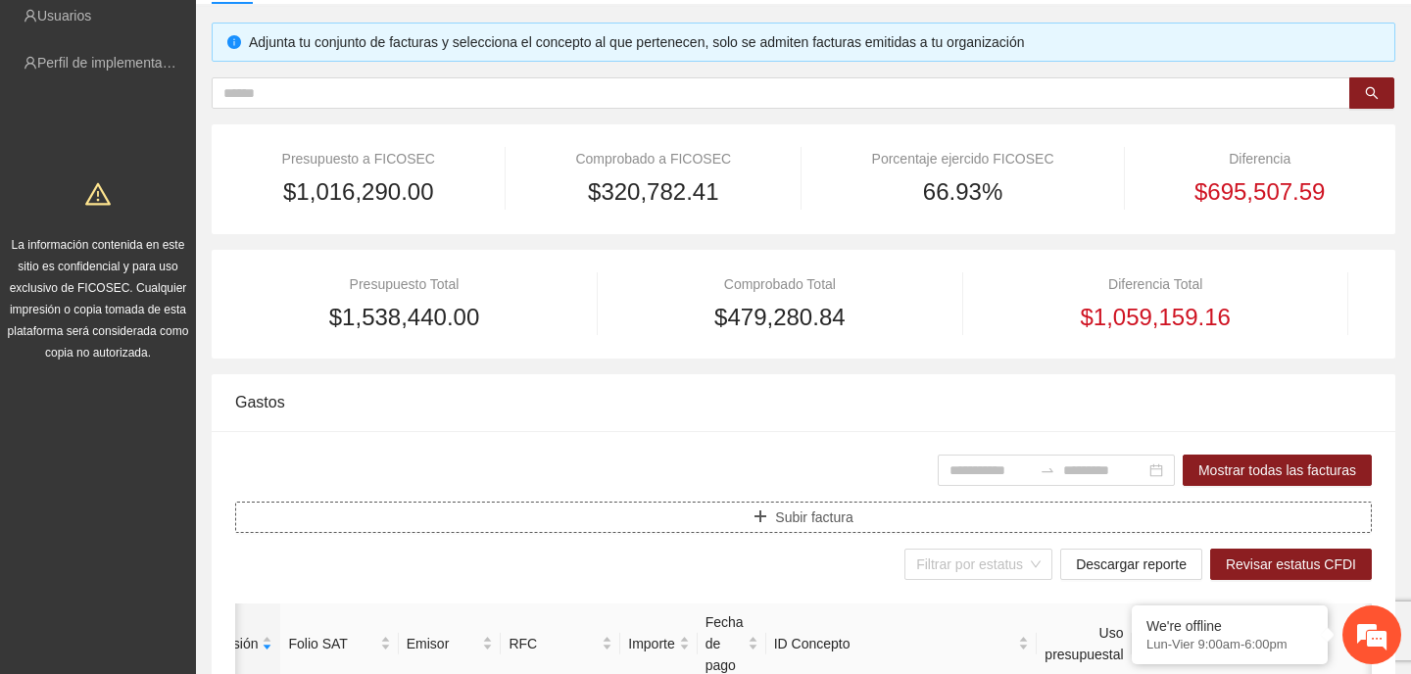
click at [847, 518] on span "Subir factura" at bounding box center [813, 518] width 77 height 22
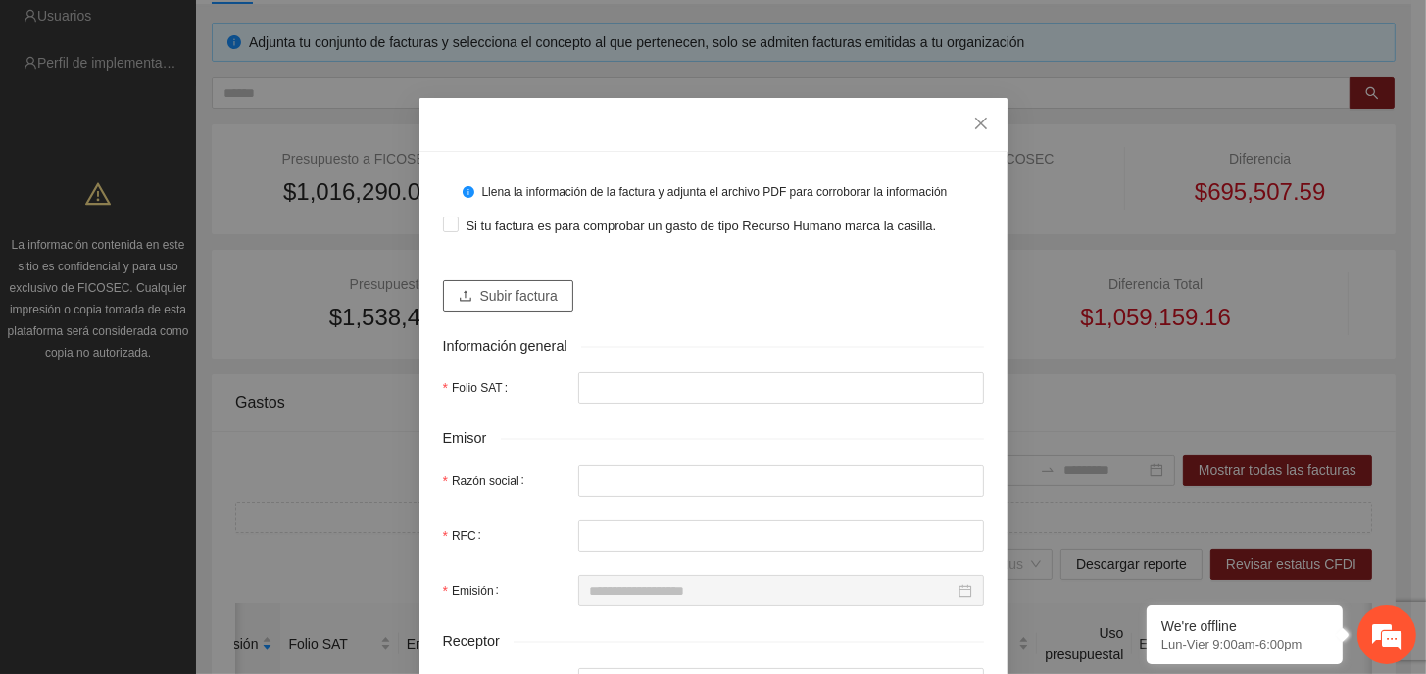
click at [483, 292] on span "Subir factura" at bounding box center [518, 296] width 77 height 22
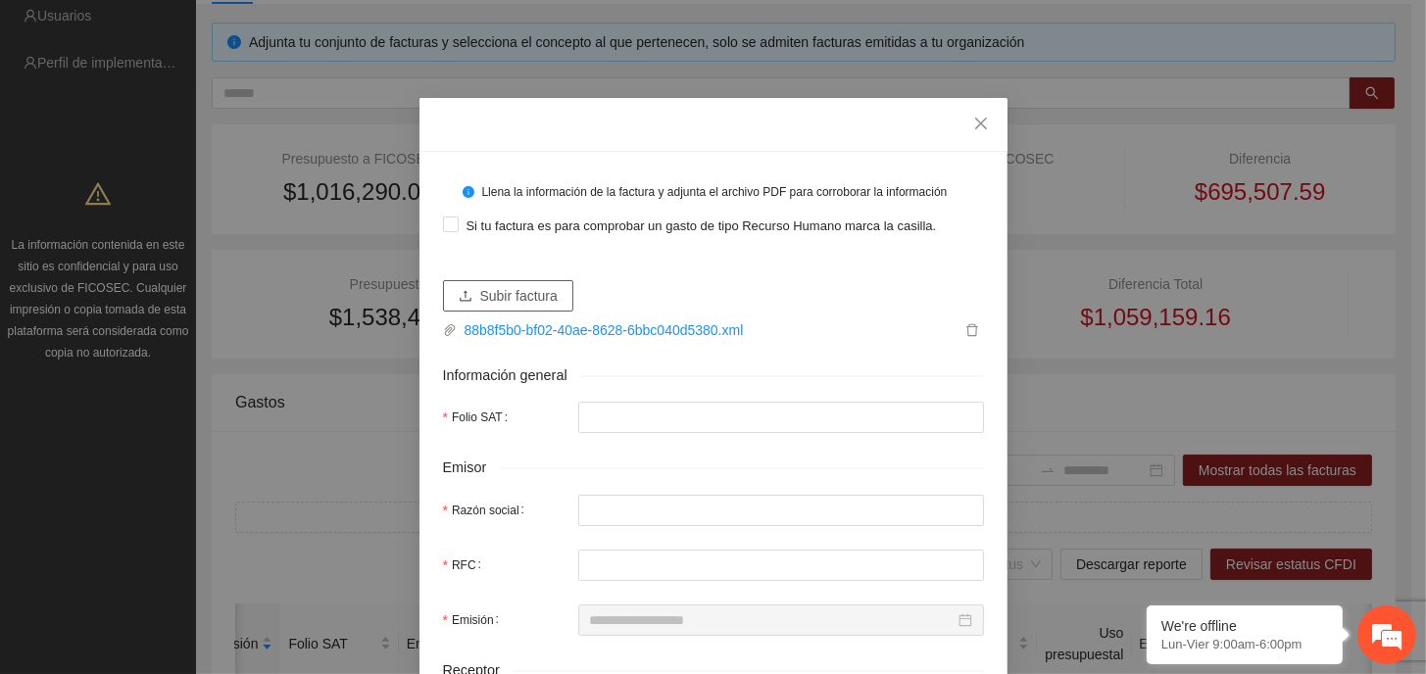
type input "**********"
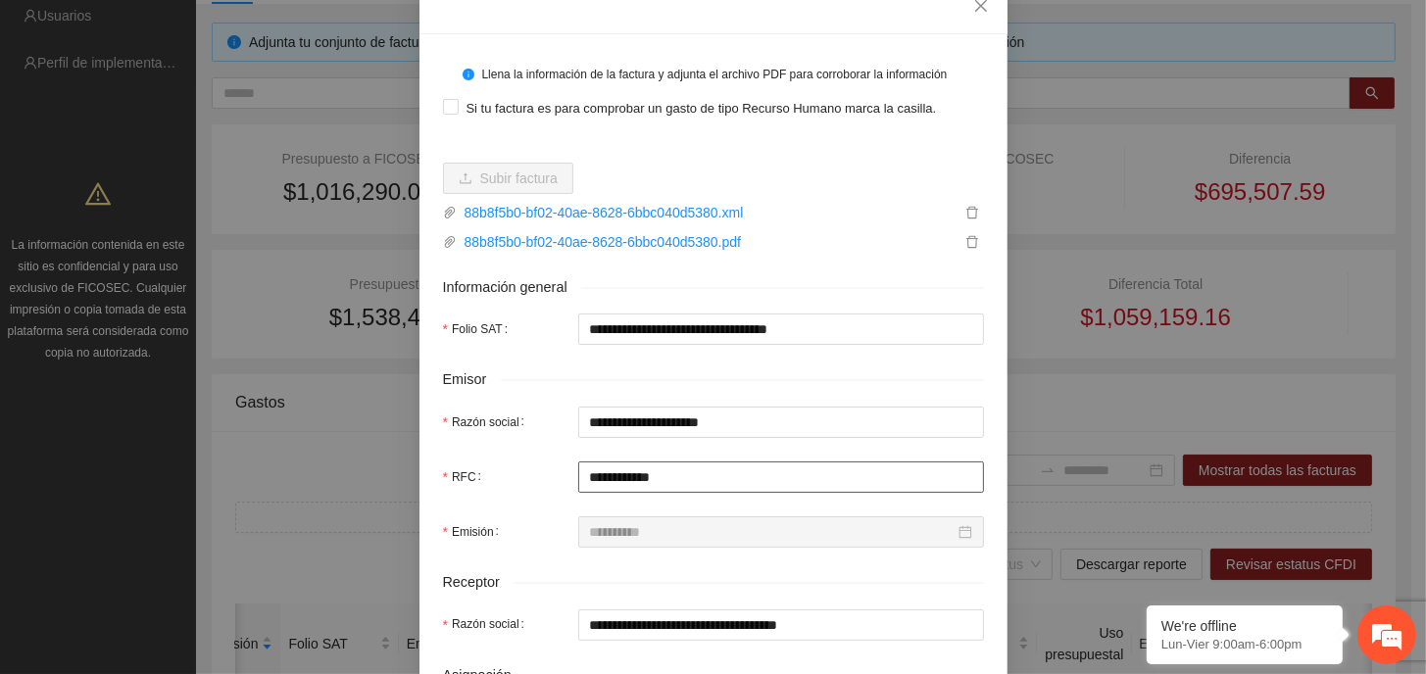
scroll to position [392, 0]
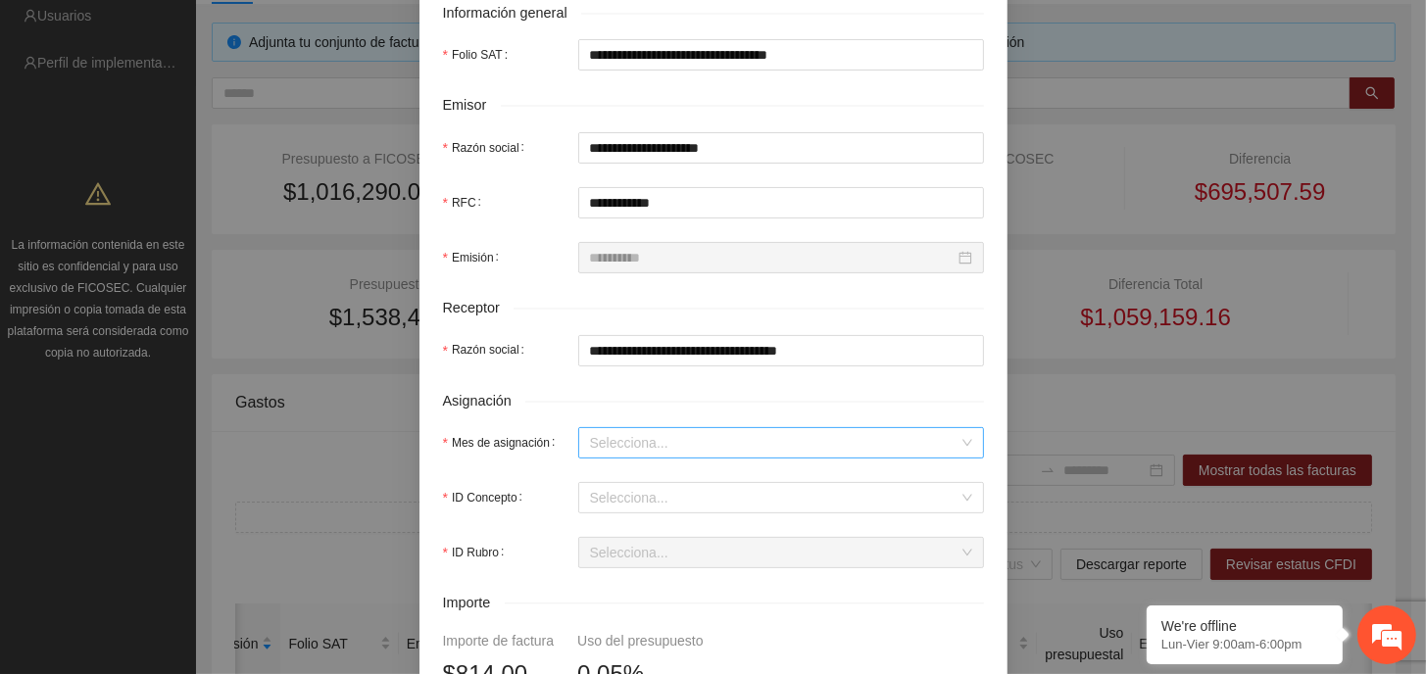
click at [698, 447] on input "Mes de asignación" at bounding box center [774, 442] width 368 height 29
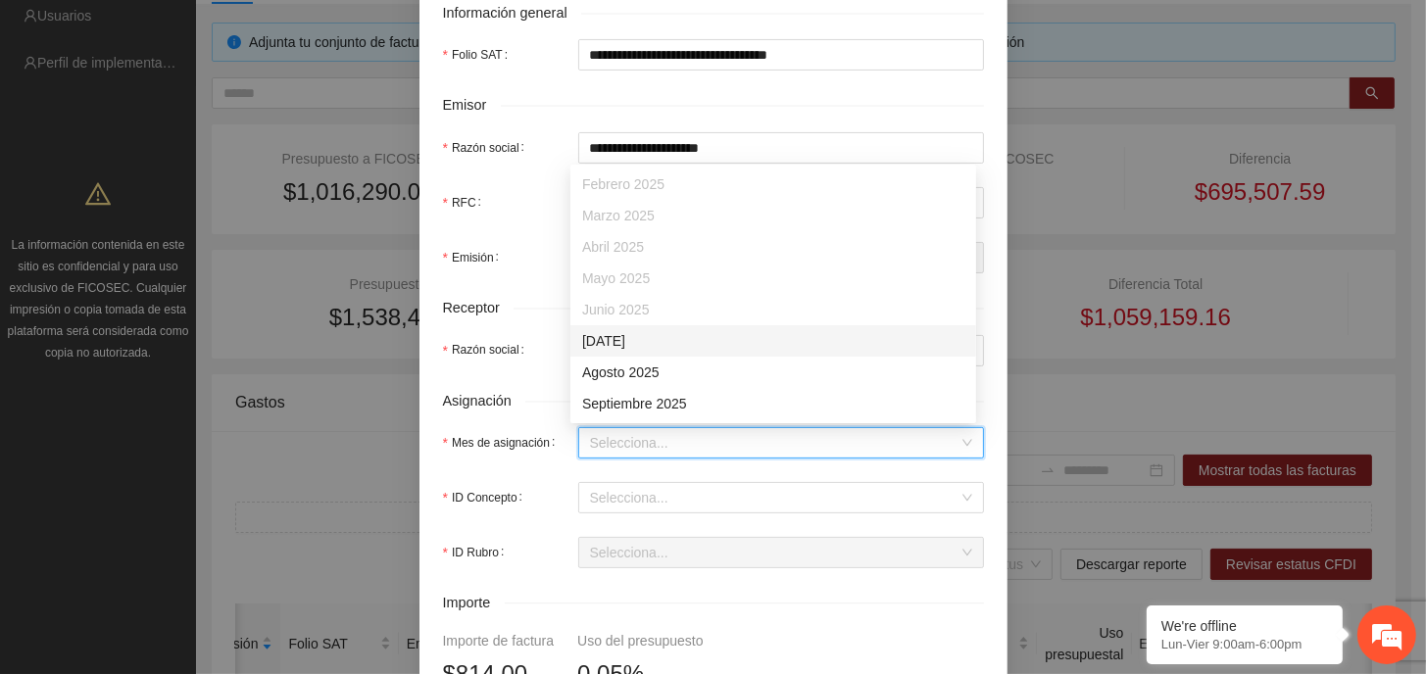
click at [626, 335] on div "[DATE]" at bounding box center [773, 341] width 382 height 22
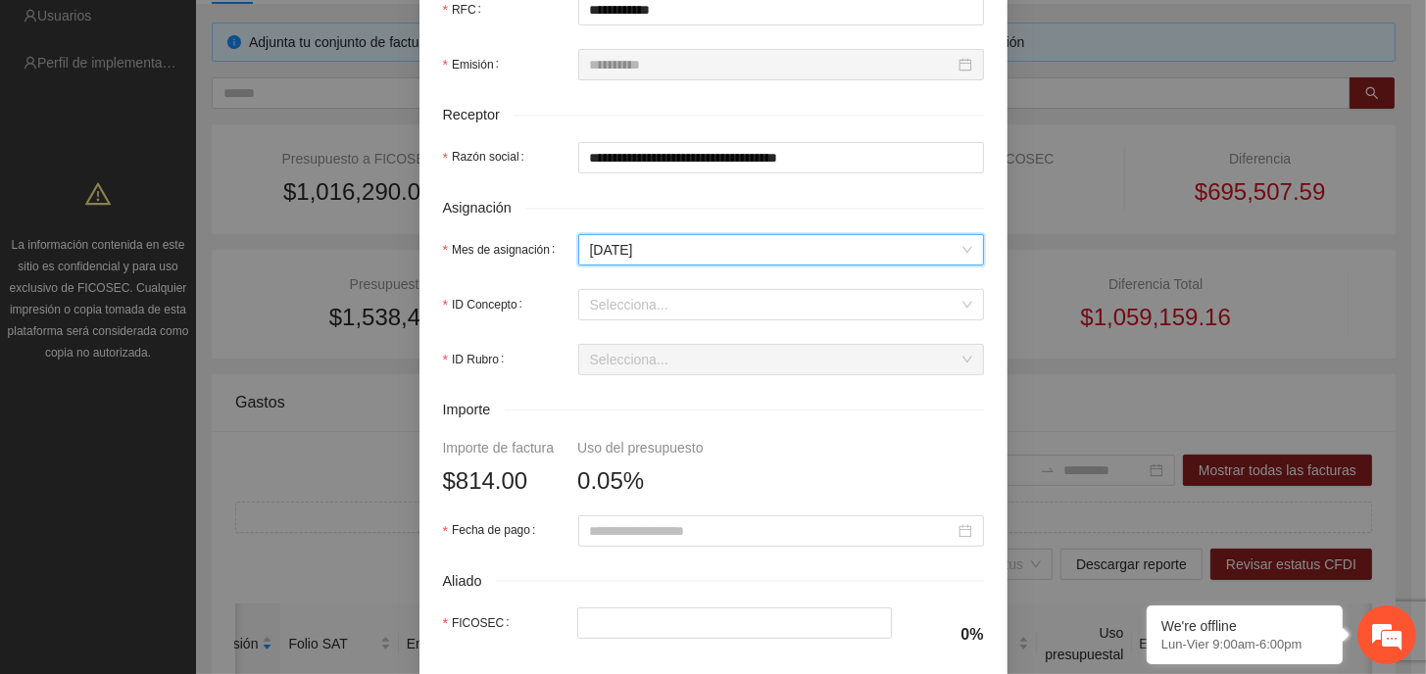
scroll to position [588, 0]
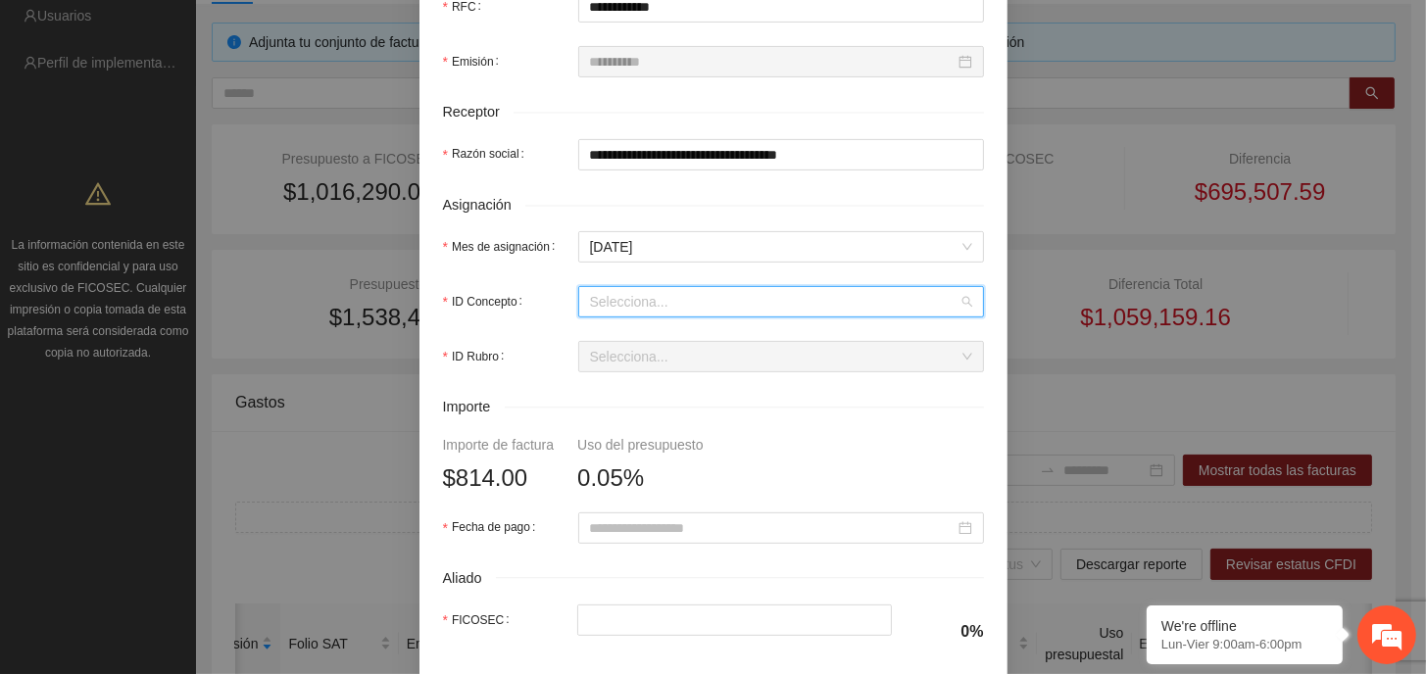
click at [665, 304] on input "ID Concepto" at bounding box center [774, 301] width 368 height 29
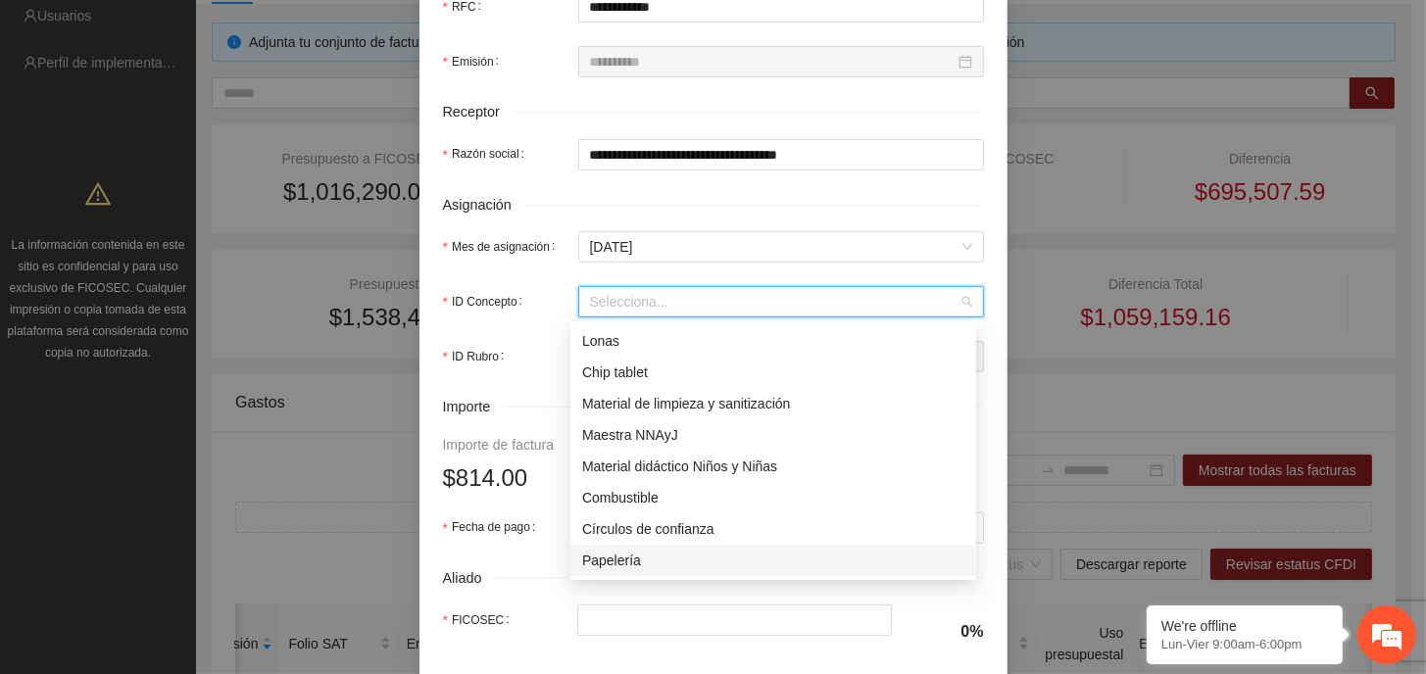
click at [646, 561] on div "Papelería" at bounding box center [773, 561] width 382 height 22
type input "*"
type input "*****"
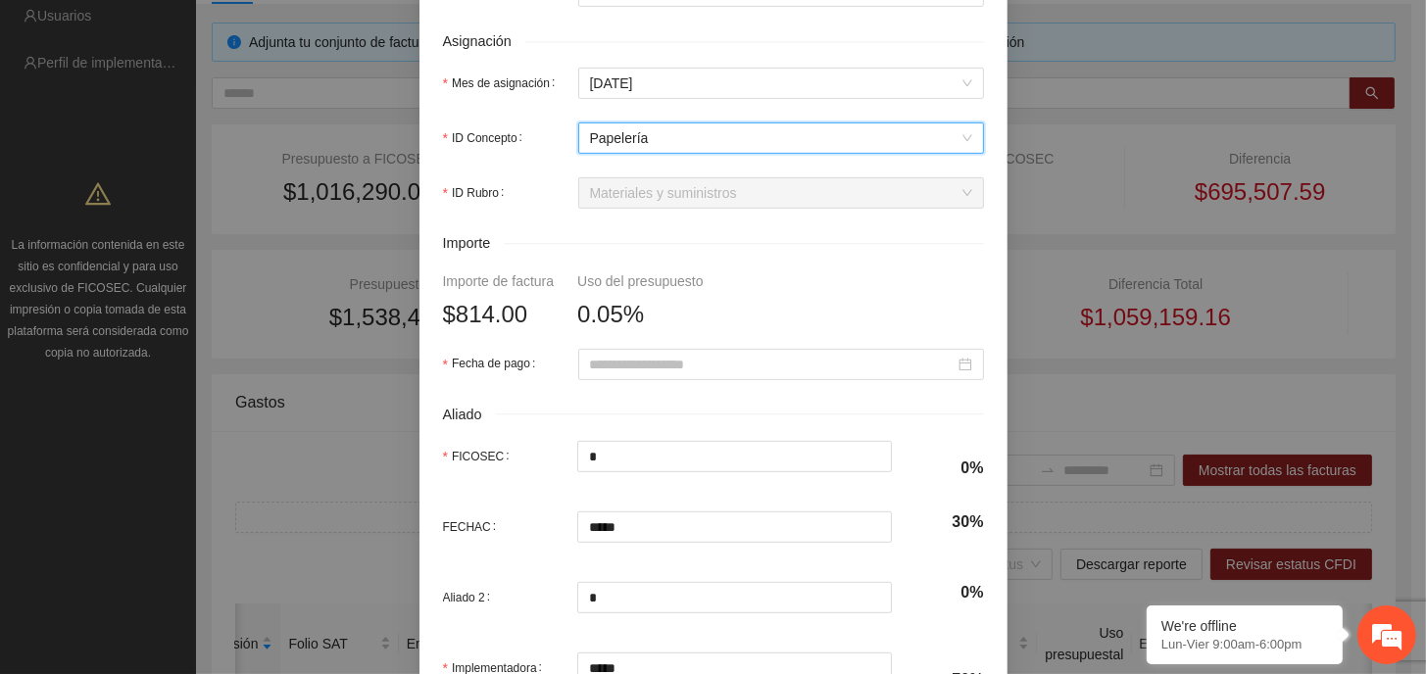
scroll to position [784, 0]
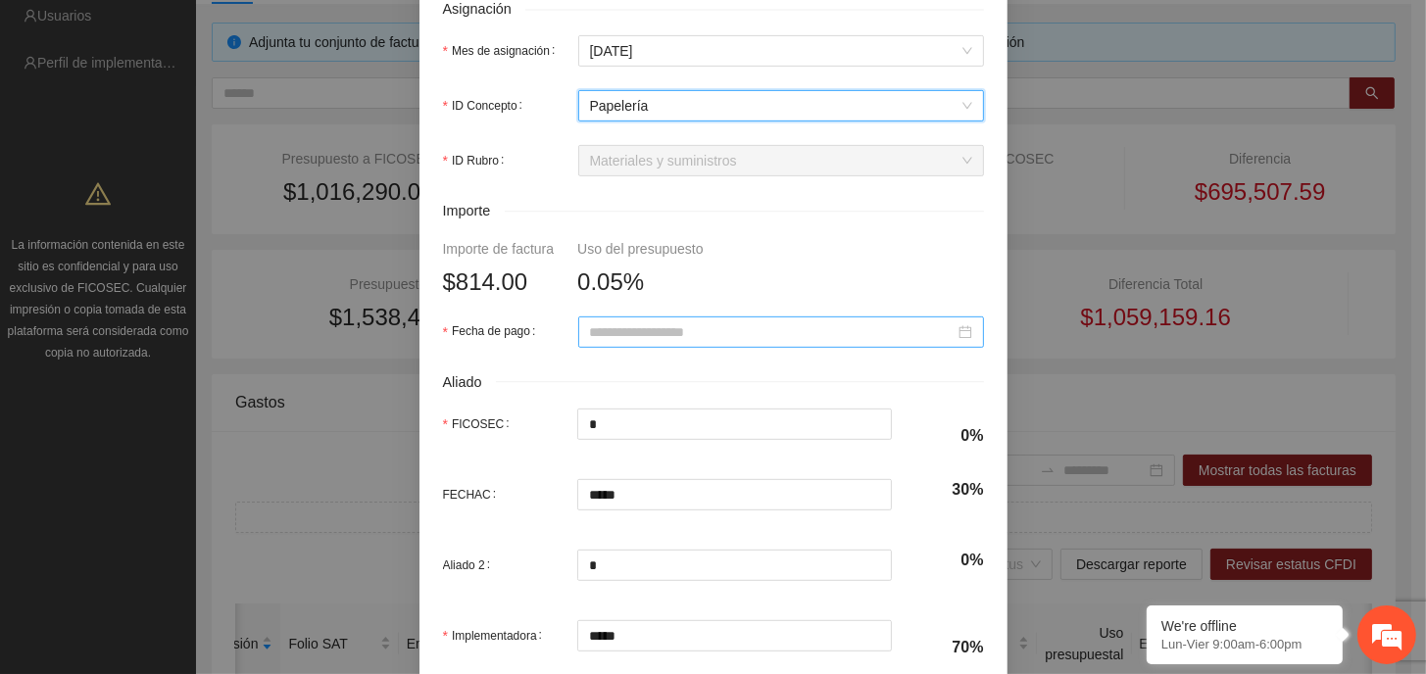
click at [676, 328] on input "Fecha de pago" at bounding box center [772, 332] width 365 height 22
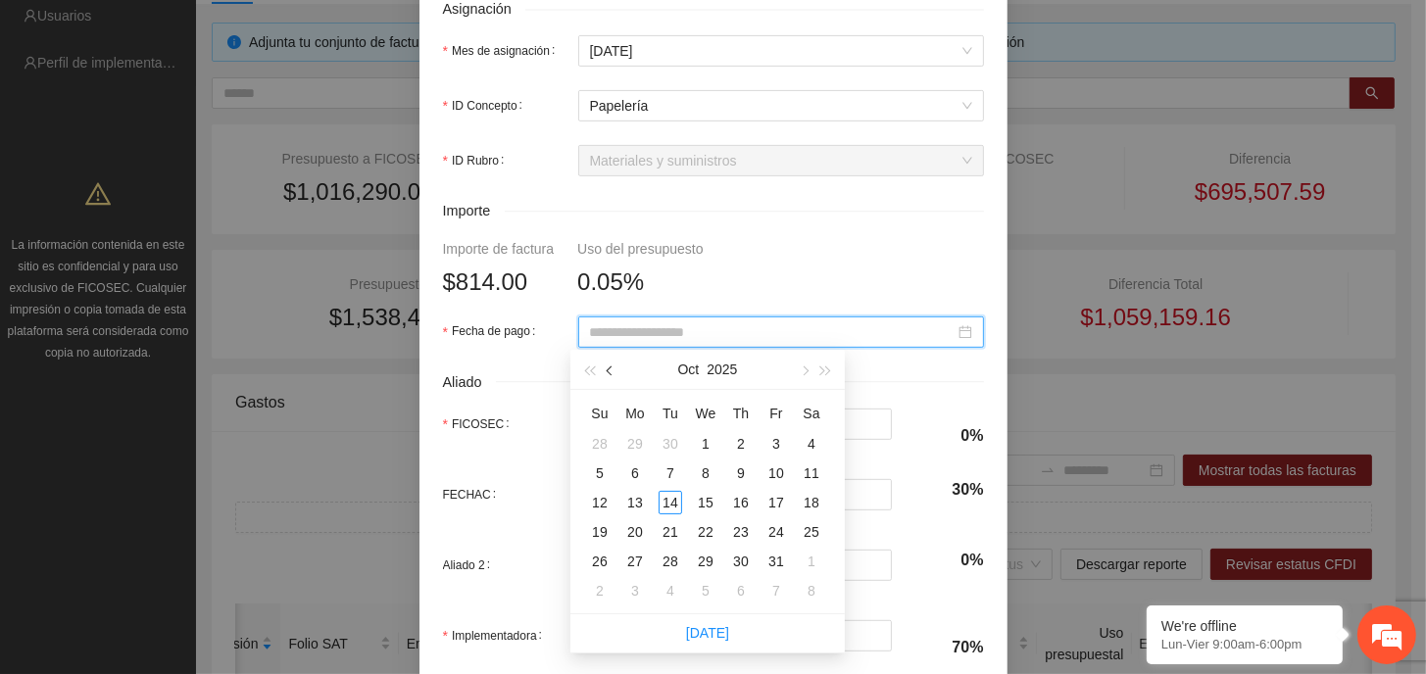
click at [608, 372] on span "button" at bounding box center [612, 371] width 10 height 10
type input "**********"
click at [776, 473] on div "11" at bounding box center [776, 474] width 24 height 24
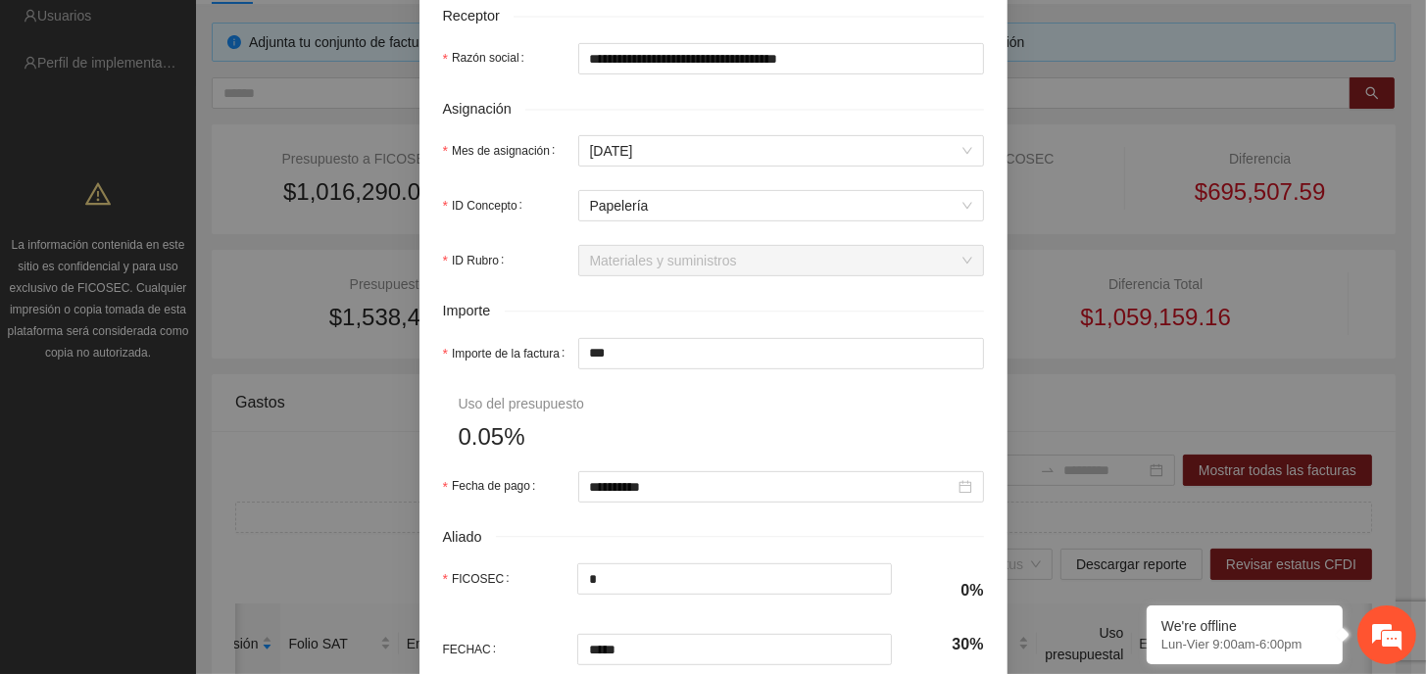
scroll to position [686, 0]
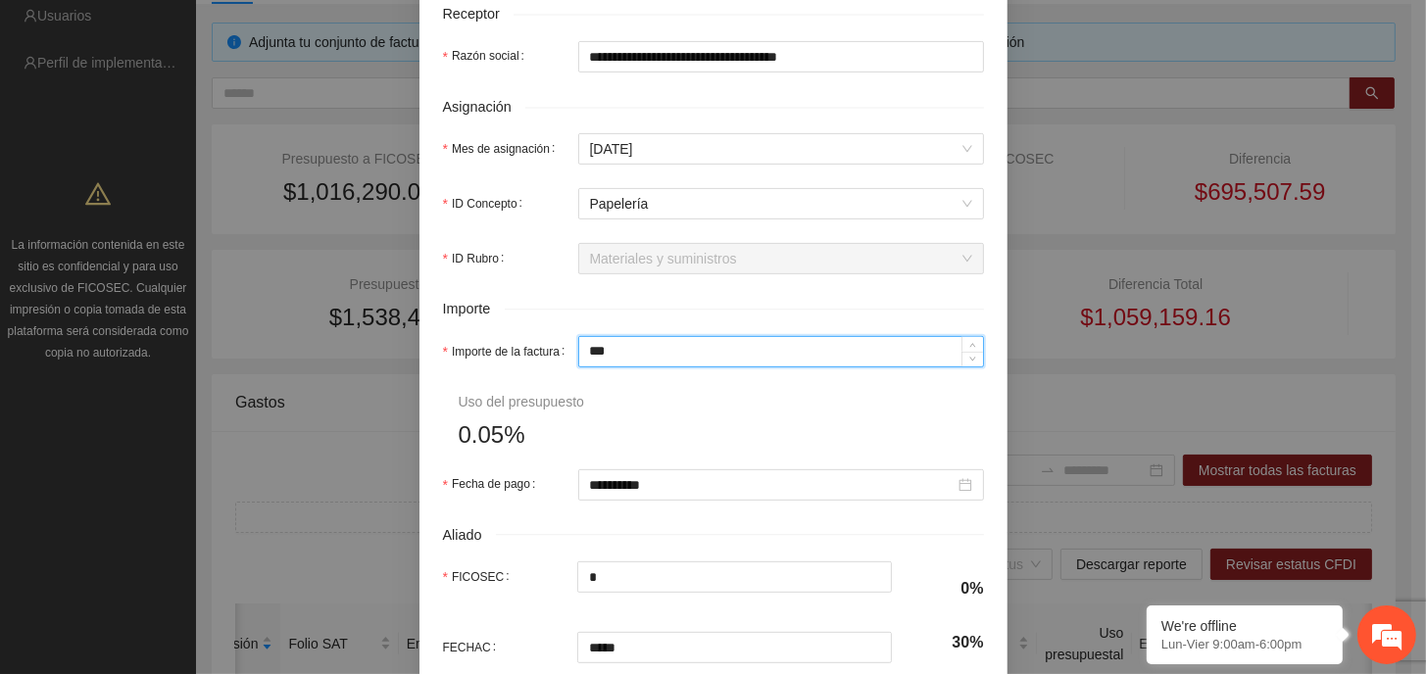
click at [635, 351] on input "***" at bounding box center [781, 351] width 404 height 29
type input "**"
type input "****"
type input "*"
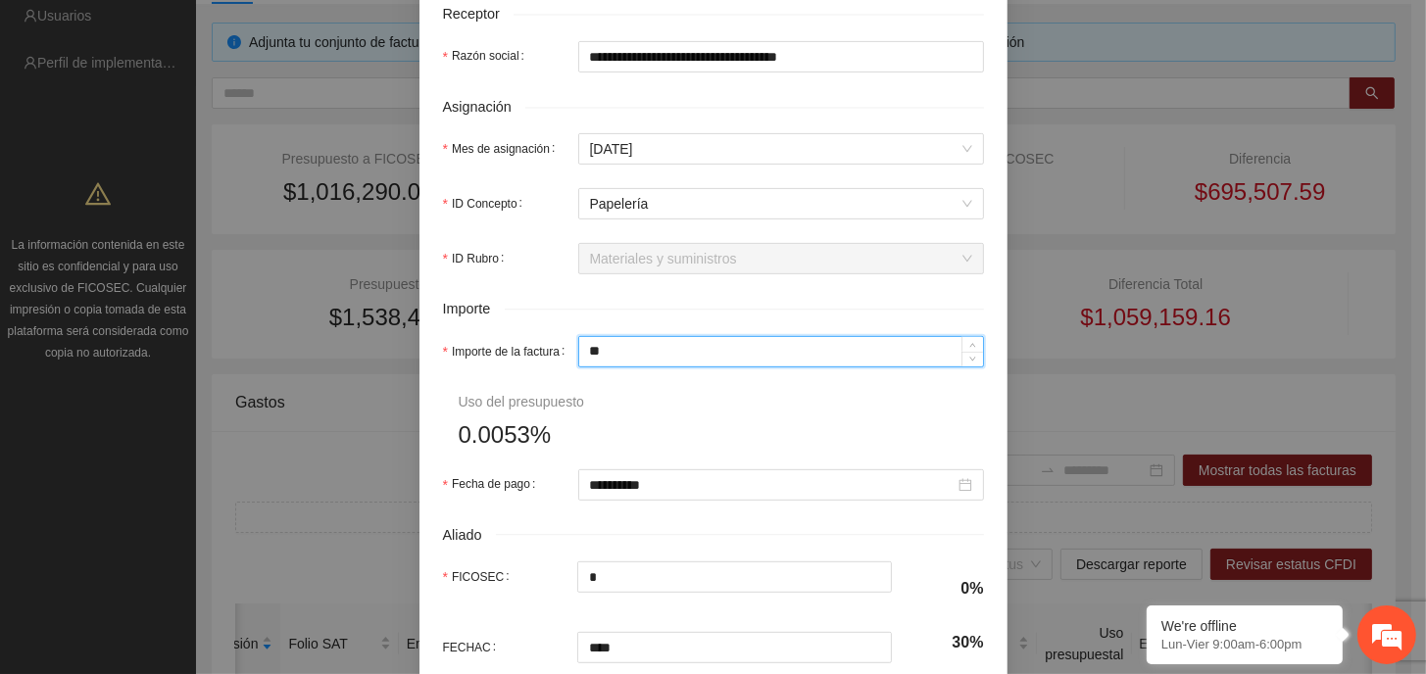
type input "***"
type input "*"
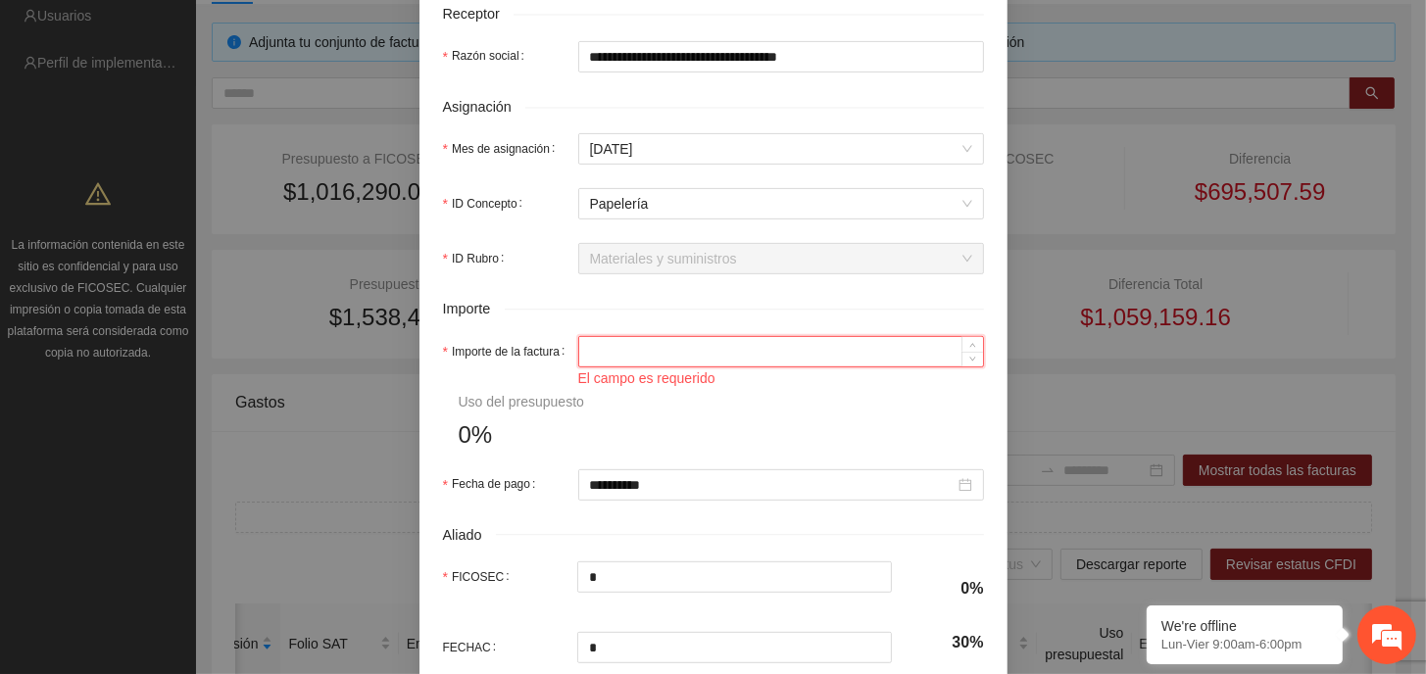
type input "*"
type input "***"
type input "**"
type input "****"
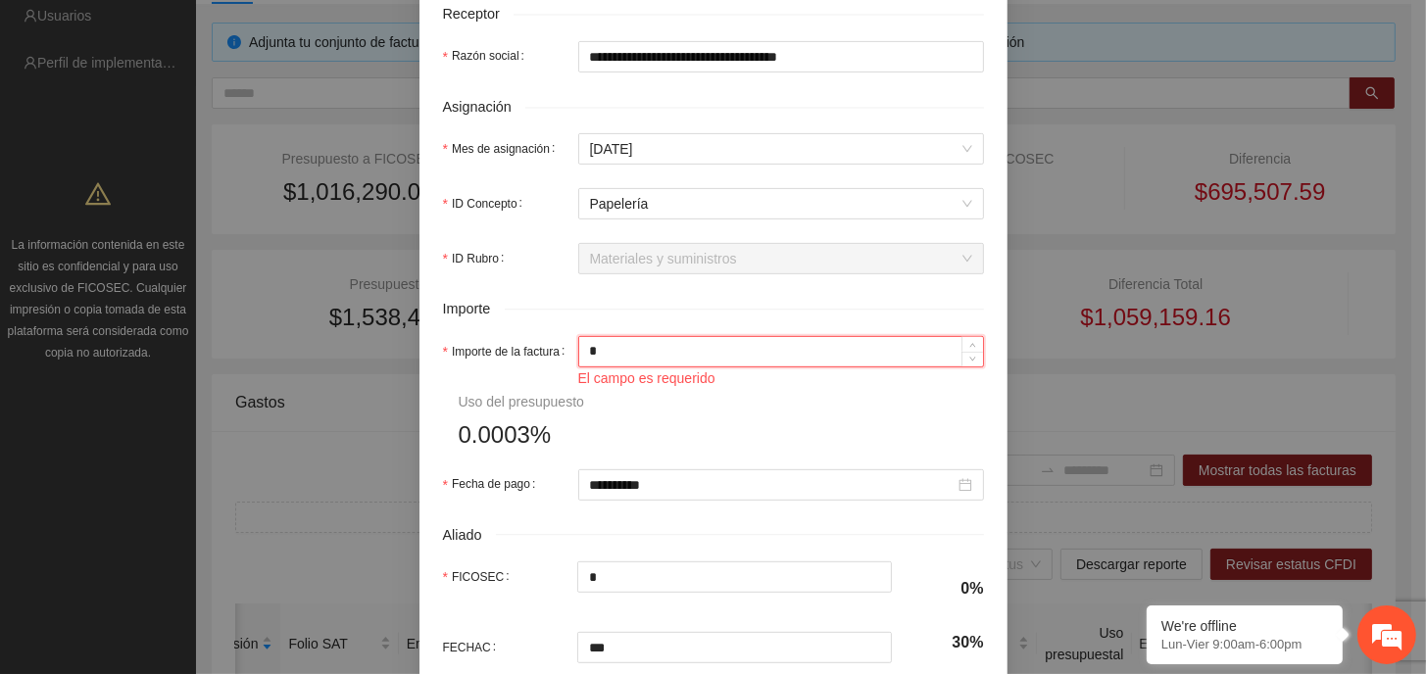
type input "****"
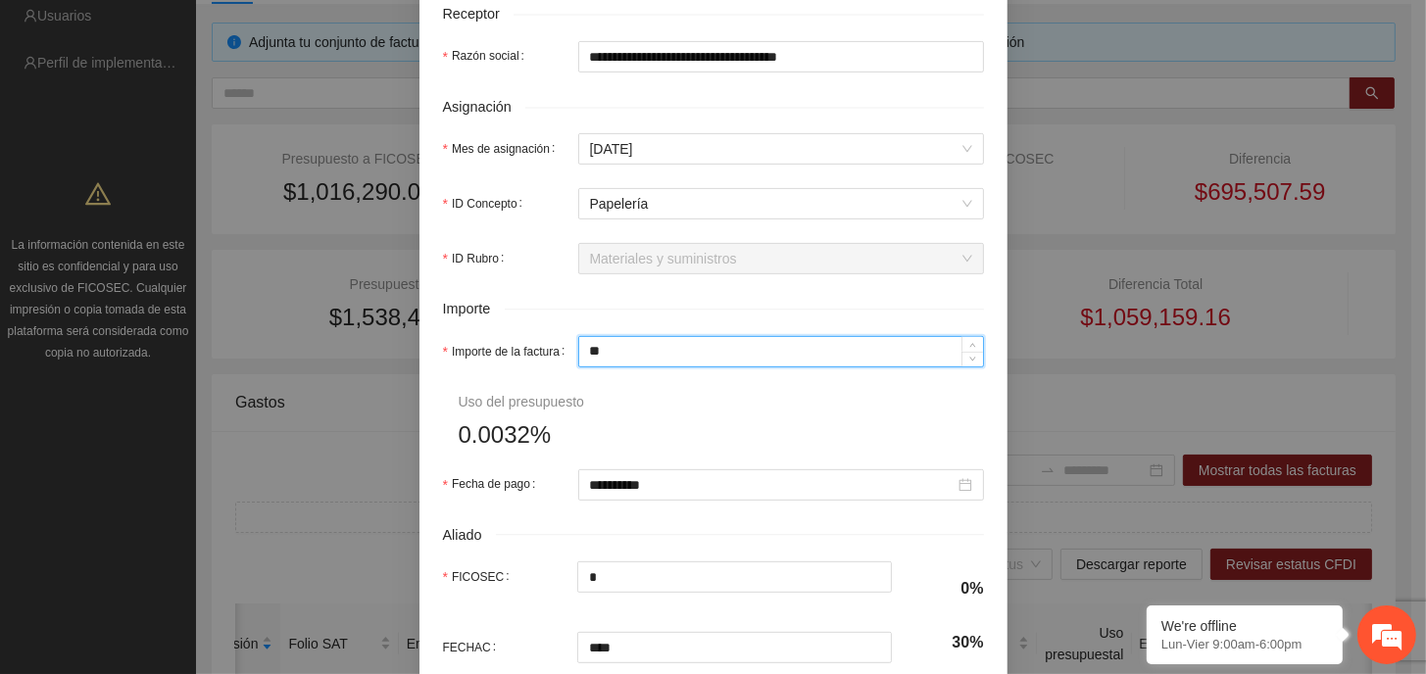
type input "***"
type input "*****"
type input "******"
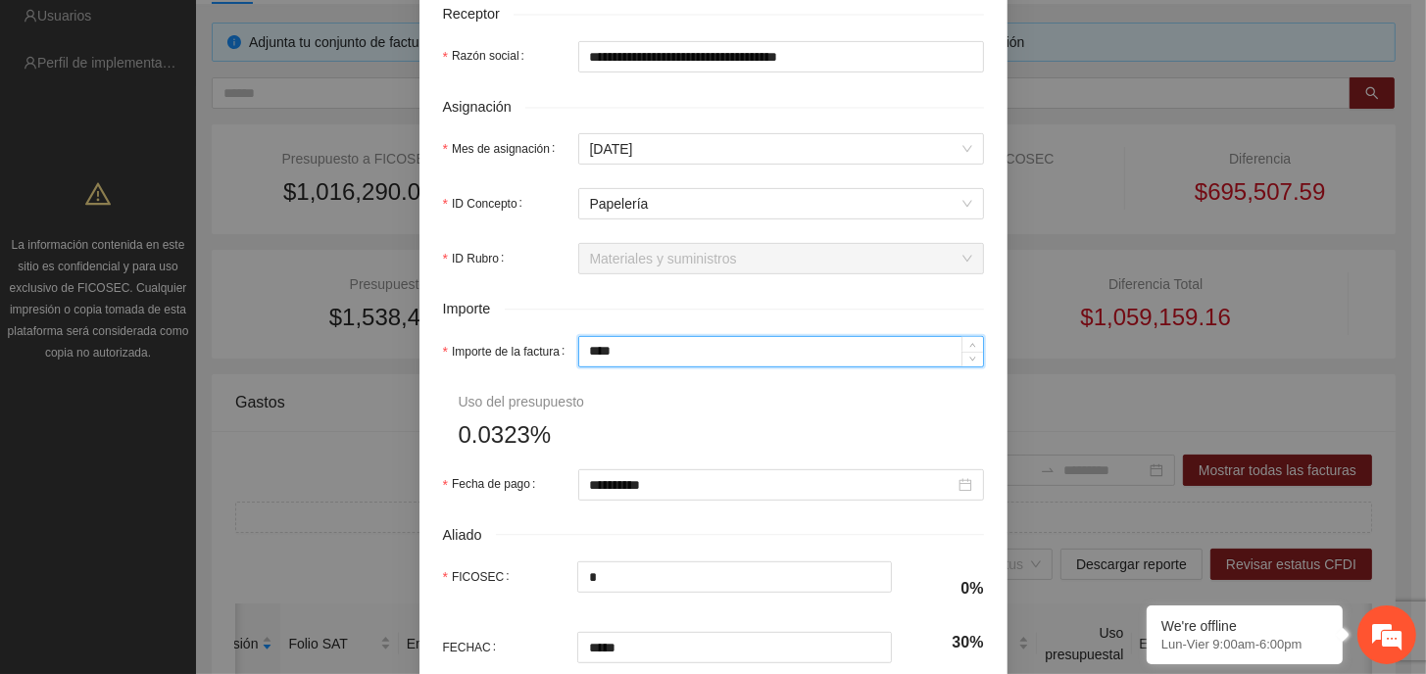
type input "******"
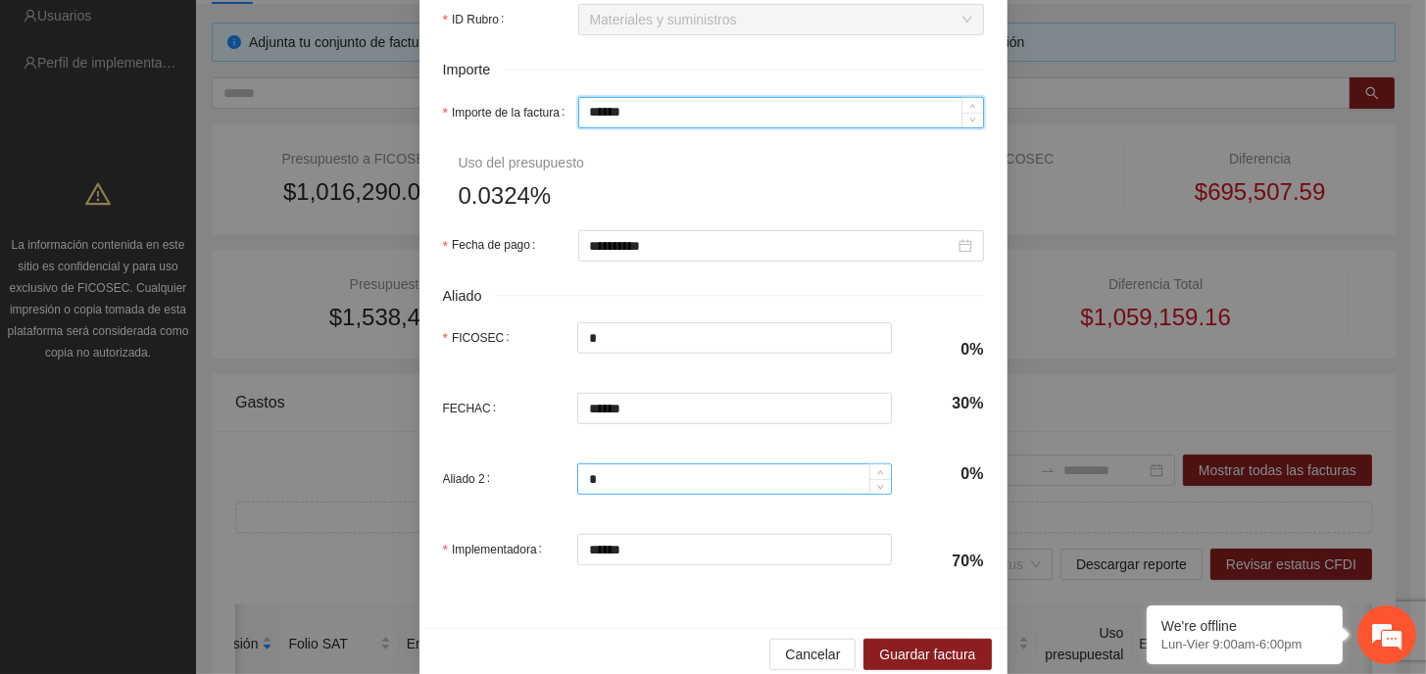
scroll to position [953, 0]
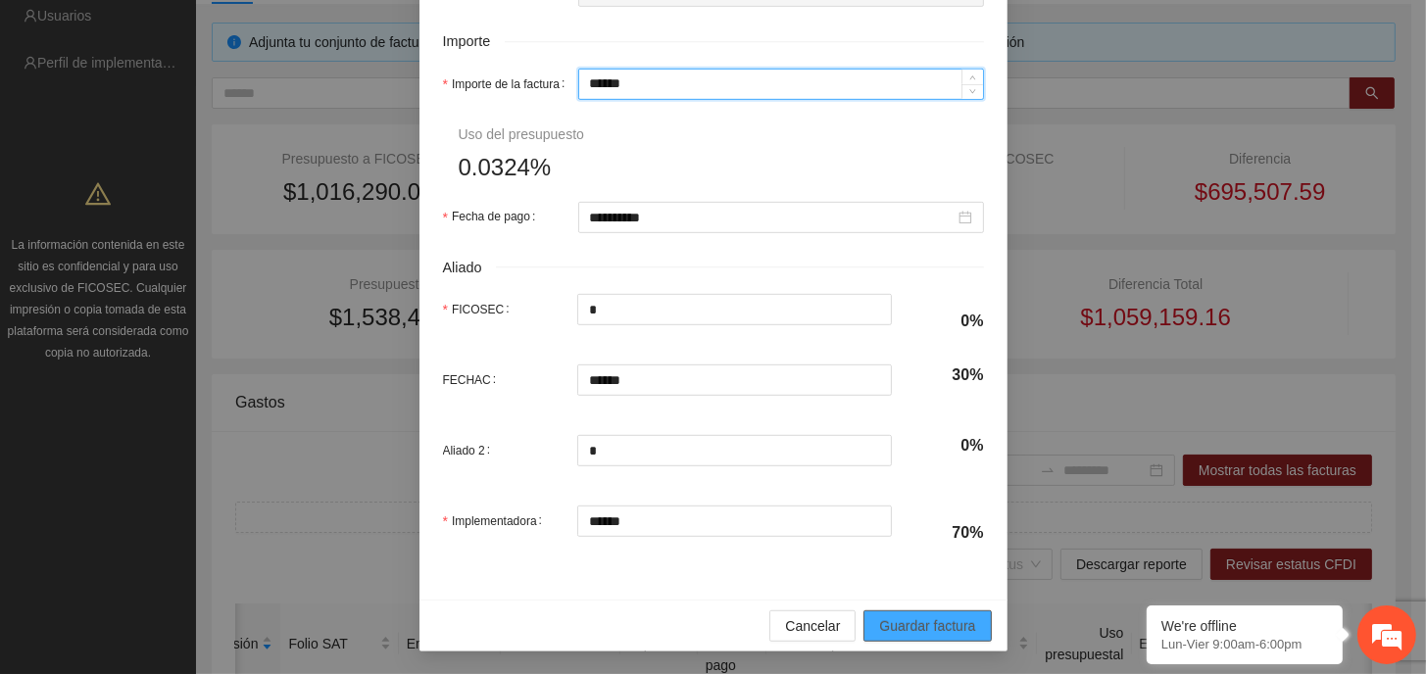
type input "******"
click at [913, 626] on span "Guardar factura" at bounding box center [927, 626] width 96 height 22
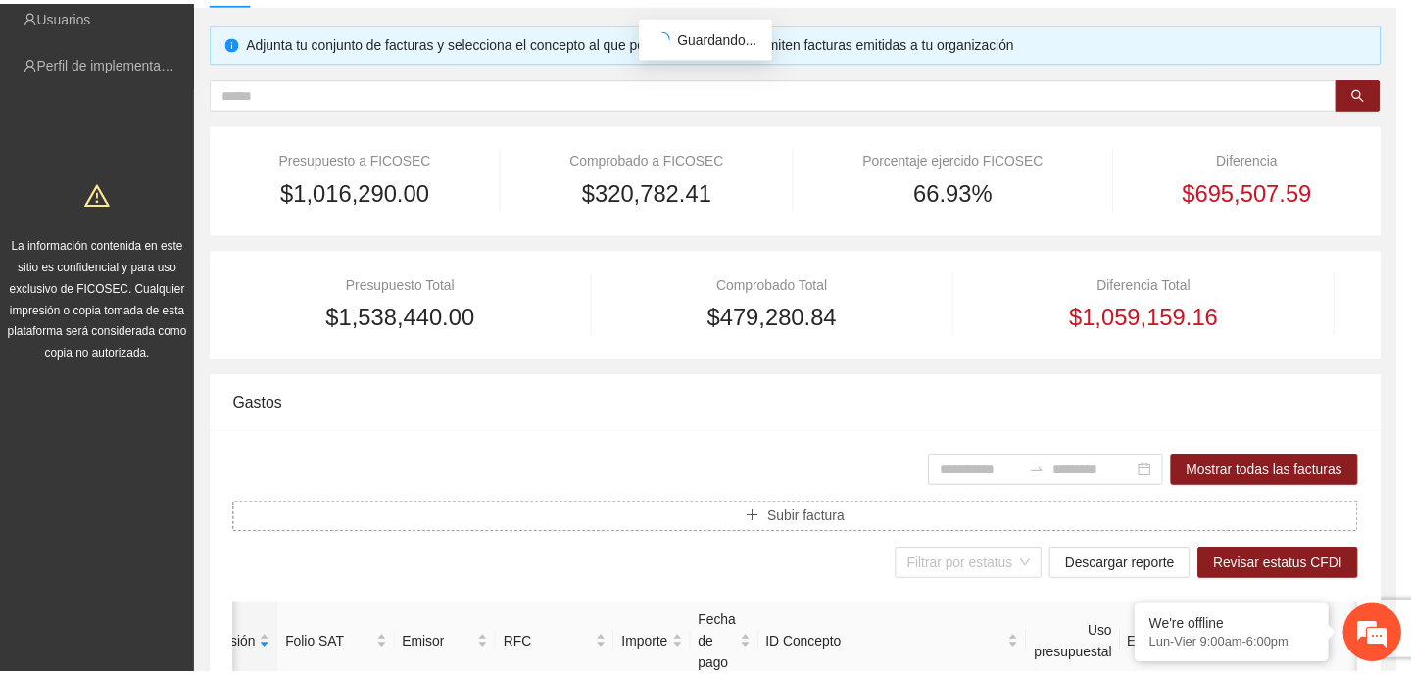
scroll to position [0, 0]
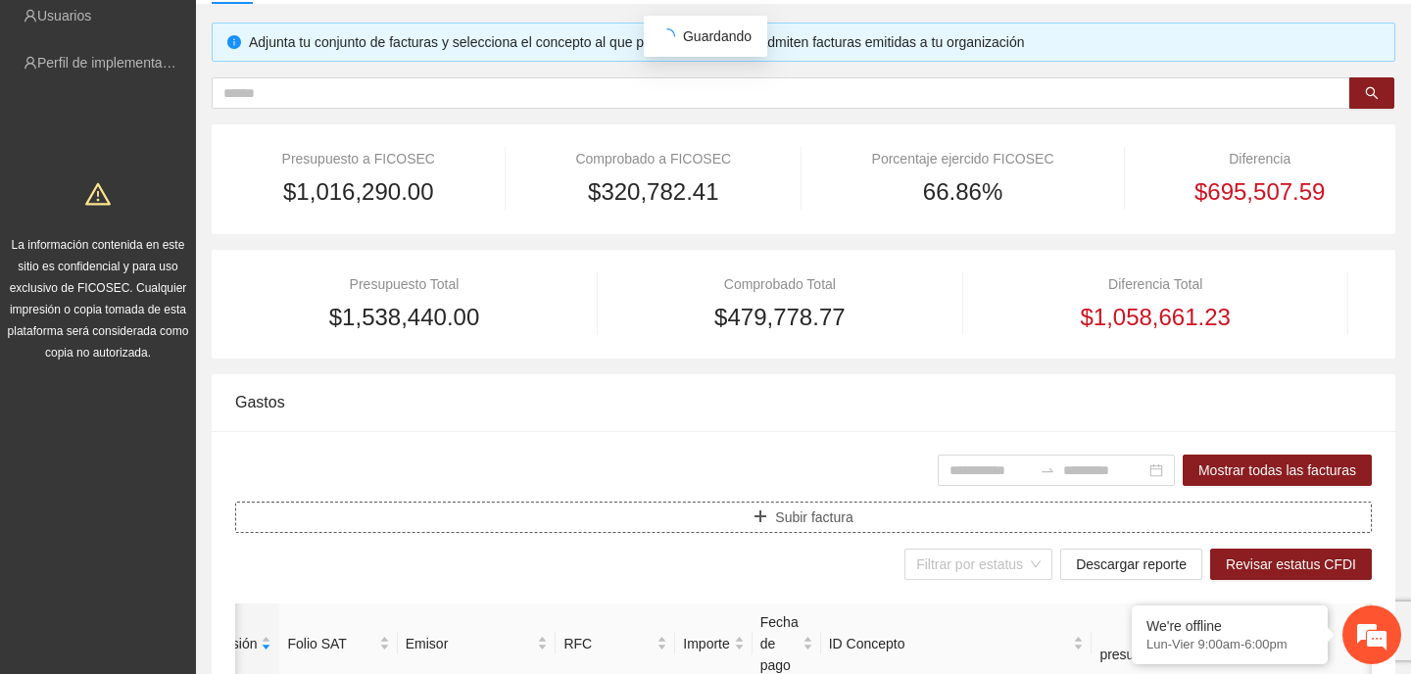
type input "**********"
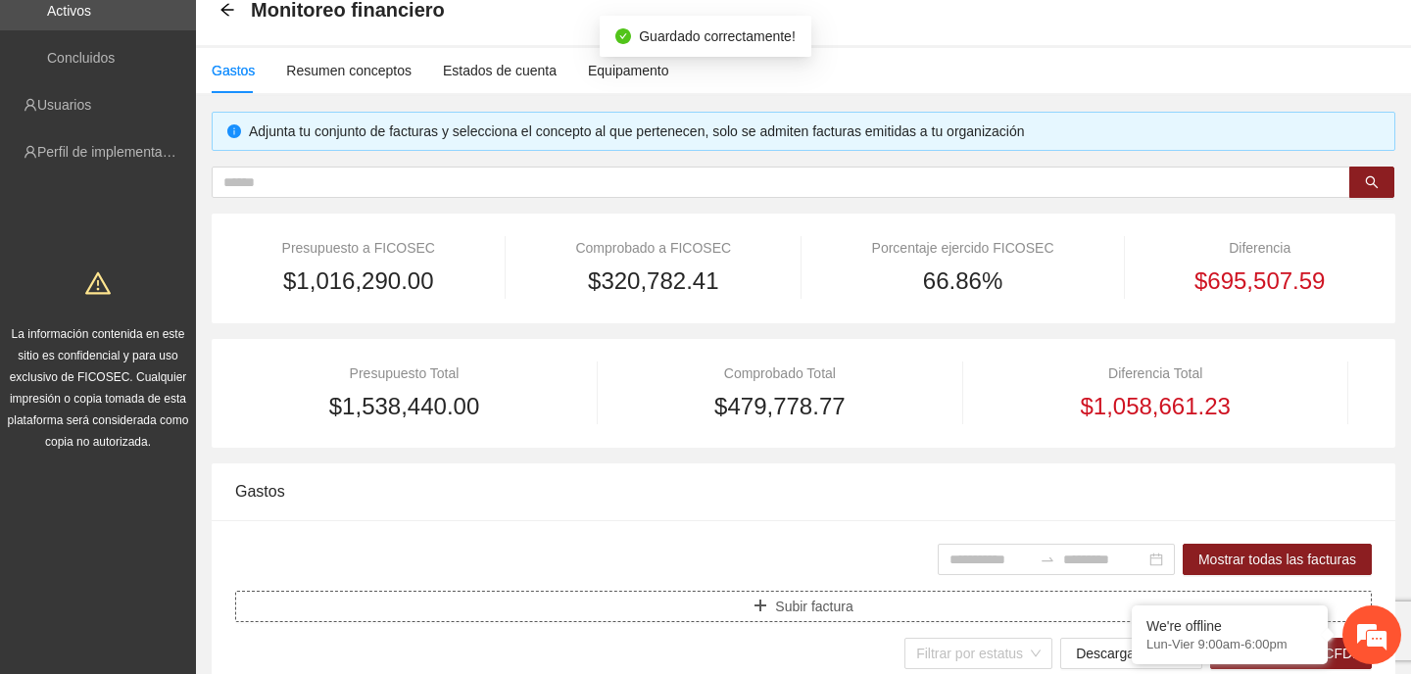
scroll to position [98, 0]
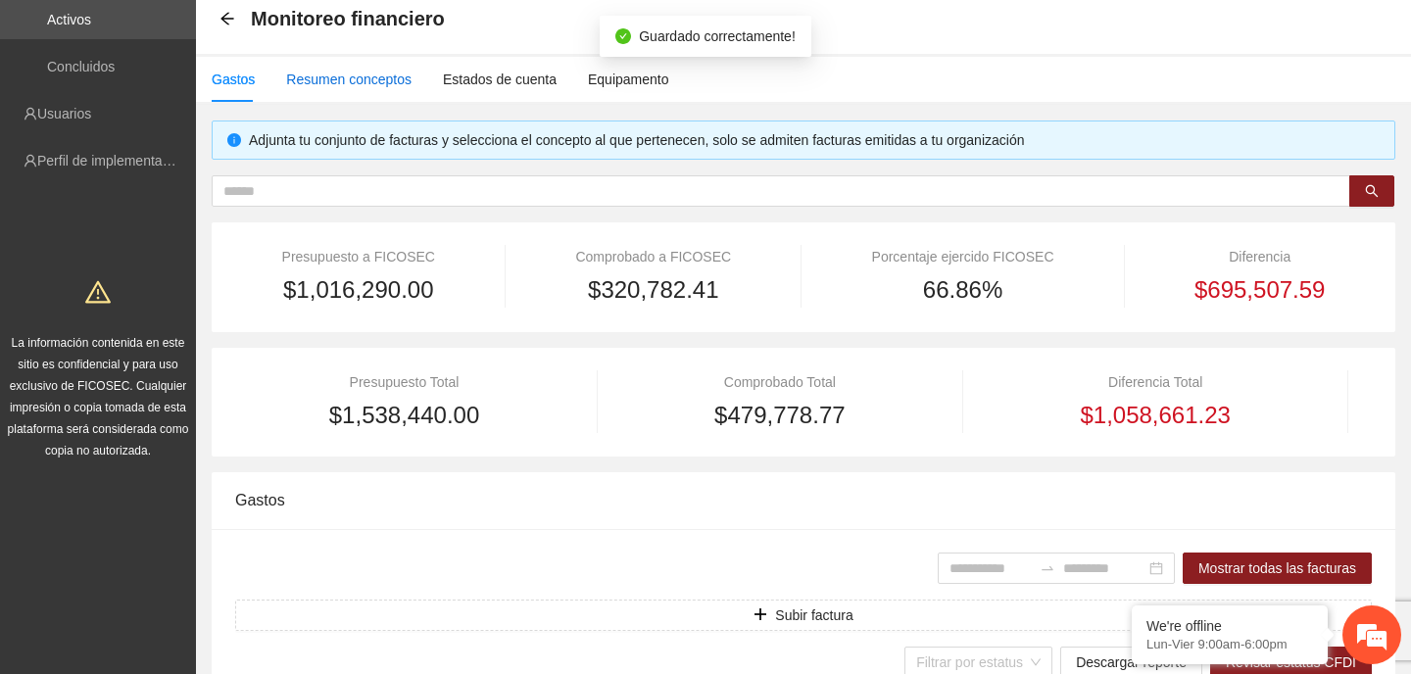
click at [340, 81] on div "Resumen conceptos" at bounding box center [348, 80] width 125 height 22
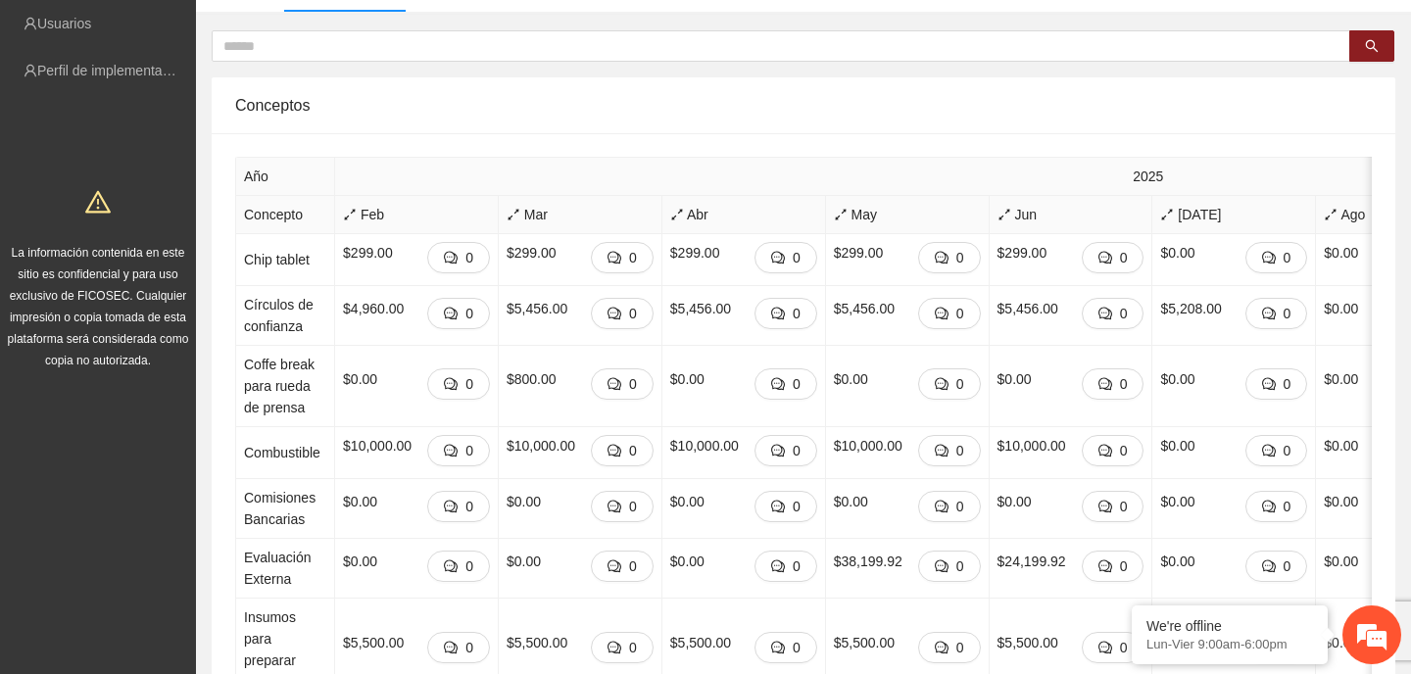
scroll to position [0, 0]
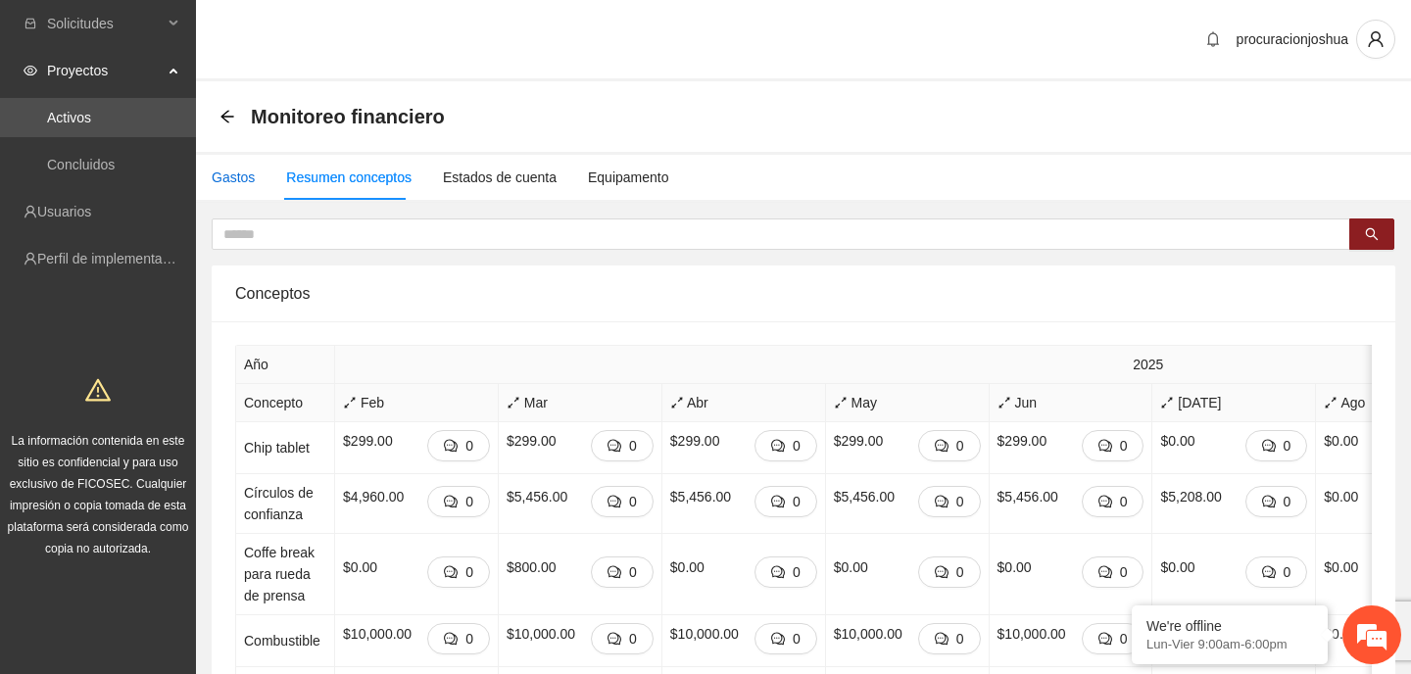
click at [216, 174] on div "Gastos" at bounding box center [233, 178] width 43 height 22
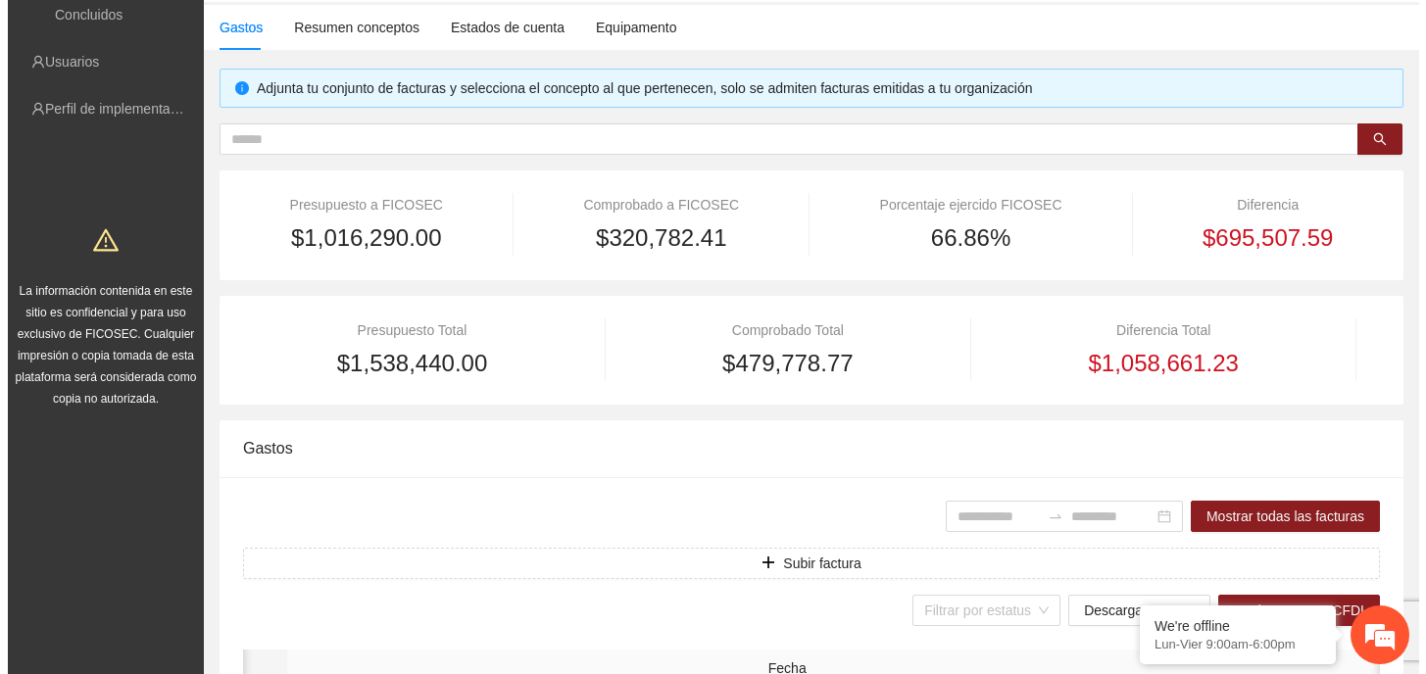
scroll to position [294, 0]
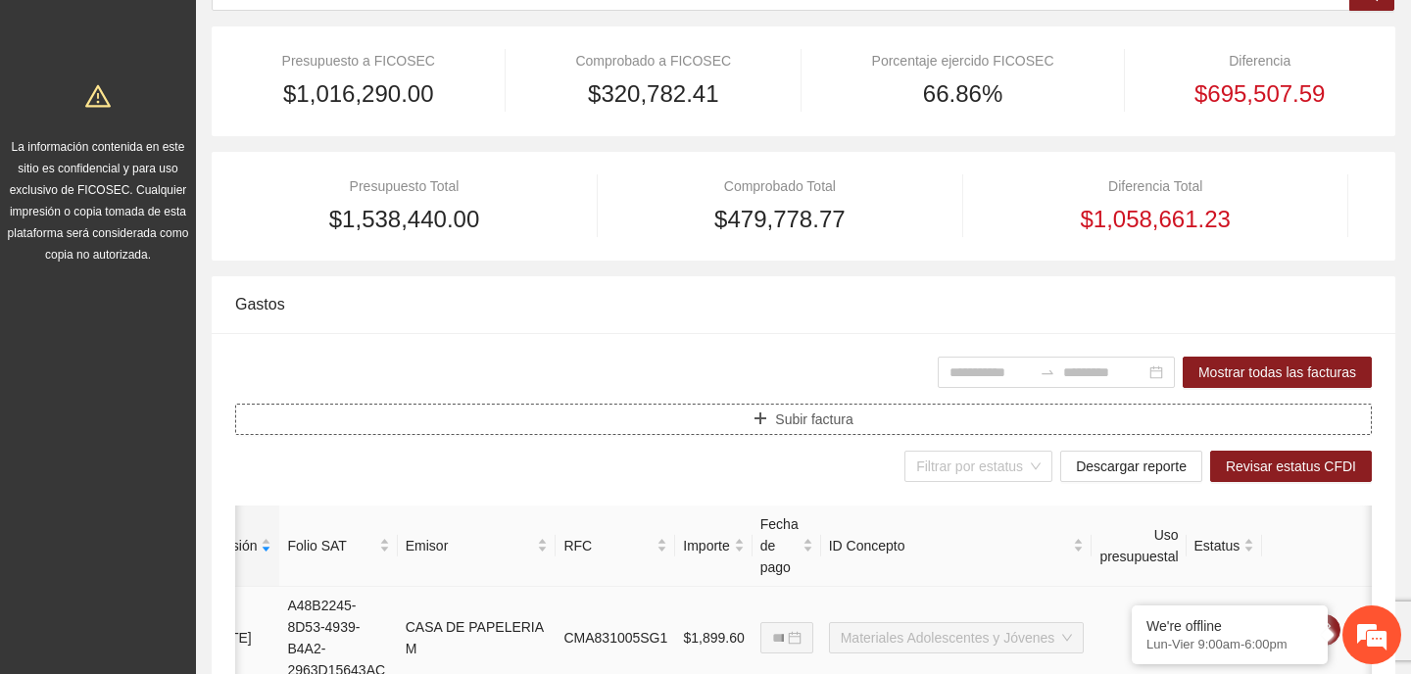
click at [816, 409] on span "Subir factura" at bounding box center [813, 420] width 77 height 22
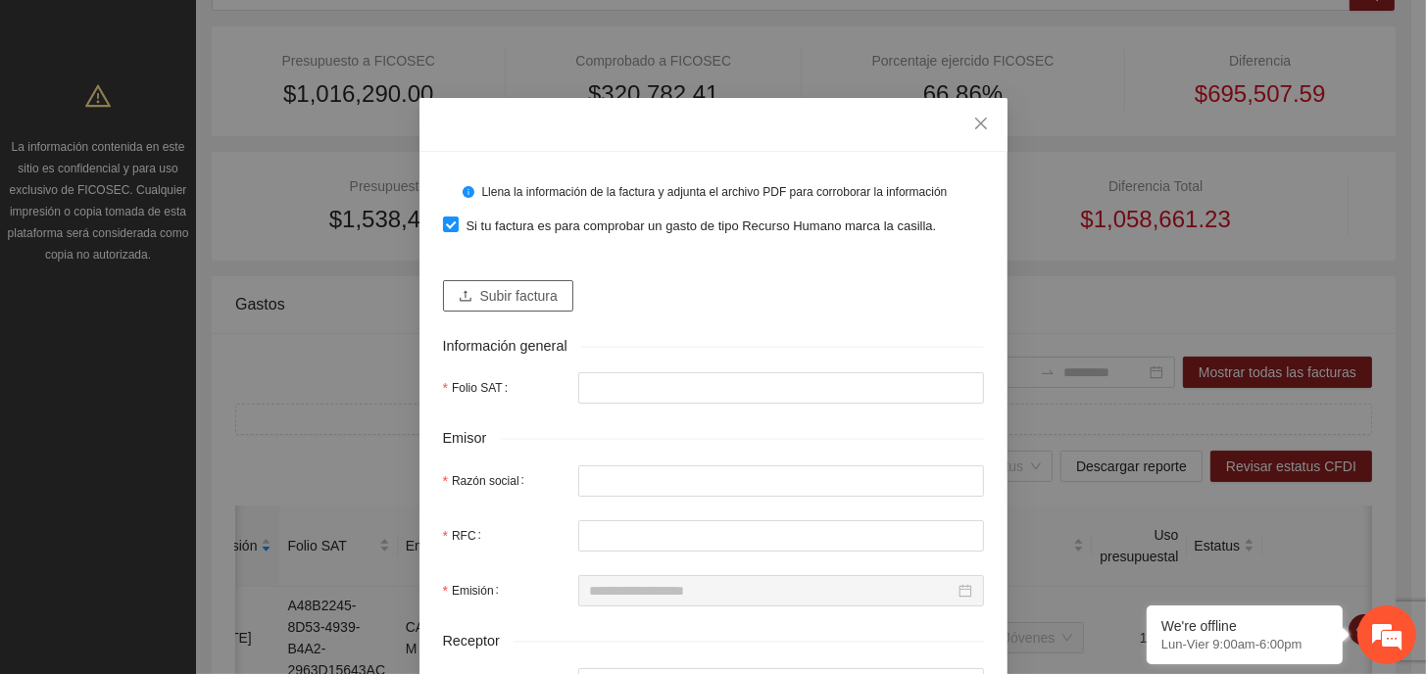
click at [480, 296] on span "Subir factura" at bounding box center [518, 296] width 77 height 22
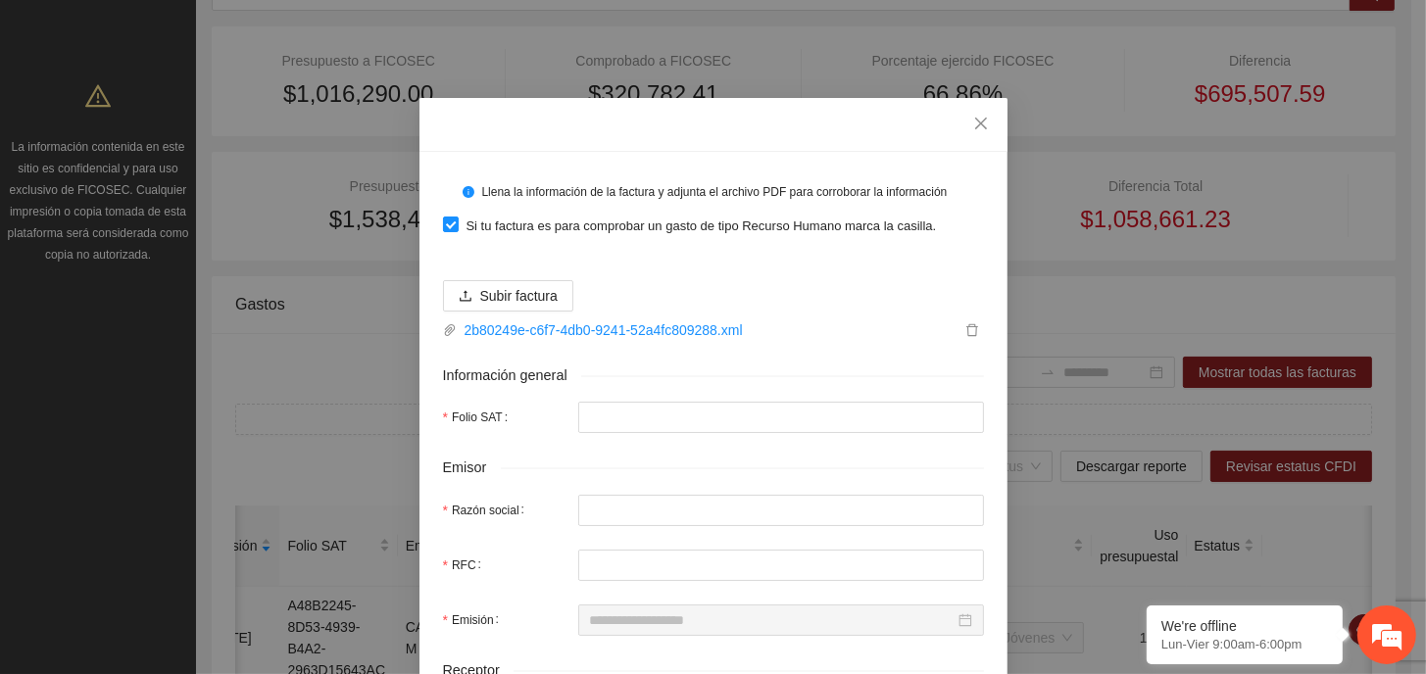
type input "**********"
type input "***"
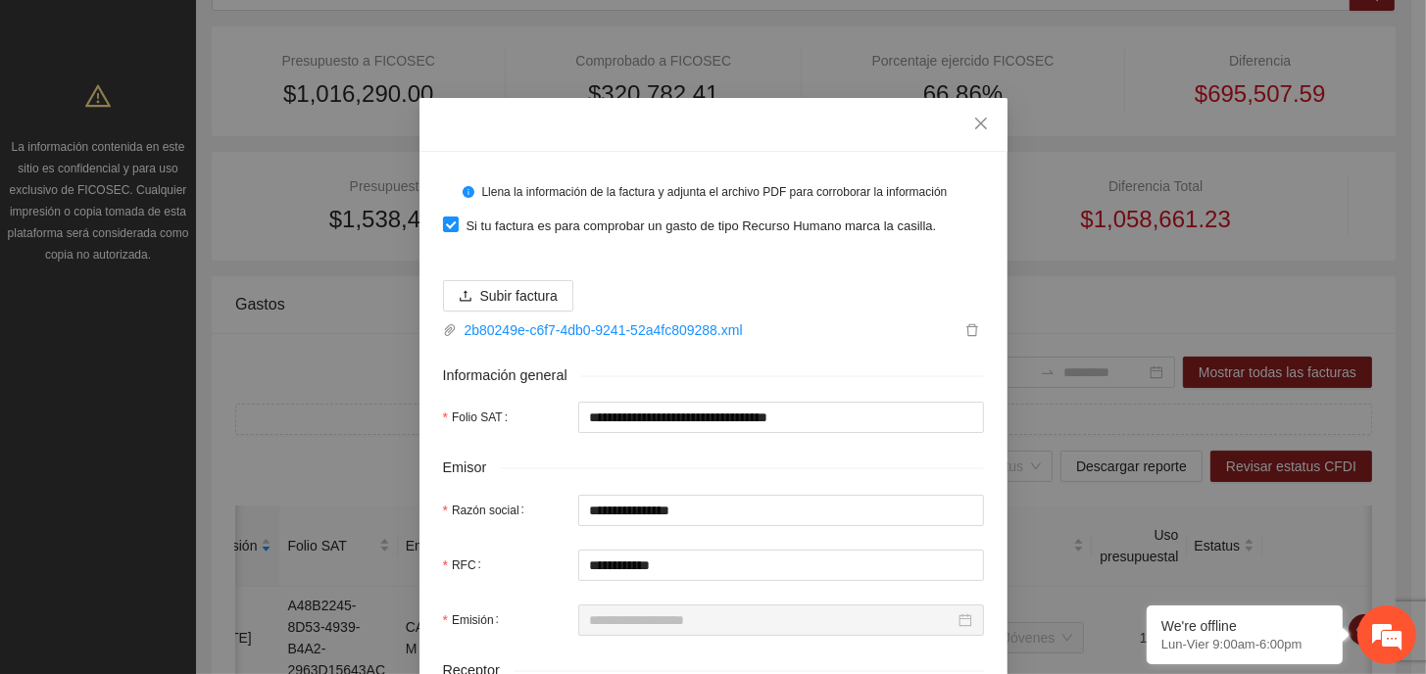
type input "**********"
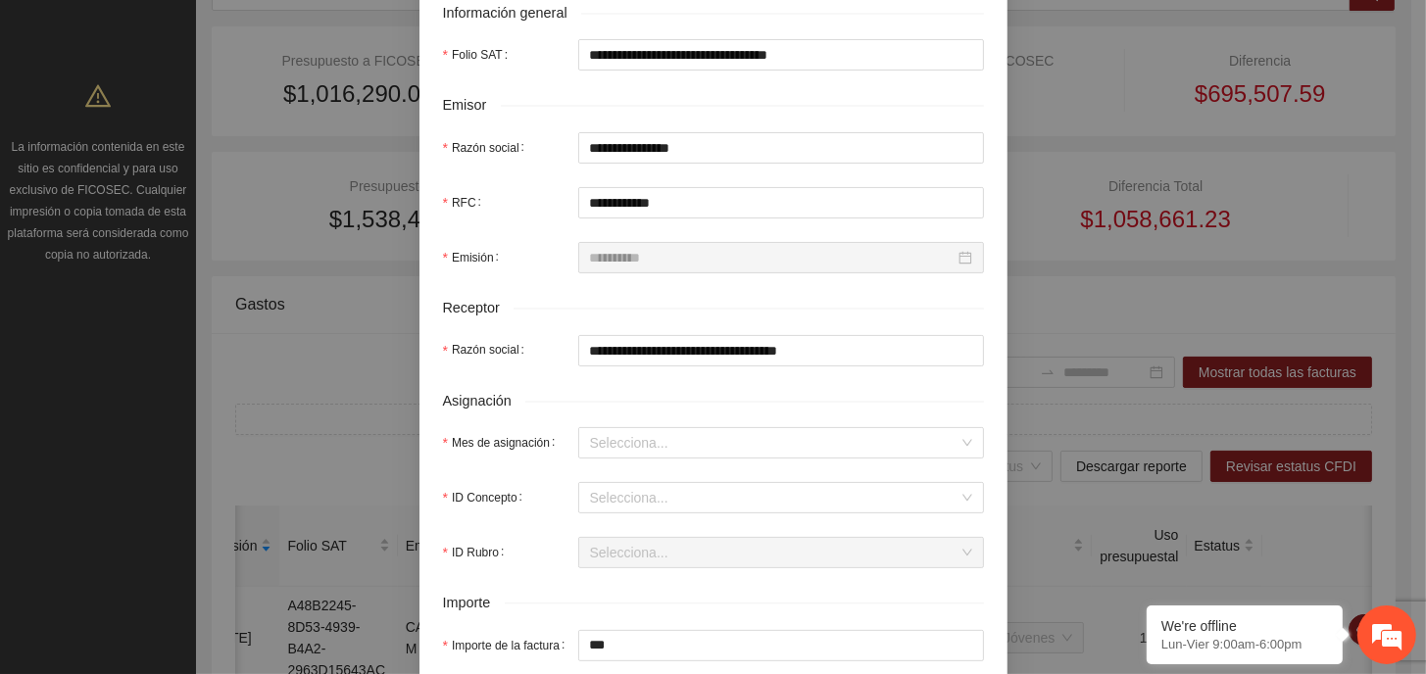
scroll to position [490, 0]
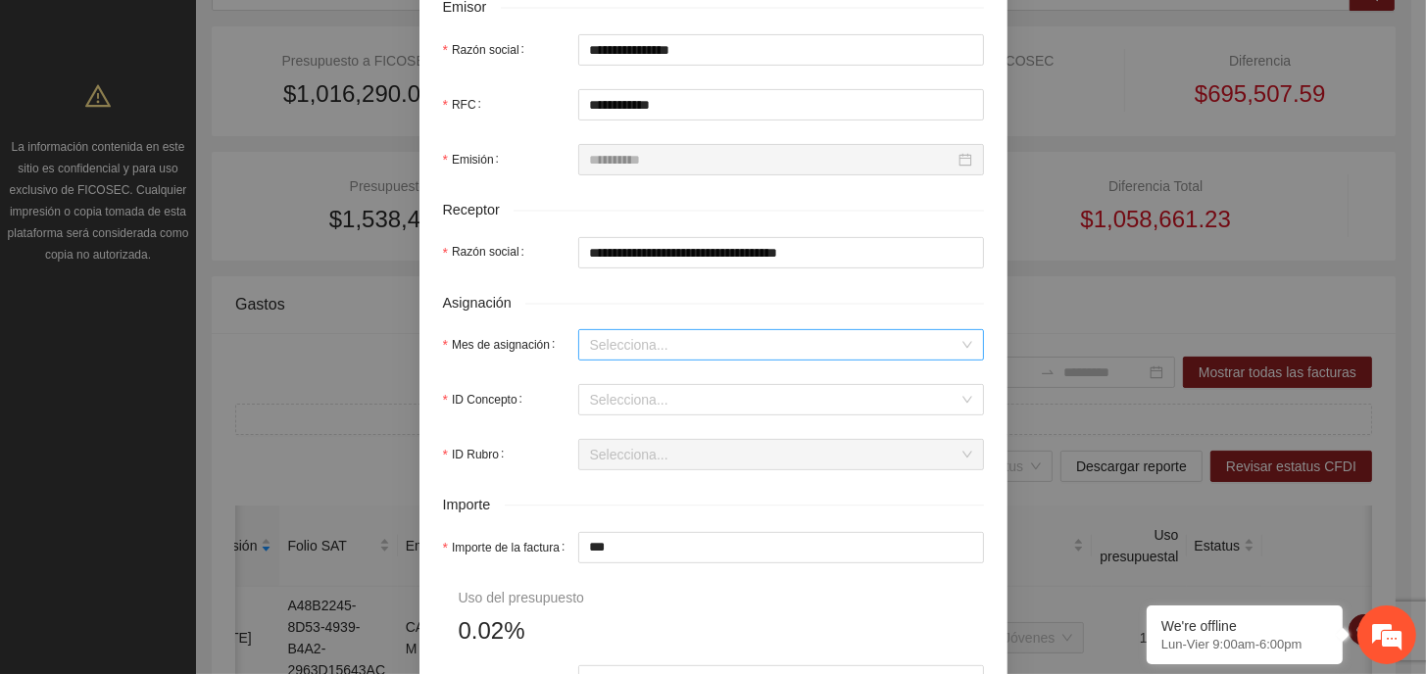
click at [661, 343] on input "Mes de asignación" at bounding box center [774, 344] width 368 height 29
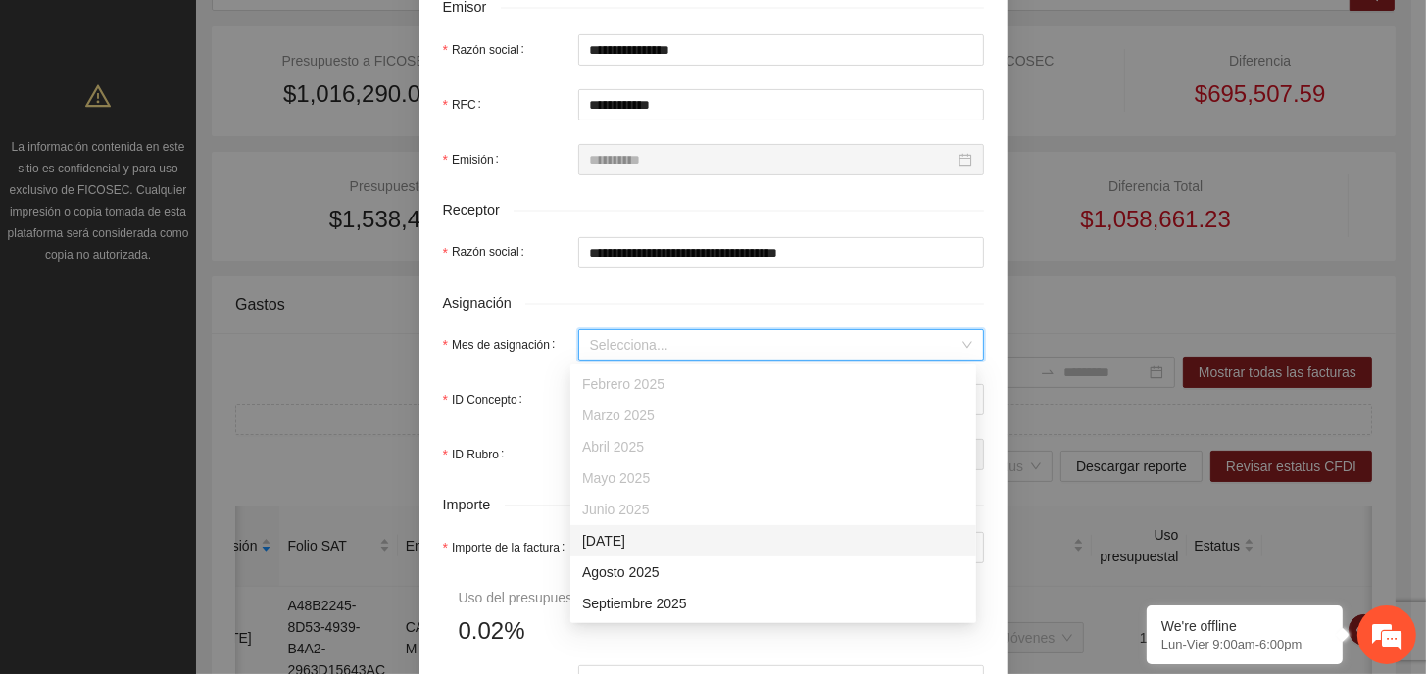
click at [661, 546] on div "[DATE]" at bounding box center [773, 541] width 382 height 22
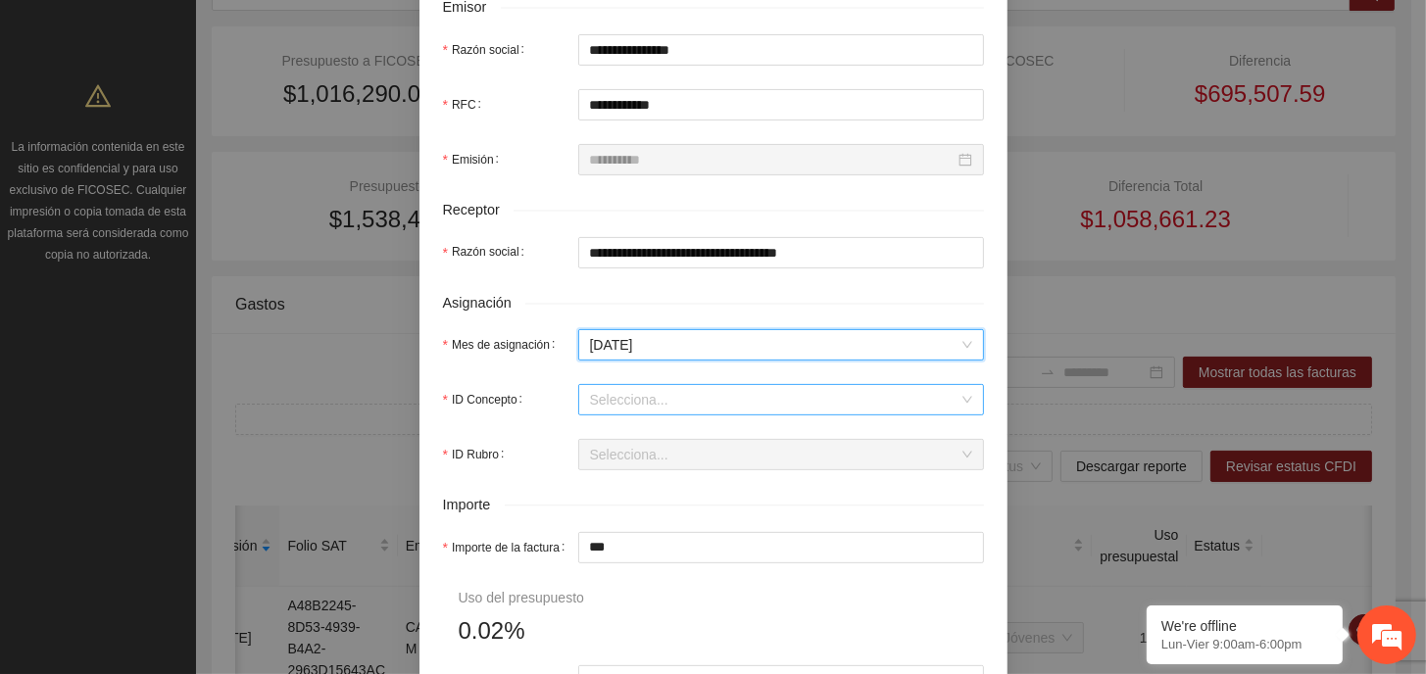
click at [633, 402] on input "ID Concepto" at bounding box center [774, 399] width 368 height 29
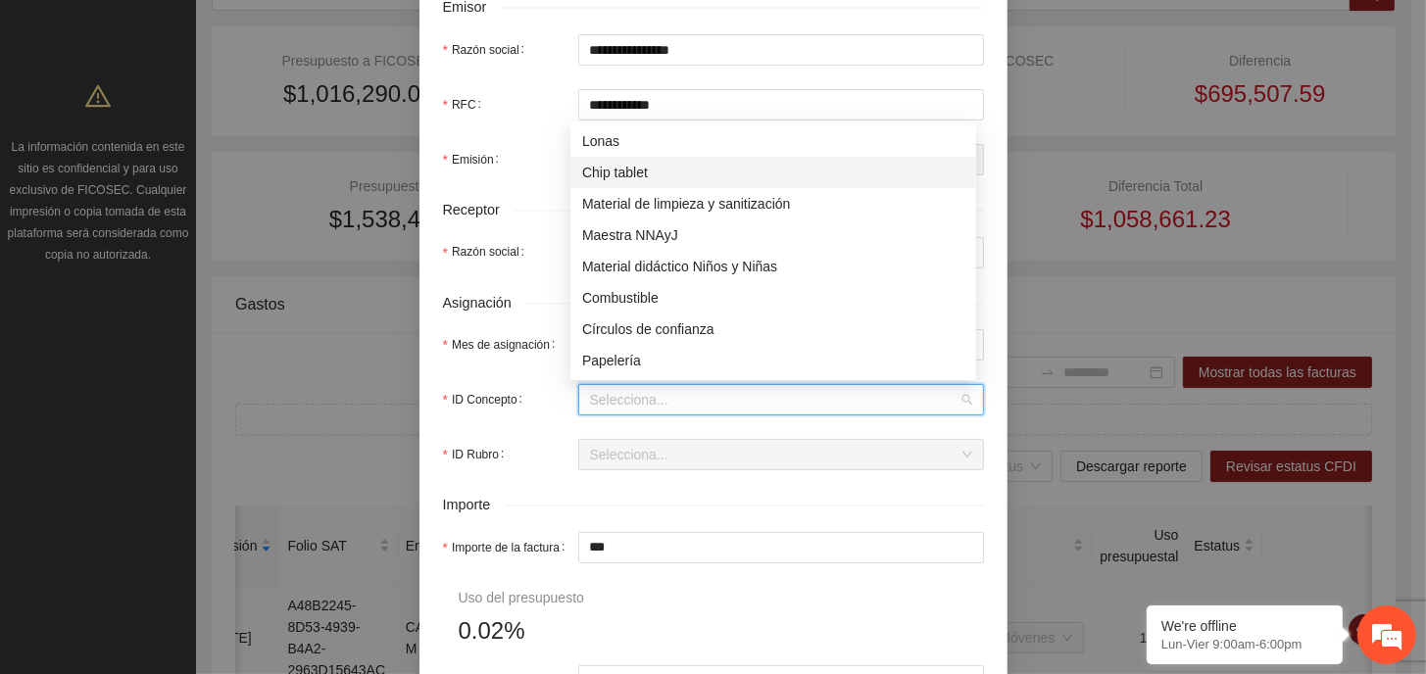
click at [654, 171] on div "Chip tablet" at bounding box center [773, 173] width 382 height 22
type input "***"
type input "*"
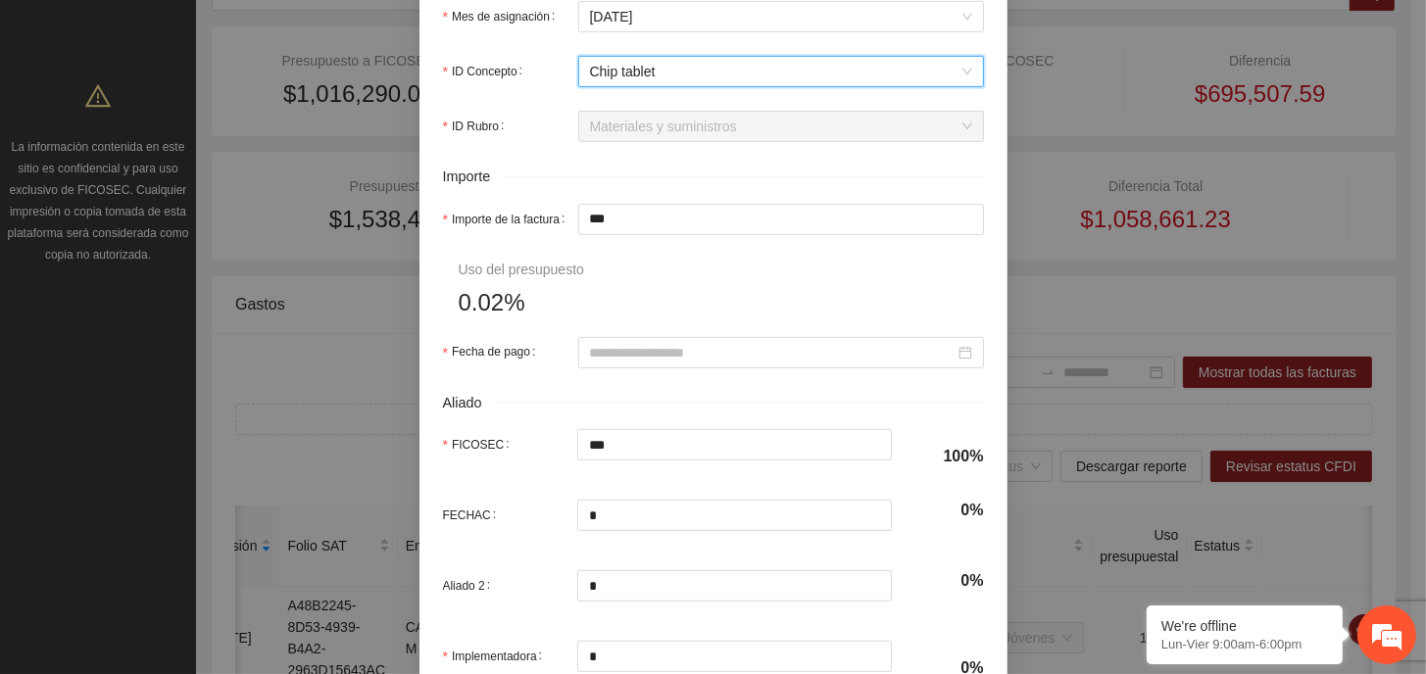
scroll to position [882, 0]
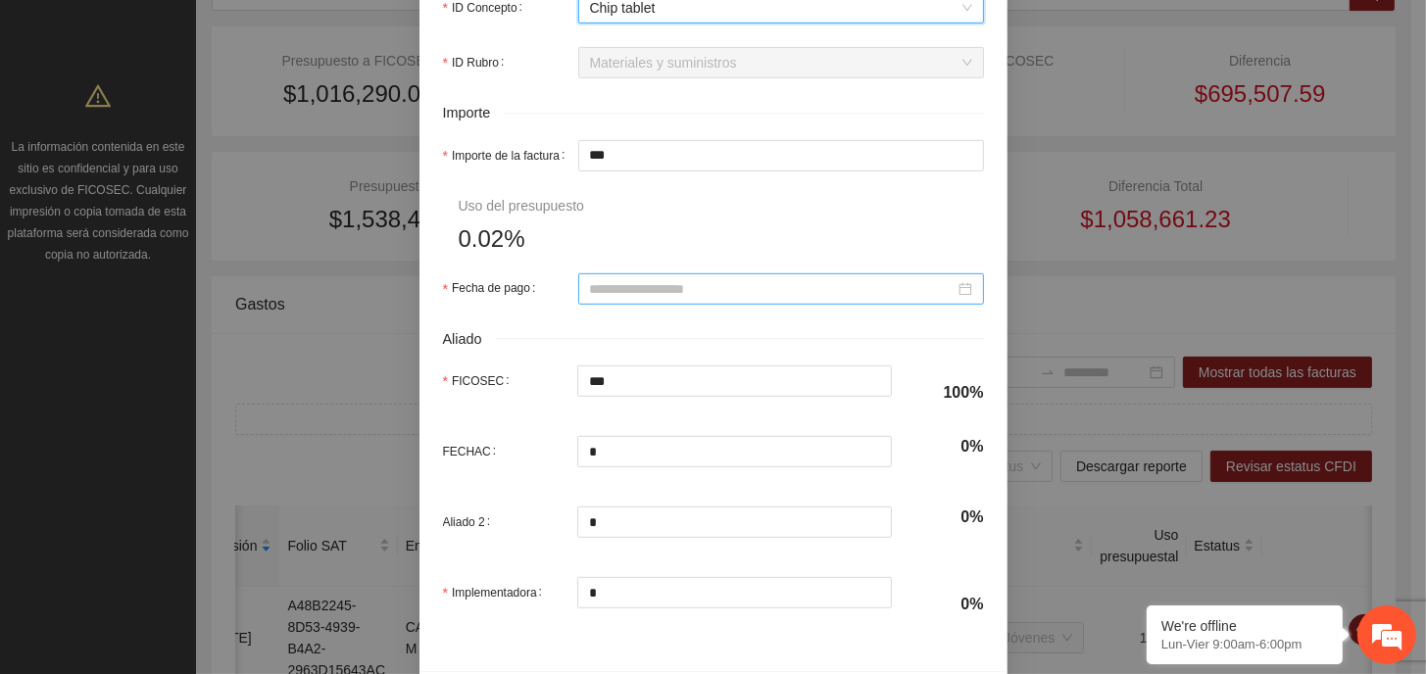
click at [754, 292] on input "Fecha de pago" at bounding box center [772, 289] width 365 height 22
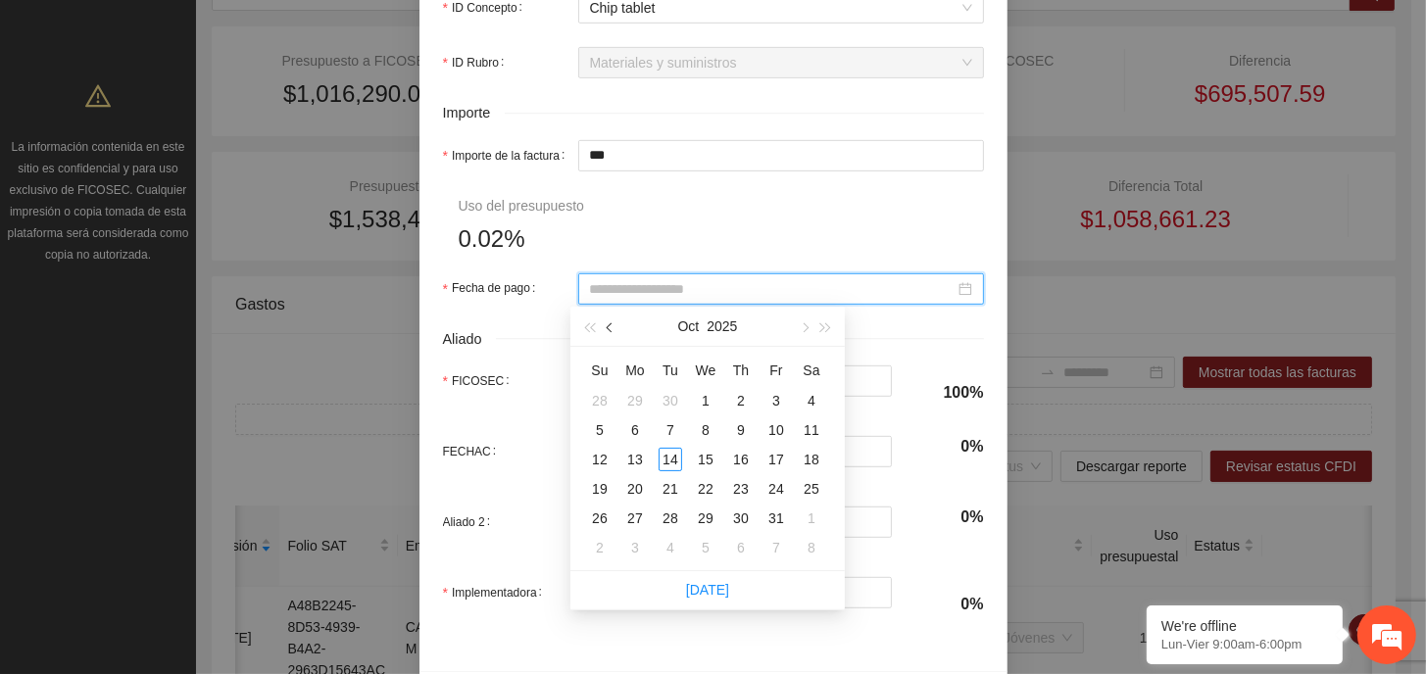
click at [610, 325] on span "button" at bounding box center [612, 328] width 10 height 10
type input "**********"
click at [598, 516] on div "27" at bounding box center [600, 519] width 24 height 24
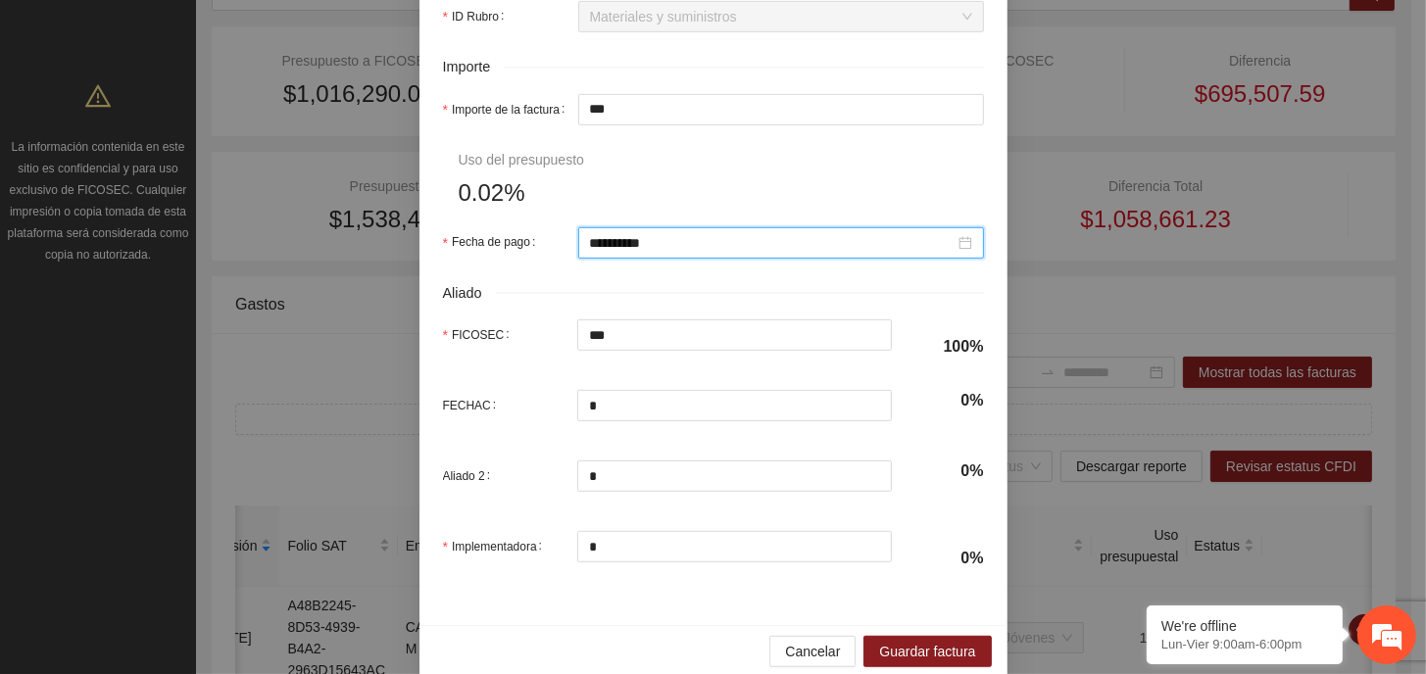
scroll to position [953, 0]
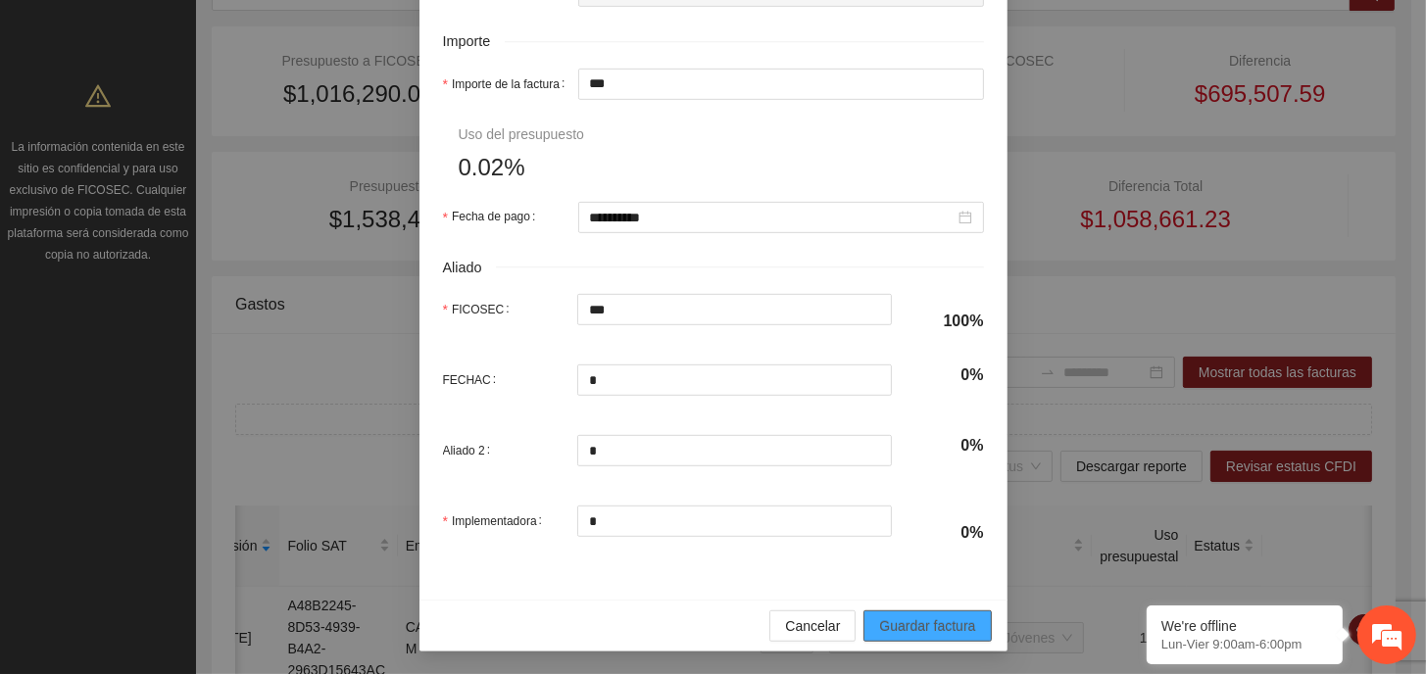
click at [943, 621] on span "Guardar factura" at bounding box center [927, 626] width 96 height 22
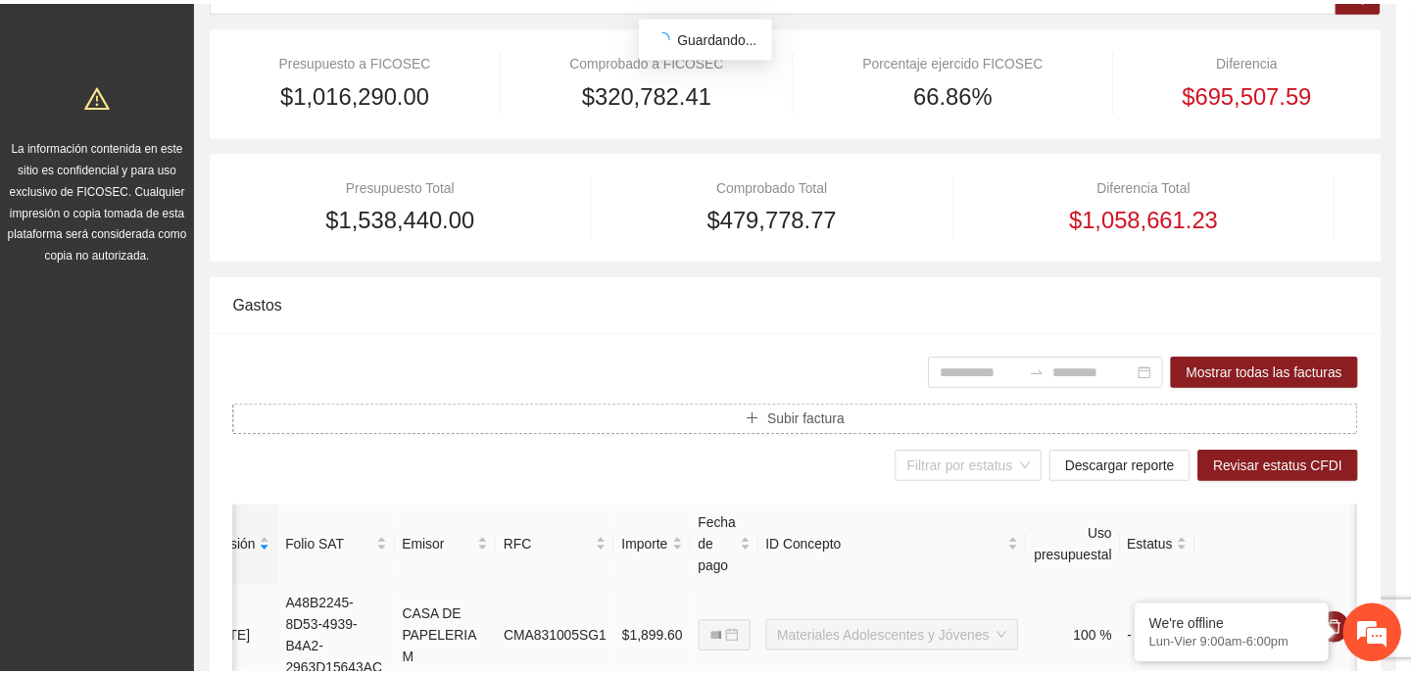
scroll to position [0, 0]
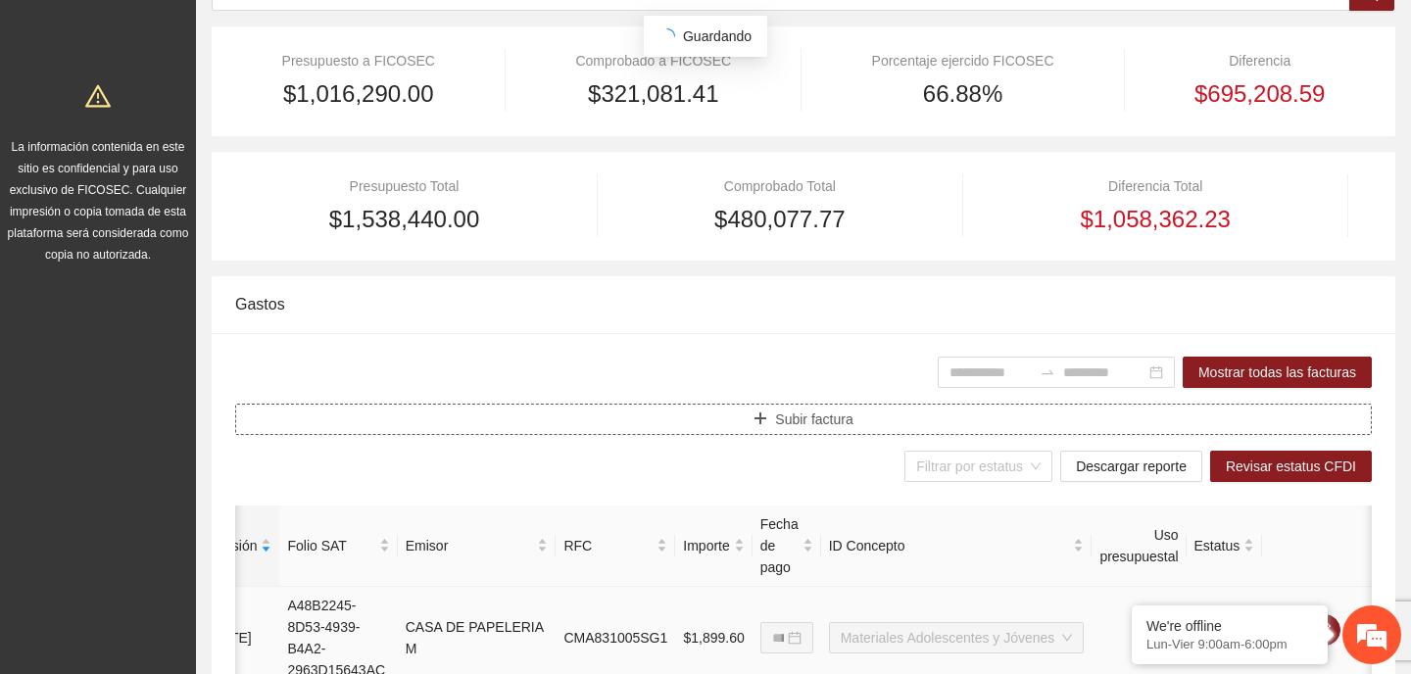
type input "**********"
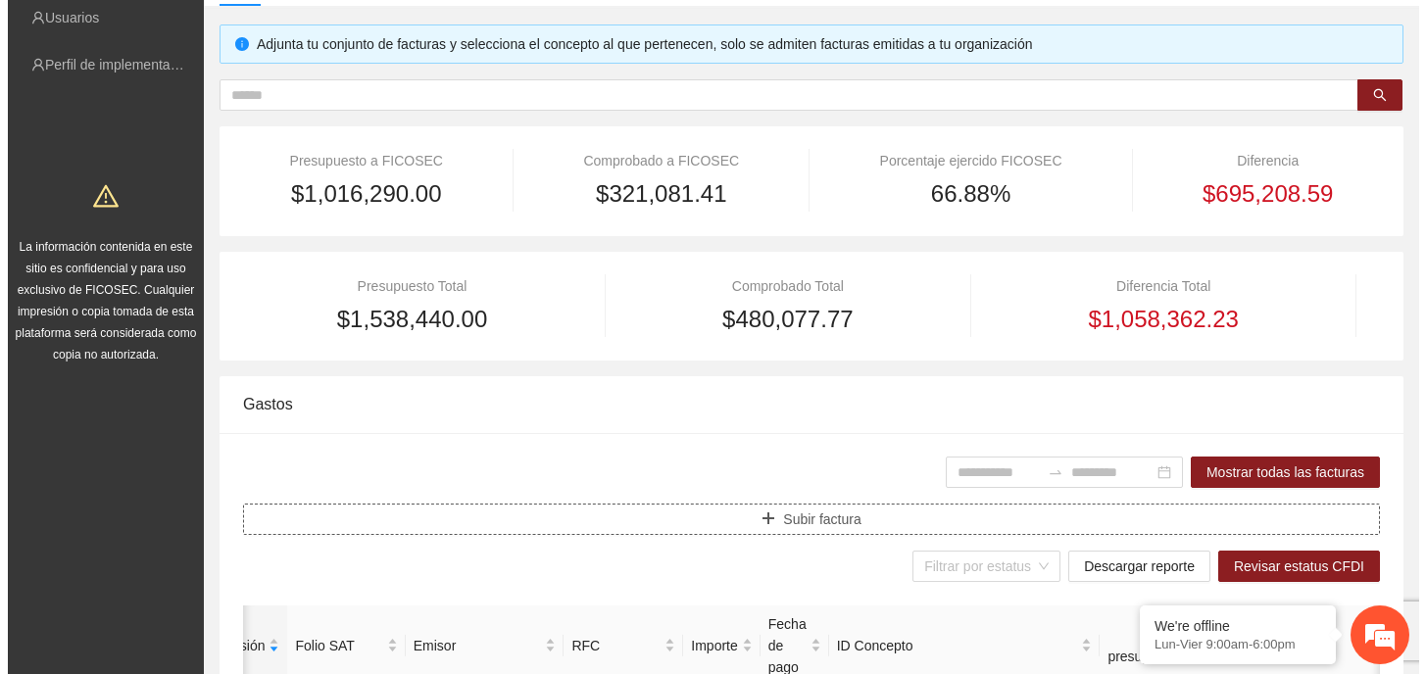
scroll to position [196, 0]
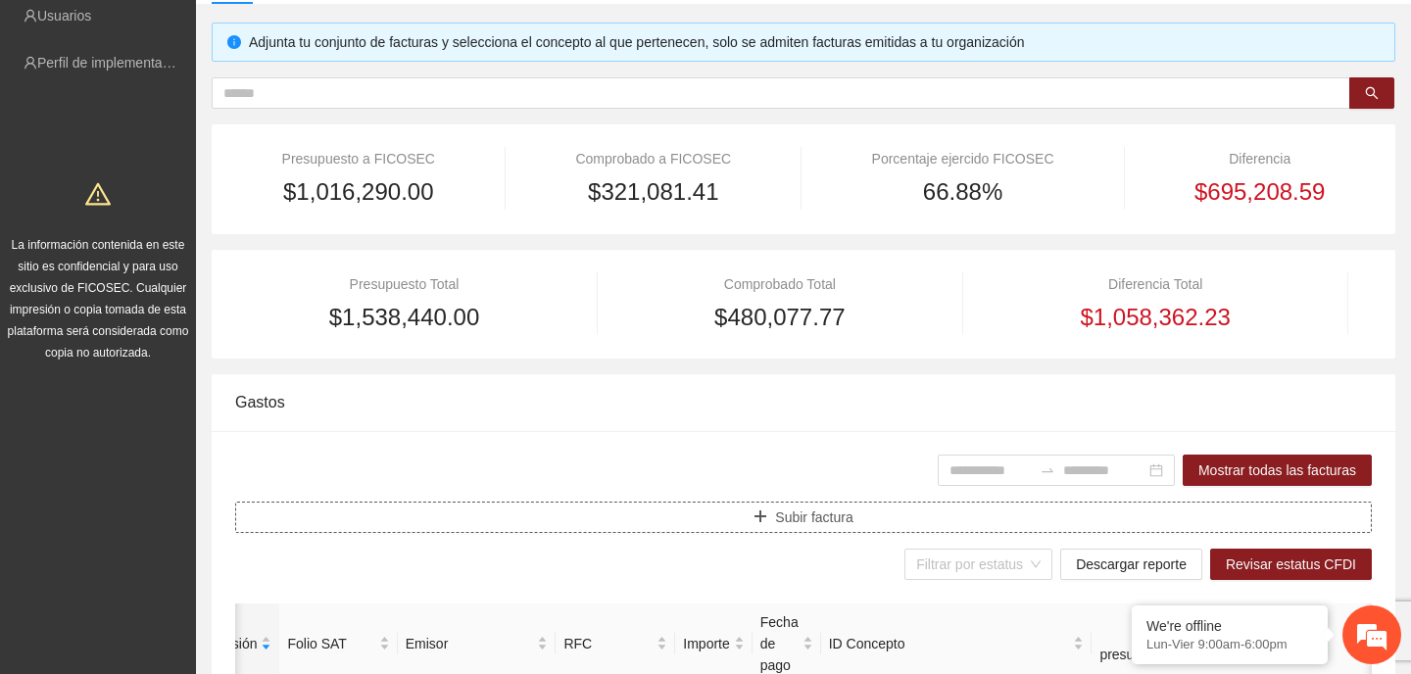
click at [836, 528] on button "Subir factura" at bounding box center [803, 517] width 1137 height 31
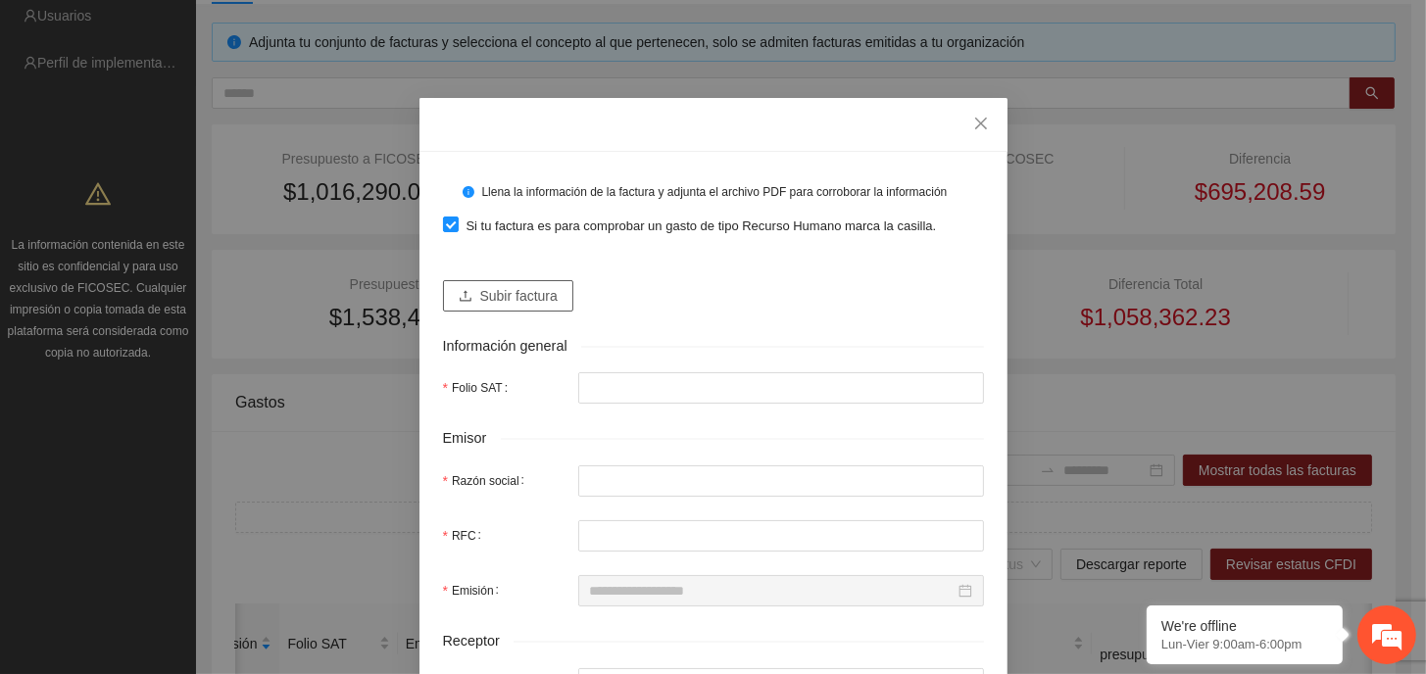
click at [509, 293] on span "Subir factura" at bounding box center [518, 296] width 77 height 22
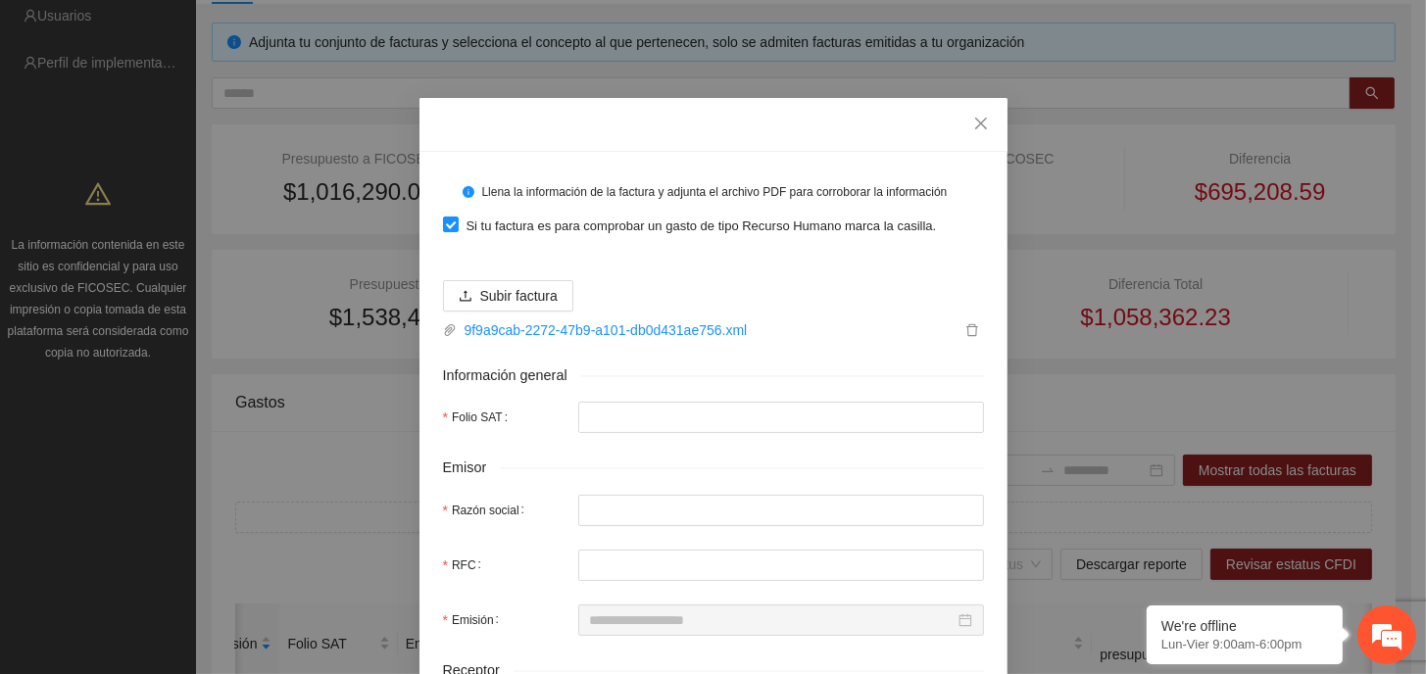
type input "**********"
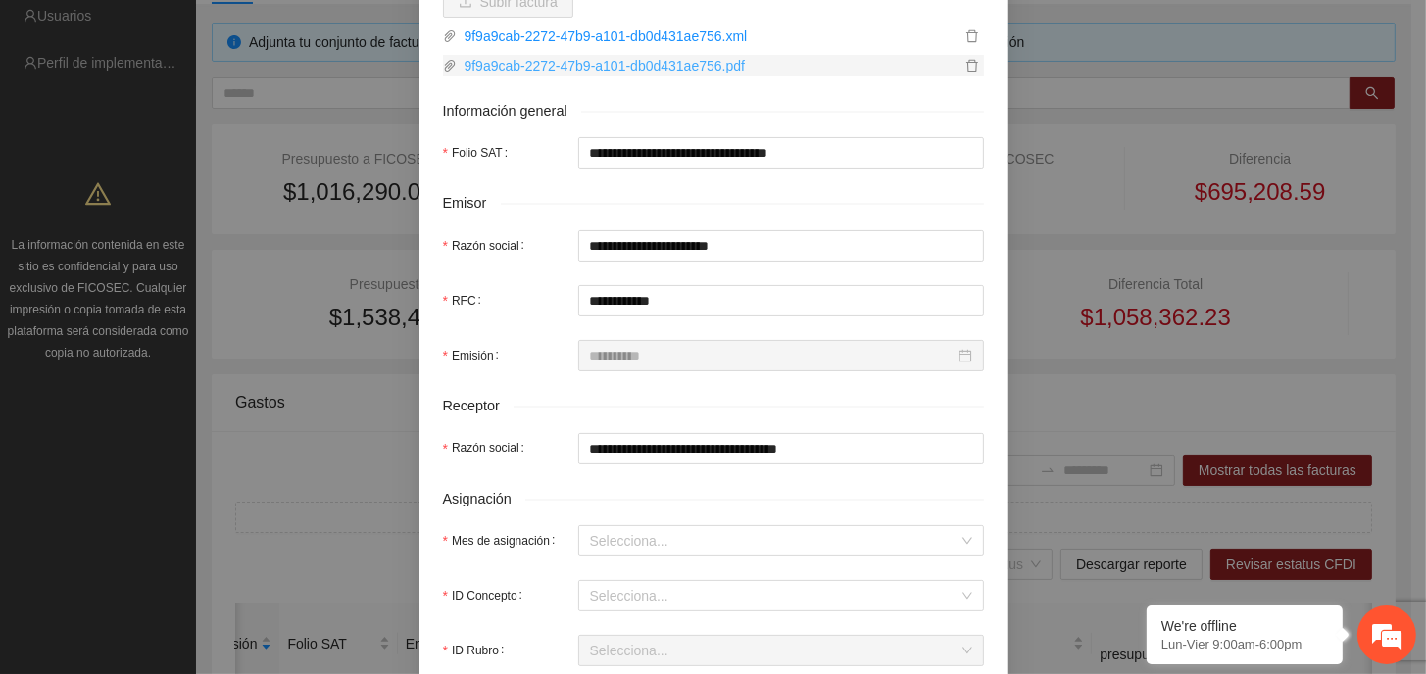
scroll to position [490, 0]
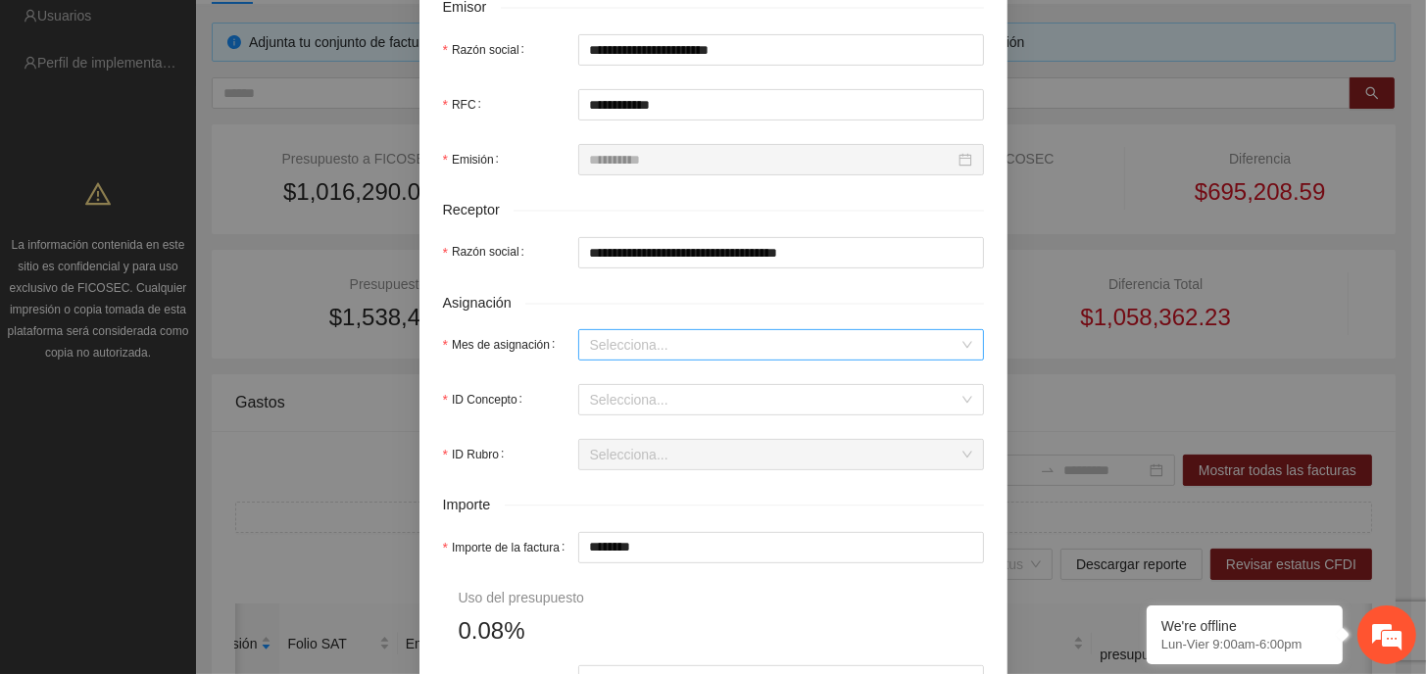
click at [733, 353] on input "Mes de asignación" at bounding box center [774, 344] width 368 height 29
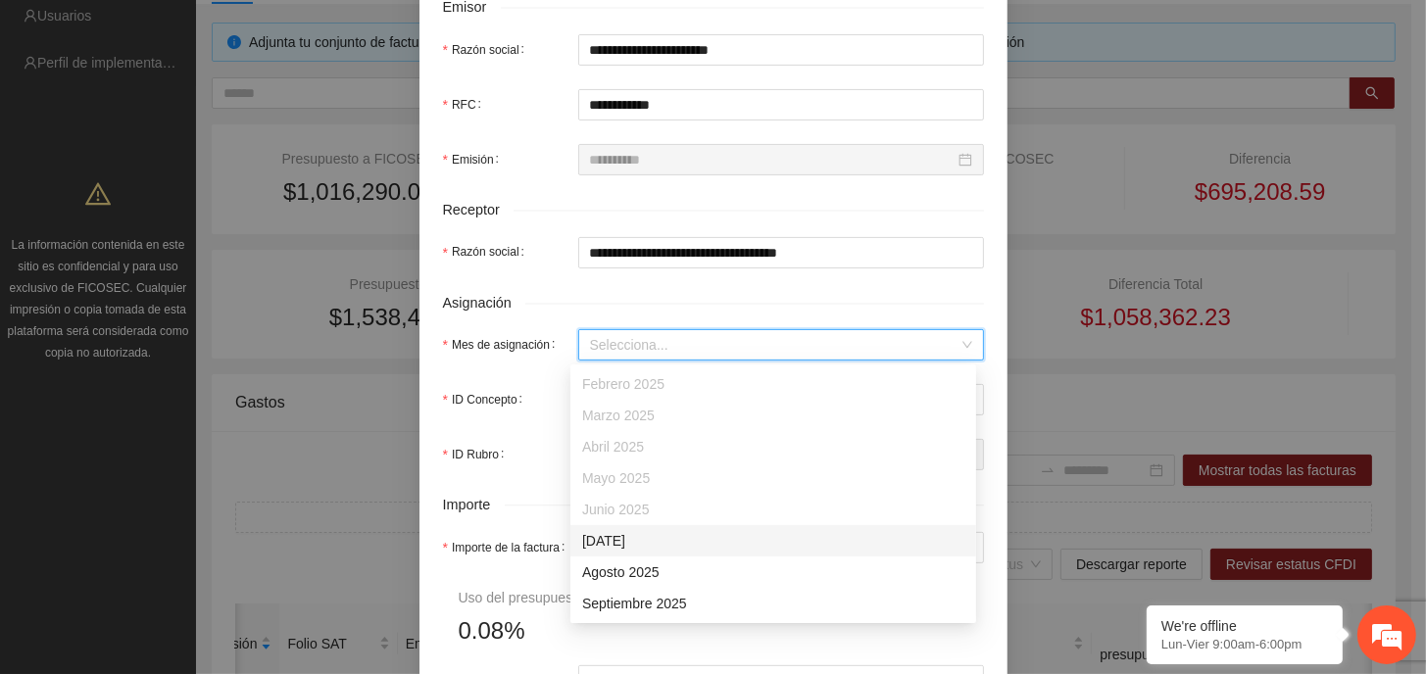
click at [628, 541] on div "[DATE]" at bounding box center [773, 541] width 382 height 22
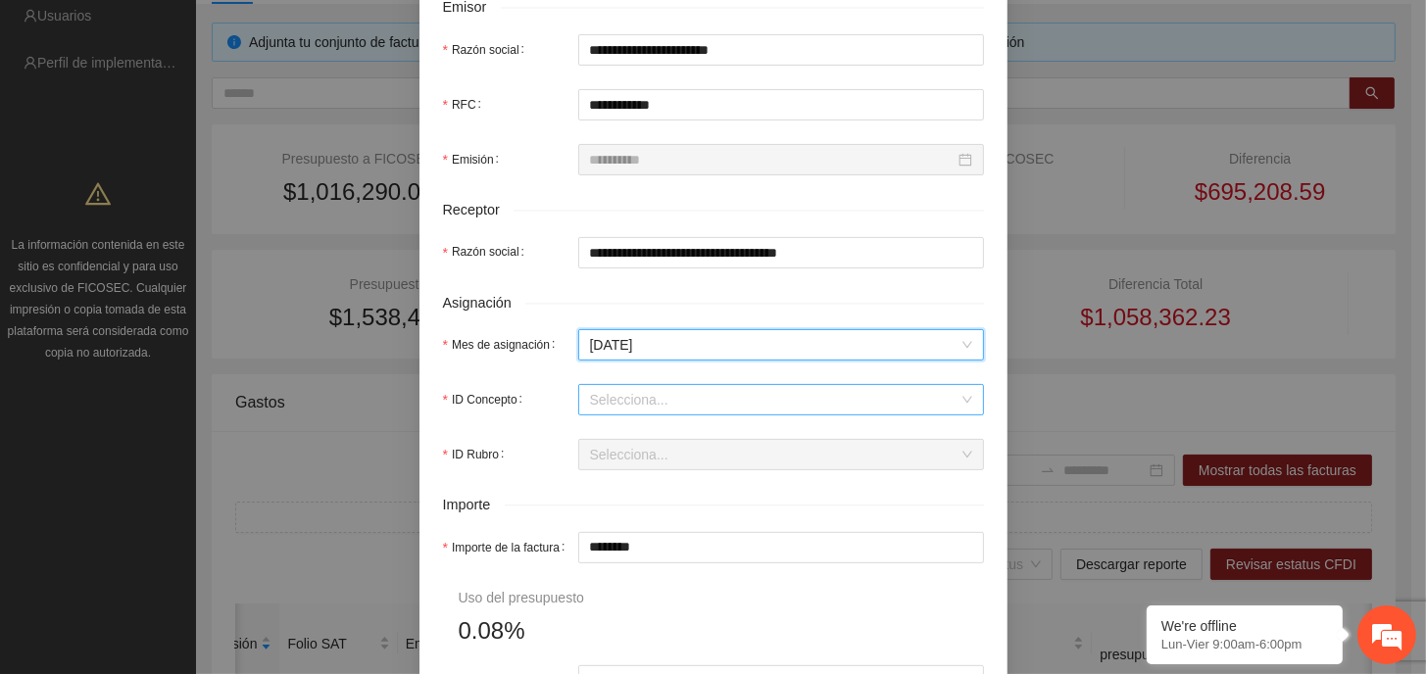
click at [661, 399] on input "ID Concepto" at bounding box center [774, 399] width 368 height 29
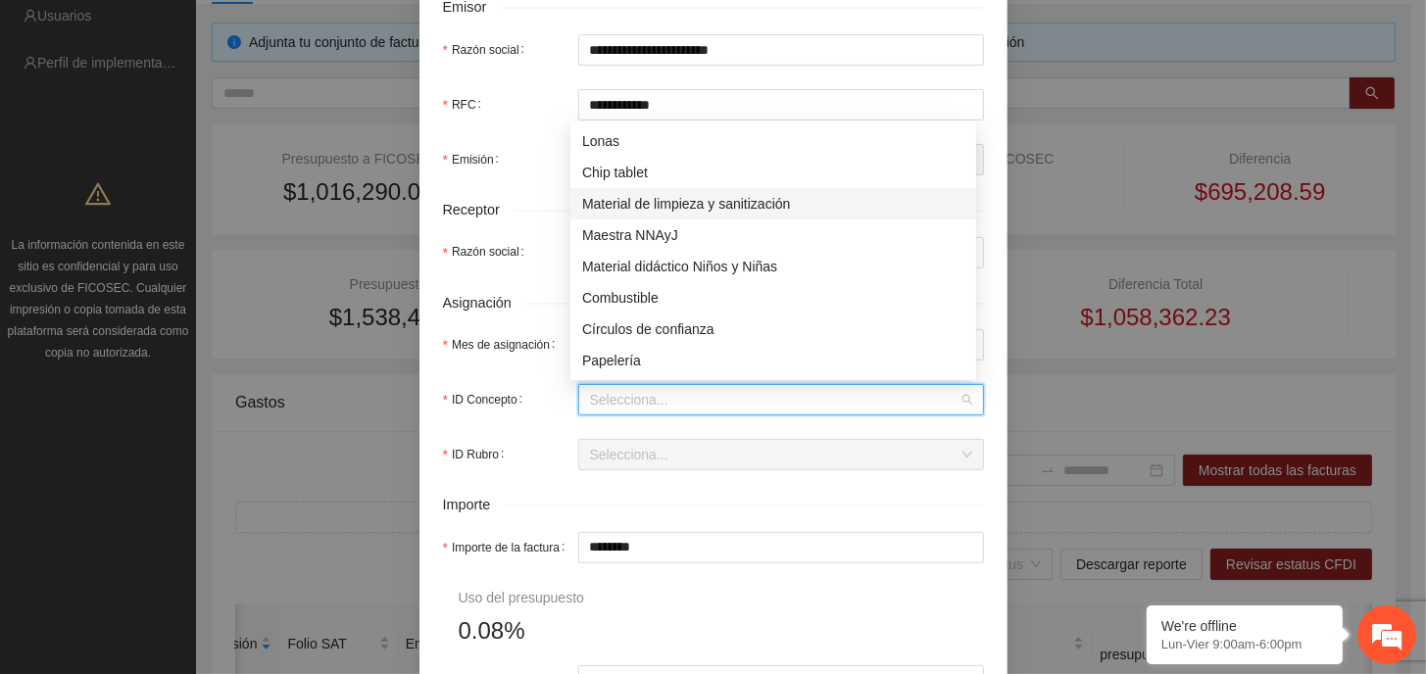
click at [701, 205] on div "Material de limpieza y sanitización" at bounding box center [773, 204] width 382 height 22
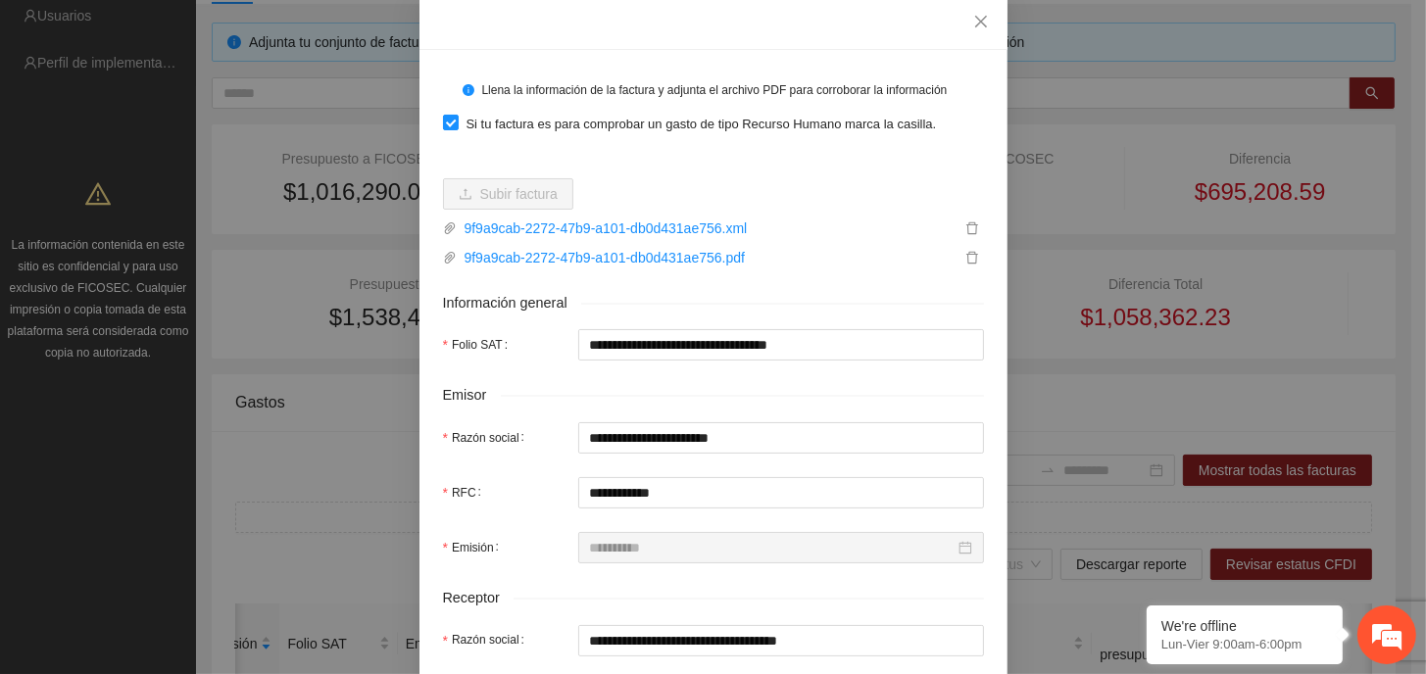
scroll to position [98, 0]
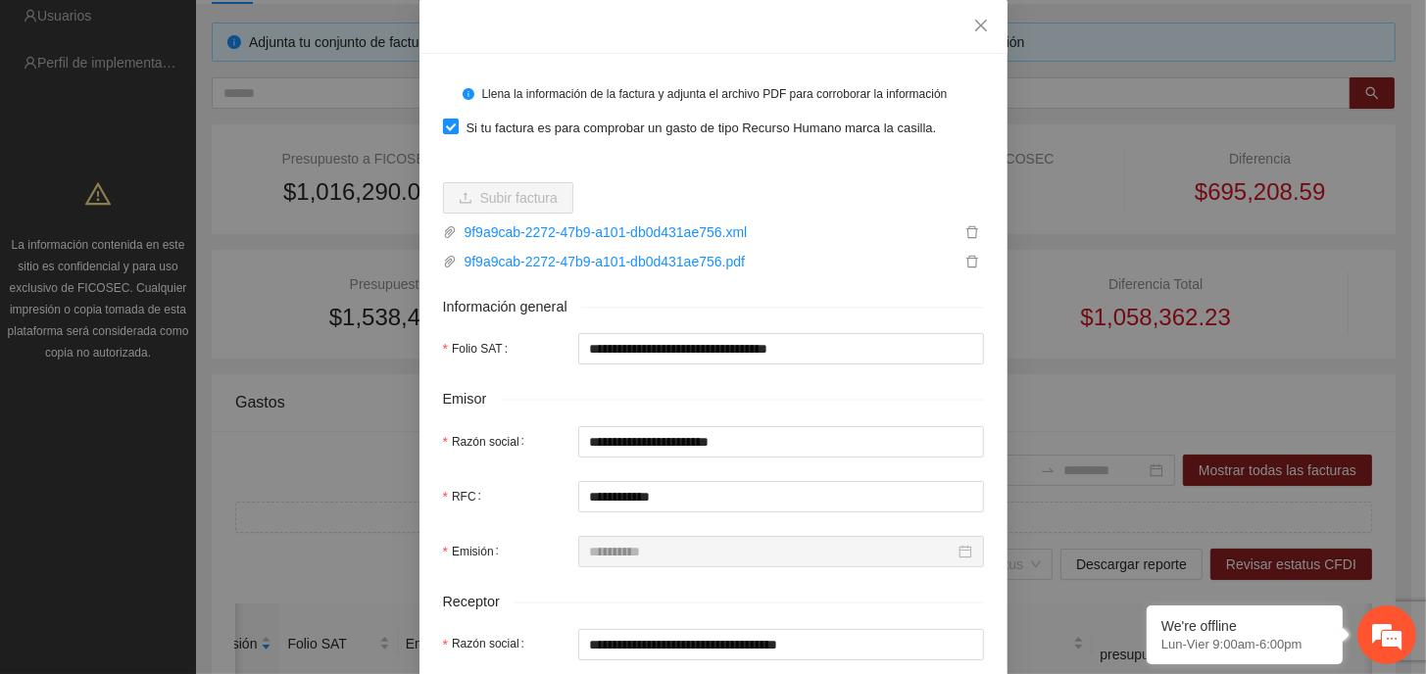
click at [447, 133] on span at bounding box center [451, 127] width 16 height 16
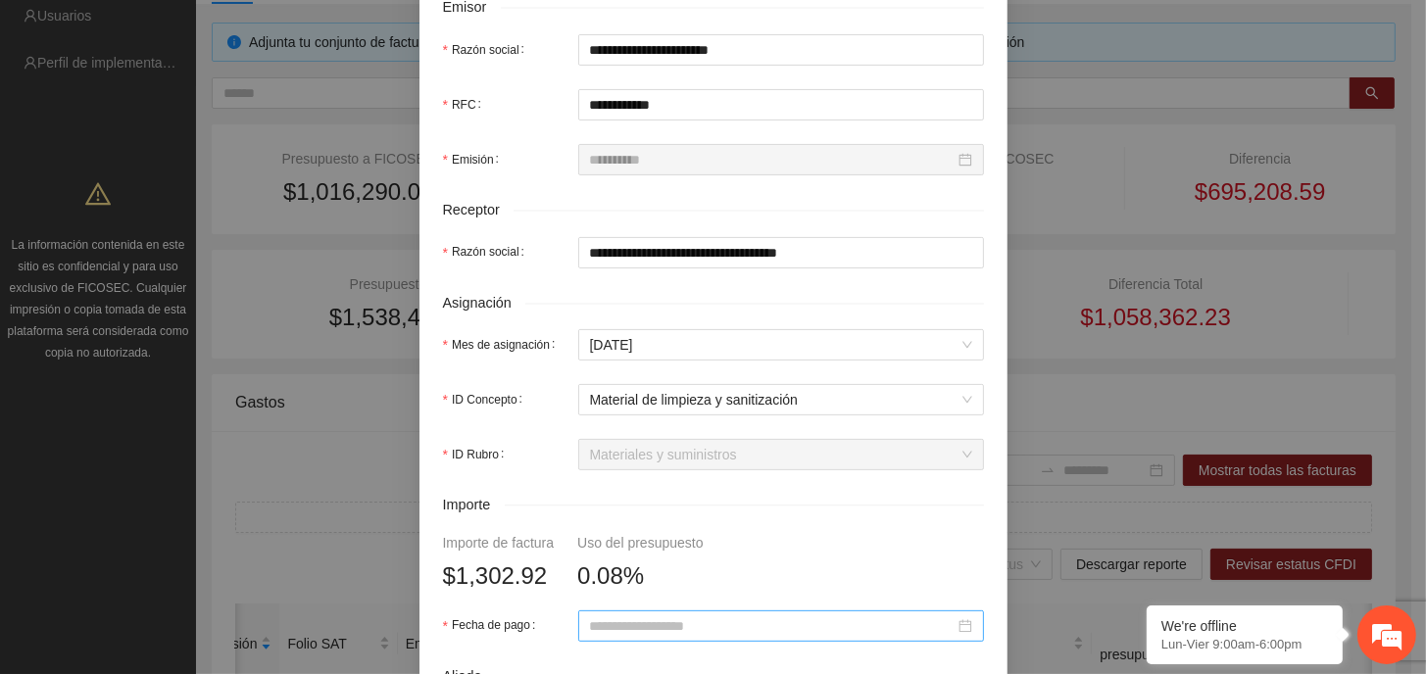
scroll to position [588, 0]
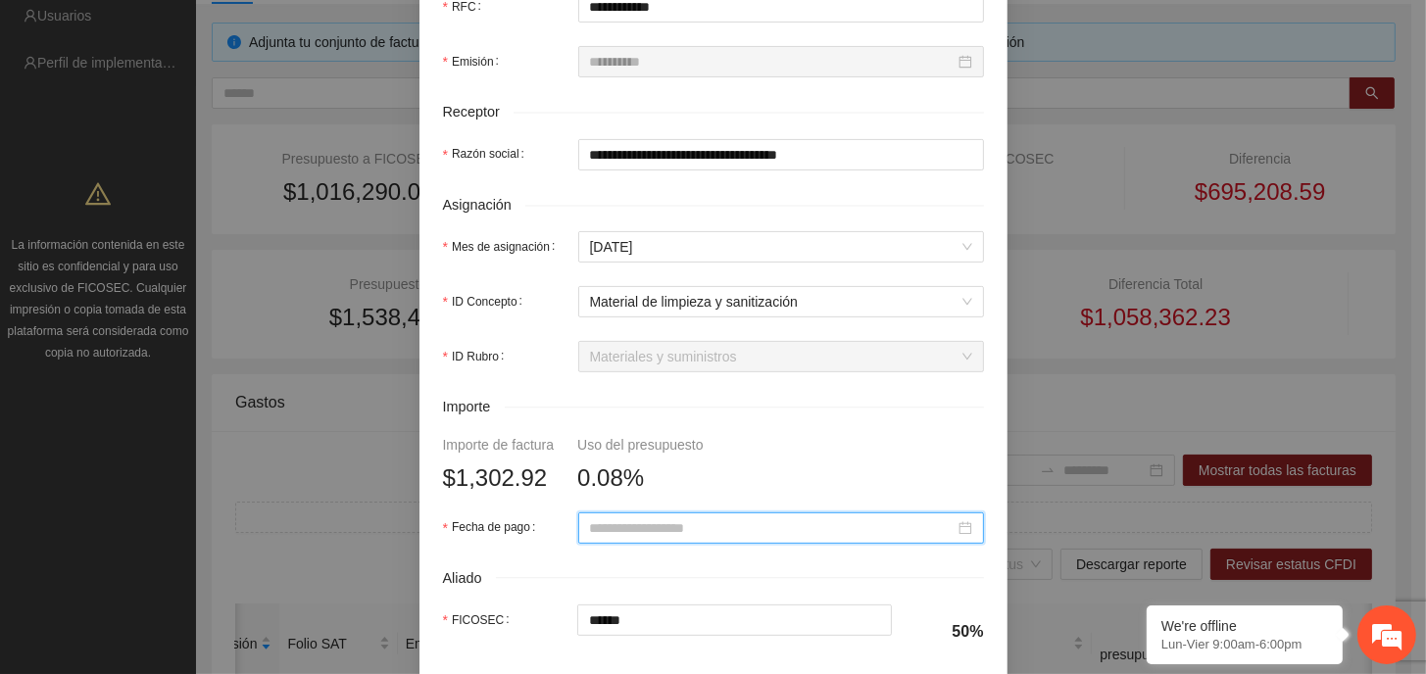
click at [707, 526] on input "Fecha de pago" at bounding box center [772, 528] width 365 height 22
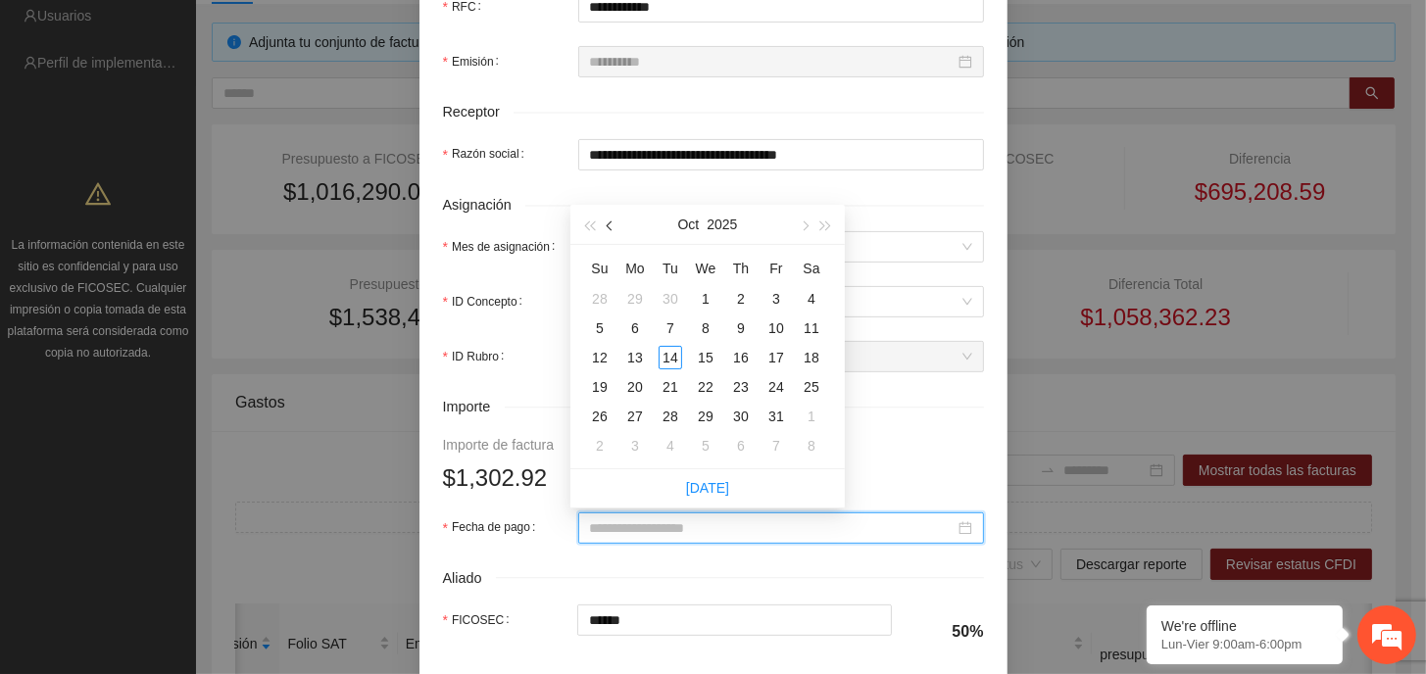
click at [608, 229] on span "button" at bounding box center [612, 226] width 10 height 10
click at [597, 390] on div "21" at bounding box center [600, 387] width 24 height 24
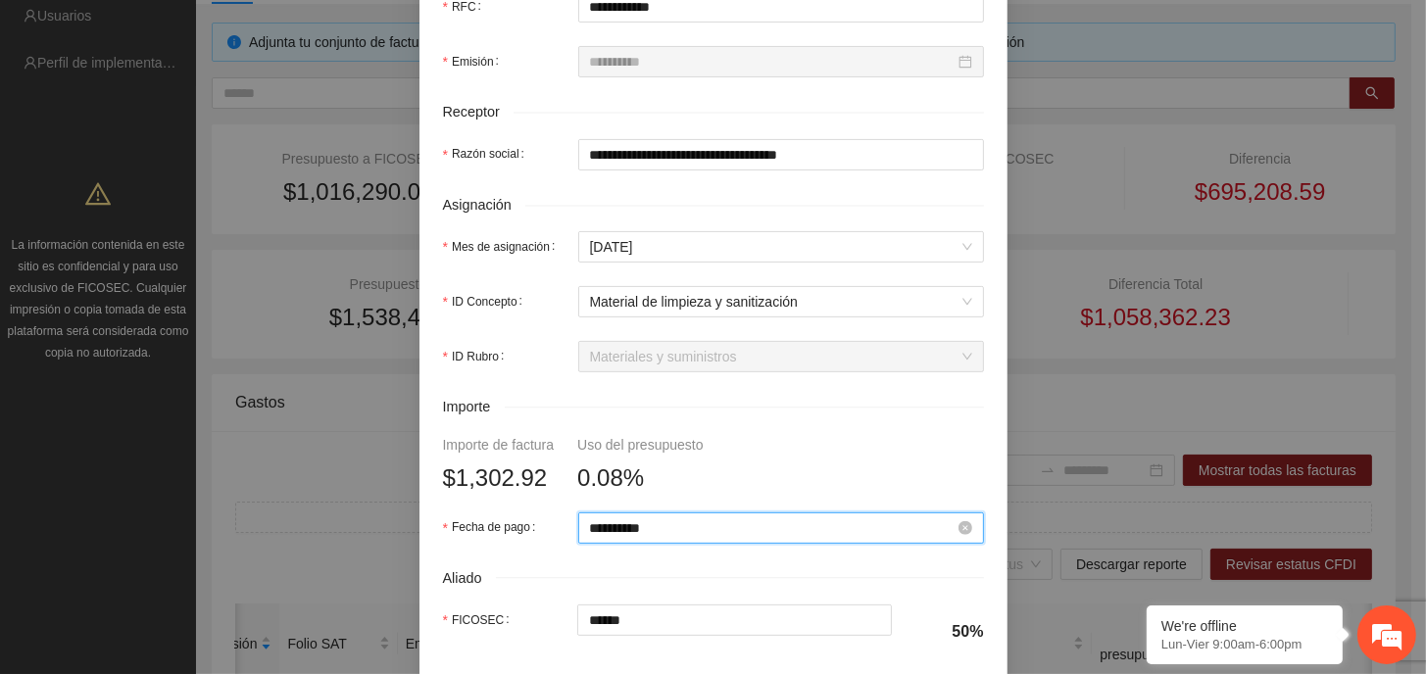
click at [713, 525] on input "**********" at bounding box center [772, 528] width 365 height 22
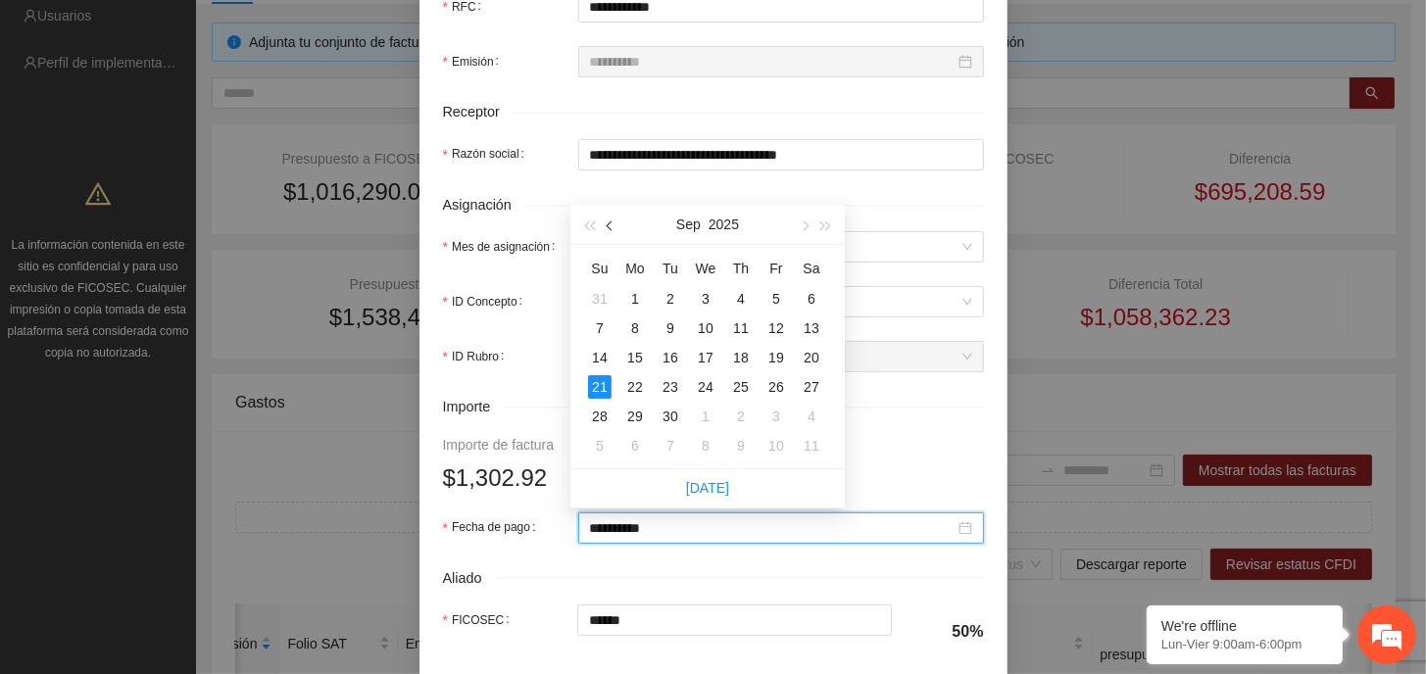
click at [611, 222] on button "button" at bounding box center [611, 224] width 22 height 39
click at [639, 383] on div "21" at bounding box center [635, 387] width 24 height 24
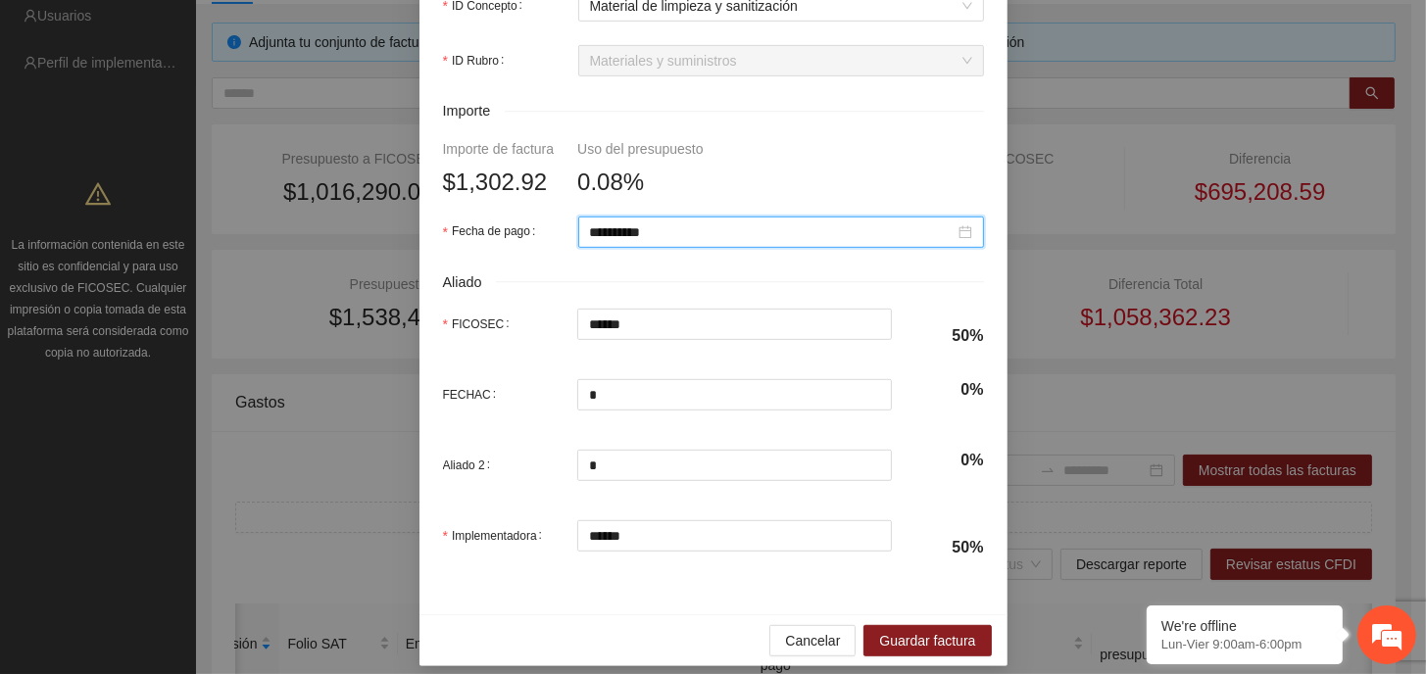
scroll to position [899, 0]
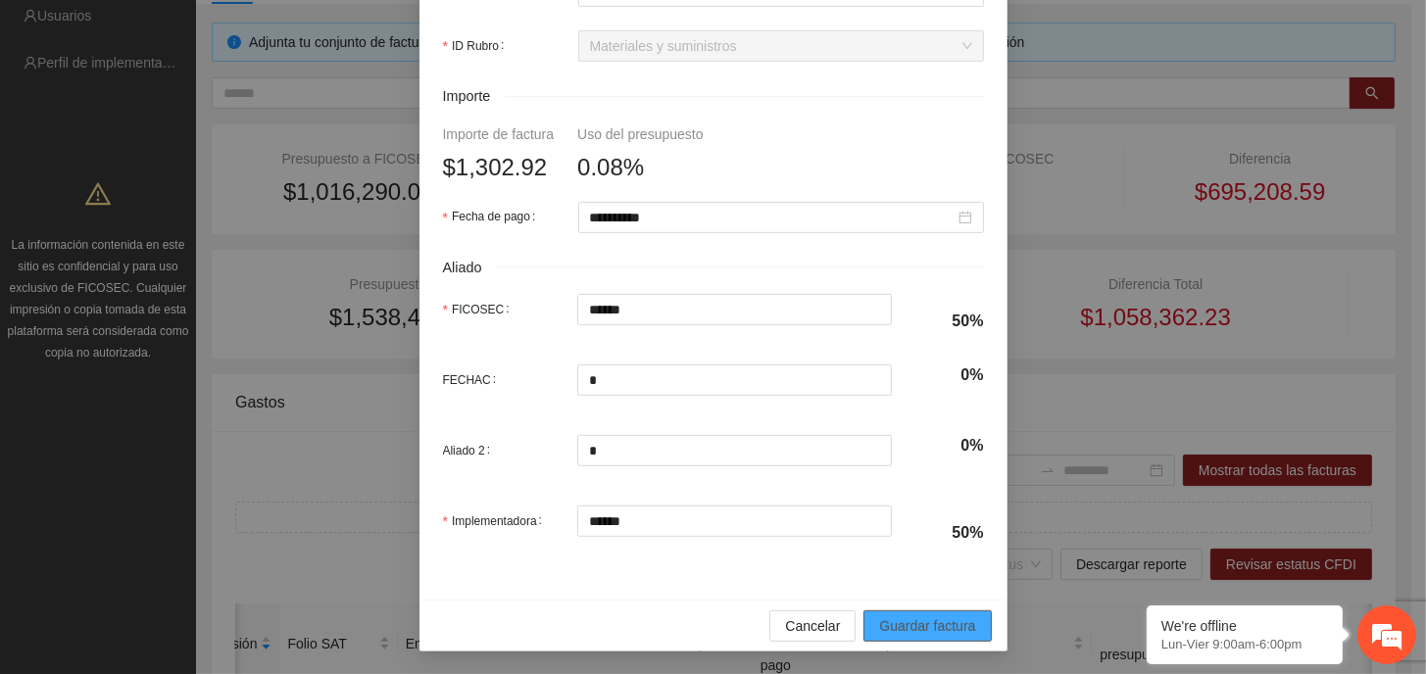
click at [948, 618] on span "Guardar factura" at bounding box center [927, 626] width 96 height 22
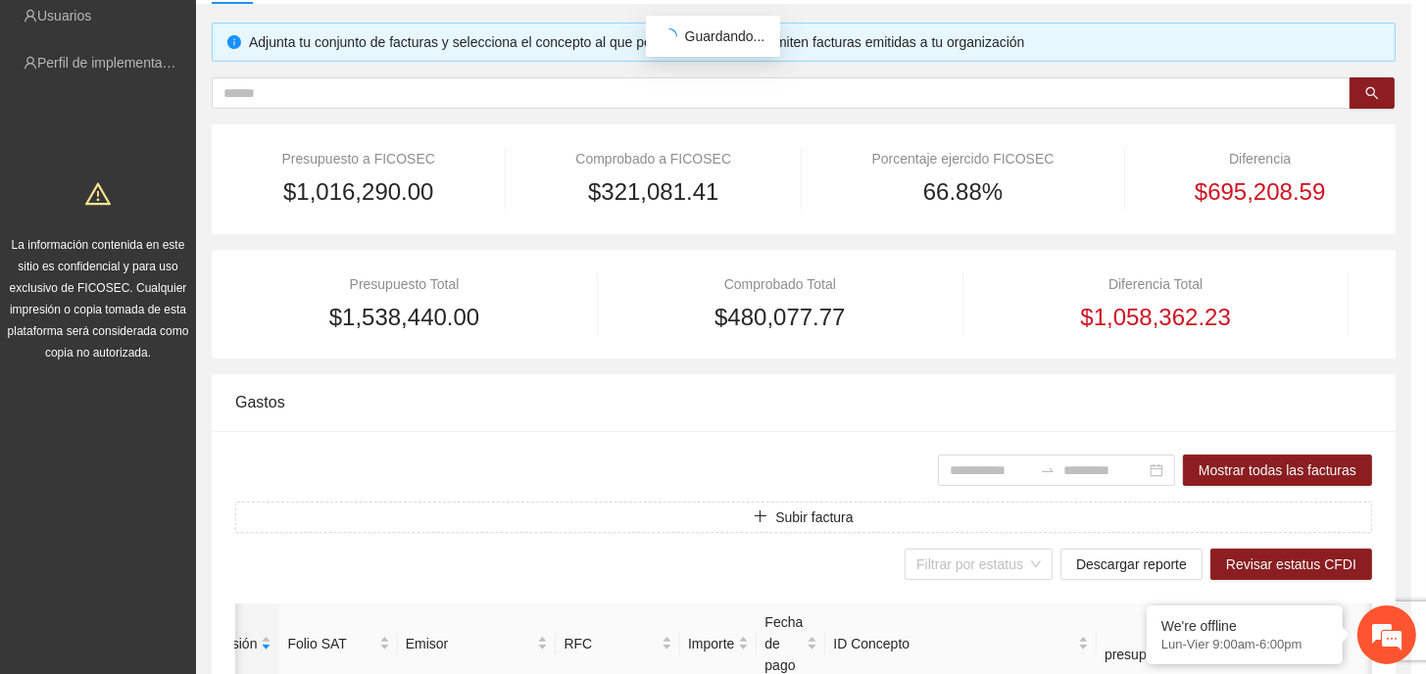
scroll to position [742, 0]
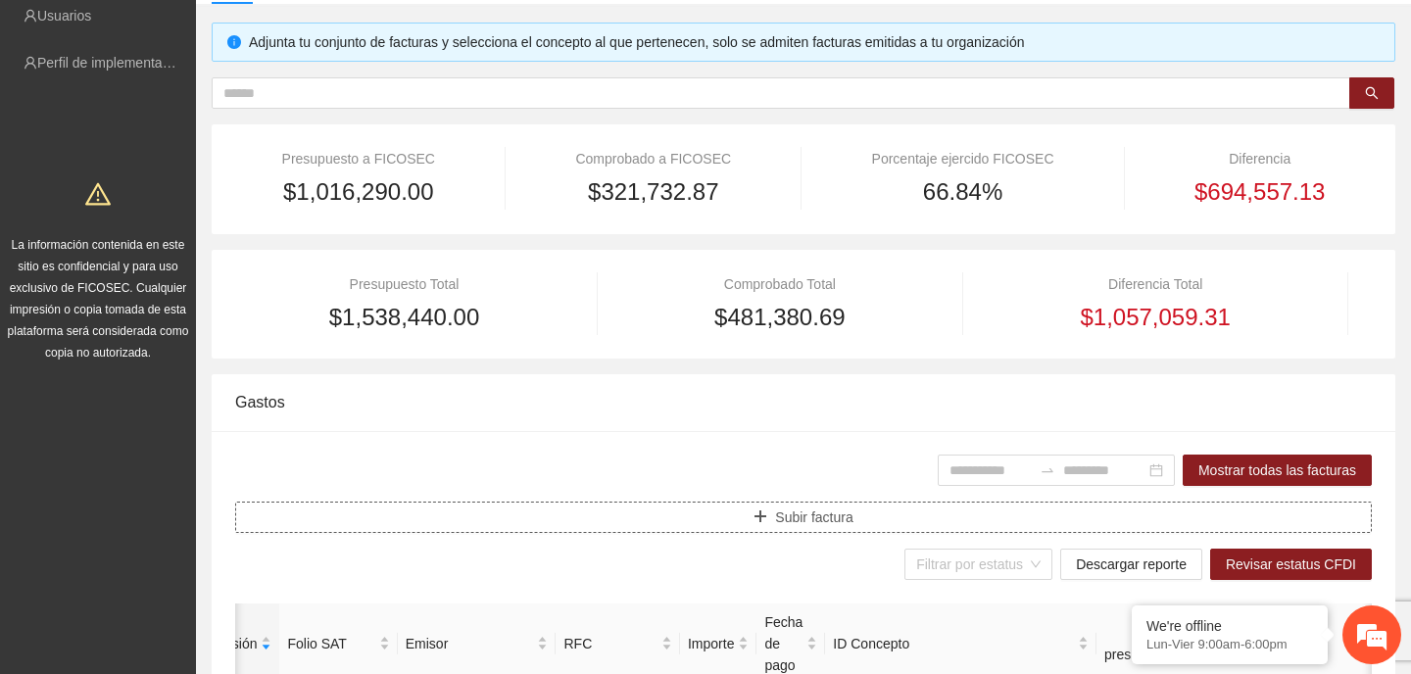
click at [823, 512] on span "Subir factura" at bounding box center [813, 518] width 77 height 22
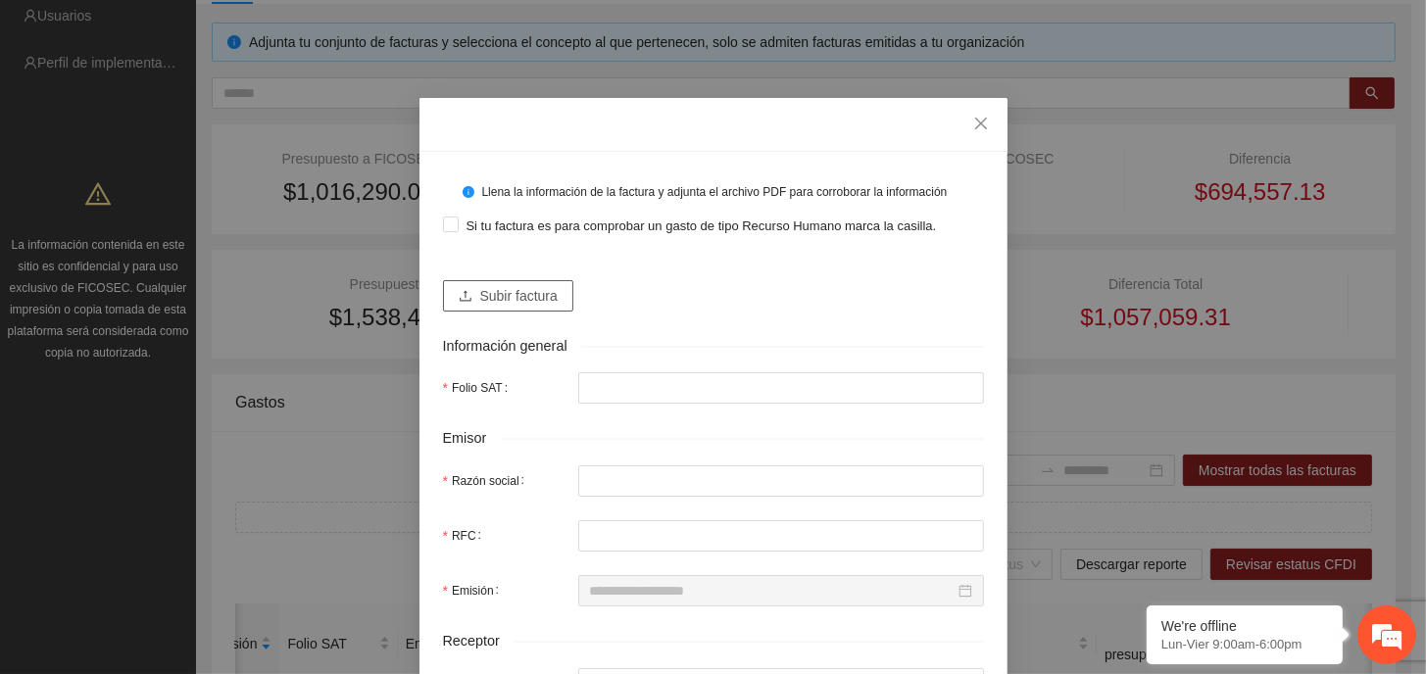
click at [469, 296] on button "Subir factura" at bounding box center [508, 295] width 130 height 31
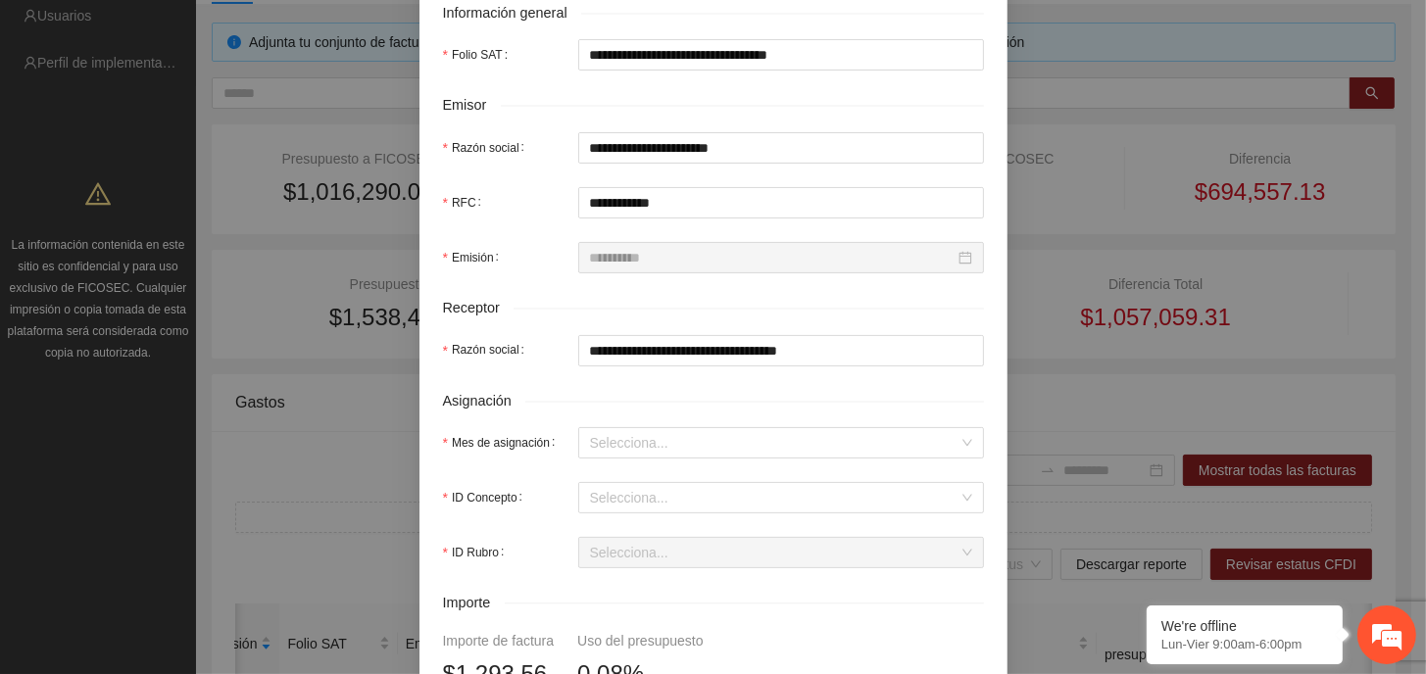
scroll to position [490, 0]
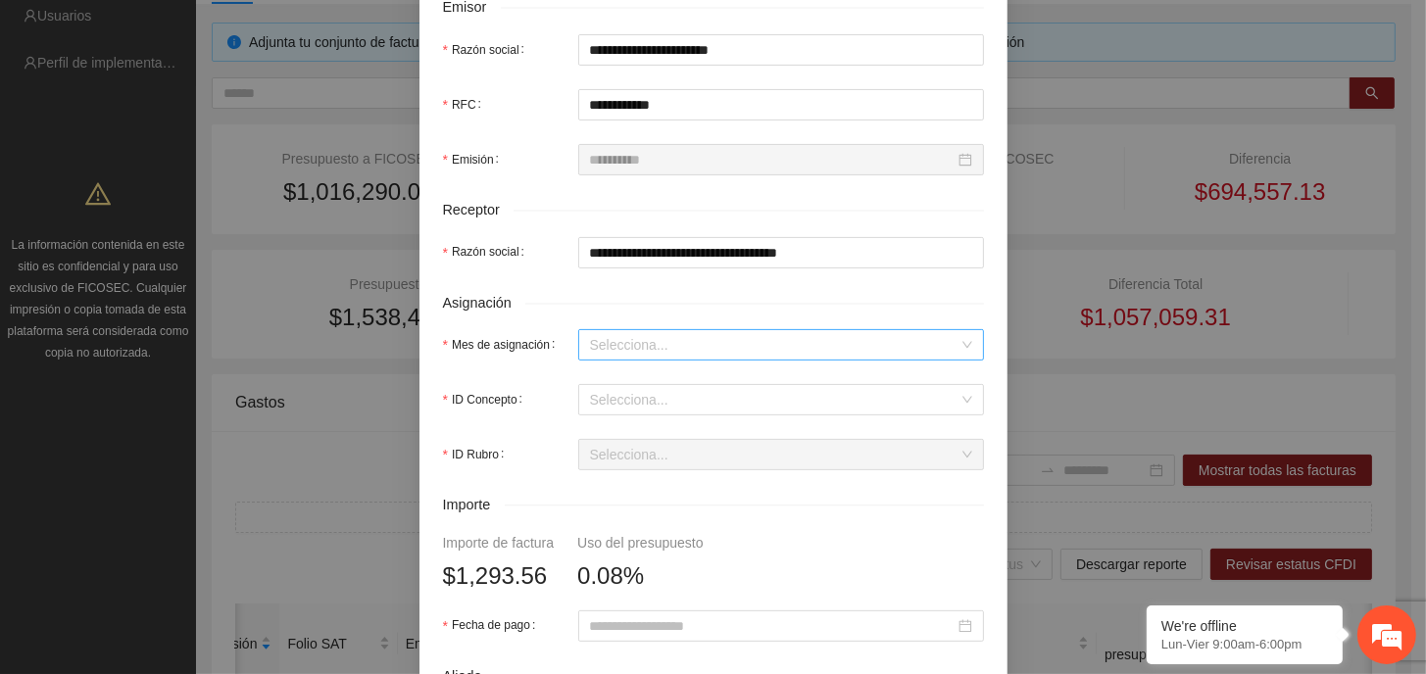
click at [735, 345] on input "Mes de asignación" at bounding box center [774, 344] width 368 height 29
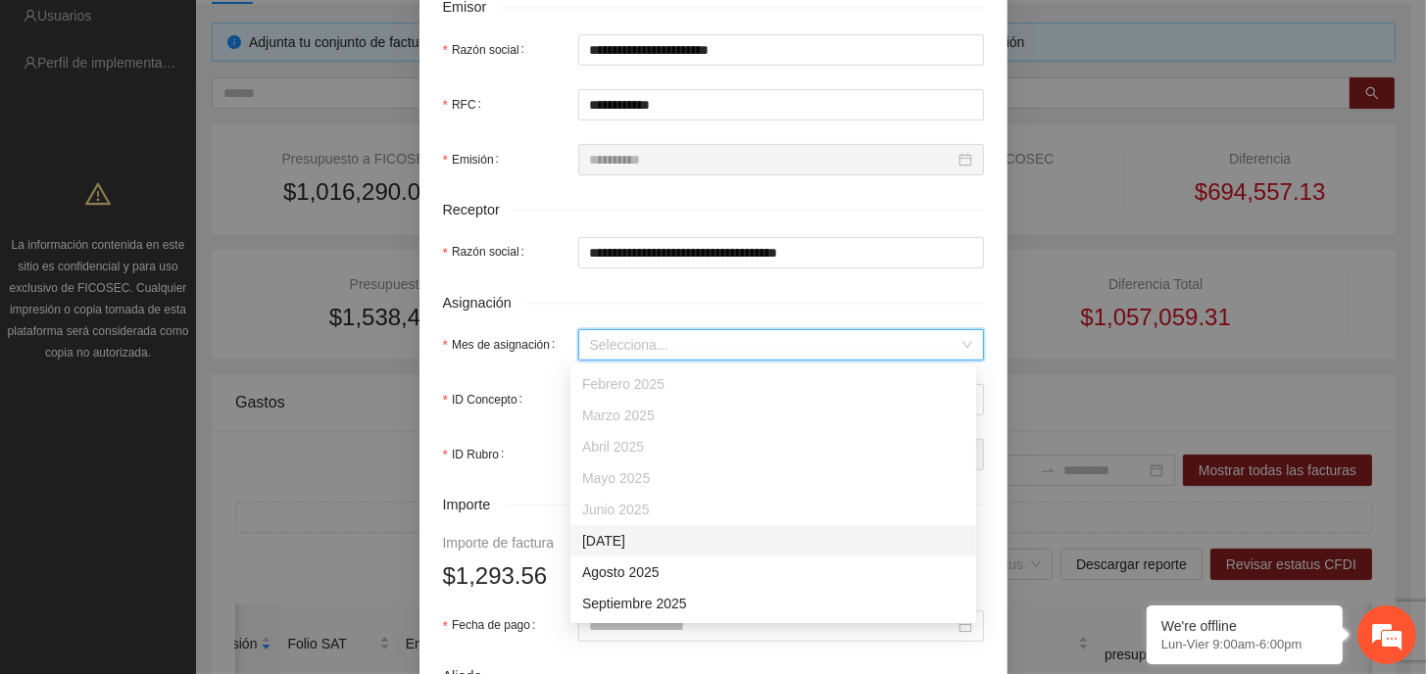
click at [667, 543] on div "[DATE]" at bounding box center [773, 541] width 382 height 22
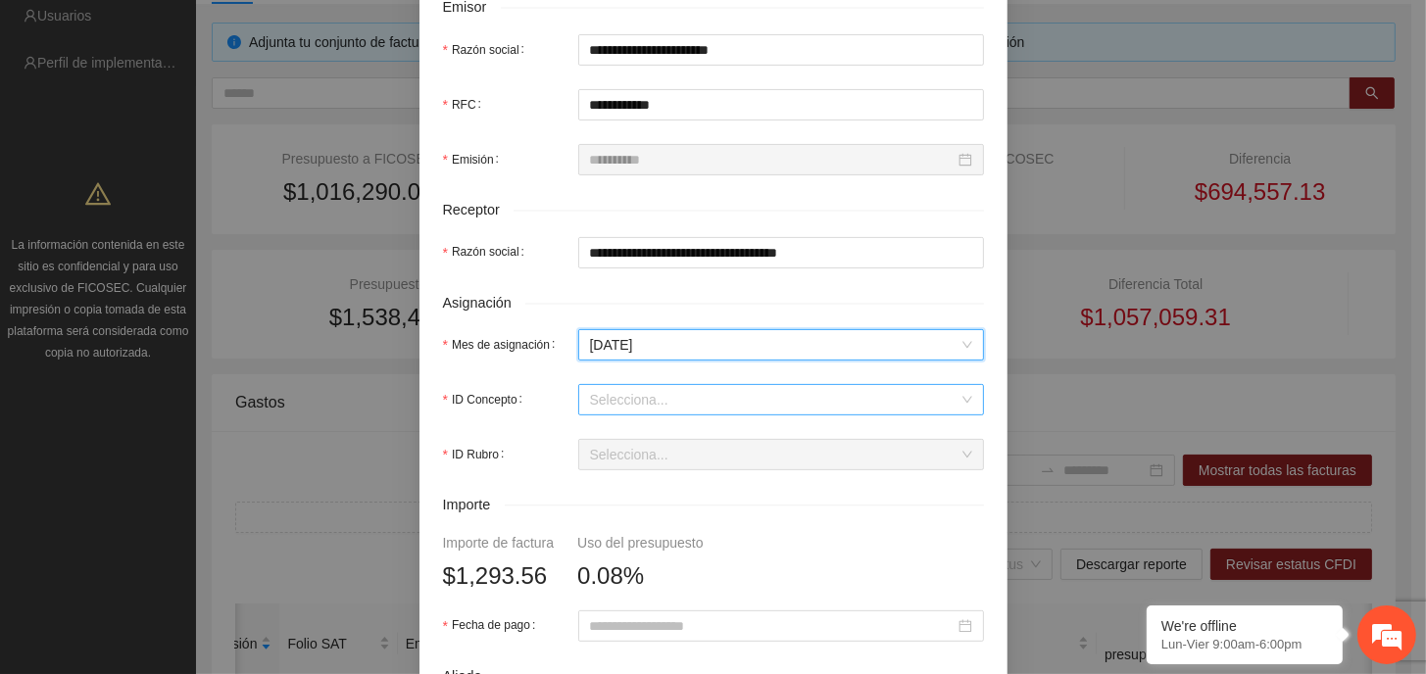
click at [656, 397] on input "ID Concepto" at bounding box center [774, 399] width 368 height 29
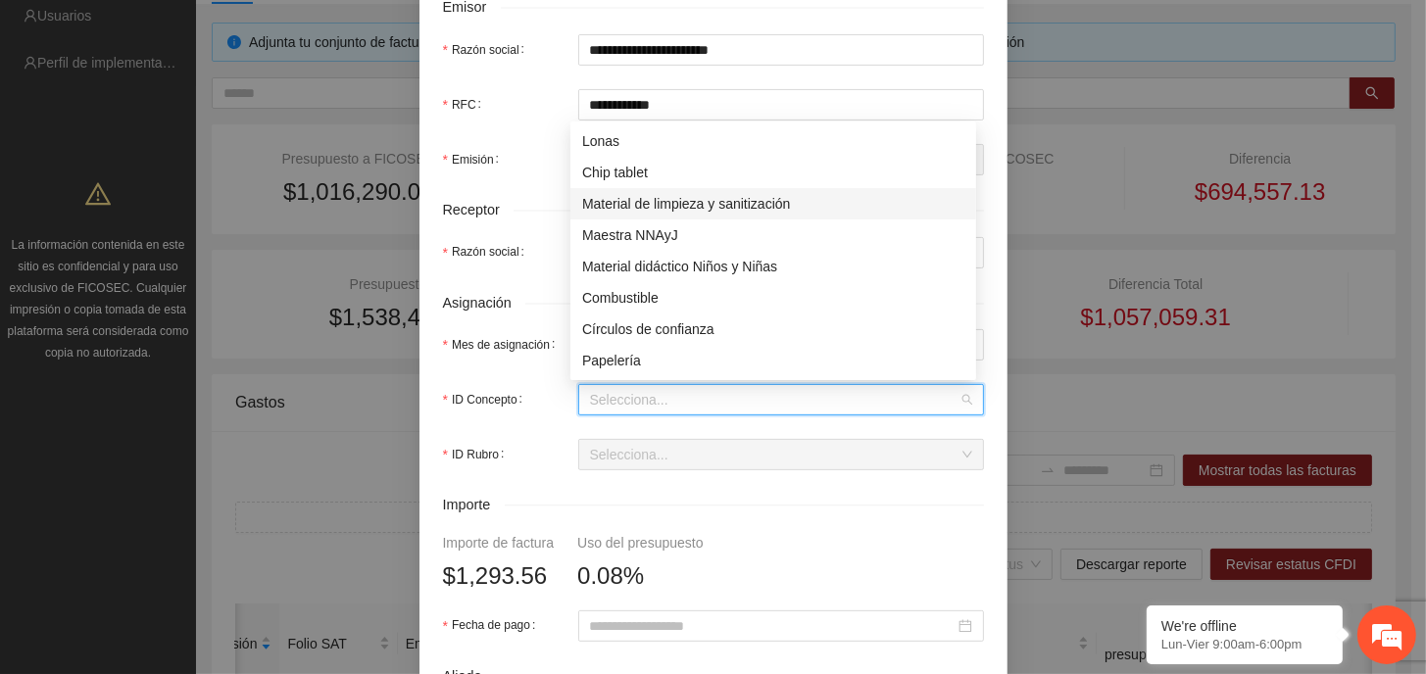
click at [719, 206] on div "Material de limpieza y sanitización" at bounding box center [773, 204] width 382 height 22
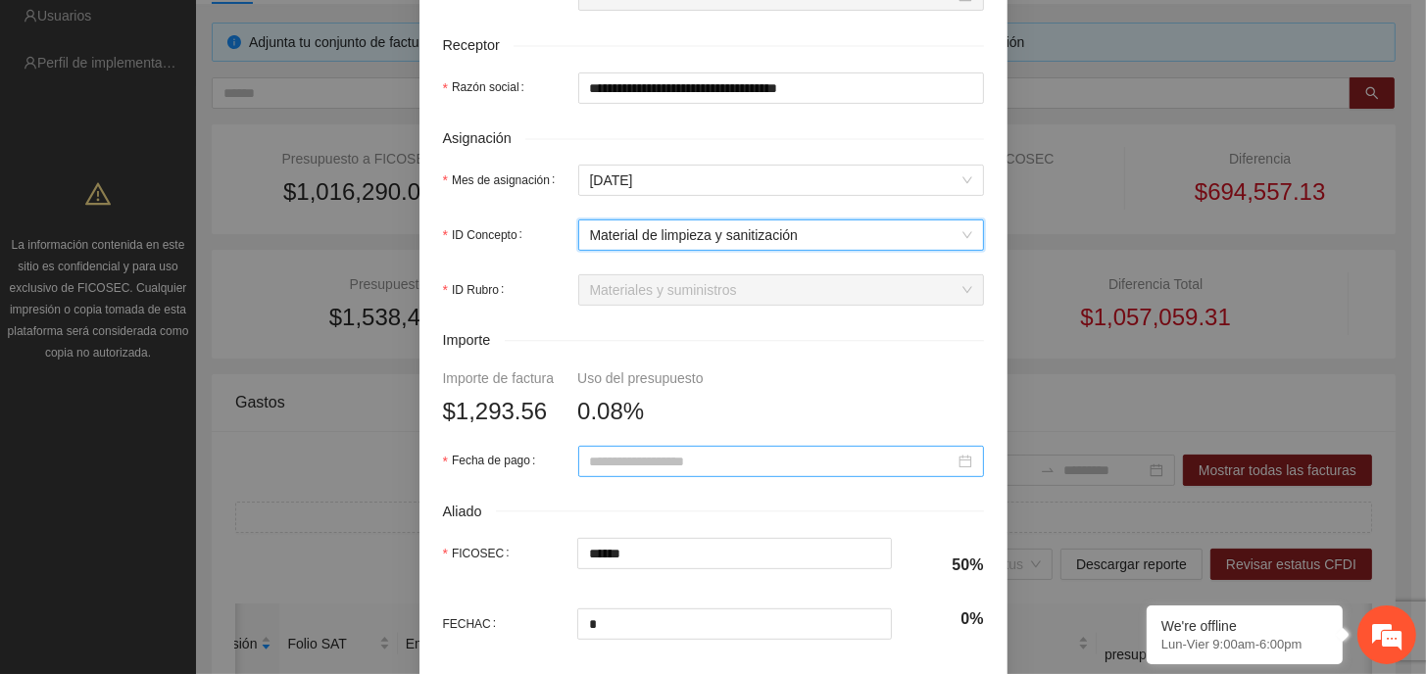
scroll to position [686, 0]
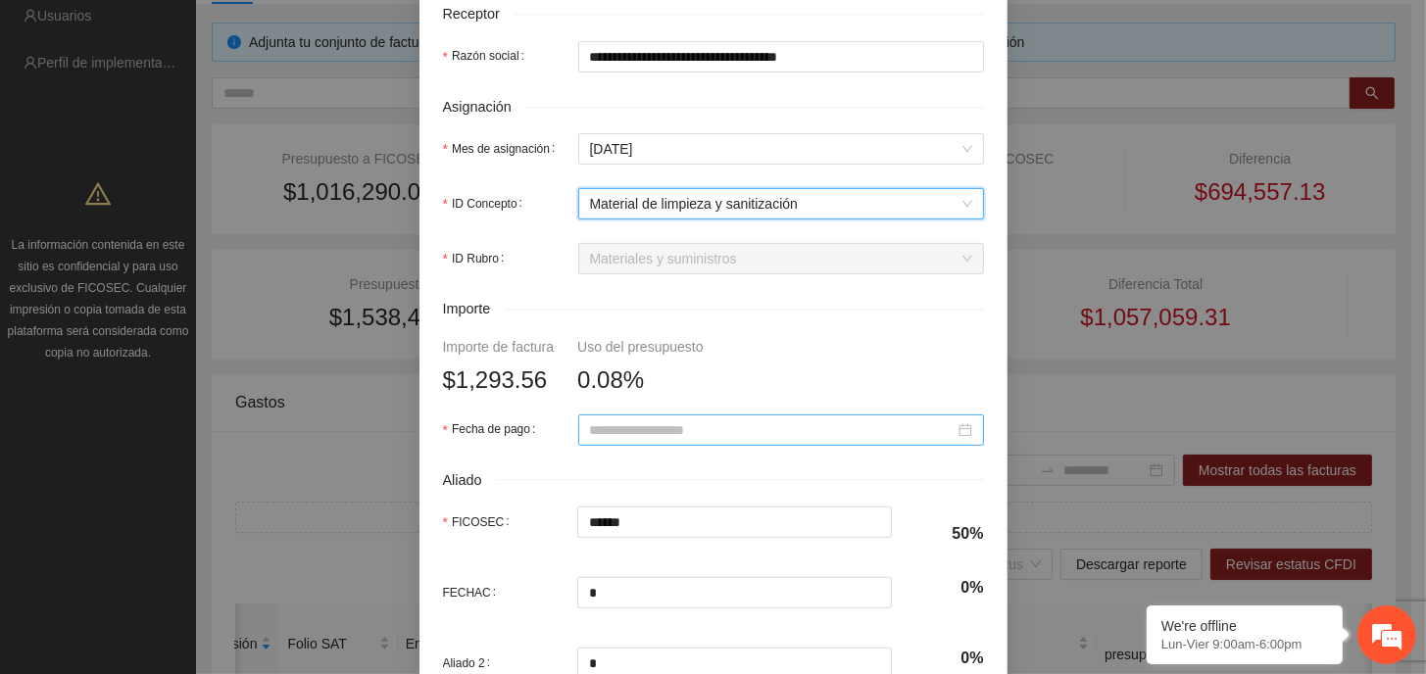
click at [713, 422] on input "Fecha de pago" at bounding box center [772, 430] width 365 height 22
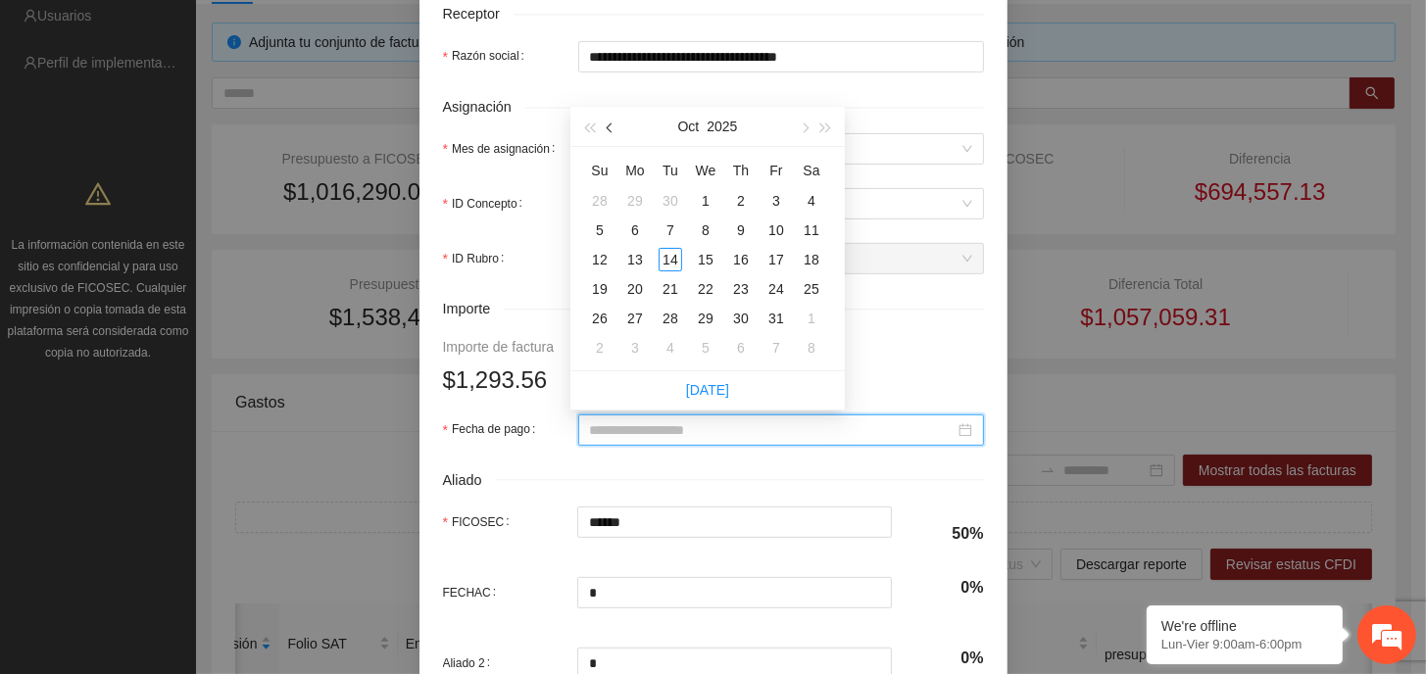
click at [615, 130] on button "button" at bounding box center [611, 126] width 22 height 39
click at [610, 126] on span "button" at bounding box center [612, 128] width 10 height 10
click at [631, 286] on div "21" at bounding box center [635, 289] width 24 height 24
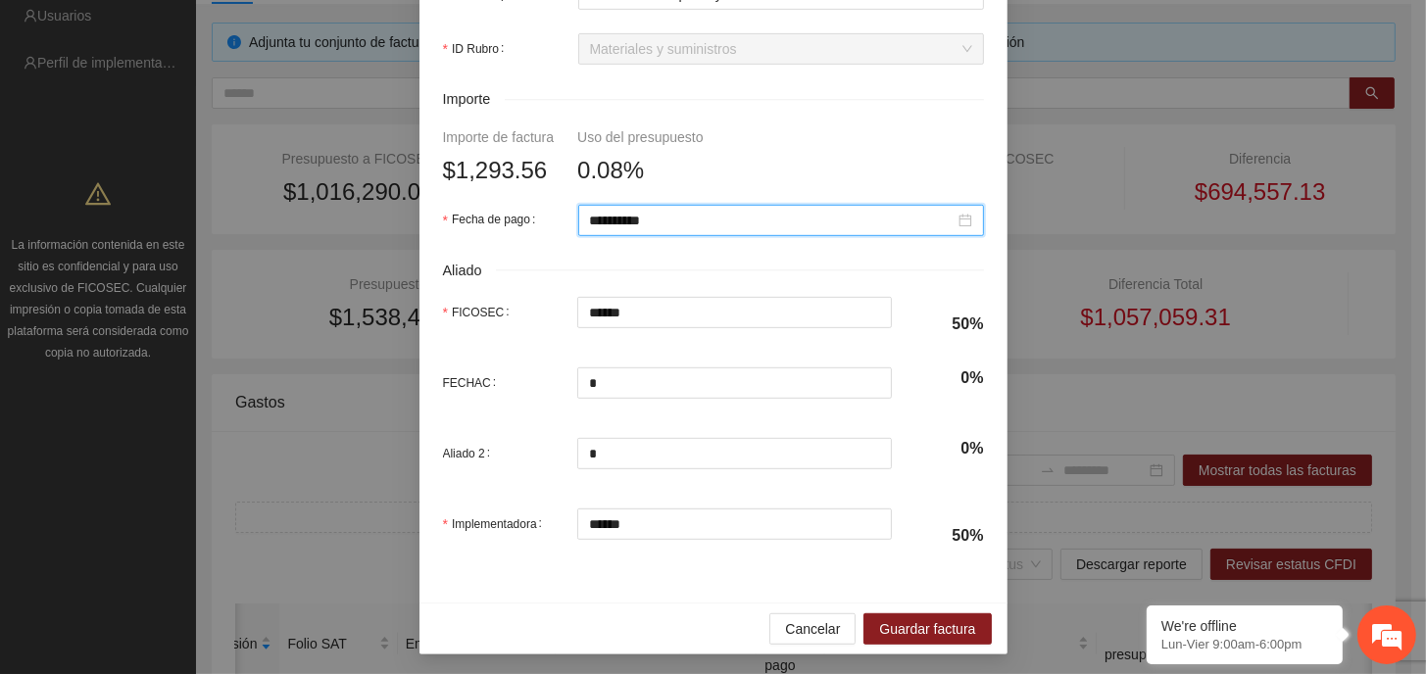
scroll to position [899, 0]
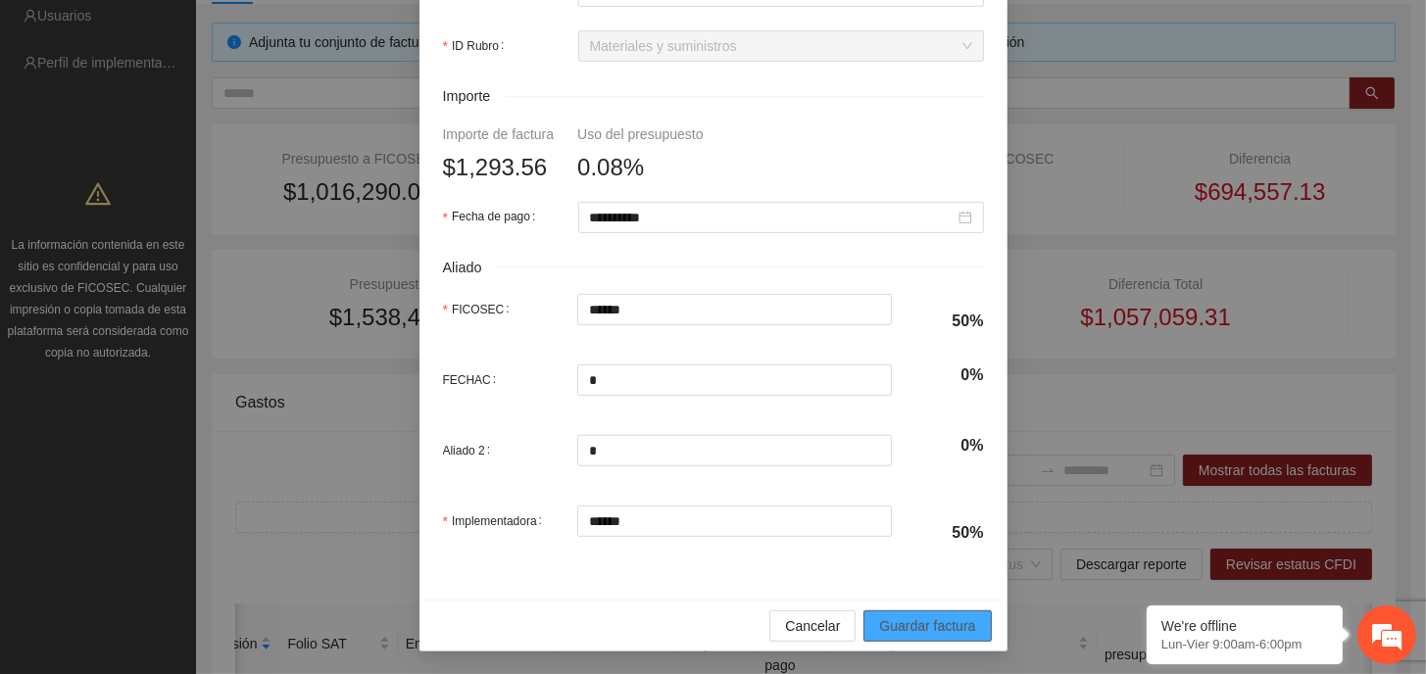
click at [946, 626] on span "Guardar factura" at bounding box center [927, 626] width 96 height 22
click at [536, 170] on div "$1,293.56" at bounding box center [499, 167] width 112 height 37
click at [915, 616] on span "Guardar factura" at bounding box center [927, 626] width 96 height 22
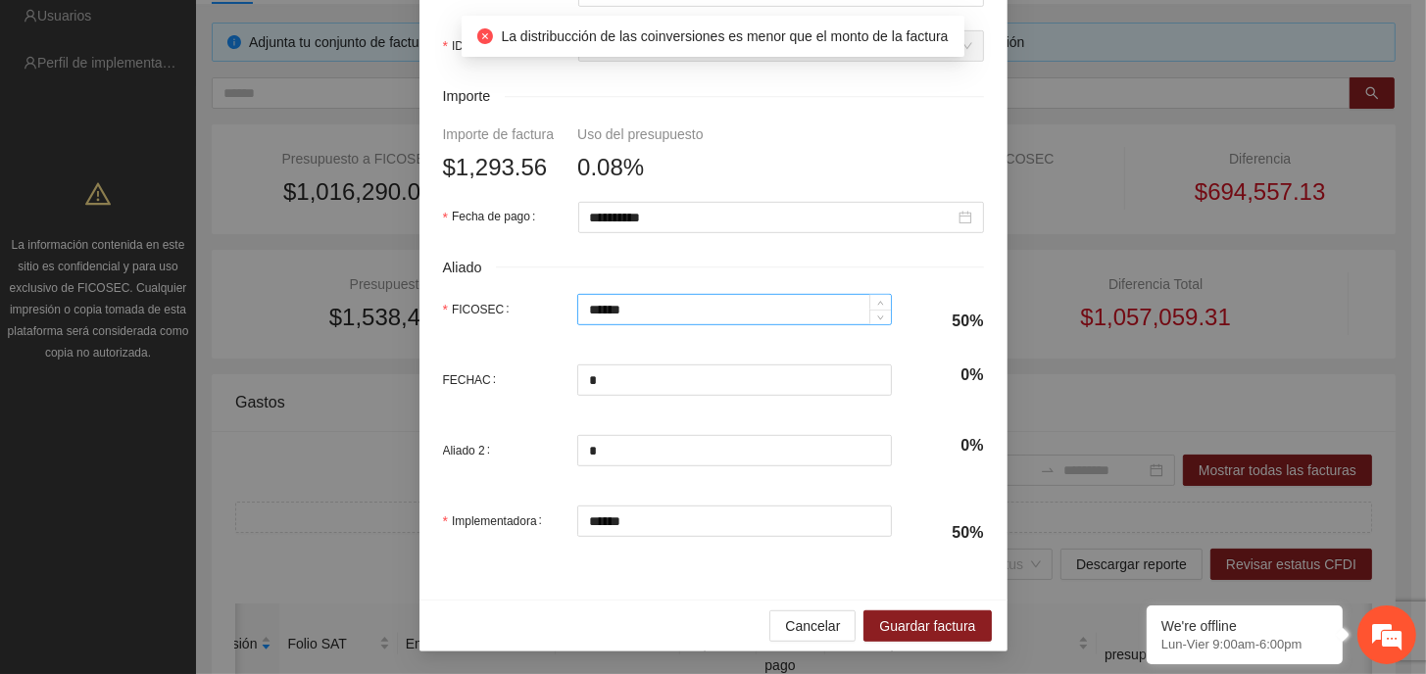
click at [635, 316] on input "******" at bounding box center [734, 309] width 313 height 29
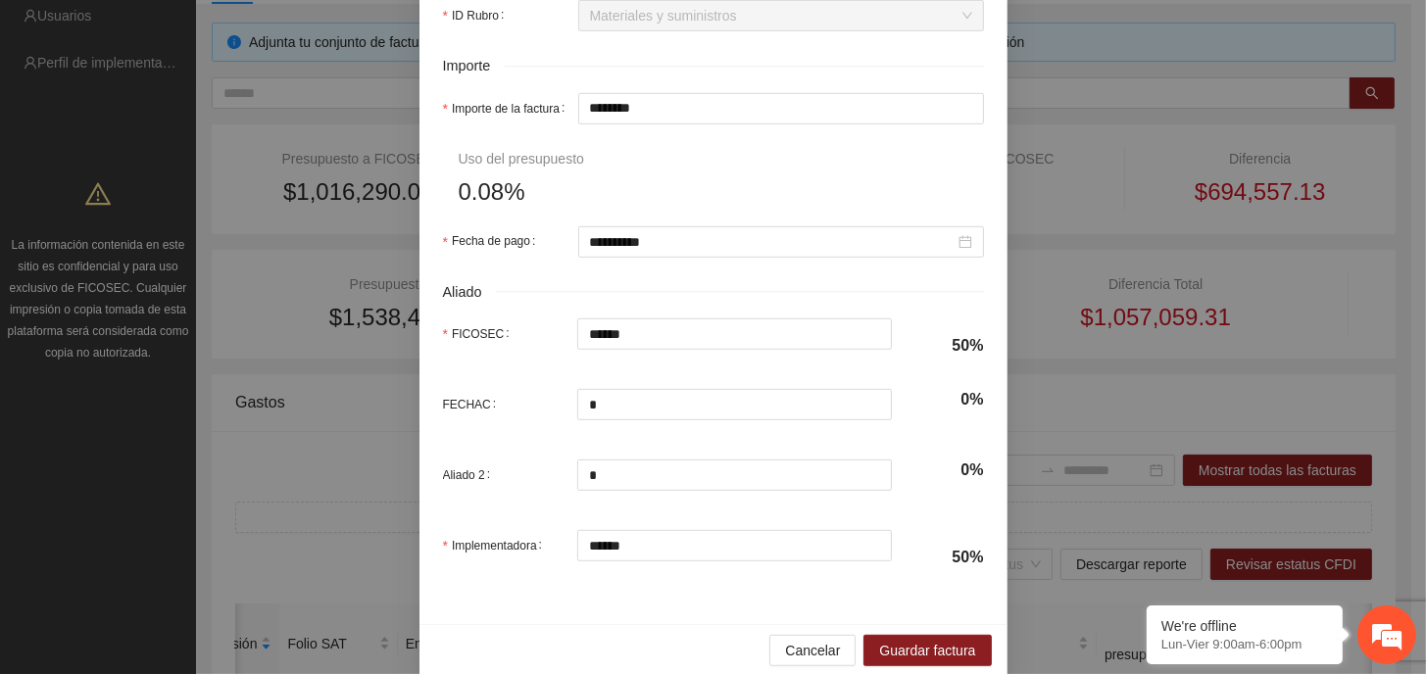
scroll to position [953, 0]
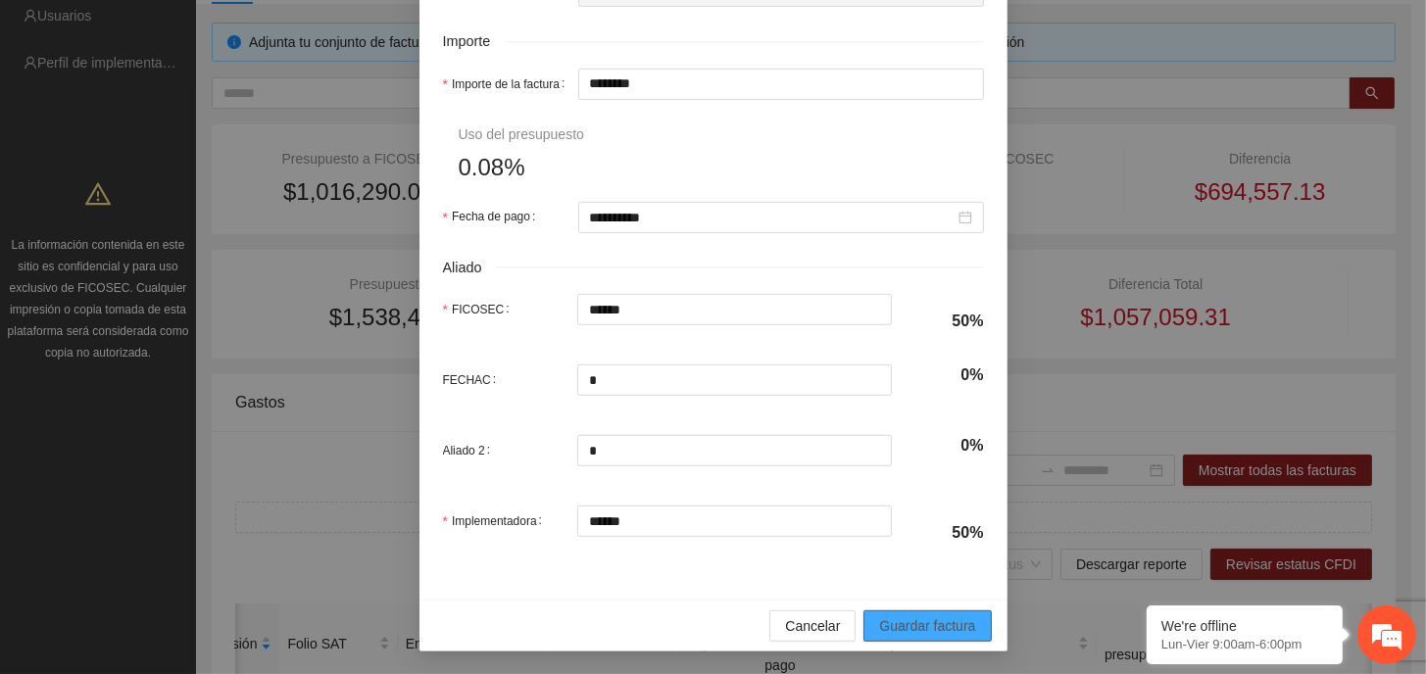
click at [912, 622] on span "Guardar factura" at bounding box center [927, 626] width 96 height 22
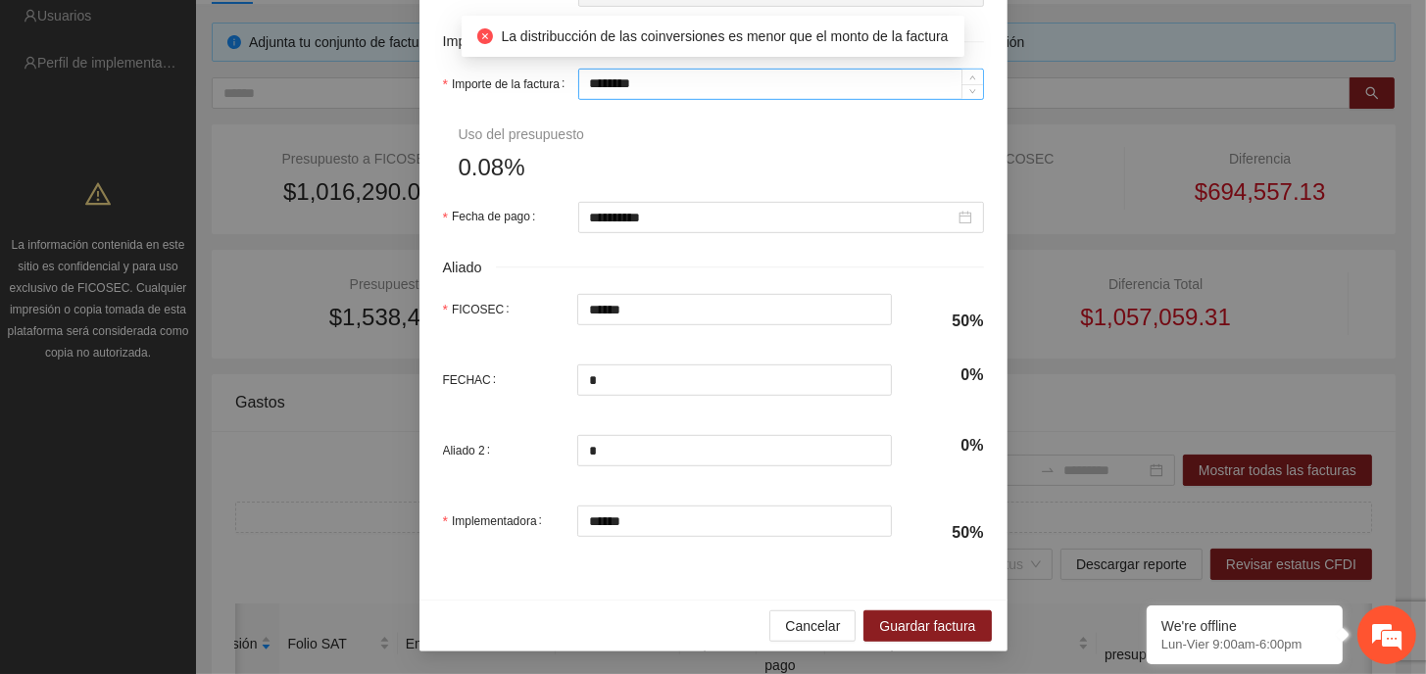
click at [644, 84] on input "********" at bounding box center [781, 84] width 404 height 29
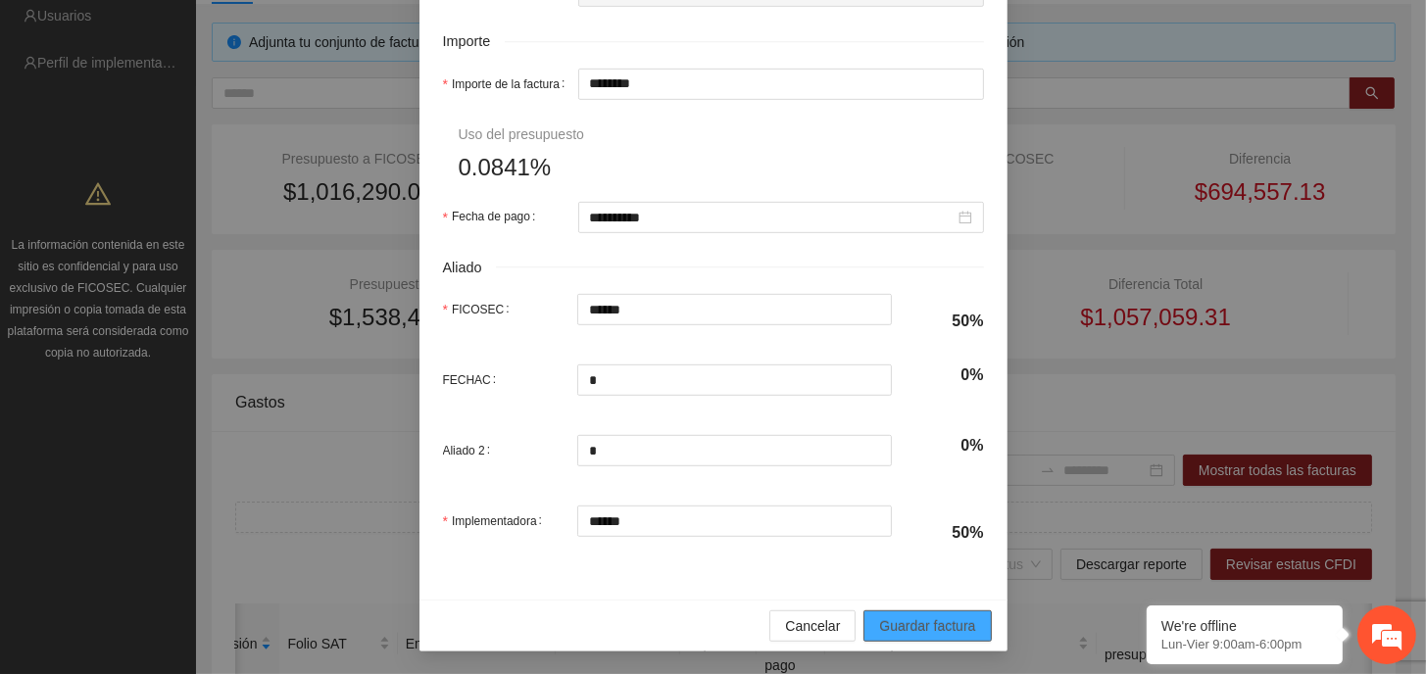
click at [920, 622] on span "Guardar factura" at bounding box center [927, 626] width 96 height 22
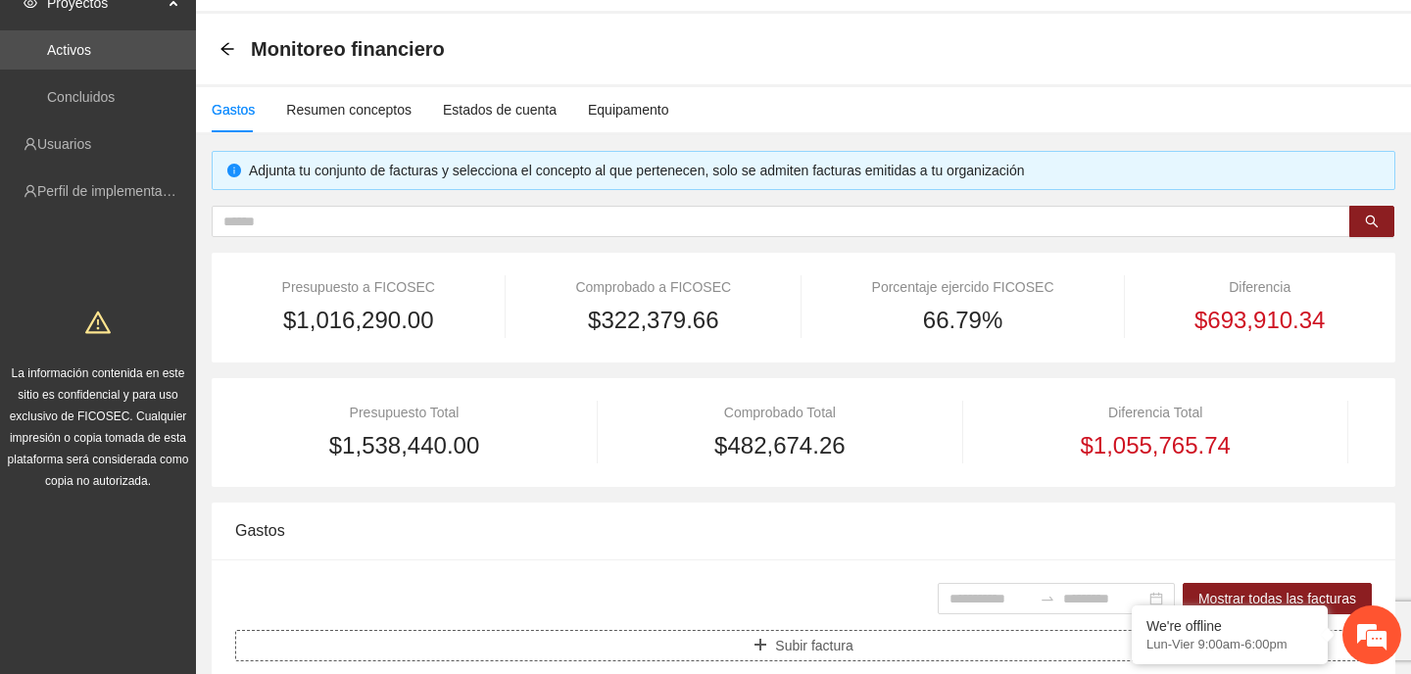
scroll to position [98, 0]
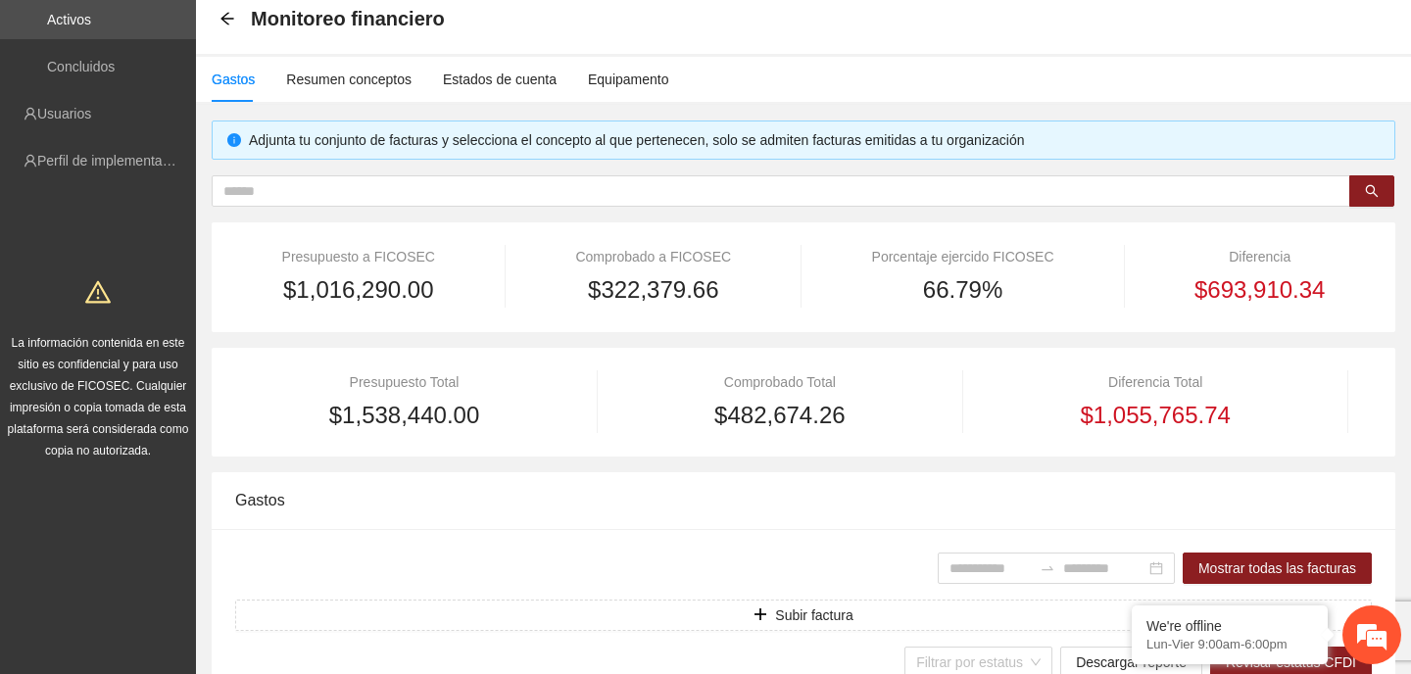
click at [737, 516] on div "Gastos" at bounding box center [803, 500] width 1137 height 56
click at [317, 80] on div "Resumen conceptos" at bounding box center [348, 80] width 125 height 22
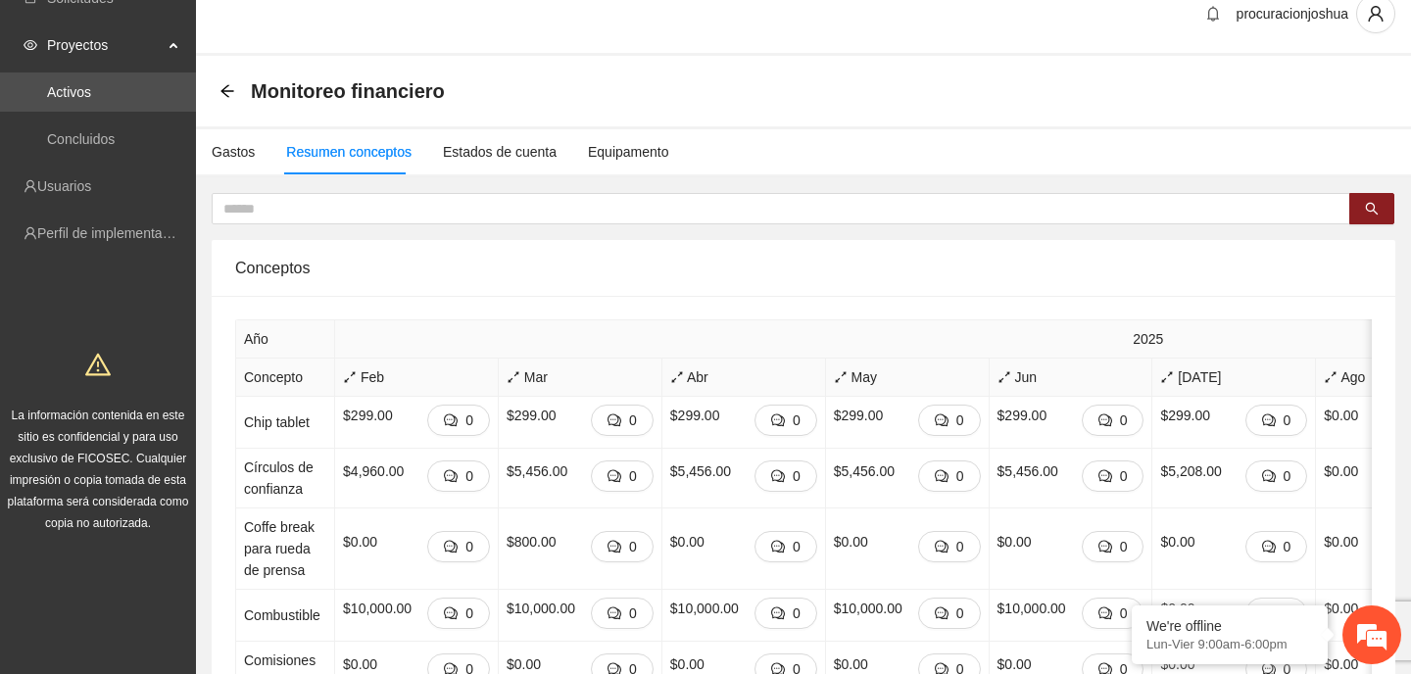
scroll to position [0, 0]
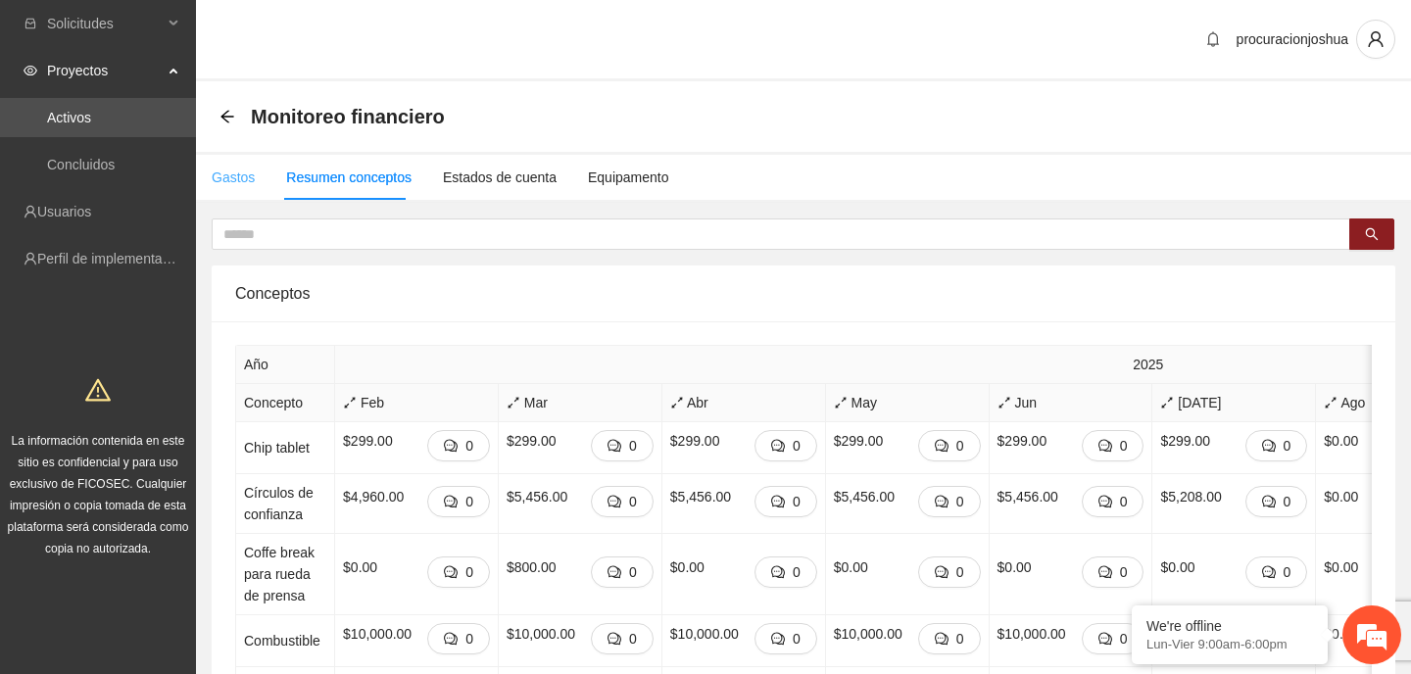
click at [236, 165] on div "Gastos" at bounding box center [233, 177] width 43 height 45
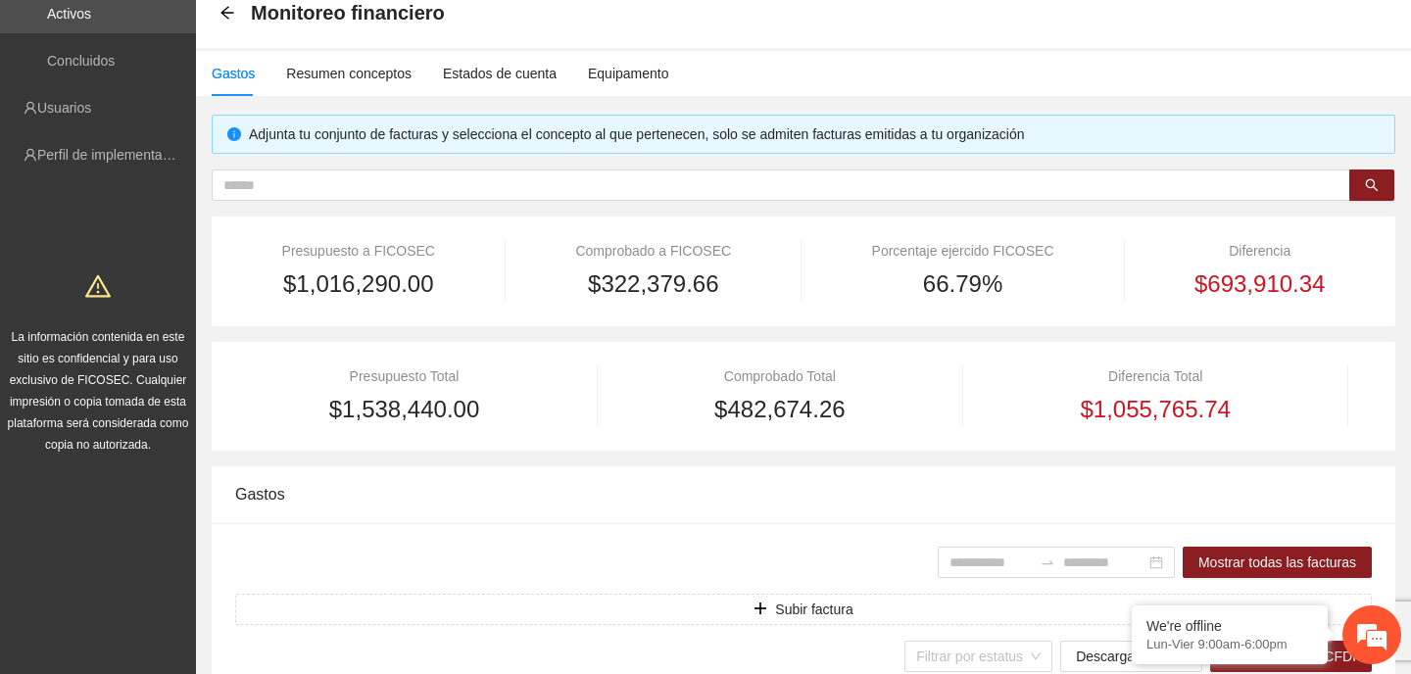
scroll to position [98, 0]
